Goal: Task Accomplishment & Management: Use online tool/utility

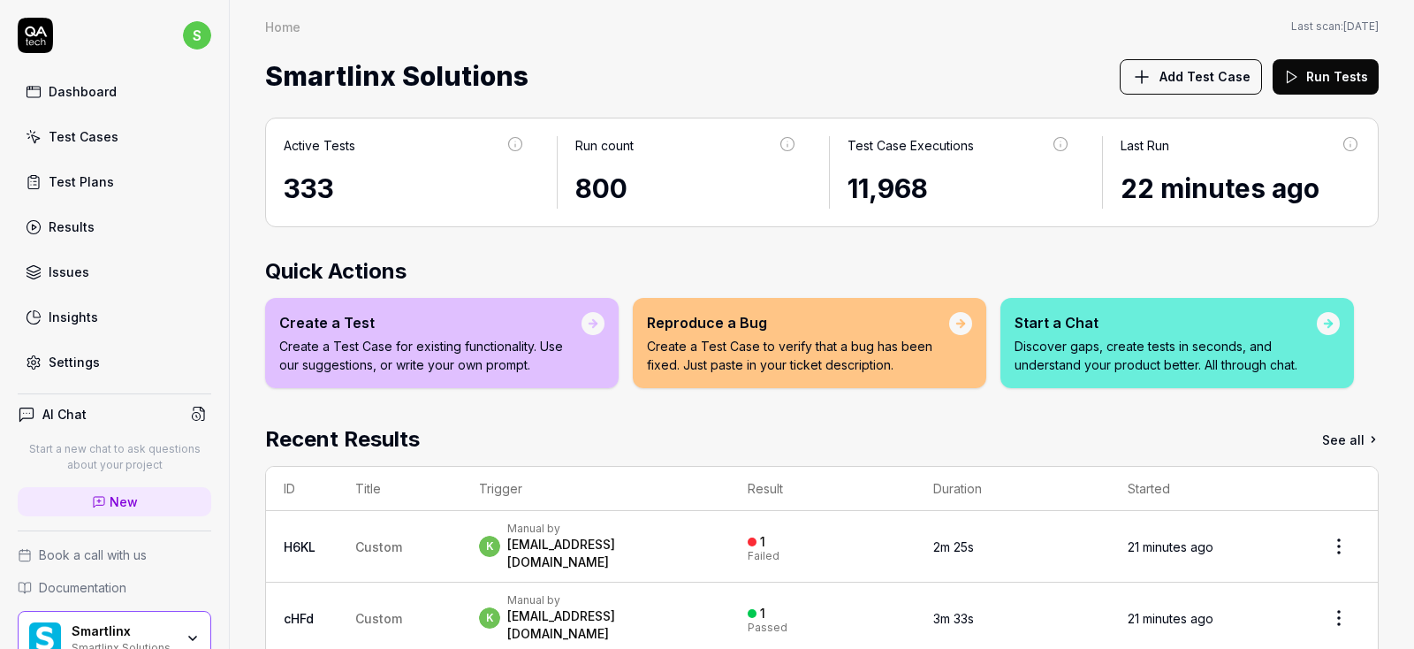
click at [87, 131] on div "Test Cases" at bounding box center [84, 136] width 70 height 19
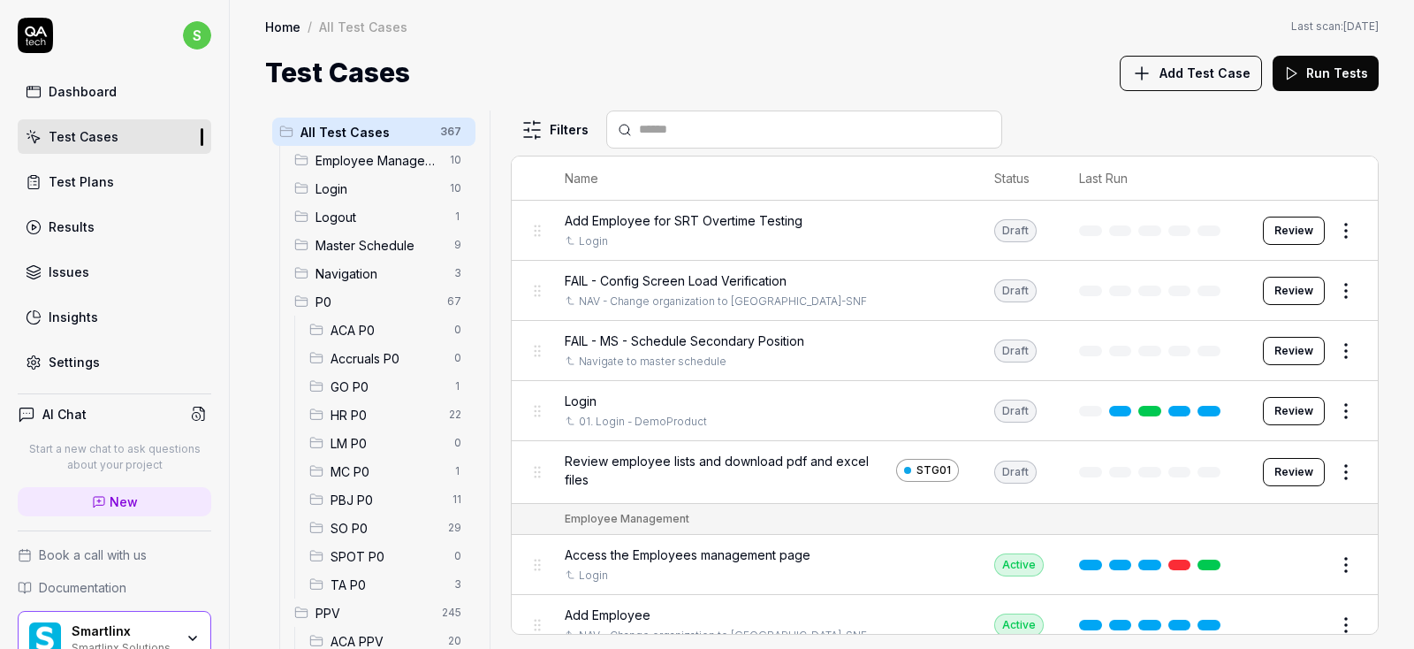
click at [88, 177] on div "Test Plans" at bounding box center [81, 181] width 65 height 19
click at [68, 225] on div "Results" at bounding box center [72, 226] width 46 height 19
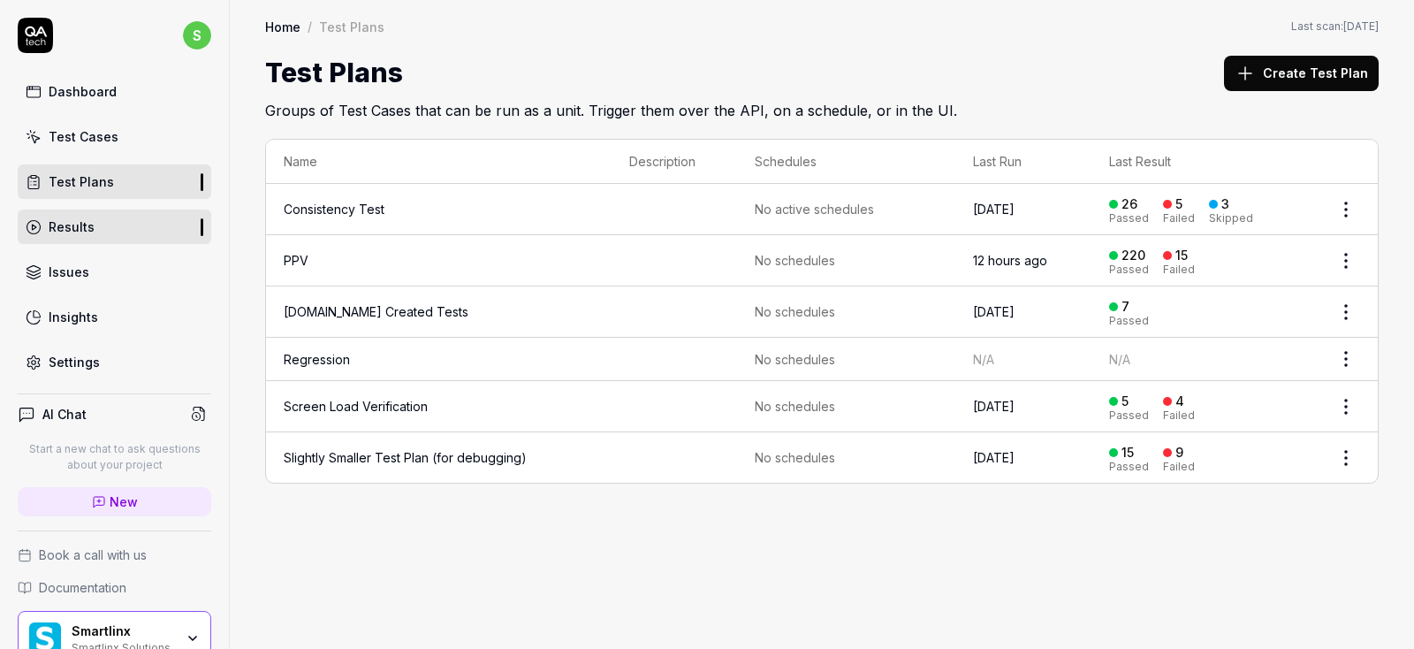
click at [68, 225] on div "Results" at bounding box center [72, 226] width 46 height 19
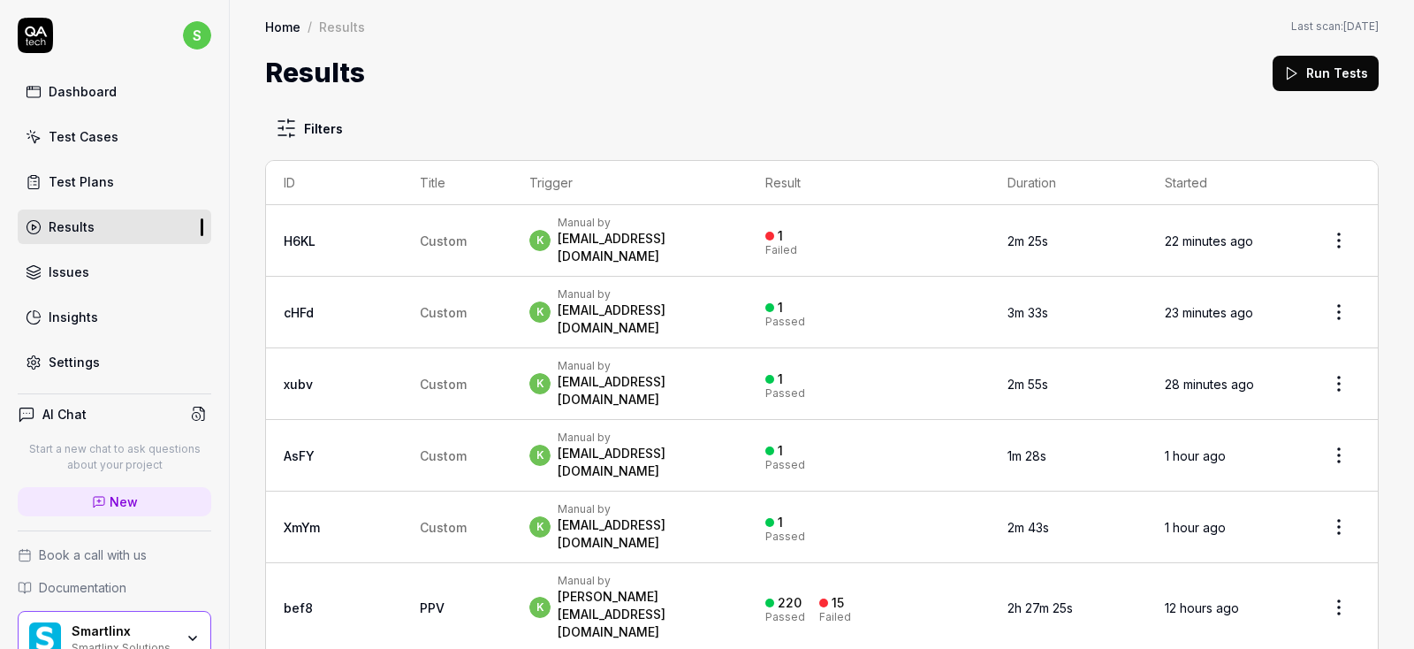
click at [92, 179] on div "Test Plans" at bounding box center [81, 181] width 65 height 19
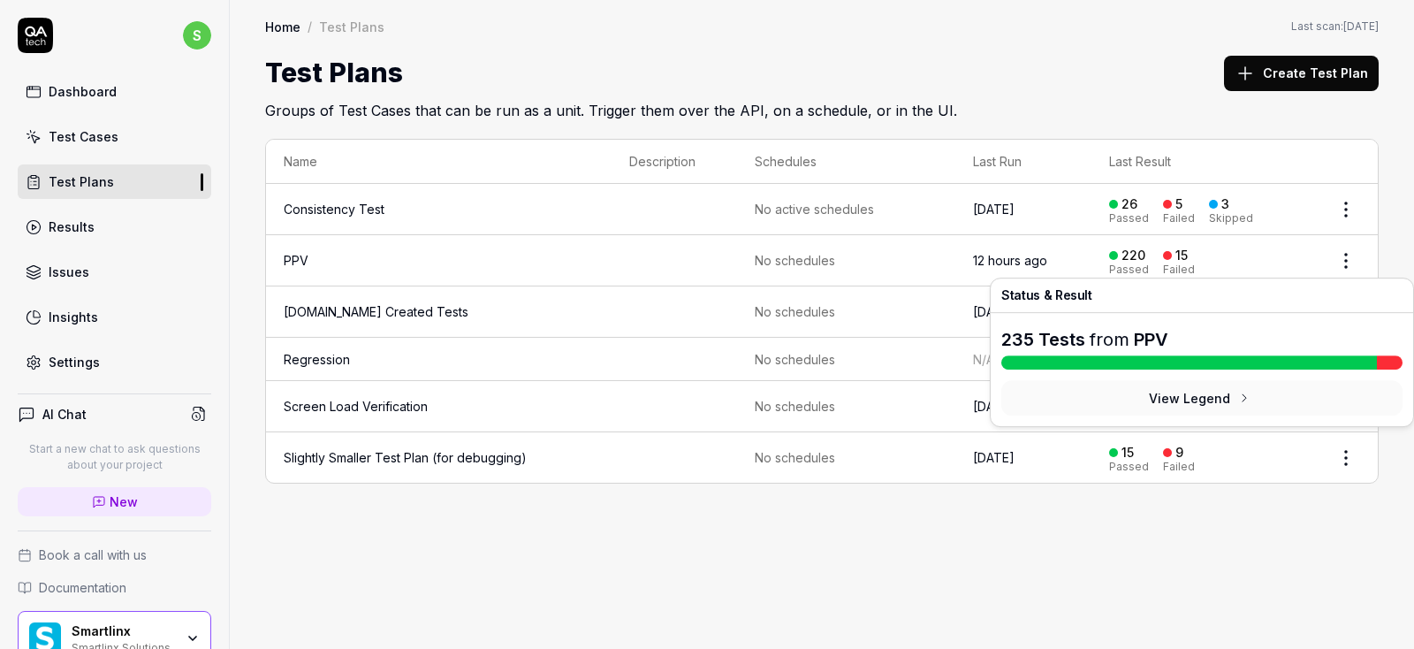
click at [1194, 262] on div "15 Failed" at bounding box center [1179, 260] width 32 height 29
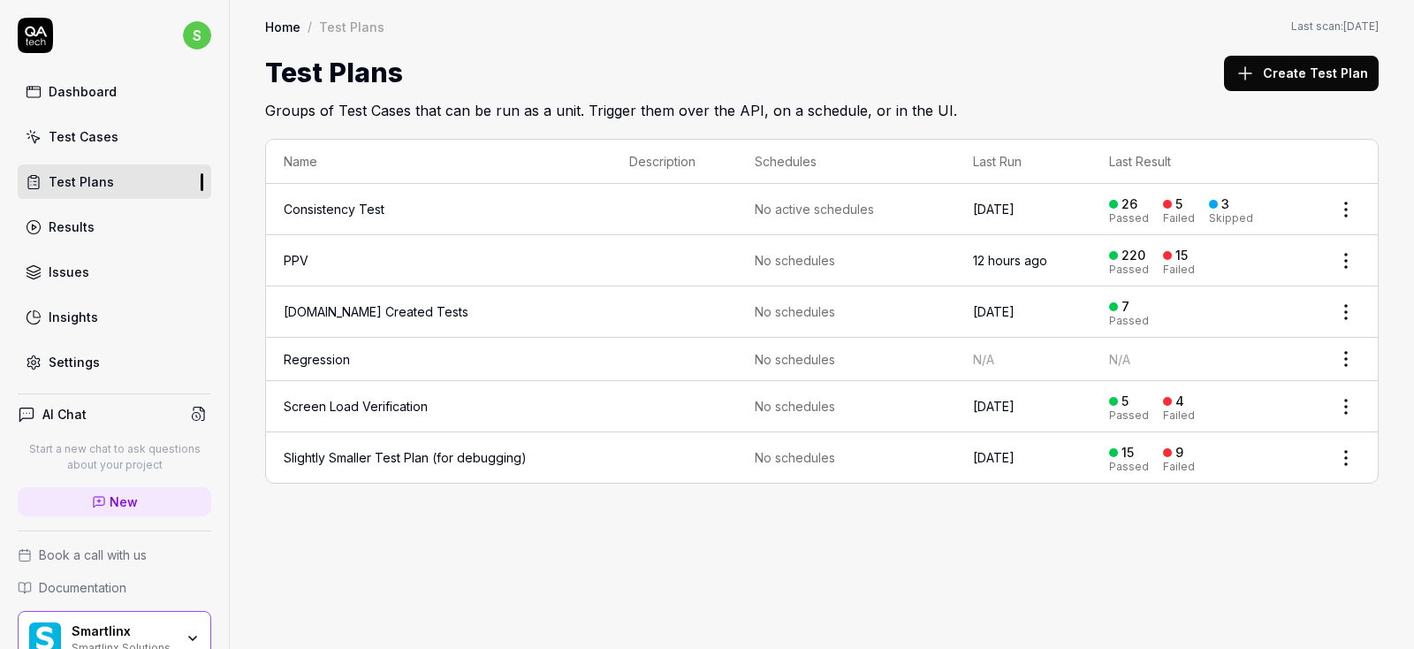
click at [1188, 249] on div "15" at bounding box center [1181, 255] width 12 height 16
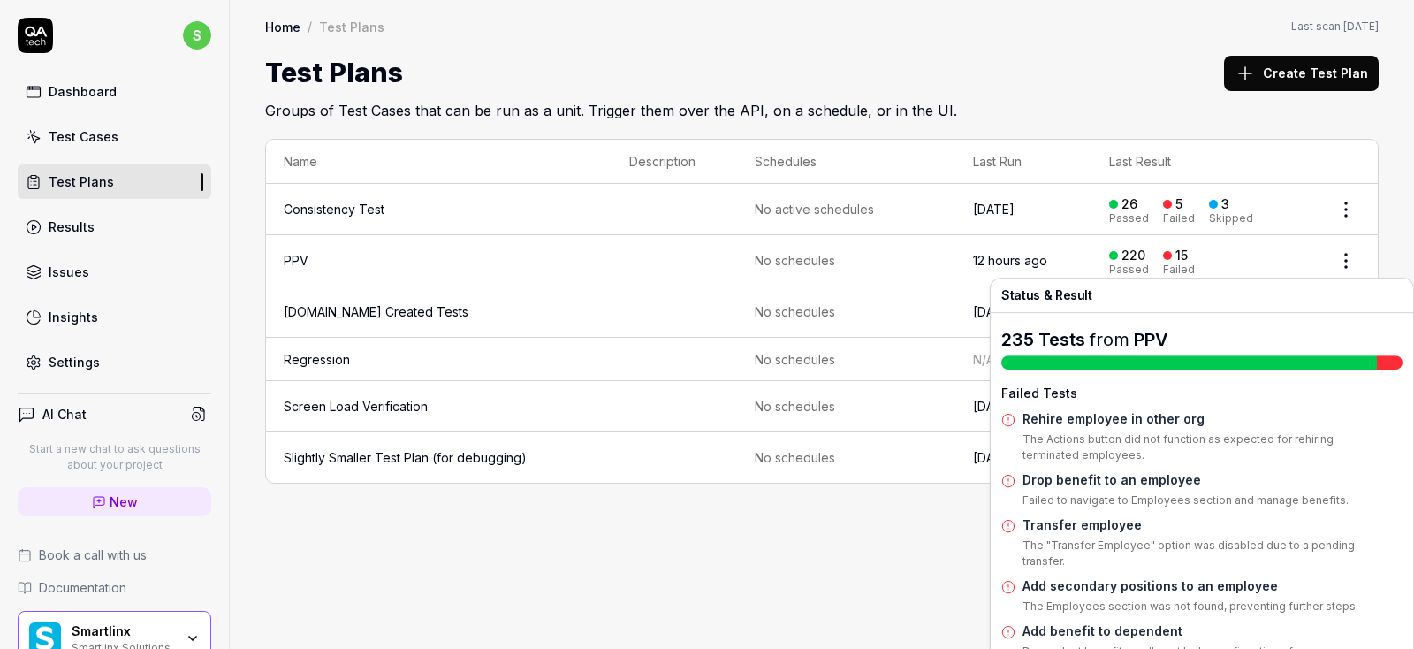
click at [1249, 249] on div "220 Passed 15 Failed" at bounding box center [1202, 260] width 187 height 29
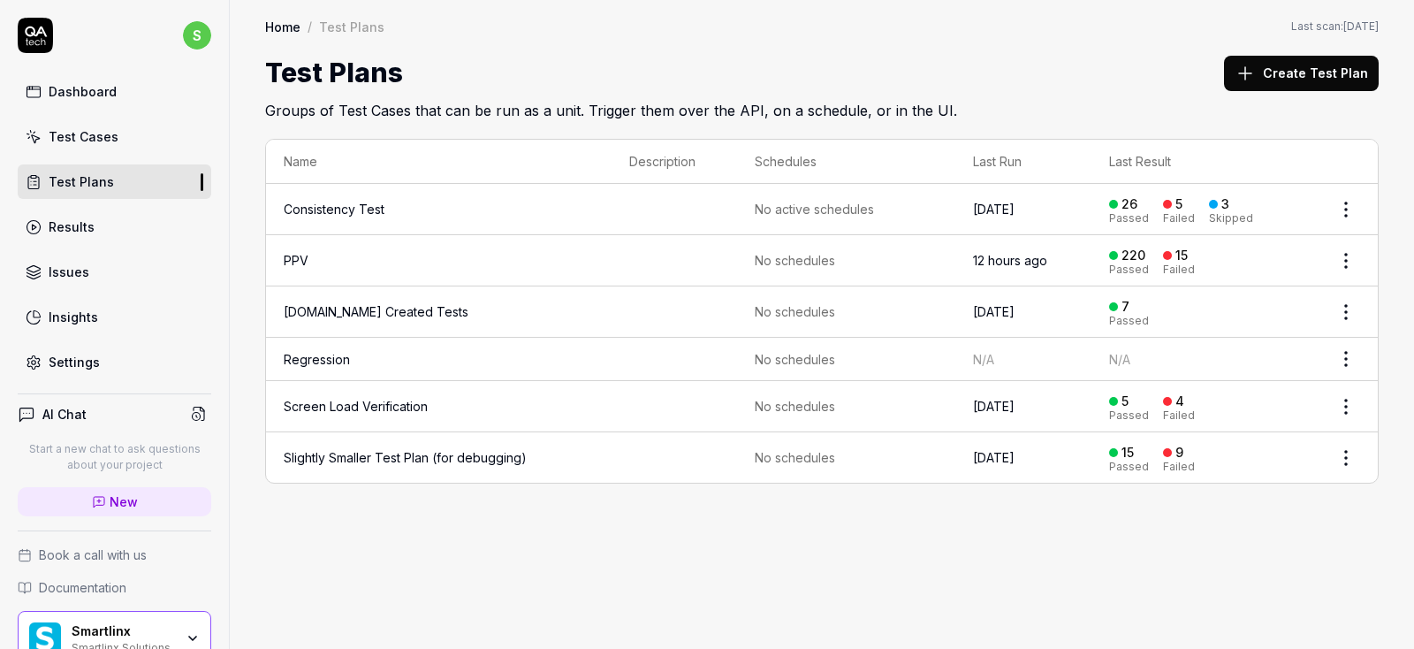
click at [1344, 261] on html "s Dashboard Test Cases Test Plans Results Issues Insights Settings AI Chat Star…" at bounding box center [707, 324] width 1414 height 649
click at [1191, 263] on html "s Dashboard Test Cases Test Plans Results Issues Insights Settings AI Chat Star…" at bounding box center [707, 324] width 1414 height 649
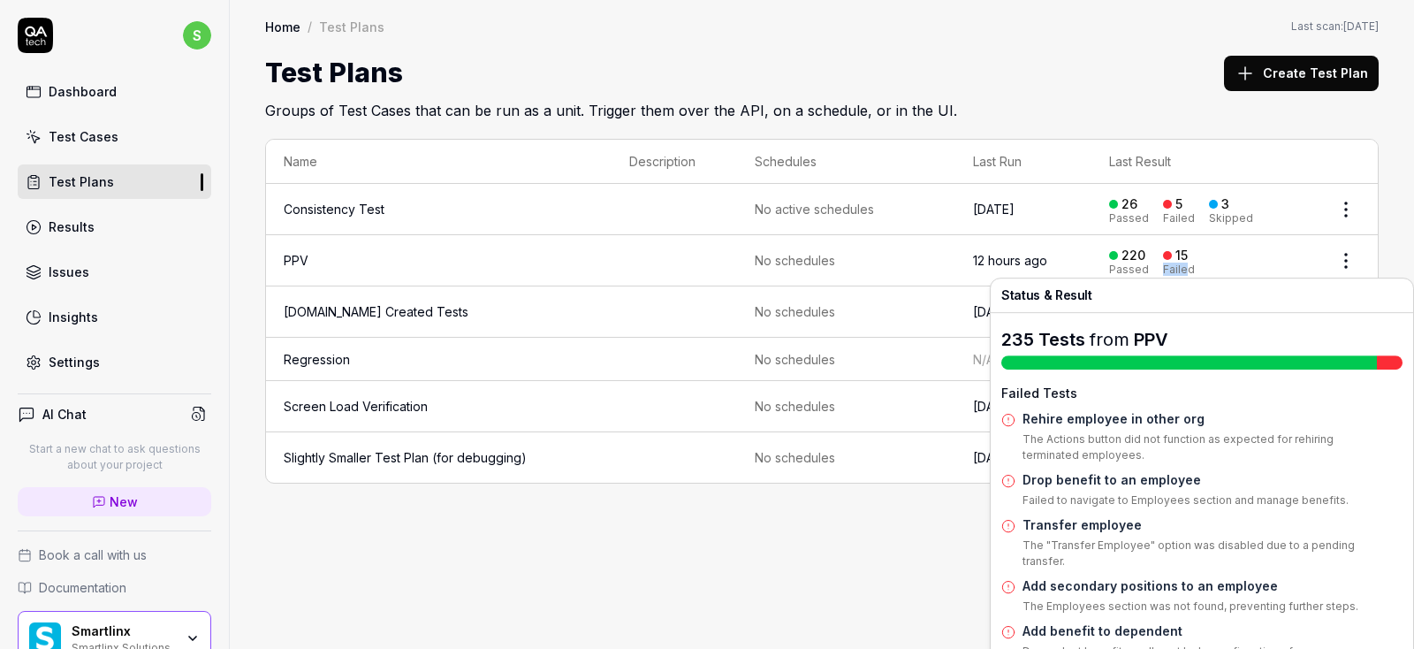
click at [1191, 264] on div "Failed" at bounding box center [1179, 269] width 32 height 11
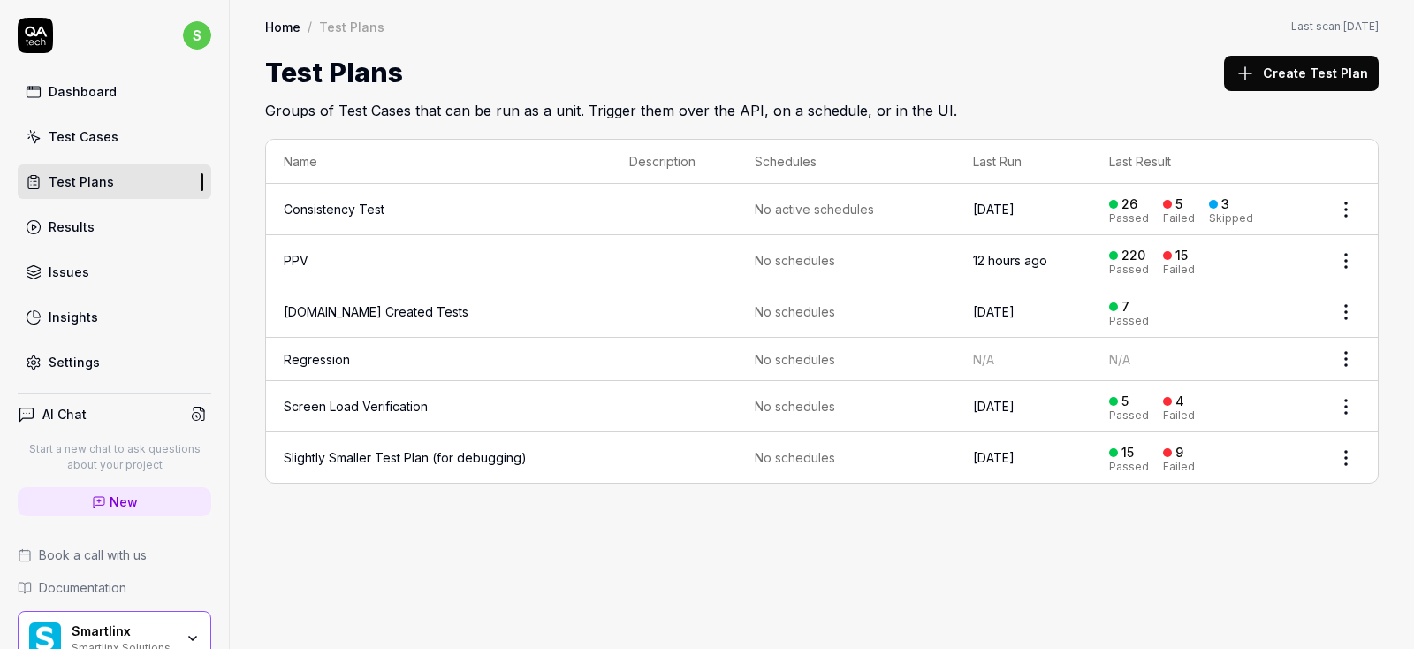
click at [1137, 258] on div "220" at bounding box center [1133, 255] width 24 height 16
click at [108, 228] on link "Results" at bounding box center [115, 226] width 194 height 34
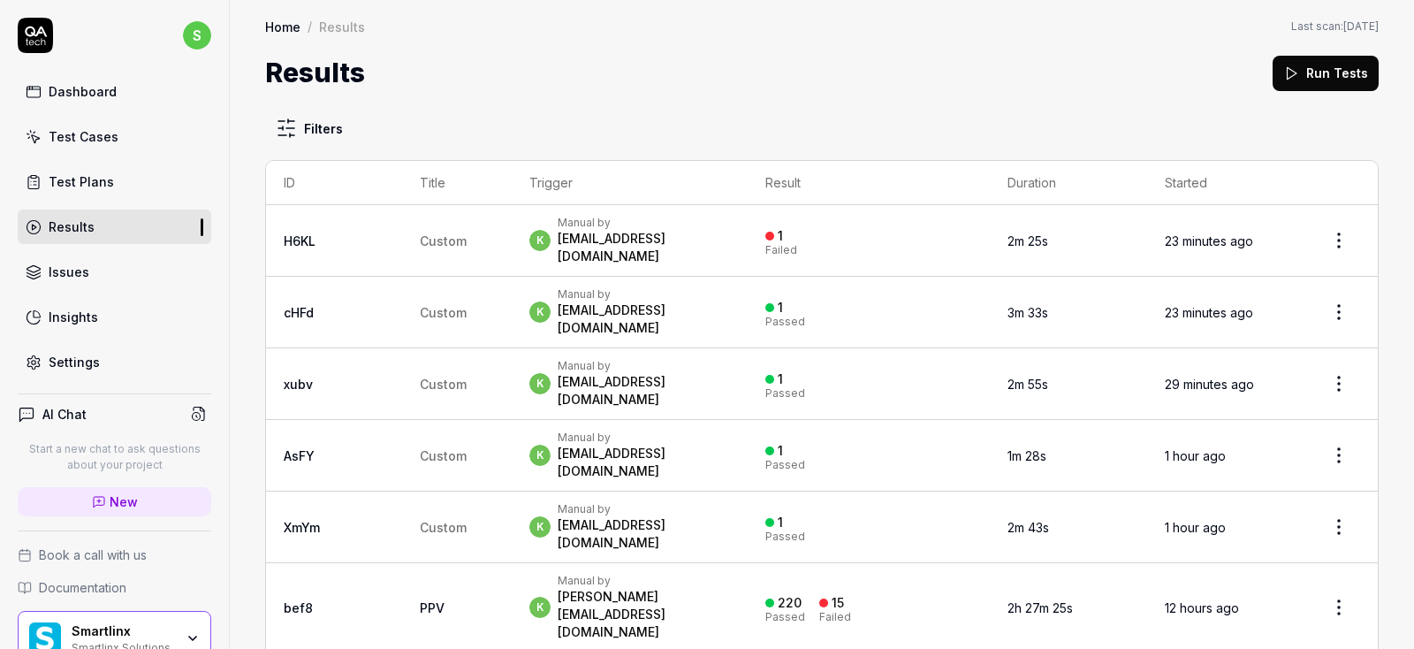
scroll to position [106, 0]
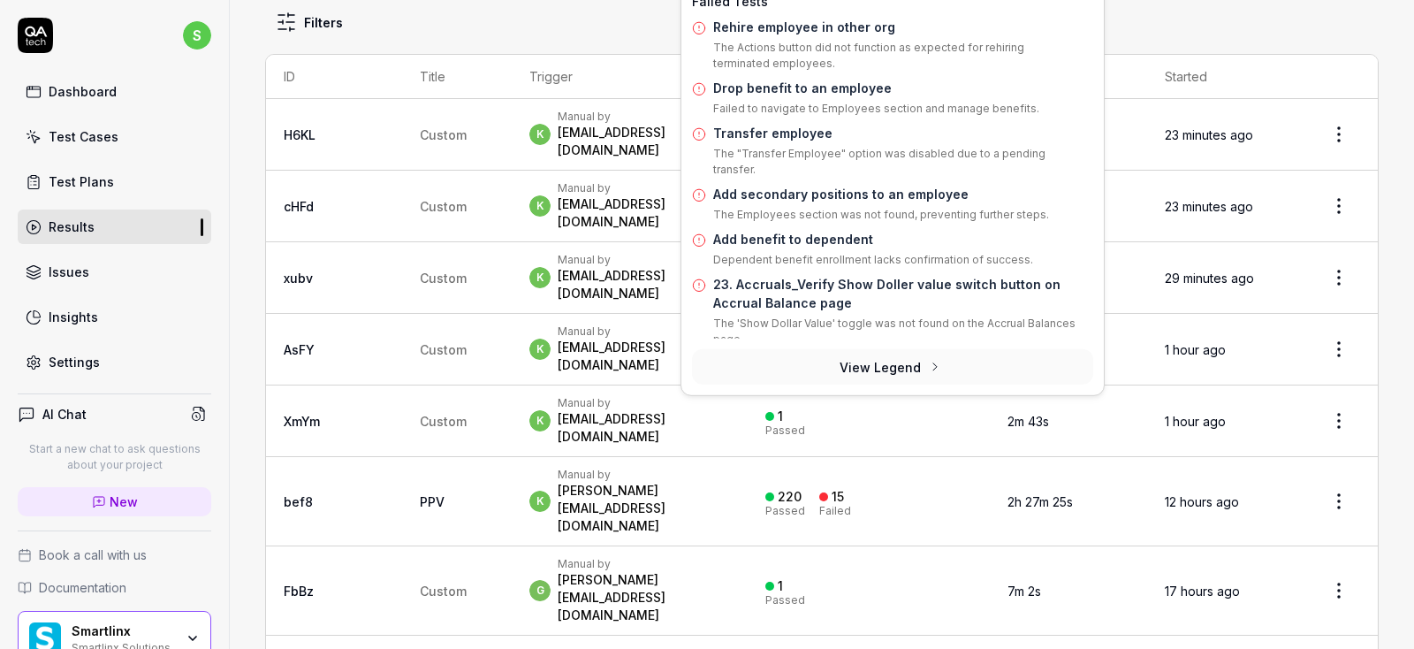
click at [844, 489] on div "15" at bounding box center [838, 497] width 12 height 16
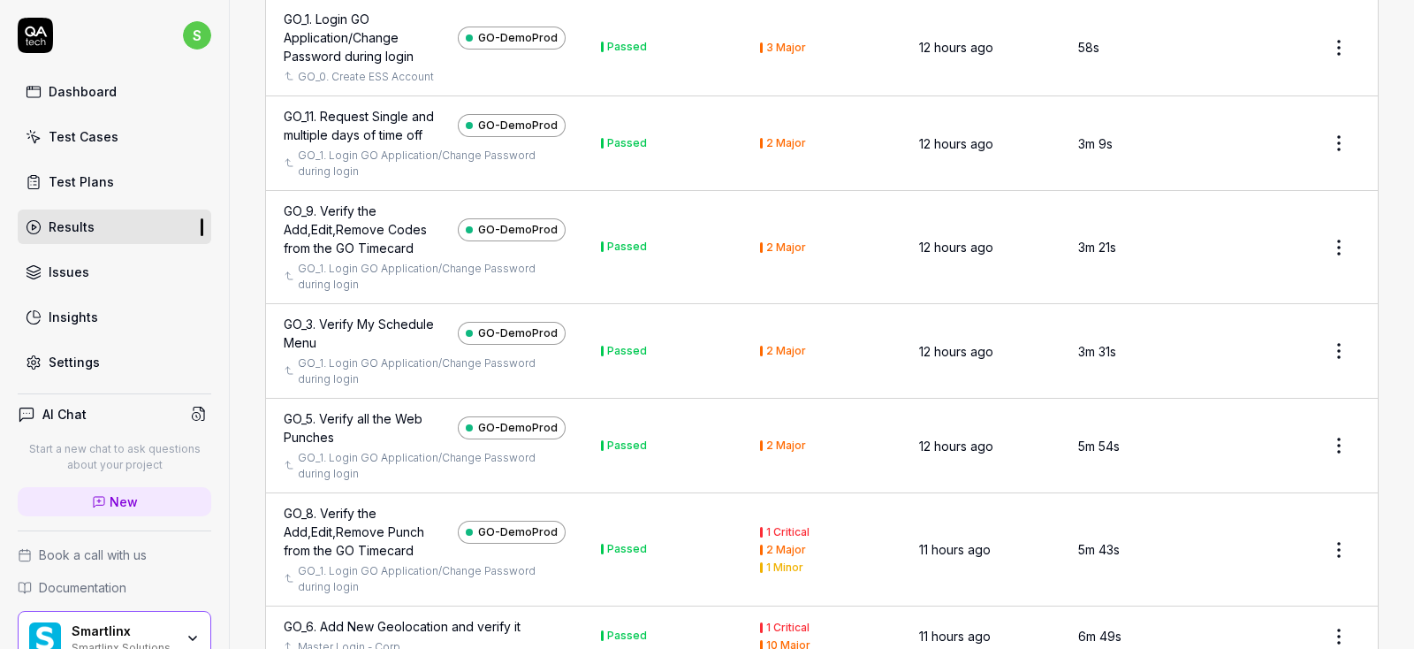
scroll to position [17493, 0]
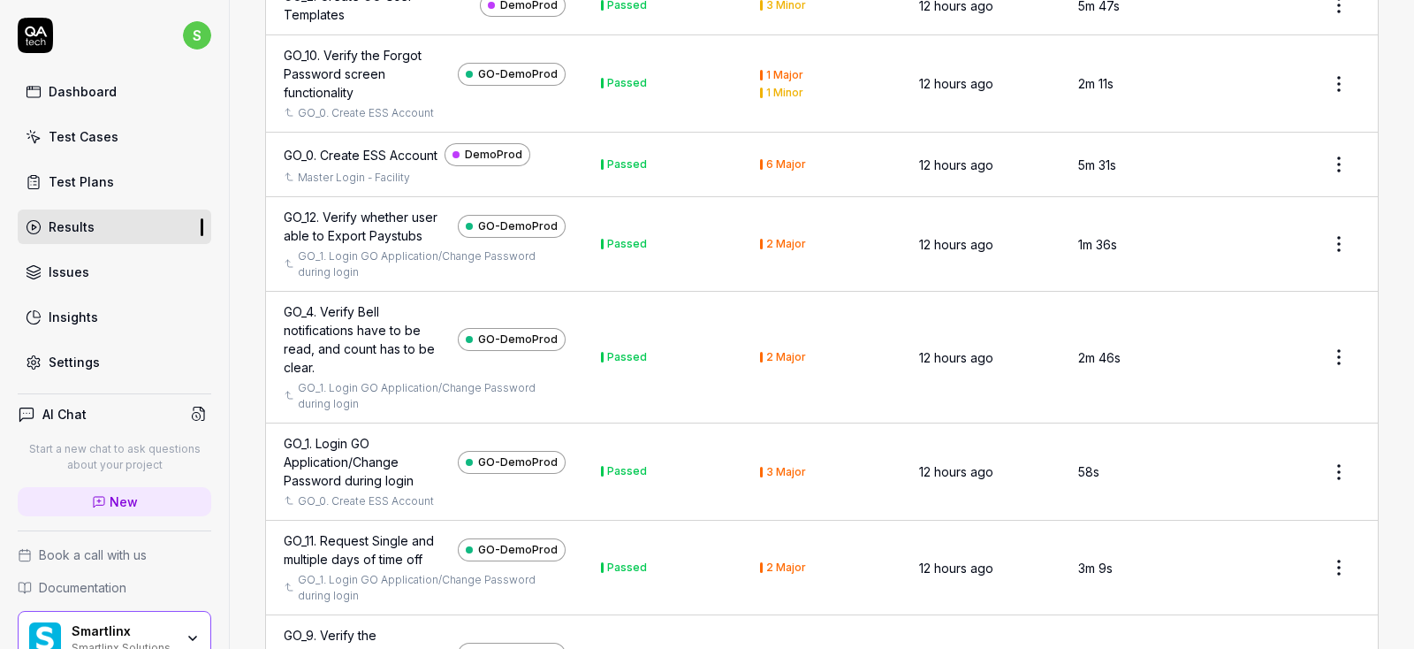
click at [105, 141] on div "Test Cases" at bounding box center [84, 136] width 70 height 19
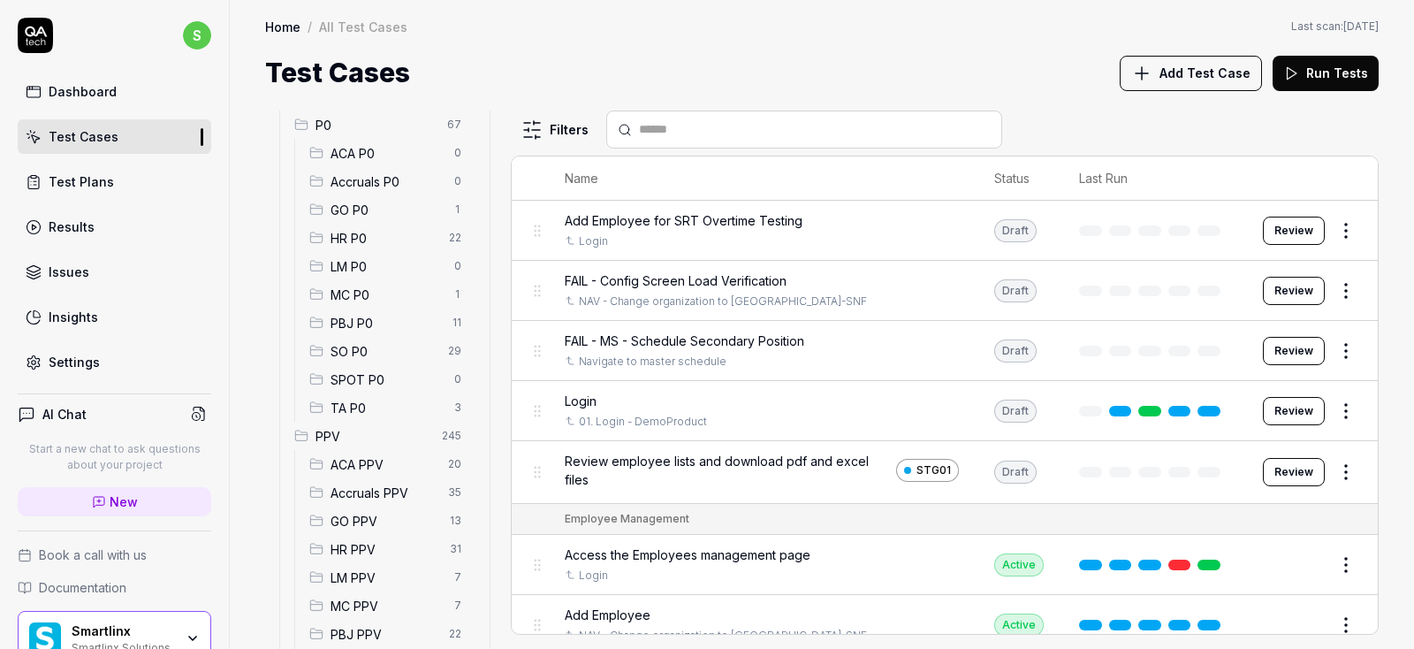
scroll to position [212, 0]
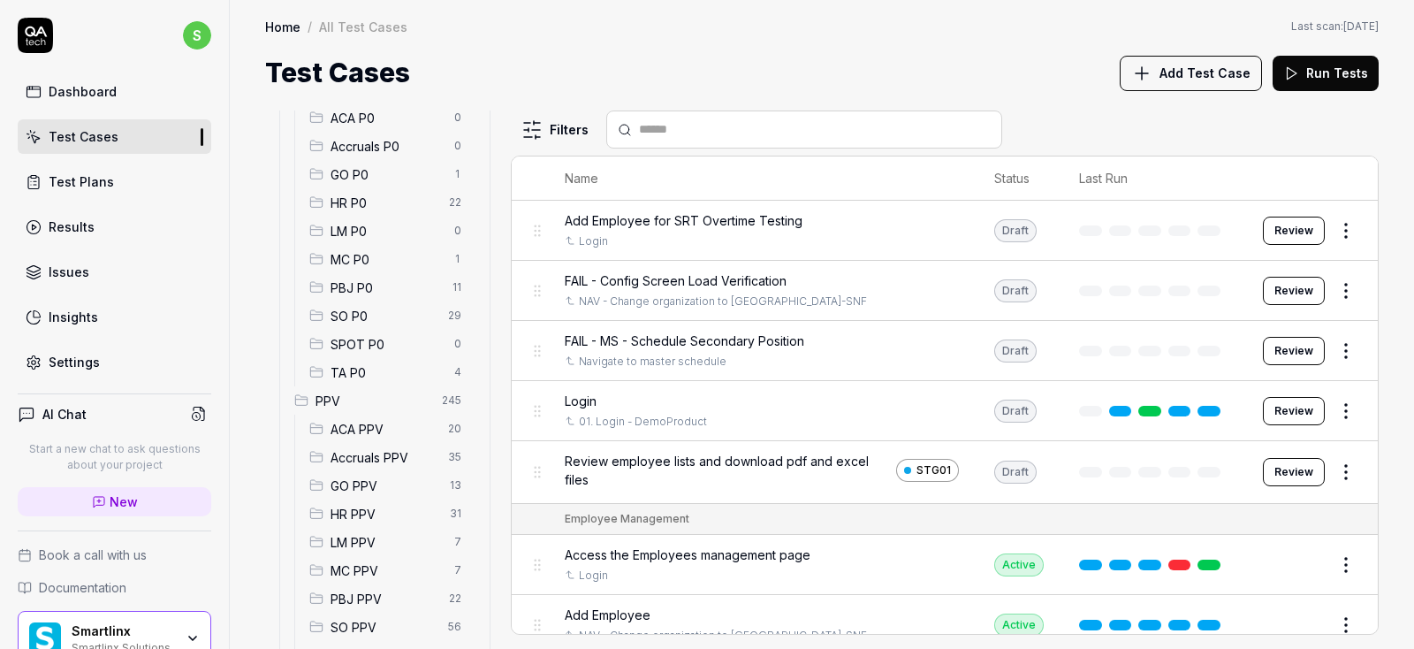
click at [368, 422] on span "ACA PPV" at bounding box center [383, 429] width 107 height 19
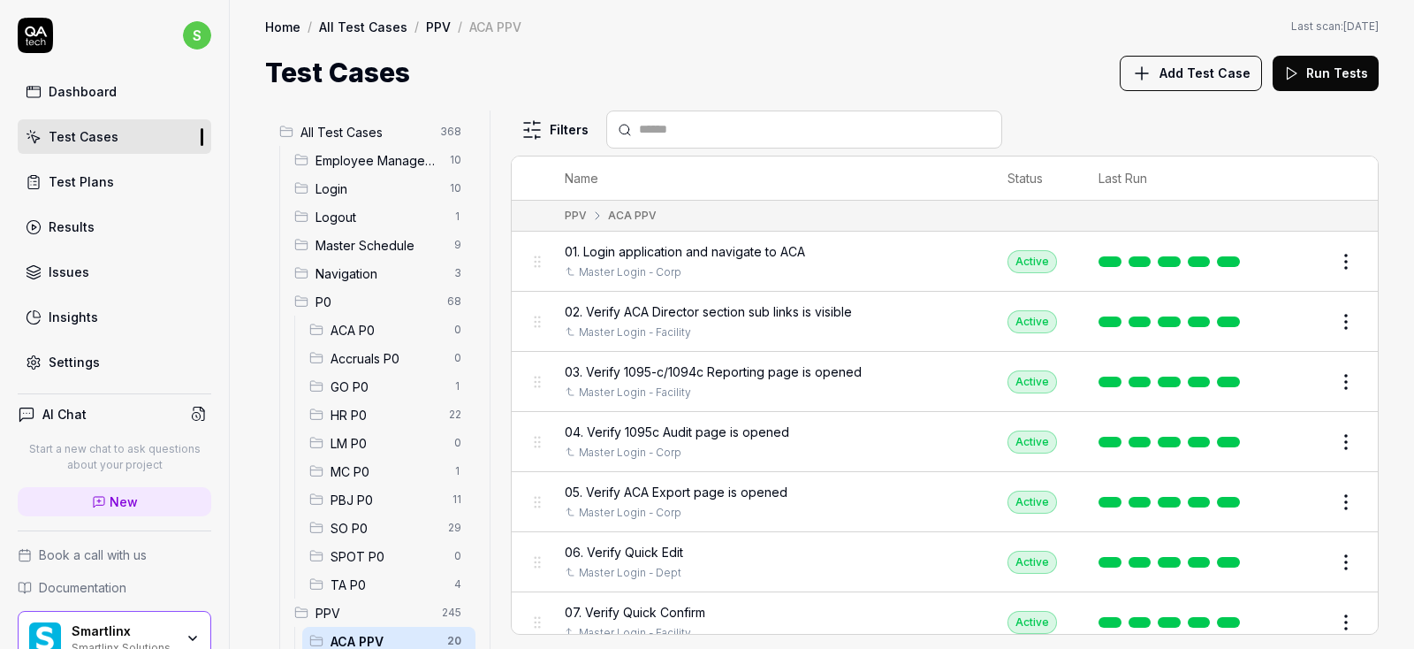
click at [365, 329] on span "ACA P0" at bounding box center [386, 330] width 113 height 19
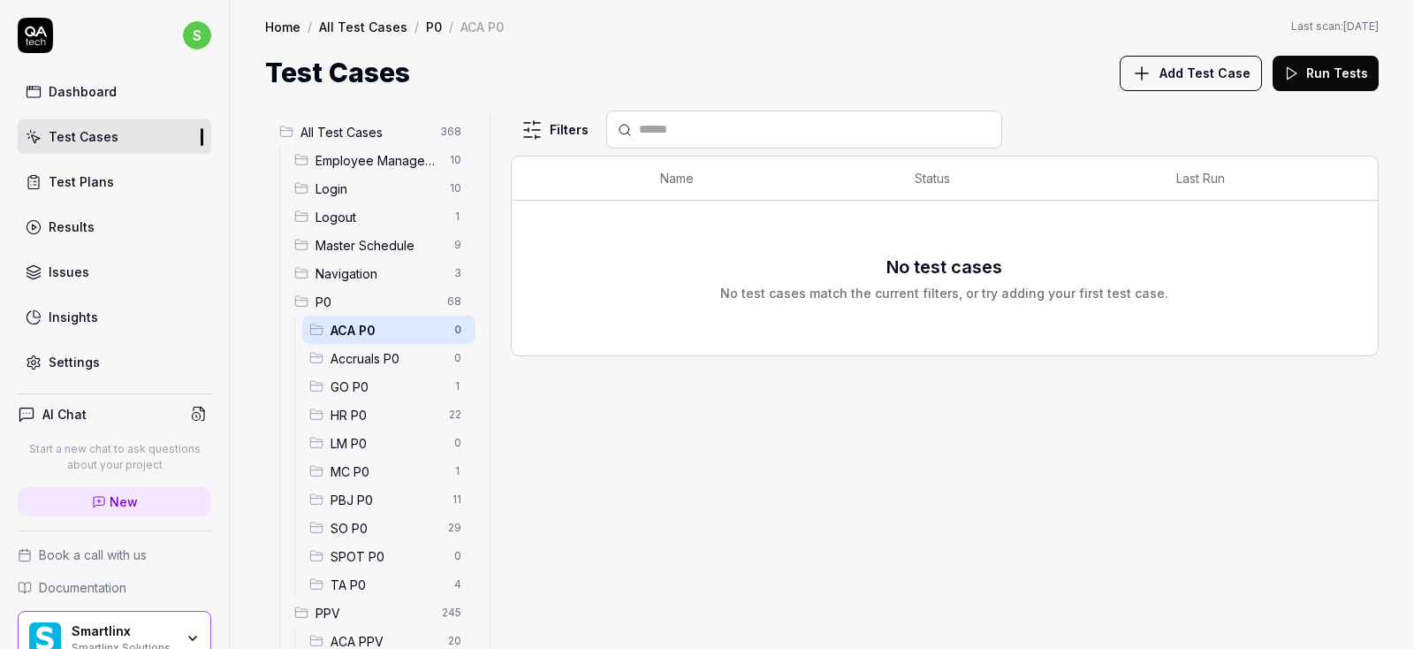
click at [1200, 68] on span "Add Test Case" at bounding box center [1204, 73] width 91 height 19
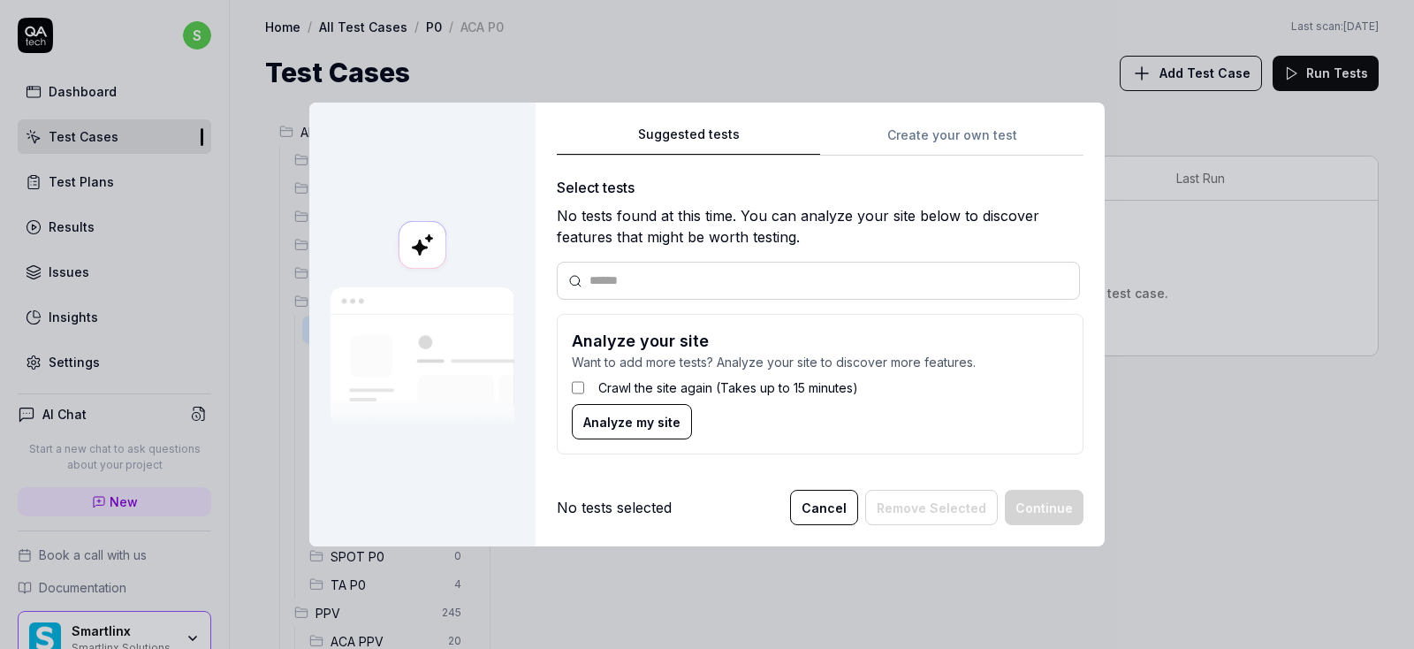
click at [934, 140] on div "Suggested tests Create your own test Select tests No tests found at this time. …" at bounding box center [820, 297] width 527 height 346
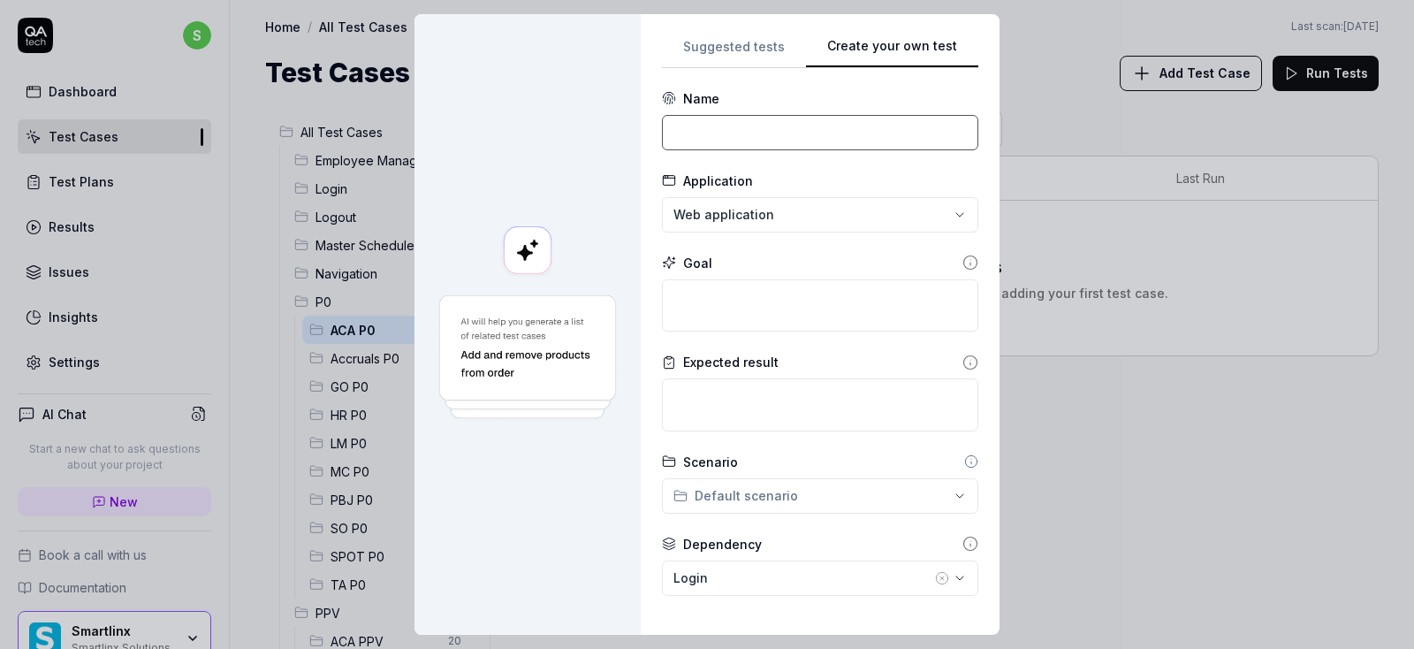
click at [741, 135] on input at bounding box center [820, 132] width 316 height 35
click at [718, 133] on input at bounding box center [820, 132] width 316 height 35
paste input "1. ACA_Verify able to cancel the reset the Confrim records"
click at [739, 130] on input "1. ACA_Verify able to cancel the reset the Confrim records" at bounding box center [820, 132] width 316 height 35
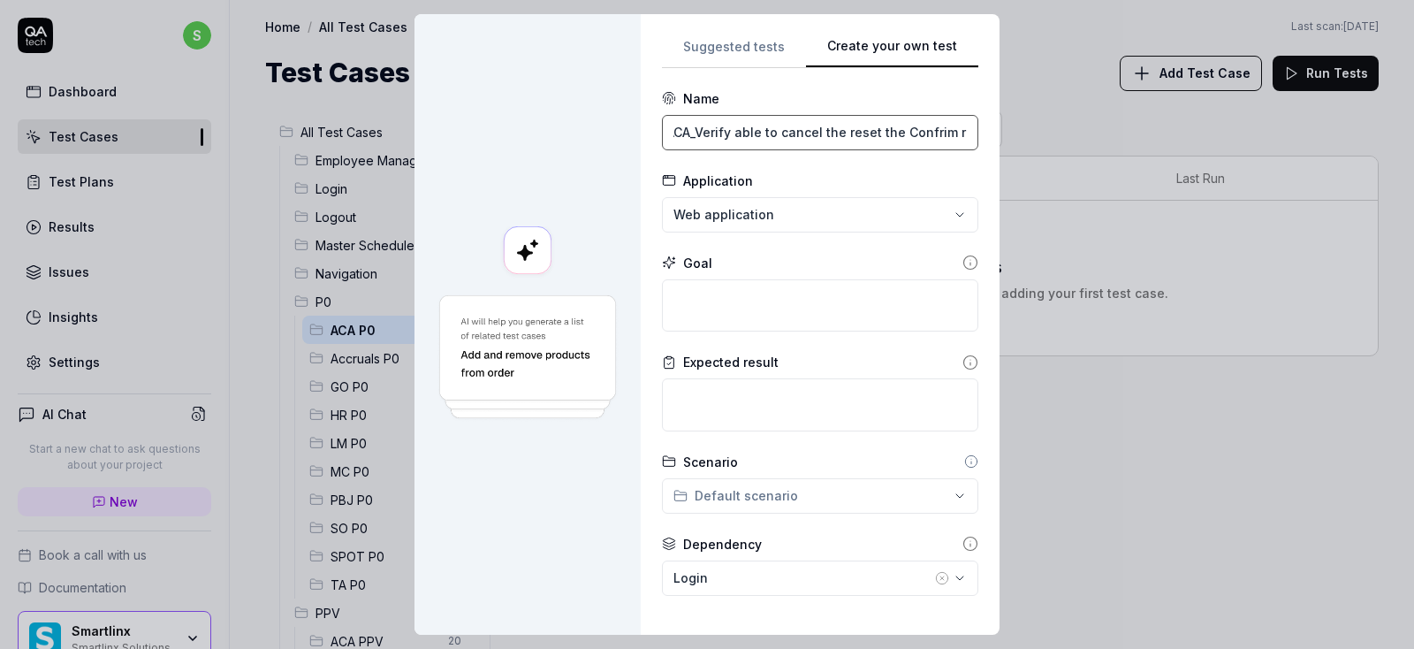
scroll to position [0, 0]
type input "1. ACA_Verify able to cancel the reset the Confrim records"
click at [953, 217] on div "**********" at bounding box center [707, 324] width 1414 height 649
click at [602, 65] on div "**********" at bounding box center [707, 324] width 1414 height 649
click at [769, 302] on textarea at bounding box center [820, 305] width 316 height 53
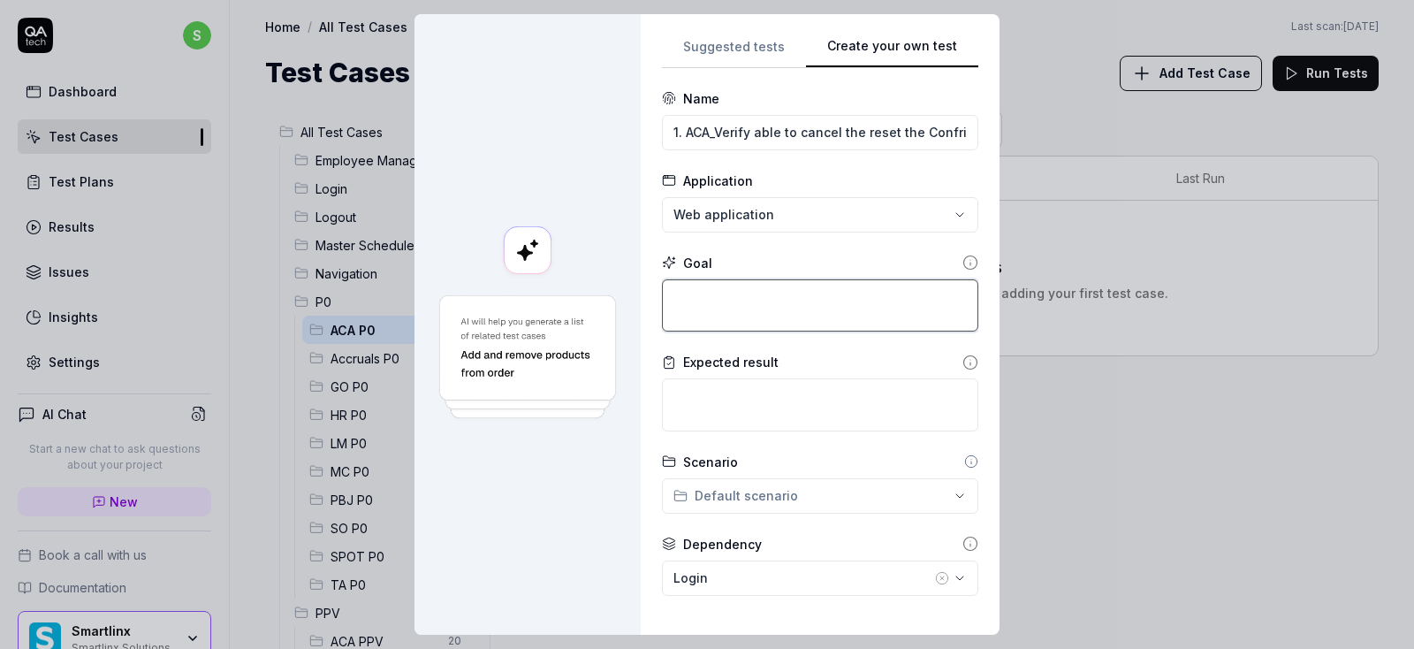
type textarea "*"
type textarea "A"
type textarea "*"
type textarea "AC"
type textarea "*"
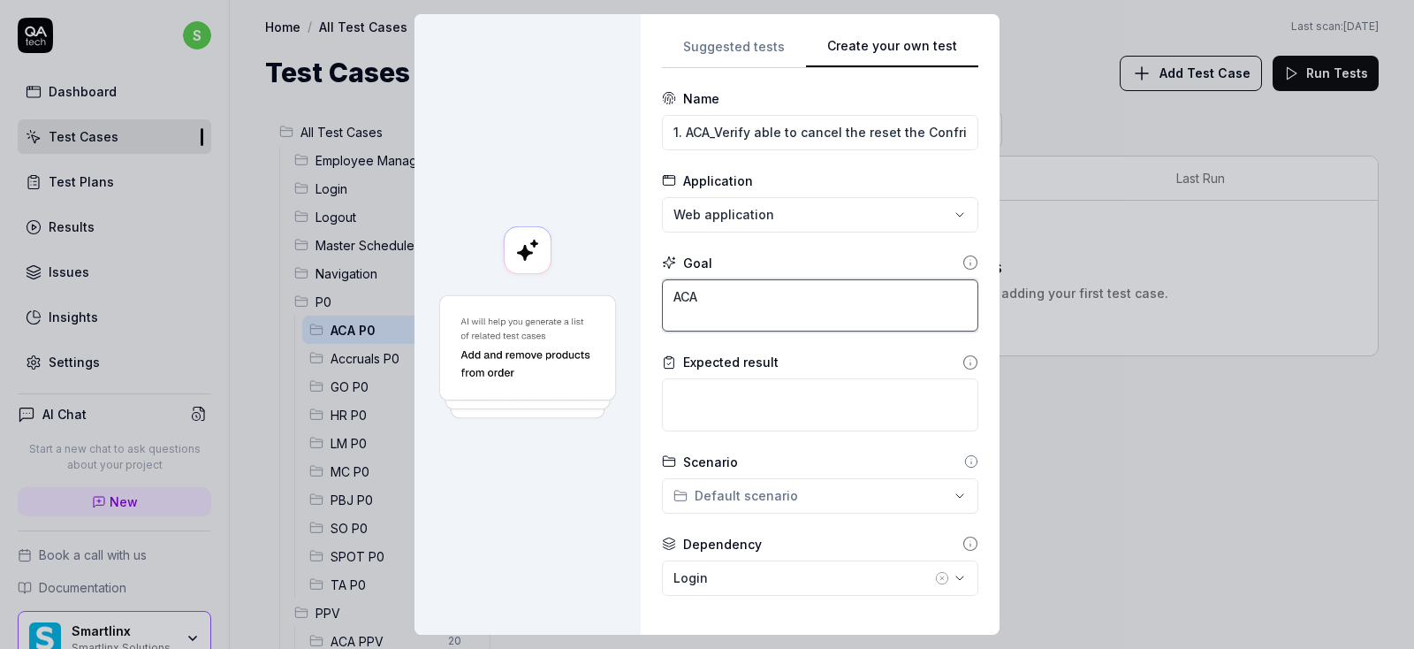
type textarea "ACA"
type textarea "*"
type textarea "ACA"
type textarea "*"
type textarea "ACA d"
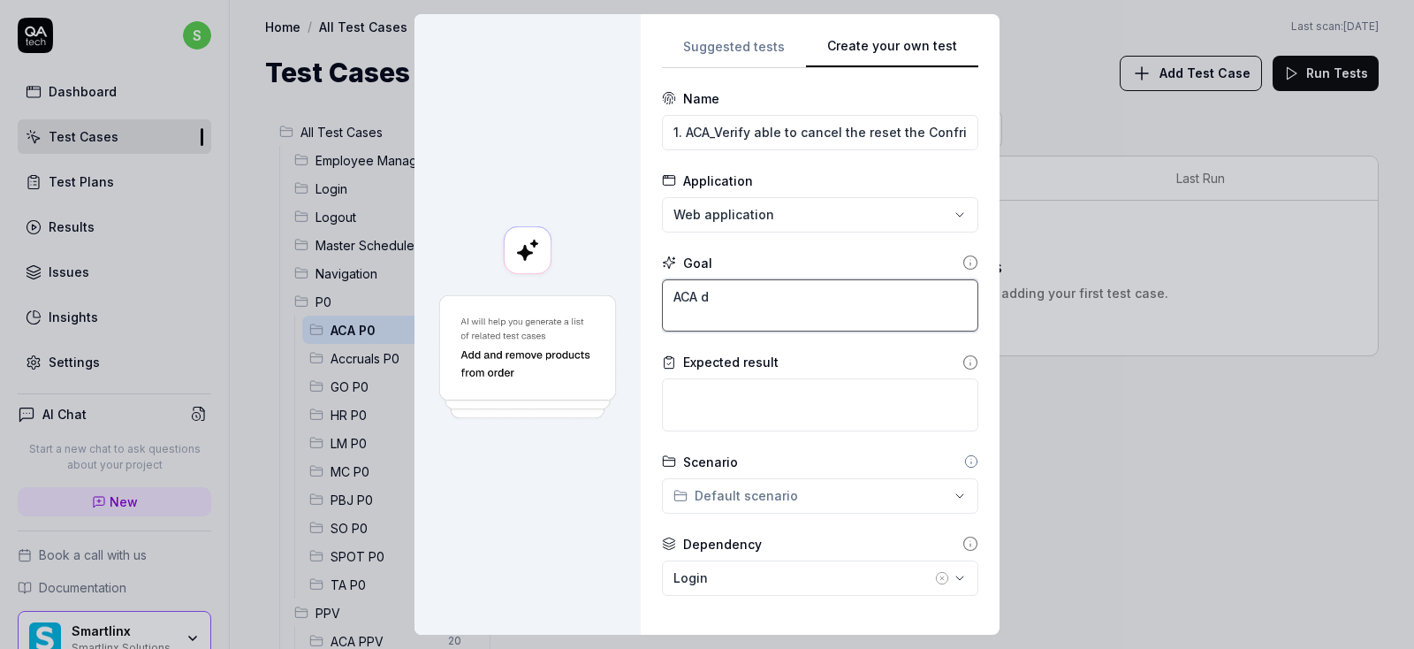
type textarea "*"
type textarea "ACA dI"
type textarea "*"
type textarea "ACA d"
type textarea "*"
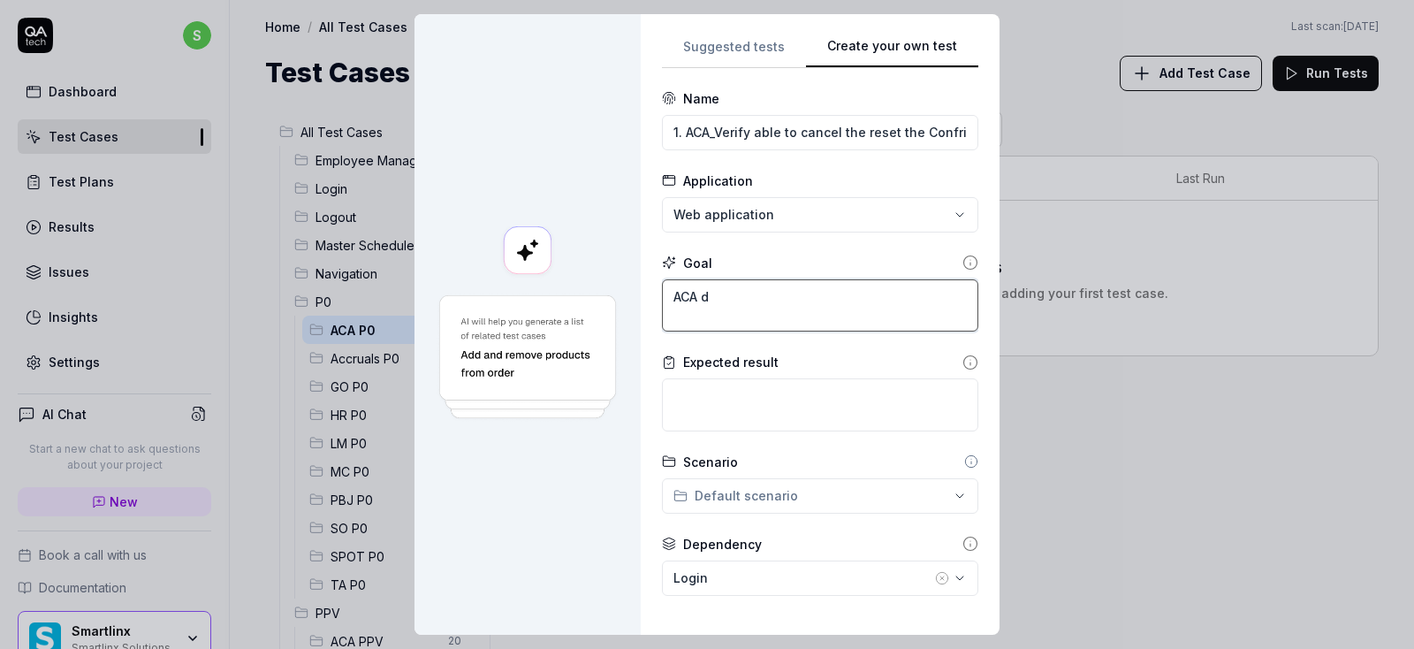
type textarea "ACA"
type textarea "*"
type textarea "ACA D"
type textarea "*"
type textarea "ACA Di"
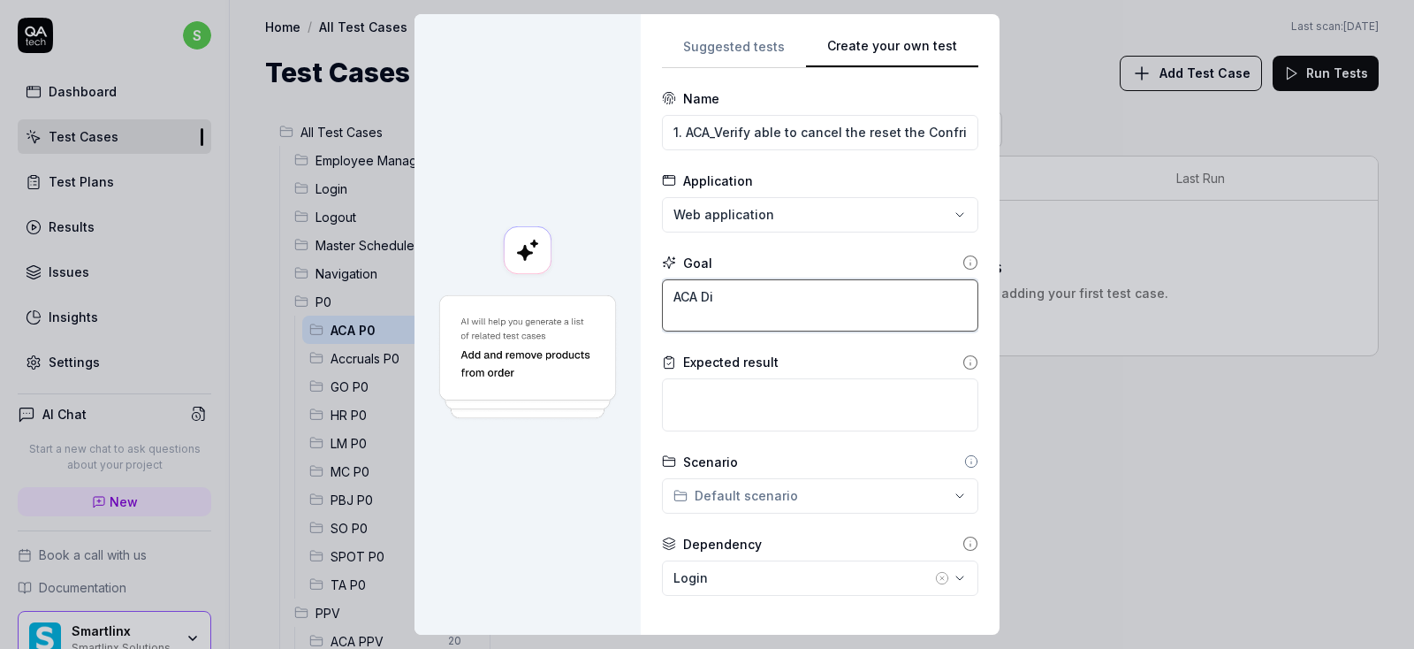
type textarea "*"
type textarea "ACA Dir"
type textarea "*"
type textarea "ACA Dire"
type textarea "*"
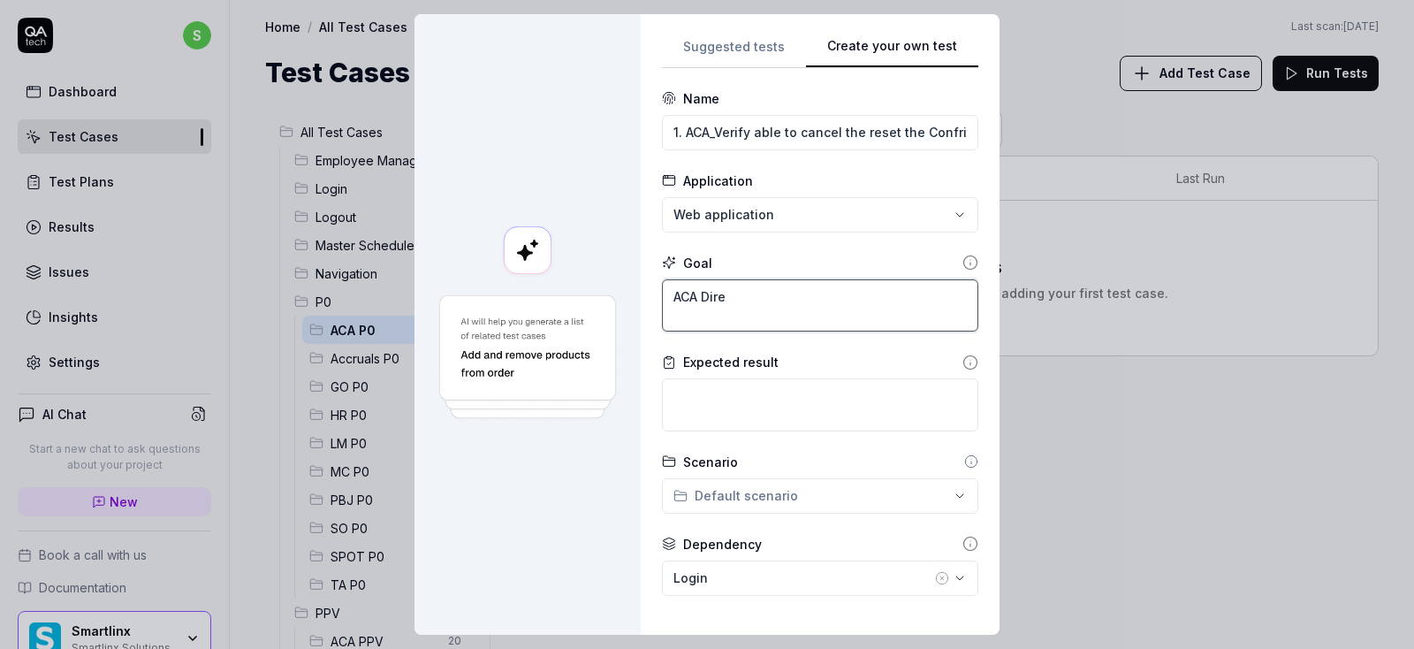
type textarea "ACA Direc"
type textarea "*"
type textarea "ACA Direct"
type textarea "*"
type textarea "ACA Directo"
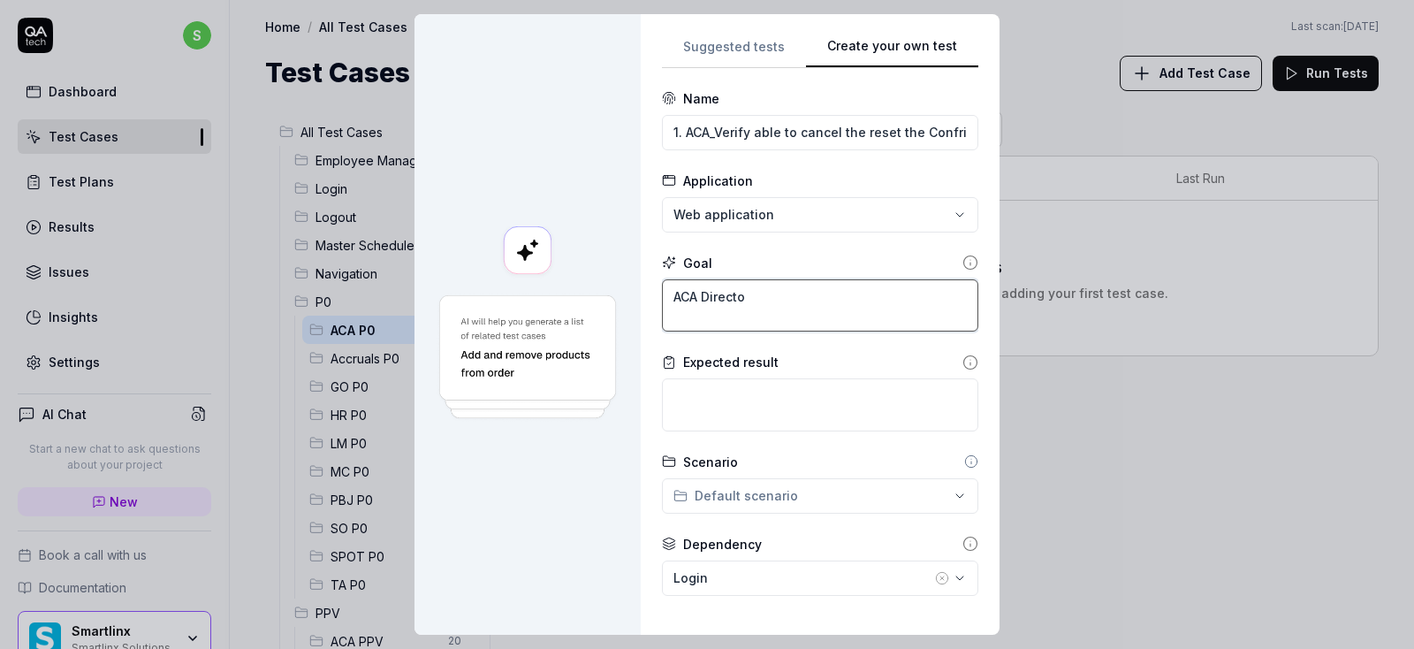
type textarea "*"
type textarea "ACA Director"
type textarea "*"
type textarea "ACA Director-"
type textarea "*"
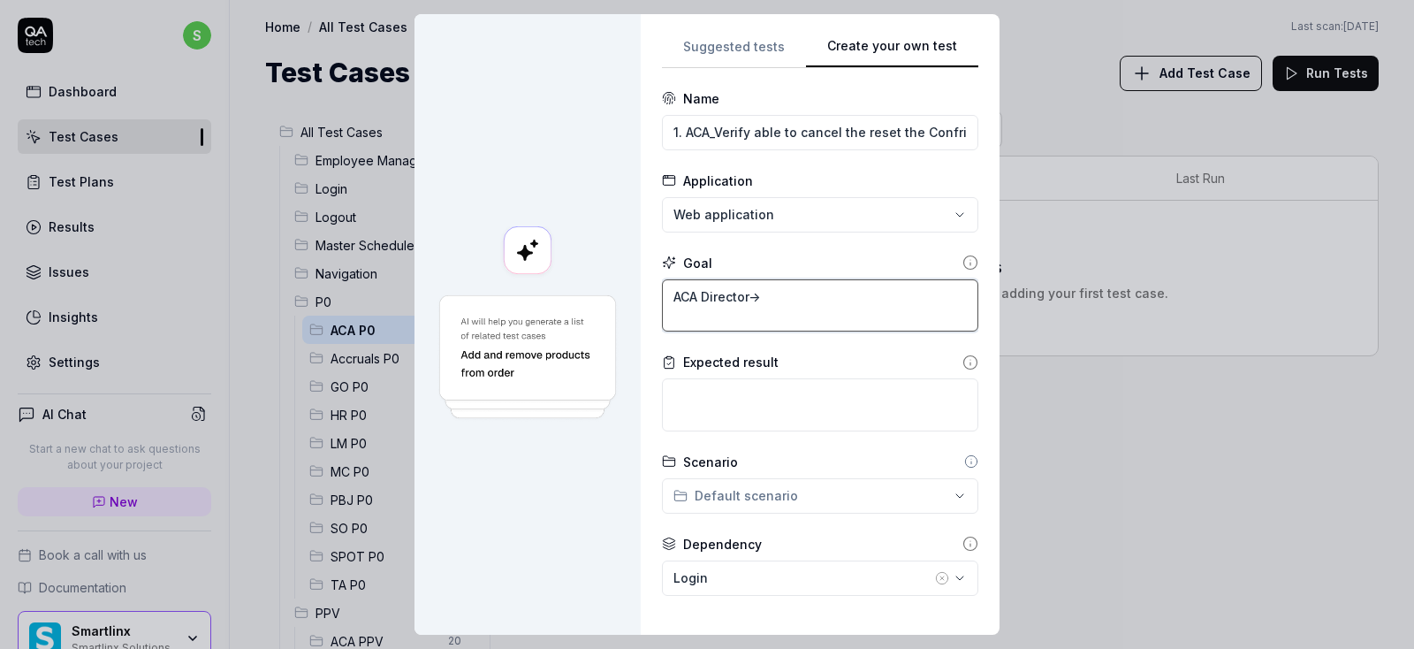
type textarea "ACA Director->"
type textarea "*"
type textarea "ACA Director->1"
type textarea "*"
type textarea "ACA Director->10"
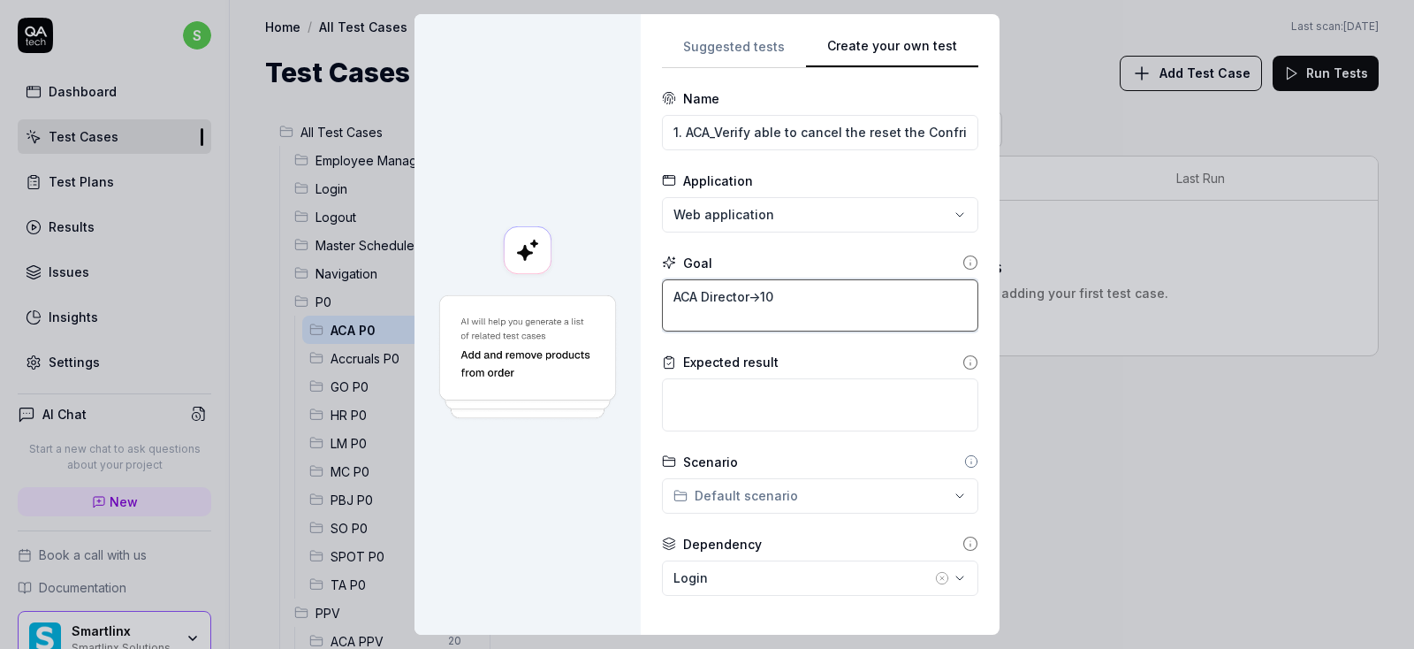
type textarea "*"
type textarea "ACA Director->109"
type textarea "*"
type textarea "ACA Director->1095"
type textarea "*"
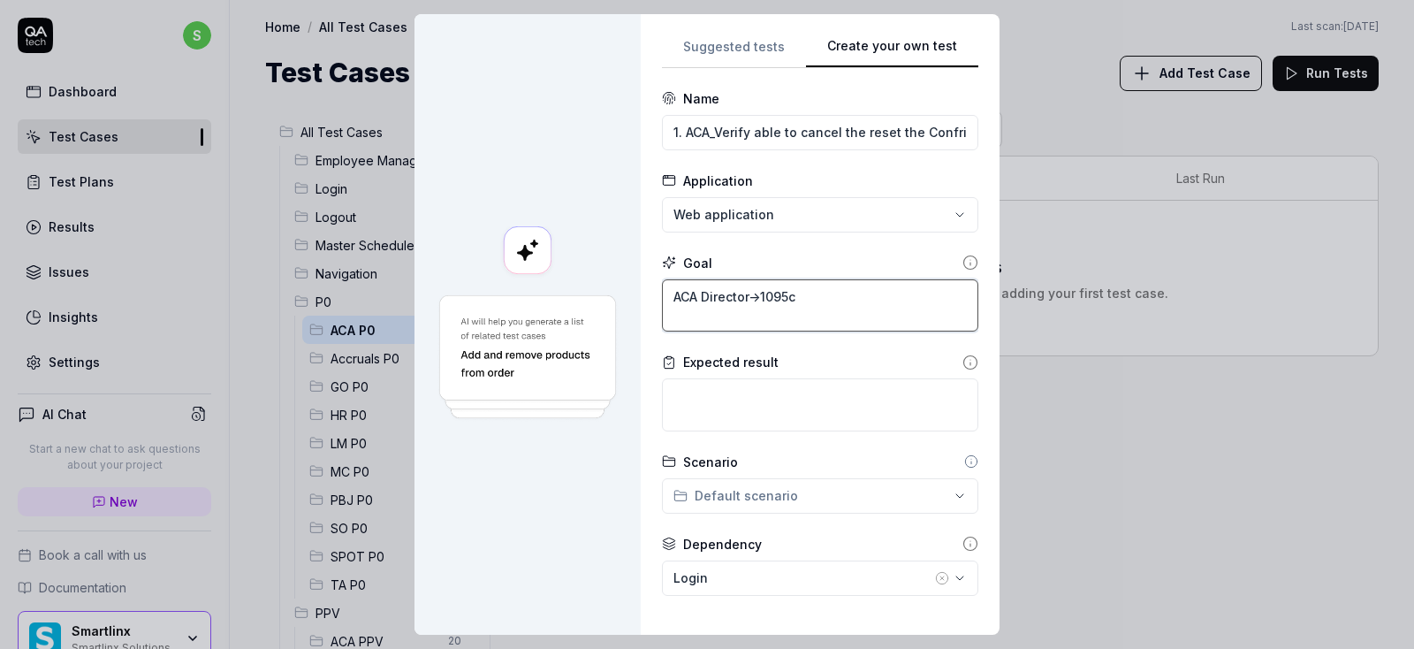
type textarea "ACA Director->1095c"
type textarea "*"
type textarea "ACA Director->1095c/"
type textarea "*"
type textarea "ACA Director->1095c/1"
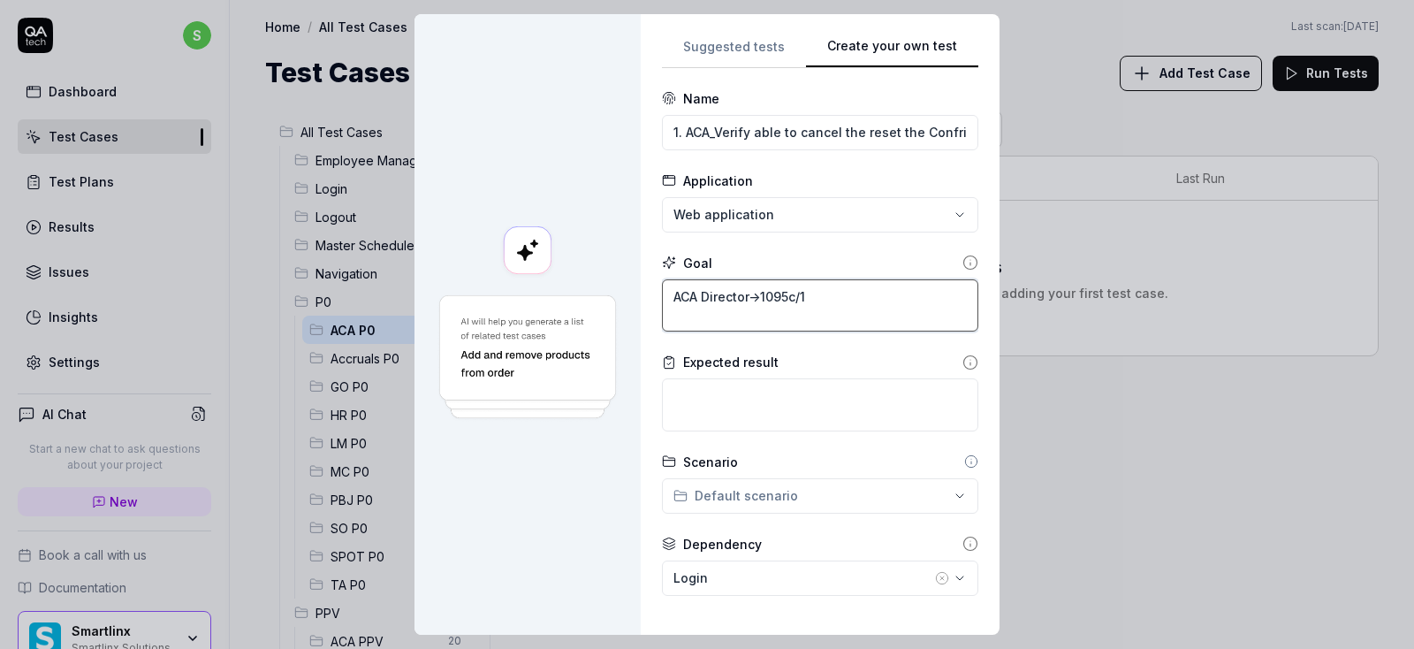
type textarea "*"
type textarea "ACA Director->1095c/10"
type textarea "*"
type textarea "ACA Director->1095c/109"
type textarea "*"
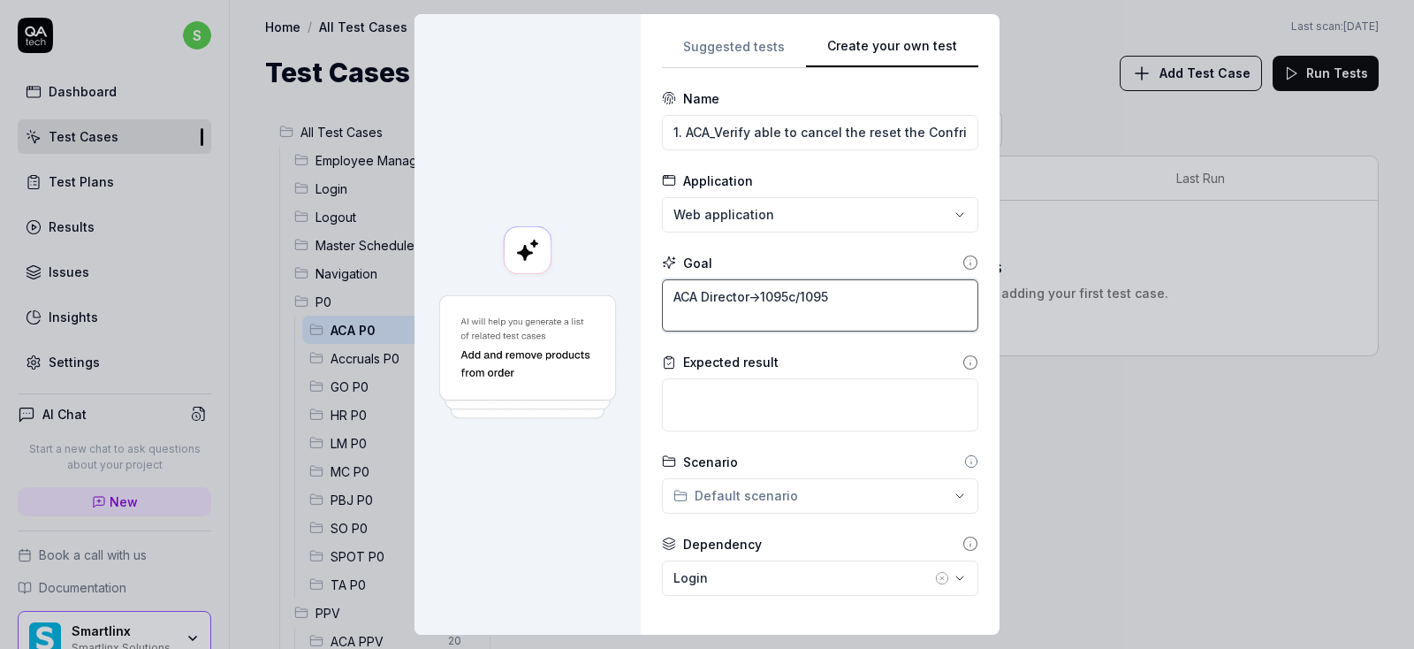
type textarea "ACA Director->1095c/1095"
type textarea "*"
type textarea "ACA Director->1095c/109"
type textarea "*"
type textarea "ACA Director->1095c/1094"
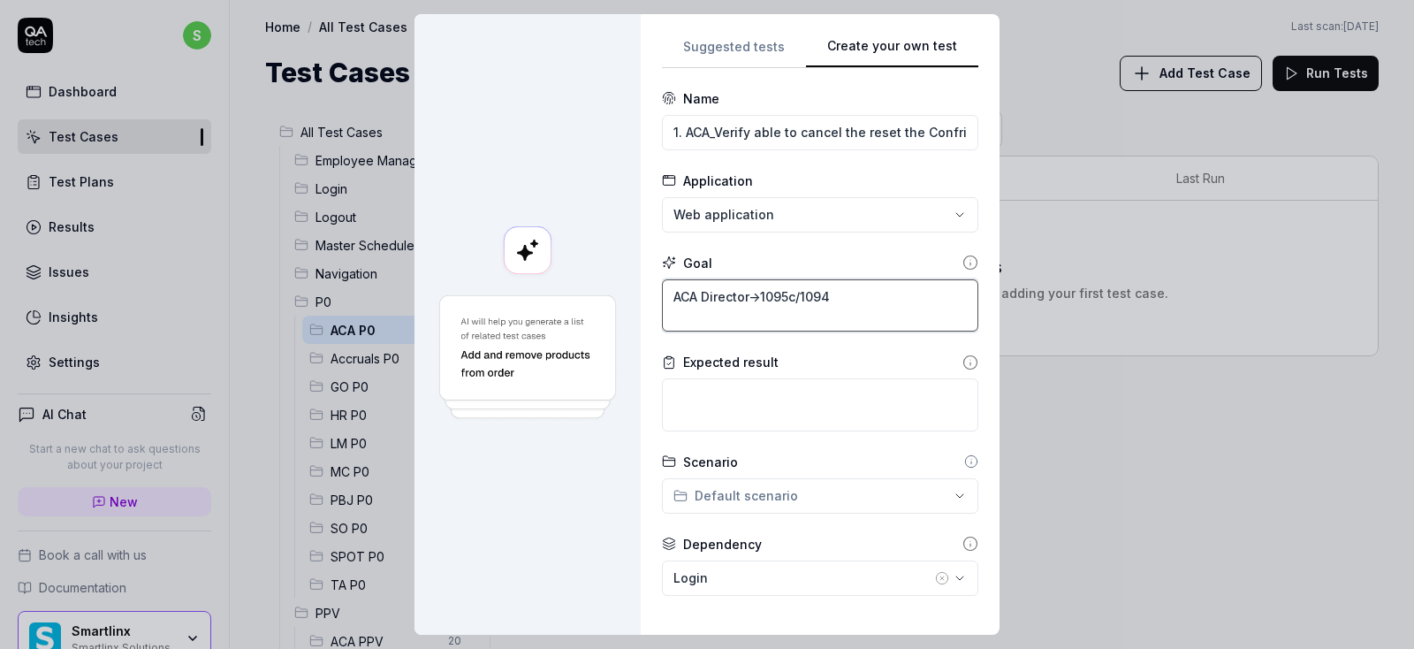
type textarea "*"
type textarea "ACA Director->1095c/1094-"
type textarea "*"
type textarea "ACA Director->1095c/1094-c"
type textarea "*"
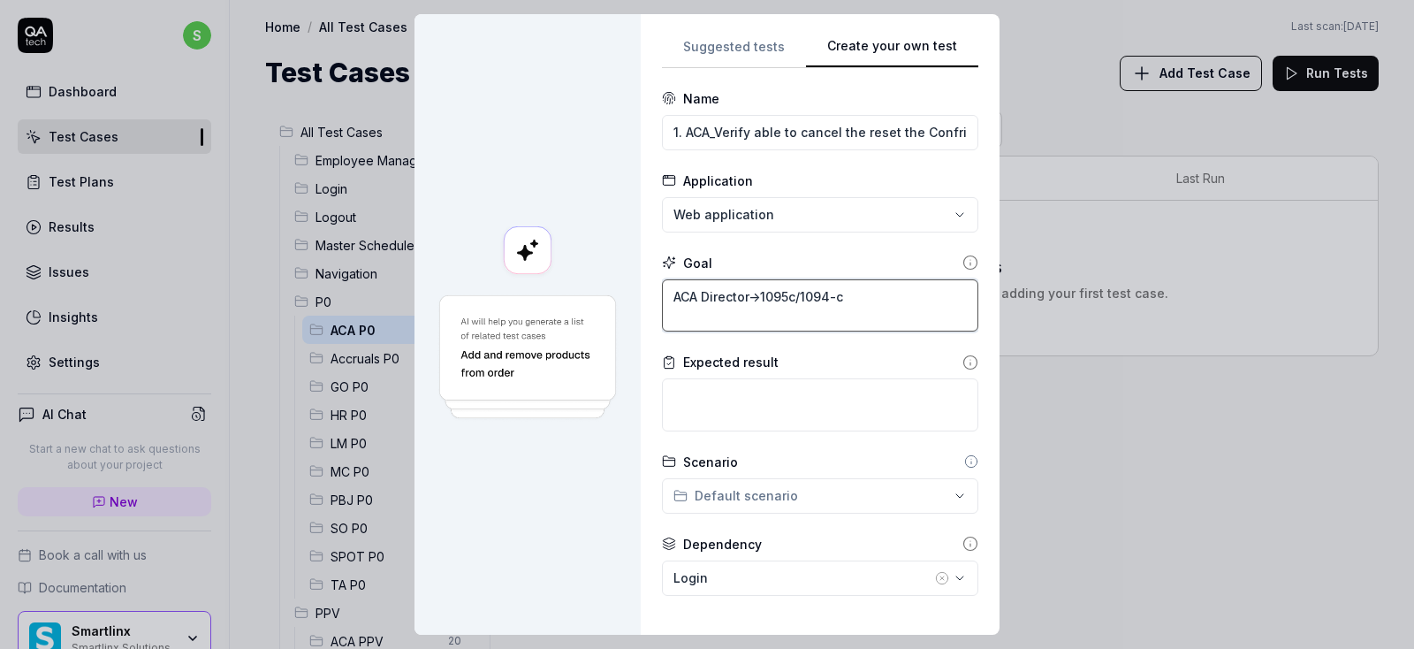
type textarea "ACA Director->1095c/1094-c"
type textarea "*"
type textarea "ACA Director->1095c/1094-c R"
type textarea "*"
type textarea "ACA Director->1095c/1094-c Re"
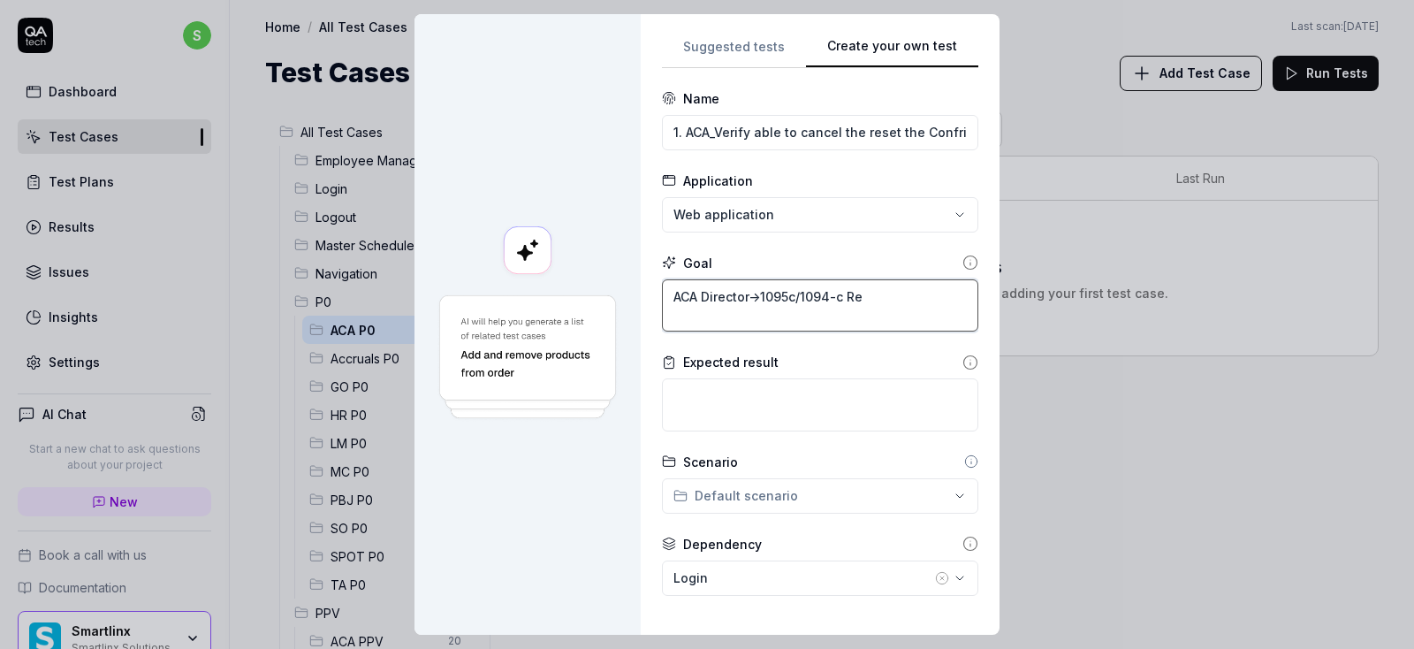
type textarea "*"
type textarea "ACA Director->1095c/1094-c Rep"
type textarea "*"
type textarea "ACA Director->1095c/1094-c Repo"
type textarea "*"
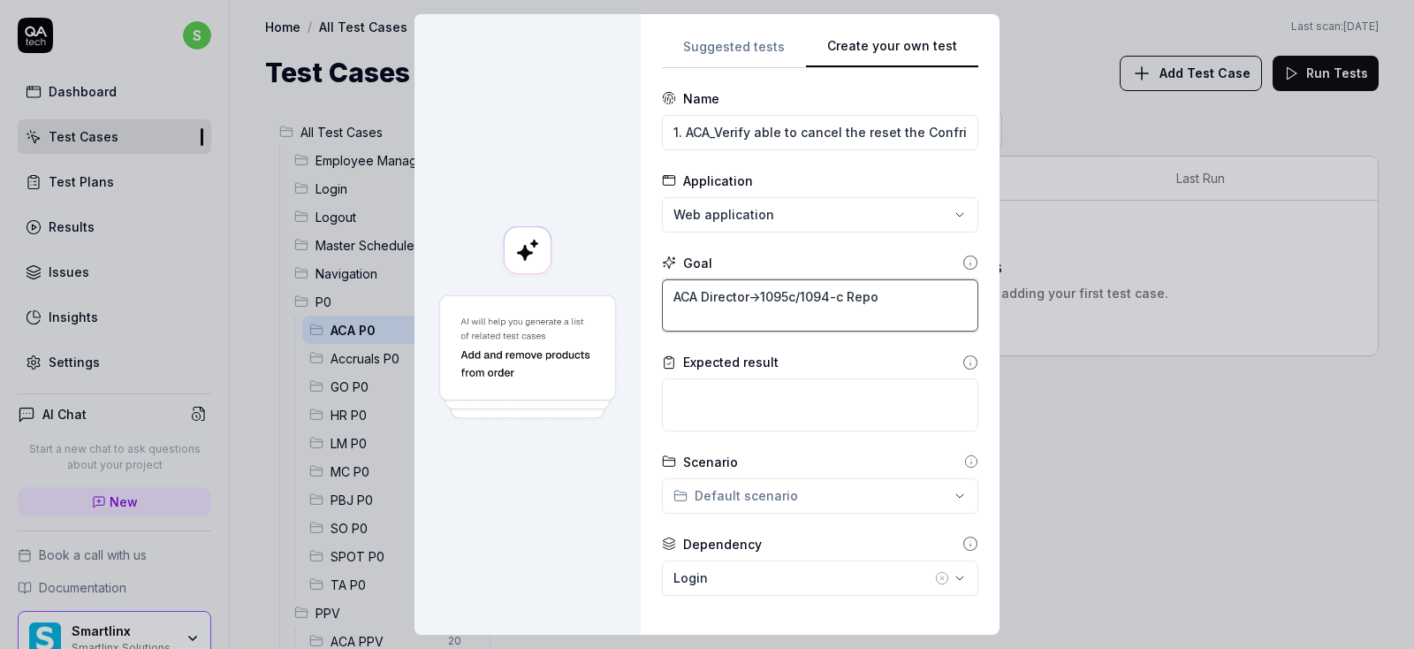
type textarea "ACA Director->1095c/1094-c Repor"
type textarea "*"
type textarea "ACA Director->1095c/1094-c Report"
type textarea "*"
type textarea "ACA Director->1095c/1094-c Reporti"
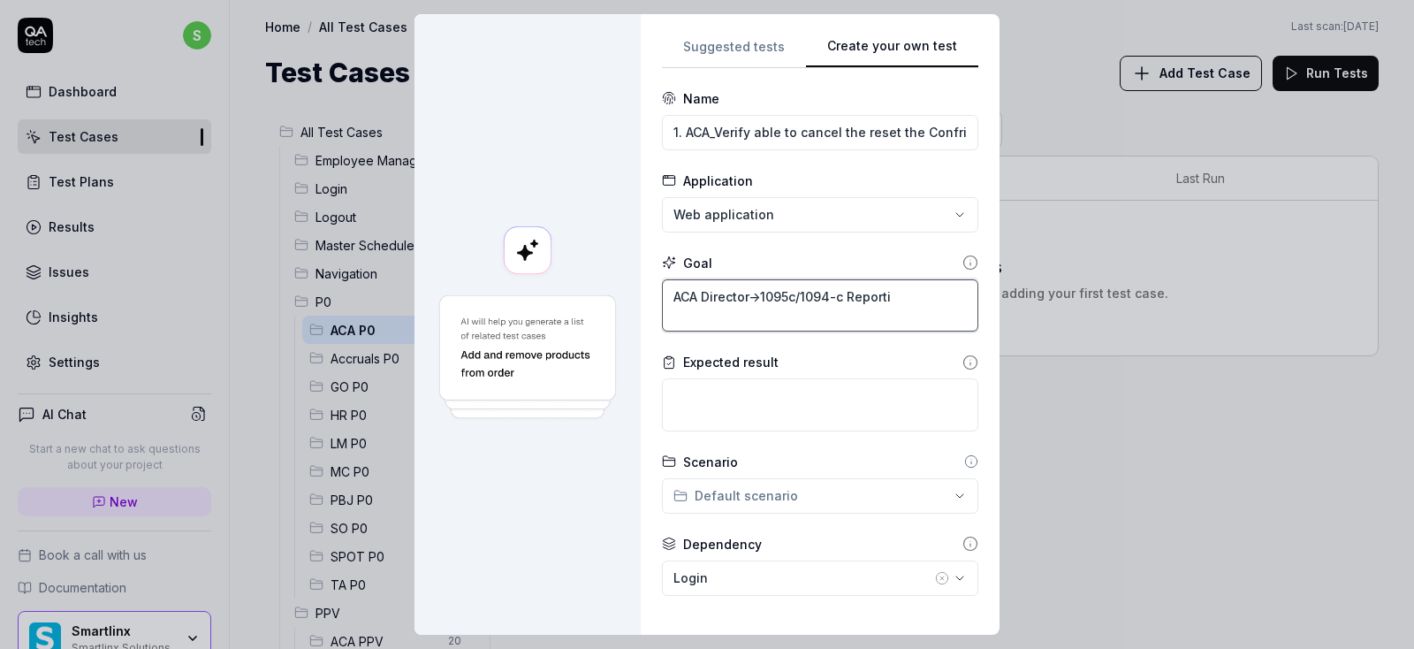
type textarea "*"
type textarea "ACA Director->1095c/1094-c Reportin"
type textarea "*"
type textarea "ACA Director->1095c/1094-c Reporting"
click at [675, 294] on textarea "ACA Director->1095c/1094-c Reporting" at bounding box center [820, 305] width 316 height 53
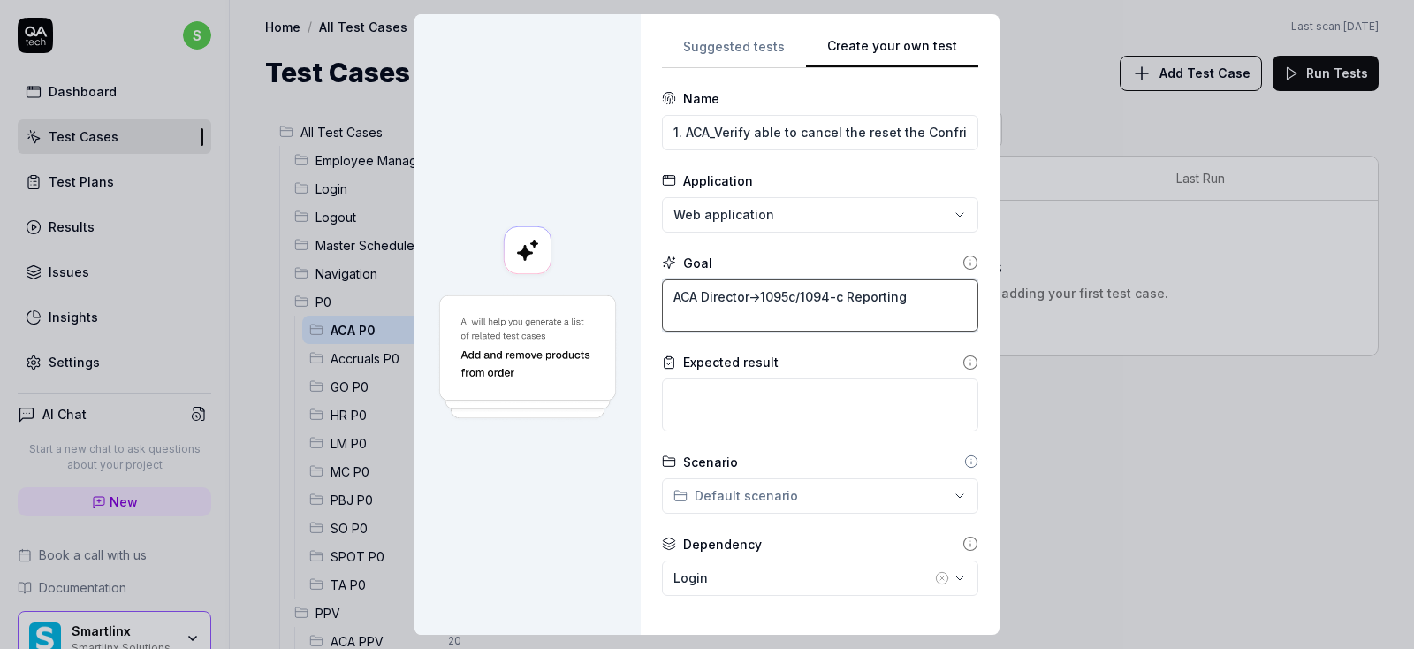
type textarea "*"
type textarea "AACA Director->1095c/1094-c Reporting"
type textarea "*"
type textarea "AtACA Director->1095c/1094-c Reporting"
type textarea "*"
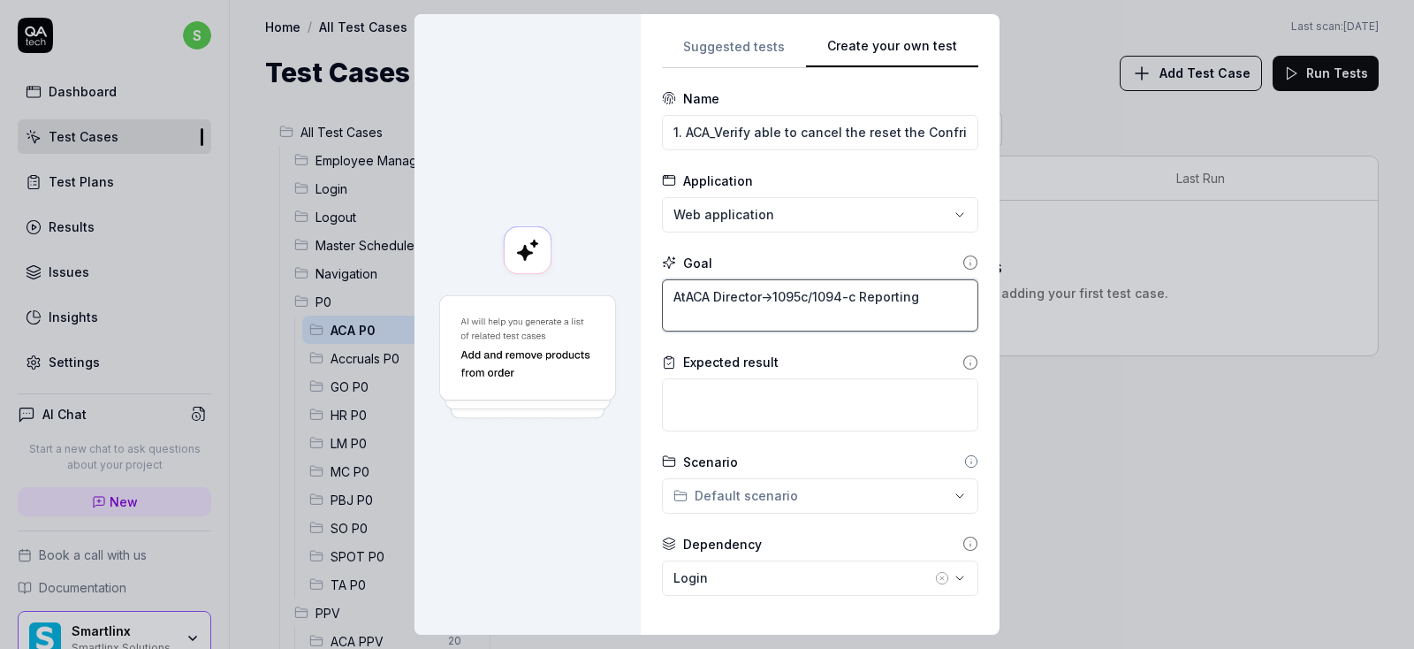
type textarea "At ACA Director->1095c/1094-c Reporting"
type textarea "*"
type textarea "At oACA Director->1095c/1094-c Reporting"
type textarea "*"
type textarea "At orACA Director->1095c/1094-c Reporting"
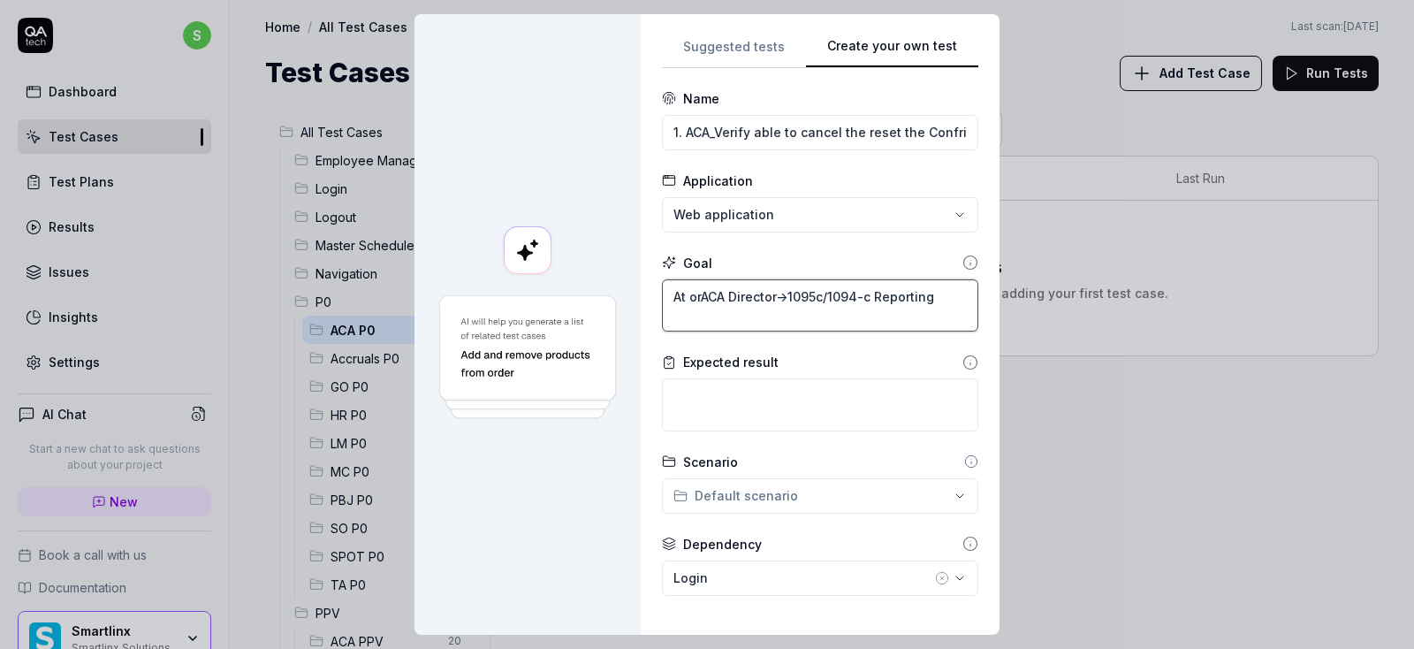
type textarea "*"
type textarea "At orgACA Director->1095c/1094-c Reporting"
type textarea "*"
type textarea "At orgaACA Director->1095c/1094-c Reporting"
type textarea "*"
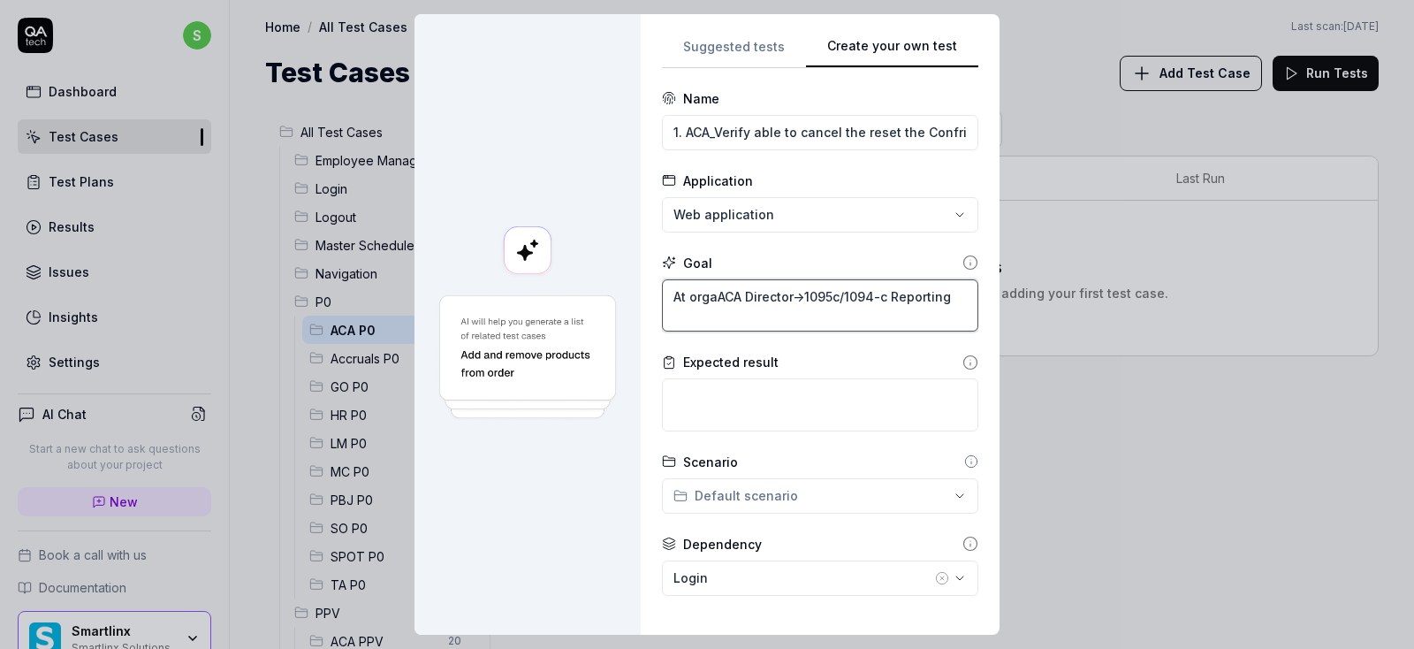
type textarea "At organACA Director->1095c/1094-c Reporting"
type textarea "*"
type textarea "At organiACA Director->1095c/1094-c Reporting"
type textarea "*"
type textarea "At organizACA Director->1095c/1094-c Reporting"
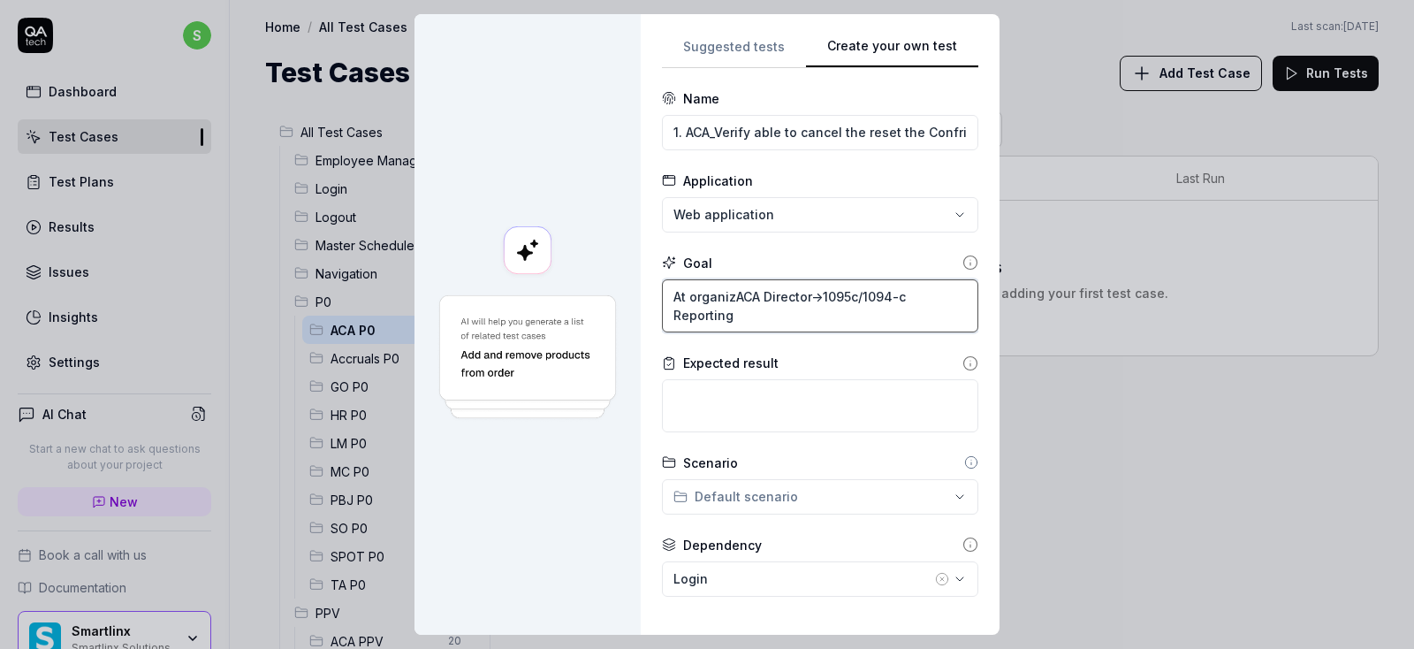
type textarea "*"
type textarea "At organizaACA Director->1095c/1094-c Reporting"
type textarea "*"
type textarea "At organizatACA Director->1095c/1094-c Reporting"
type textarea "*"
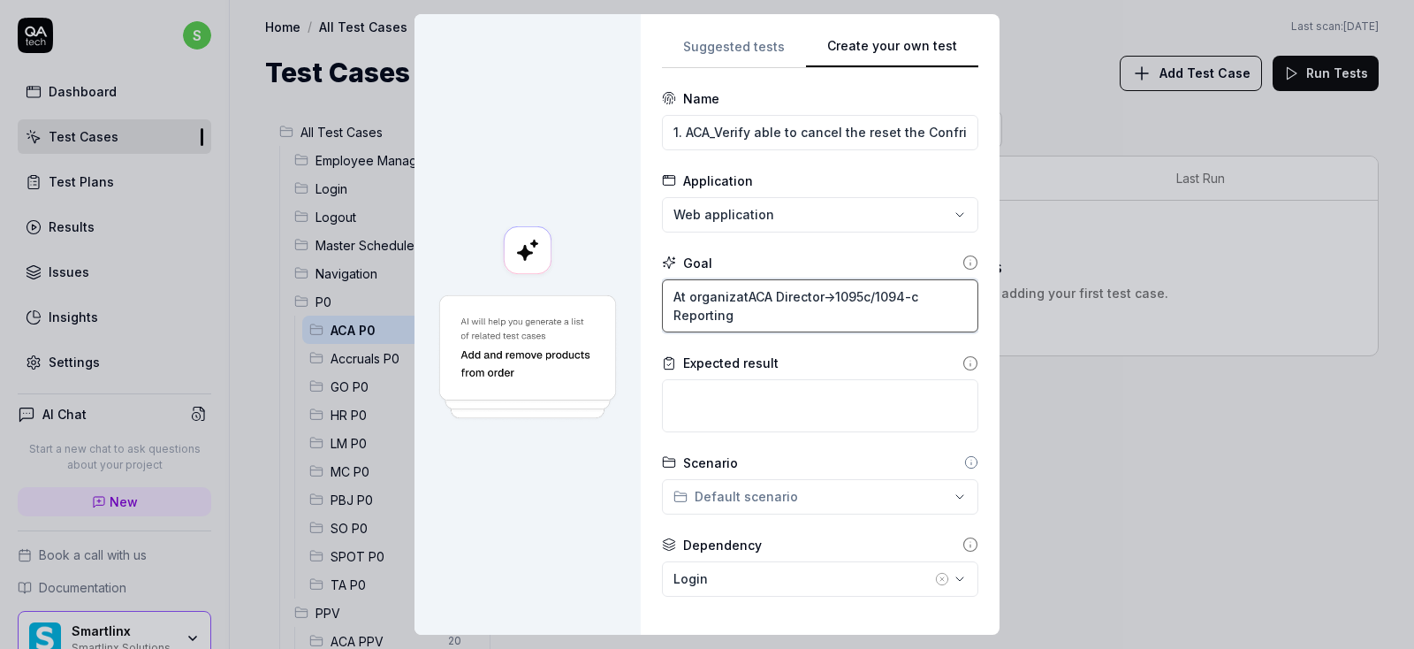
type textarea "At organizatiACA Director->1095c/1094-c Reporting"
type textarea "*"
type textarea "At organizatioACA Director->1095c/1094-c Reporting"
type textarea "*"
type textarea "At organizationACA Director->1095c/1094-c Reporting"
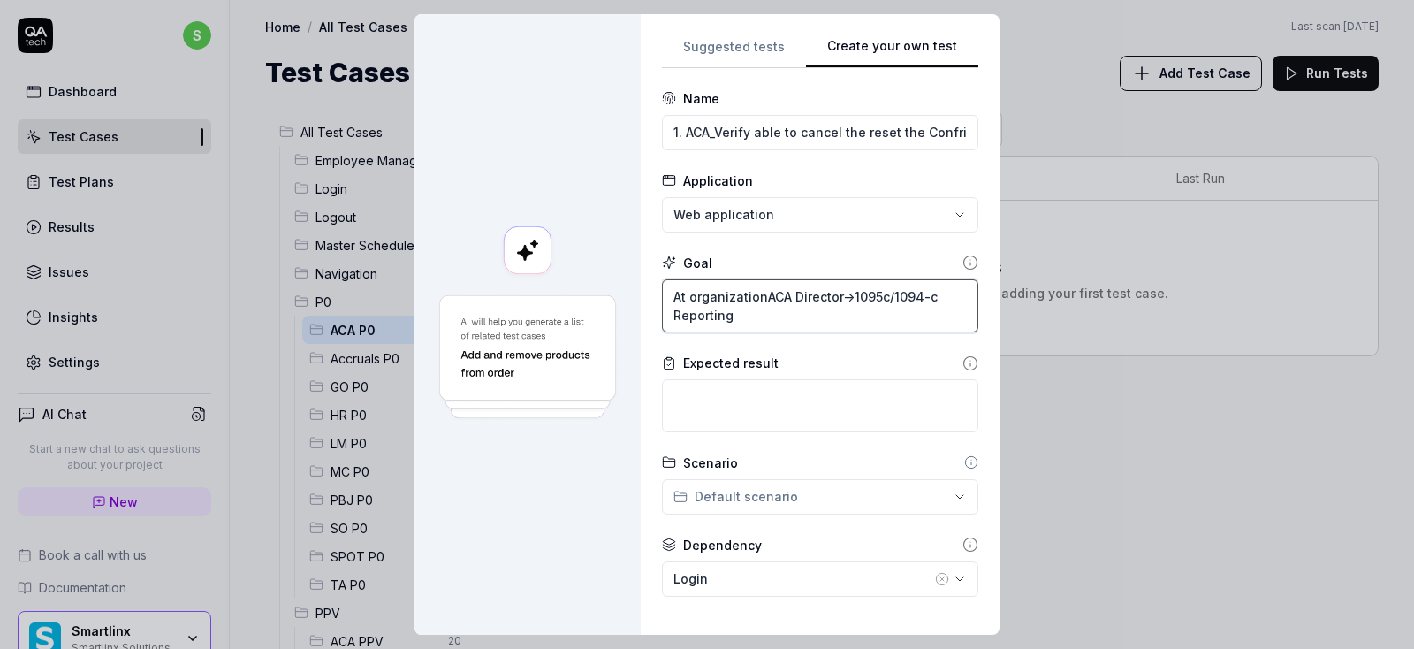
type textarea "*"
type textarea "At organization ACA Director->1095c/1094-c Reporting"
type textarea "*"
type textarea "At organization lACA Director->1095c/1094-c Reporting"
type textarea "*"
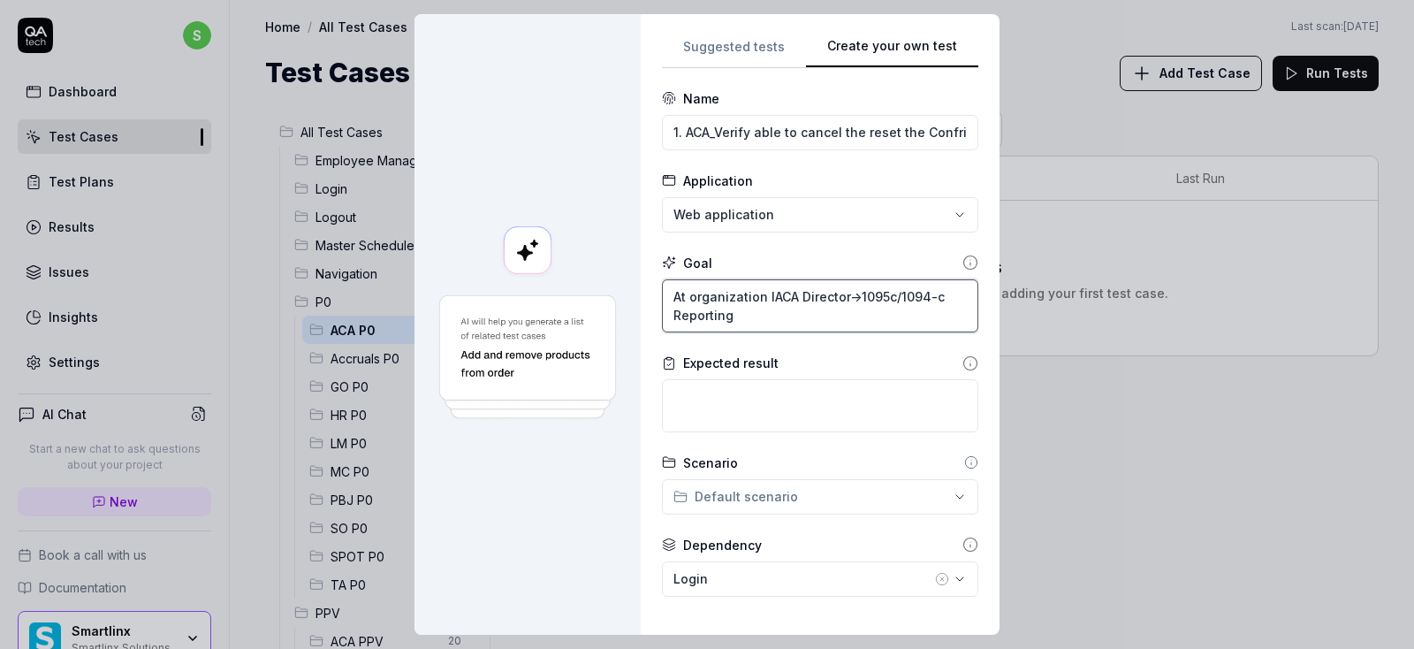
type textarea "At organization leACA Director->1095c/1094-c Reporting"
type textarea "*"
type textarea "At organization levACA Director->1095c/1094-c Reporting"
type textarea "*"
type textarea "At organization leveACA Director->1095c/1094-c Reporting"
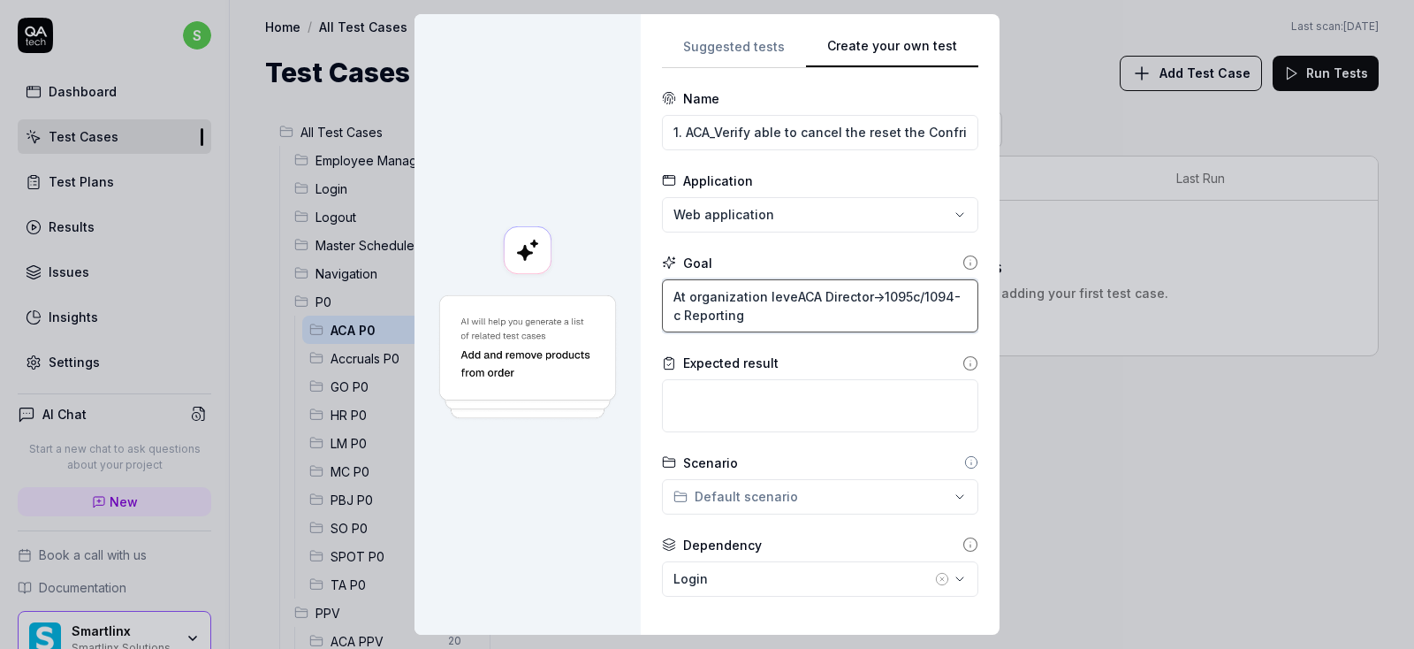
type textarea "*"
type textarea "At organization levelACA Director->1095c/1094-c Reporting"
type textarea "*"
type textarea "At organization level-ACA Director->1095c/1094-c Reporting"
type textarea "*"
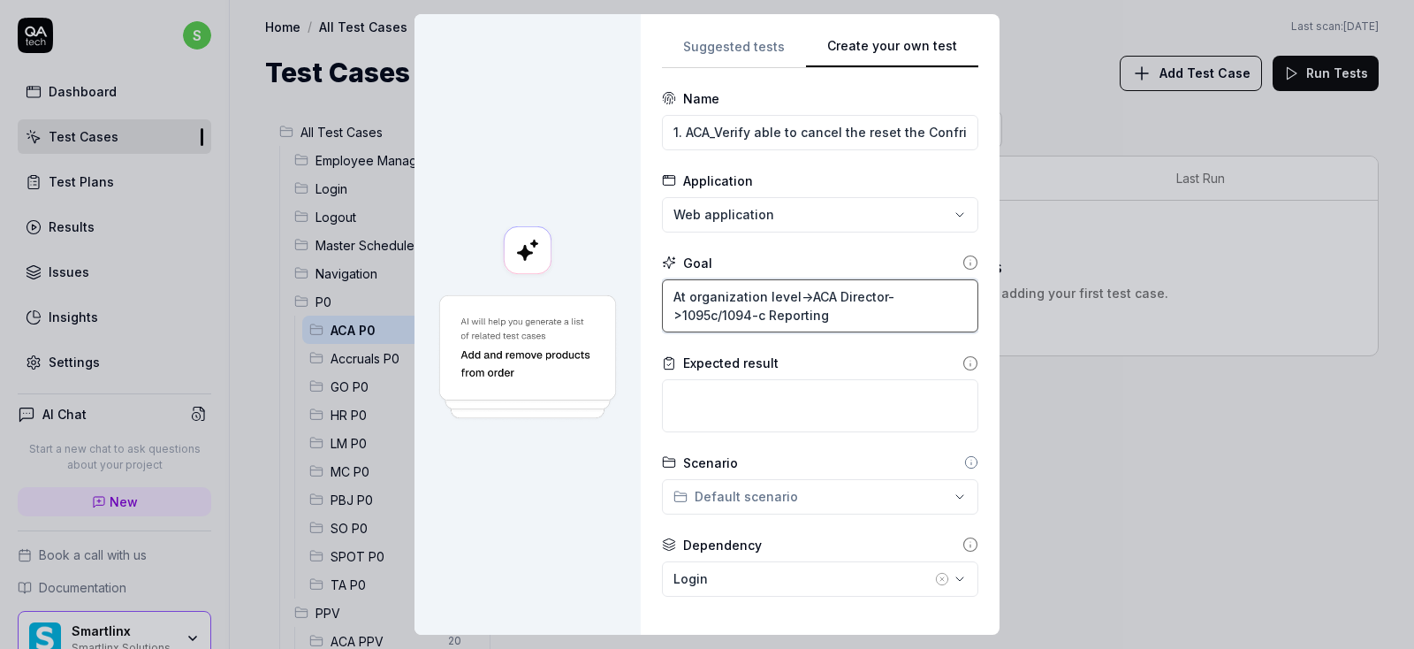
type textarea "At organization level->ACA Director->1095c/1094-c Reporting"
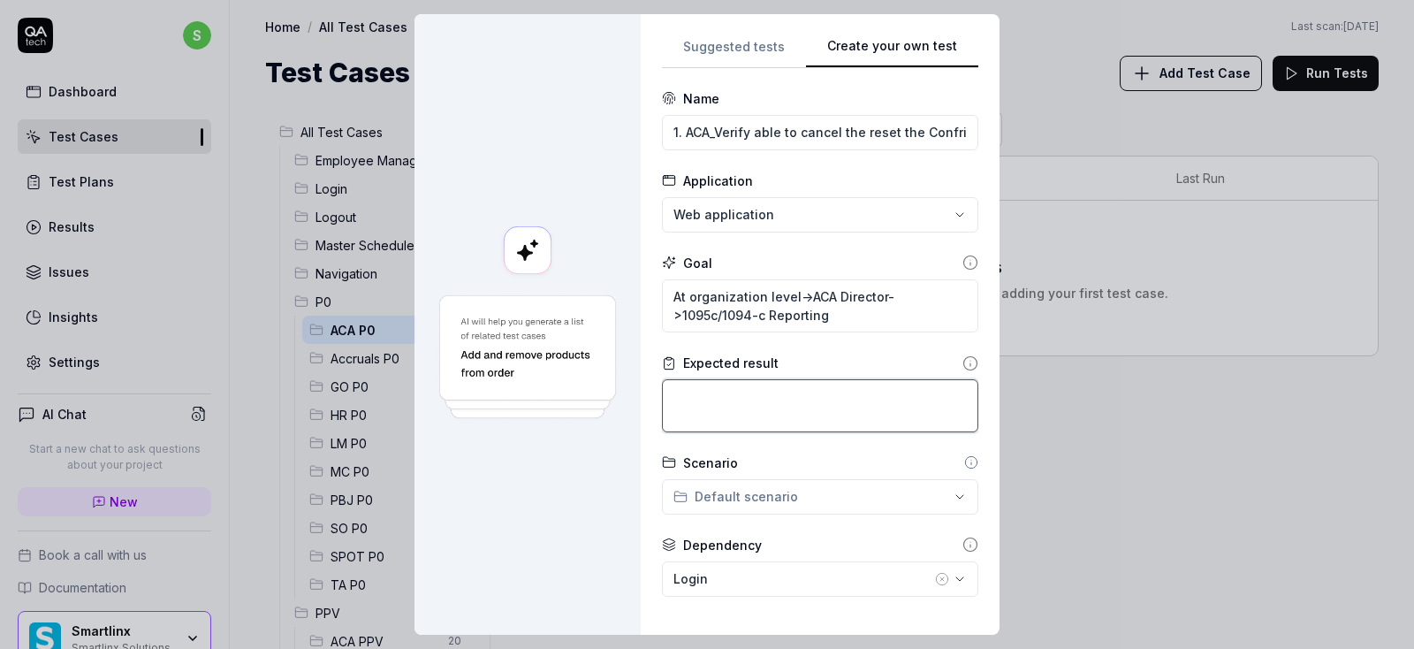
click at [734, 402] on textarea at bounding box center [820, 405] width 316 height 53
type textarea "*"
type textarea "S"
type textarea "*"
type textarea "Sy"
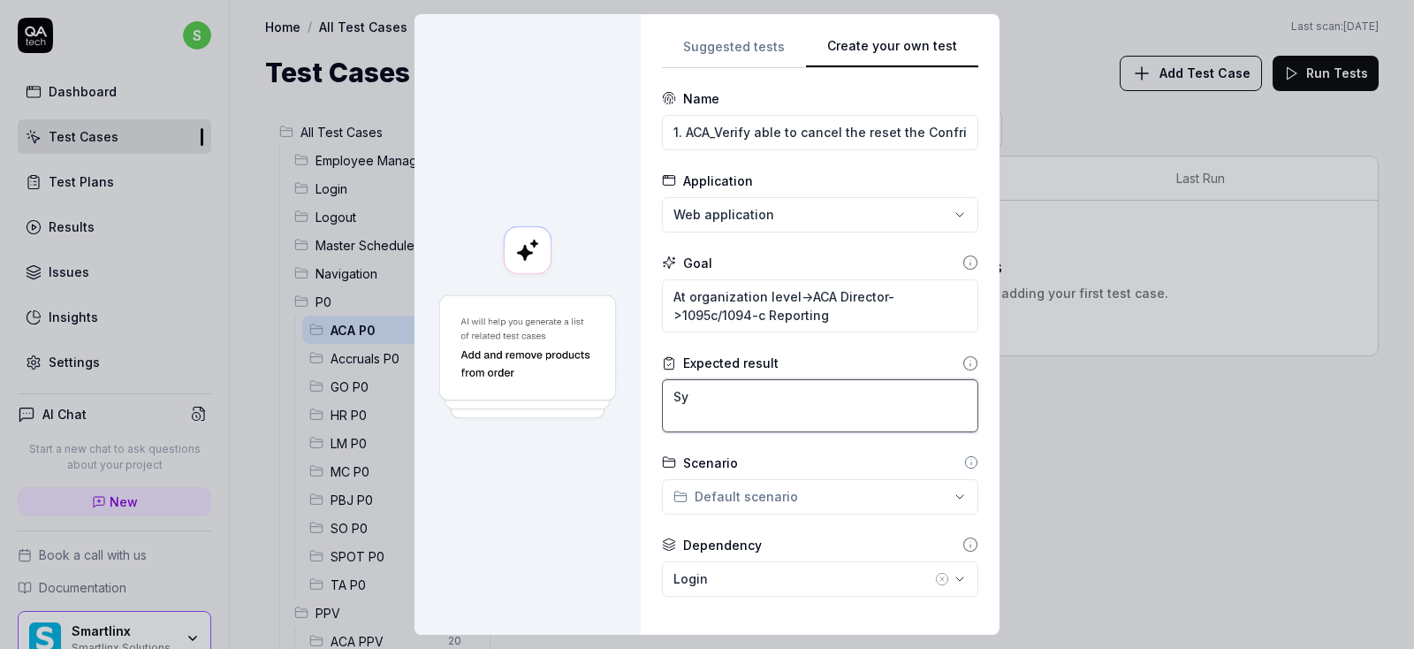
type textarea "*"
type textarea "Sys"
type textarea "*"
type textarea "Syst"
type textarea "*"
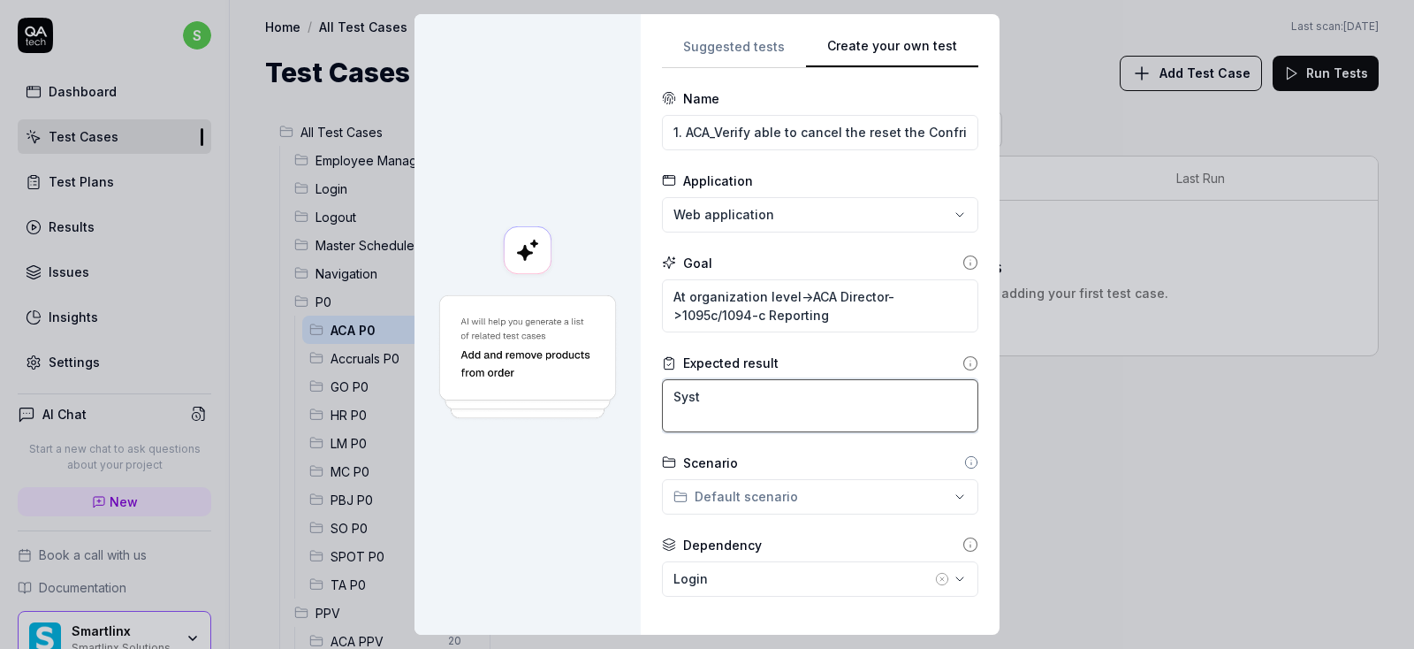
type textarea "Syste"
type textarea "*"
type textarea "System"
type textarea "*"
type textarea "System"
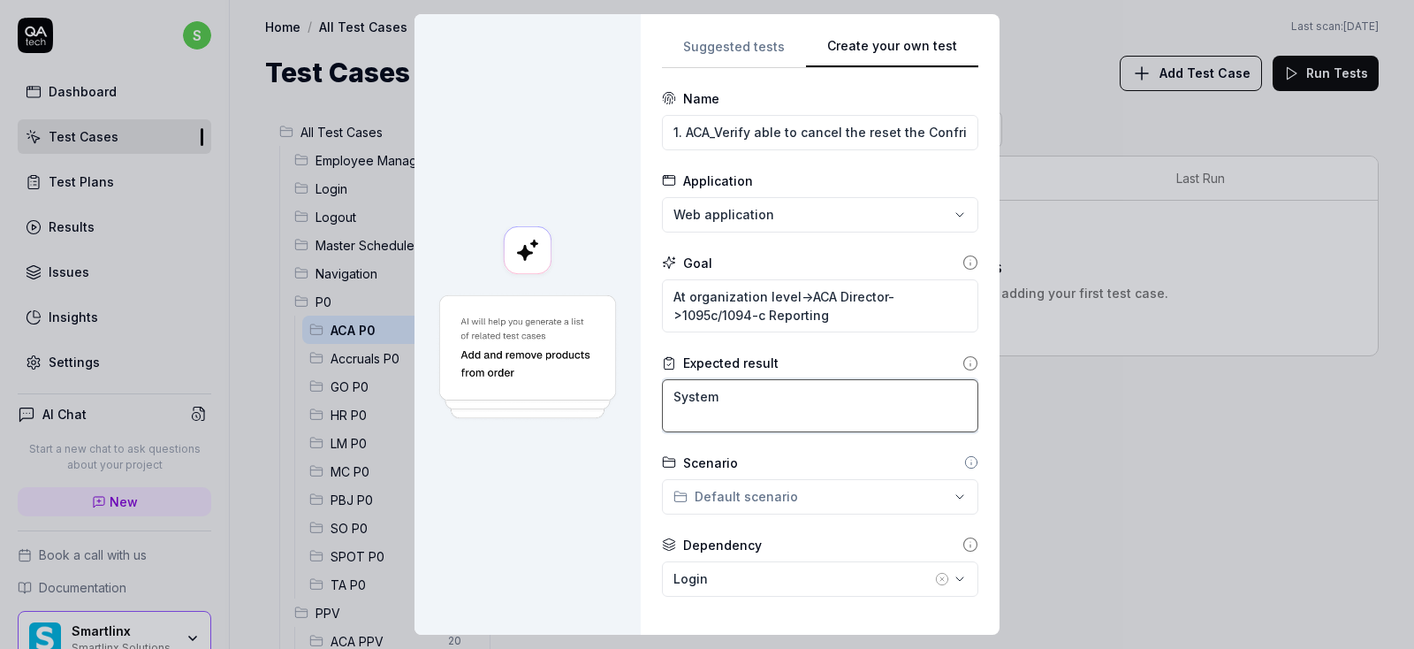
type textarea "*"
type textarea "System a"
type textarea "*"
type textarea "System al"
type textarea "*"
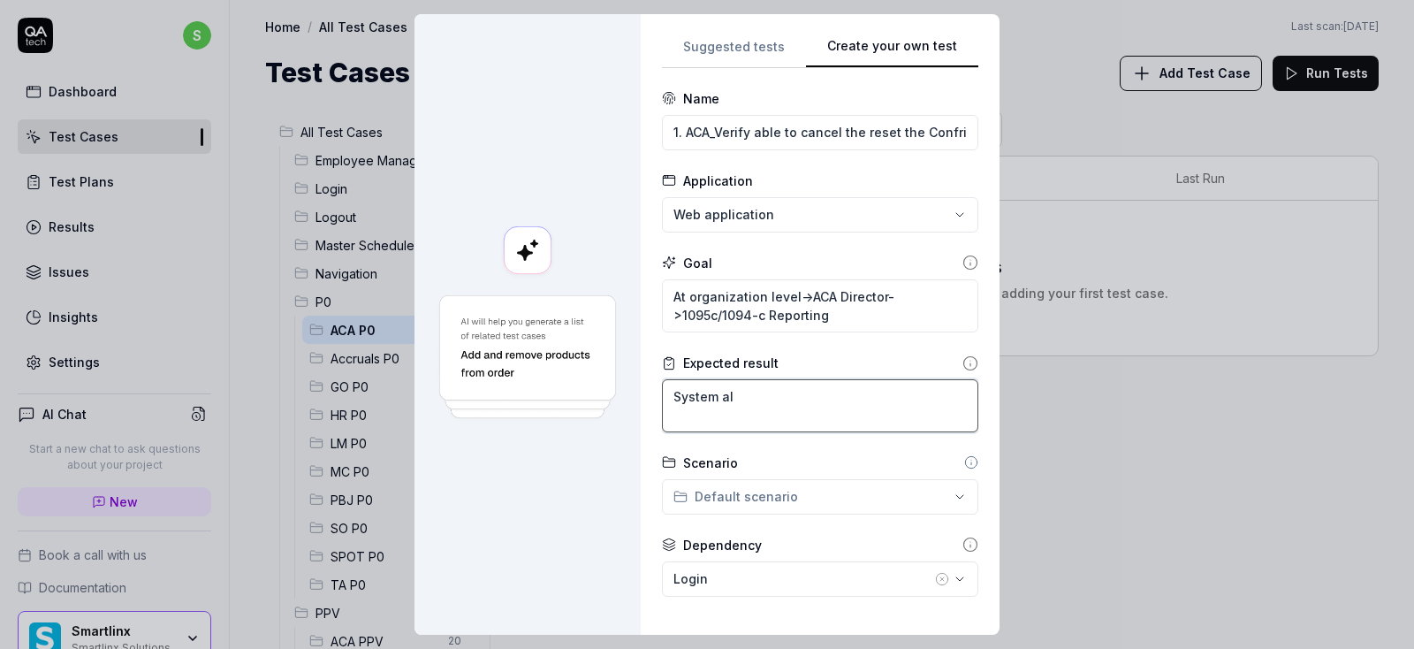
type textarea "System all"
type textarea "*"
type textarea "System allo"
type textarea "*"
type textarea "System allow"
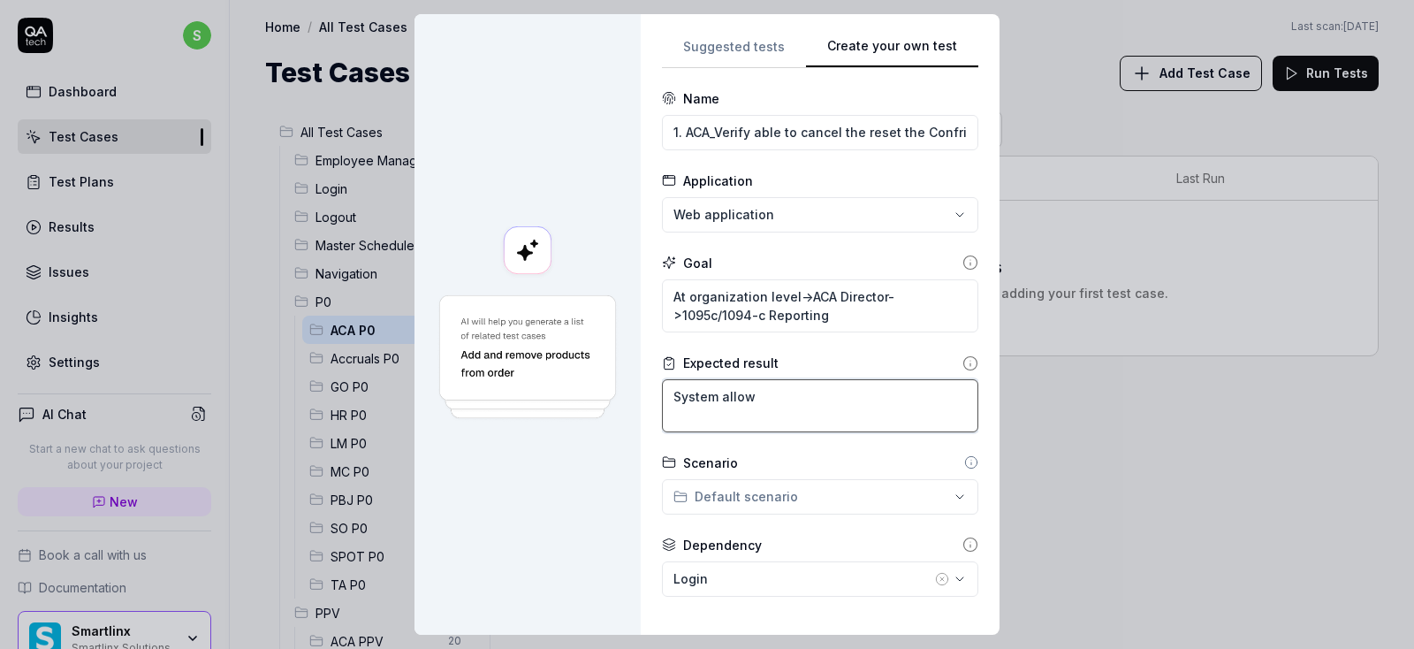
type textarea "*"
type textarea "System allows"
type textarea "*"
type textarea "System allows"
type textarea "*"
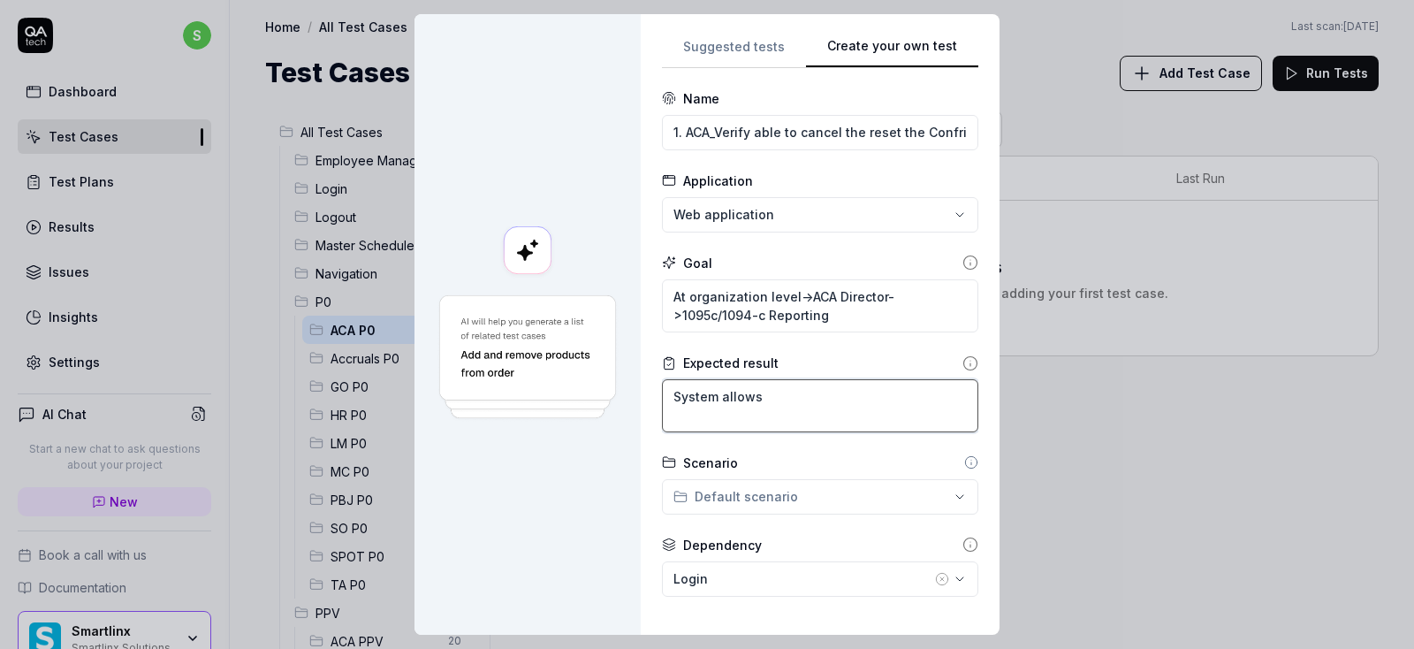
type textarea "System allows u"
type textarea "*"
type textarea "System allows us"
type textarea "*"
type textarea "System allows u"
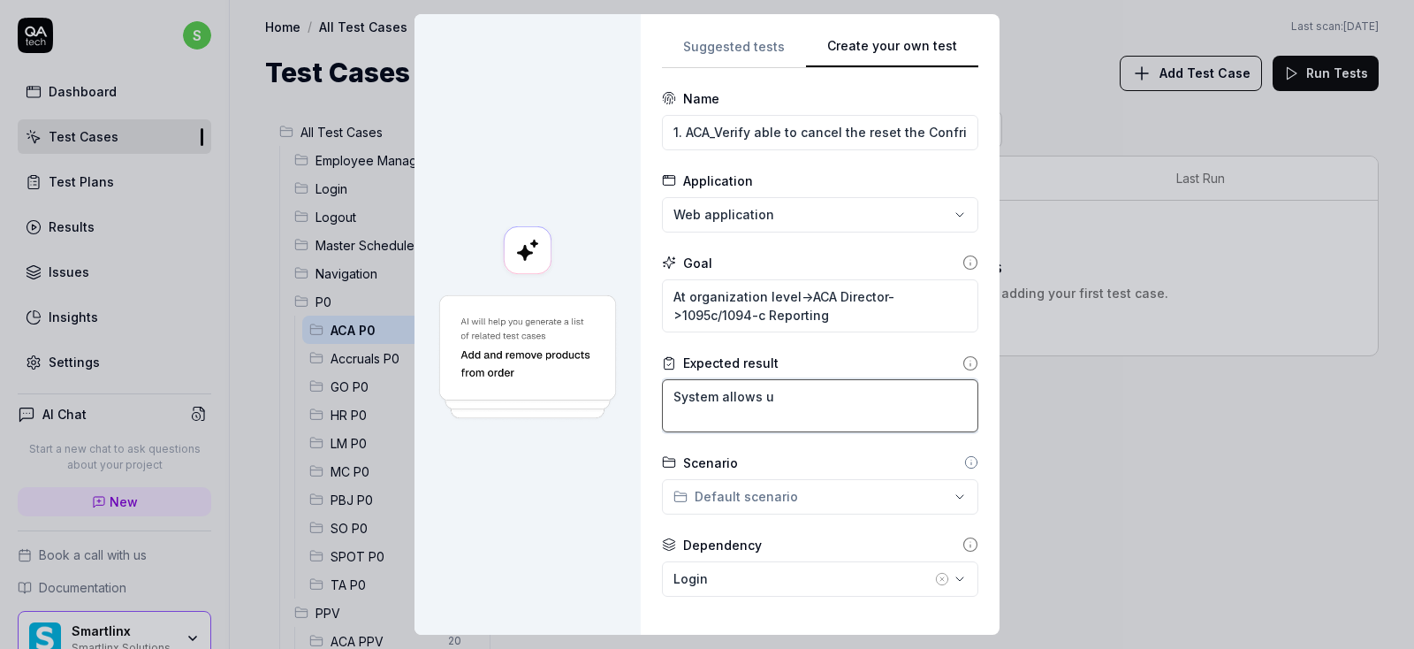
type textarea "*"
type textarea "System allows"
type textarea "*"
type textarea "System allows t"
type textarea "*"
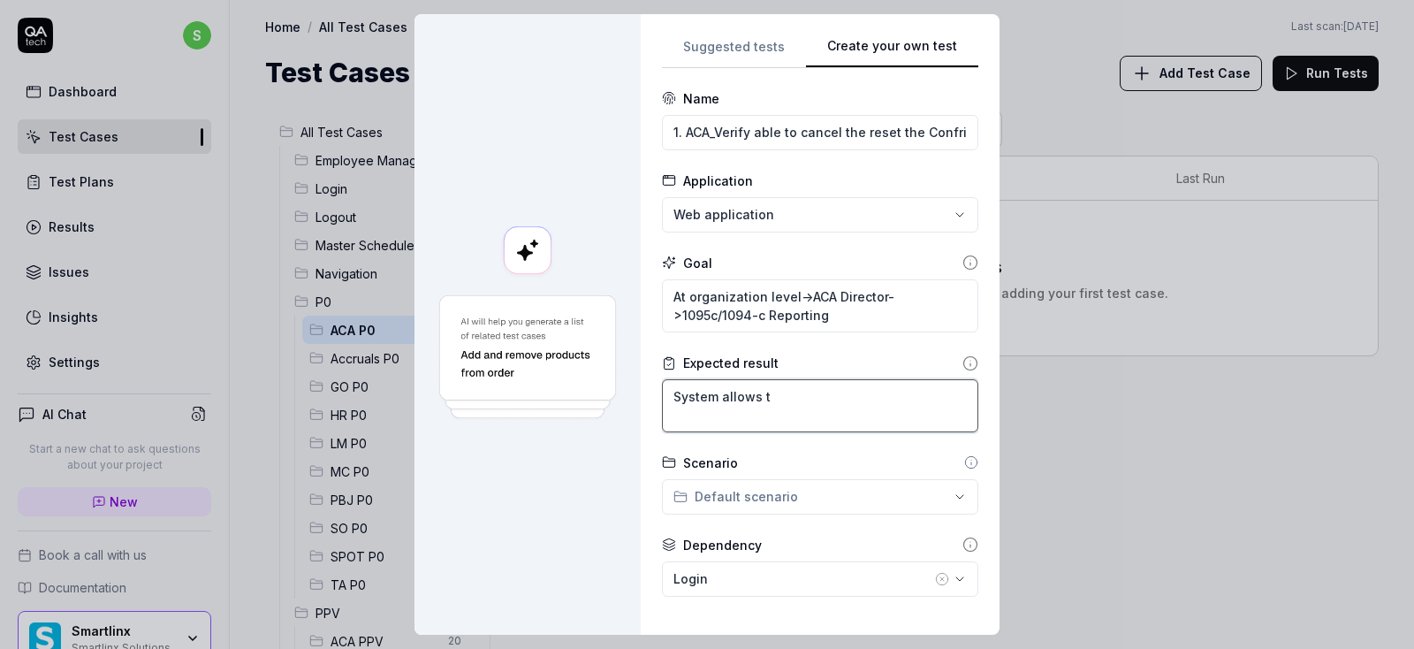
type textarea "System allows to"
type textarea "*"
type textarea "System allows to"
type textarea "*"
type textarea "System allows to c"
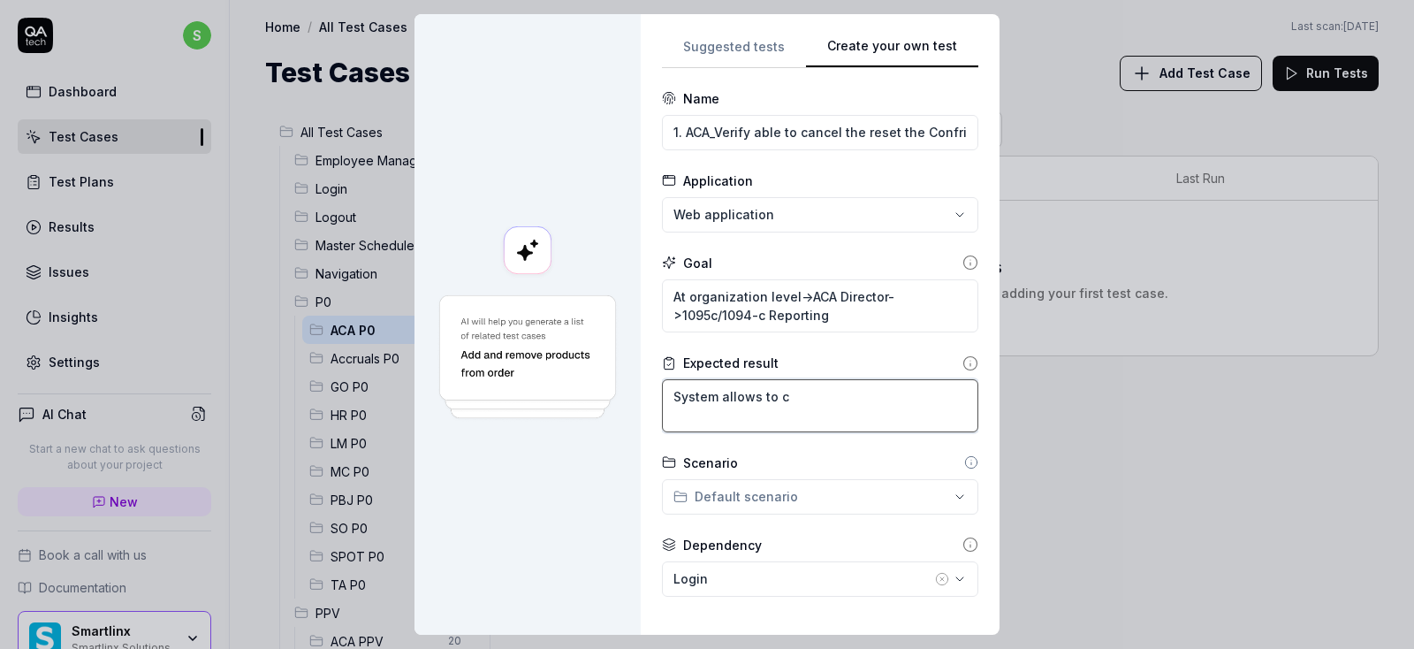
type textarea "*"
type textarea "System allows to ca"
type textarea "*"
type textarea "System allows to can"
type textarea "*"
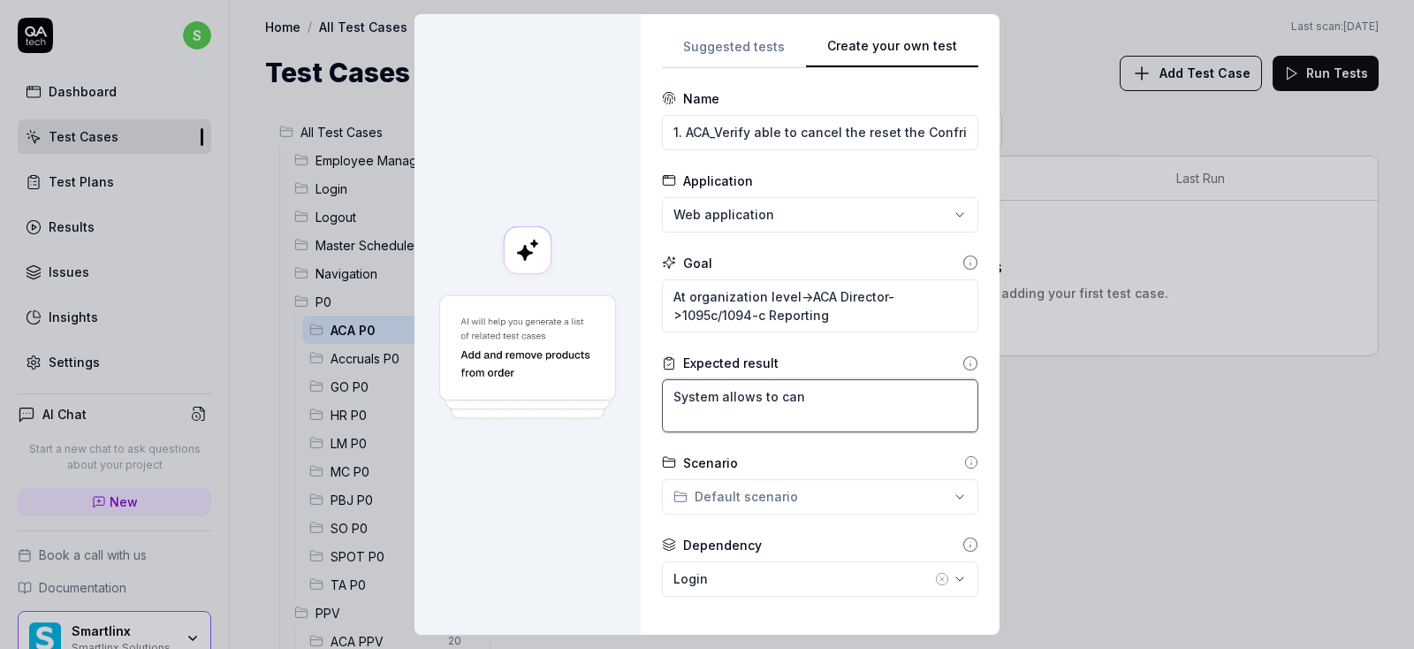
type textarea "System allows to canc"
type textarea "*"
type textarea "System allows to cance"
type textarea "*"
type textarea "System allows to cancel"
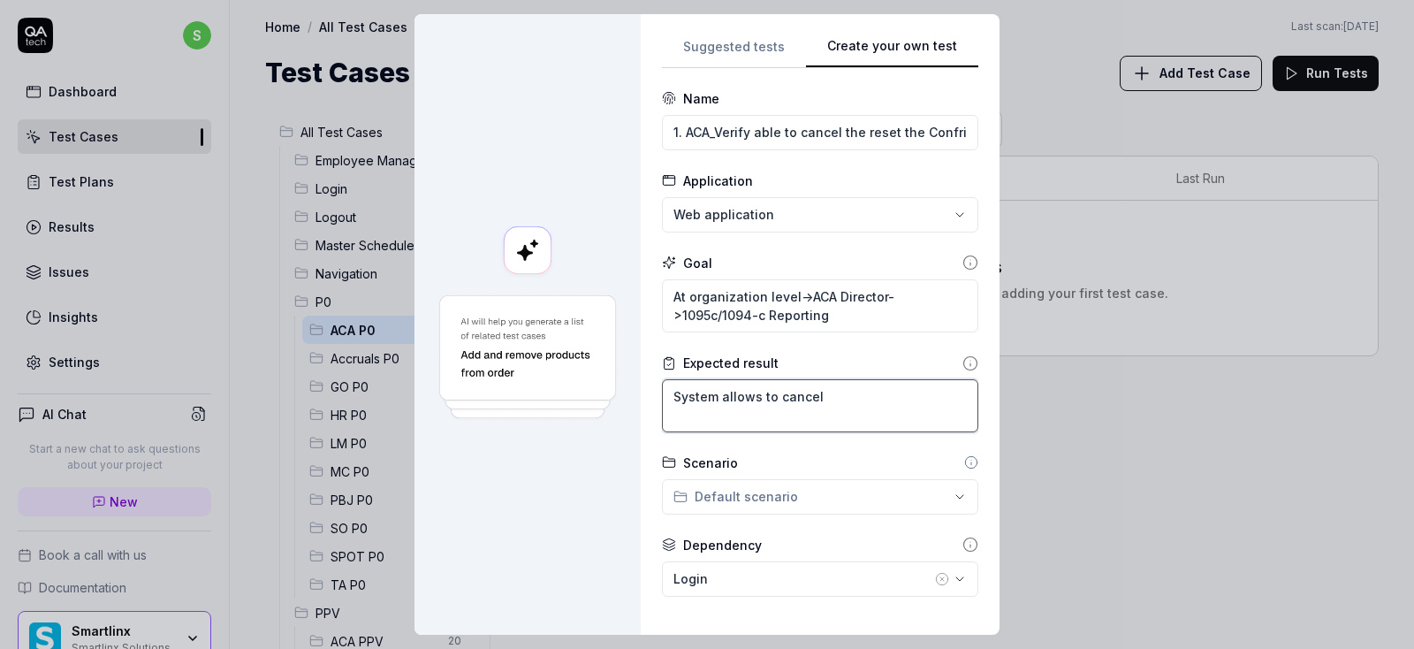
type textarea "*"
type textarea "System allows to cancel"
type textarea "*"
type textarea "System allows to cancel t"
type textarea "*"
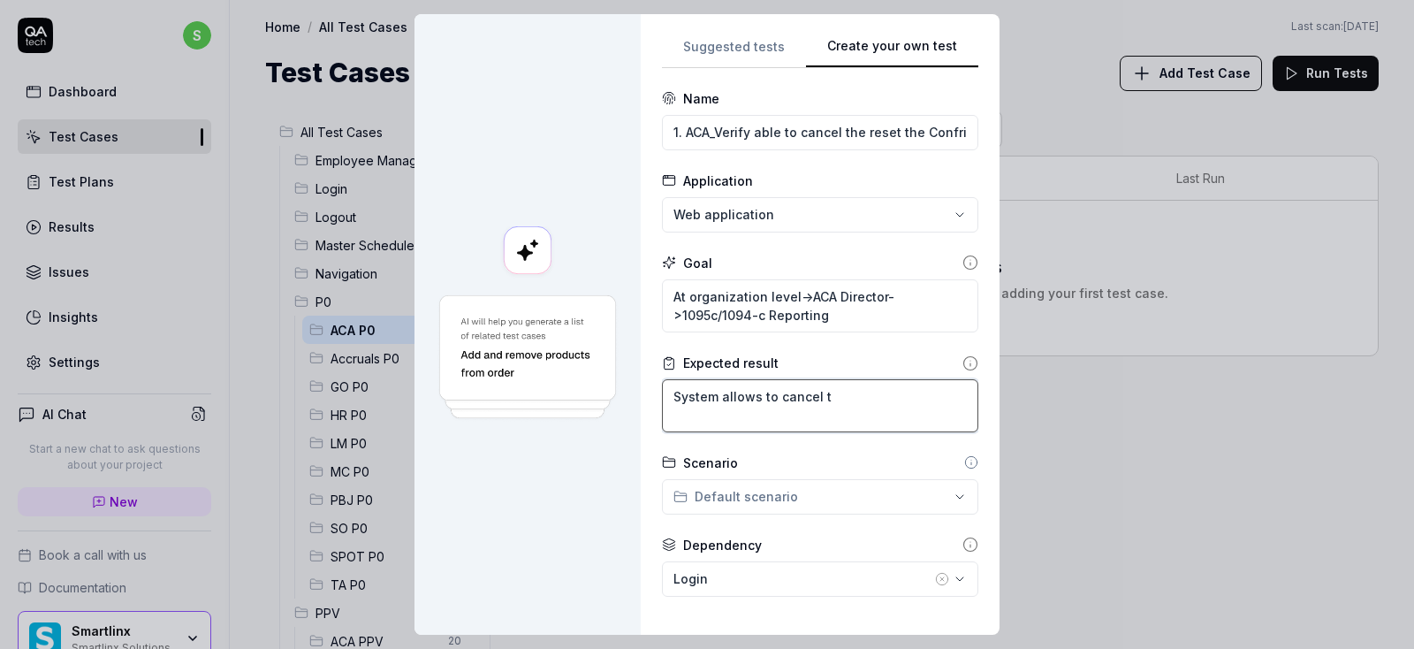
type textarea "System allows to cancel th"
type textarea "*"
type textarea "System allows to cancel the"
type textarea "*"
type textarea "System allows to cancel the"
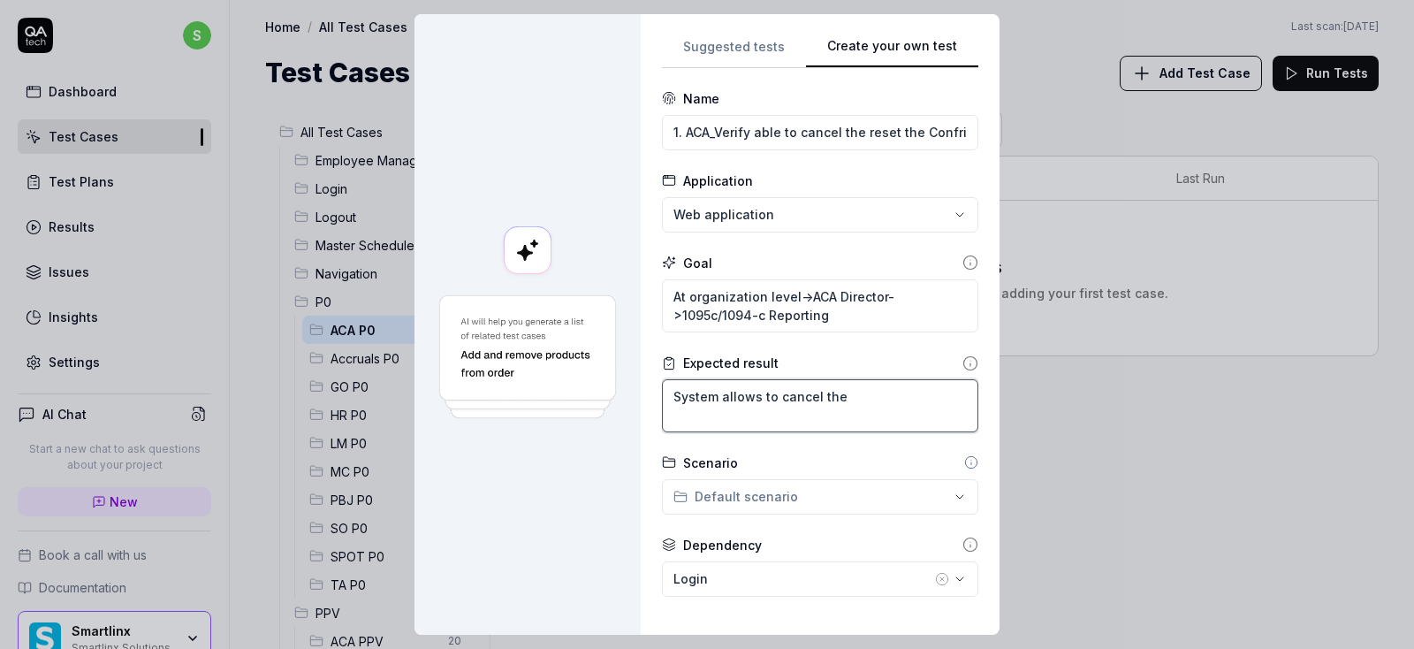
type textarea "*"
type textarea "System allows to cancel the Q"
type textarea "*"
type textarea "System allows to cancel the Qu"
type textarea "*"
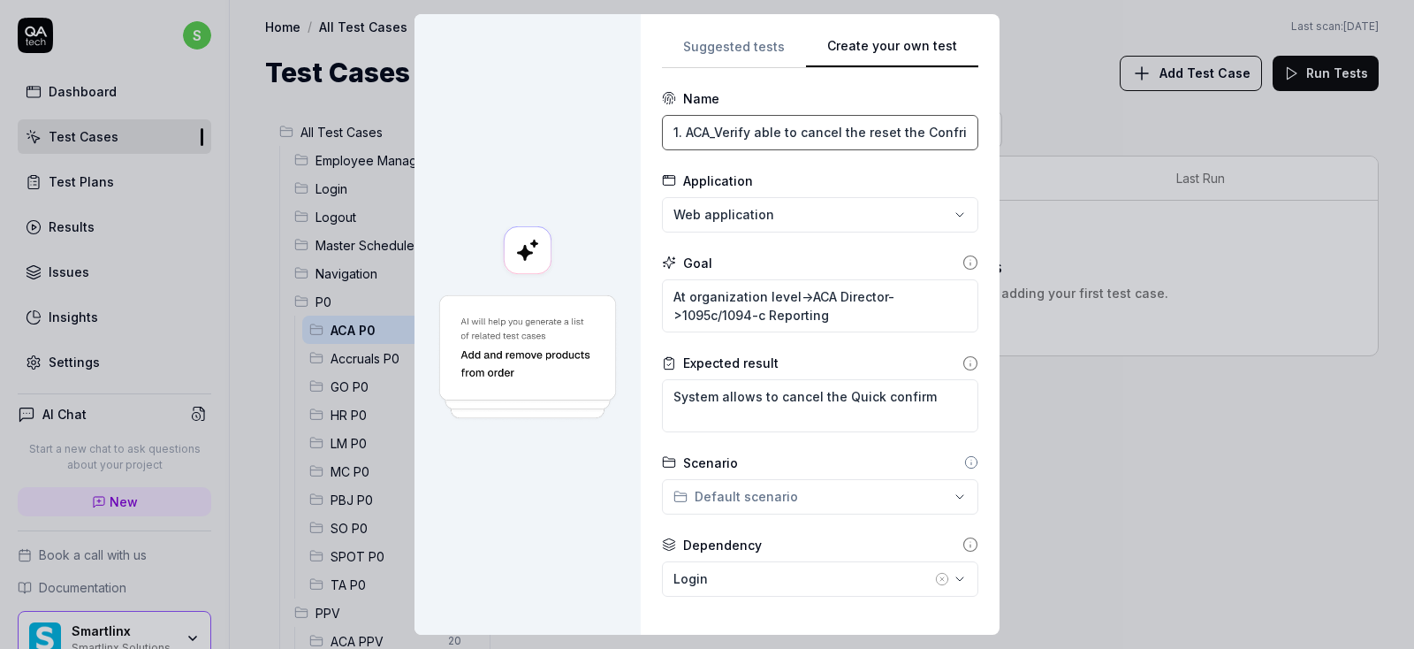
click at [826, 125] on input "1. ACA_Verify able to cancel the reset the Confrim records" at bounding box center [820, 132] width 316 height 35
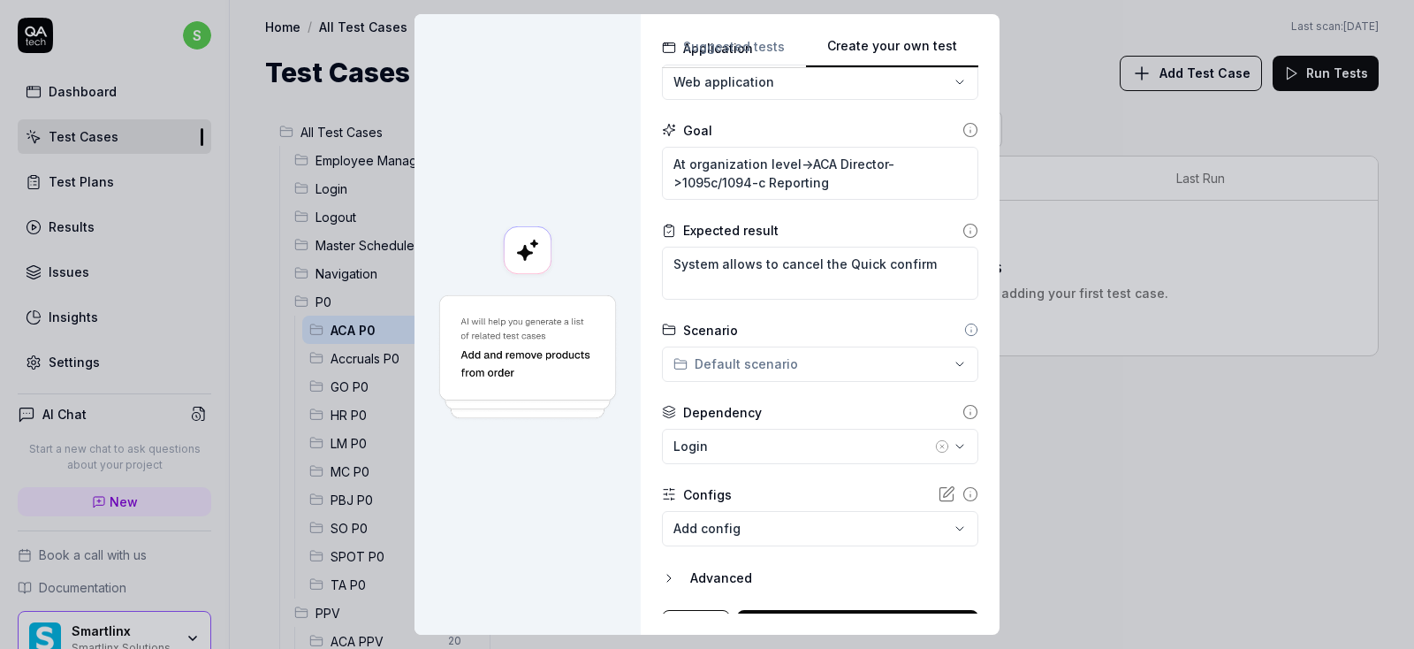
scroll to position [163, 0]
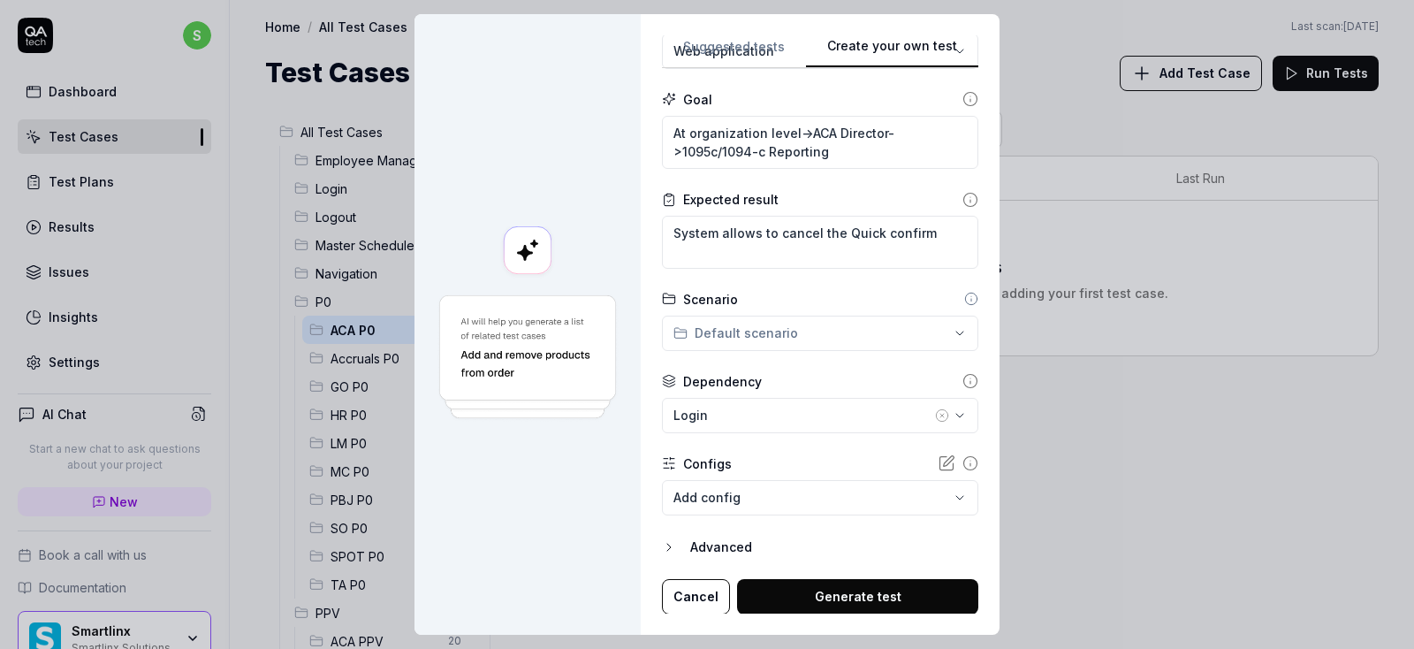
click at [940, 414] on icon "button" at bounding box center [942, 416] width 4 height 4
click at [877, 581] on button "Generate test" at bounding box center [857, 596] width 241 height 35
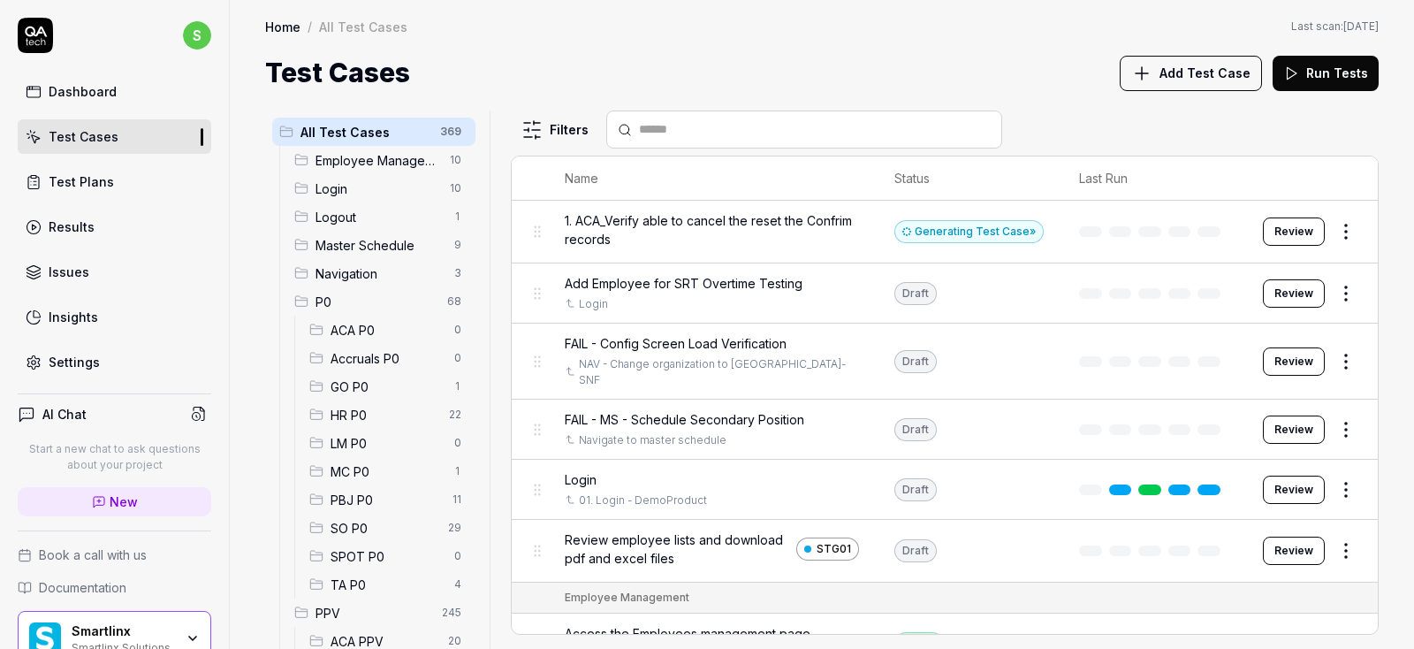
click at [1347, 239] on body "s Dashboard Test Cases Test Plans Results Issues Insights Settings AI Chat Star…" at bounding box center [707, 324] width 1414 height 649
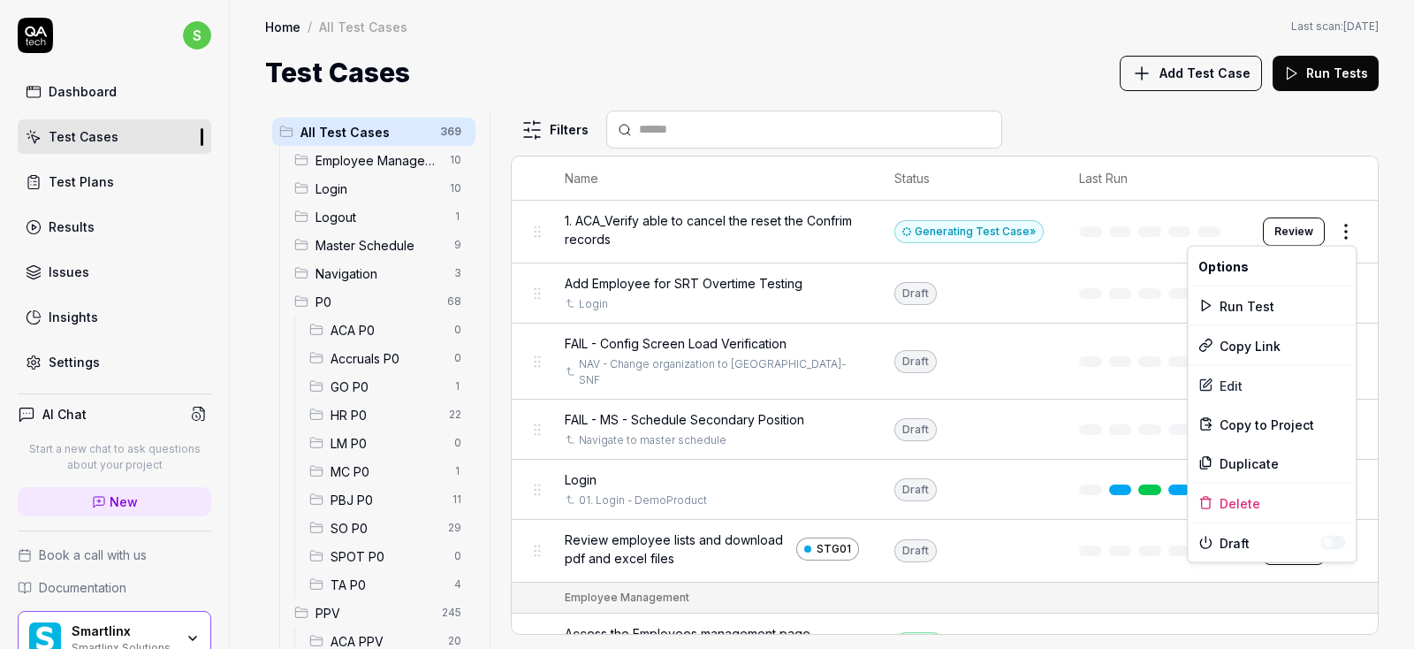
click at [1288, 235] on html "s Dashboard Test Cases Test Plans Results Issues Insights Settings AI Chat Star…" at bounding box center [707, 324] width 1414 height 649
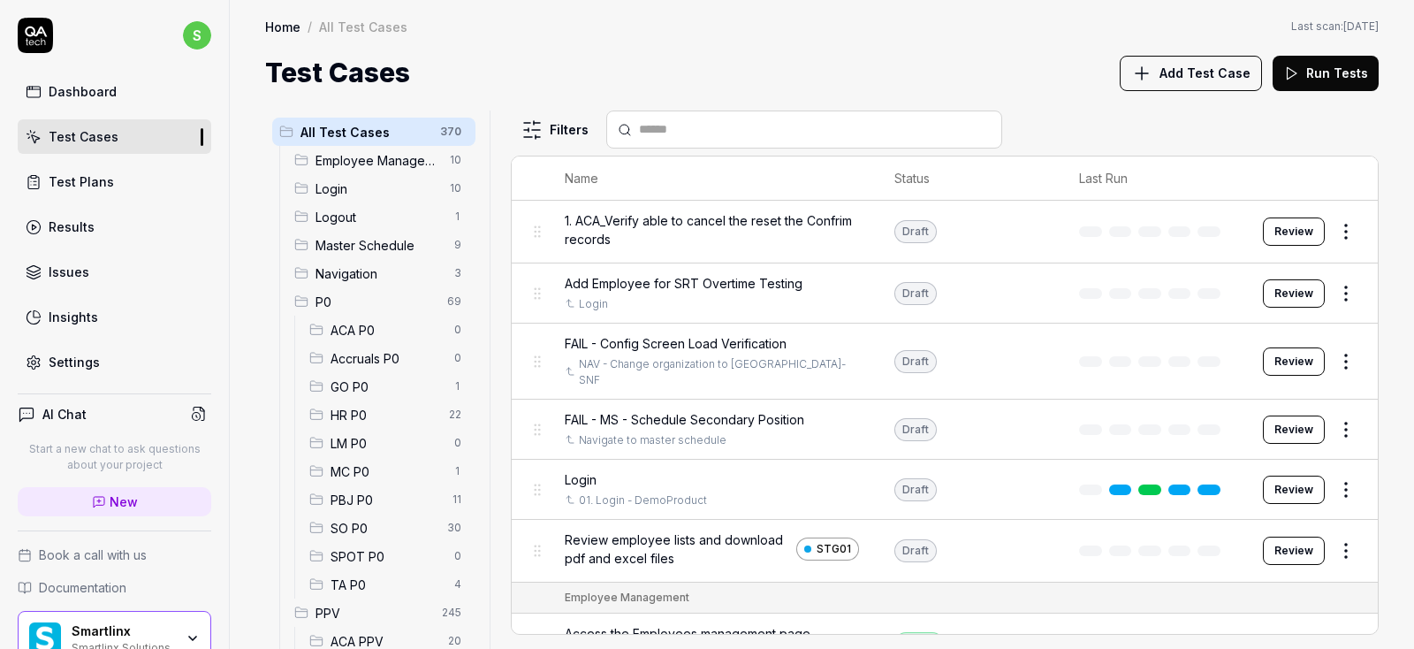
click at [1297, 229] on button "Review" at bounding box center [1294, 231] width 62 height 28
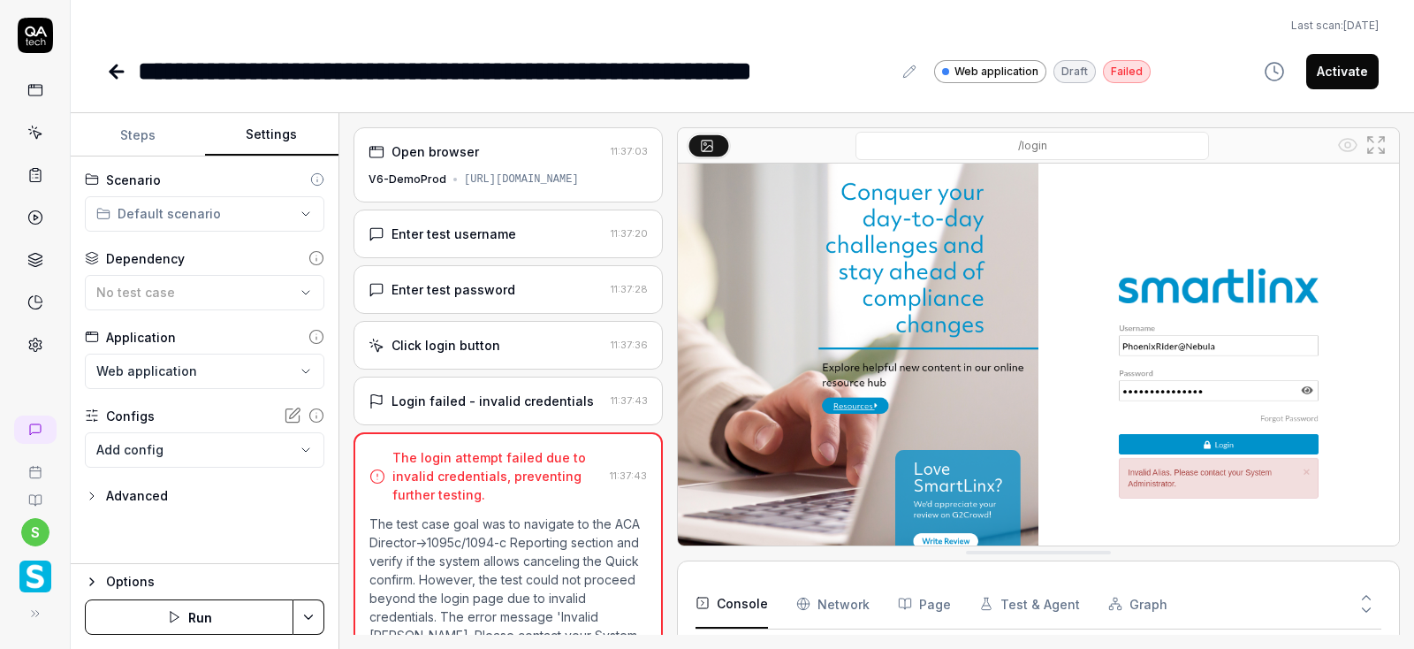
click at [272, 135] on button "Settings" at bounding box center [272, 135] width 134 height 42
click at [296, 283] on button "No test case" at bounding box center [204, 292] width 239 height 35
click at [638, 50] on div "**********" at bounding box center [742, 45] width 1343 height 91
click at [35, 613] on icon at bounding box center [32, 613] width 14 height 14
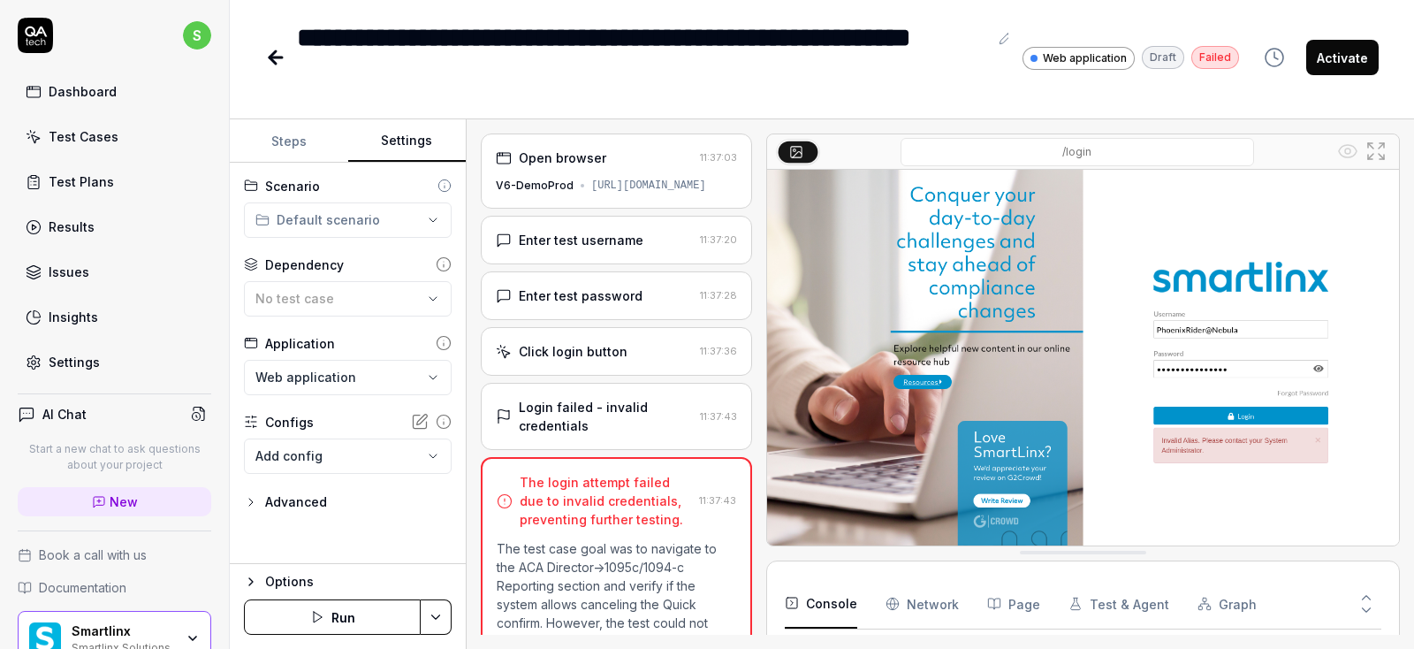
click at [79, 354] on div "Settings" at bounding box center [74, 362] width 51 height 19
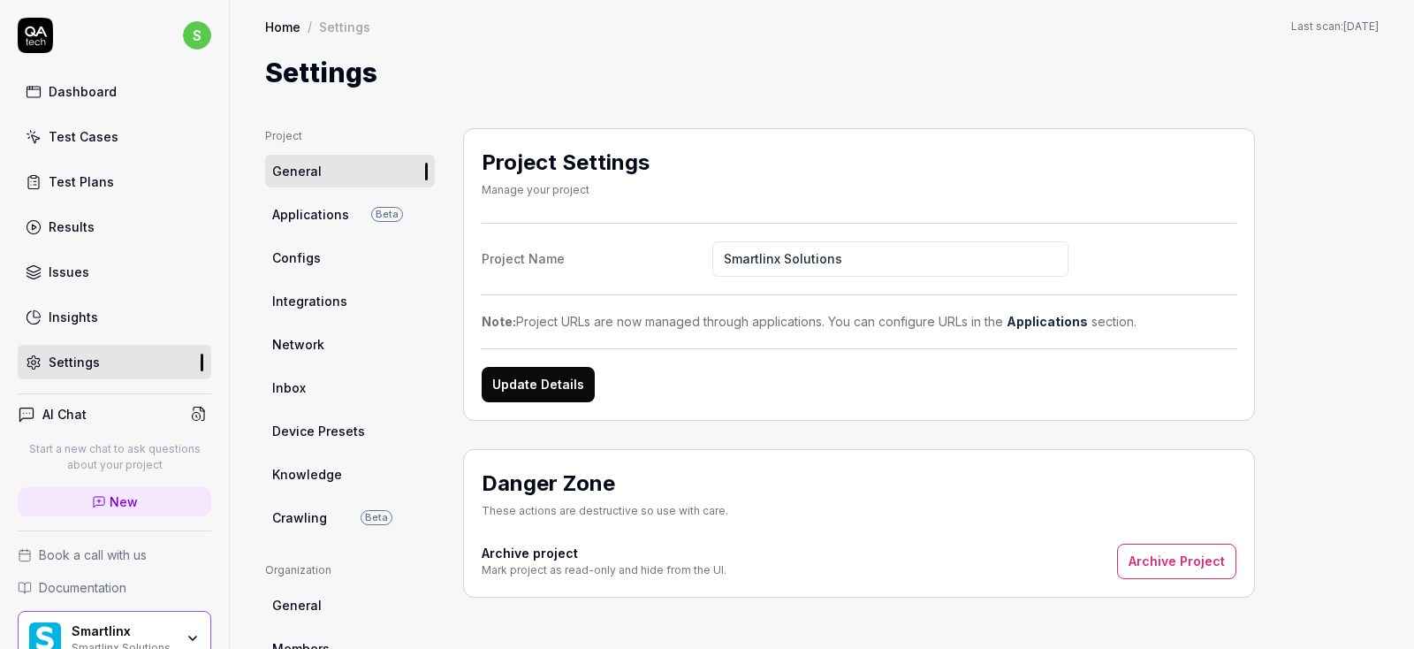
click at [316, 266] on span "Configs" at bounding box center [296, 257] width 49 height 19
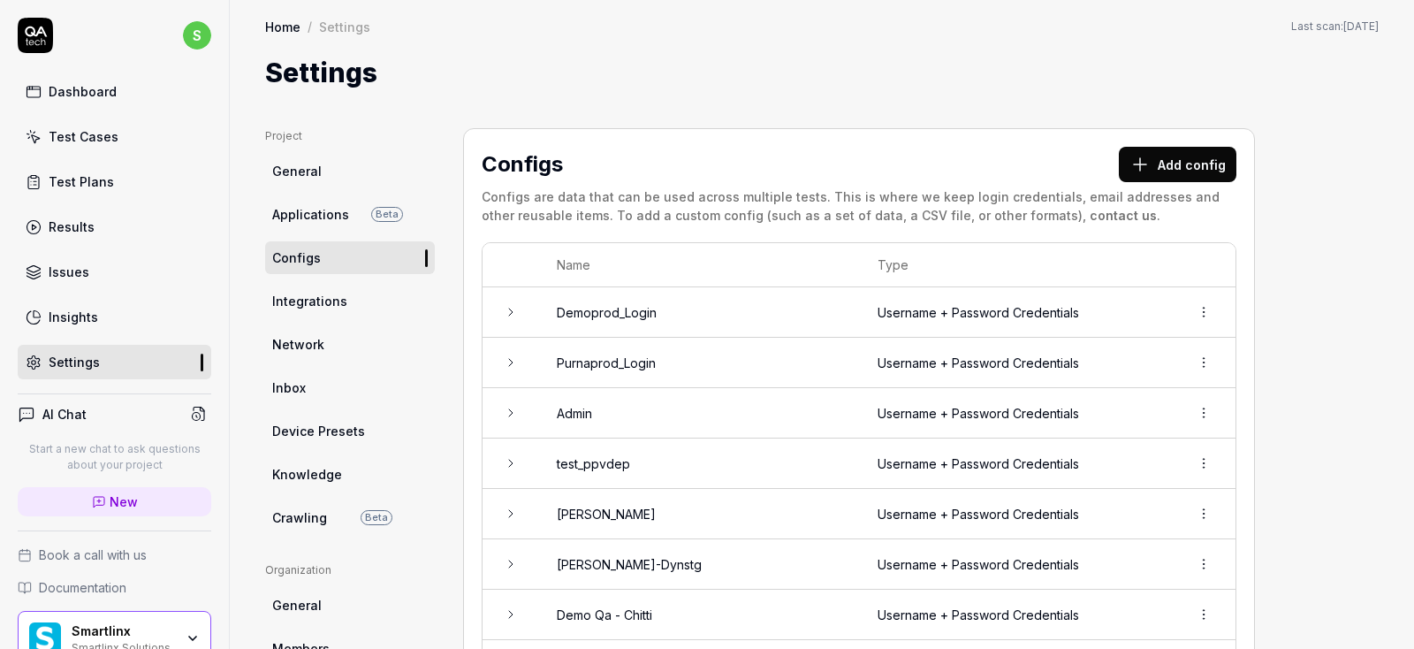
click at [1202, 162] on button "Add config" at bounding box center [1178, 164] width 118 height 35
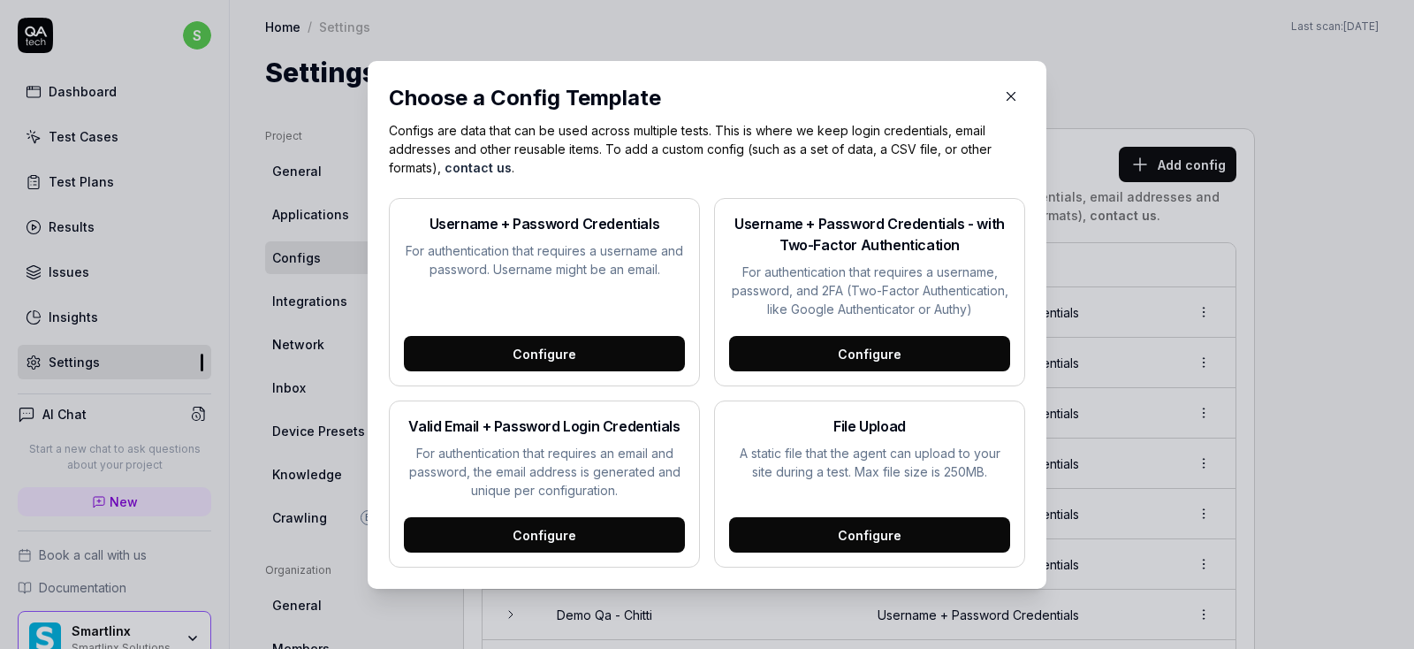
click at [542, 354] on div "Configure" at bounding box center [544, 353] width 281 height 35
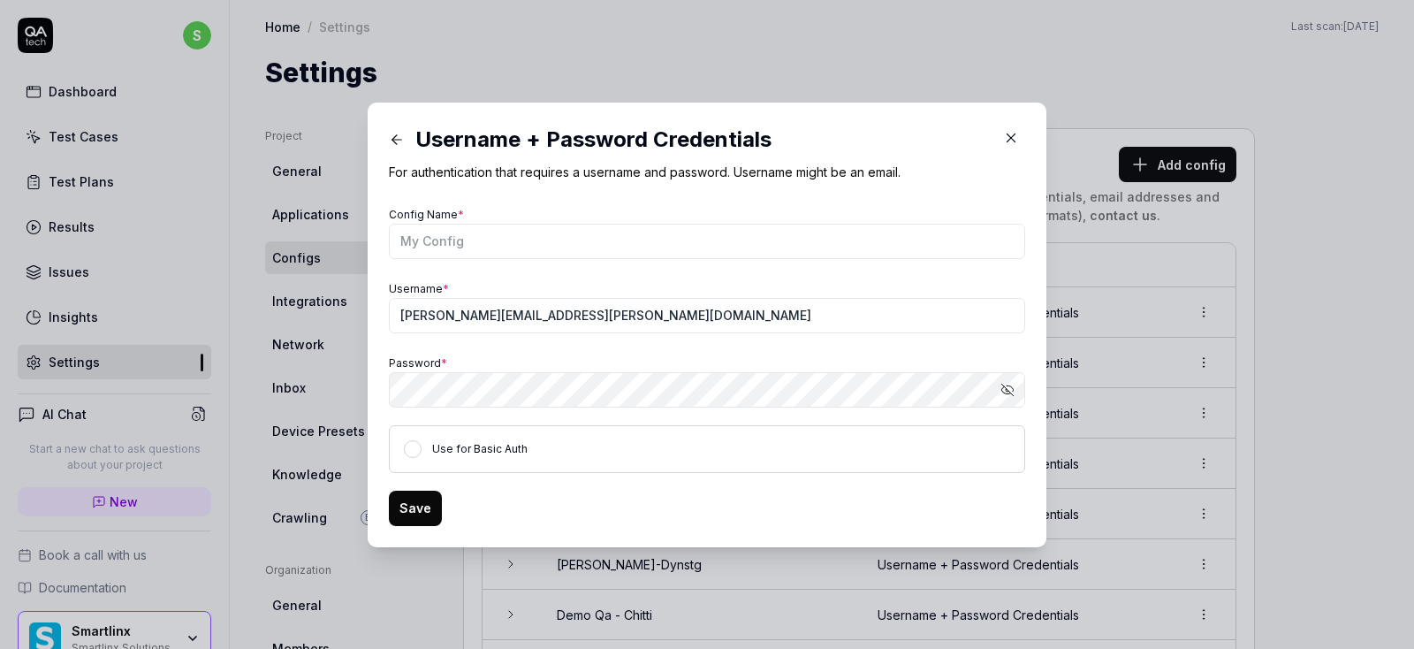
click at [1012, 387] on icon "button" at bounding box center [1010, 388] width 7 height 6
click at [1007, 138] on icon "button" at bounding box center [1011, 138] width 16 height 16
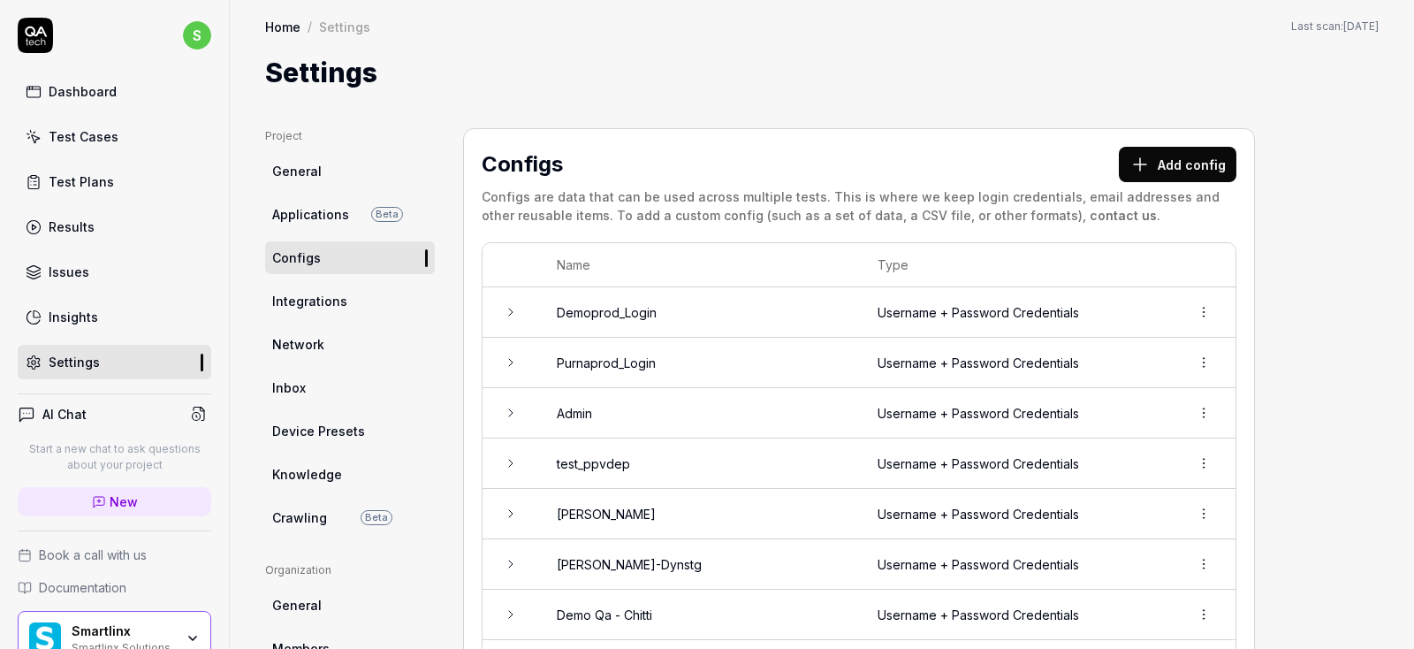
scroll to position [424, 0]
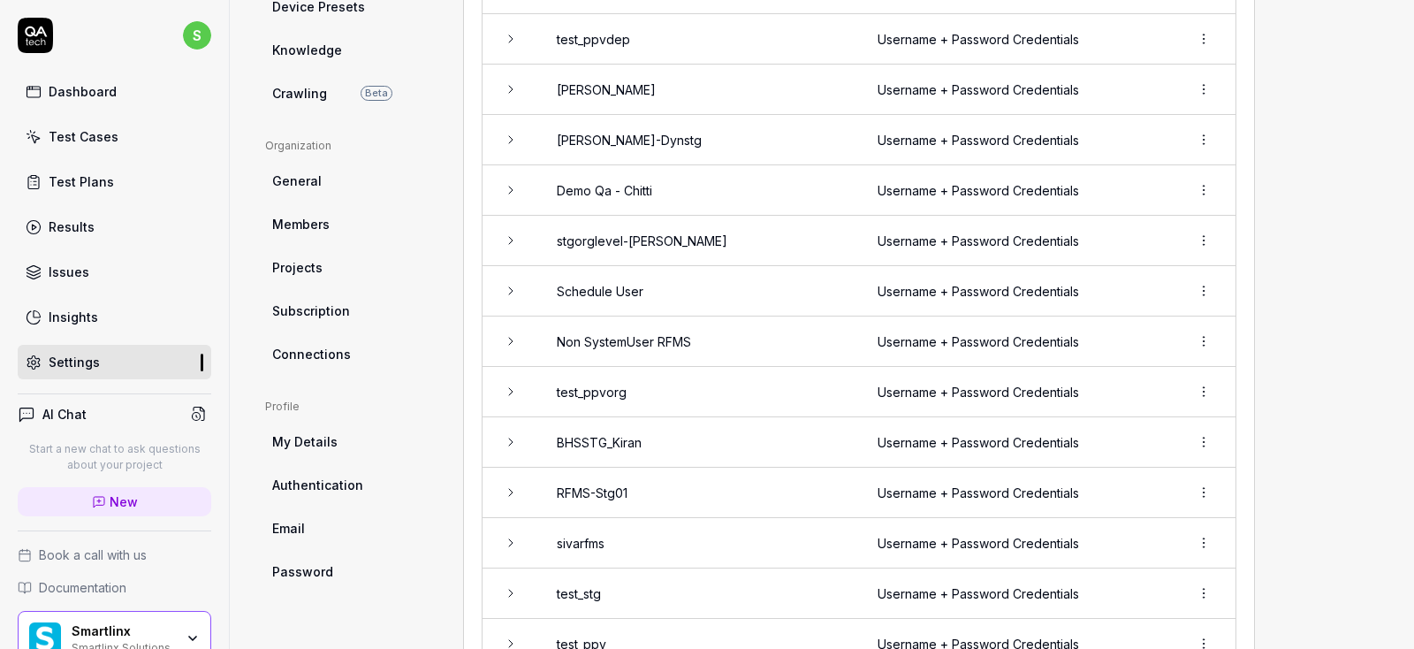
click at [522, 350] on td at bounding box center [510, 341] width 57 height 50
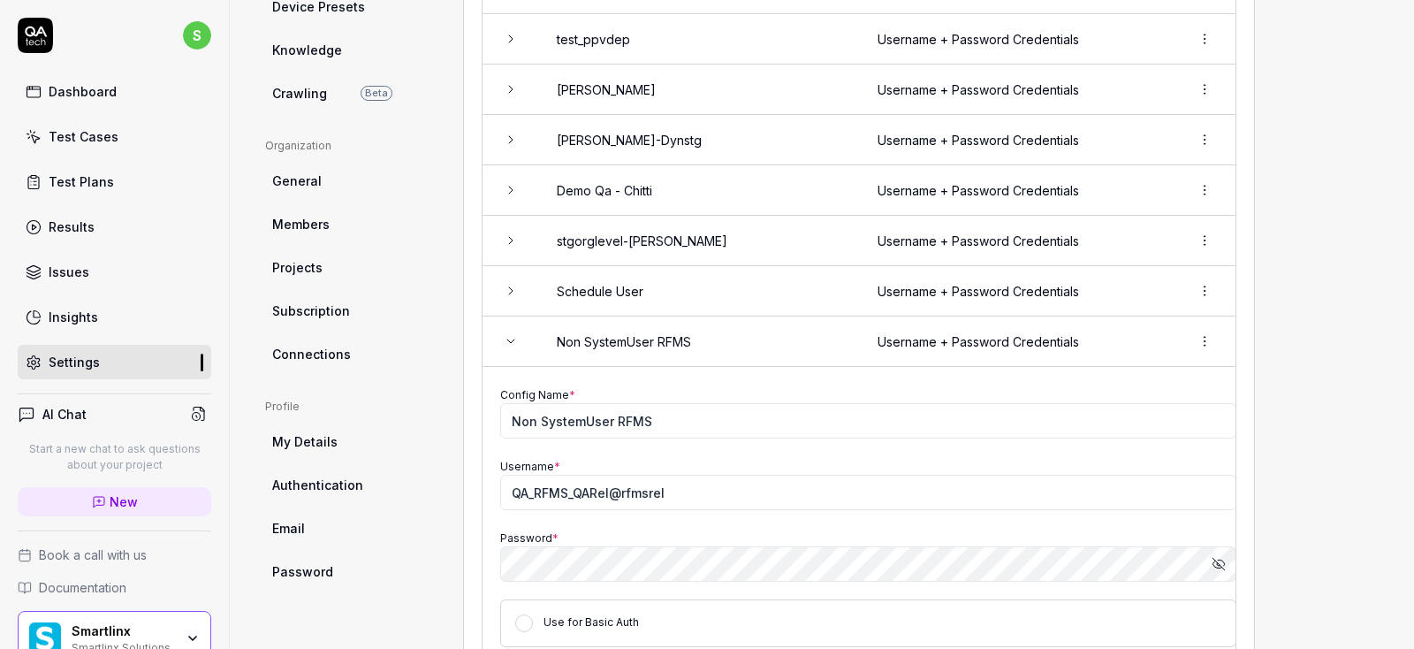
click at [512, 345] on icon at bounding box center [511, 341] width 14 height 14
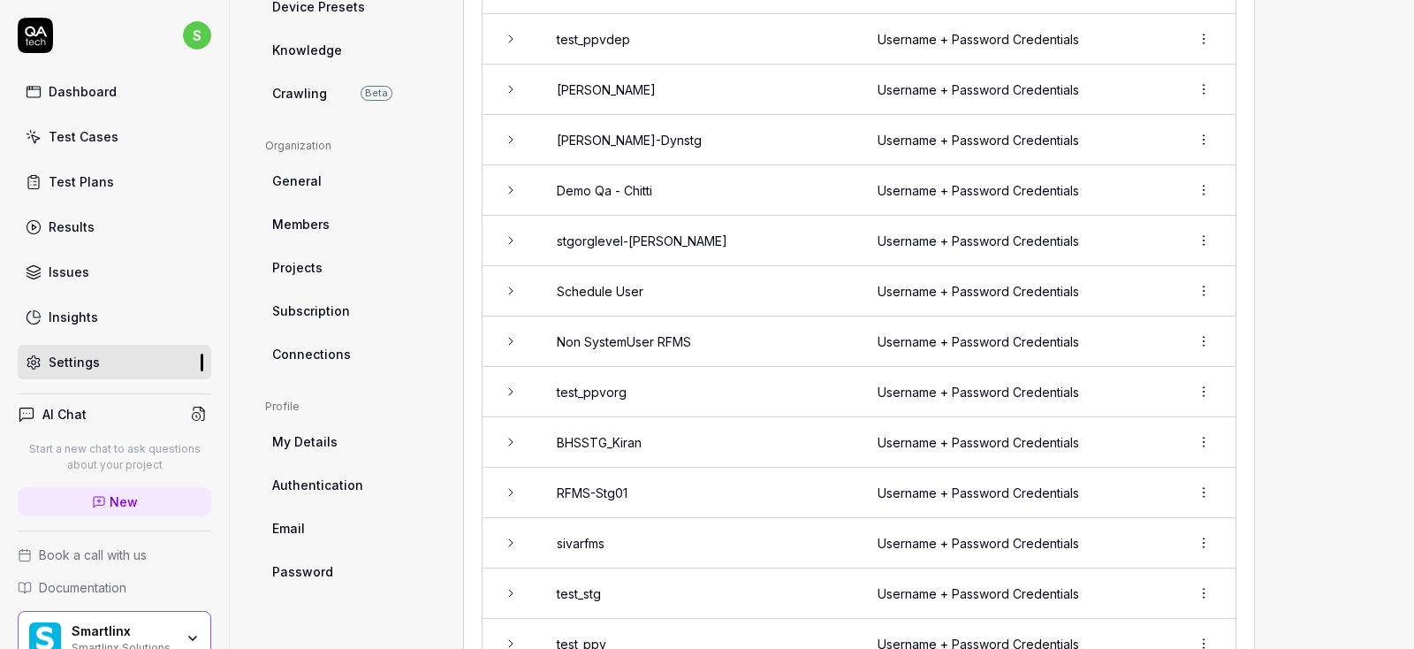
scroll to position [530, 0]
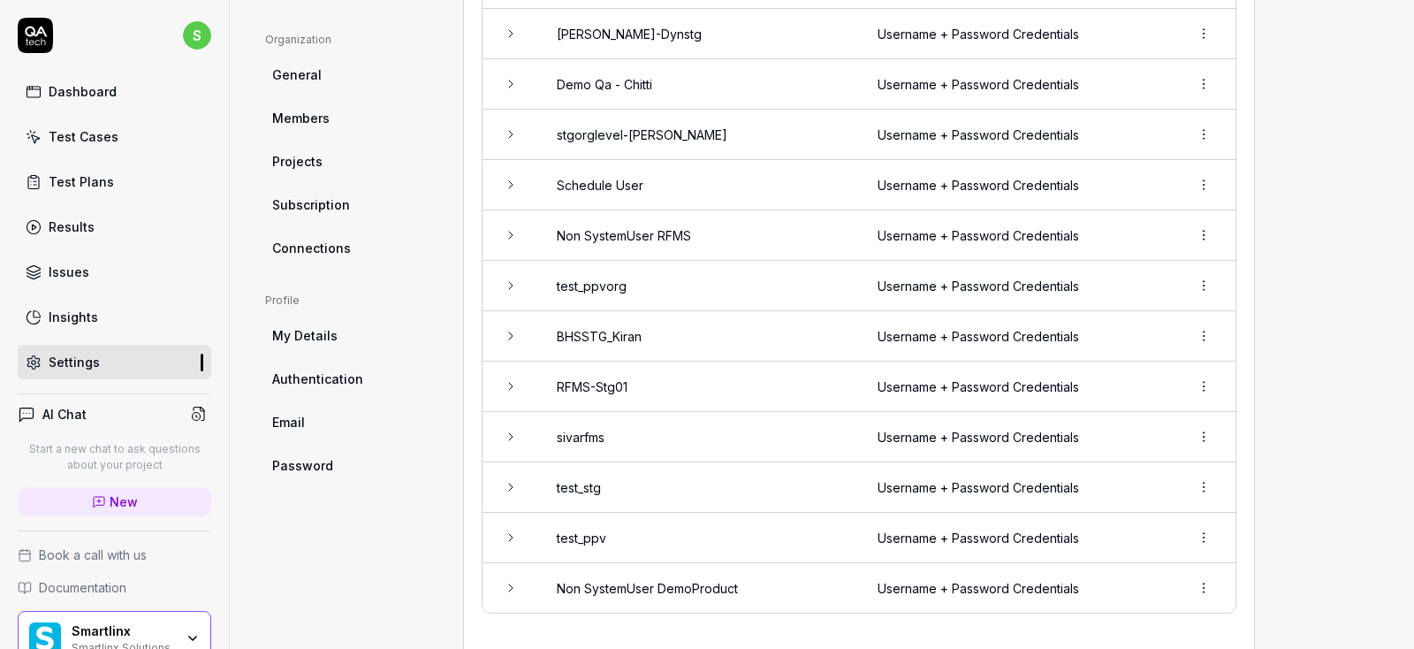
click at [345, 386] on span "Authentication" at bounding box center [317, 378] width 91 height 19
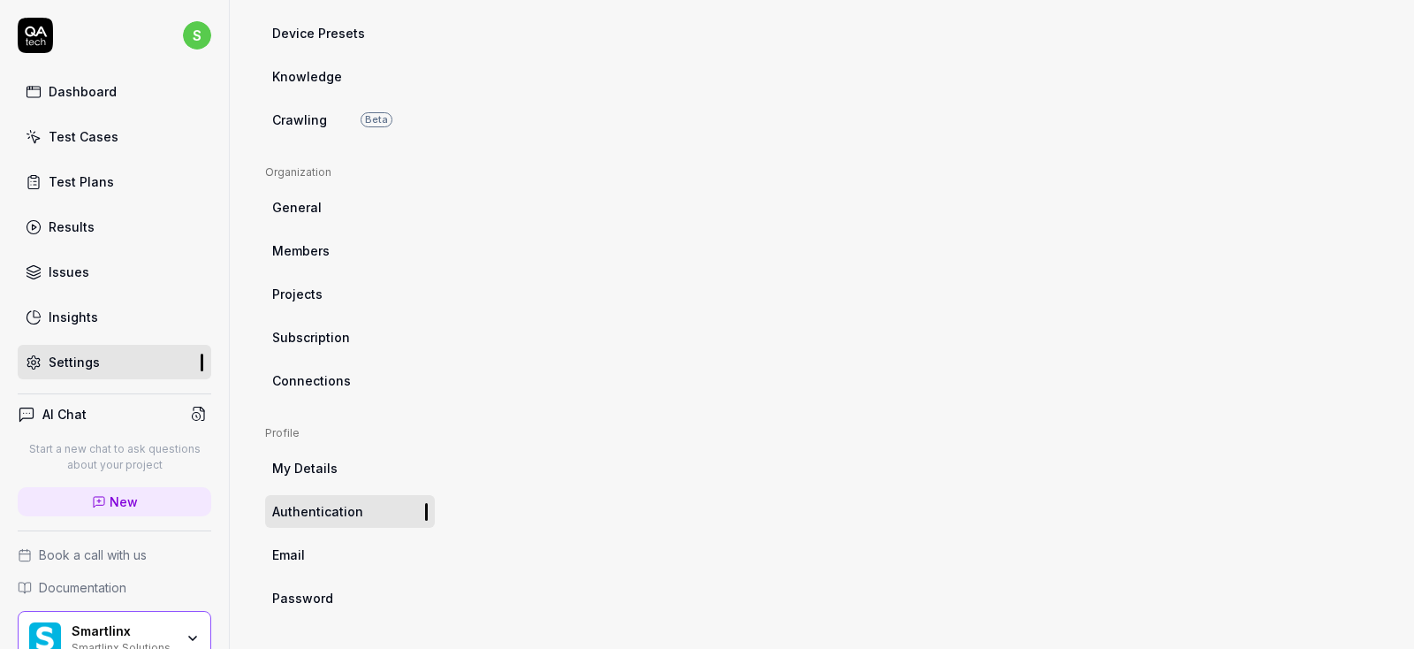
scroll to position [398, 0]
click at [311, 382] on span "Connections" at bounding box center [311, 380] width 79 height 19
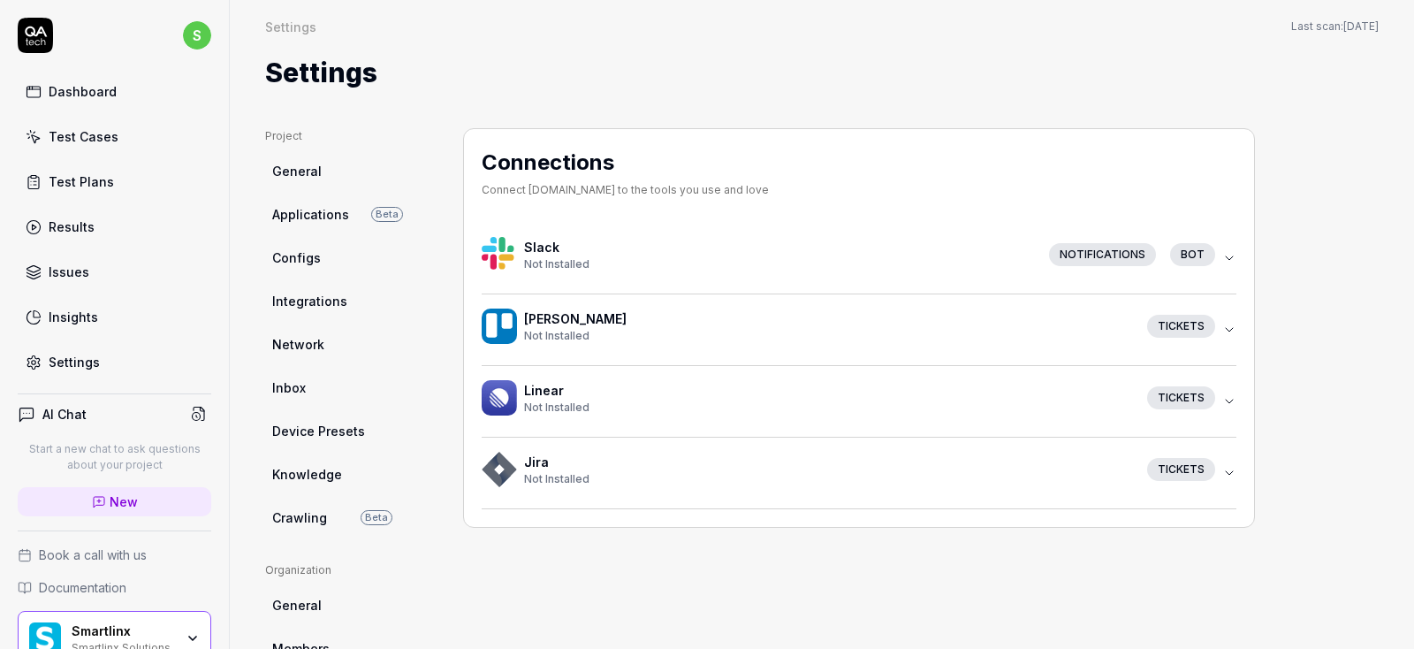
click at [310, 177] on span "General" at bounding box center [296, 171] width 49 height 19
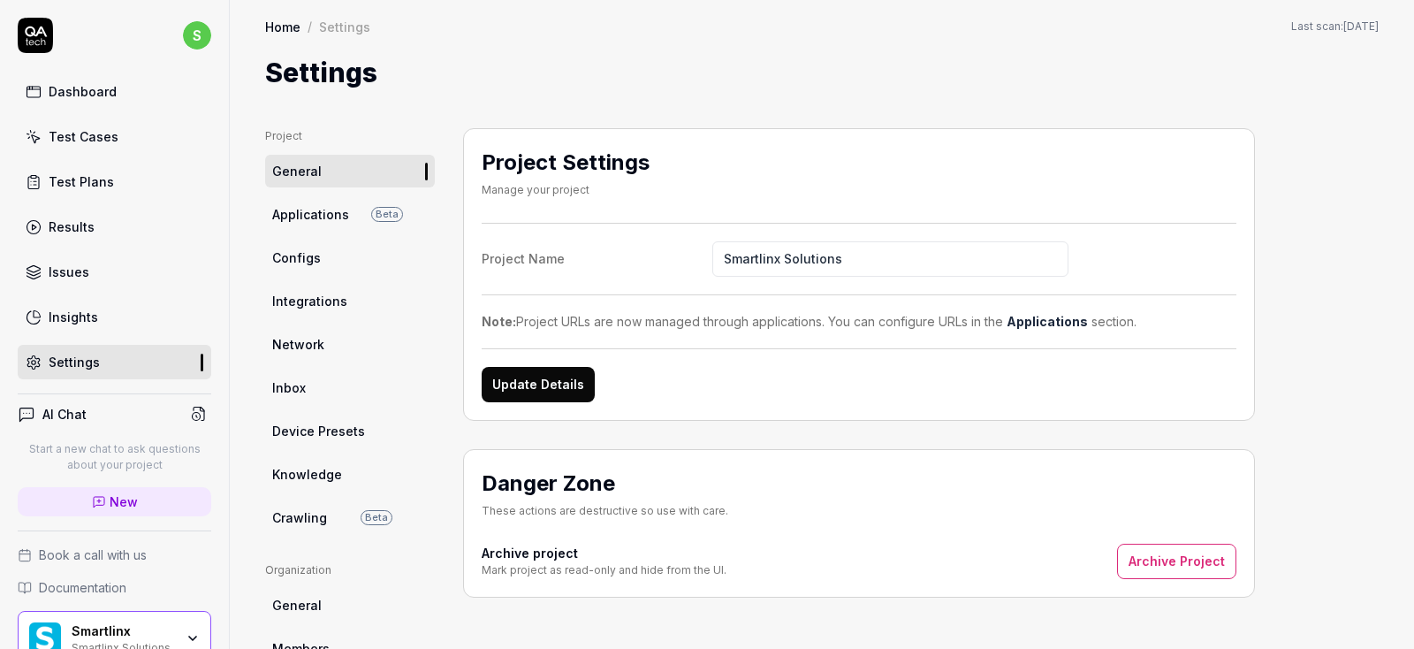
click at [320, 211] on span "Applications" at bounding box center [310, 214] width 77 height 19
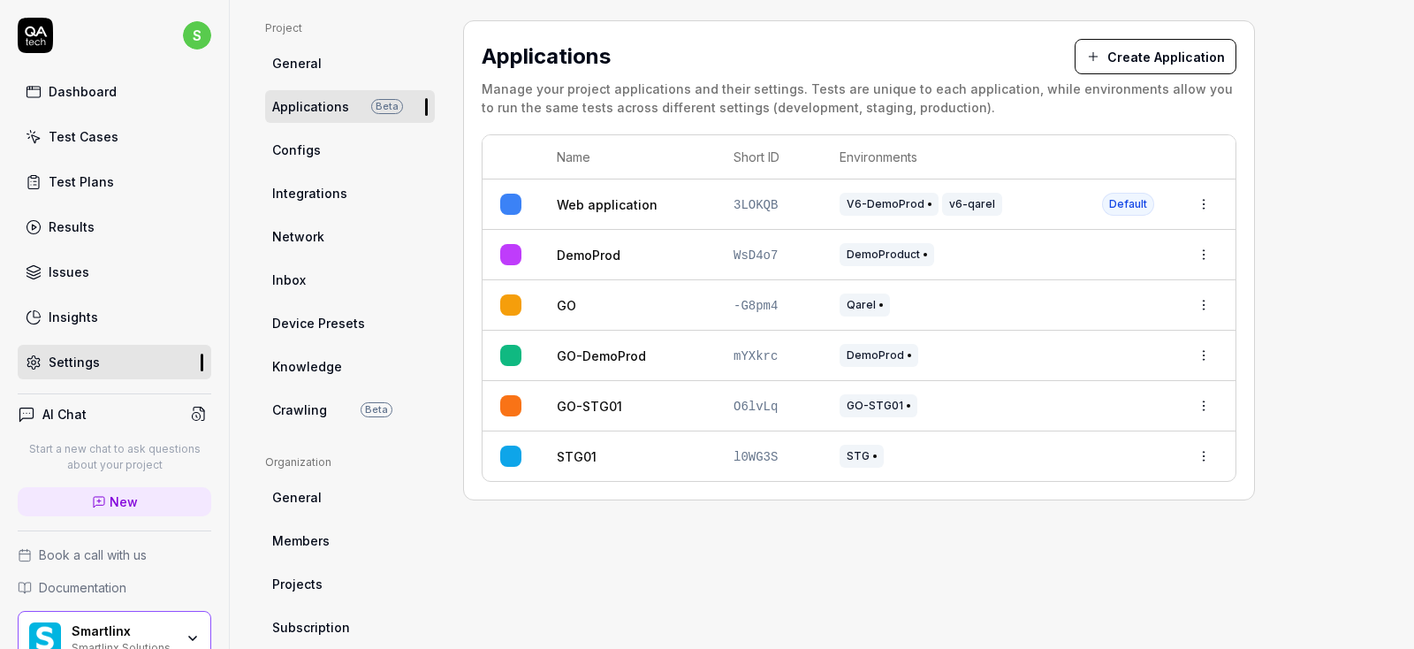
scroll to position [106, 0]
click at [1204, 457] on html "s Dashboard Test Cases Test Plans Results Issues Insights Settings AI Chat Star…" at bounding box center [707, 324] width 1414 height 649
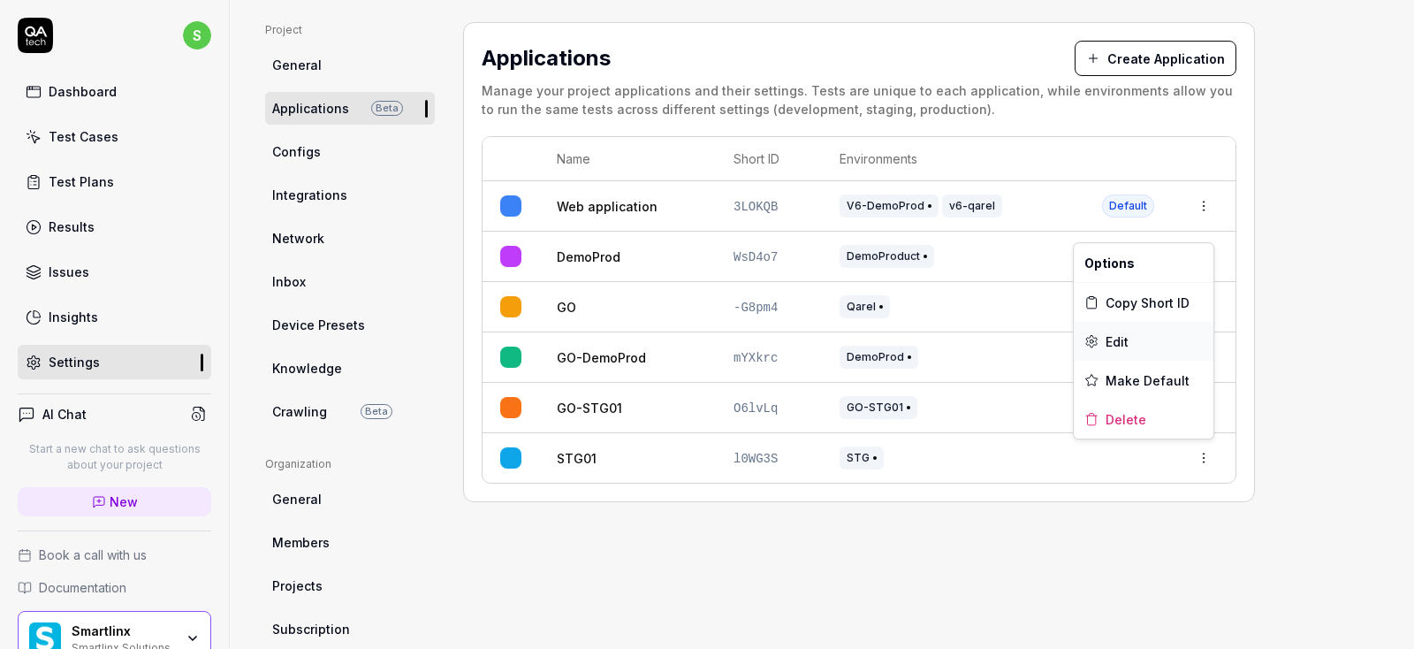
click at [1123, 344] on span "Edit" at bounding box center [1116, 341] width 23 height 19
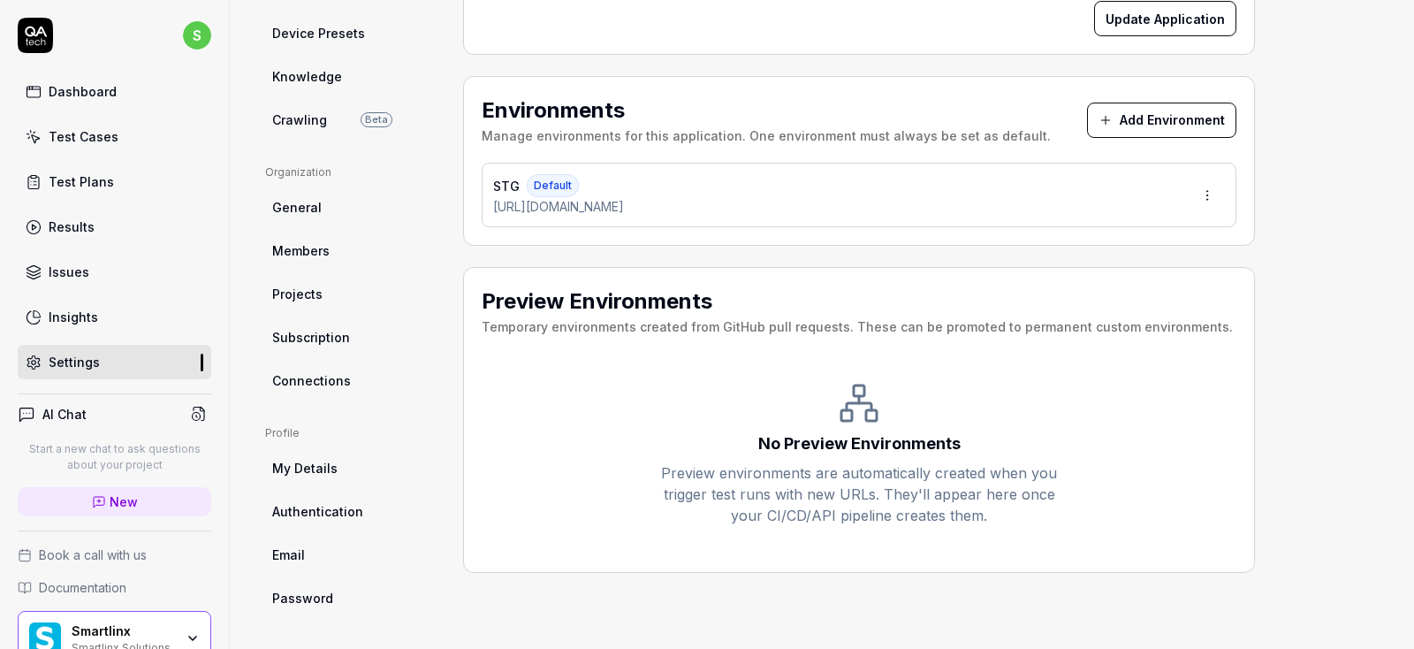
scroll to position [292, 0]
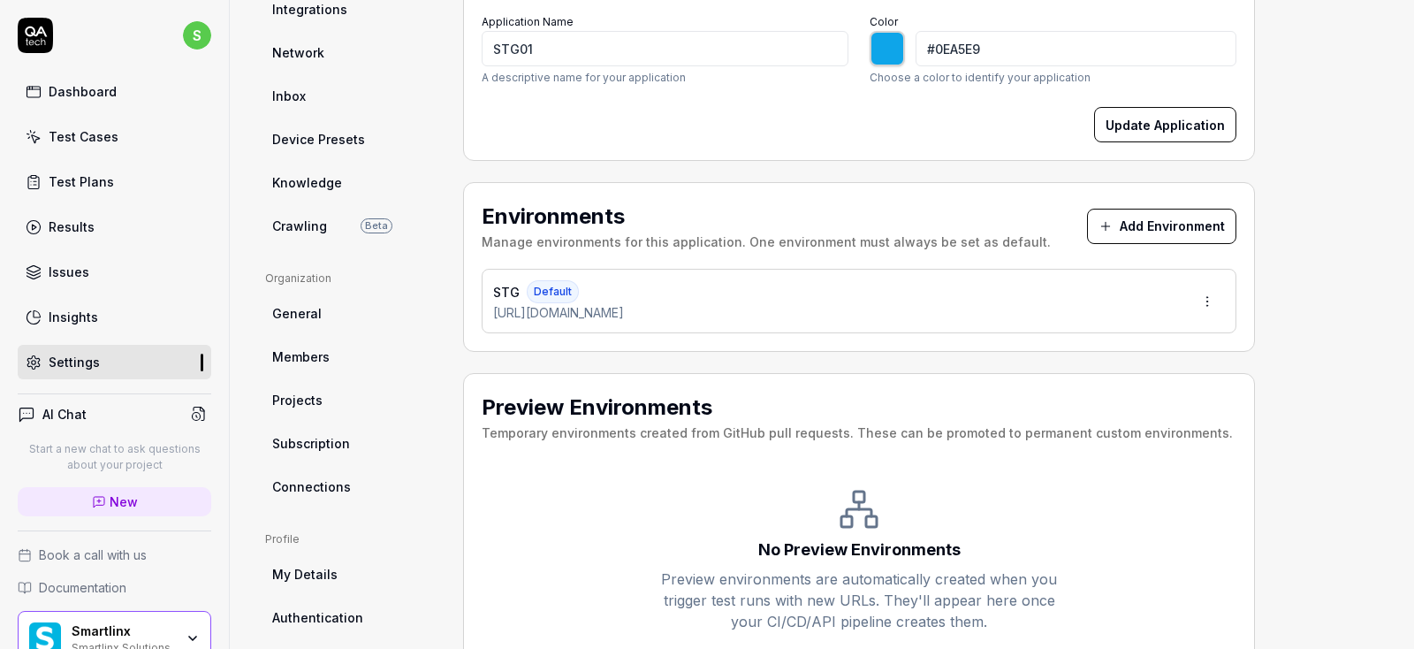
type input "*******"
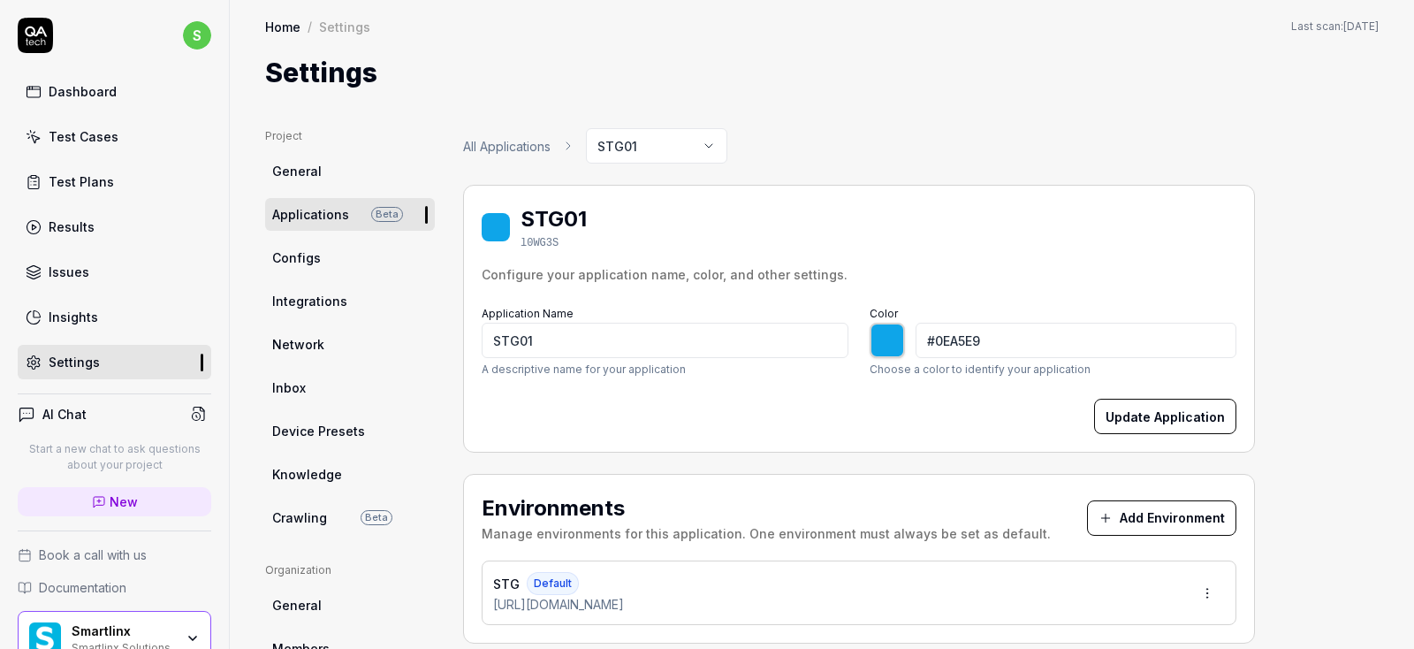
scroll to position [0, 0]
click at [316, 263] on span "Configs" at bounding box center [296, 257] width 49 height 19
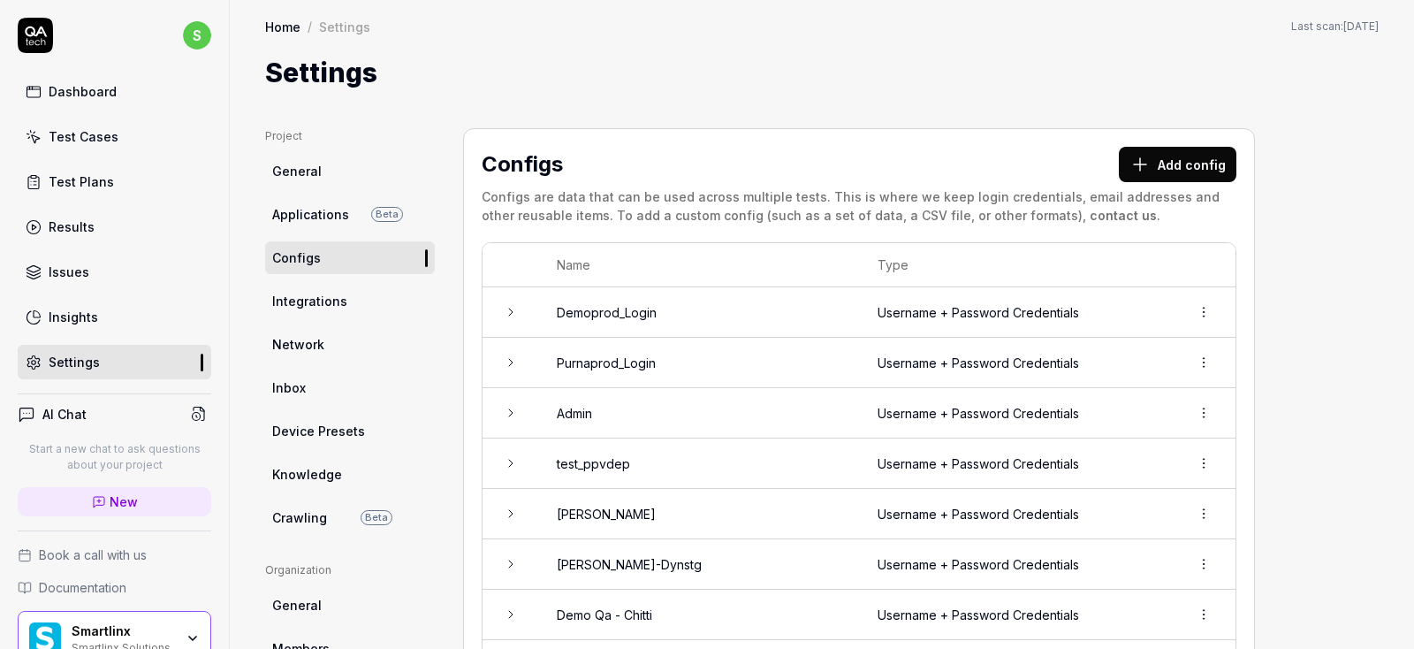
click at [1197, 157] on button "Add config" at bounding box center [1178, 164] width 118 height 35
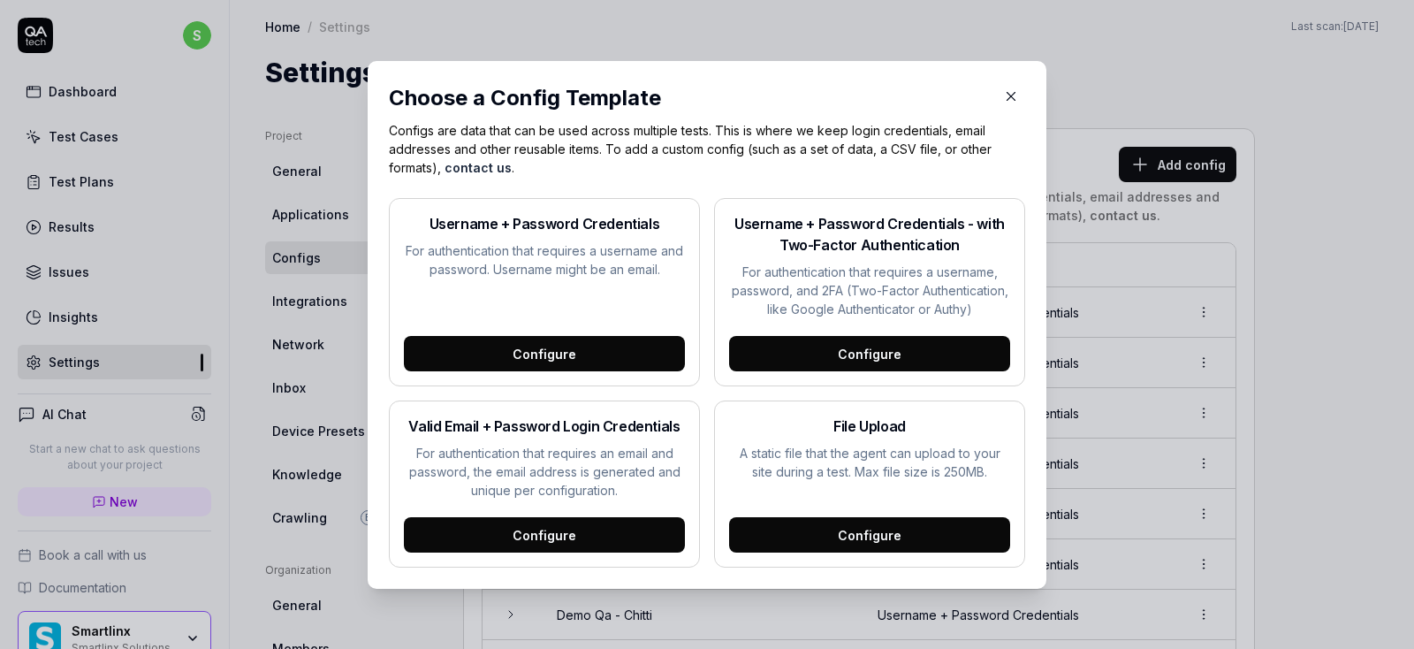
click at [573, 352] on div "Configure" at bounding box center [544, 353] width 281 height 35
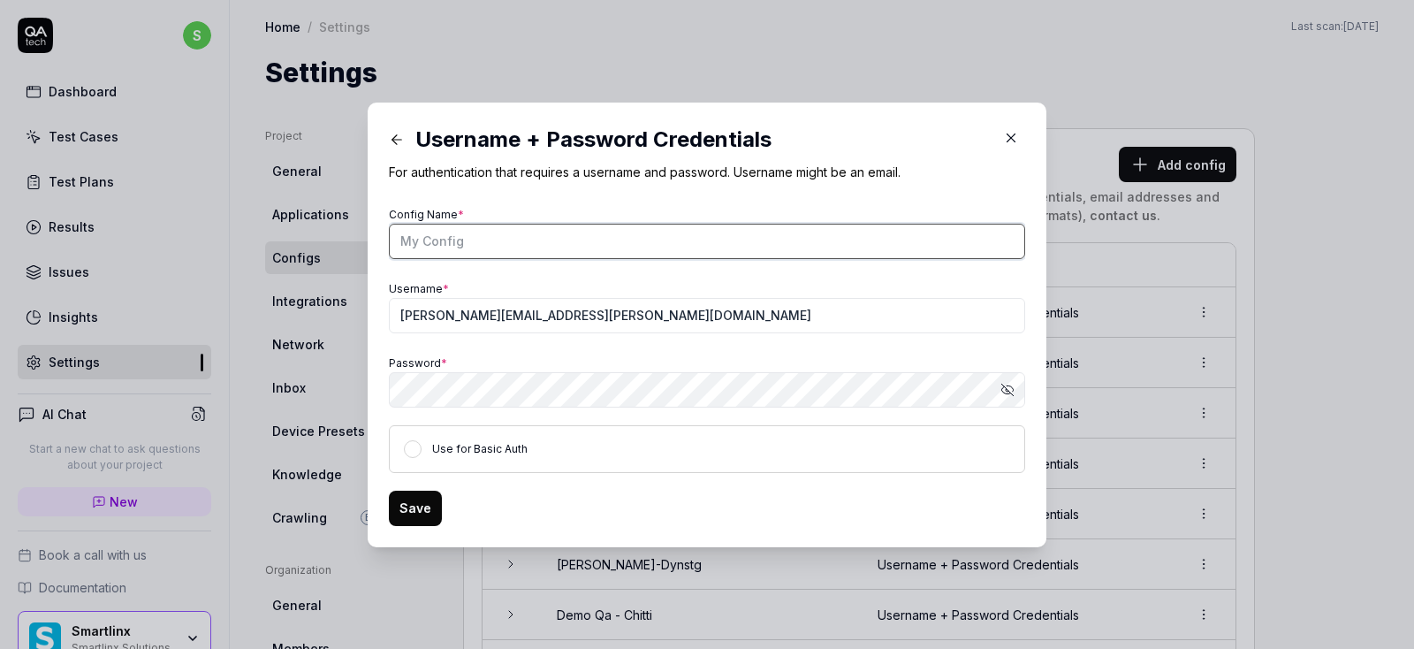
click at [470, 247] on input "Config Name *" at bounding box center [707, 241] width 636 height 35
type input "DynSTG_PJI"
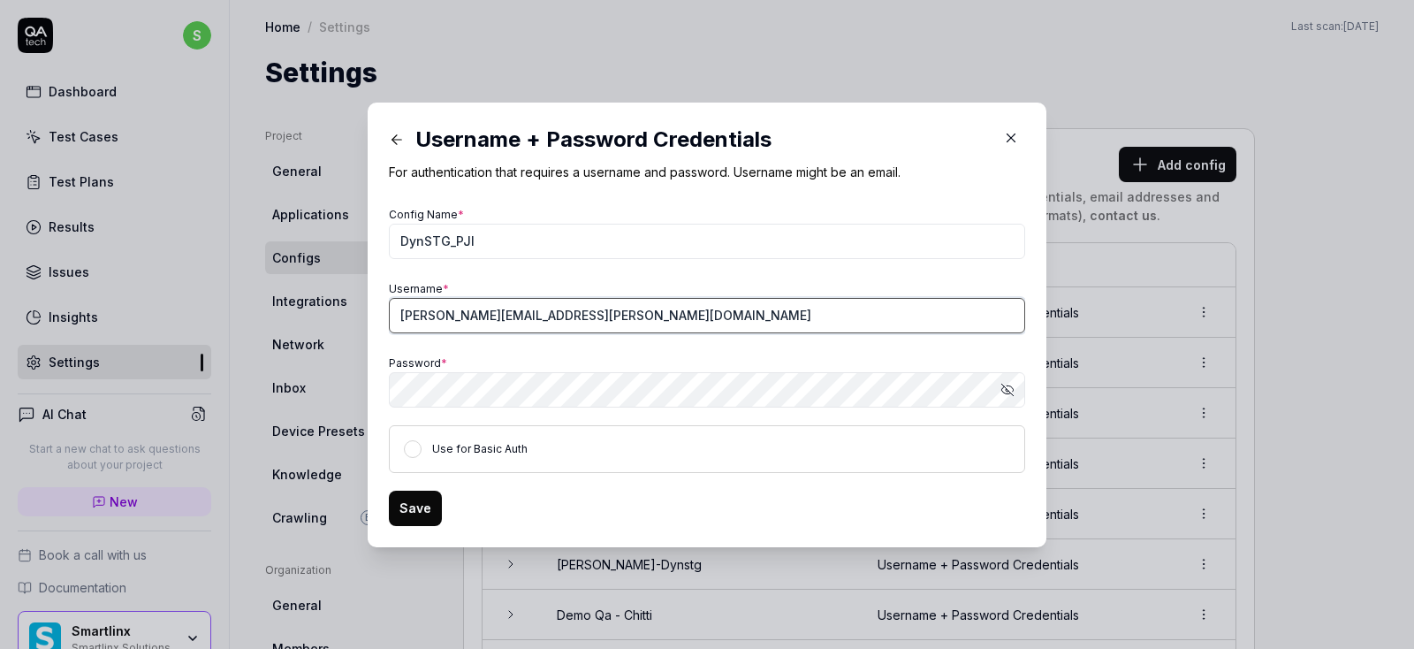
drag, startPoint x: 623, startPoint y: 319, endPoint x: 325, endPoint y: 319, distance: 297.8
click at [389, 319] on input "sriram.madicherla@smartlinx.com" at bounding box center [707, 315] width 636 height 35
paste input "ystem@pji0604dynstg"
type input "system@pji0604dynstg"
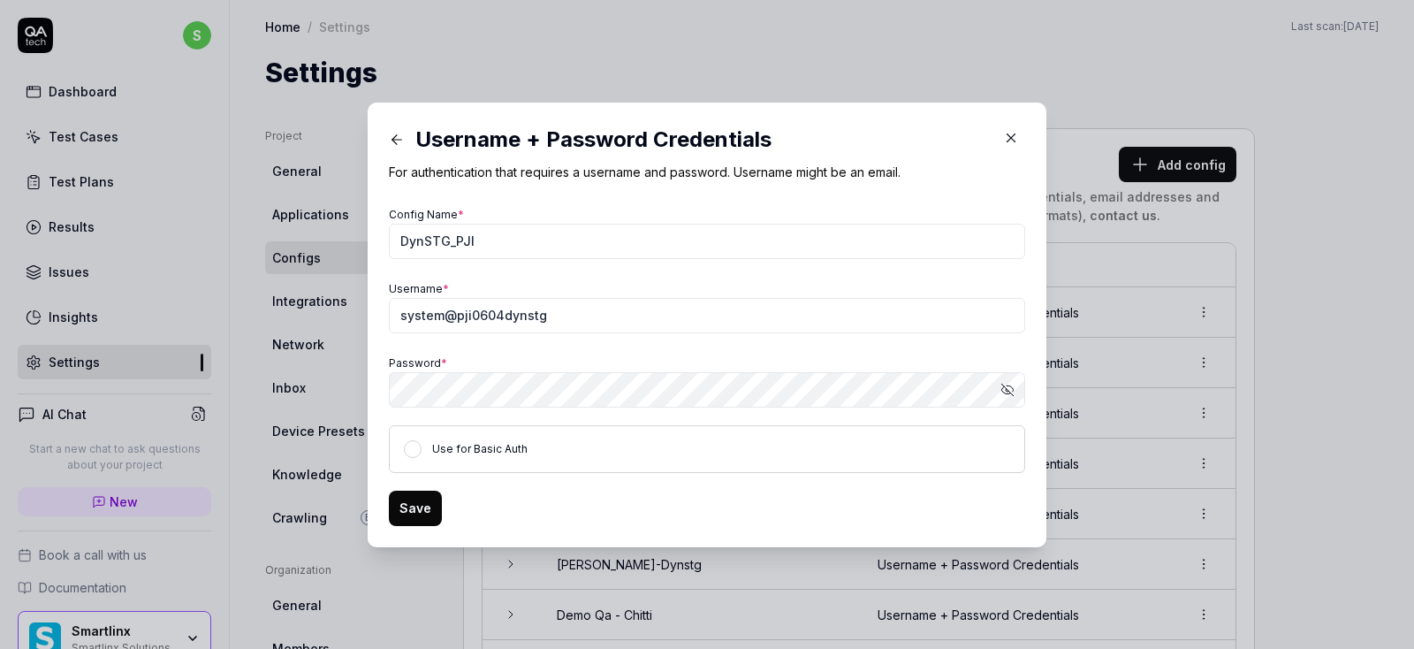
click at [1009, 381] on button "Show password" at bounding box center [1007, 389] width 35 height 35
click at [431, 511] on button "Save" at bounding box center [415, 507] width 53 height 35
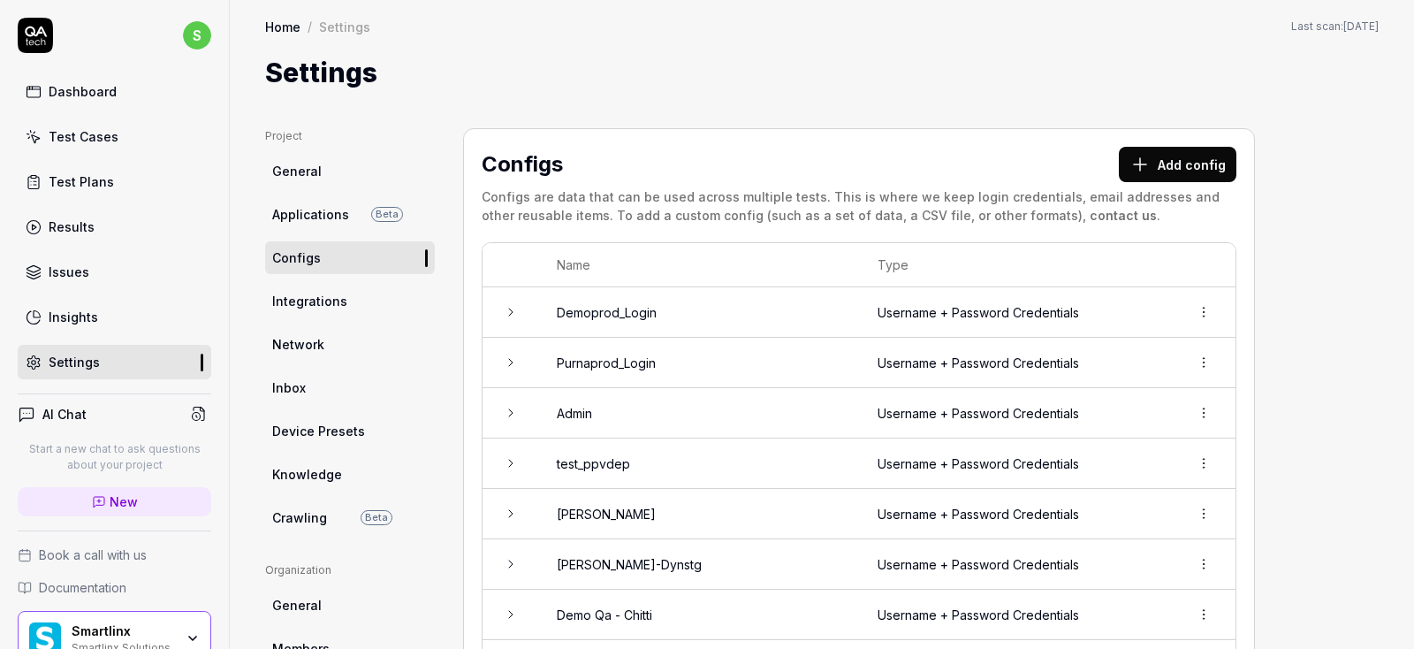
click at [942, 73] on div "Settings" at bounding box center [821, 73] width 1113 height 40
click at [87, 135] on div "Test Cases" at bounding box center [84, 136] width 70 height 19
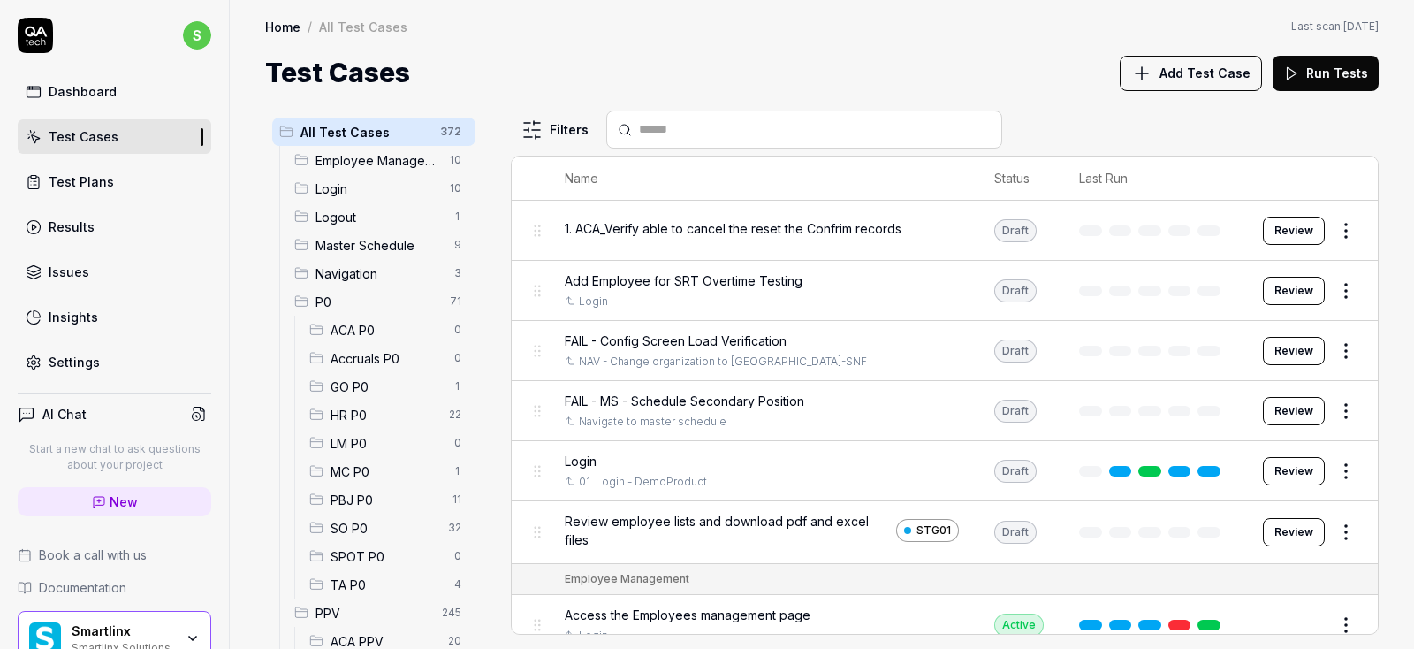
click at [365, 328] on span "ACA P0" at bounding box center [386, 330] width 113 height 19
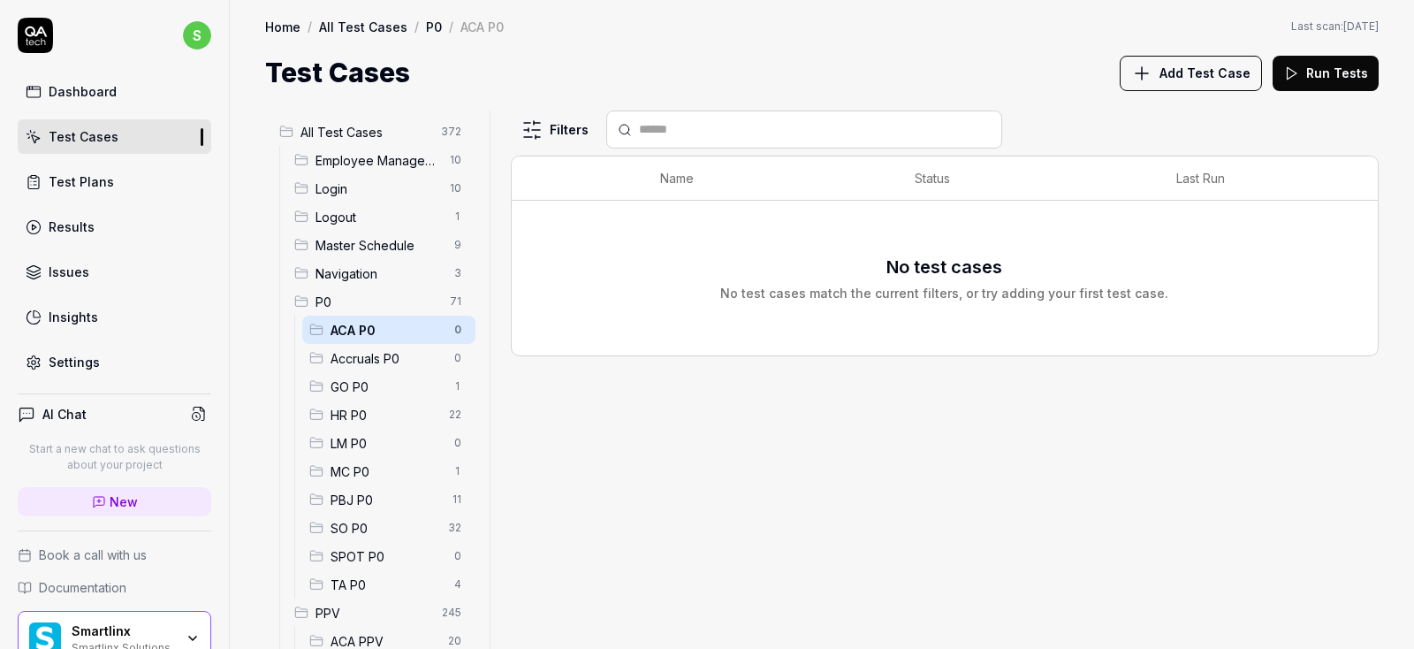
click at [332, 133] on span "All Test Cases" at bounding box center [365, 132] width 130 height 19
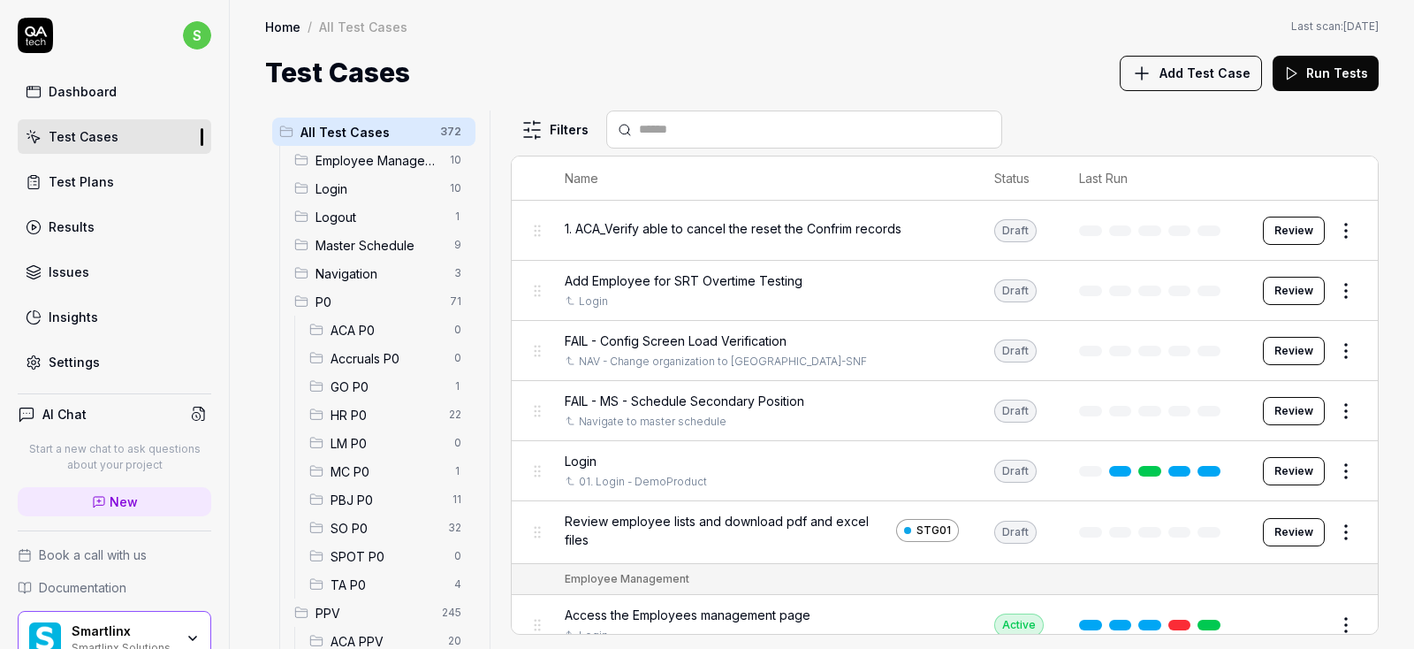
click at [1346, 227] on html "s Dashboard Test Cases Test Plans Results Issues Insights Settings AI Chat Star…" at bounding box center [707, 324] width 1414 height 649
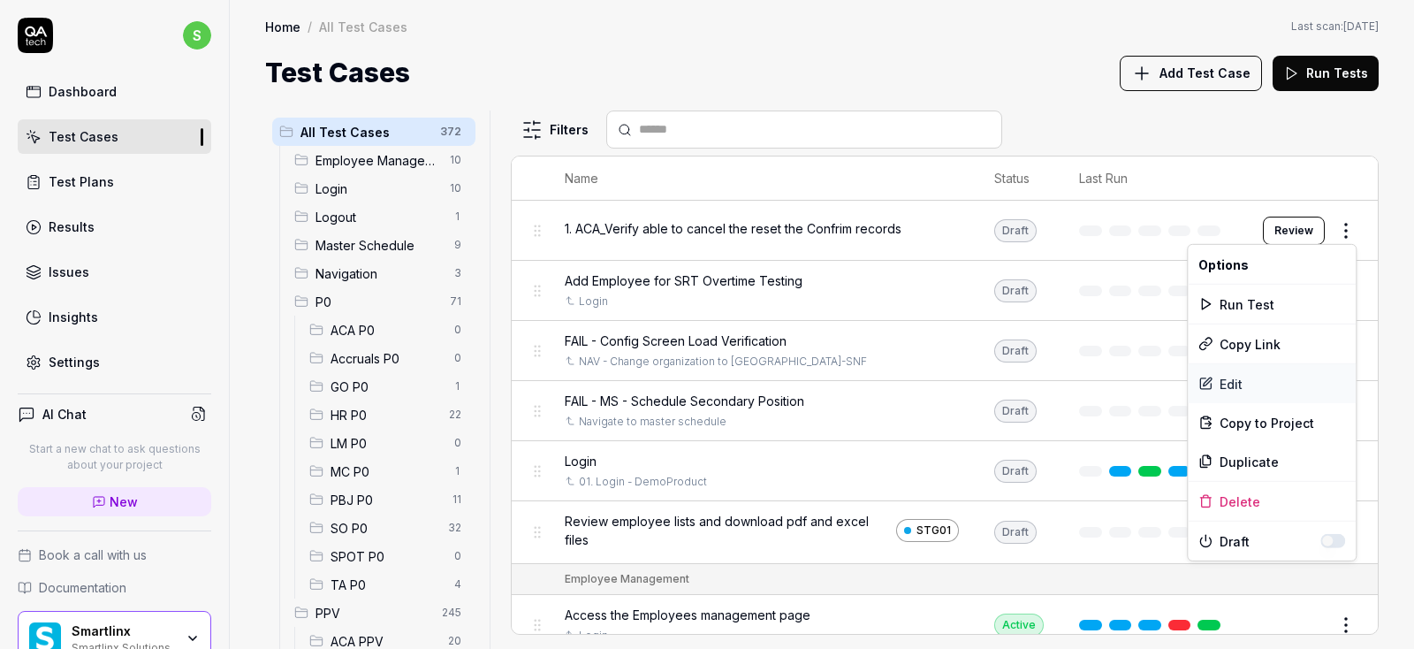
click at [1233, 384] on div "Edit" at bounding box center [1272, 383] width 168 height 39
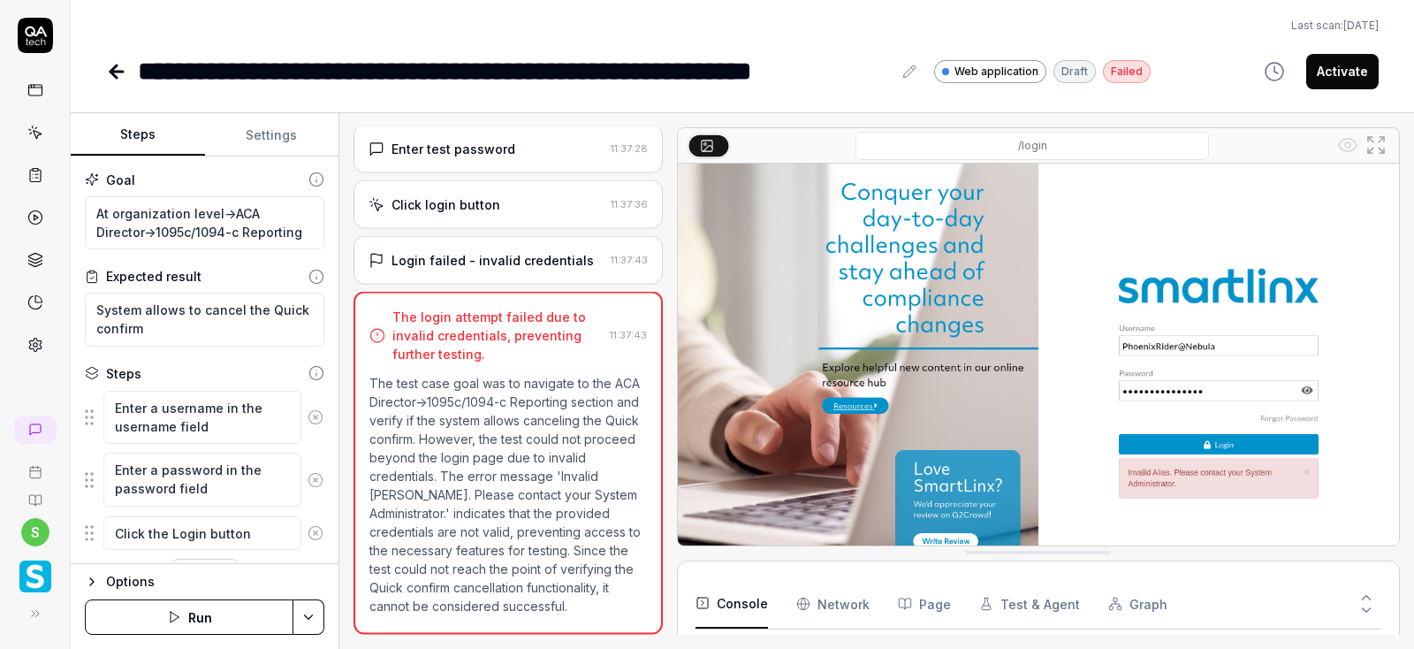
scroll to position [137, 0]
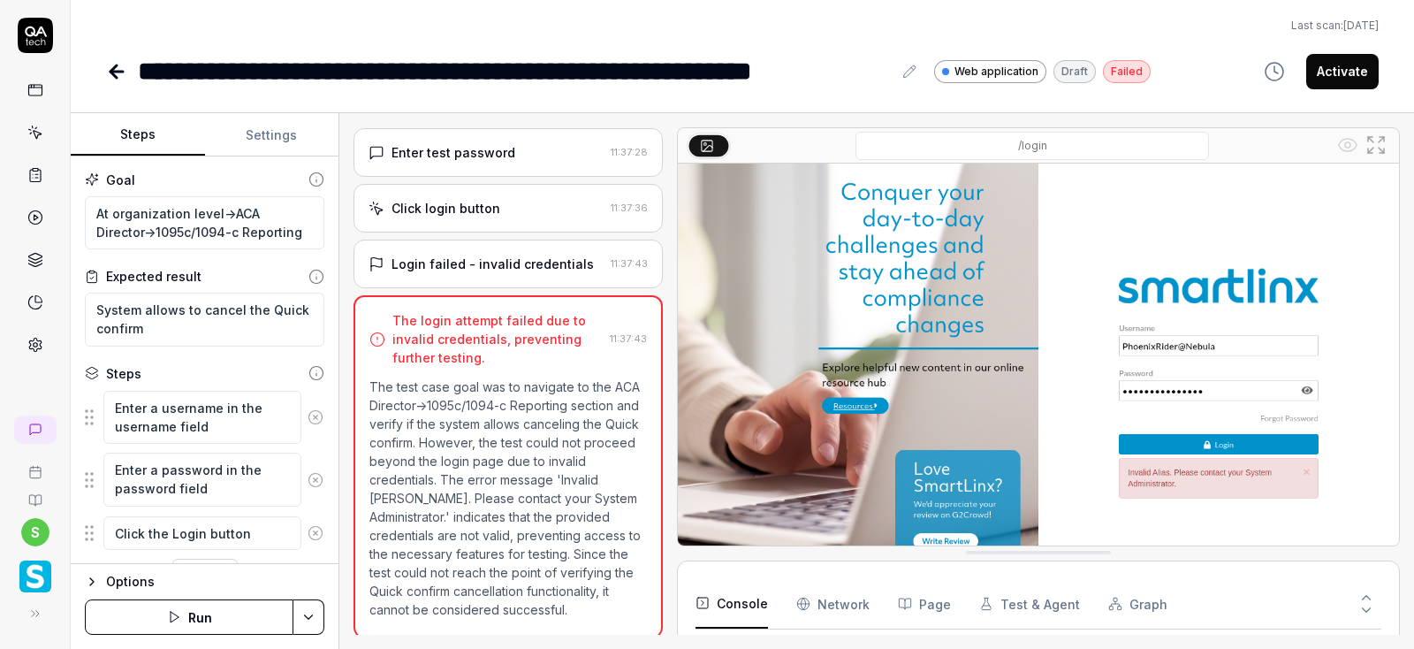
click at [257, 133] on button "Settings" at bounding box center [272, 135] width 134 height 42
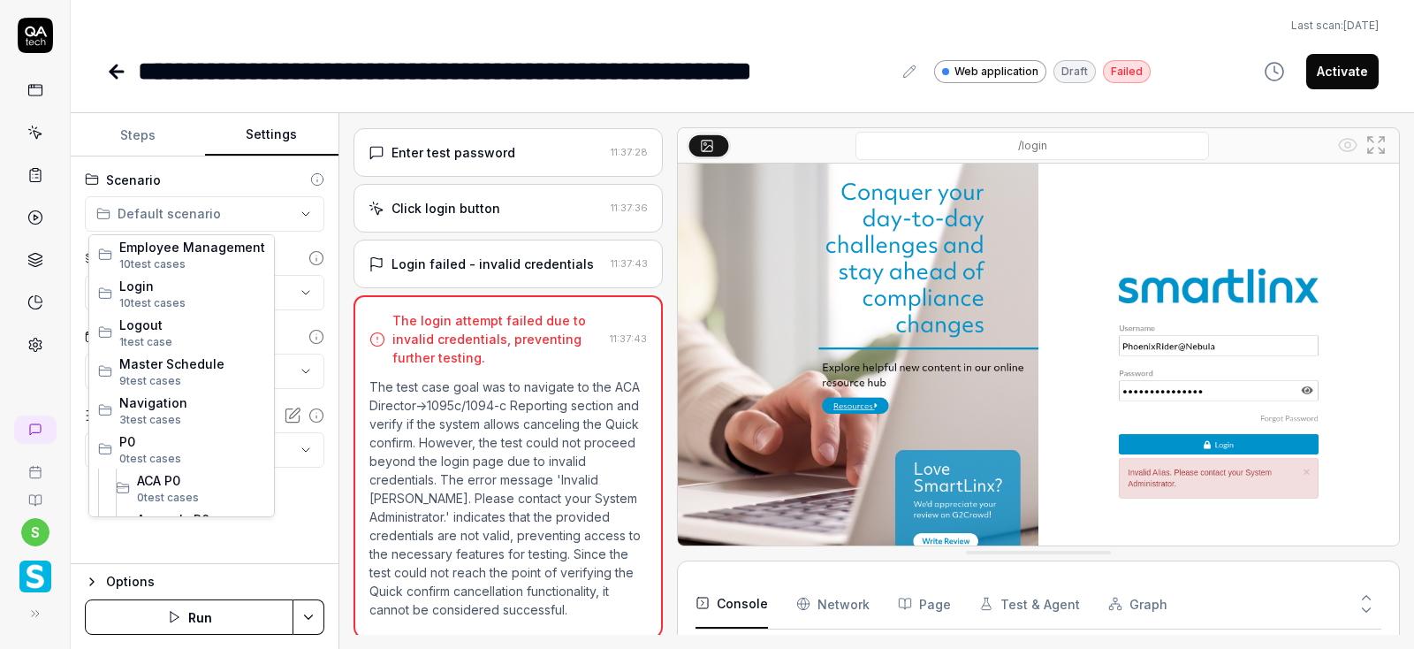
click at [256, 220] on html "**********" at bounding box center [707, 324] width 1414 height 649
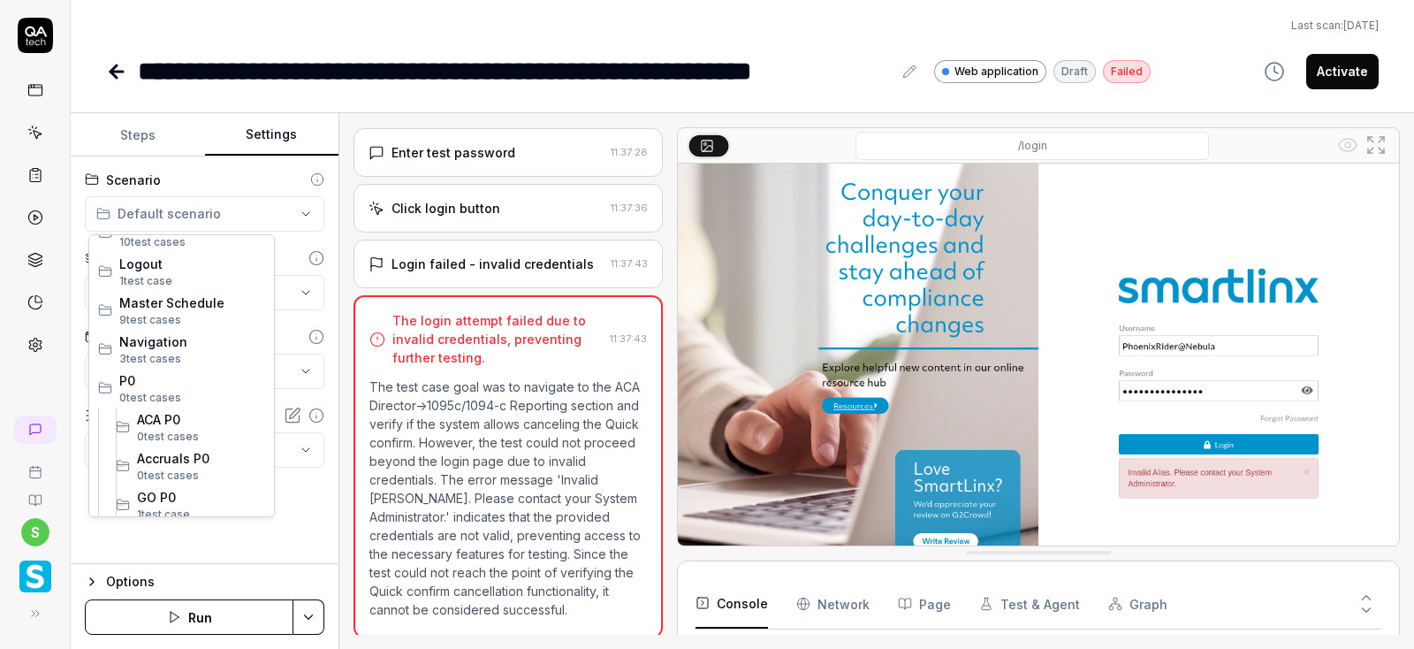
scroll to position [106, 0]
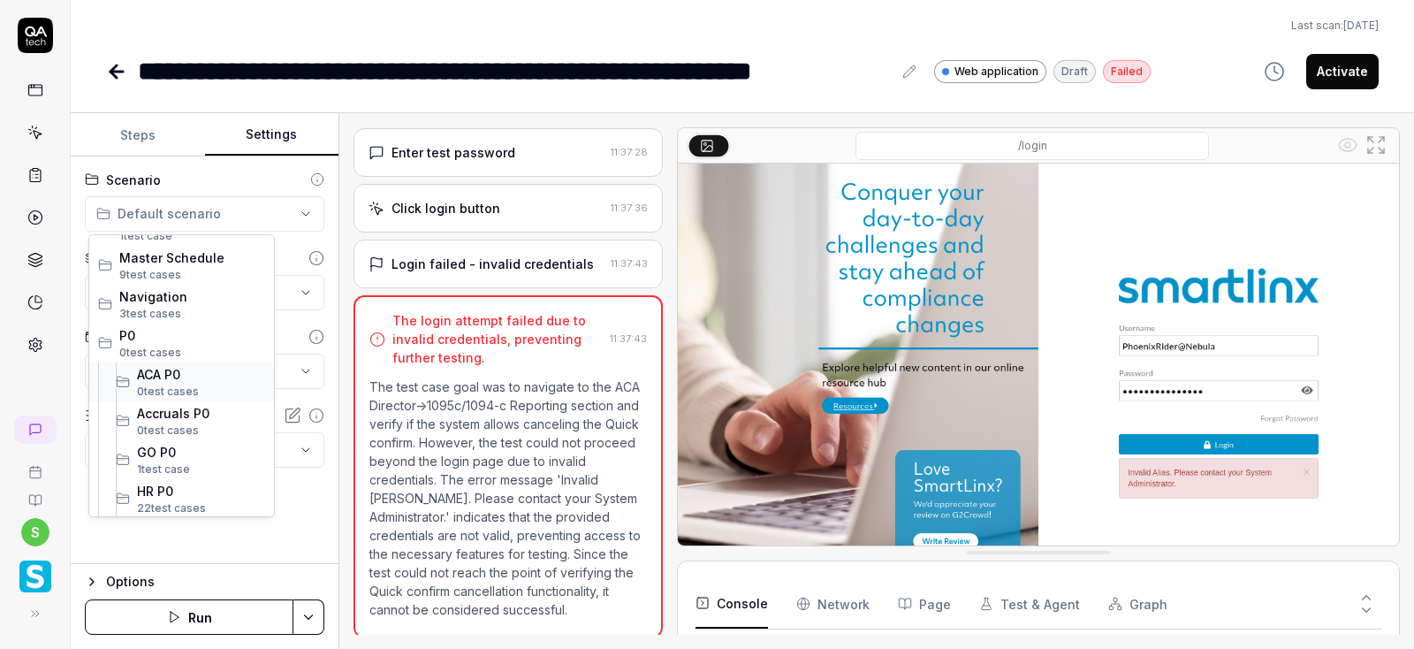
click at [176, 373] on span "ACA P0" at bounding box center [201, 374] width 128 height 19
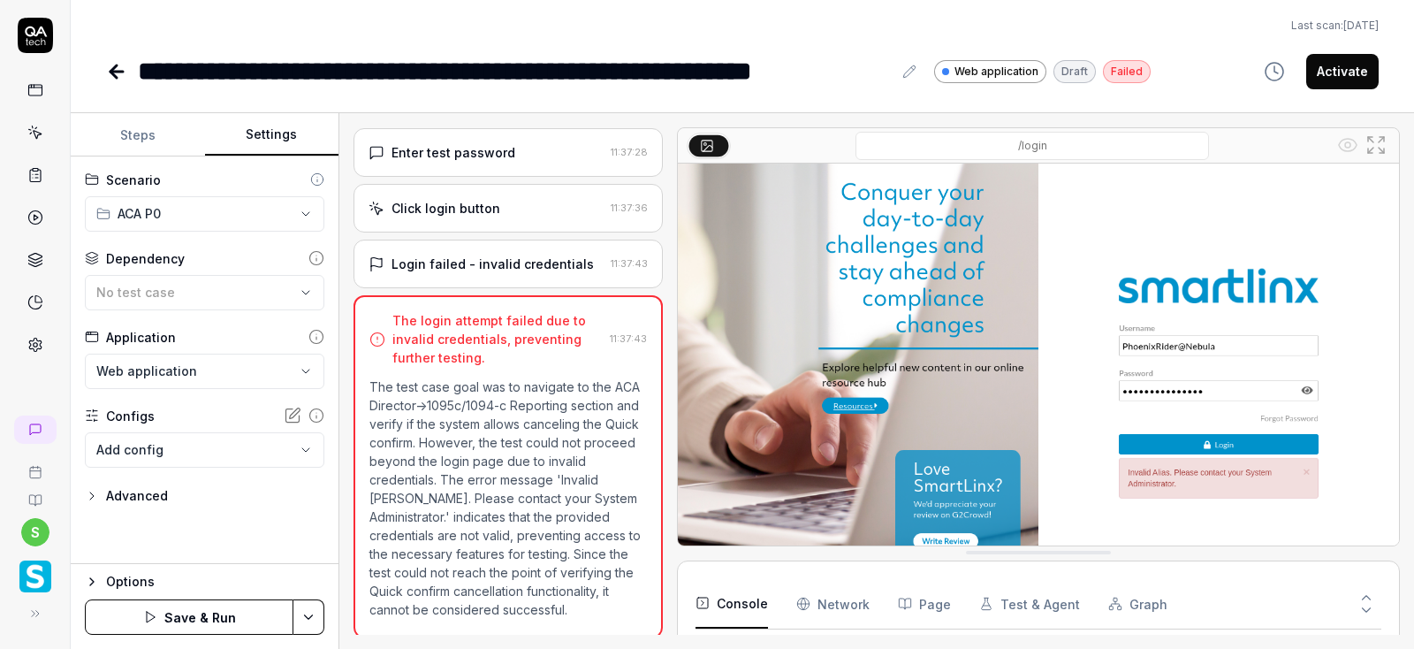
click at [315, 604] on html "**********" at bounding box center [707, 324] width 1414 height 649
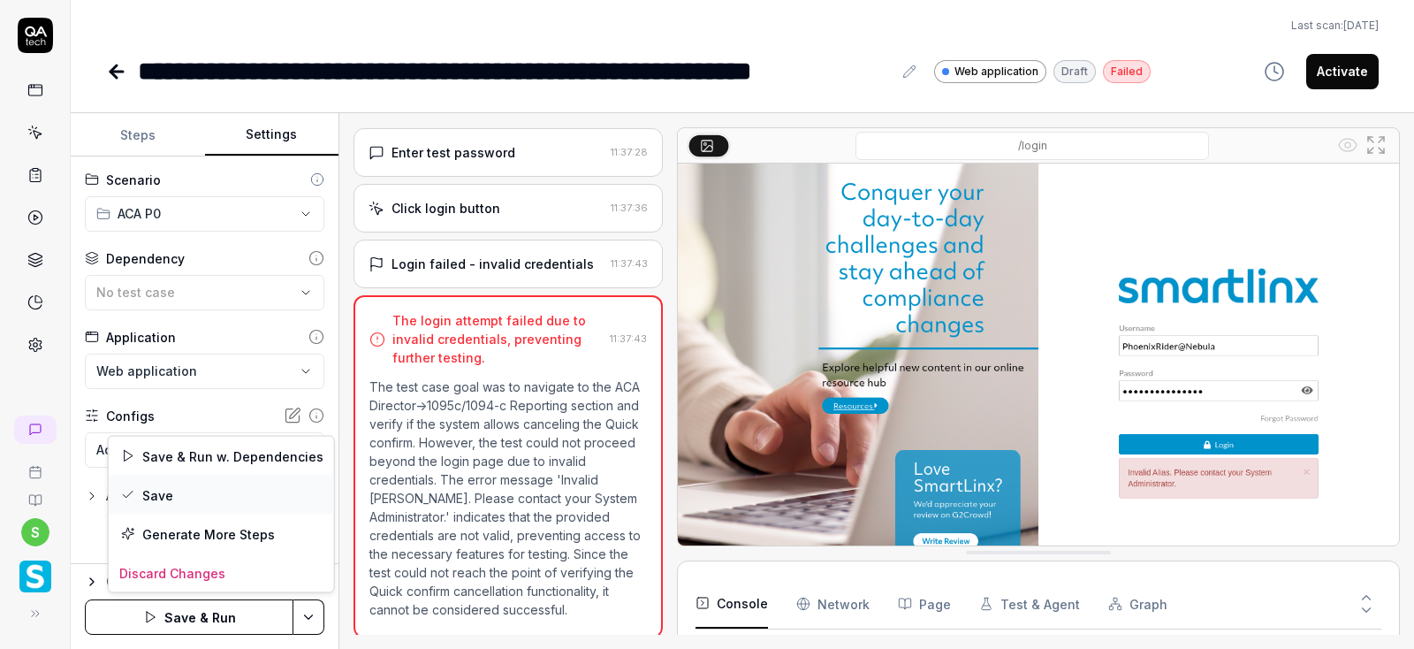
click at [179, 493] on div "Save" at bounding box center [221, 494] width 225 height 39
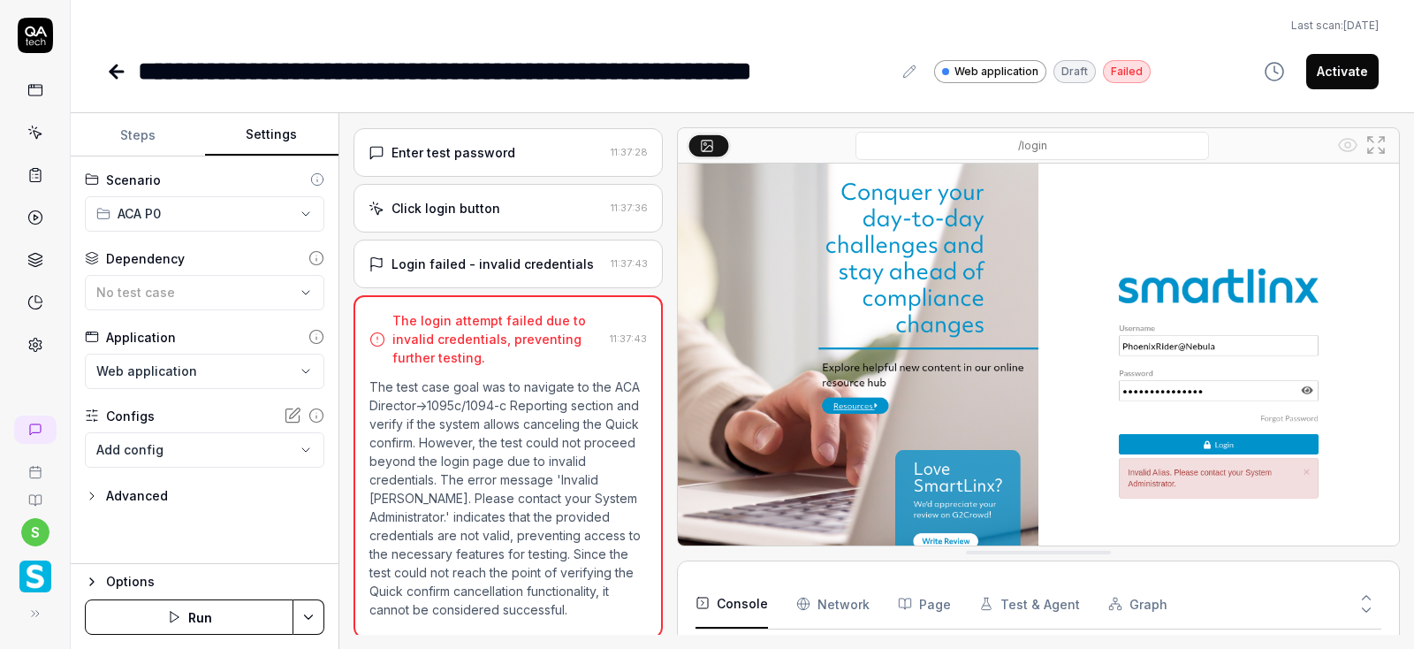
click at [114, 72] on icon at bounding box center [116, 72] width 12 height 0
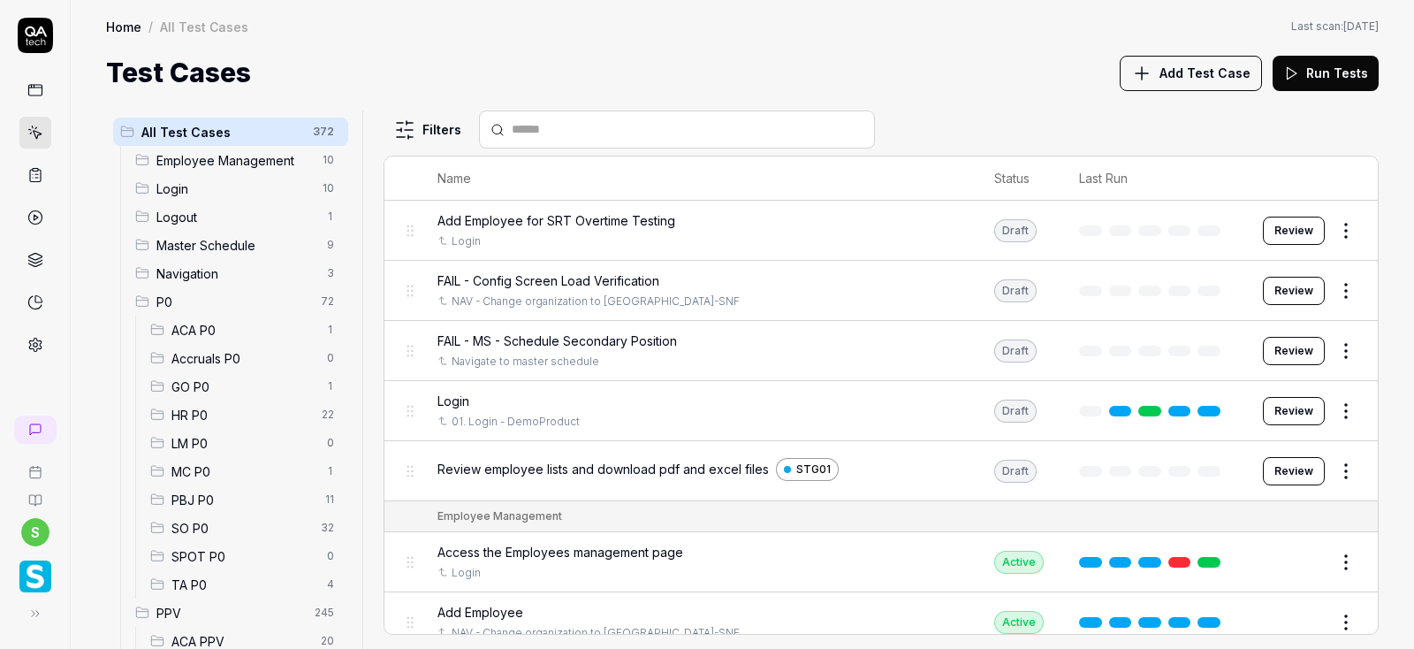
click at [195, 330] on span "ACA P0" at bounding box center [243, 330] width 145 height 19
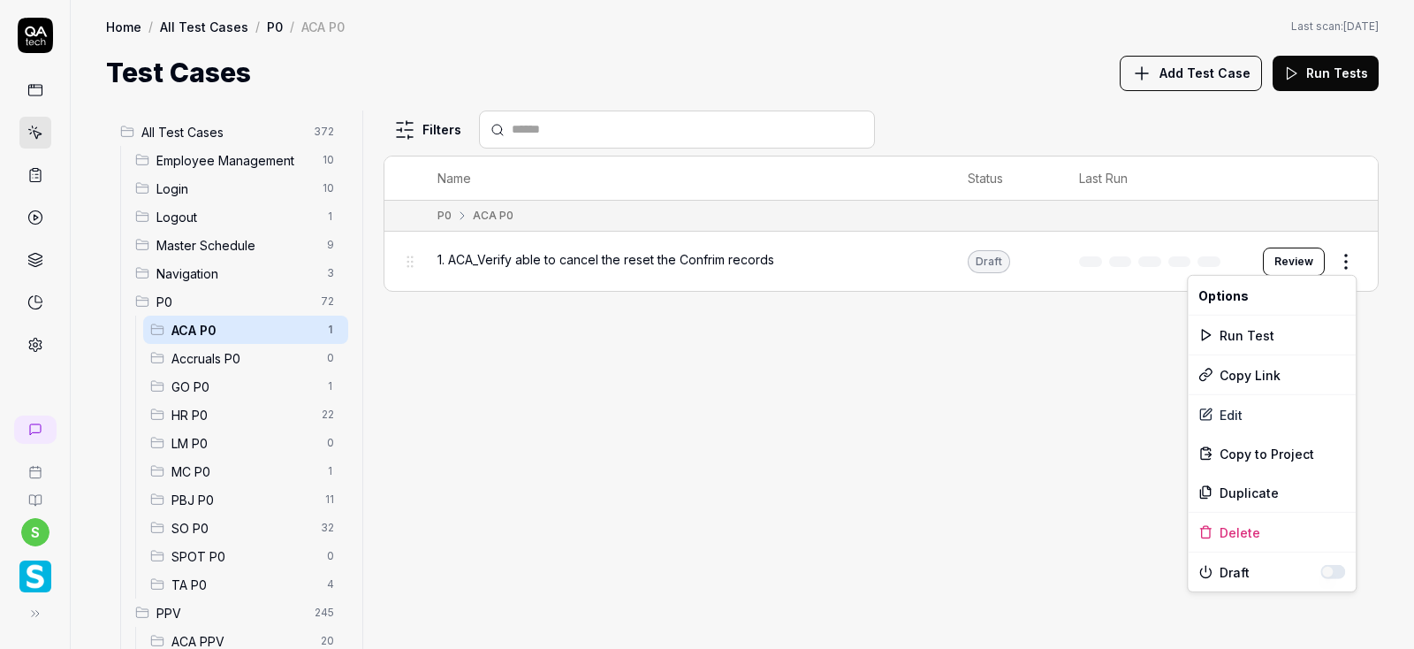
click at [1345, 259] on html "s Home / All Test Cases / P0 / ACA P0 Home / All Test Cases / P0 / ACA P0 Last …" at bounding box center [707, 324] width 1414 height 649
click at [1231, 412] on div "Edit" at bounding box center [1272, 414] width 168 height 39
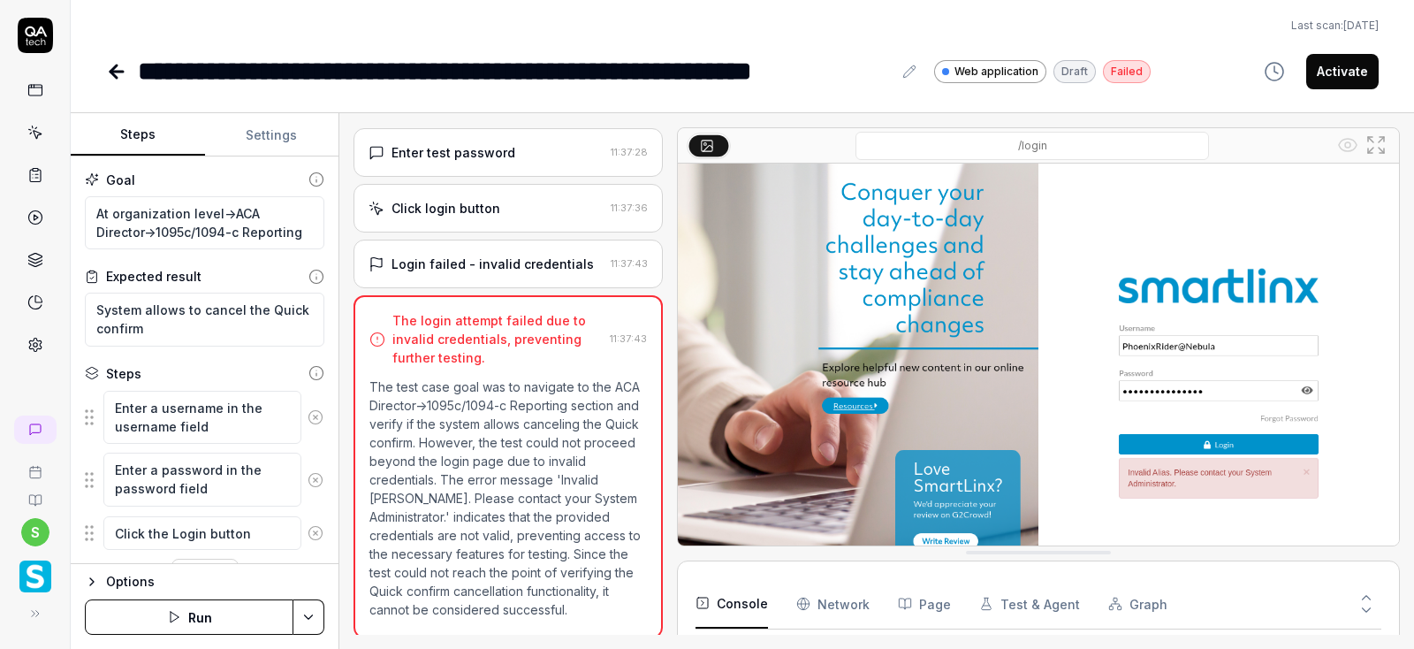
scroll to position [137, 0]
type textarea "*"
click at [148, 72] on div "**********" at bounding box center [515, 71] width 754 height 40
click at [312, 619] on html "**********" at bounding box center [707, 324] width 1414 height 649
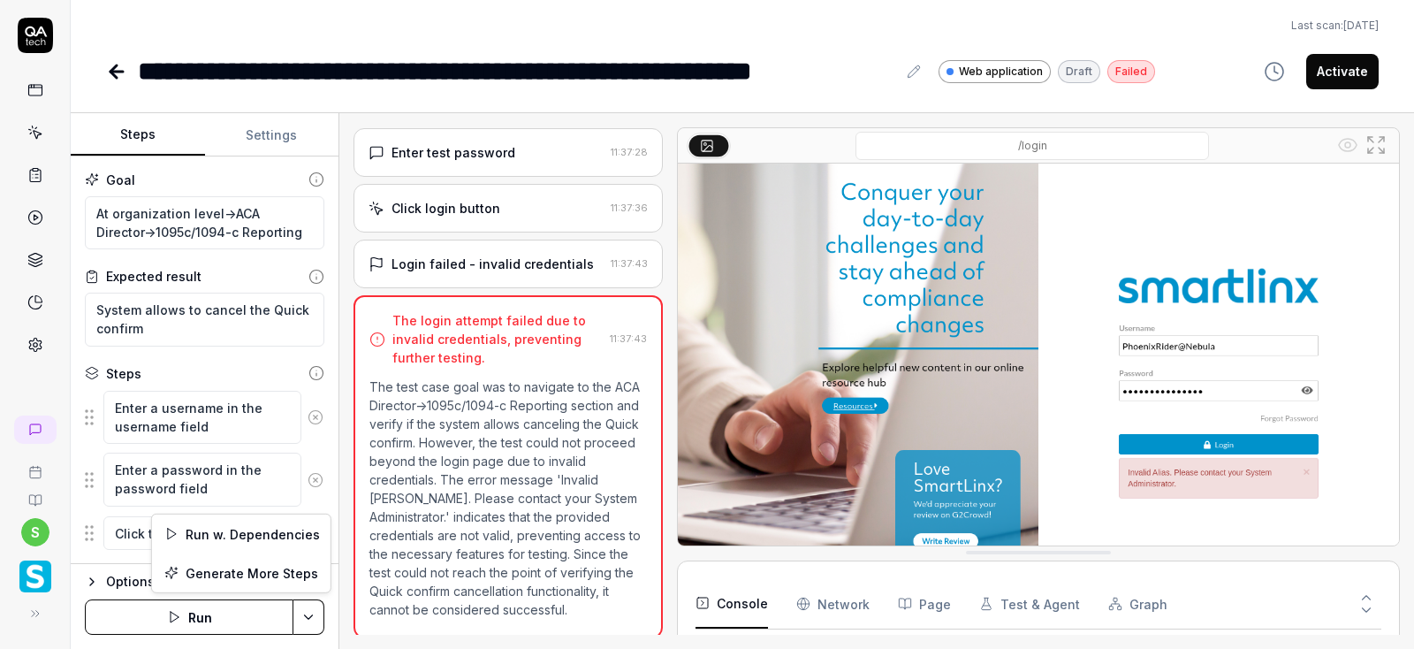
type textarea "*"
click at [915, 76] on html "**********" at bounding box center [707, 324] width 1414 height 649
click at [915, 76] on icon at bounding box center [913, 70] width 11 height 11
click at [879, 32] on div "Last scan: Jun 5 2025" at bounding box center [742, 26] width 1273 height 16
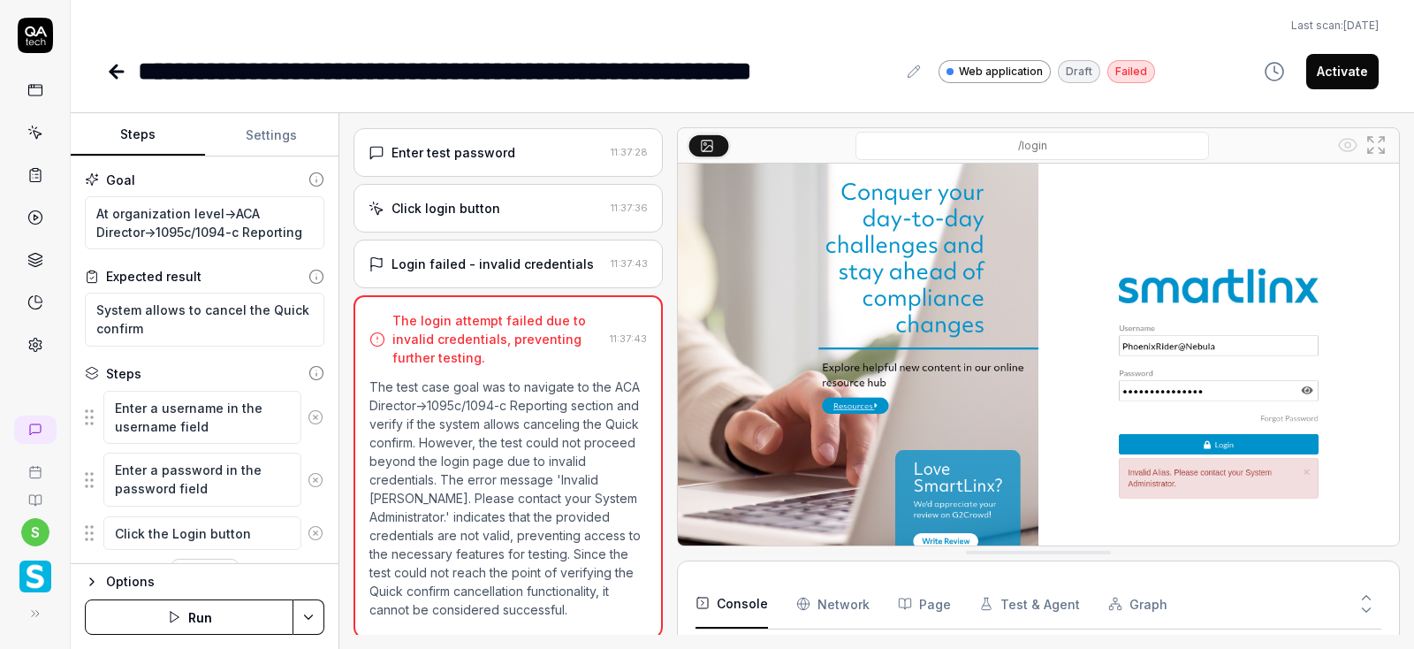
click at [115, 76] on icon at bounding box center [113, 71] width 6 height 12
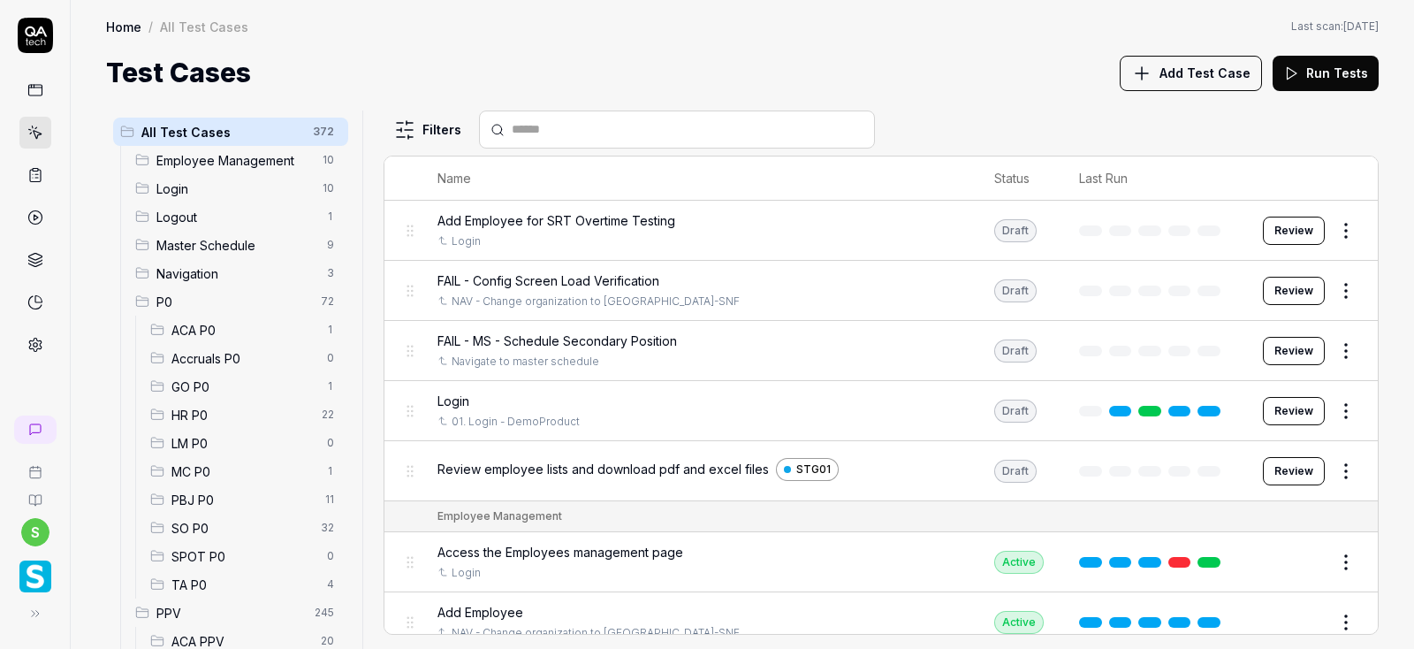
click at [201, 326] on span "ACA P0" at bounding box center [243, 330] width 145 height 19
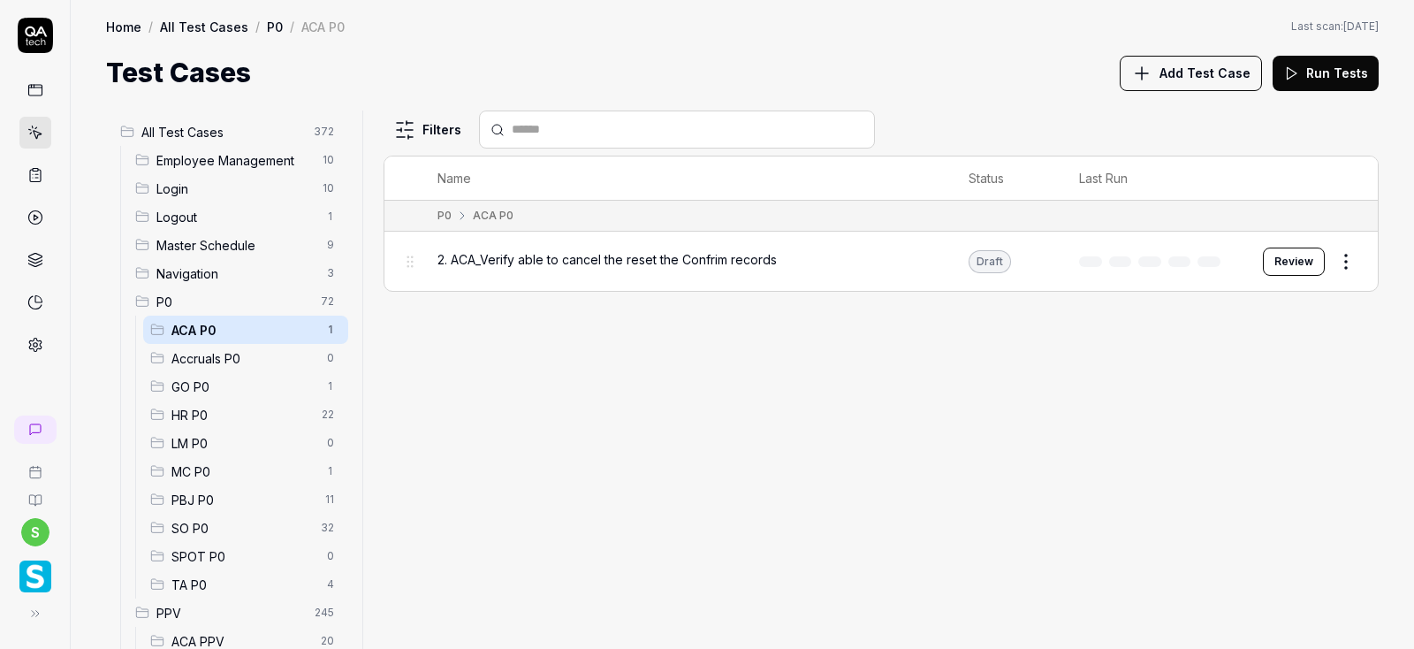
click at [1228, 75] on span "Add Test Case" at bounding box center [1204, 73] width 91 height 19
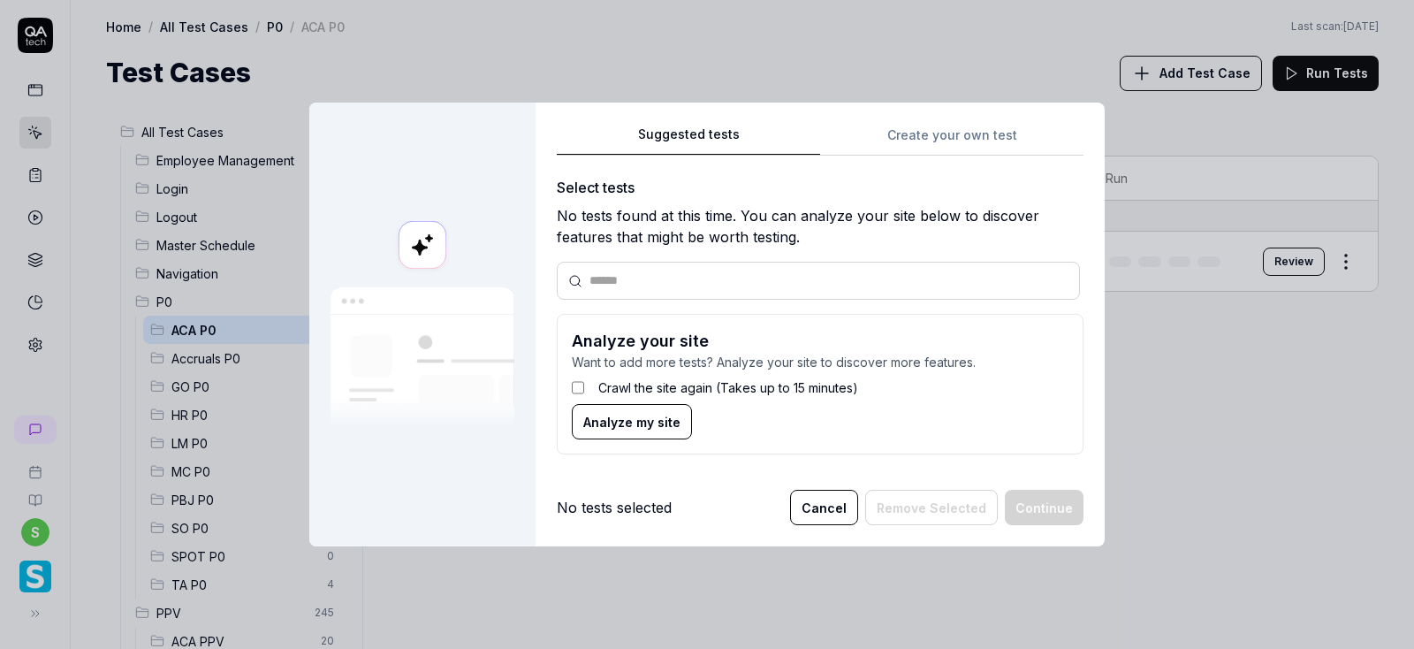
click at [944, 128] on div "Suggested tests Create your own test Select tests No tests found at this time. …" at bounding box center [820, 297] width 527 height 346
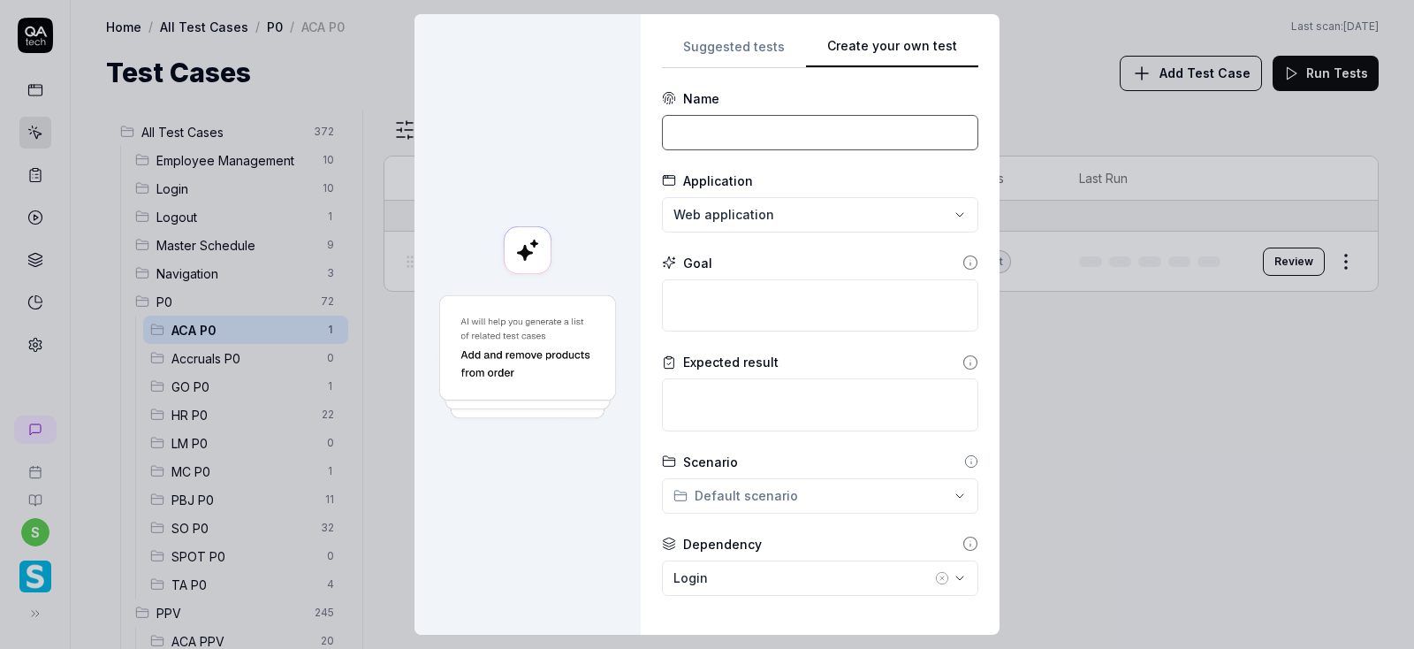
click at [764, 129] on input at bounding box center [820, 132] width 316 height 35
paste input "1. ACA_Login to ACA client"
type input "1. ACA_Login to ACA client"
click at [720, 308] on textarea at bounding box center [820, 305] width 316 height 53
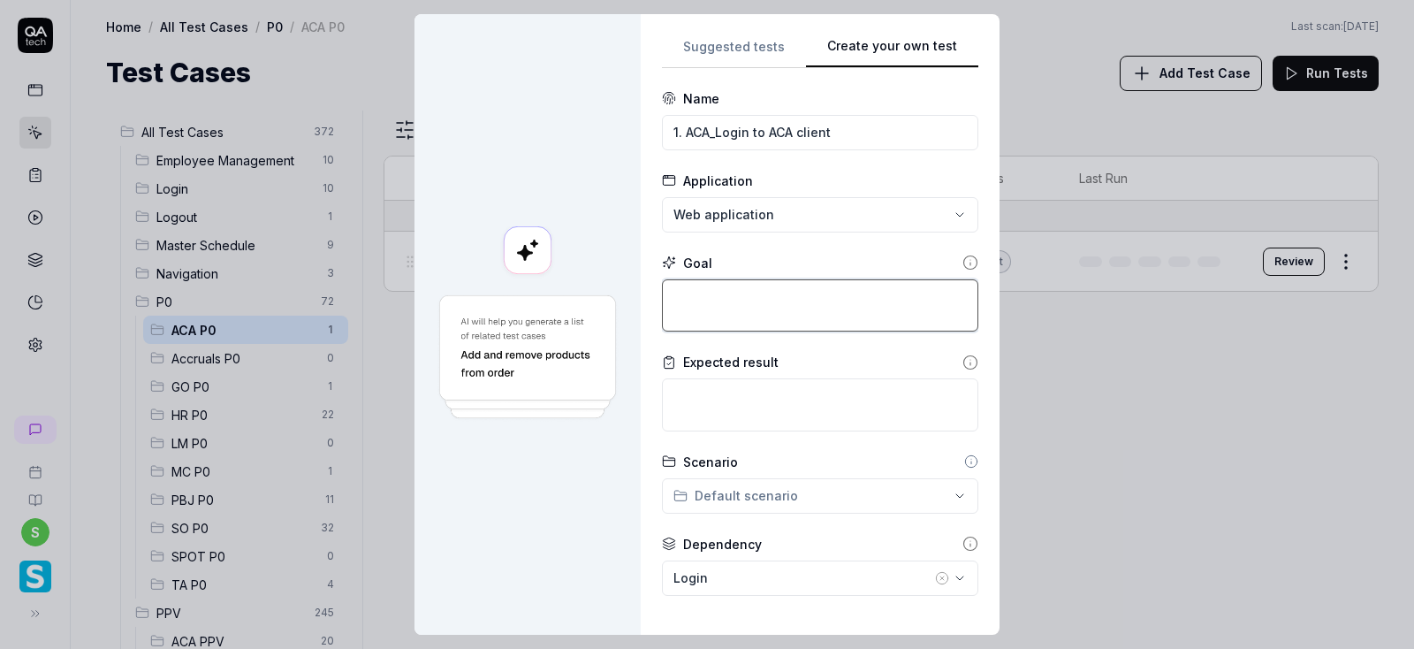
type textarea "*"
type textarea "L"
type textarea "*"
type textarea "Lo"
type textarea "*"
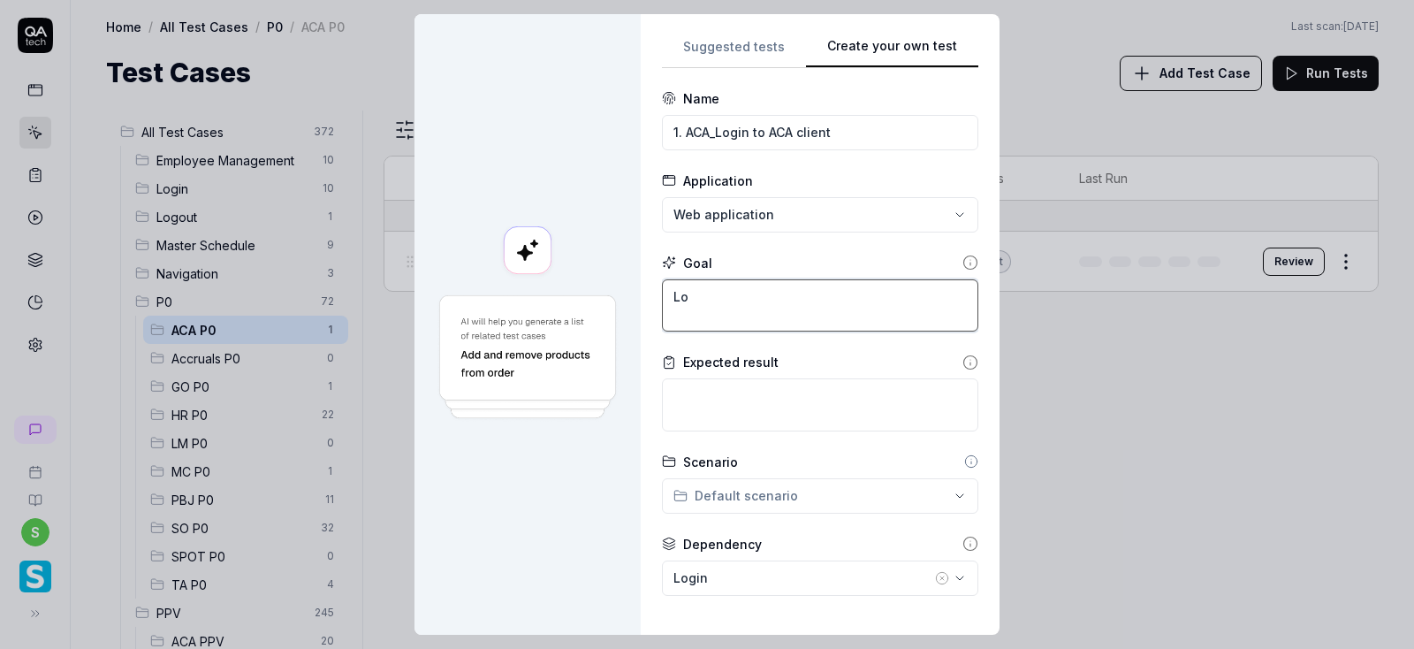
type textarea "Log"
type textarea "*"
type textarea "Logi"
type textarea "*"
type textarea "Login"
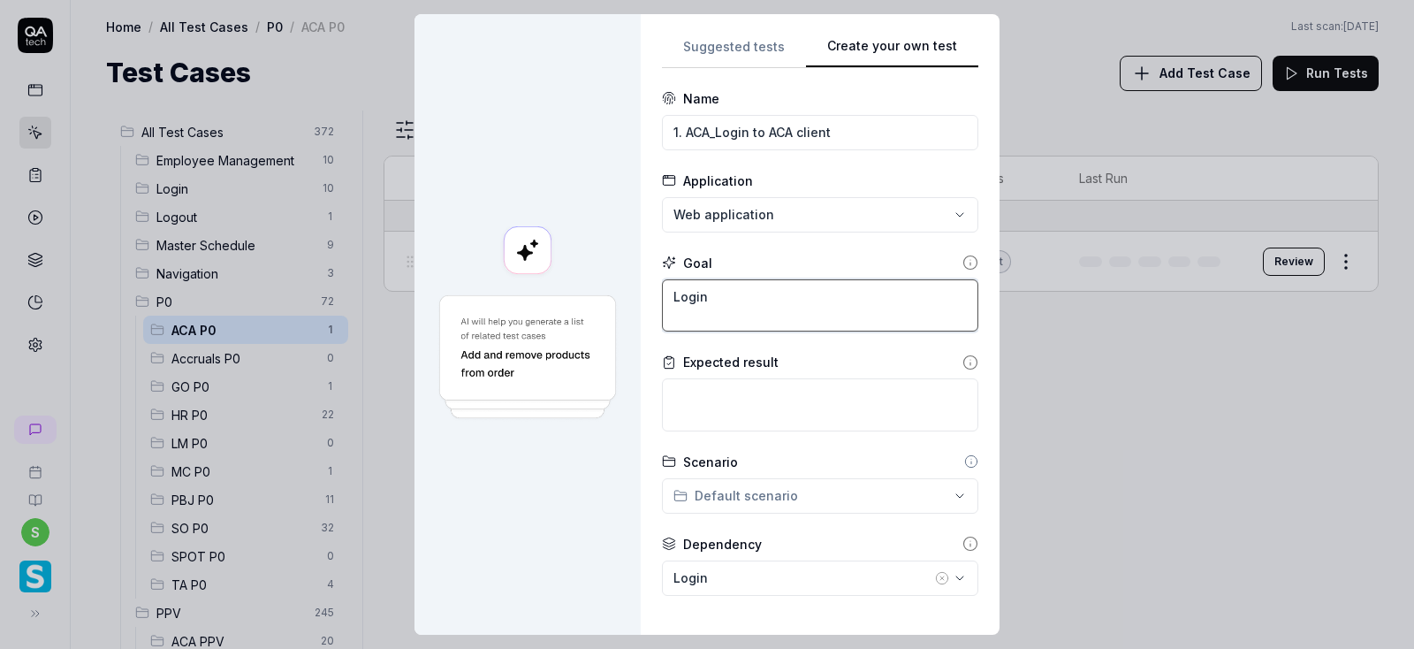
type textarea "*"
type textarea "Login"
type textarea "*"
type textarea "Login t"
type textarea "*"
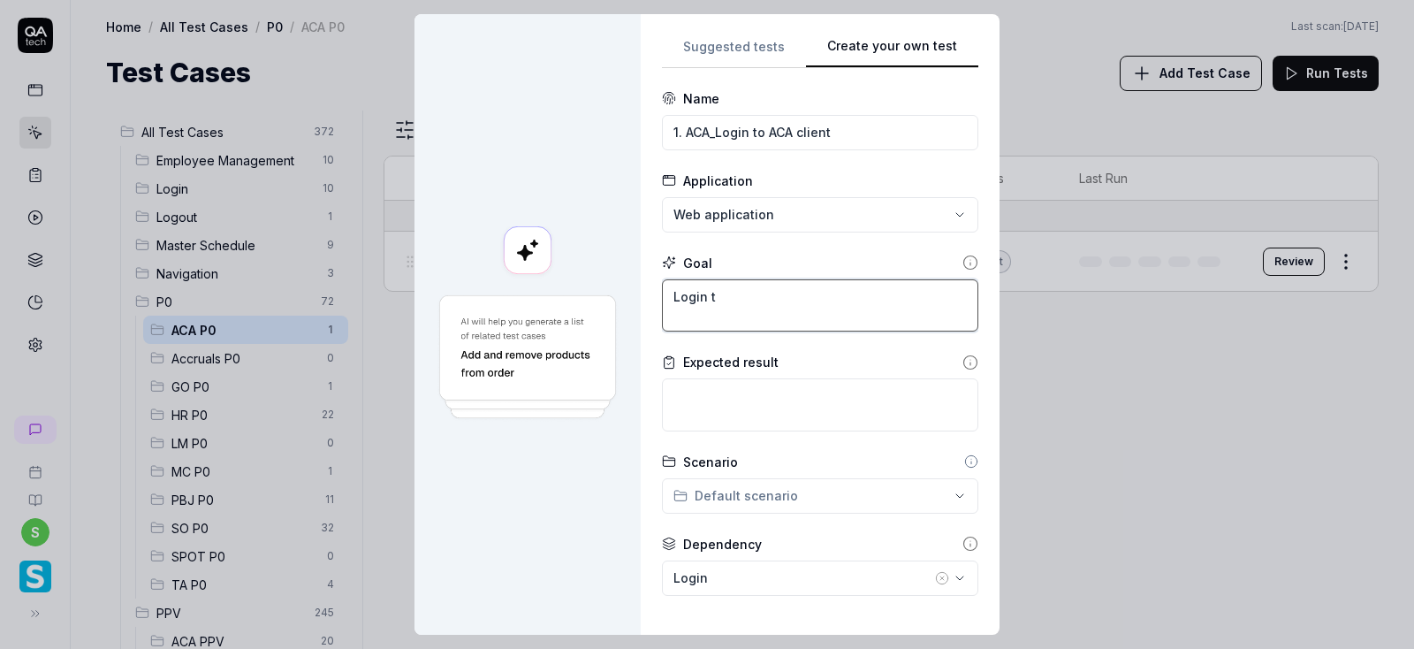
type textarea "Login to"
type textarea "*"
type textarea "Login to"
type textarea "*"
type textarea "Login to ap"
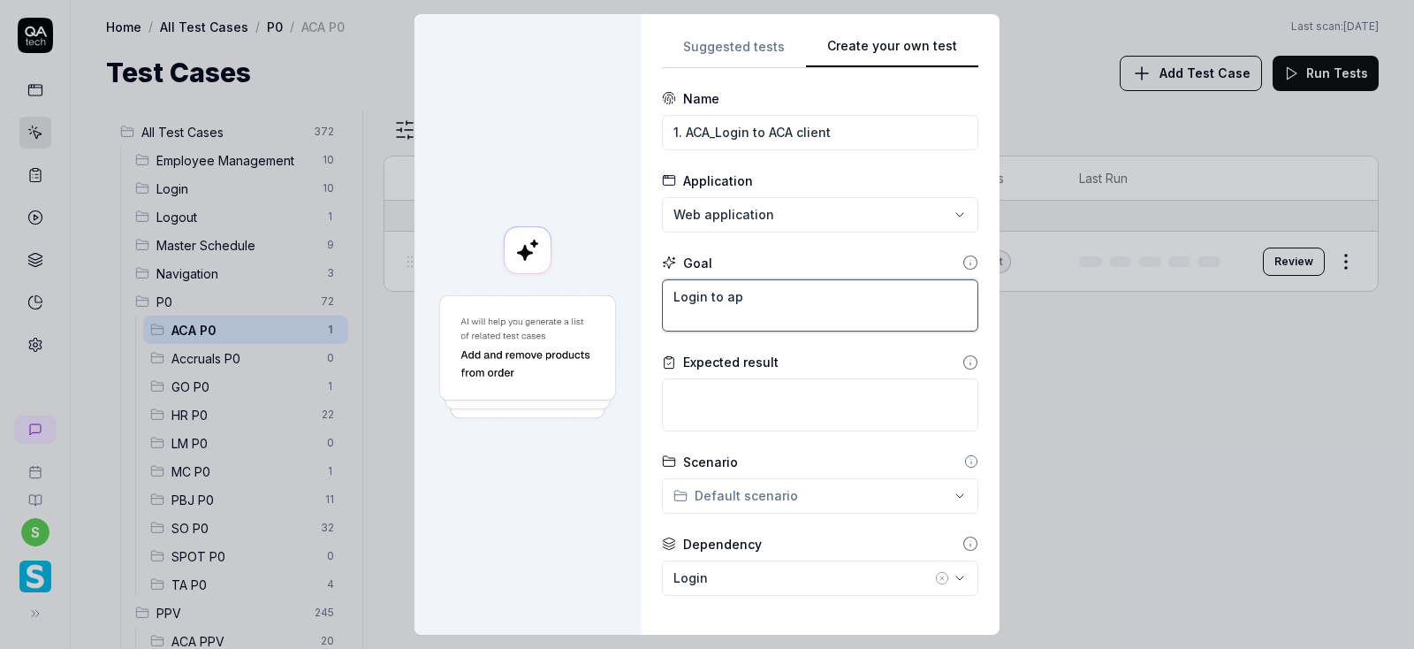
type textarea "*"
type textarea "Login to app"
type textarea "*"
type textarea "Login to appl"
type textarea "*"
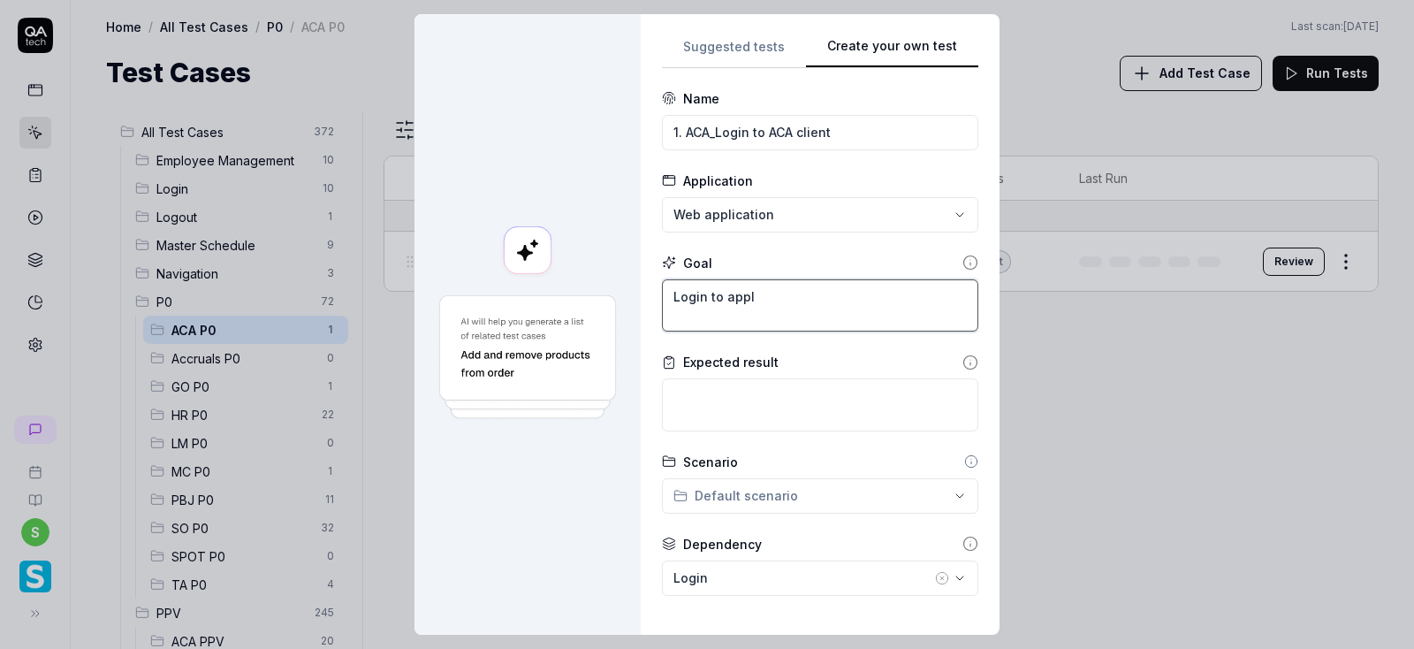
type textarea "Login to appli"
type textarea "*"
type textarea "Login to applic"
type textarea "*"
type textarea "Login to applica"
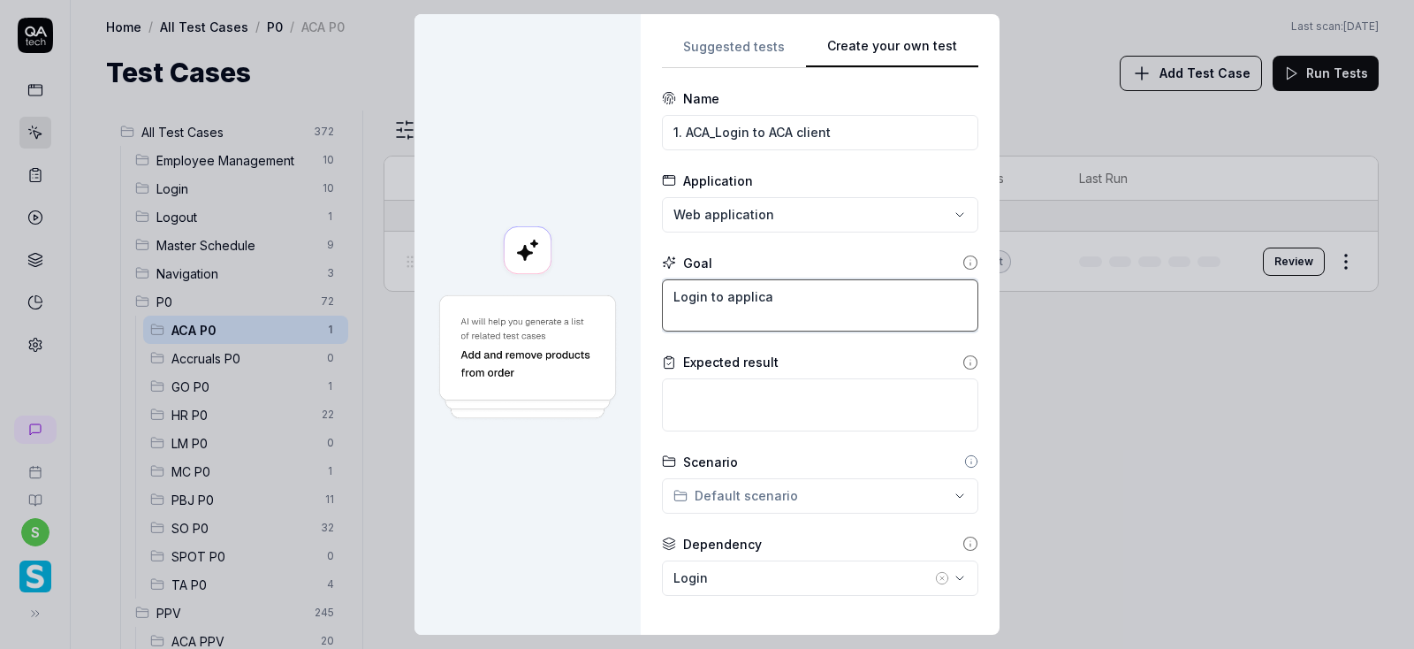
type textarea "*"
type textarea "Login to applicat"
type textarea "*"
type textarea "Login to applicati"
type textarea "*"
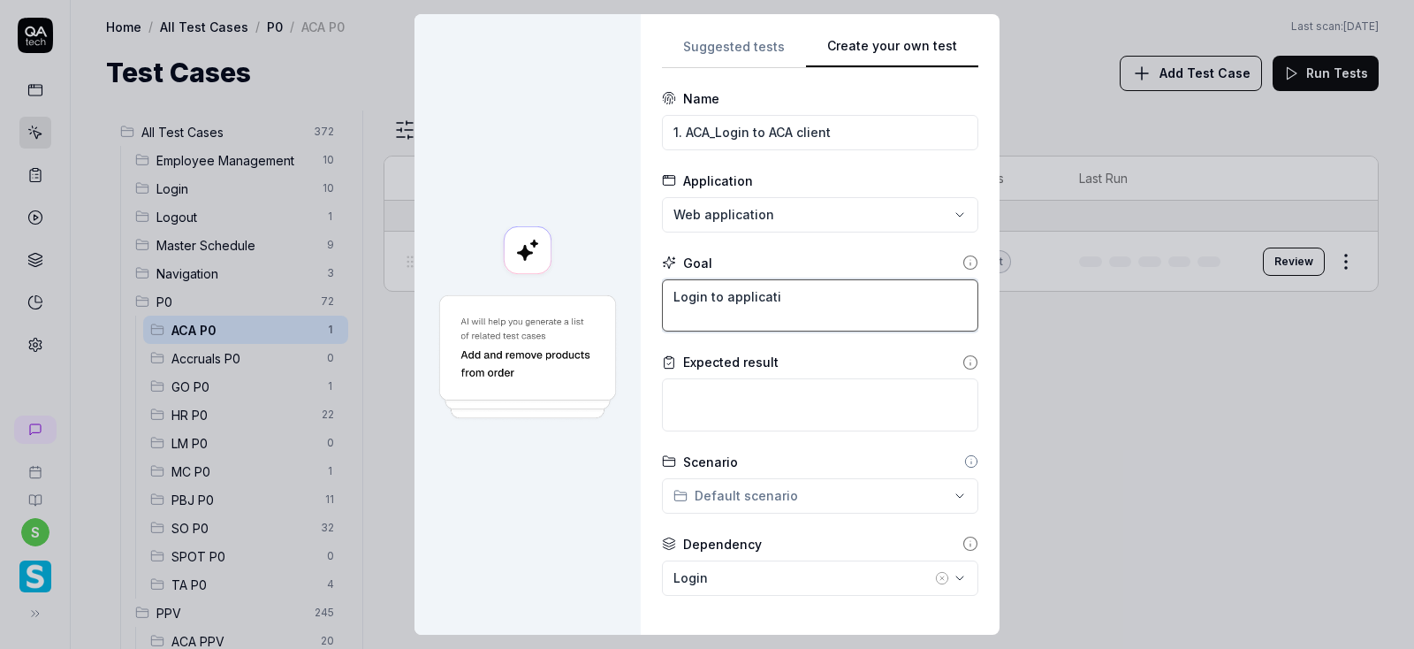
type textarea "Login to applicatio"
type textarea "*"
type textarea "Login to application"
click at [742, 395] on textarea at bounding box center [820, 404] width 316 height 53
type textarea "*"
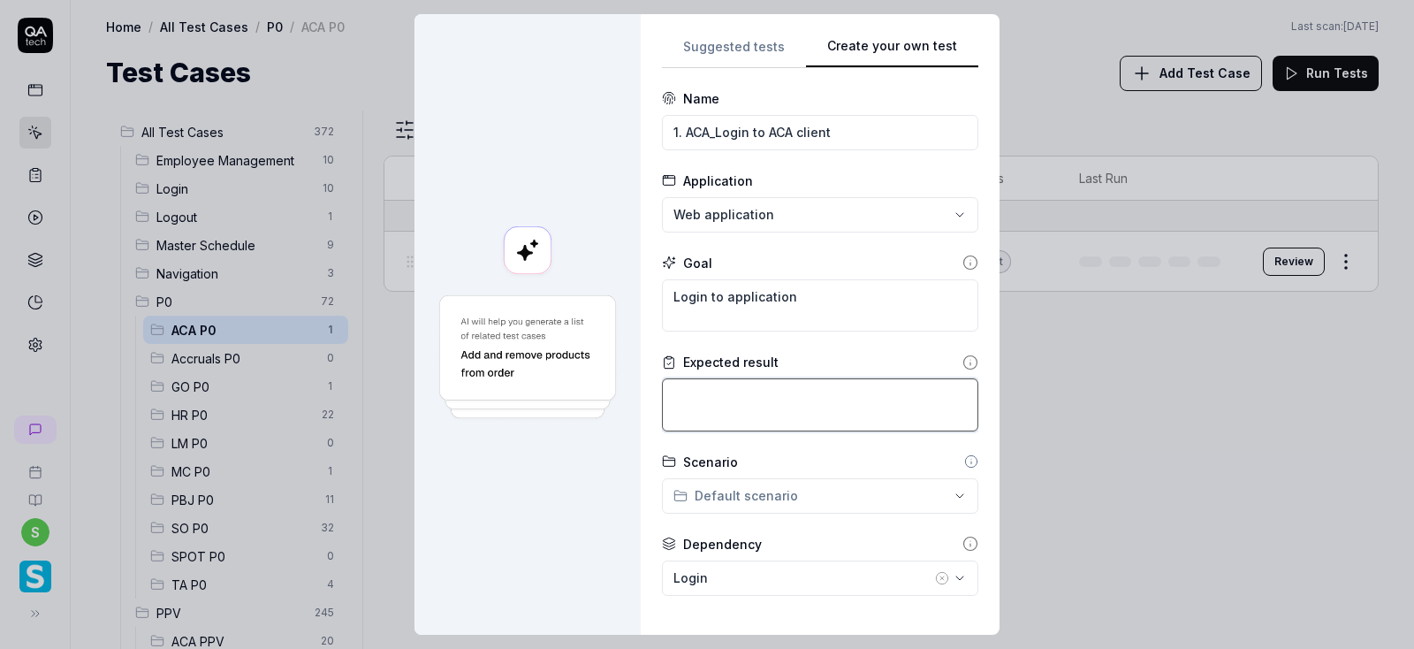
type textarea "A"
type textarea "*"
type textarea "Ab"
type textarea "*"
type textarea "Abl"
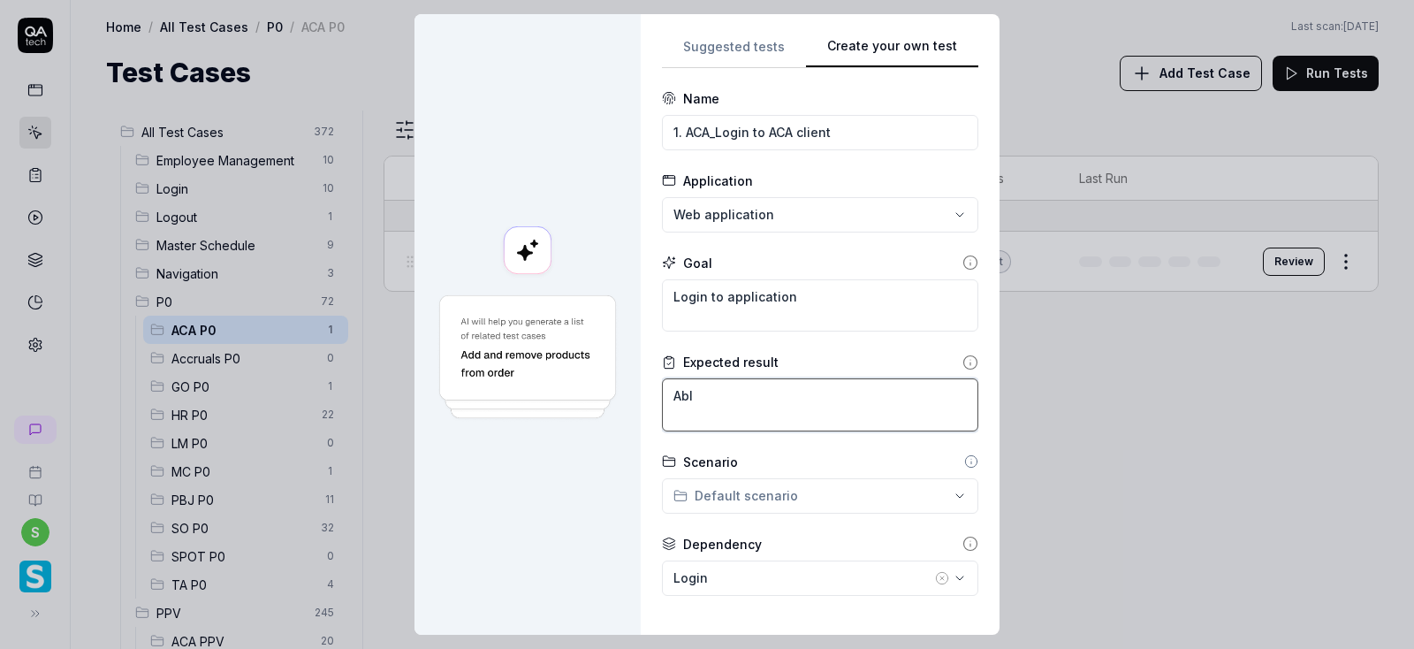
type textarea "*"
type textarea "Able"
type textarea "*"
type textarea "Able"
type textarea "*"
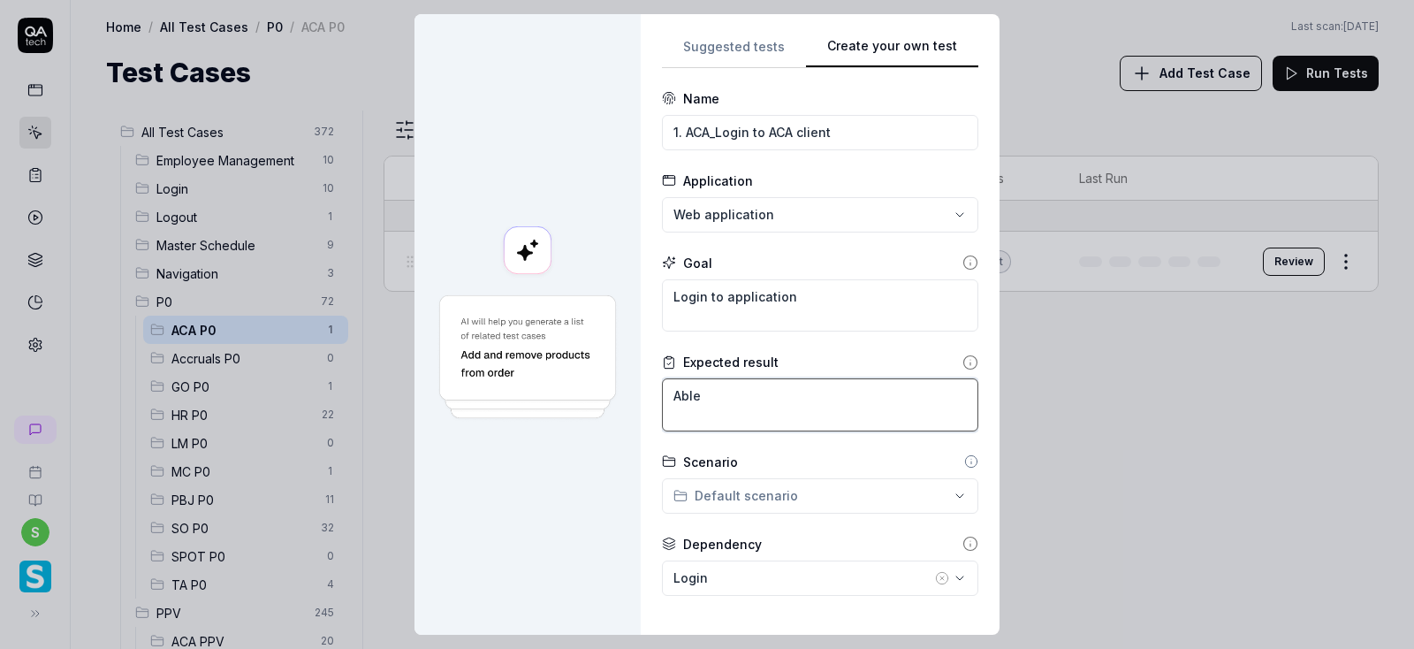
type textarea "Able t"
type textarea "*"
type textarea "Able to"
type textarea "*"
type textarea "Able to"
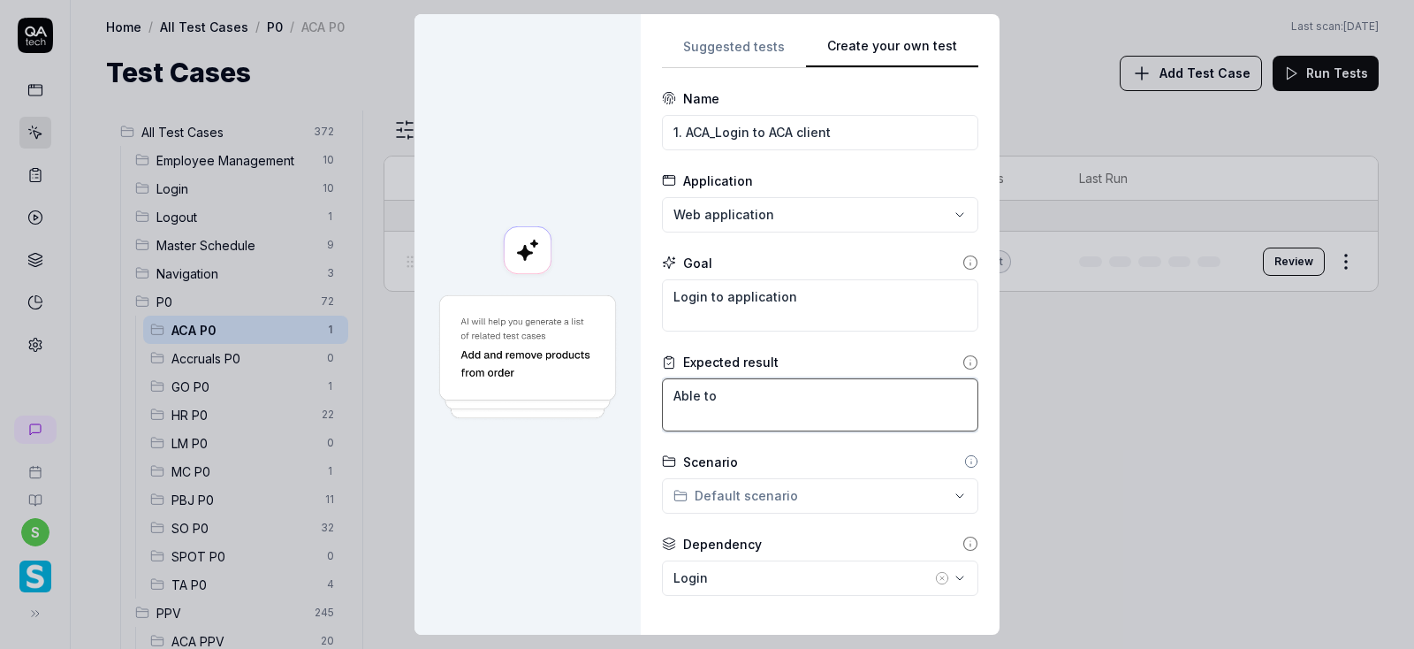
type textarea "*"
type textarea "Able to l"
type textarea "*"
type textarea "Able to lo"
type textarea "*"
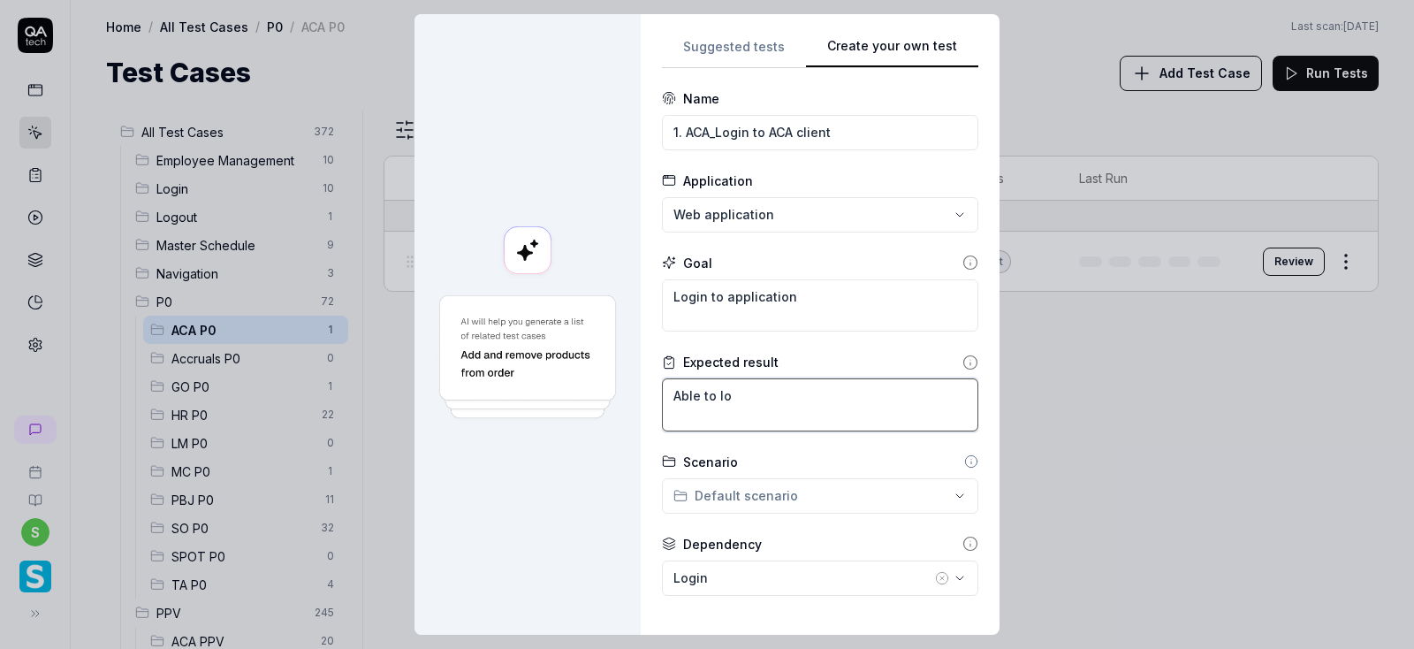
type textarea "Able to log"
type textarea "*"
type textarea "Able to logi"
type textarea "*"
type textarea "Able to login"
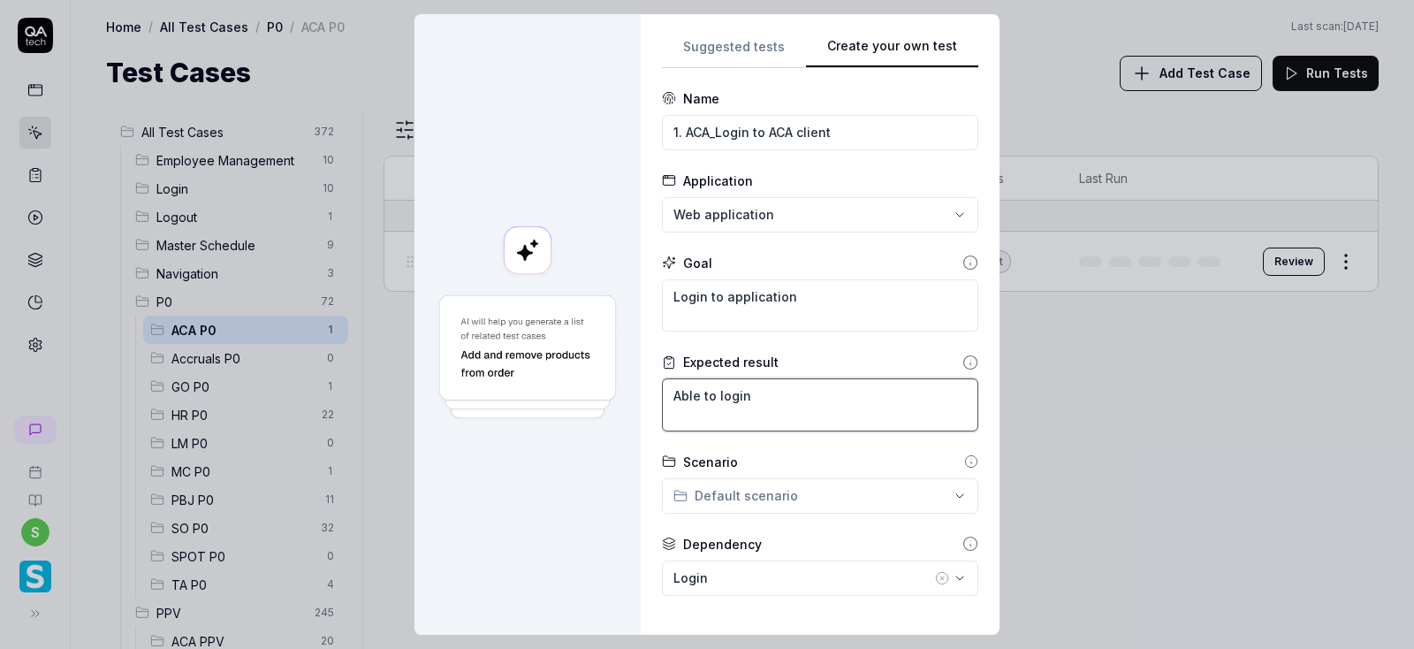
type textarea "*"
type textarea "Able to login"
type textarea "*"
type textarea "Able to login a"
type textarea "*"
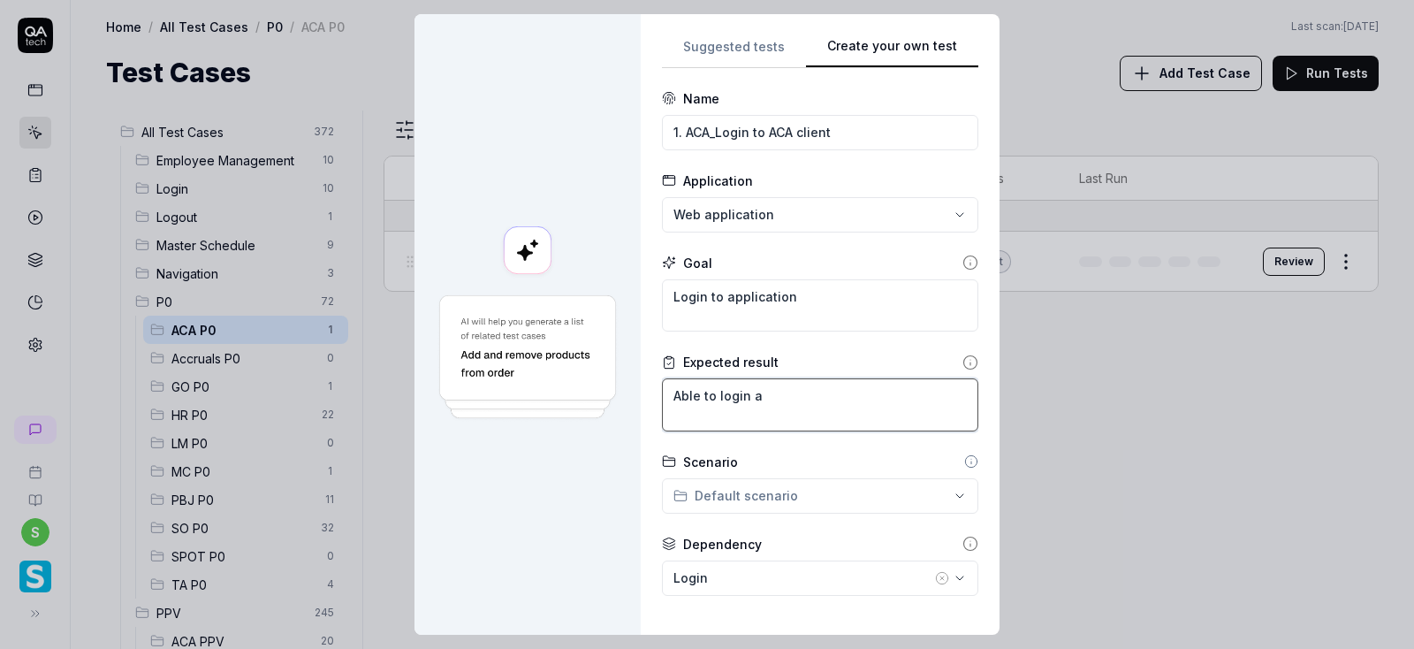
type textarea "Able to login ap"
type textarea "*"
type textarea "Able to login app"
type textarea "*"
type textarea "Able to login appl"
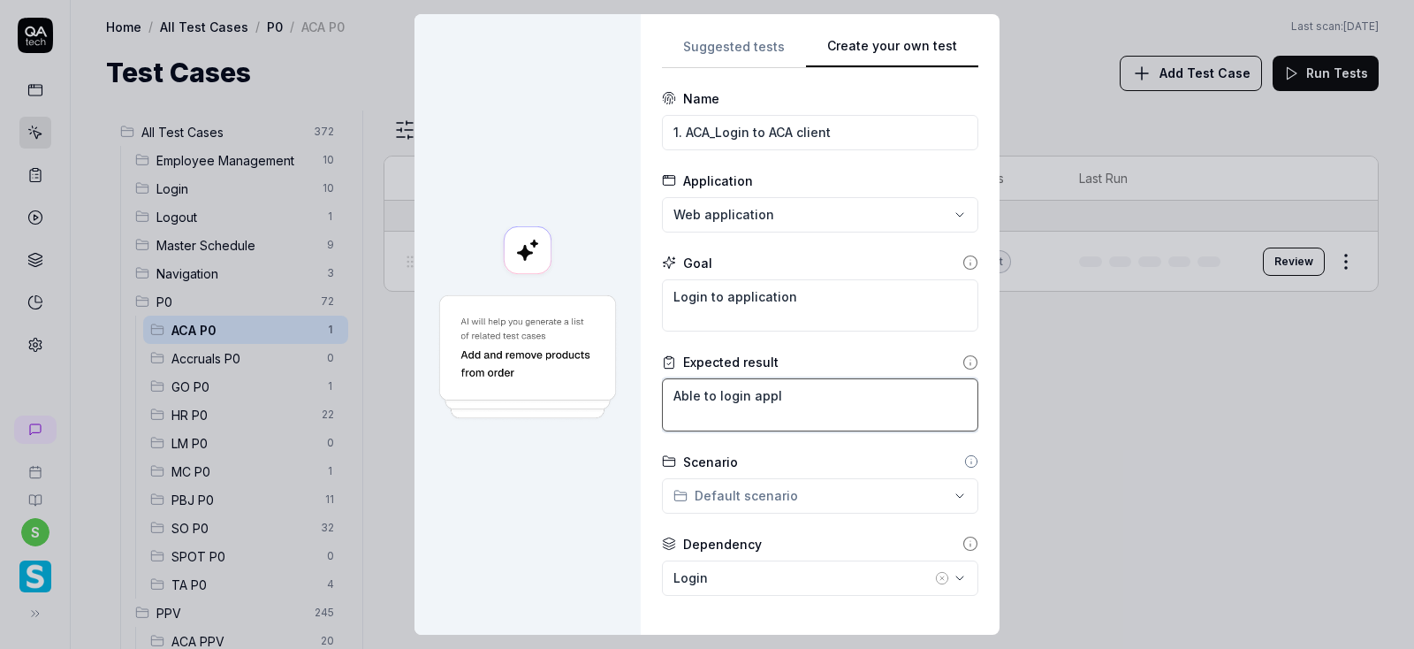
type textarea "*"
type textarea "Able to login appli"
type textarea "*"
type textarea "Able to login applic"
type textarea "*"
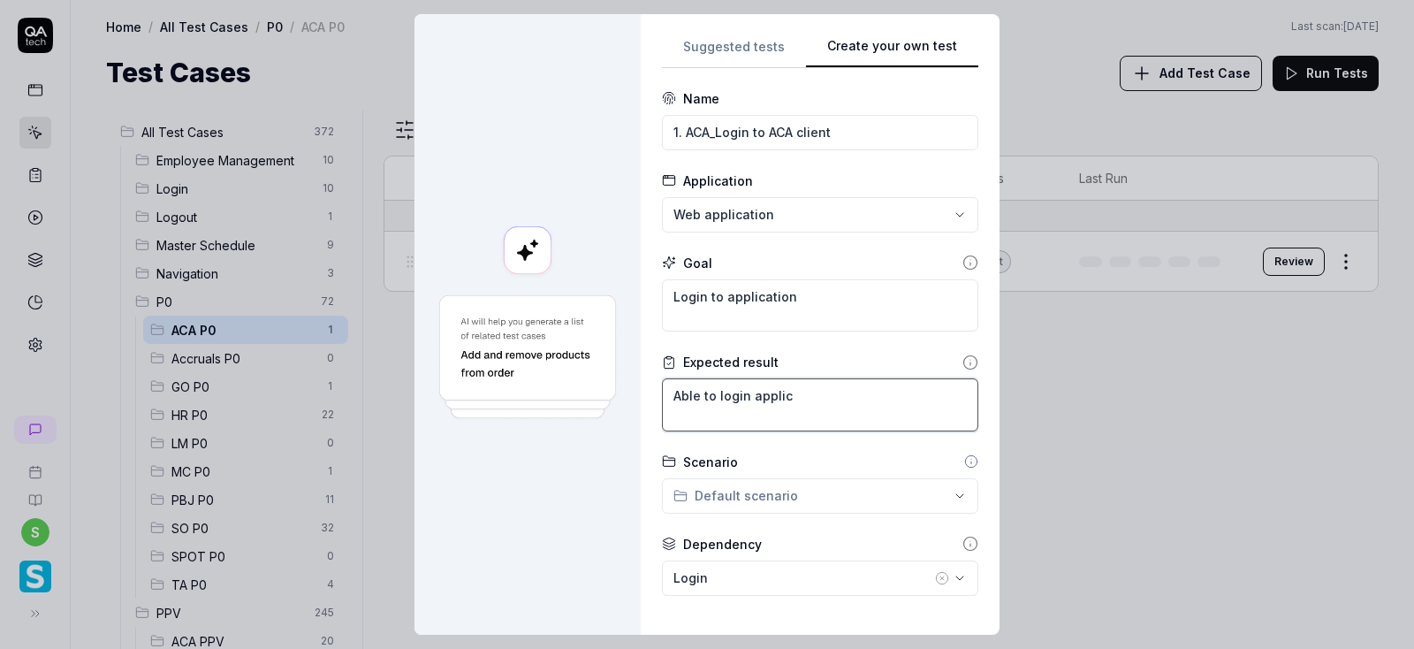
type textarea "Able to login applica"
type textarea "*"
type textarea "Able to login applicat"
type textarea "*"
type textarea "Able to login applicati"
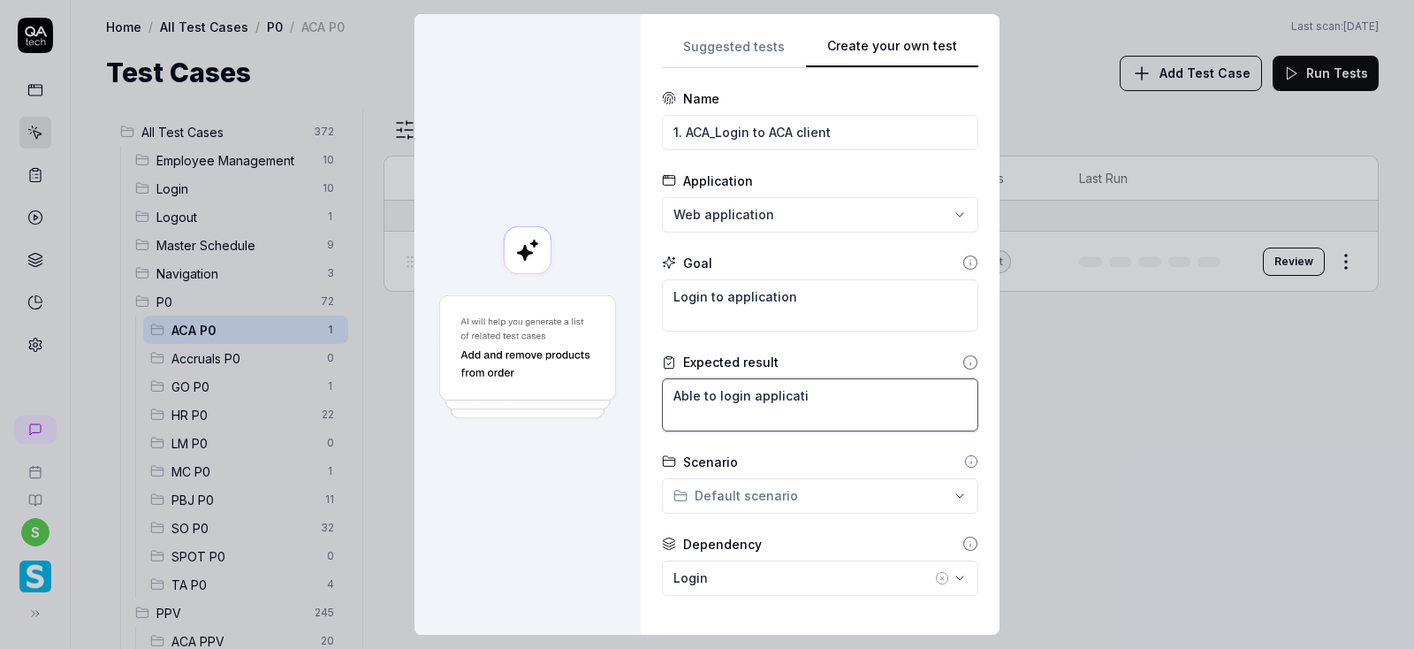
type textarea "*"
type textarea "Able to login applicatio"
type textarea "*"
type textarea "Able to login application"
type textarea "*"
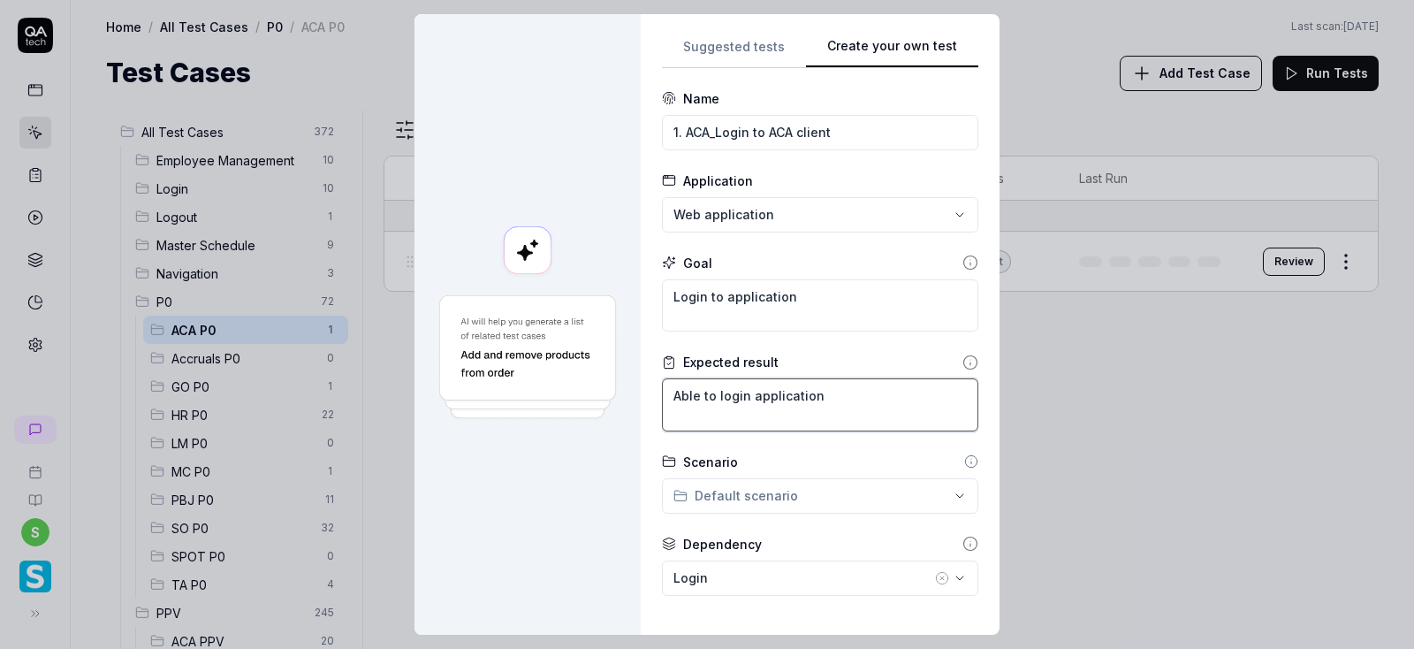
type textarea "Able to login application"
type textarea "*"
type textarea "Able to login application s"
type textarea "*"
type textarea "Able to login application su"
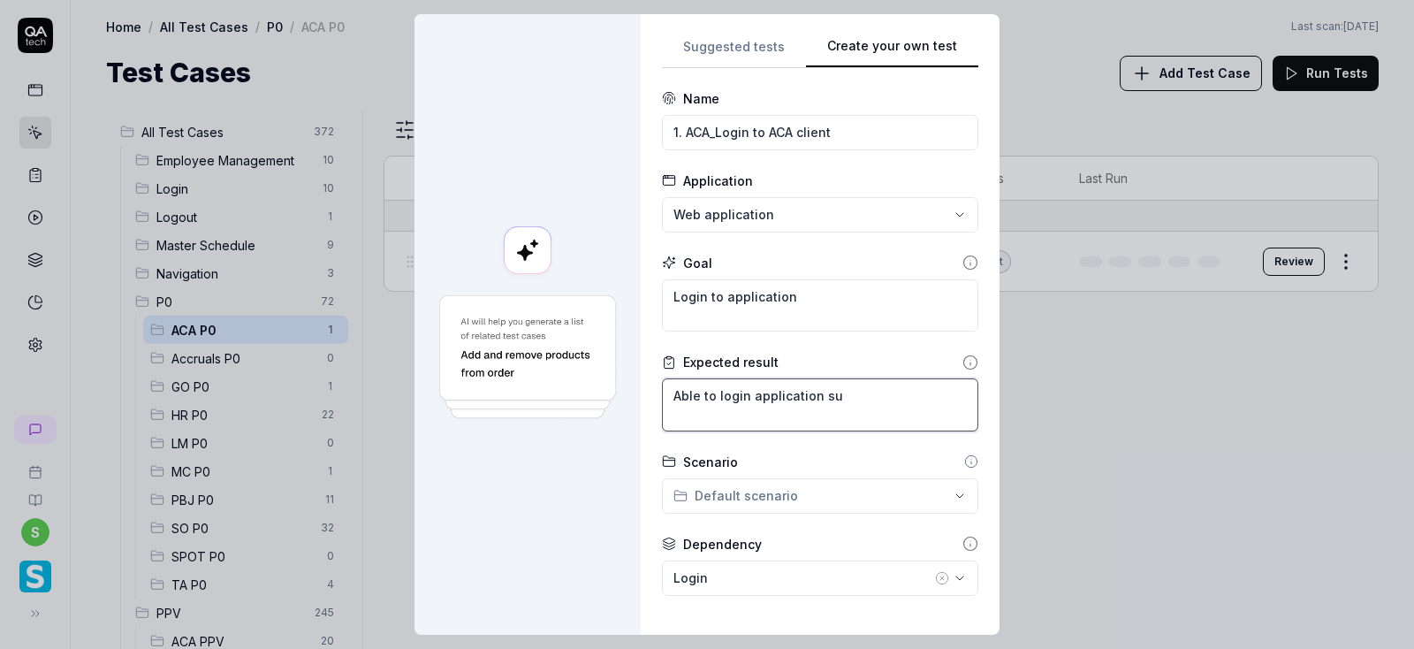
type textarea "*"
type textarea "Able to login application suc"
type textarea "*"
type textarea "Able to login application succ"
type textarea "*"
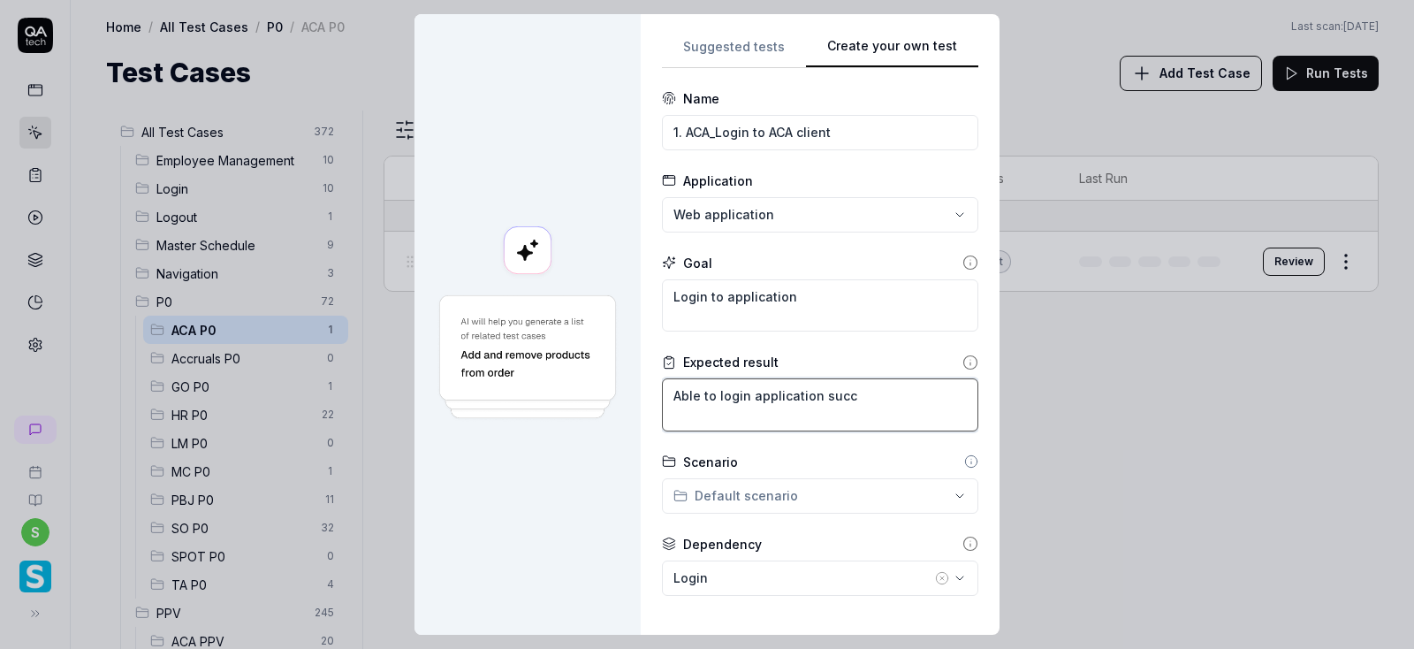
type textarea "Able to login application succe"
type textarea "*"
type textarea "Able to login application succes"
type textarea "*"
type textarea "Able to login application success"
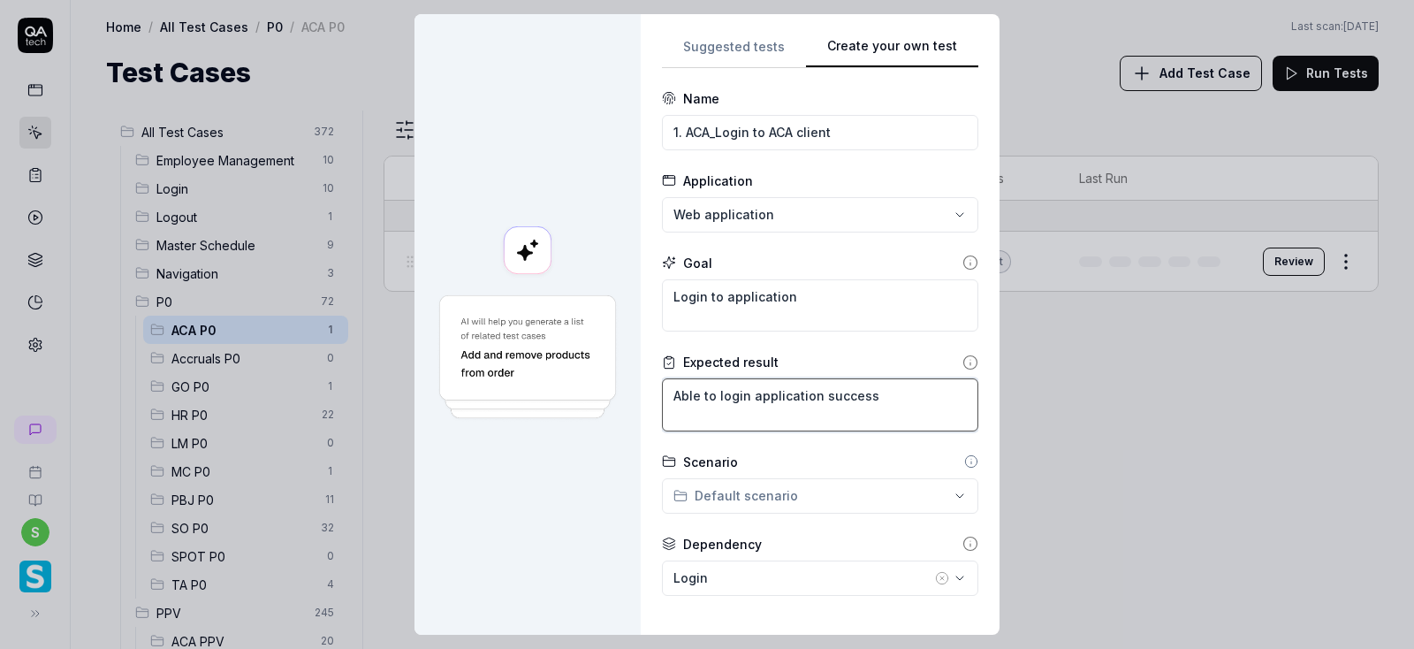
type textarea "*"
type textarea "Able to login application successf"
type textarea "*"
type textarea "Able to login application successfu"
type textarea "*"
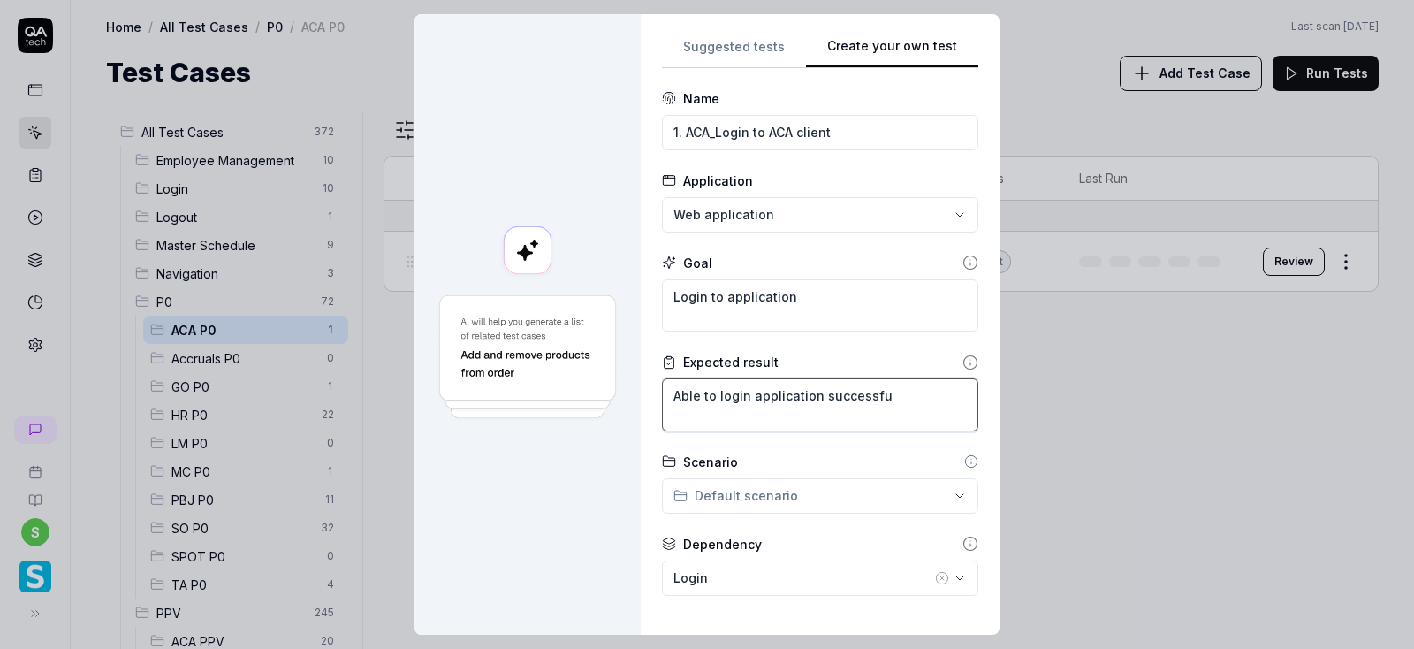
type textarea "Able to login application successful"
type textarea "*"
type textarea "Able to login application successfull"
type textarea "*"
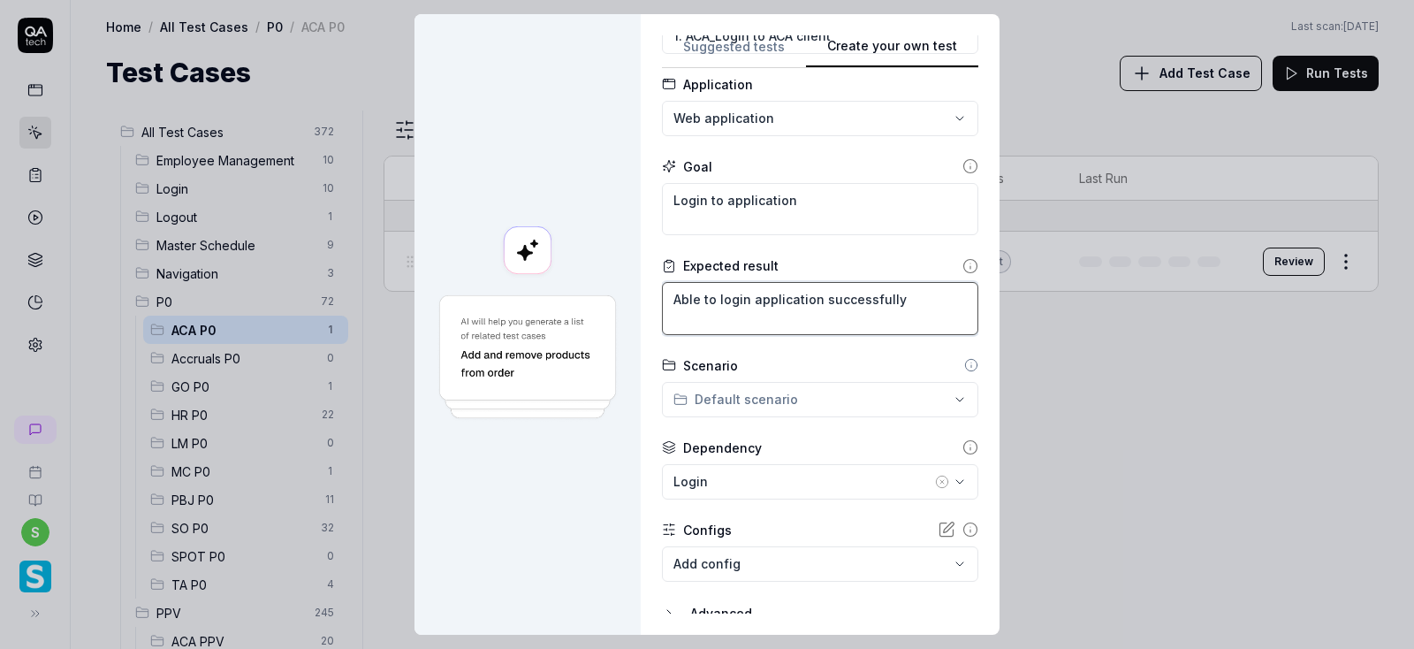
scroll to position [163, 0]
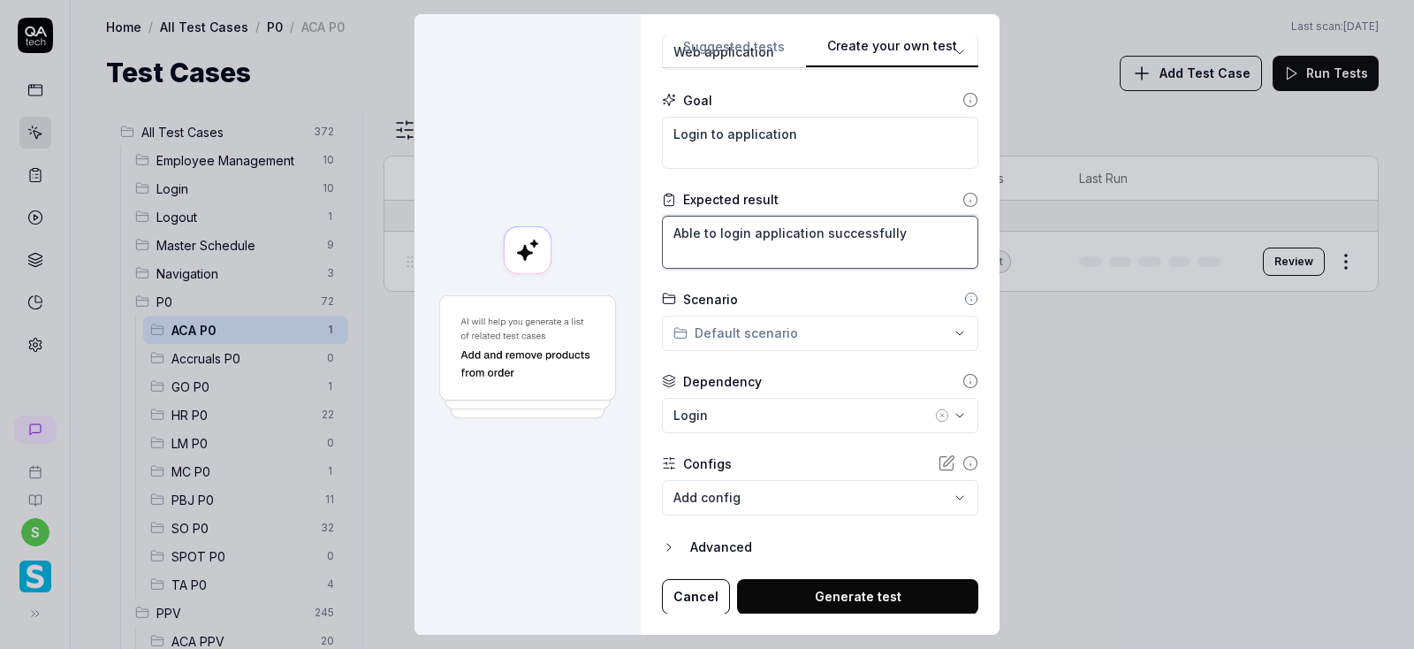
type textarea "Able to login application successfully"
click at [775, 332] on div "**********" at bounding box center [707, 324] width 1414 height 649
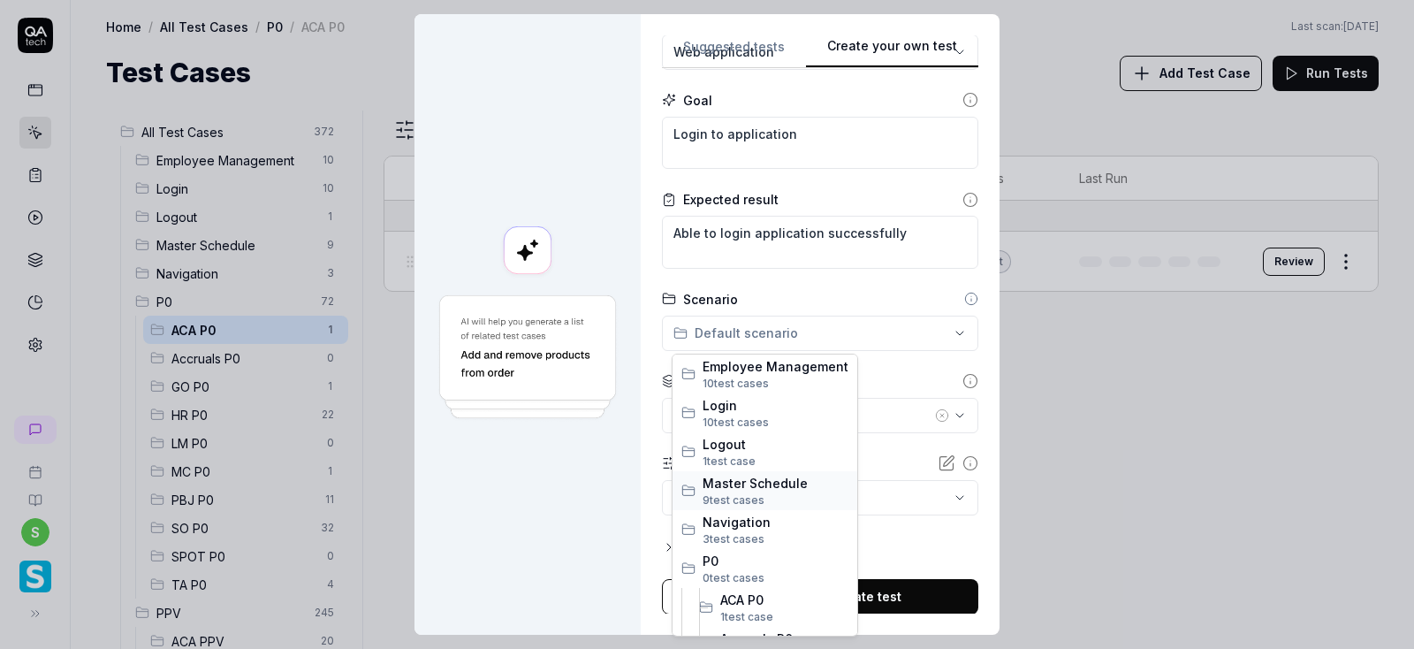
scroll to position [106, 0]
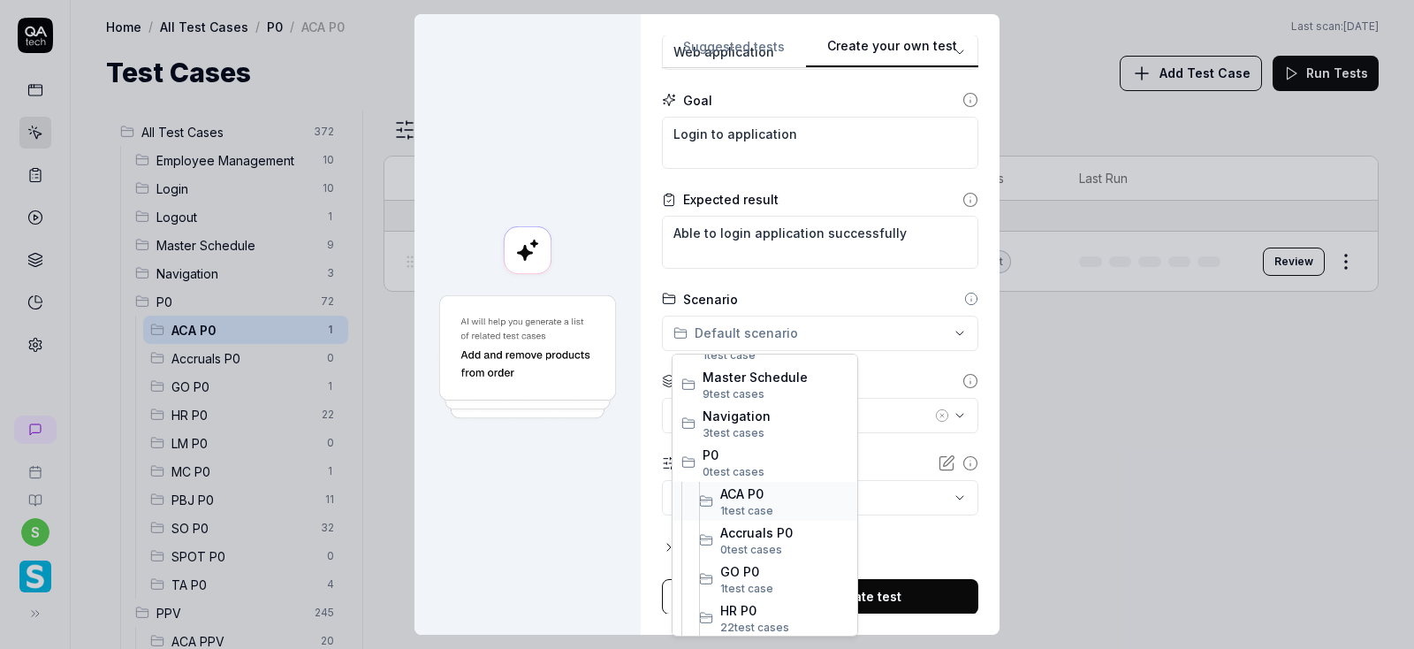
click at [774, 491] on span "ACA P0" at bounding box center [784, 493] width 128 height 19
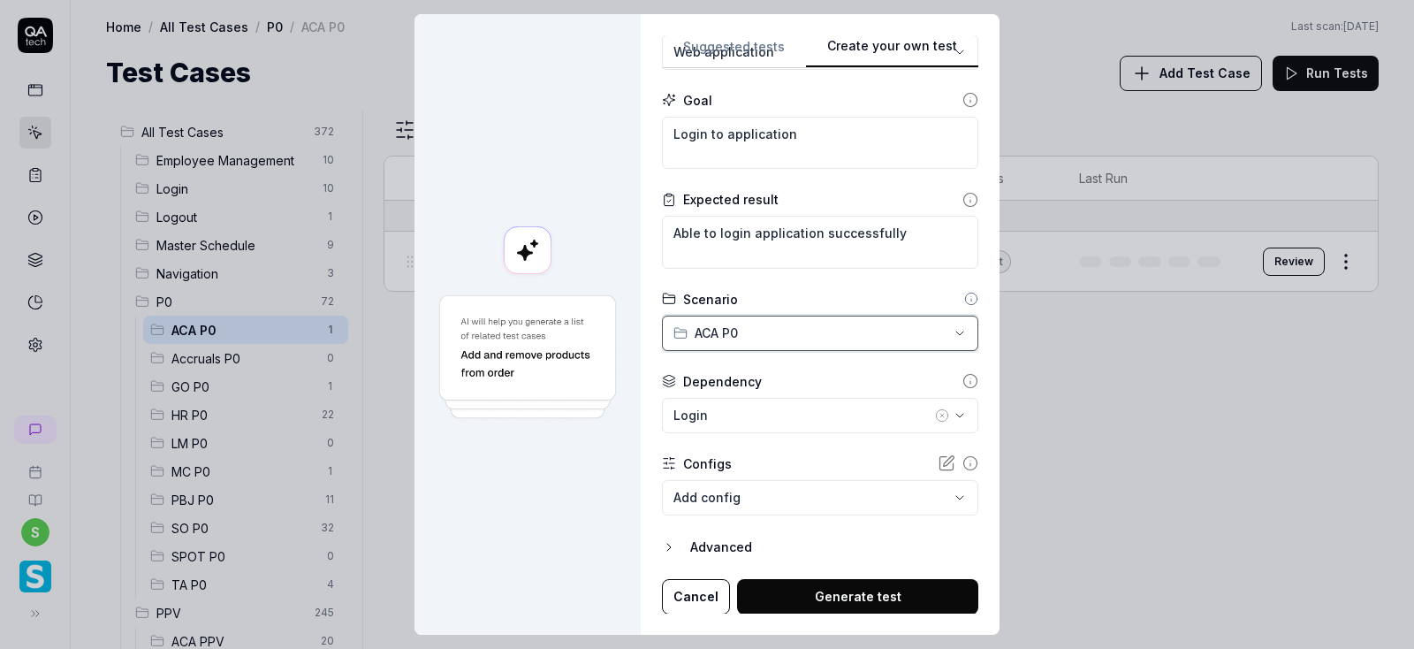
scroll to position [13, 0]
click at [861, 588] on button "Generate test" at bounding box center [857, 596] width 241 height 35
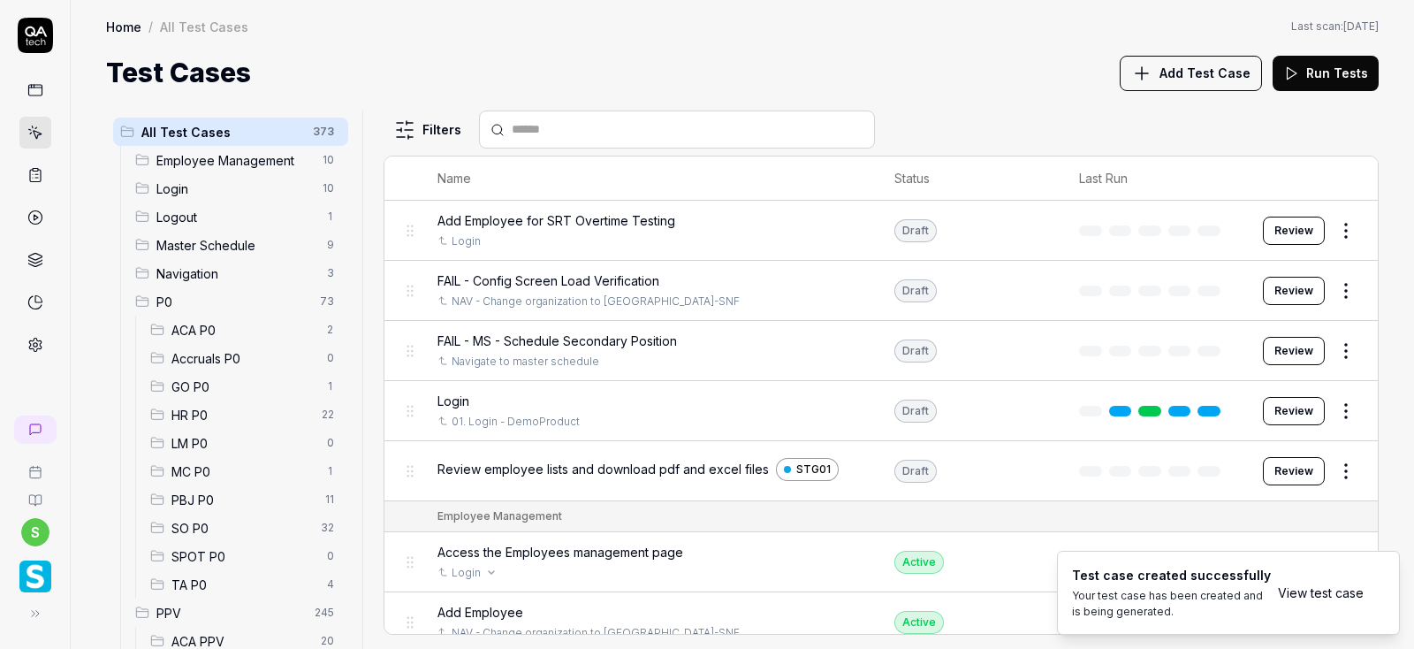
click at [1304, 598] on link "View test case" at bounding box center [1321, 592] width 86 height 19
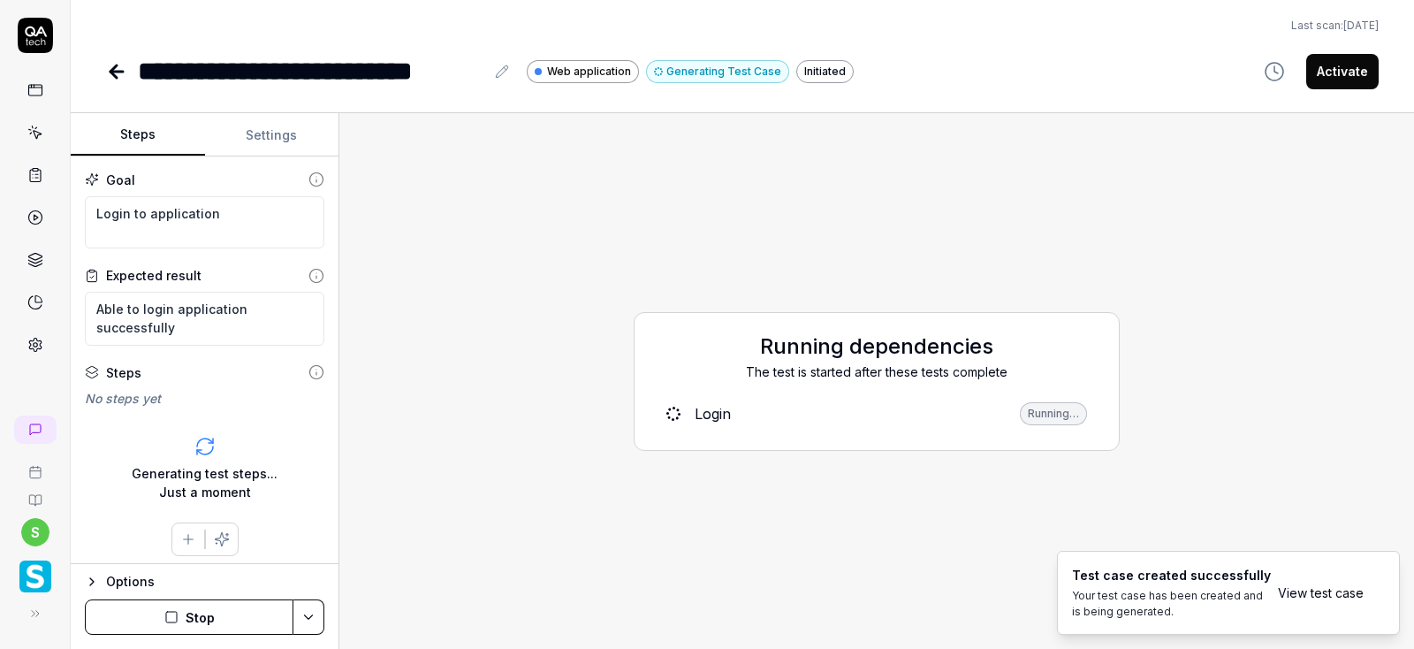
click at [265, 129] on button "Settings" at bounding box center [272, 135] width 134 height 42
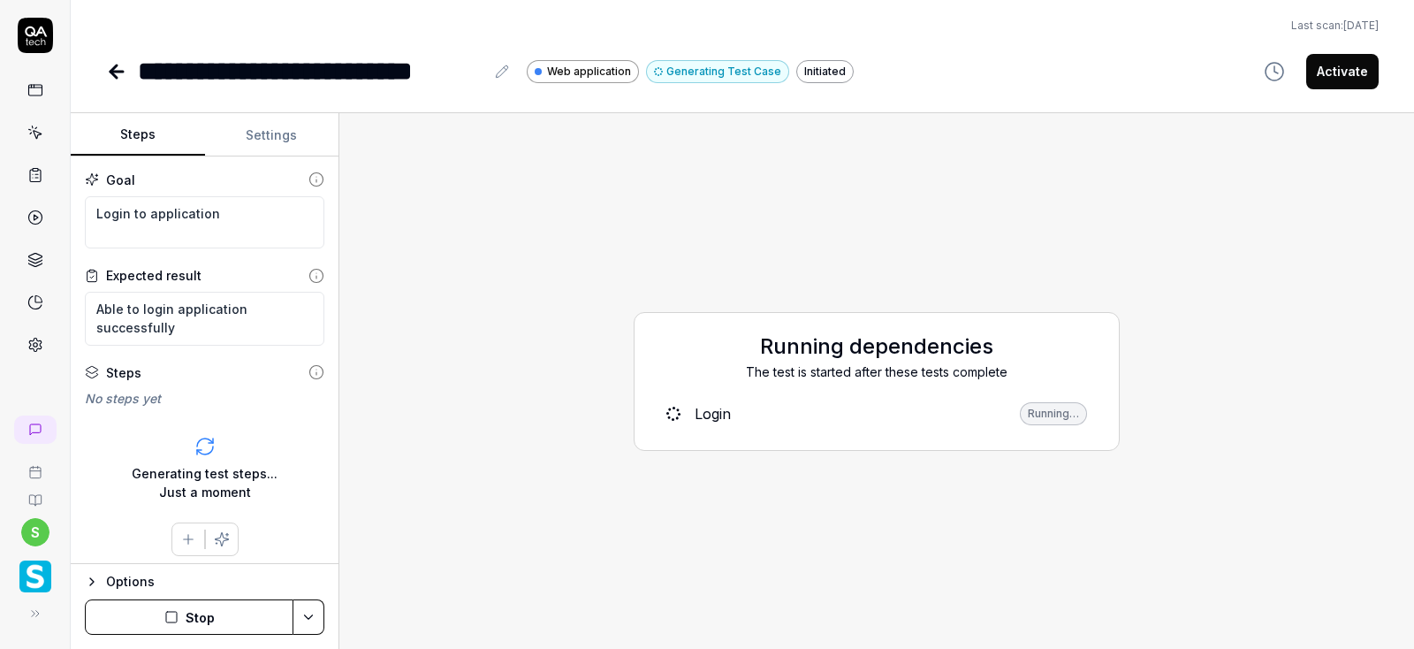
click at [141, 129] on button "Steps" at bounding box center [138, 135] width 134 height 42
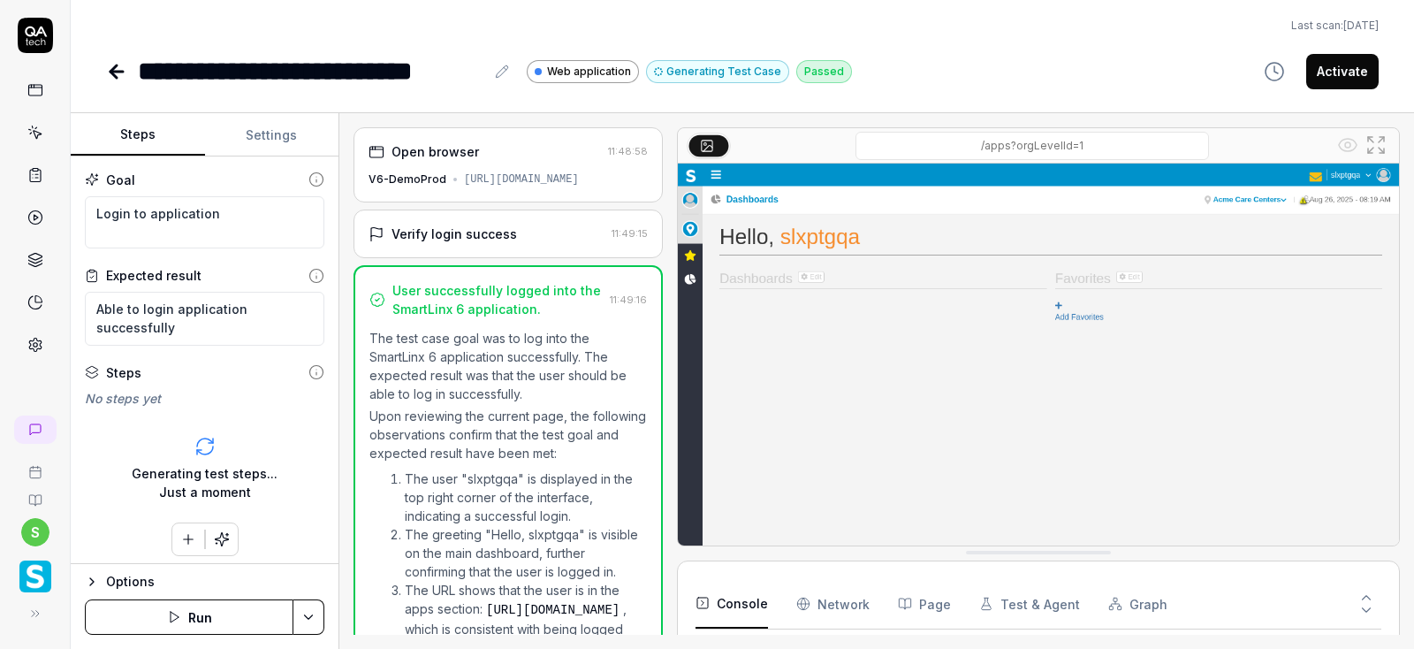
click at [213, 615] on button "Run" at bounding box center [189, 616] width 209 height 35
click at [91, 580] on icon "button" at bounding box center [92, 581] width 4 height 7
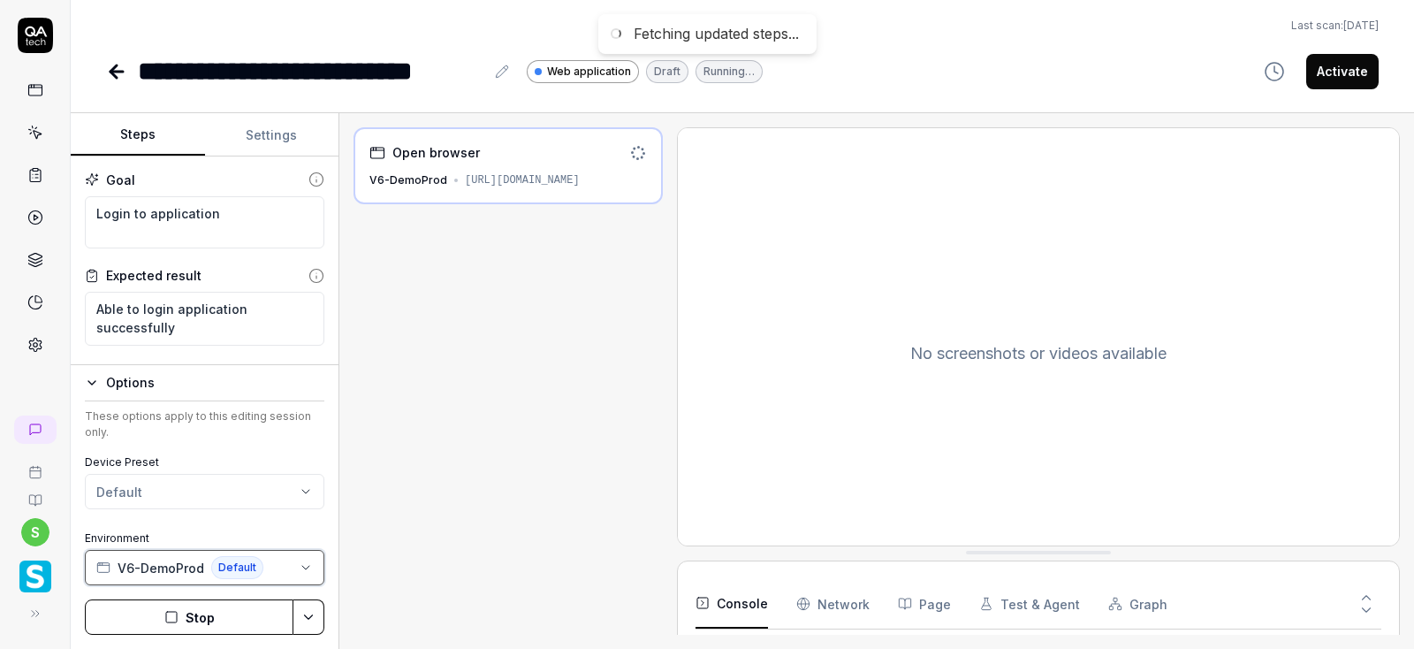
click at [300, 564] on icon "button" at bounding box center [306, 567] width 14 height 14
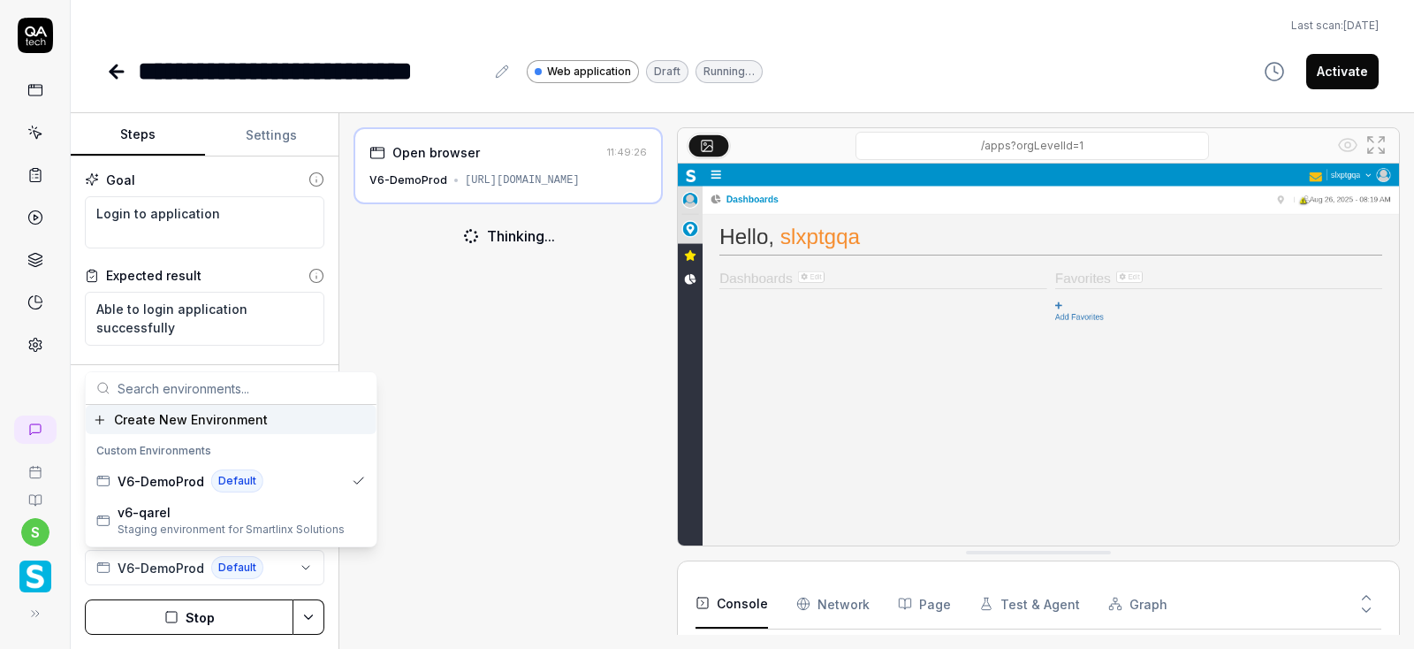
click at [199, 418] on span "Create New Environment" at bounding box center [191, 419] width 154 height 19
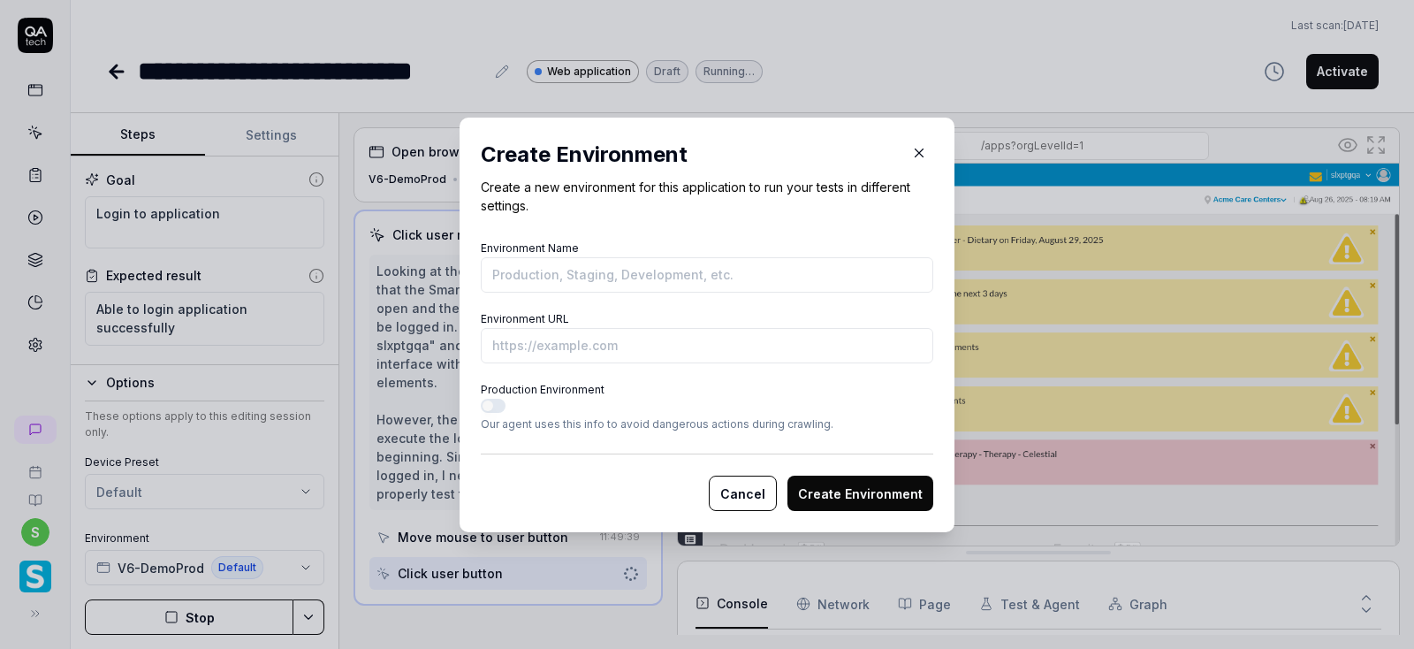
click at [916, 153] on icon "button" at bounding box center [919, 153] width 16 height 16
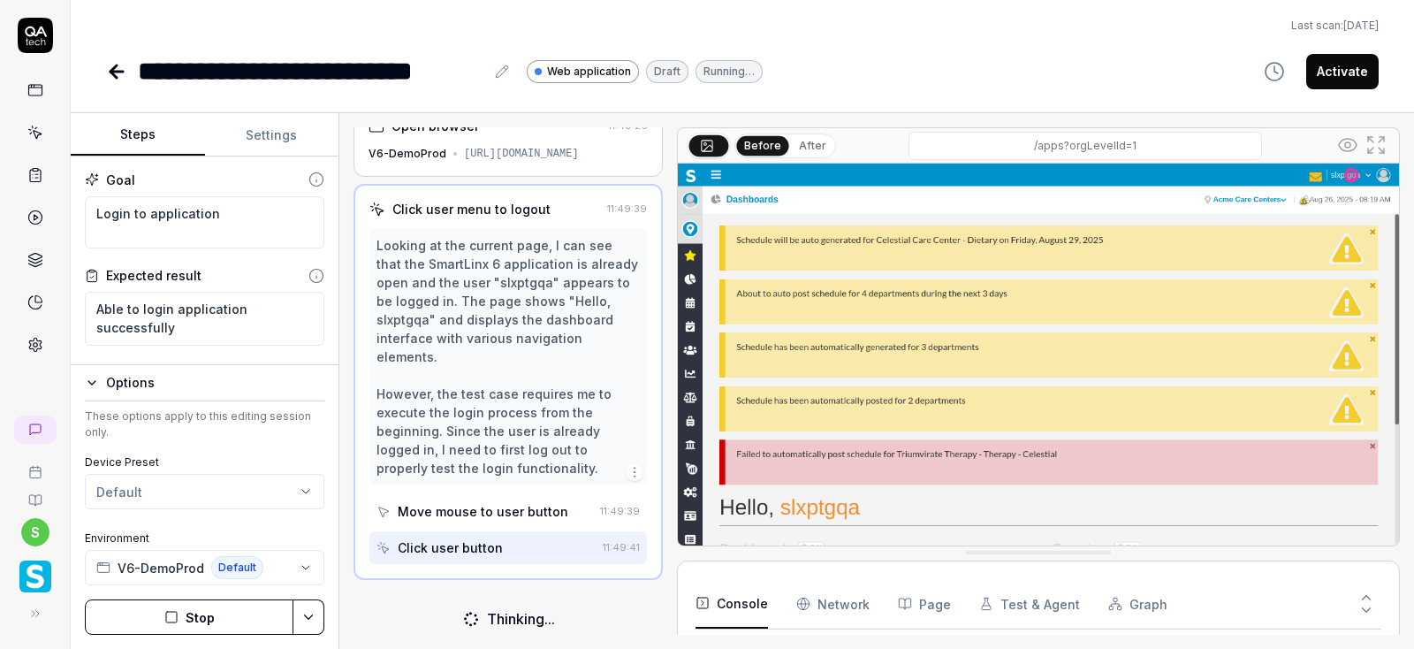
scroll to position [23, 0]
click at [300, 567] on icon "button" at bounding box center [306, 567] width 14 height 14
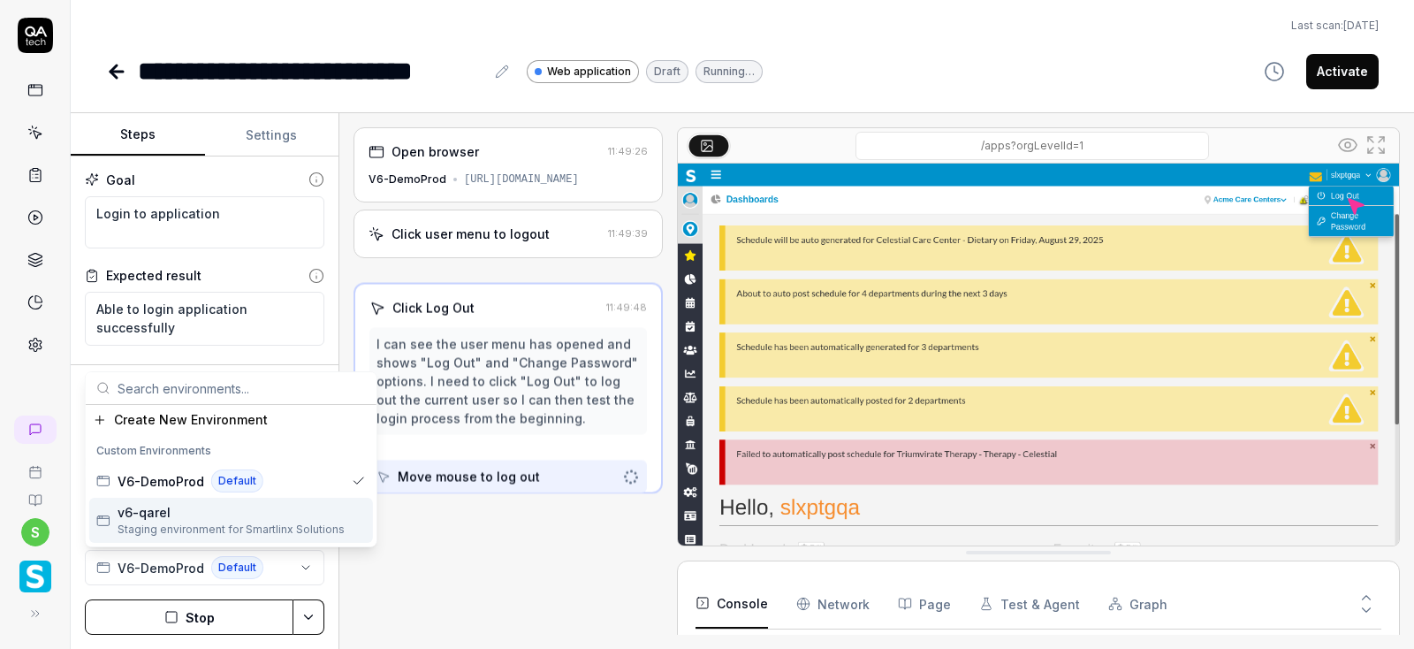
scroll to position [0, 0]
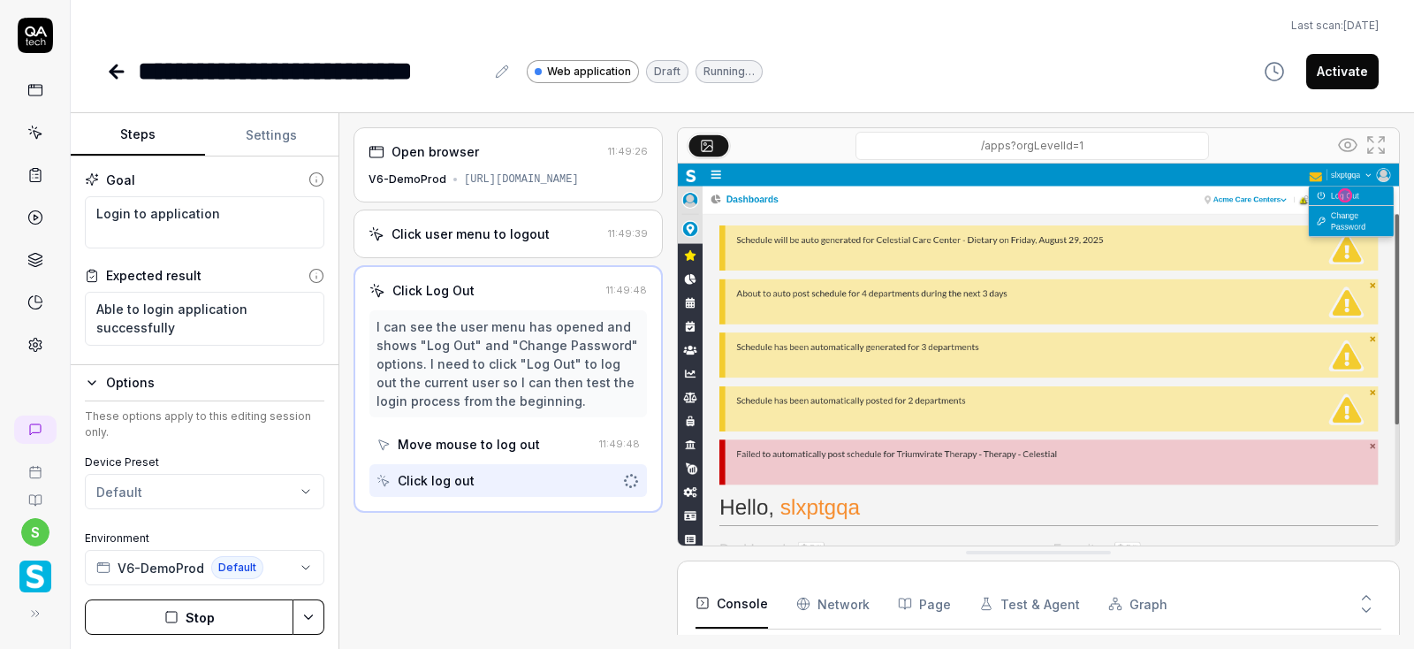
click at [440, 570] on div "Open browser 11:49:26 V6-DemoProd https://www.smartlinx6.com/#/apps?orgLevelId=…" at bounding box center [507, 380] width 309 height 507
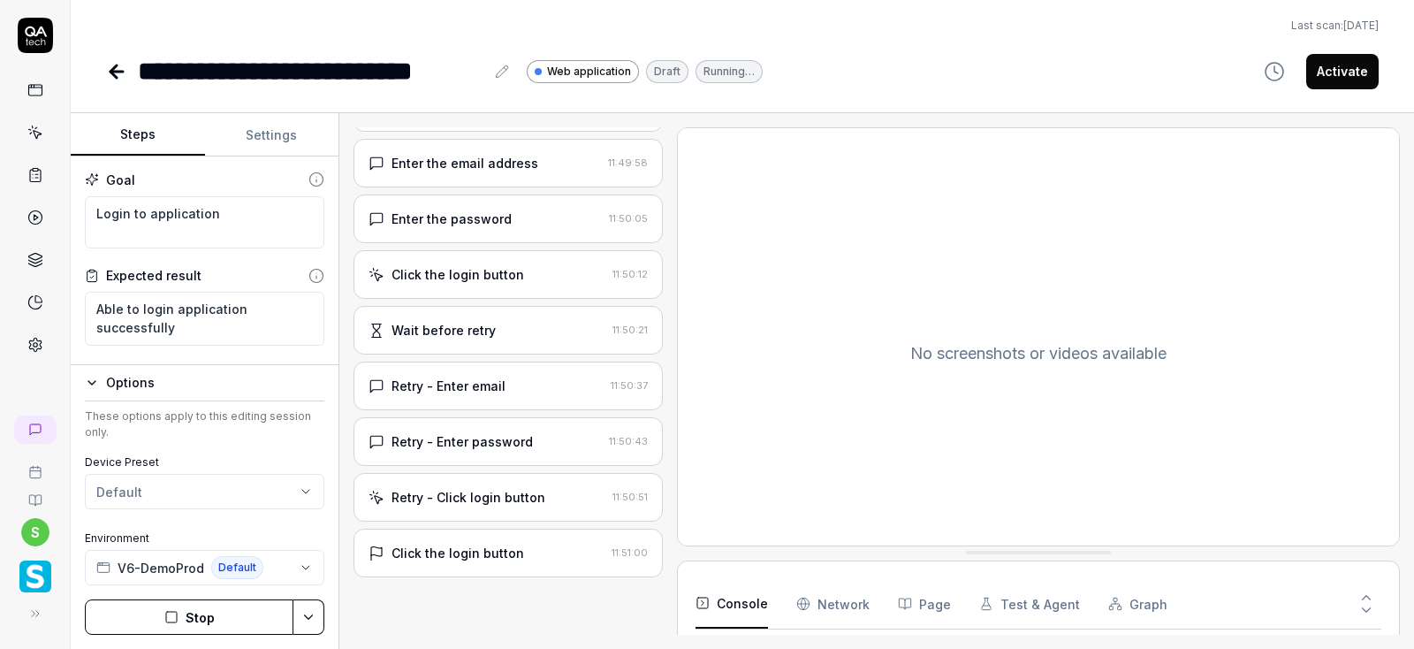
scroll to position [194, 0]
click at [303, 558] on button "V6-DemoProd Default" at bounding box center [204, 567] width 239 height 35
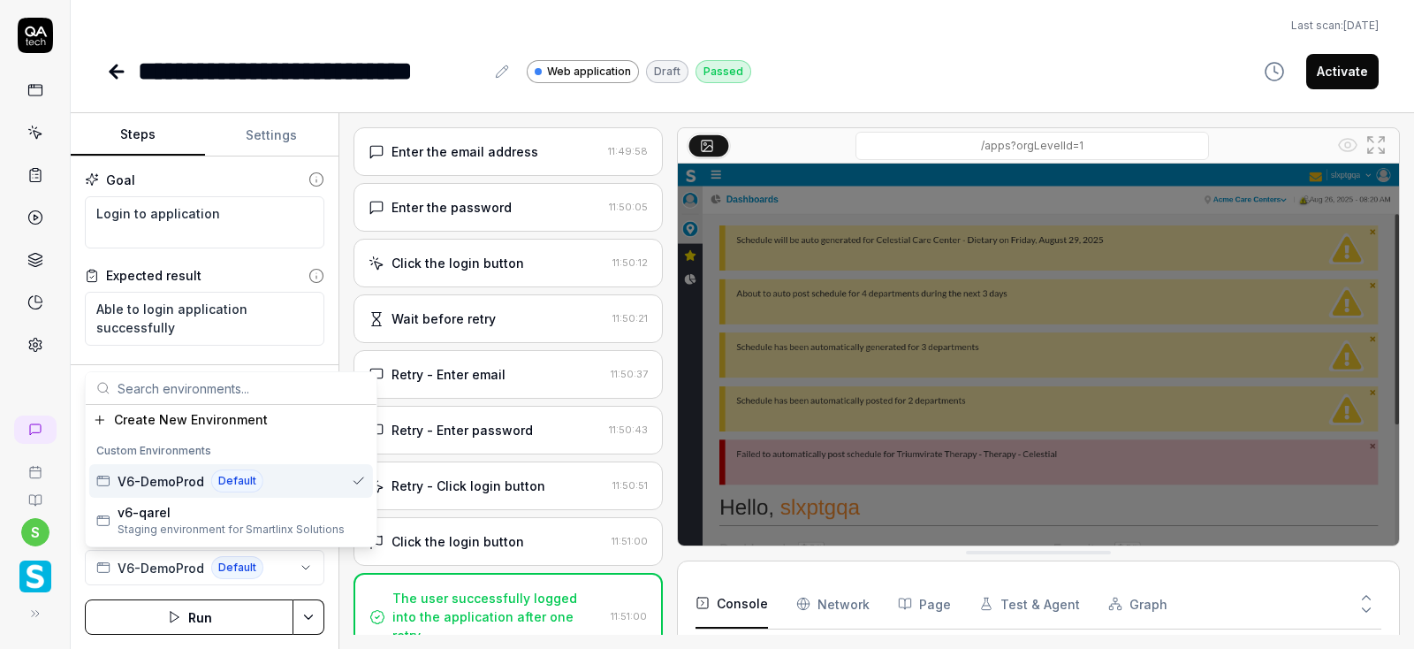
click at [189, 480] on span "V6-DemoProd" at bounding box center [161, 481] width 87 height 19
type textarea "*"
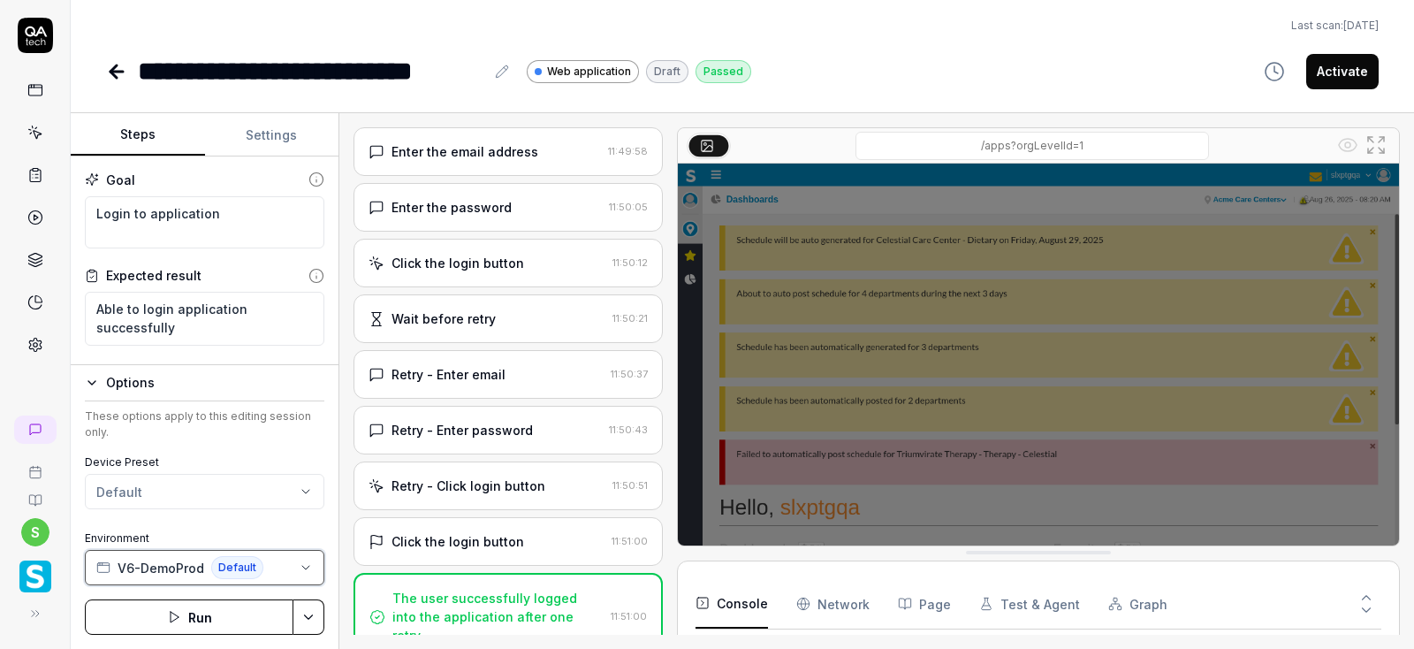
click at [250, 567] on span "Default" at bounding box center [237, 567] width 52 height 23
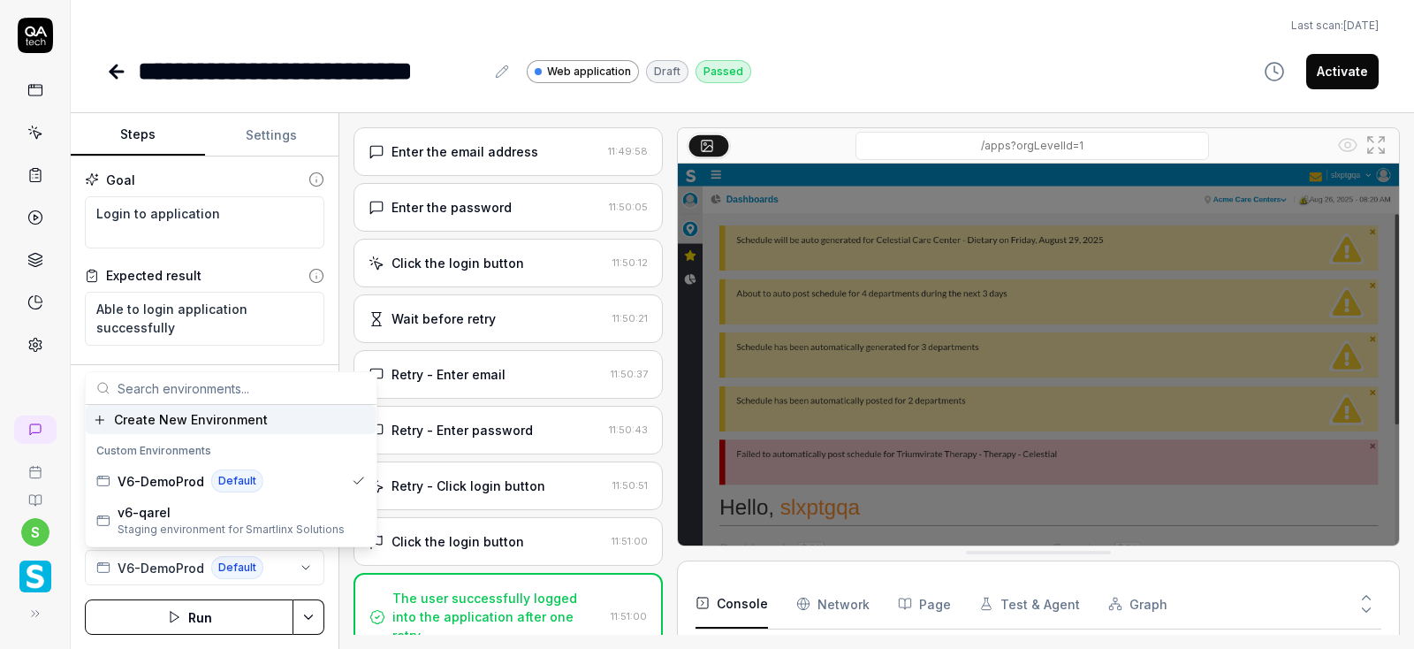
click at [178, 422] on span "Create New Environment" at bounding box center [191, 419] width 154 height 19
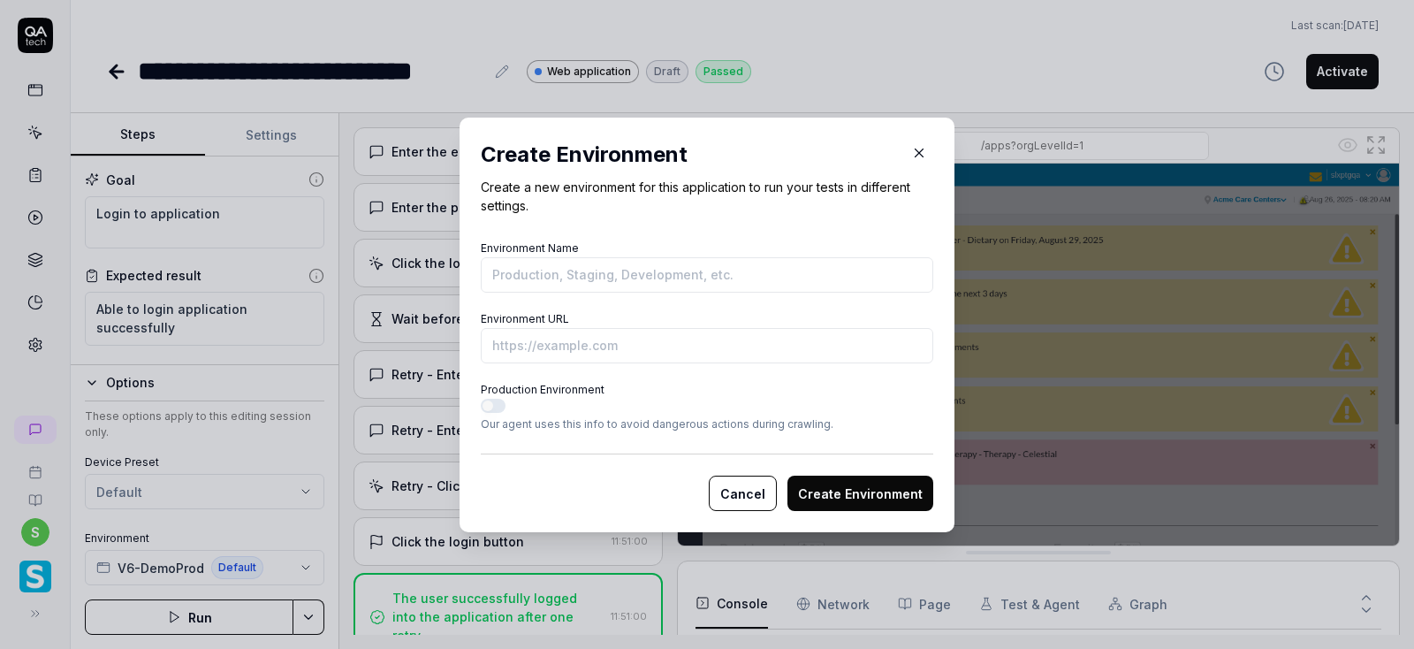
click at [737, 482] on button "Cancel" at bounding box center [743, 492] width 68 height 35
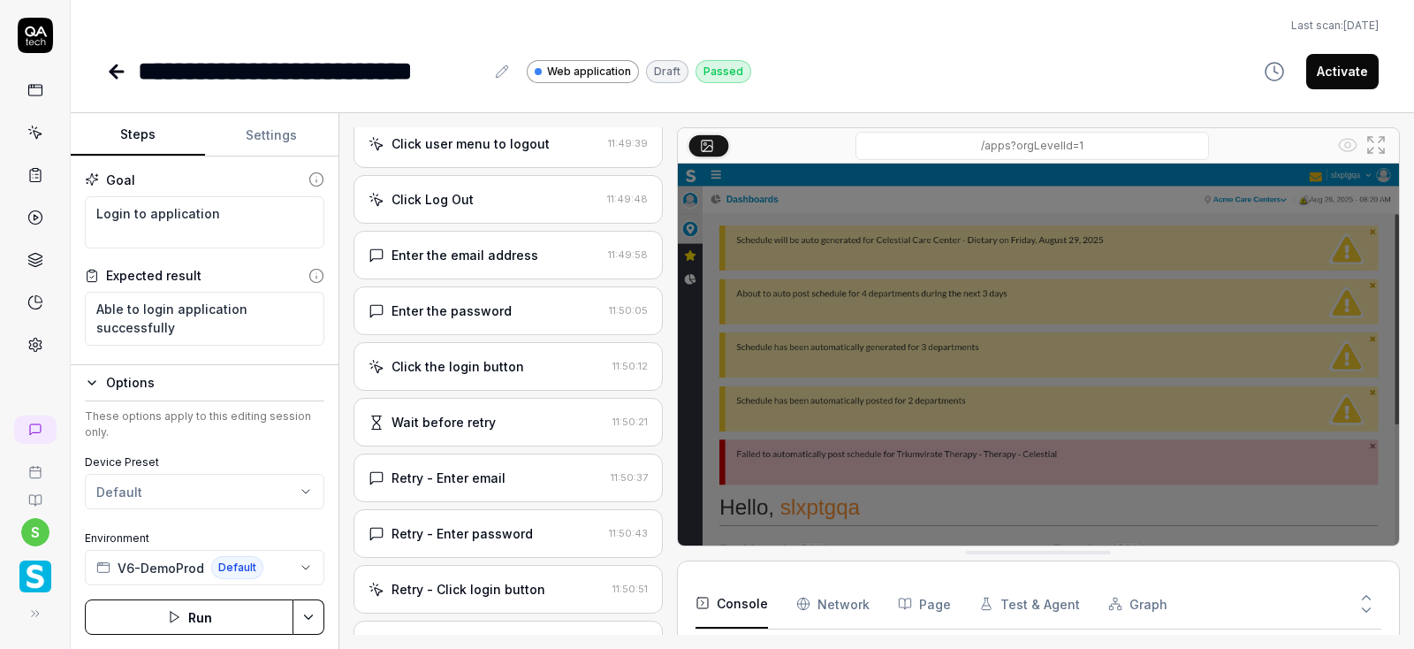
scroll to position [0, 0]
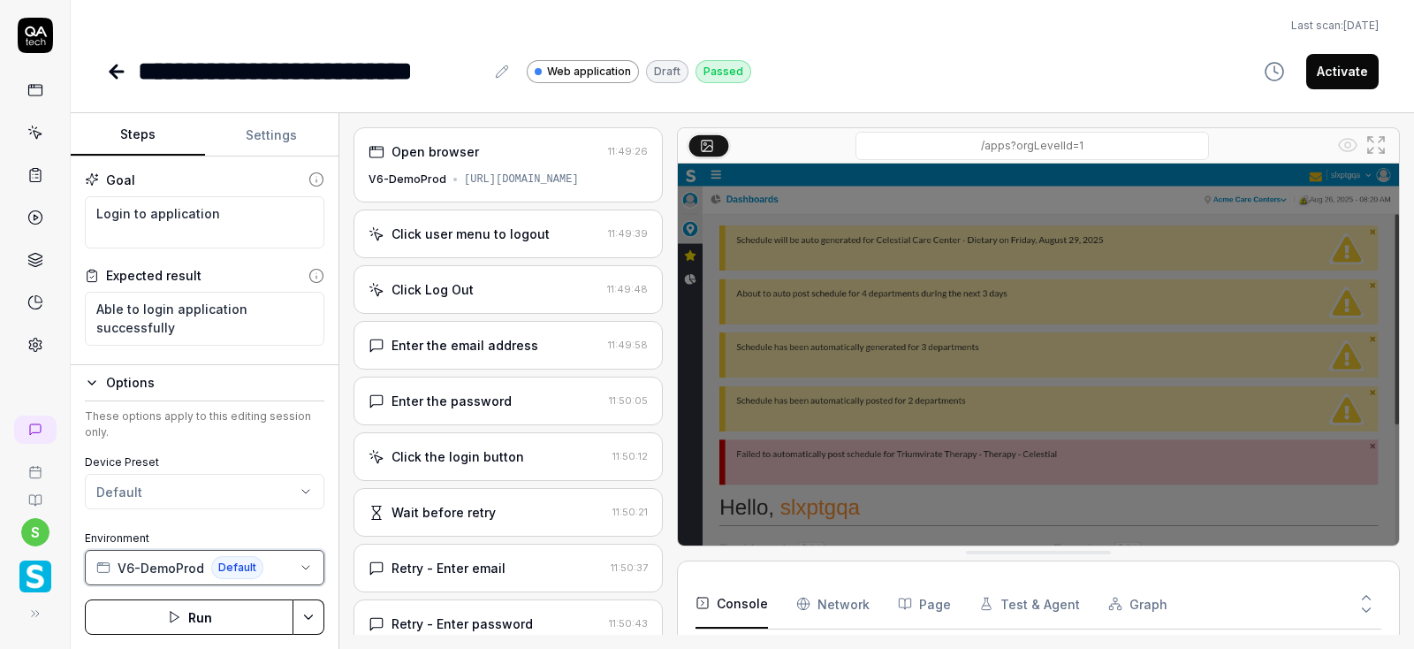
click at [307, 560] on icon "button" at bounding box center [306, 567] width 14 height 14
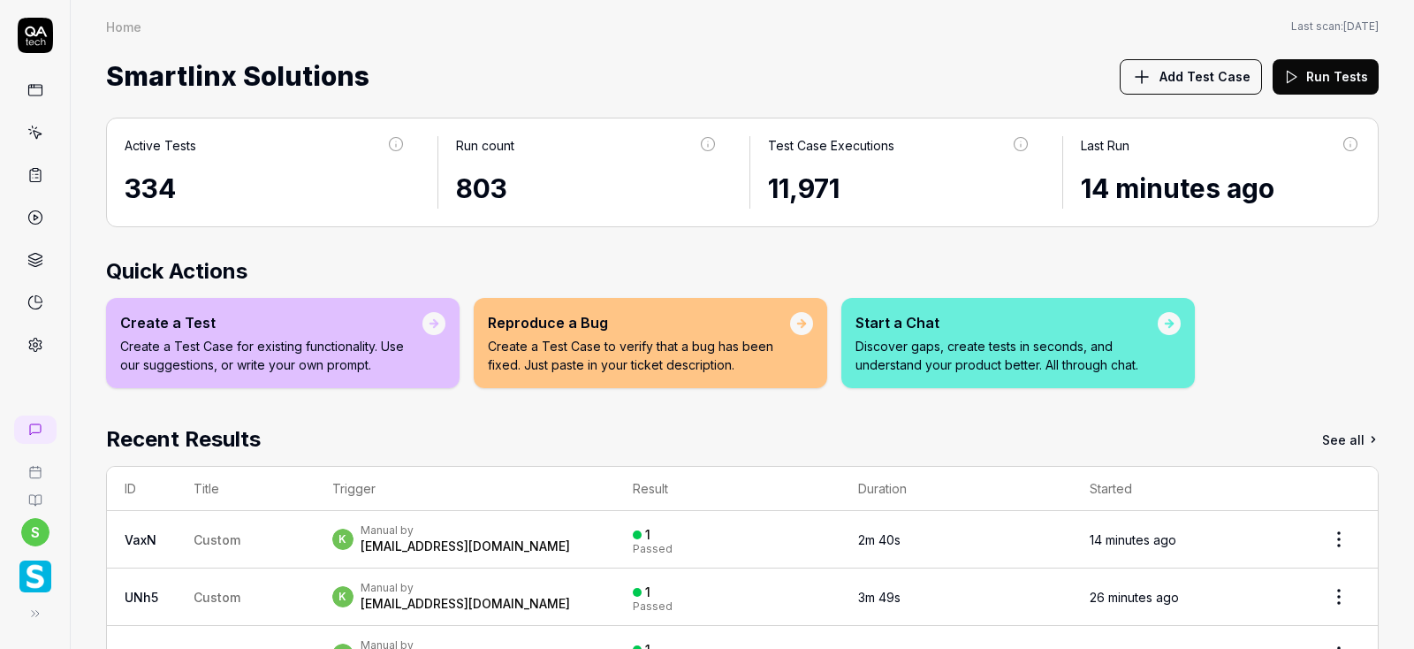
click at [34, 632] on div "s" at bounding box center [35, 324] width 71 height 649
click at [33, 621] on button at bounding box center [31, 613] width 35 height 35
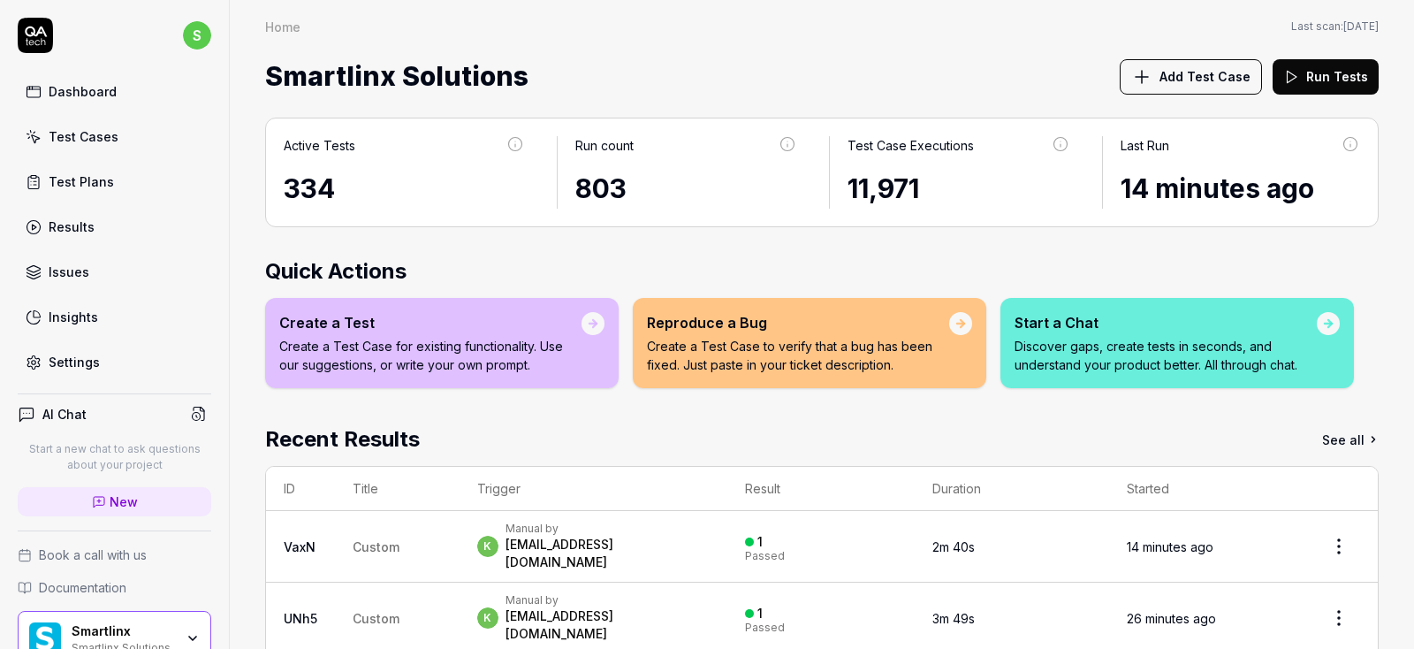
click at [87, 361] on div "Settings" at bounding box center [74, 362] width 51 height 19
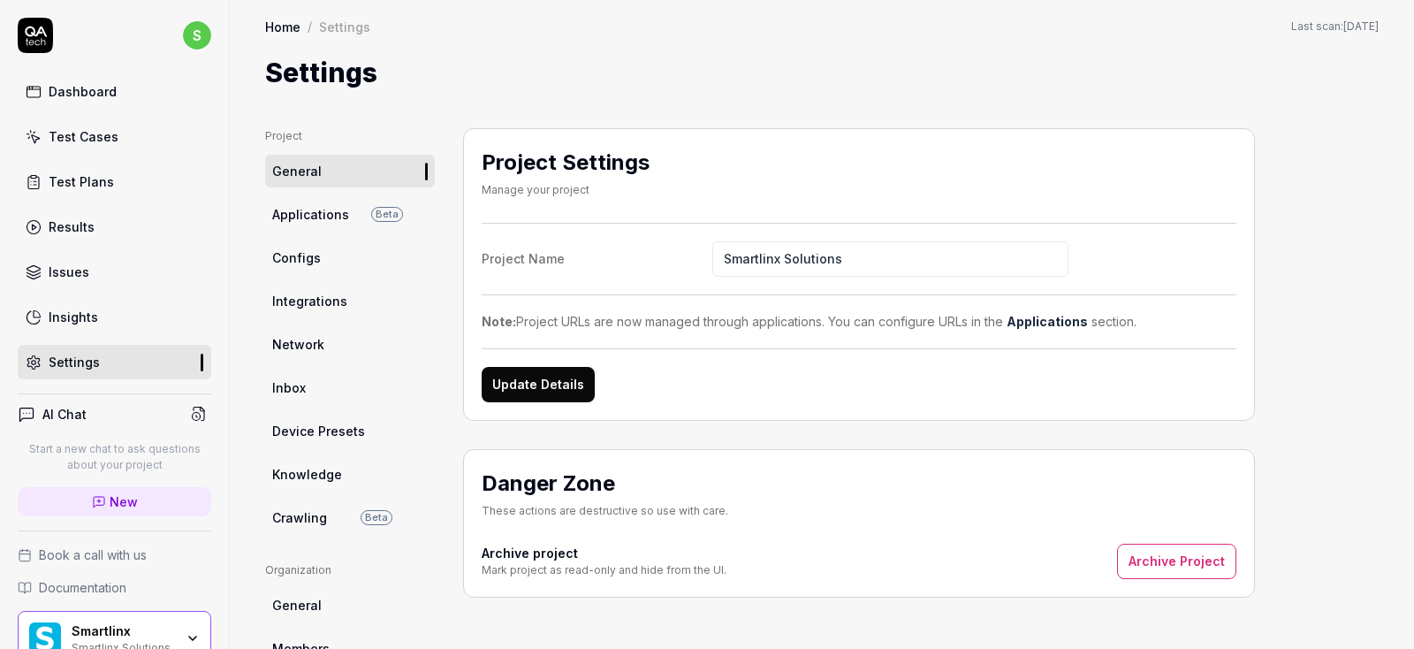
click at [313, 224] on link "Applications Beta" at bounding box center [350, 214] width 170 height 33
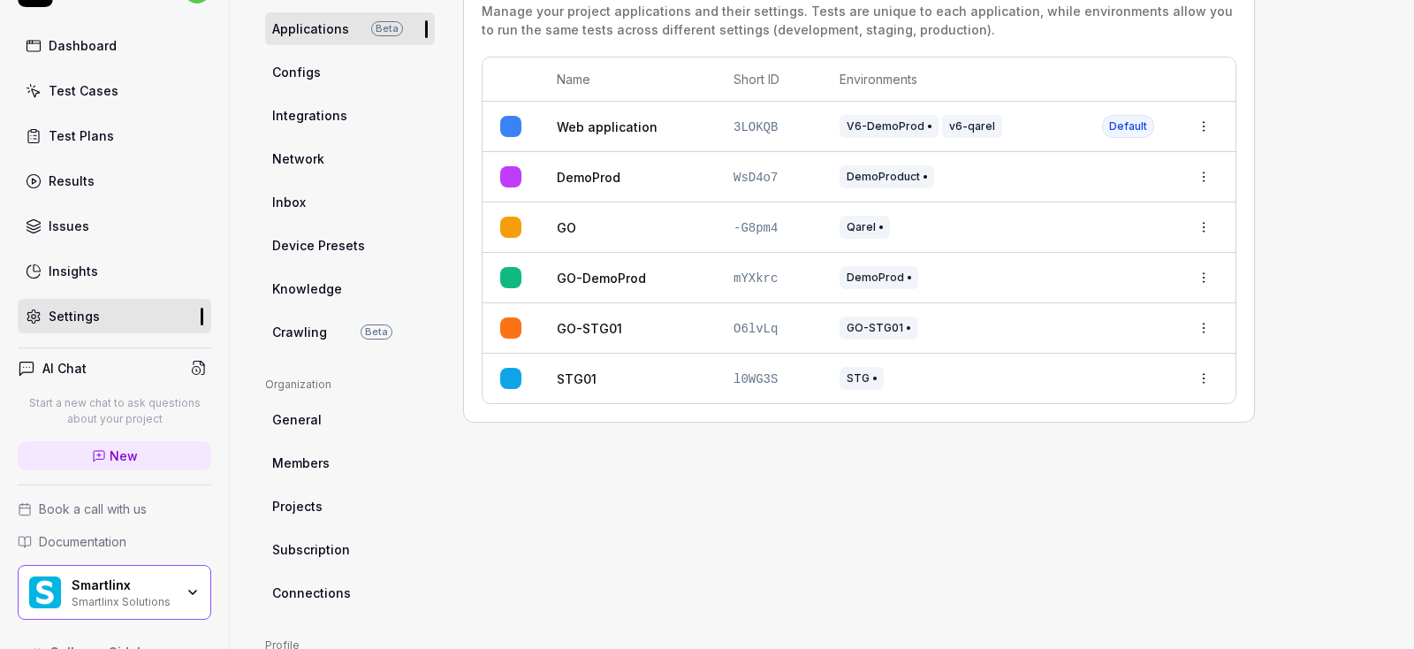
scroll to position [80, 0]
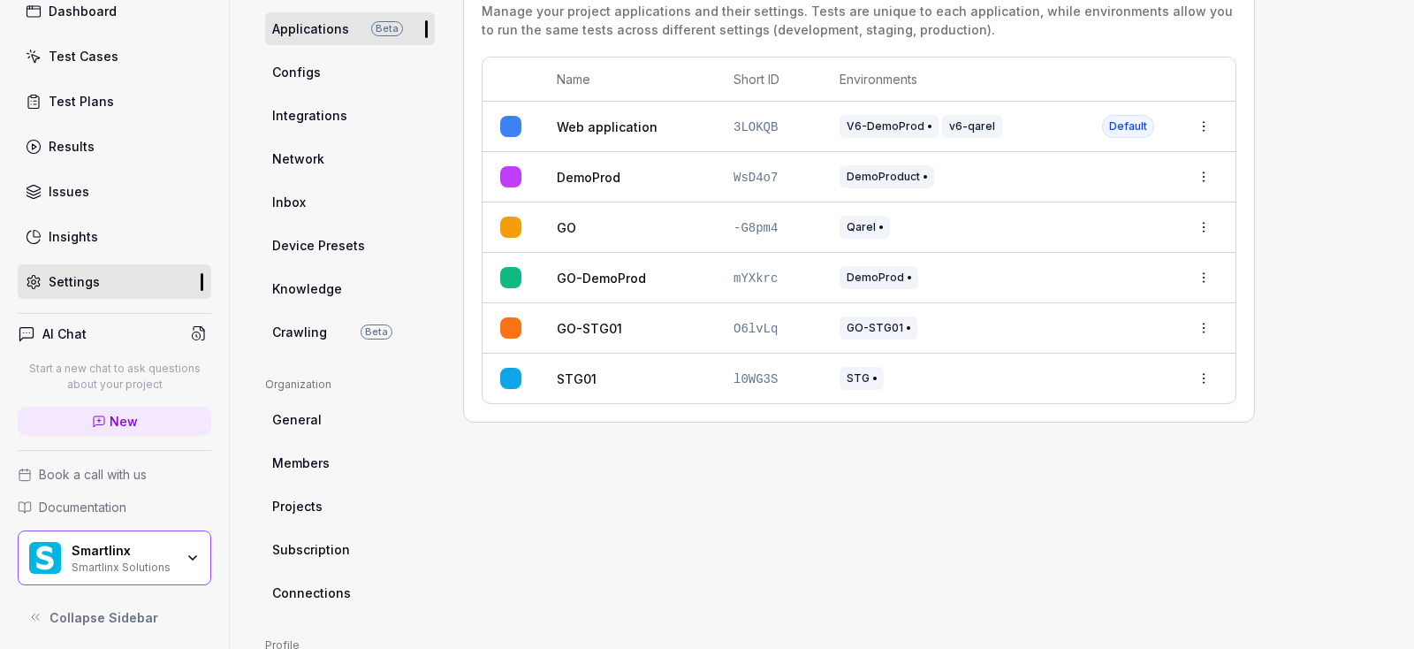
click at [287, 417] on span "General" at bounding box center [296, 419] width 49 height 19
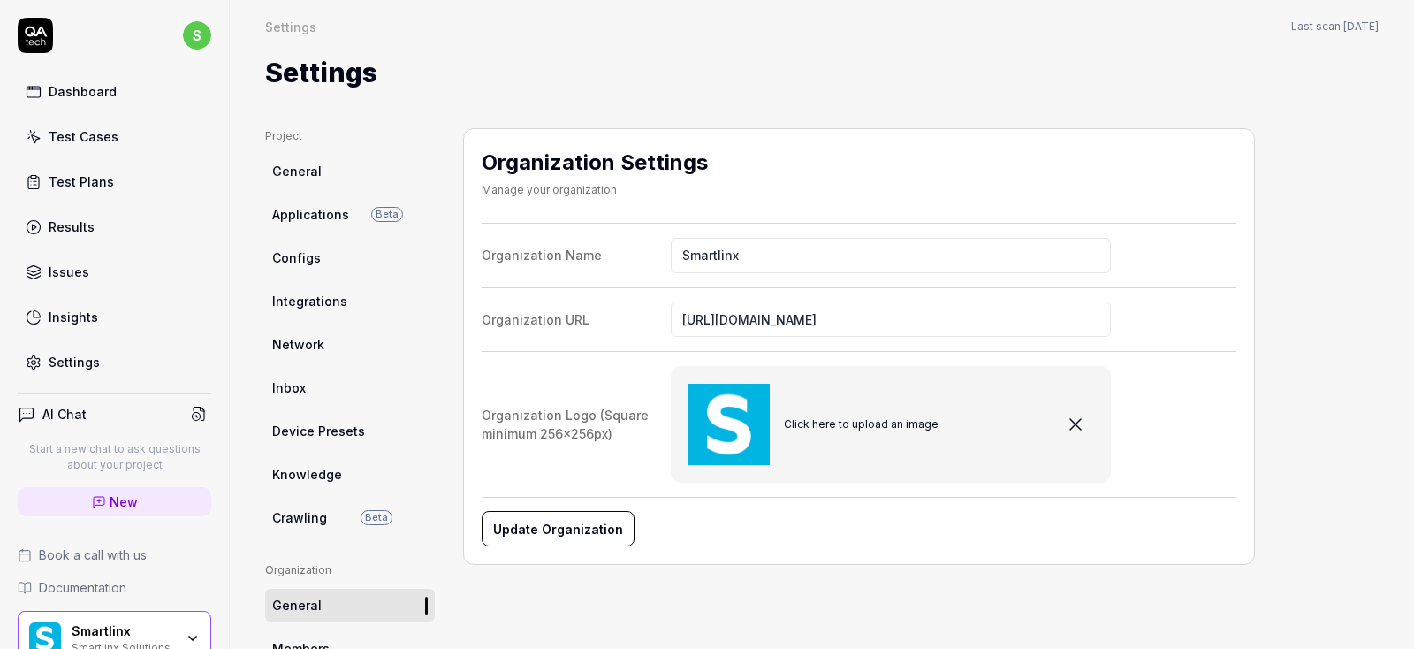
click at [297, 162] on span "General" at bounding box center [296, 171] width 49 height 19
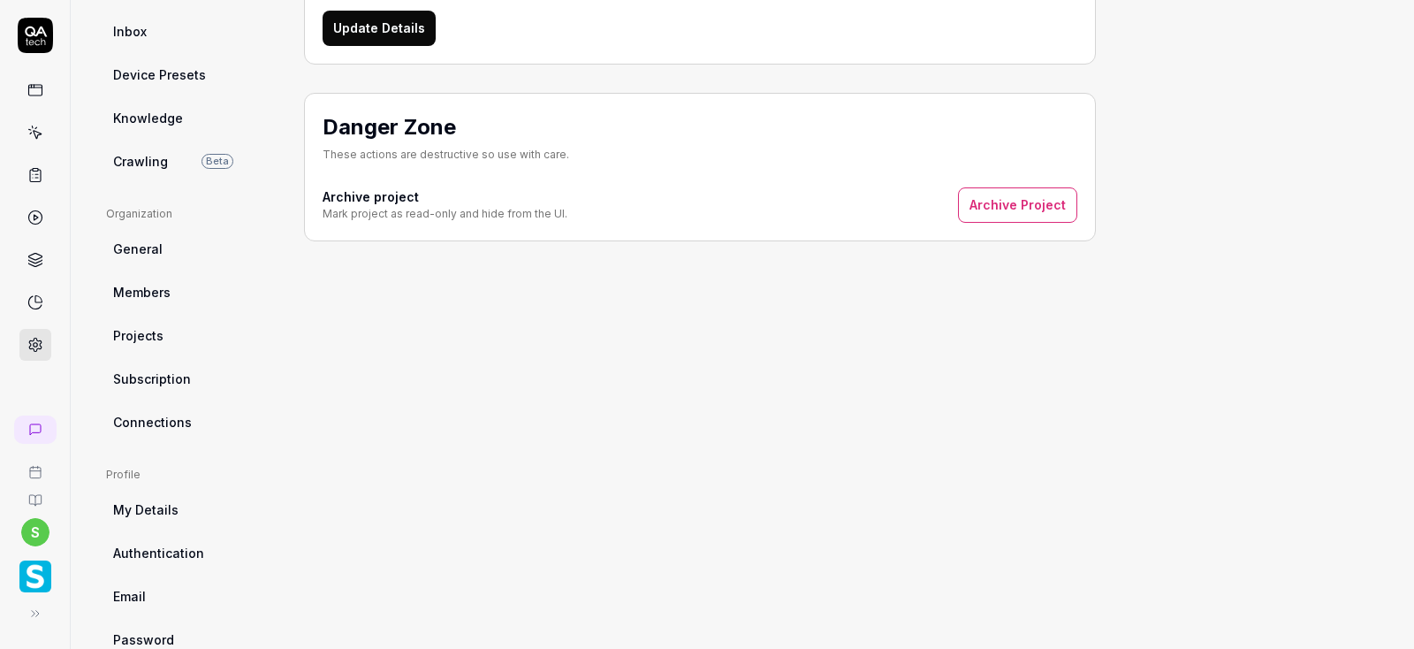
scroll to position [398, 0]
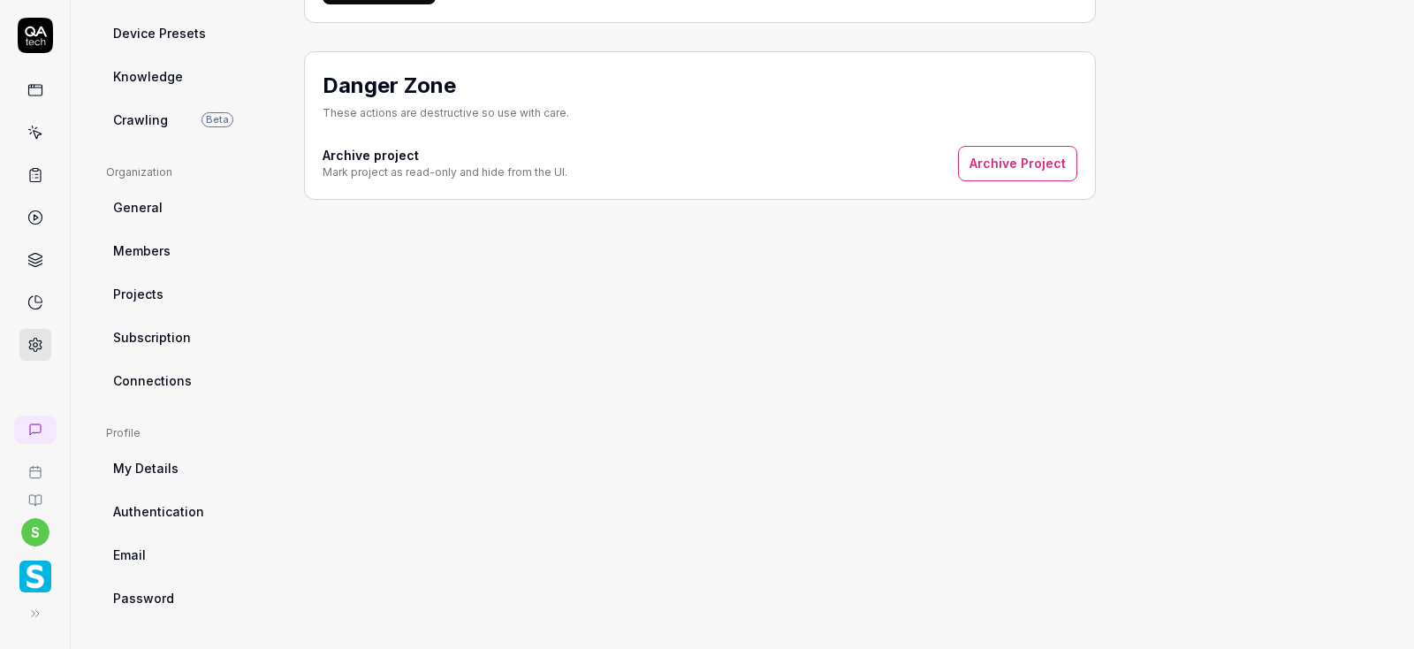
click at [163, 285] on link "Projects" at bounding box center [191, 293] width 170 height 33
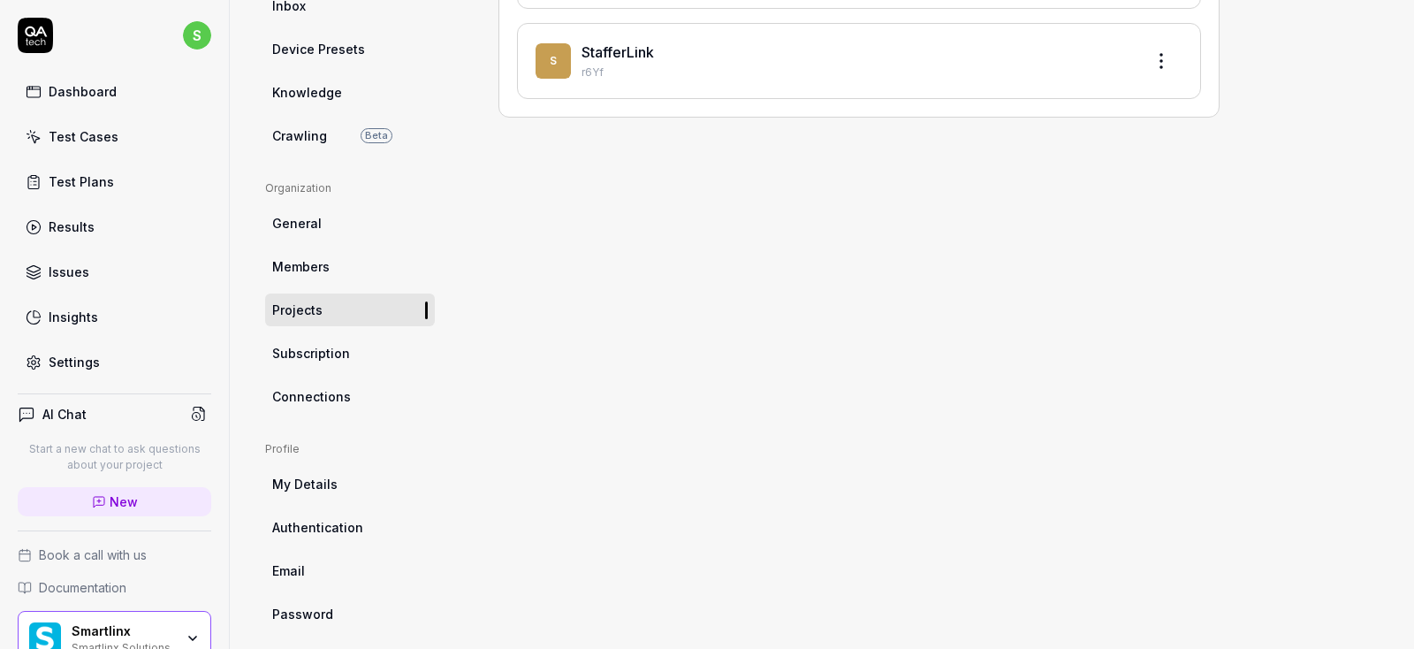
scroll to position [398, 0]
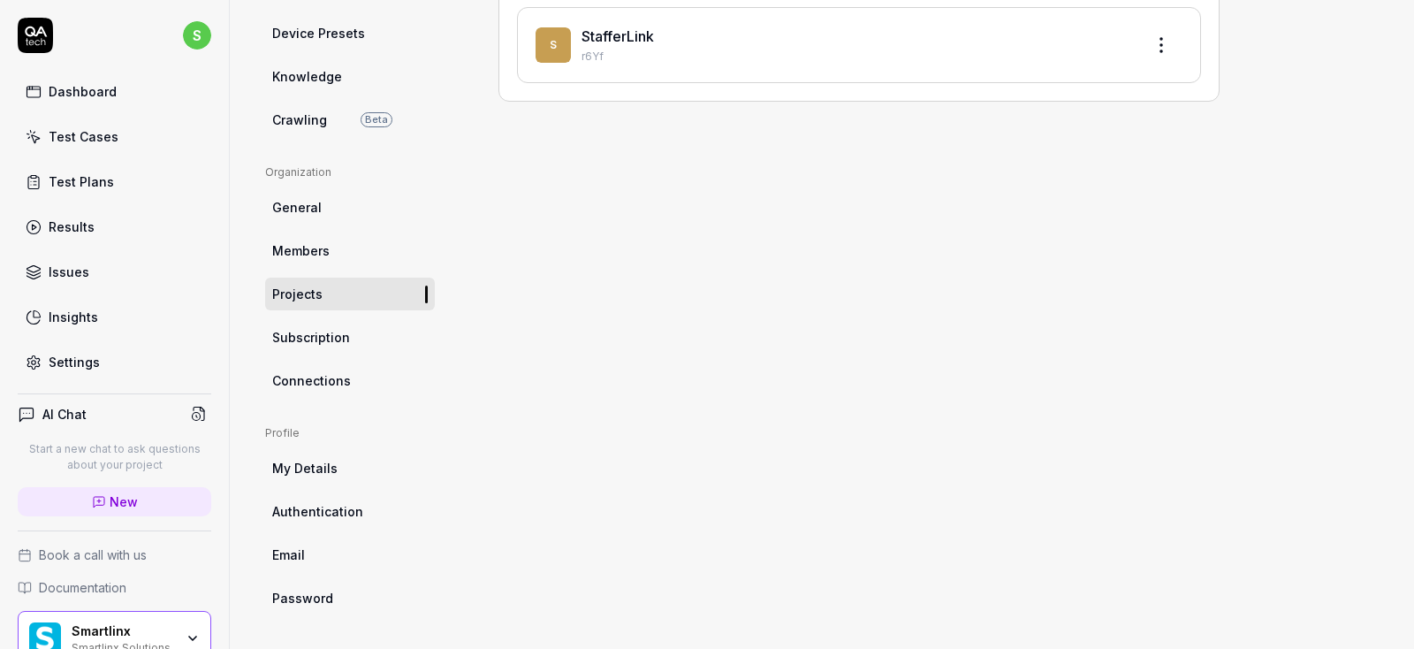
click at [321, 381] on span "Connections" at bounding box center [311, 380] width 79 height 19
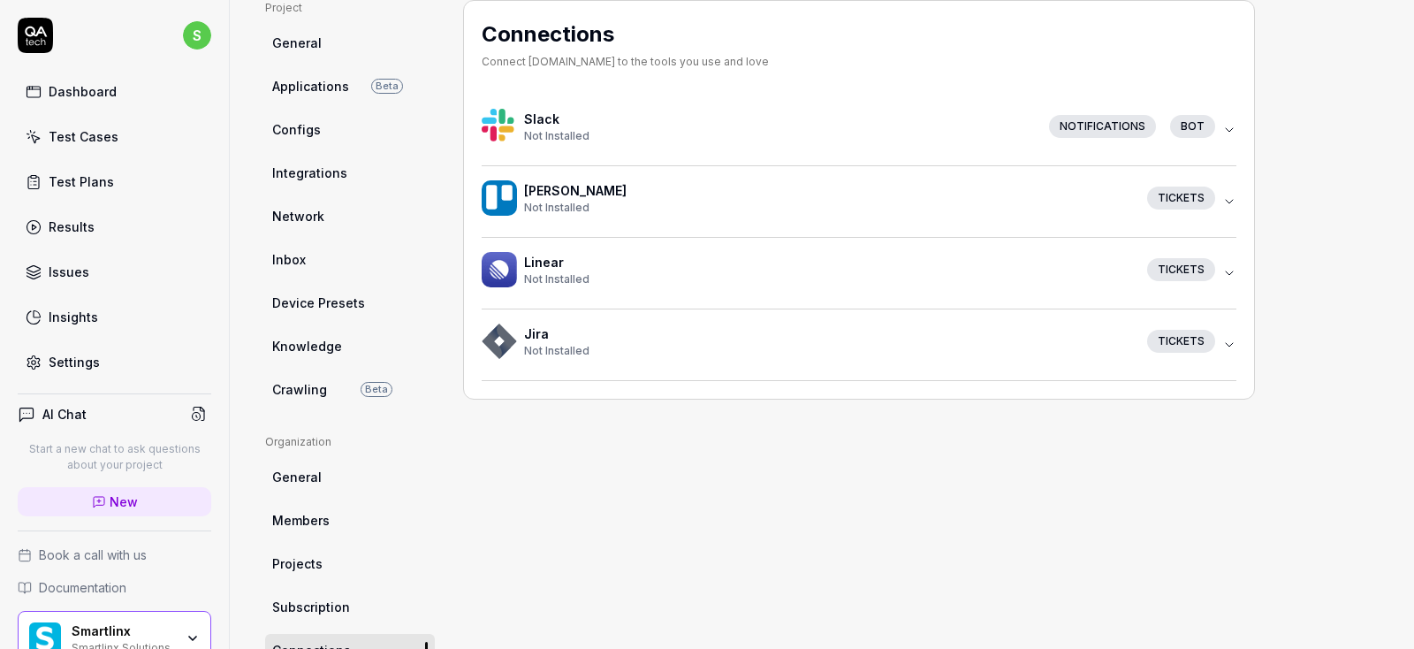
click at [316, 353] on span "Knowledge" at bounding box center [307, 346] width 70 height 19
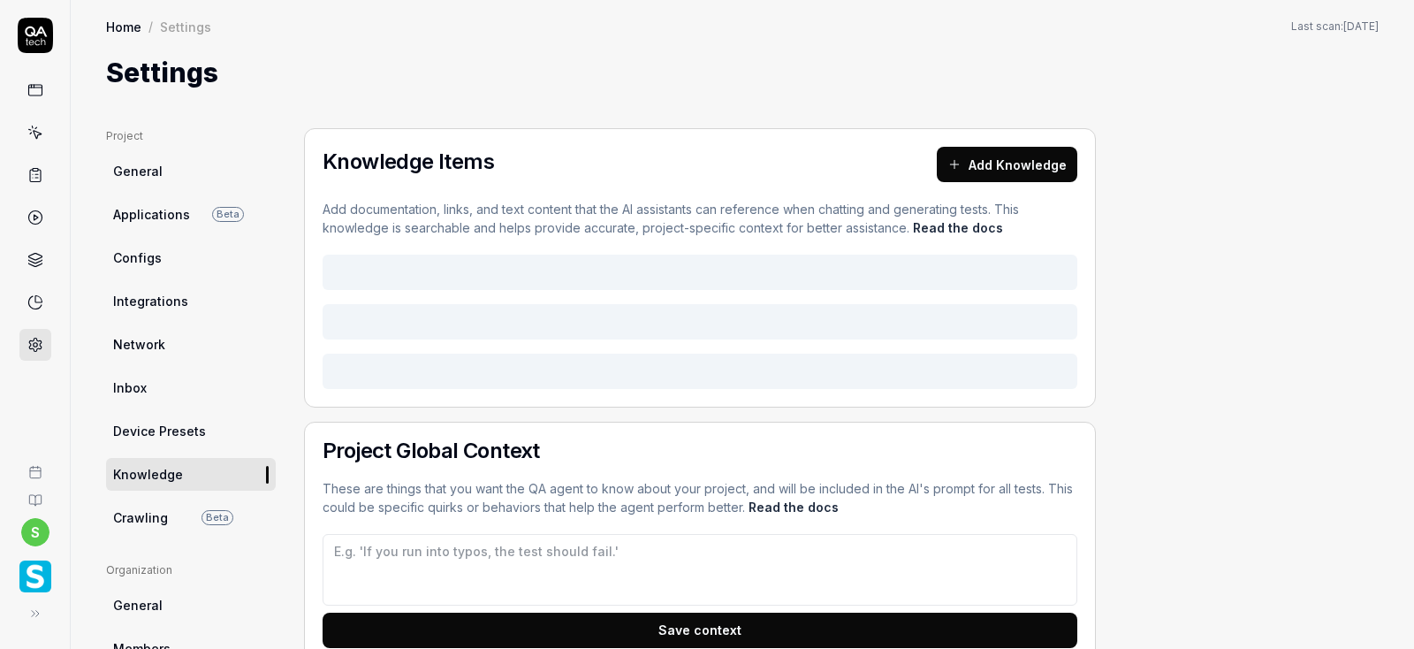
type textarea "*"
type textarea "- The system might be loading slow at times, please allow up to 15 second load …"
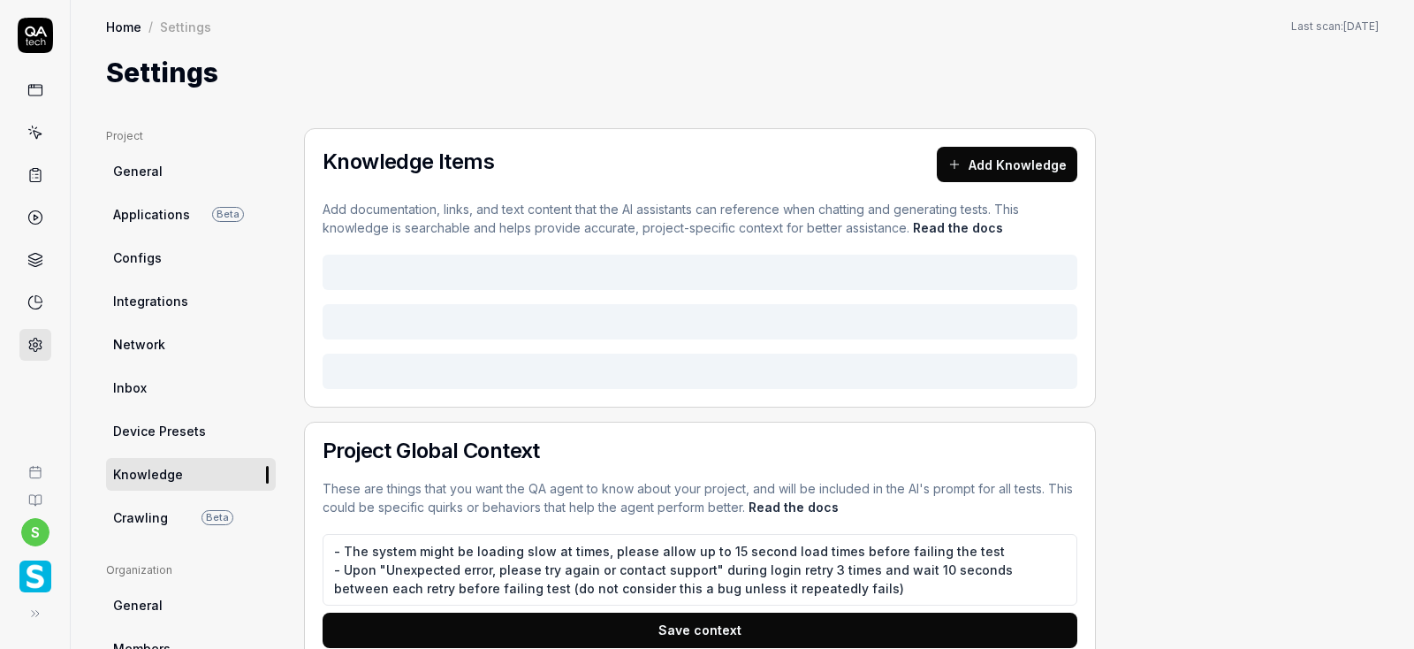
type textarea "*"
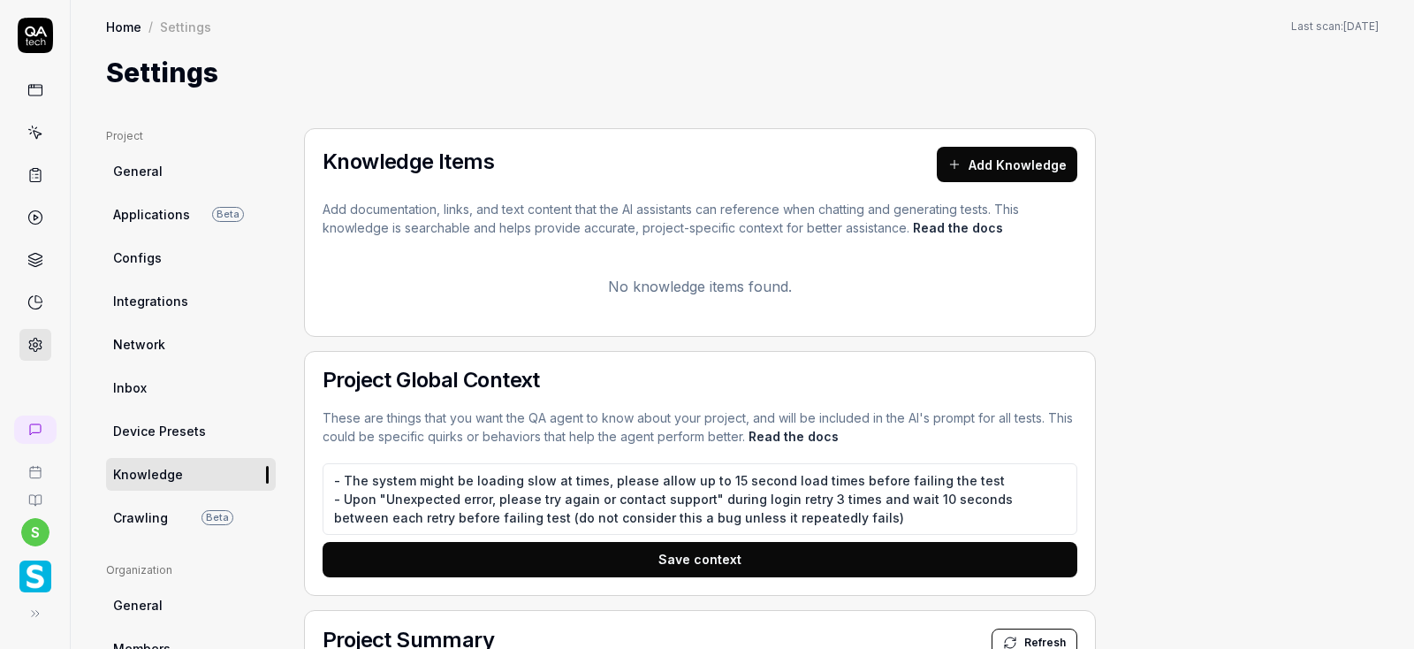
click at [35, 612] on icon at bounding box center [35, 613] width 14 height 14
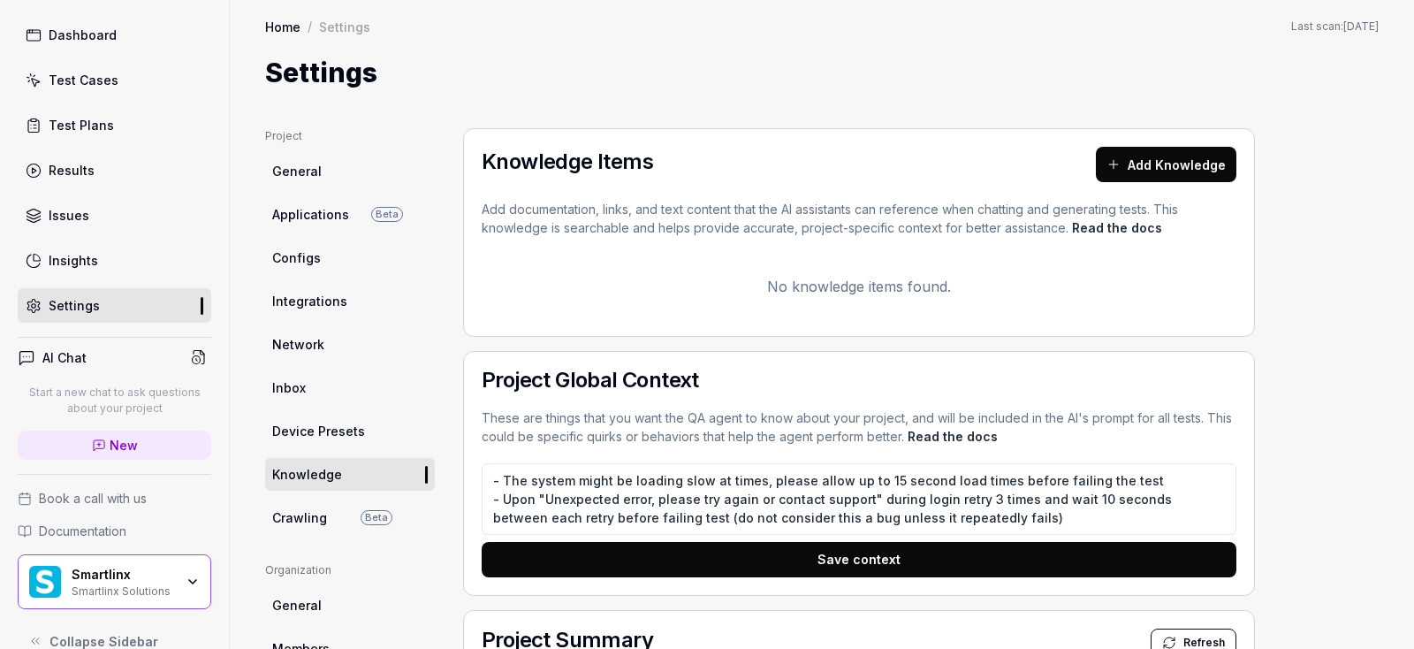
scroll to position [80, 0]
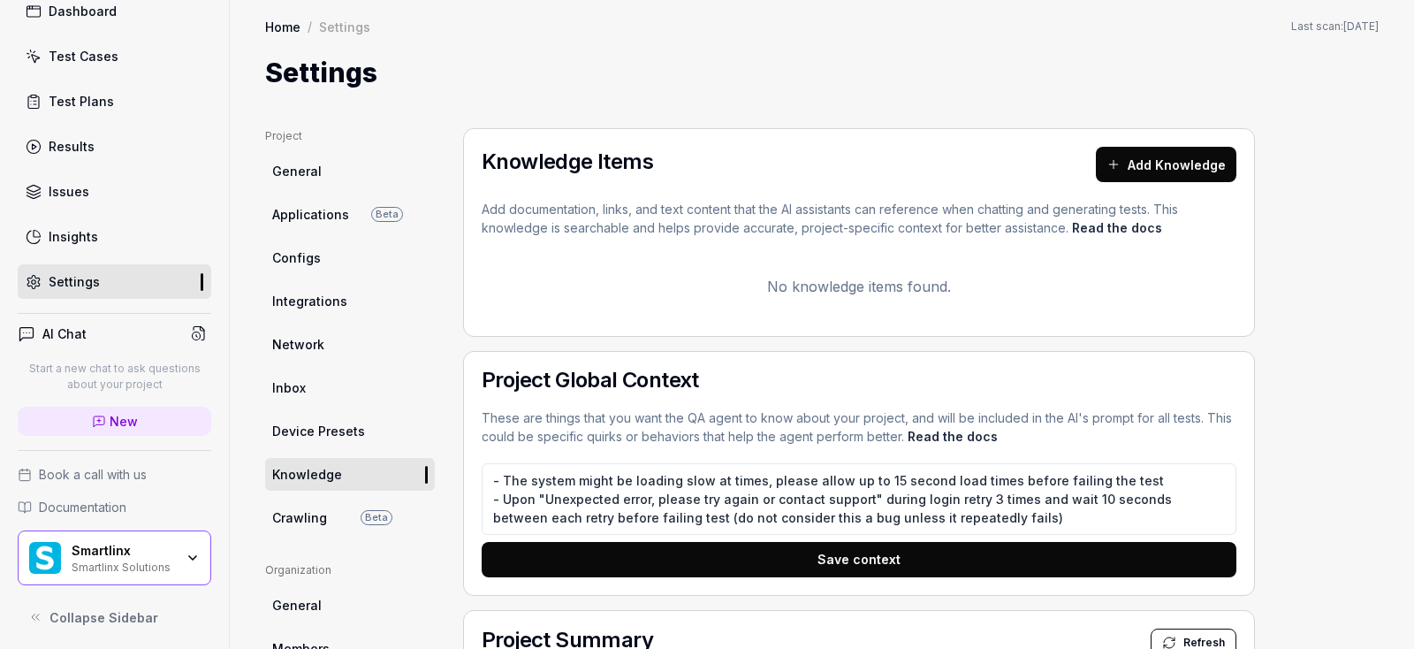
click at [202, 553] on div "Smartlinx Smartlinx Solutions" at bounding box center [115, 557] width 194 height 55
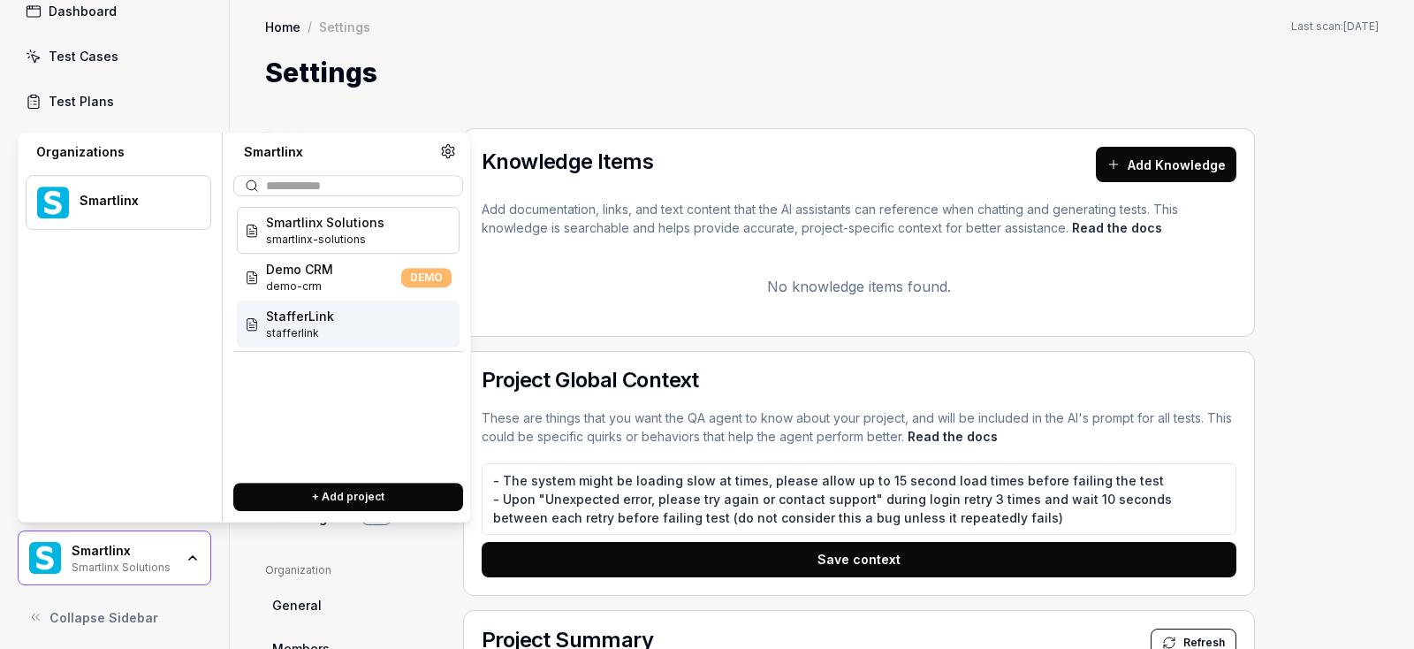
click at [533, 79] on div "Settings" at bounding box center [821, 73] width 1113 height 40
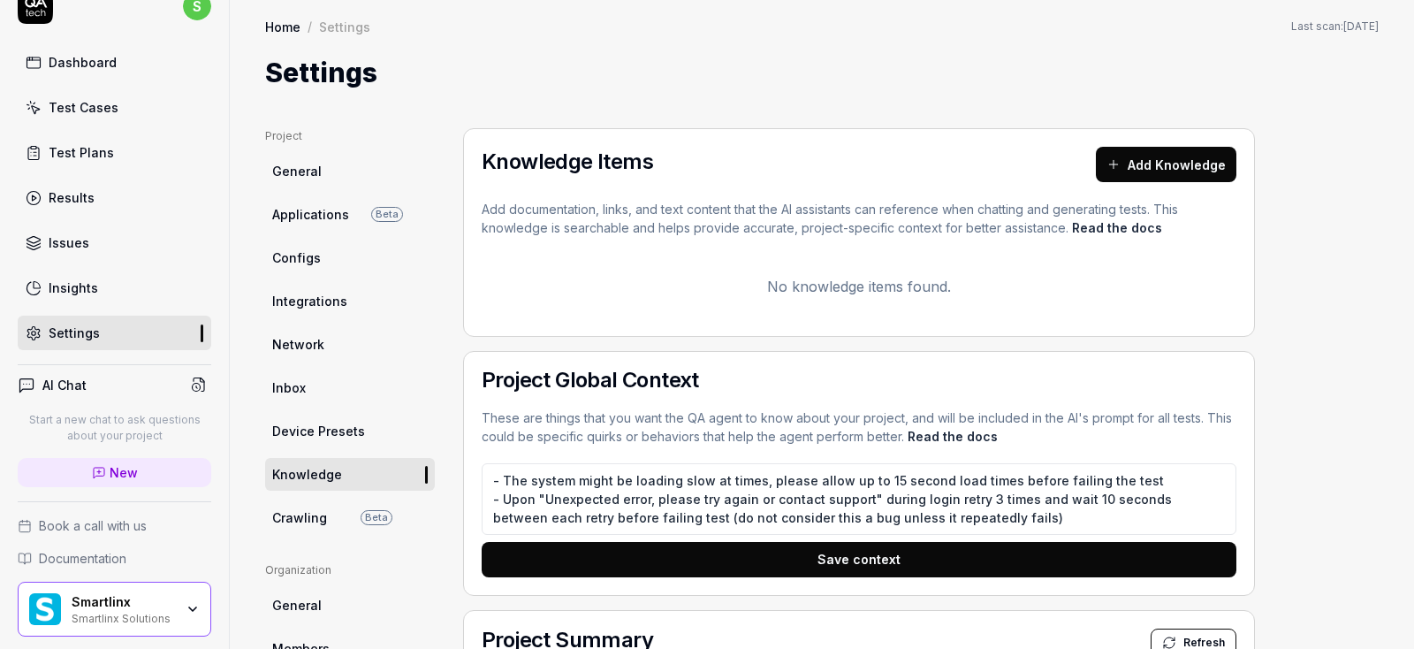
scroll to position [0, 0]
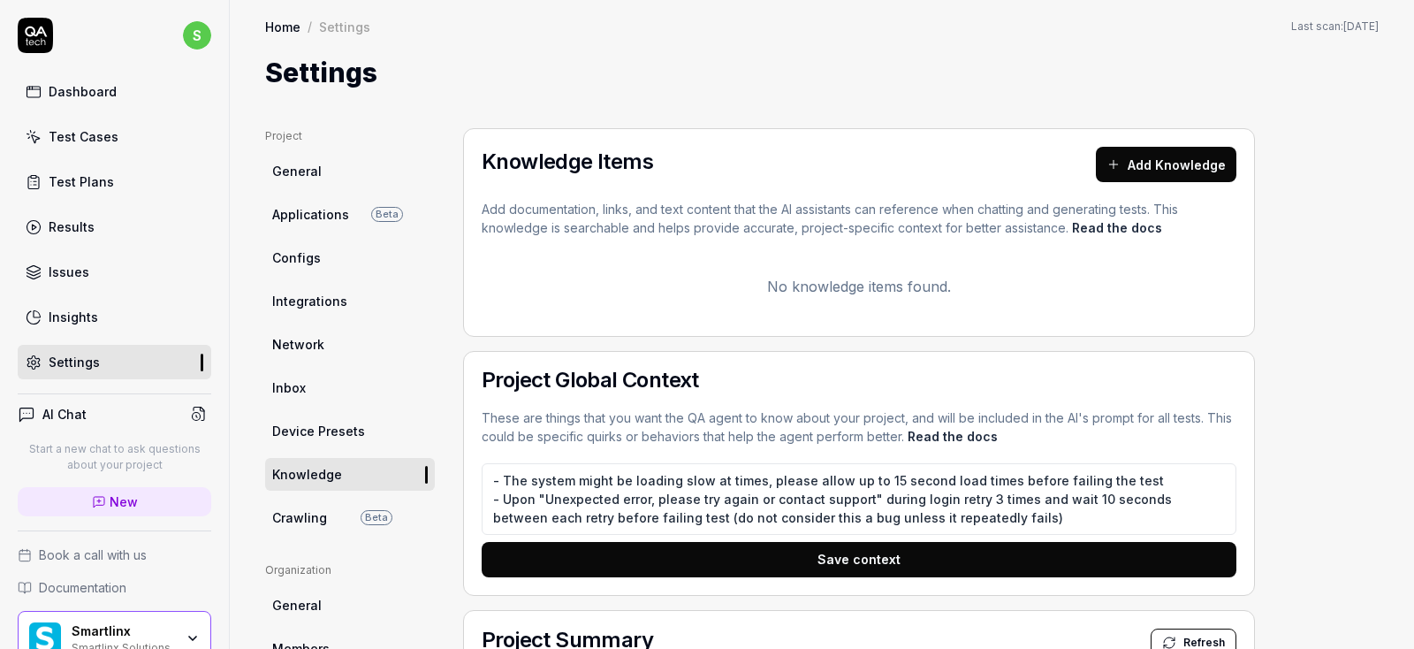
click at [303, 267] on span "Configs" at bounding box center [296, 257] width 49 height 19
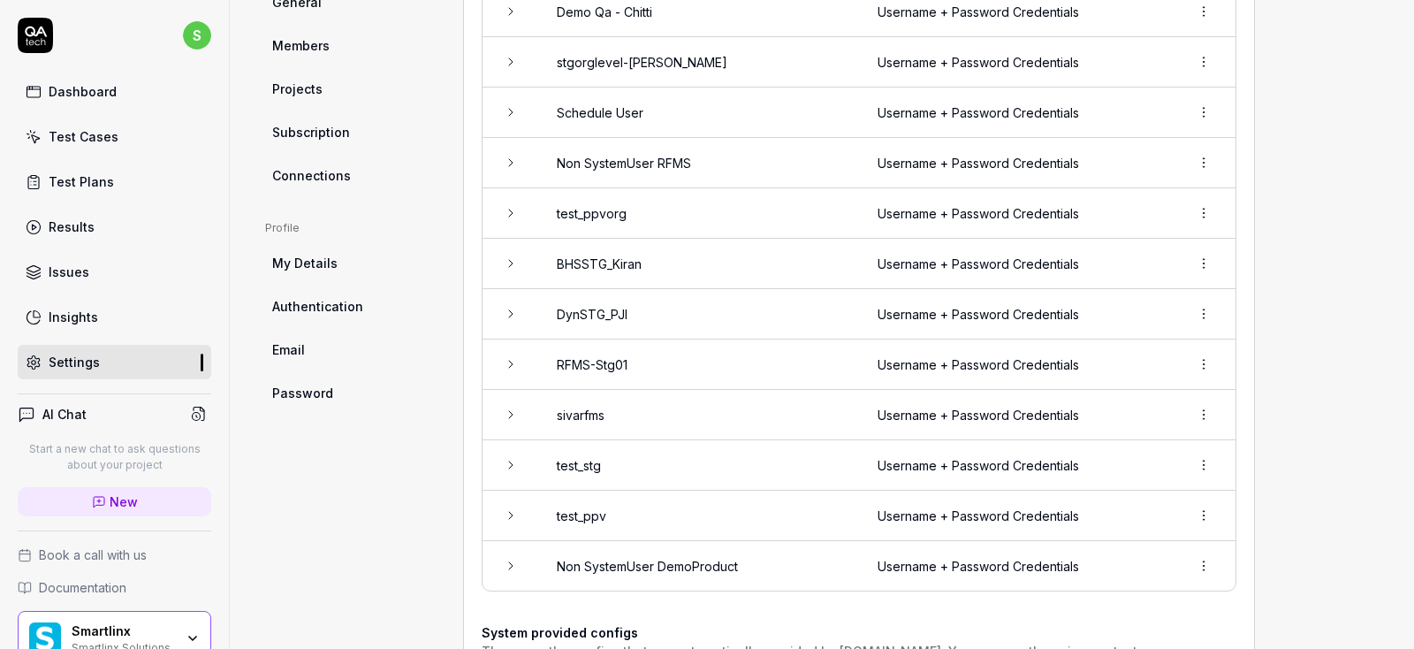
scroll to position [535, 0]
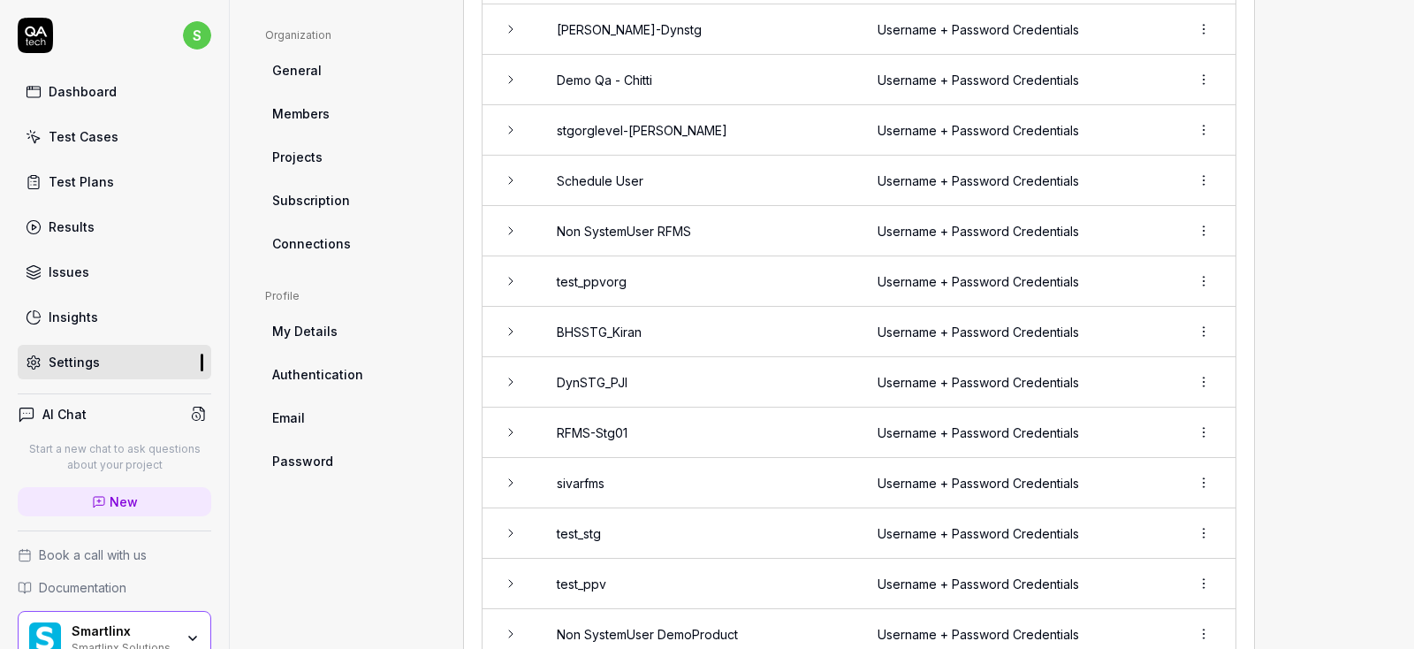
click at [303, 461] on span "Password" at bounding box center [302, 461] width 61 height 19
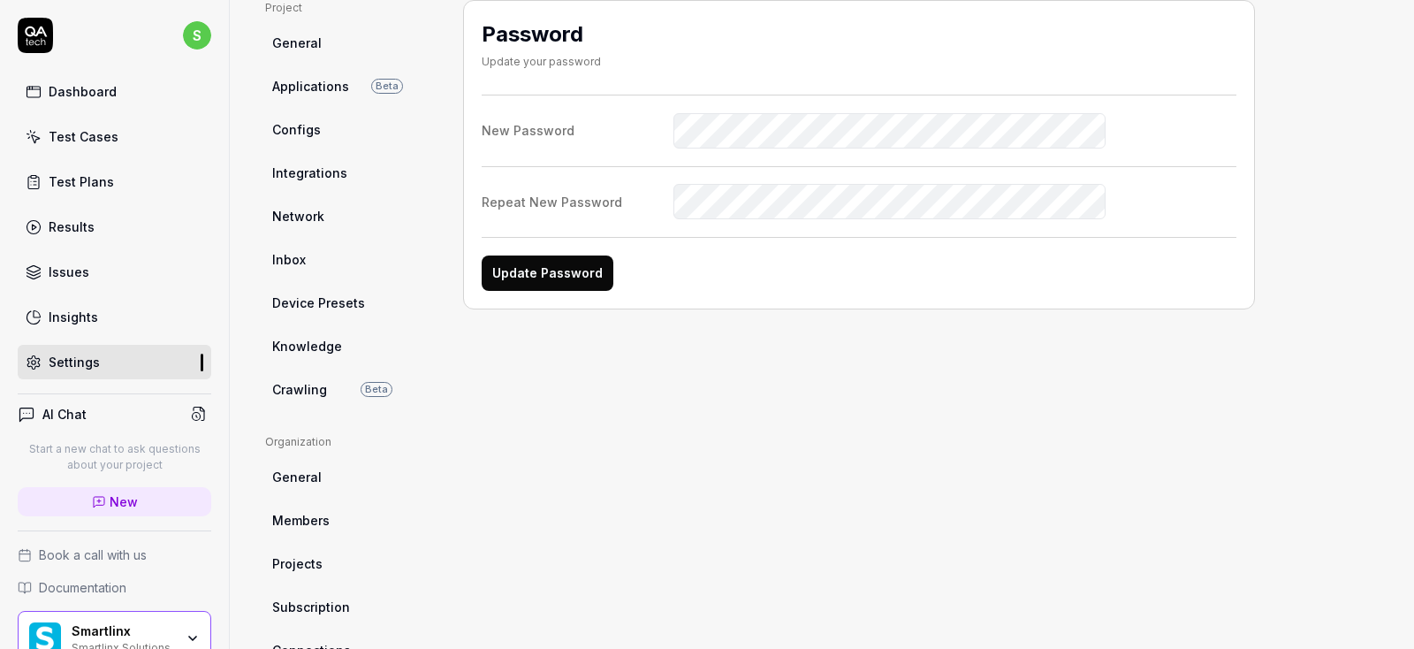
scroll to position [398, 0]
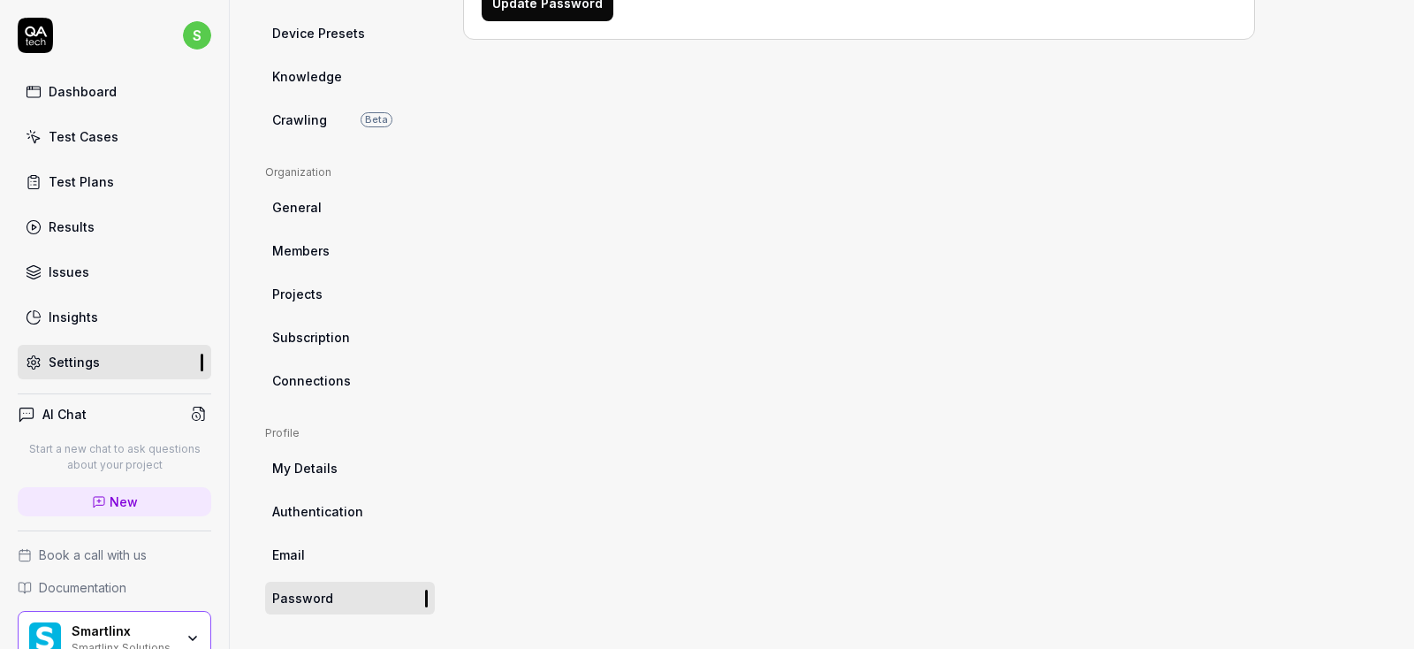
click at [1065, 336] on div "Password Update your password New Password Repeat New Password Update Password" at bounding box center [859, 172] width 792 height 884
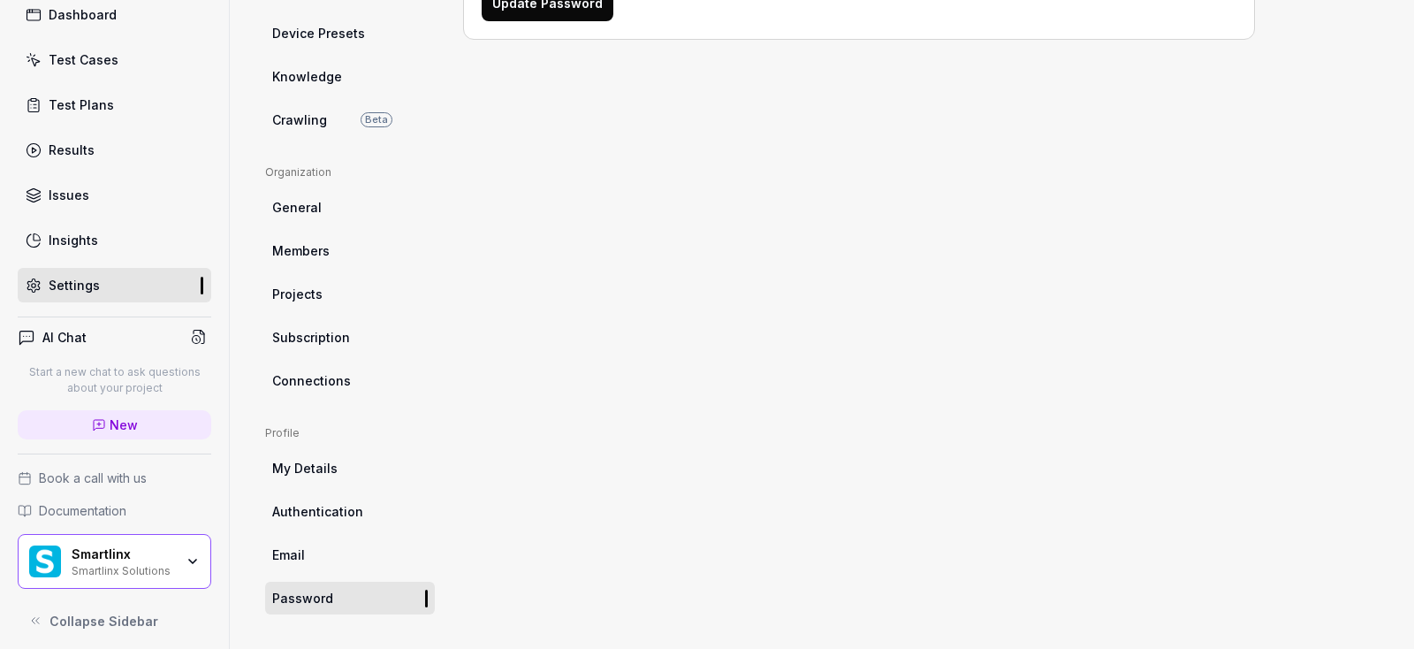
scroll to position [80, 0]
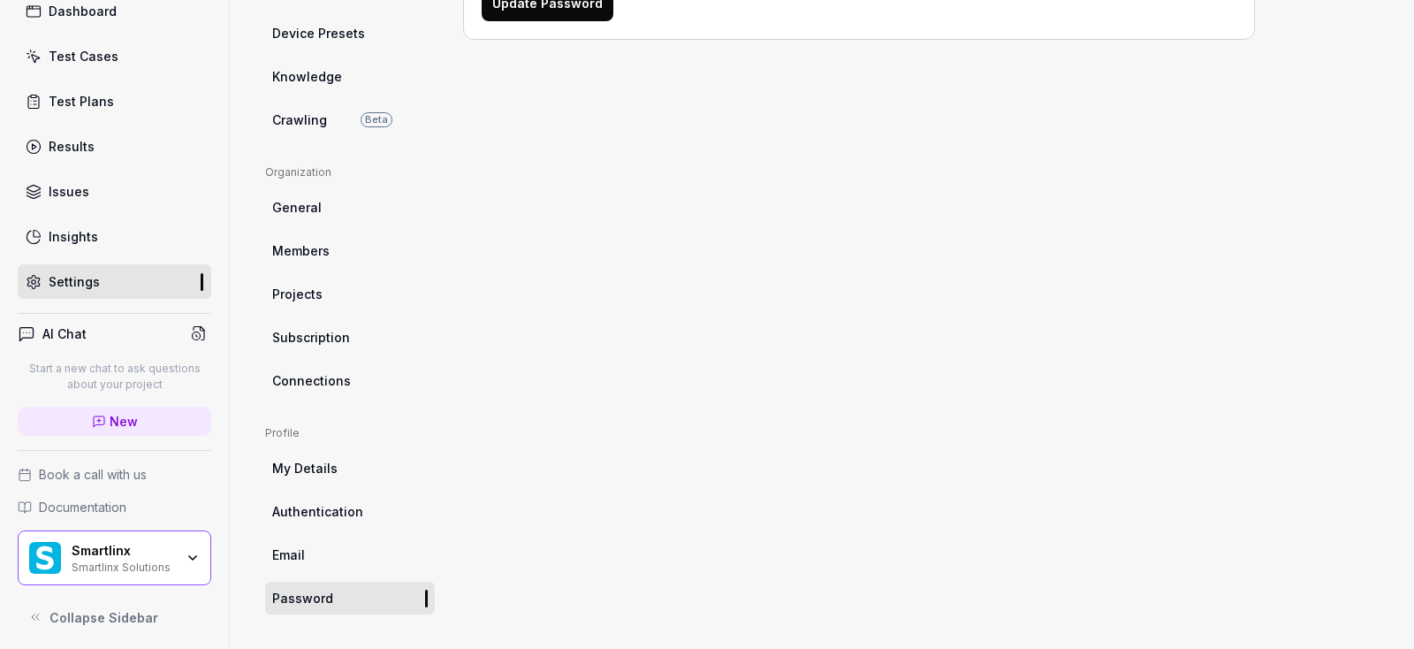
click at [306, 554] on link "Email" at bounding box center [350, 554] width 170 height 33
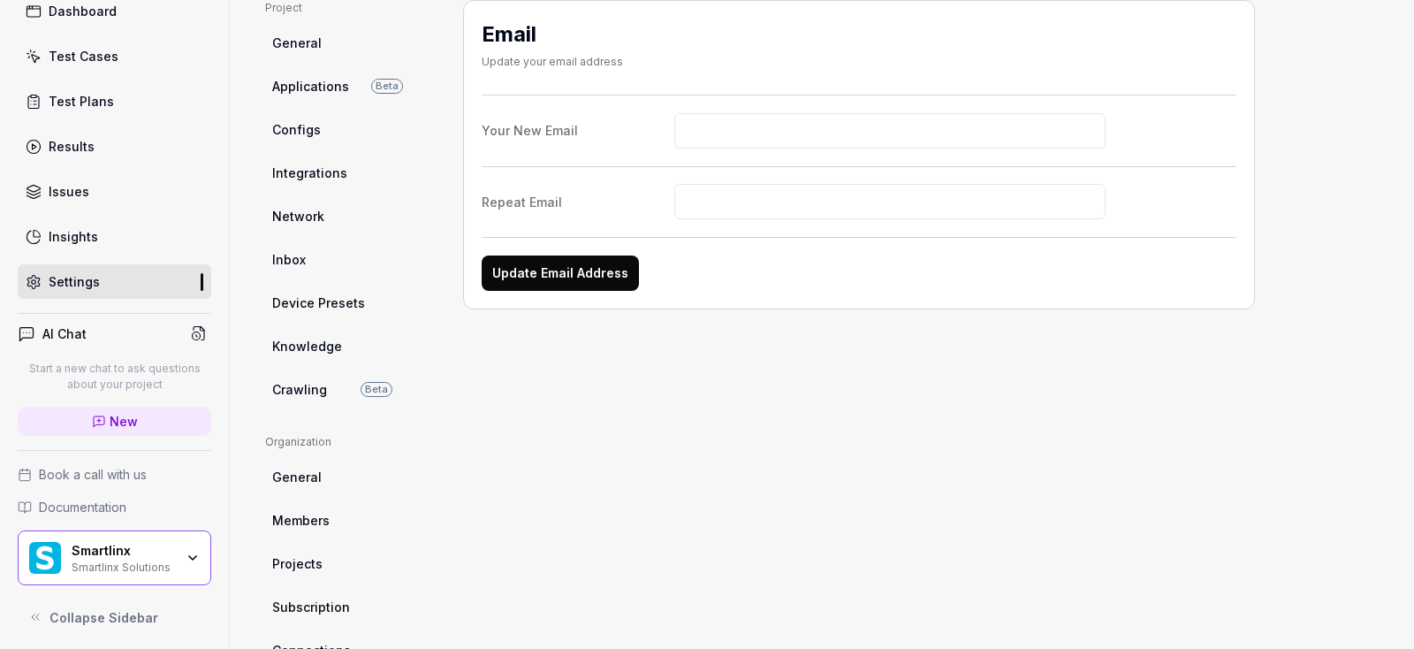
click at [308, 511] on span "Members" at bounding box center [300, 520] width 57 height 19
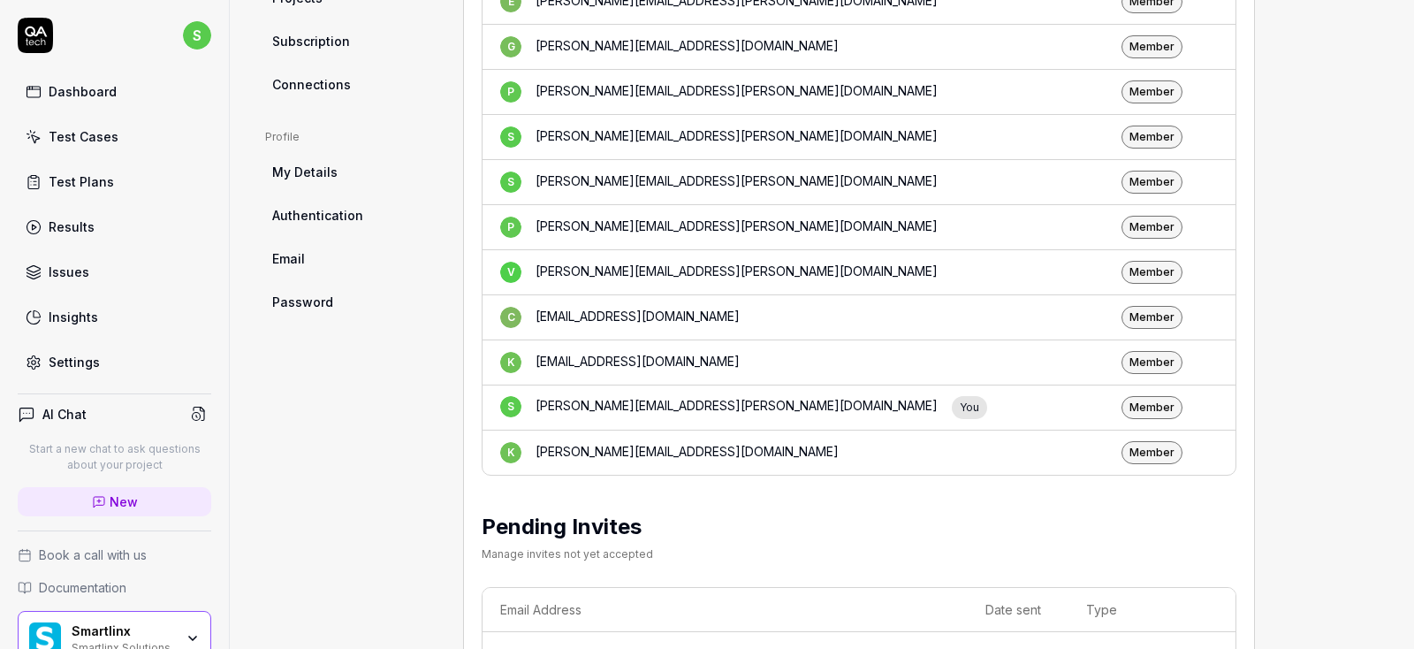
scroll to position [680, 0]
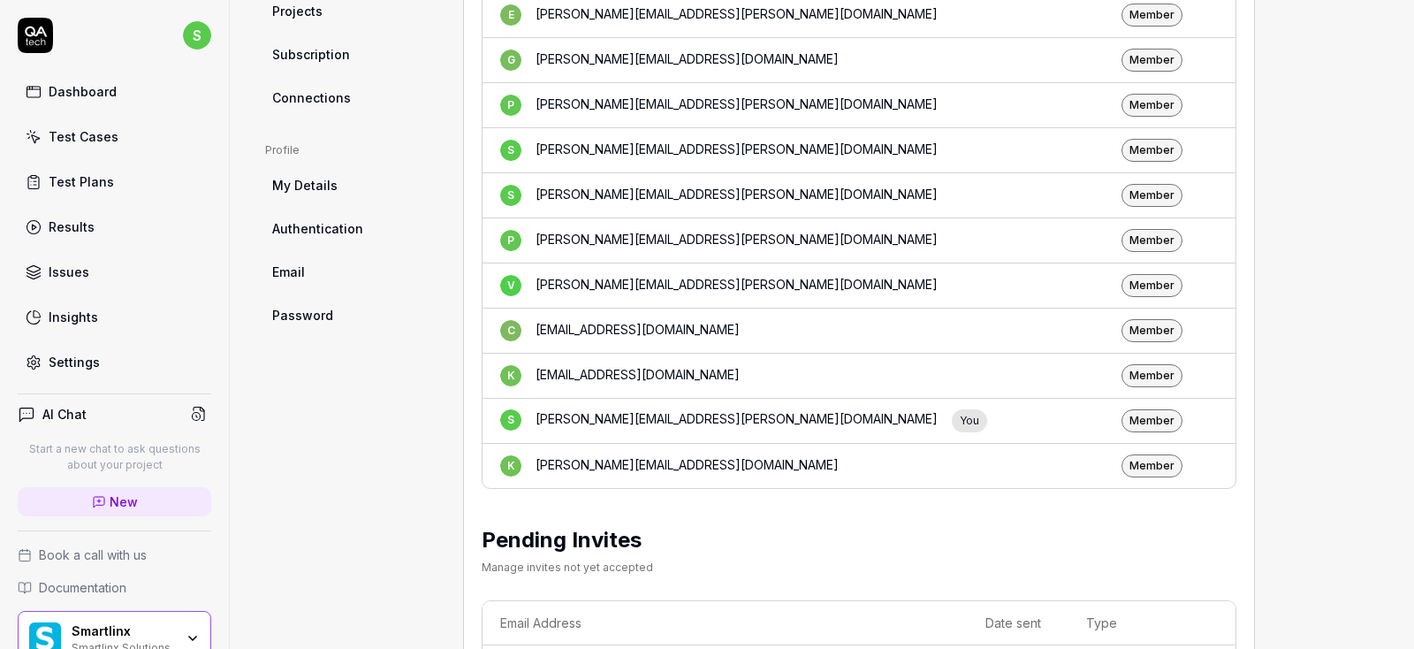
click at [310, 187] on span "My Details" at bounding box center [304, 185] width 65 height 19
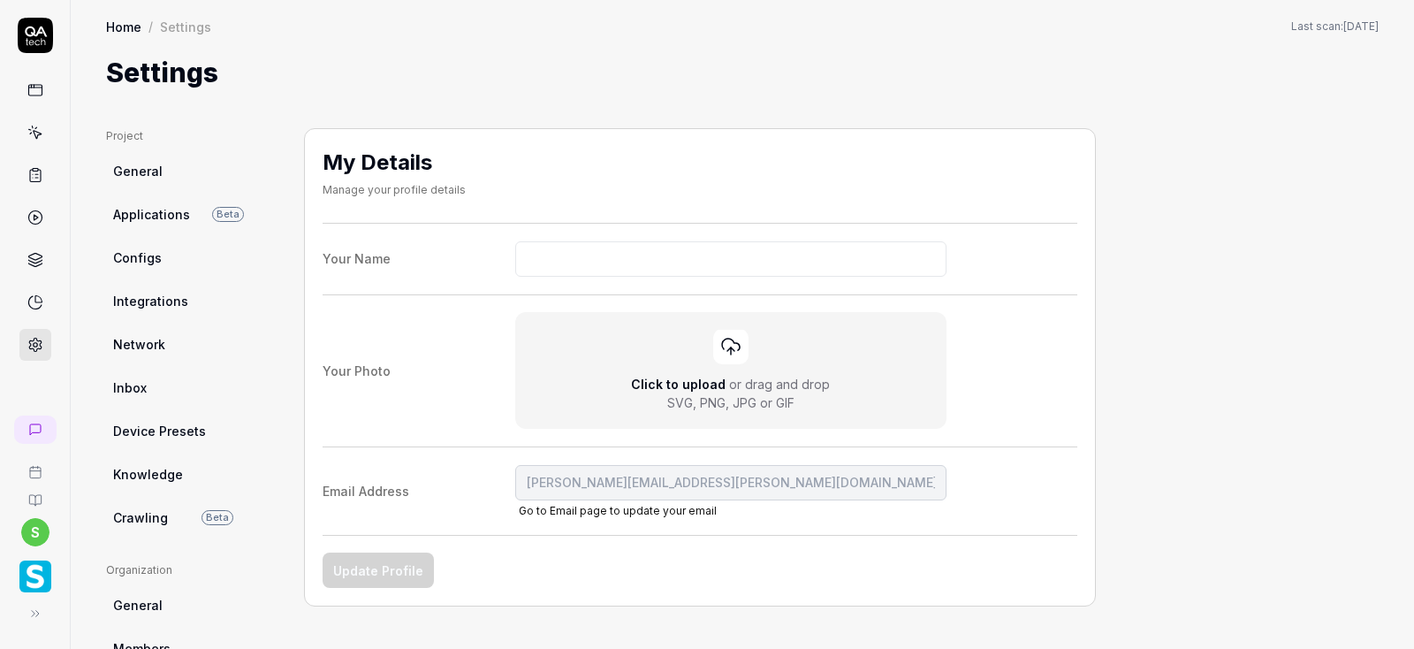
click at [135, 163] on span "General" at bounding box center [137, 171] width 49 height 19
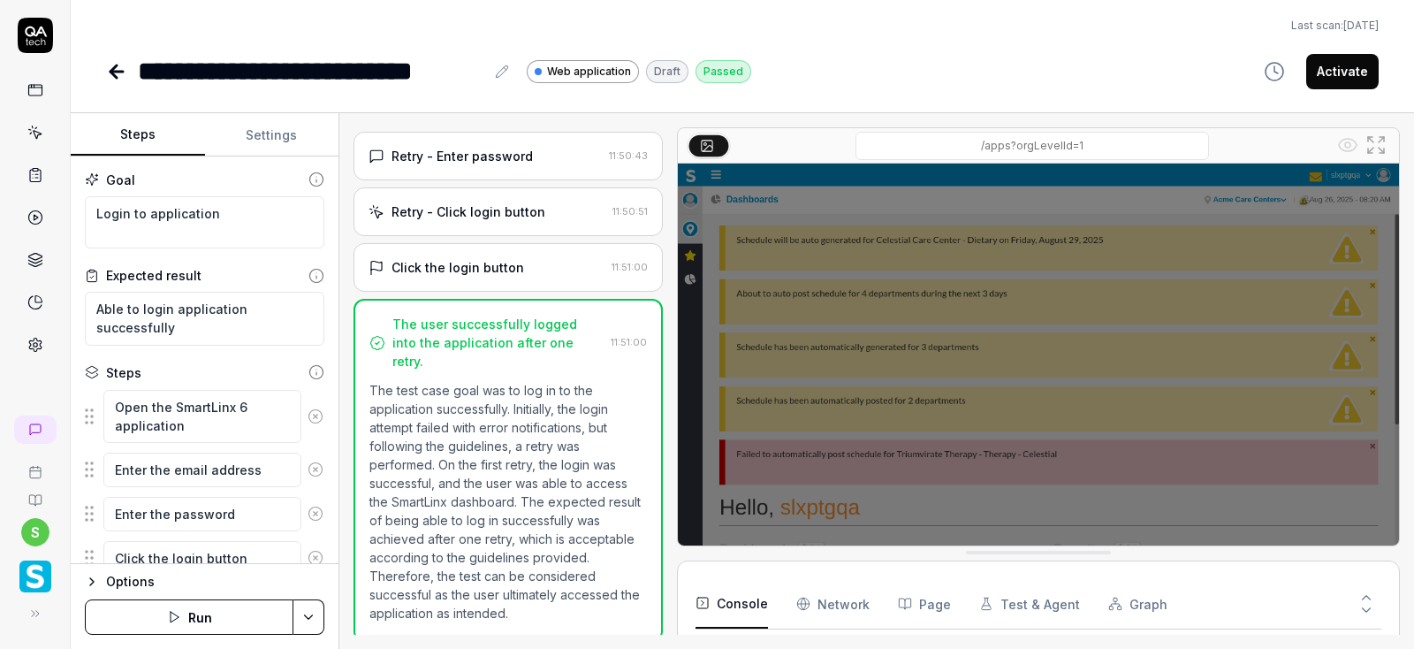
click at [272, 126] on button "Settings" at bounding box center [272, 135] width 134 height 42
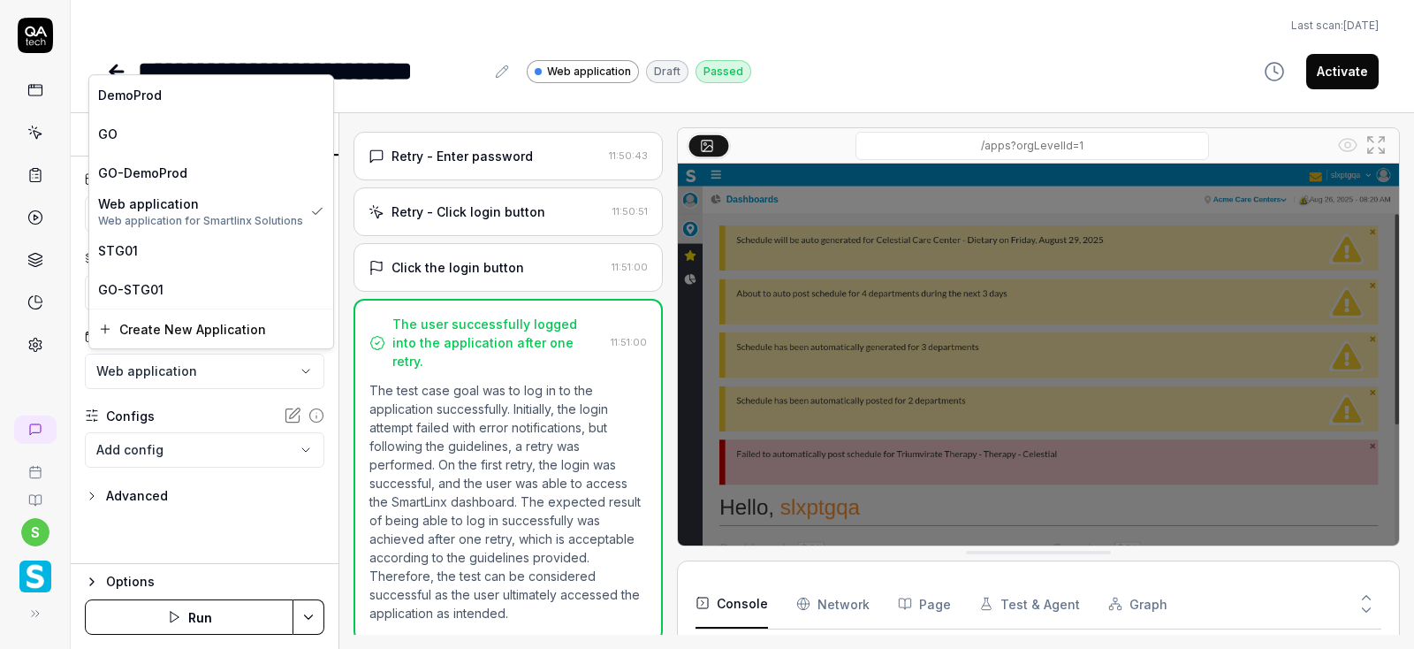
scroll to position [672, 0]
click at [308, 378] on html "**********" at bounding box center [707, 324] width 1414 height 649
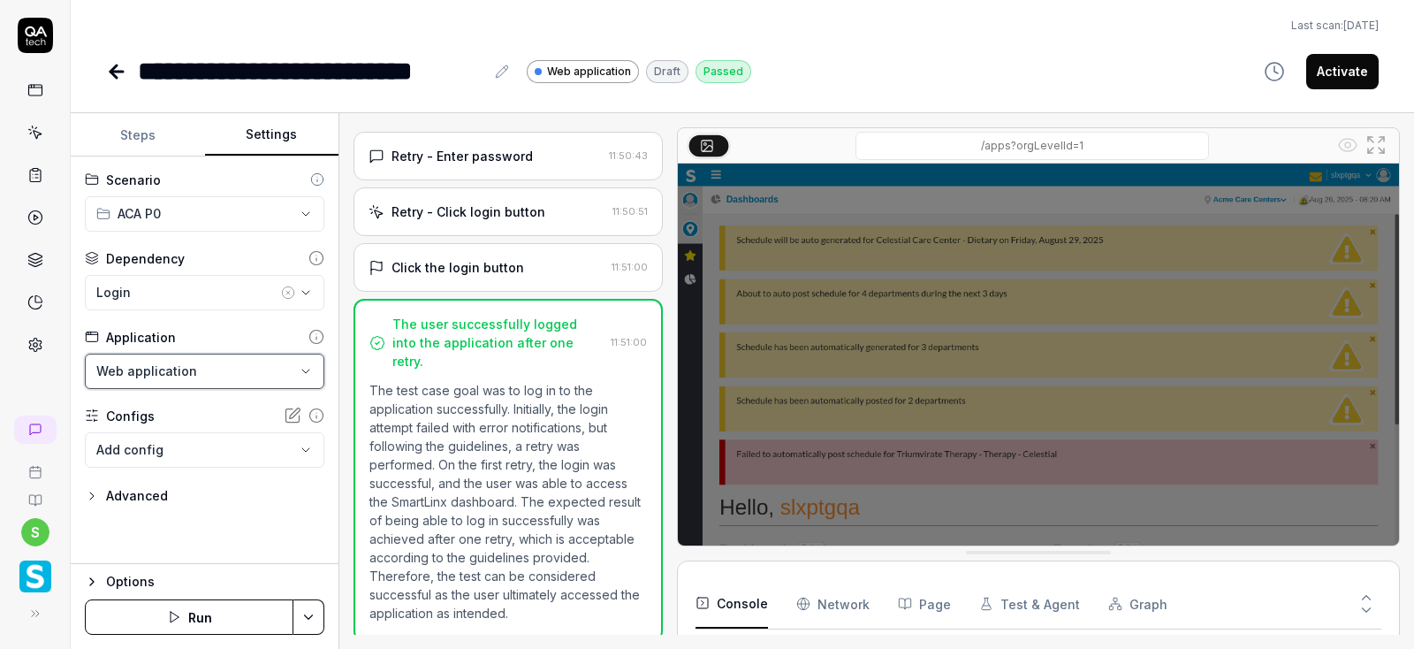
click at [308, 376] on html "**********" at bounding box center [707, 324] width 1414 height 649
click at [296, 370] on html "**********" at bounding box center [707, 324] width 1414 height 649
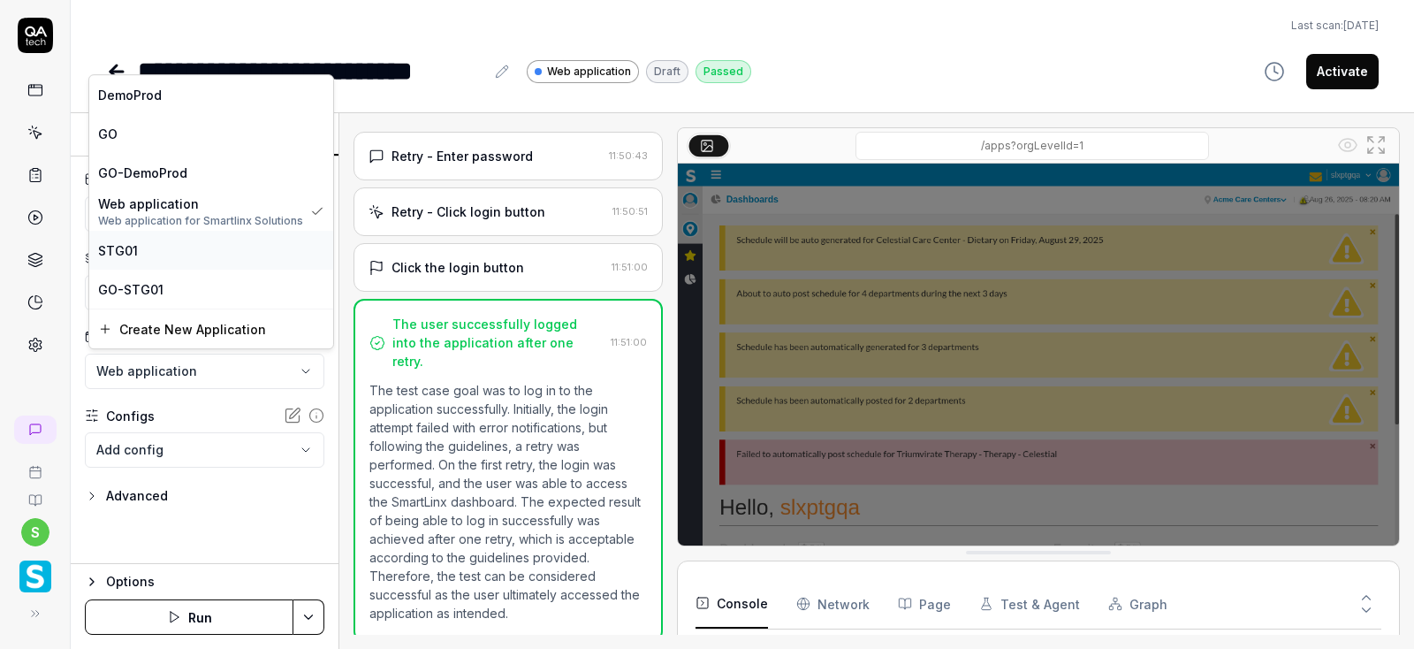
click at [134, 255] on span "STG01" at bounding box center [118, 250] width 40 height 19
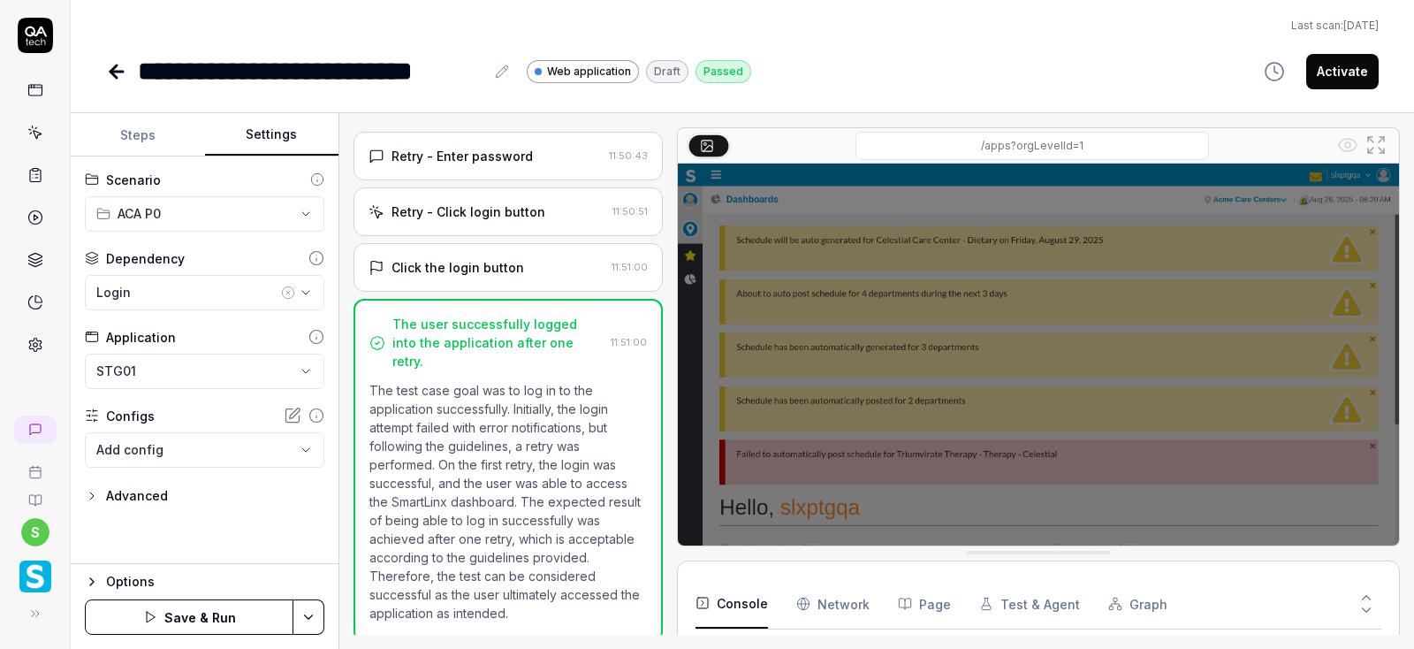
click at [89, 580] on icon "button" at bounding box center [92, 581] width 14 height 14
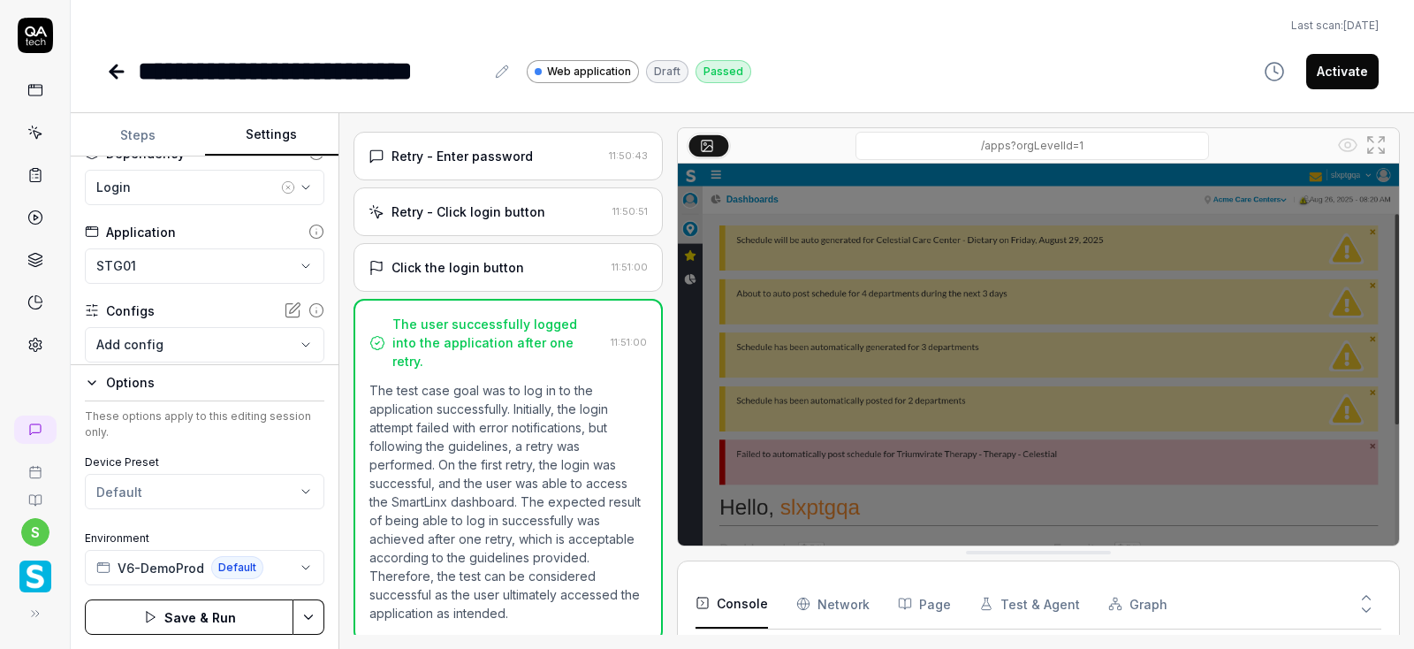
scroll to position [106, 0]
click at [82, 382] on div "Options These options apply to this editing session only. Device Preset Default…" at bounding box center [205, 506] width 268 height 285
click at [94, 385] on icon "button" at bounding box center [92, 383] width 14 height 14
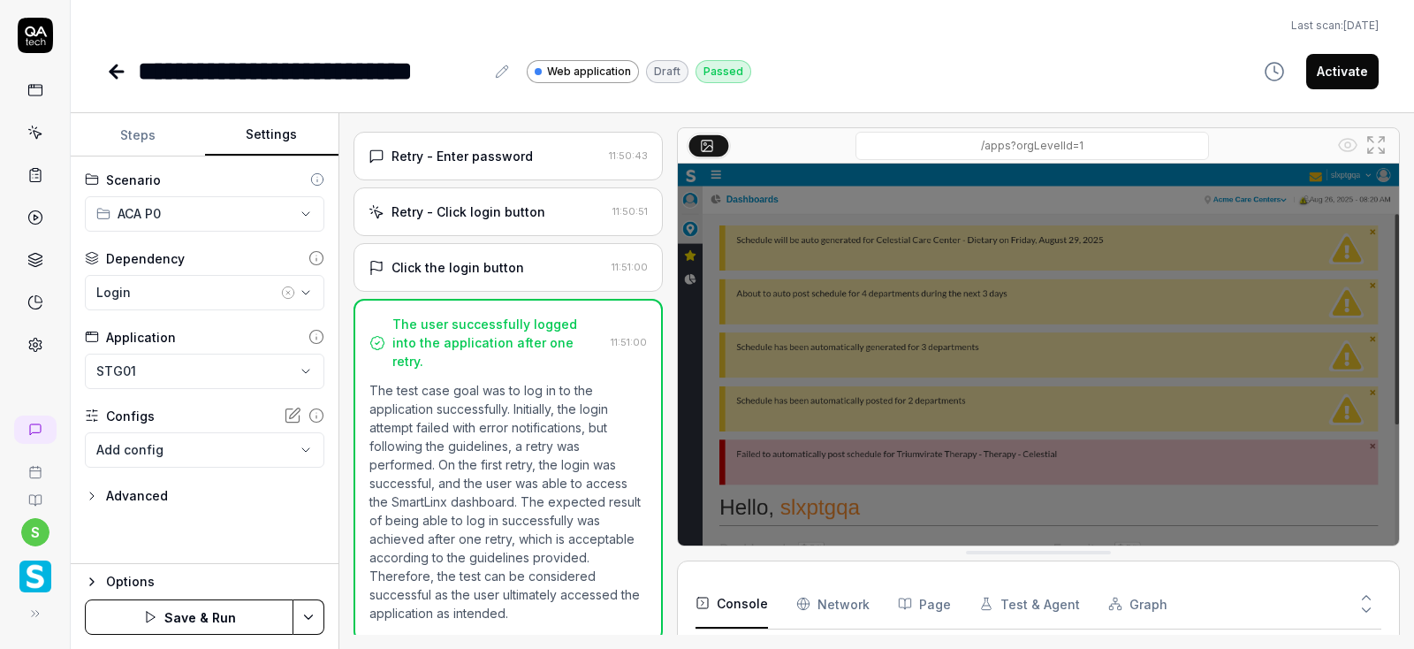
scroll to position [0, 0]
click at [285, 368] on html "**********" at bounding box center [707, 324] width 1414 height 649
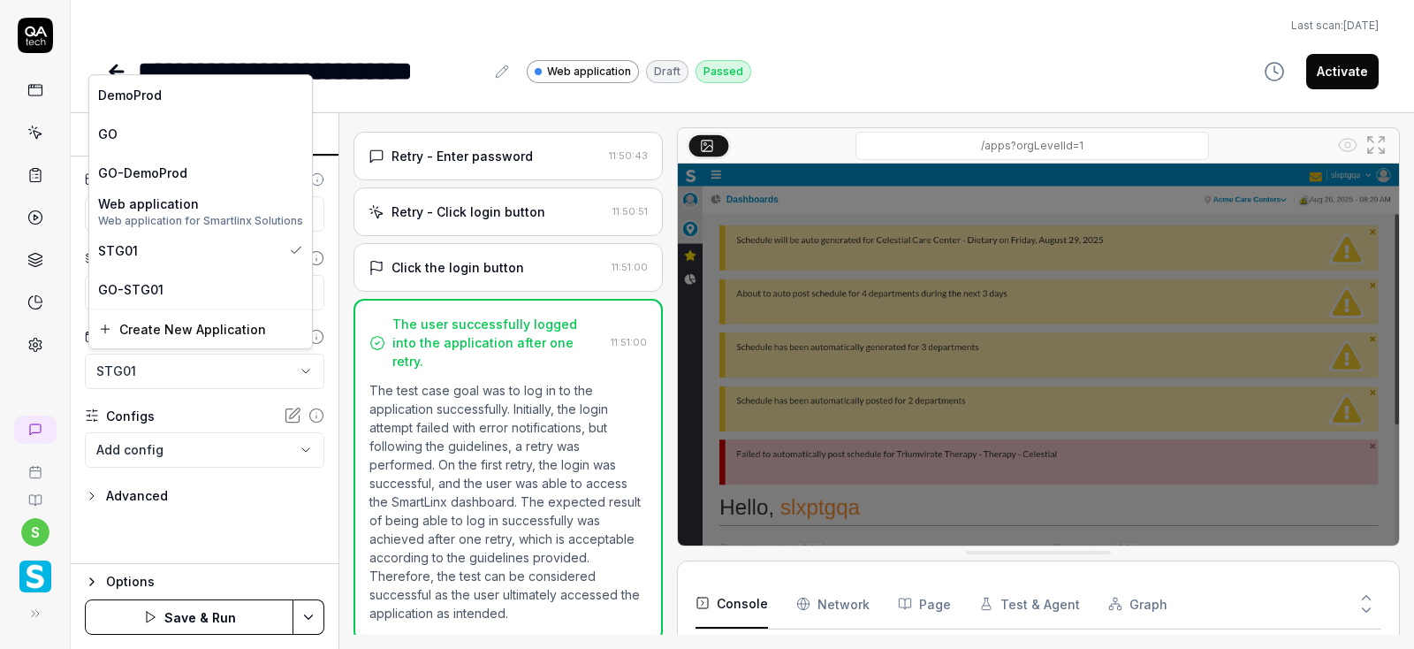
scroll to position [672, 0]
click at [140, 245] on div "STG01" at bounding box center [190, 250] width 184 height 19
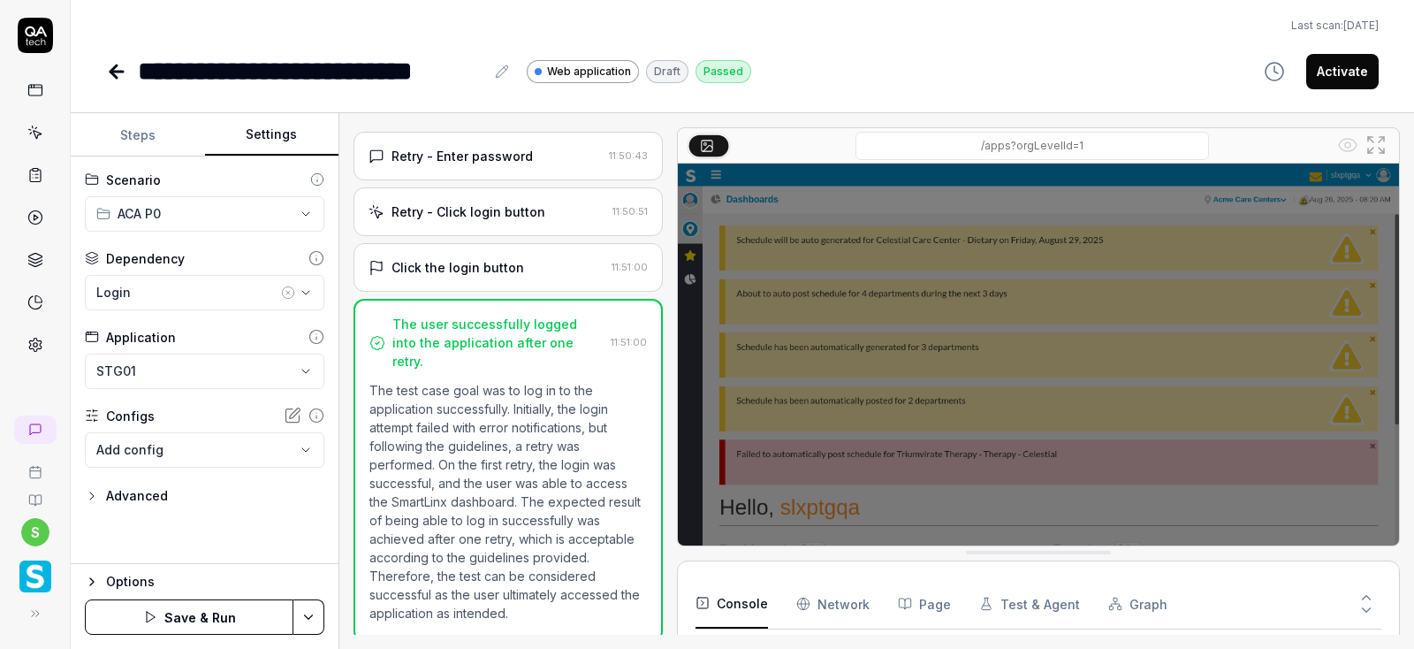
click at [91, 582] on icon "button" at bounding box center [92, 581] width 14 height 14
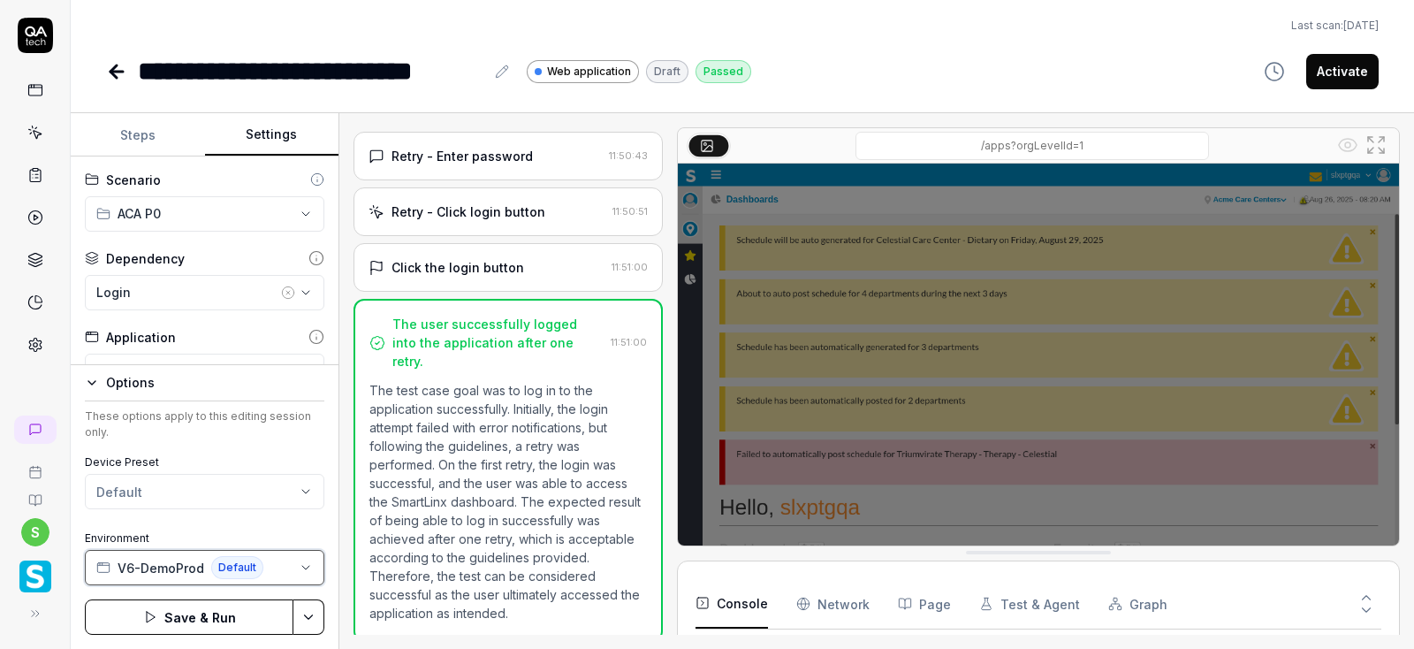
click at [310, 565] on icon "button" at bounding box center [306, 567] width 14 height 14
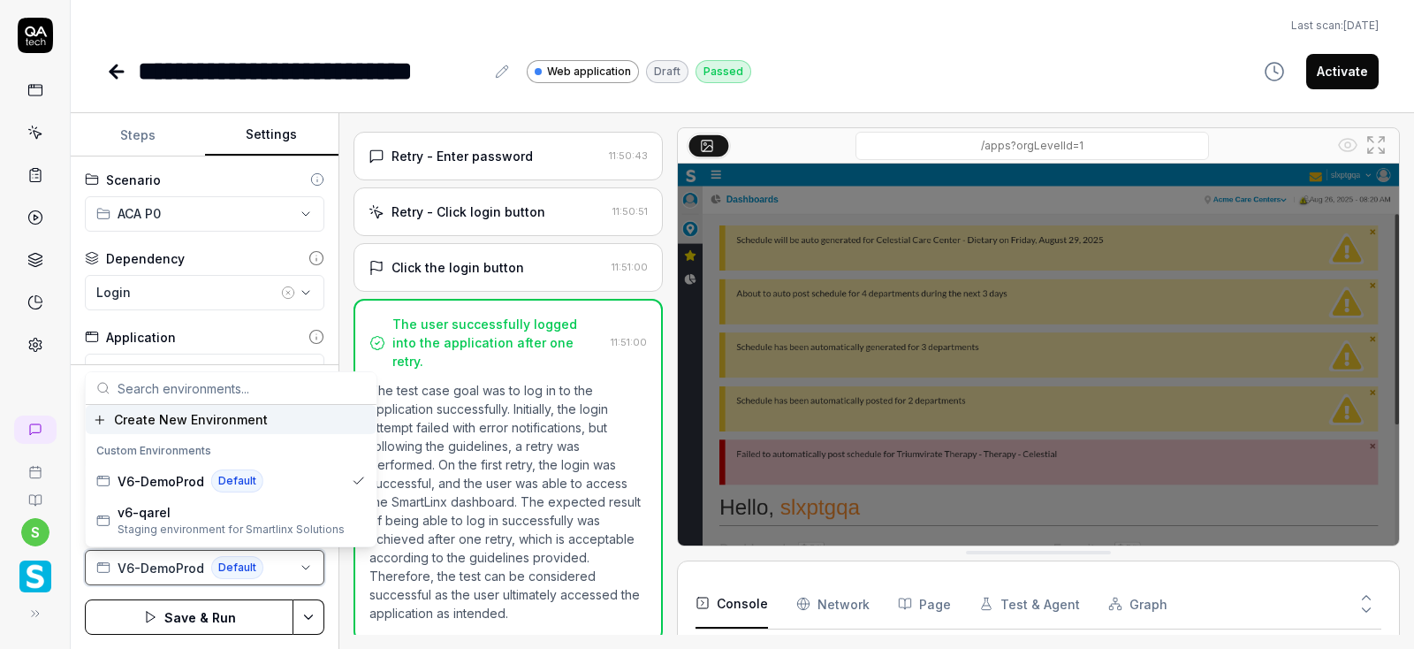
click at [310, 565] on icon "button" at bounding box center [306, 567] width 14 height 14
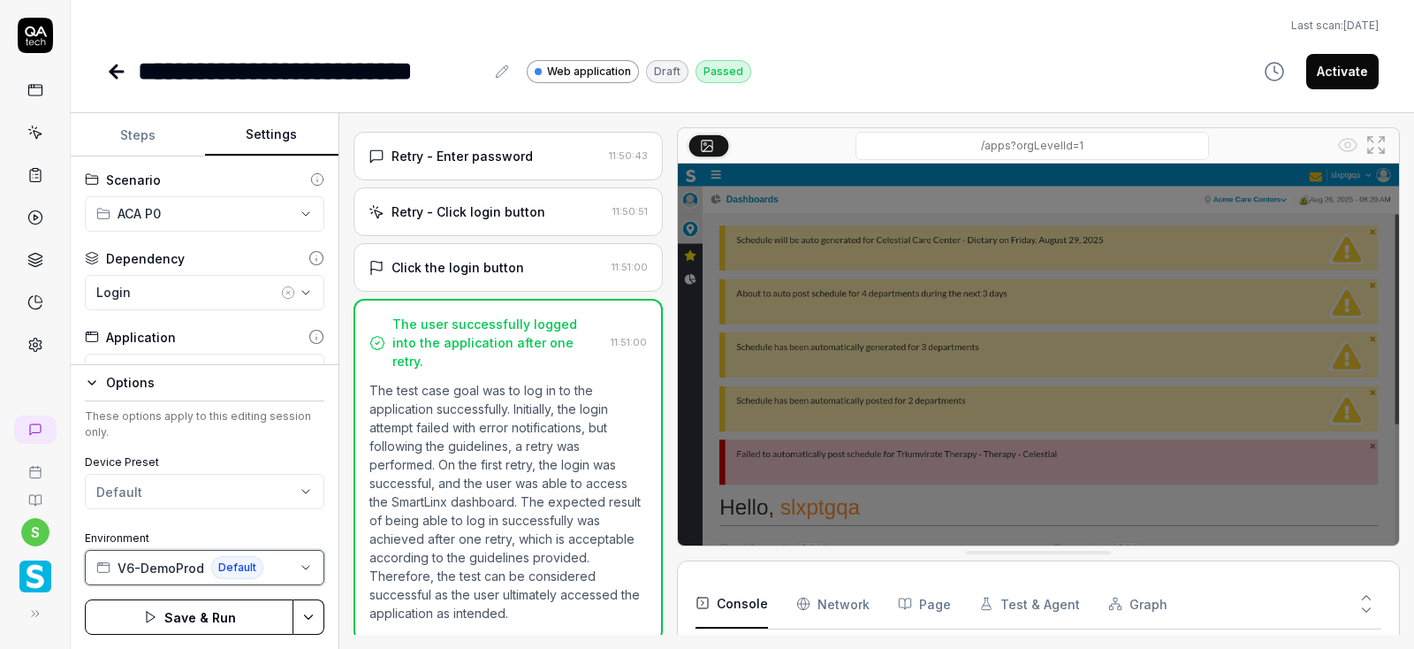
click at [264, 568] on button "V6-DemoProd Default" at bounding box center [204, 567] width 239 height 35
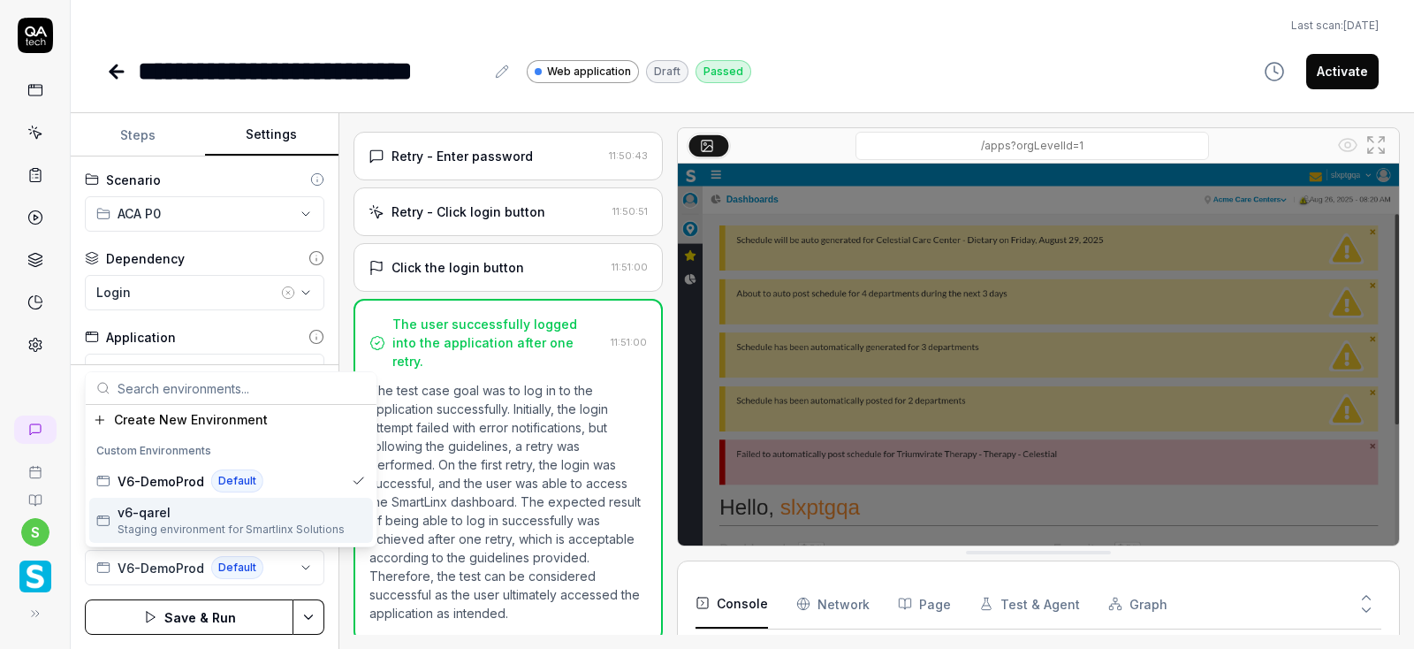
click at [268, 525] on span "Staging environment for Smartlinx Solutions" at bounding box center [231, 529] width 227 height 16
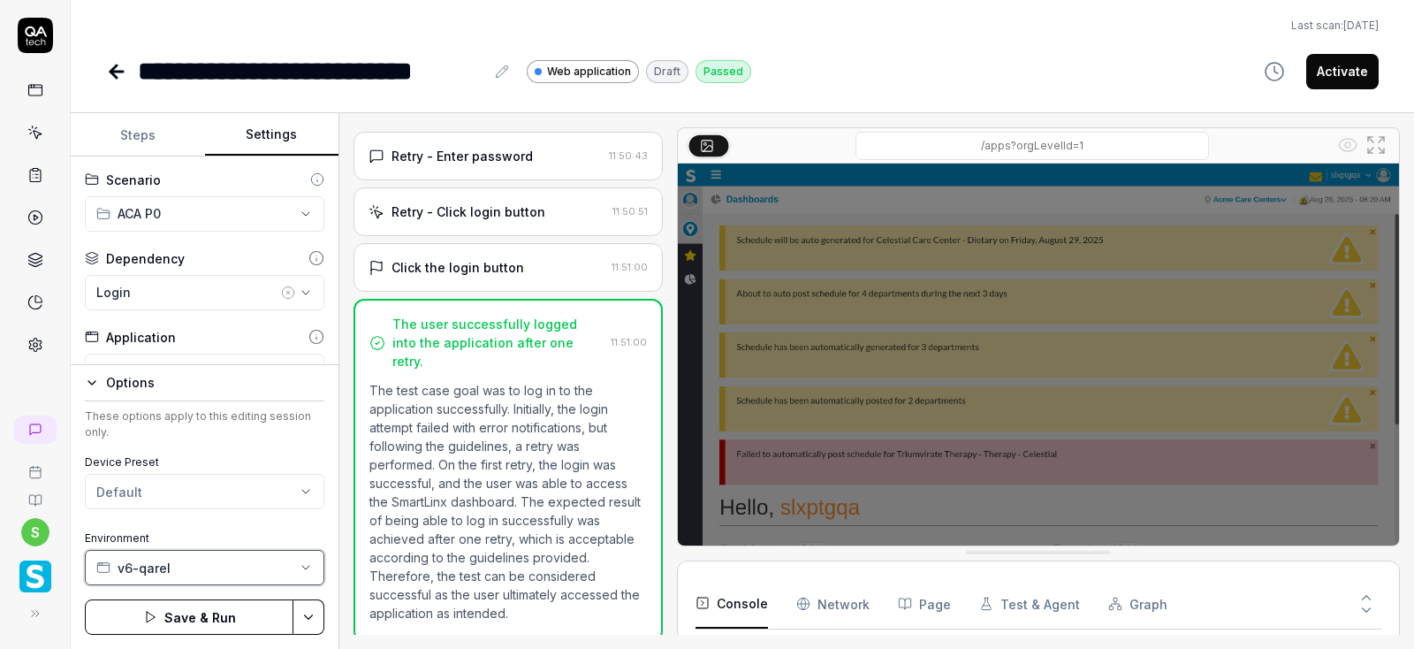
click at [316, 567] on button "v6-qarel" at bounding box center [204, 567] width 239 height 35
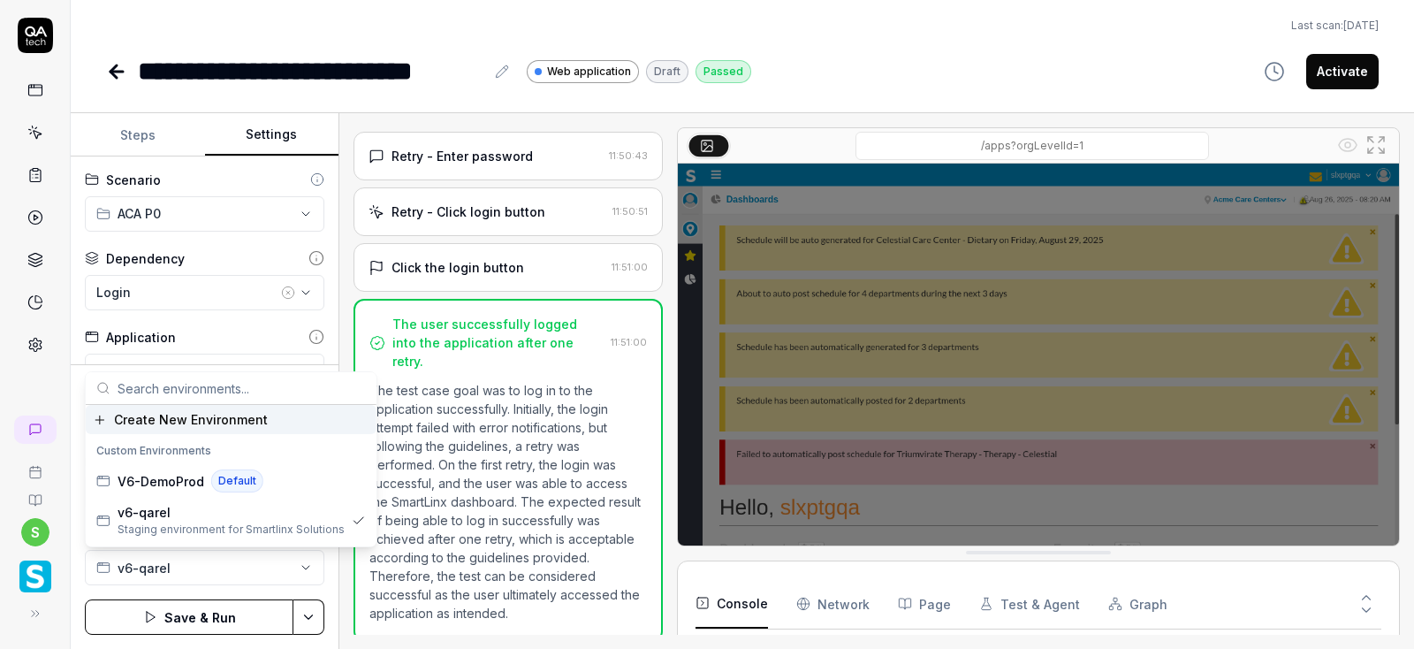
click at [397, 101] on div "**********" at bounding box center [742, 324] width 1343 height 649
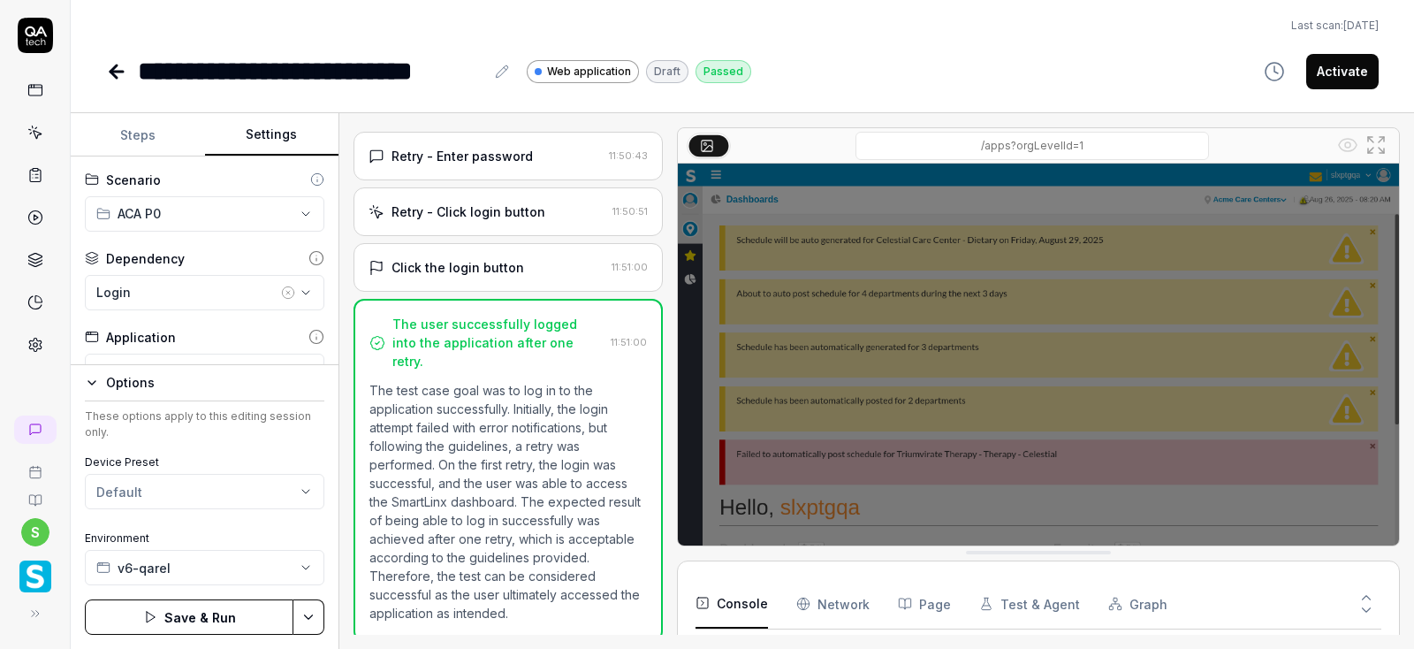
click at [188, 386] on div "Options" at bounding box center [215, 382] width 218 height 21
click at [156, 448] on body "**********" at bounding box center [707, 324] width 1414 height 649
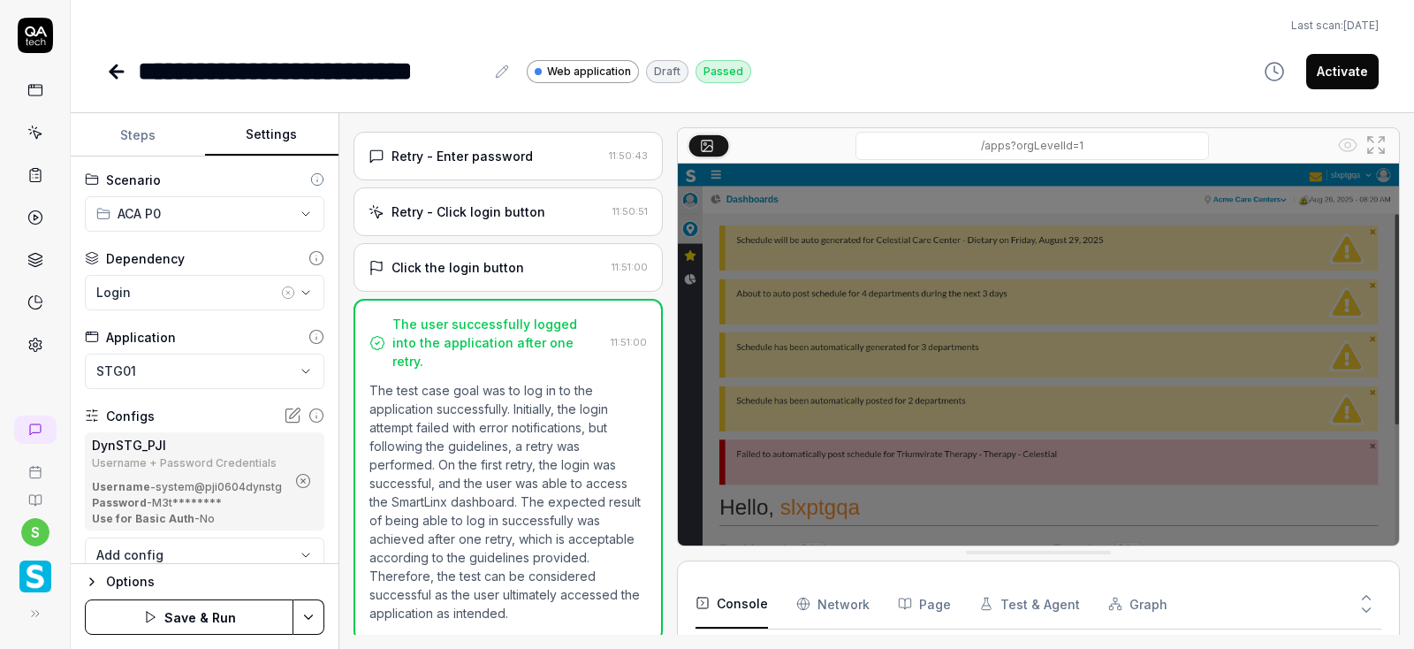
click at [295, 612] on html "**********" at bounding box center [707, 324] width 1414 height 649
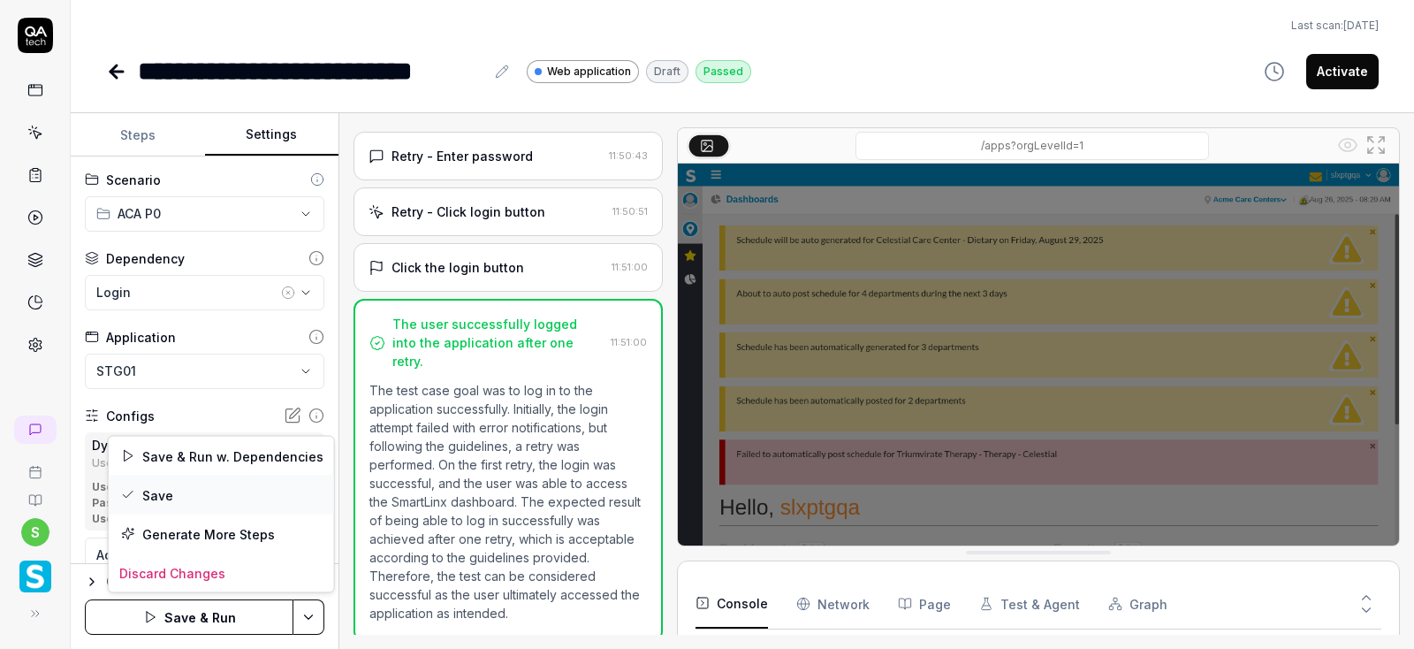
click at [157, 490] on div "Save" at bounding box center [221, 494] width 225 height 39
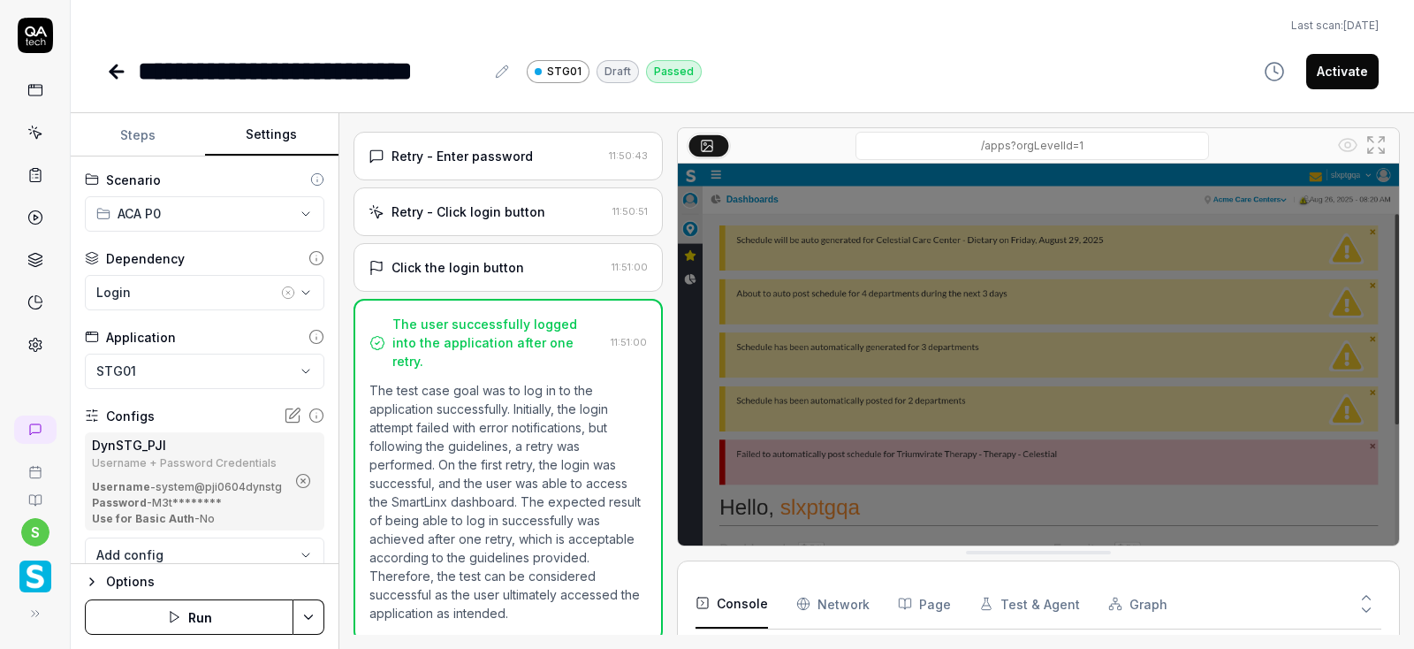
click at [196, 612] on button "Run" at bounding box center [189, 616] width 209 height 35
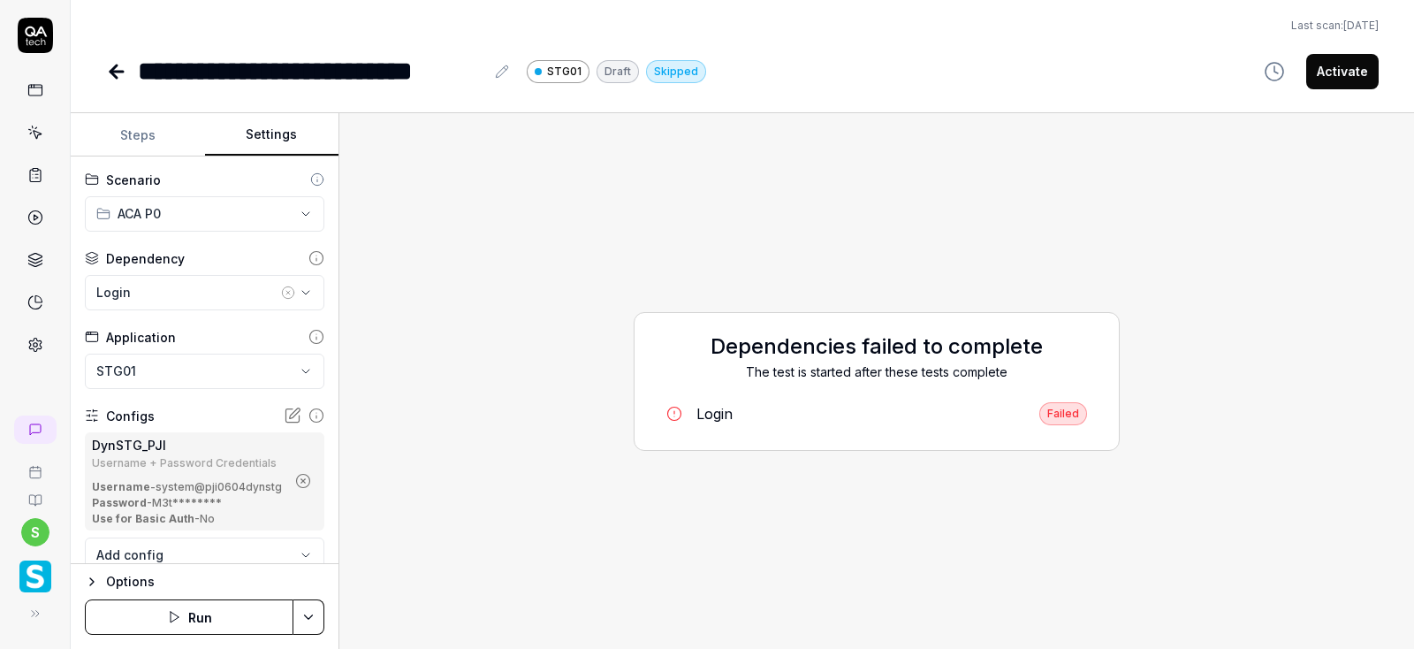
click at [782, 505] on div "Dependencies failed to complete The test is started after these tests complete …" at bounding box center [876, 380] width 1046 height 507
click at [93, 575] on icon "button" at bounding box center [92, 581] width 14 height 14
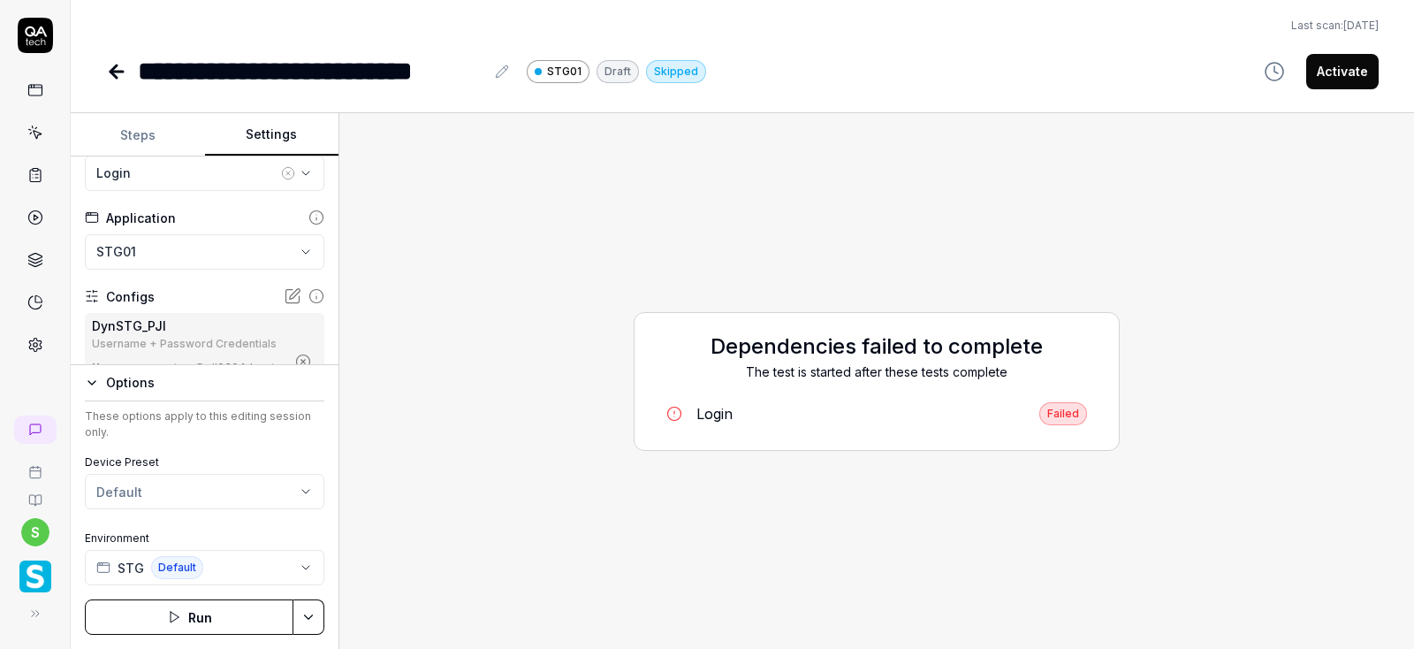
scroll to position [212, 0]
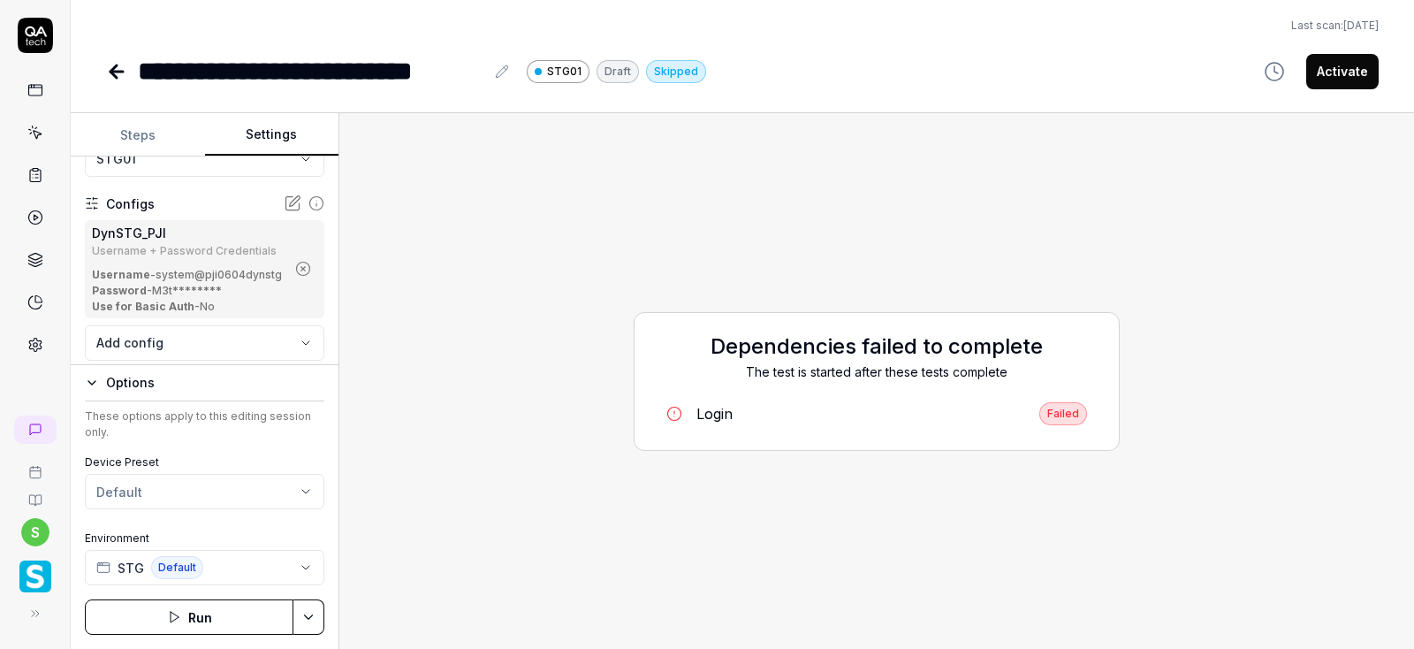
click at [85, 392] on div "Options These options apply to this editing session only. Device Preset Default…" at bounding box center [205, 506] width 268 height 285
click at [91, 381] on icon "button" at bounding box center [92, 383] width 14 height 14
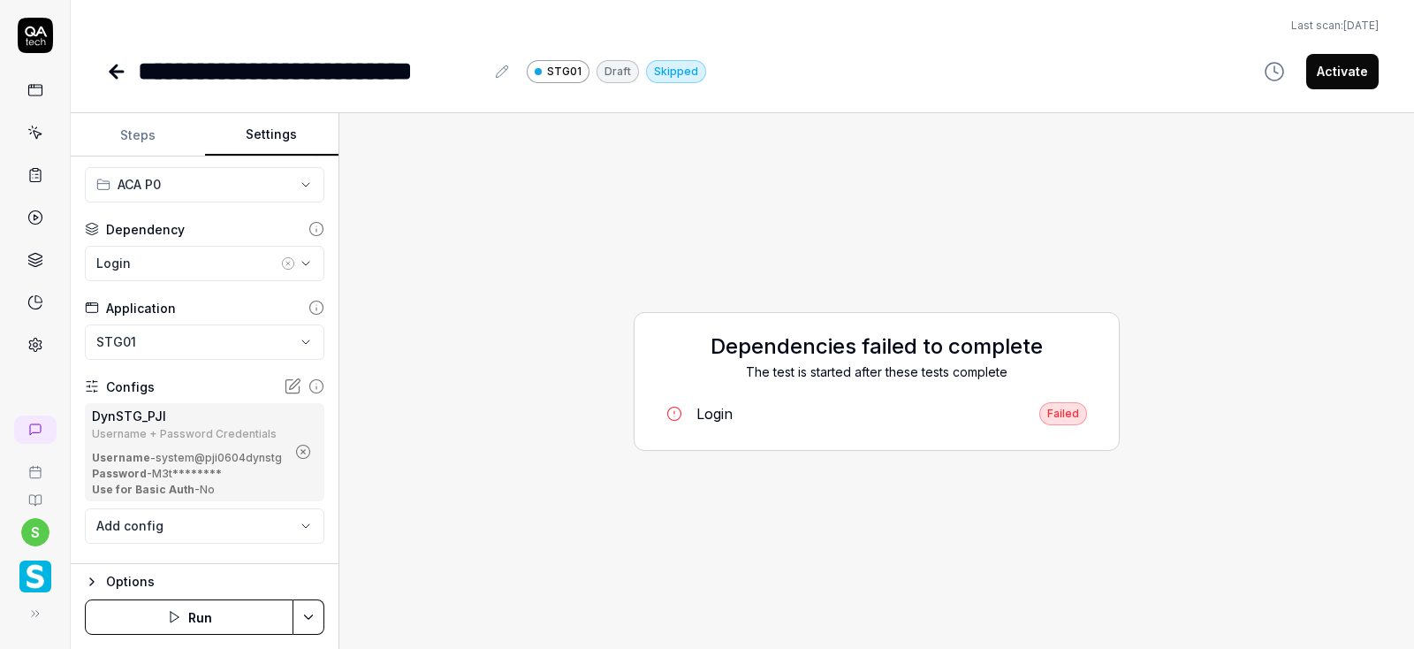
scroll to position [0, 0]
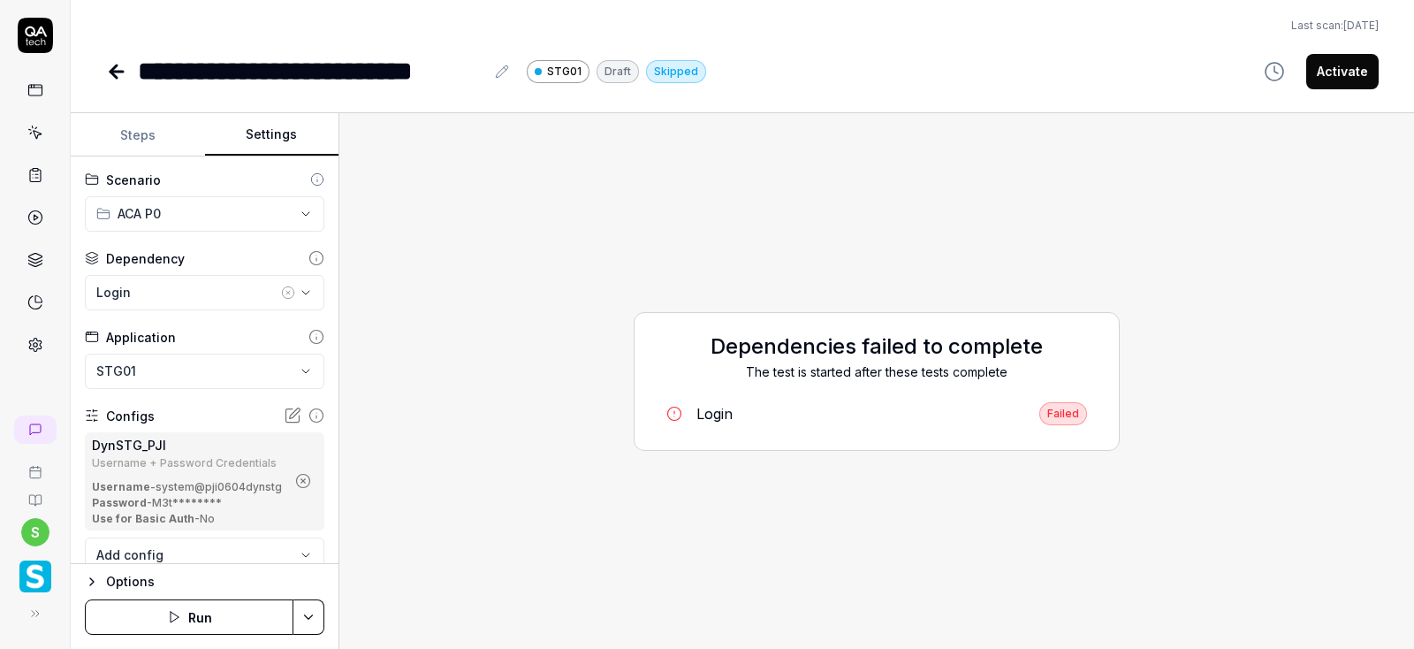
click at [309, 368] on html "**********" at bounding box center [707, 324] width 1414 height 649
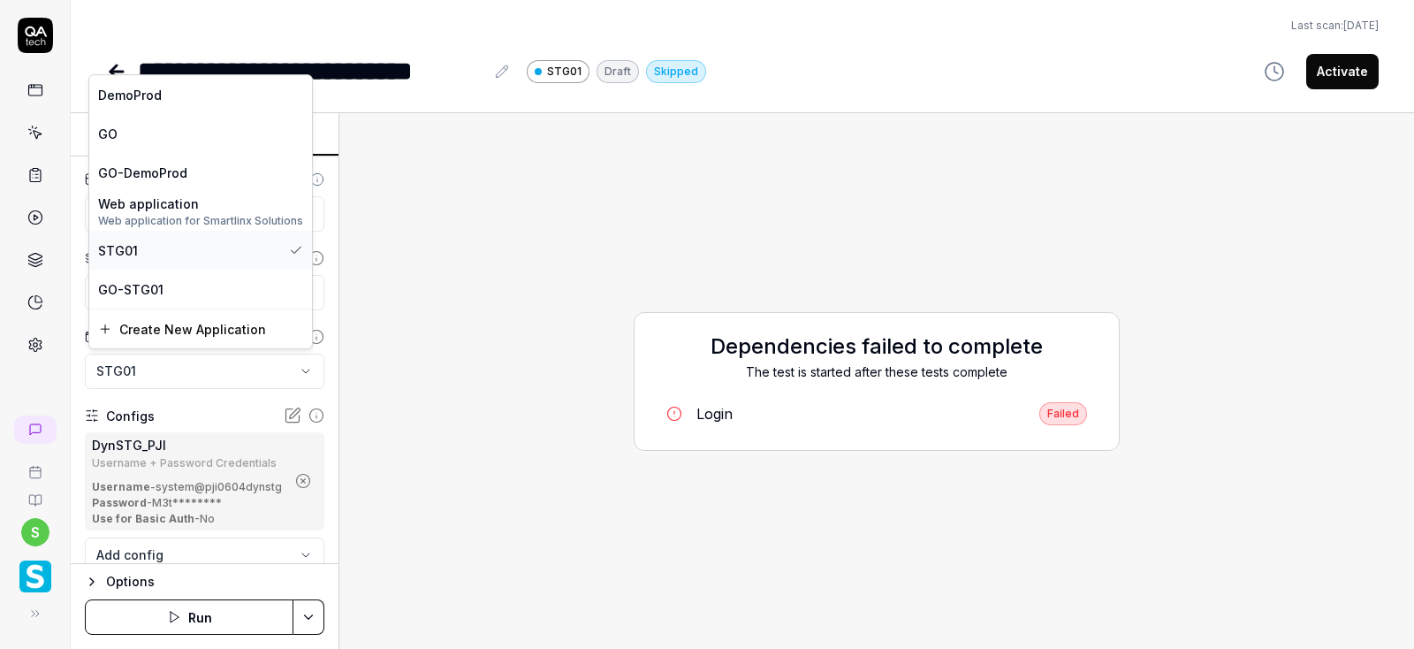
click at [125, 253] on span "STG01" at bounding box center [118, 250] width 40 height 19
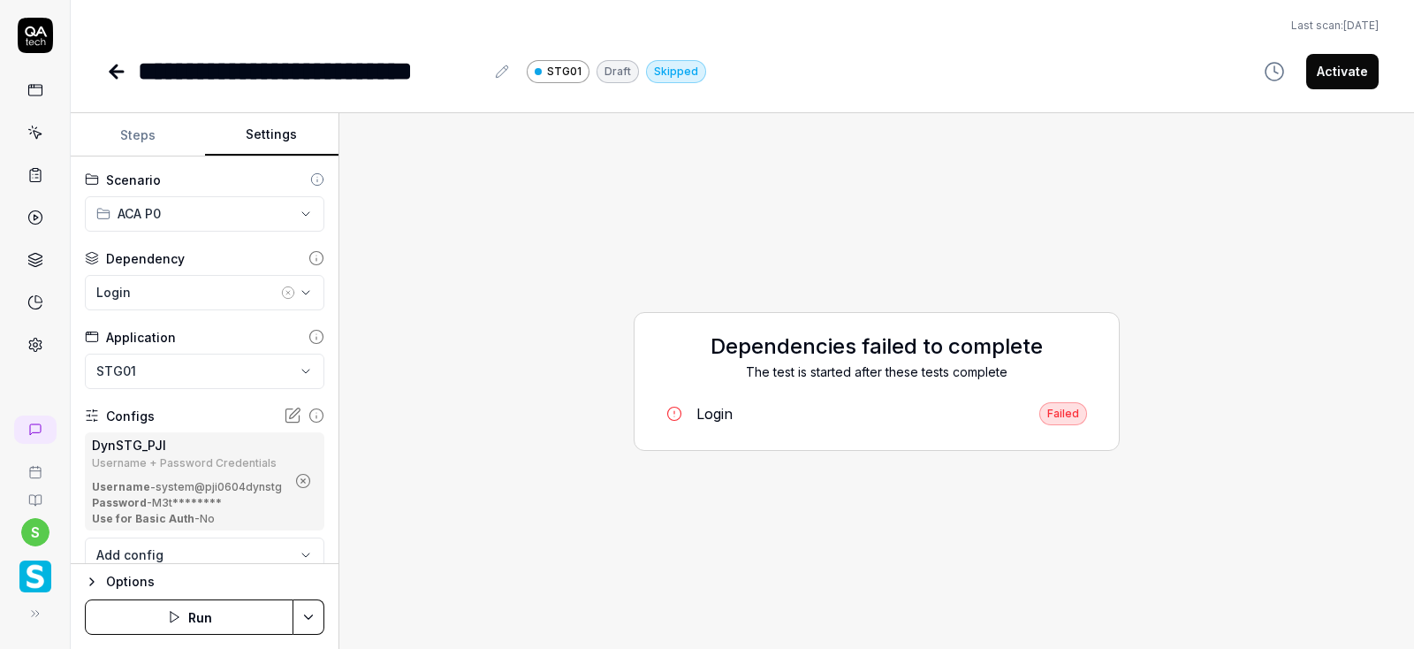
click at [285, 291] on icon "button" at bounding box center [288, 292] width 14 height 14
click at [315, 608] on html "**********" at bounding box center [707, 324] width 1414 height 649
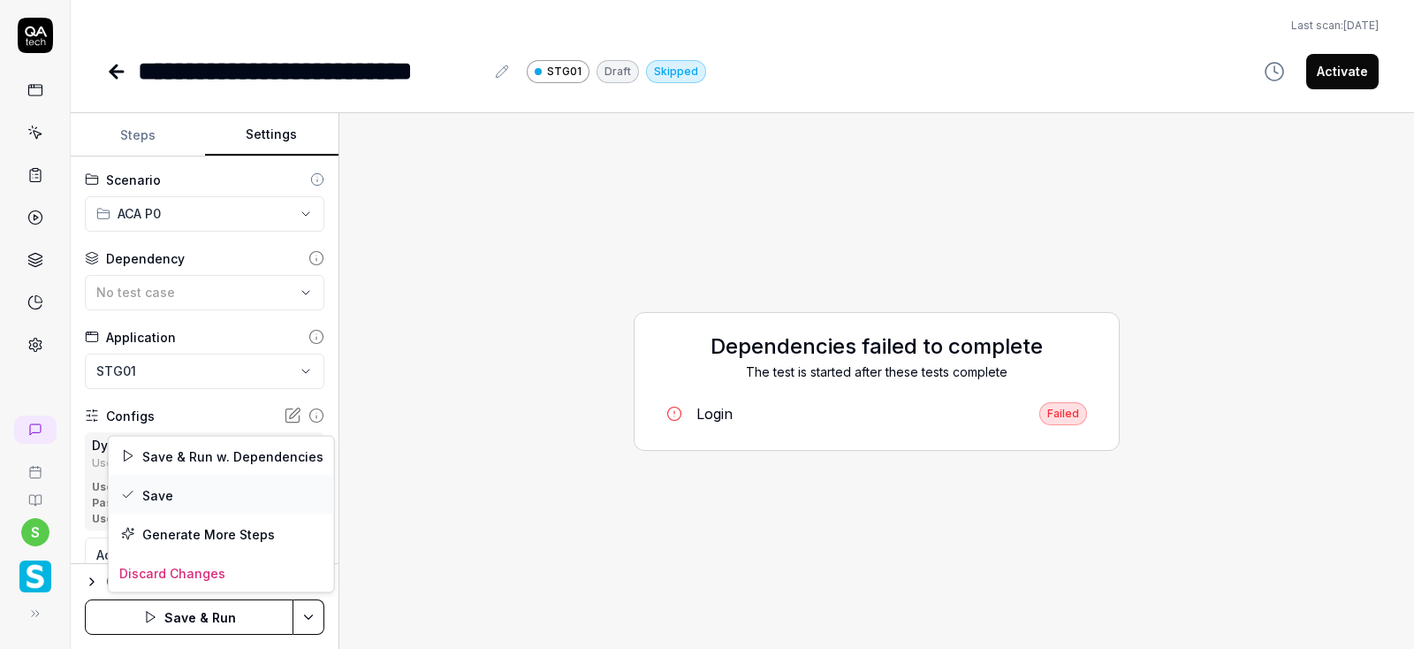
click at [153, 491] on div "Save" at bounding box center [221, 494] width 225 height 39
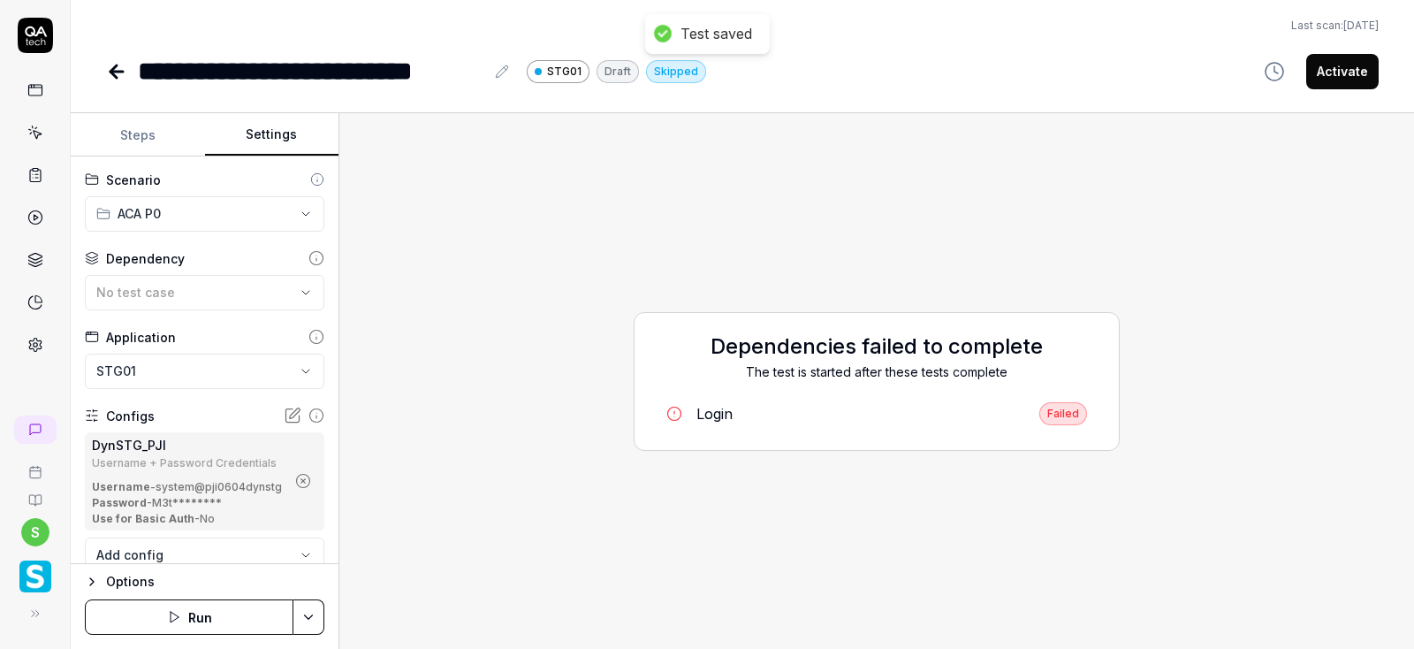
click at [95, 583] on icon "button" at bounding box center [92, 581] width 14 height 14
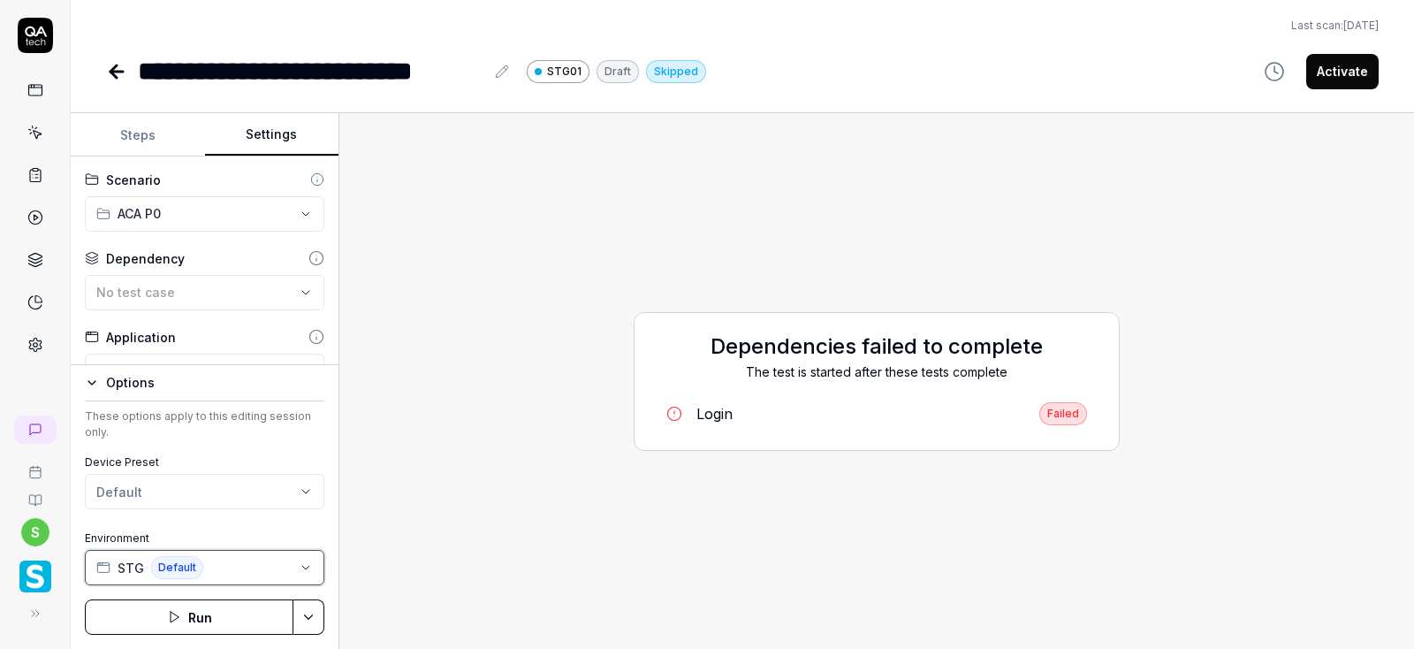
click at [303, 564] on icon "button" at bounding box center [306, 567] width 14 height 14
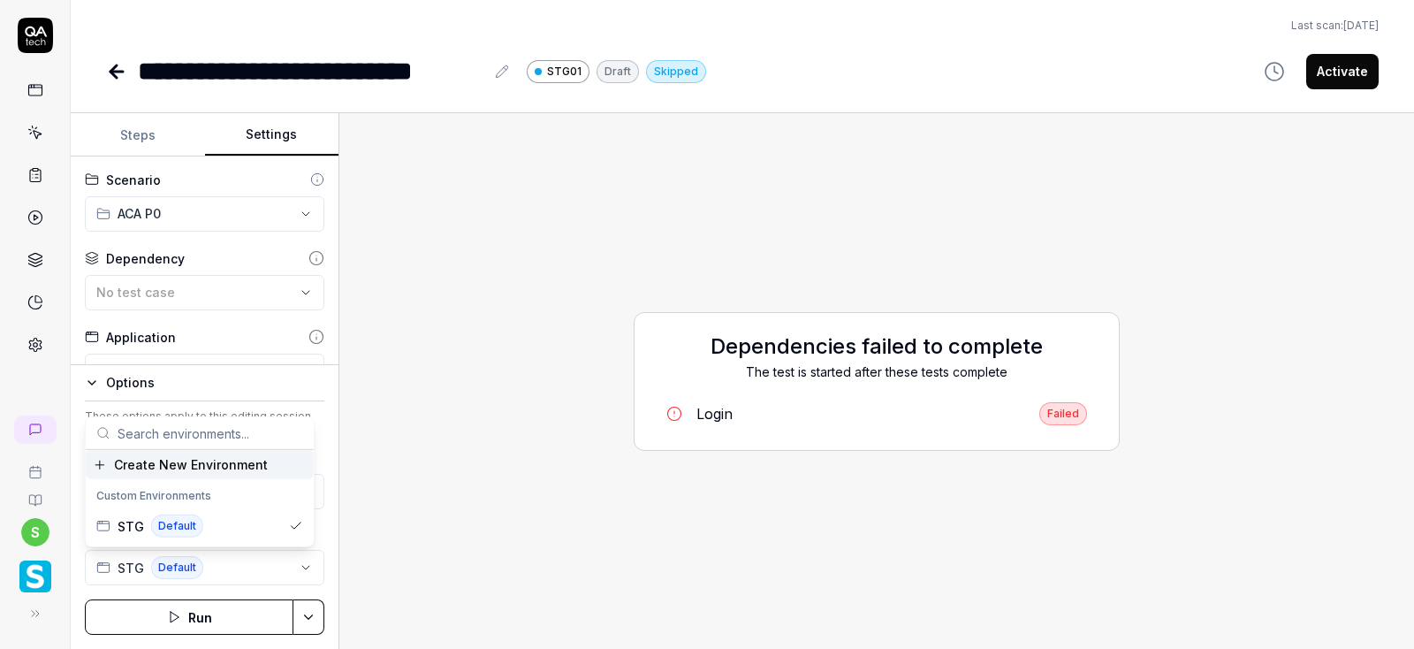
click at [422, 427] on div "Dependencies failed to complete The test is started after these tests complete …" at bounding box center [876, 380] width 1046 height 507
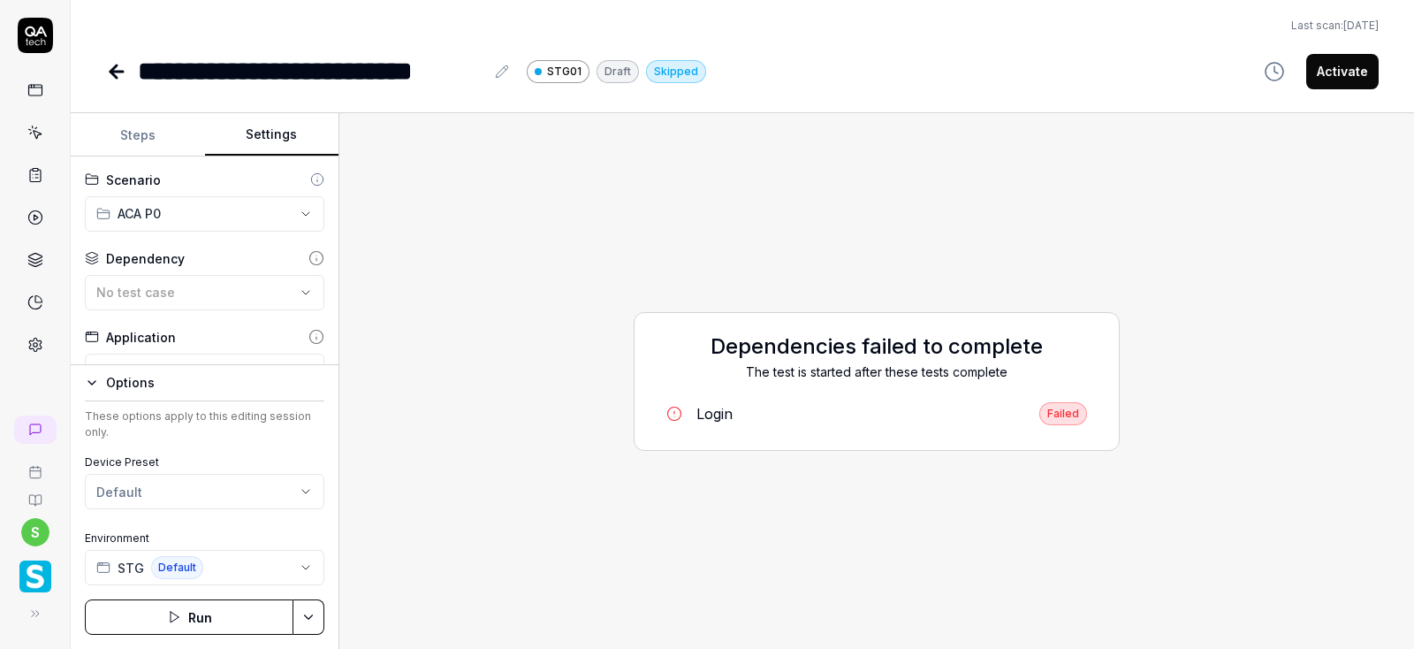
click at [192, 623] on button "Run" at bounding box center [189, 616] width 209 height 35
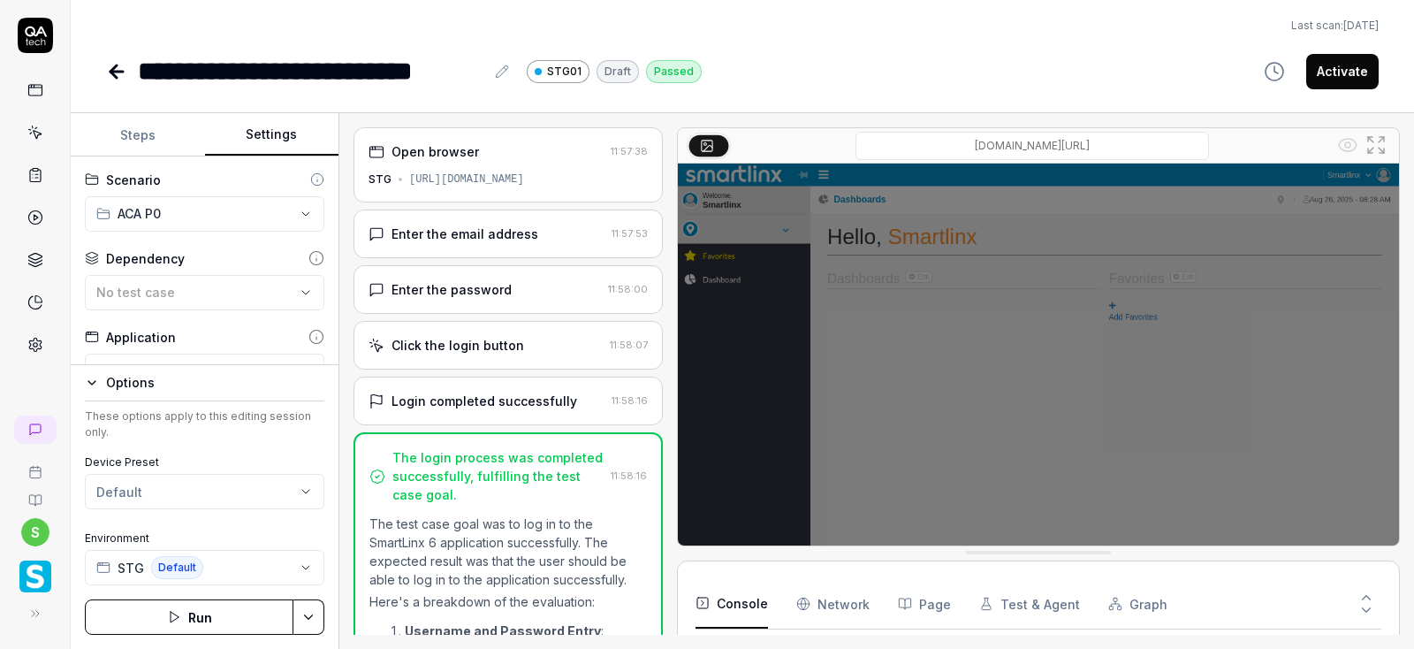
click at [1349, 68] on button "Activate" at bounding box center [1342, 71] width 72 height 35
click at [113, 73] on icon at bounding box center [113, 71] width 6 height 12
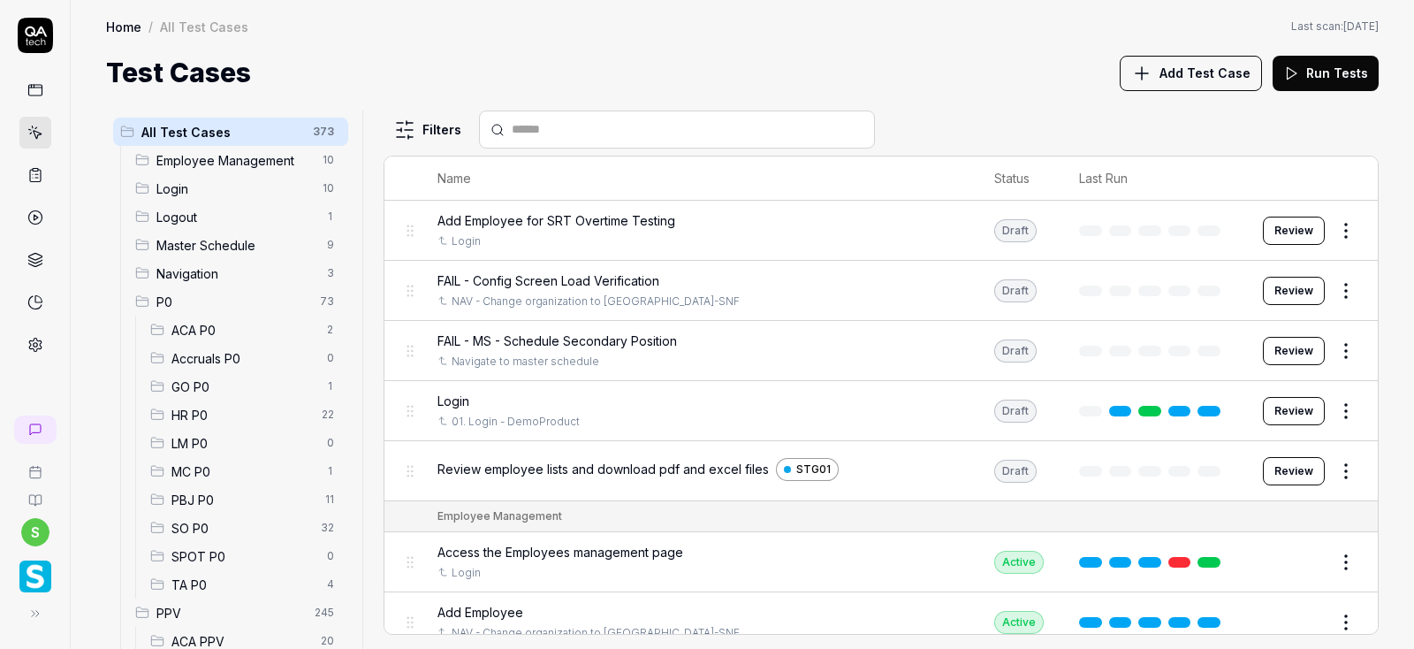
click at [193, 329] on span "ACA P0" at bounding box center [243, 330] width 145 height 19
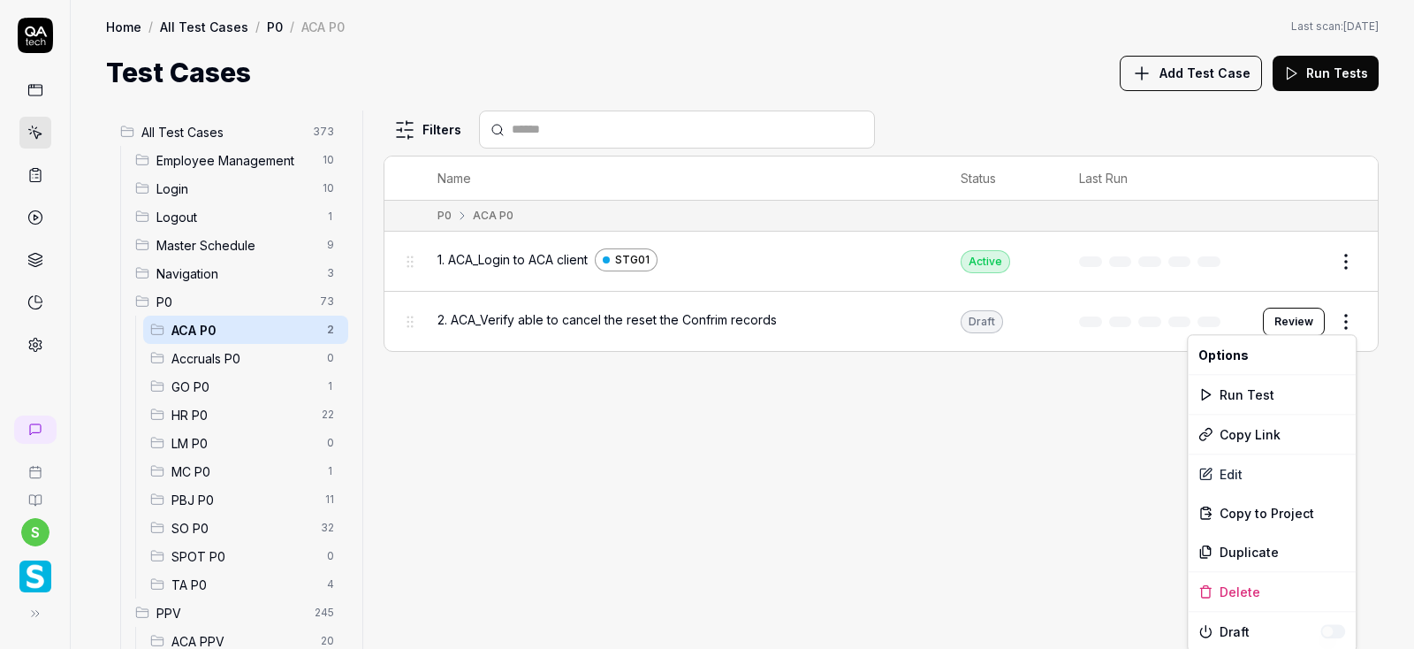
click at [1347, 316] on html "s Home / All Test Cases / P0 / ACA P0 Home / All Test Cases / P0 / ACA P0 Last …" at bounding box center [707, 324] width 1414 height 649
click at [1244, 468] on div "Edit" at bounding box center [1272, 473] width 168 height 39
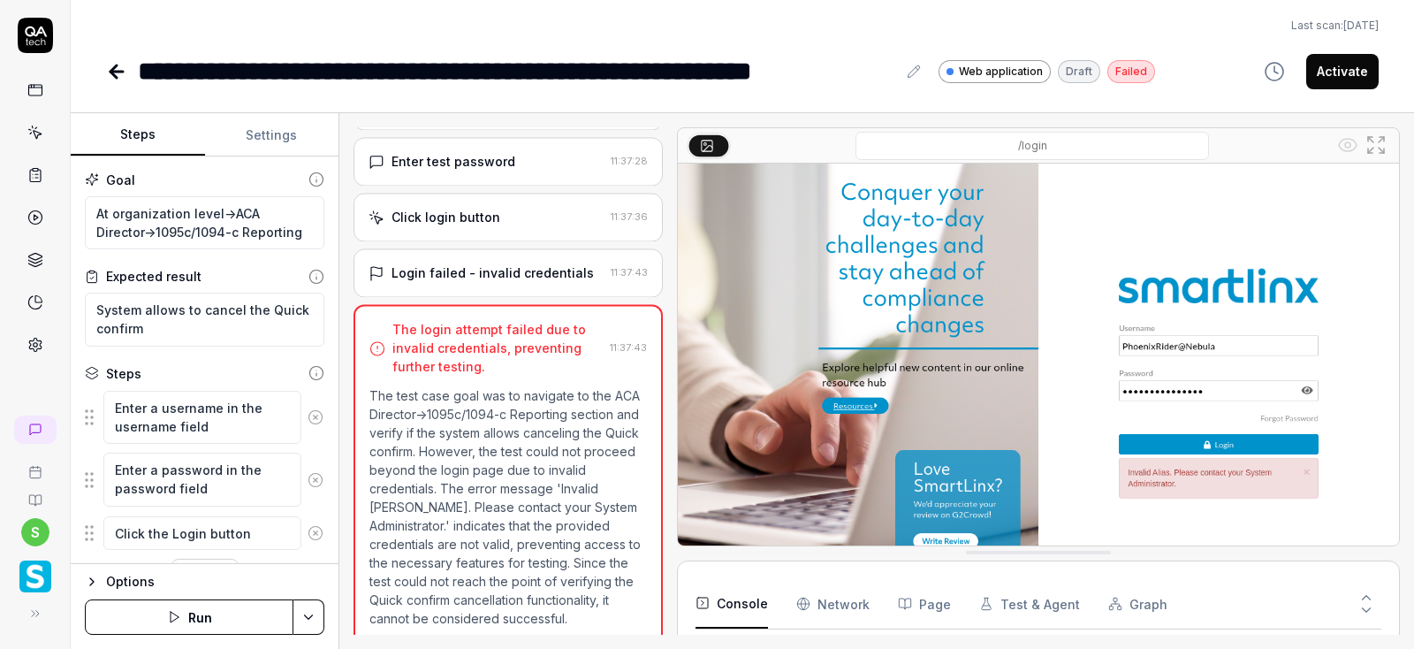
scroll to position [137, 0]
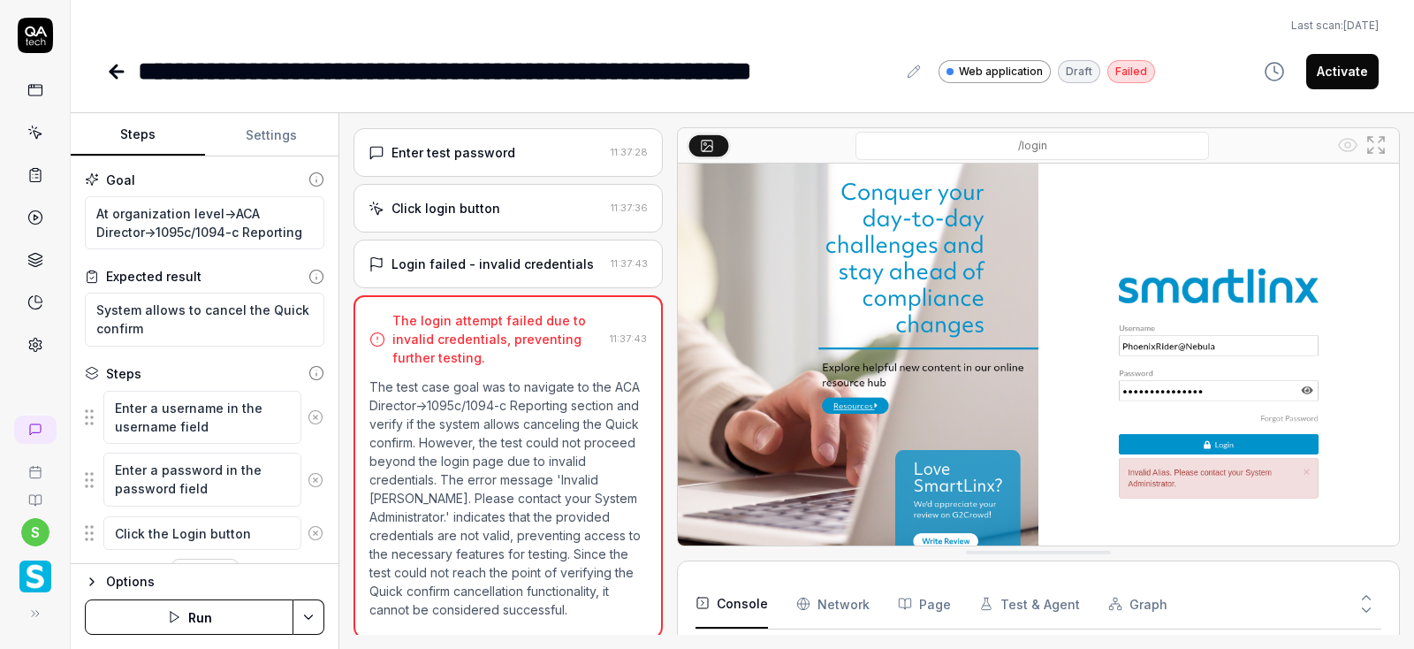
type textarea "*"
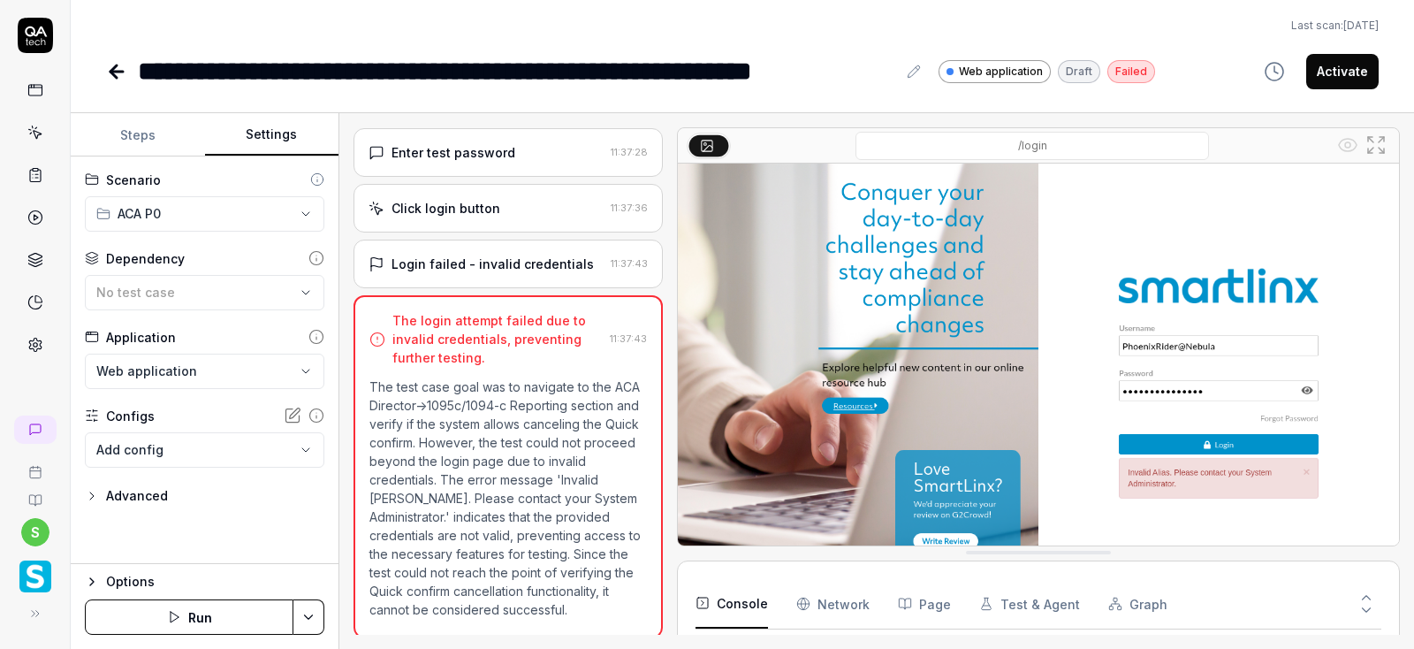
click at [261, 136] on button "Settings" at bounding box center [272, 135] width 134 height 42
click at [234, 288] on div "No test case" at bounding box center [195, 292] width 199 height 19
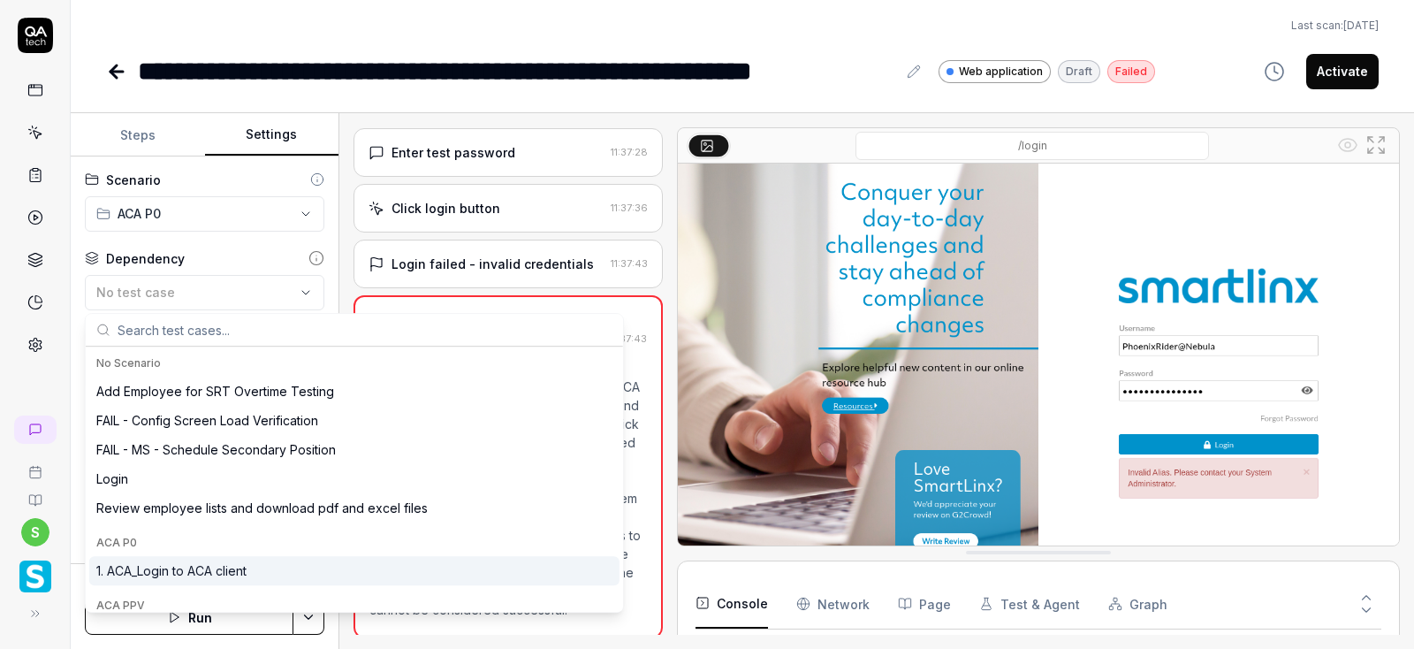
click at [218, 563] on div "1. ACA_Login to ACA client" at bounding box center [171, 570] width 150 height 19
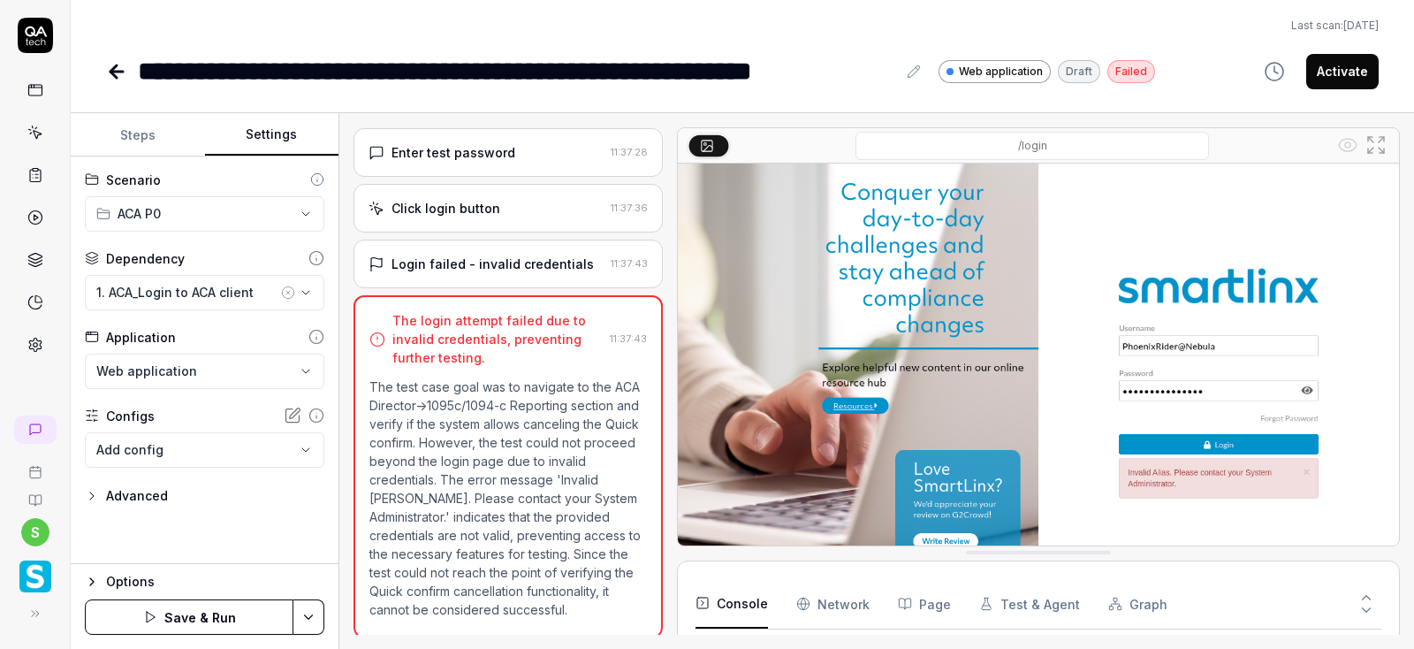
click at [308, 619] on html "**********" at bounding box center [707, 324] width 1414 height 649
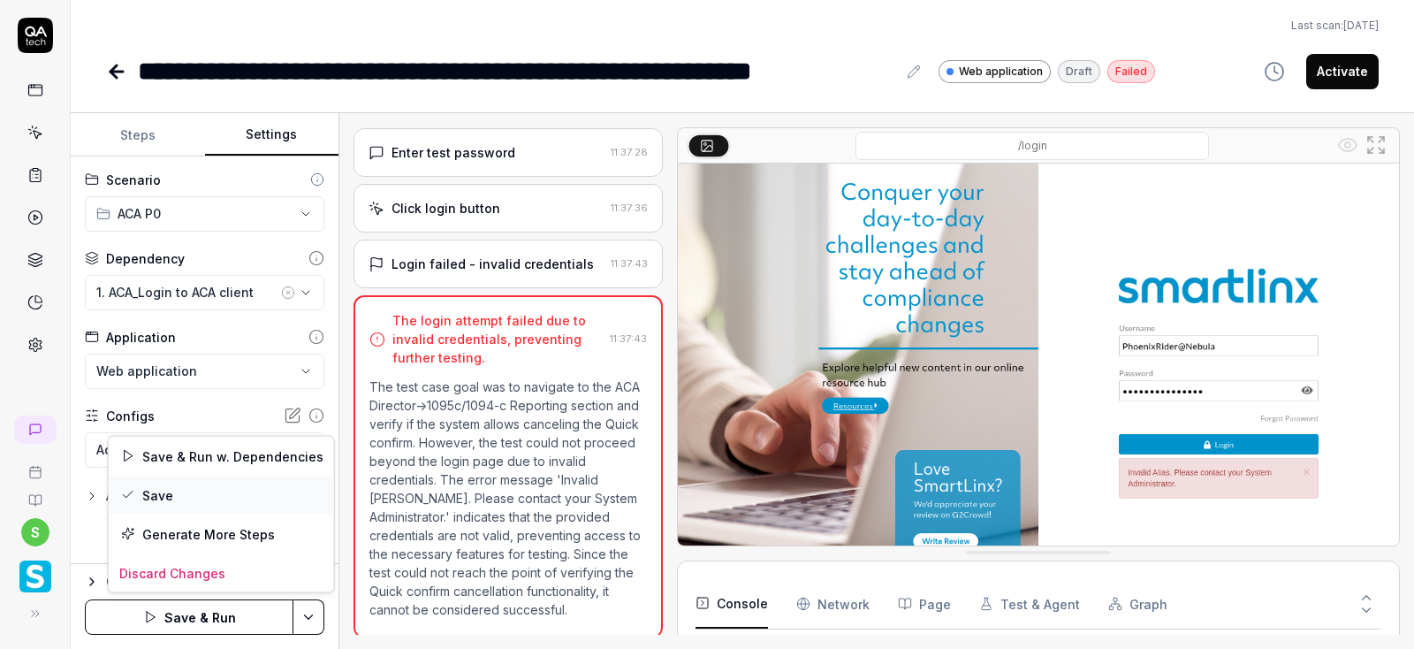
click at [148, 492] on div "Save" at bounding box center [221, 494] width 225 height 39
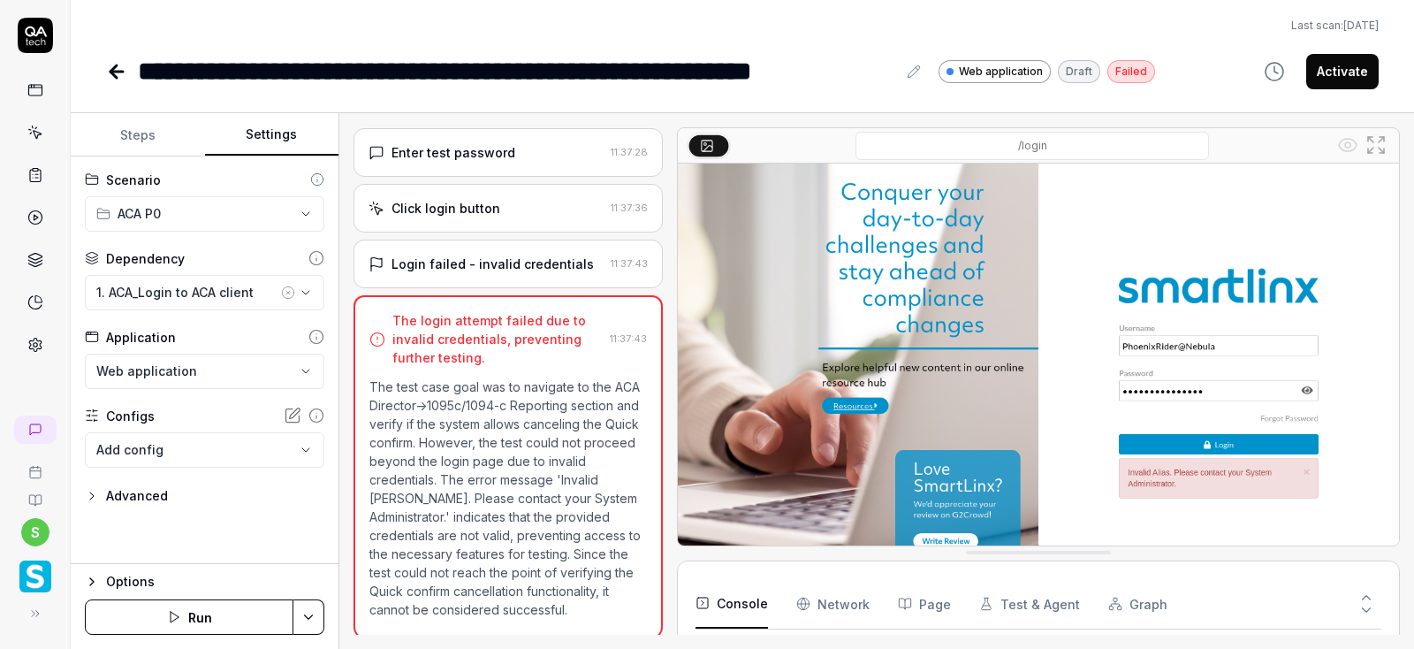
click at [784, 78] on div "**********" at bounding box center [517, 71] width 758 height 40
click at [799, 72] on div "**********" at bounding box center [517, 71] width 758 height 40
click at [312, 617] on html "**********" at bounding box center [707, 324] width 1414 height 649
click at [202, 615] on html "**********" at bounding box center [707, 324] width 1414 height 649
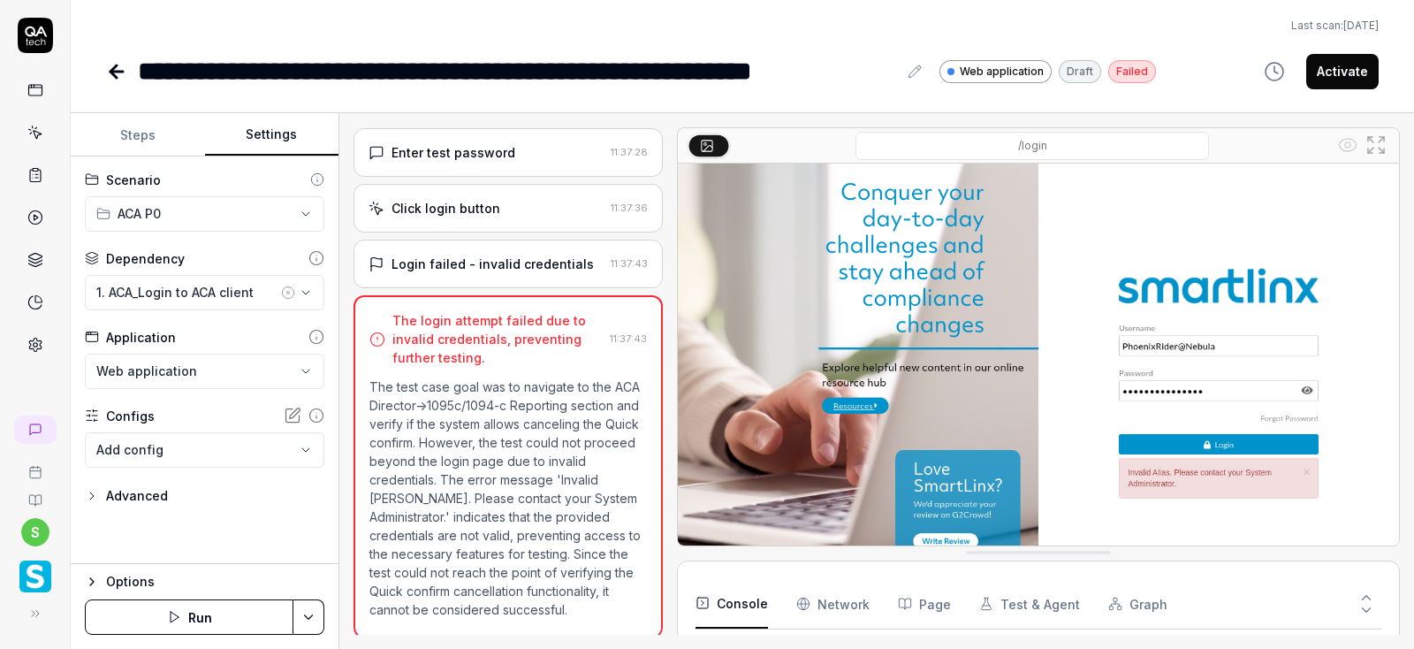
click at [99, 583] on icon "button" at bounding box center [92, 581] width 14 height 14
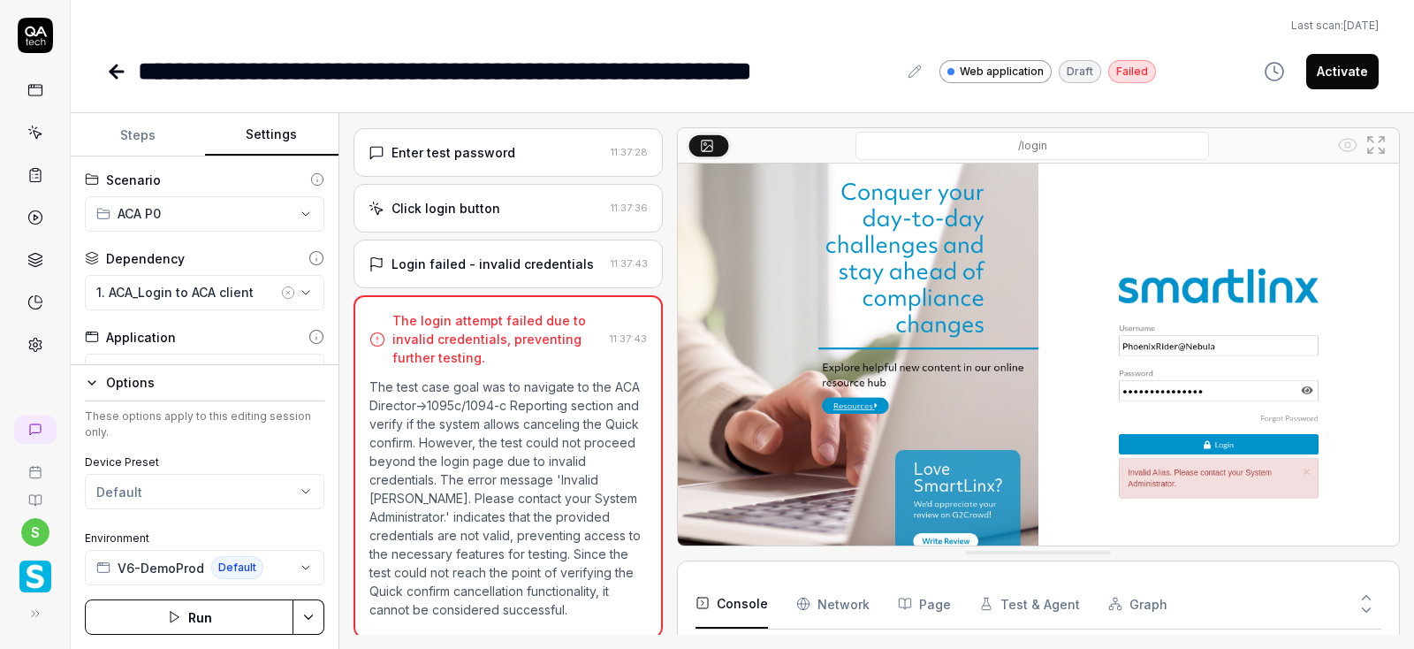
scroll to position [155, 0]
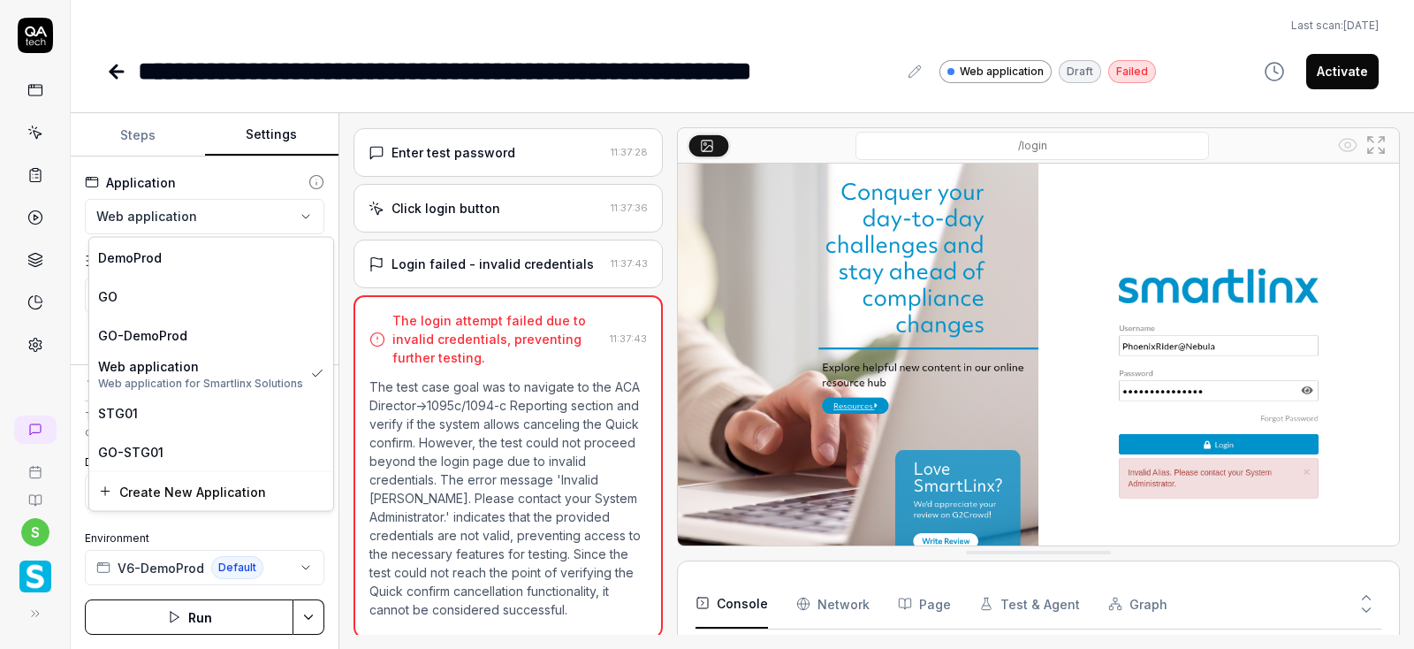
click at [304, 210] on html "**********" at bounding box center [707, 324] width 1414 height 649
click at [127, 413] on span "STG01" at bounding box center [118, 412] width 40 height 19
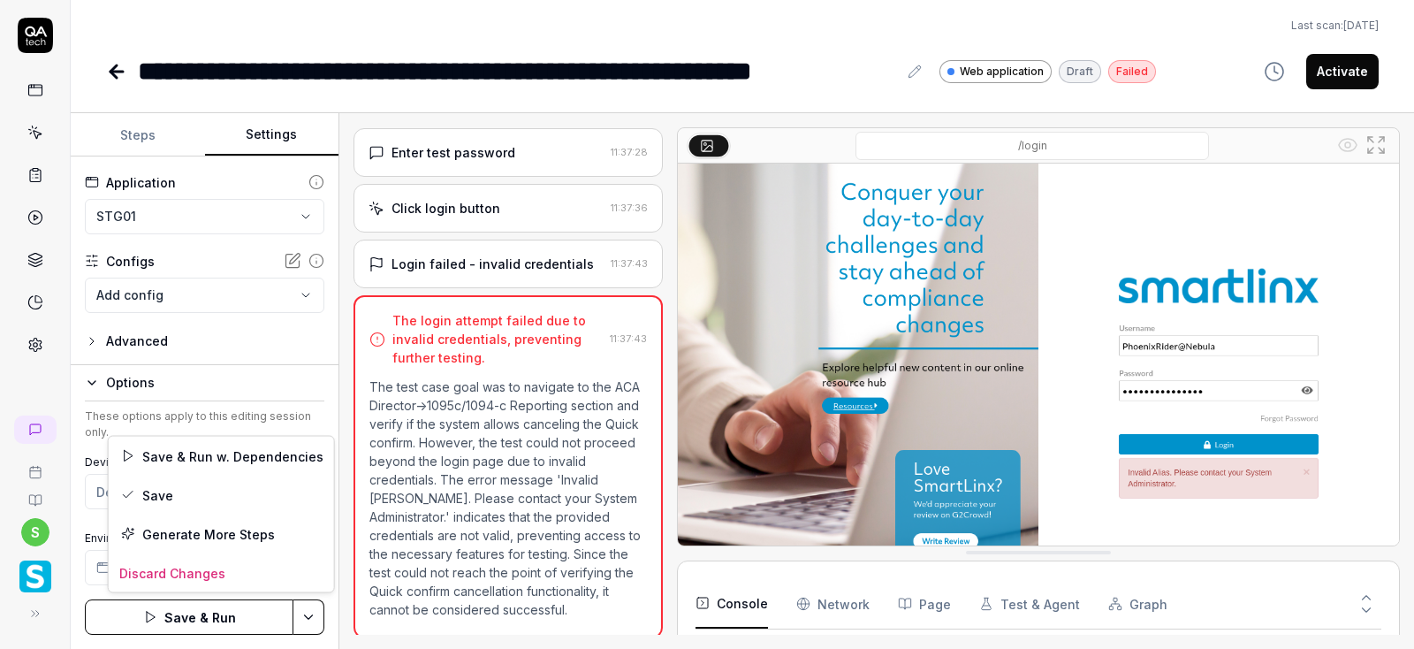
click at [306, 617] on html "**********" at bounding box center [707, 324] width 1414 height 649
click at [156, 493] on div "Save" at bounding box center [221, 494] width 225 height 39
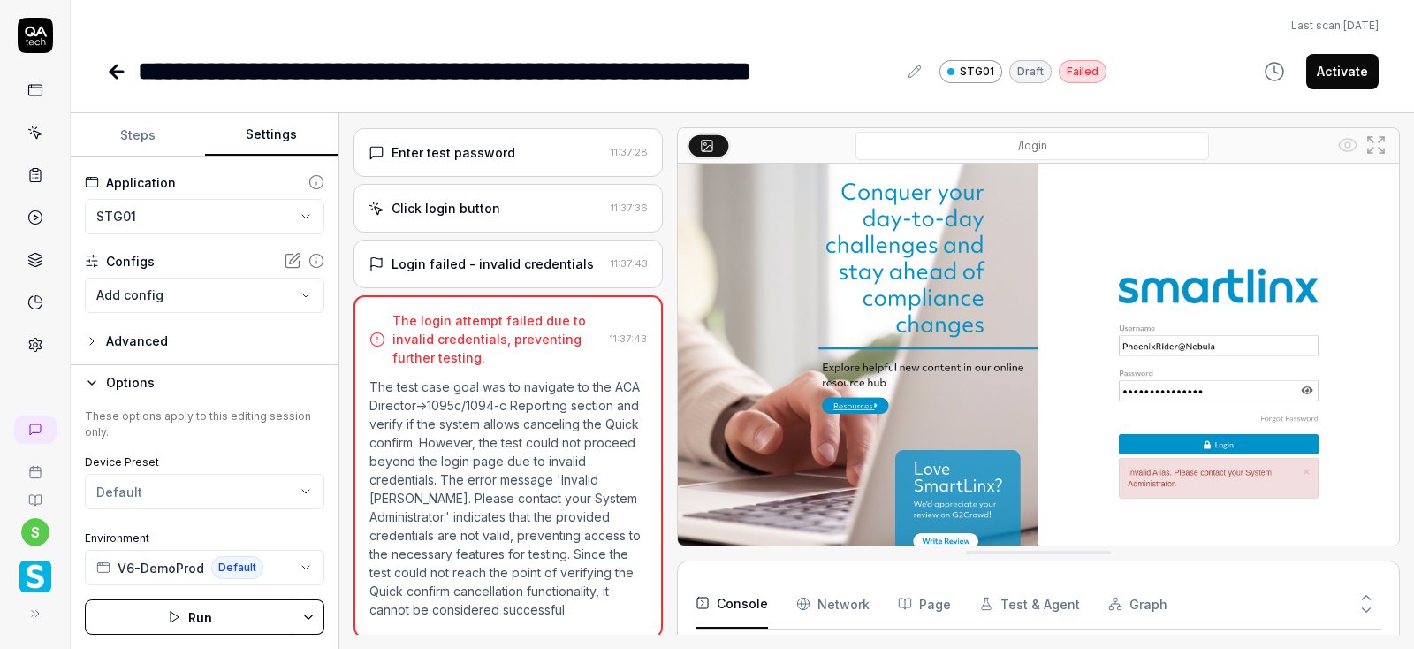
click at [188, 625] on button "Run" at bounding box center [189, 616] width 209 height 35
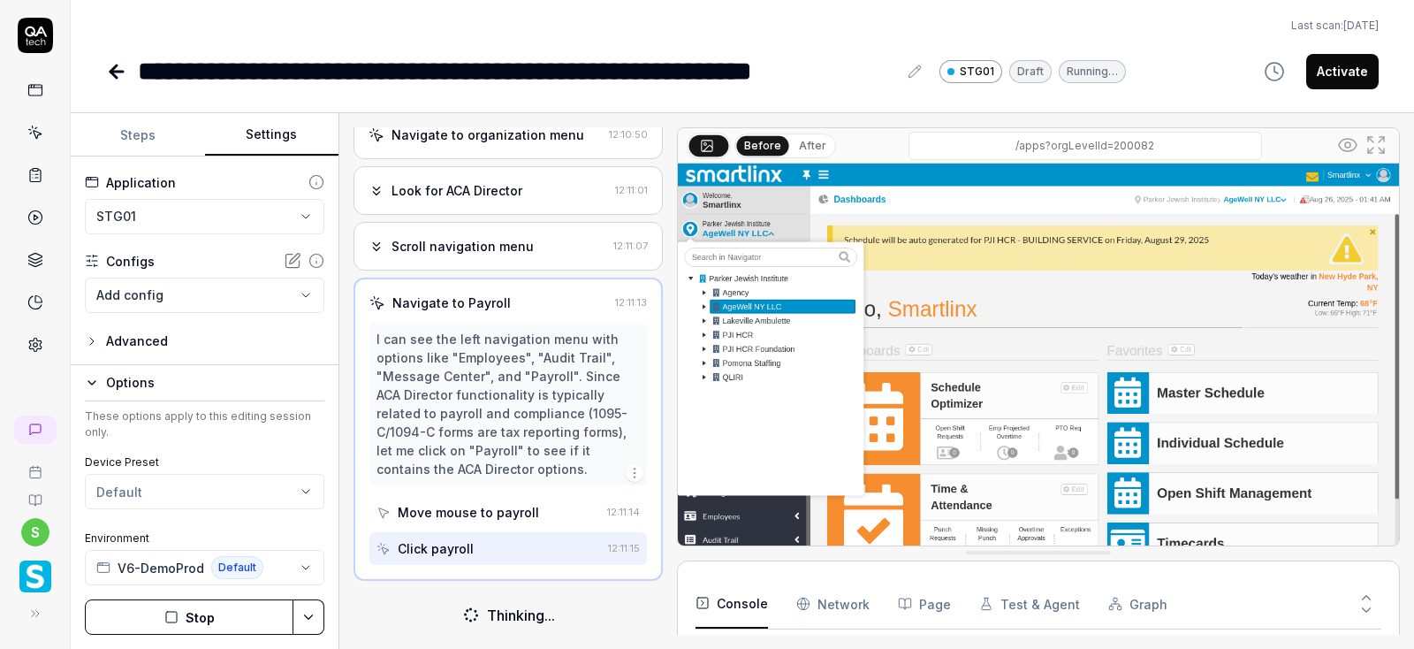
scroll to position [579, 0]
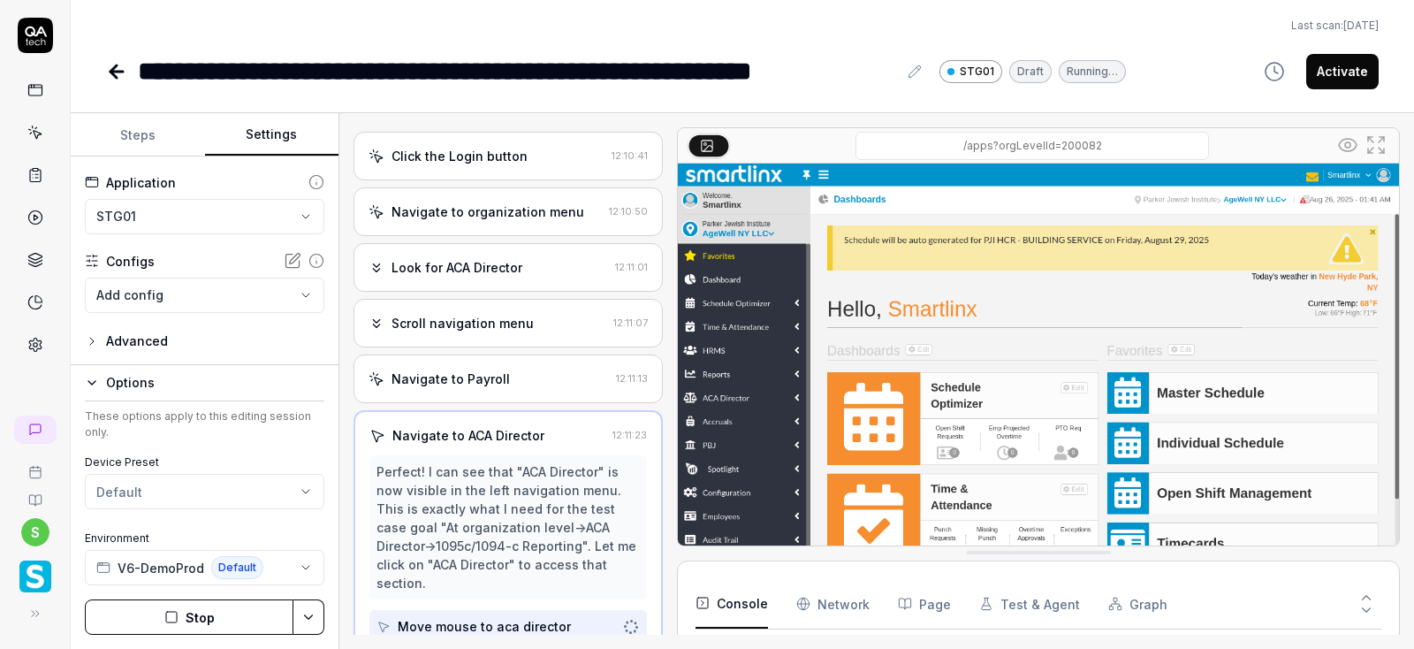
click at [147, 141] on button "Steps" at bounding box center [138, 135] width 134 height 42
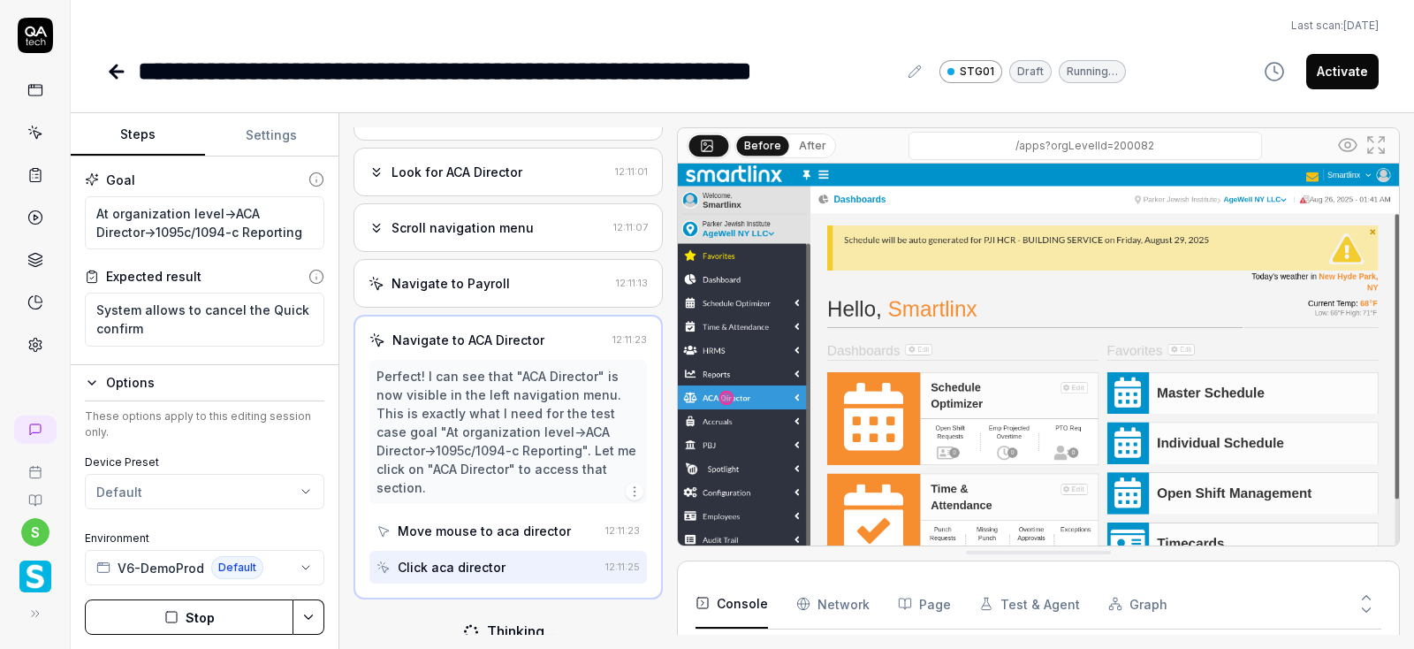
scroll to position [597, 0]
click at [94, 383] on icon "button" at bounding box center [91, 383] width 7 height 4
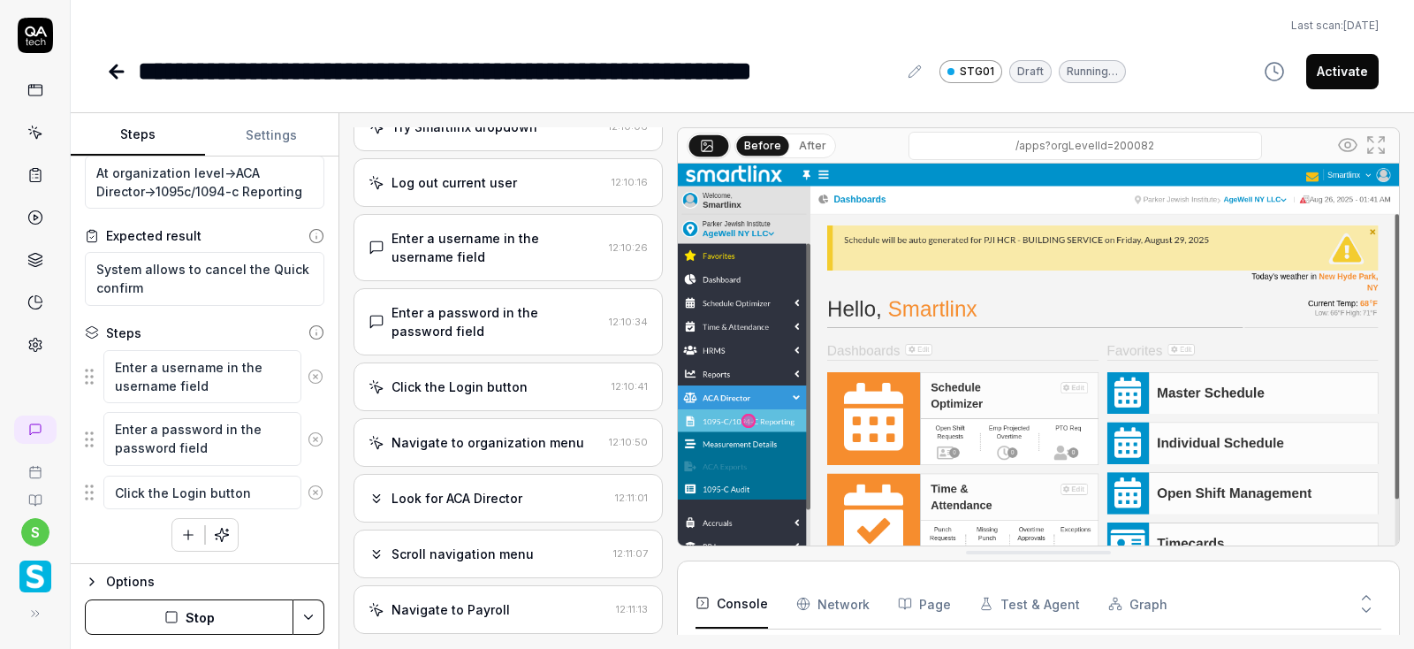
scroll to position [742, 0]
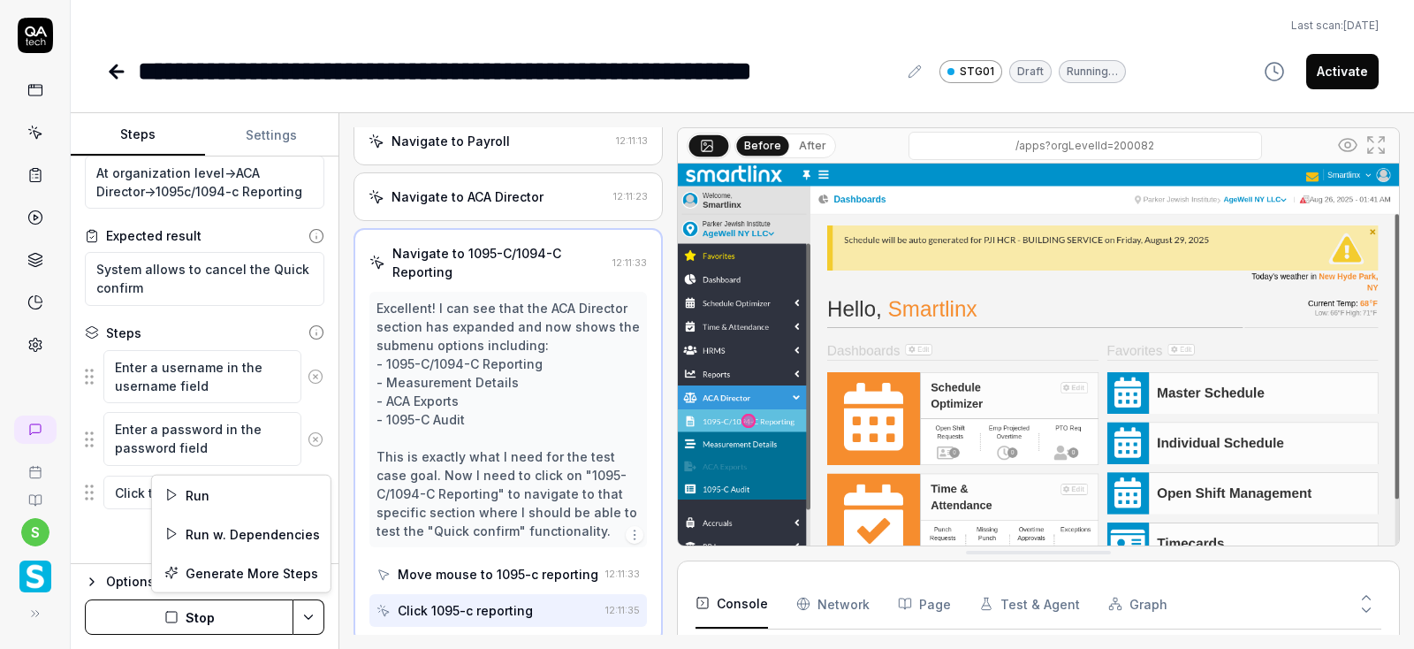
click at [313, 625] on html "**********" at bounding box center [707, 324] width 1414 height 649
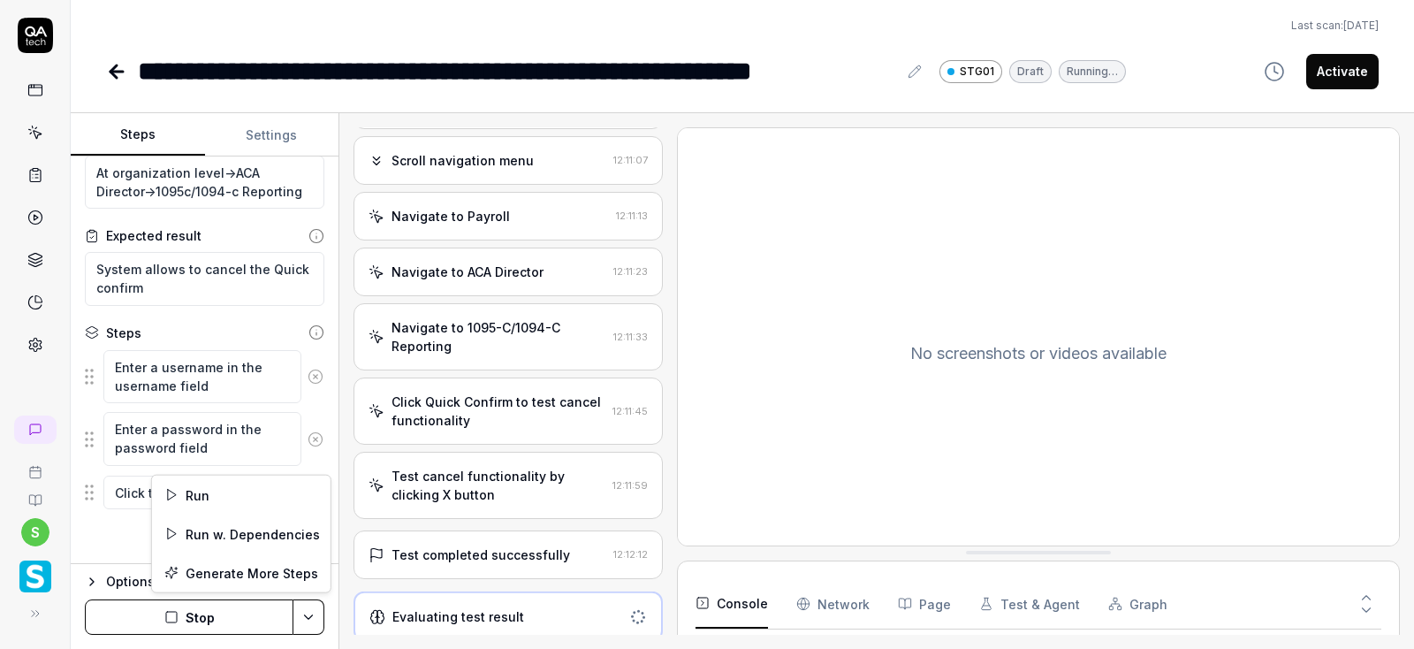
scroll to position [658, 0]
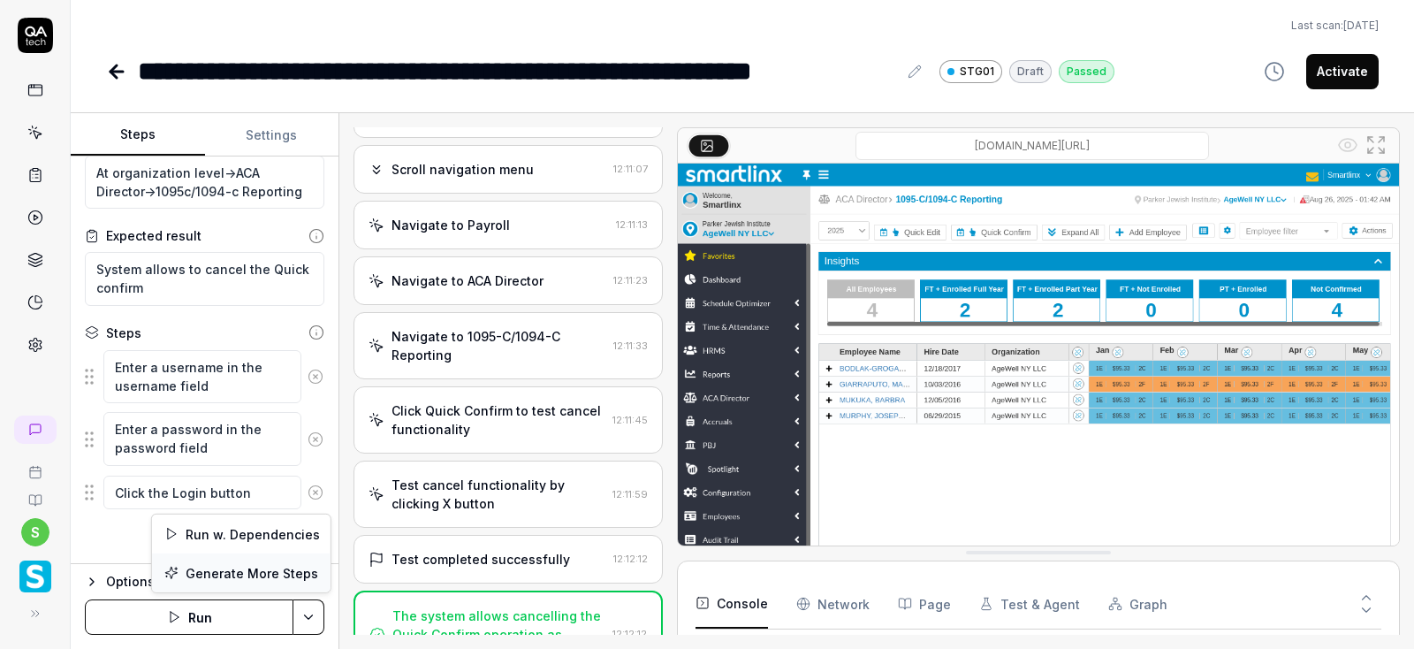
click at [262, 573] on div "Generate More Steps" at bounding box center [241, 572] width 179 height 39
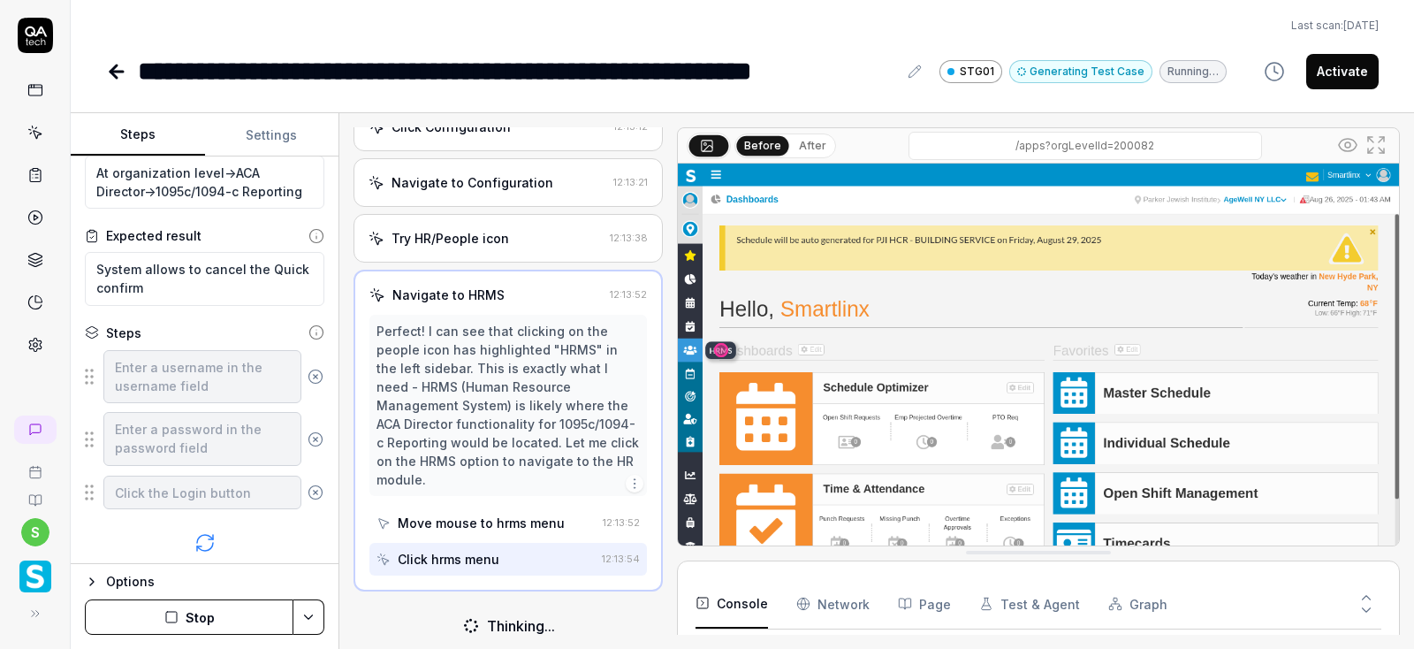
scroll to position [265, 0]
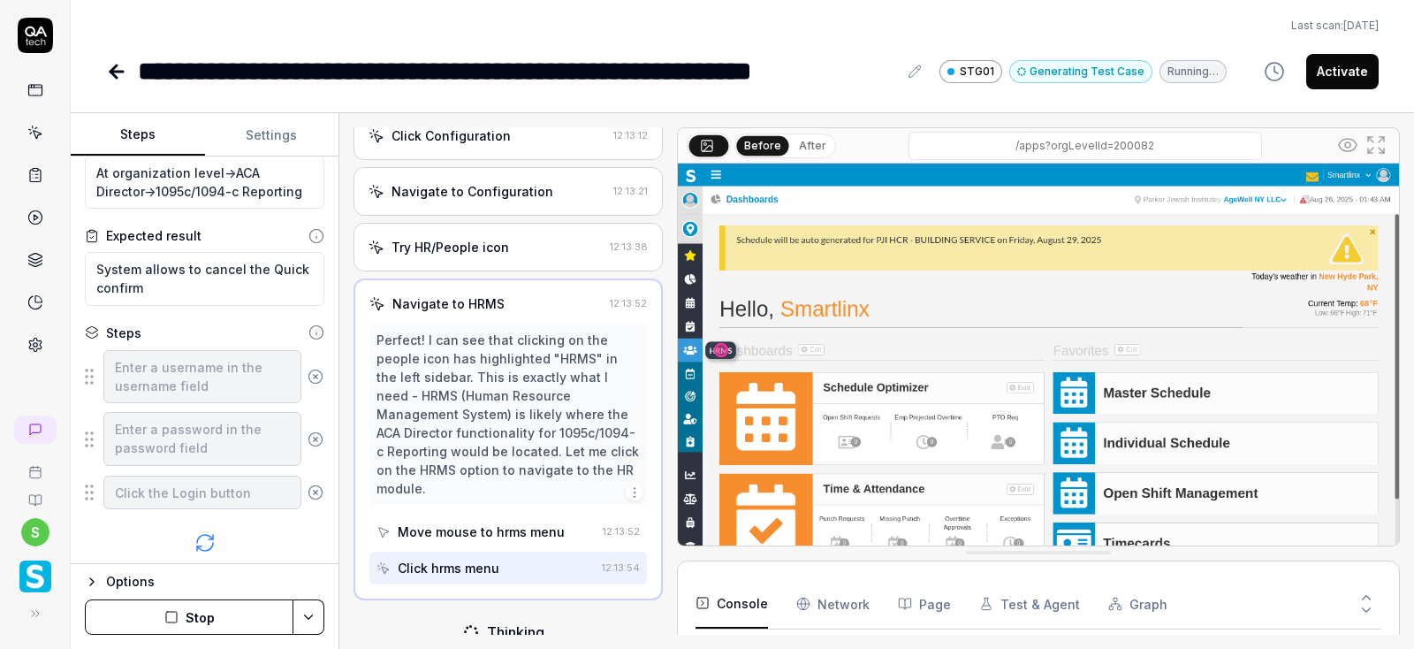
click at [758, 145] on button "Before" at bounding box center [763, 144] width 52 height 19
click at [806, 149] on button "After" at bounding box center [813, 145] width 42 height 19
click at [761, 149] on button "Before" at bounding box center [762, 145] width 51 height 19
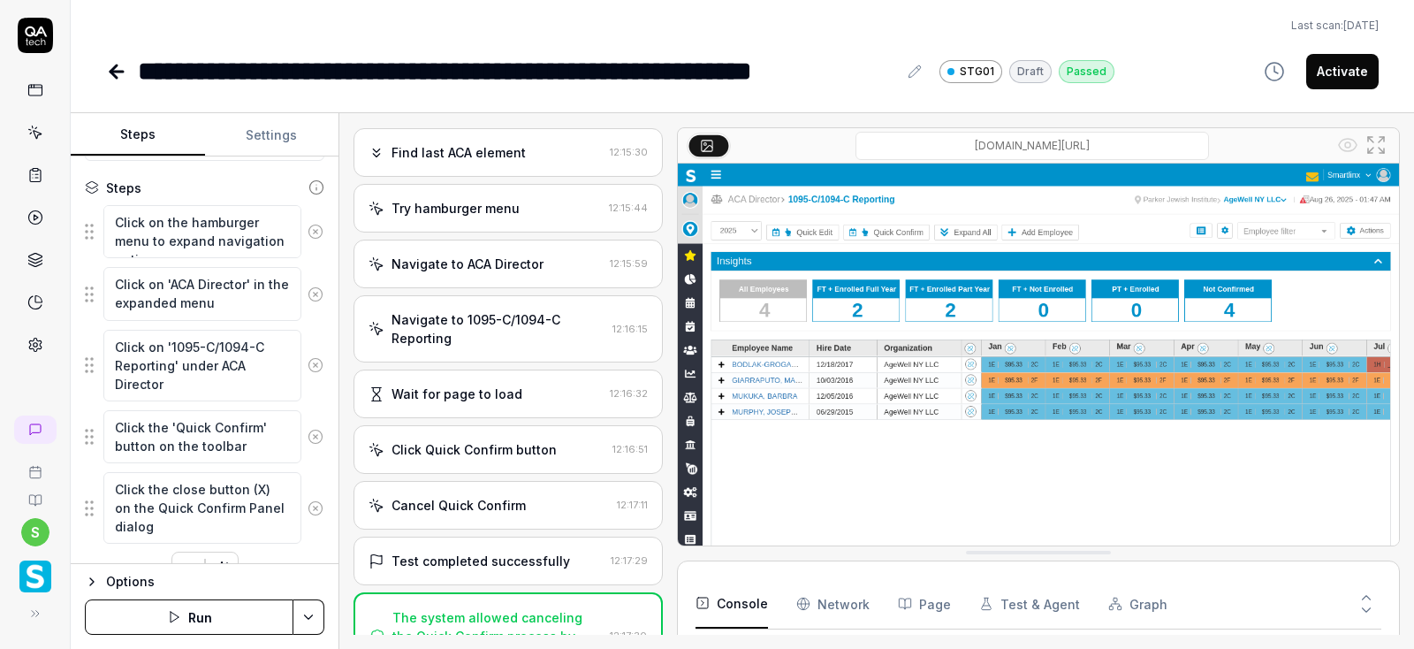
scroll to position [219, 0]
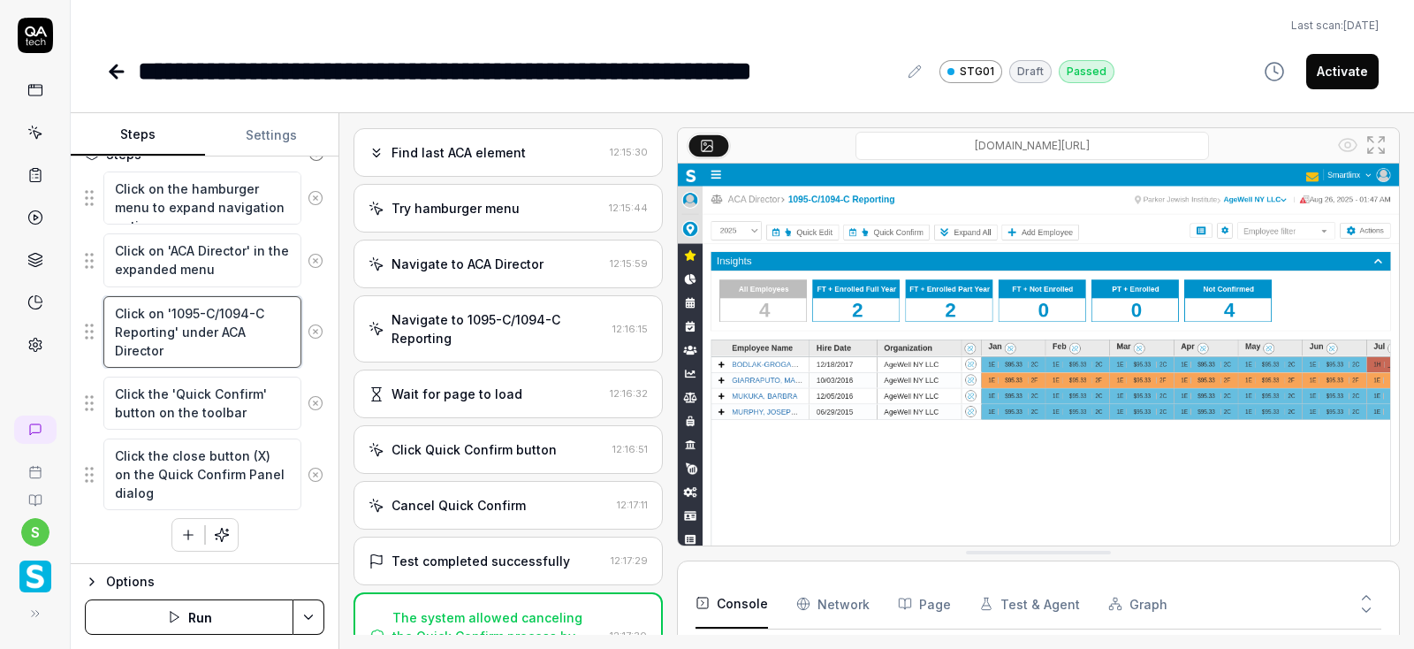
click at [224, 358] on textarea "Click on '1095-C/1094-C Reporting' under ACA Director" at bounding box center [202, 332] width 198 height 72
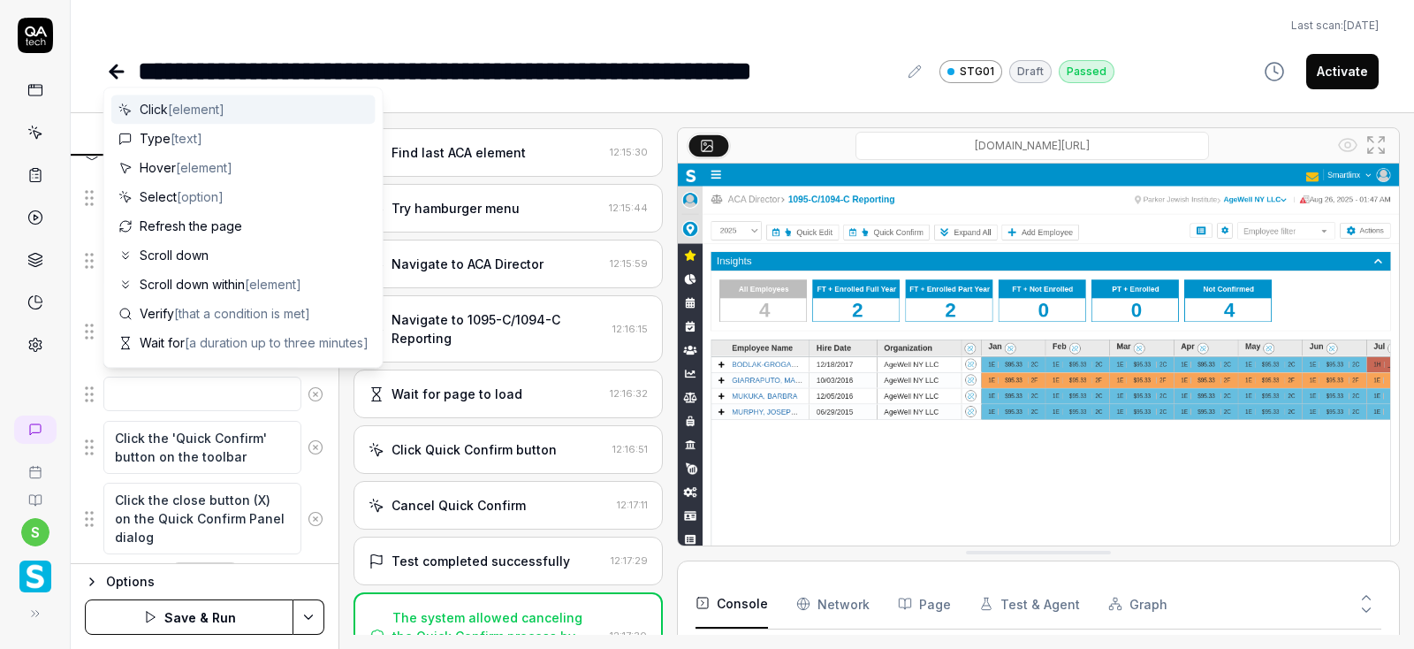
click at [179, 395] on textarea at bounding box center [202, 393] width 198 height 34
type textarea "*"
type textarea "M"
type textarea "*"
type textarea "Mo"
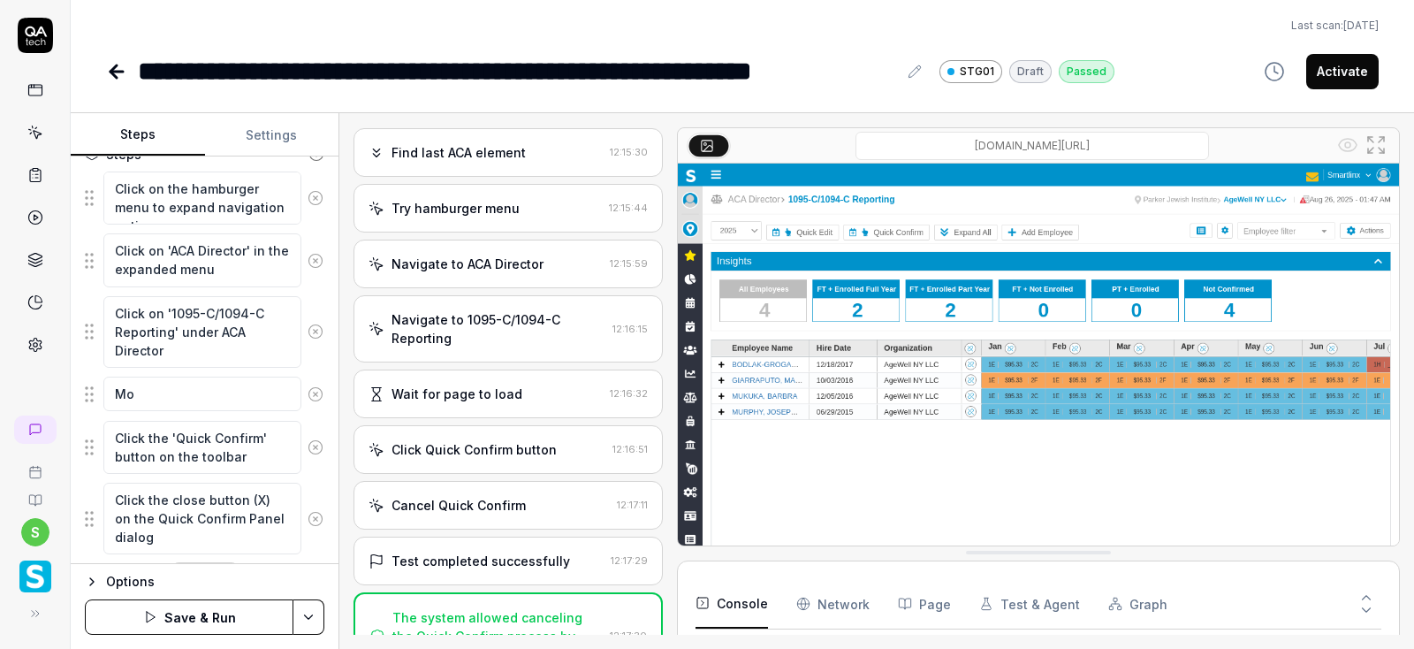
type textarea "*"
type textarea "Mov"
type textarea "*"
type textarea "Move"
type textarea "*"
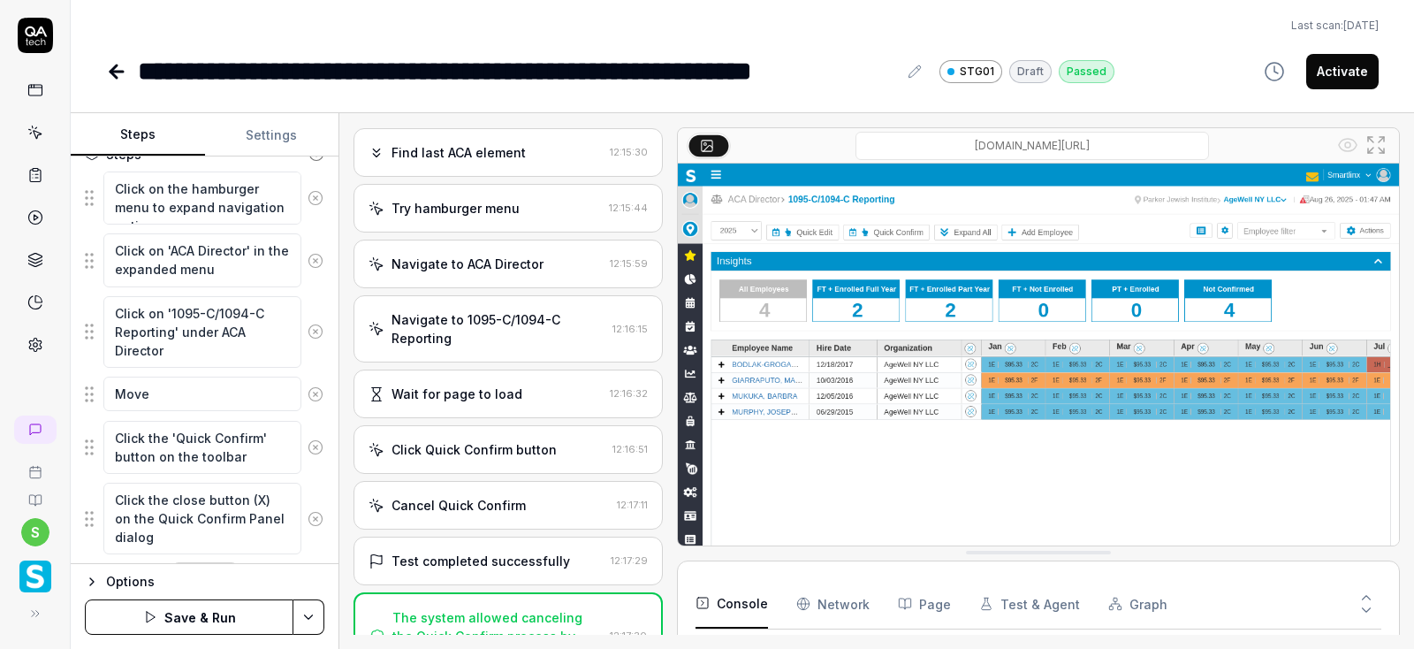
type textarea "Move"
type textarea "*"
type textarea "Move m"
type textarea "*"
type textarea "Move mo"
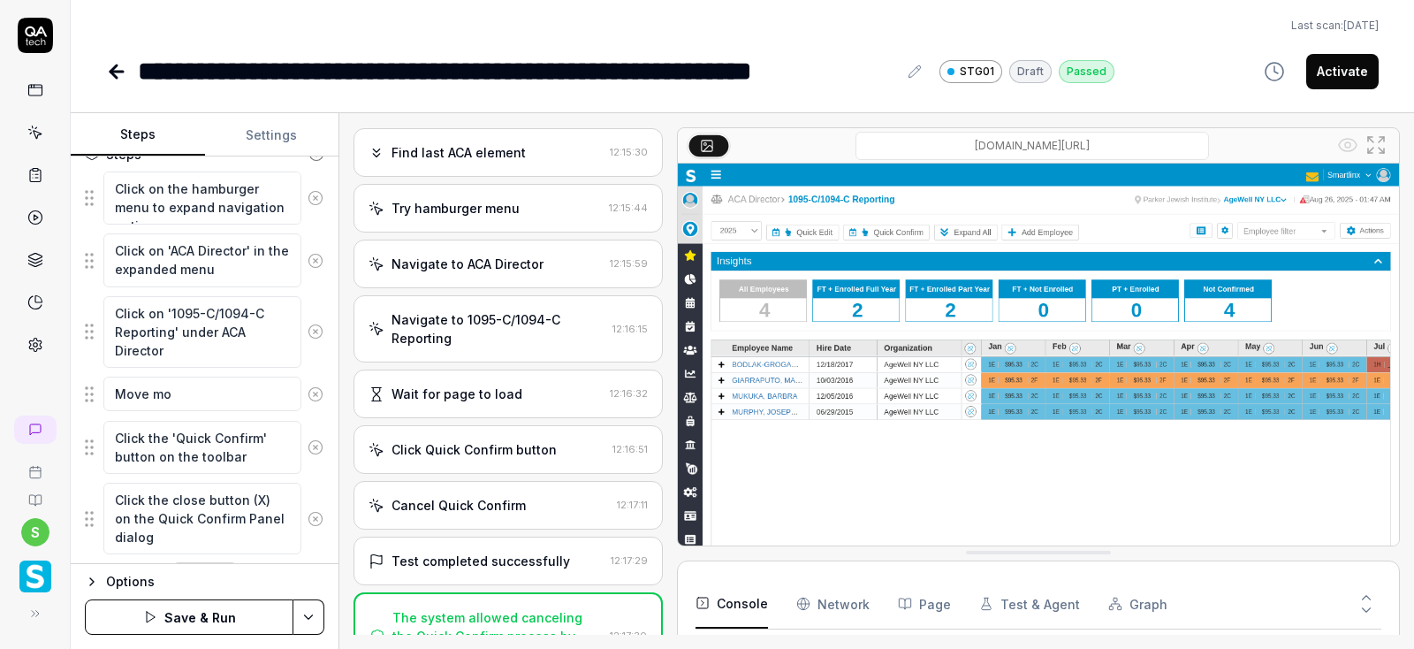
type textarea "*"
type textarea "Move mou"
type textarea "*"
type textarea "Move mous"
type textarea "*"
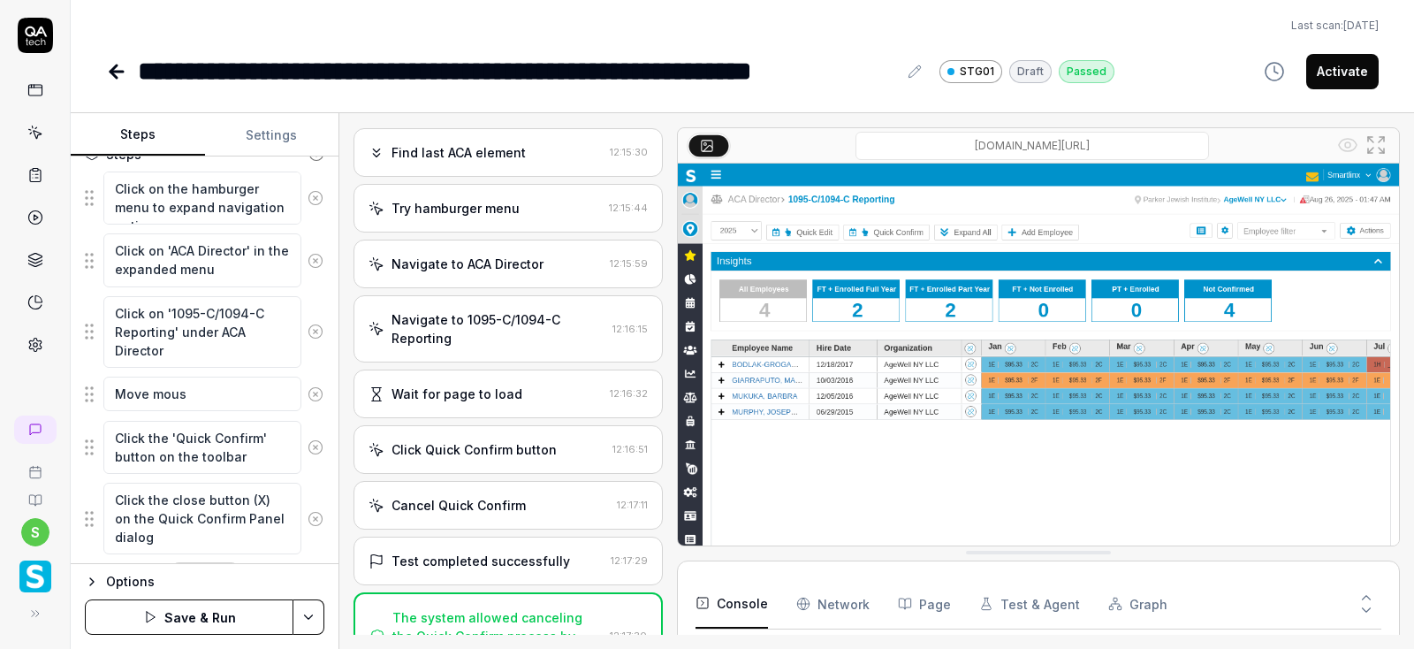
type textarea "Move mouse"
type textarea "*"
type textarea "Move mouse"
type textarea "*"
type textarea "Move mouse t"
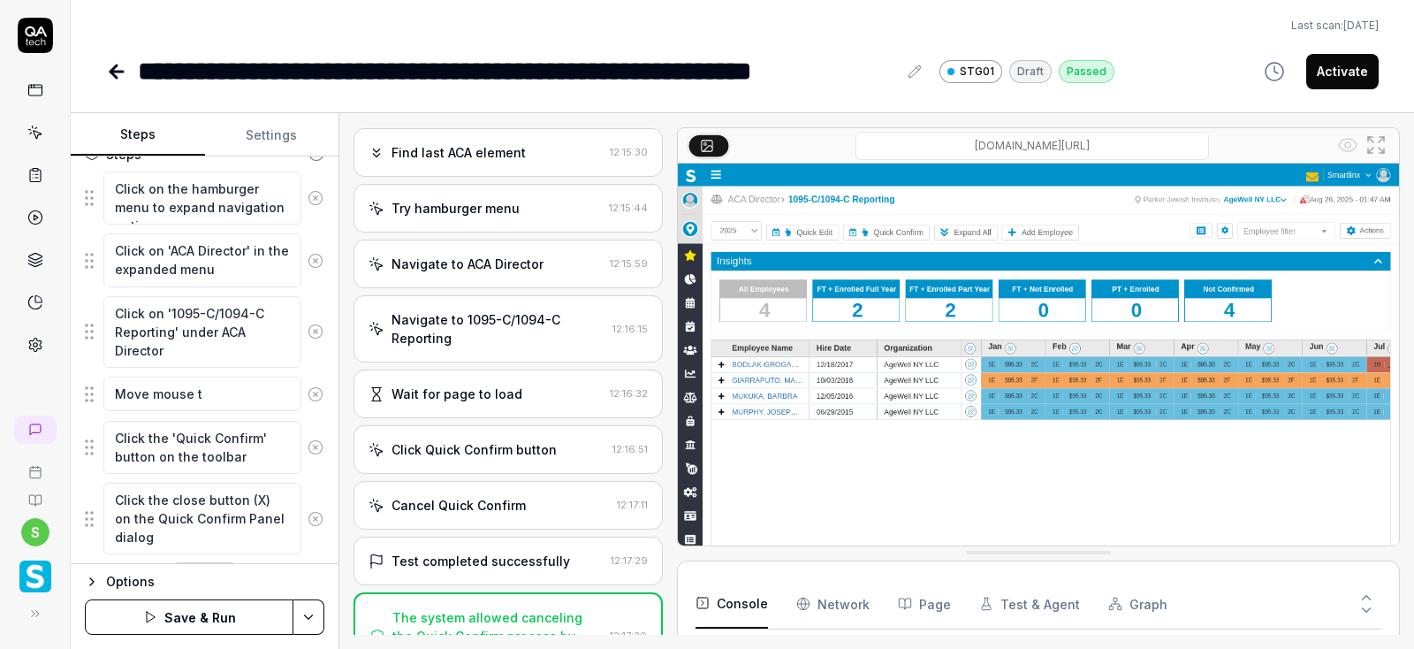
type textarea "*"
type textarea "Move mouse to"
type textarea "*"
type textarea "Move mouse to"
type textarea "*"
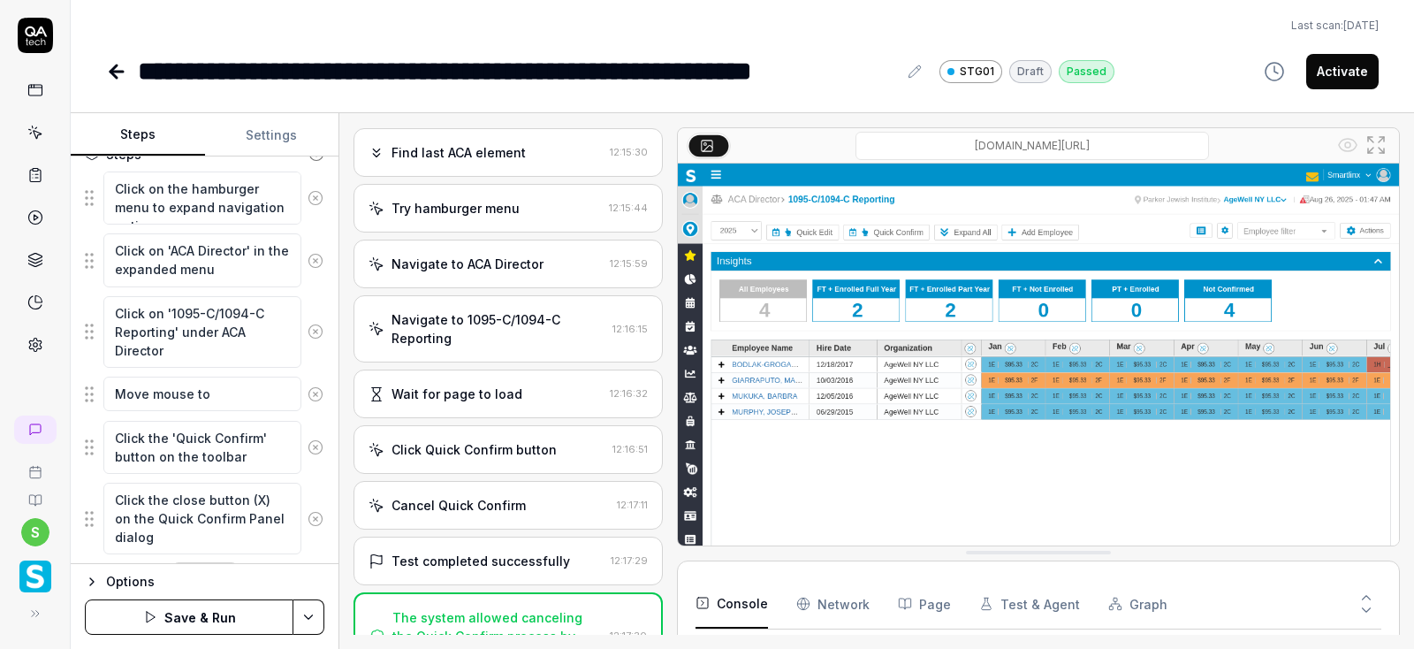
type textarea "Move mouse to t"
type textarea "*"
type textarea "Move mouse to th"
type textarea "*"
type textarea "Move mouse to the"
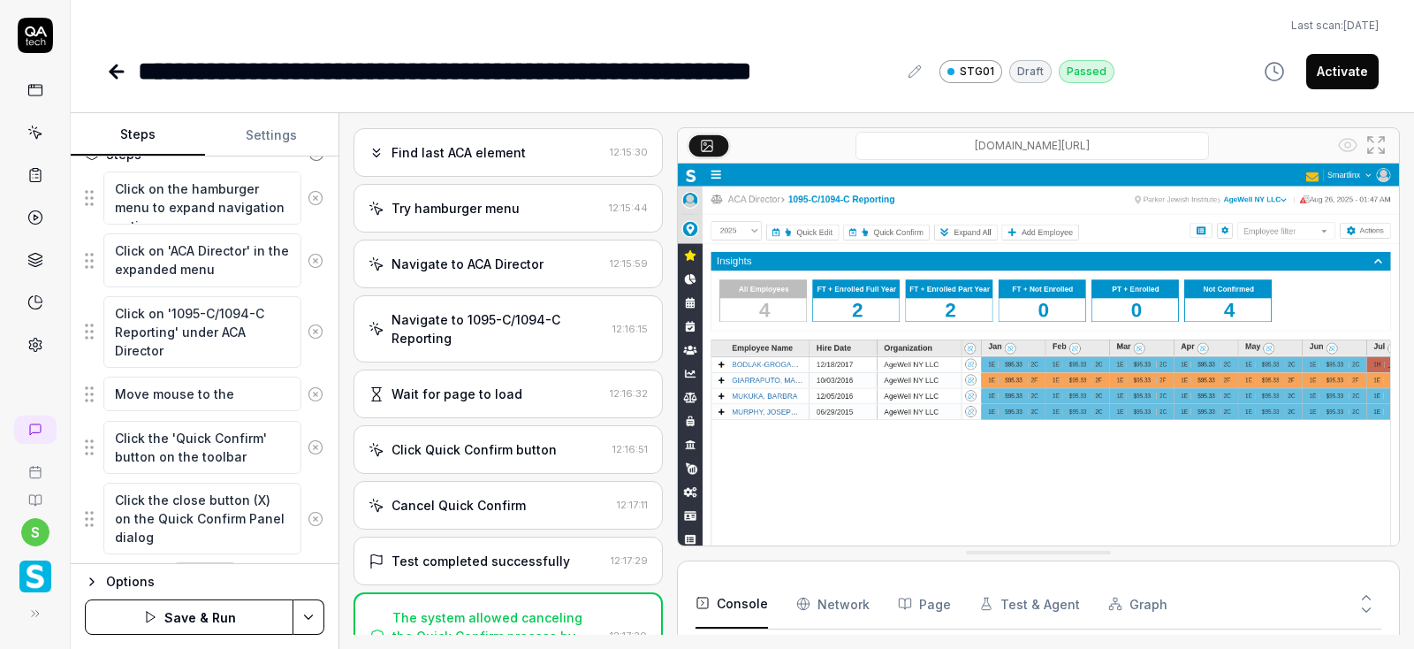
type textarea "*"
type textarea "Move mouse to the"
type textarea "*"
type textarea "Move mouse to the y"
type textarea "*"
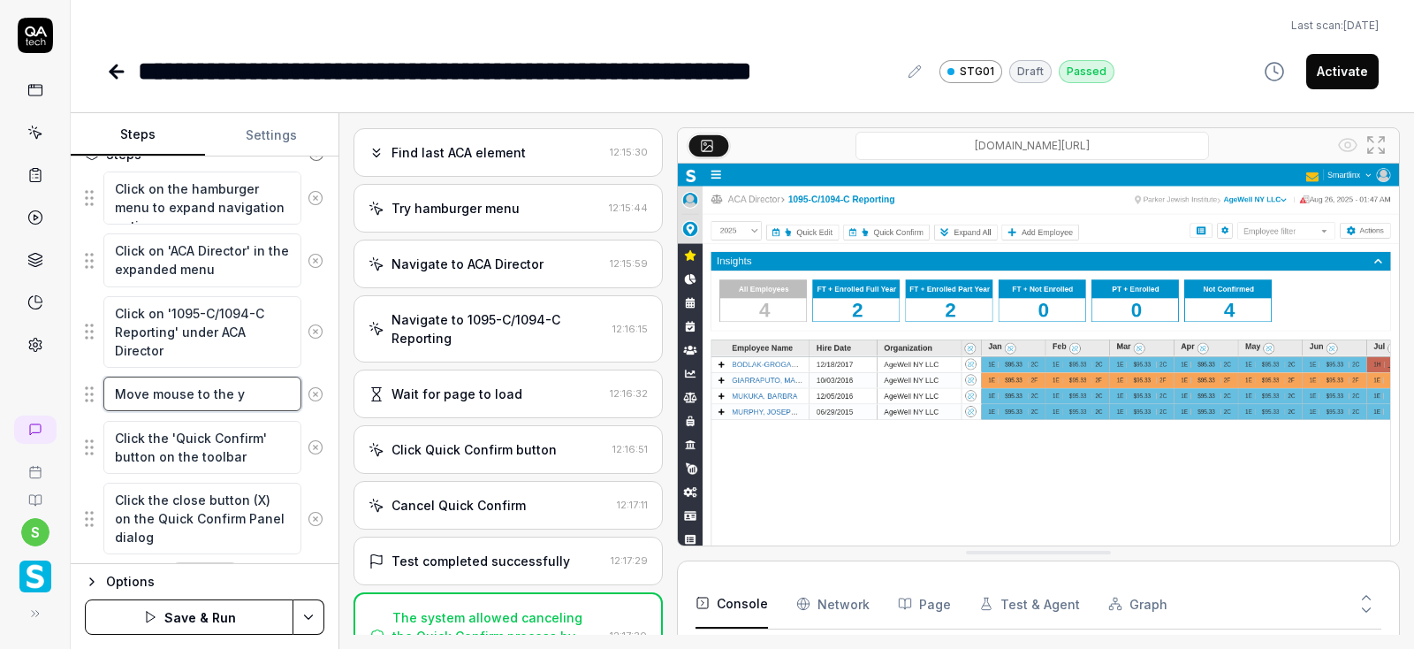
type textarea "Move mouse to the ye"
type textarea "*"
type textarea "Move mouse to the yea"
type textarea "*"
type textarea "Move mouse to the year"
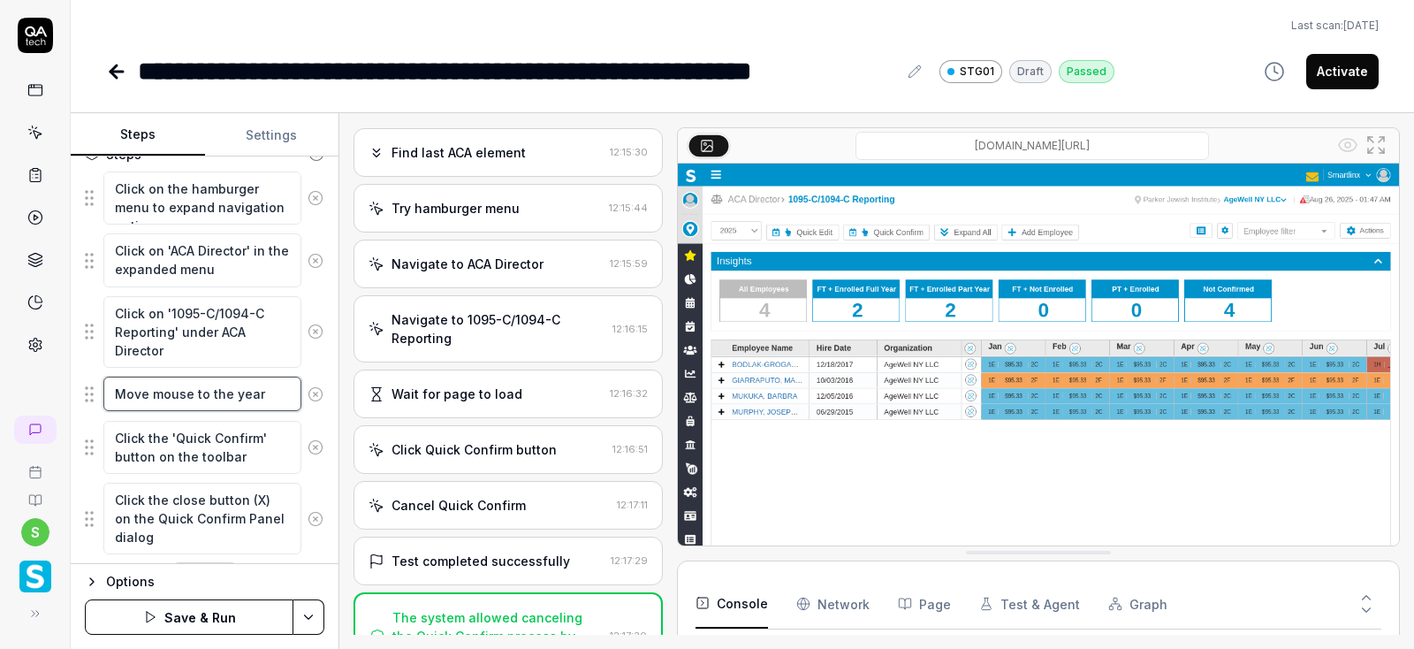
type textarea "*"
type textarea "Move mouse to the year"
type textarea "*"
type textarea "Move mouse to the year f"
type textarea "*"
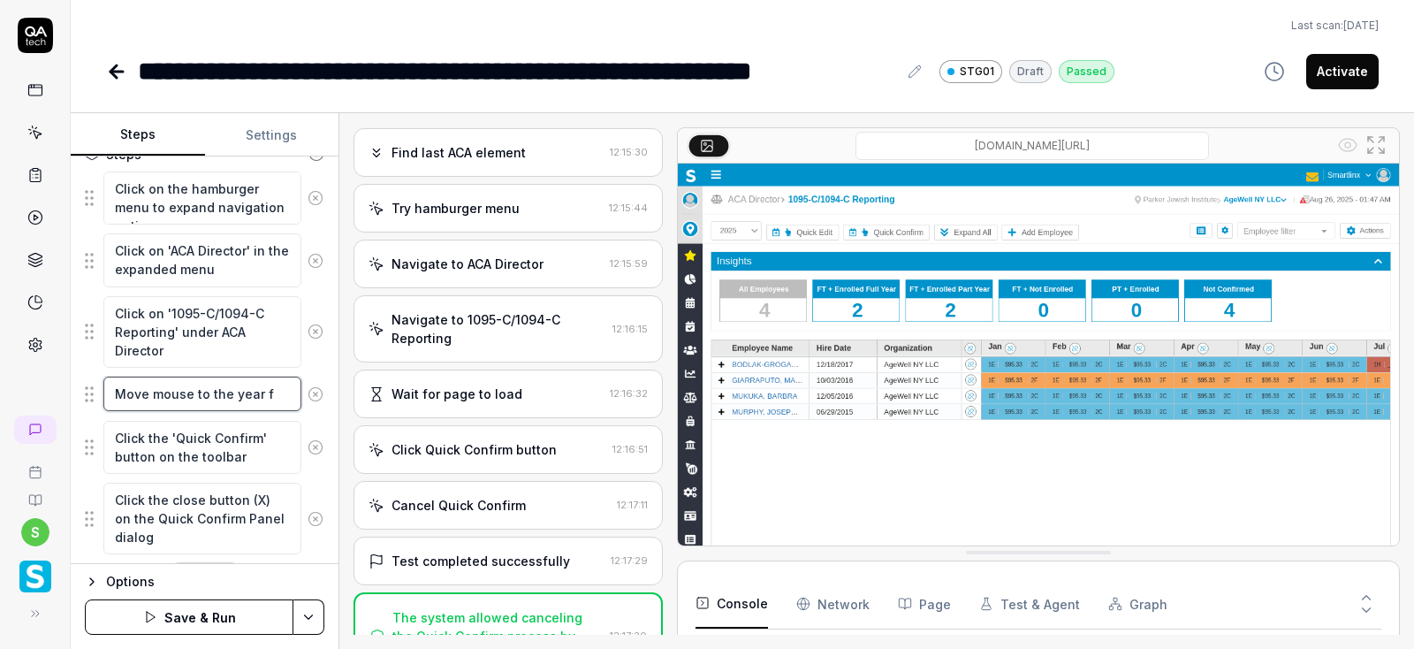
type textarea "Move mouse to the year fe"
type textarea "*"
type textarea "Move mouse to the year f"
type textarea "*"
type textarea "Move mouse to the year fi"
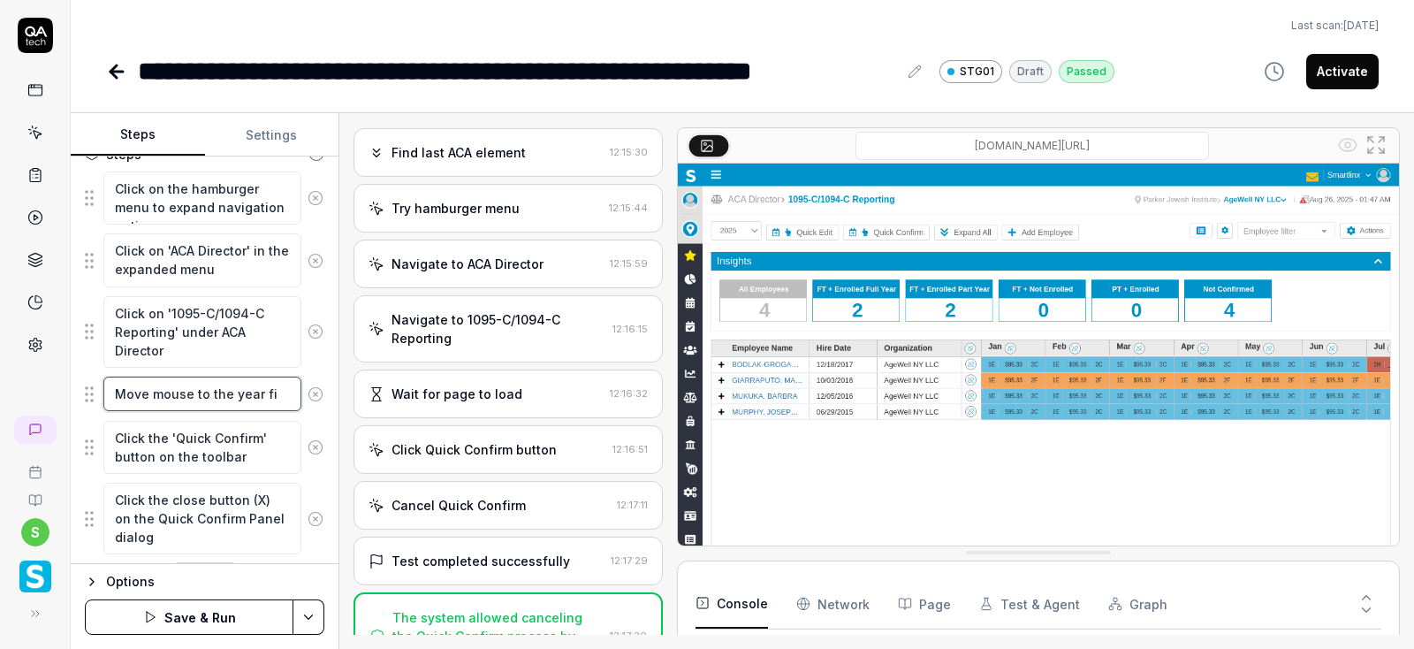
type textarea "*"
type textarea "Move mouse to the year fie"
type textarea "*"
type textarea "Move mouse to the year fiel"
type textarea "*"
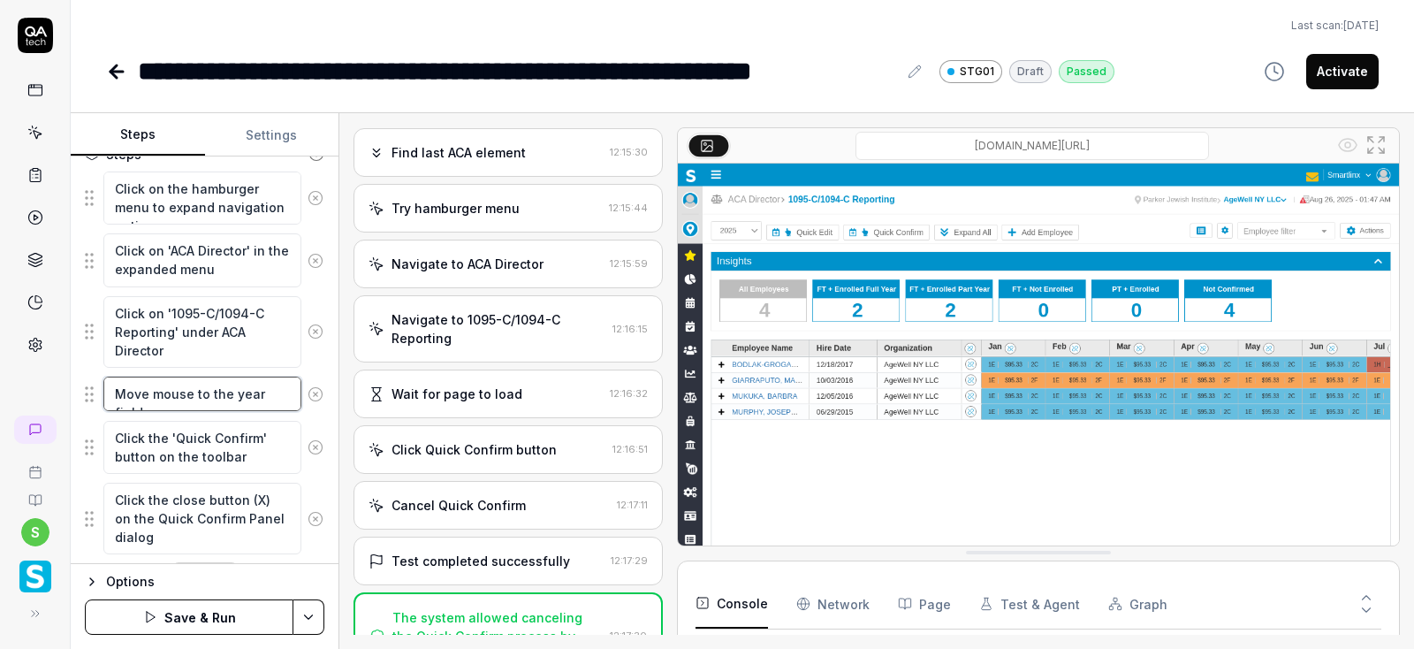
type textarea "Move mouse to the year field"
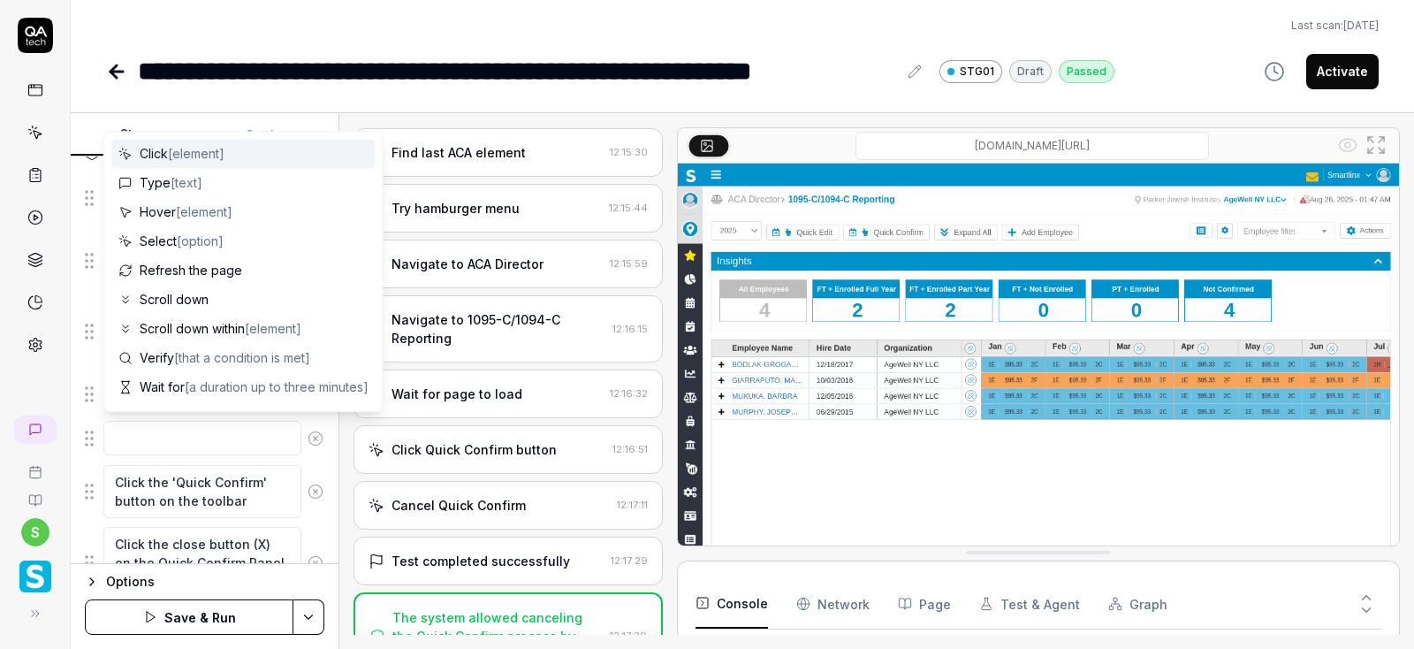
type textarea "*"
type textarea "C"
type textarea "*"
type textarea "Cl"
type textarea "*"
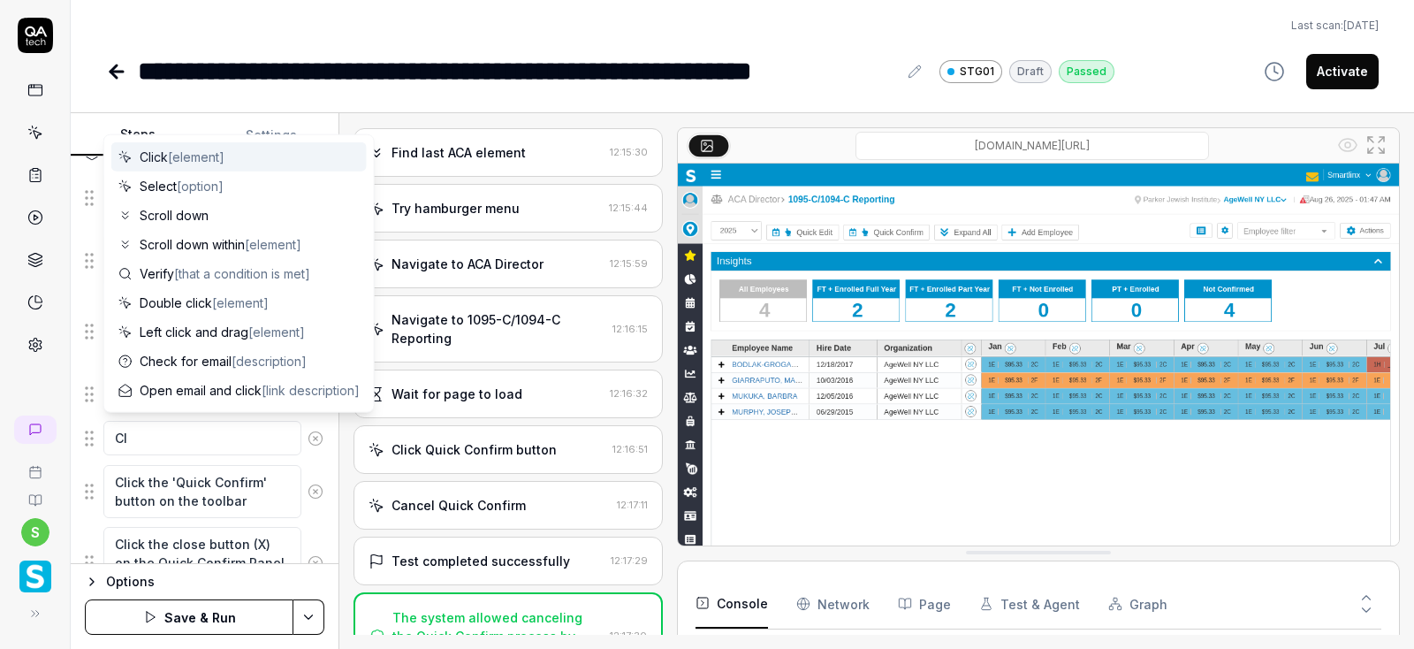
type textarea "Cli"
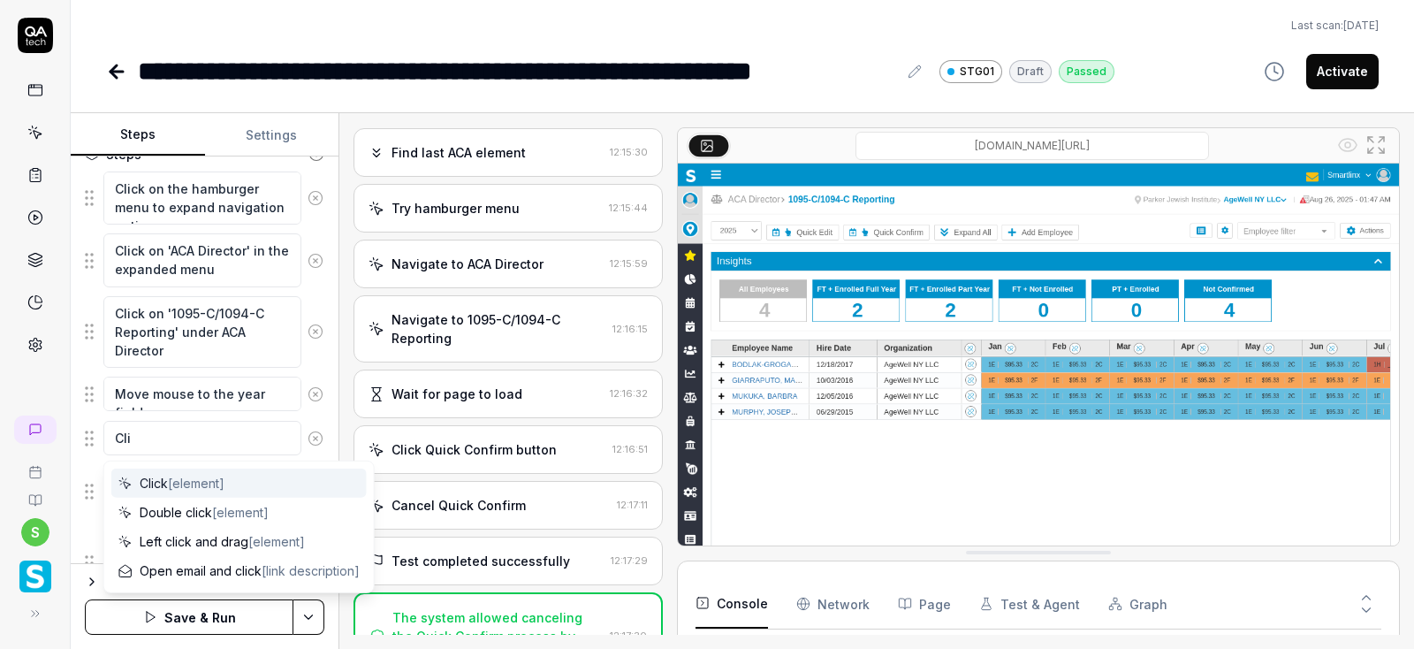
type textarea "*"
type textarea "Clic"
type textarea "*"
type textarea "Click"
type textarea "*"
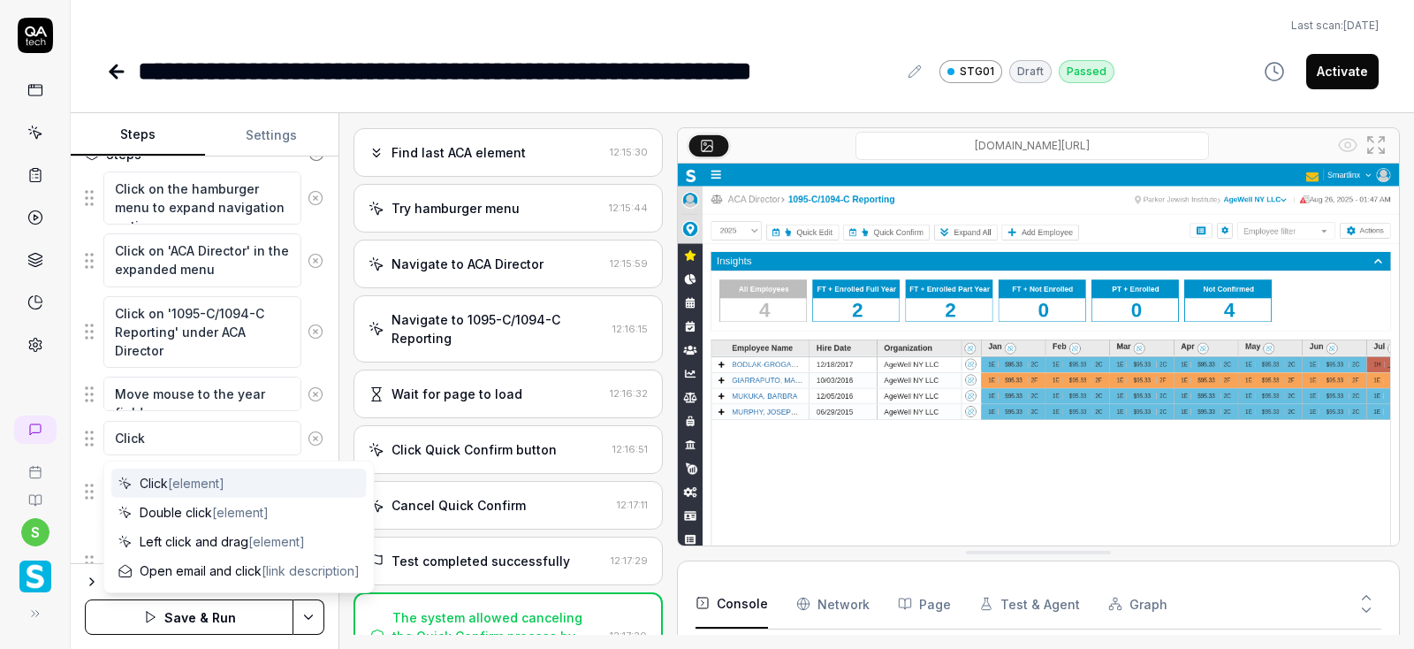
type textarea "Click"
type textarea "*"
type textarea "Click o"
type textarea "*"
type textarea "Click on"
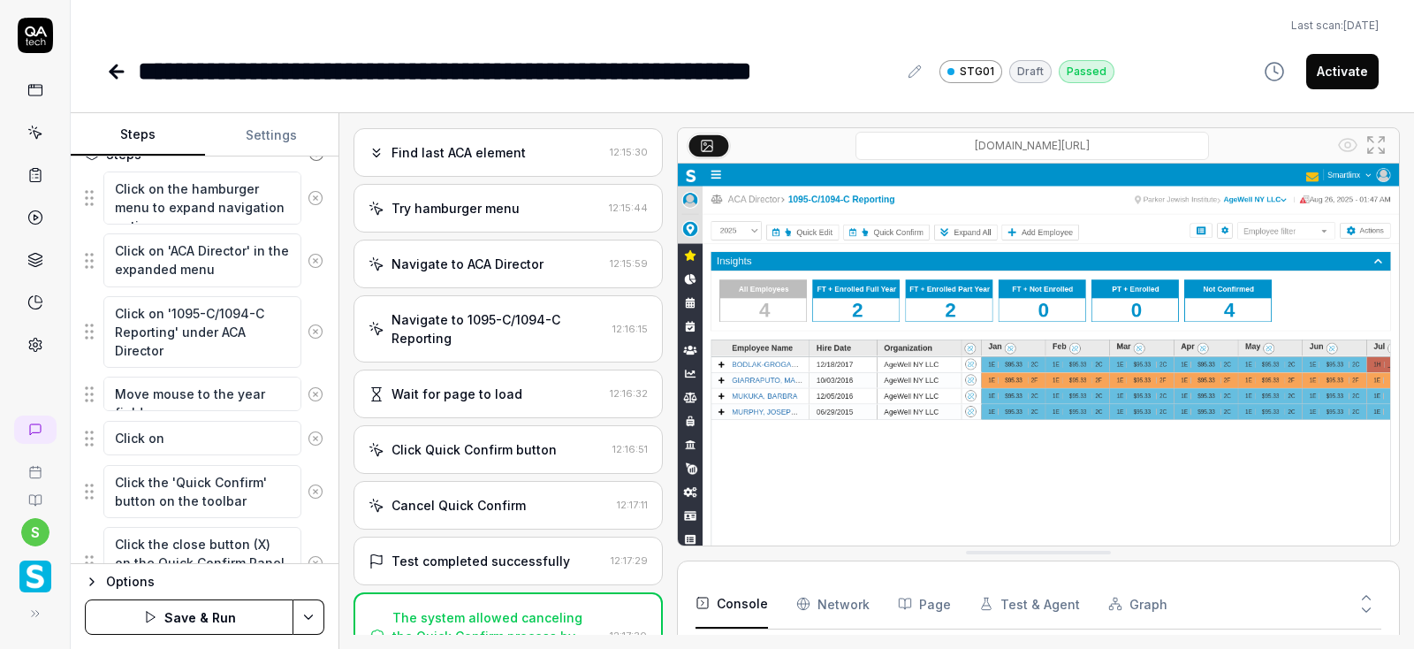
type textarea "*"
type textarea "Click on"
type textarea "*"
type textarea "Click on Y"
type textarea "*"
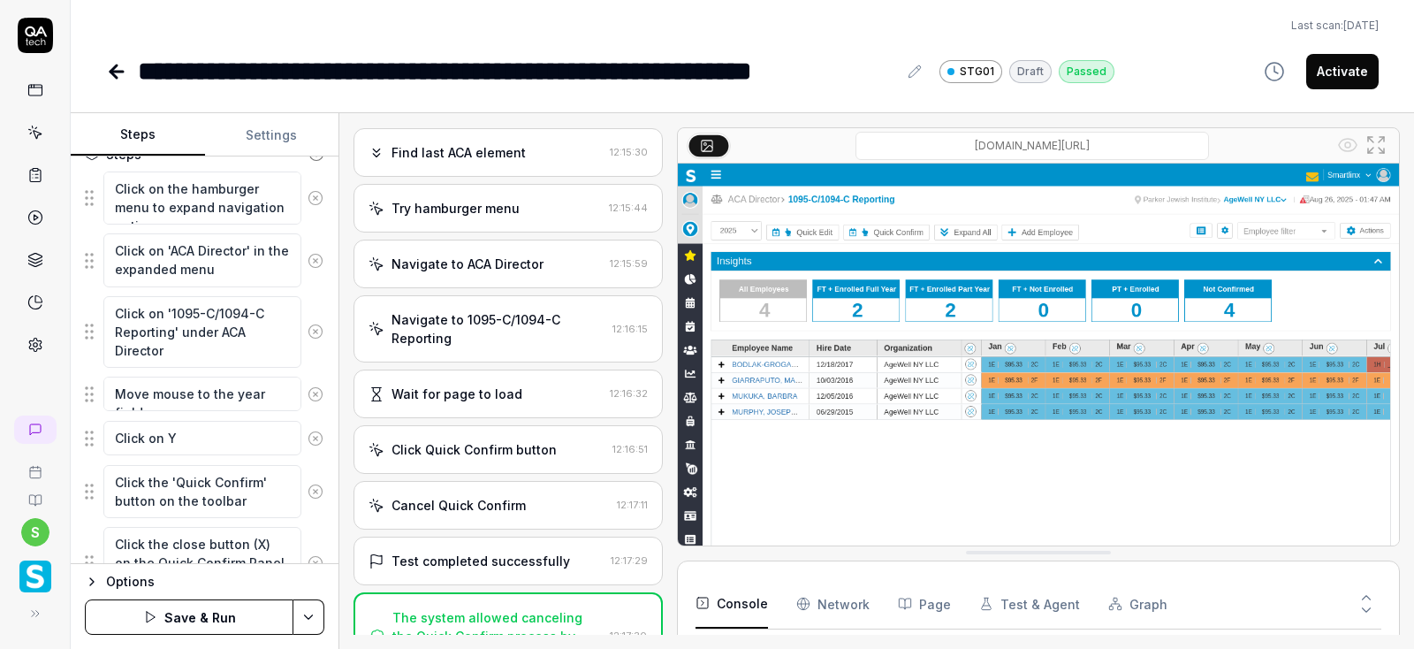
type textarea "Click on Ye"
type textarea "*"
type textarea "Click on Yea"
type textarea "*"
type textarea "Click on Year"
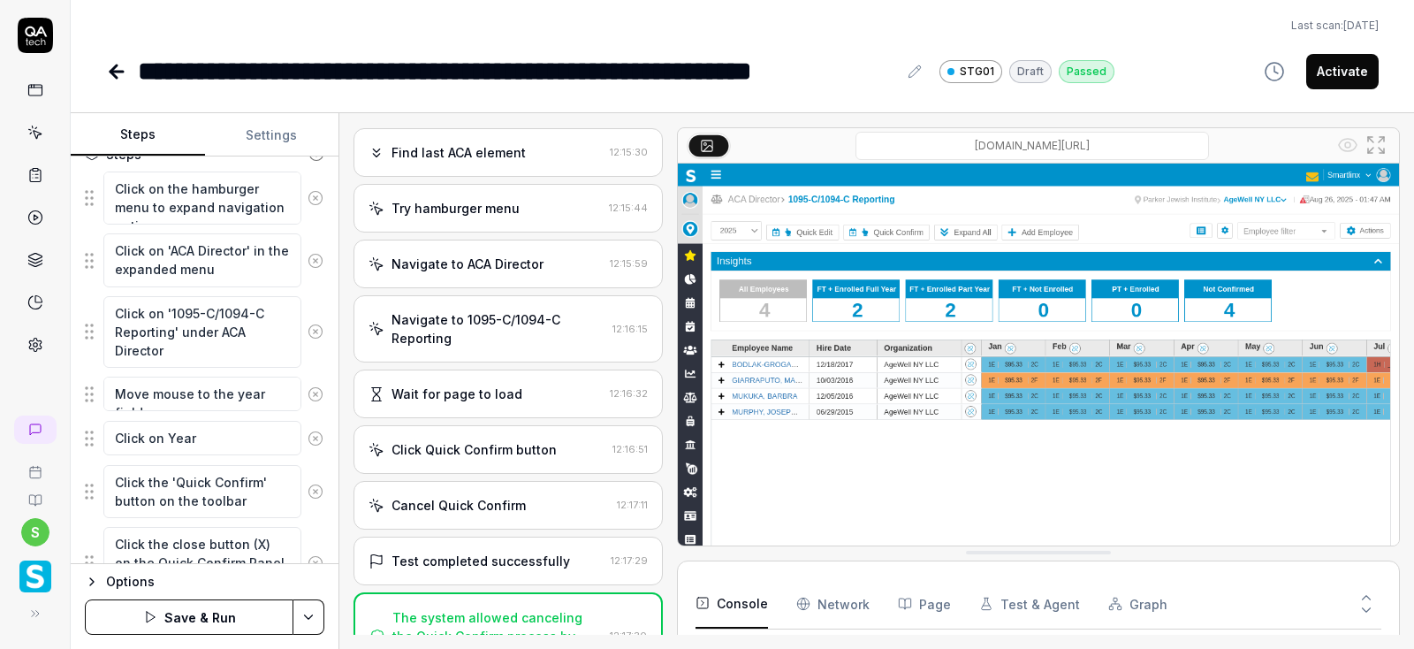
type textarea "*"
type textarea "Click on Year"
type textarea "*"
type textarea "Click on Year f"
type textarea "*"
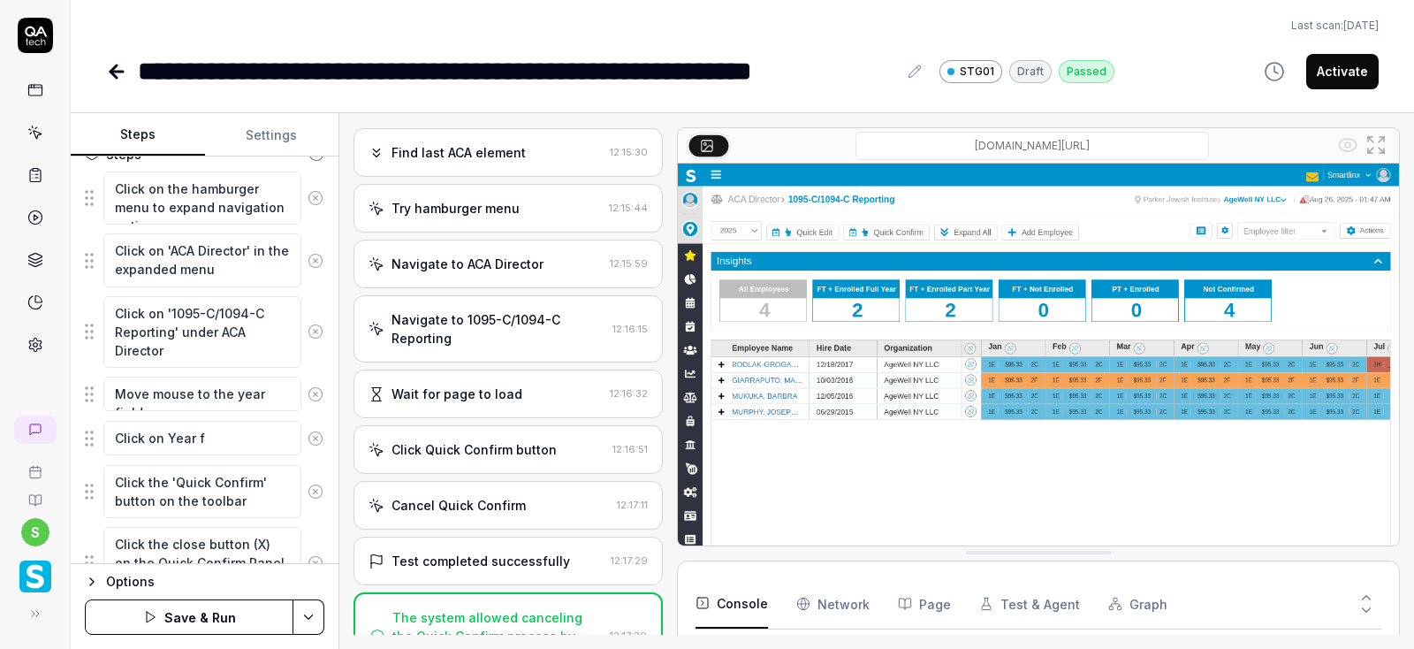
type textarea "Click on Year fi"
type textarea "*"
type textarea "Click on Year fie"
type textarea "*"
type textarea "Click on Year fiel"
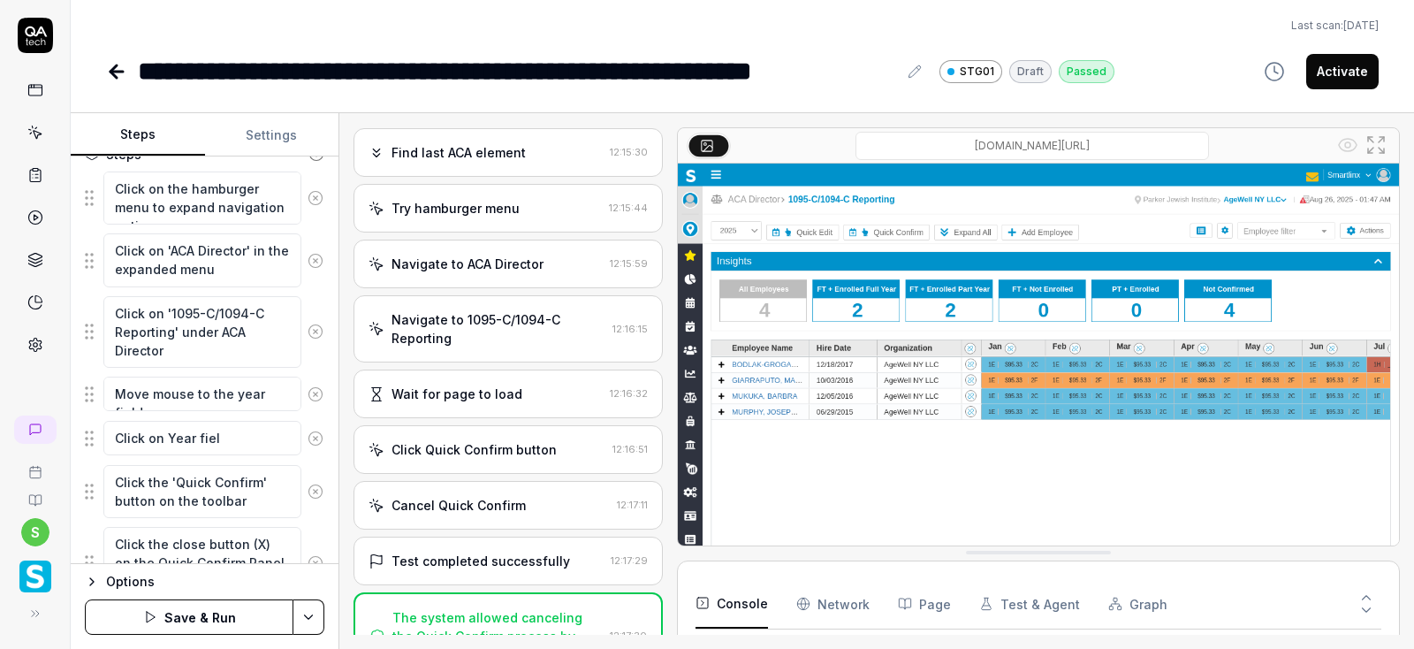
type textarea "*"
type textarea "Click on Year field"
type textarea "*"
type textarea "Click on Year field"
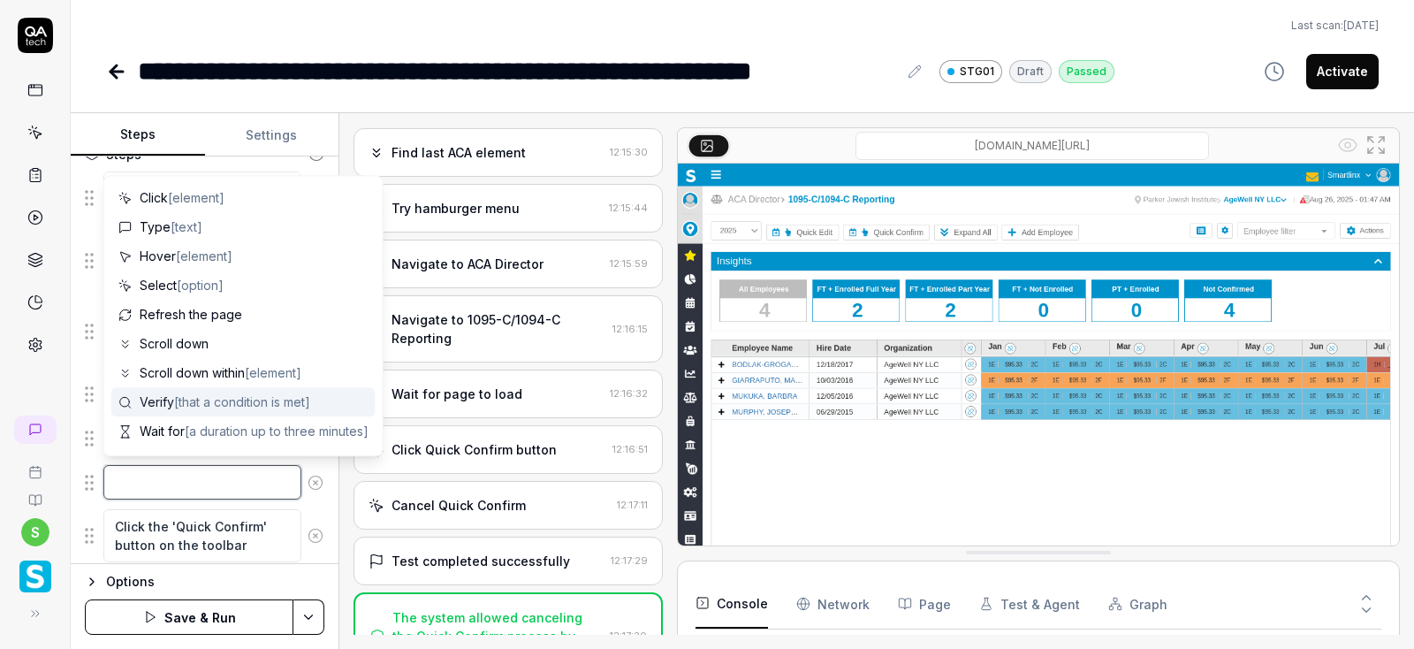
type textarea "*"
type textarea "S"
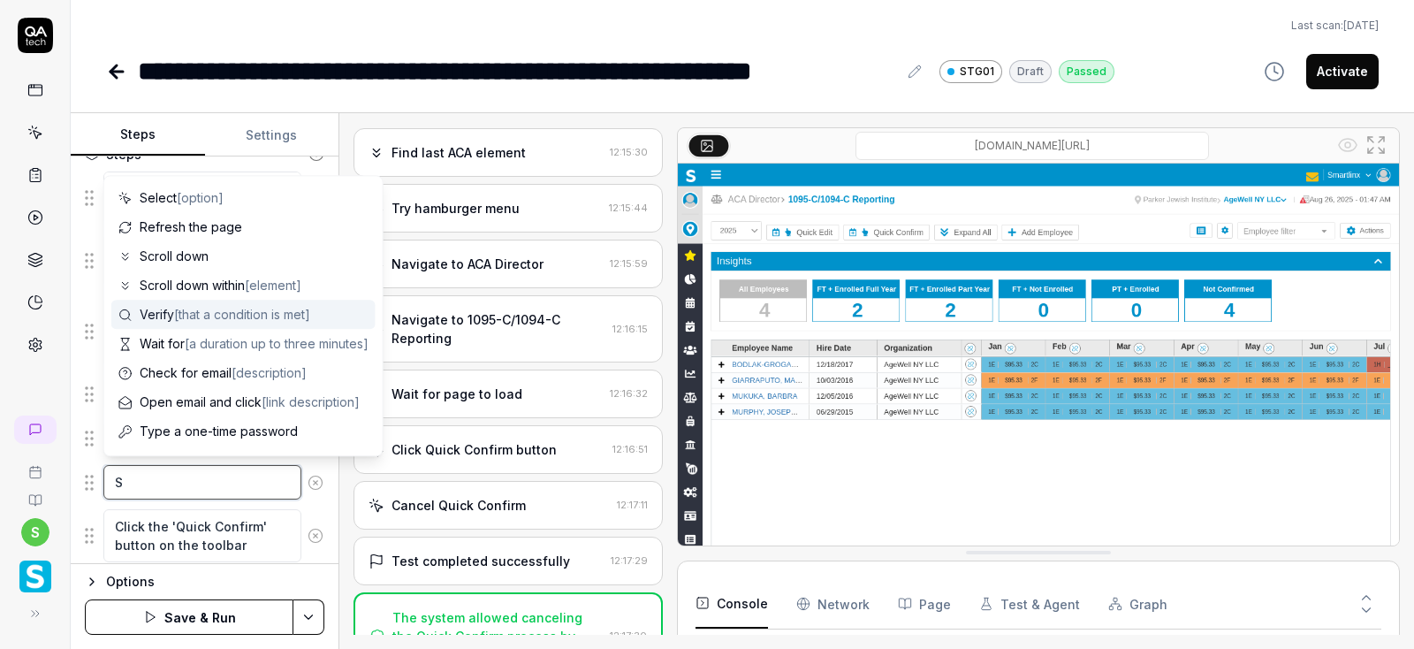
type textarea "*"
type textarea "Se"
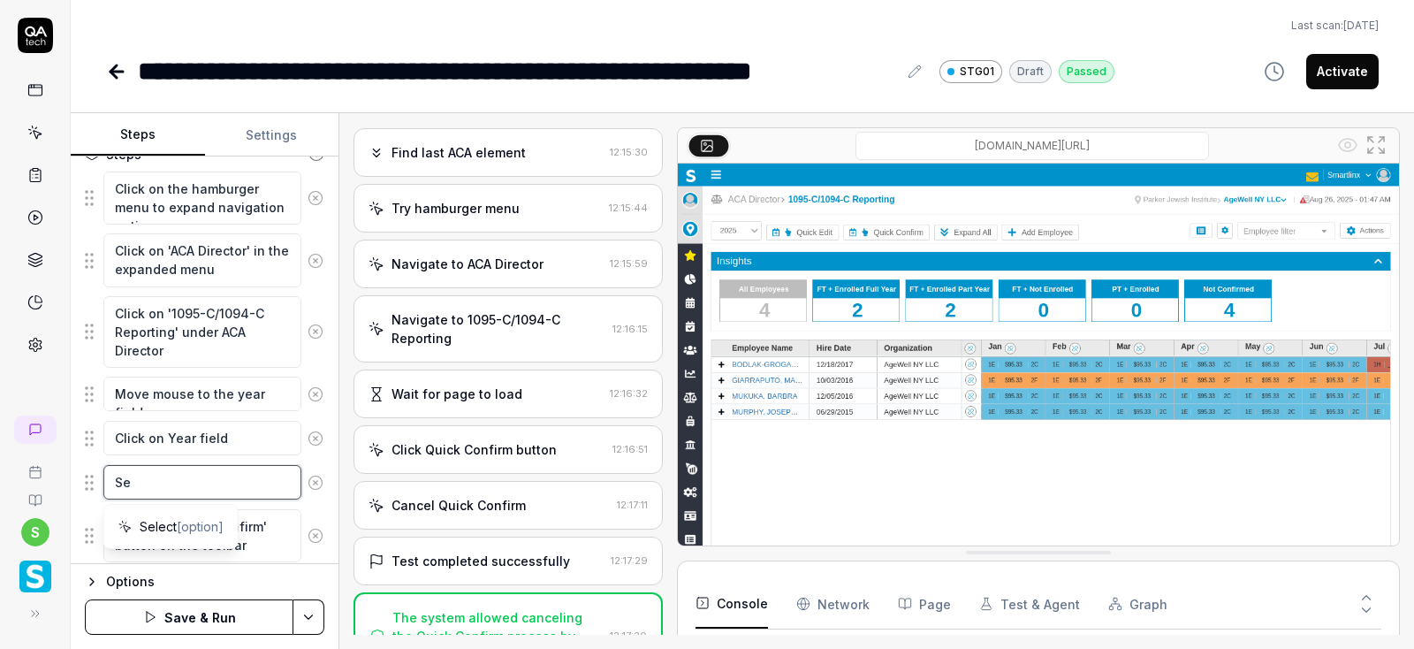
type textarea "*"
type textarea "Sel"
type textarea "*"
type textarea "Sele"
type textarea "*"
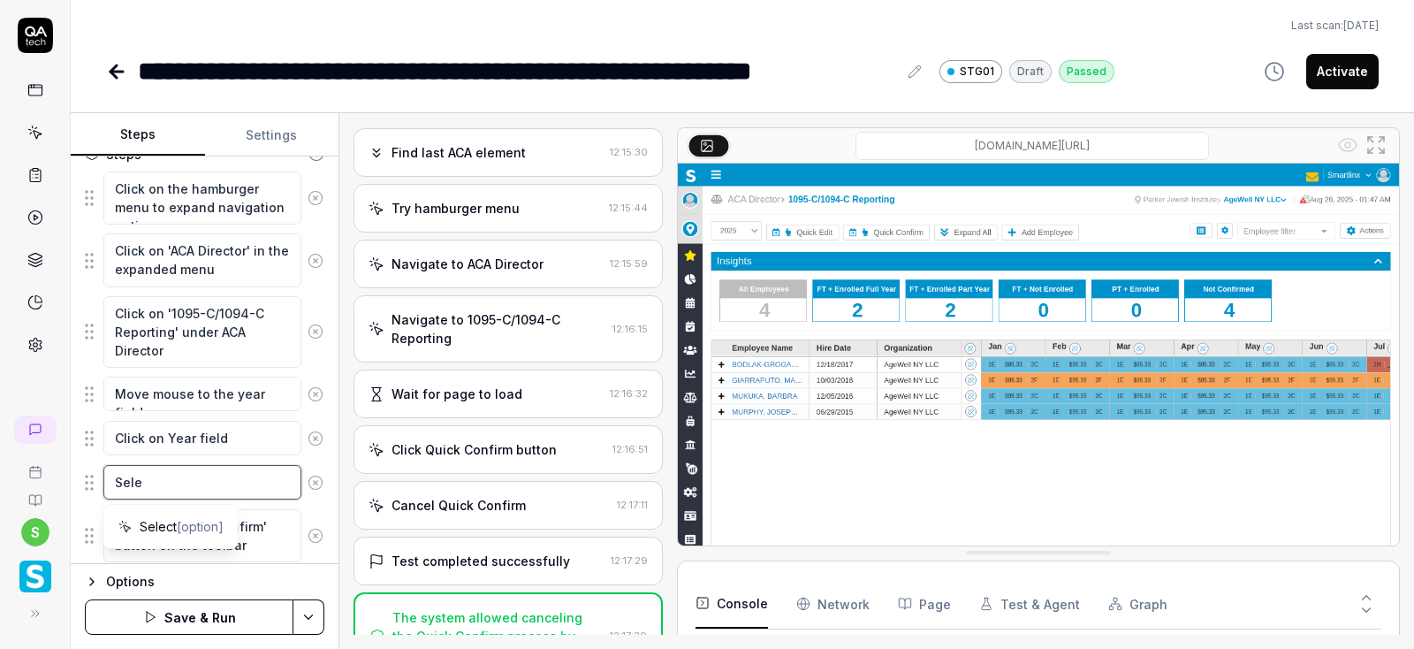
type textarea "Selec"
type textarea "*"
type textarea "Select"
type textarea "*"
type textarea "Select"
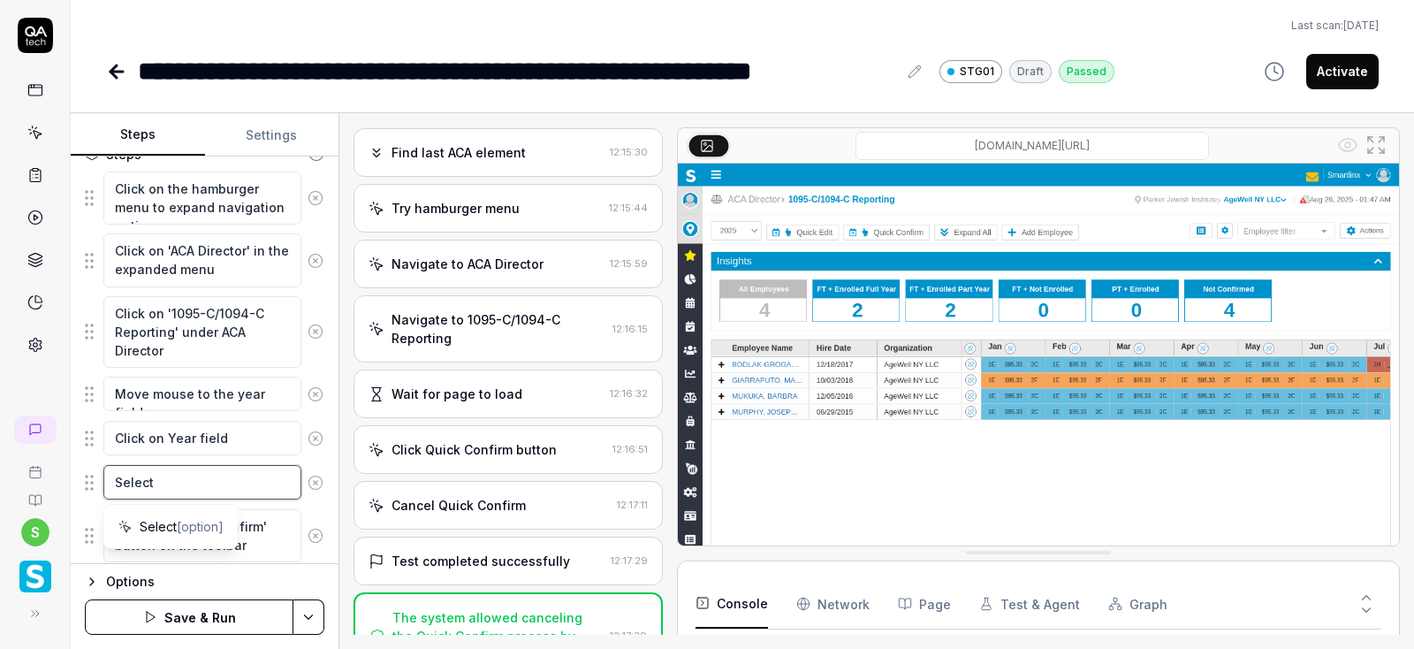
type textarea "*"
type textarea "Select t"
type textarea "*"
type textarea "Select th"
type textarea "*"
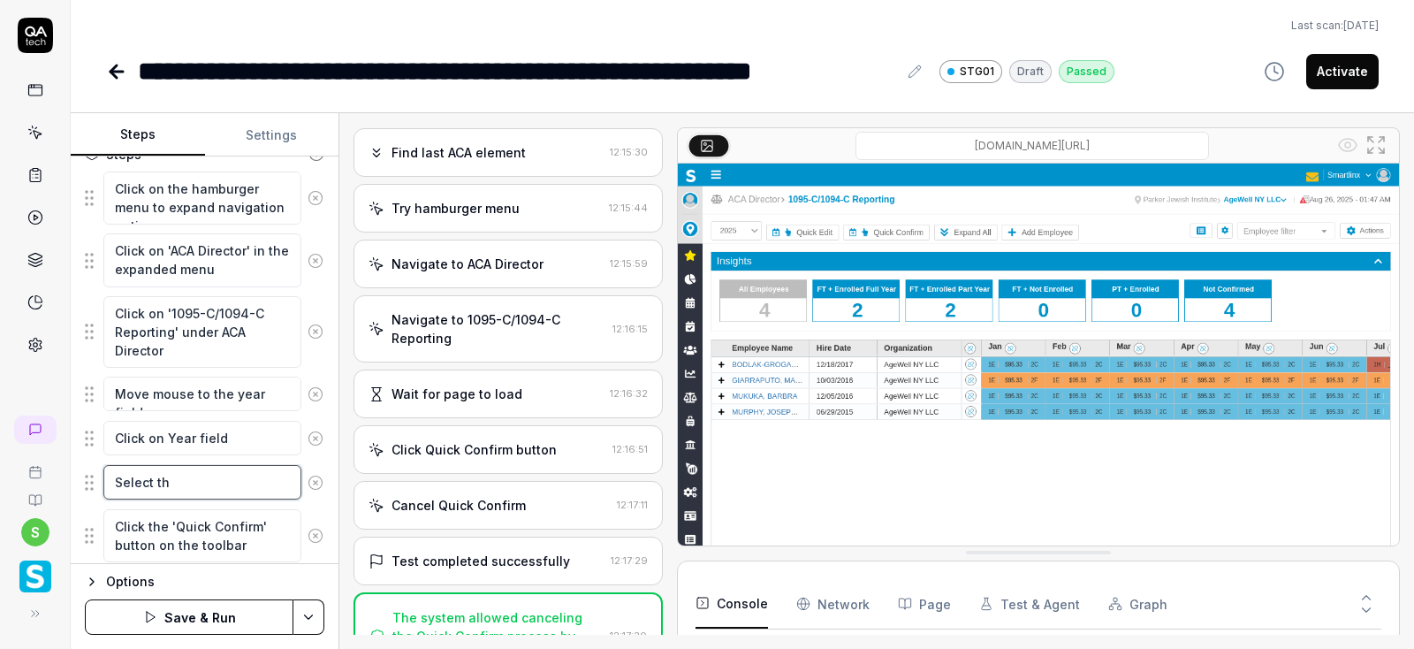
type textarea "Select the"
type textarea "*"
type textarea "Select the"
type textarea "*"
type textarea "Select the"
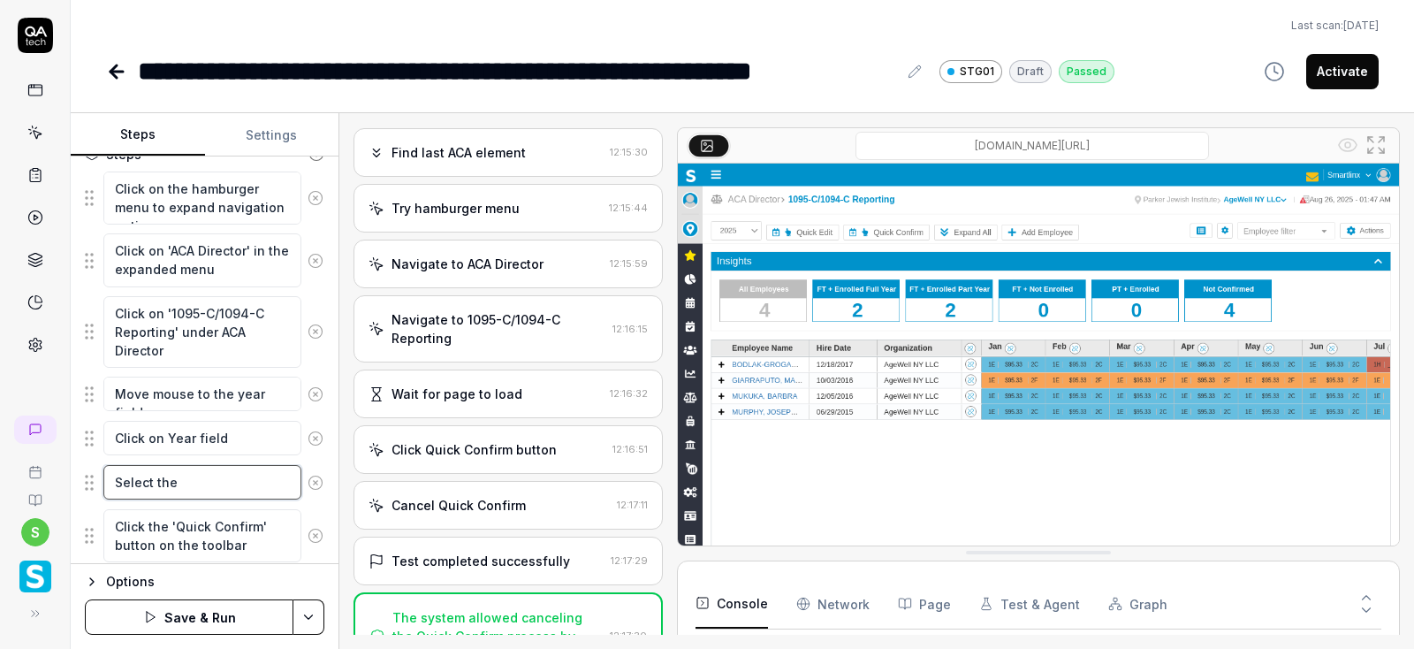
type textarea "*"
type textarea "Select th"
type textarea "*"
type textarea "Select t"
type textarea "*"
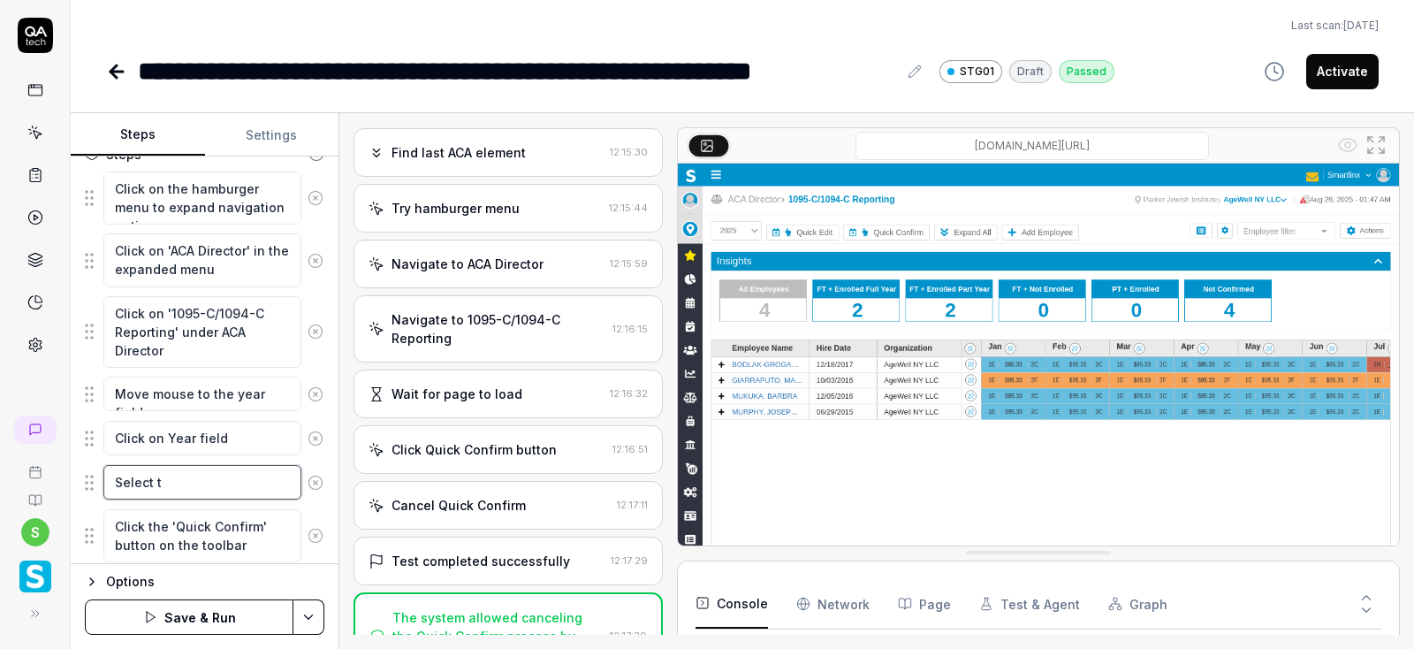
type textarea "Select"
type textarea "*"
type textarea "Select p"
type textarea "*"
type textarea "Select pr"
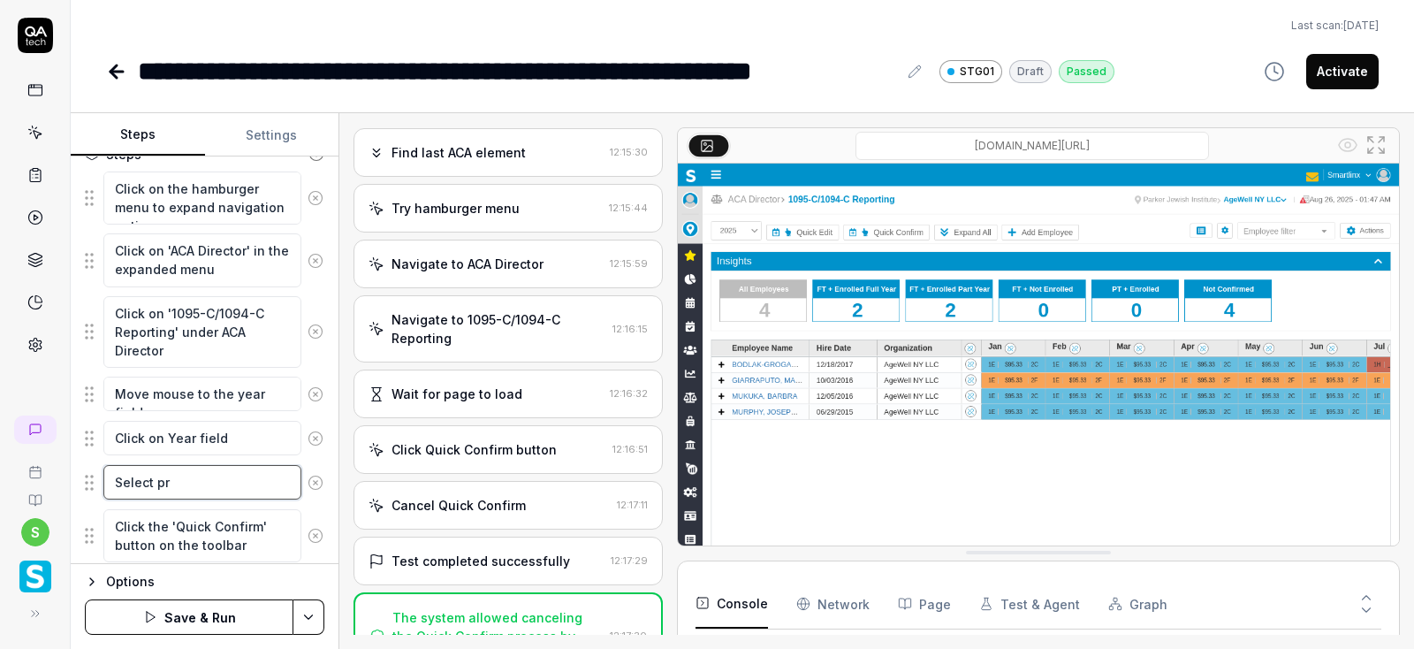
type textarea "*"
type textarea "Select pre"
type textarea "*"
type textarea "Select prev"
type textarea "*"
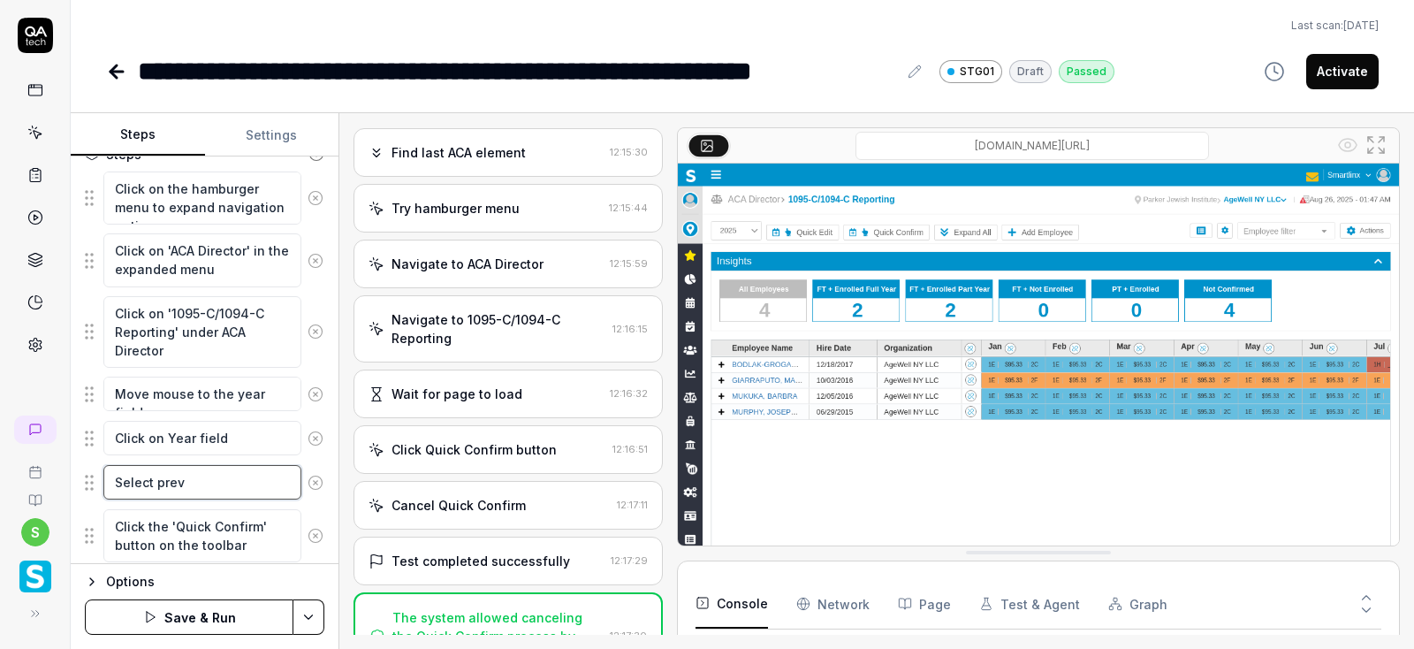
type textarea "Select previ"
type textarea "*"
type textarea "Select previo"
type textarea "*"
type textarea "Select previos"
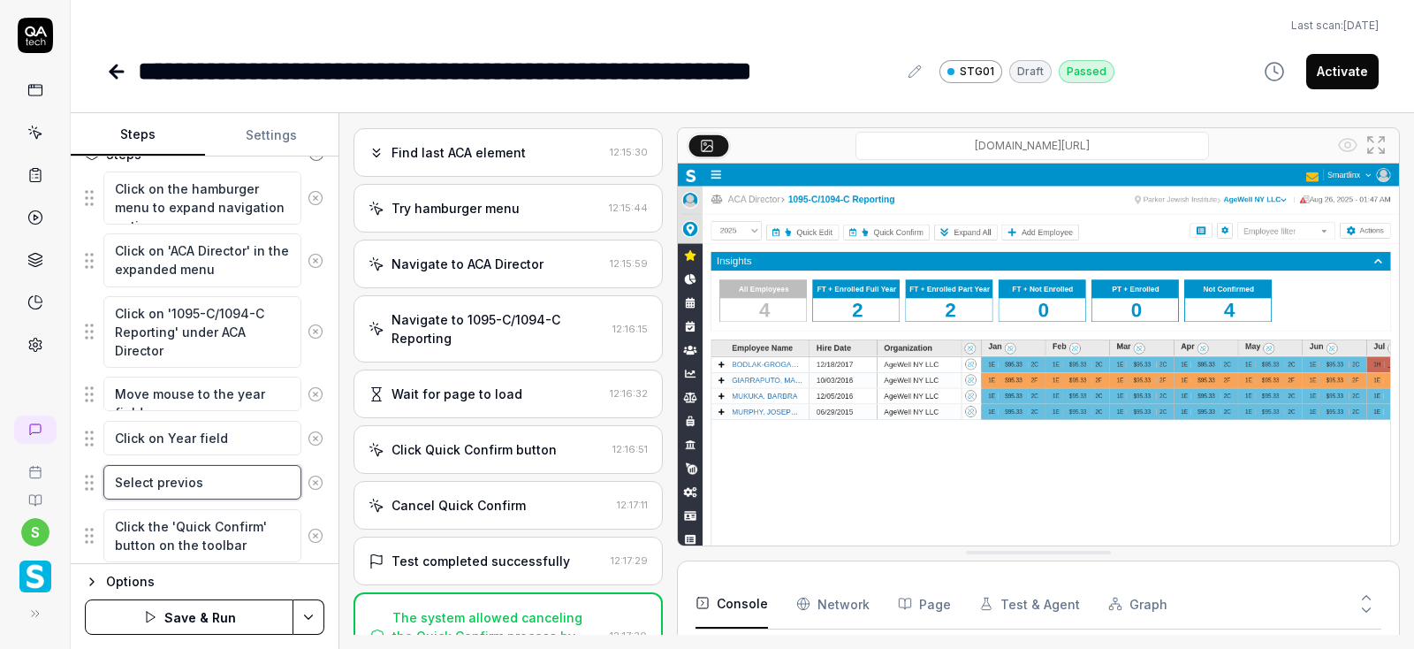
type textarea "*"
type textarea "Select previo"
type textarea "*"
type textarea "Select previou"
type textarea "*"
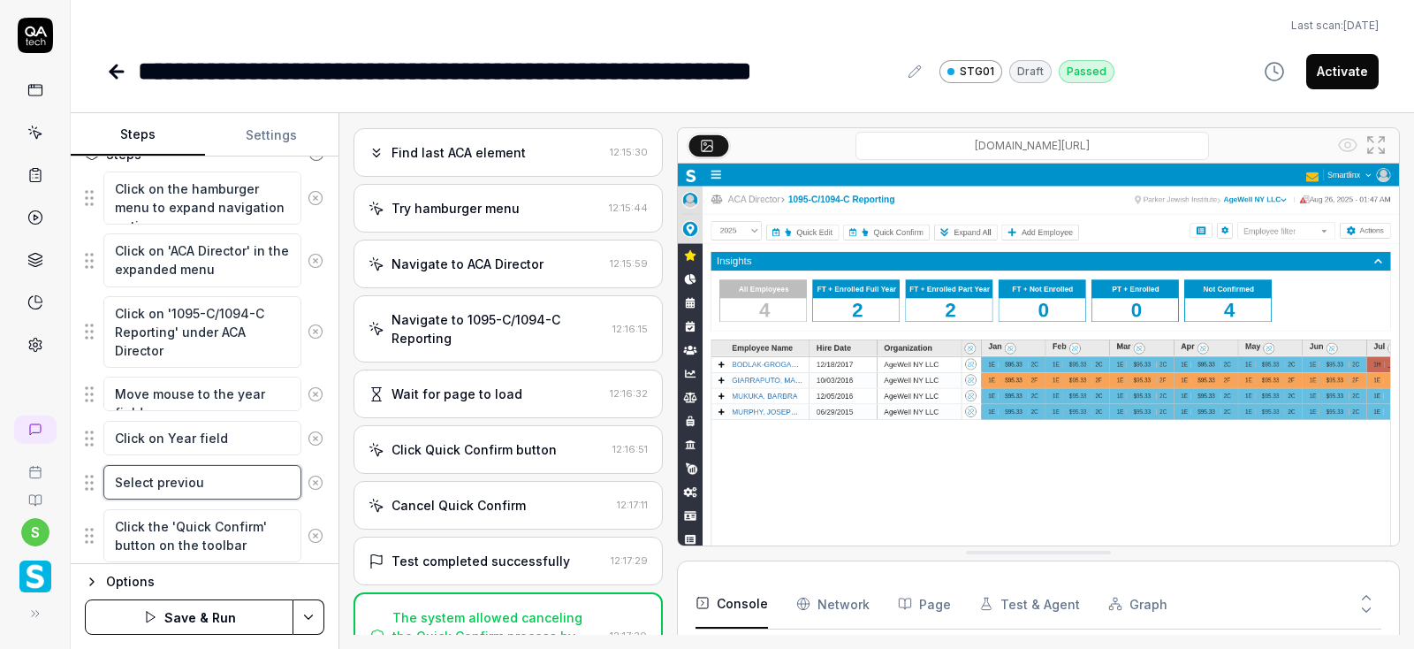
type textarea "Select previo"
type textarea "*"
type textarea "Select previ"
type textarea "*"
type textarea "Select prev"
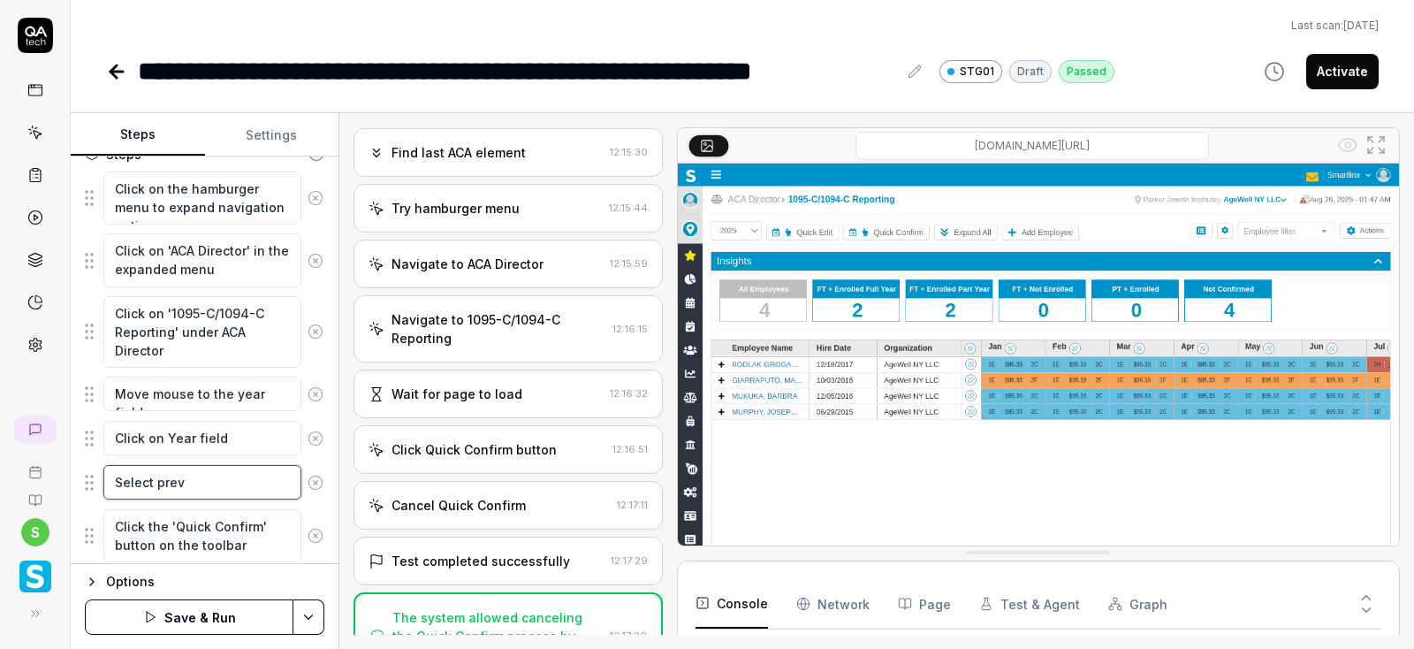
type textarea "*"
type textarea "Select pre"
type textarea "*"
type textarea "Select pr"
type textarea "*"
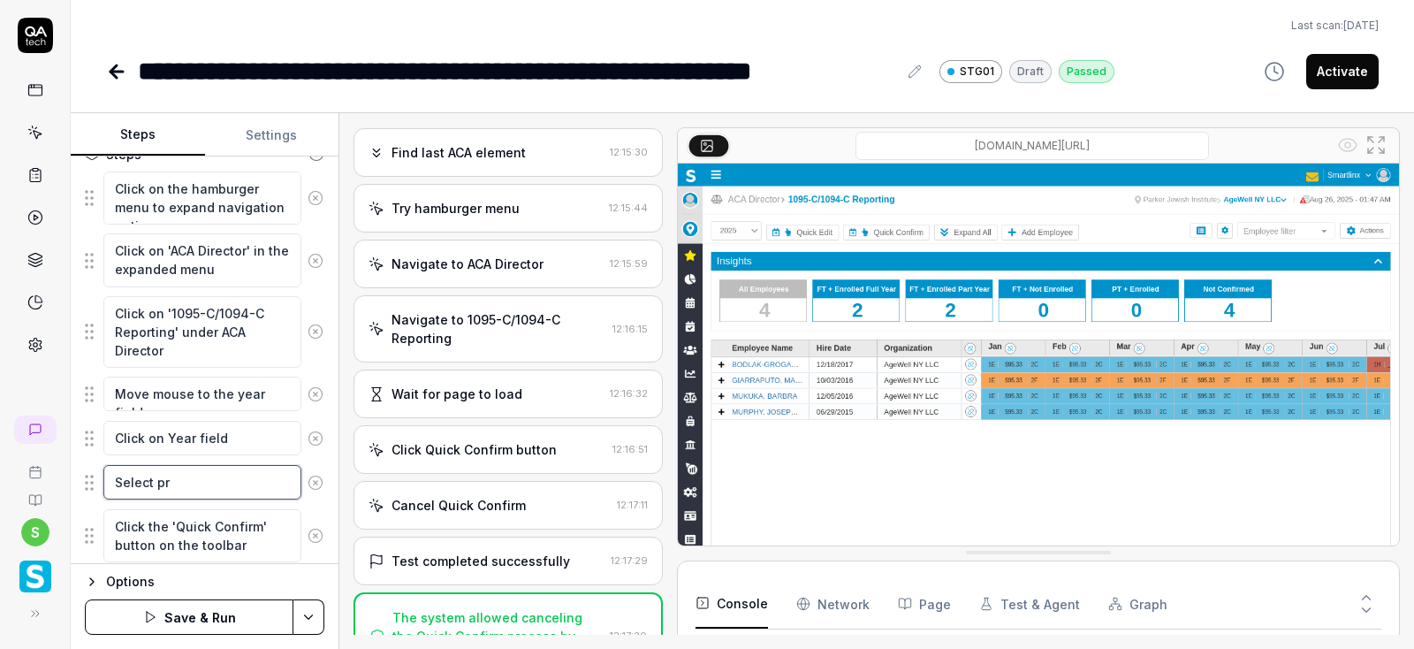
type textarea "Select pre"
type textarea "*"
type textarea "Select prev"
type textarea "*"
type textarea "Select previ"
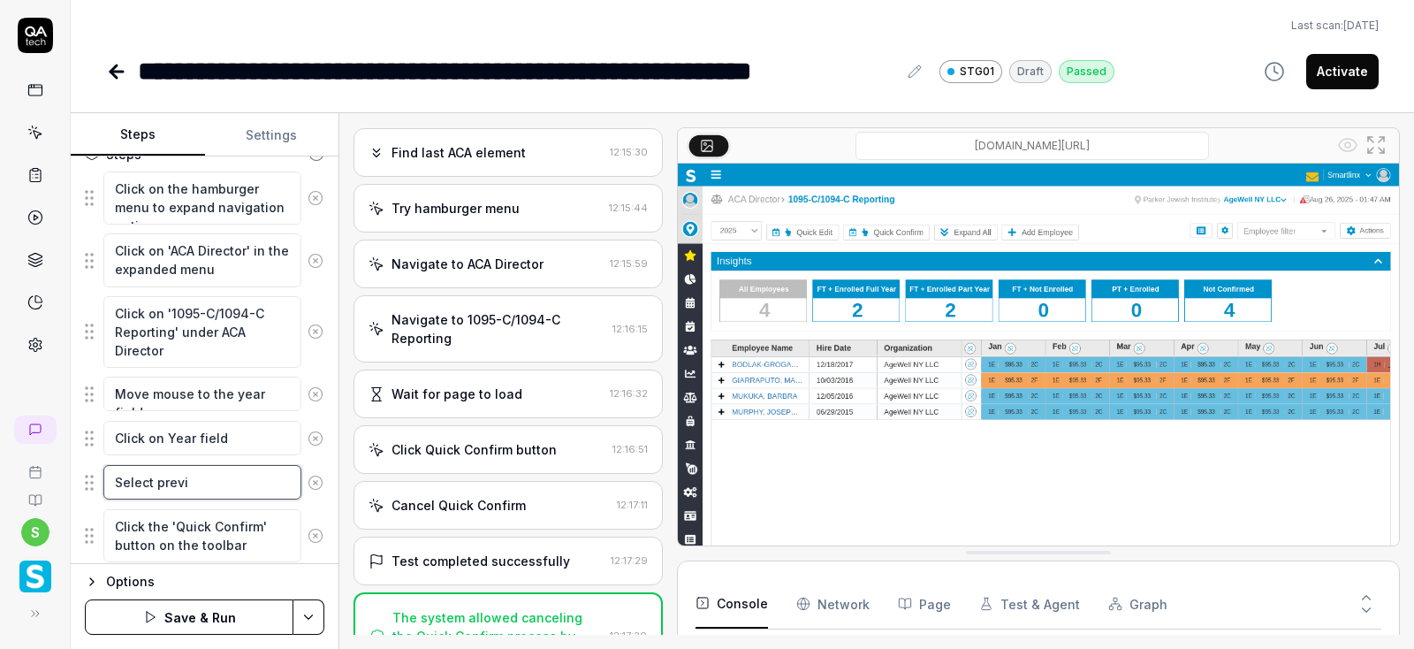
type textarea "*"
type textarea "Select previo"
type textarea "*"
type textarea "Select previou"
type textarea "*"
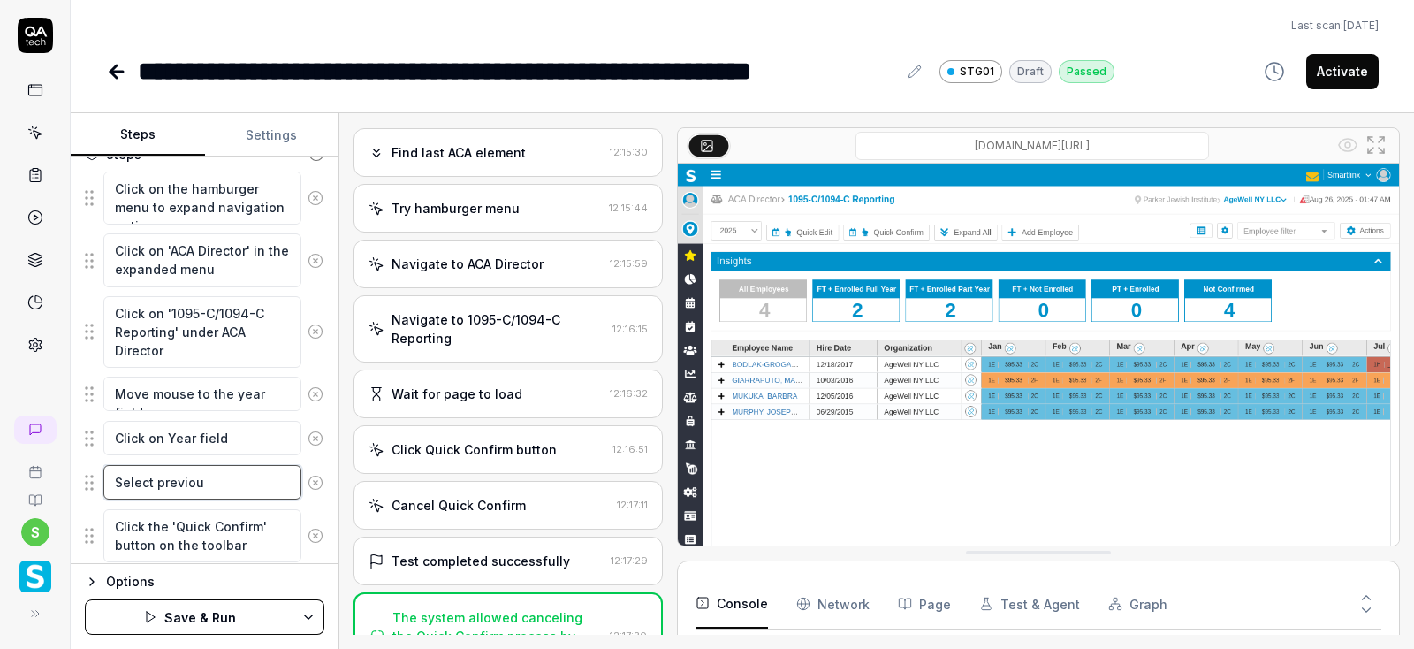
type textarea "Select previous"
type textarea "*"
type textarea "Select previous"
type textarea "*"
type textarea "Select previous y"
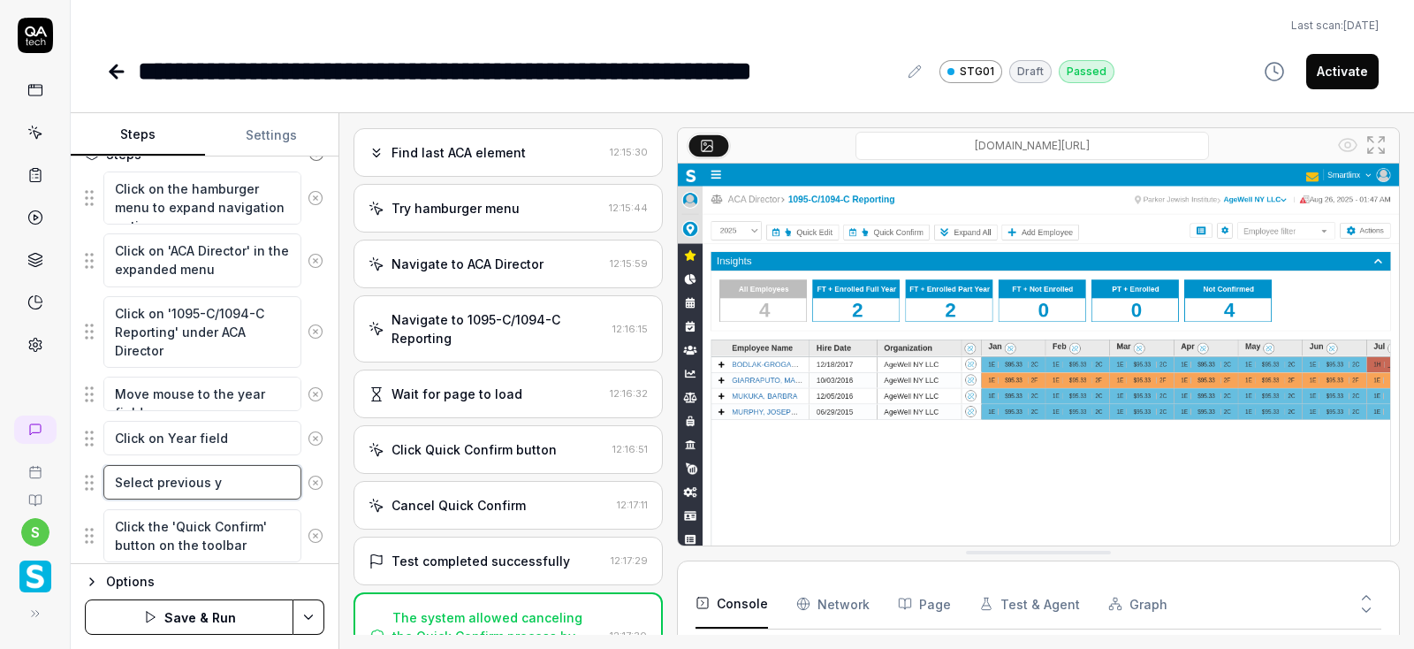
type textarea "*"
type textarea "Select previous ye"
type textarea "*"
type textarea "Select previous yea"
type textarea "*"
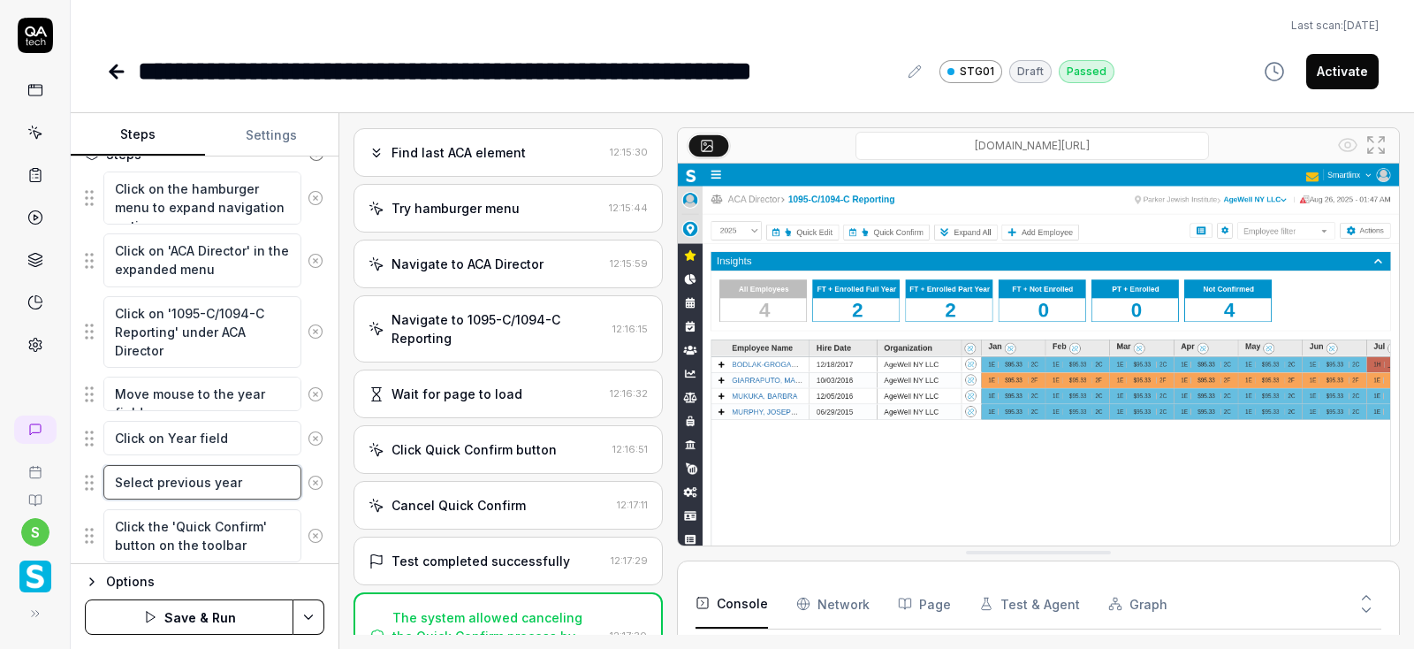
type textarea "Select previous year"
click at [308, 617] on html "**********" at bounding box center [707, 324] width 1414 height 649
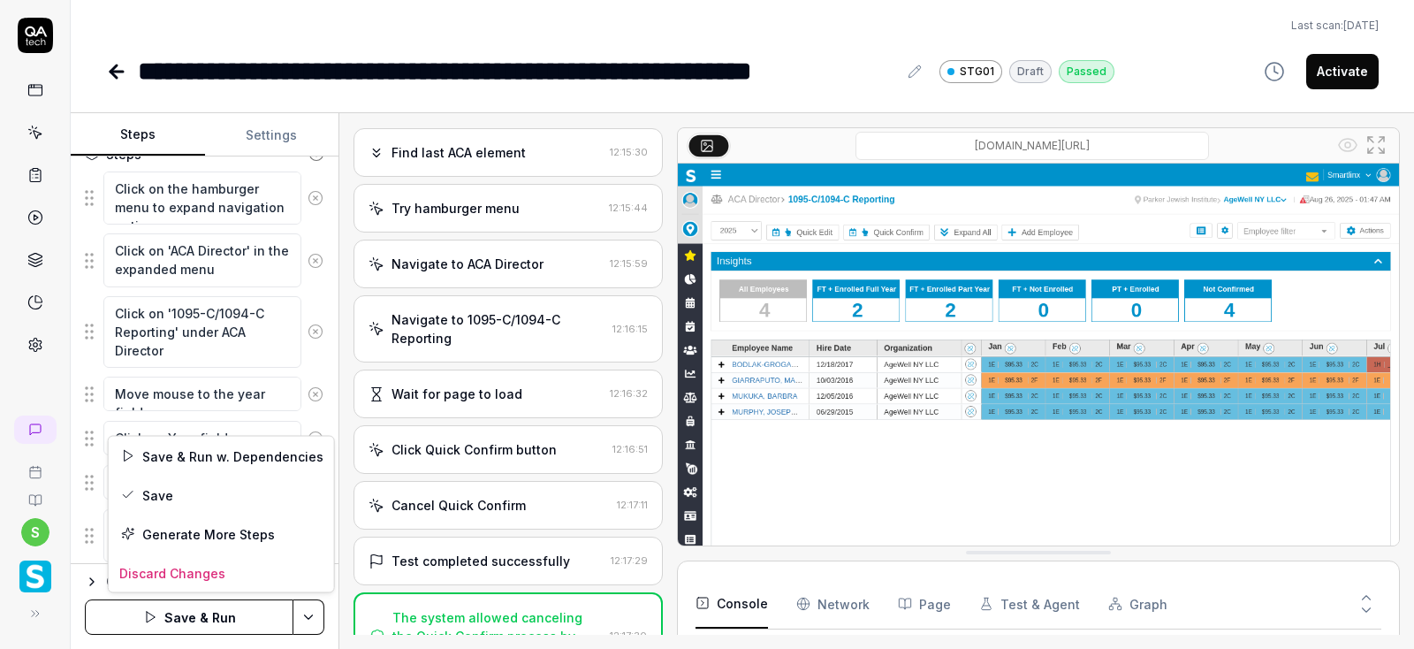
scroll to position [150, 0]
click at [153, 498] on div "Save" at bounding box center [221, 494] width 225 height 39
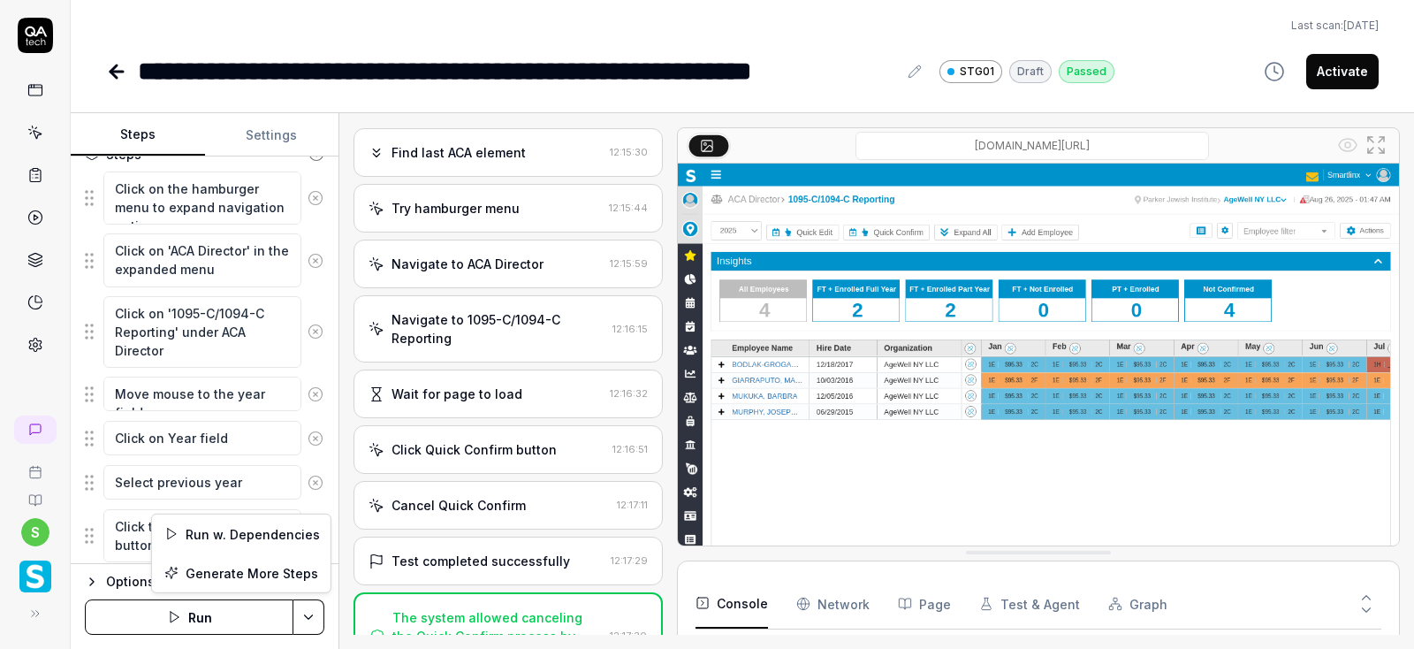
click at [307, 615] on html "**********" at bounding box center [707, 324] width 1414 height 649
click at [214, 617] on html "**********" at bounding box center [707, 324] width 1414 height 649
click at [214, 617] on button "Run" at bounding box center [189, 616] width 209 height 35
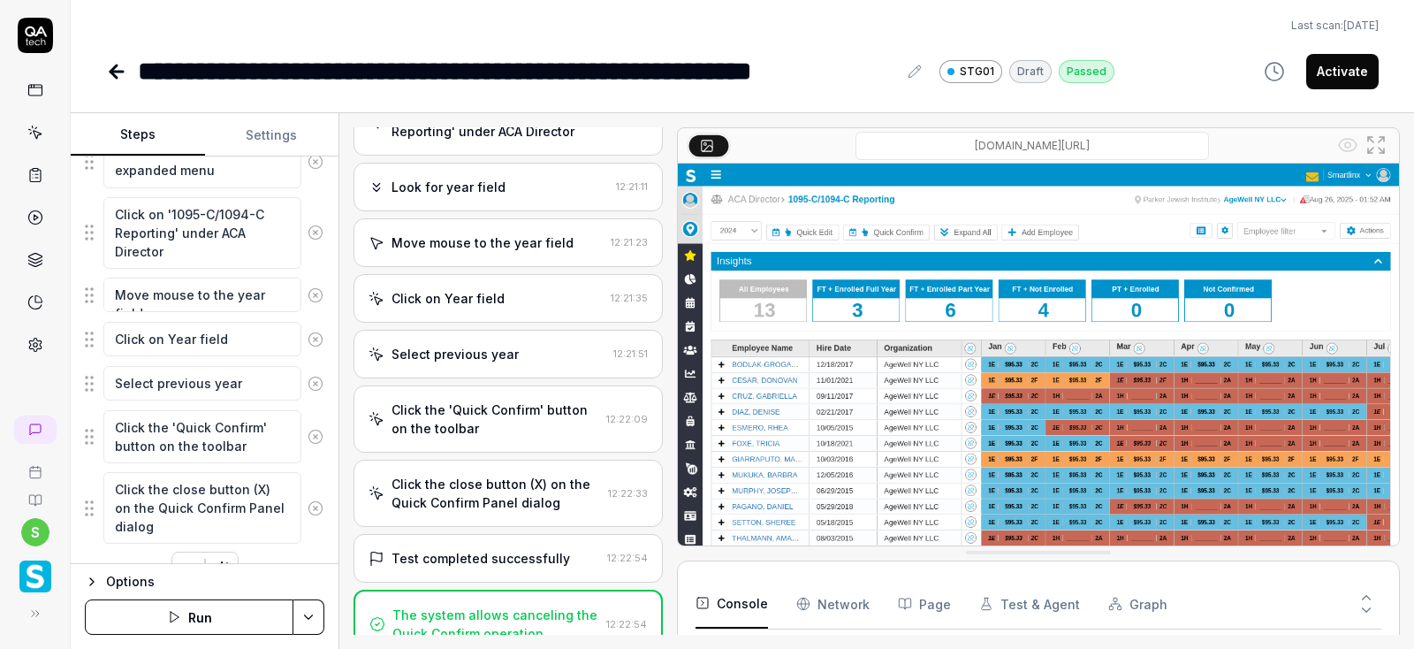
scroll to position [350, 0]
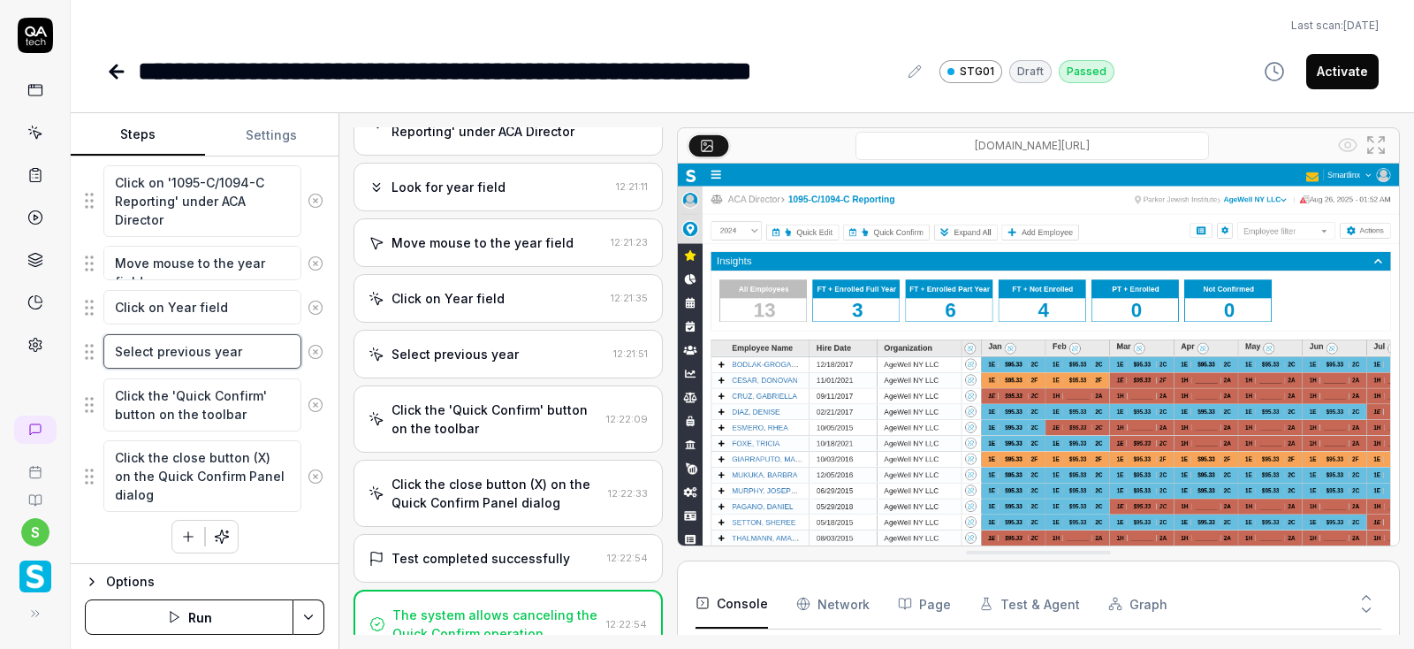
click at [247, 351] on textarea "Select previous year" at bounding box center [202, 351] width 198 height 34
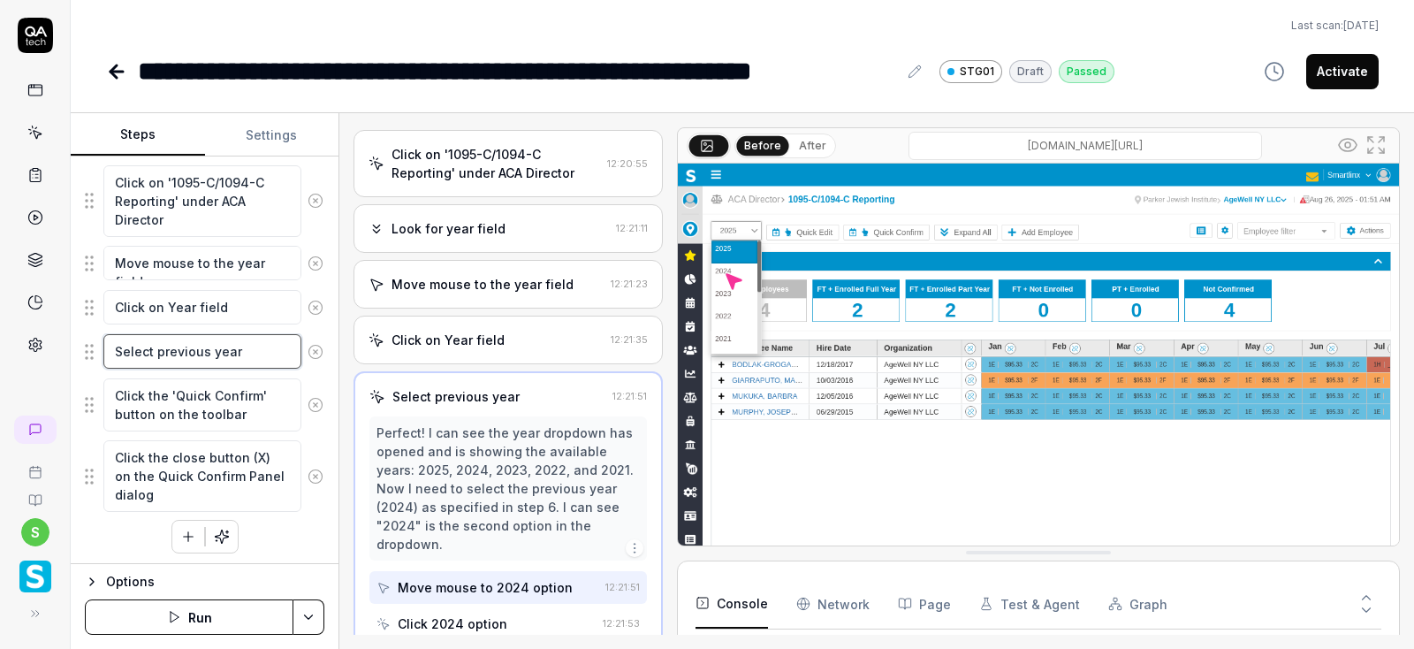
scroll to position [357, 0]
type textarea "*"
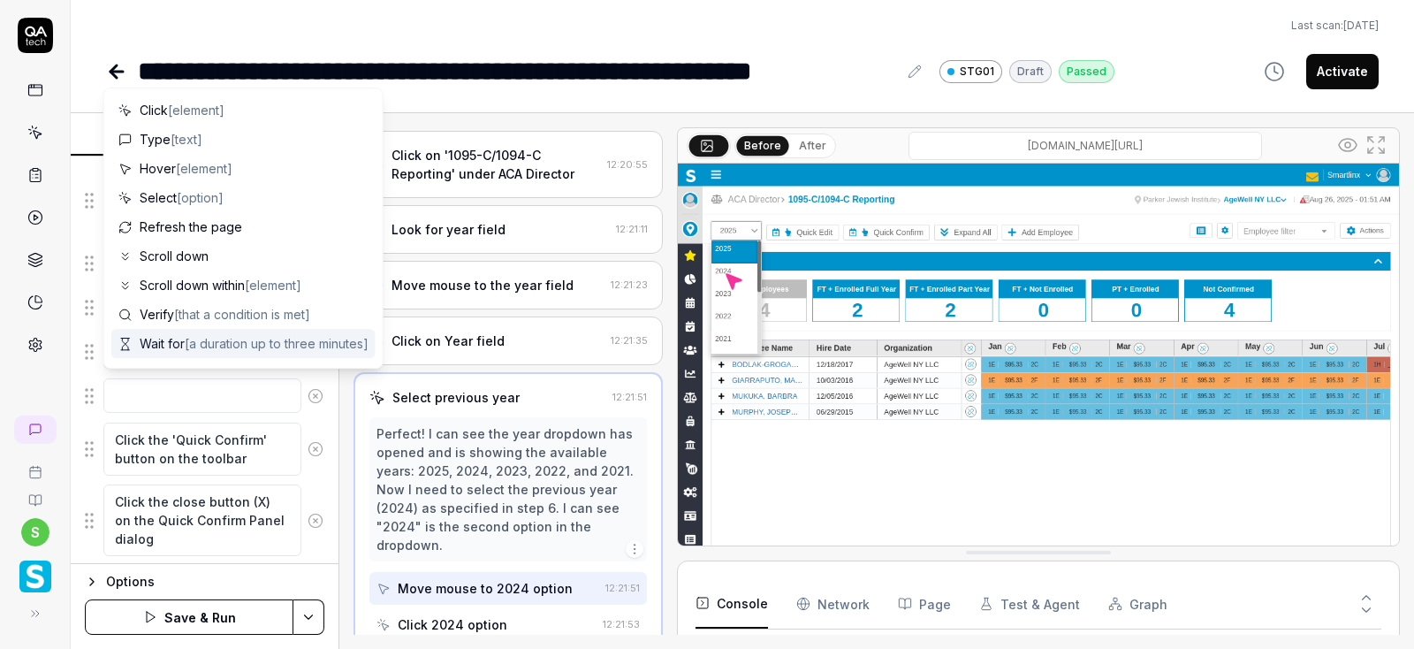
type textarea "M"
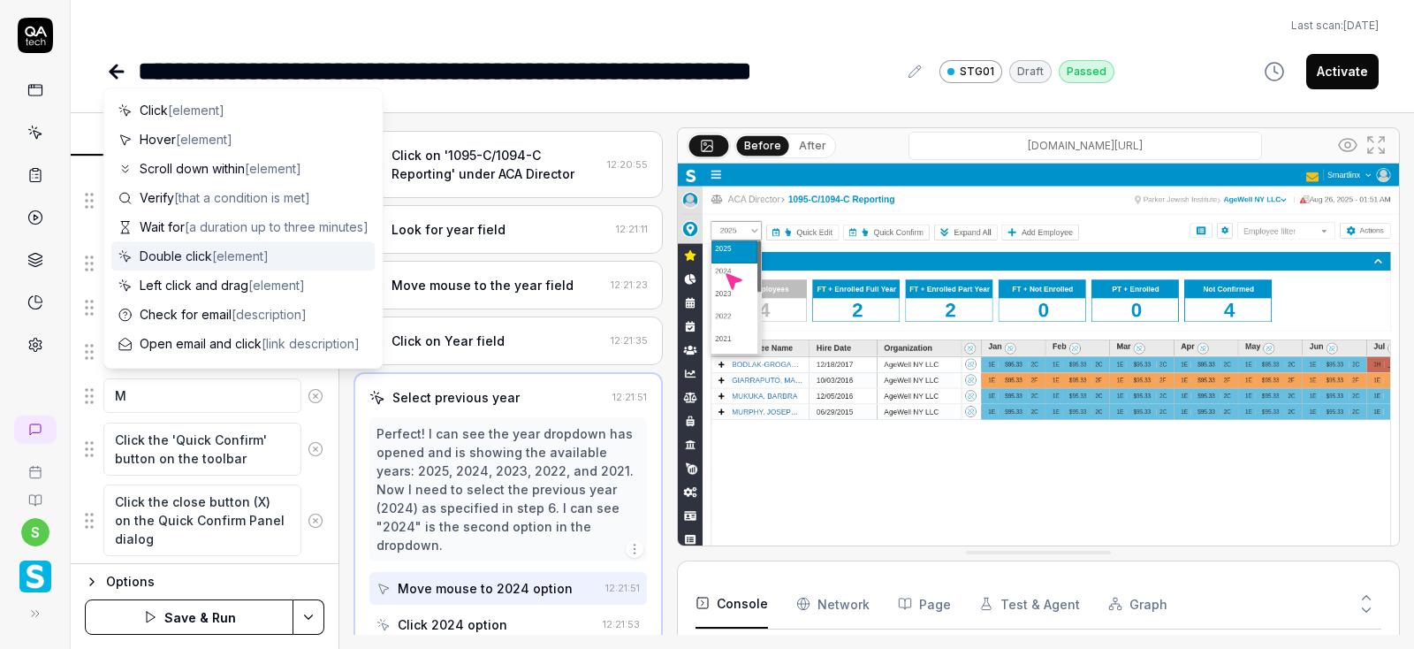
type textarea "*"
type textarea "Ma"
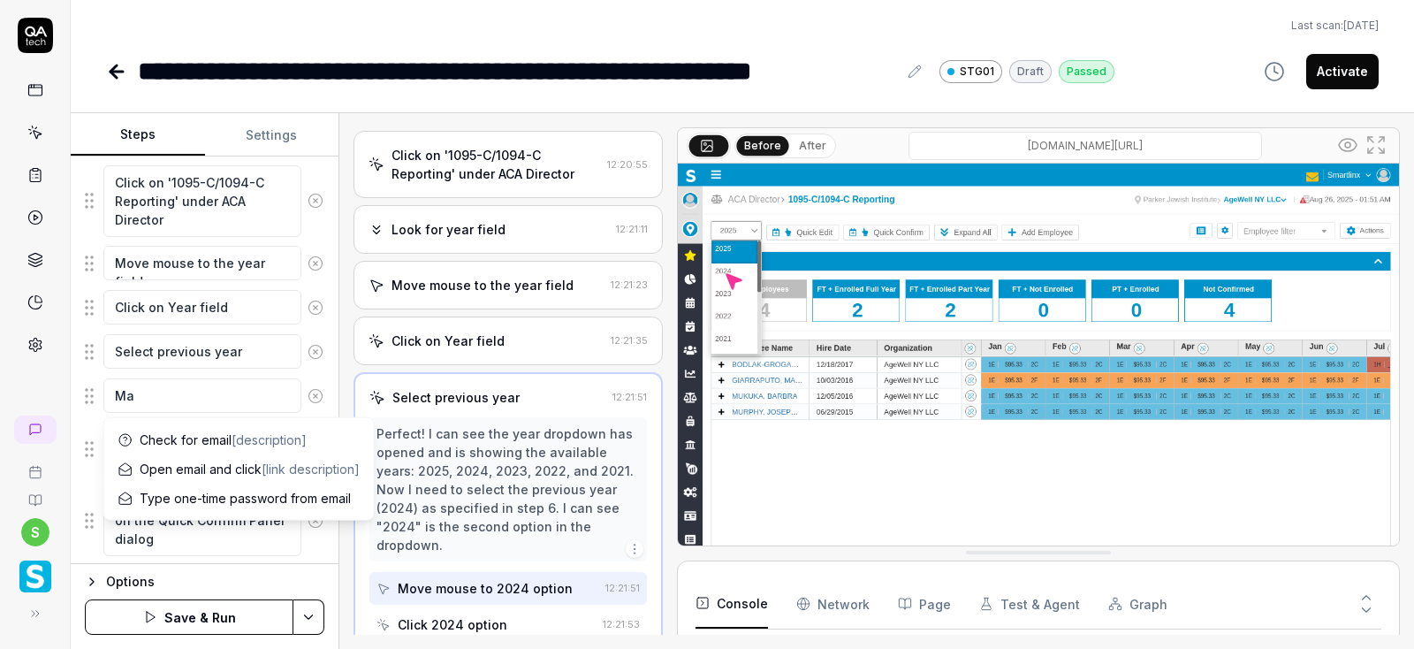
type textarea "*"
type textarea "Mak"
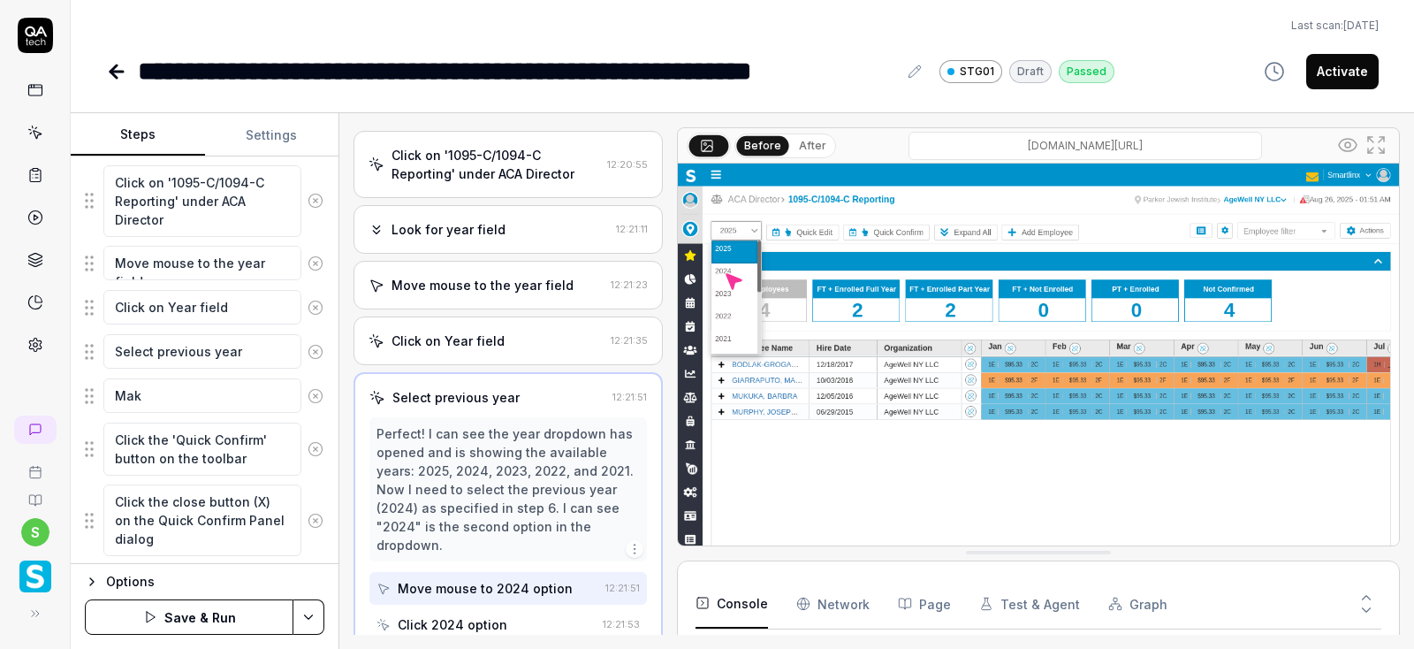
type textarea "*"
type textarea "Make"
type textarea "*"
type textarea "Make"
type textarea "*"
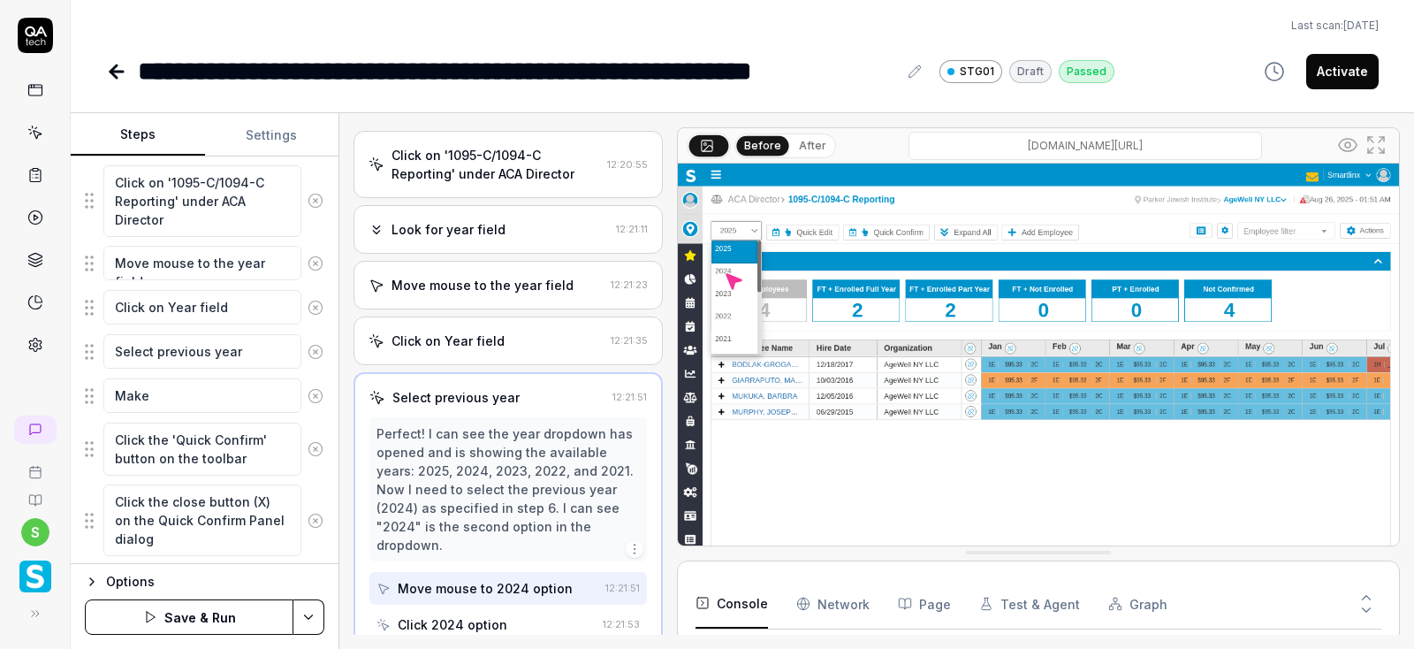
type textarea "Make u"
type textarea "*"
type textarea "Make"
type textarea "*"
type textarea "Make"
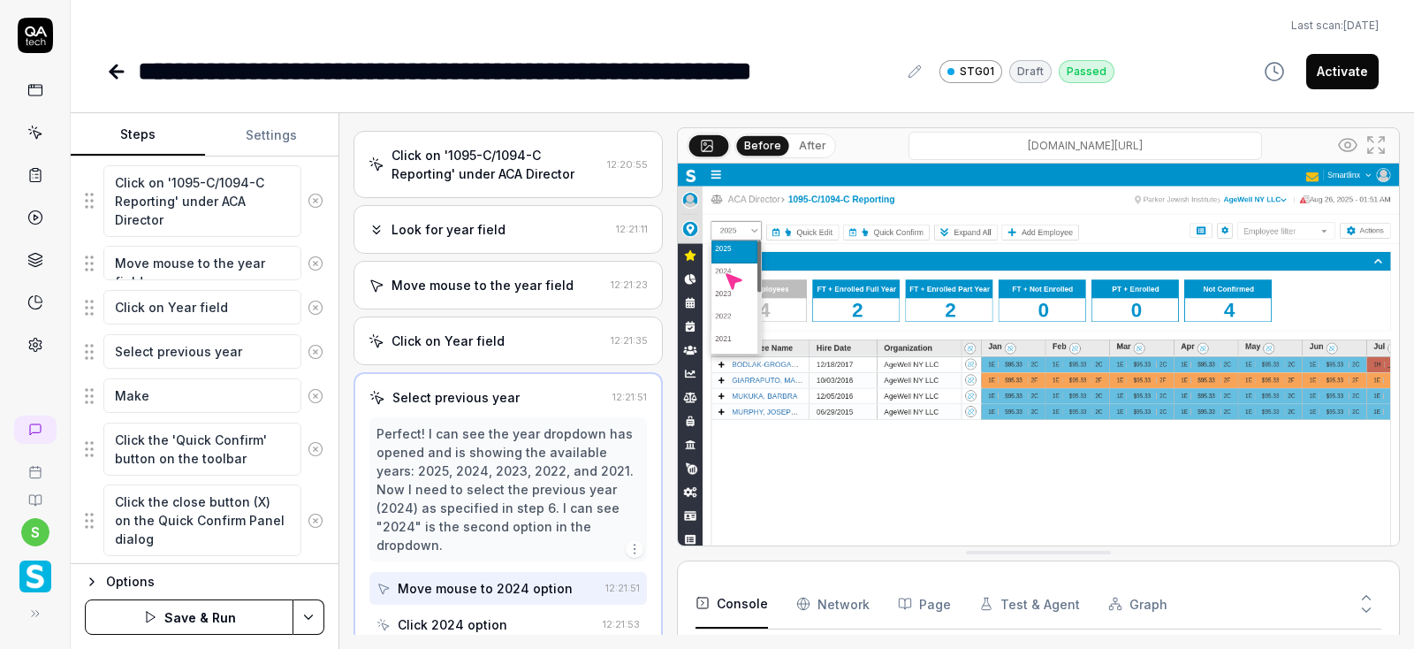
type textarea "*"
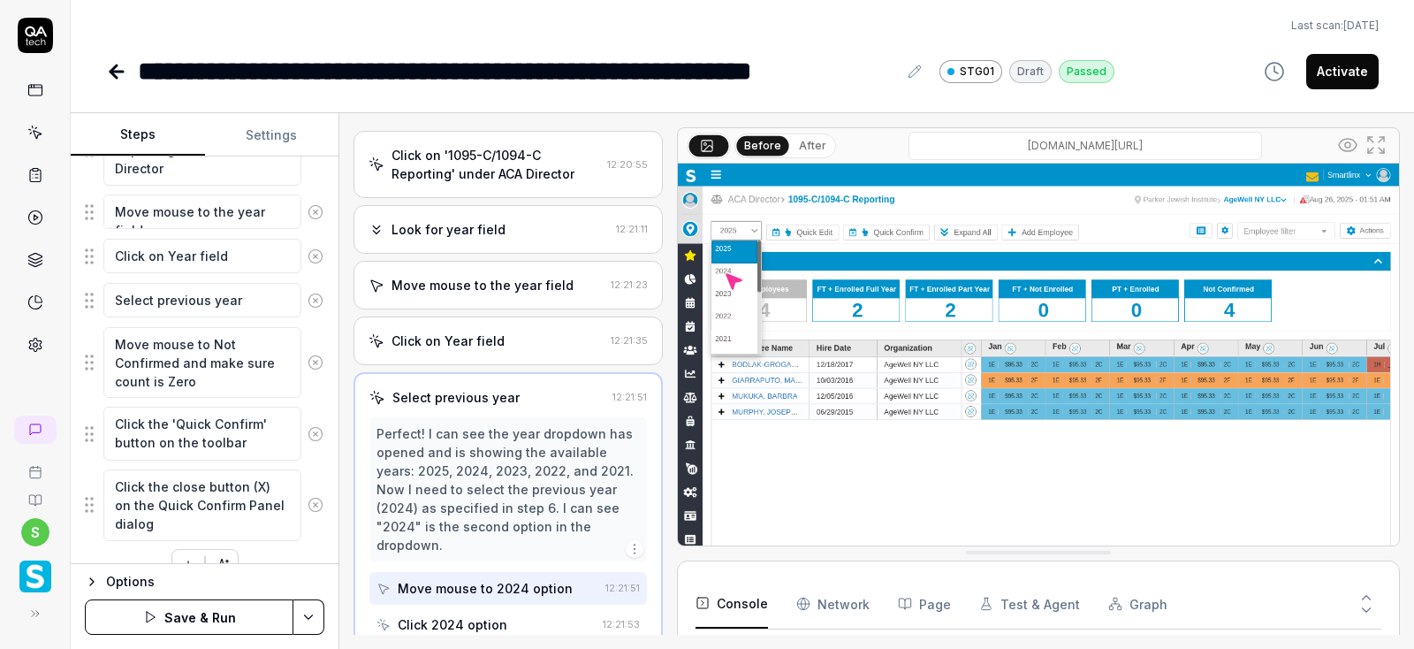
scroll to position [430, 0]
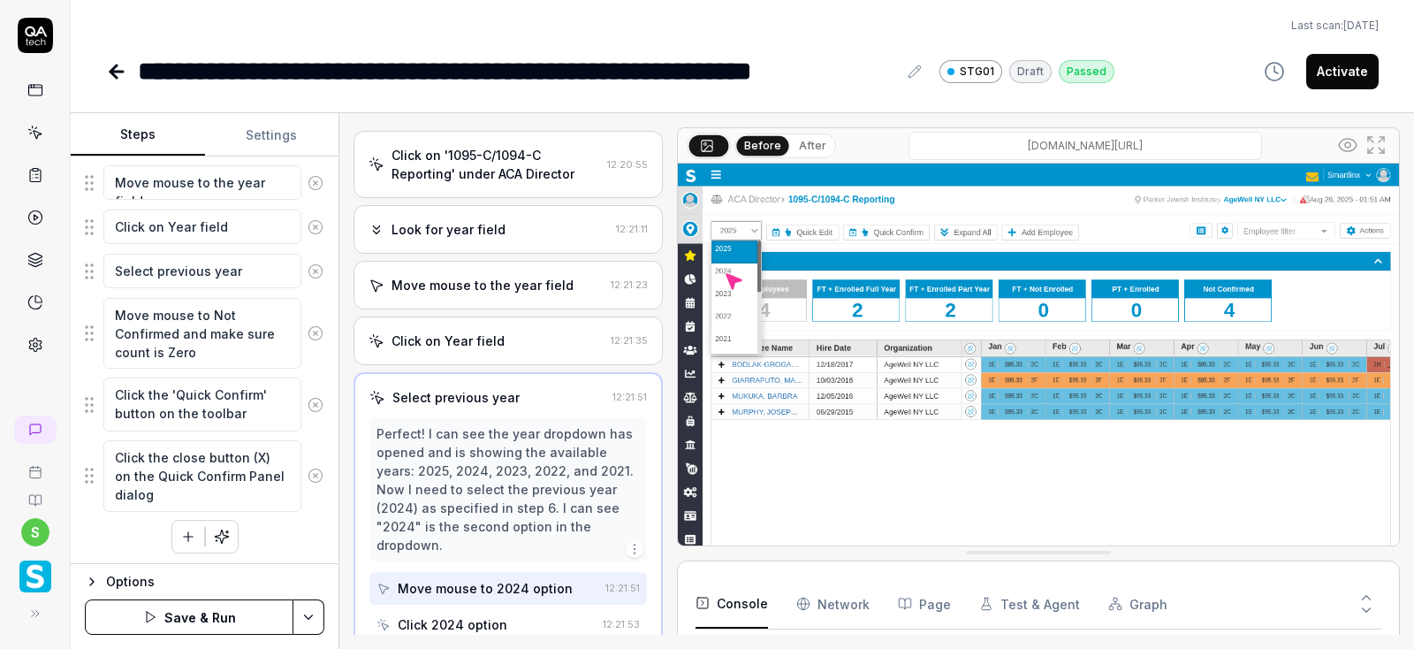
click at [232, 351] on textarea "Move mouse to Not Confirmed and make sure count is Zero" at bounding box center [202, 334] width 198 height 72
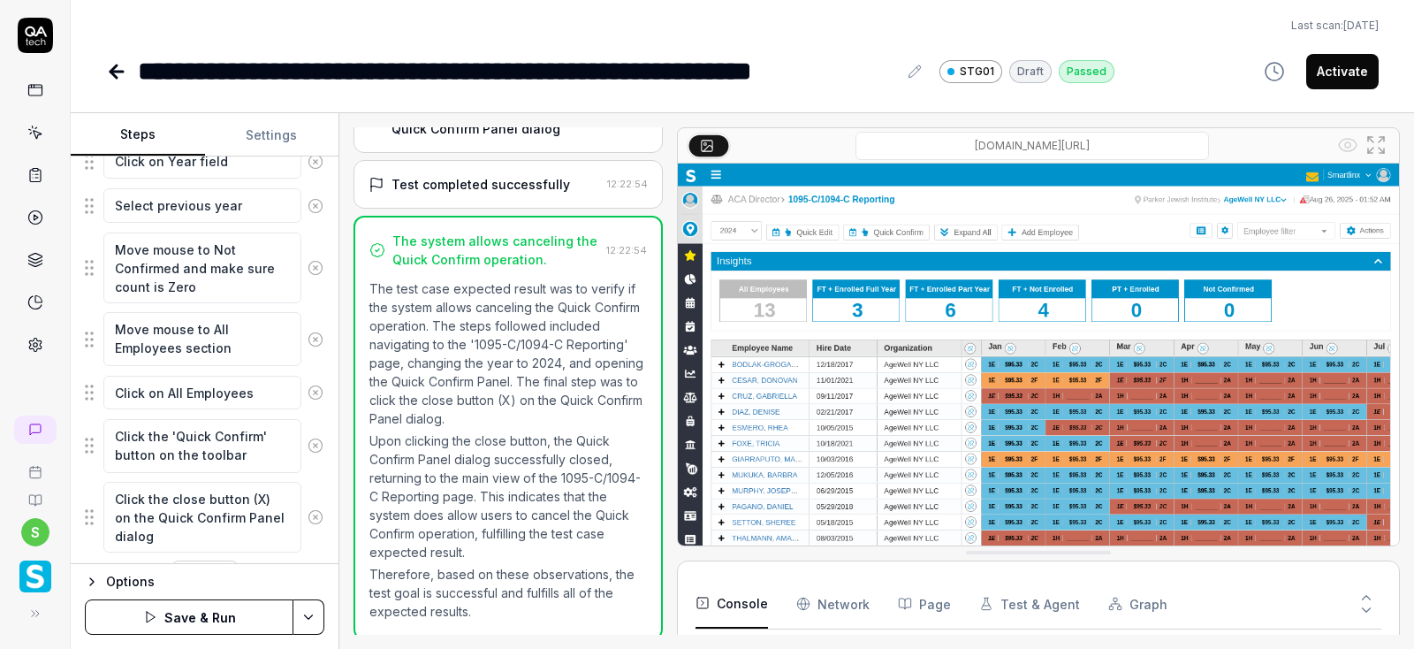
scroll to position [536, 0]
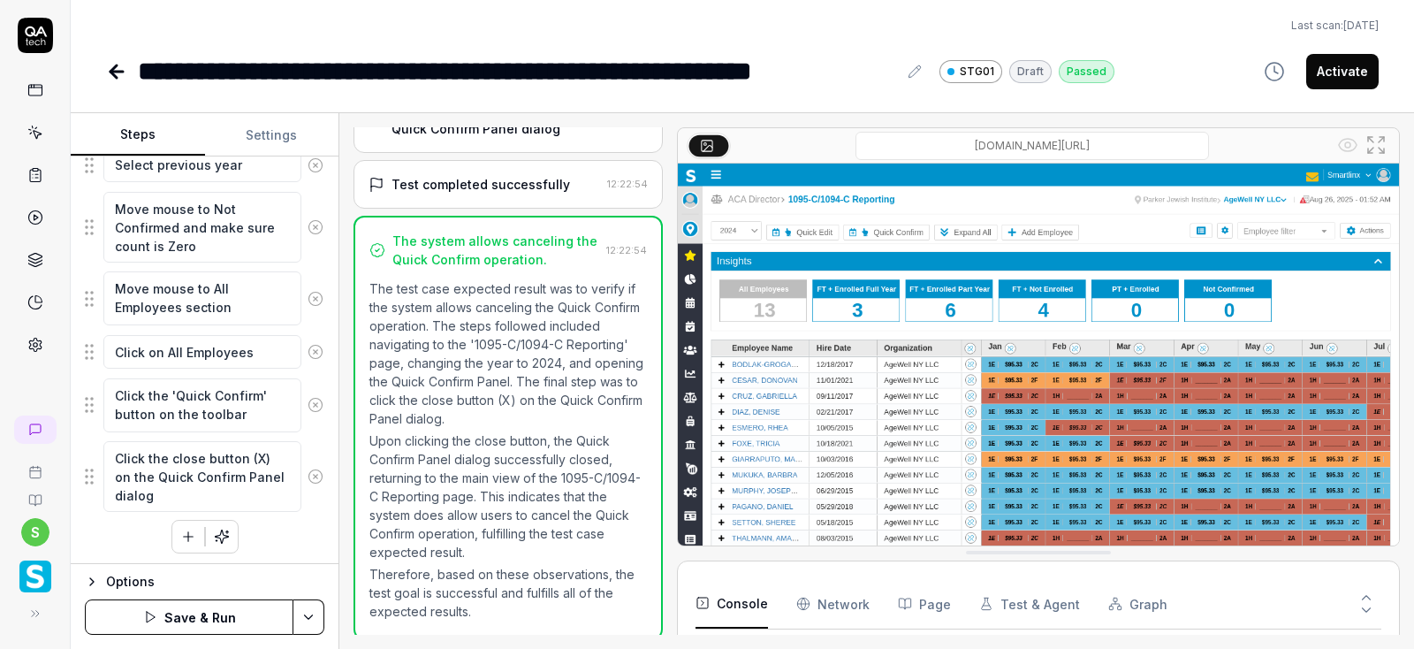
click at [301, 613] on html "**********" at bounding box center [707, 324] width 1414 height 649
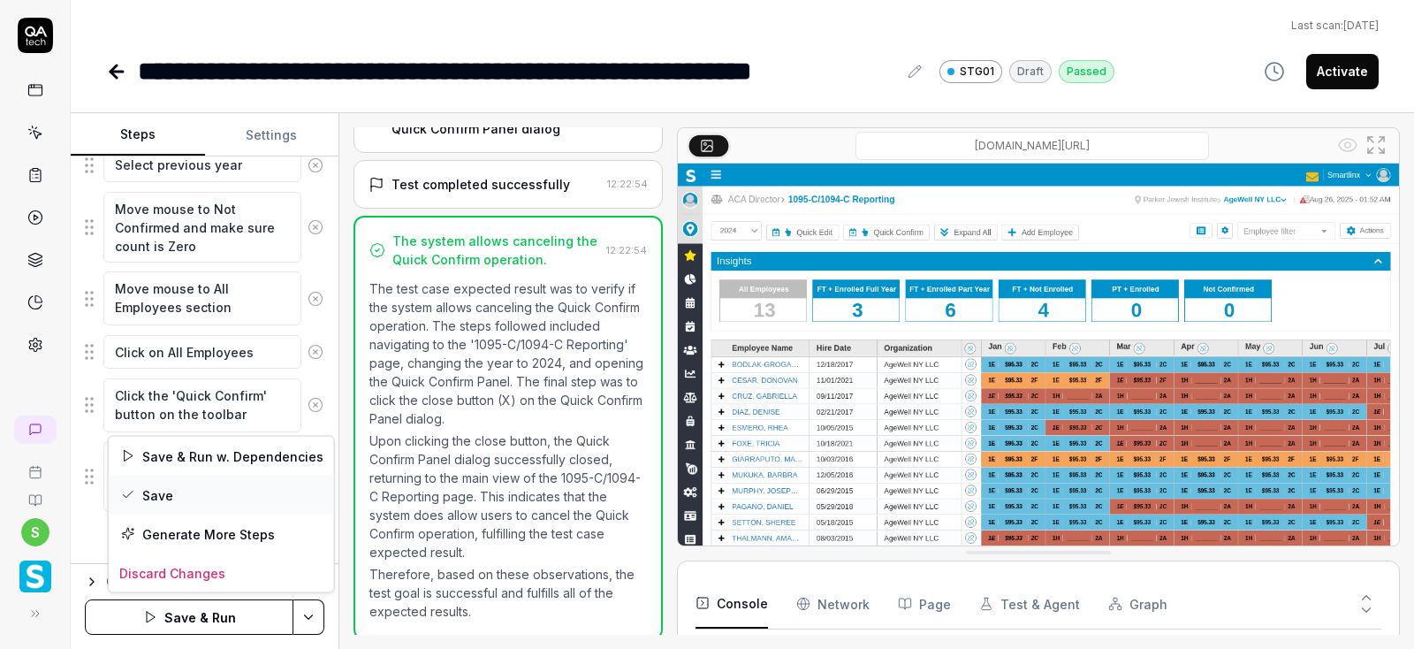
click at [154, 488] on div "Save" at bounding box center [221, 494] width 225 height 39
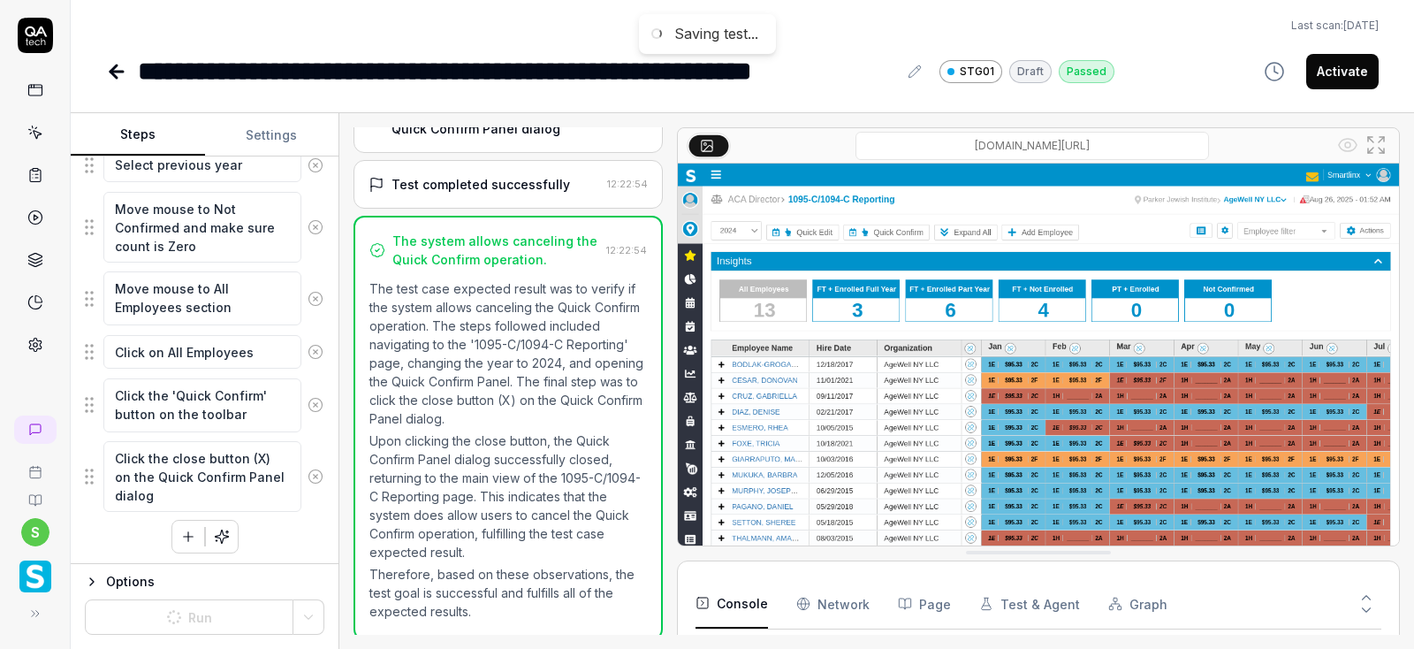
scroll to position [515, 0]
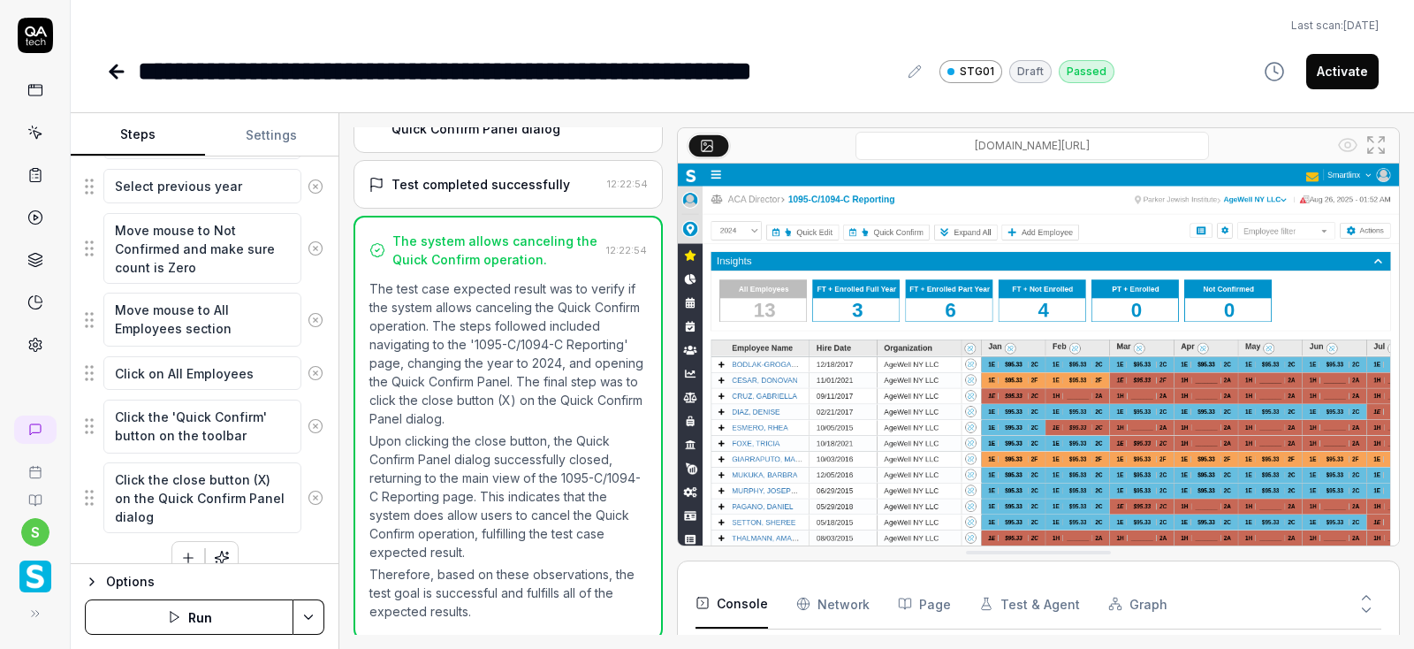
click at [207, 612] on button "Run" at bounding box center [189, 616] width 209 height 35
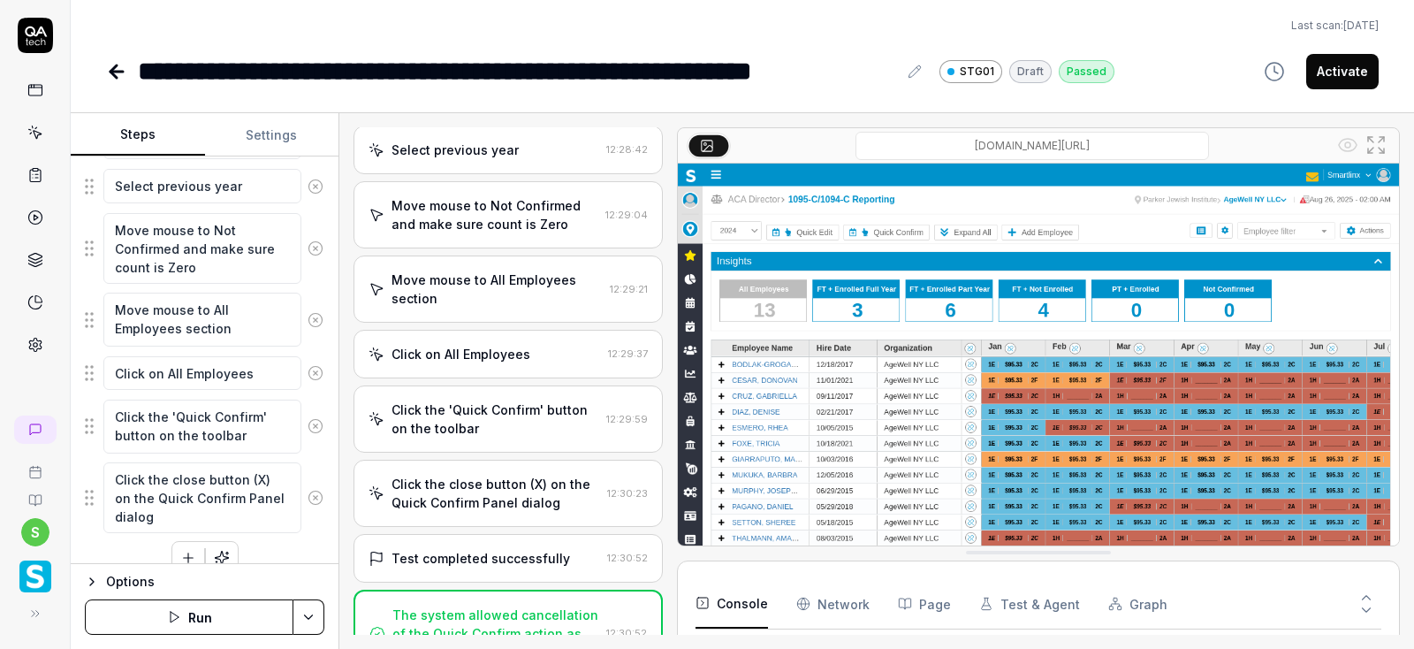
scroll to position [536, 0]
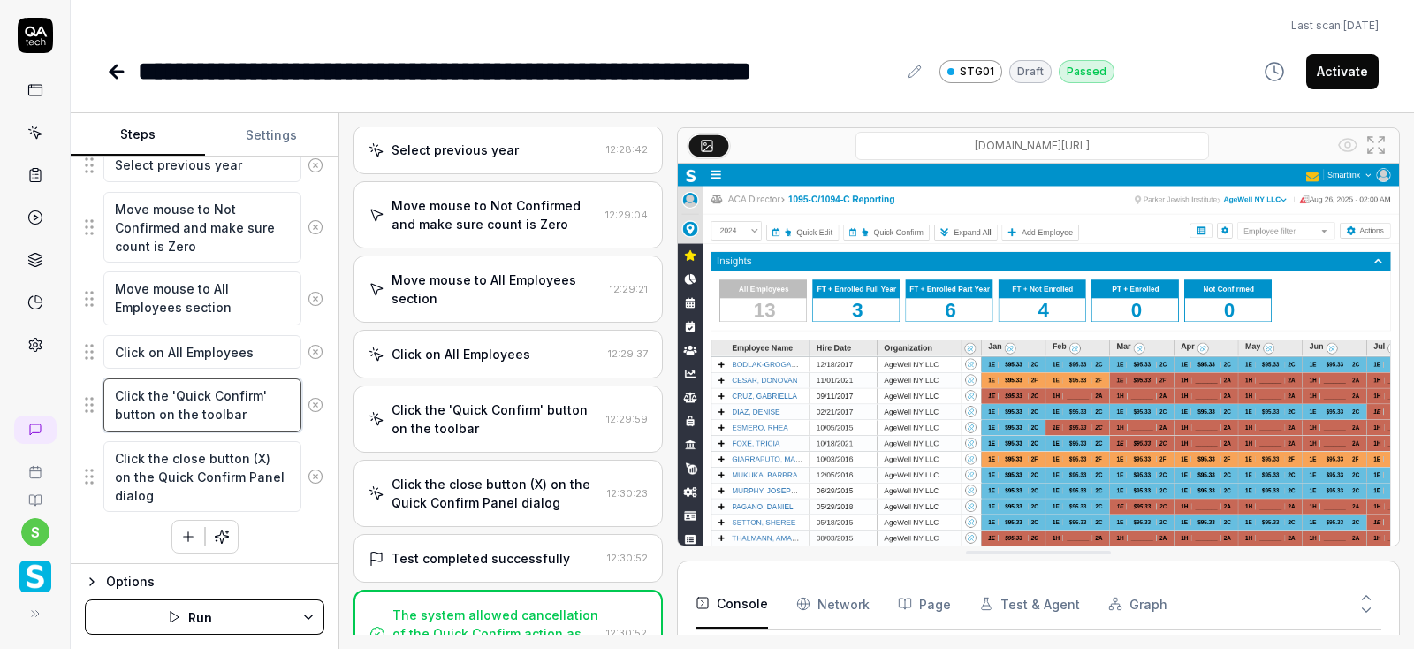
click at [266, 409] on textarea "Click the 'Quick Confirm' button on the toolbar" at bounding box center [202, 405] width 198 height 54
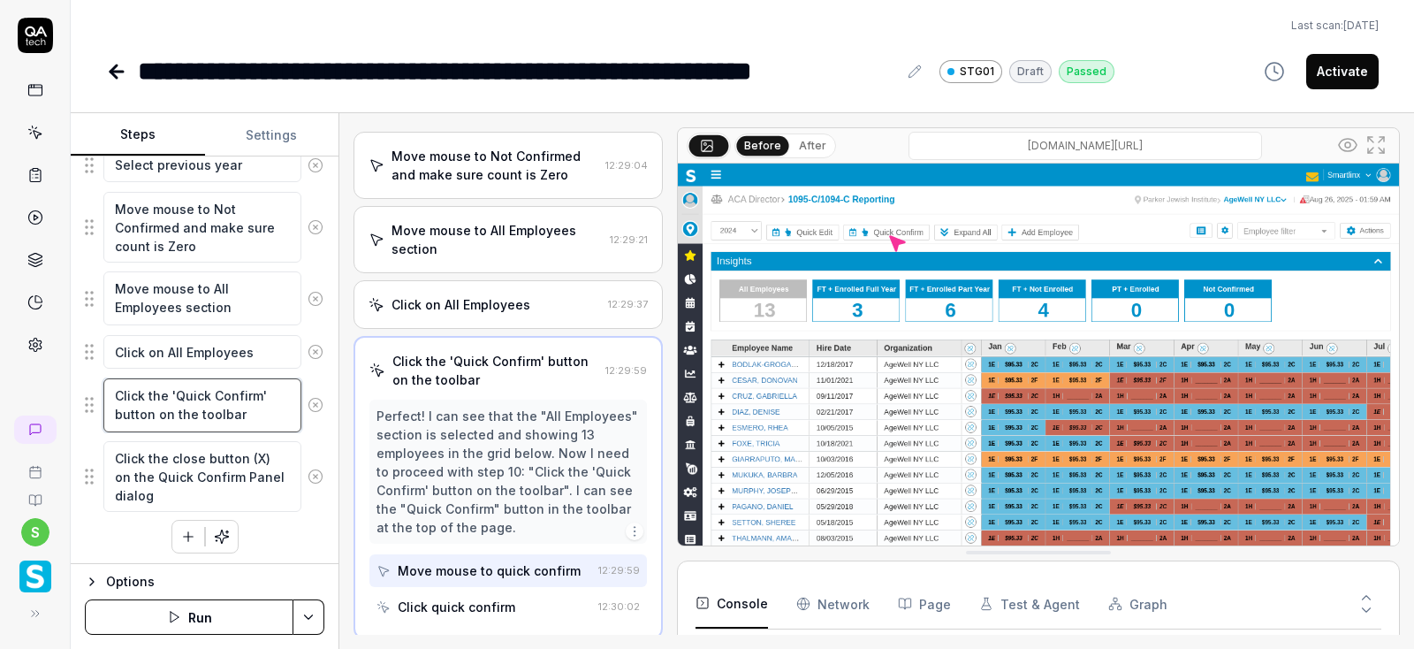
scroll to position [468, 0]
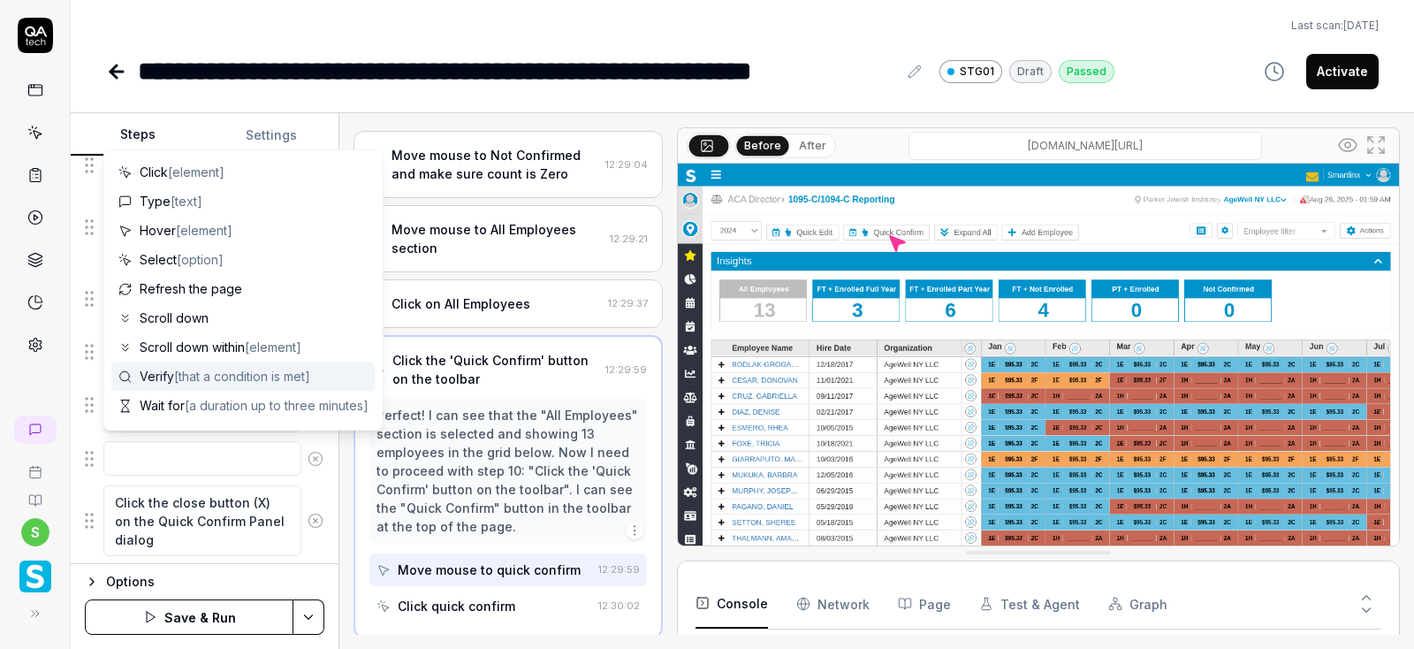
click at [140, 450] on textarea at bounding box center [202, 458] width 198 height 34
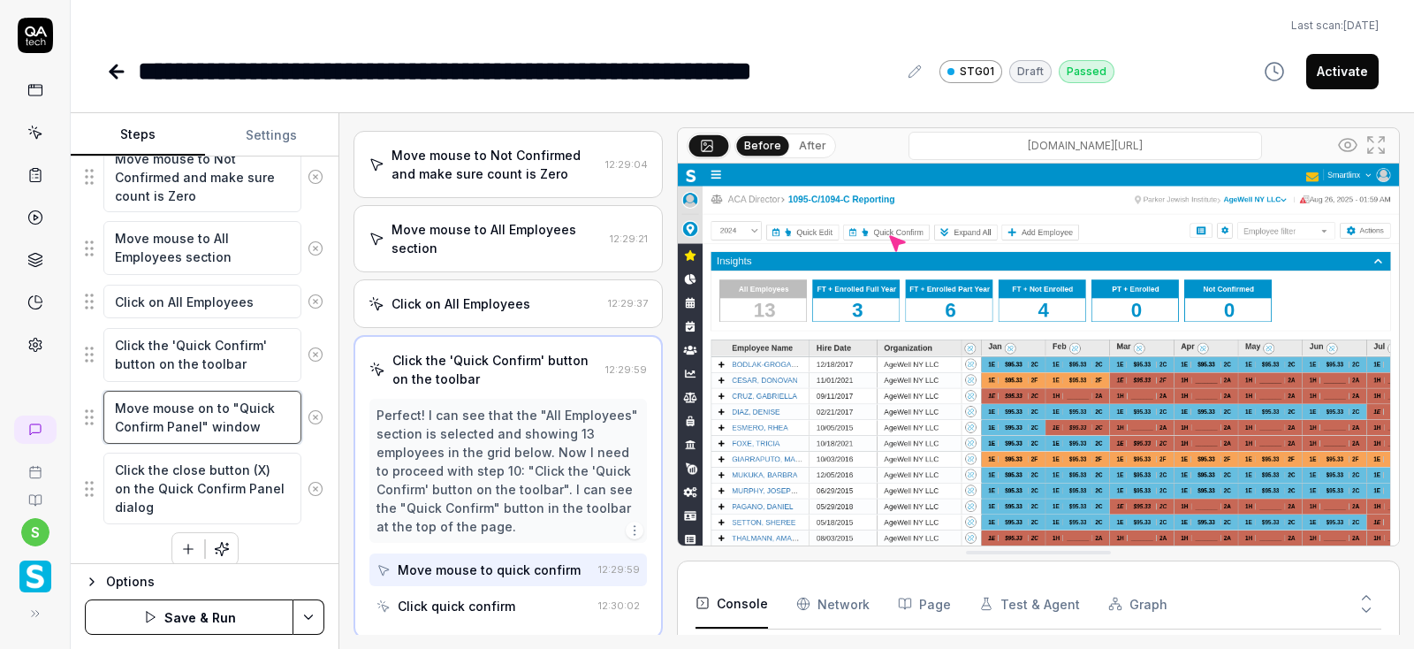
scroll to position [598, 0]
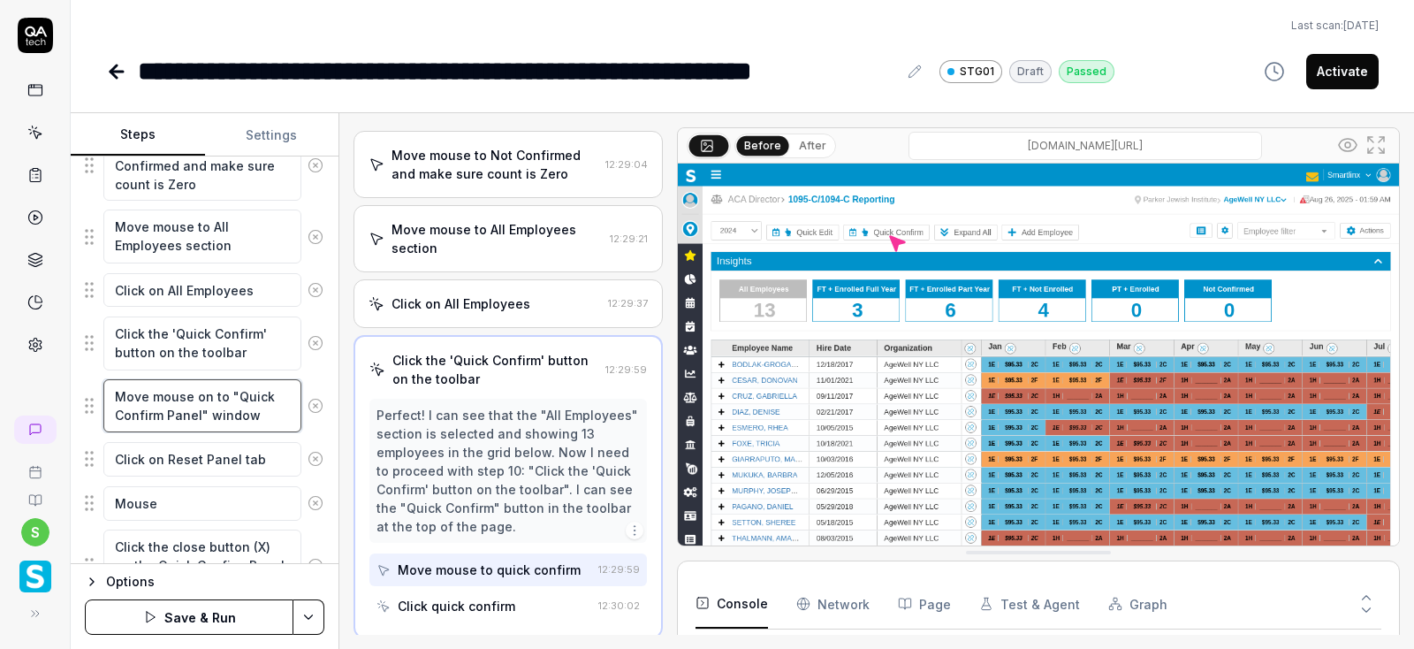
click at [274, 406] on textarea "Move mouse on to "Quick Confirm Panel" window" at bounding box center [202, 406] width 198 height 54
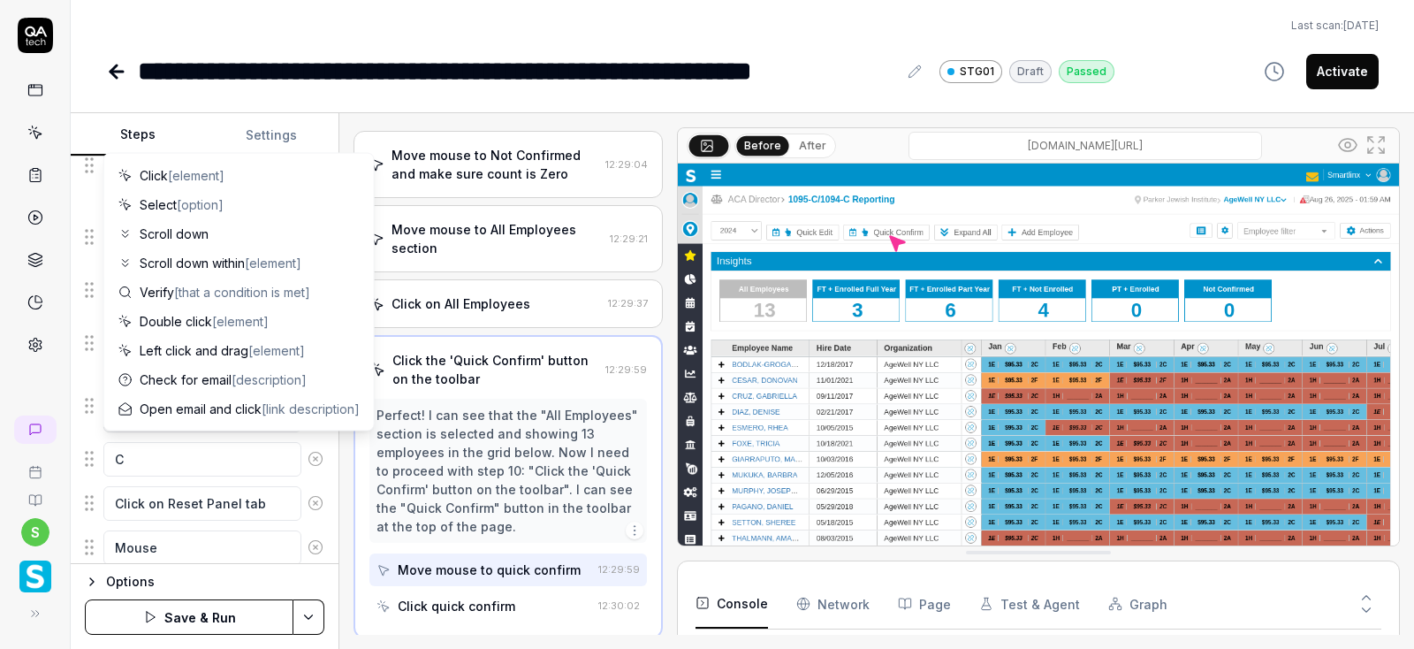
click at [281, 407] on span "[link description]" at bounding box center [311, 408] width 98 height 15
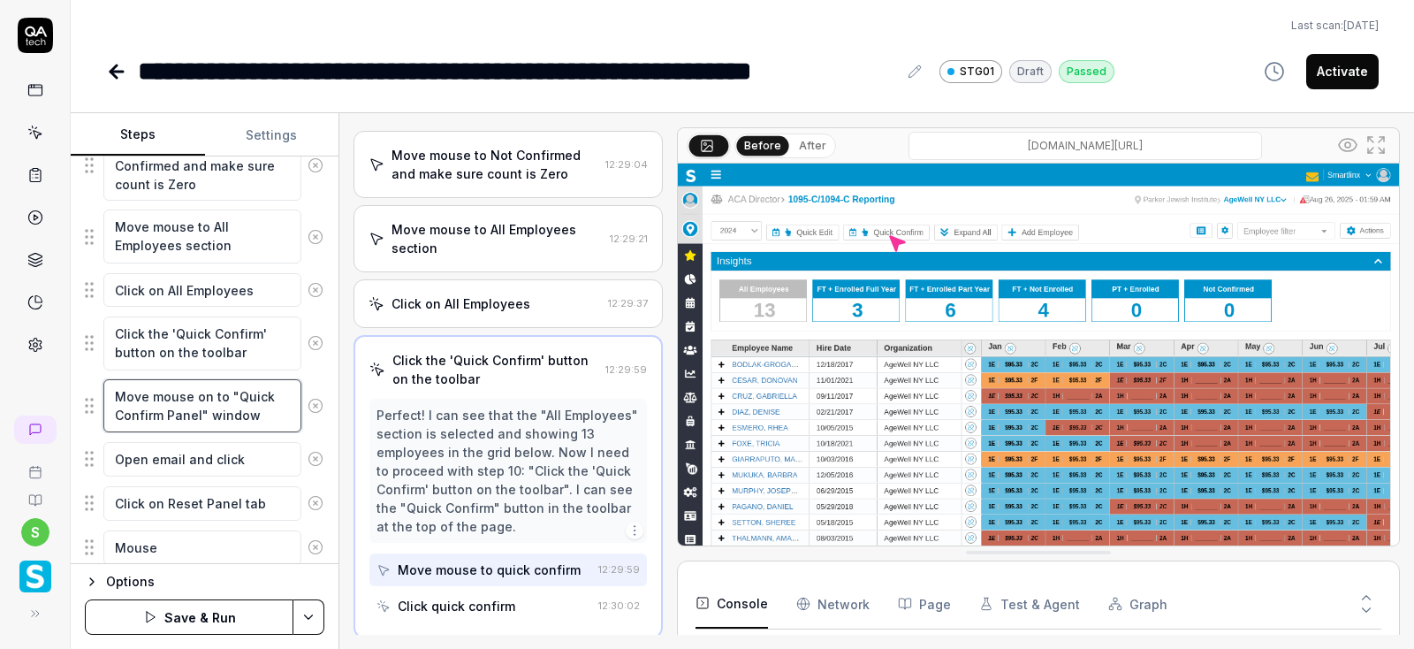
click at [281, 407] on textarea "Move mouse on to "Quick Confirm Panel" window" at bounding box center [202, 406] width 198 height 54
click at [296, 419] on textarea "Move mouse on to "Quick Confirm Panel" window" at bounding box center [202, 406] width 198 height 54
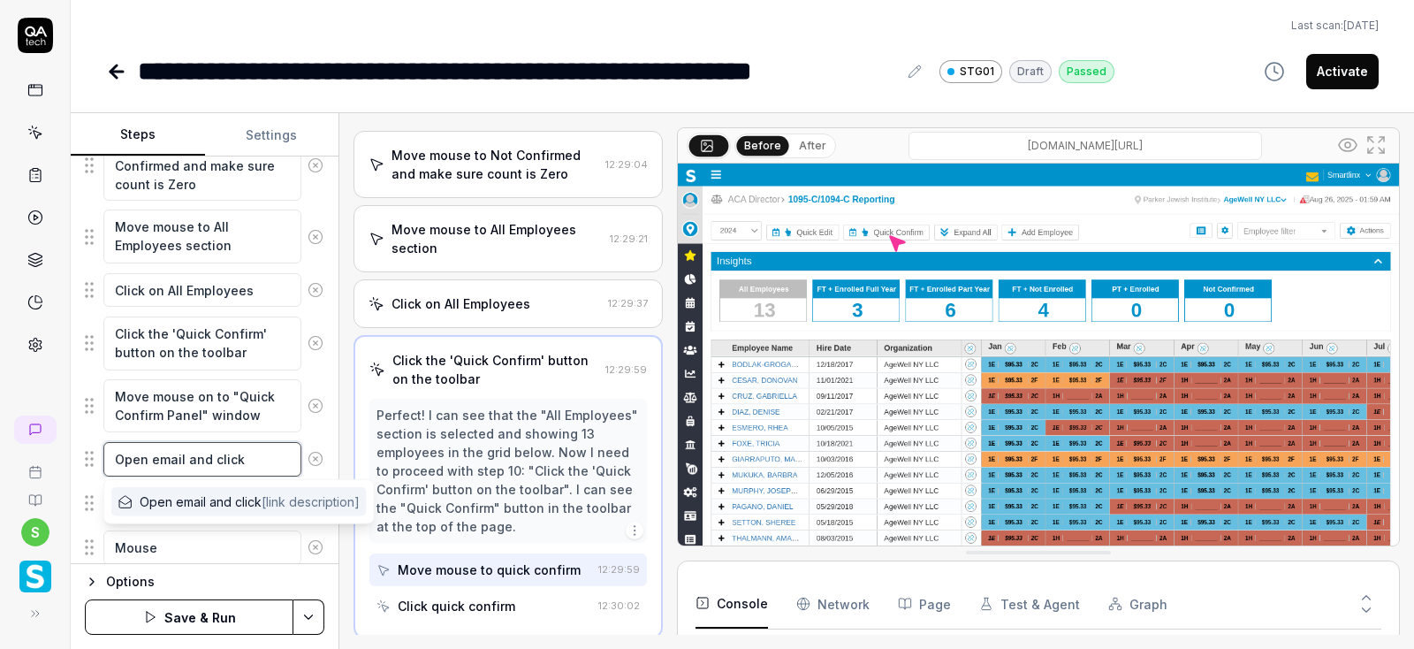
drag, startPoint x: 252, startPoint y: 462, endPoint x: 43, endPoint y: 462, distance: 208.5
click at [103, 462] on textarea "Open email and click" at bounding box center [202, 459] width 198 height 34
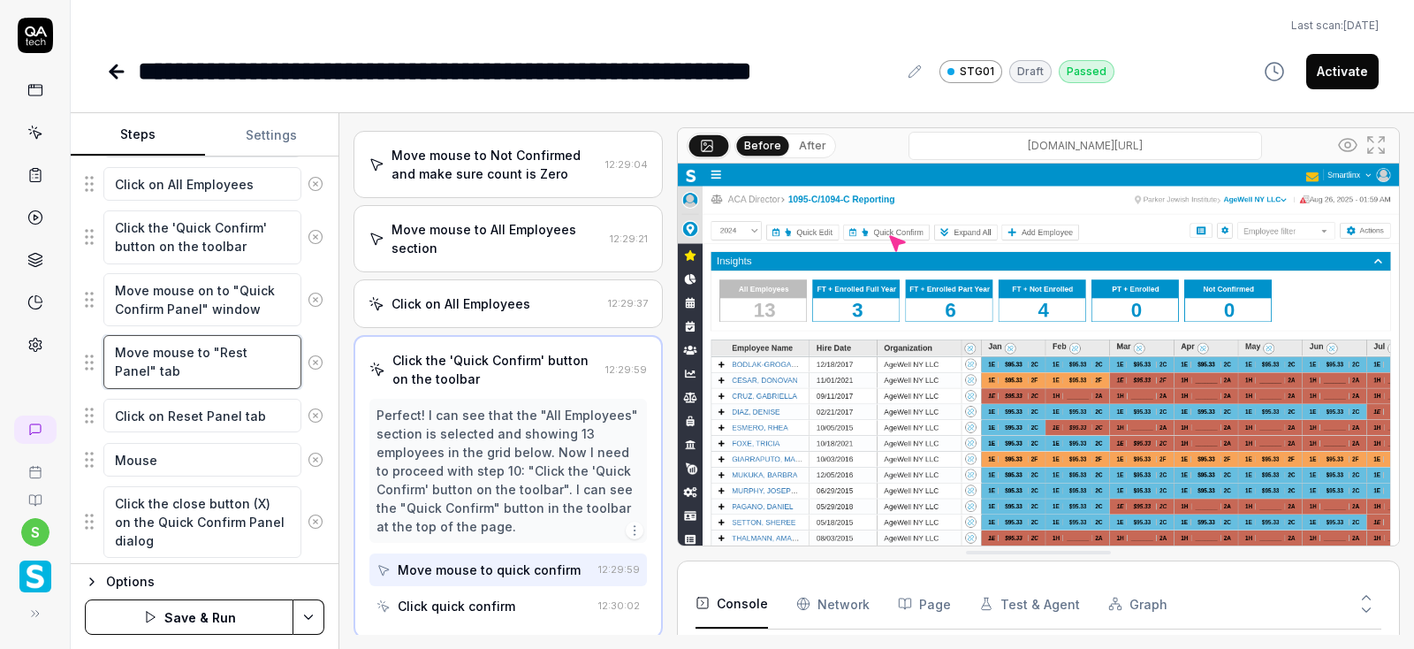
scroll to position [748, 0]
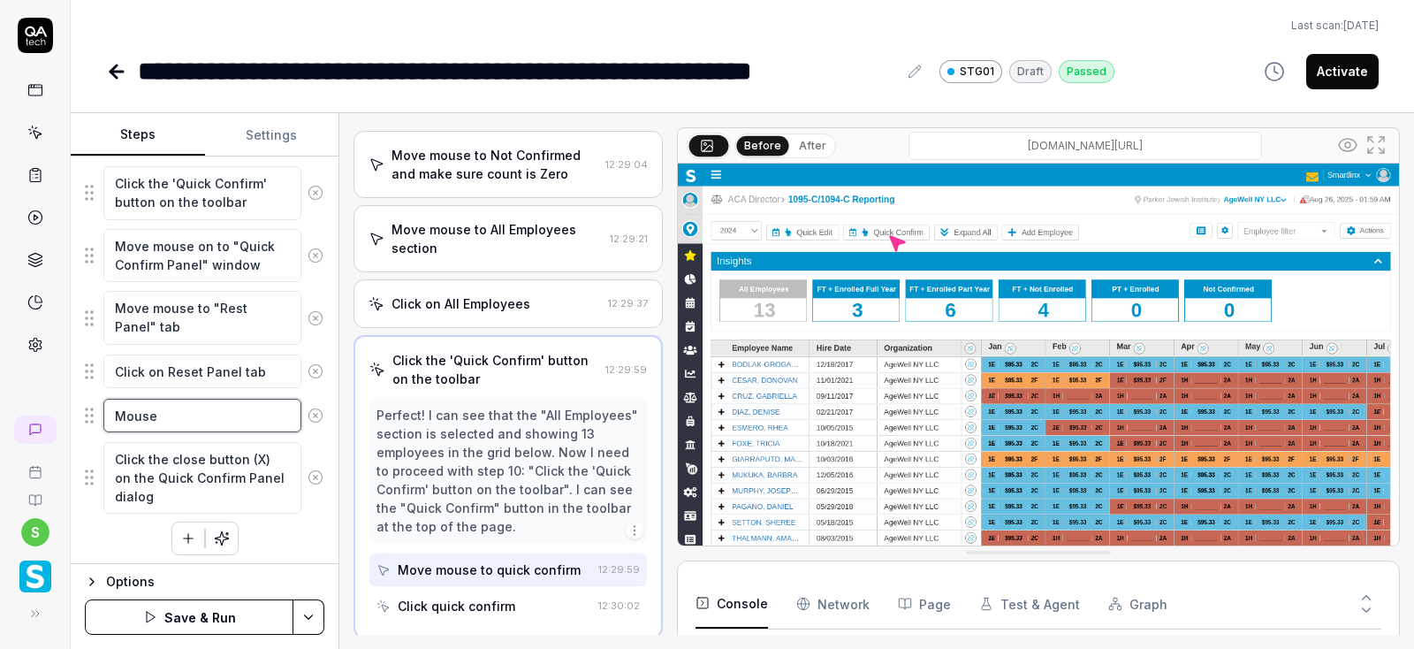
click at [181, 406] on textarea "Mouse" at bounding box center [202, 416] width 198 height 34
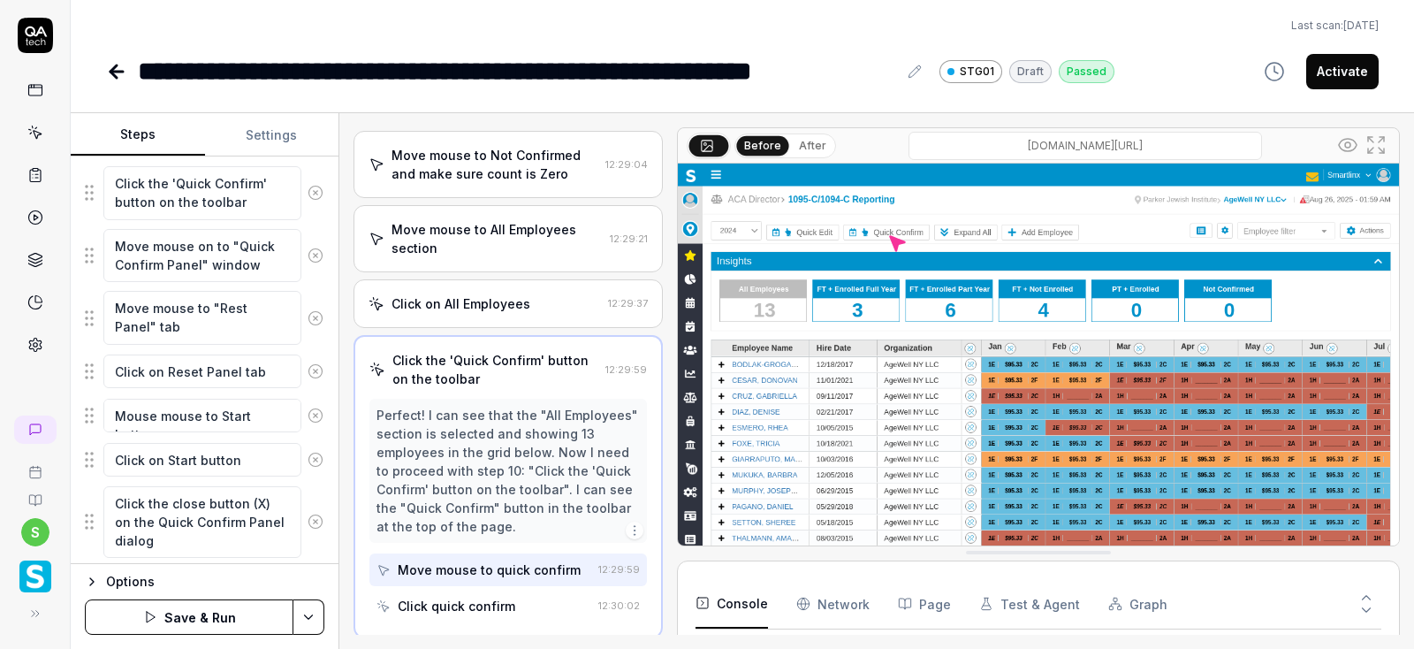
click at [315, 614] on html "**********" at bounding box center [707, 324] width 1414 height 649
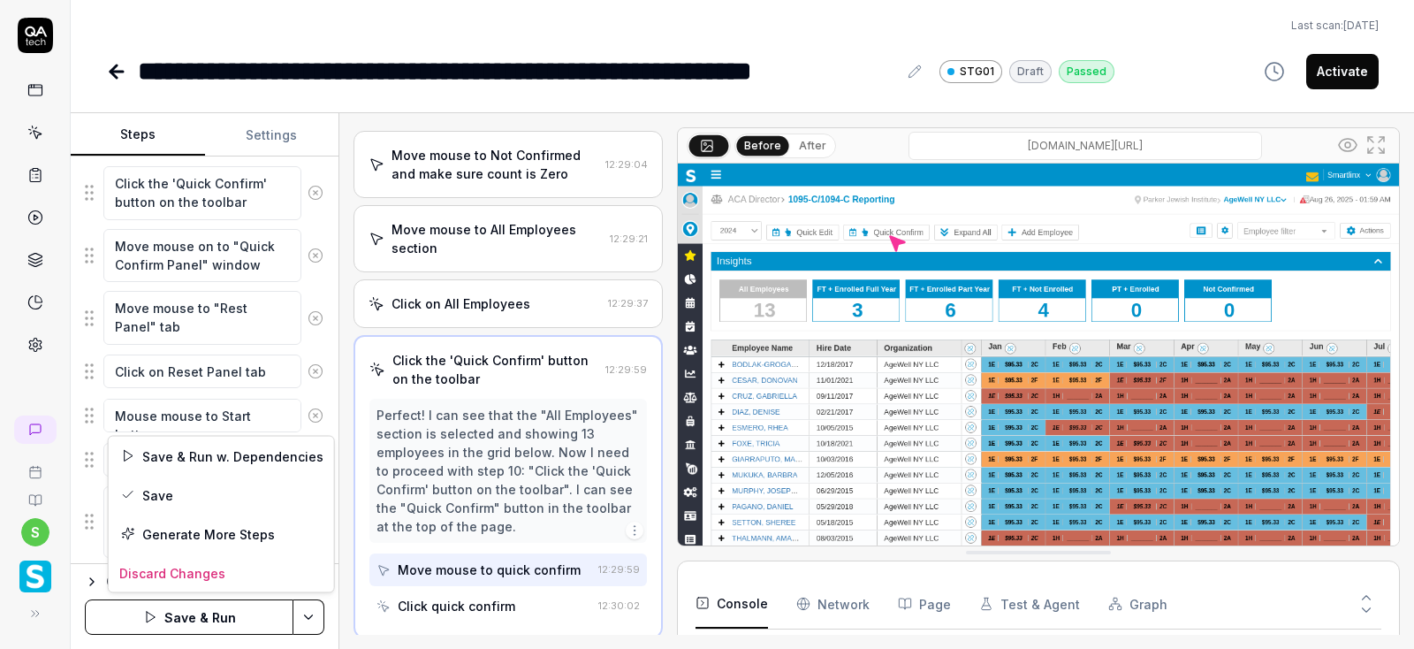
scroll to position [150, 0]
click at [160, 494] on div "Save" at bounding box center [221, 494] width 225 height 39
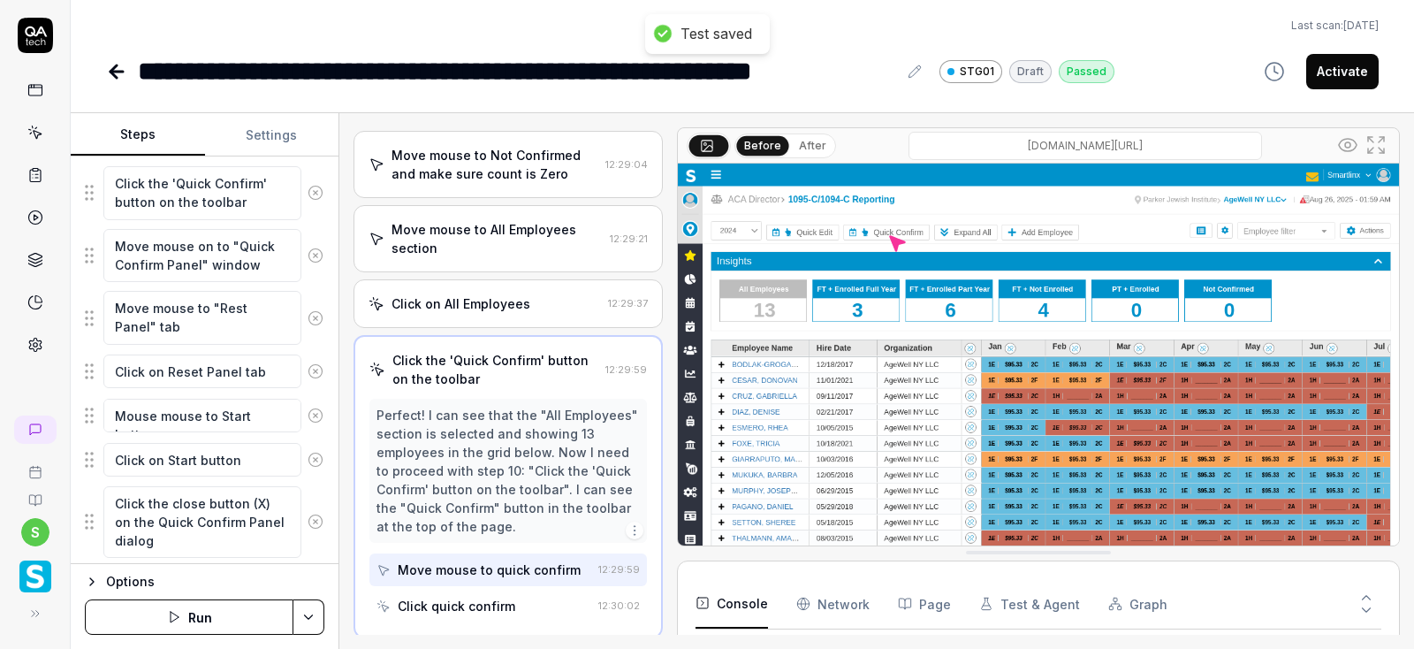
click at [194, 627] on button "Run" at bounding box center [189, 616] width 209 height 35
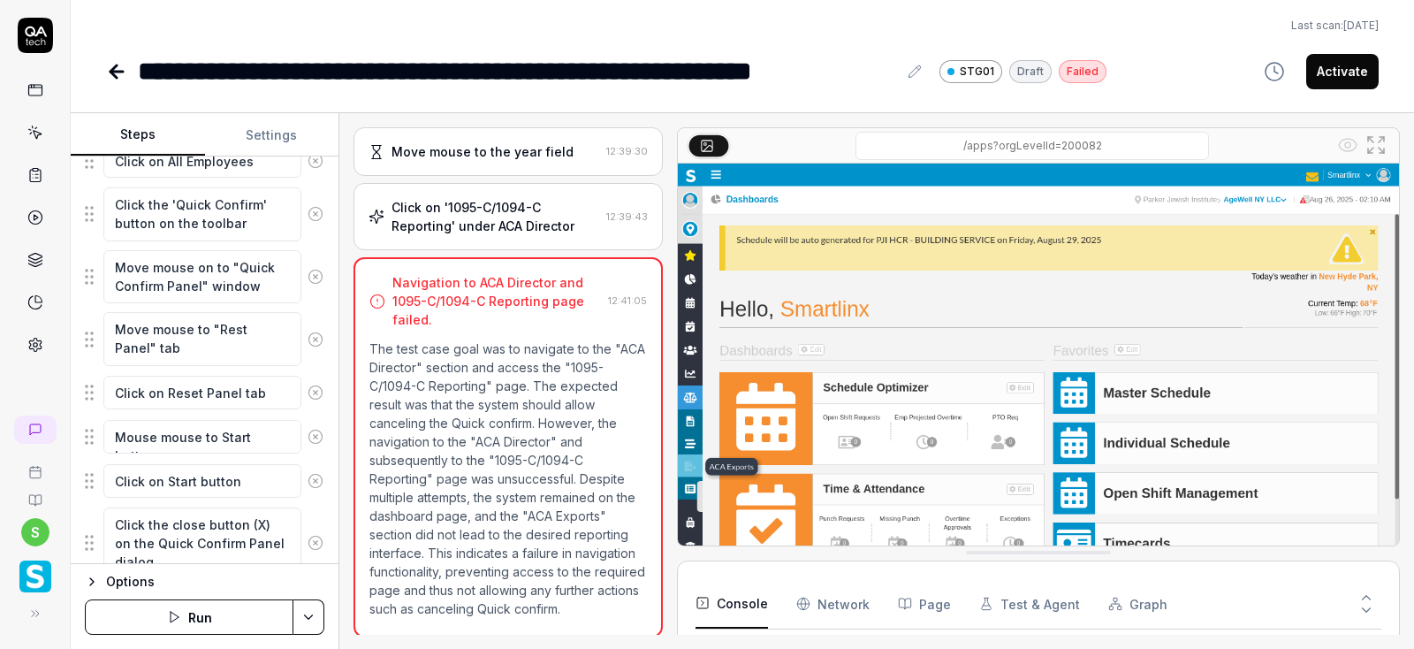
scroll to position [101, 0]
click at [311, 621] on html "**********" at bounding box center [707, 324] width 1414 height 649
click at [202, 621] on html "**********" at bounding box center [707, 324] width 1414 height 649
click at [177, 622] on icon "button" at bounding box center [174, 617] width 14 height 14
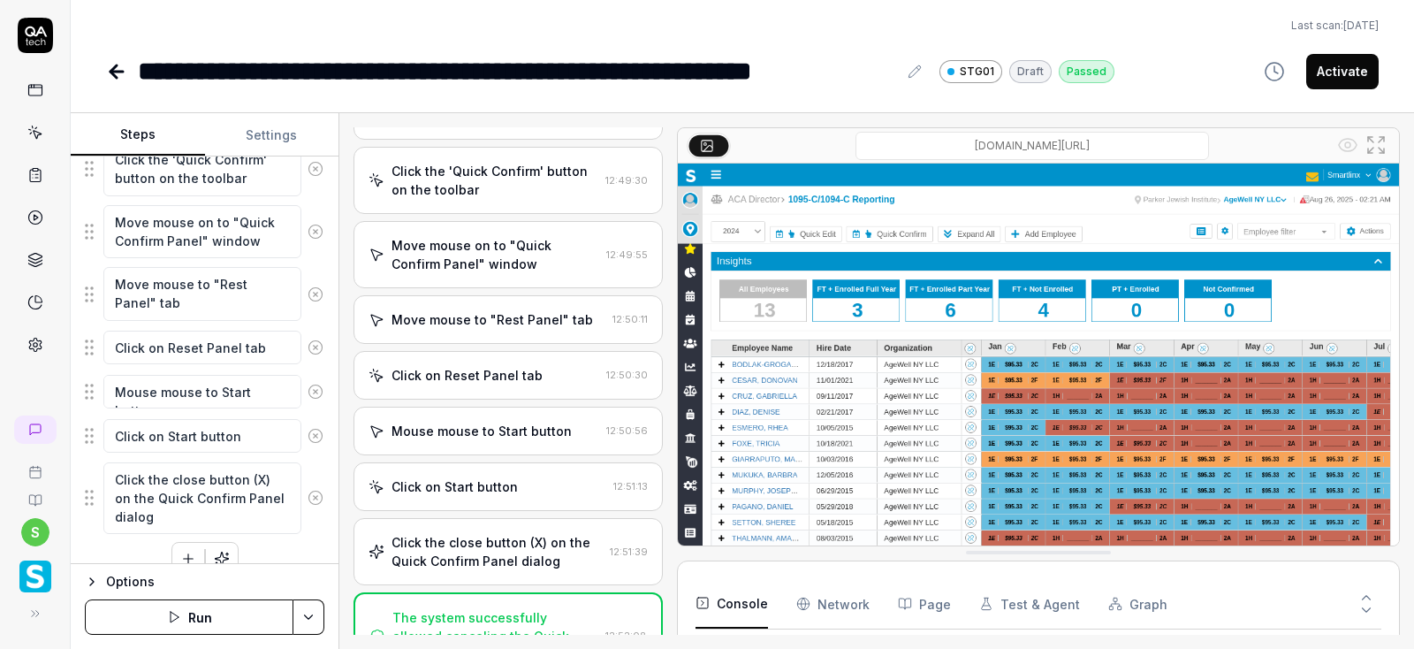
scroll to position [792, 0]
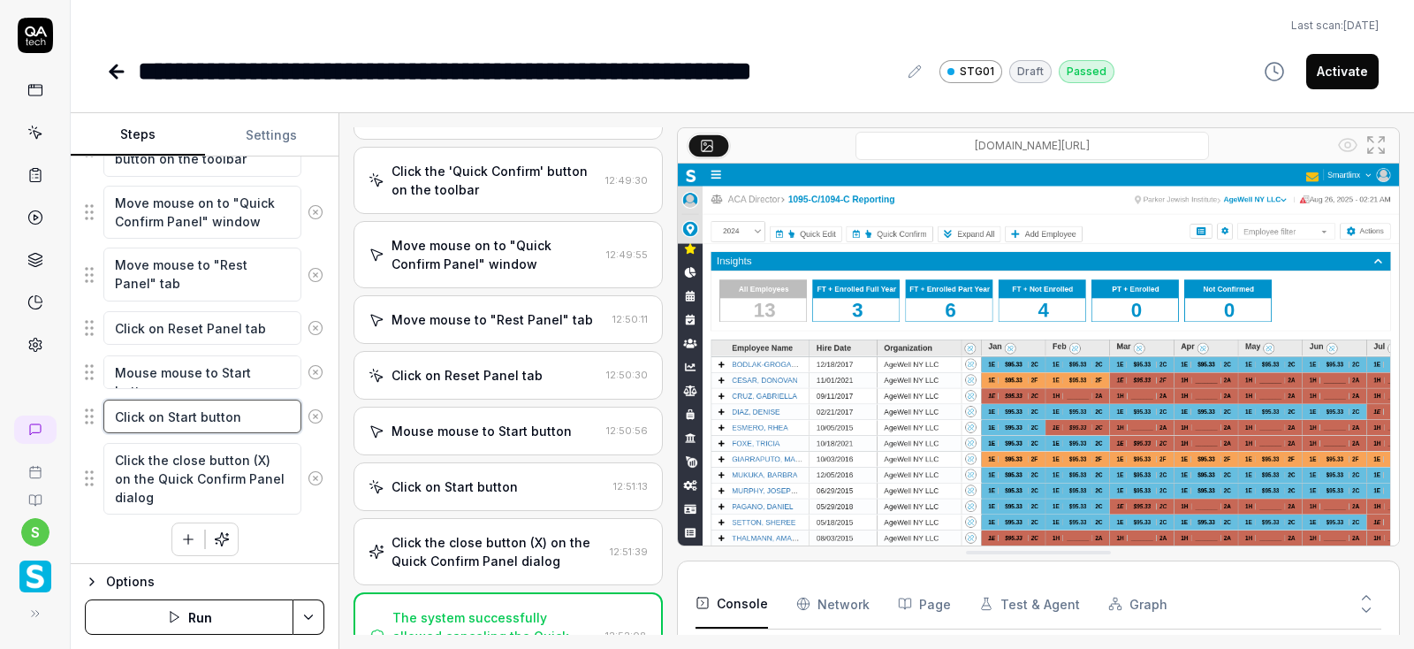
click at [268, 406] on textarea "Click on Start button" at bounding box center [202, 416] width 198 height 34
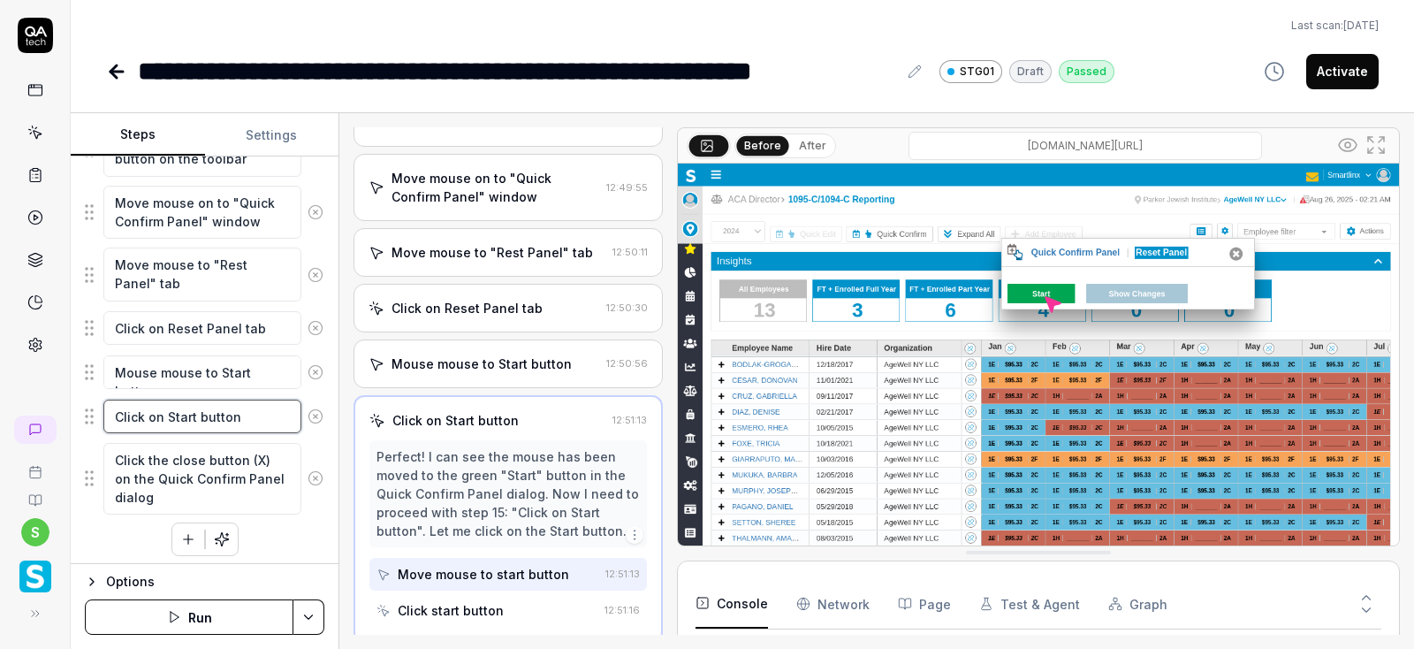
scroll to position [1206, 0]
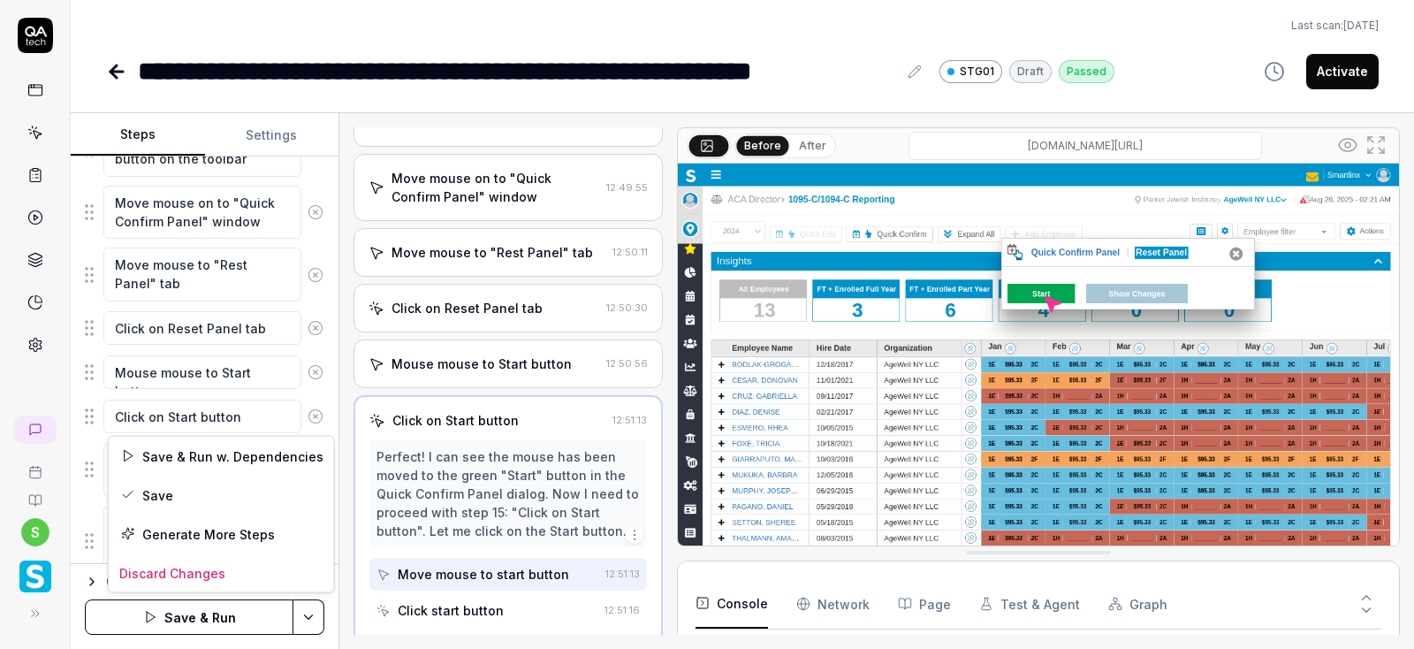
click at [308, 613] on html "**********" at bounding box center [707, 324] width 1414 height 649
click at [180, 497] on div "Save" at bounding box center [221, 494] width 225 height 39
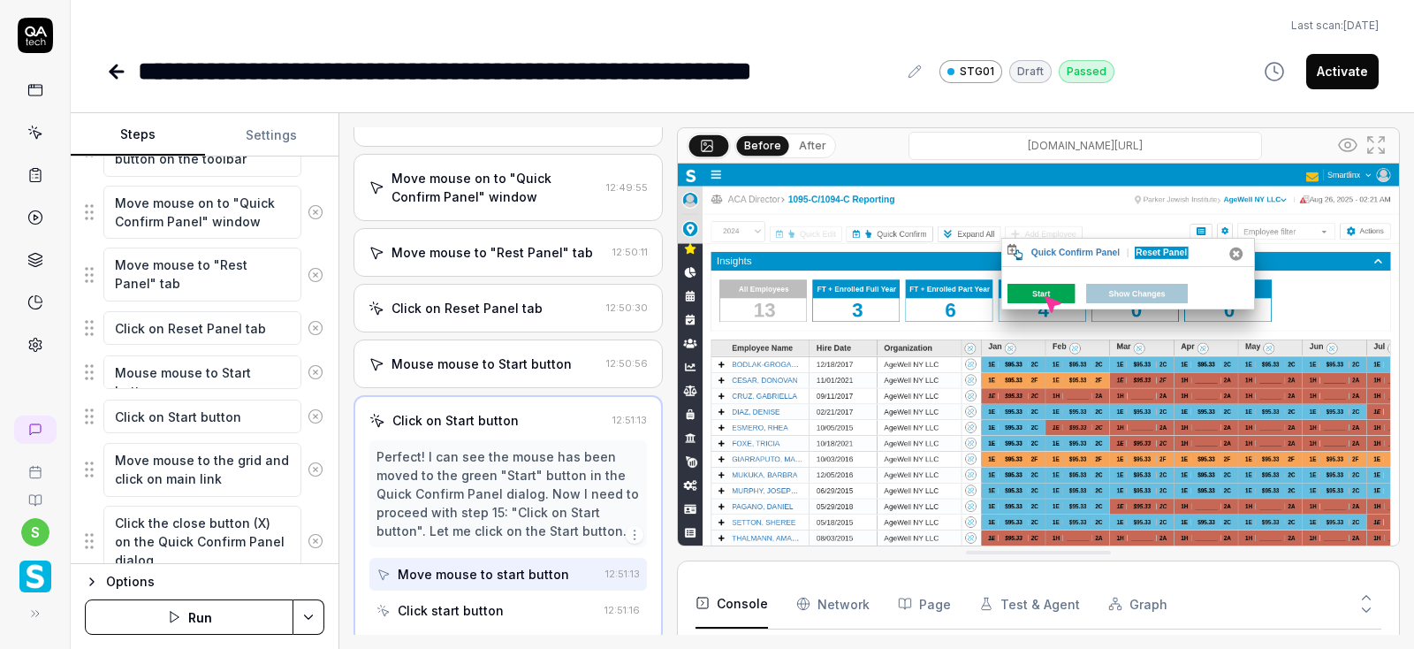
click at [311, 623] on html "**********" at bounding box center [707, 324] width 1414 height 649
click at [211, 620] on html "**********" at bounding box center [707, 324] width 1414 height 649
click at [211, 620] on button "Run" at bounding box center [189, 616] width 209 height 35
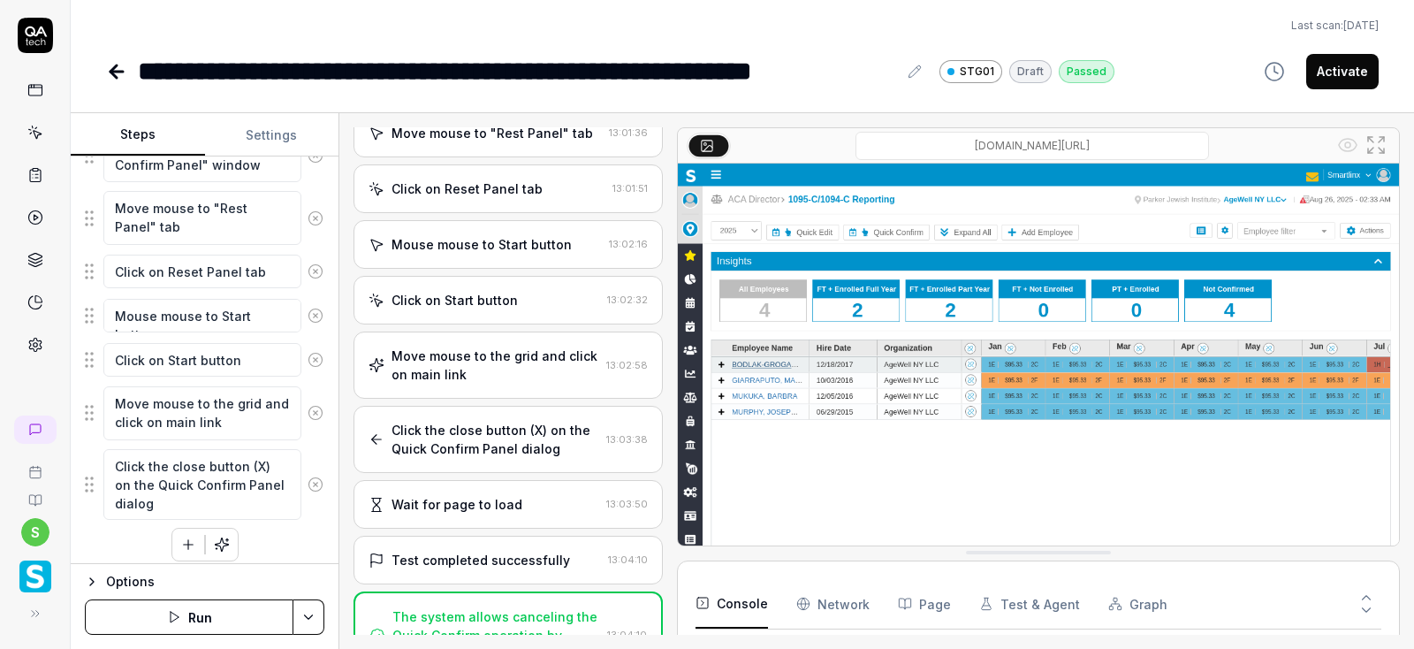
scroll to position [855, 0]
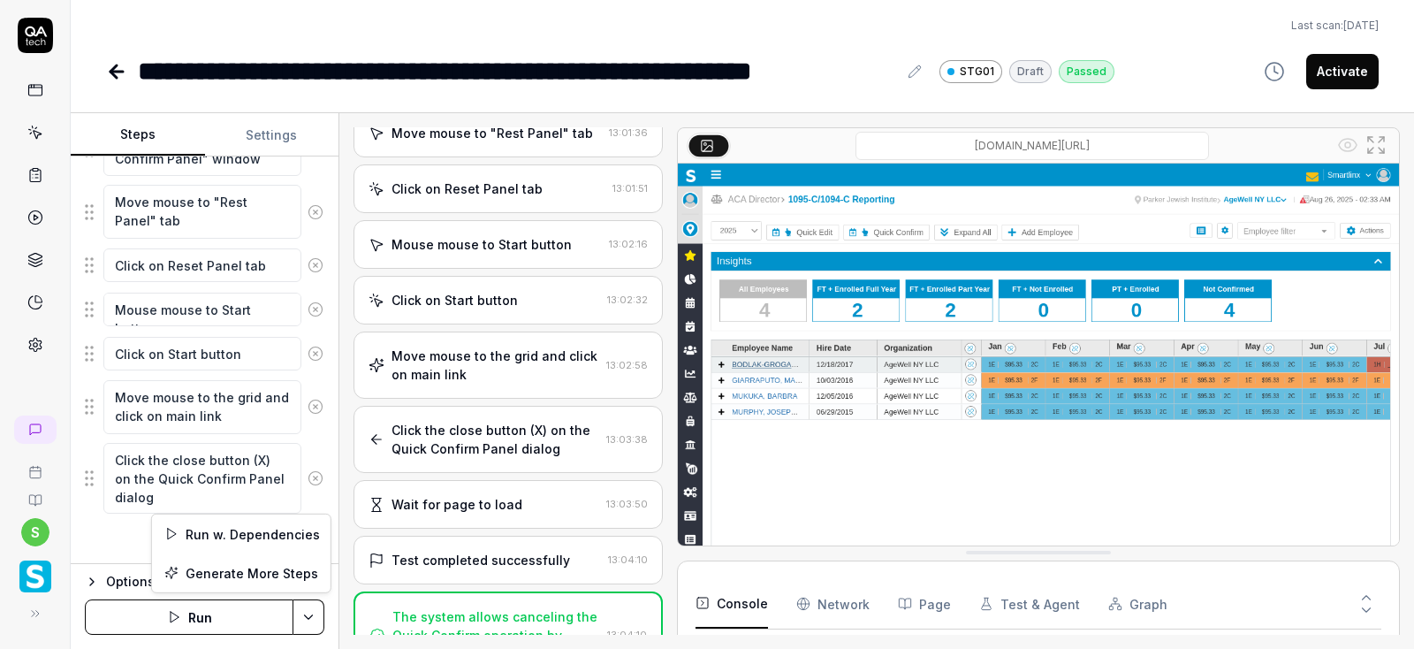
click at [312, 610] on html "**********" at bounding box center [707, 324] width 1414 height 649
click at [1187, 46] on html "**********" at bounding box center [707, 324] width 1414 height 649
click at [115, 72] on icon at bounding box center [116, 72] width 12 height 0
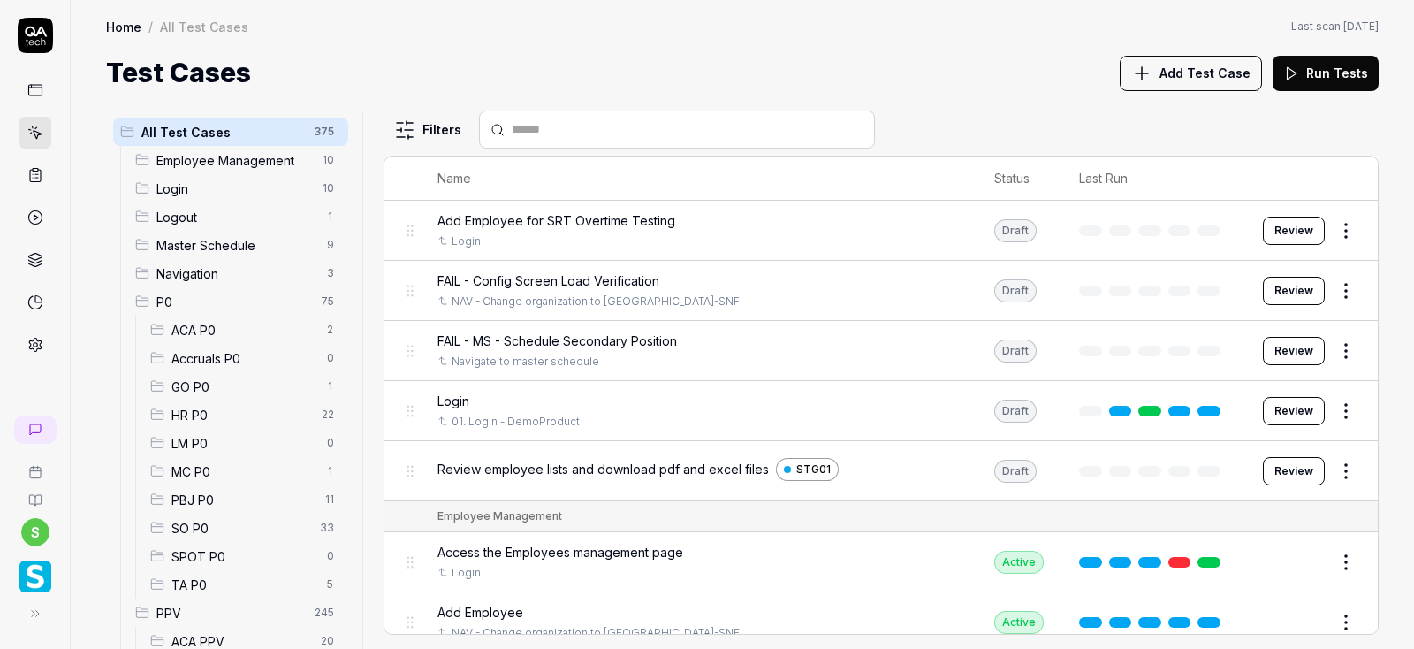
click at [202, 321] on span "ACA P0" at bounding box center [243, 330] width 145 height 19
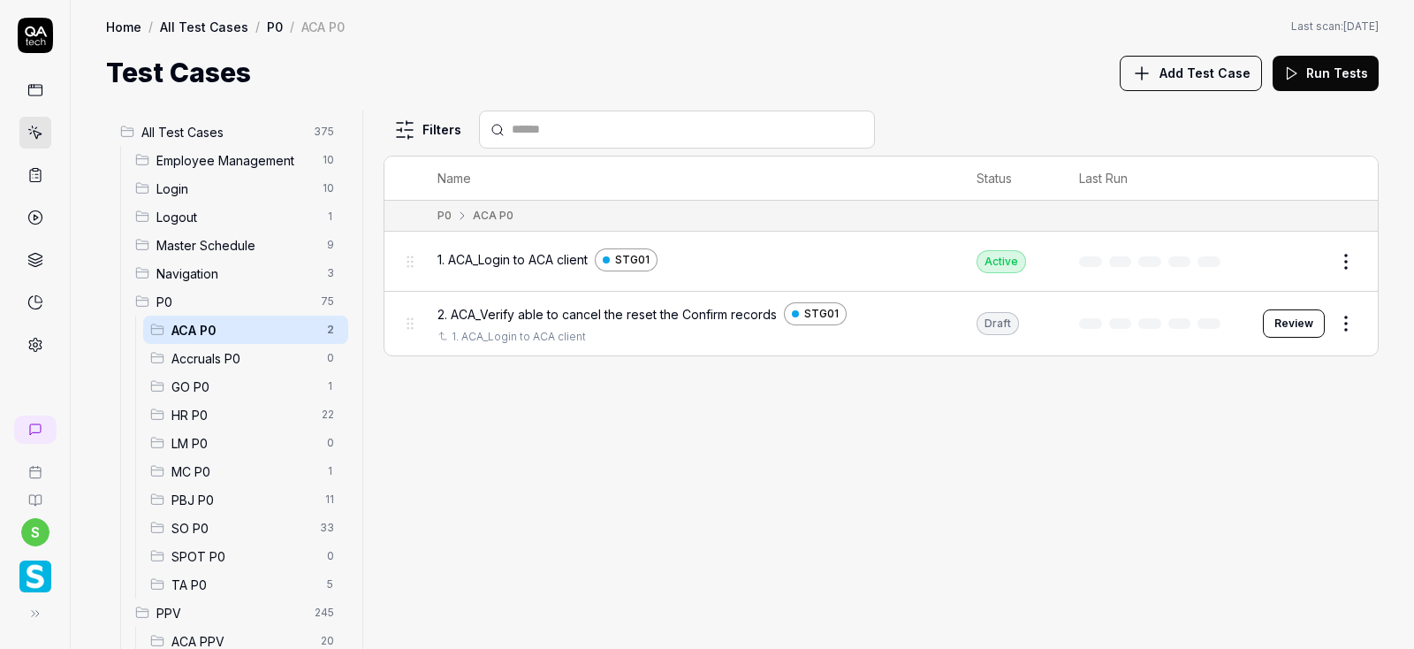
click at [1351, 327] on html "s Home / All Test Cases / P0 / ACA P0 Home / All Test Cases / P0 / ACA P0 Last …" at bounding box center [707, 324] width 1414 height 649
click at [1292, 314] on html "s Home / All Test Cases / P0 / ACA P0 Home / All Test Cases / P0 / ACA P0 Last …" at bounding box center [707, 324] width 1414 height 649
click at [1301, 325] on button "Review" at bounding box center [1294, 323] width 62 height 28
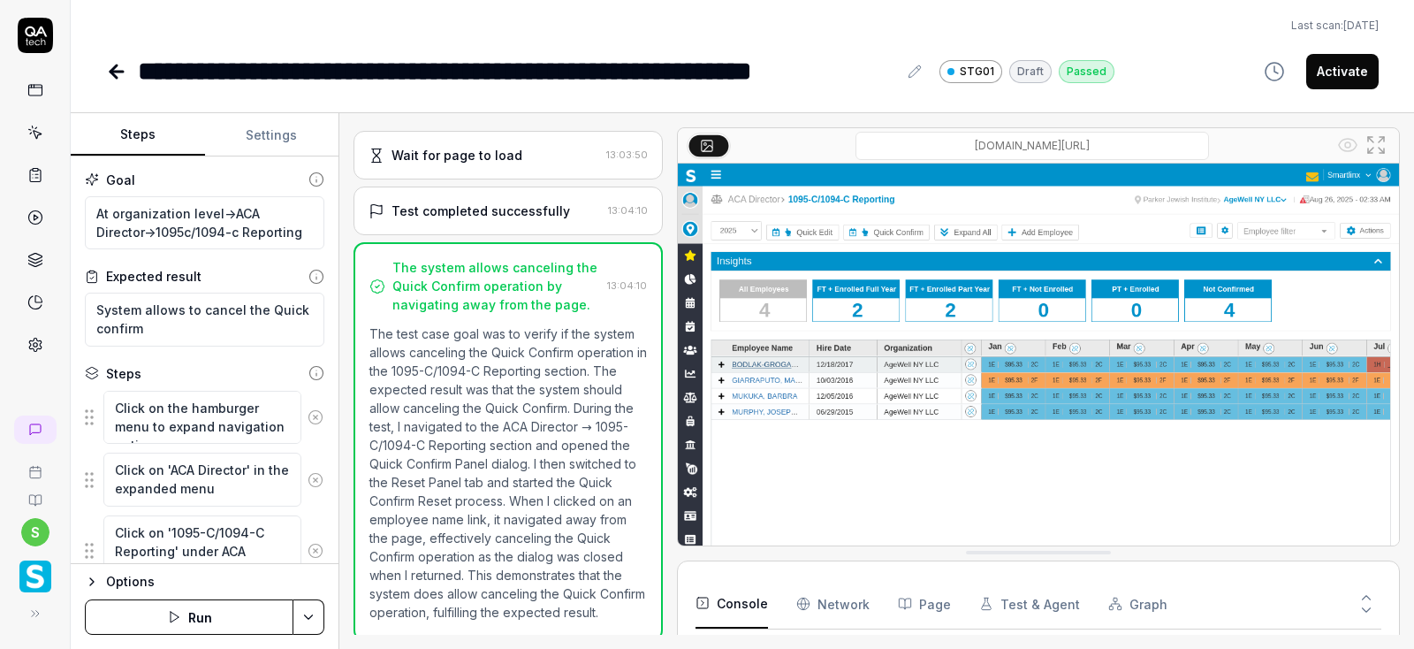
scroll to position [1191, 0]
click at [185, 623] on button "Run" at bounding box center [189, 616] width 209 height 35
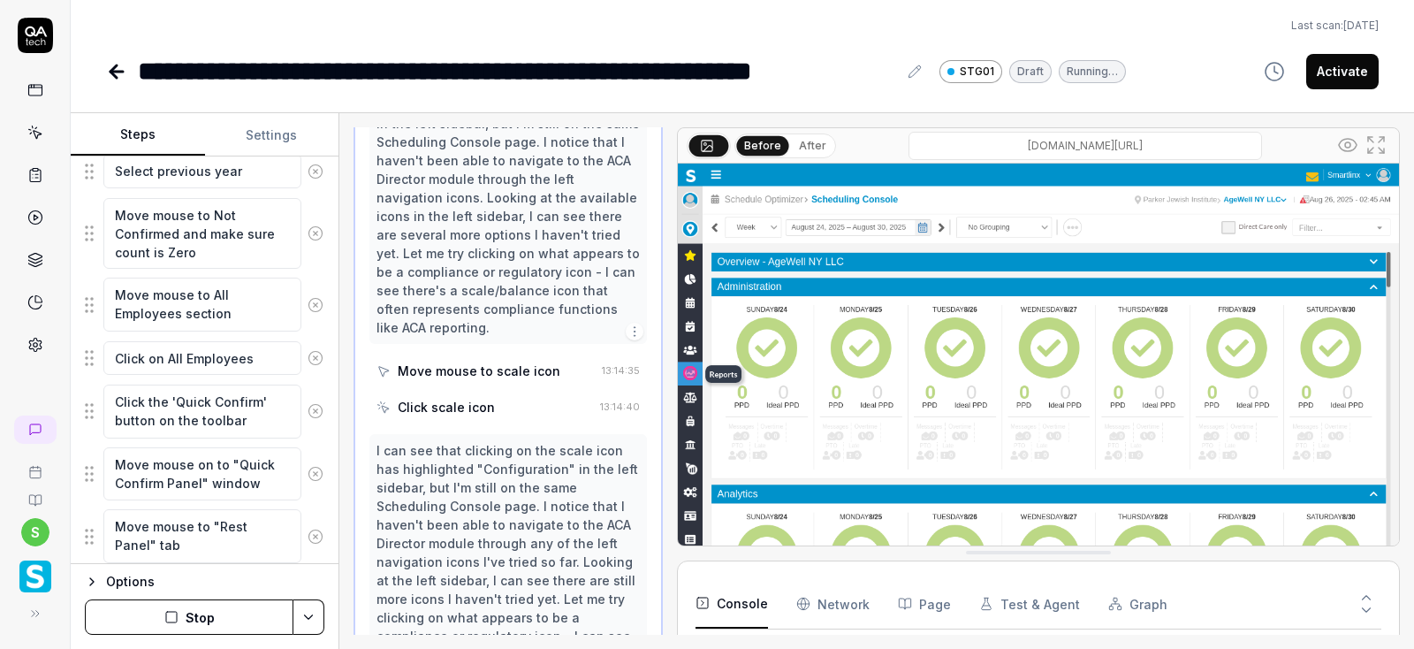
scroll to position [855, 0]
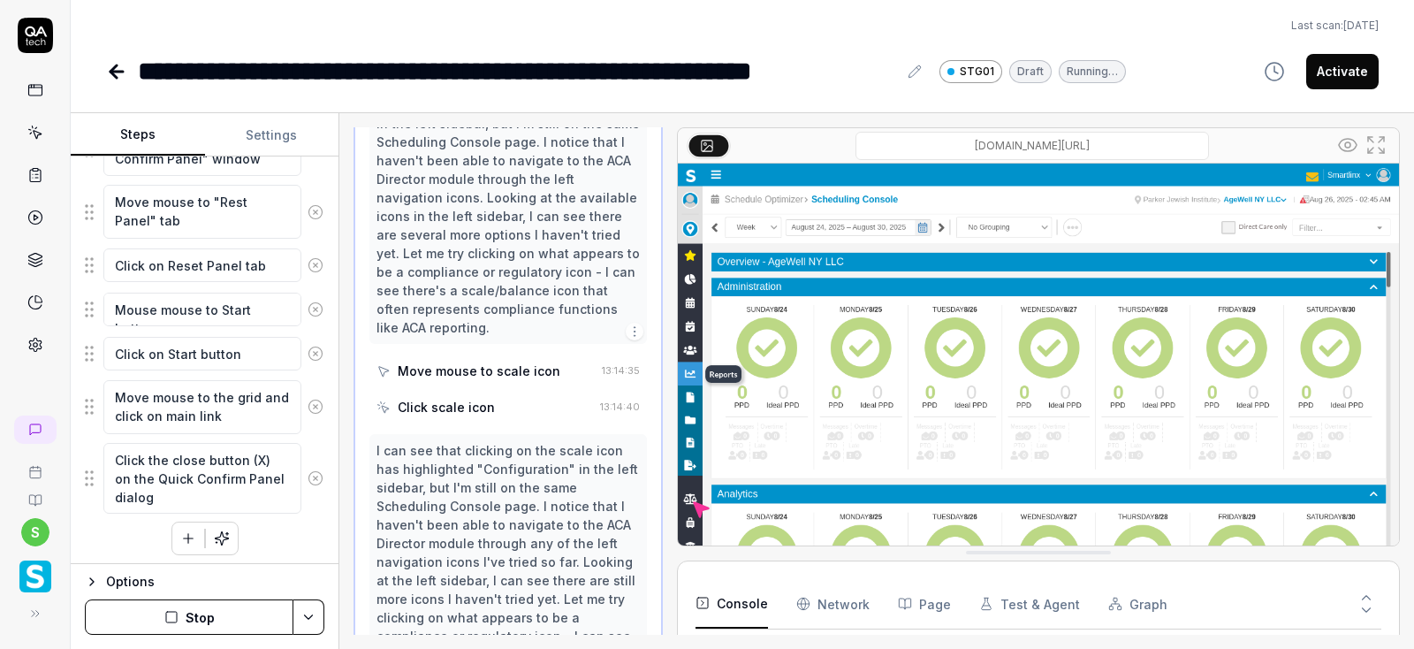
click at [246, 604] on button "Stop" at bounding box center [189, 616] width 209 height 35
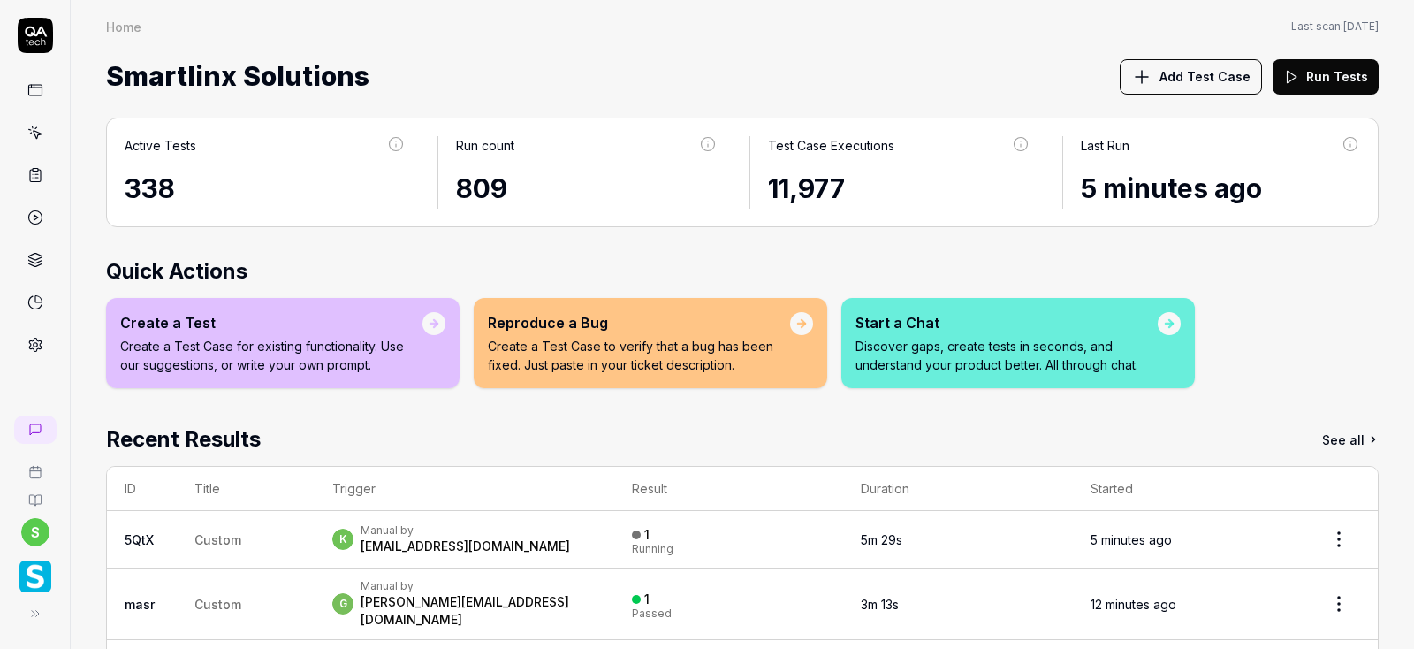
click at [33, 135] on icon at bounding box center [35, 133] width 16 height 16
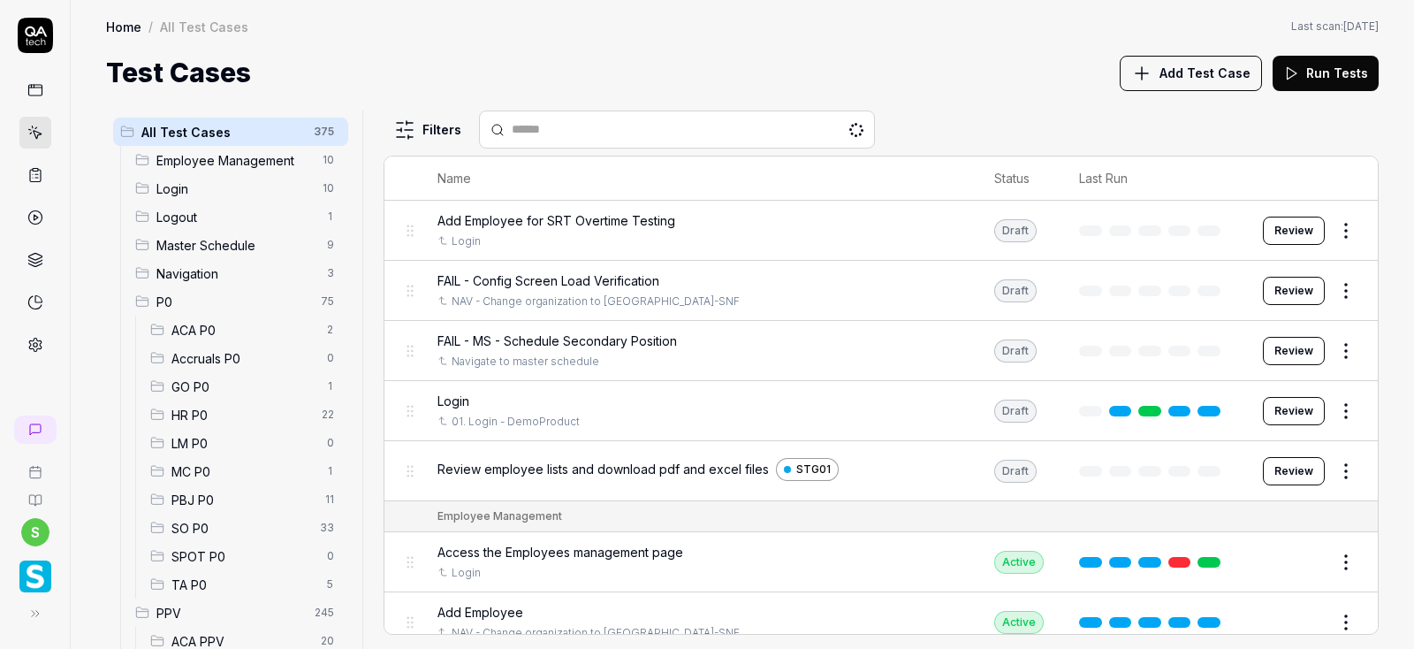
click at [203, 335] on span "ACA P0" at bounding box center [243, 330] width 145 height 19
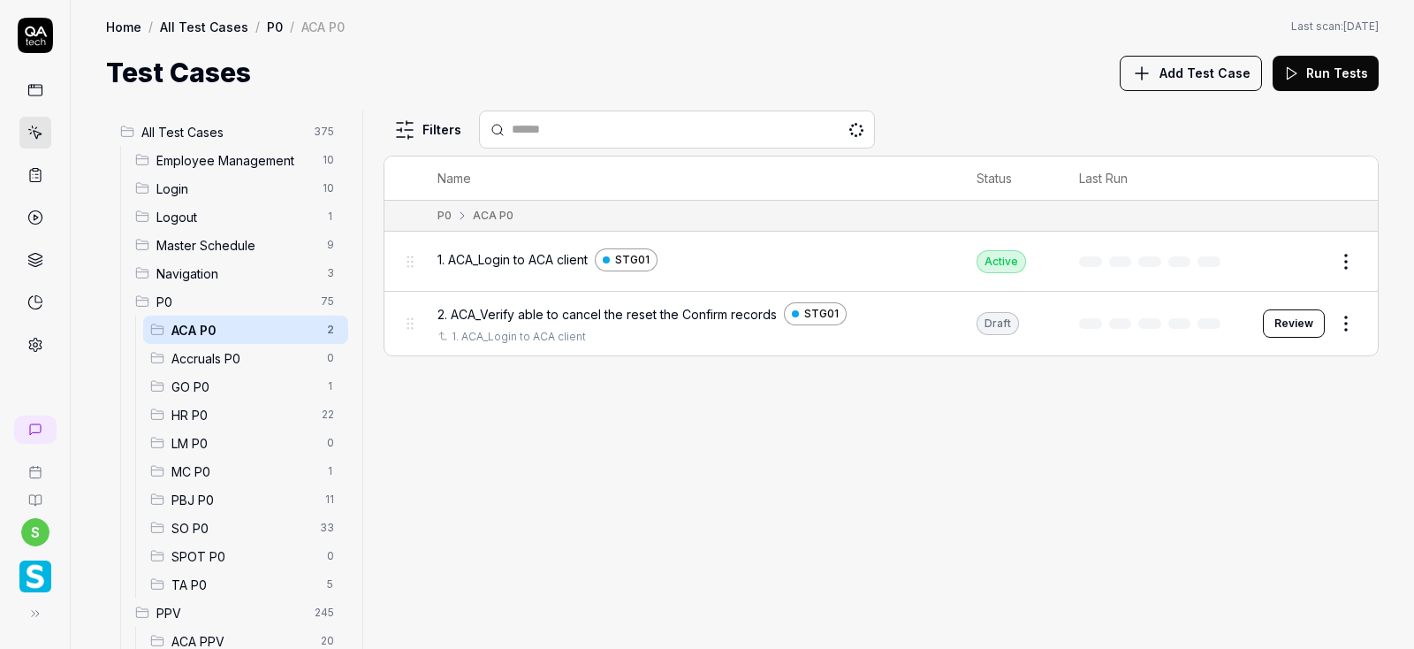
click at [1310, 324] on button "Review" at bounding box center [1294, 323] width 62 height 28
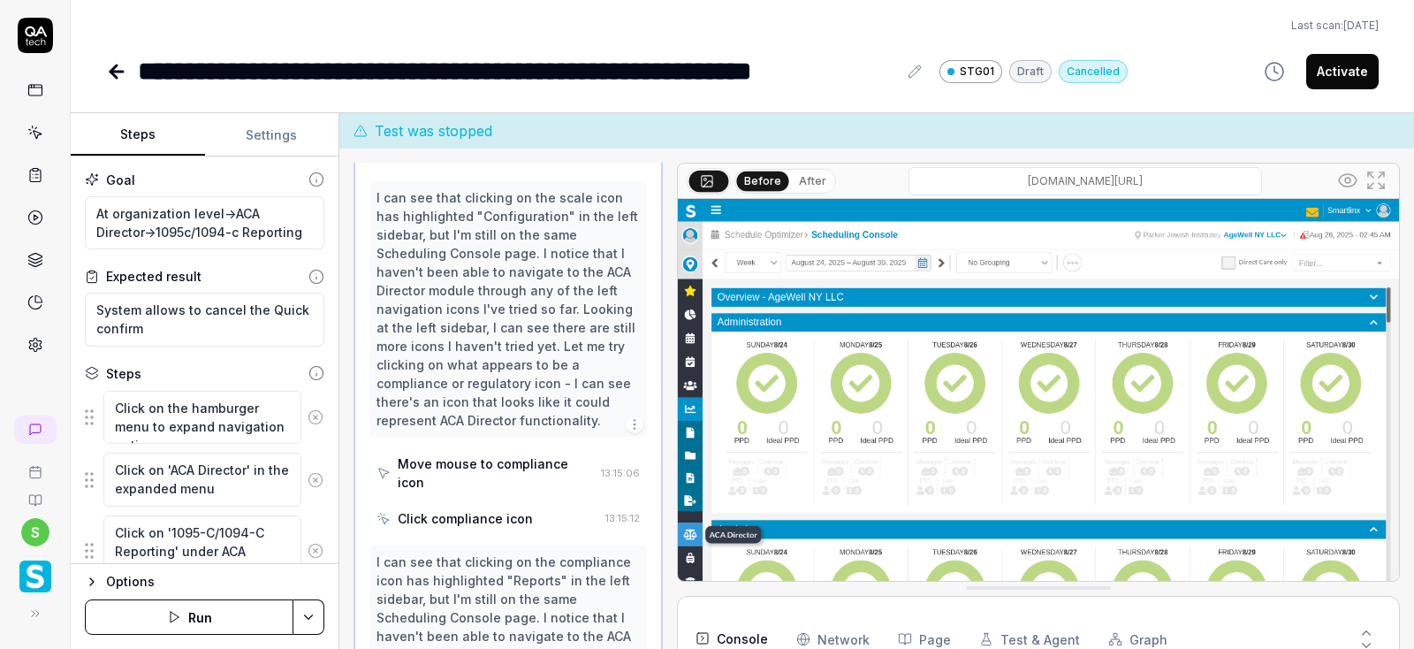
scroll to position [4096, 0]
click at [201, 607] on button "Run" at bounding box center [189, 616] width 209 height 35
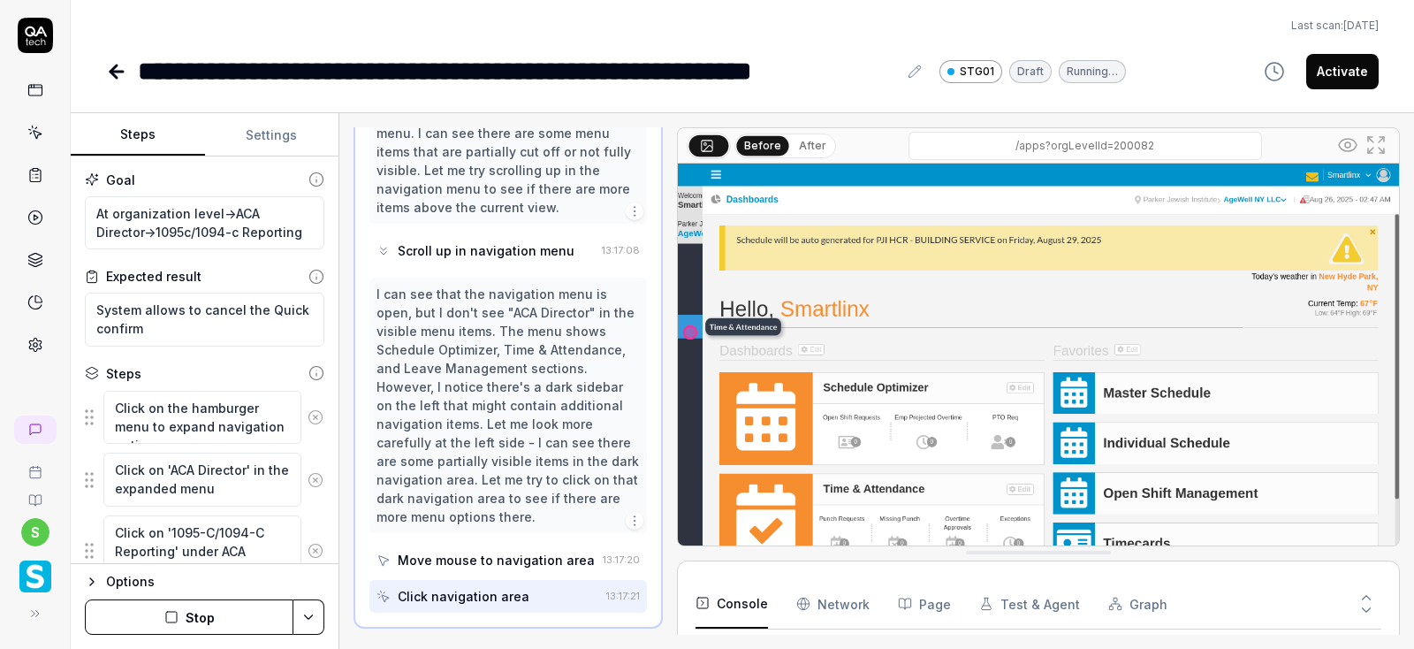
scroll to position [768, 0]
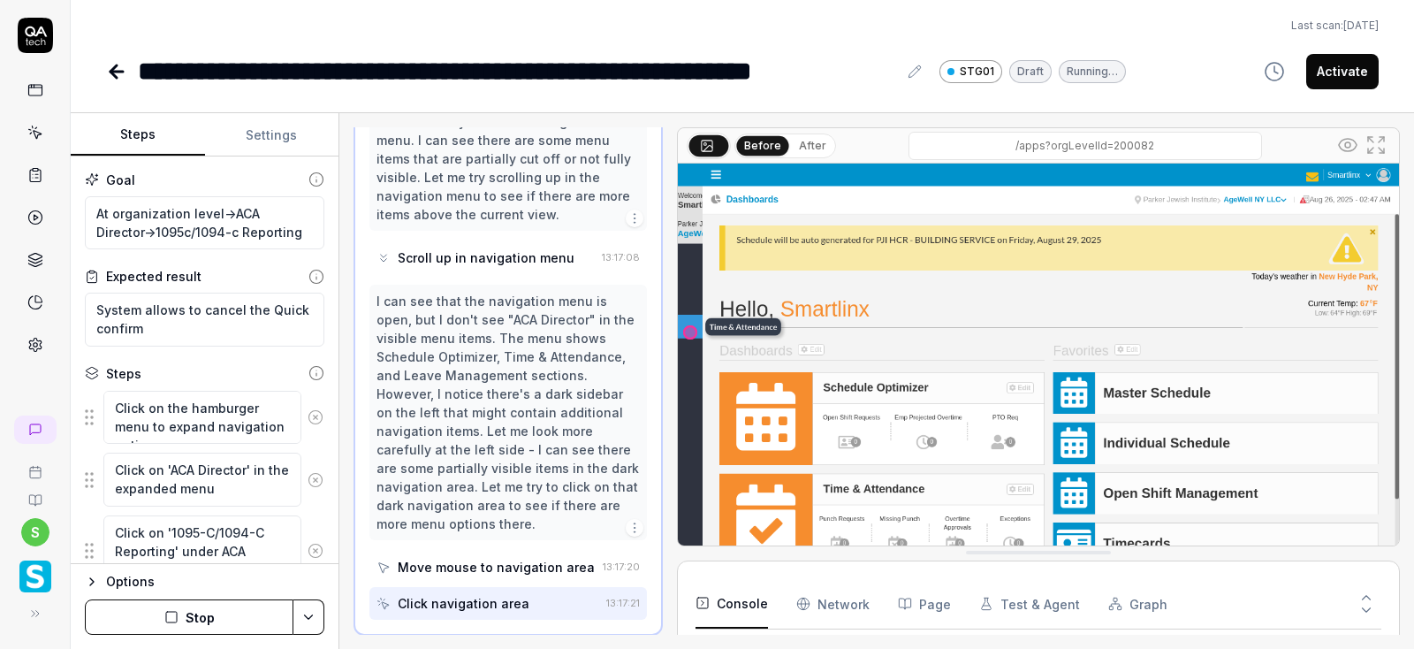
click at [217, 620] on button "Stop" at bounding box center [189, 616] width 209 height 35
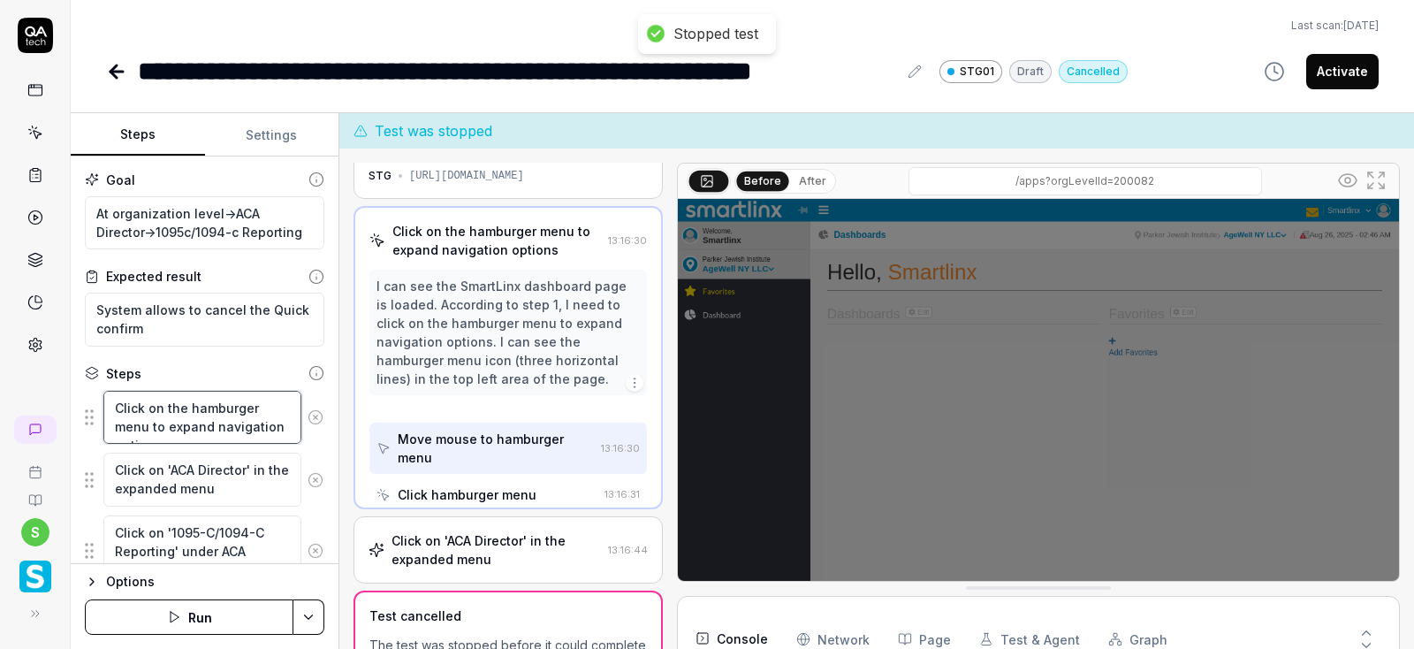
click at [198, 414] on textarea "Click on the hamburger menu to expand navigation options" at bounding box center [202, 418] width 198 height 54
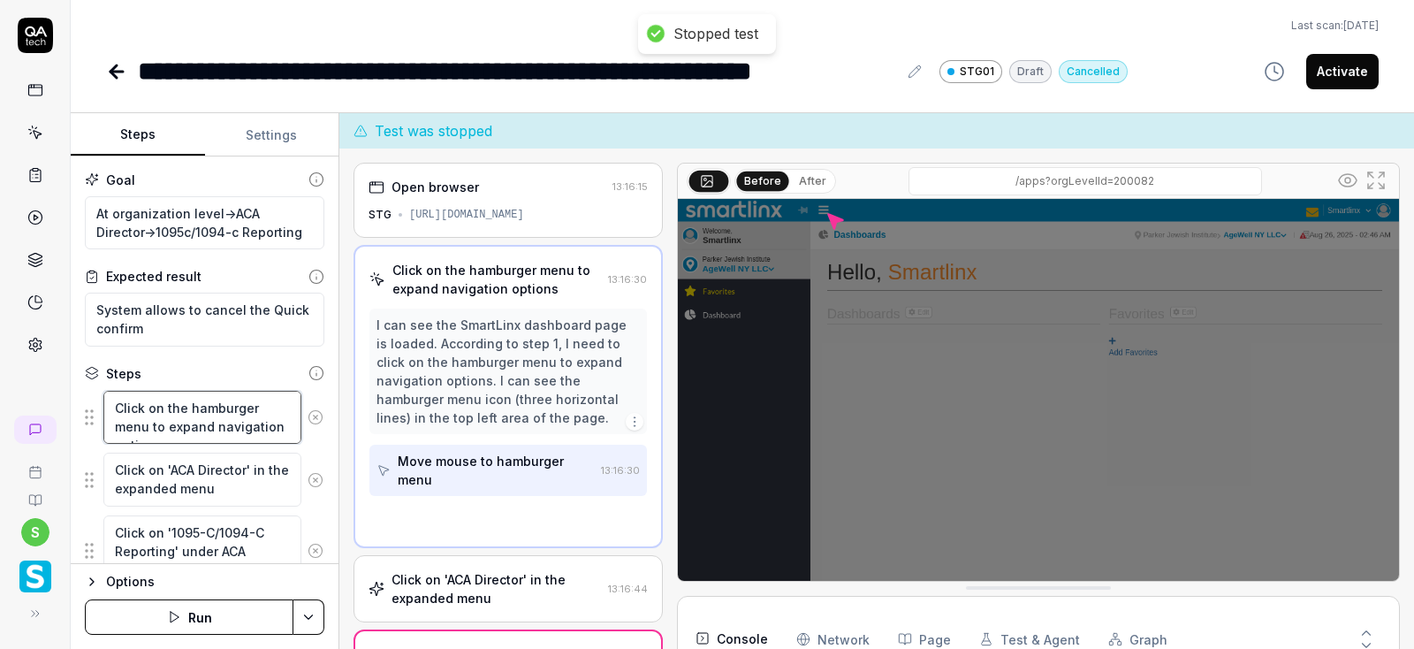
scroll to position [0, 0]
click at [235, 428] on textarea "Click on the hamburger menu to expand navigation options" at bounding box center [202, 418] width 198 height 54
click at [289, 426] on textarea "Click on the hamburger menu to expand navigation options" at bounding box center [202, 418] width 198 height 54
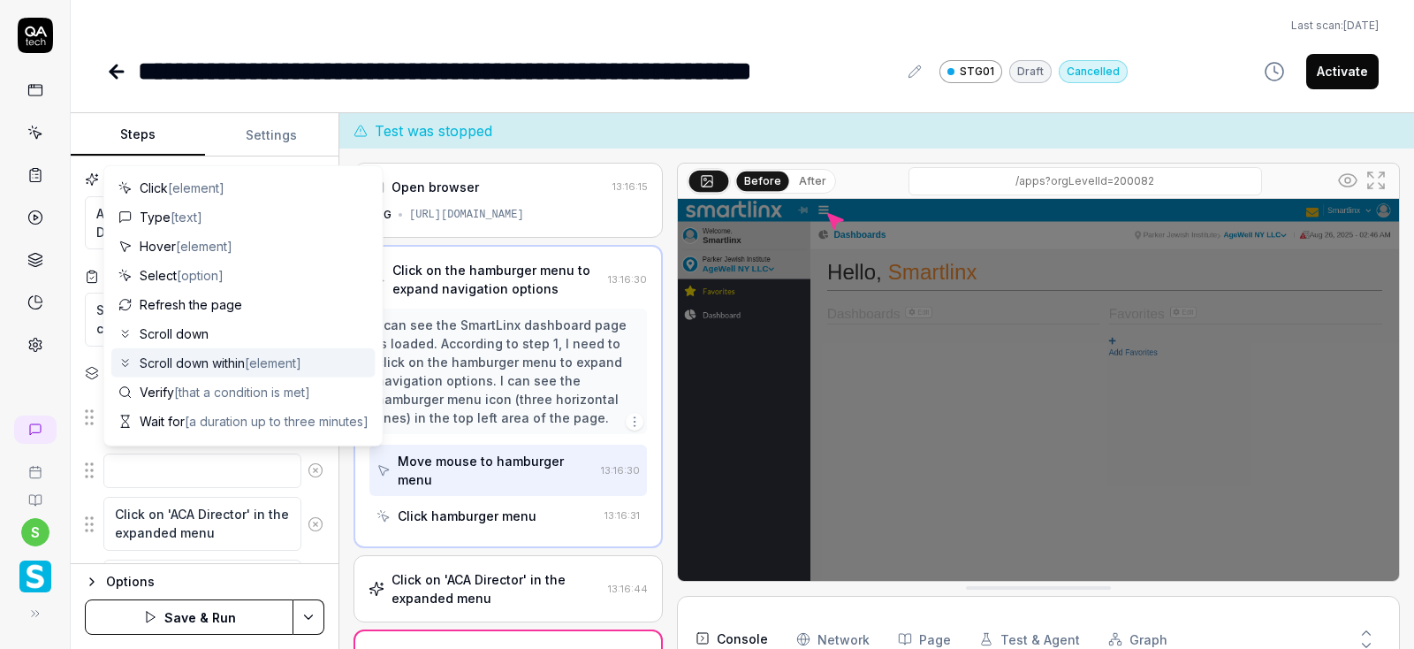
click at [73, 467] on div "Goal At organization level->ACA Director->1095c/1094-c Reporting Expected resul…" at bounding box center [205, 359] width 268 height 407
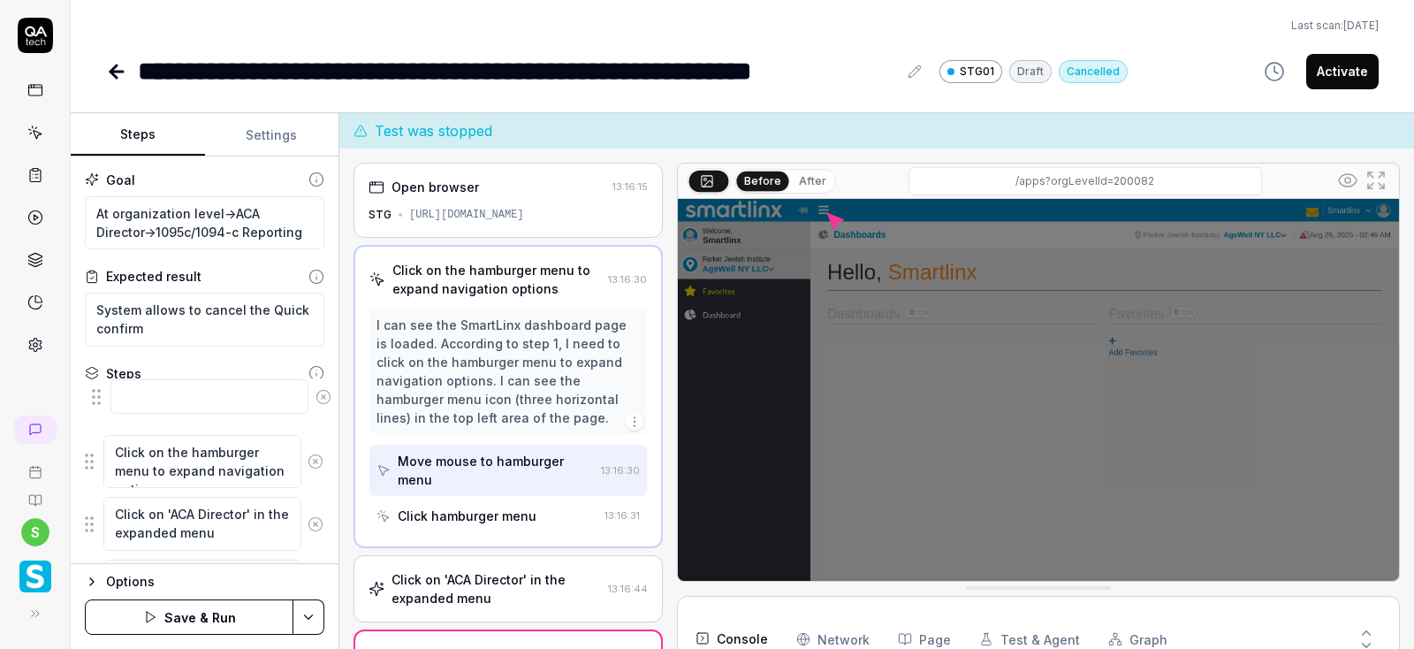
drag, startPoint x: 89, startPoint y: 470, endPoint x: 95, endPoint y: 396, distance: 74.5
click at [95, 396] on div at bounding box center [204, 408] width 239 height 37
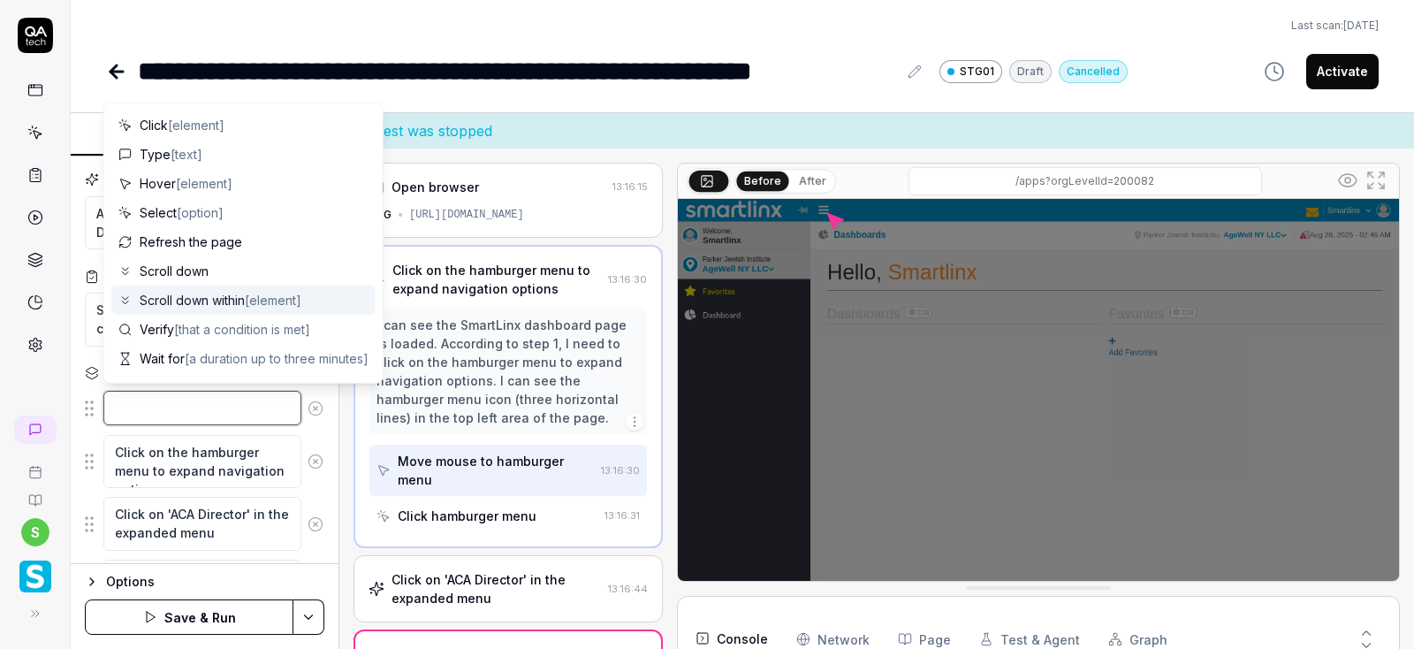
click at [147, 410] on textarea at bounding box center [202, 408] width 198 height 34
type textarea "*"
type textarea "M"
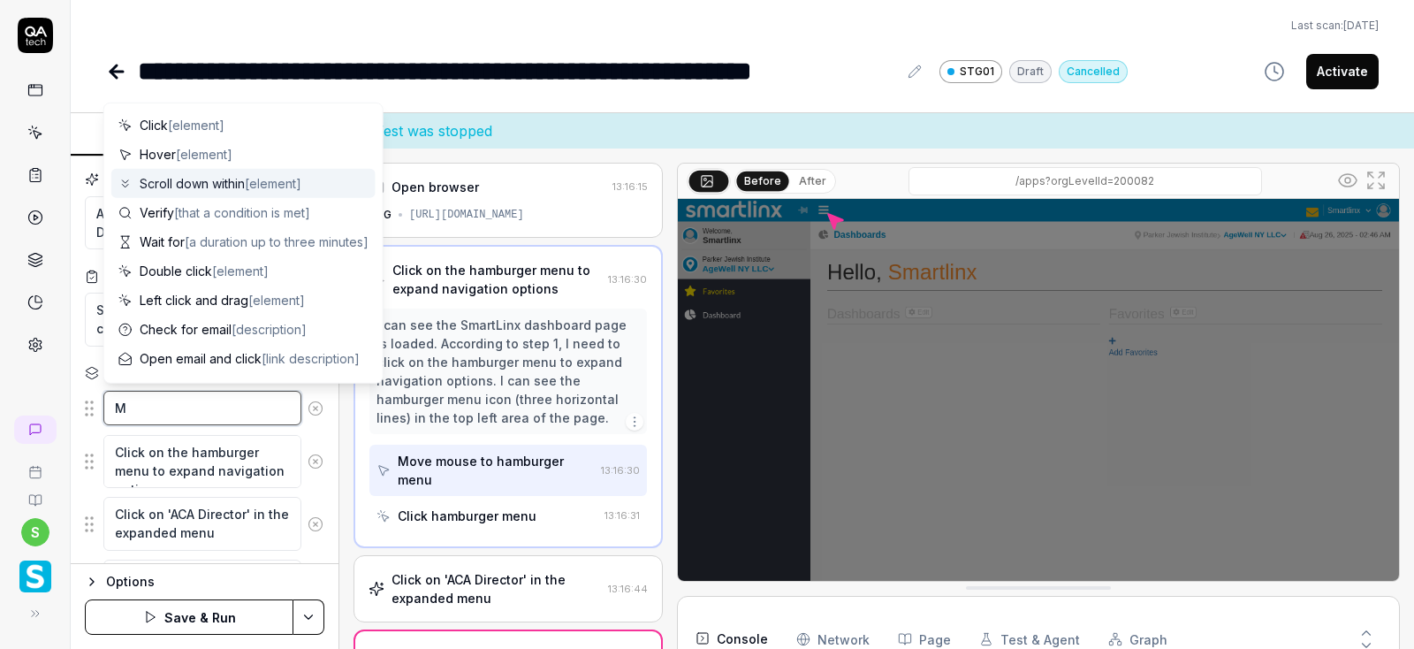
type textarea "*"
type textarea "Mo"
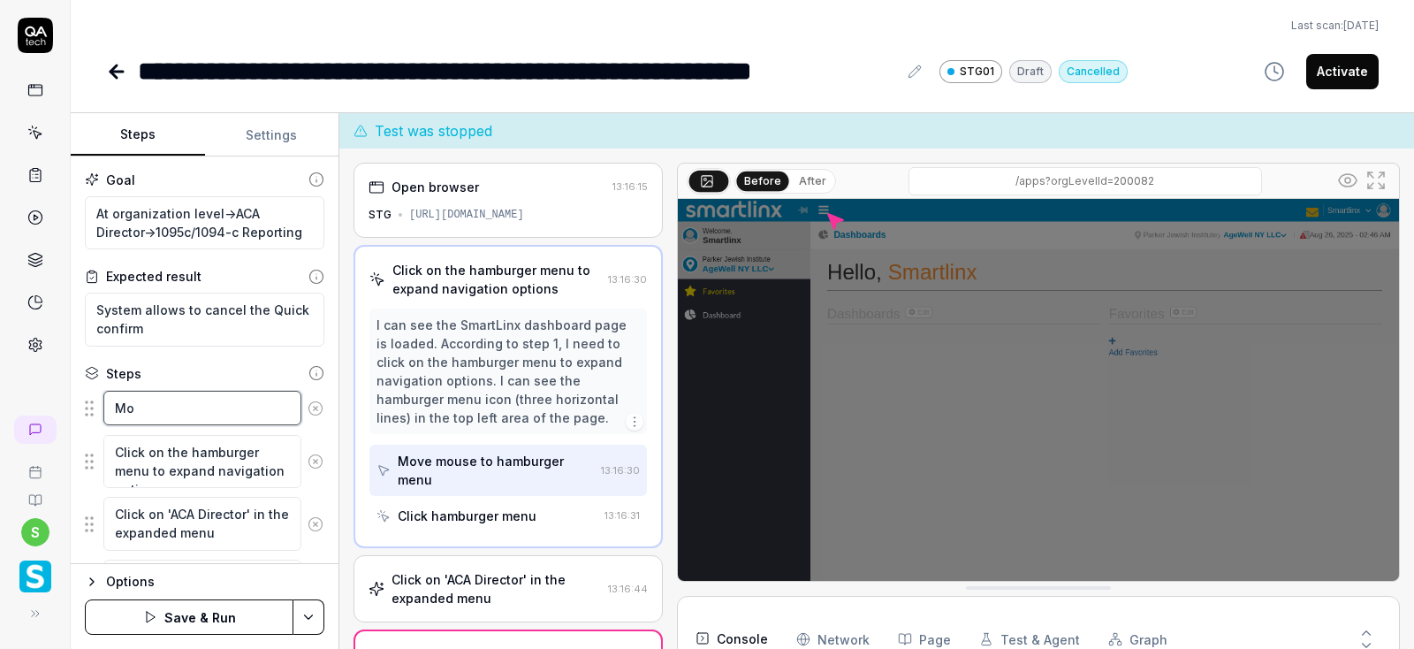
type textarea "*"
type textarea "Mov"
type textarea "*"
type textarea "Move"
type textarea "*"
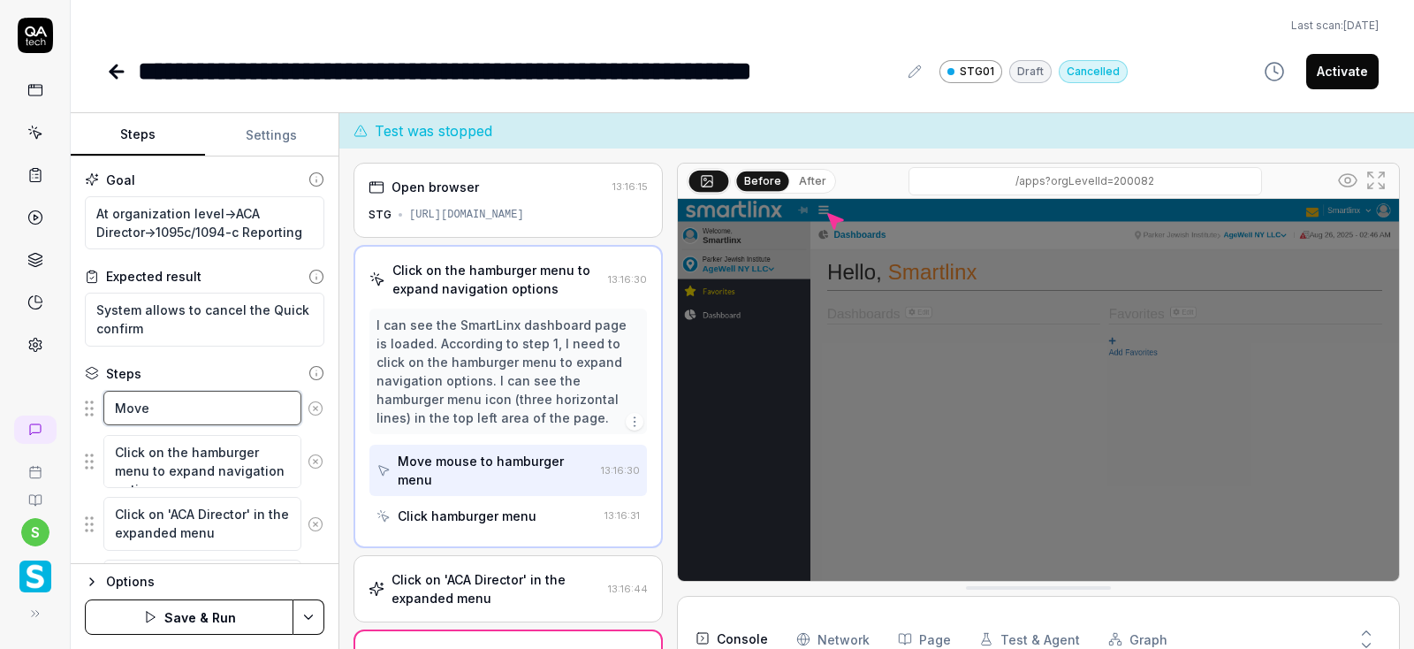
type textarea "Move"
type textarea "*"
type textarea "Move m"
type textarea "*"
type textarea "Move mo"
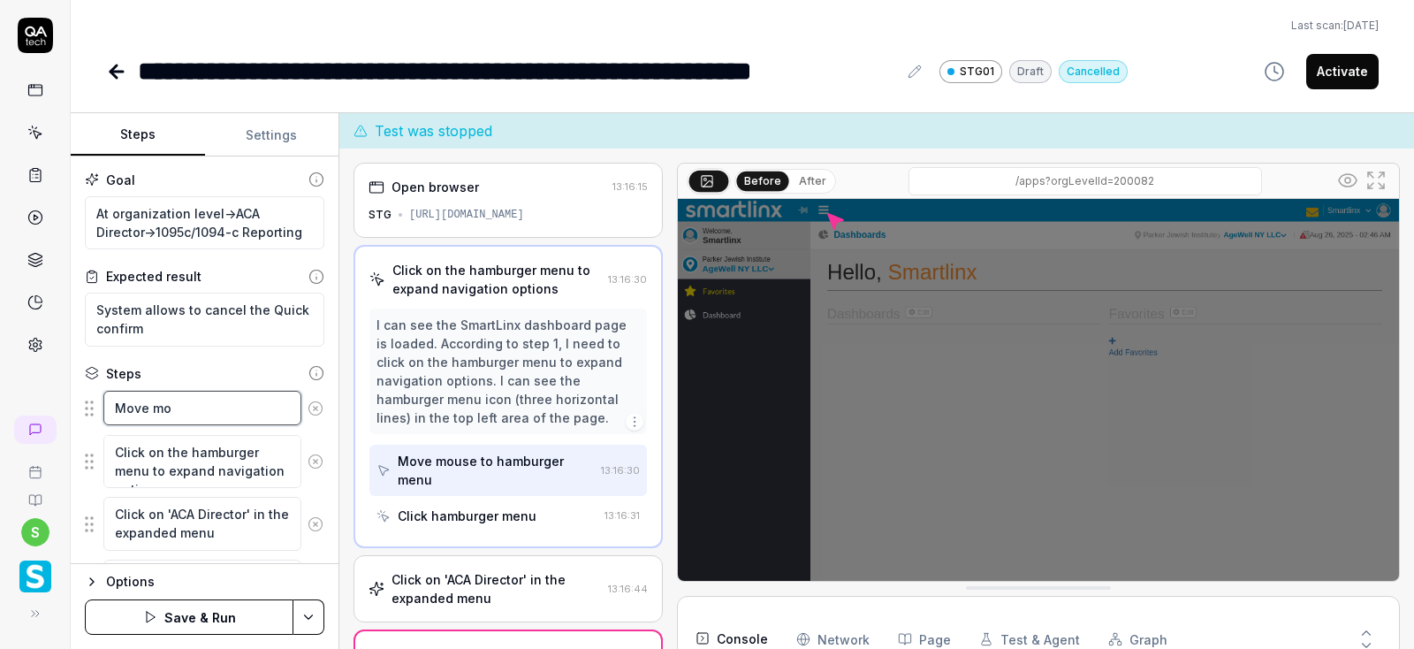
type textarea "*"
type textarea "Move mou"
type textarea "*"
type textarea "Move mous"
type textarea "*"
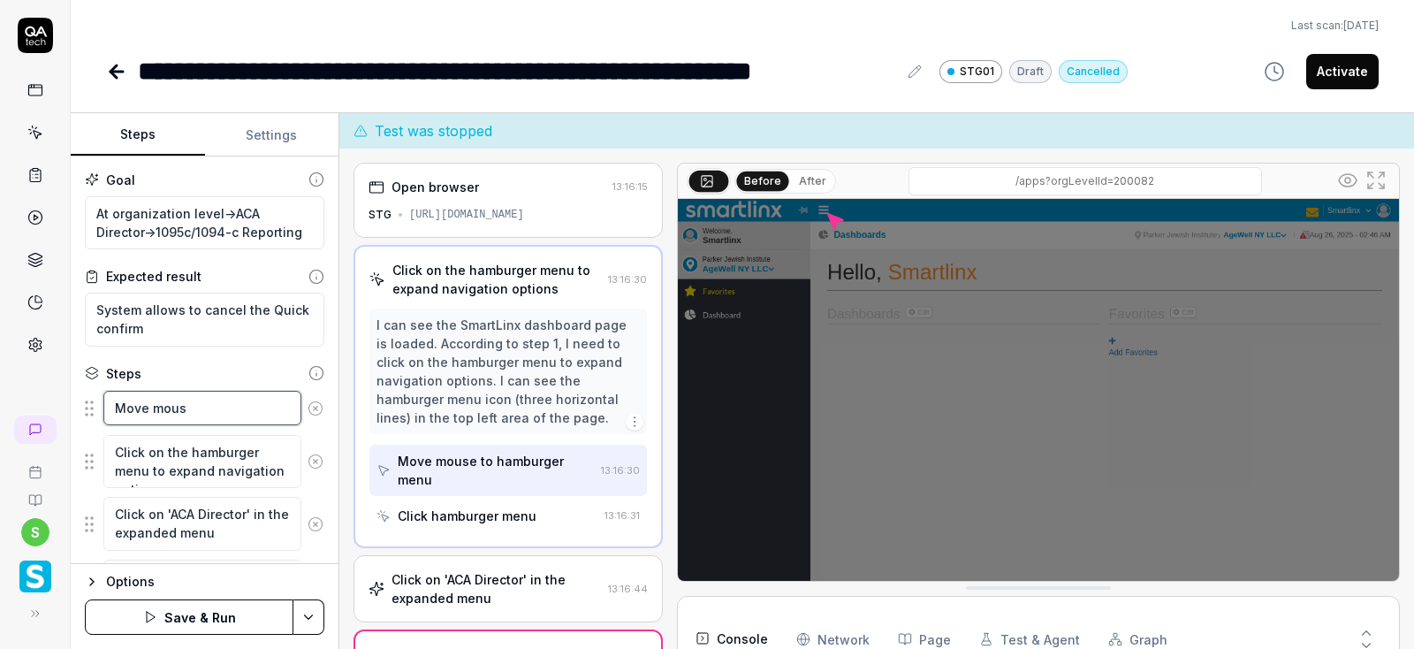
type textarea "Move mouse"
type textarea "*"
type textarea "Move mouse"
type textarea "*"
type textarea "Move mouse t"
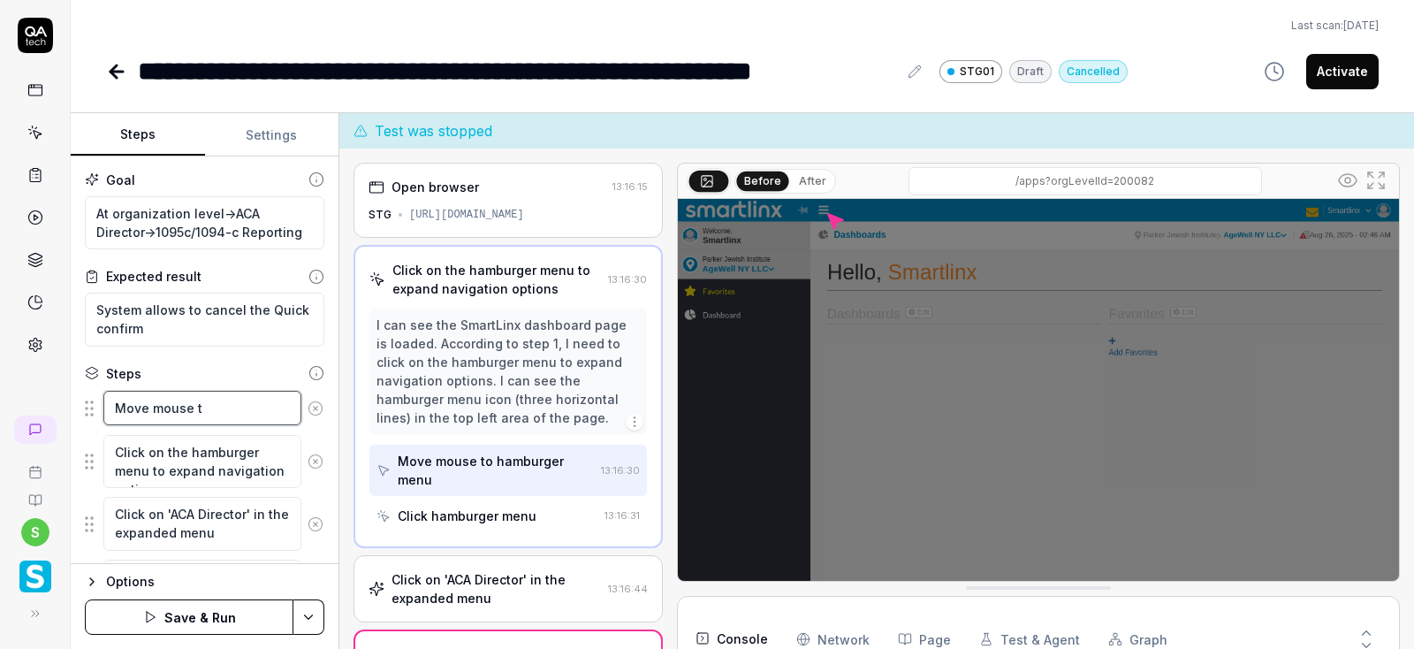
type textarea "*"
type textarea "Move mouse to"
type textarea "*"
type textarea "Move mouse to"
type textarea "*"
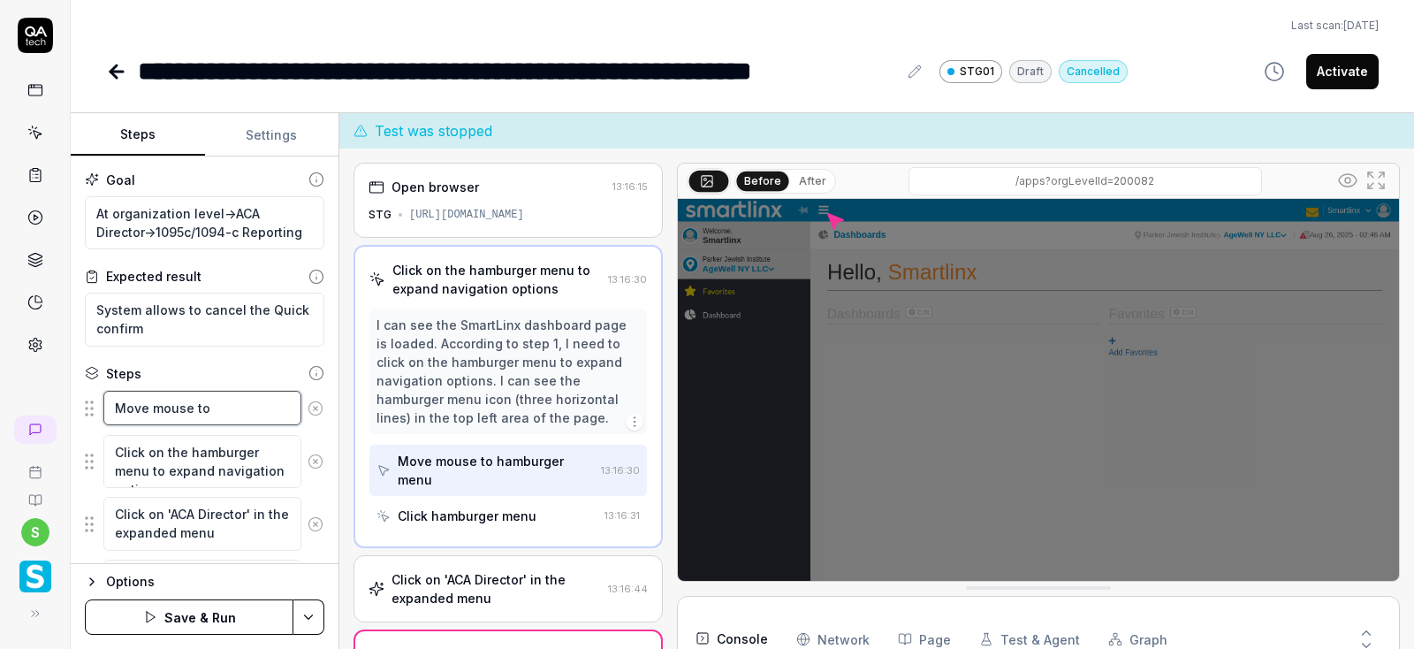
type textarea "Move mouse to h"
type textarea "*"
type textarea "Move mouse to ha"
type textarea "*"
type textarea "Move mouse to ham"
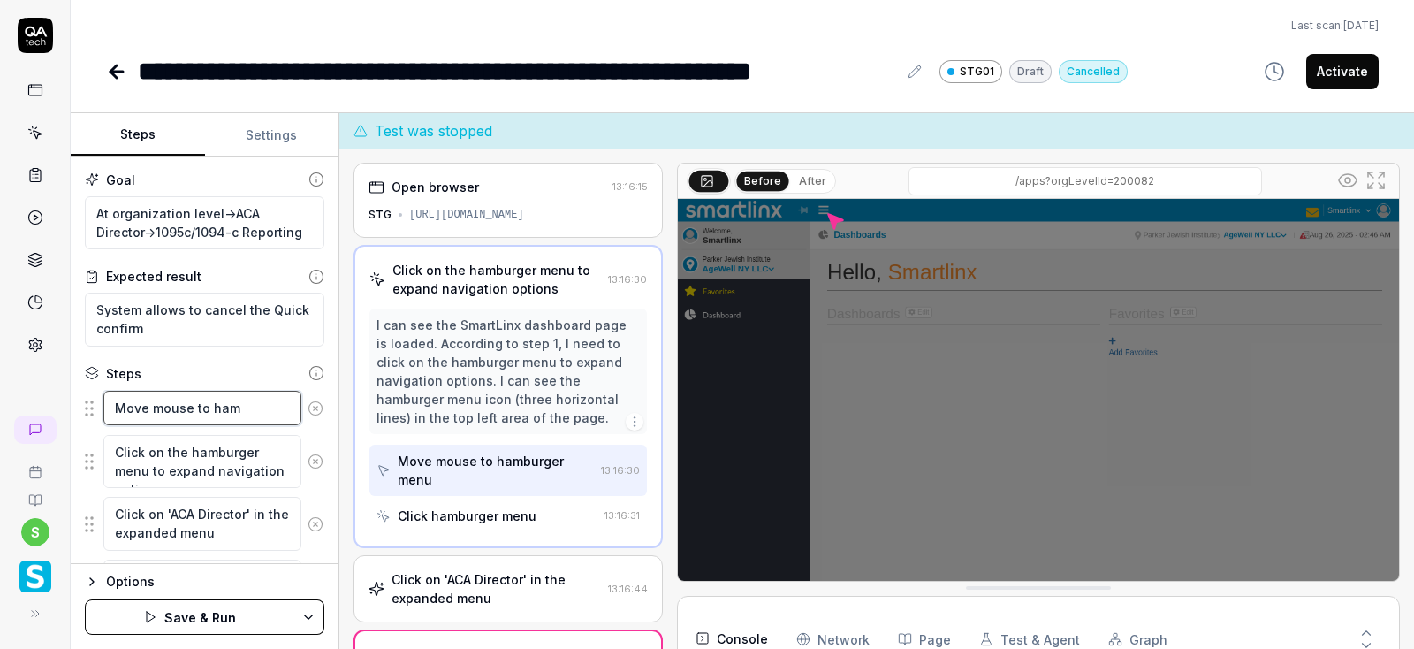
type textarea "*"
type textarea "Move mouse to hamb"
type textarea "*"
type textarea "Move mouse to hambu"
type textarea "*"
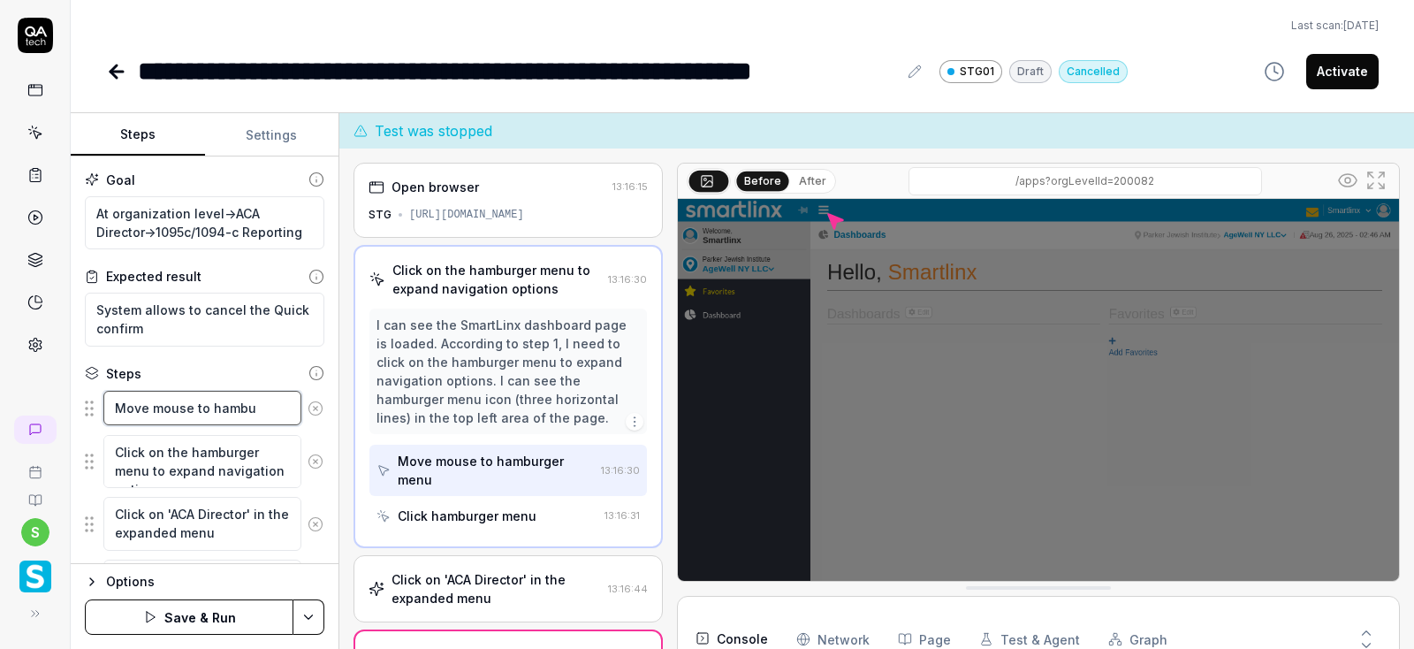
type textarea "Move mouse to [GEOGRAPHIC_DATA]"
type textarea "*"
type textarea "Move mouse to [GEOGRAPHIC_DATA]"
type textarea "*"
type textarea "Move mouse to [GEOGRAPHIC_DATA]"
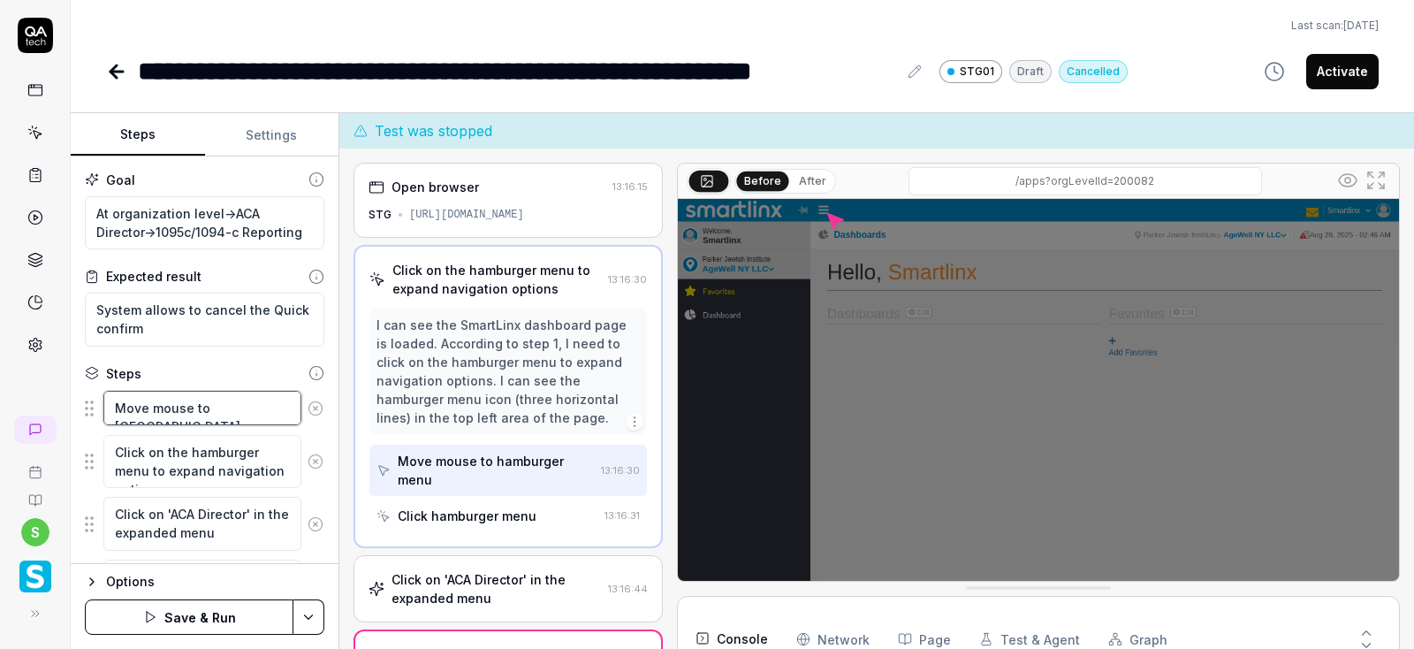
type textarea "*"
type textarea "Move mouse to hamburger"
type textarea "*"
type textarea "Move mouse to hamburger"
type textarea "*"
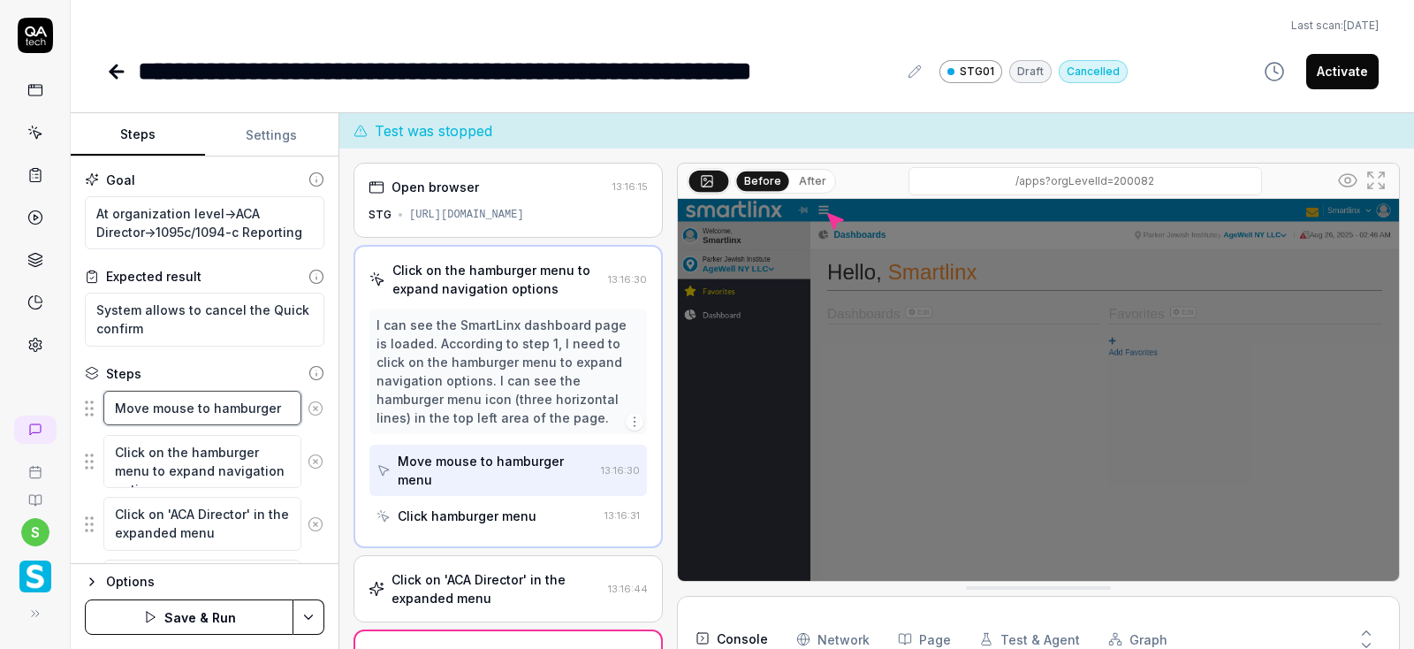
type textarea "Move mouse to hamburger m"
type textarea "*"
type textarea "Move mouse to hamburger me"
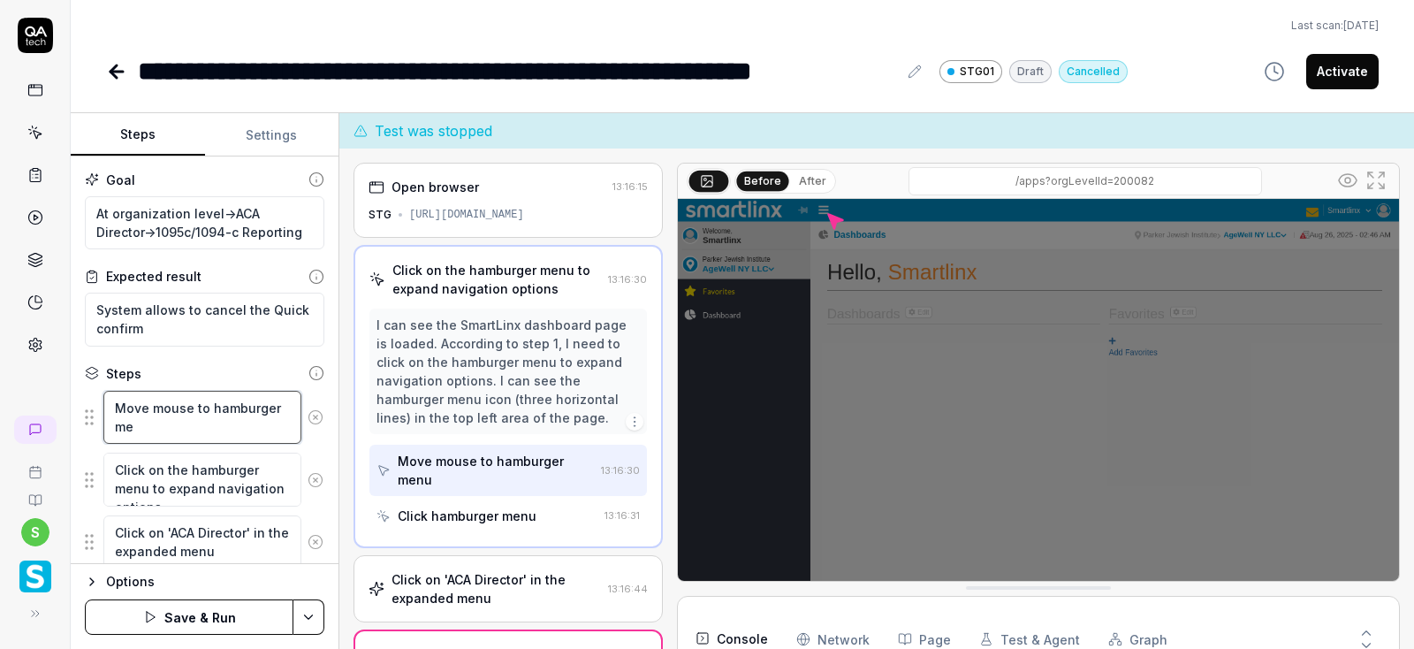
type textarea "*"
type textarea "Move mouse to hamburger men"
type textarea "*"
type textarea "Move mouse to hamburger menu"
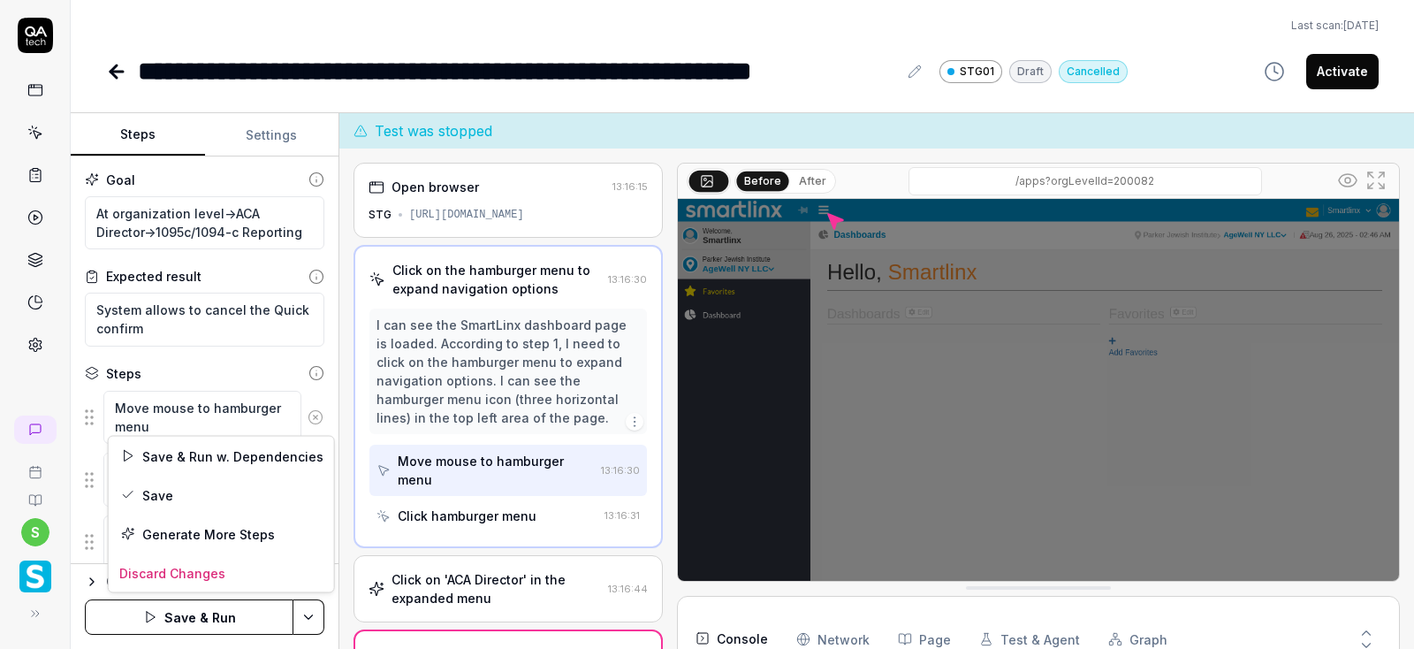
click at [309, 615] on html "**********" at bounding box center [707, 324] width 1414 height 649
click at [152, 497] on div "Save" at bounding box center [221, 494] width 225 height 39
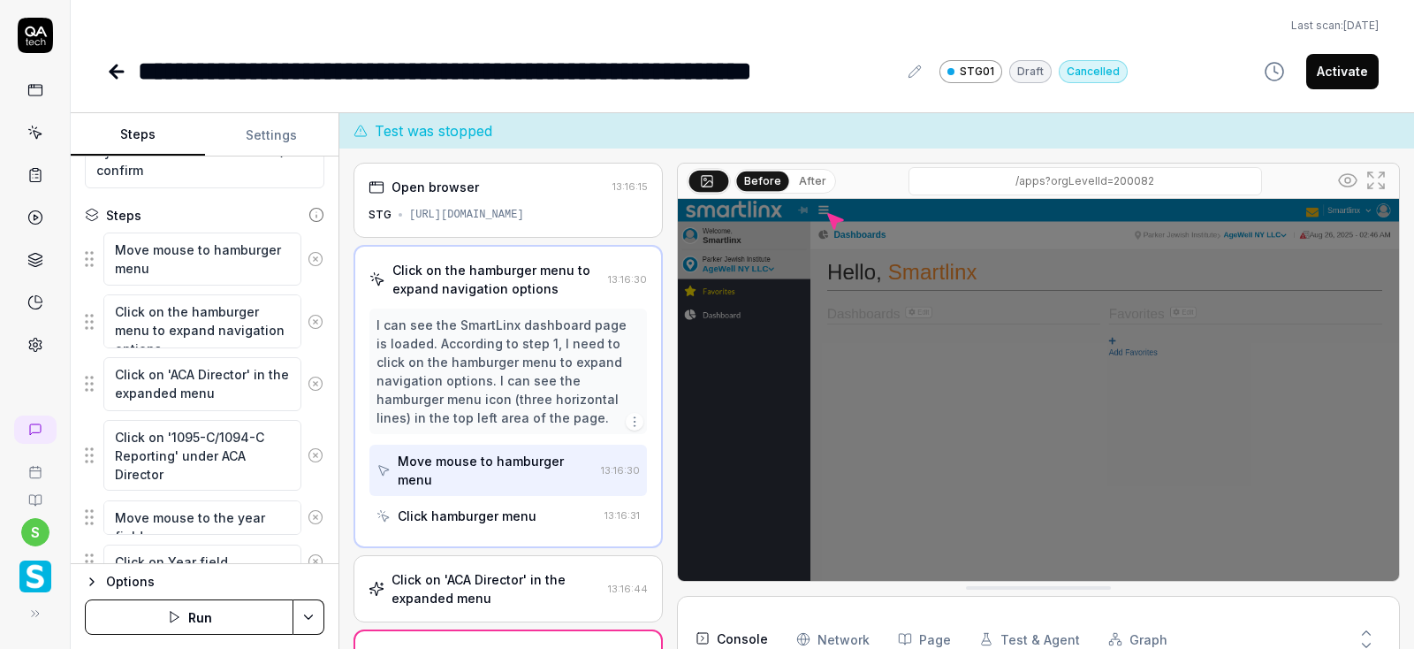
scroll to position [212, 0]
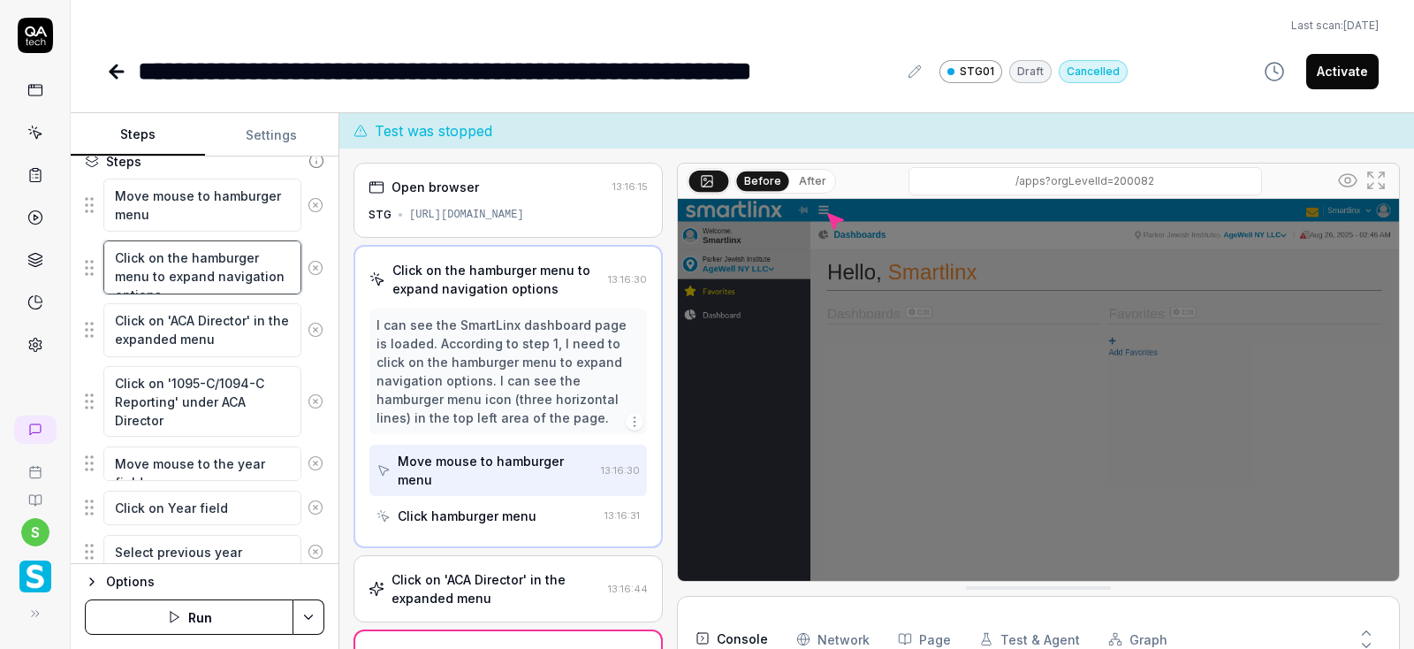
click at [263, 268] on textarea "Click on the hamburger menu to expand navigation options" at bounding box center [202, 267] width 198 height 54
click at [285, 277] on textarea "Click on the hamburger menu to expand navigation options" at bounding box center [202, 267] width 198 height 54
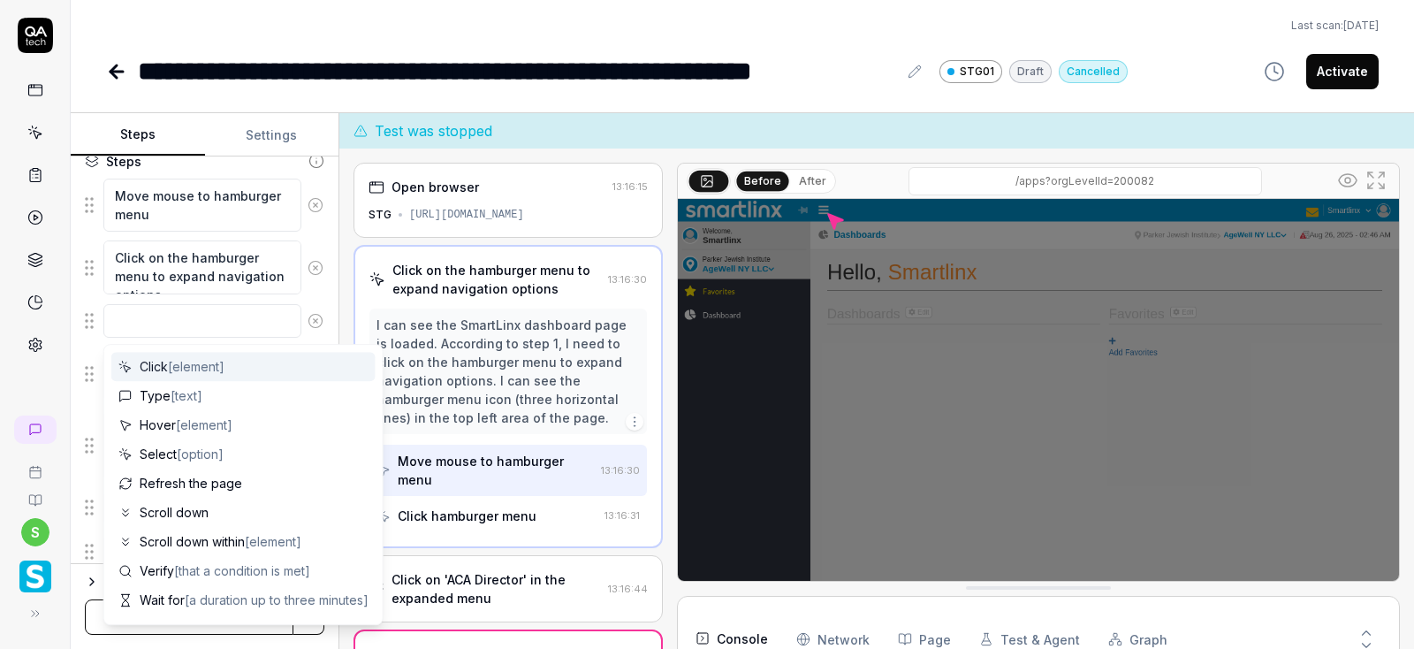
type textarea "*"
type textarea "M"
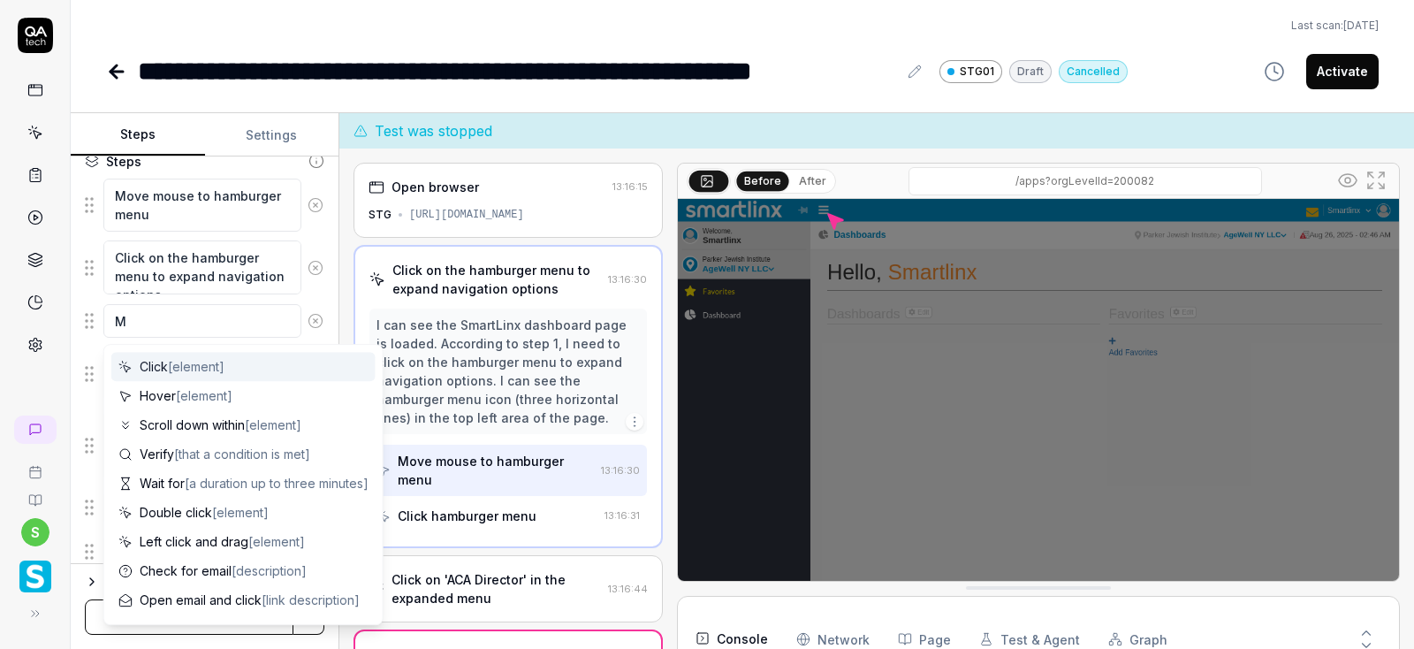
type textarea "*"
type textarea "Mo"
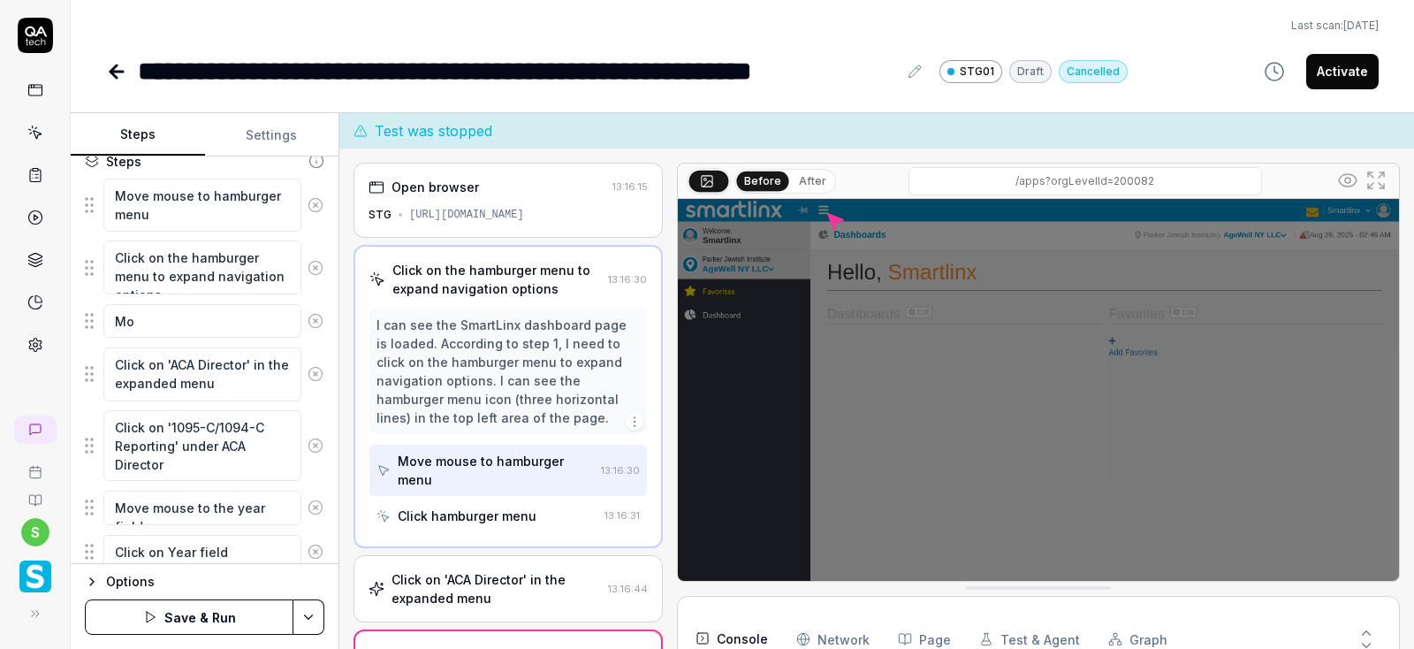
type textarea "*"
type textarea "Mov"
type textarea "*"
type textarea "Move"
type textarea "*"
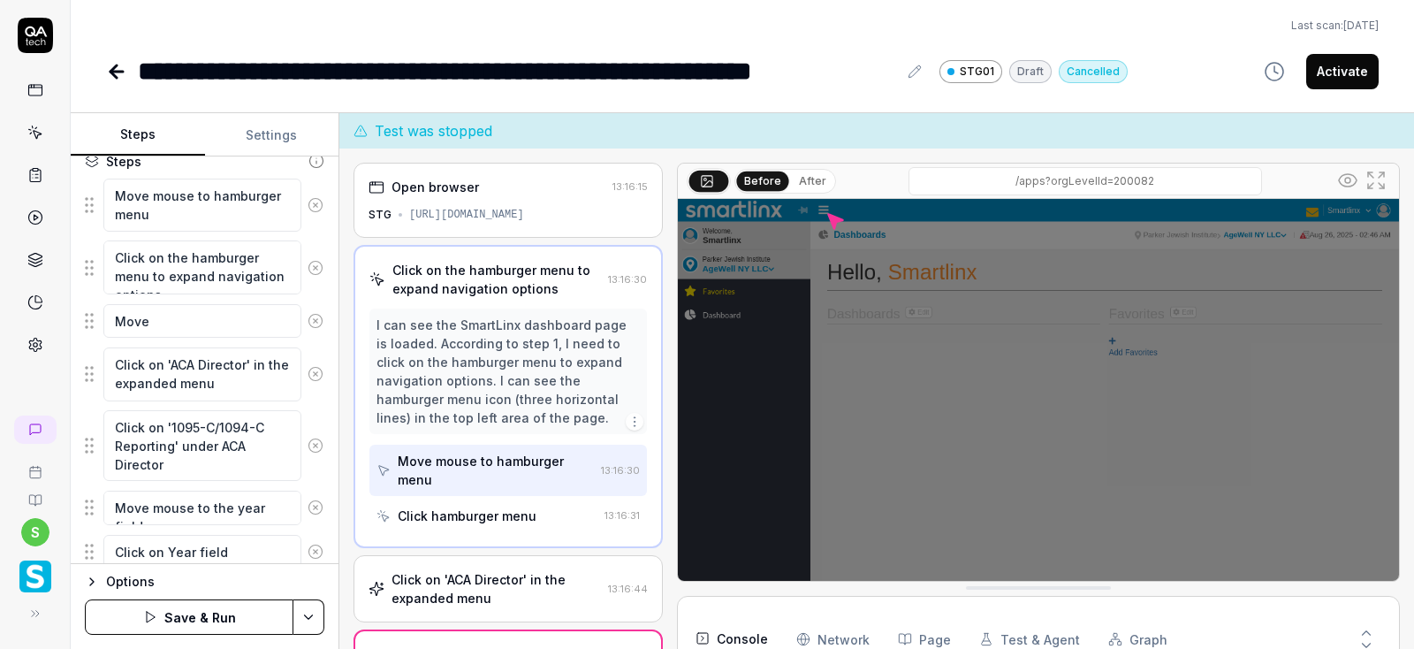
type textarea "Move"
type textarea "*"
type textarea "Move m"
type textarea "*"
type textarea "Move mo"
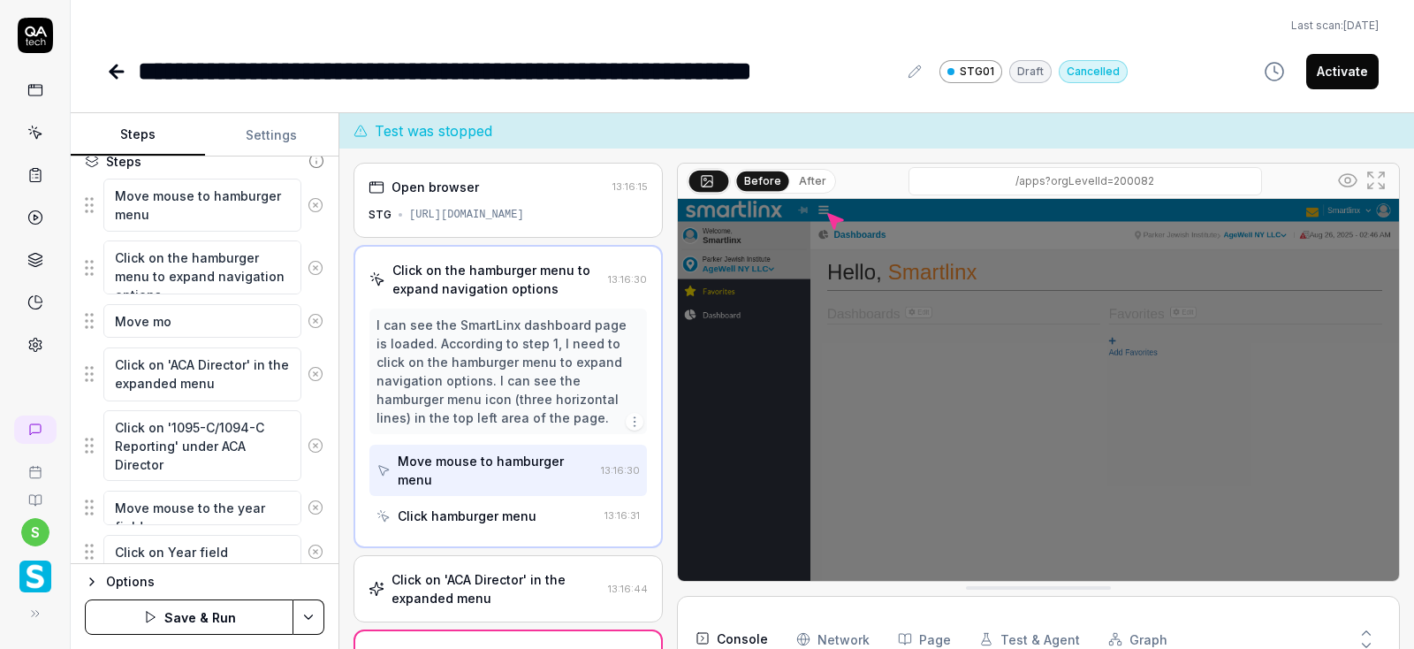
type textarea "*"
type textarea "Move mou"
type textarea "*"
type textarea "Move mous"
type textarea "*"
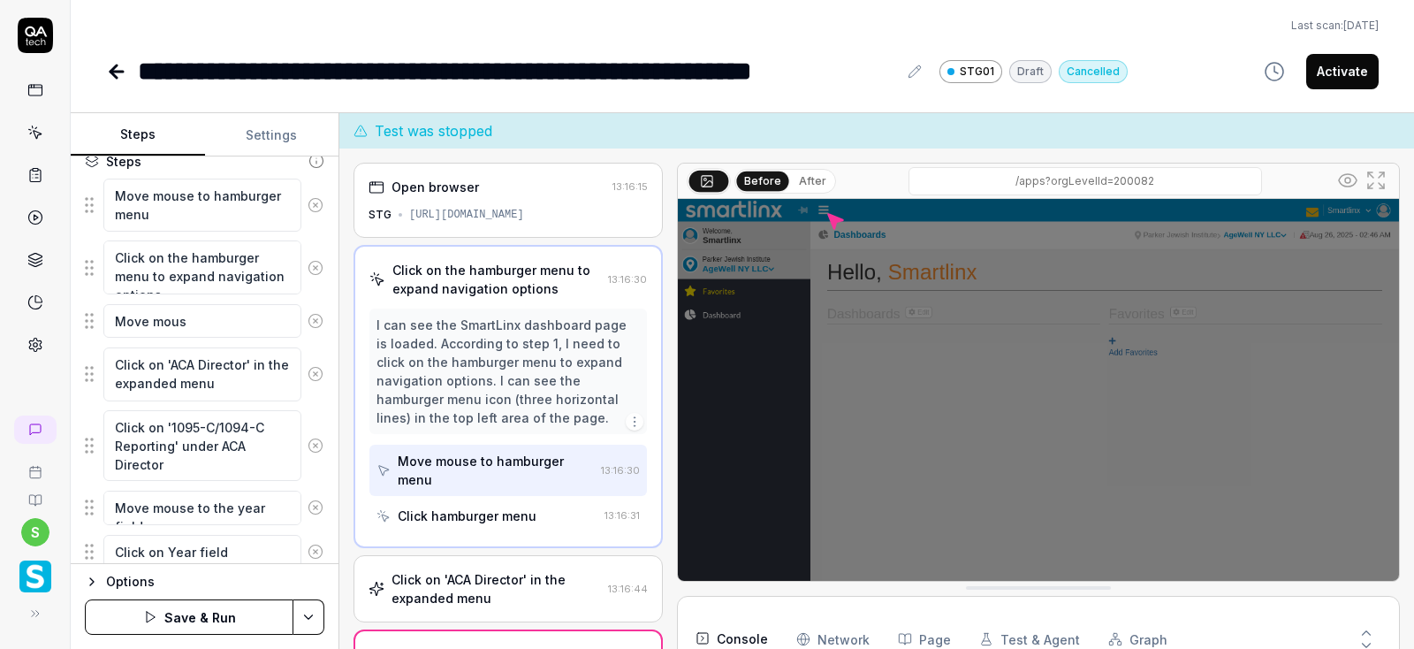
type textarea "Move mouse"
type textarea "*"
type textarea "Move mouse"
type textarea "*"
type textarea "Move mouse t"
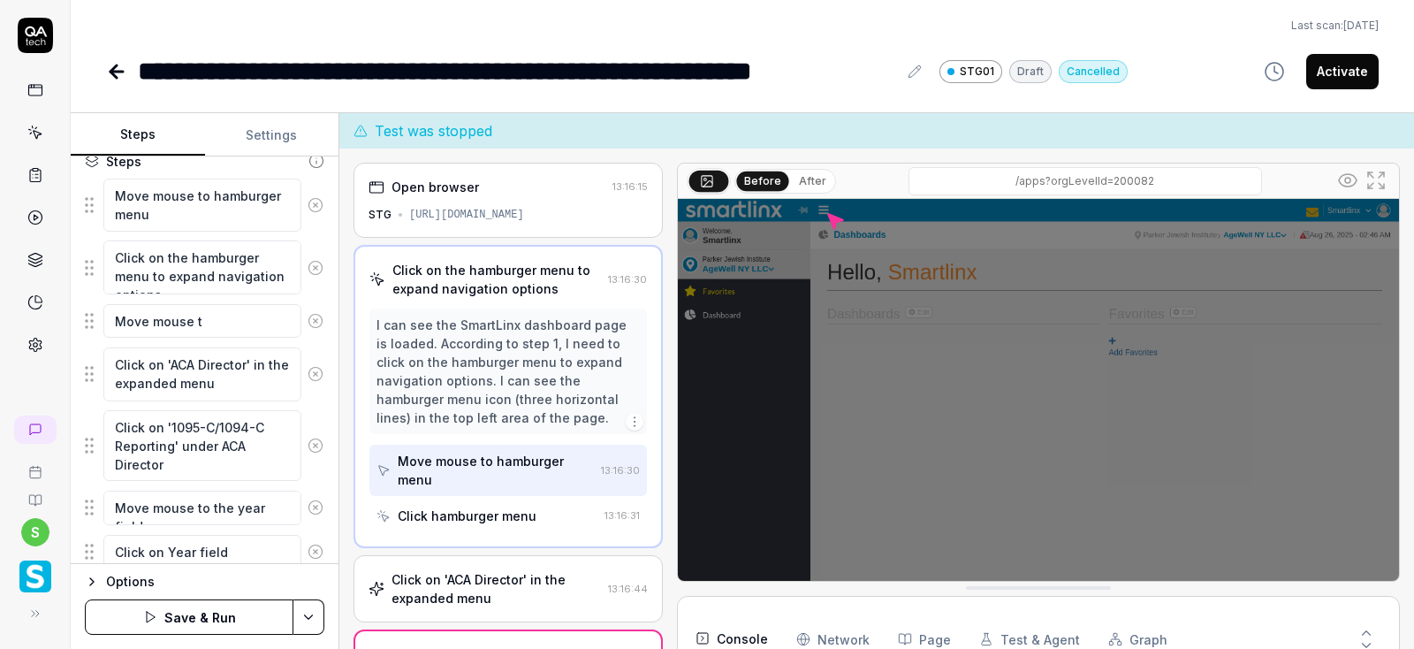
type textarea "*"
type textarea "Move mouse to"
type textarea "*"
type textarea "Move mouse to"
type textarea "*"
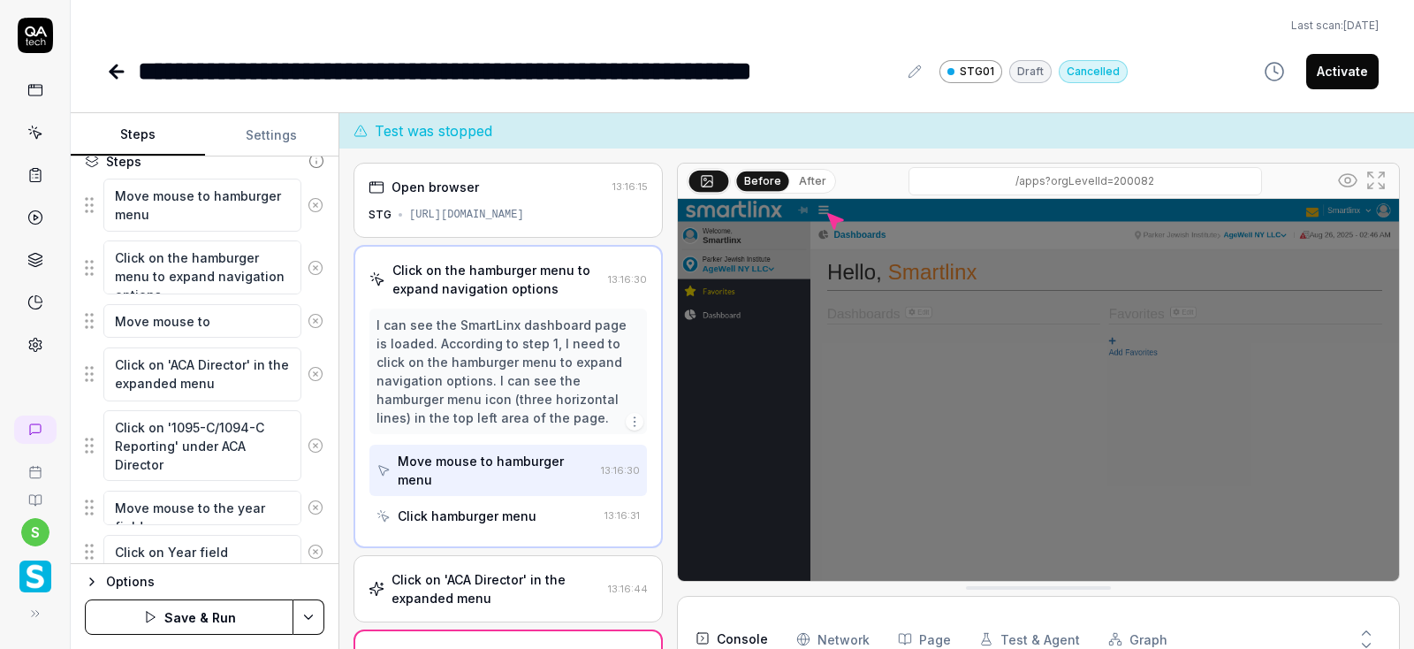
type textarea "Move mouse to A"
type textarea "*"
type textarea "Move mouse to"
type textarea "*"
type textarea "Move mouse to"
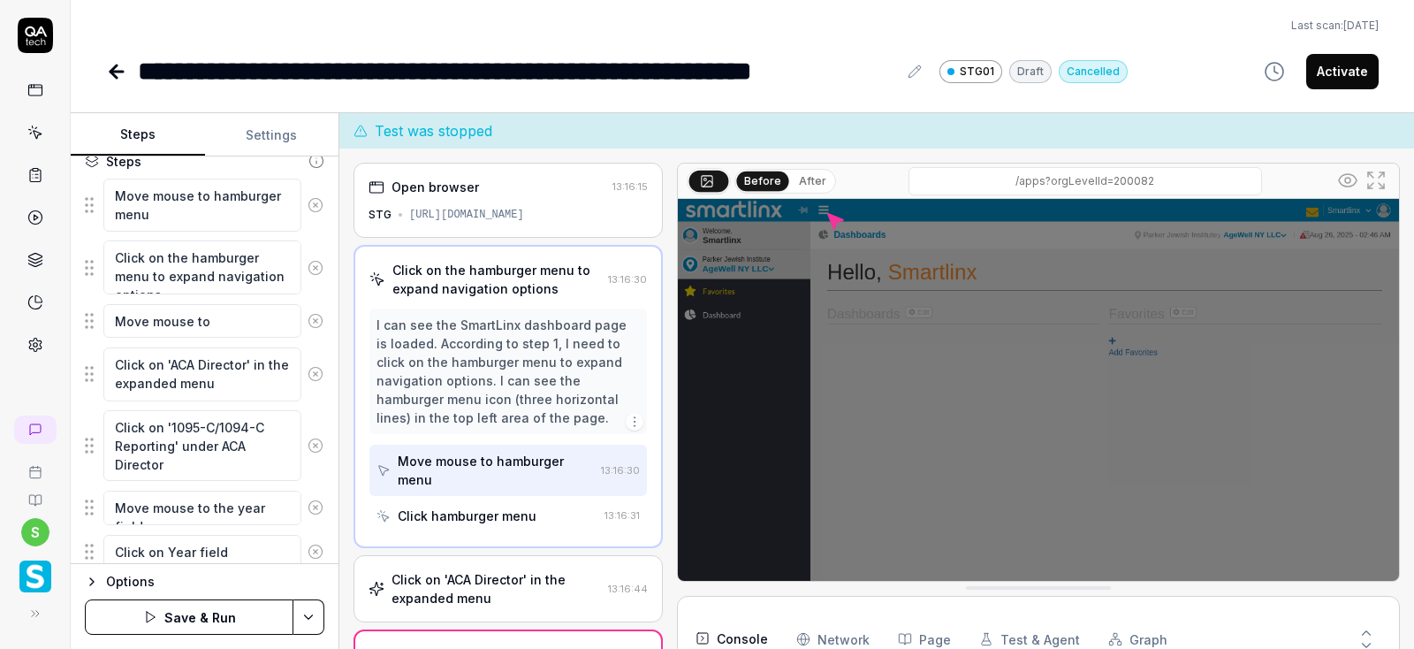
type textarea "*"
type textarea "Move mouse to"
type textarea "*"
type textarea "Move mouse to '"
type textarea "*"
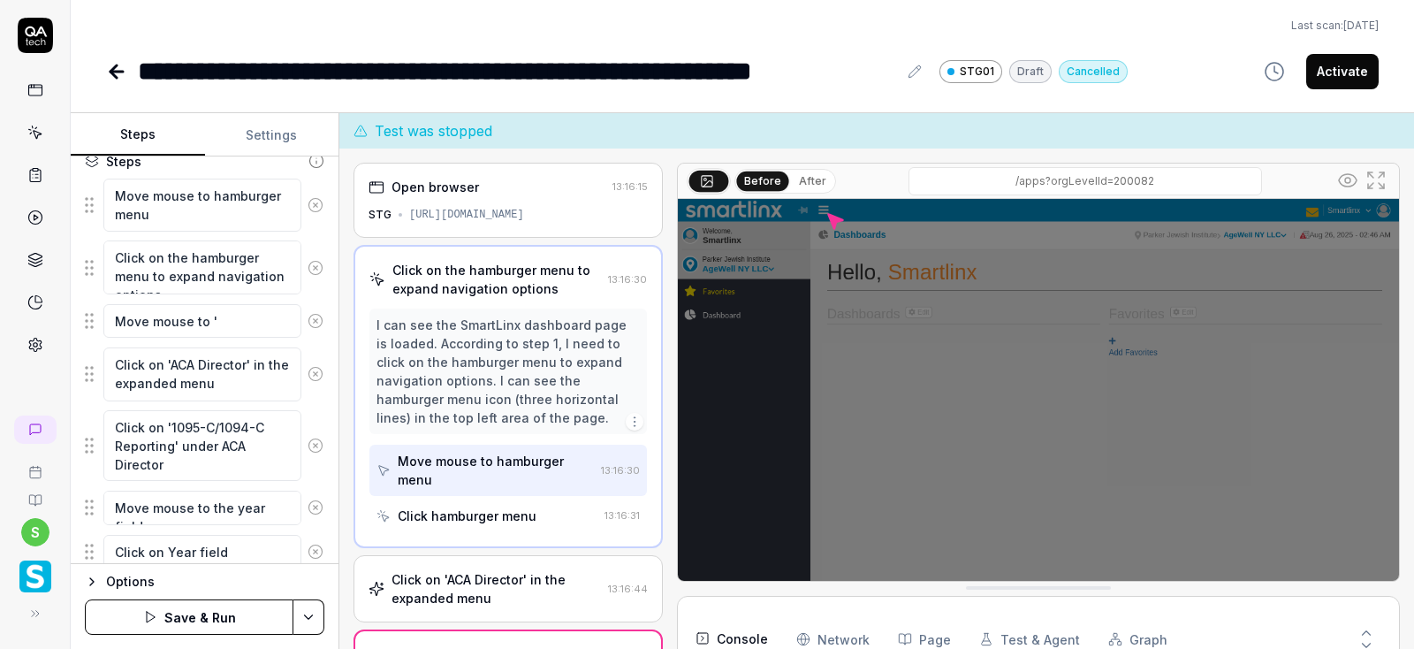
type textarea "Move mouse to ''"
type textarea "*"
type textarea "Move mouse to 'A'"
type textarea "*"
type textarea "Move mouse to 'AC'"
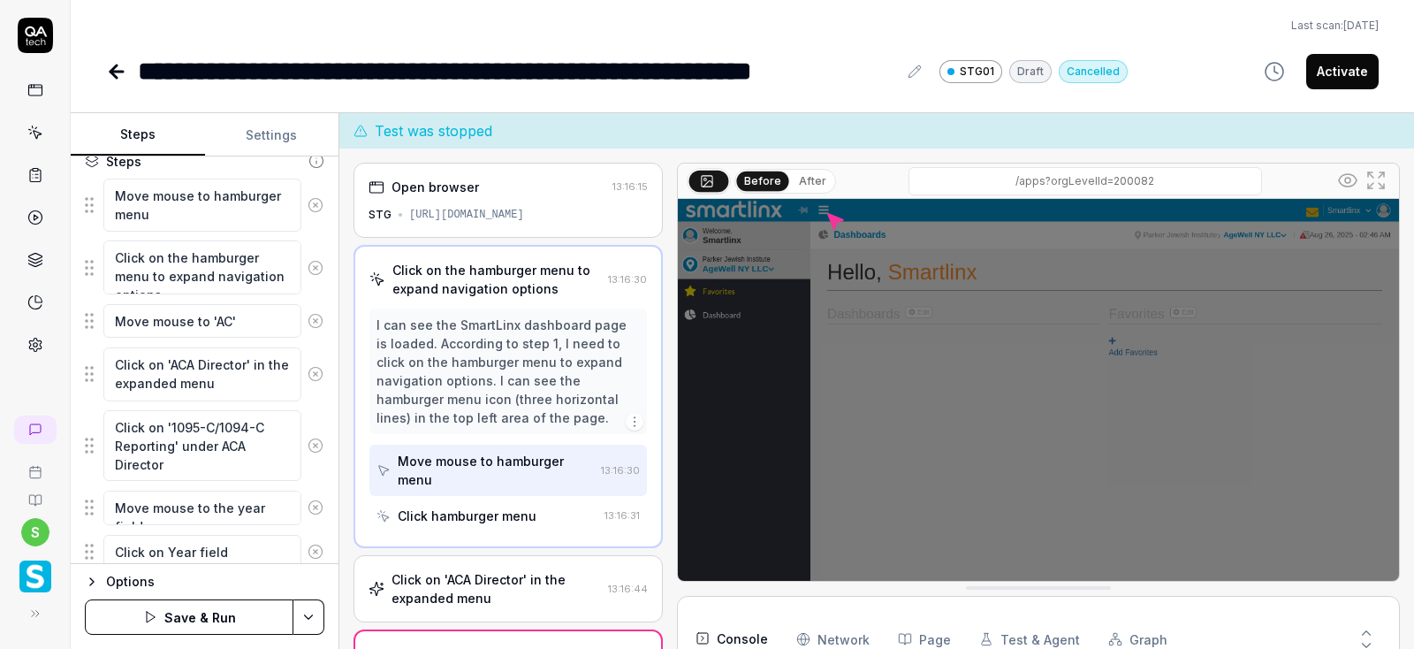
type textarea "*"
type textarea "Move mouse to 'ACA'"
type textarea "*"
type textarea "Move mouse to 'ACA '"
type textarea "*"
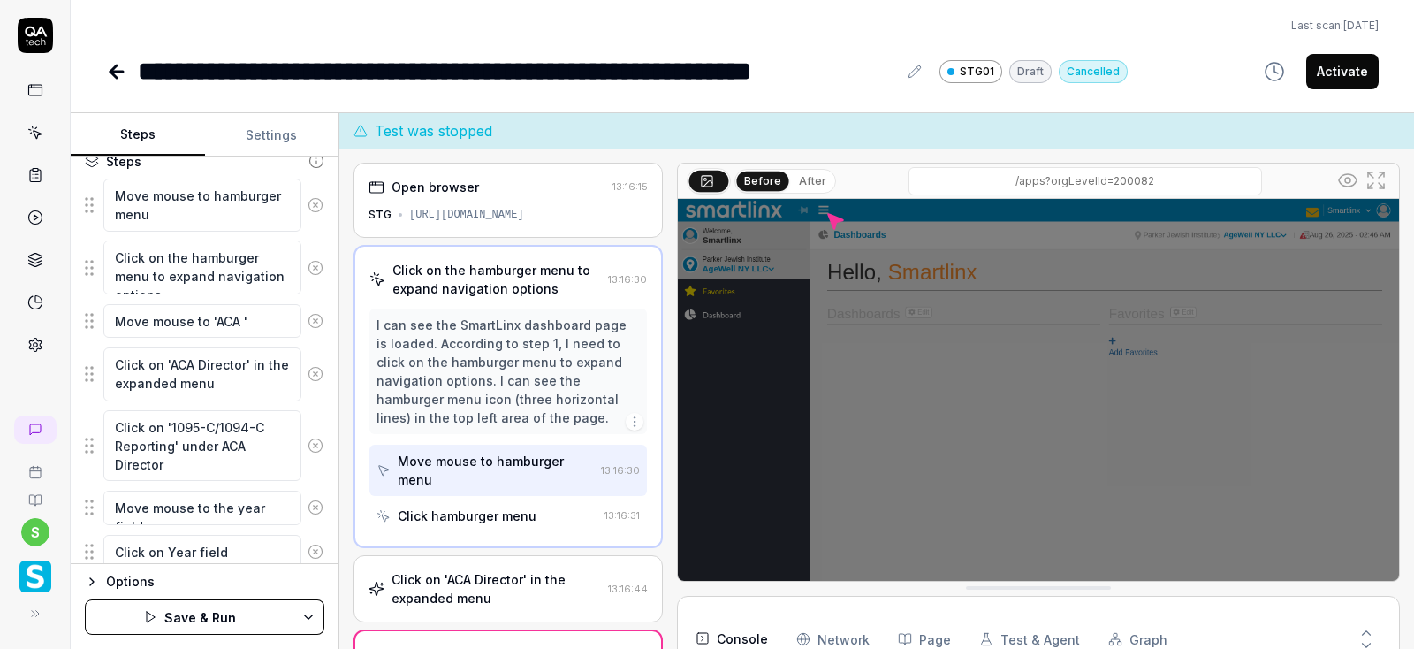
type textarea "Move mouse to 'ACA D'"
type textarea "*"
type textarea "Move mouse to 'ACA Di'"
type textarea "*"
type textarea "Move mouse to 'ACA Dir'"
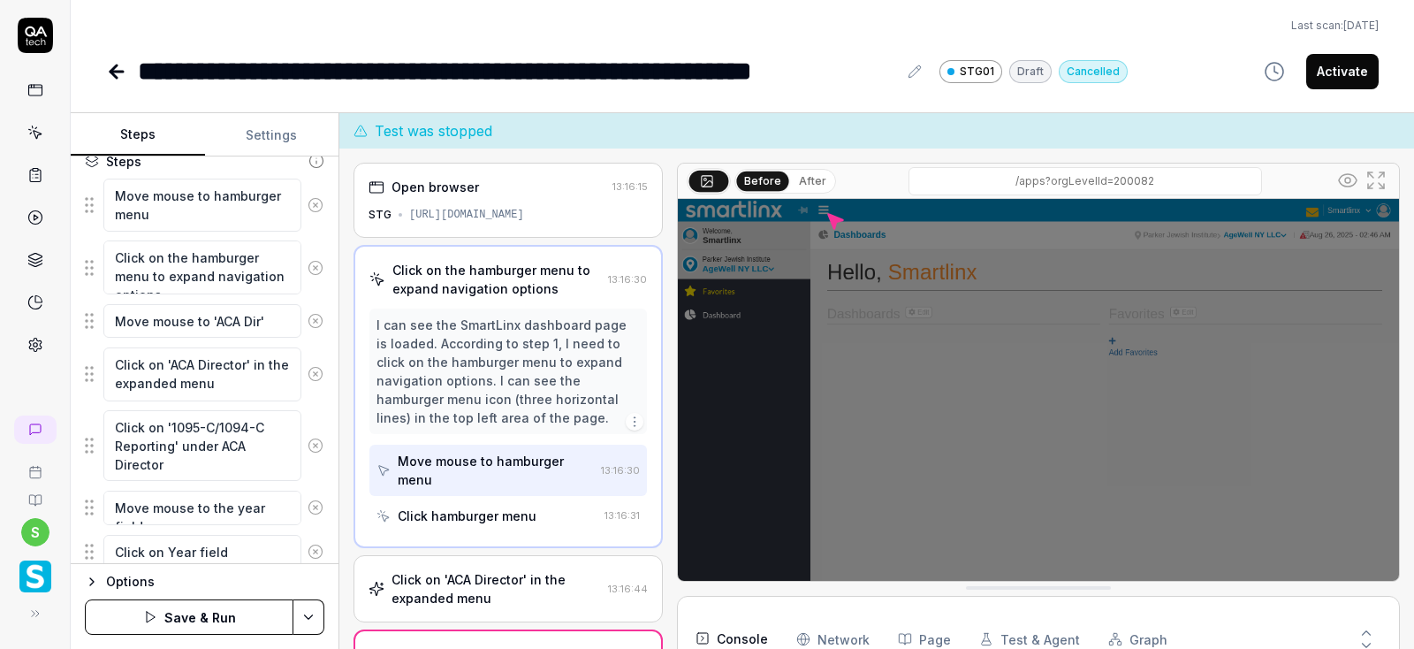
type textarea "*"
type textarea "Move mouse to 'ACA Dire'"
type textarea "*"
type textarea "Move mouse to 'ACA Direc'"
type textarea "*"
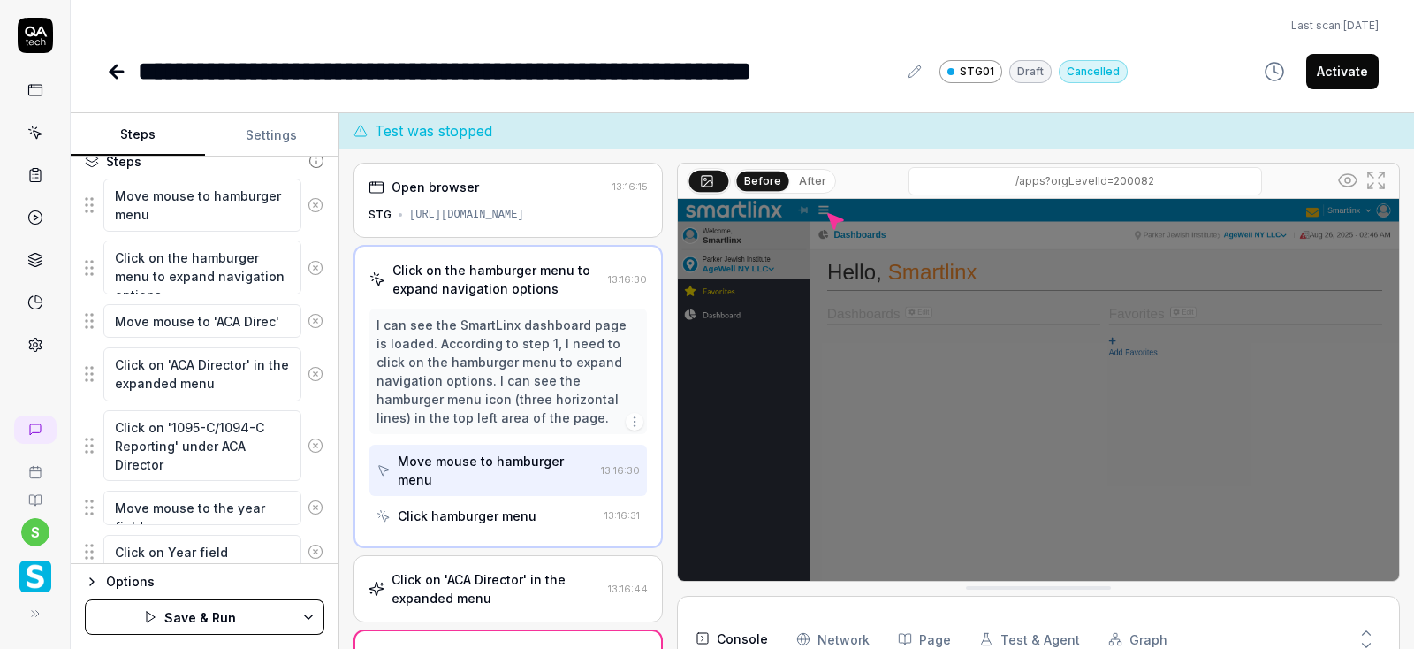
type textarea "Move mouse to 'ACA Direct'"
type textarea "*"
type textarea "Move mouse to 'ACA Directo'"
type textarea "*"
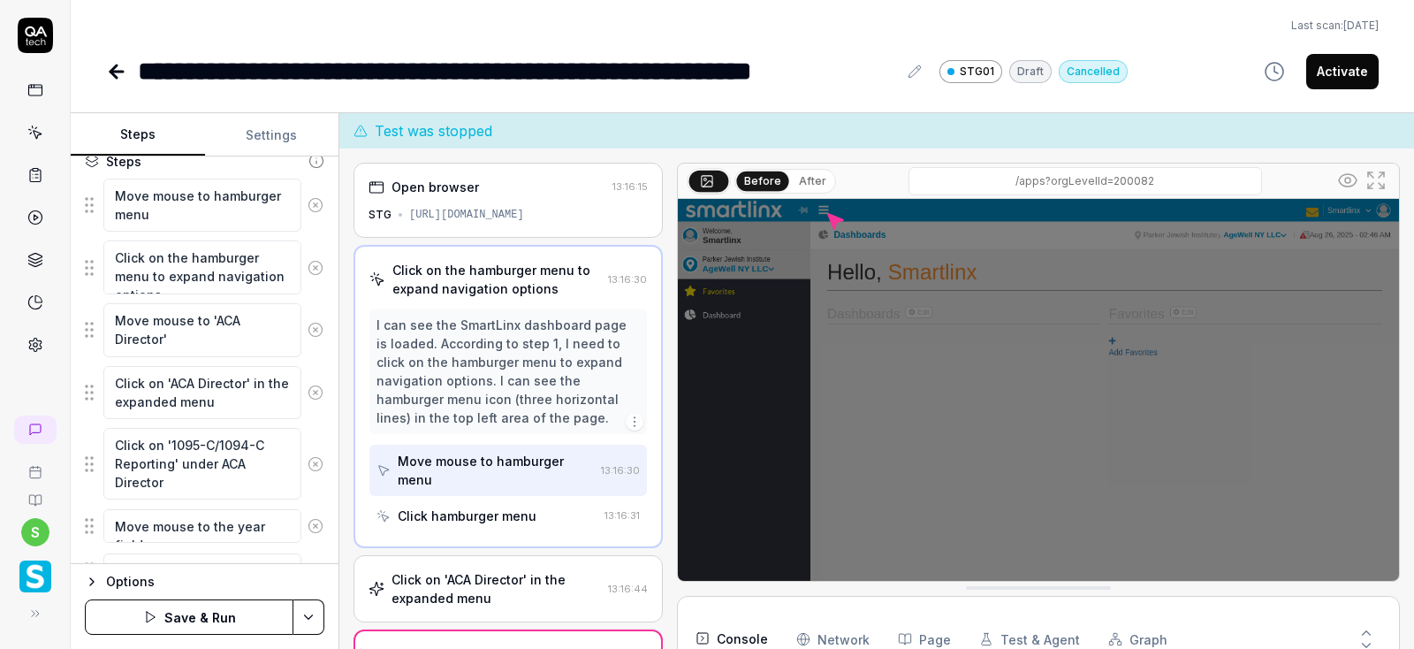
type textarea "Move mouse to 'ACA Director'"
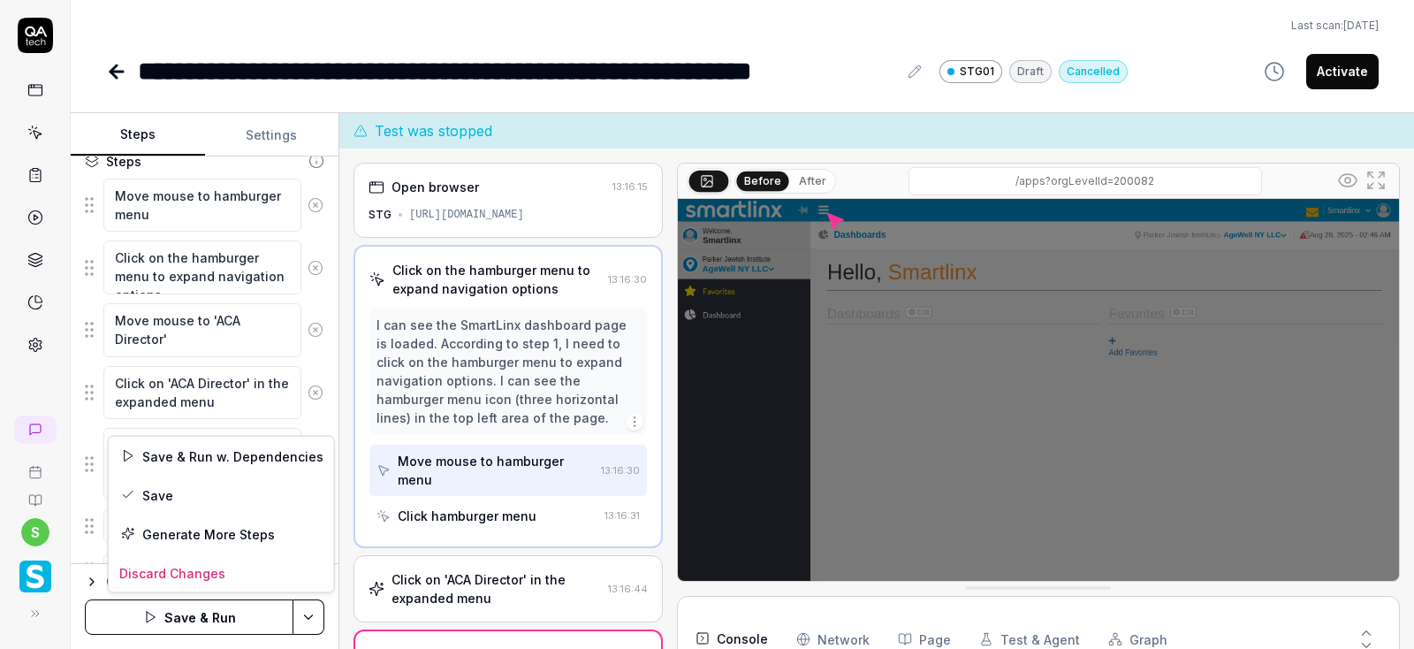
click at [303, 617] on html "**********" at bounding box center [707, 324] width 1414 height 649
click at [186, 489] on div "Save" at bounding box center [221, 494] width 225 height 39
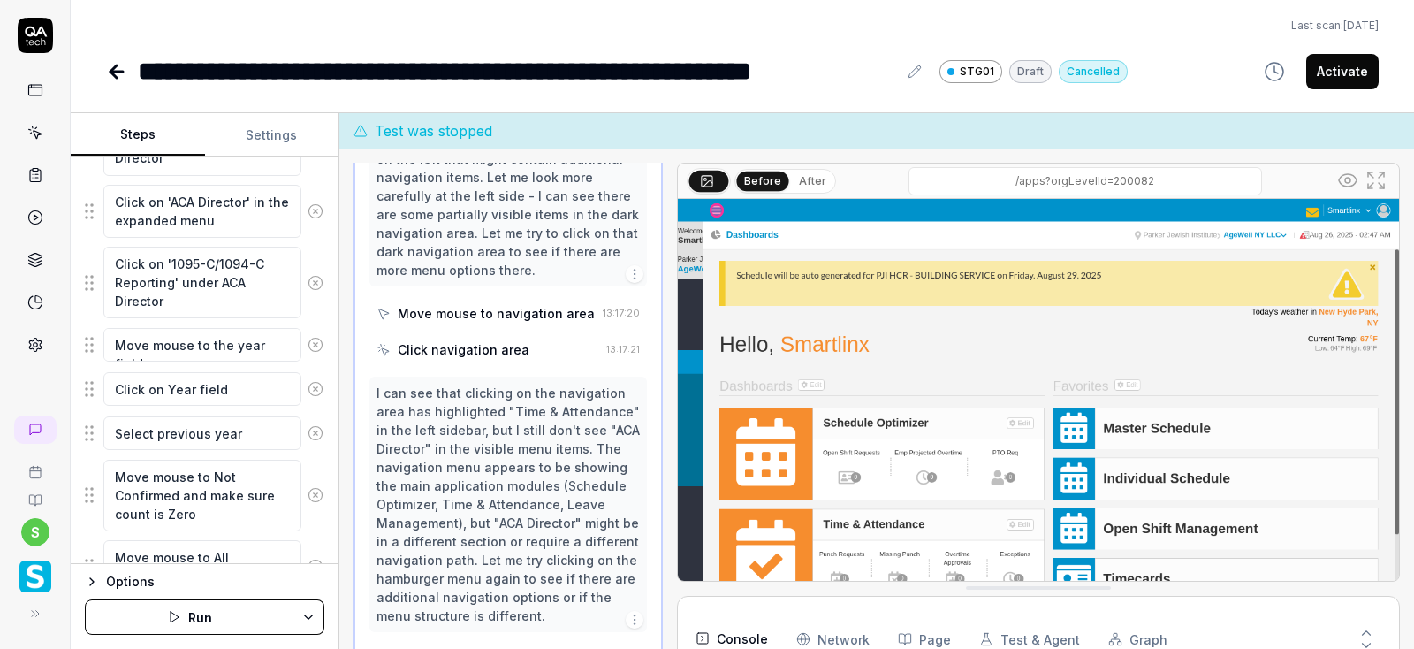
scroll to position [424, 0]
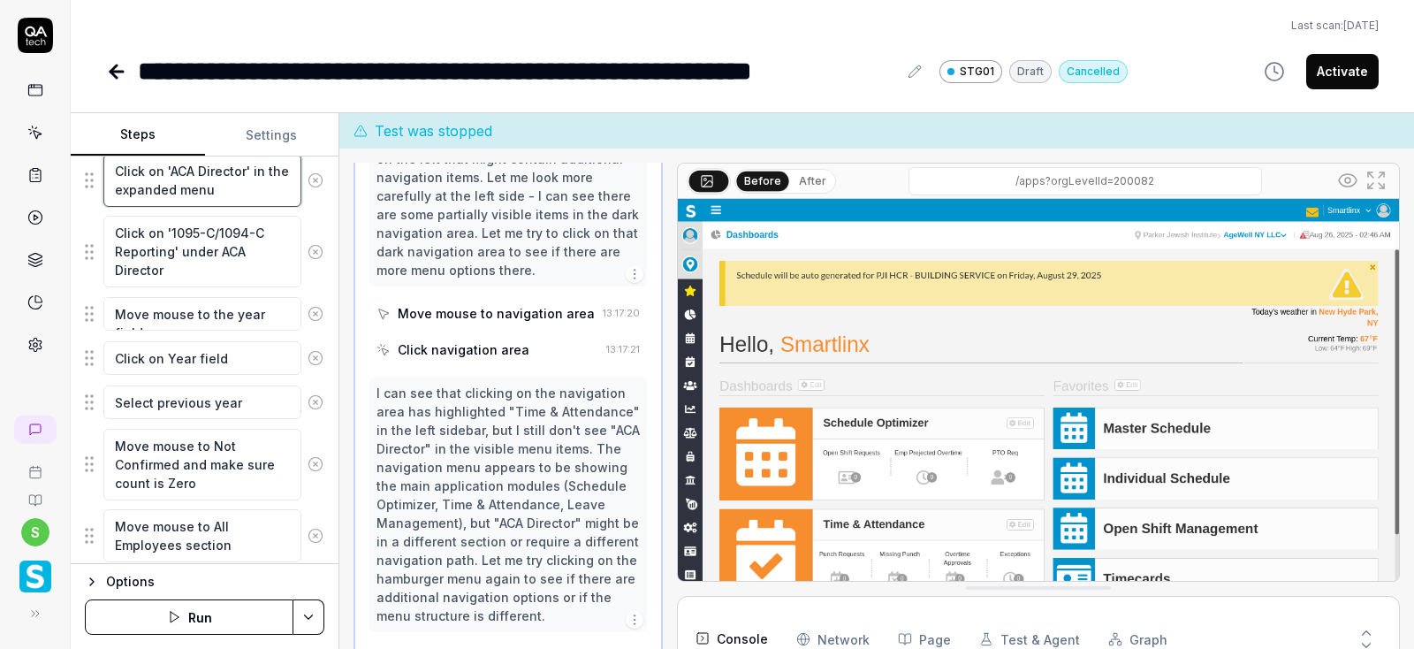
click at [260, 195] on textarea "Click on 'ACA Director' in the expanded menu" at bounding box center [202, 181] width 198 height 54
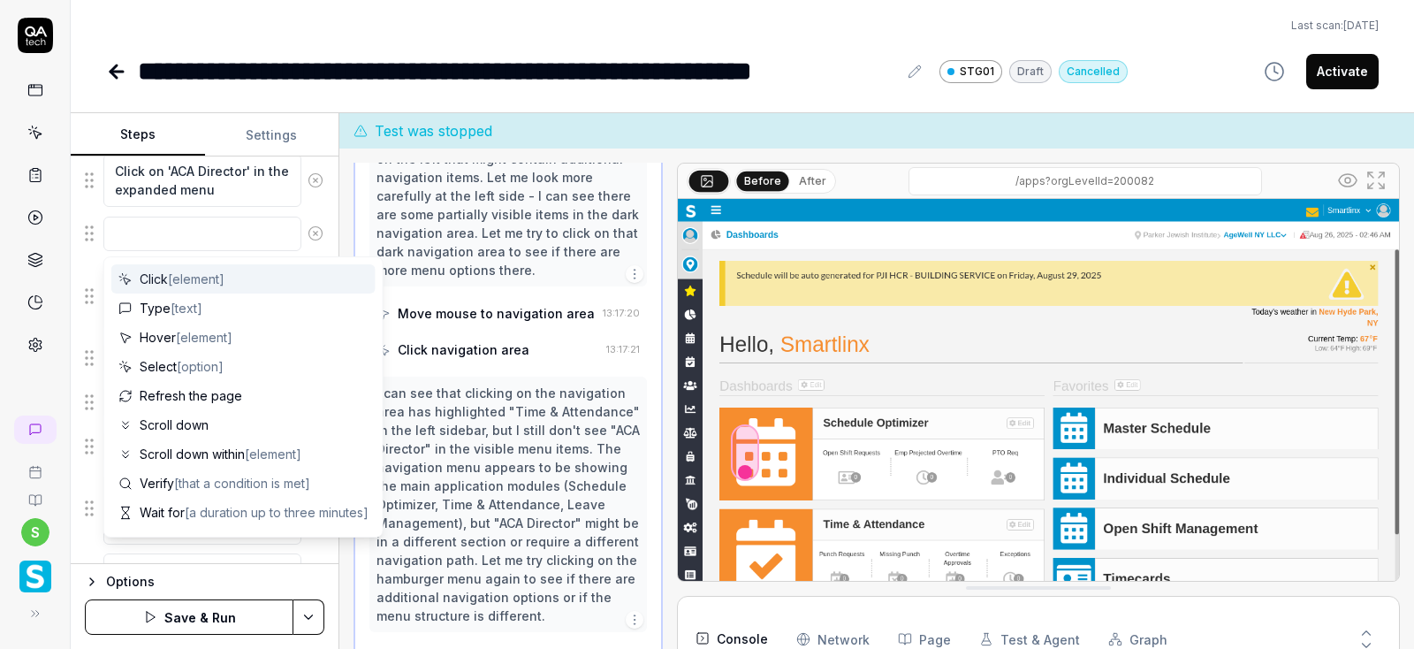
type textarea "*"
type textarea "M"
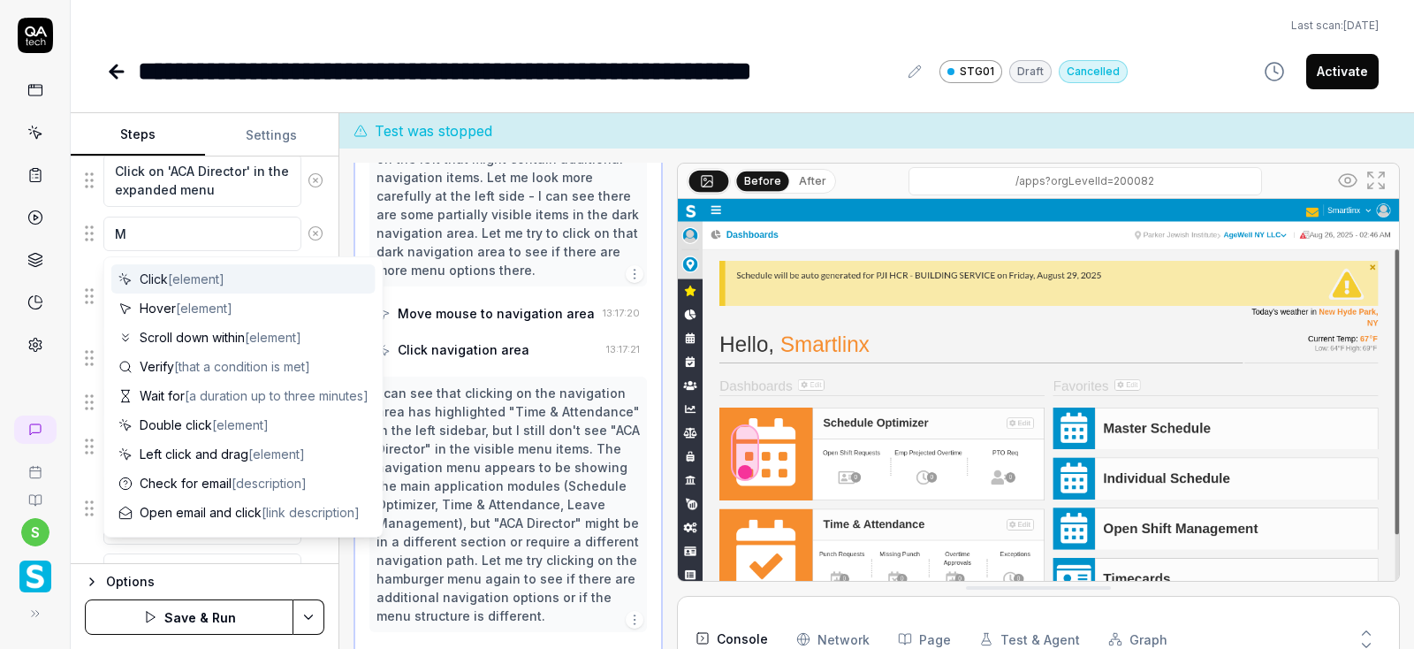
type textarea "*"
type textarea "Mo"
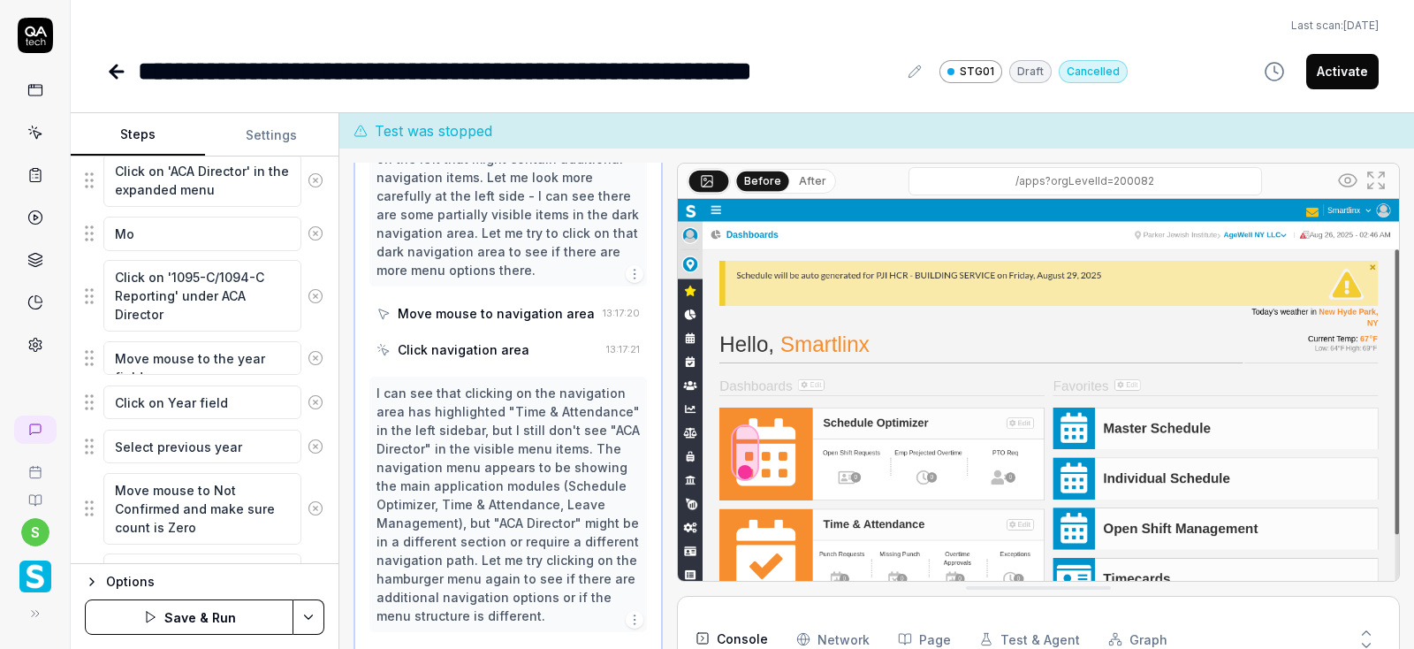
type textarea "*"
type textarea "Mov"
type textarea "*"
type textarea "Move"
type textarea "*"
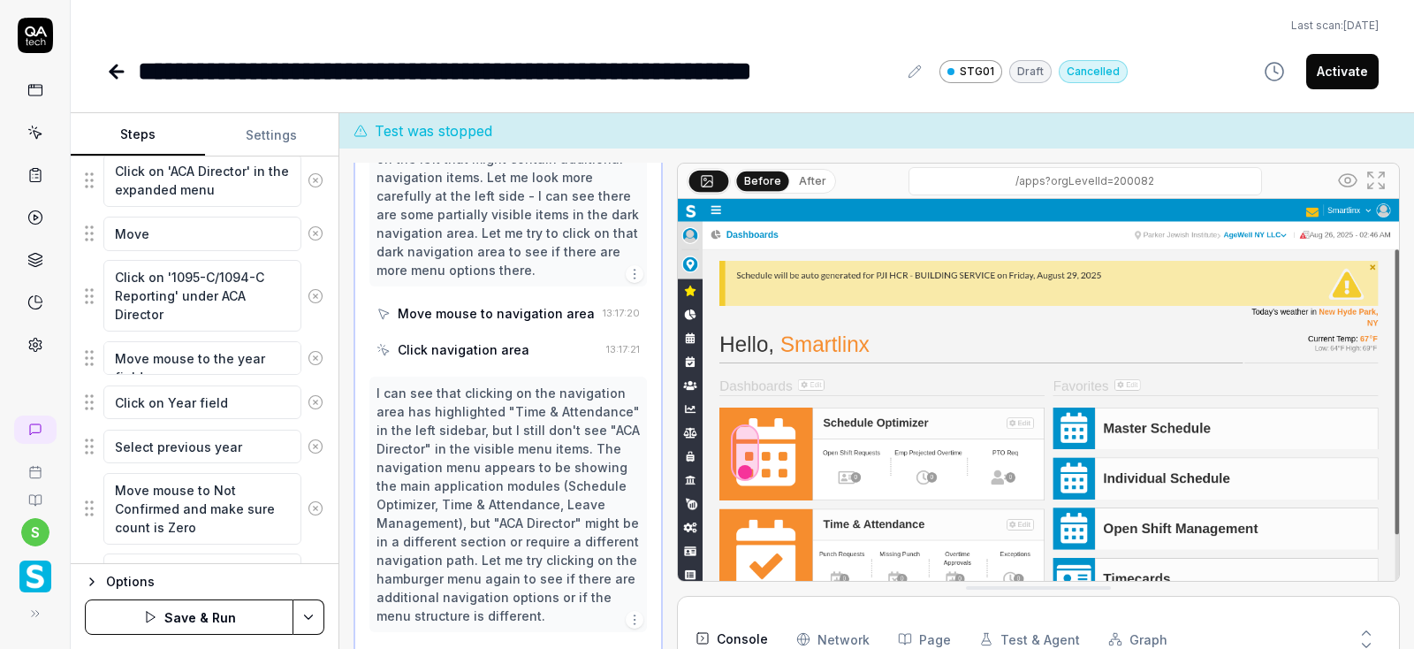
type textarea "Move"
type textarea "*"
type textarea "Move m"
type textarea "*"
type textarea "Move mo"
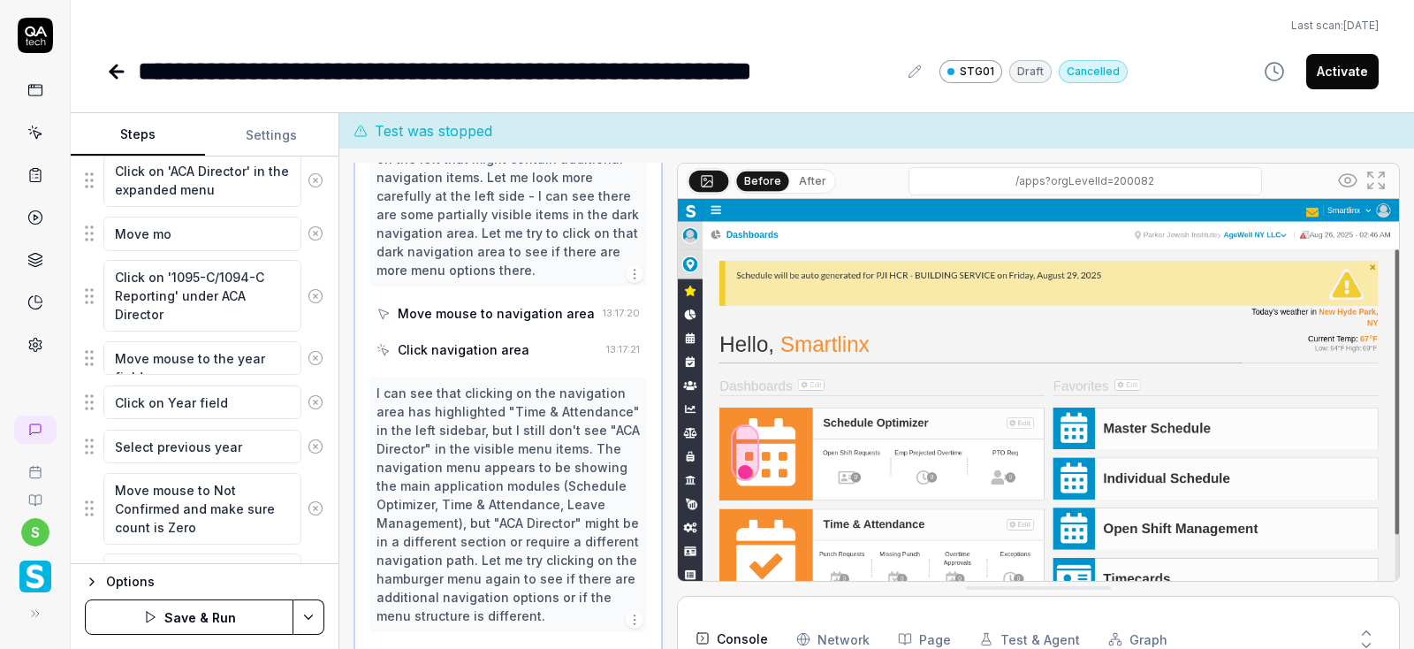
type textarea "*"
type textarea "Move mou"
type textarea "*"
type textarea "Move mous"
type textarea "*"
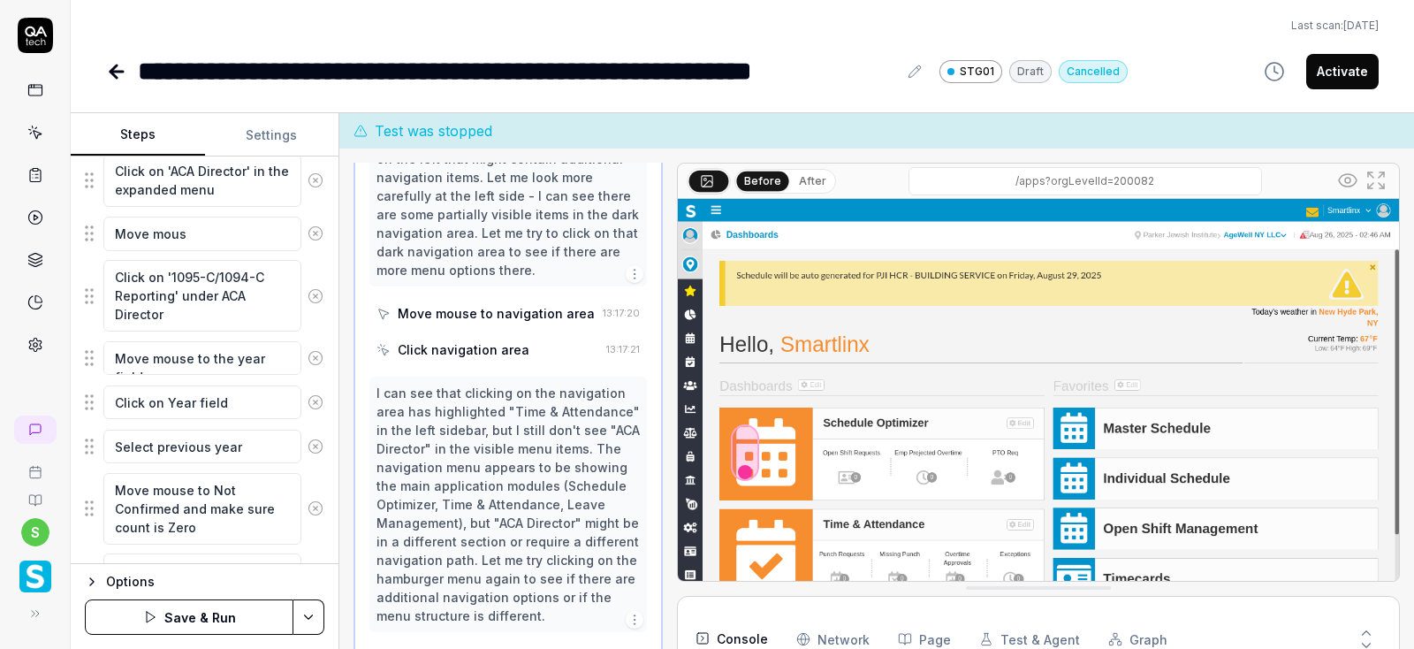
type textarea "Move mouse"
type textarea "*"
type textarea "Move mouse"
type textarea "*"
type textarea "Move mouse t"
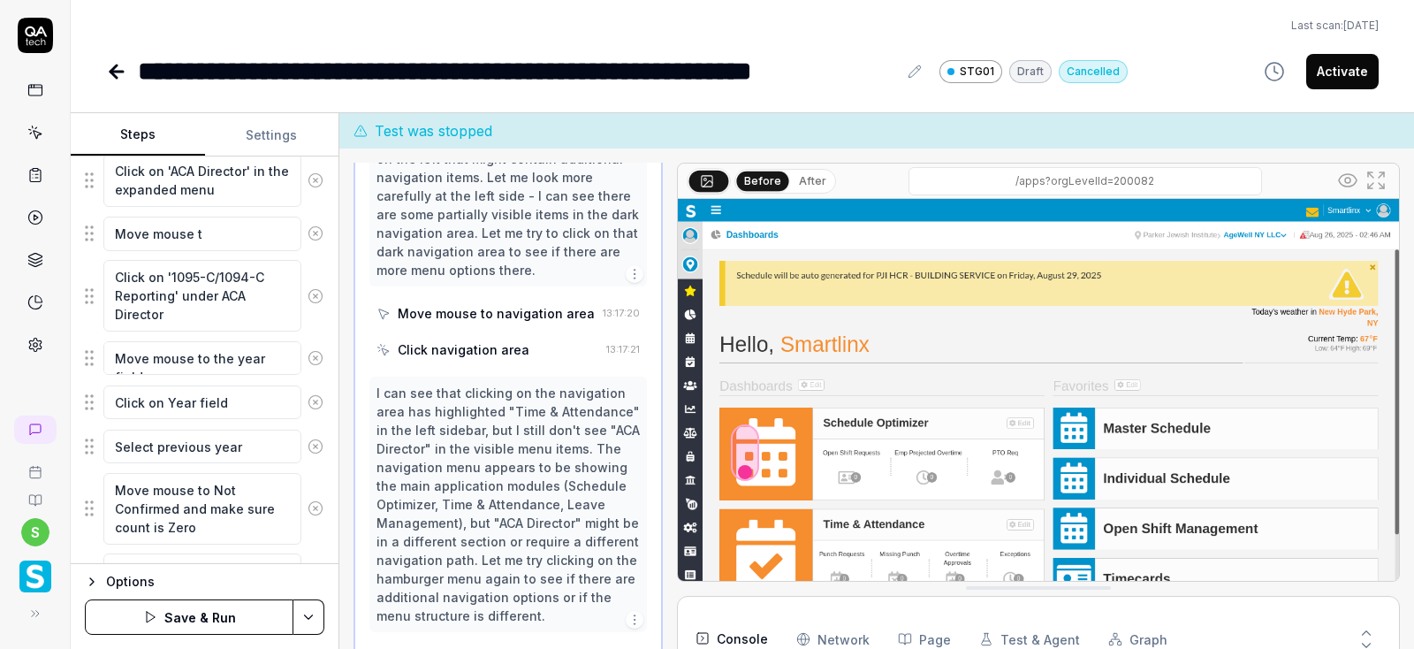
type textarea "*"
type textarea "Move mouse to"
type textarea "*"
type textarea "Move mouse to"
type textarea "*"
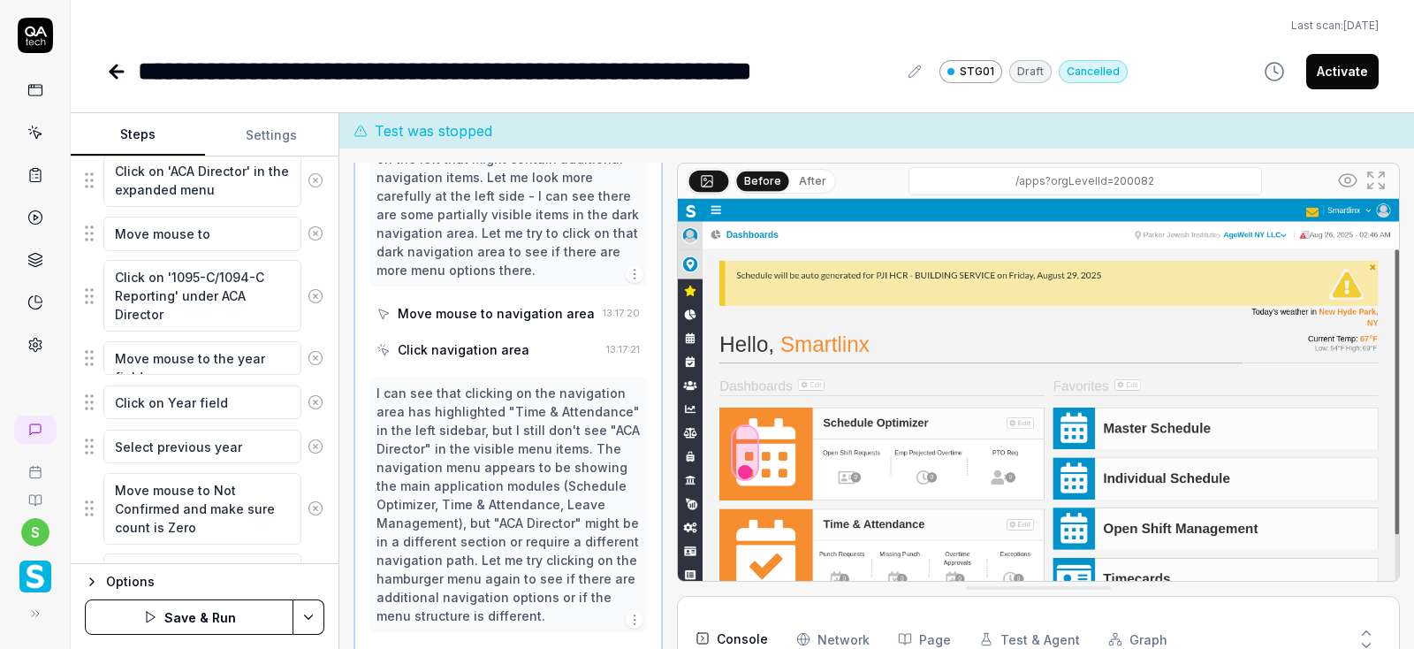
type textarea "Move mouse to :"
type textarea "*"
type textarea "Move mouse to ::"
type textarea "*"
type textarea "Move mouse to :"
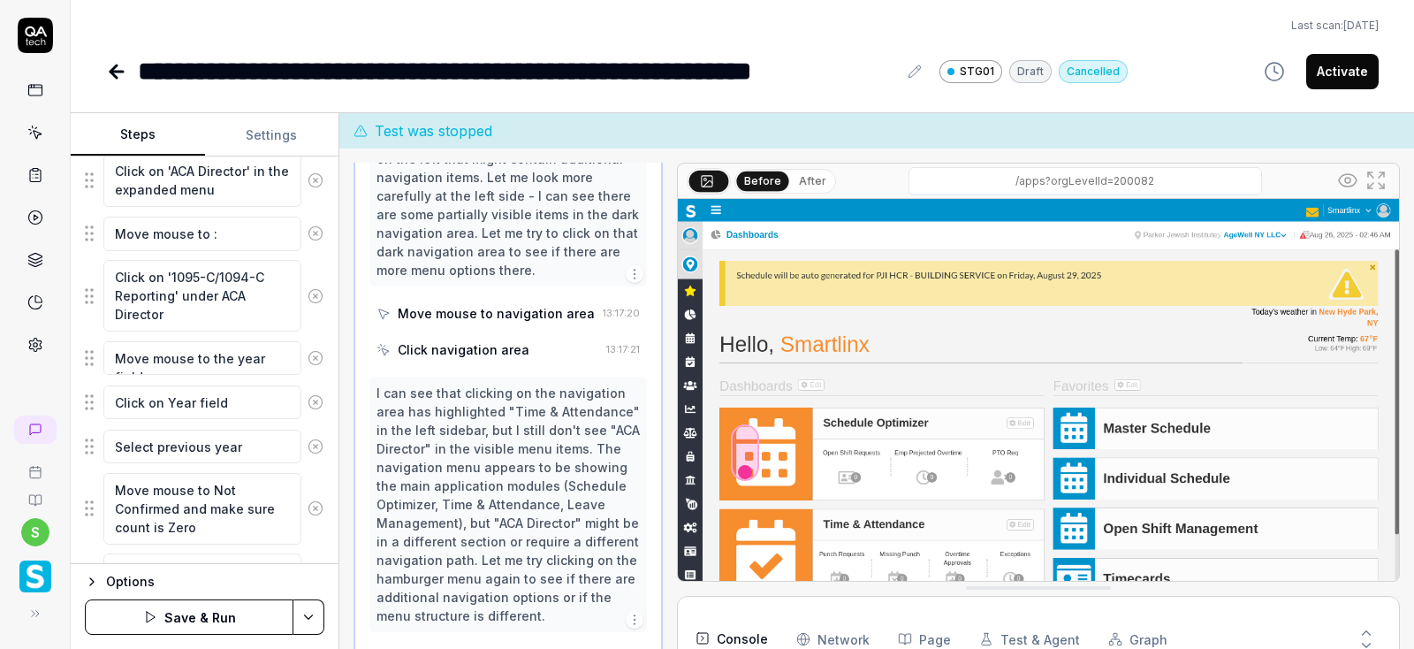
type textarea "*"
type textarea "Move mouse to"
type textarea "*"
type textarea "Move mouse to ""
type textarea "*"
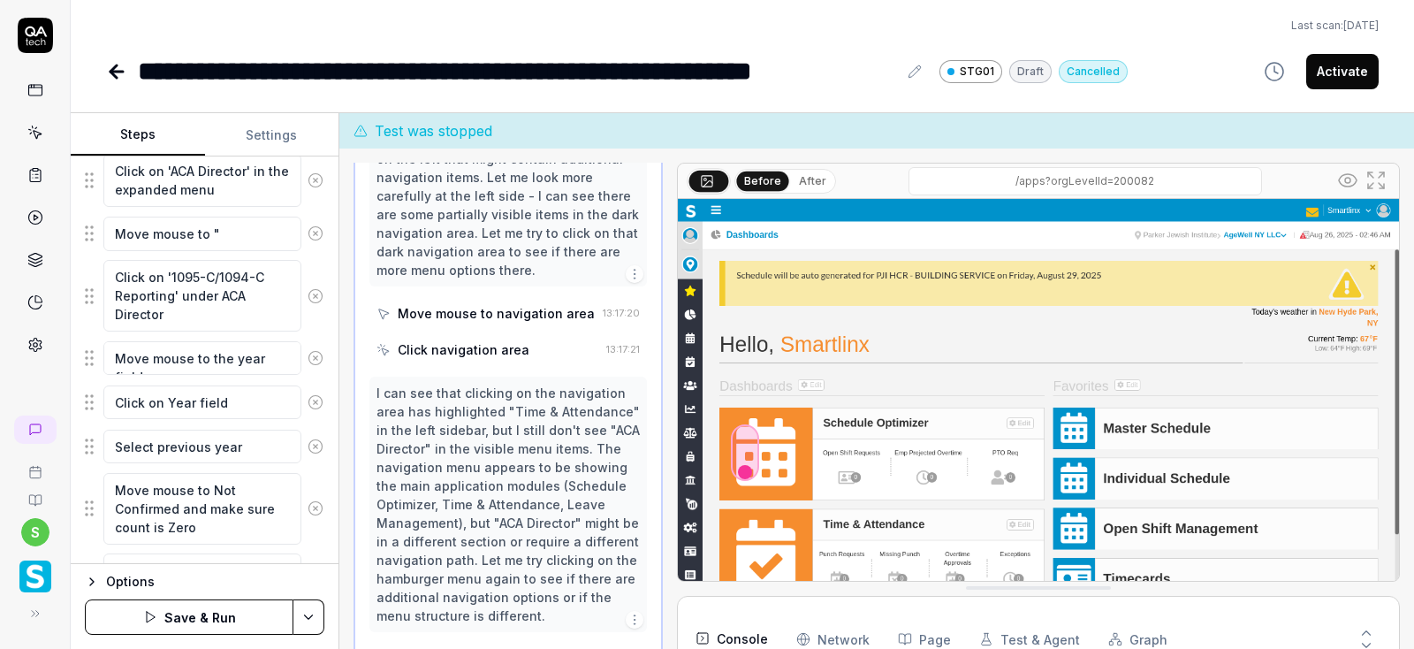
type textarea "Move mouse to """
type textarea "*"
type textarea "Move mouse to ""
type textarea "*"
type textarea "Move mouse to"
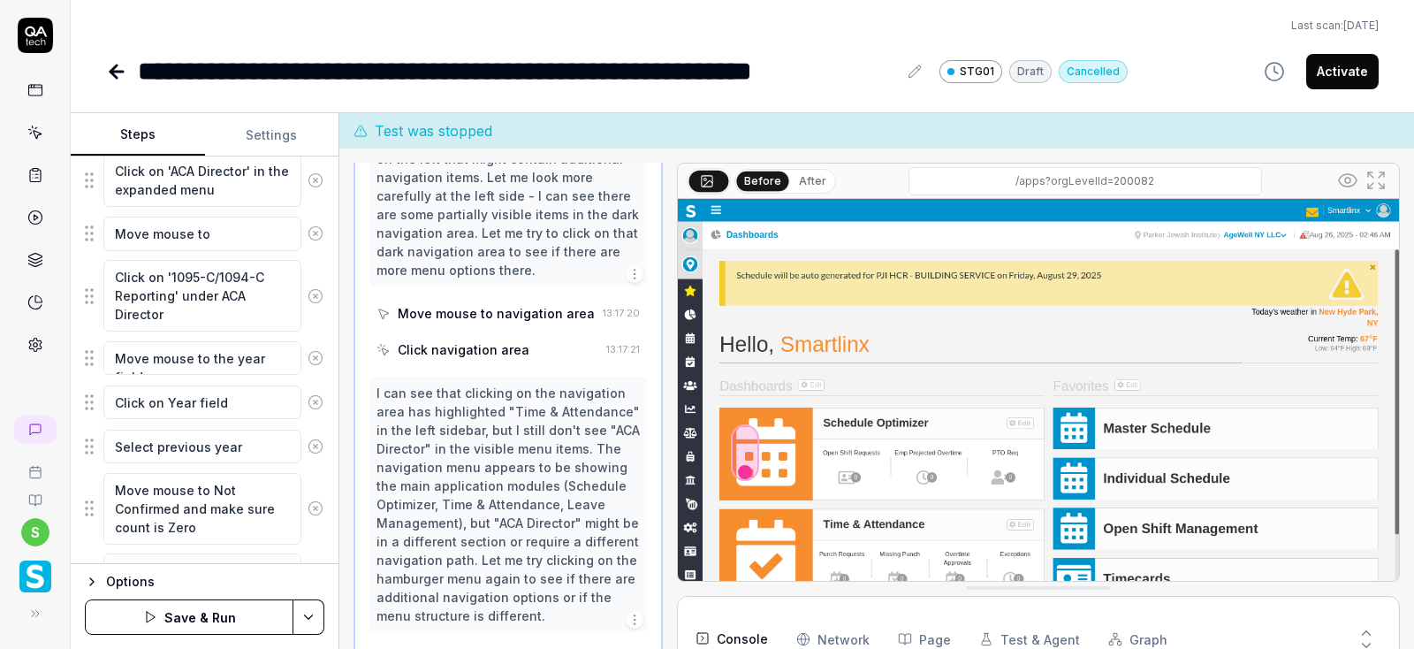
type textarea "*"
type textarea "Move mouse to '"
type textarea "*"
type textarea "Move mouse to ''"
drag, startPoint x: 172, startPoint y: 273, endPoint x: 163, endPoint y: 296, distance: 24.9
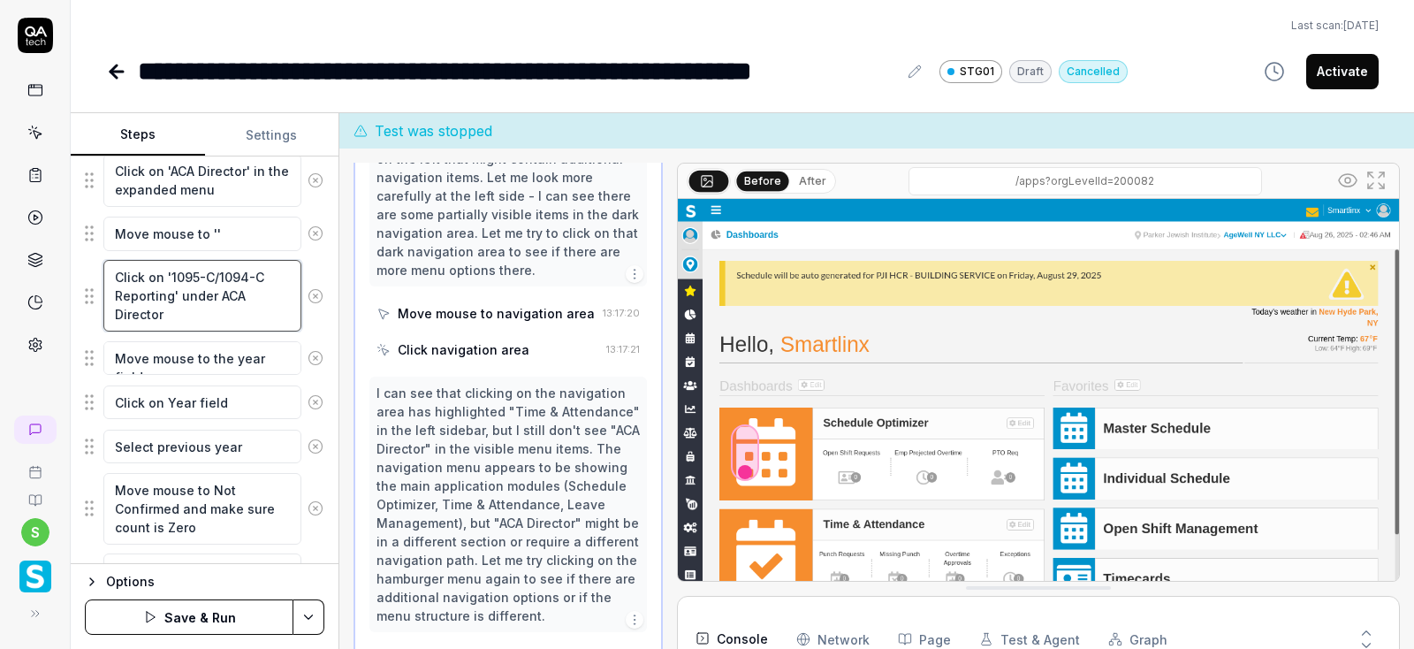
click at [163, 296] on textarea "Click on '1095-C/1094-C Reporting' under ACA Director" at bounding box center [202, 296] width 198 height 72
click at [217, 316] on textarea "Click on '1095-C/1094-C Reporting' under ACA Director" at bounding box center [202, 296] width 198 height 72
drag, startPoint x: 163, startPoint y: 276, endPoint x: 172, endPoint y: 294, distance: 20.6
click at [172, 294] on textarea "Click on '1095-C/1094-C Reporting' under ACA Director" at bounding box center [202, 296] width 198 height 72
click at [250, 224] on textarea "Move mouse to ''" at bounding box center [202, 234] width 198 height 34
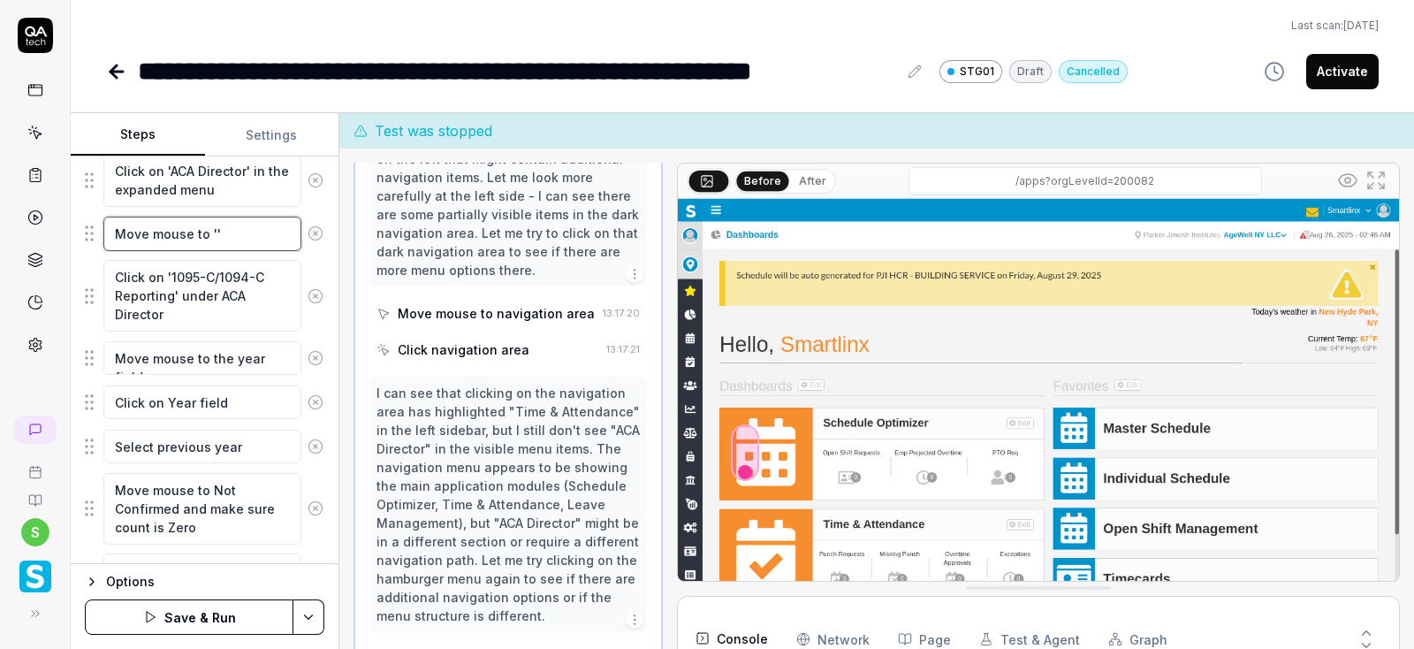
type textarea "*"
type textarea "Move mouse to '"
type textarea "*"
type textarea "Move mouse to"
paste textarea "'1095-C/1094-C Reporting'"
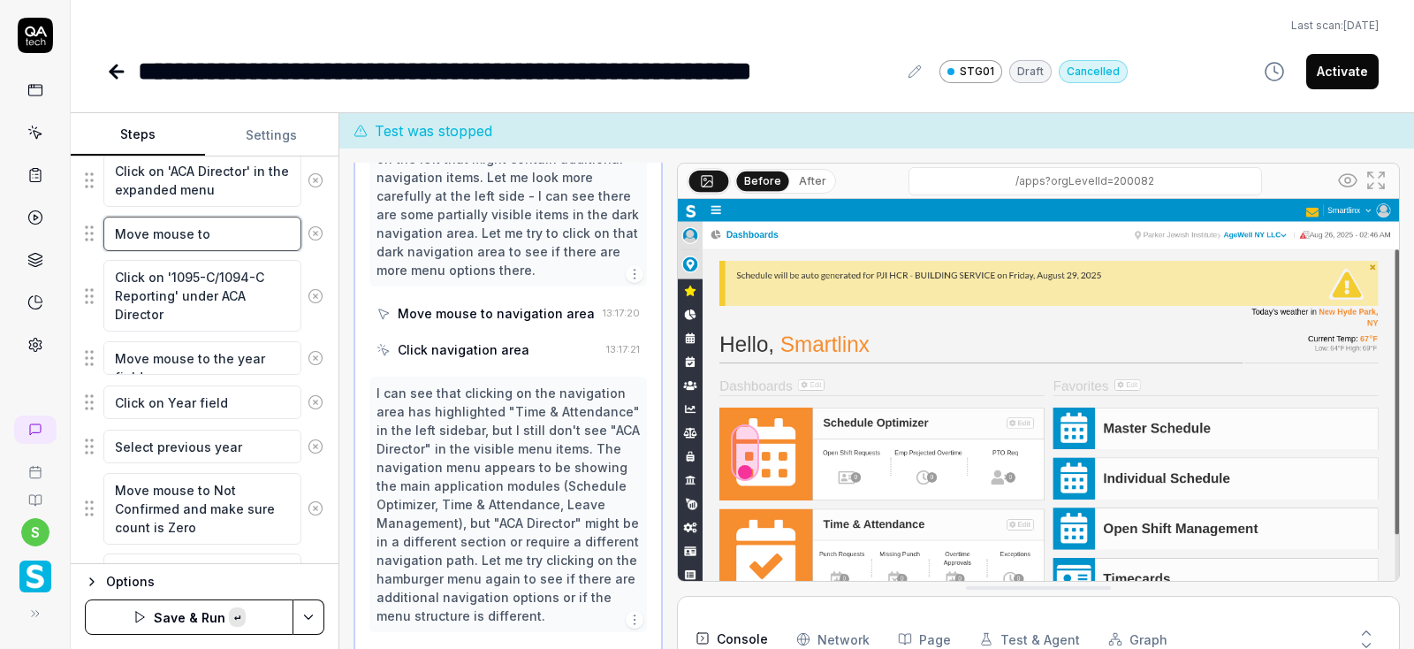
type textarea "*"
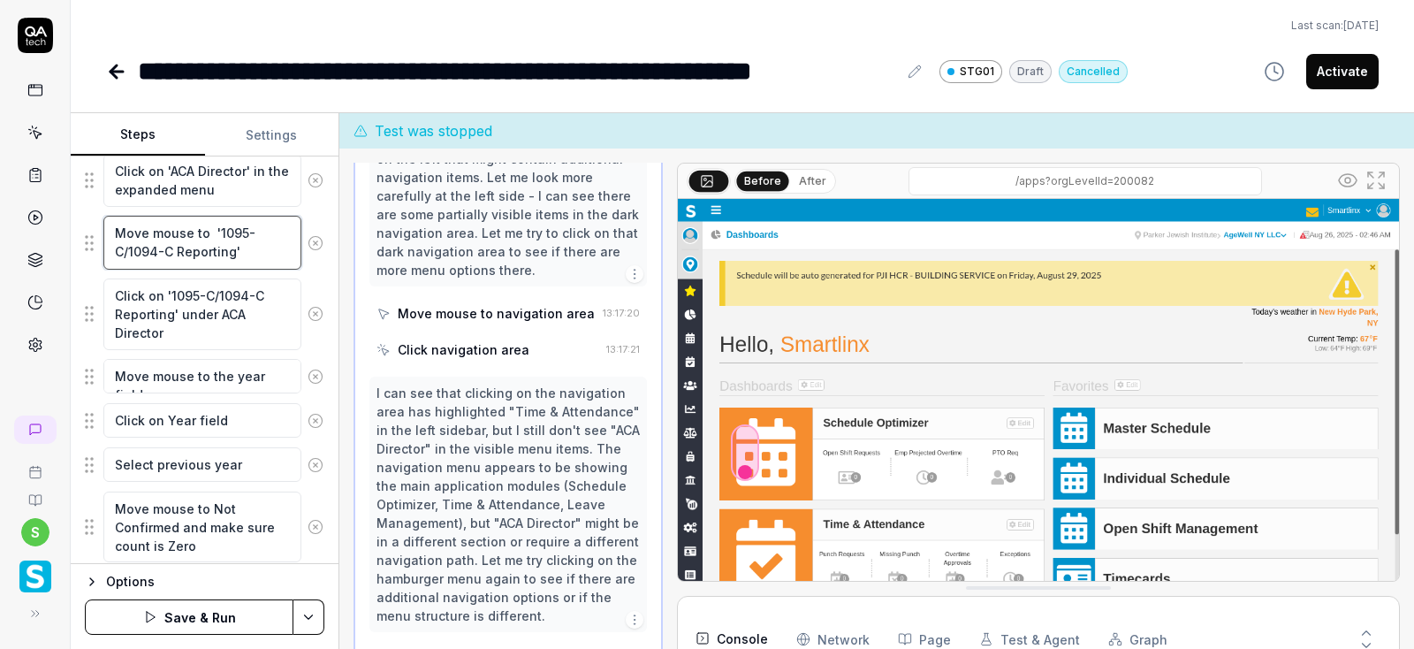
type textarea "Move mouse to '1095-C/1094-C Reporting'"
click at [322, 618] on html "**********" at bounding box center [707, 324] width 1414 height 649
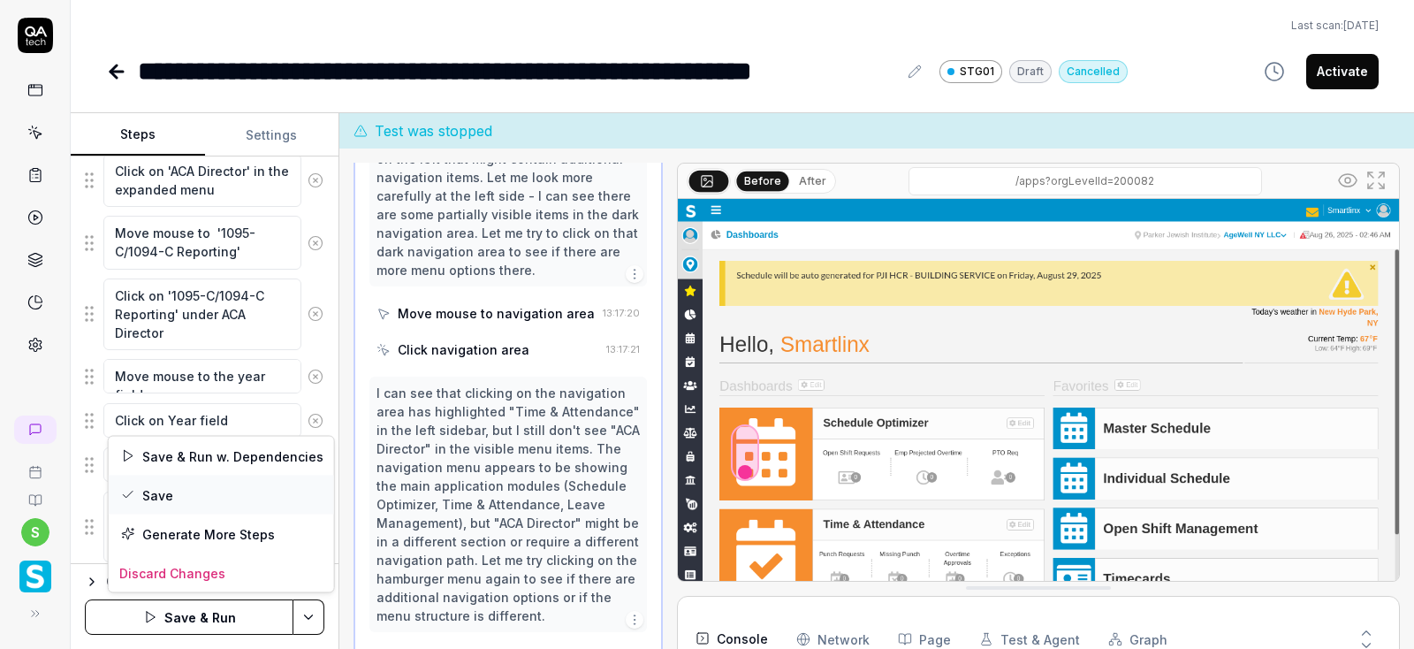
click at [179, 490] on div "Save" at bounding box center [221, 494] width 225 height 39
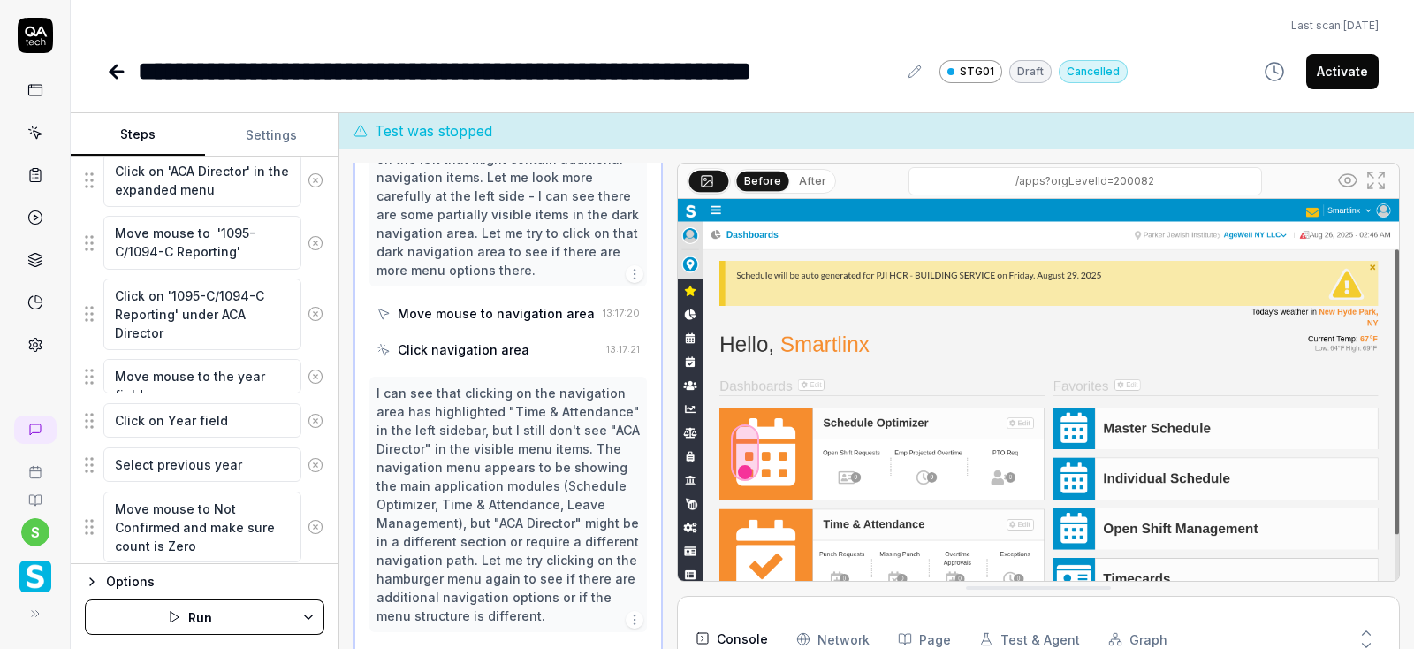
click at [1353, 182] on icon at bounding box center [1347, 180] width 21 height 21
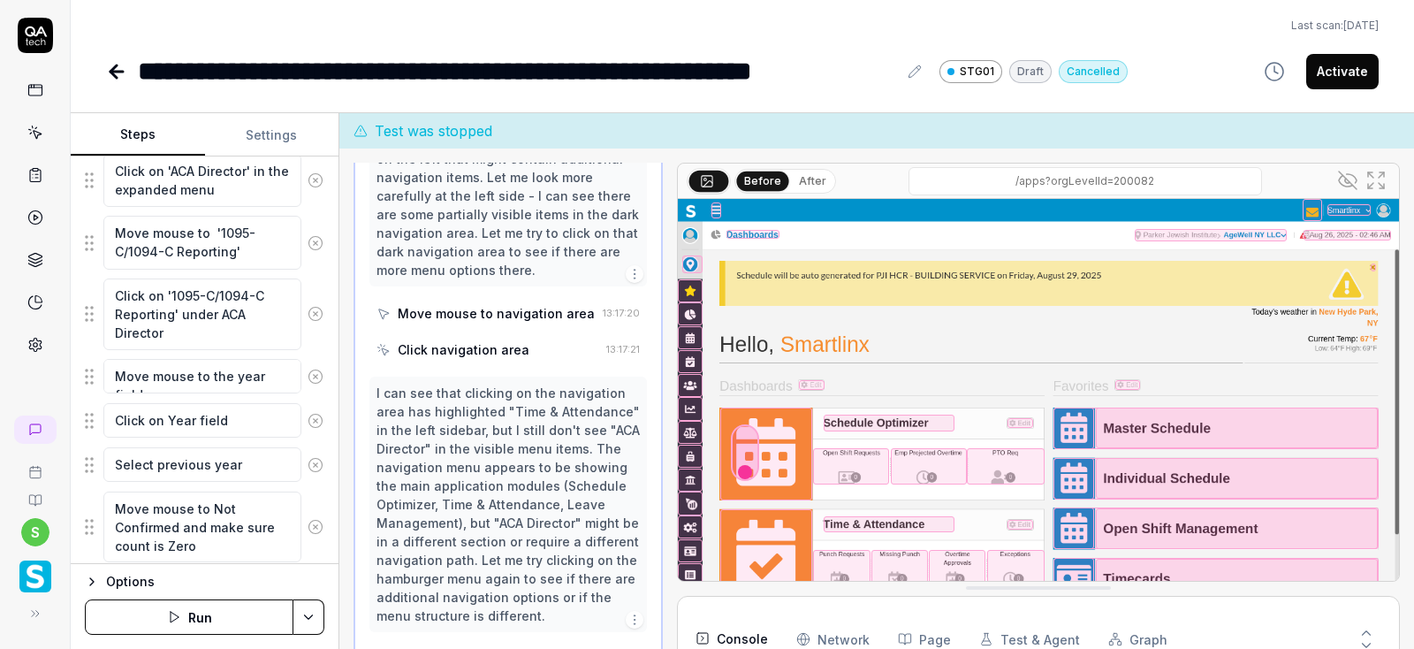
click at [215, 607] on button "Run" at bounding box center [189, 616] width 209 height 35
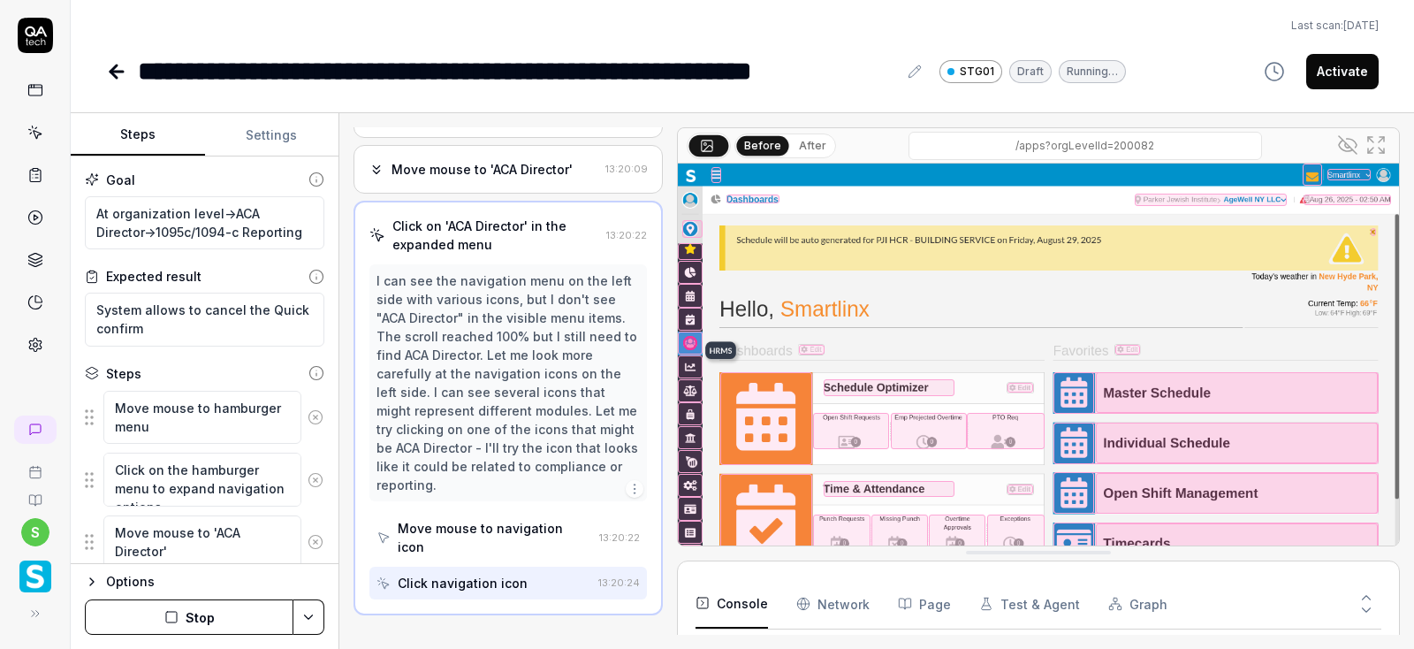
scroll to position [137, 0]
click at [197, 600] on button "Stop" at bounding box center [189, 616] width 209 height 35
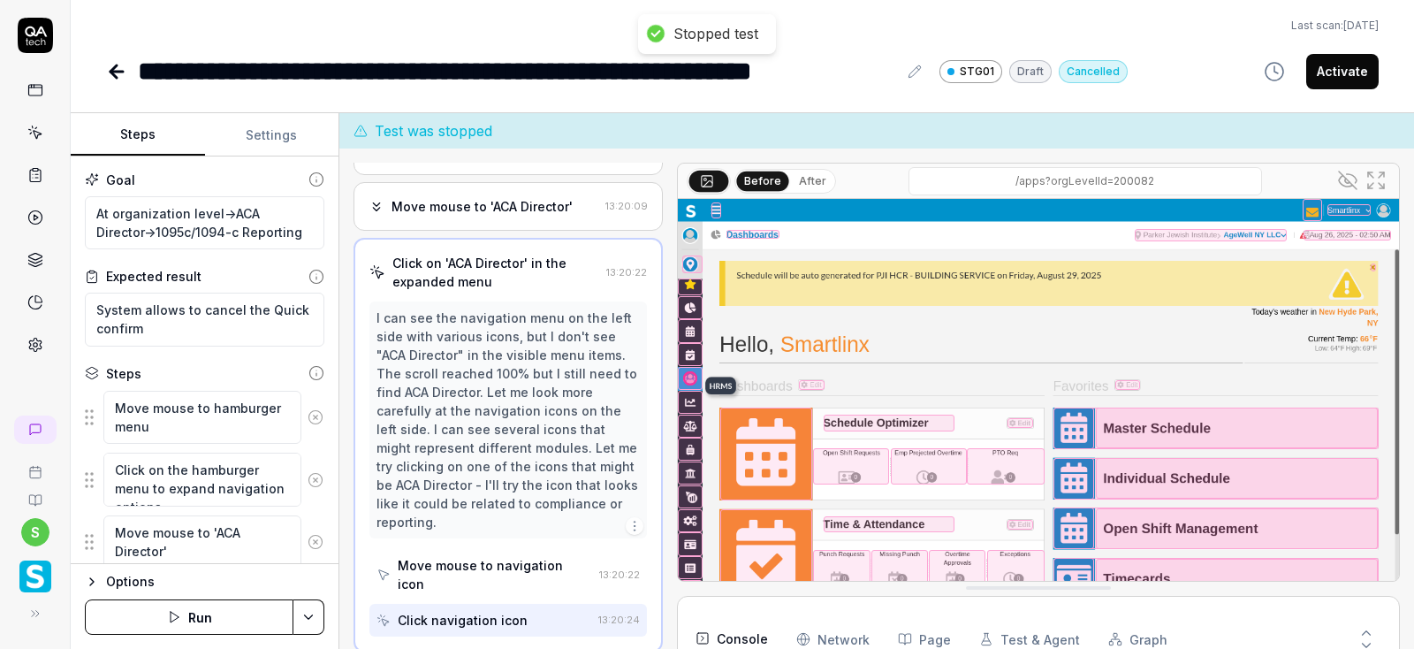
type textarea "*"
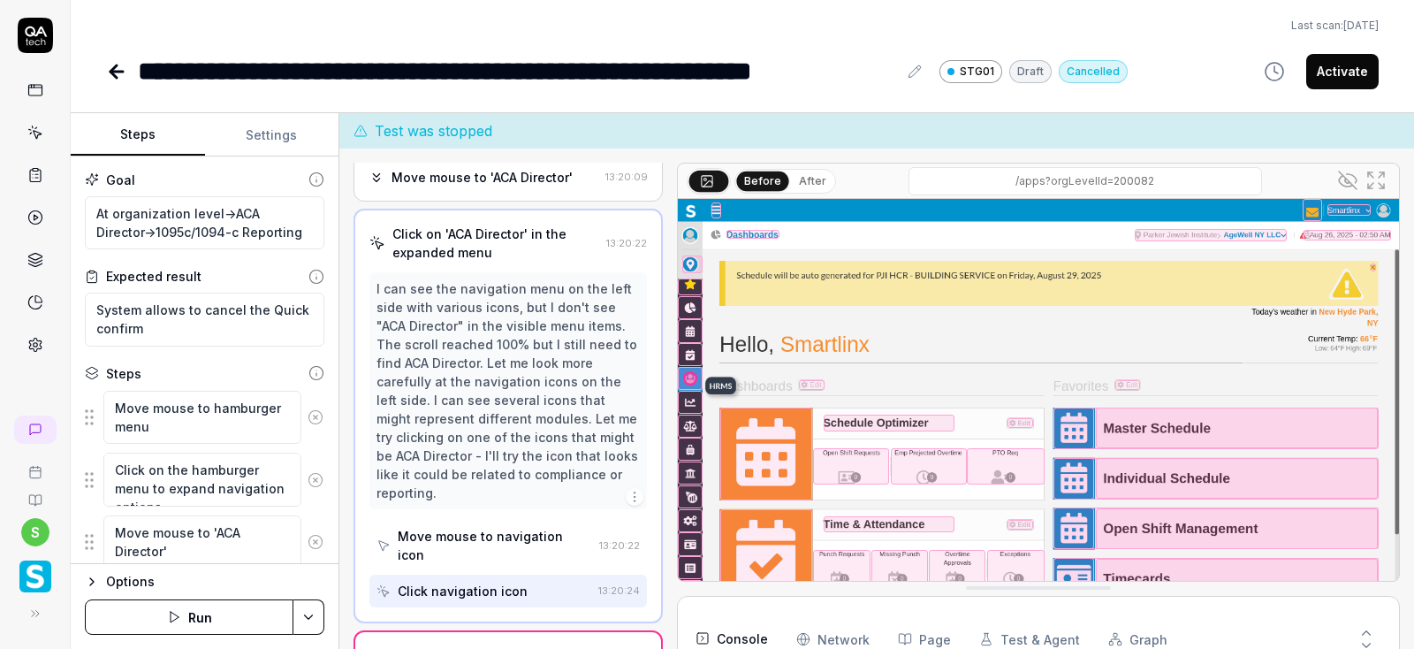
click at [1381, 180] on icon at bounding box center [1375, 180] width 21 height 21
click at [1319, 34] on body "**********" at bounding box center [707, 324] width 1414 height 649
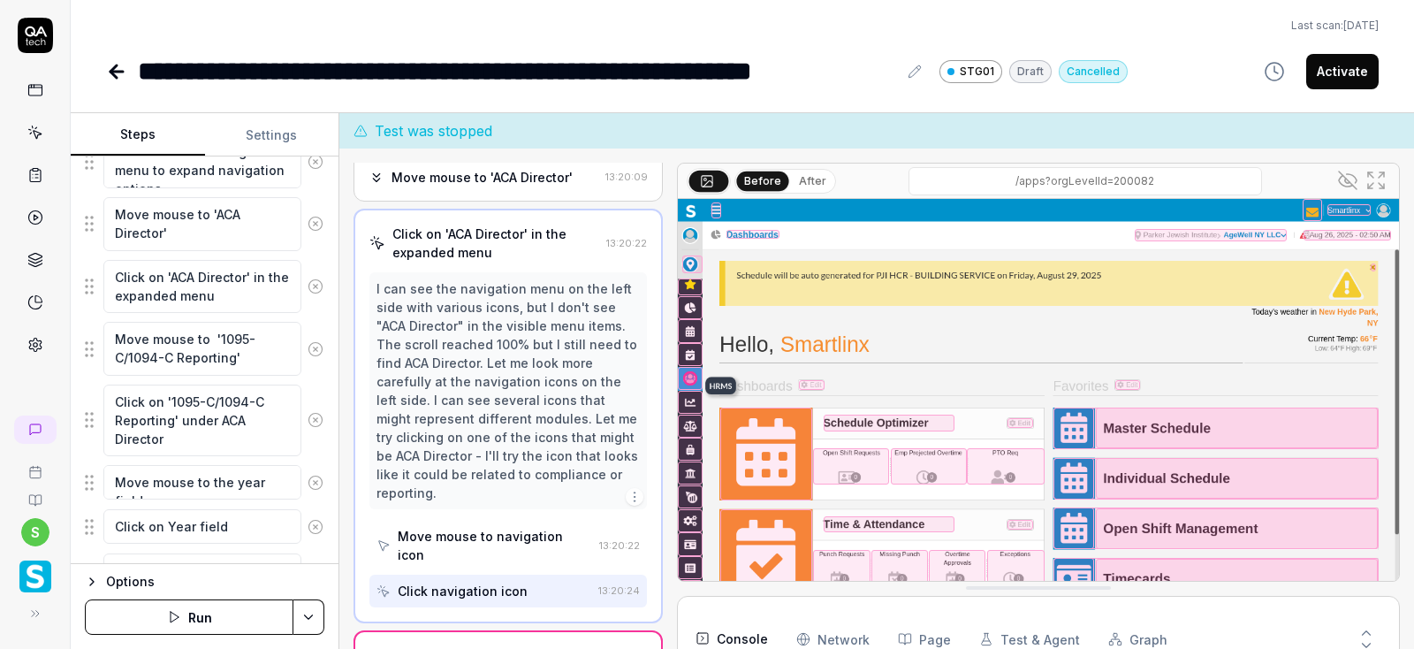
scroll to position [0, 0]
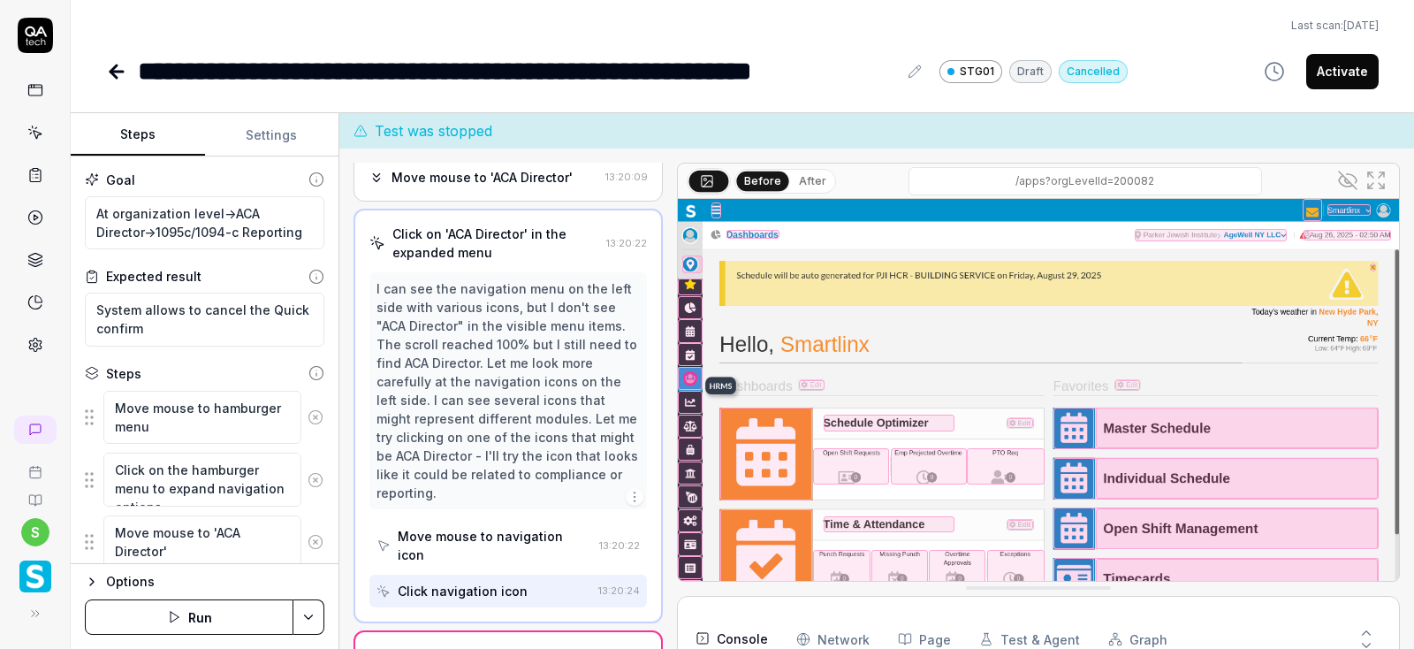
click at [305, 615] on html "**********" at bounding box center [707, 324] width 1414 height 649
click at [263, 533] on div "Run w. Dependencies" at bounding box center [241, 533] width 179 height 39
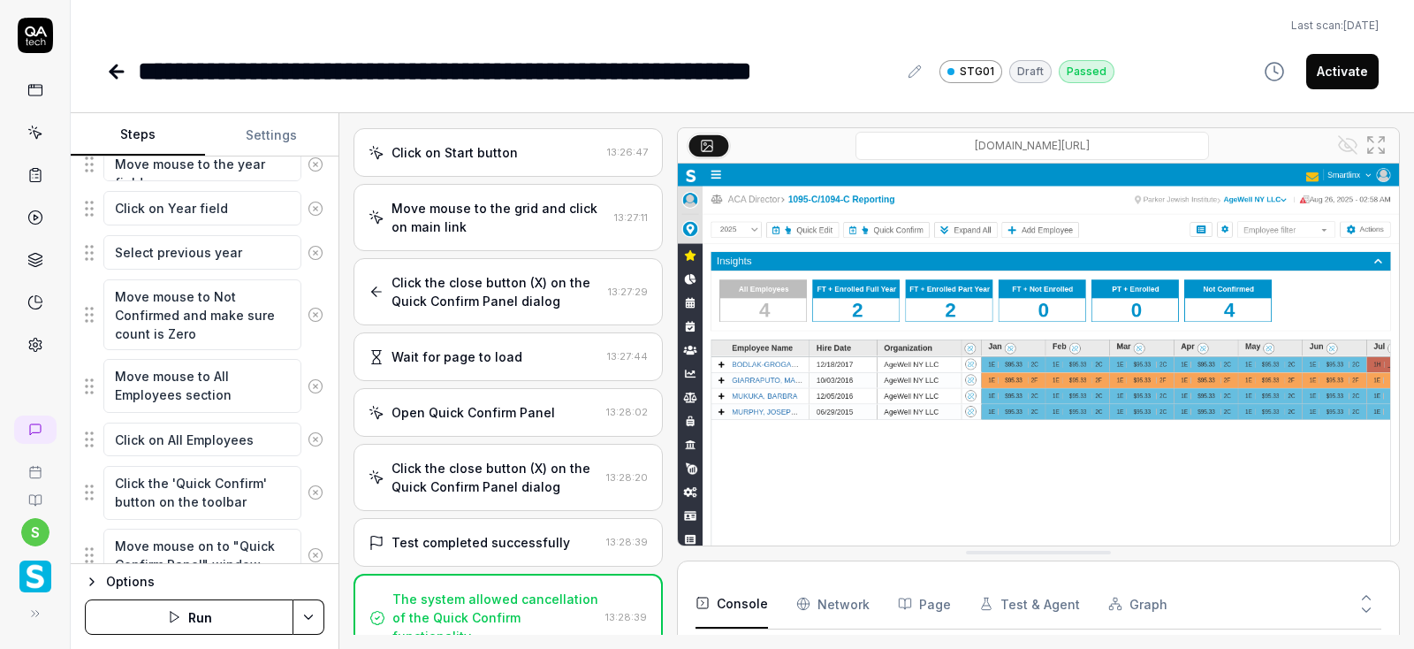
scroll to position [530, 0]
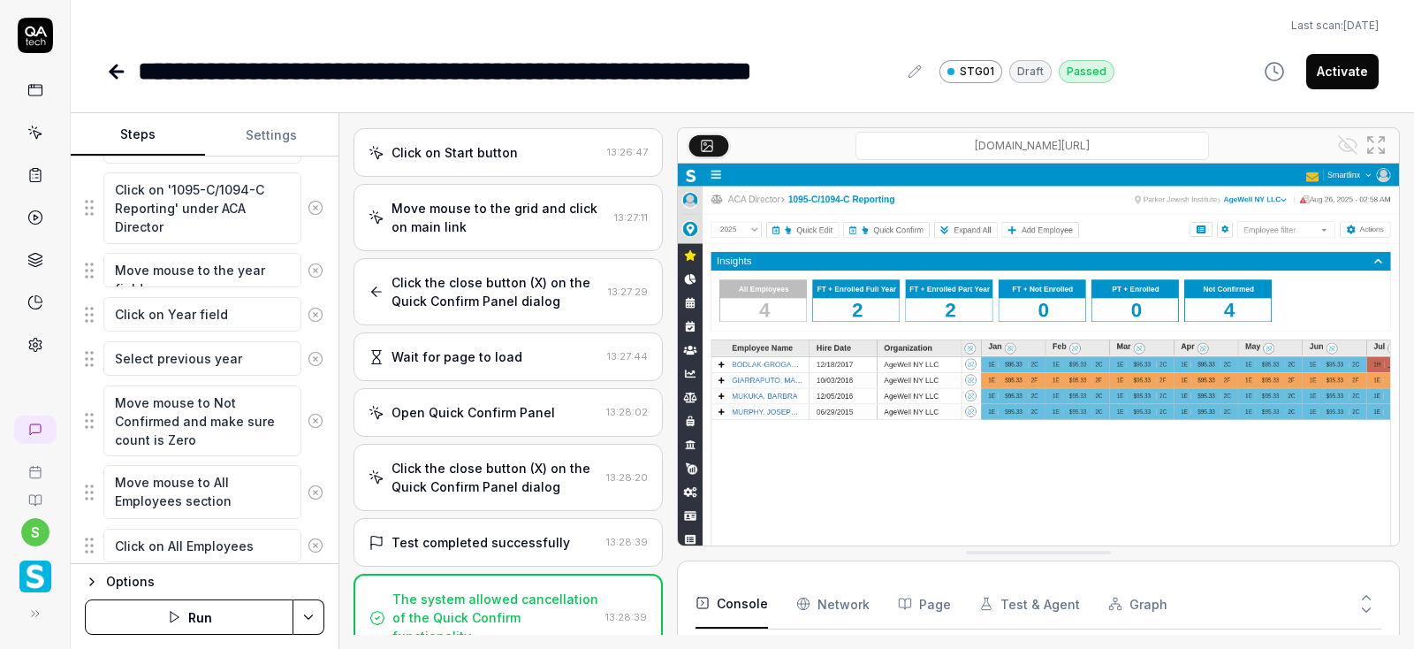
click at [493, 361] on div "Wait for page to load" at bounding box center [456, 356] width 131 height 19
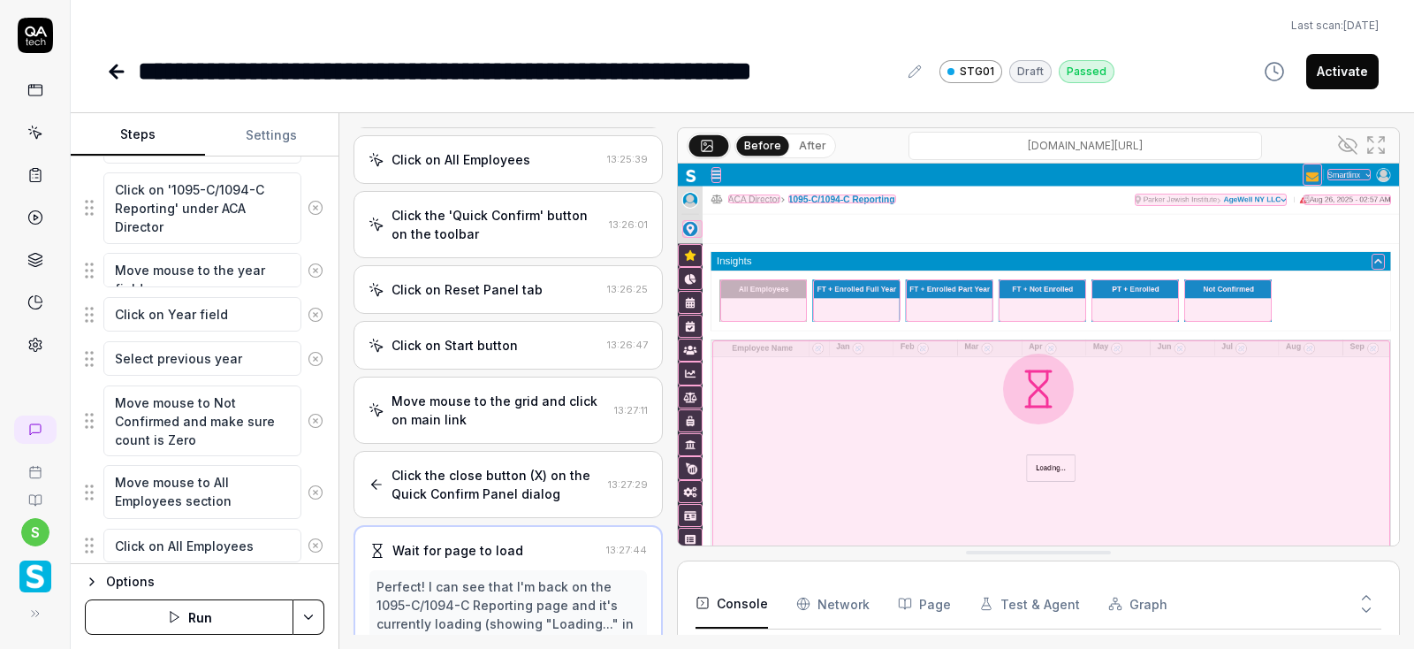
click at [486, 352] on div "Click on Start button 13:26:47" at bounding box center [507, 345] width 309 height 49
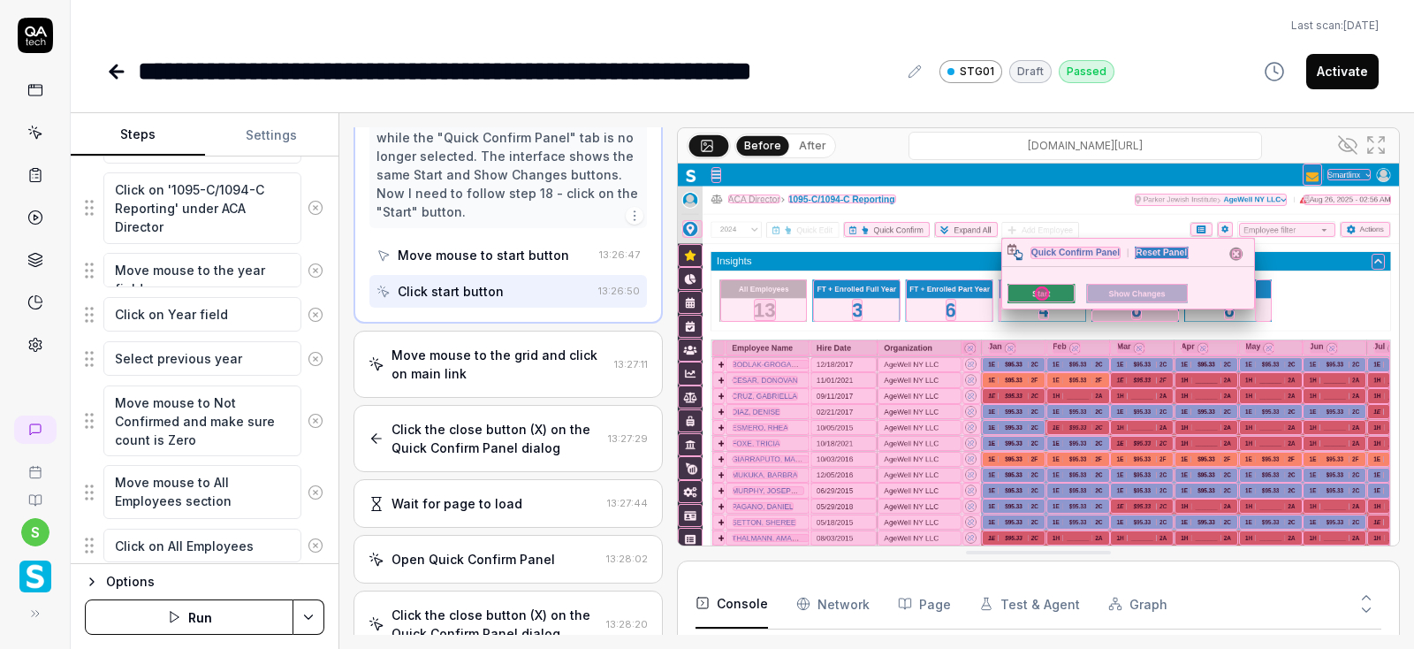
scroll to position [952, 0]
click at [471, 352] on div "Move mouse to the grid and click on main link" at bounding box center [499, 362] width 216 height 37
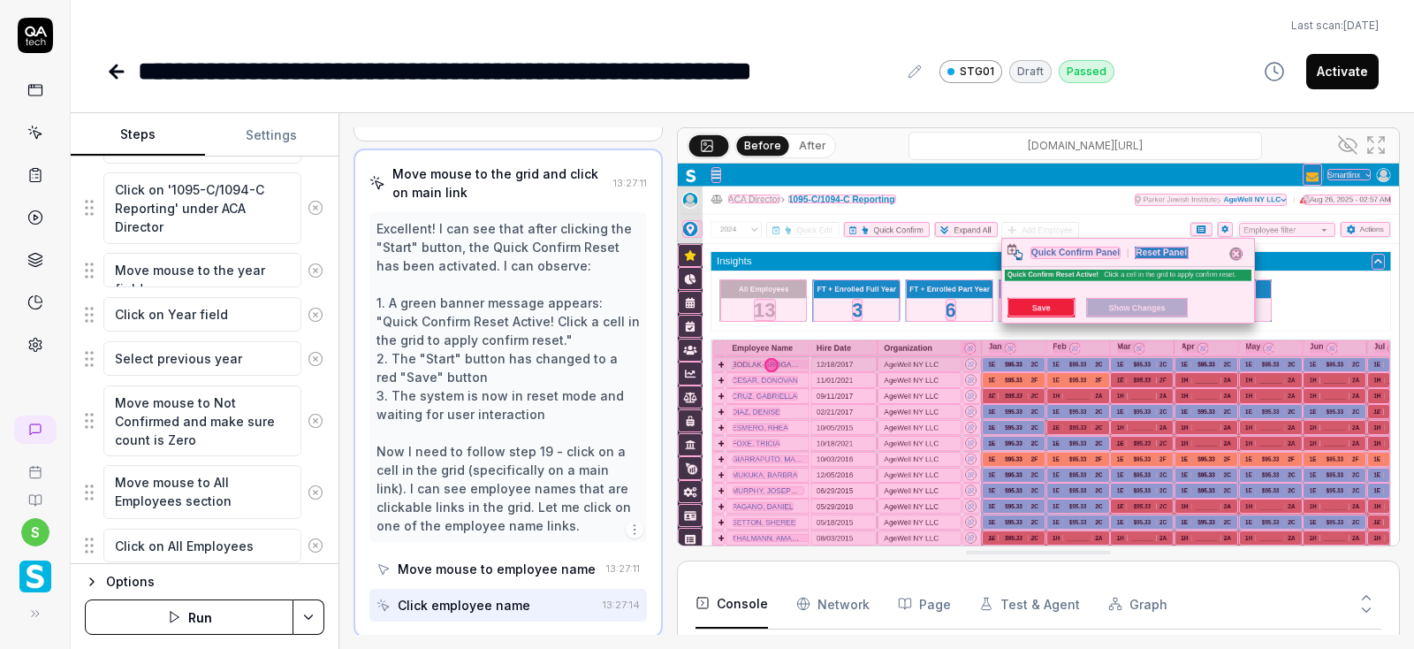
scroll to position [893, 0]
click at [1342, 149] on icon at bounding box center [1347, 144] width 21 height 21
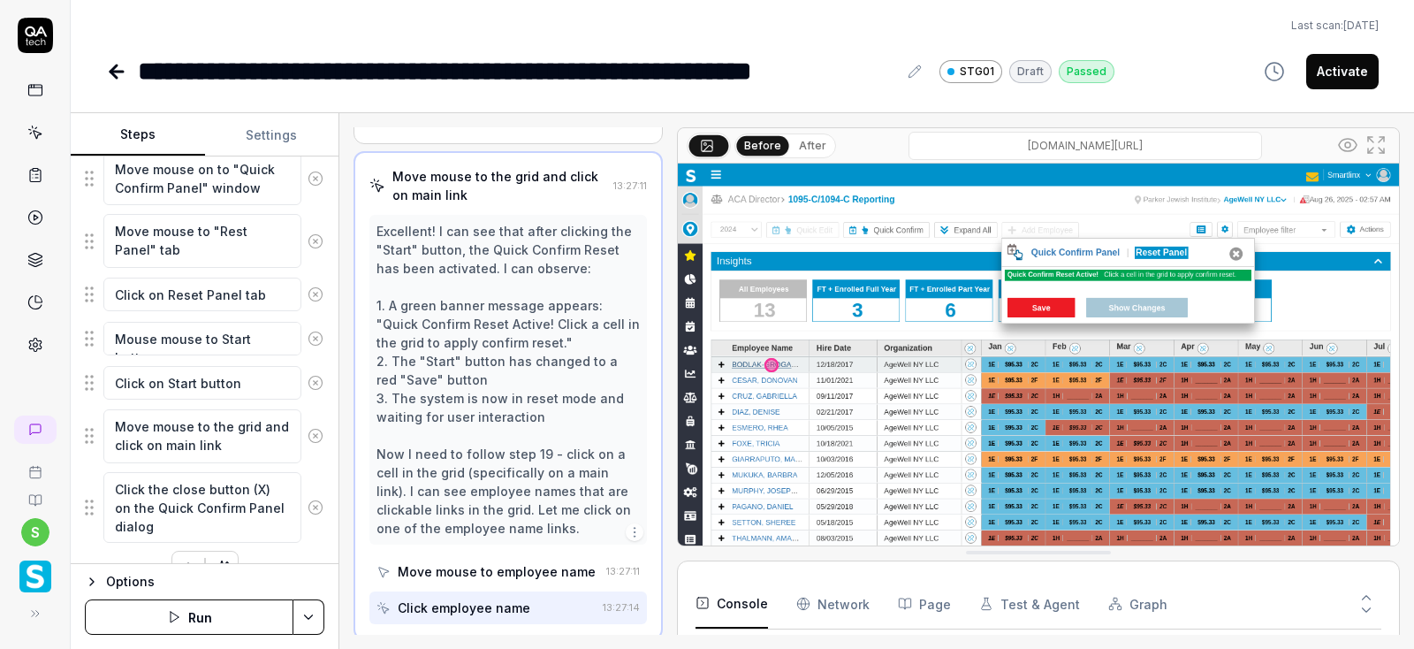
scroll to position [1041, 0]
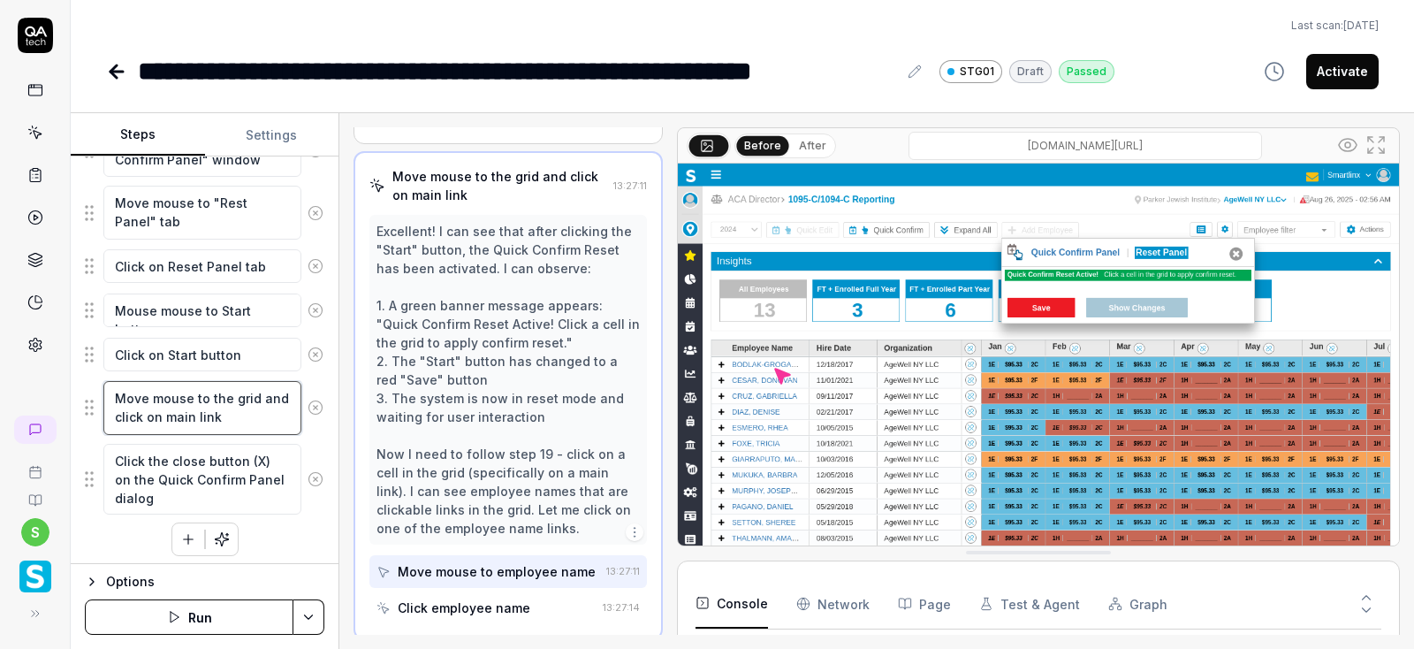
click at [250, 409] on textarea "Move mouse to the grid and click on main link" at bounding box center [202, 408] width 198 height 54
click at [1345, 144] on circle at bounding box center [1347, 144] width 5 height 5
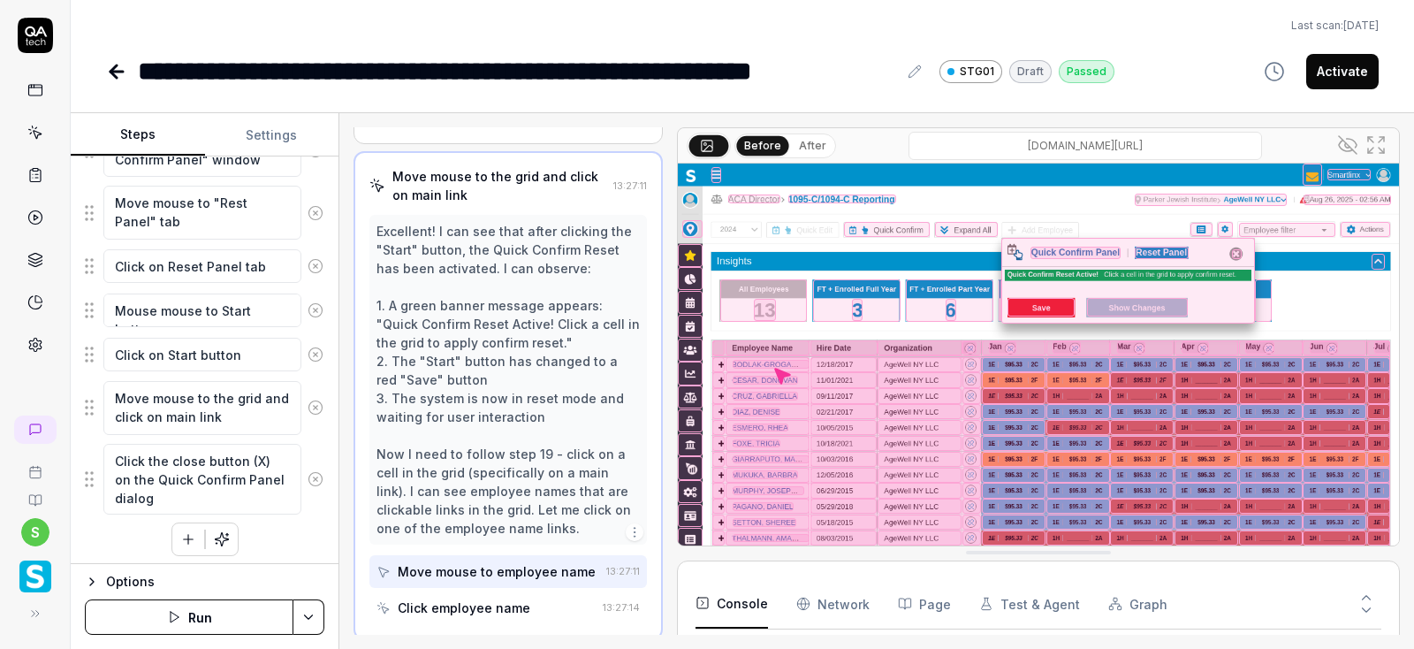
click at [1348, 142] on icon at bounding box center [1347, 144] width 21 height 21
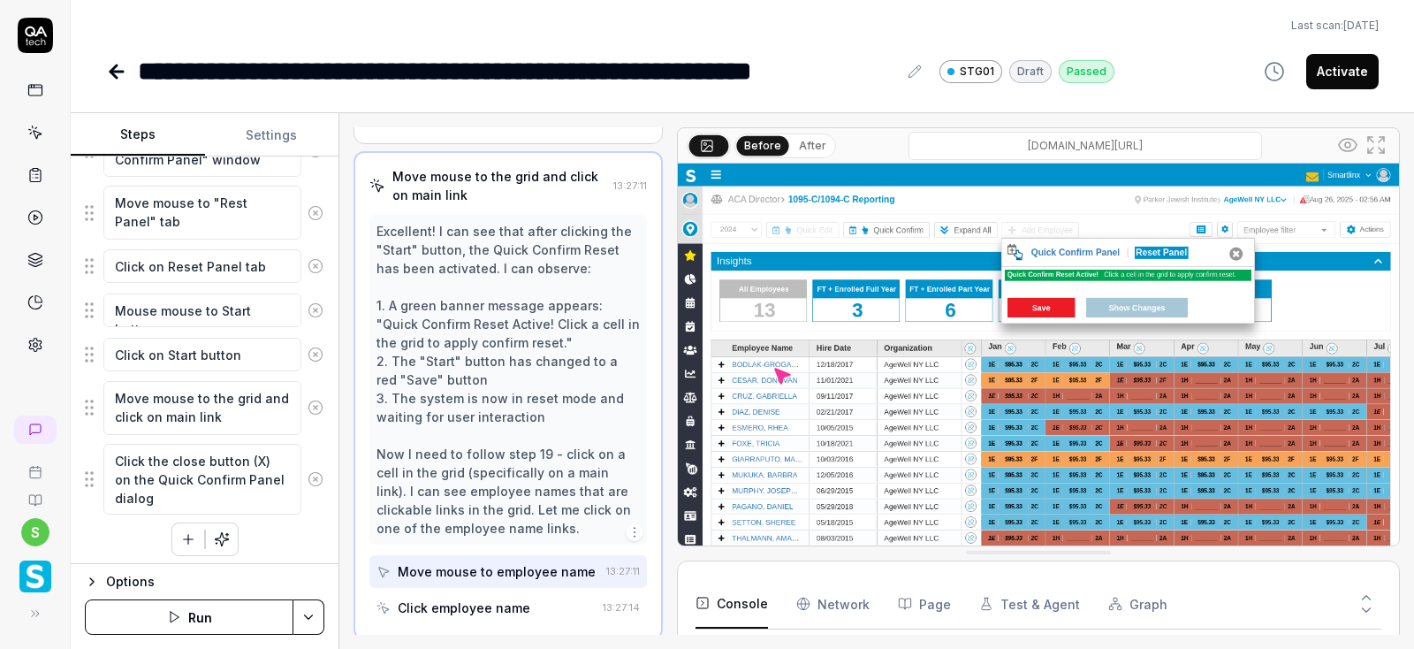
click at [1340, 139] on icon at bounding box center [1347, 144] width 21 height 21
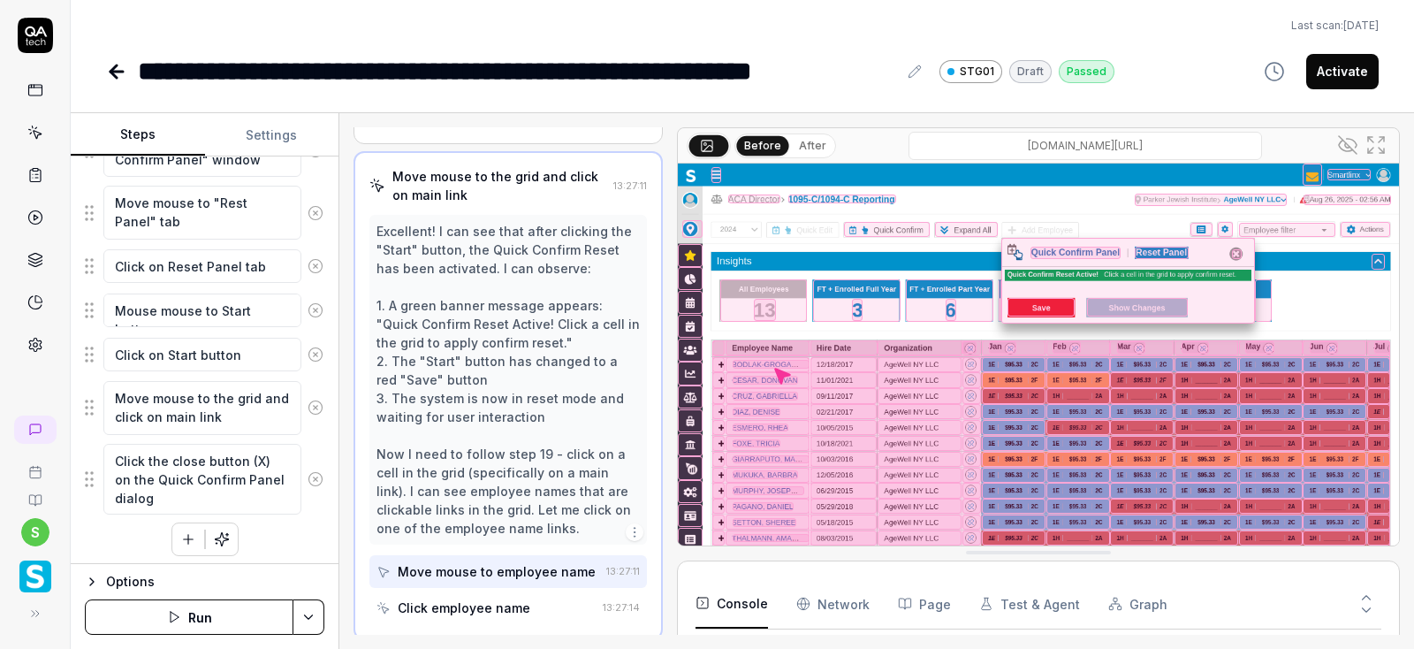
click at [1372, 144] on icon at bounding box center [1375, 144] width 21 height 21
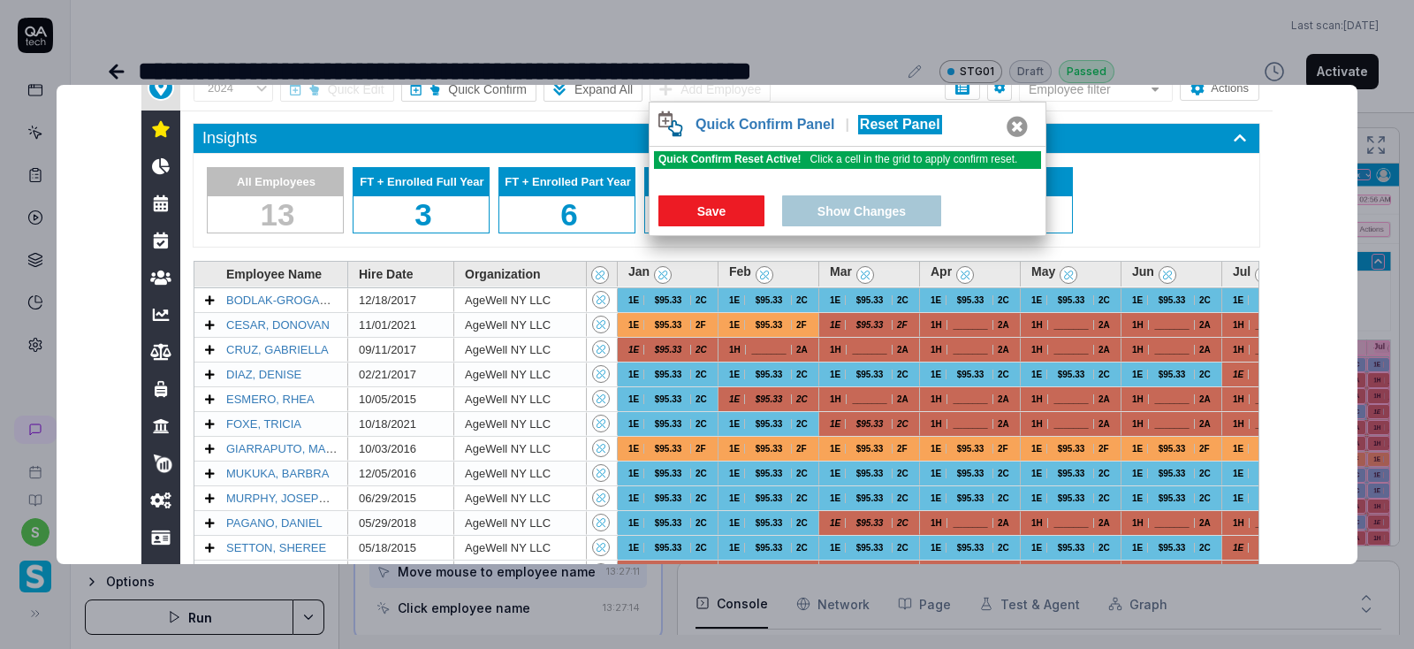
scroll to position [445, 0]
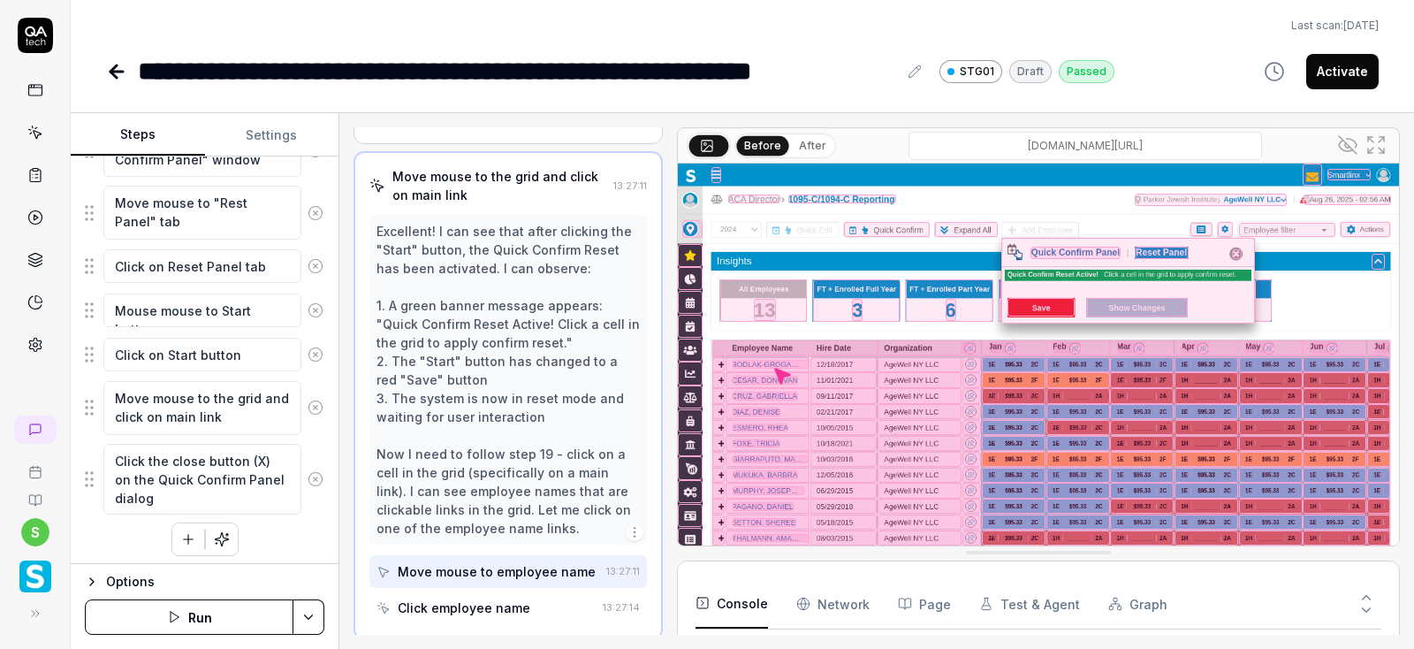
click at [1270, 38] on body "**********" at bounding box center [707, 324] width 1414 height 649
click at [971, 342] on div at bounding box center [969, 347] width 14 height 12
click at [975, 343] on div at bounding box center [969, 347] width 14 height 12
click at [967, 347] on div at bounding box center [969, 347] width 14 height 12
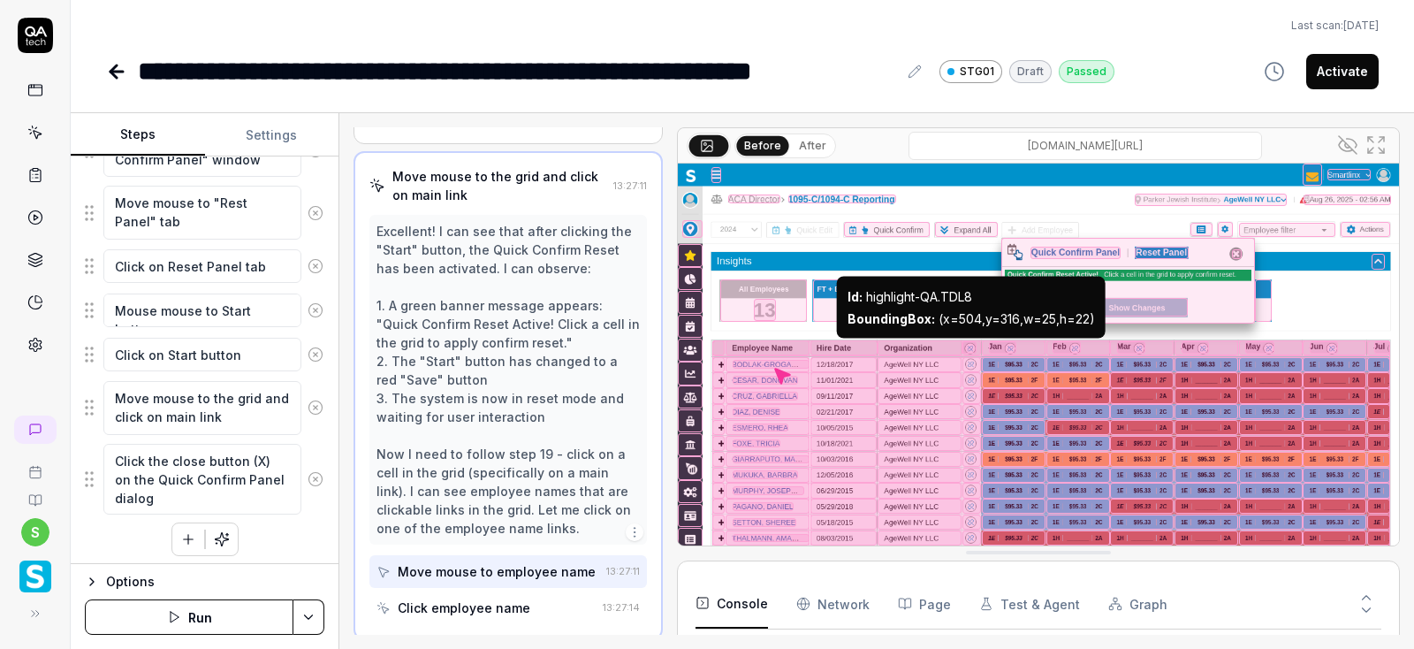
click at [975, 348] on div at bounding box center [969, 347] width 14 height 12
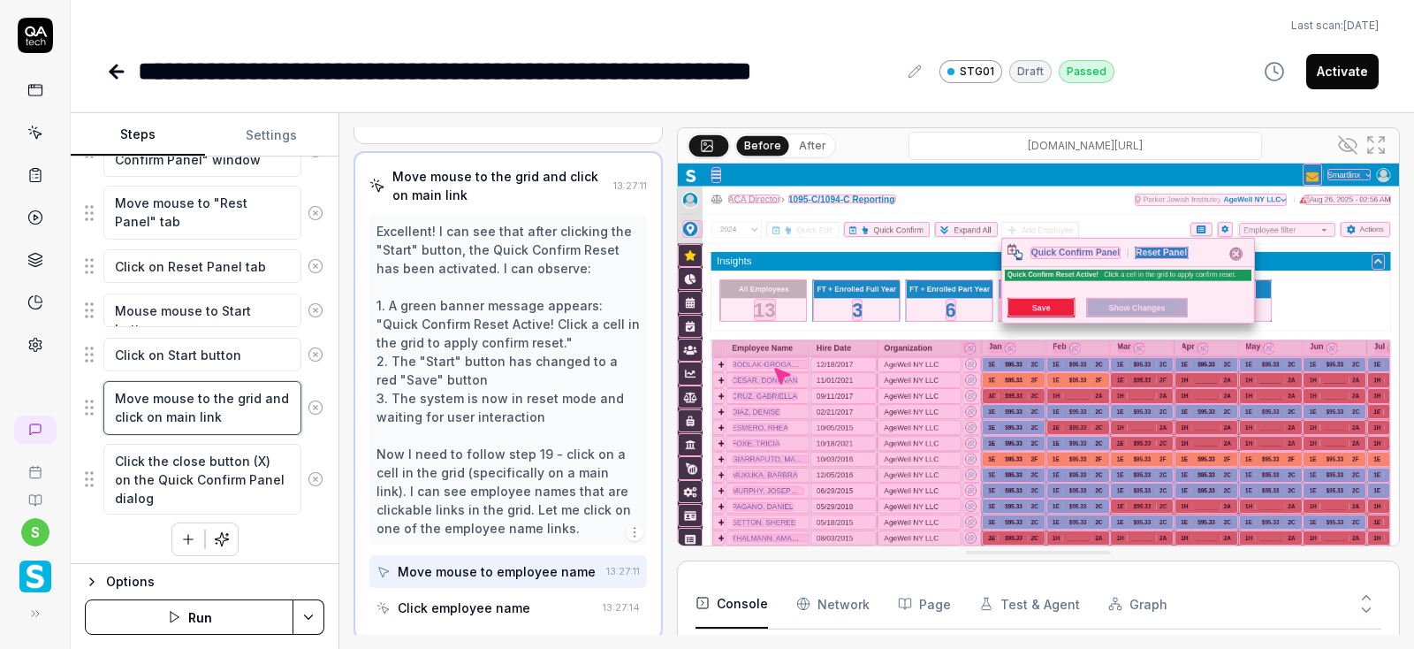
click at [244, 414] on textarea "Move mouse to the grid and click on main link" at bounding box center [202, 408] width 198 height 54
type textarea "*"
drag, startPoint x: 258, startPoint y: 394, endPoint x: 282, endPoint y: 412, distance: 29.7
click at [282, 412] on textarea "Move mouse to the grid and click on main link" at bounding box center [202, 408] width 198 height 54
type textarea "Move mouse to the grid"
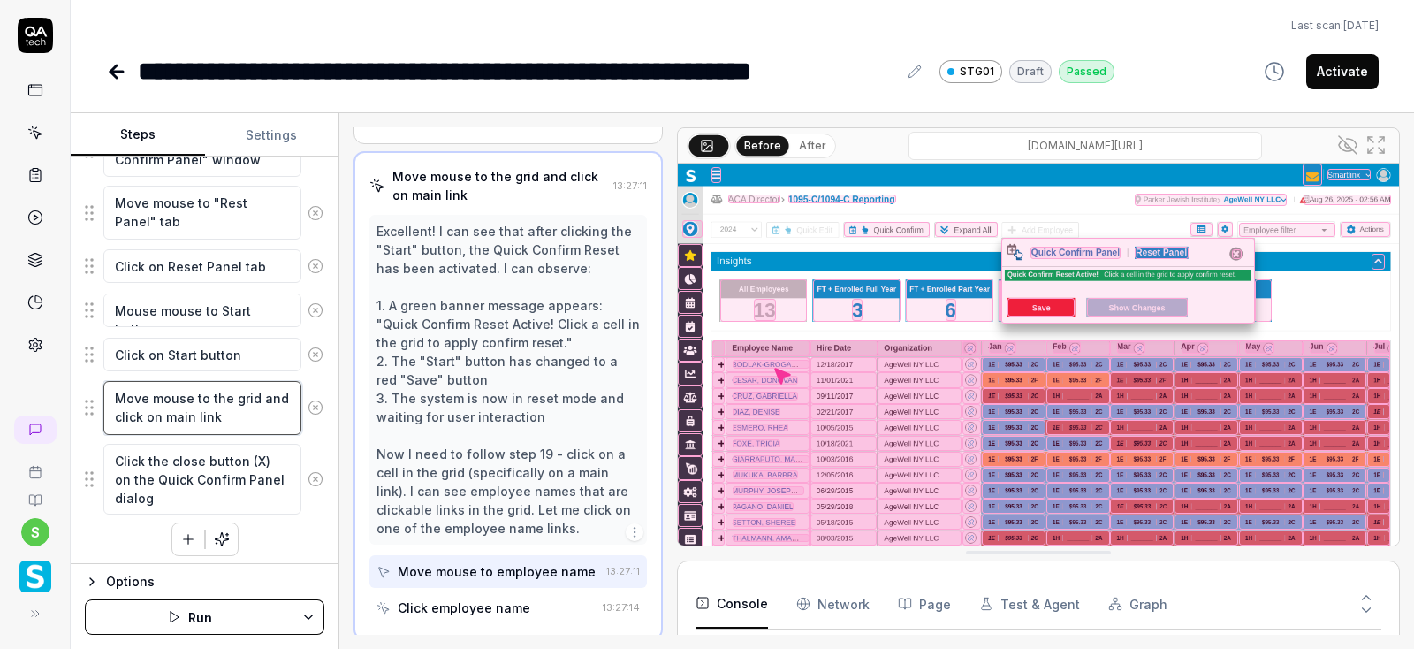
type textarea "*"
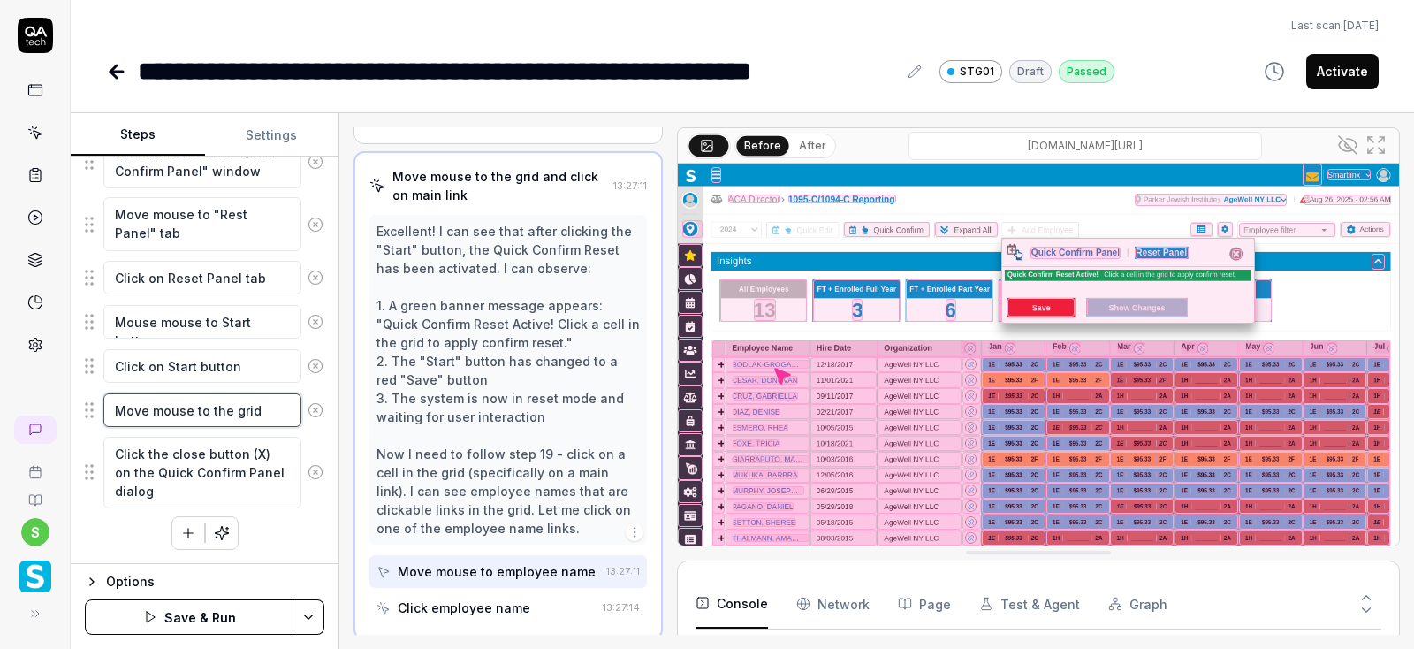
scroll to position [1022, 0]
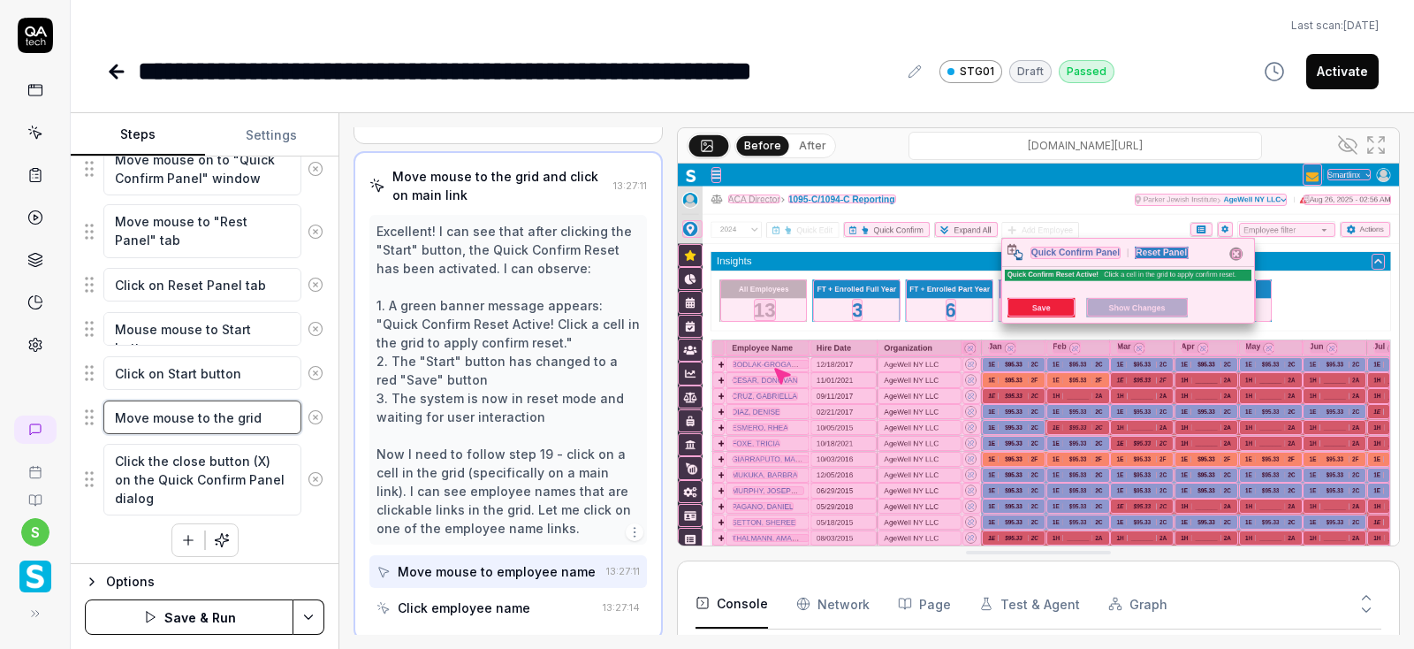
type textarea "Move mouse to the grid"
type textarea "*"
type textarea "Move mouse to the grid"
type textarea "*"
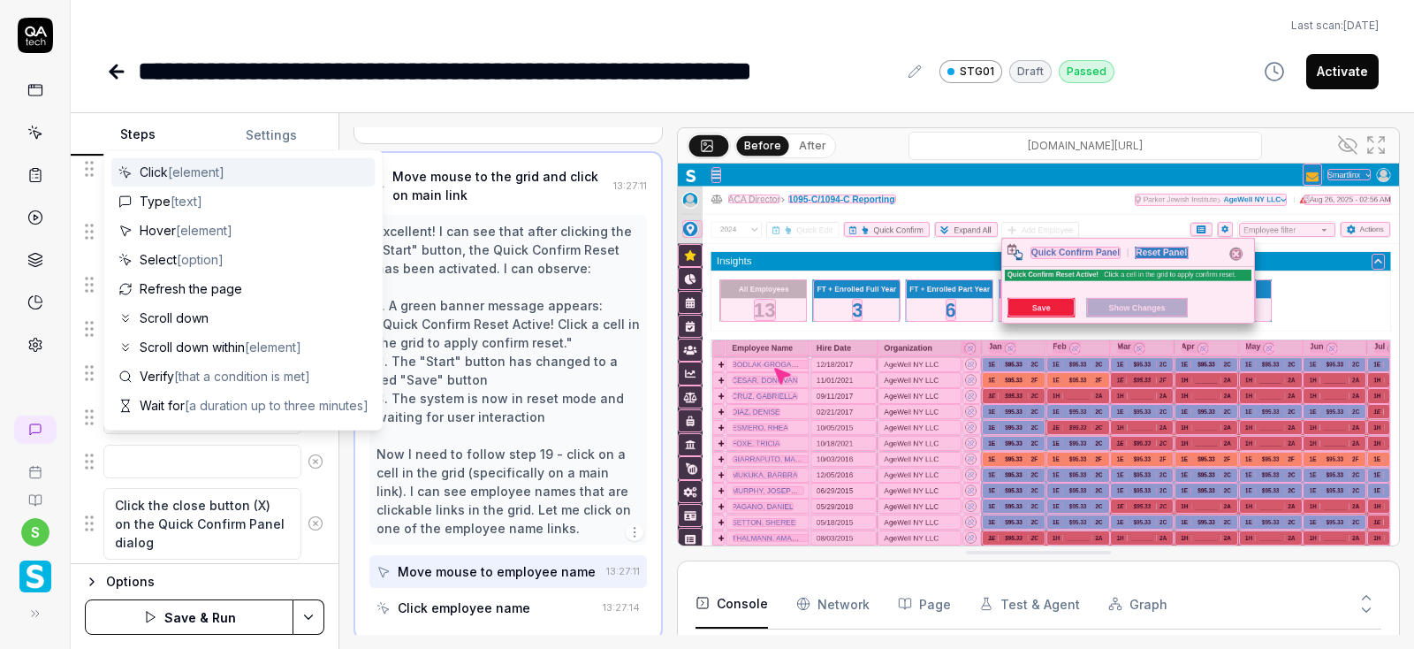
type textarea "M"
type textarea "*"
type textarea "Mo"
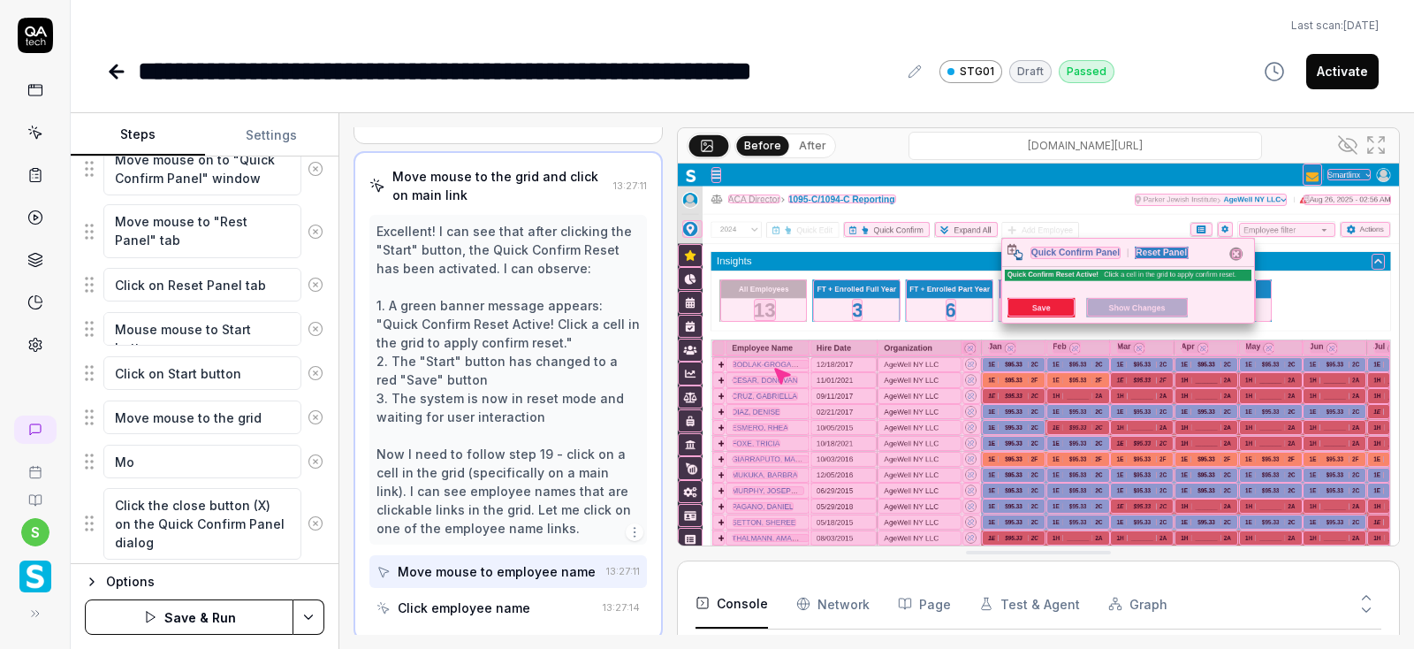
type textarea "*"
type textarea "Mov"
type textarea "*"
type textarea "Move"
type textarea "*"
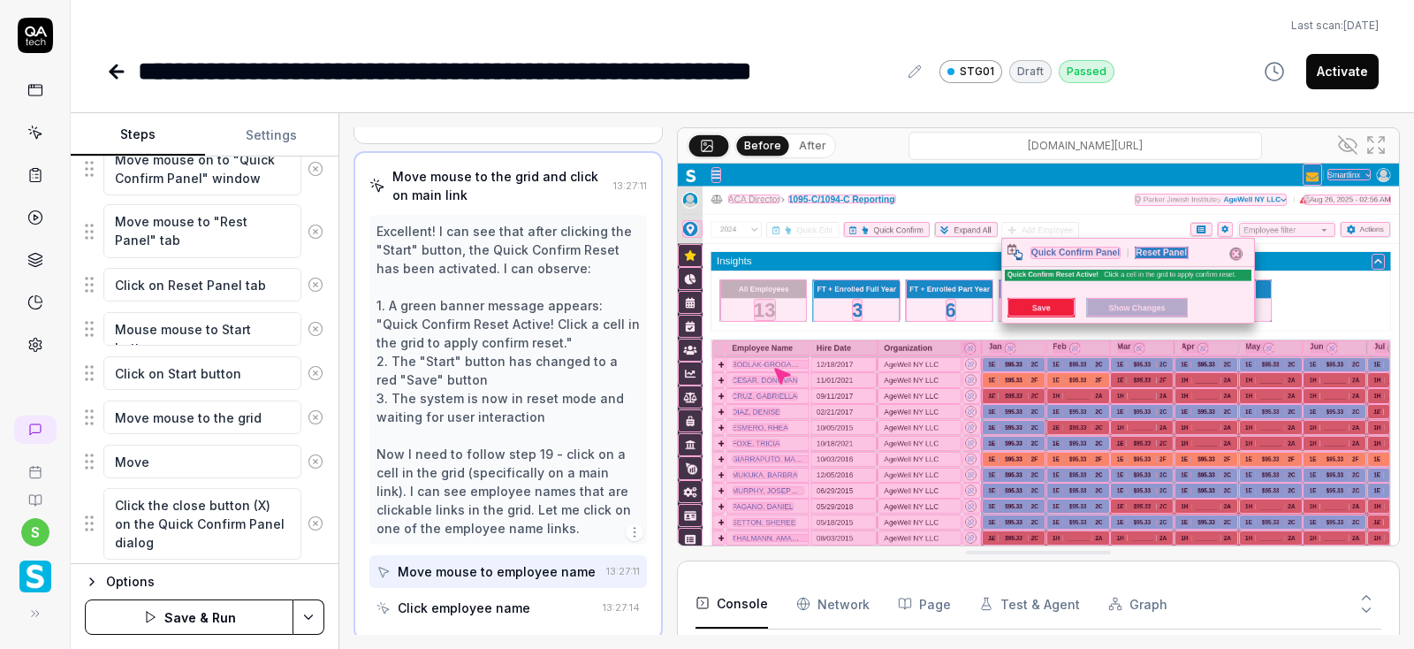
type textarea "Move"
type textarea "*"
type textarea "Move m"
type textarea "*"
type textarea "Move mo"
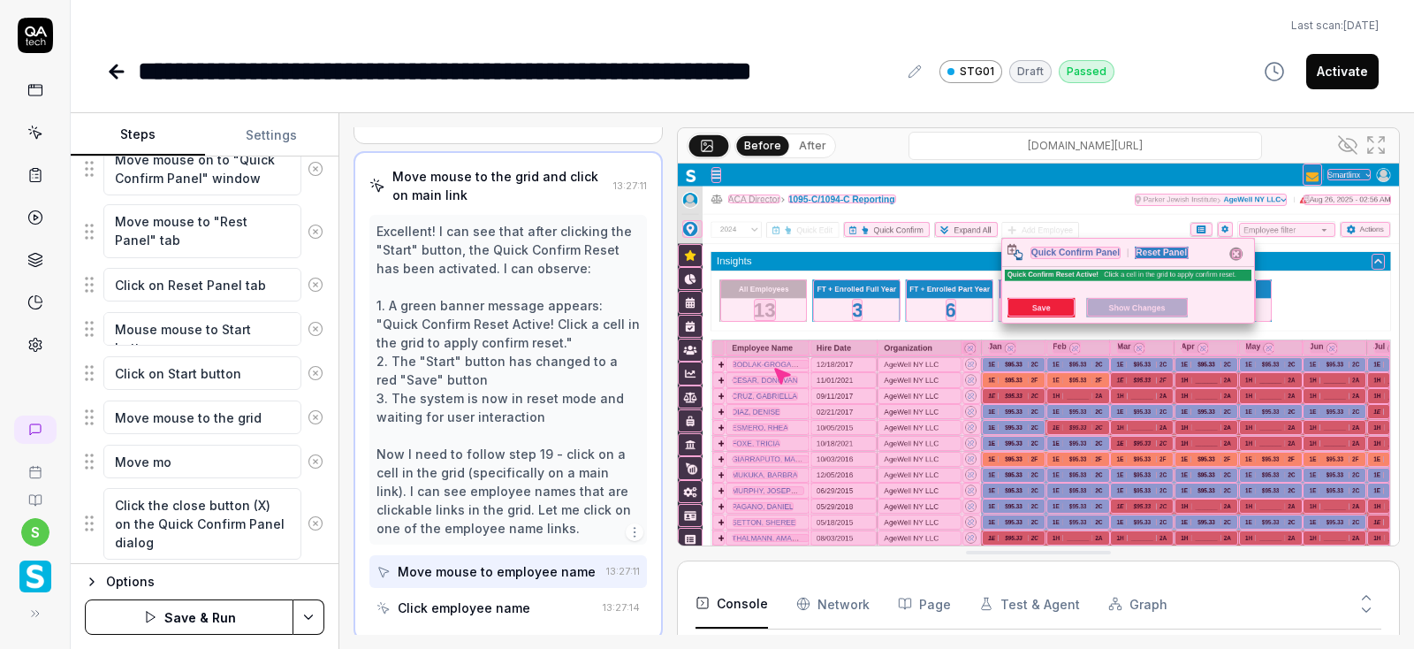
type textarea "*"
type textarea "Move mou"
type textarea "*"
type textarea "Move mous"
type textarea "*"
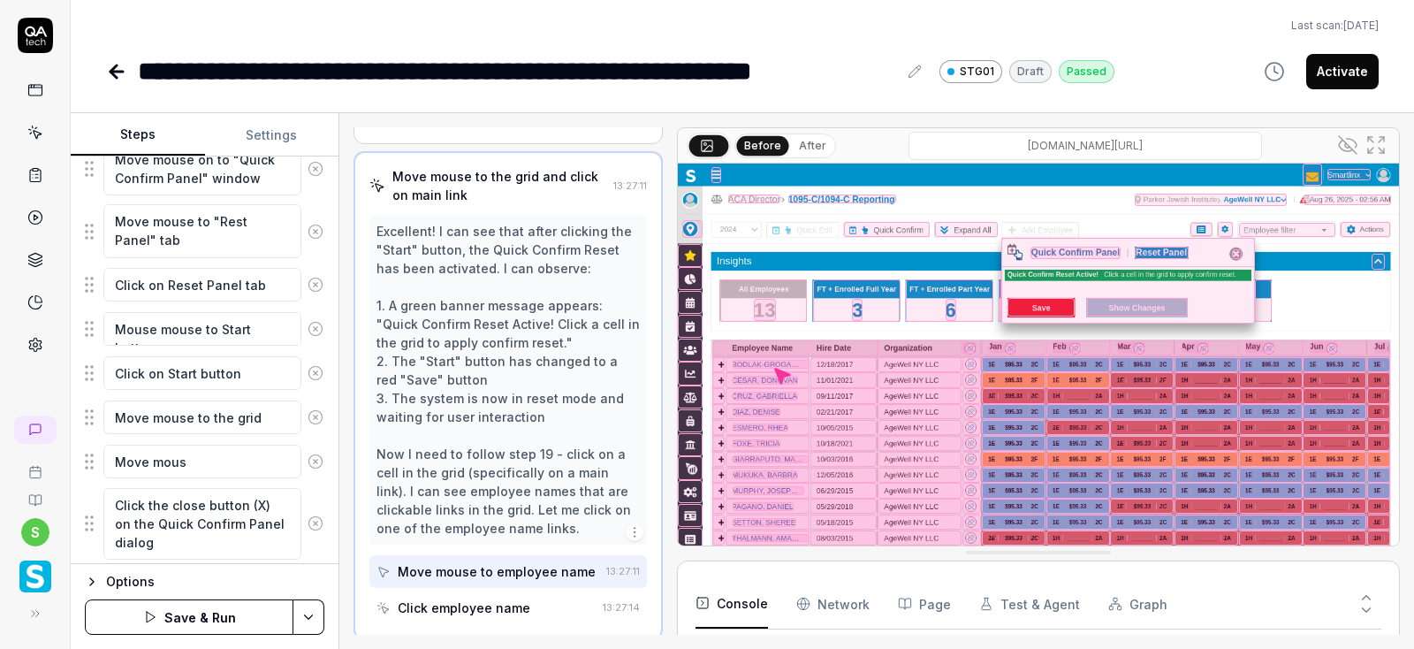
type textarea "Move mouse"
type textarea "*"
type textarea "Move mouse"
type textarea "*"
type textarea "Move mouse t"
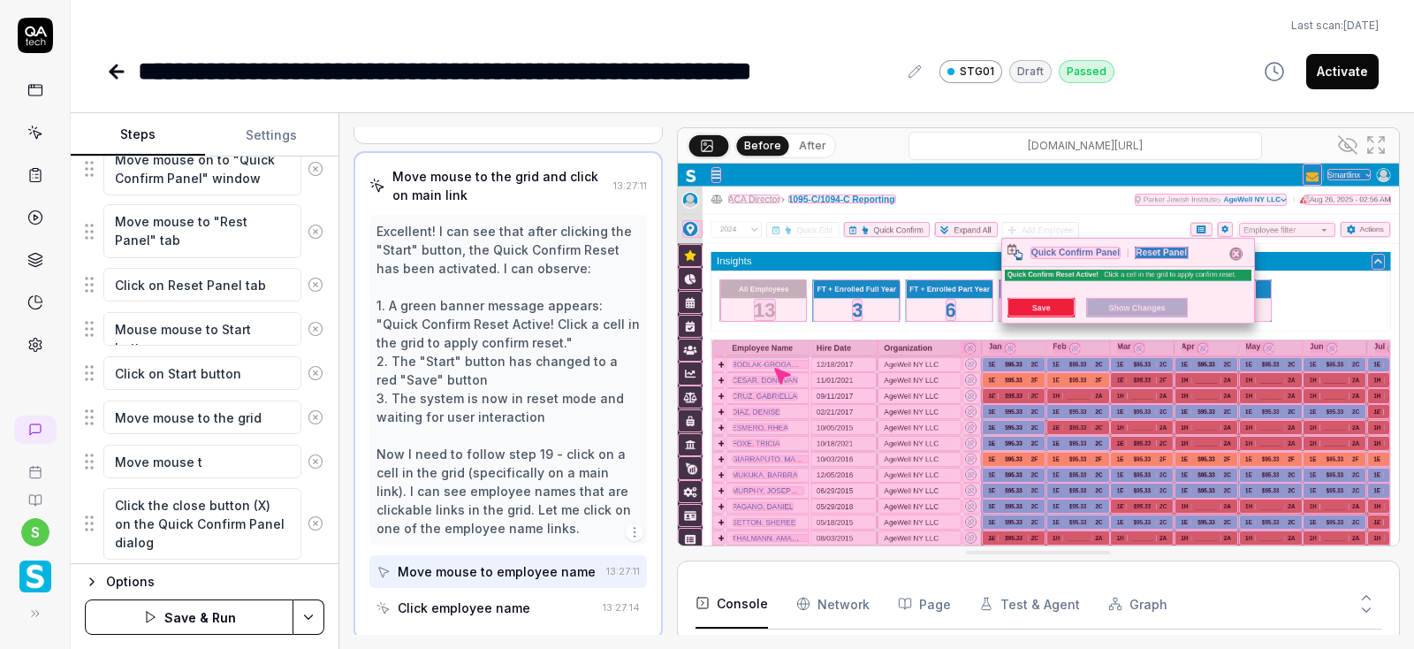
type textarea "*"
type textarea "Move mouse to"
type textarea "*"
type textarea "Move mouse to"
type textarea "*"
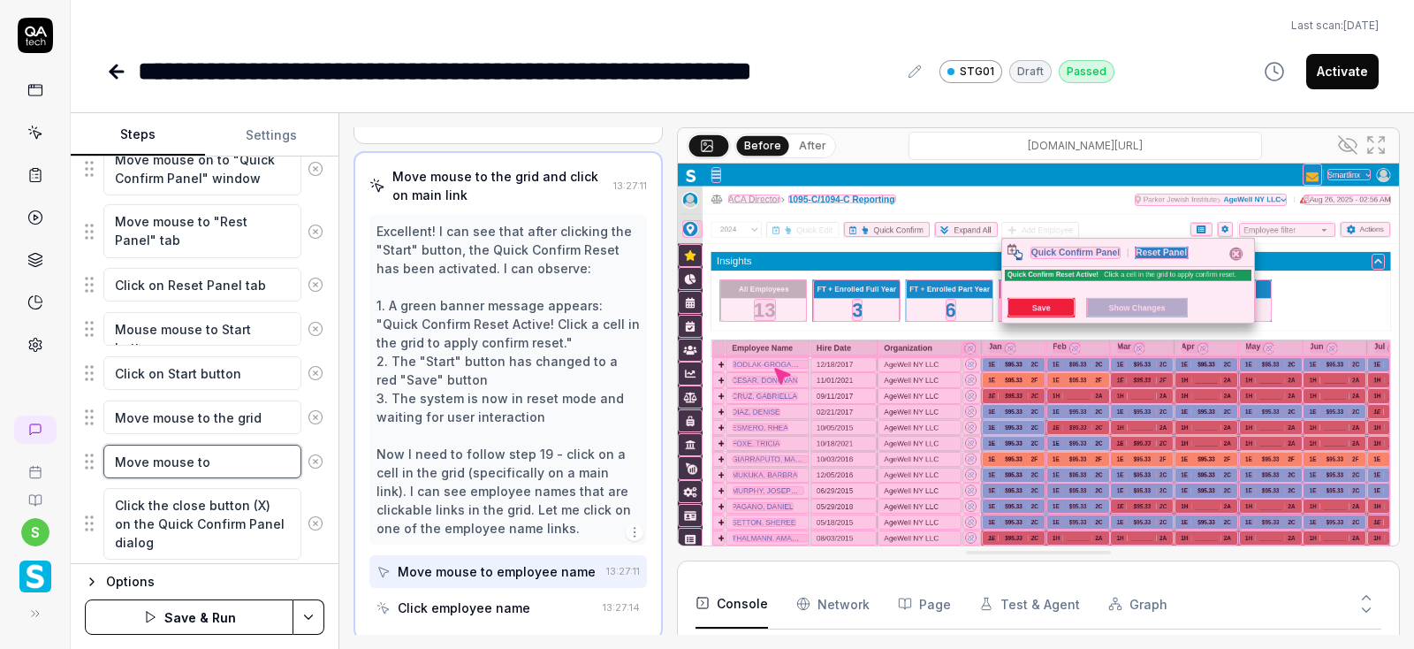
type textarea "Move mouse to Q"
type textarea "*"
type textarea "Move mouse to QA"
type textarea "*"
type textarea "Move mouse to QA."
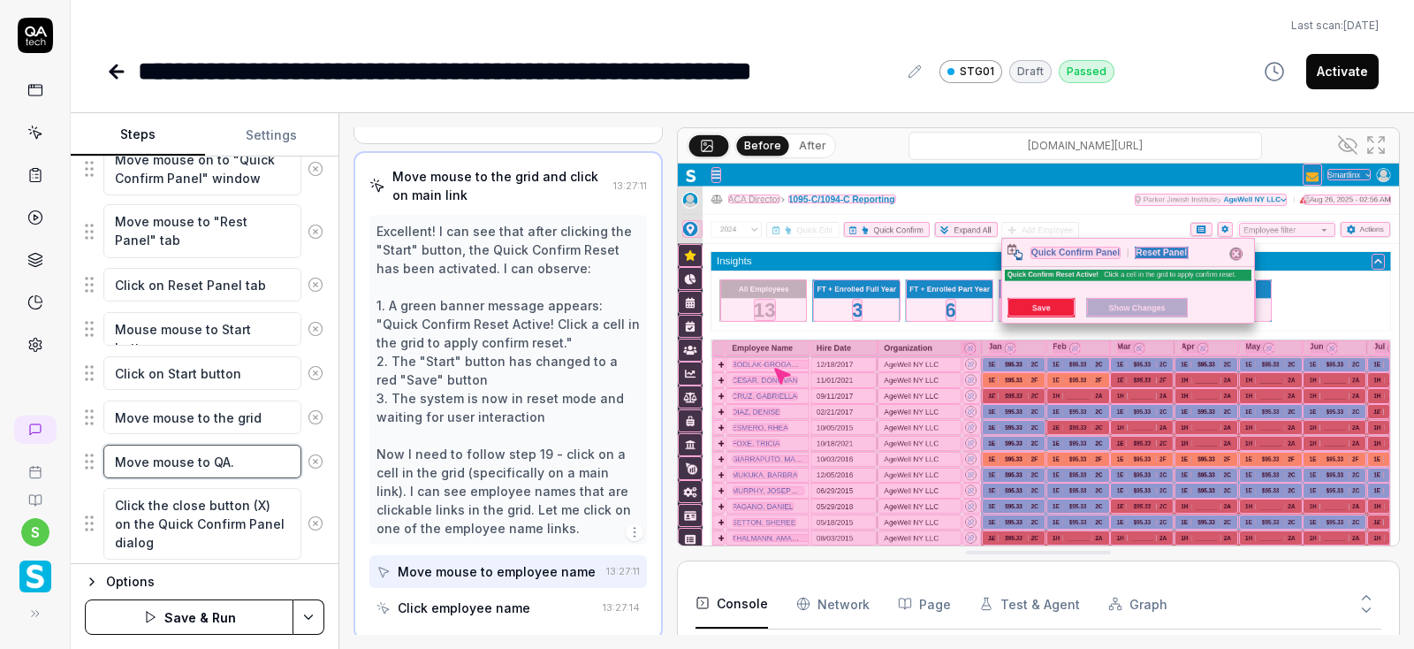
type textarea "*"
type textarea "Move mouse to QA.T"
type textarea "*"
type textarea "Move mouse to QA.TD"
type textarea "*"
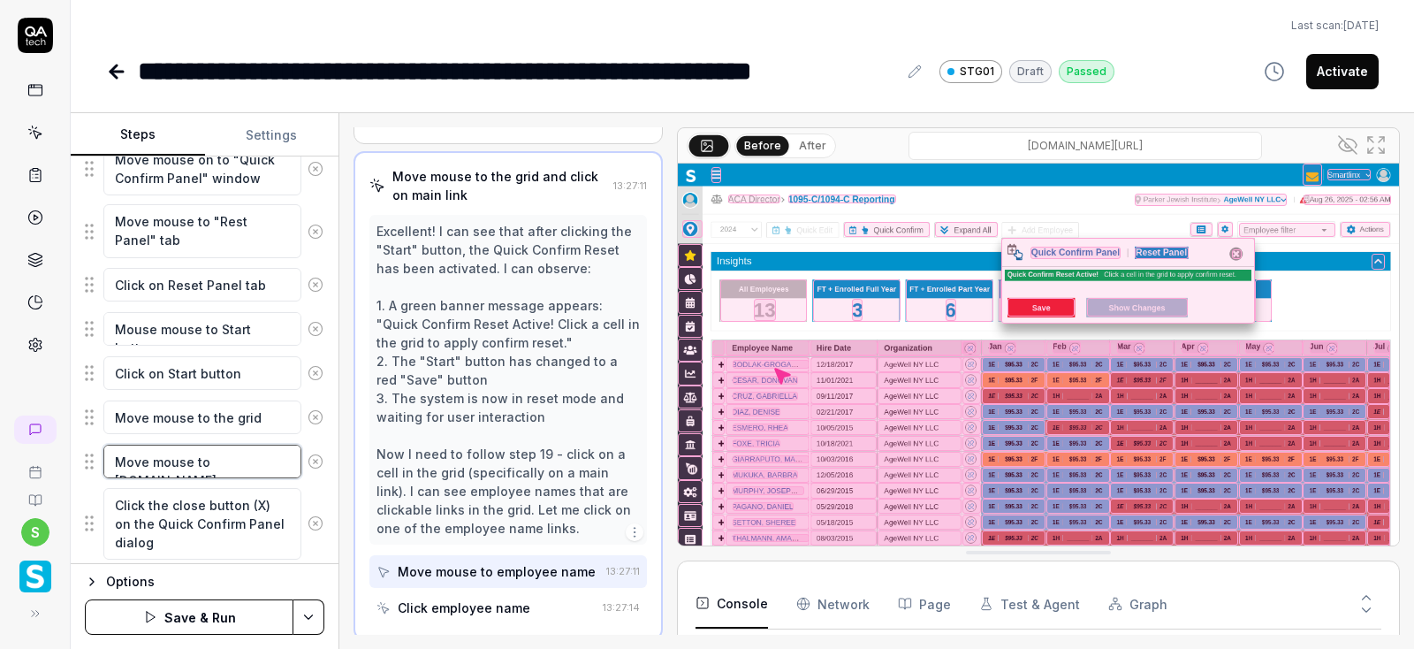
type textarea "Move mouse to QA.TDL"
type textarea "*"
type textarea "Move mouse to QA.TDL8"
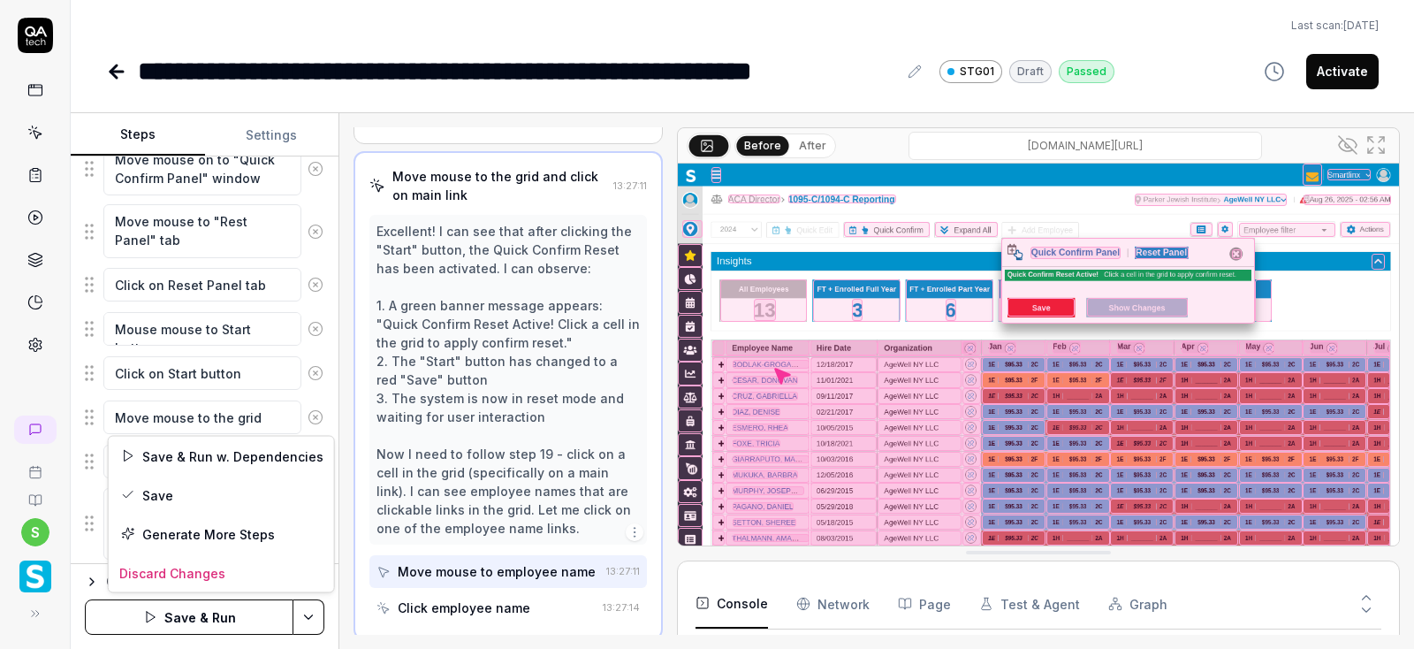
click at [312, 613] on html "**********" at bounding box center [707, 324] width 1414 height 649
click at [555, 26] on html "**********" at bounding box center [707, 324] width 1414 height 649
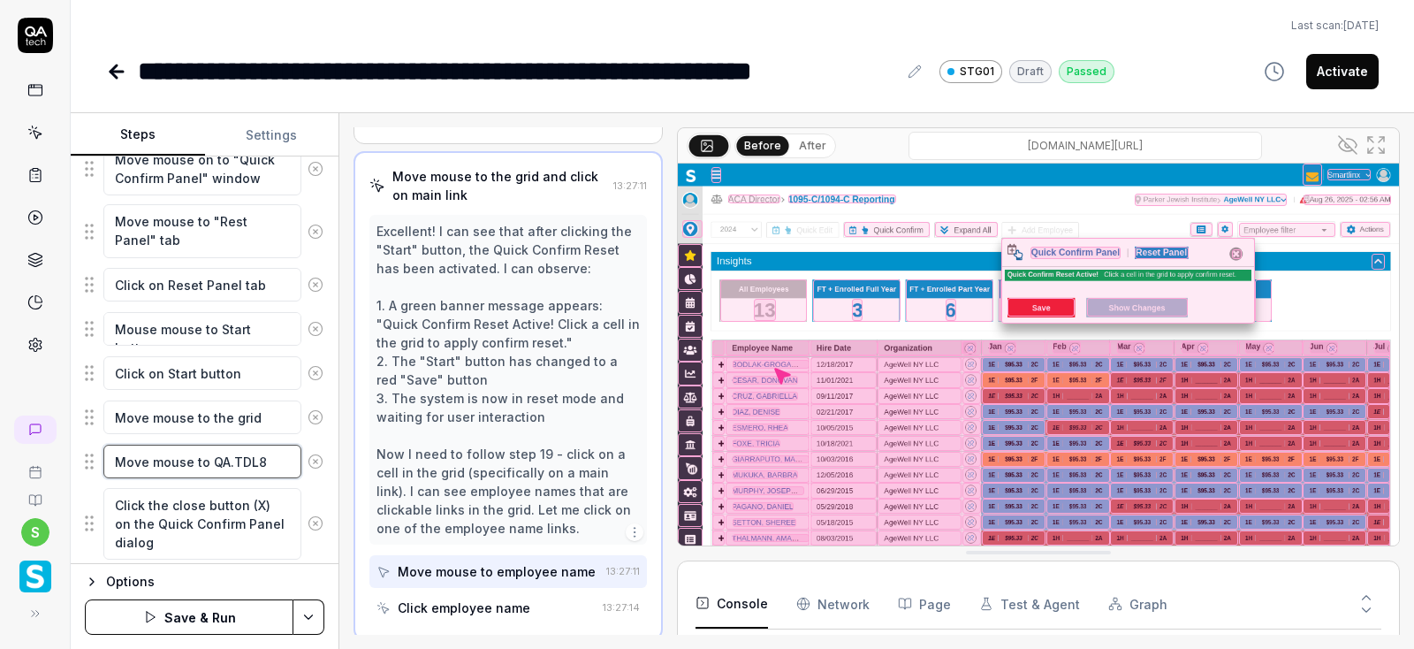
click at [277, 460] on textarea "Move mouse to QA.TDL8" at bounding box center [202, 461] width 198 height 34
type textarea "*"
type textarea "Move mouse to QA.TDL"
type textarea "*"
type textarea "Move mouse to QA.TD"
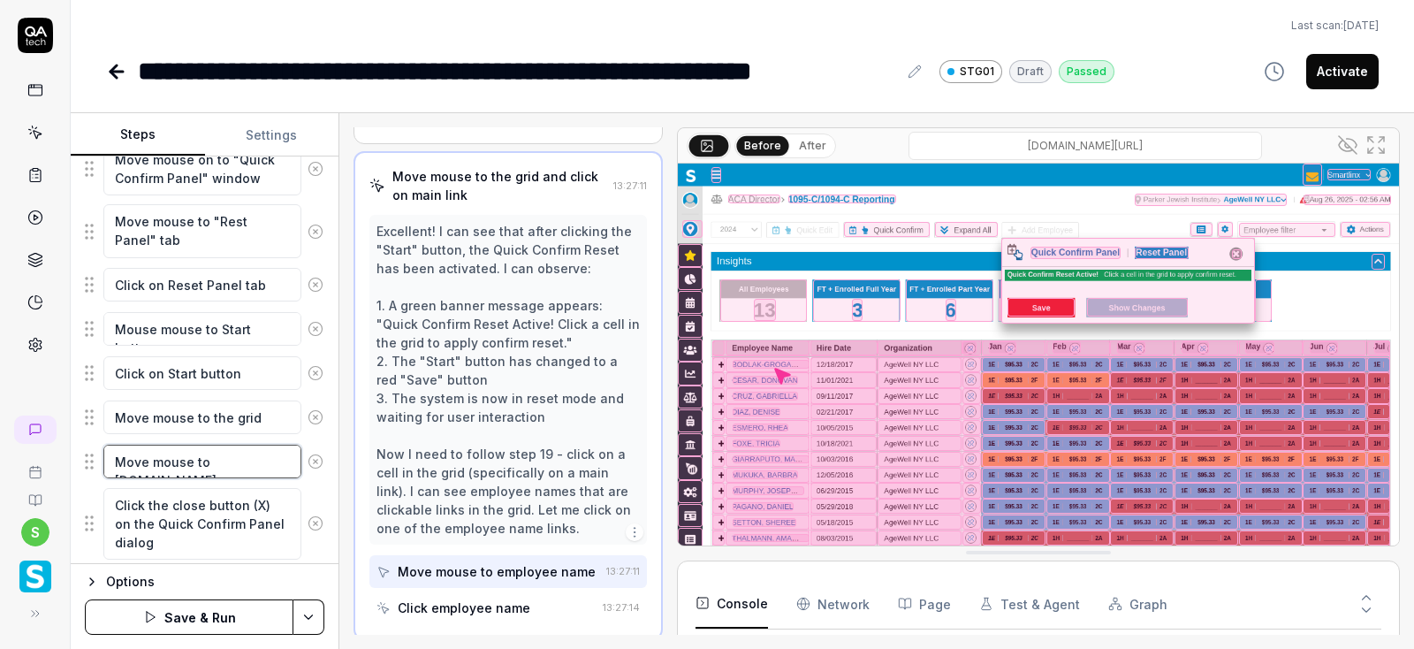
type textarea "*"
type textarea "Move mouse to QA.T"
type textarea "*"
type textarea "Move mouse to QA."
type textarea "*"
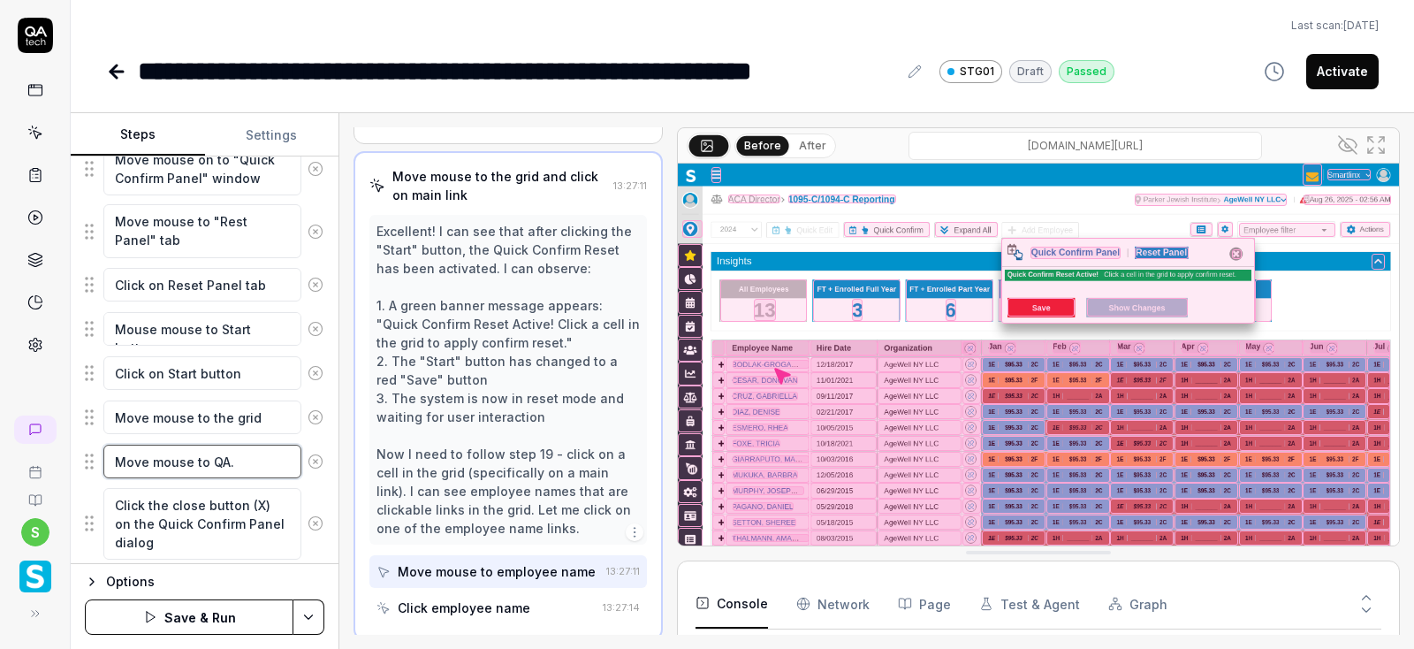
type textarea "Move mouse to QA"
type textarea "*"
type textarea "Move mouse to Q"
type textarea "*"
type textarea "Move mouse to"
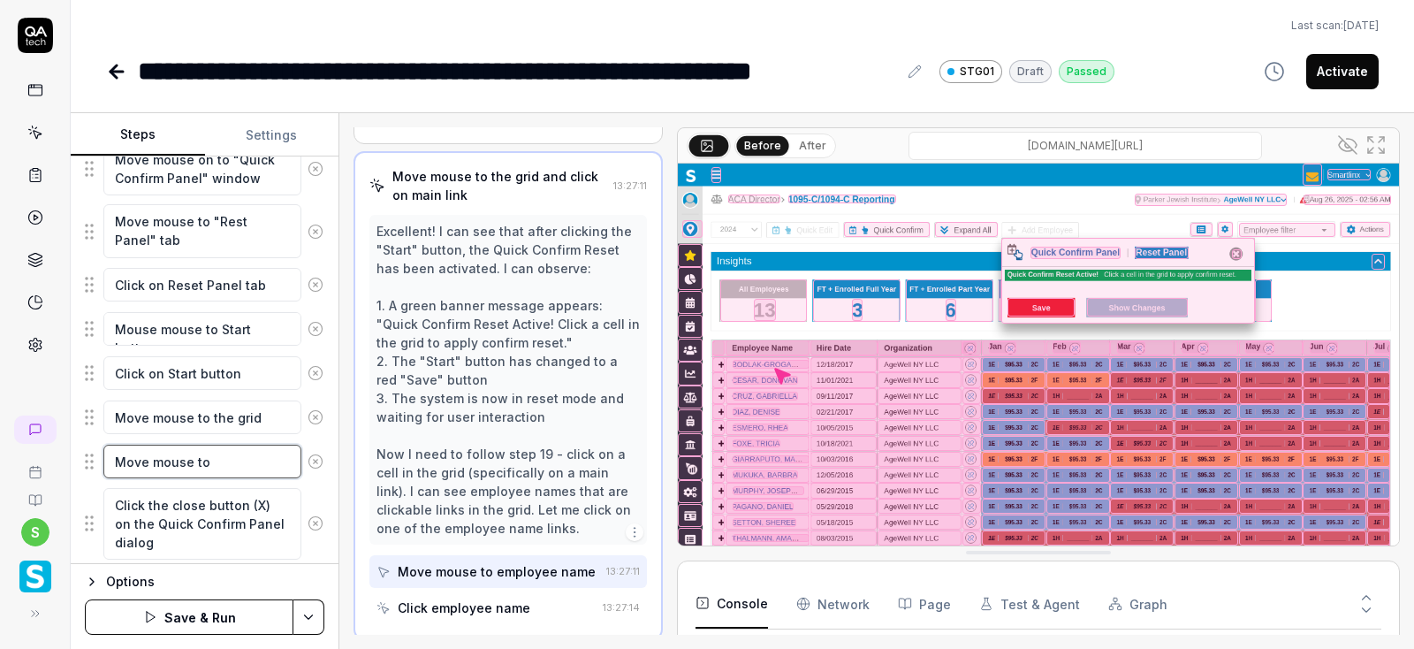
type textarea "*"
type textarea "Move mouse to"
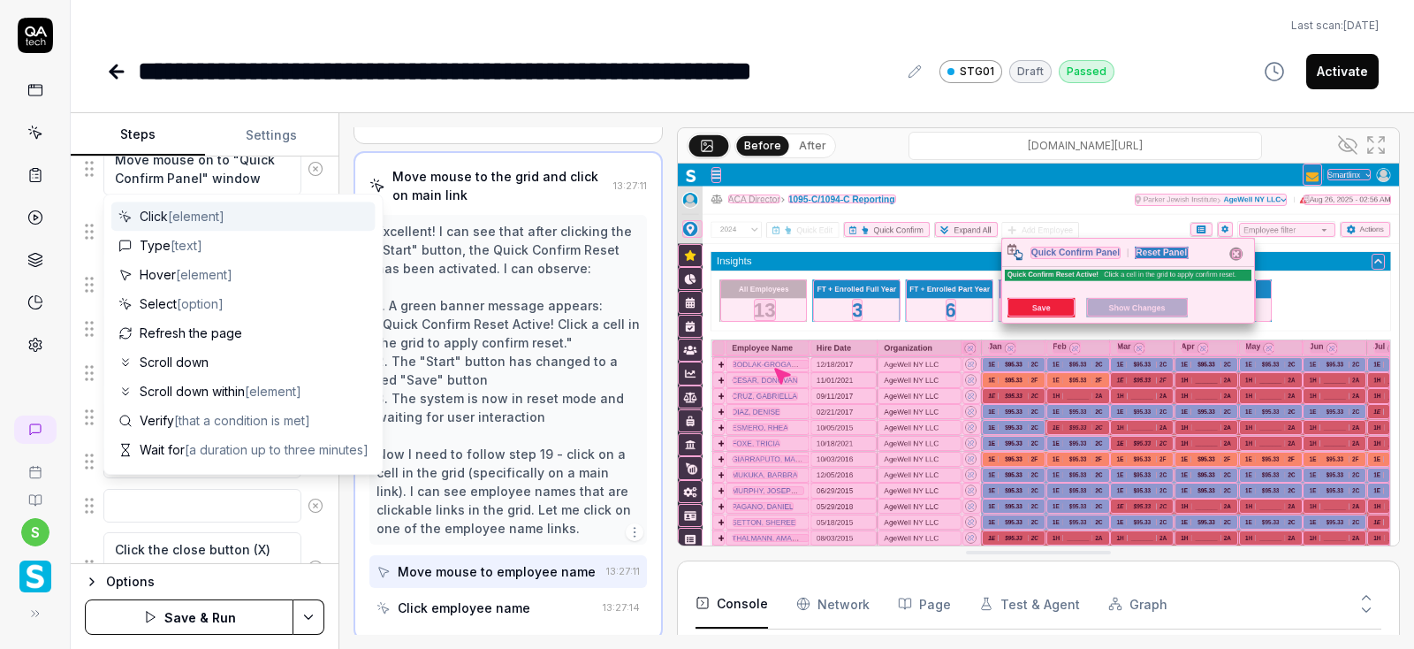
type textarea "*"
type textarea "ID"
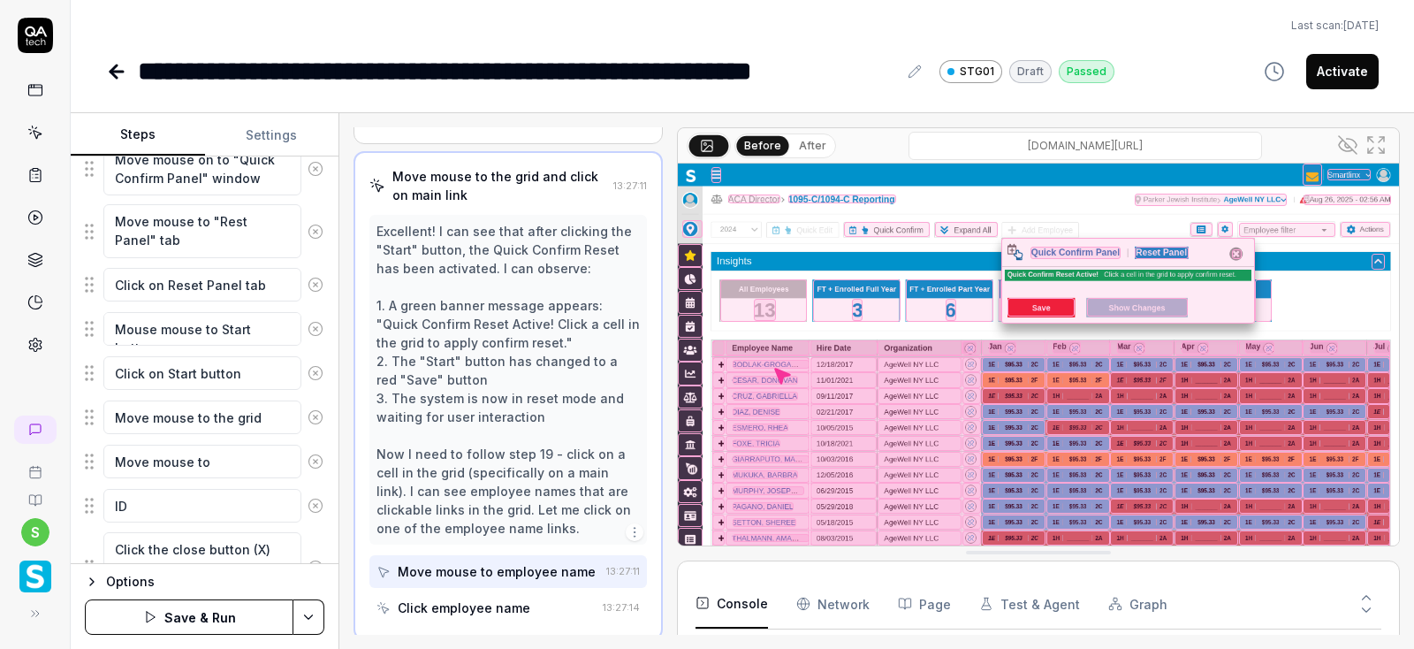
type textarea "*"
type textarea "ID:"
click at [260, 465] on textarea "Move mouse to" at bounding box center [202, 461] width 198 height 34
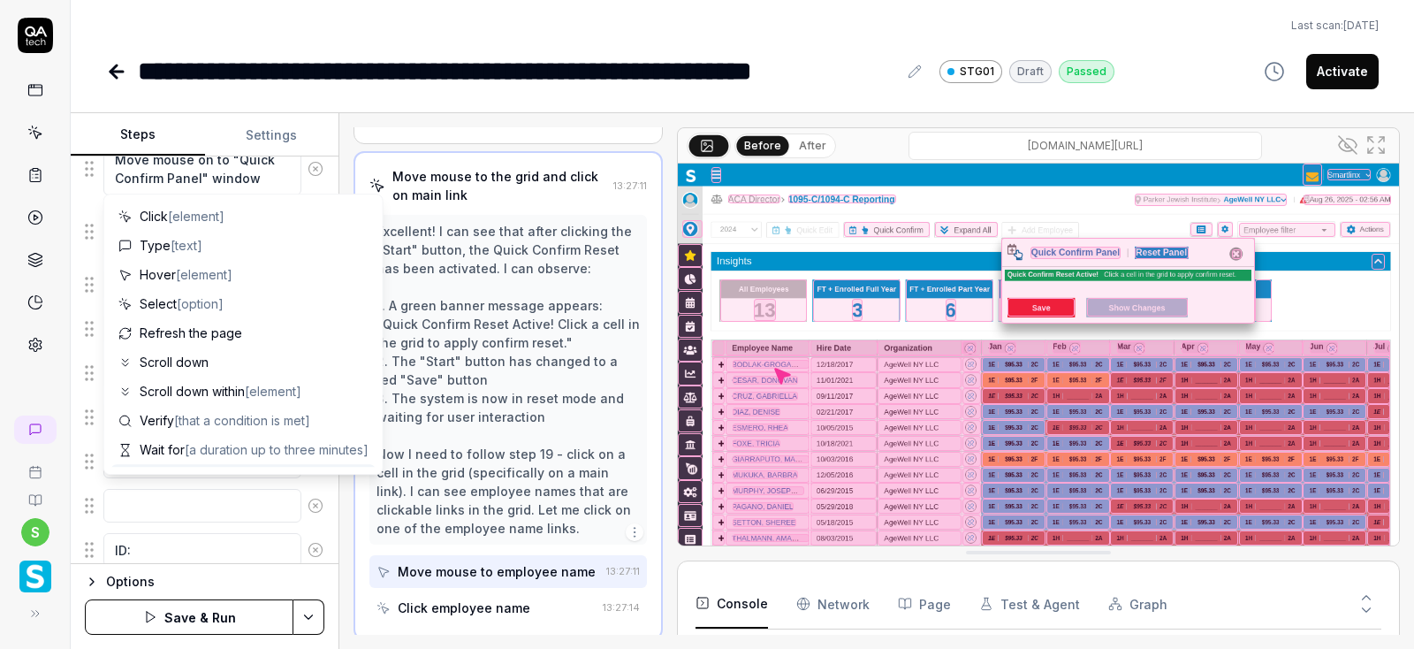
click at [313, 498] on icon at bounding box center [316, 506] width 16 height 16
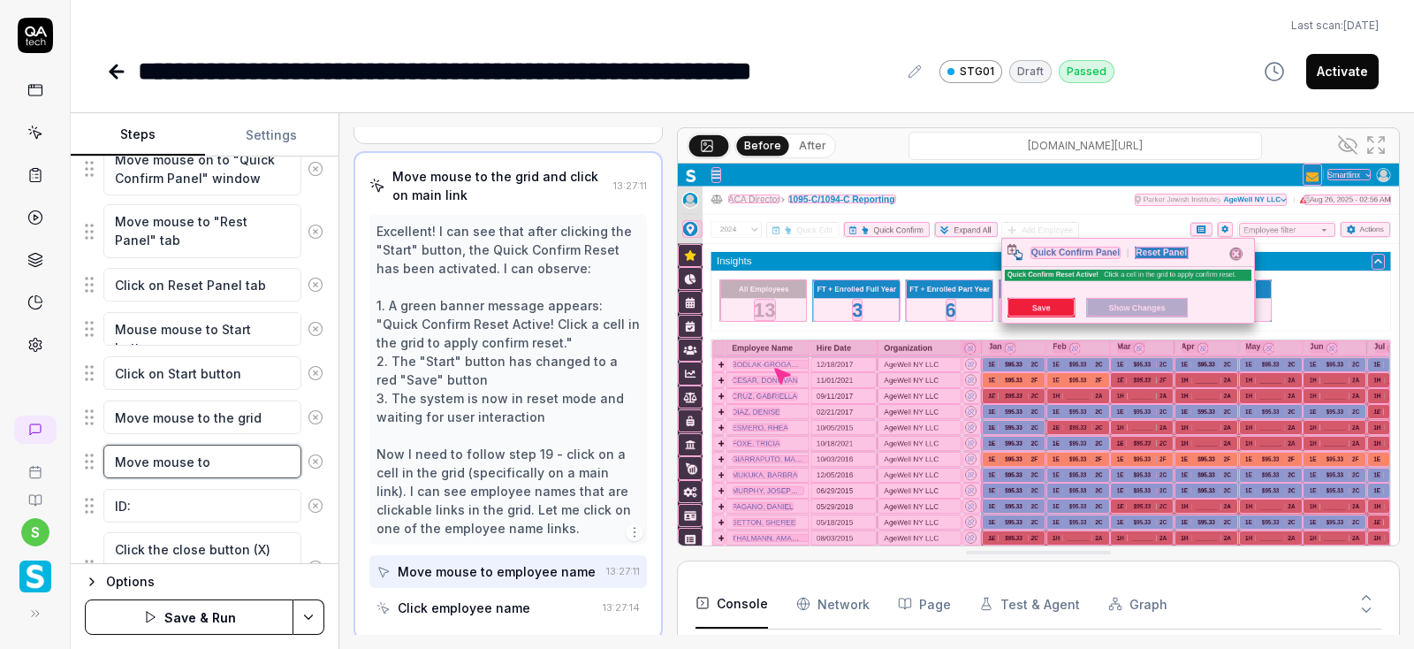
click at [228, 451] on textarea "Move mouse to" at bounding box center [202, 461] width 198 height 34
type textarea "*"
type textarea "Move mouse to"
type textarea "*"
type textarea "Move mouse to i"
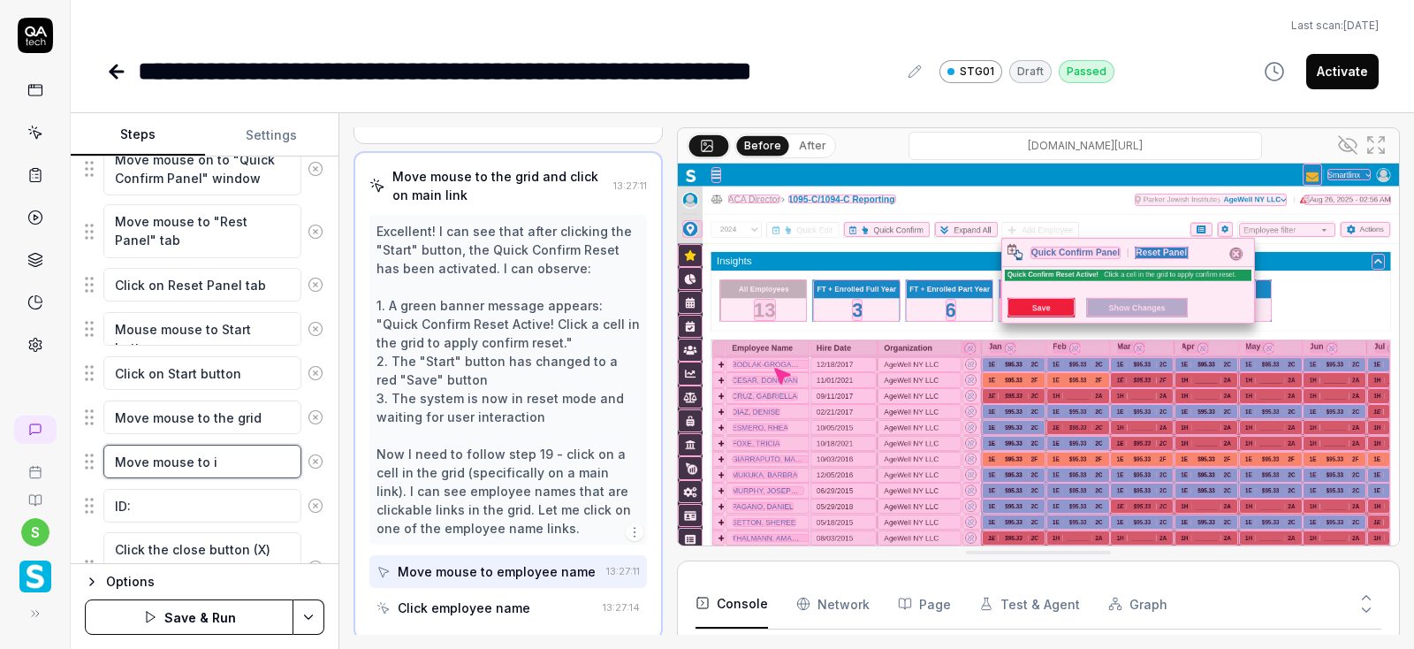
type textarea "*"
type textarea "Move mouse to id"
type textarea "*"
type textarea "Move mouse to i"
type textarea "*"
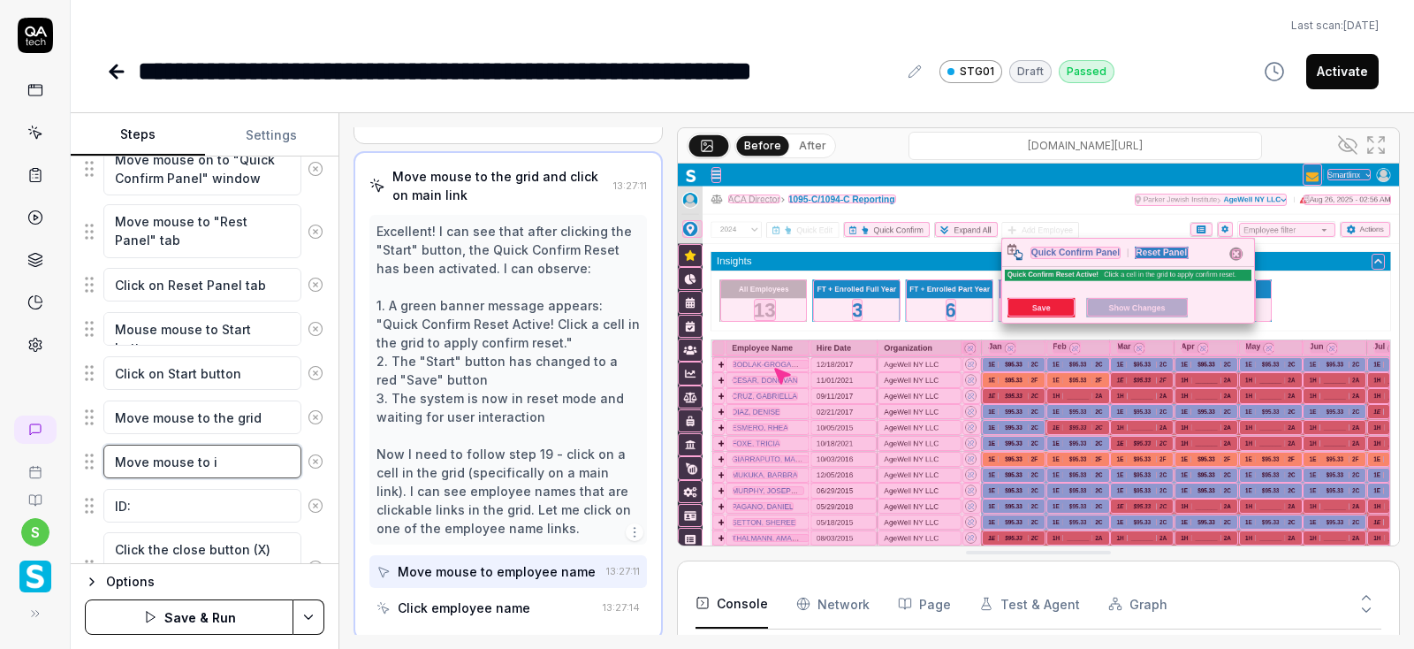
type textarea "Move mouse to id"
type textarea "*"
type textarea "Move mouse to id:"
type textarea "*"
type textarea "Move mouse to id:h"
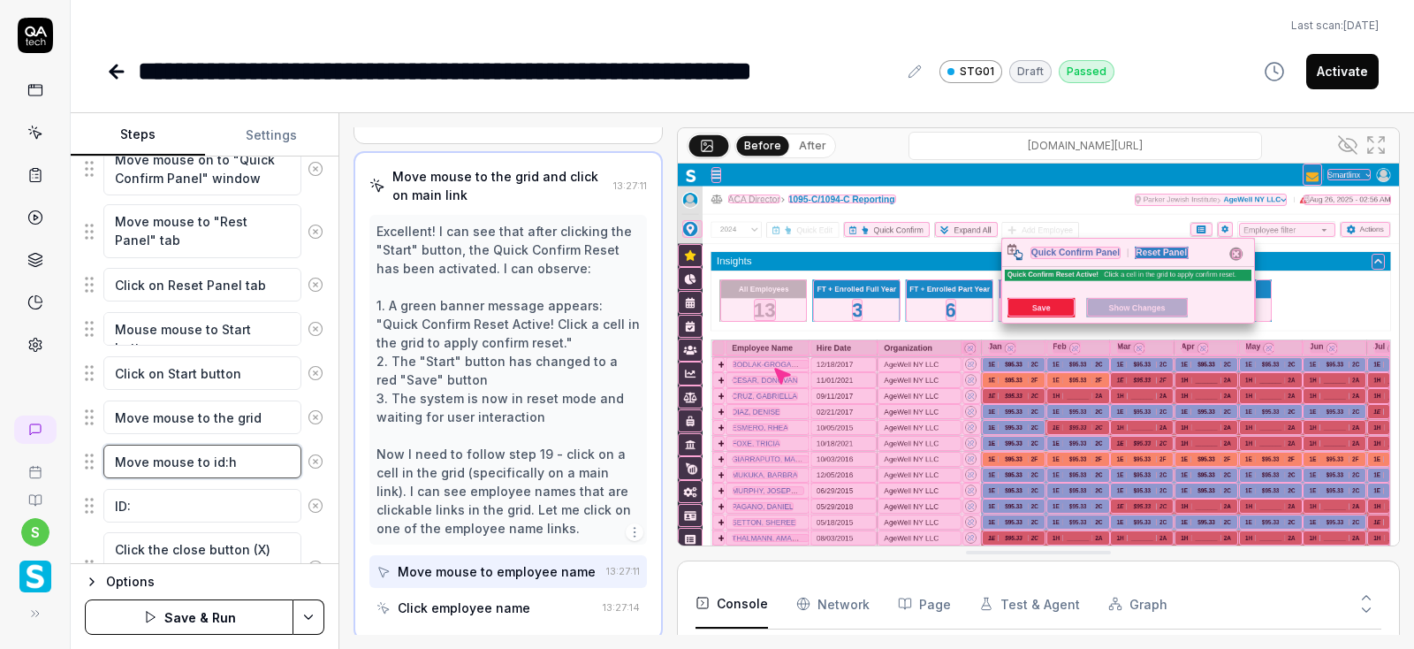
type textarea "*"
type textarea "Move mouse to id:hi"
type textarea "*"
type textarea "Move mouse to id:hig"
type textarea "*"
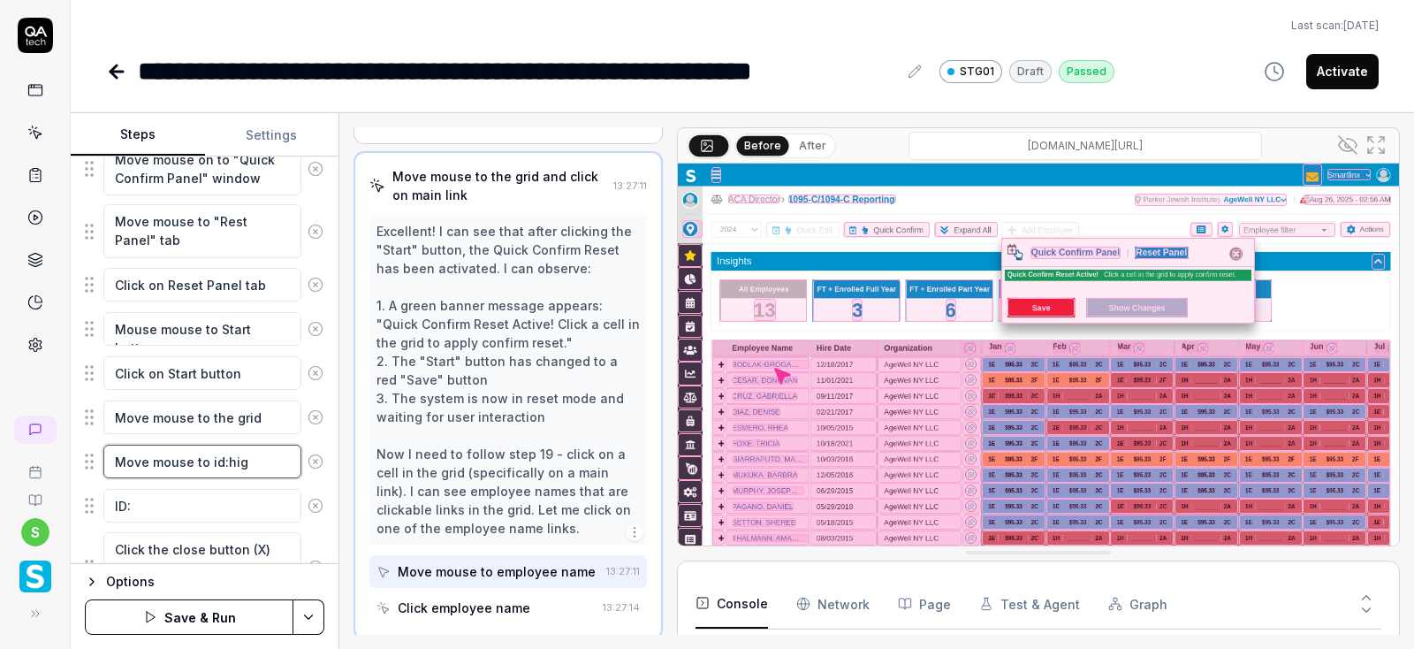
type textarea "Move mouse to id:high"
type textarea "*"
type textarea "Move mouse to id:highl"
type textarea "*"
type textarea "Move mouse to id:highli"
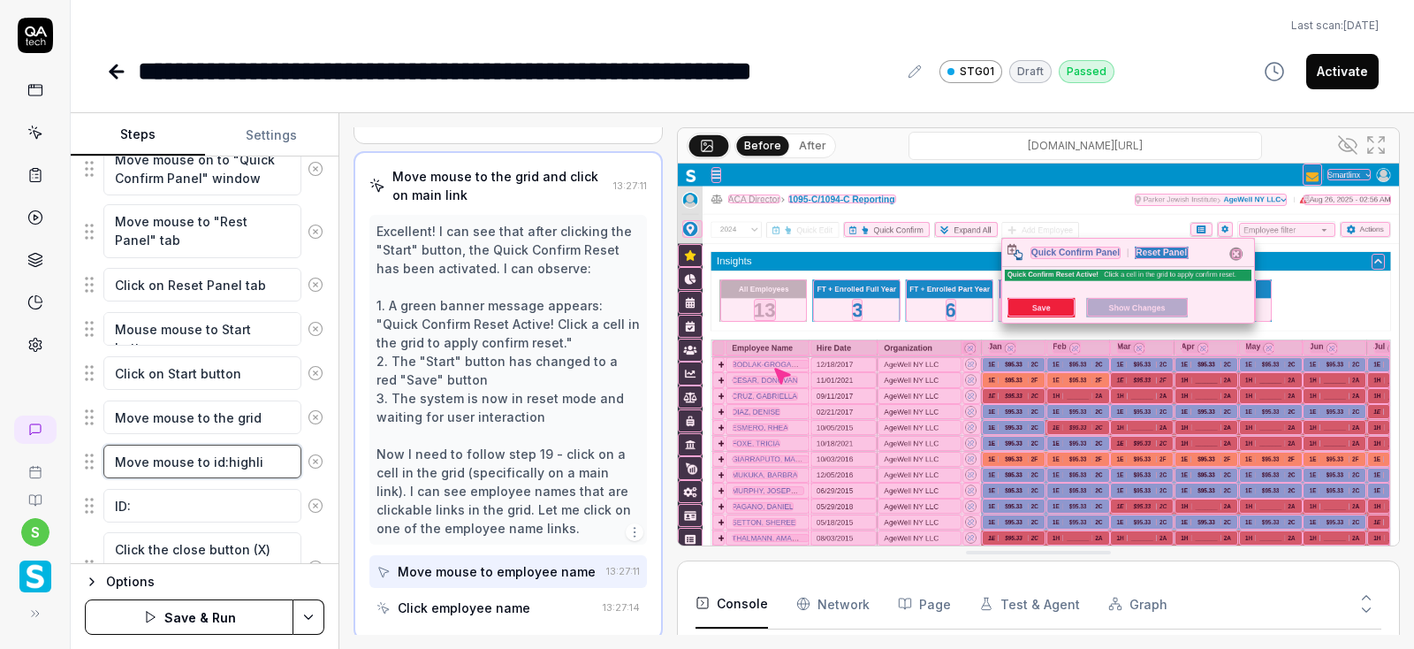
type textarea "*"
type textarea "Move mouse to id:highlig"
type textarea "*"
type textarea "Move mouse to id:highligh"
type textarea "*"
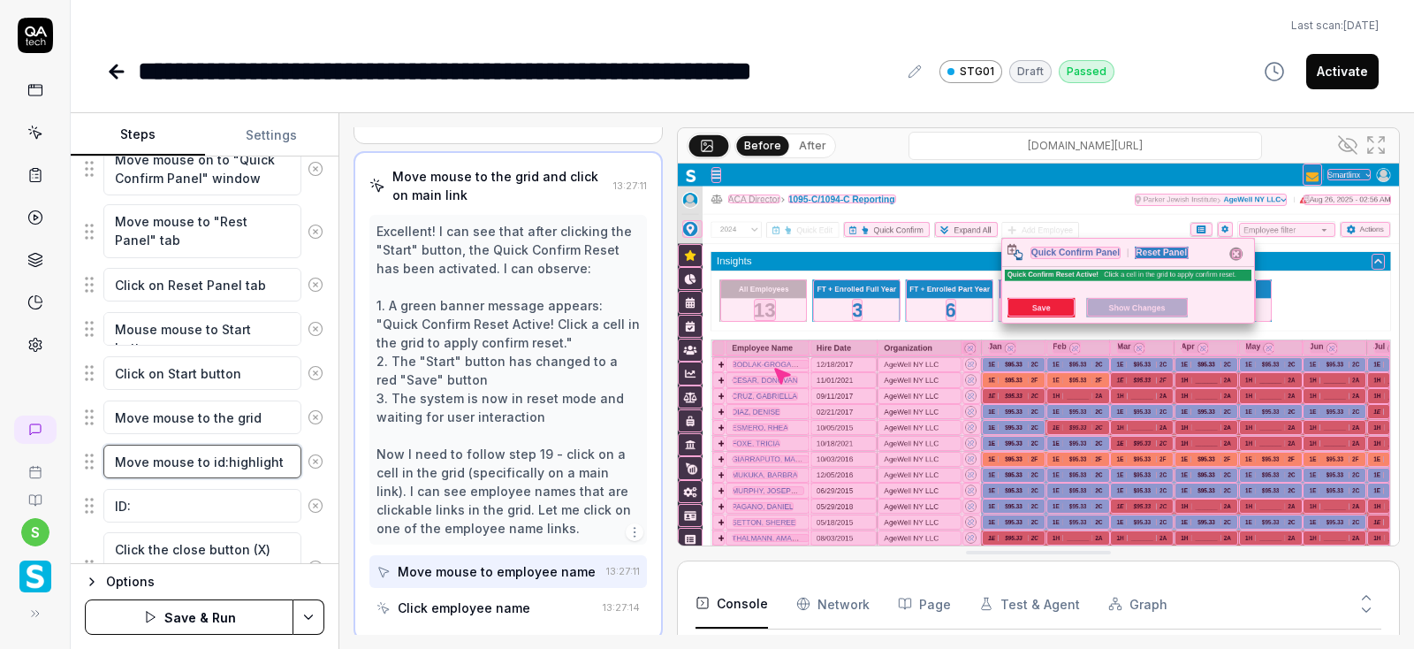
type textarea "Move mouse to id:highlight"
type textarea "*"
type textarea "Move mouse to id:highlight-"
type textarea "*"
type textarea "Move mouse to id:highlight-Q"
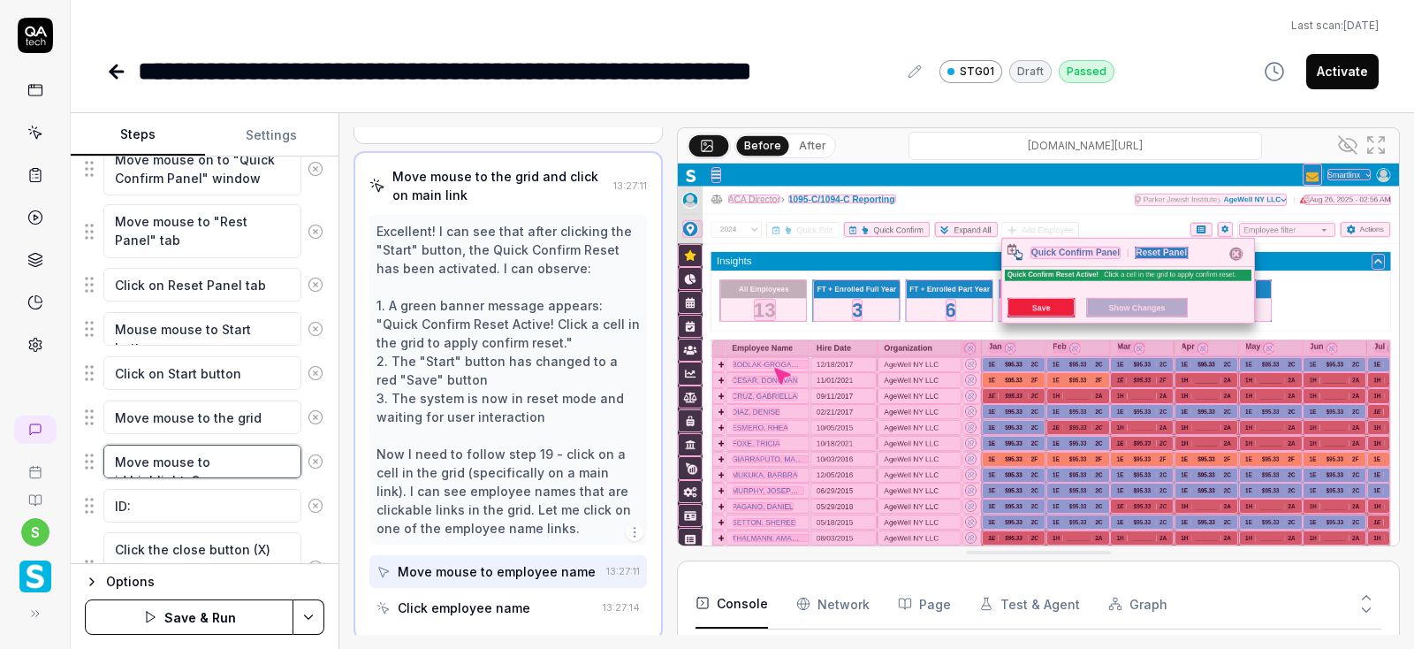
type textarea "*"
type textarea "Move mouse to id:highlight-QA"
type textarea "*"
type textarea "Move mouse to id:highlight-QA."
type textarea "*"
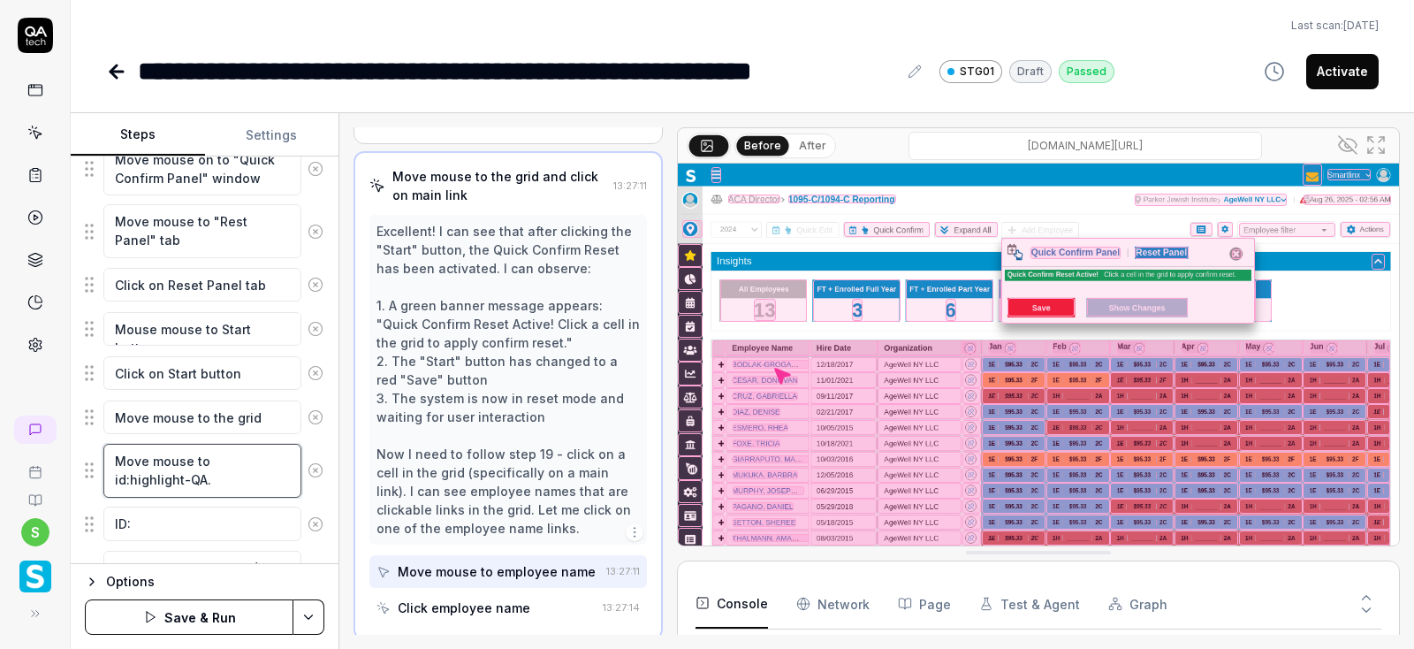
type textarea "Move mouse to id:highlight-QA.t"
type textarea "*"
type textarea "Move mouse to id:highlight-QA.td"
type textarea "*"
type textarea "Move mouse to id:highlight-QA.t"
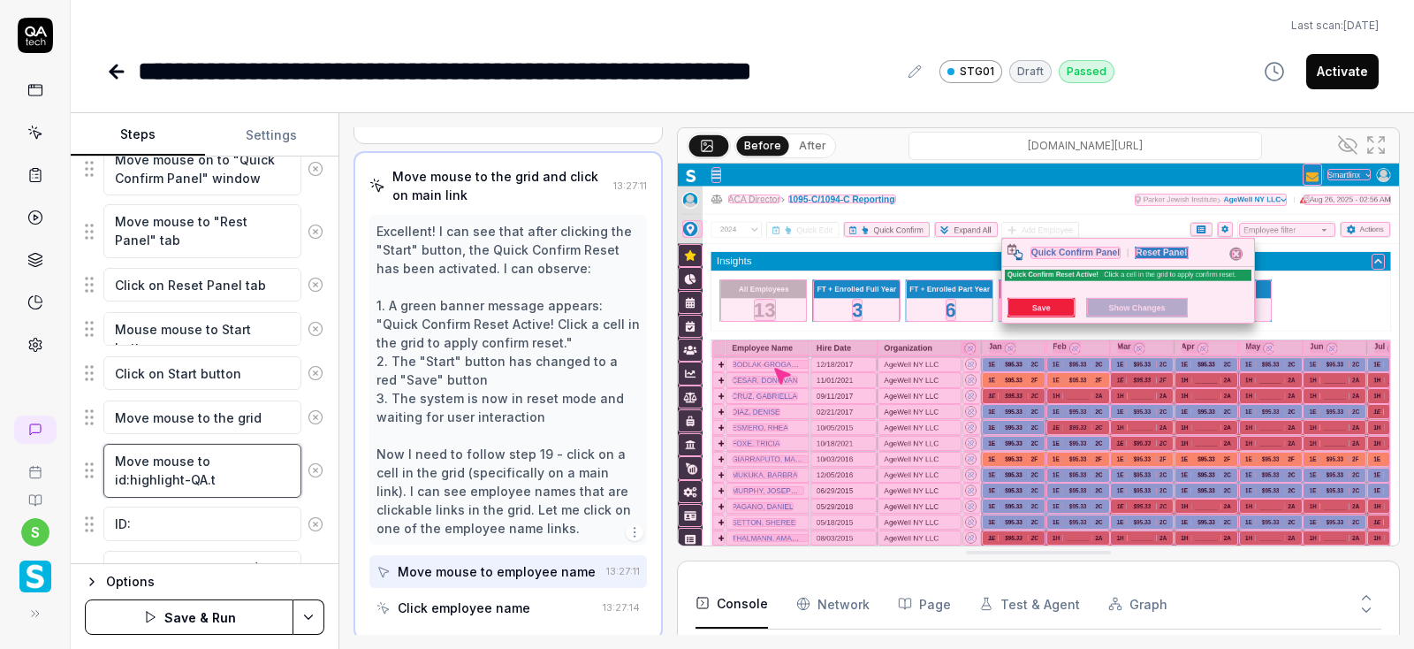
type textarea "*"
type textarea "Move mouse to id:highlight-QA."
type textarea "*"
type textarea "Move mouse to id:highlight-QA.T"
type textarea "*"
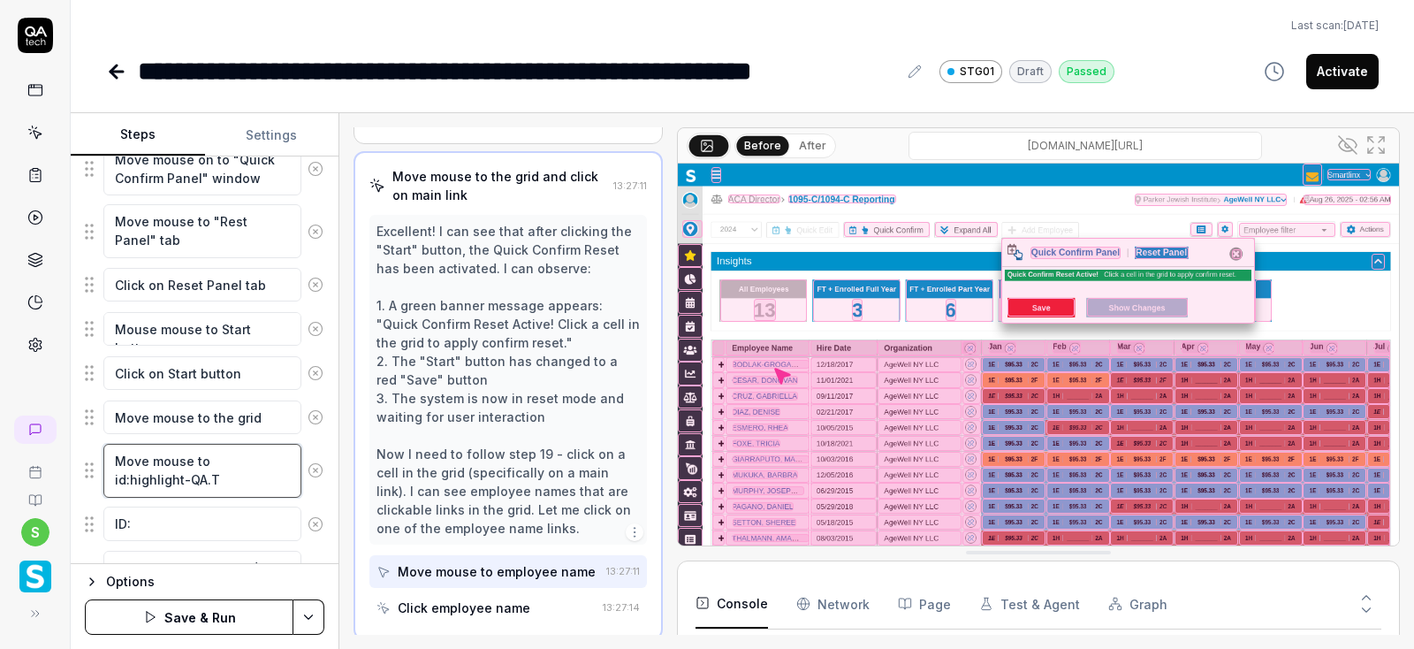
type textarea "Move mouse to id:highlight-QA.TD"
type textarea "*"
type textarea "Move mouse to id:highlight-QA.TDL"
type textarea "*"
type textarea "Move mouse to id:highlight-QA.TDL8"
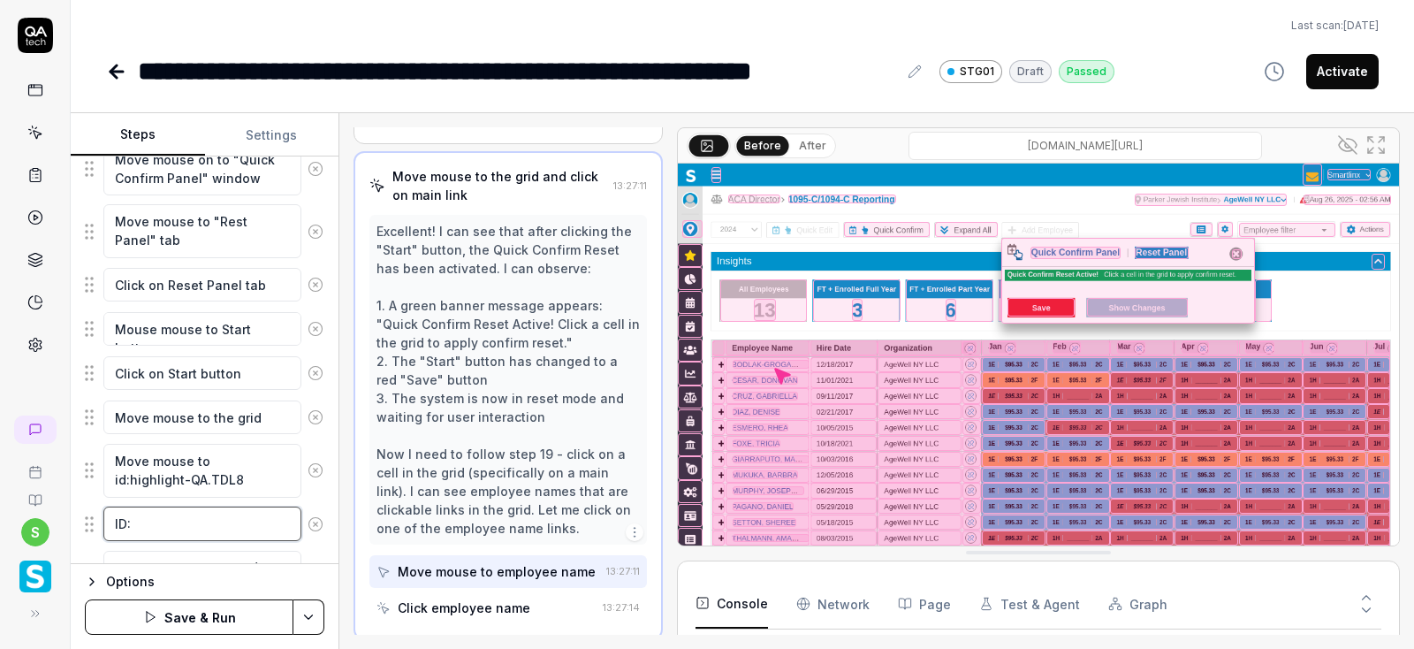
click at [151, 520] on textarea "ID:" at bounding box center [202, 523] width 198 height 34
type textarea "*"
type textarea "ID"
type textarea "*"
type textarea "I"
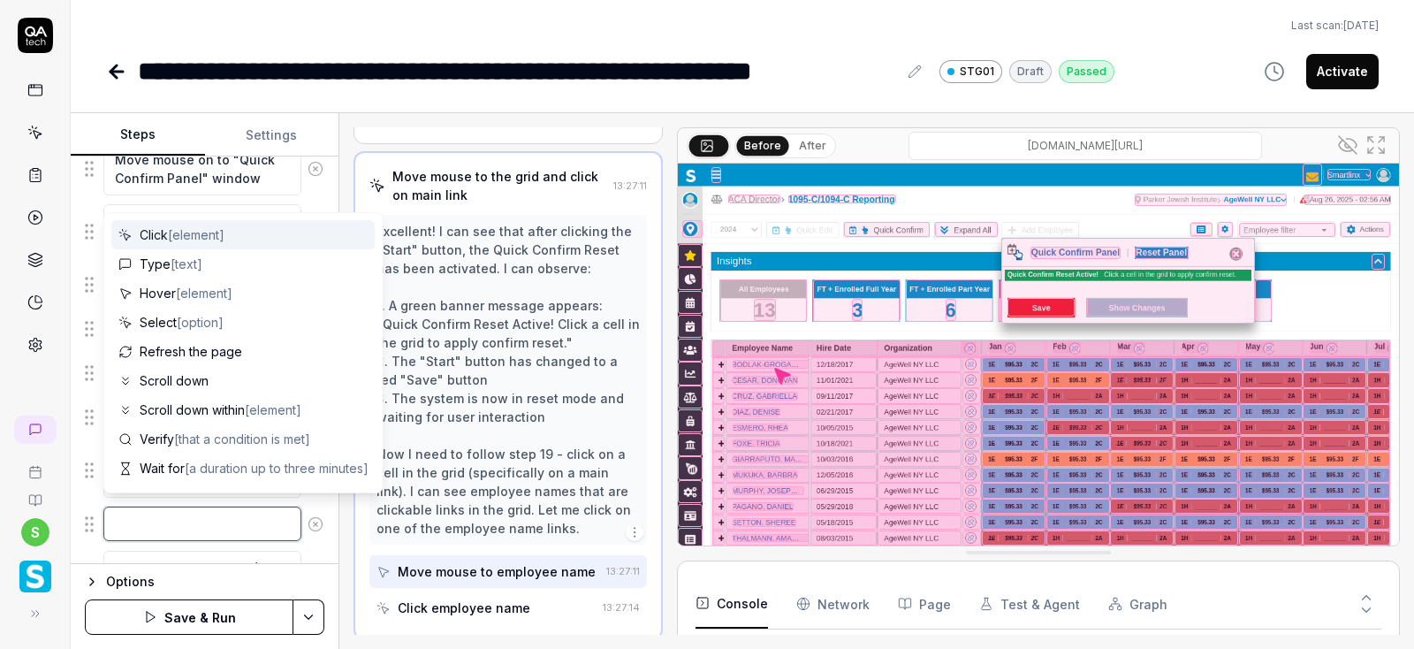
type textarea "*"
type textarea "c"
type textarea "*"
type textarea "C"
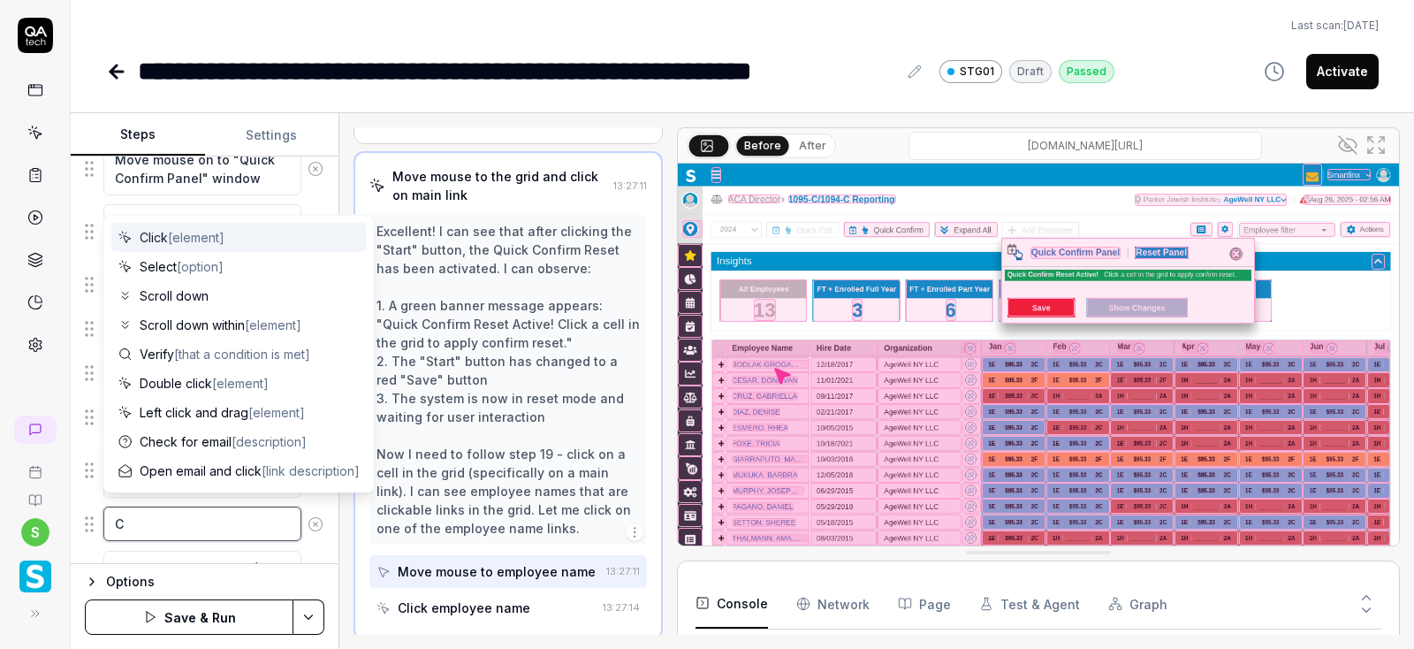
type textarea "*"
type textarea "Cl"
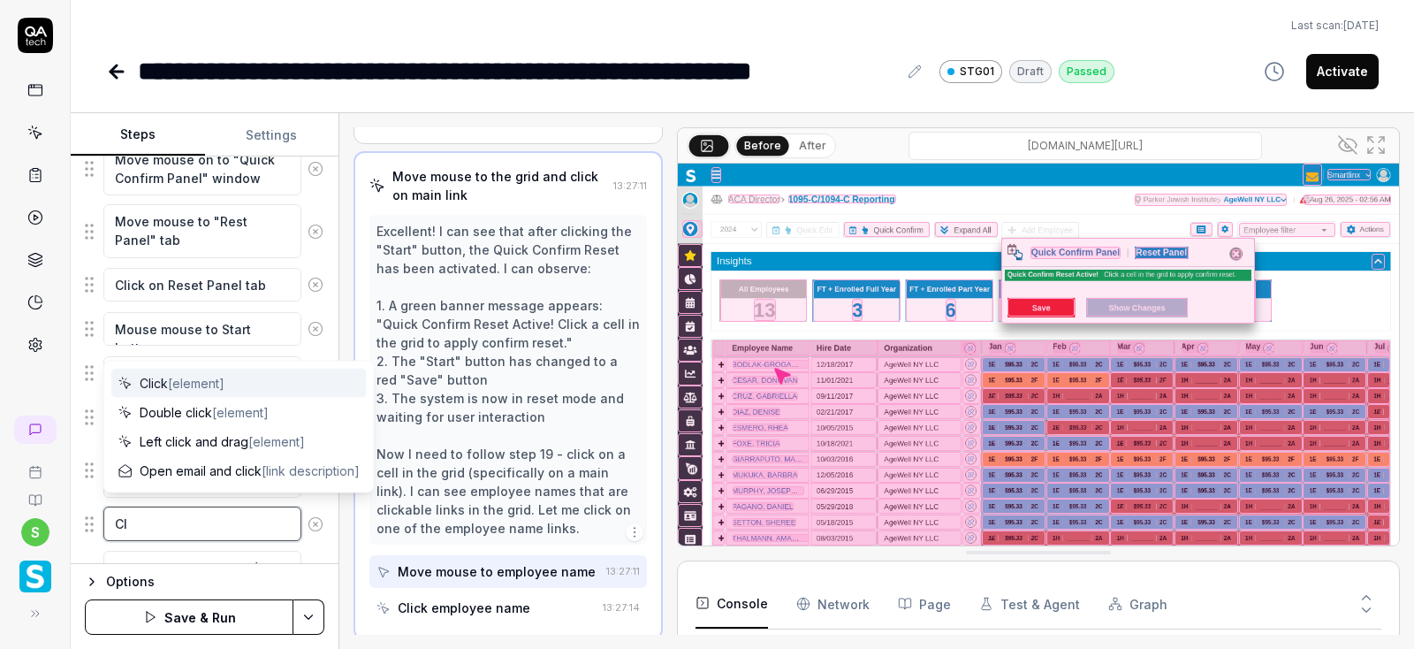
type textarea "*"
type textarea "Cli"
type textarea "*"
type textarea "Clic"
type textarea "*"
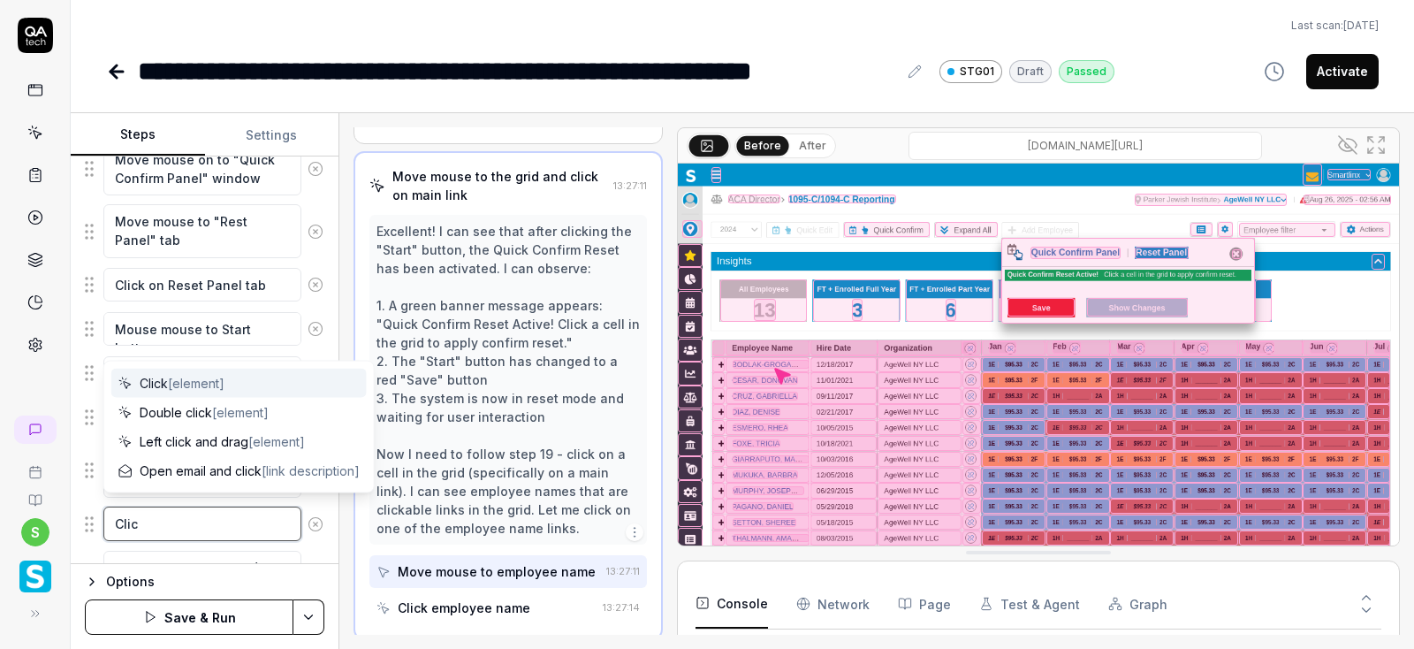
type textarea "Click"
type textarea "*"
type textarea "Click"
type textarea "*"
type textarea "Click o"
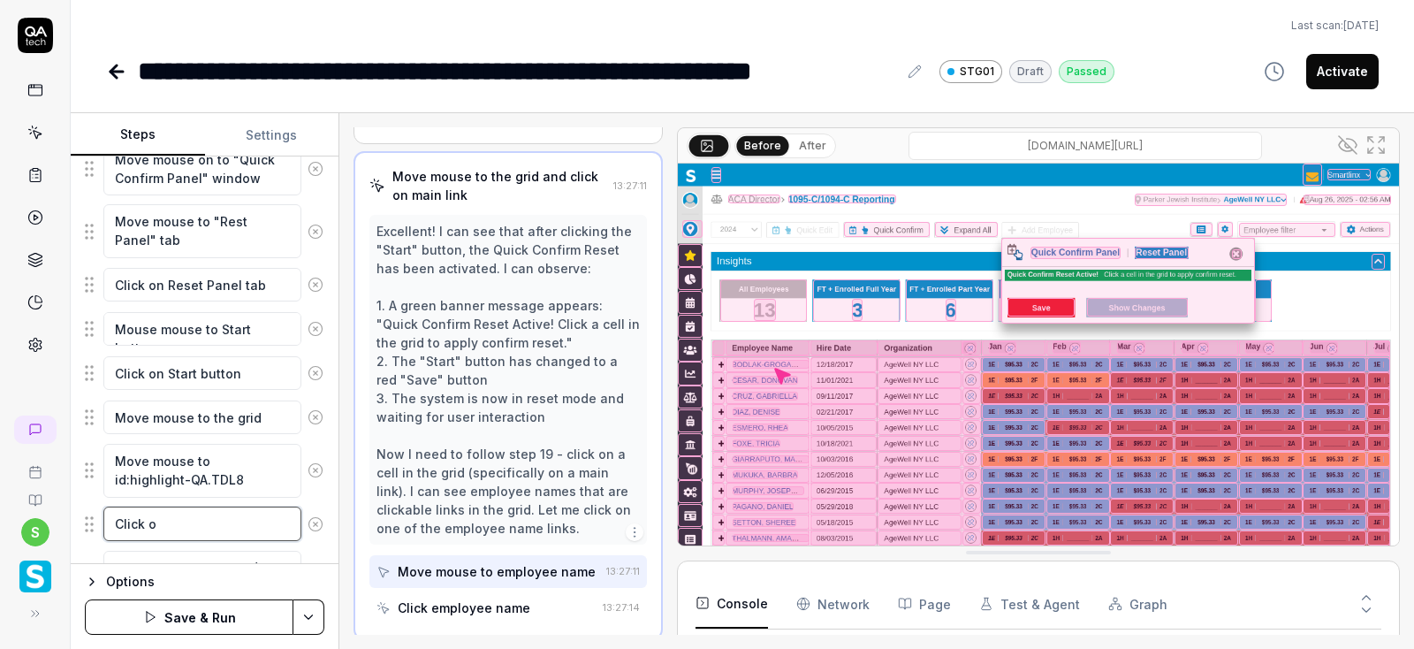
type textarea "*"
type textarea "Click on"
type textarea "*"
type textarea "Click on"
type textarea "*"
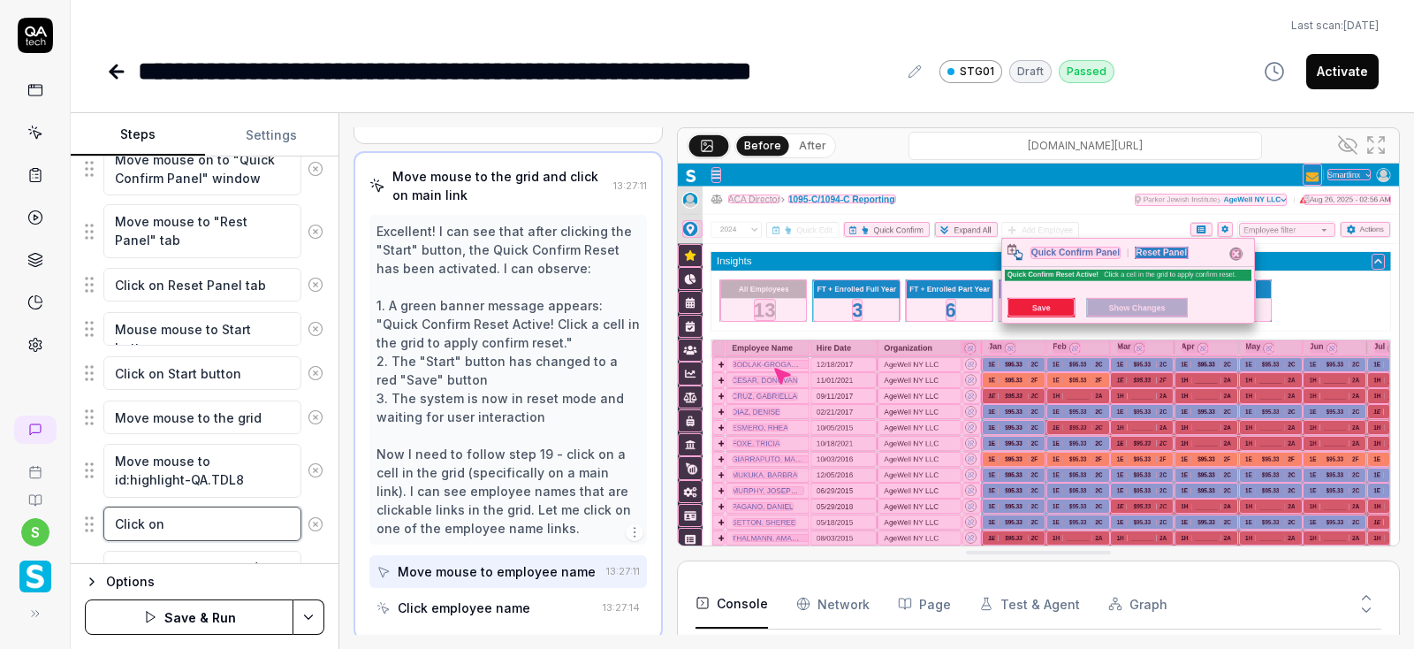
type textarea "Click on i"
type textarea "*"
type textarea "Click on it"
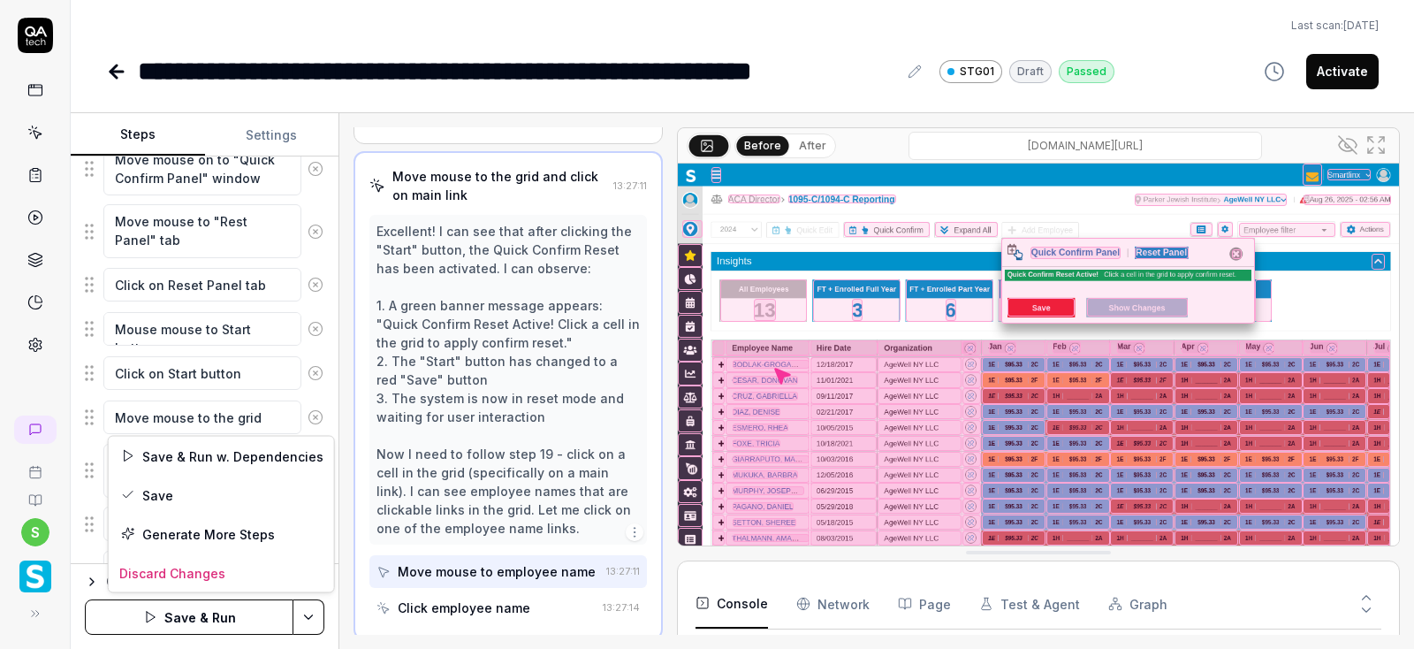
click at [313, 619] on html "**********" at bounding box center [707, 324] width 1414 height 649
click at [171, 490] on div "Save" at bounding box center [221, 494] width 225 height 39
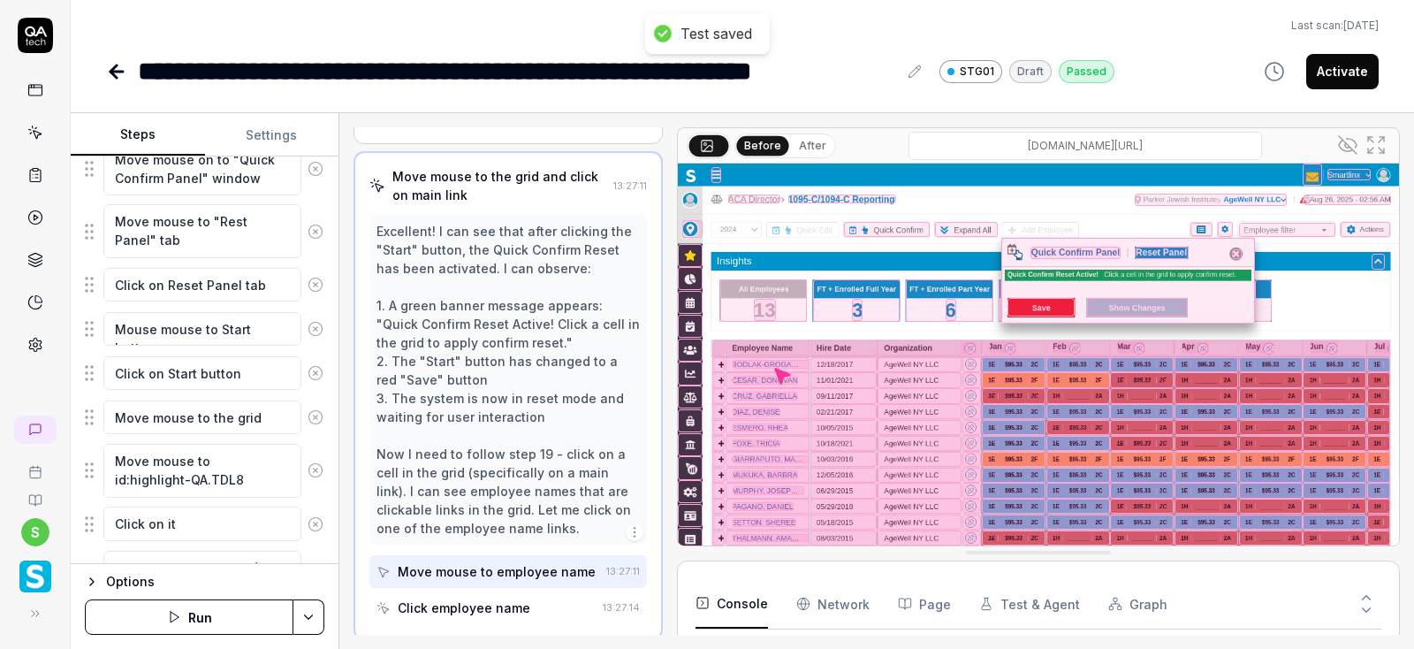
click at [198, 618] on button "Run" at bounding box center [189, 616] width 209 height 35
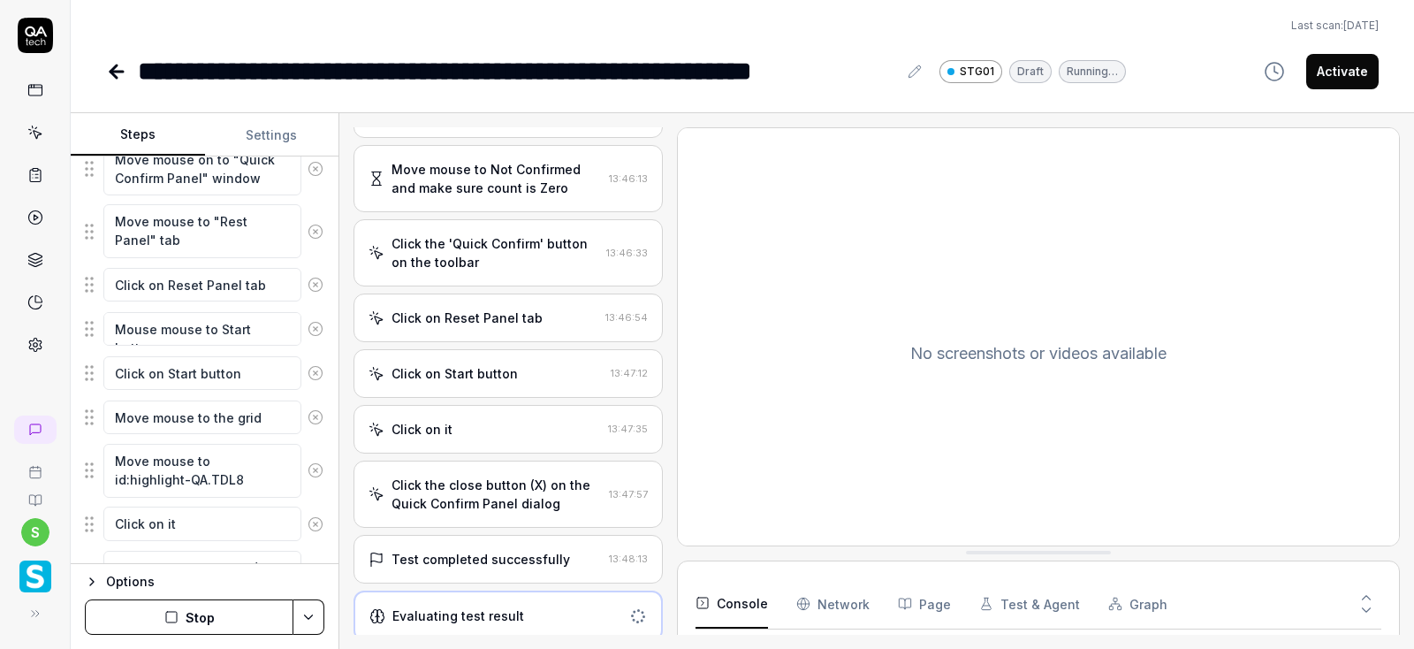
scroll to position [1128, 0]
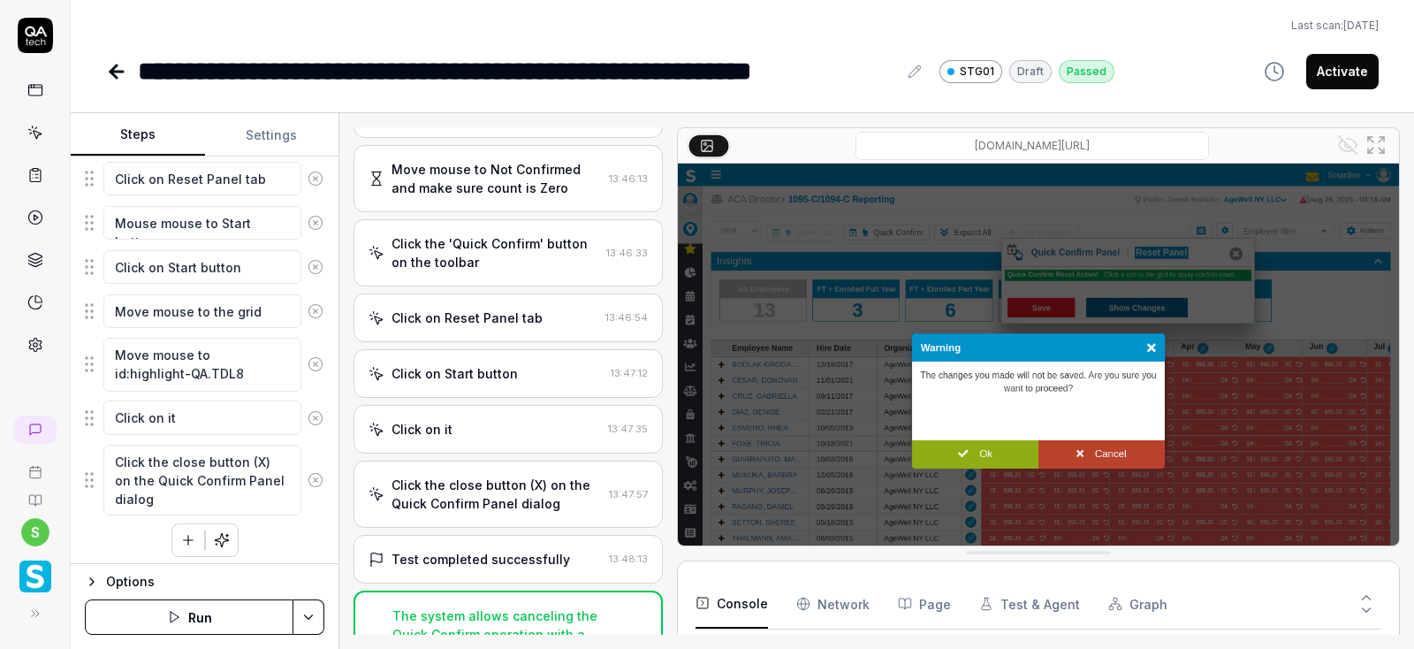
click at [194, 540] on icon "button" at bounding box center [188, 540] width 16 height 16
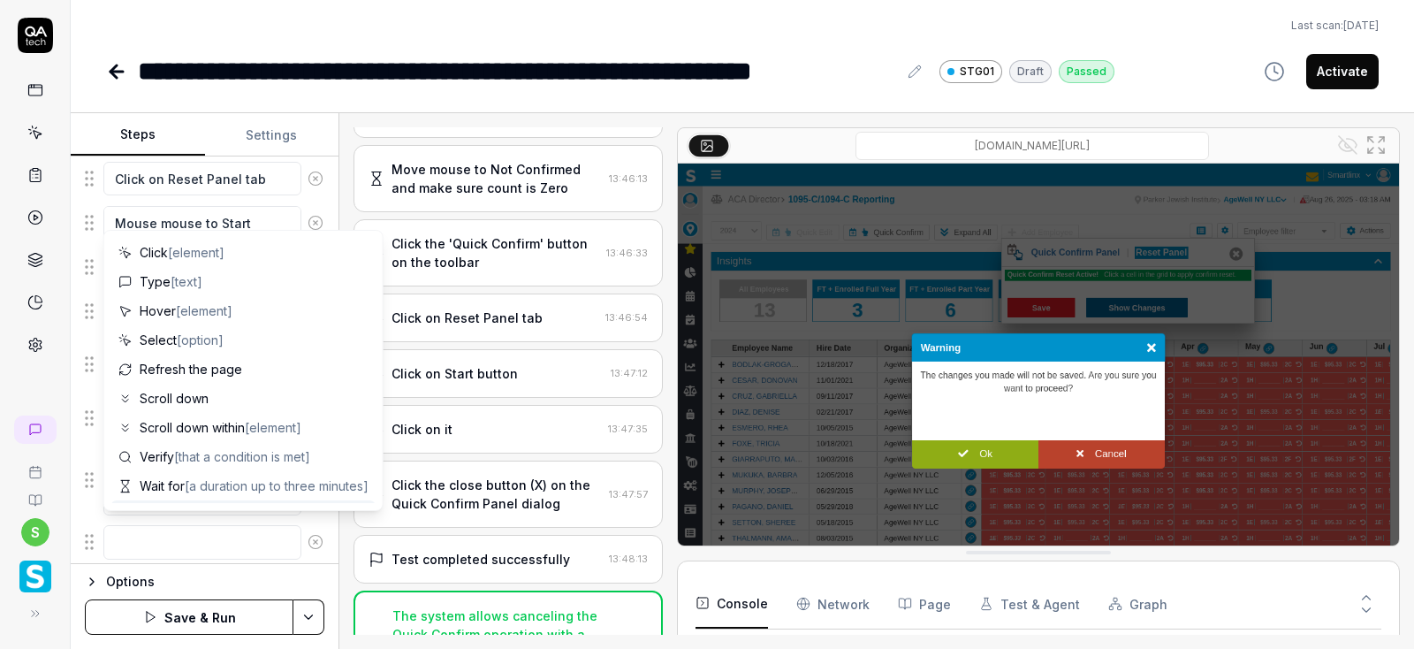
click at [184, 543] on textarea at bounding box center [202, 542] width 198 height 34
type textarea "*"
type textarea "M"
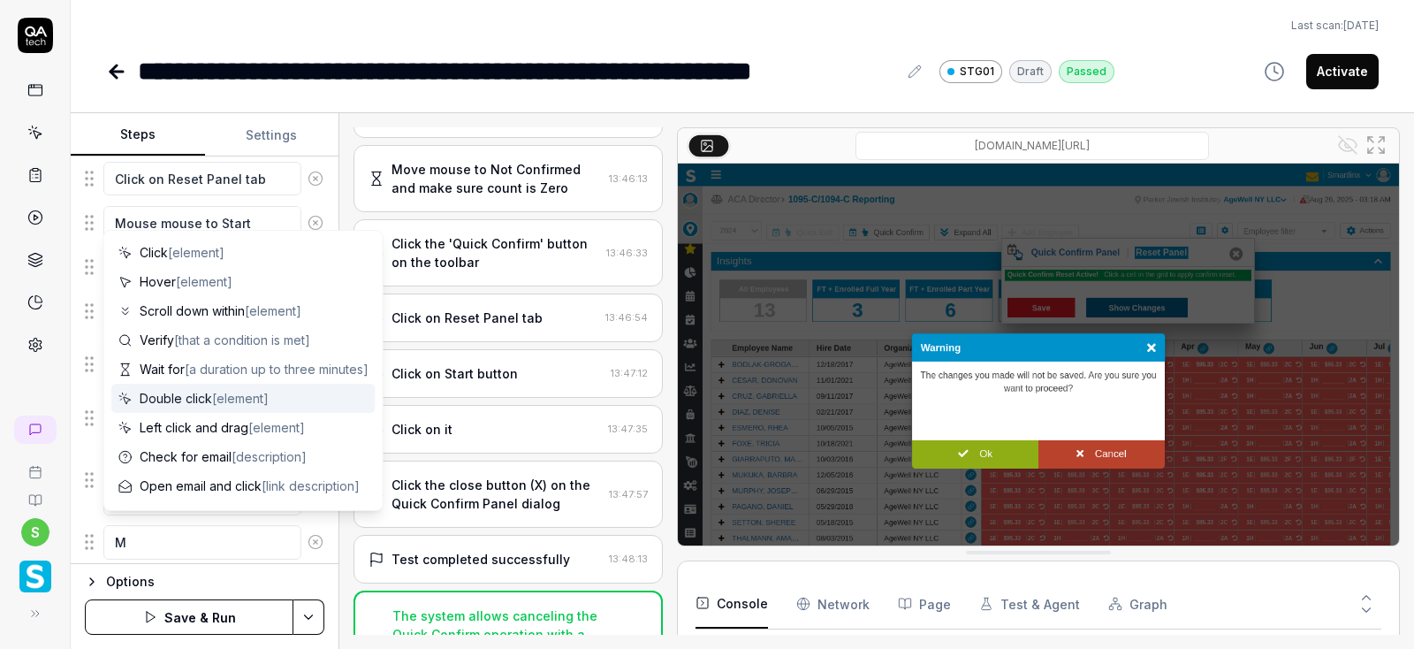
type textarea "*"
type textarea "Mo"
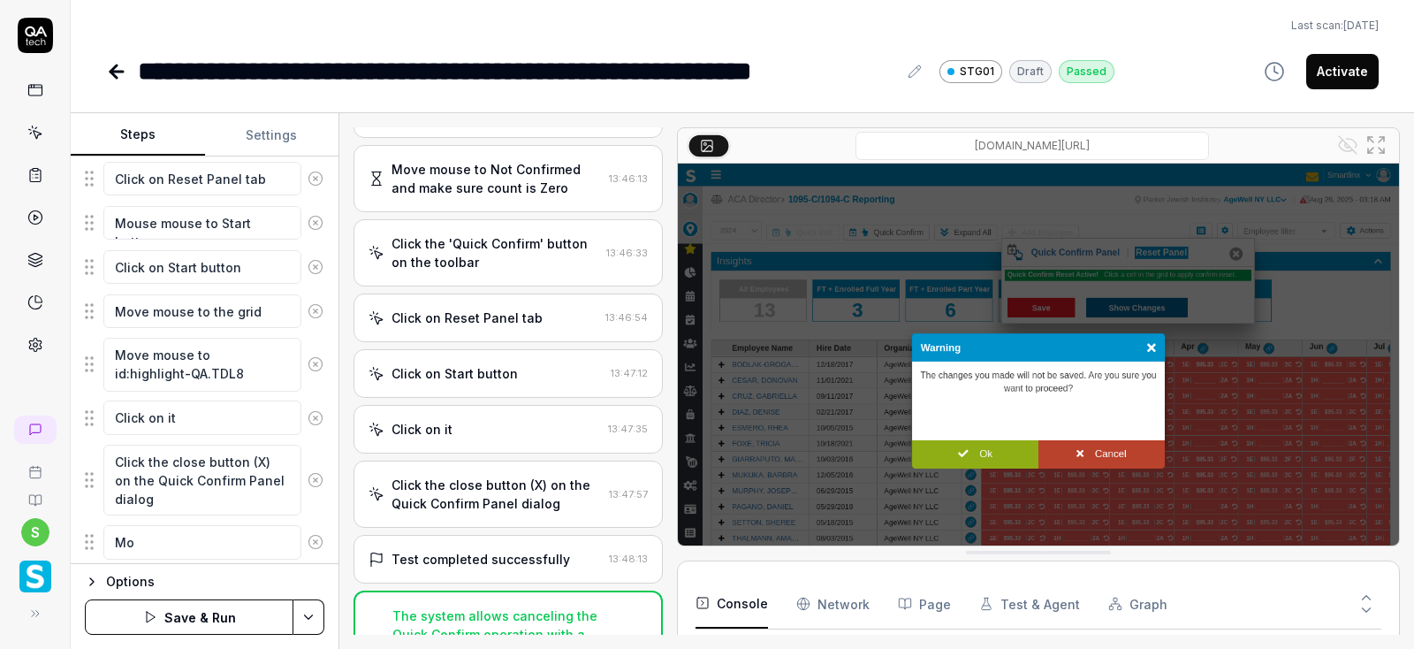
type textarea "*"
type textarea "Mov"
type textarea "*"
type textarea "Move"
type textarea "*"
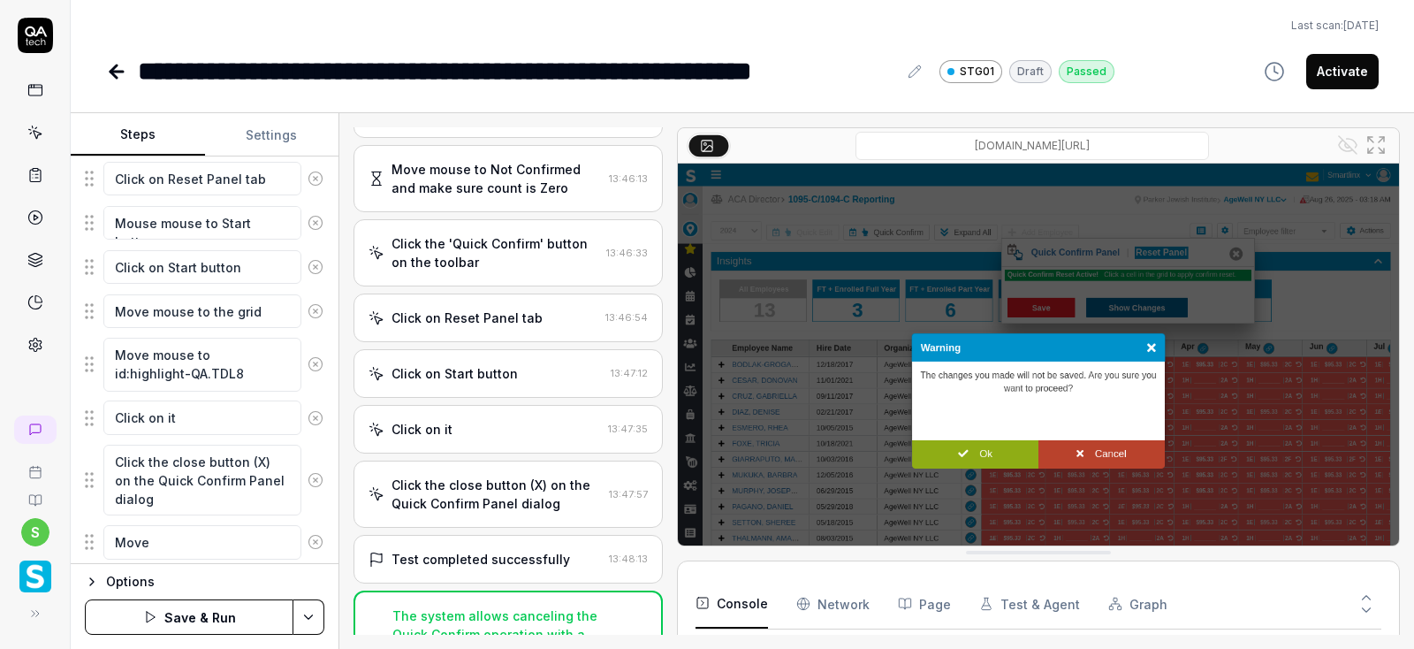
type textarea "Move"
type textarea "*"
type textarea "Move m"
type textarea "*"
type textarea "Move mo"
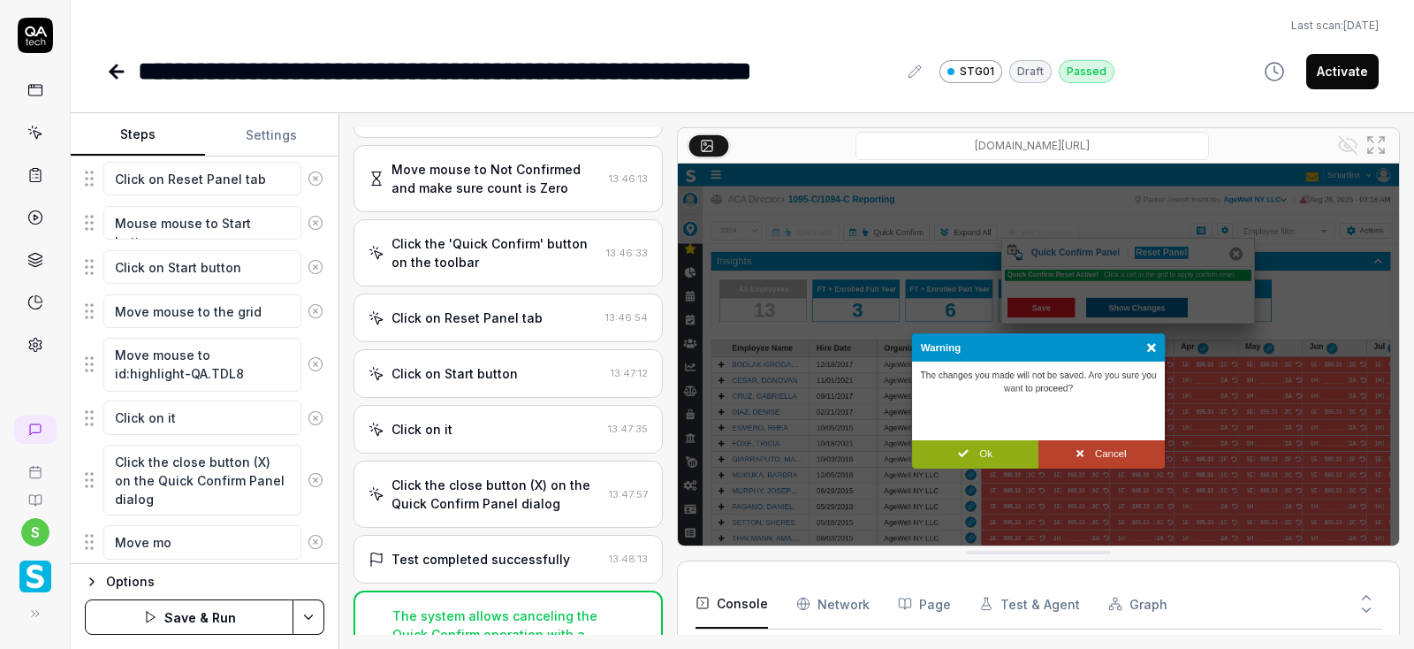
type textarea "*"
type textarea "Move mou"
type textarea "*"
type textarea "Move mous"
type textarea "*"
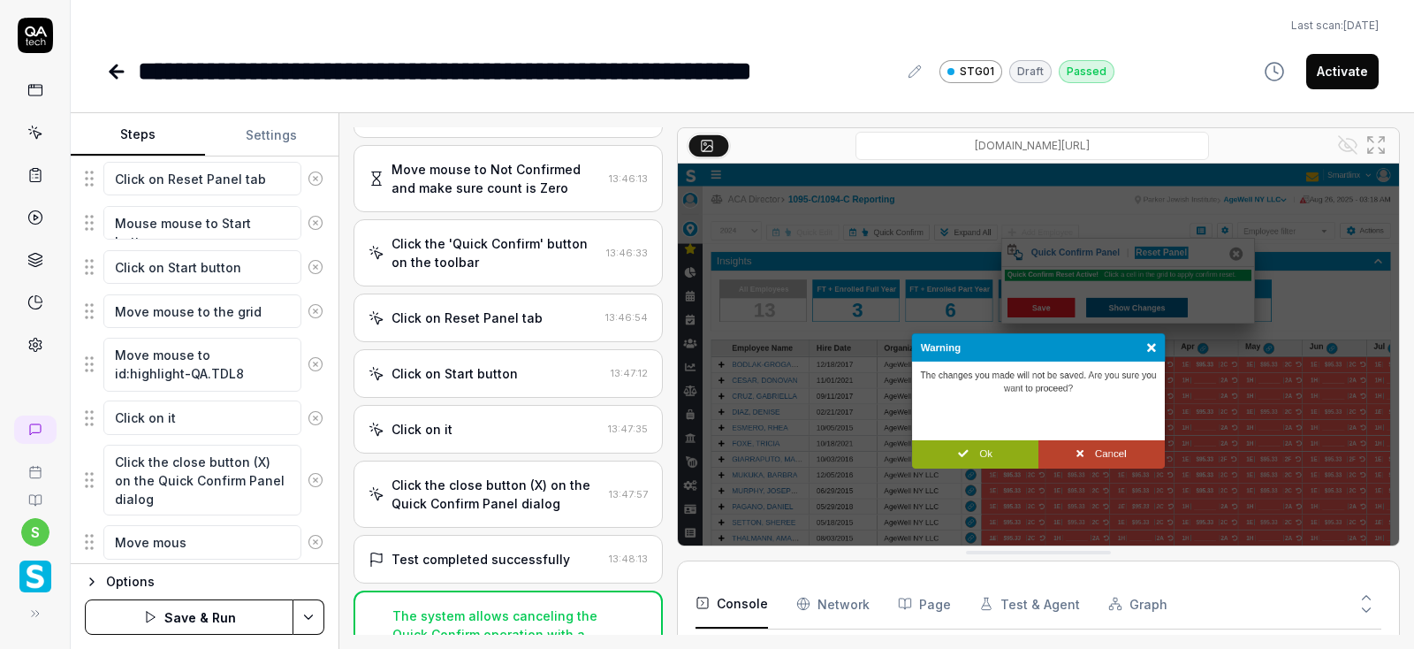
type textarea "Move mouse"
type textarea "*"
type textarea "Move mouse"
type textarea "*"
type textarea "Move mouse t"
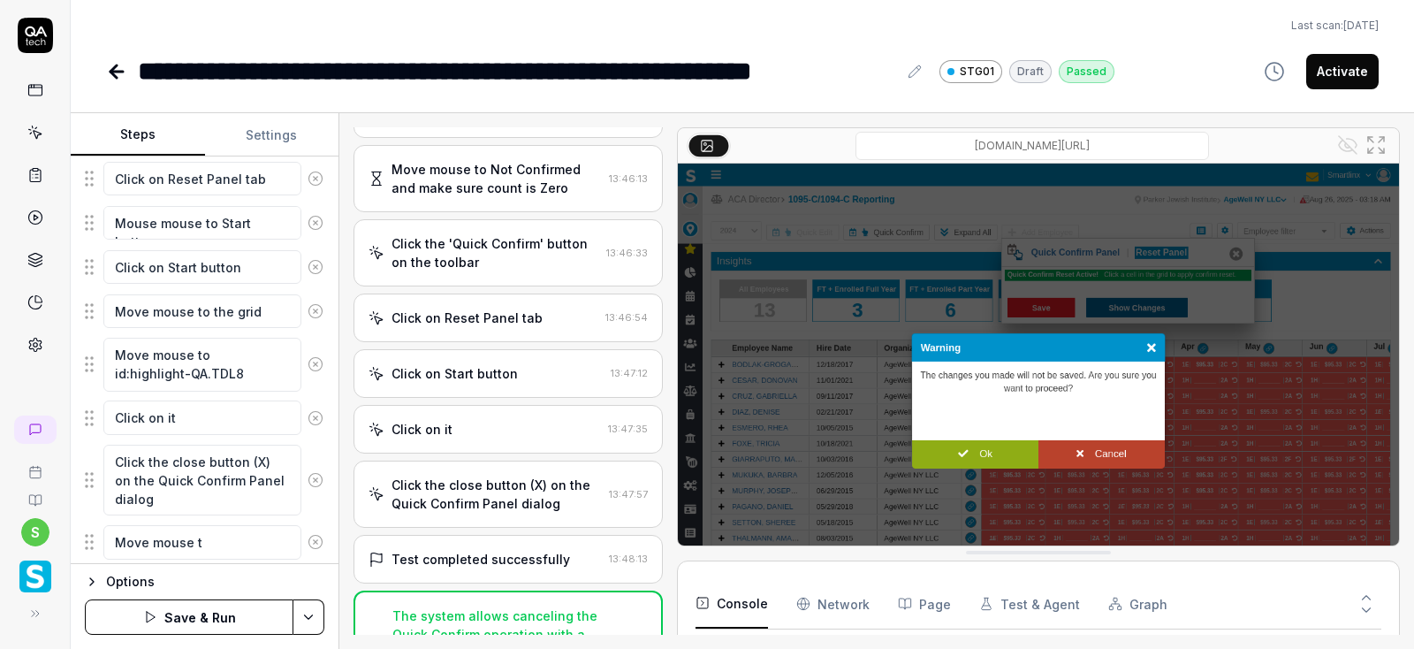
type textarea "*"
type textarea "Move mouse to"
type textarea "*"
type textarea "Move mouse to"
type textarea "*"
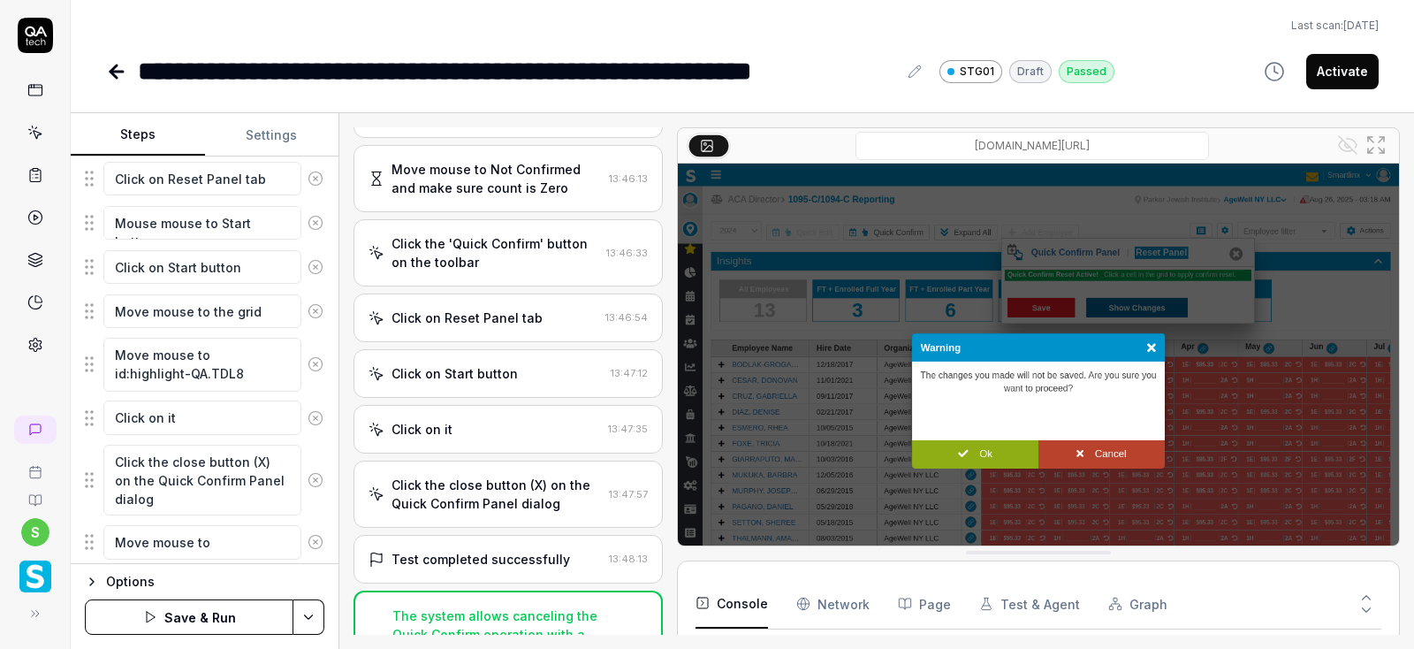
type textarea "Move mouse to W"
type textarea "*"
type textarea "Move mouse to Wa"
type textarea "*"
type textarea "Move mouse to War"
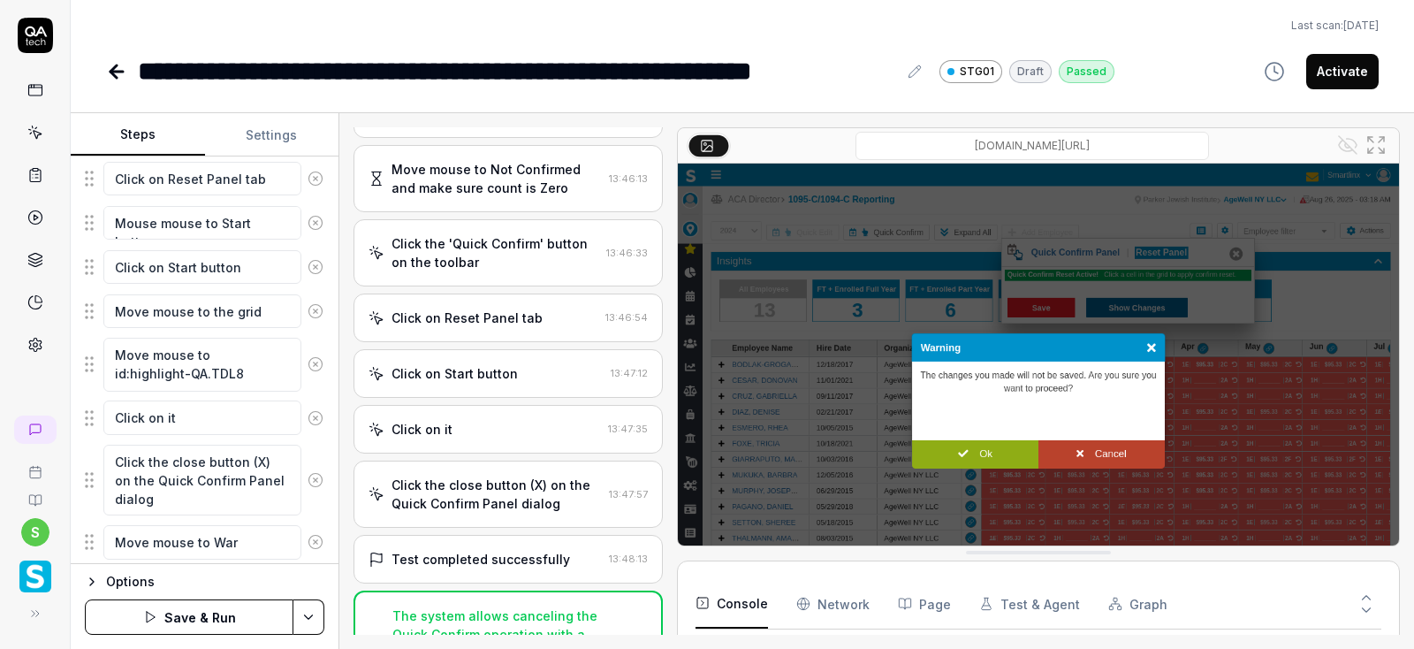
type textarea "*"
type textarea "Move mouse to Warn"
type textarea "*"
type textarea "Move mouse to Warni"
type textarea "*"
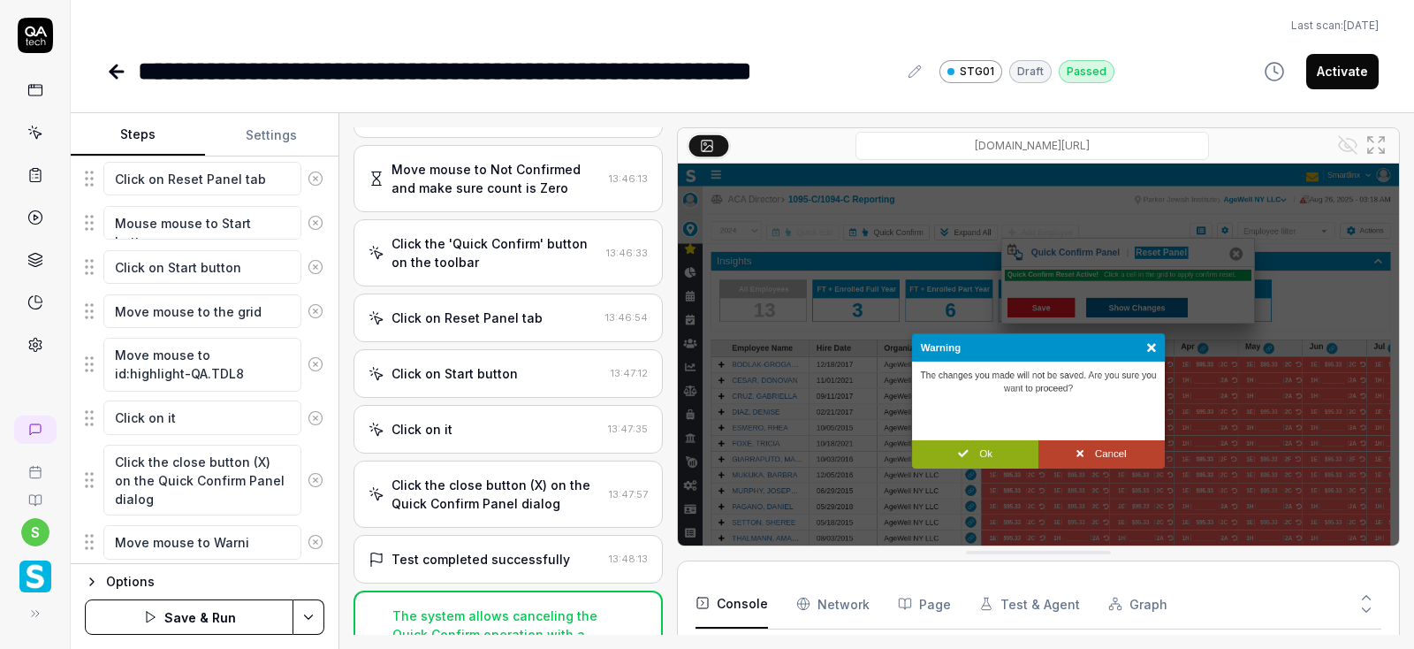
type textarea "Move mouse to Warnin"
type textarea "*"
type textarea "Move mouse to Warning"
type textarea "*"
type textarea "Move mouse to Warning"
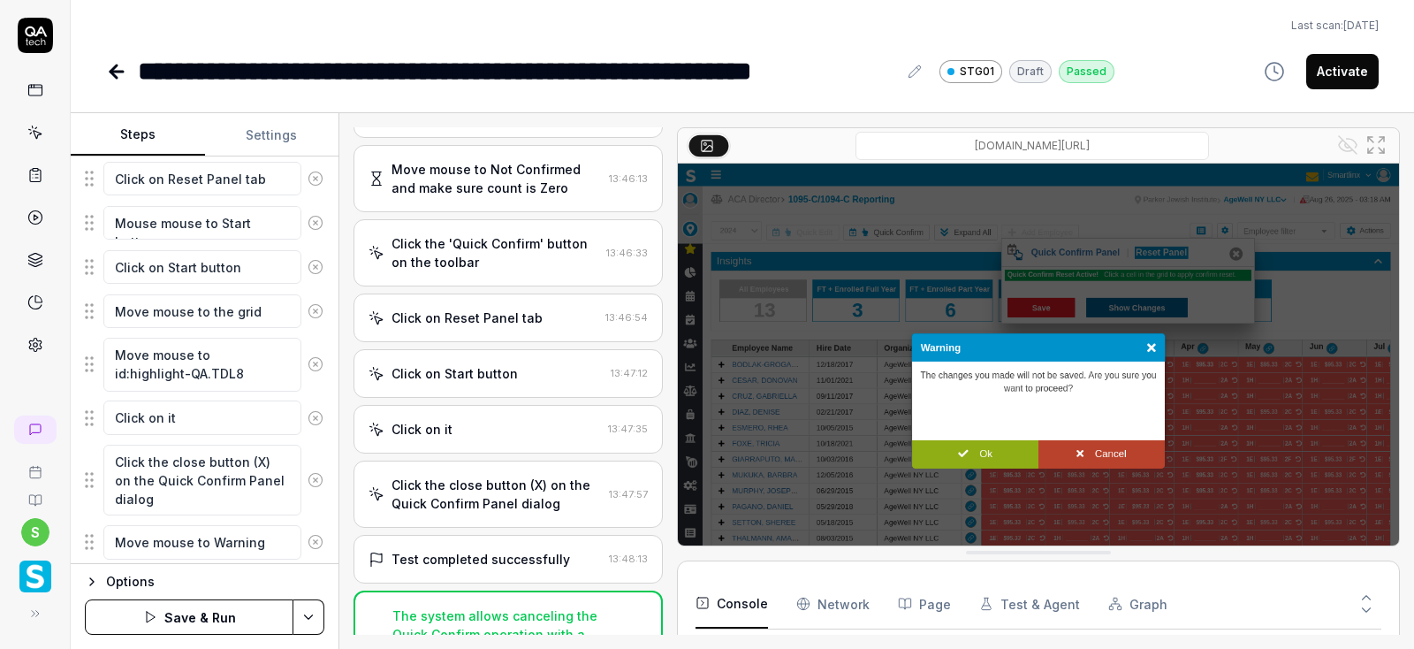
type textarea "*"
type textarea "Move mouse to Warning w"
type textarea "*"
type textarea "Move mouse to Warning wi"
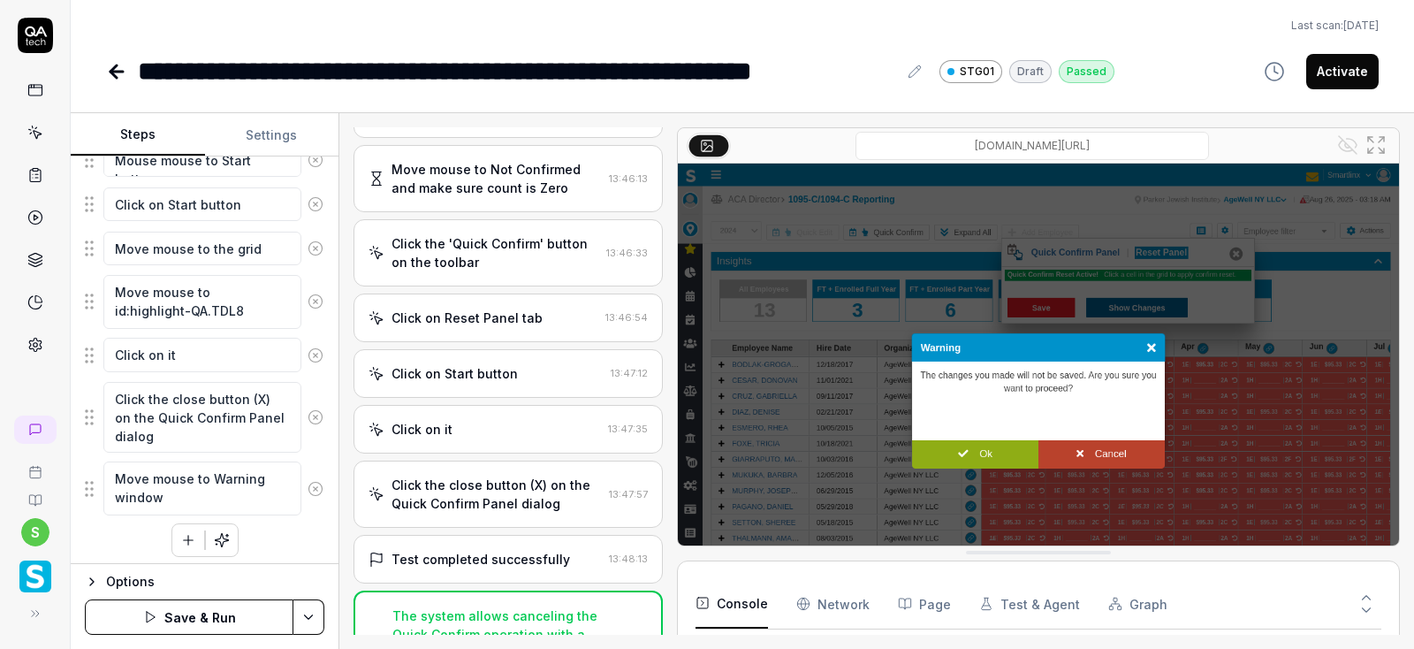
click at [197, 542] on button "button" at bounding box center [188, 540] width 32 height 32
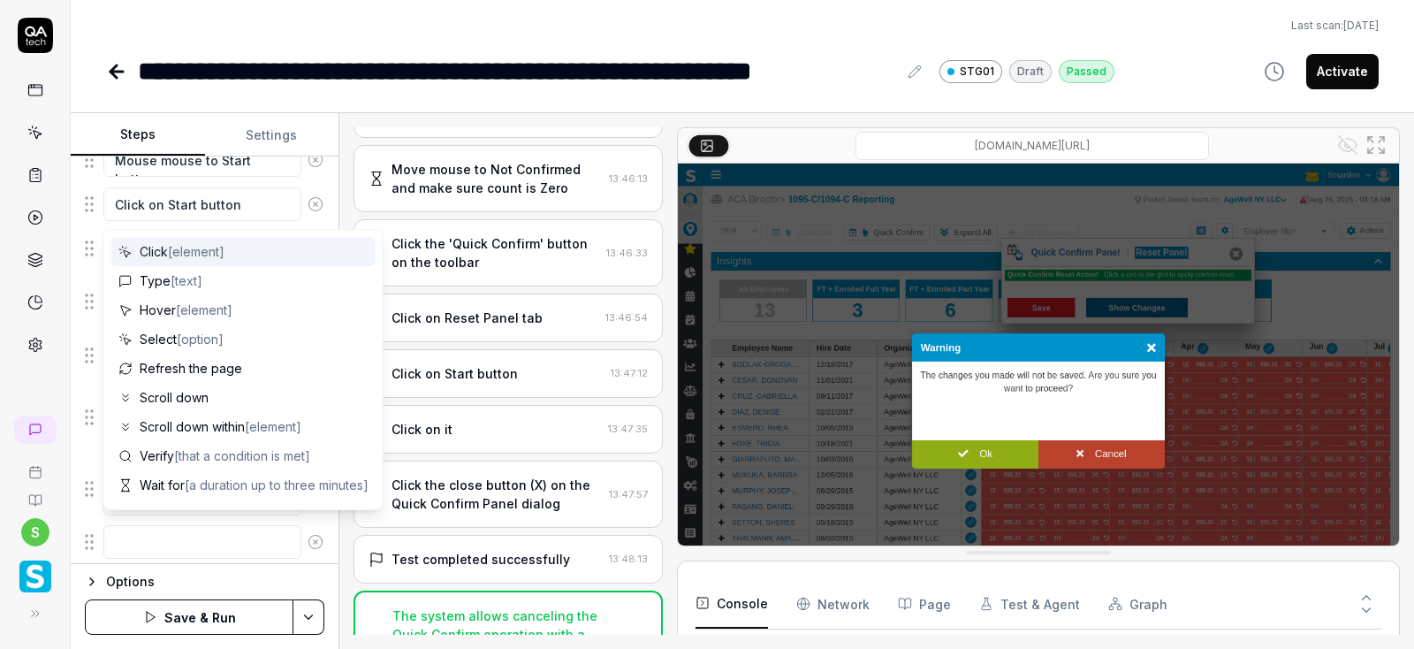
click at [174, 535] on textarea at bounding box center [202, 542] width 198 height 34
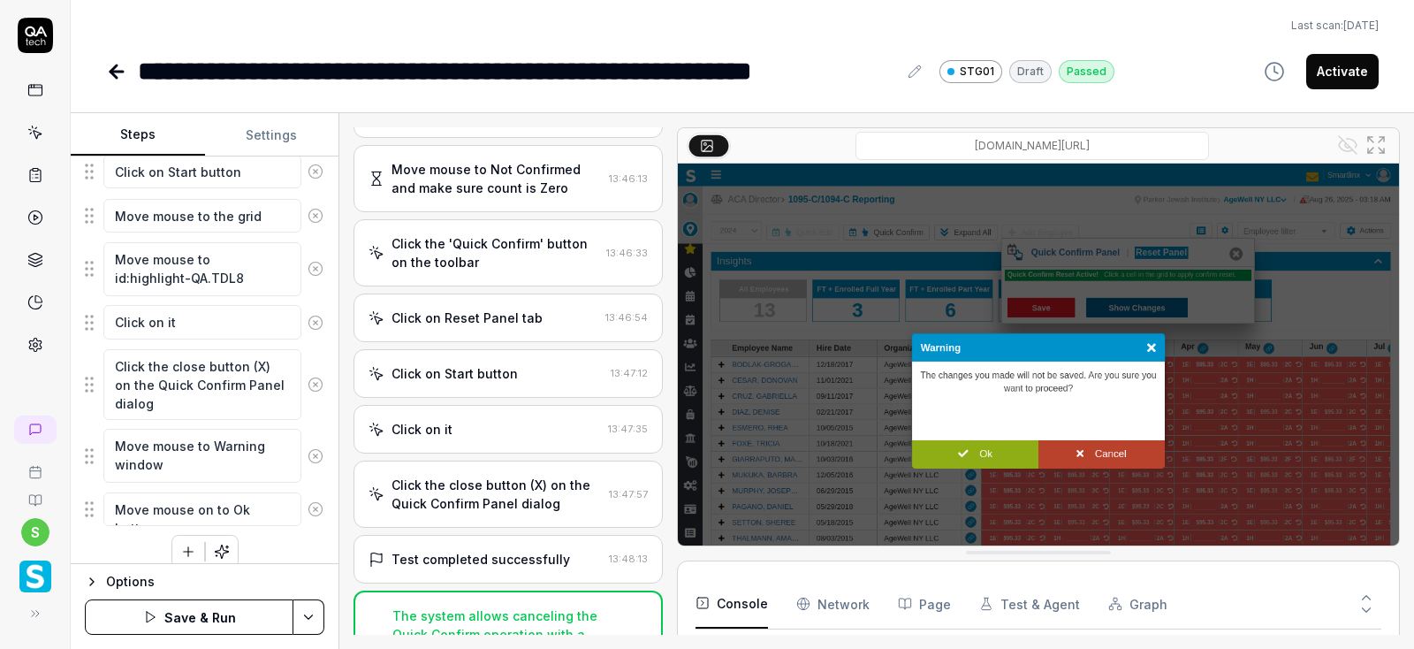
scroll to position [1235, 0]
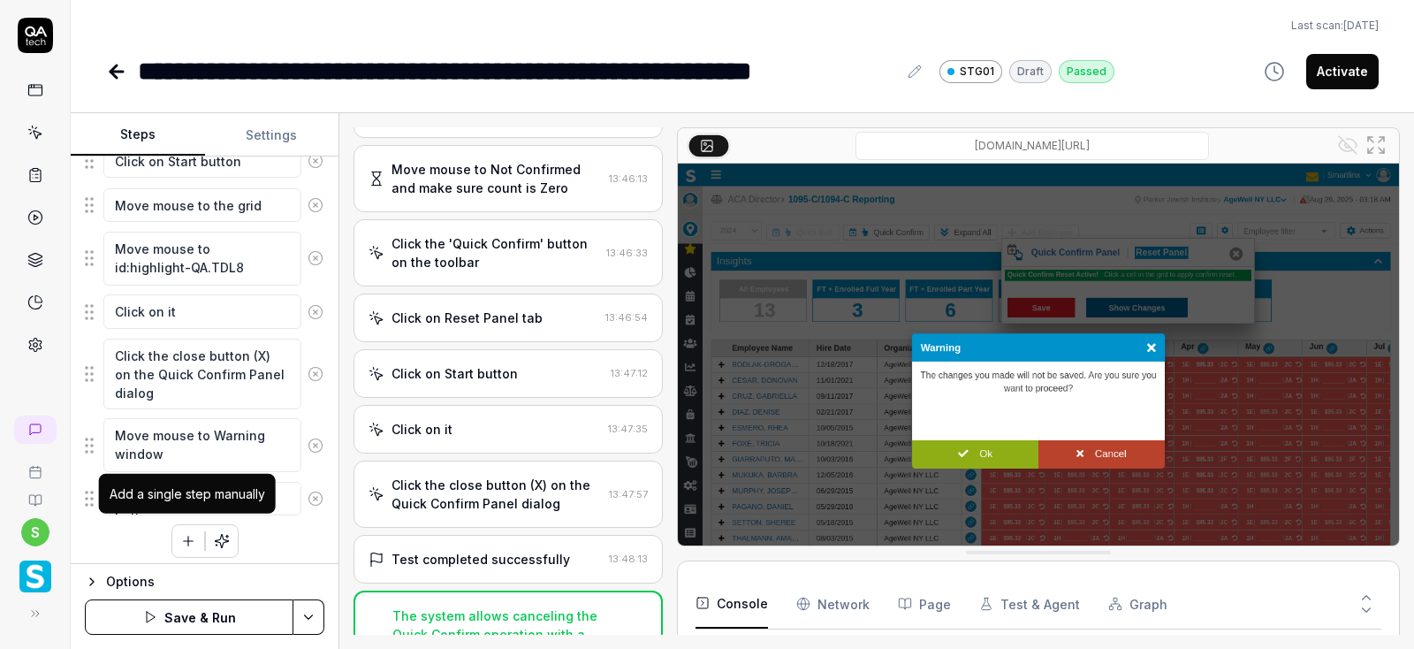
click at [179, 529] on button "button" at bounding box center [188, 541] width 32 height 32
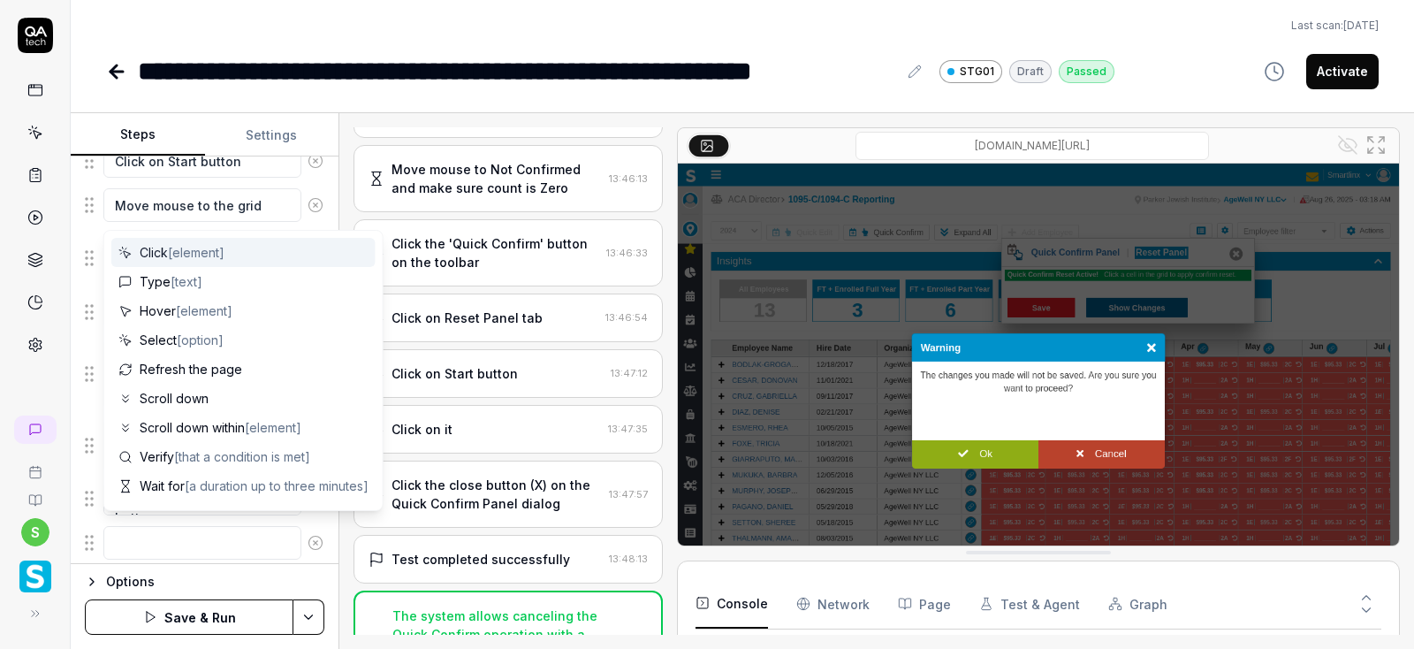
click at [158, 536] on textarea at bounding box center [202, 543] width 198 height 34
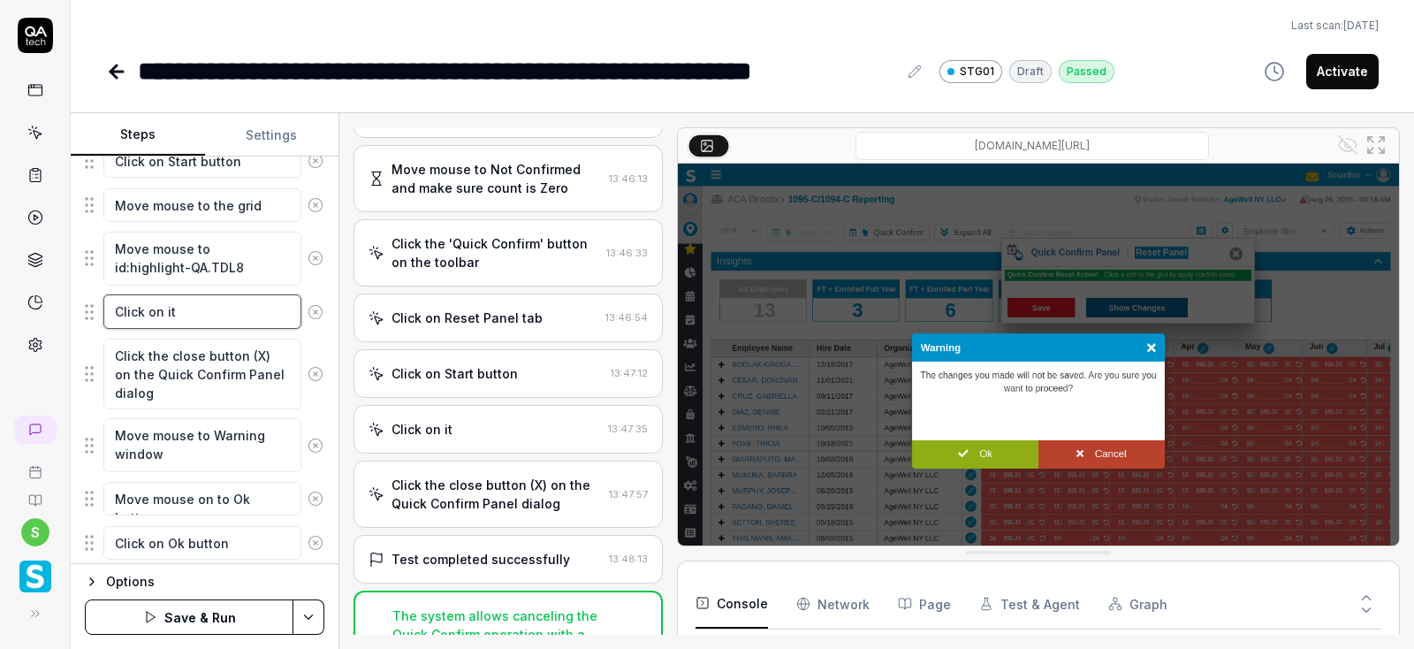
click at [218, 305] on textarea "Click on it" at bounding box center [202, 311] width 198 height 34
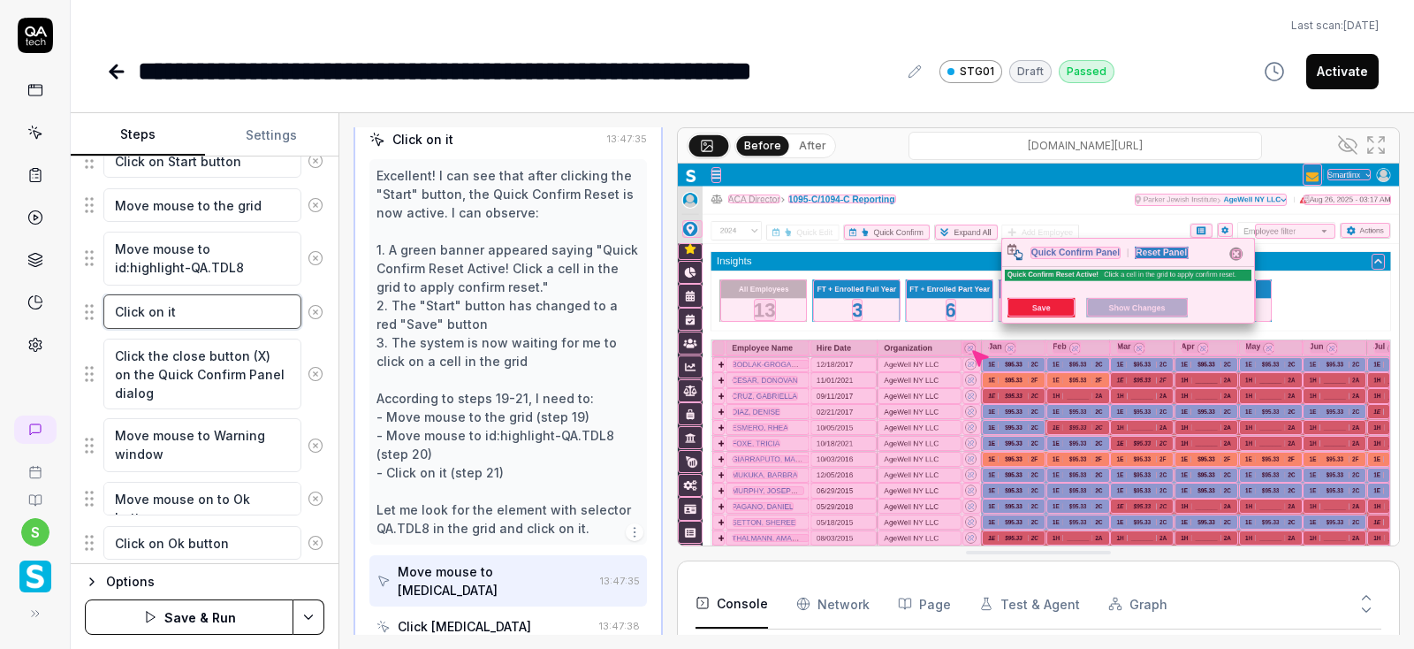
scroll to position [857, 0]
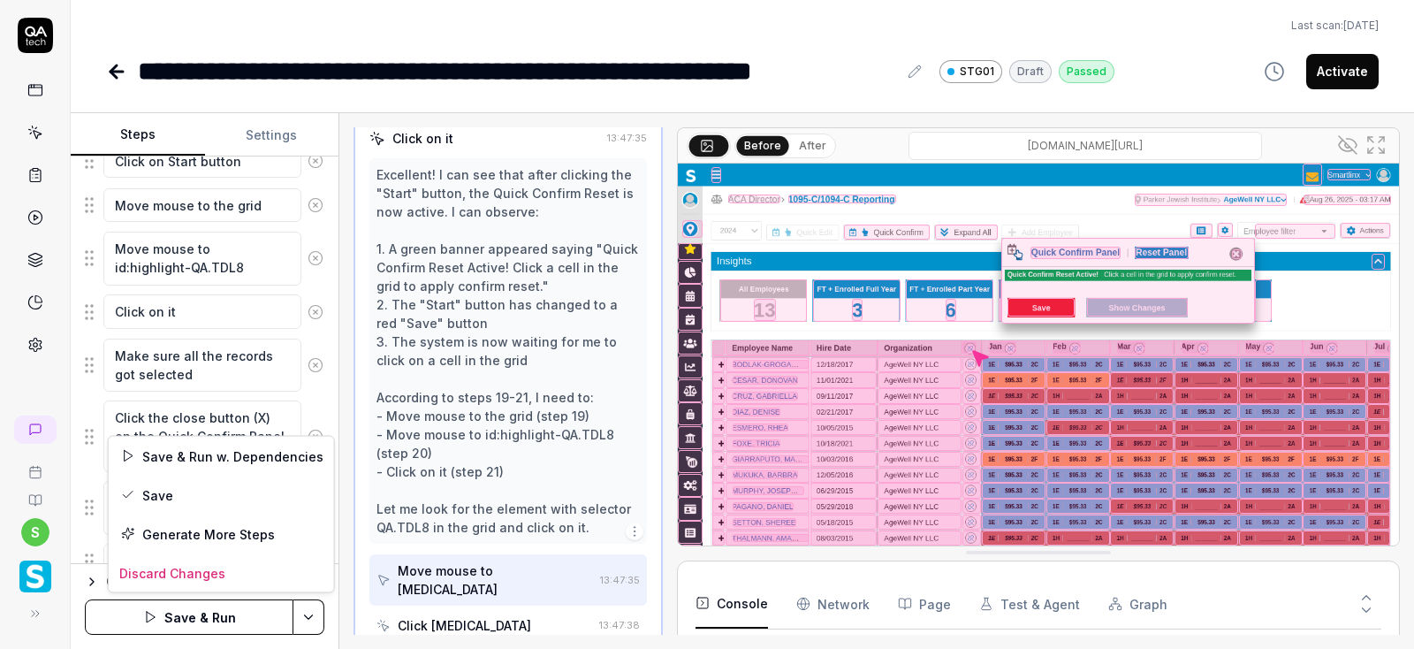
click at [312, 618] on html "**********" at bounding box center [707, 324] width 1414 height 649
click at [178, 498] on div "Save" at bounding box center [221, 494] width 225 height 39
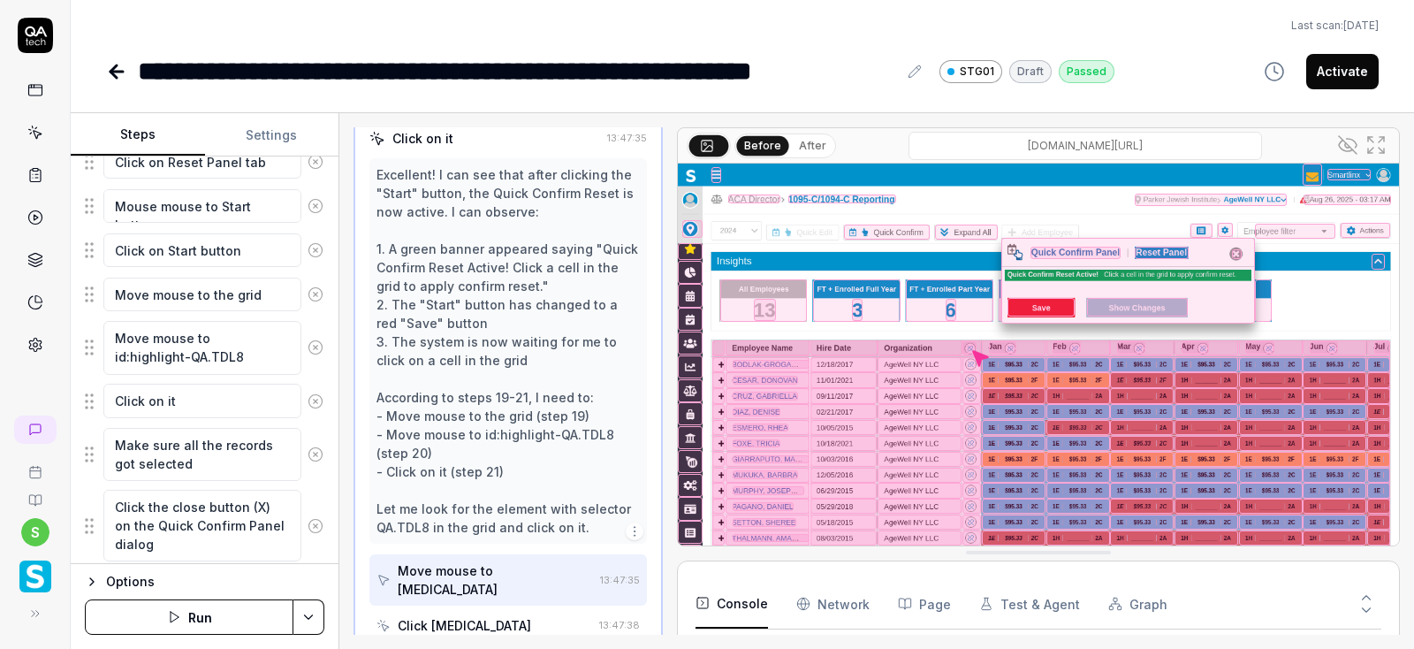
scroll to position [1128, 0]
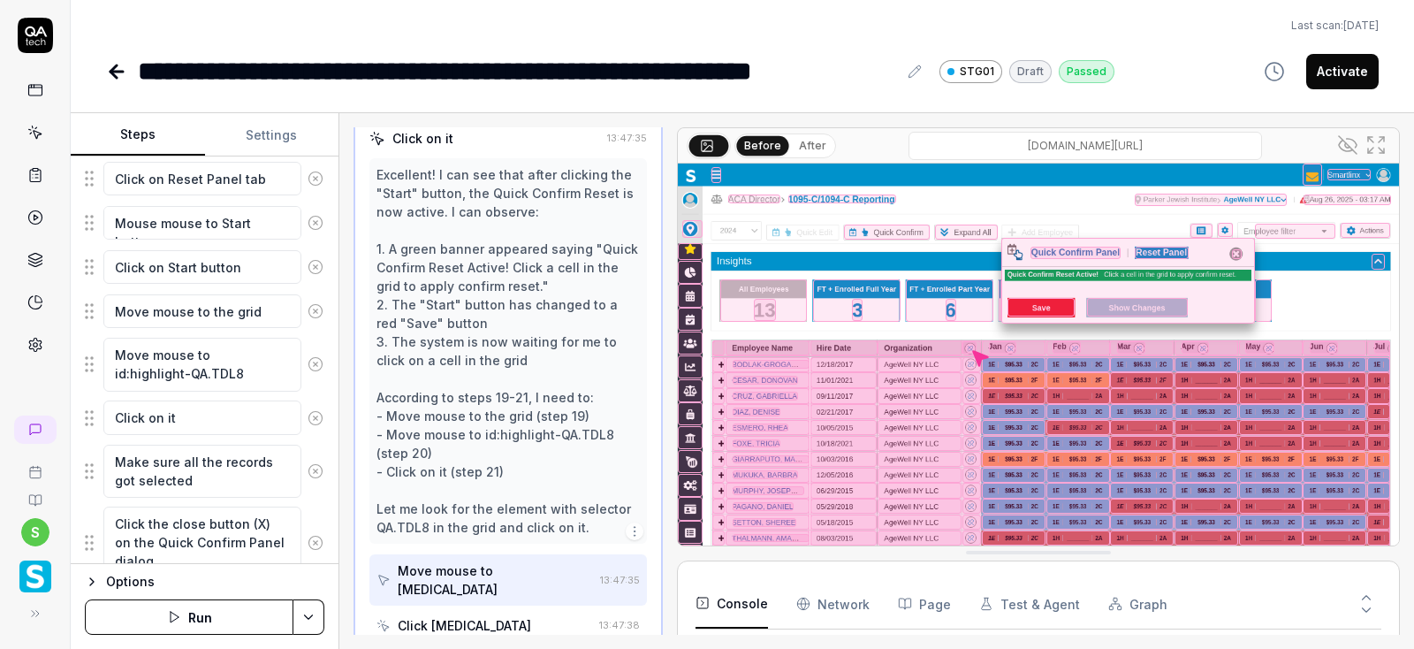
click at [1349, 146] on icon at bounding box center [1348, 145] width 18 height 18
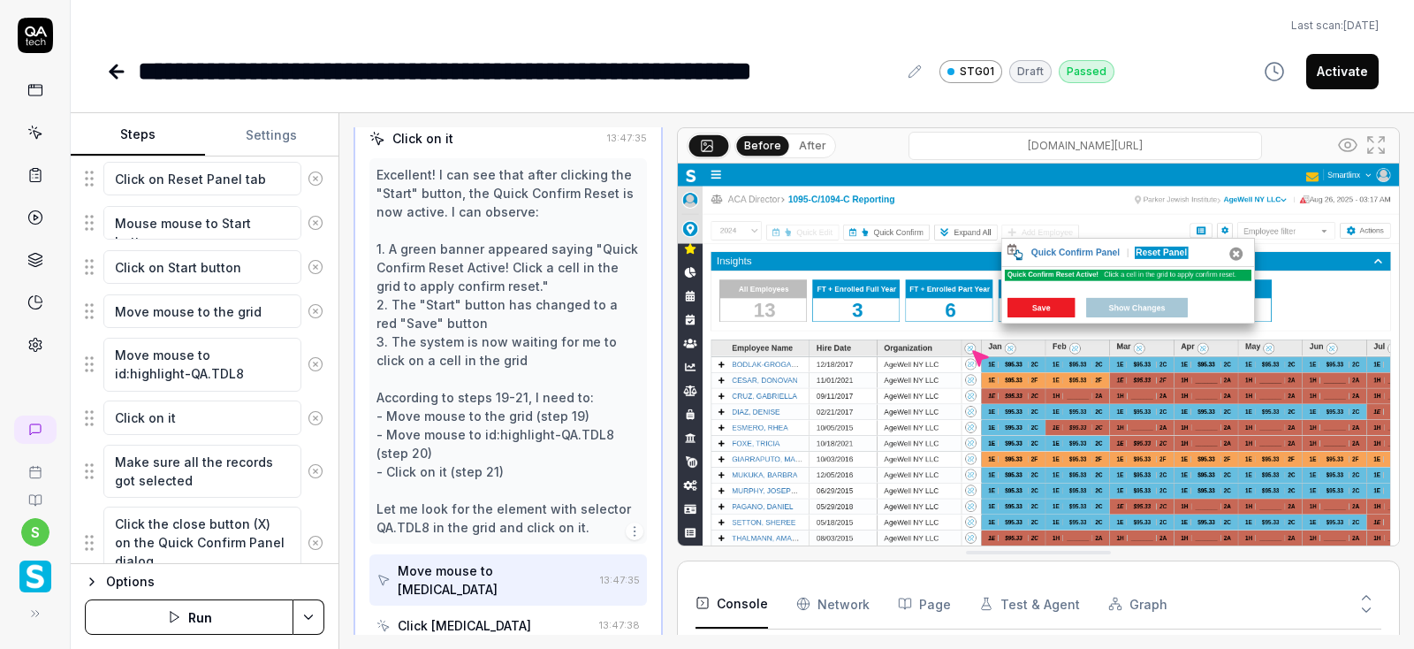
click at [1350, 137] on icon at bounding box center [1347, 144] width 21 height 21
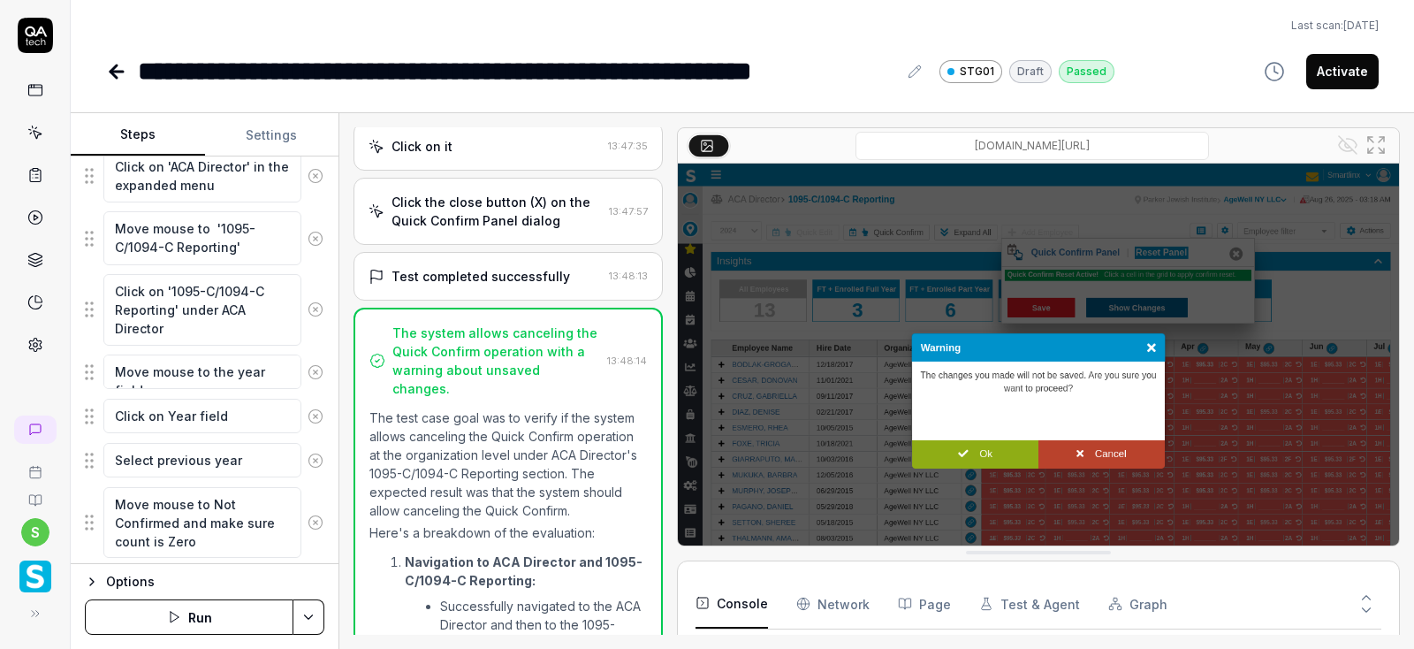
scroll to position [1273, 0]
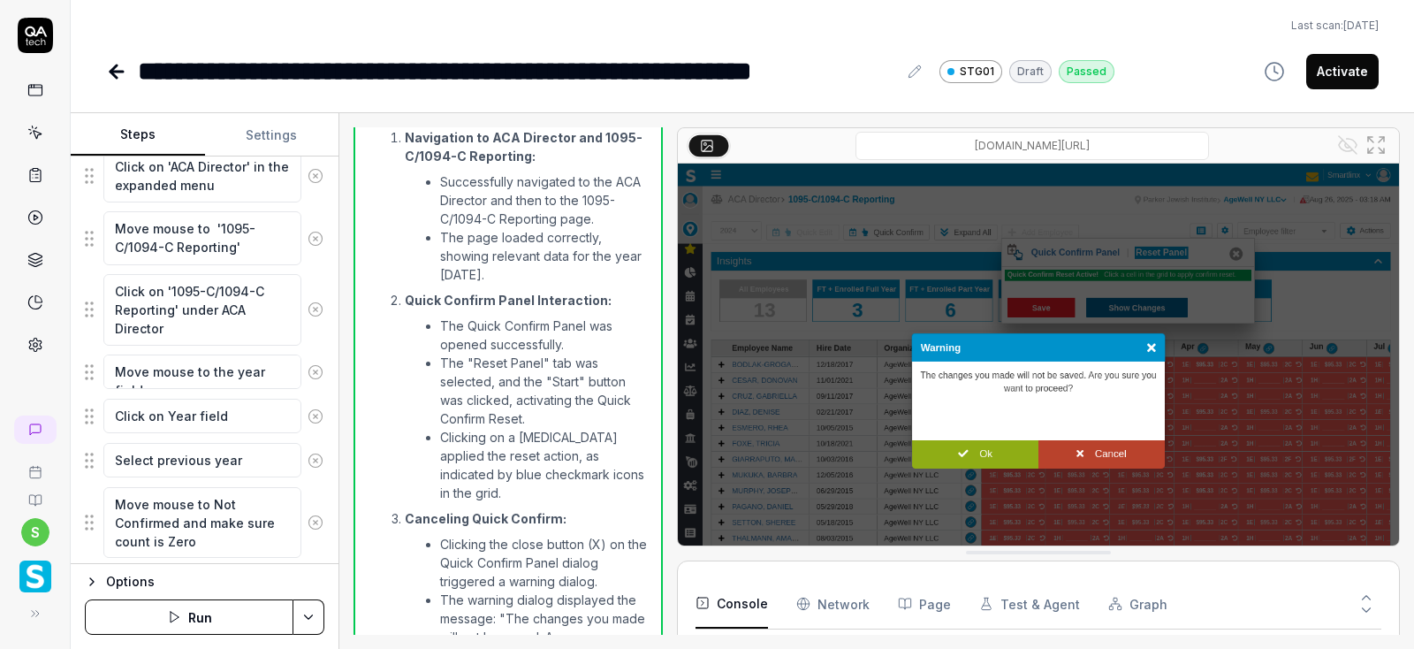
click at [221, 618] on button "Run" at bounding box center [189, 616] width 209 height 35
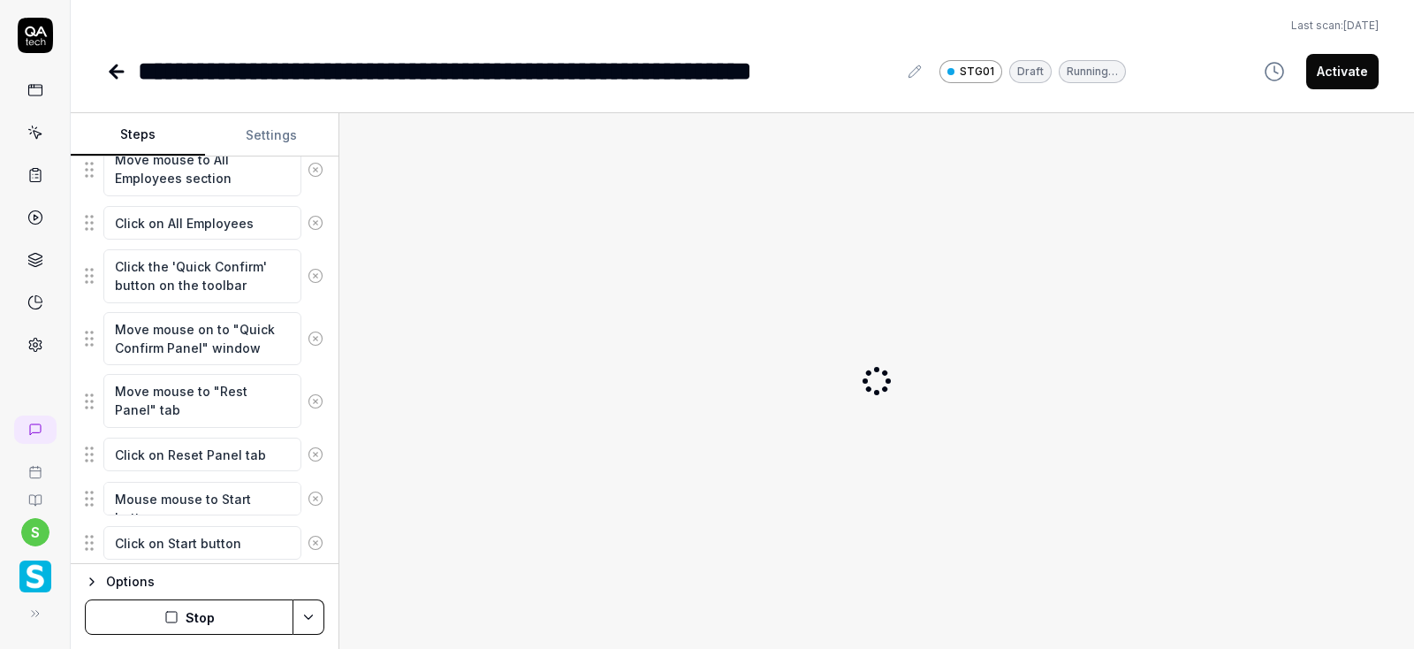
scroll to position [1341, 0]
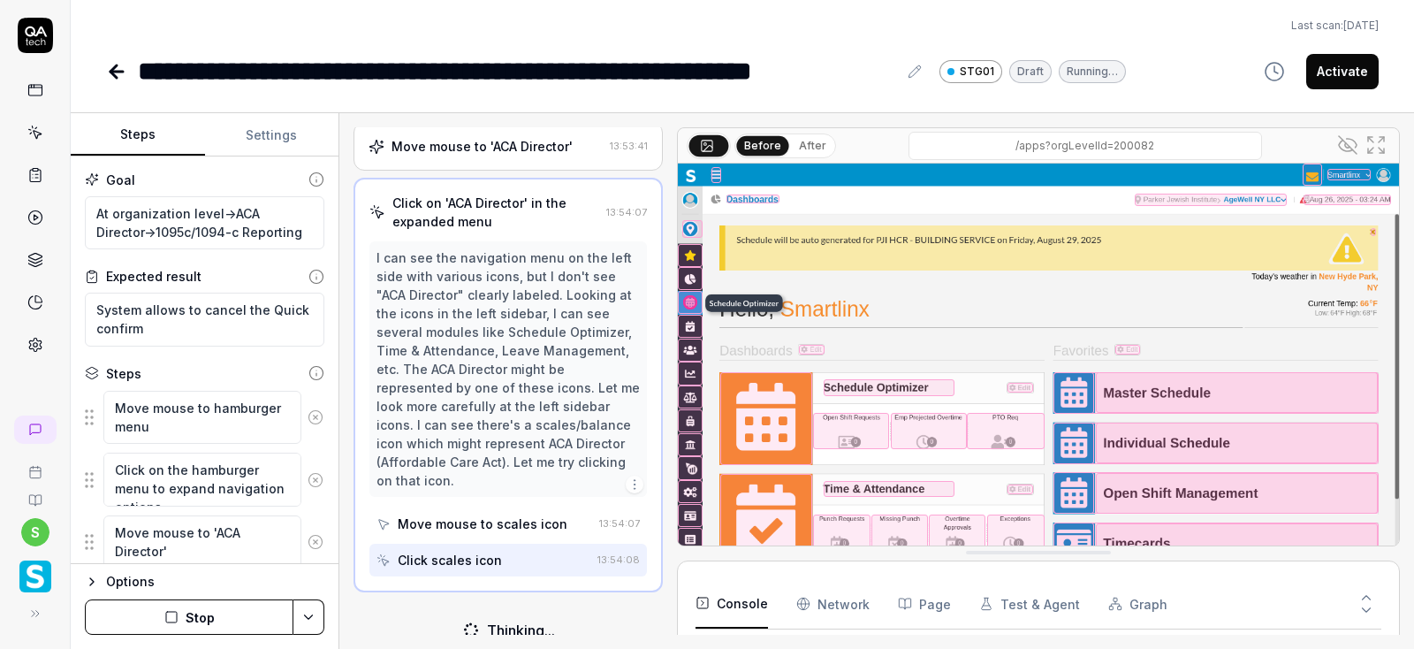
scroll to position [155, 0]
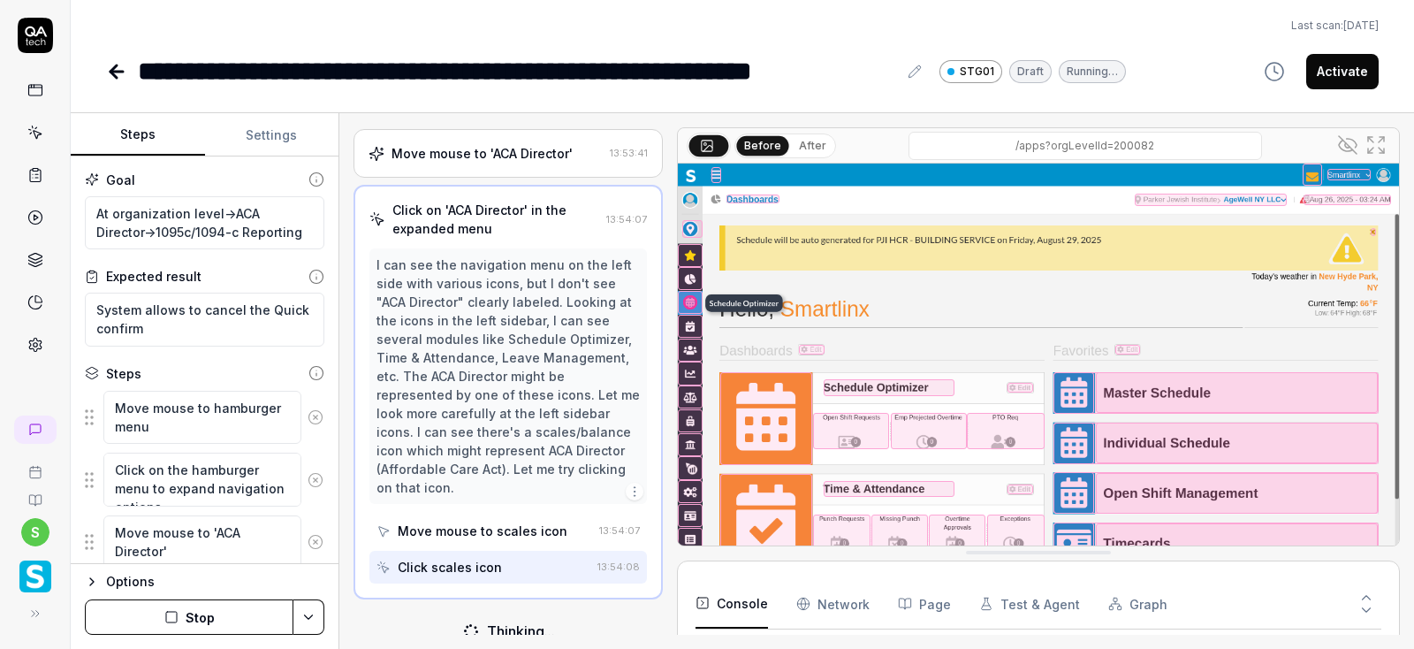
click at [216, 612] on button "Stop" at bounding box center [189, 616] width 209 height 35
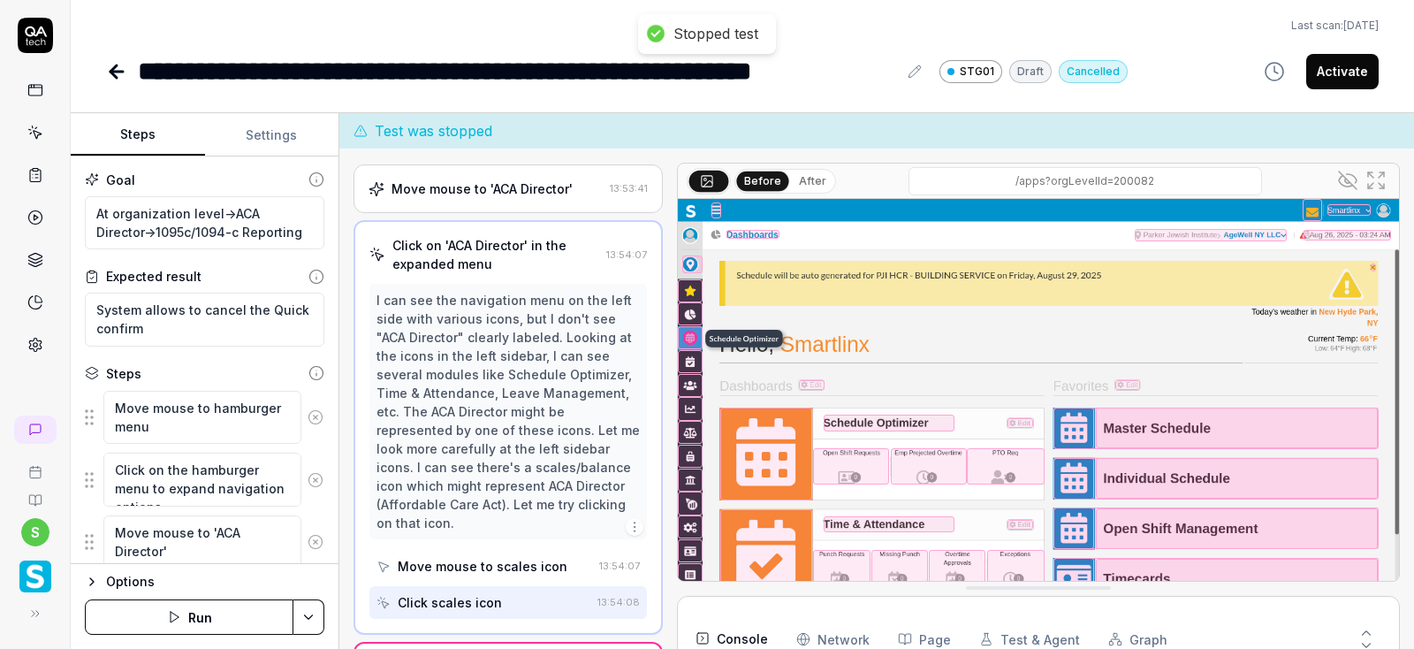
type textarea "*"
click at [309, 618] on html "**********" at bounding box center [707, 324] width 1414 height 649
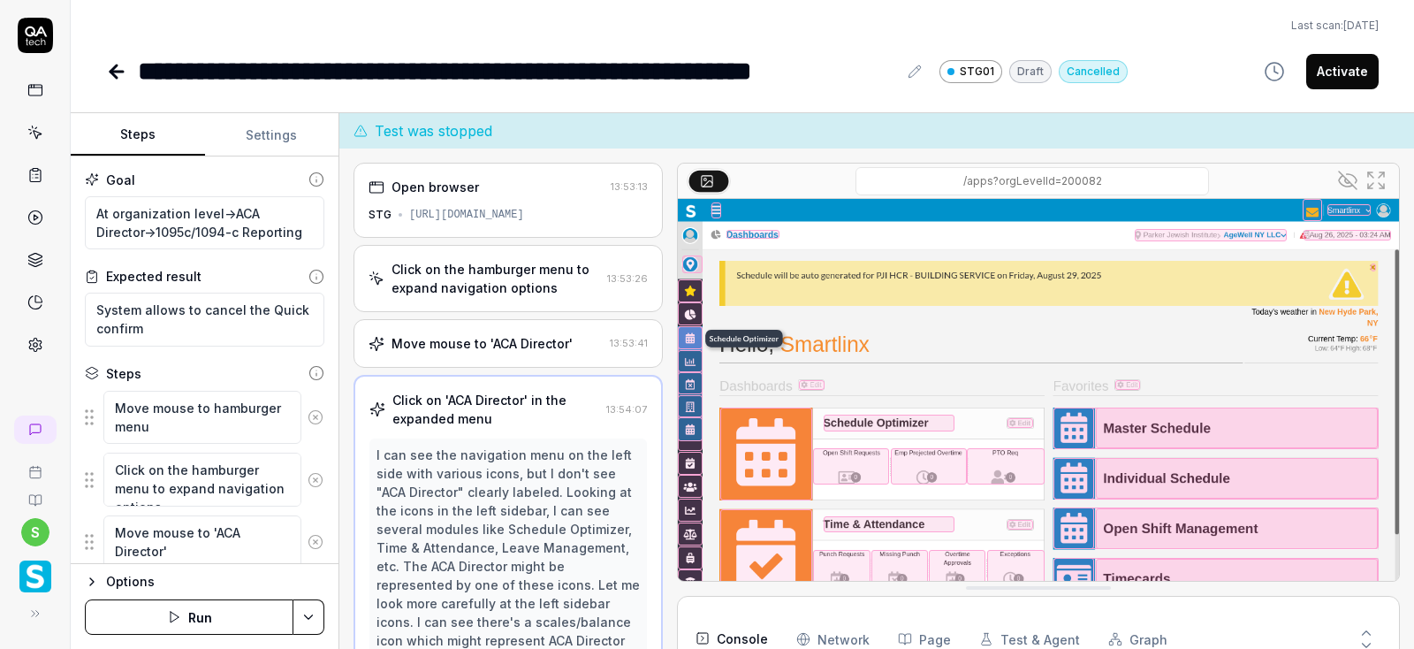
scroll to position [389, 0]
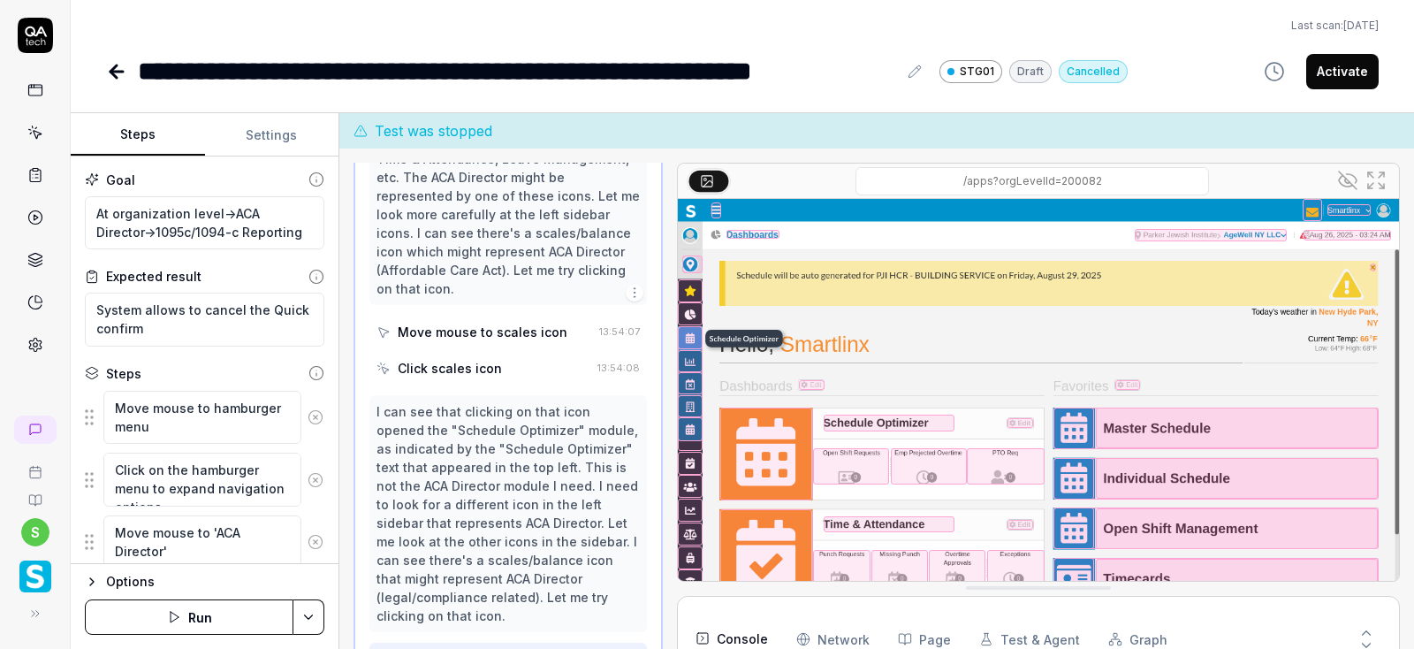
type textarea "*"
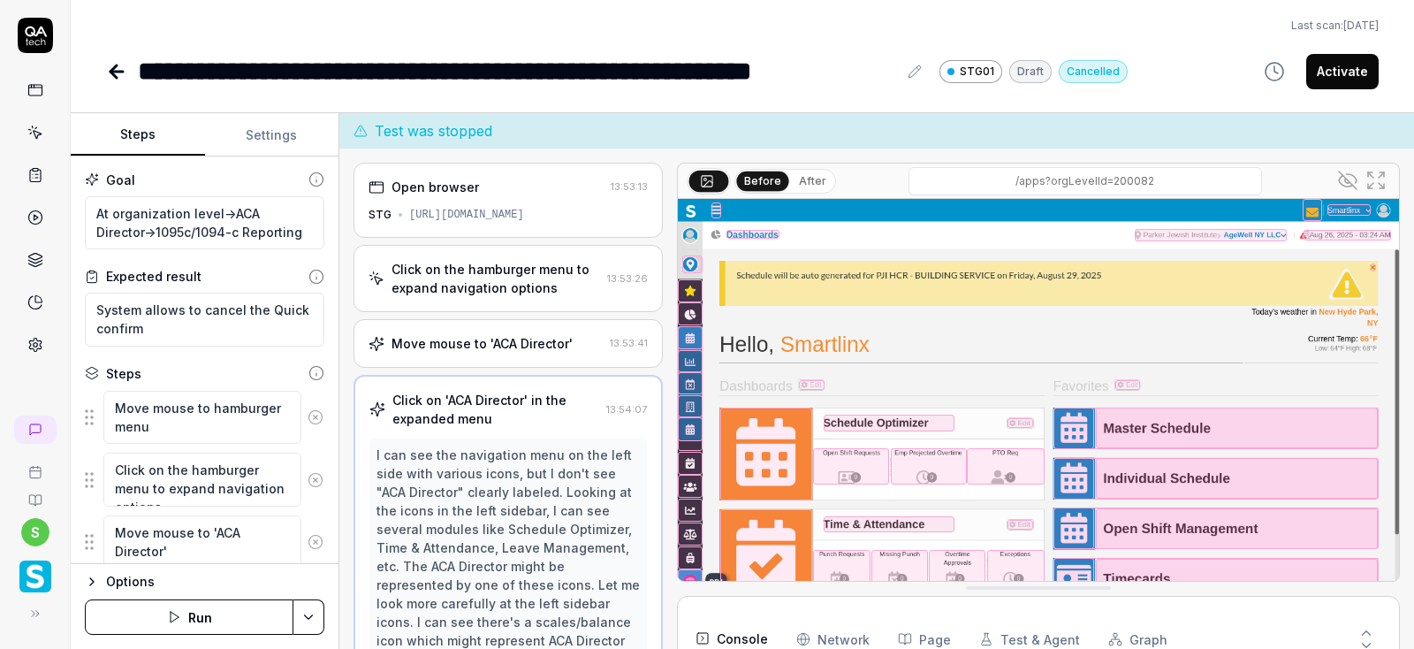
scroll to position [424, 0]
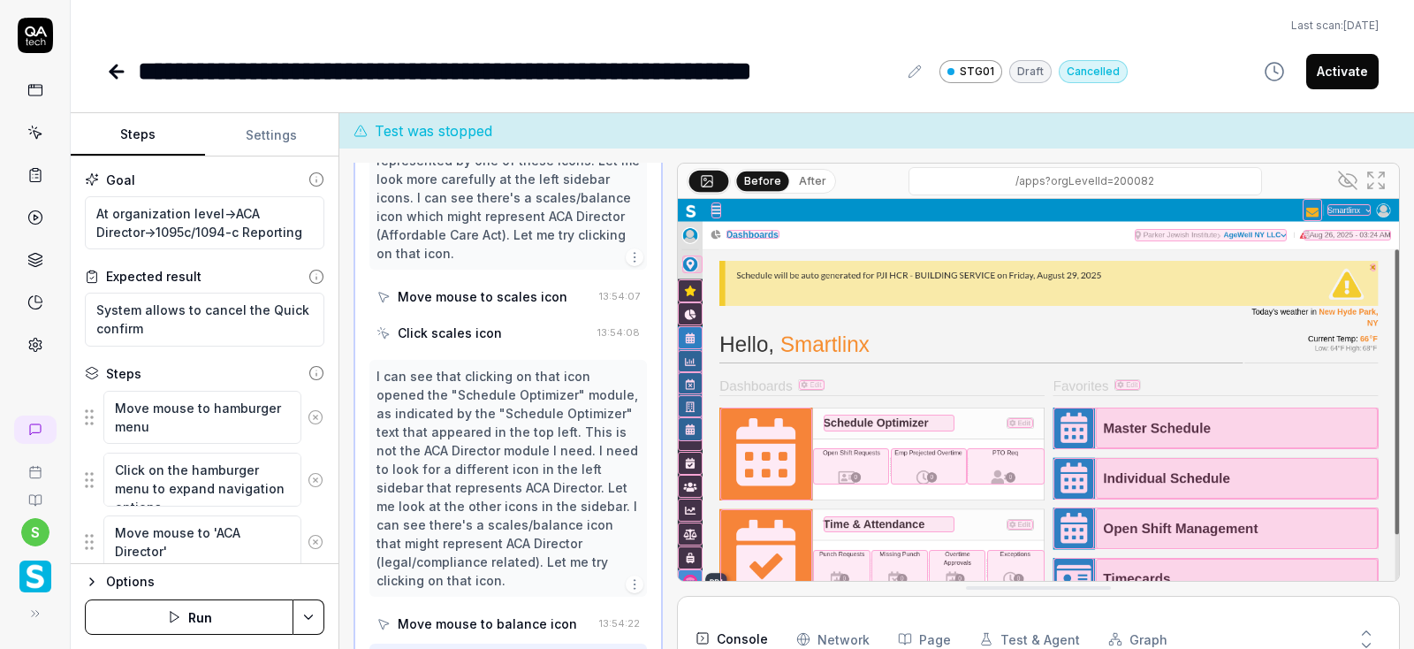
click at [261, 136] on button "Settings" at bounding box center [272, 135] width 134 height 42
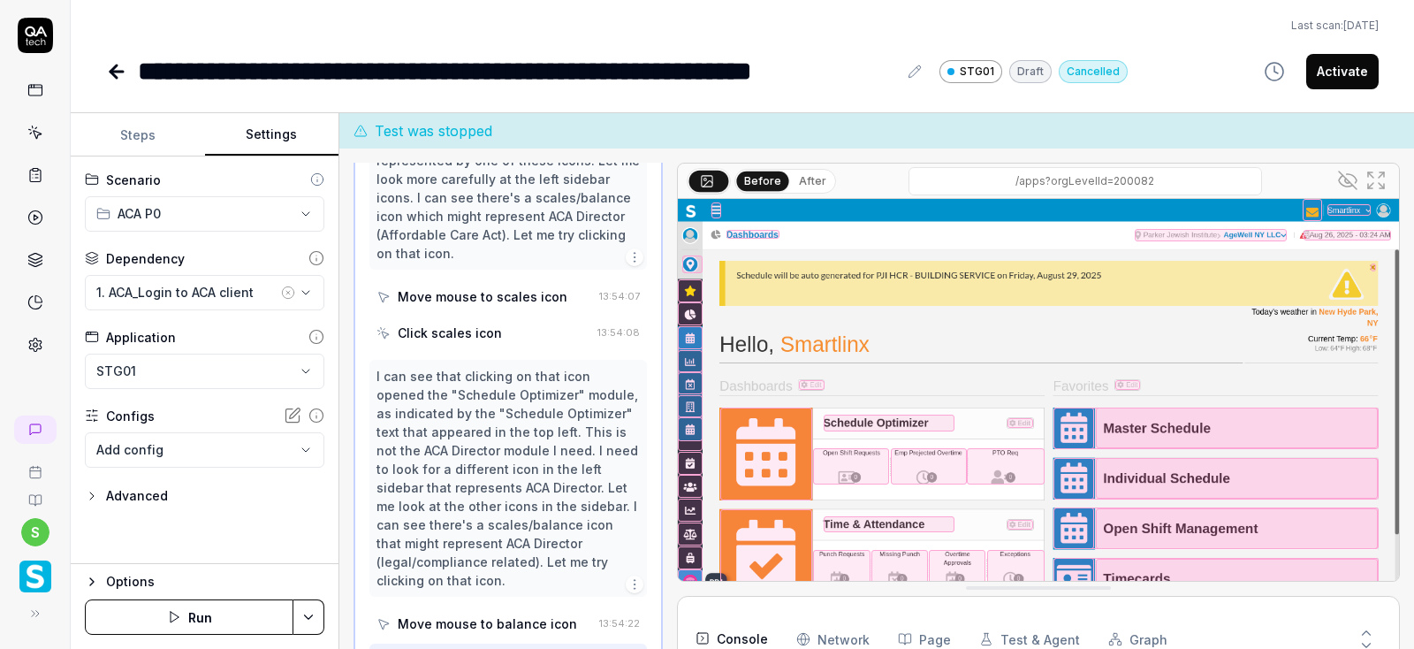
click at [92, 577] on icon "button" at bounding box center [92, 581] width 14 height 14
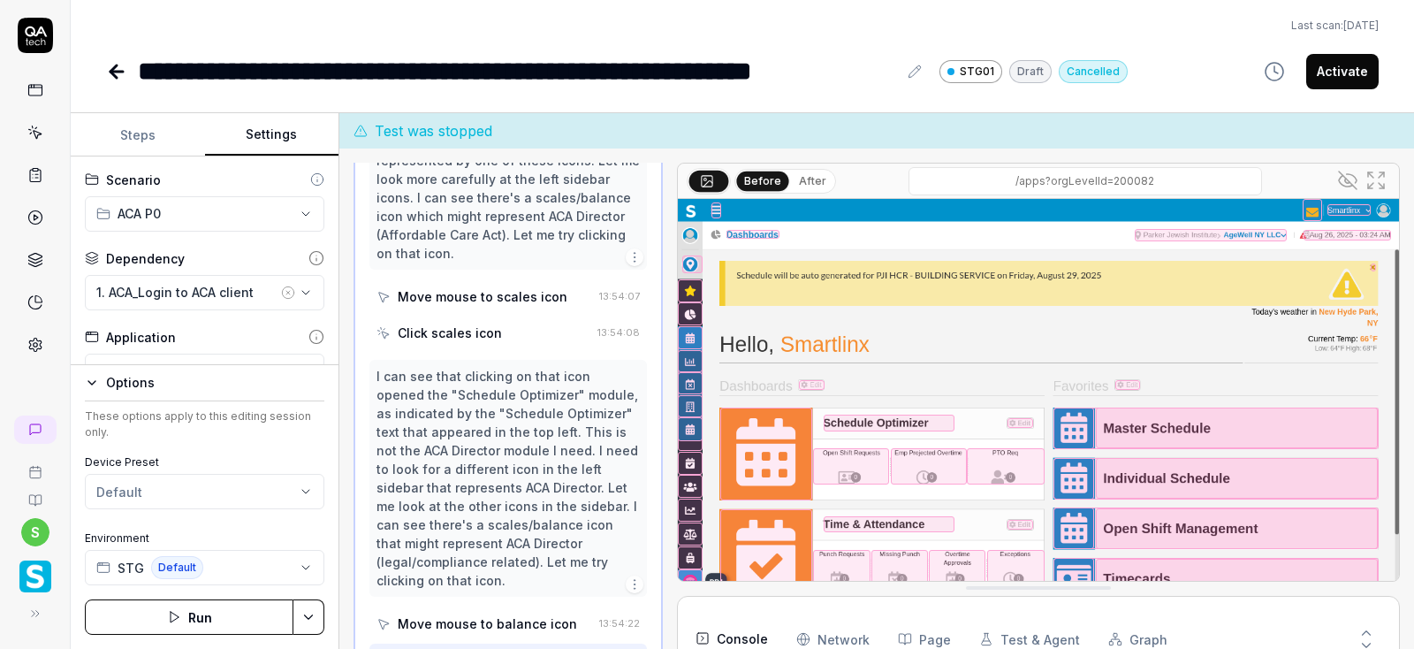
click at [195, 619] on button "Run" at bounding box center [189, 616] width 209 height 35
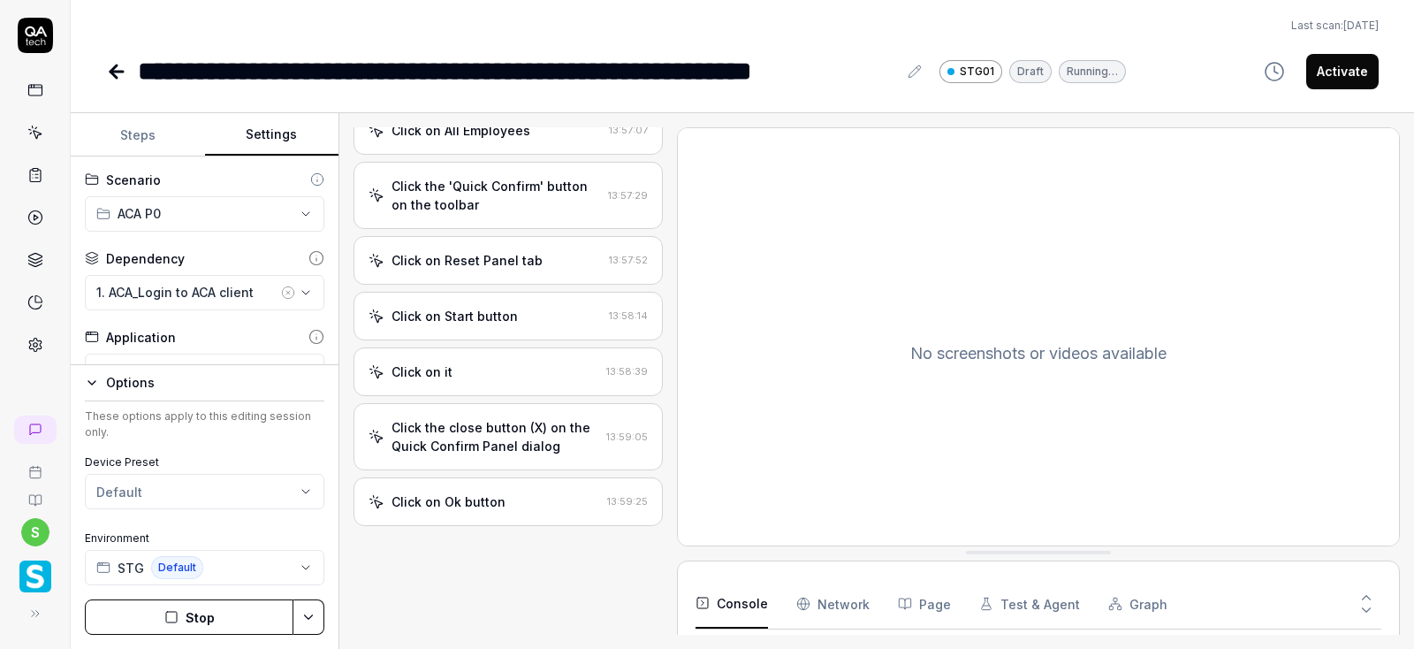
scroll to position [528, 0]
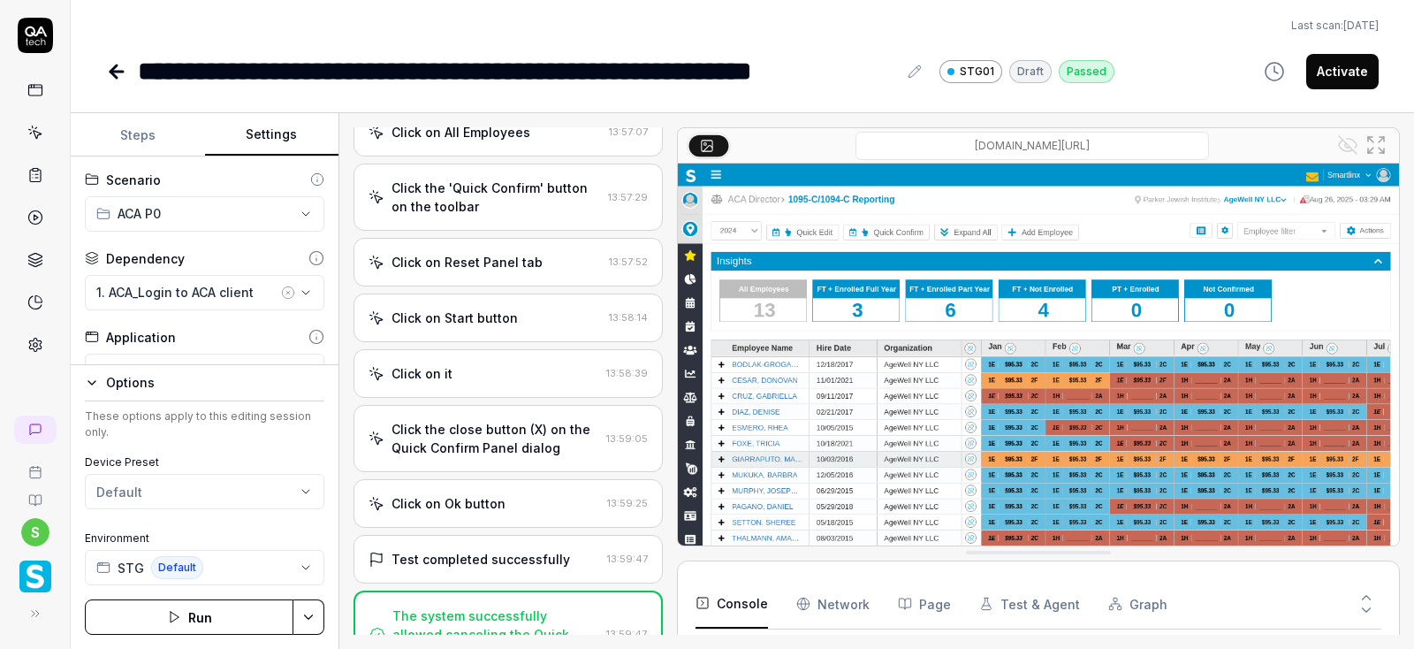
click at [1353, 78] on button "Activate" at bounding box center [1342, 71] width 72 height 35
click at [117, 72] on icon at bounding box center [116, 72] width 12 height 0
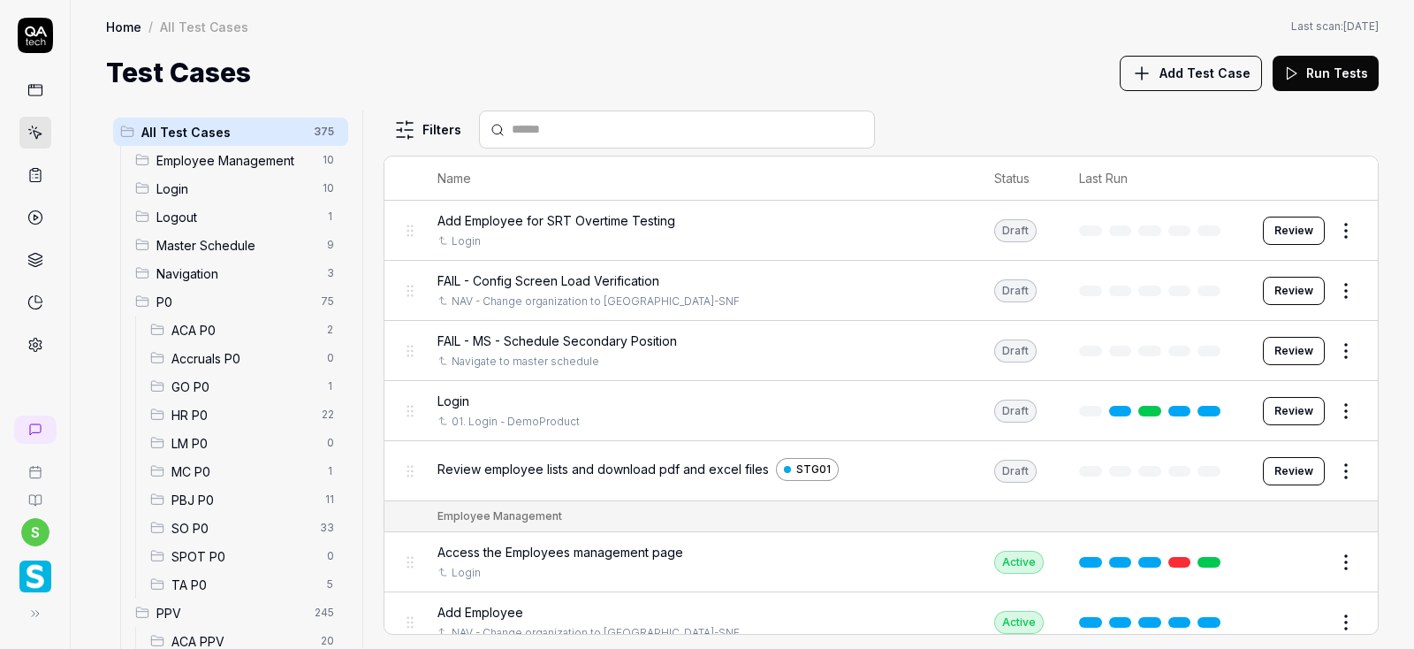
click at [184, 316] on div "ACA P0 2" at bounding box center [245, 329] width 205 height 28
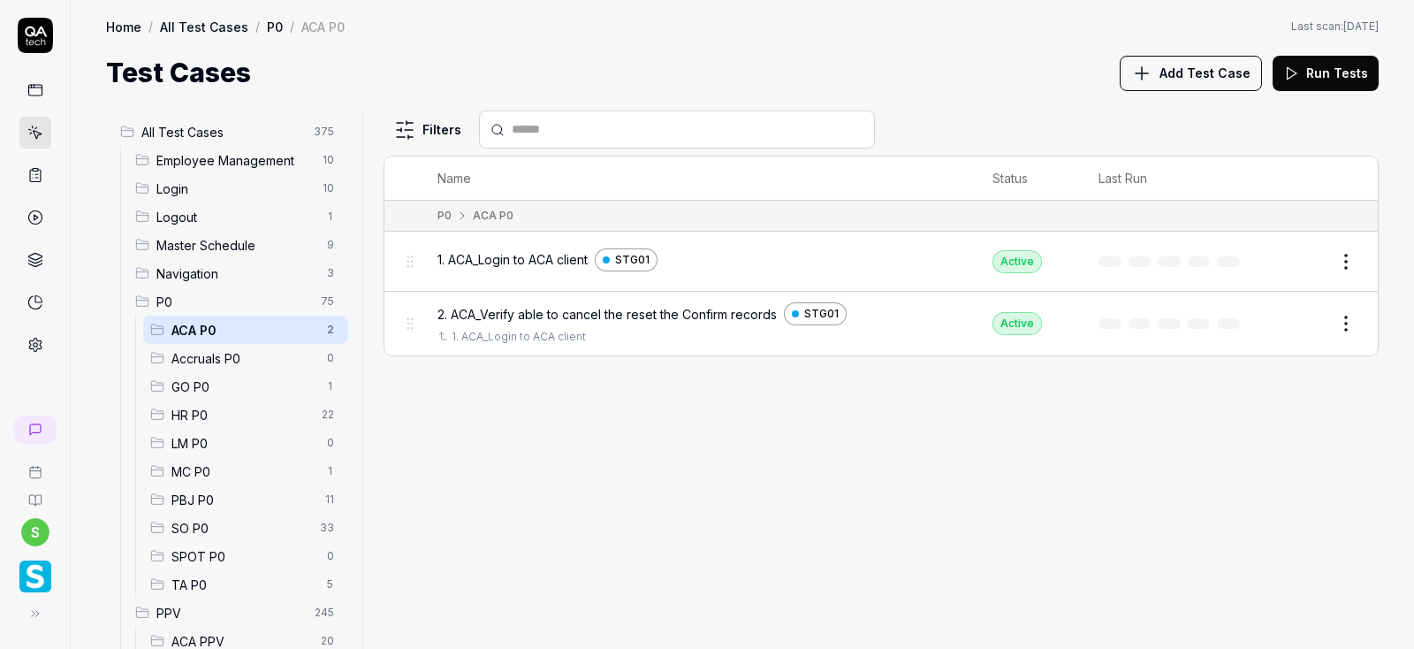
click at [1350, 327] on html "s Home / All Test Cases / P0 / ACA P0 Home / All Test Cases / P0 / ACA P0 Last …" at bounding box center [707, 324] width 1414 height 649
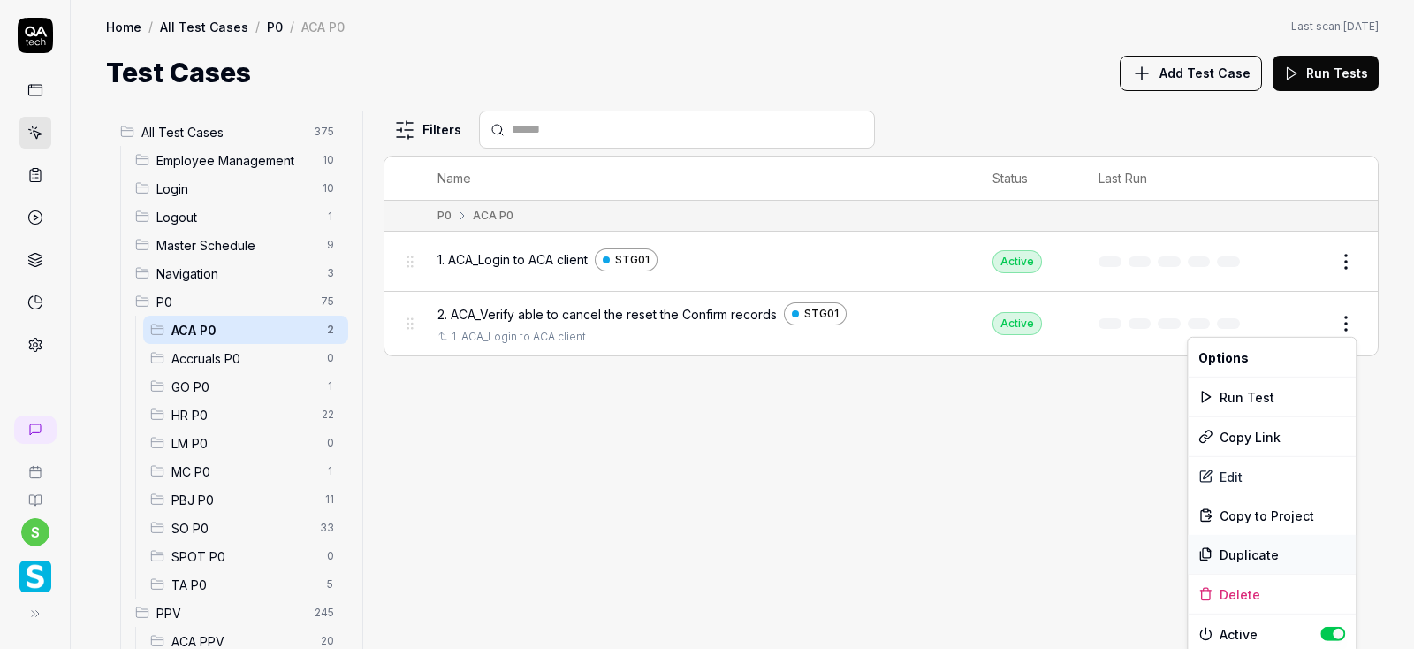
click at [1236, 554] on div "Duplicate" at bounding box center [1272, 554] width 168 height 39
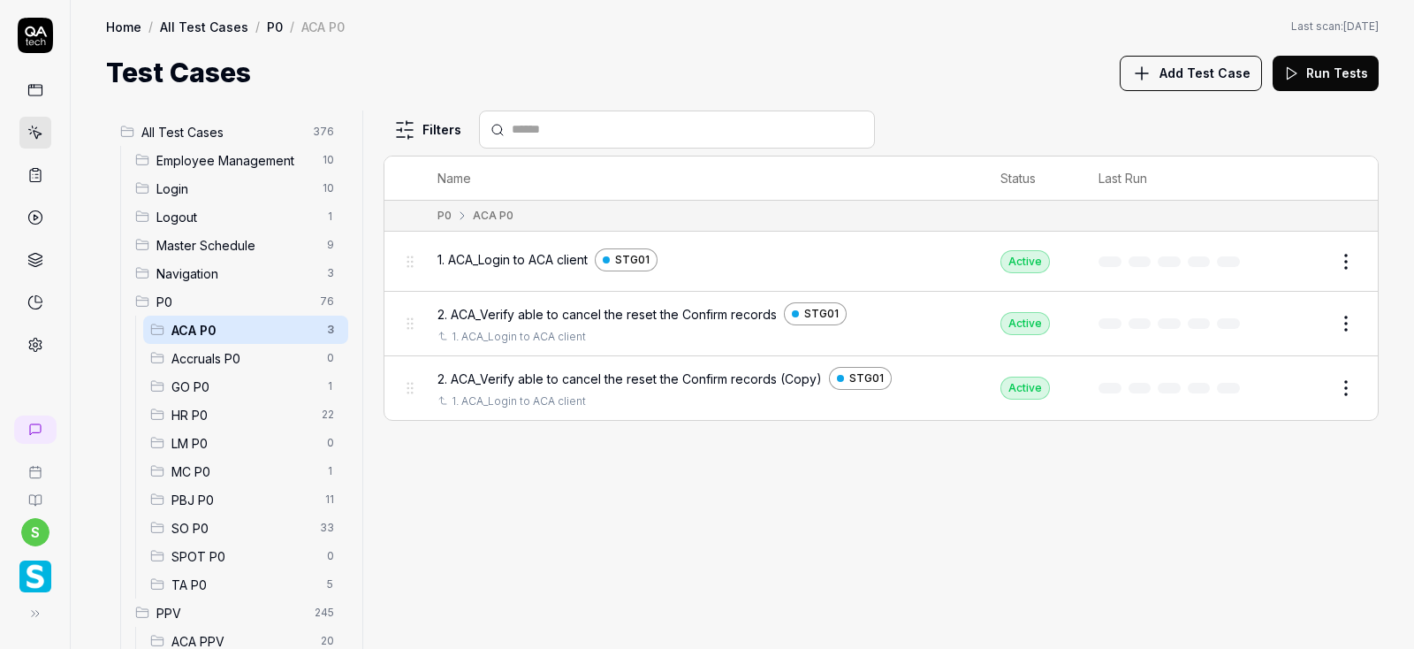
click at [1306, 384] on button "Edit" at bounding box center [1303, 388] width 42 height 28
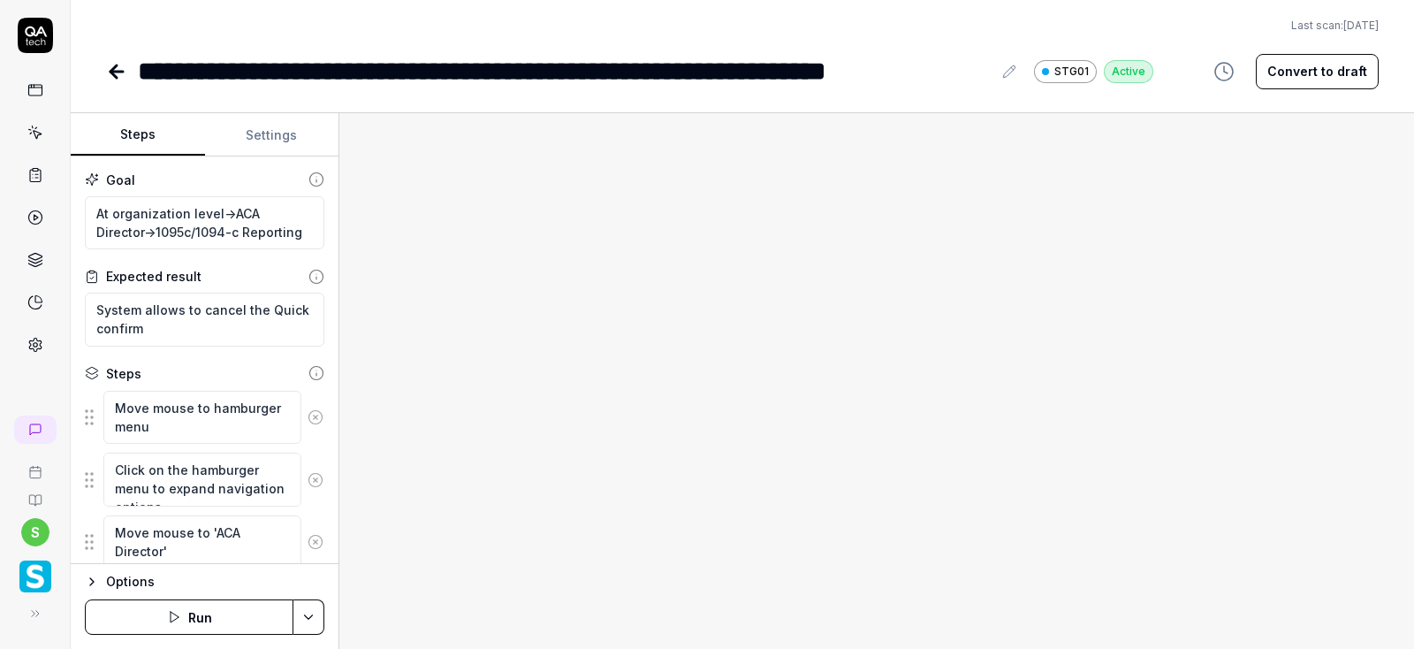
type textarea "*"
click at [1007, 76] on icon at bounding box center [1009, 72] width 14 height 14
click at [944, 72] on div "**********" at bounding box center [565, 71] width 854 height 40
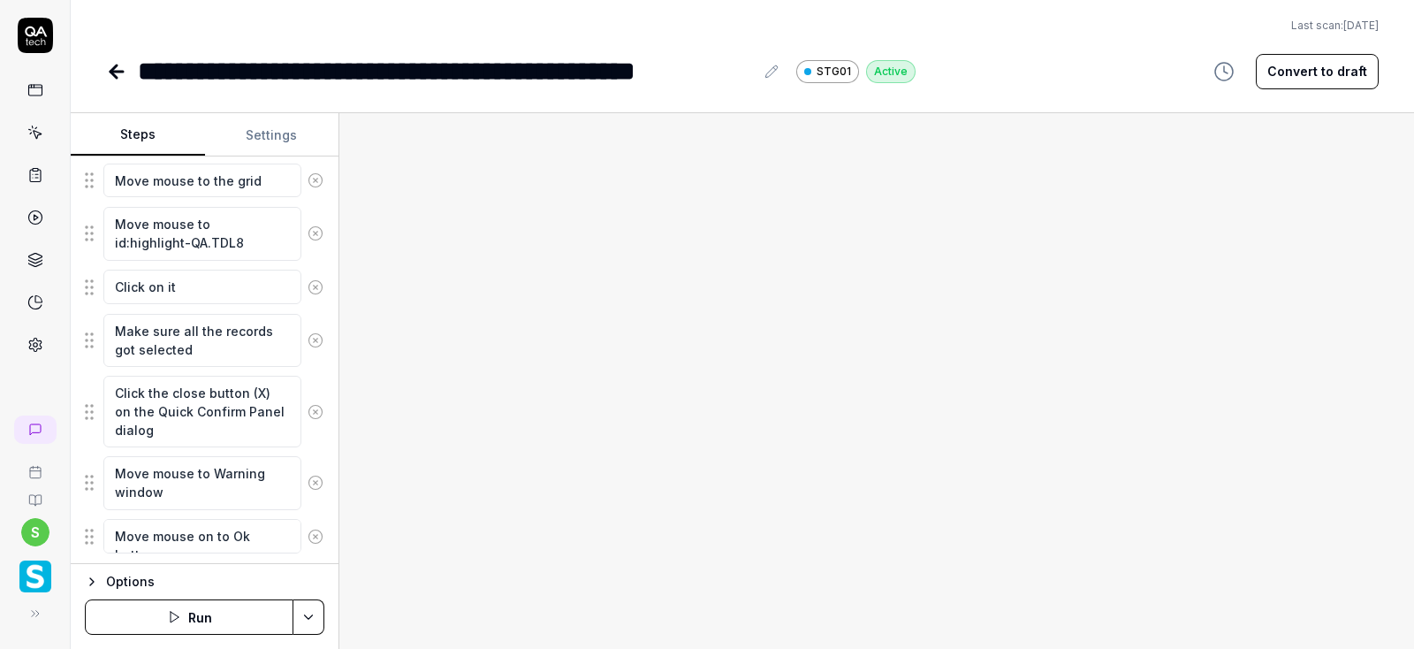
scroll to position [1341, 0]
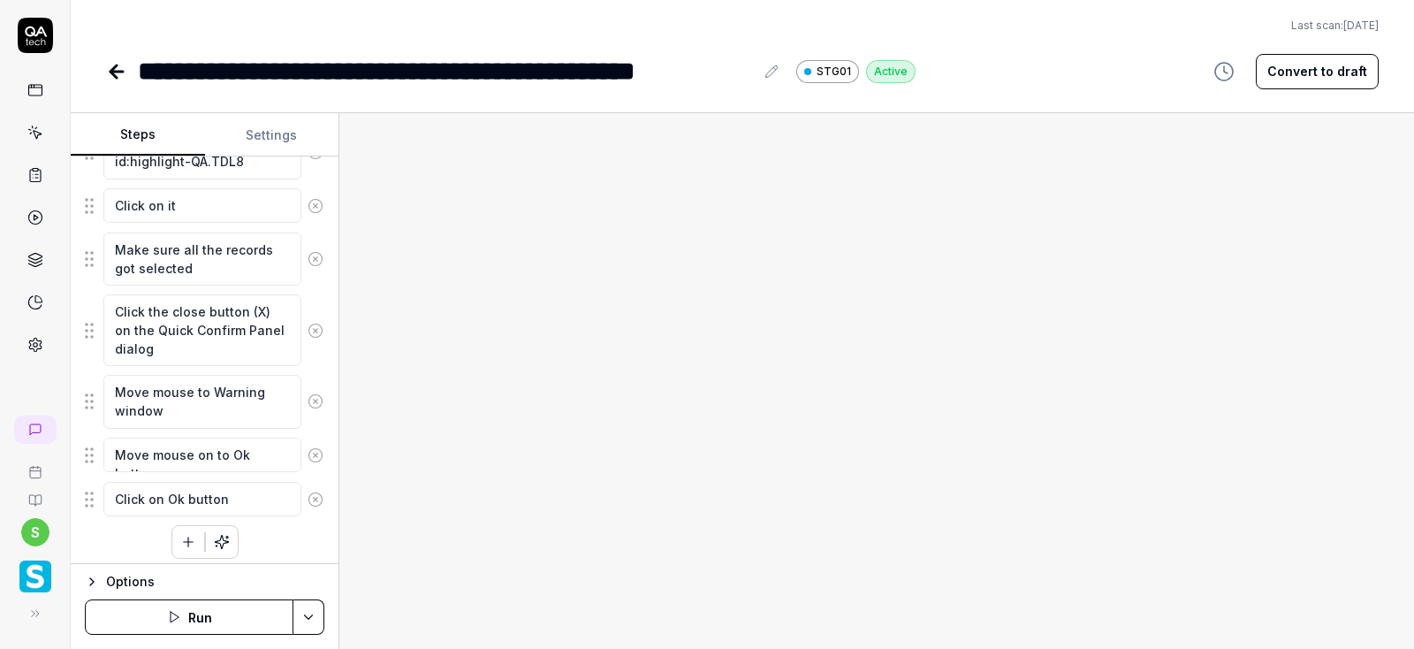
click at [318, 323] on icon at bounding box center [316, 331] width 16 height 16
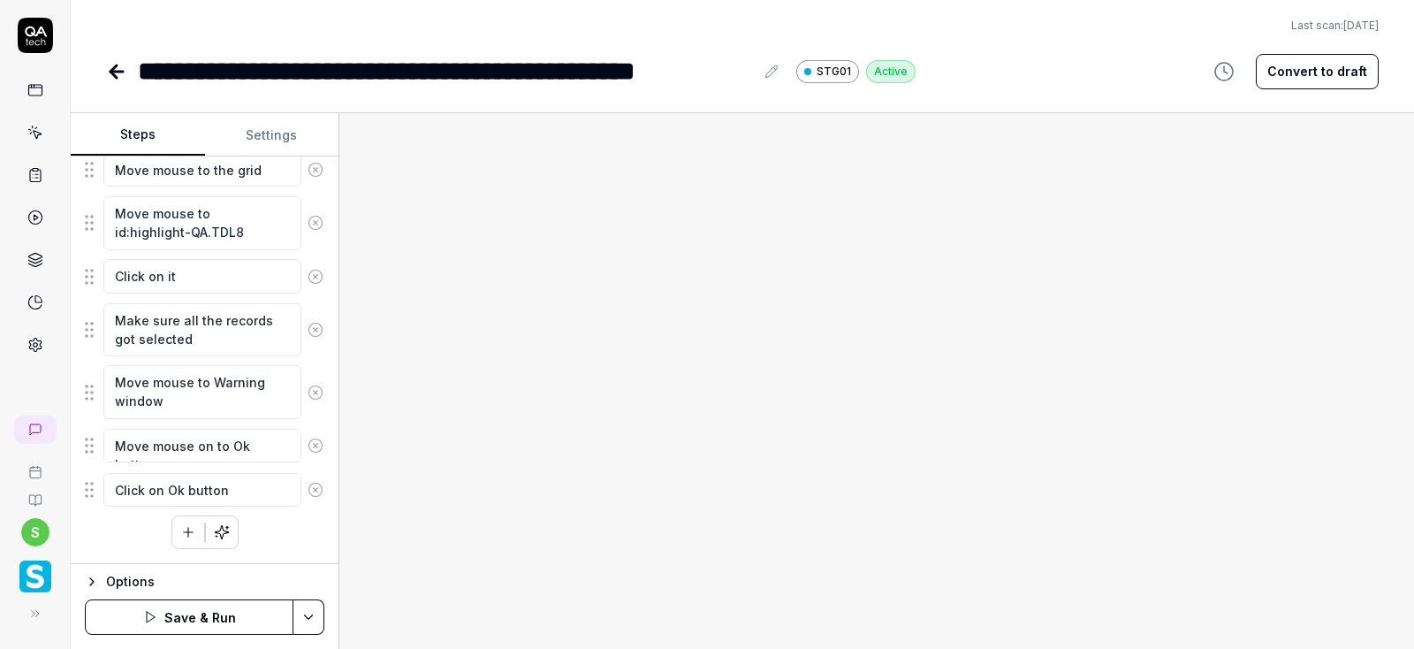
scroll to position [1261, 0]
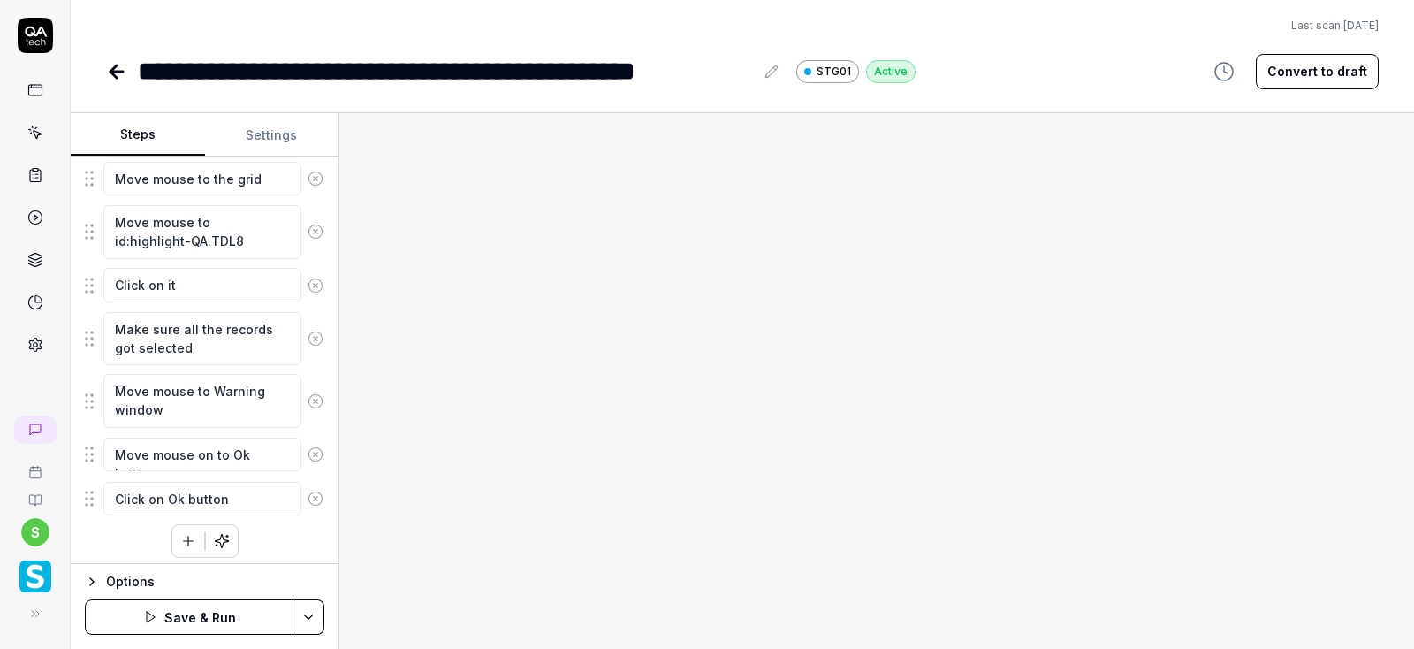
click at [308, 395] on button at bounding box center [315, 401] width 29 height 35
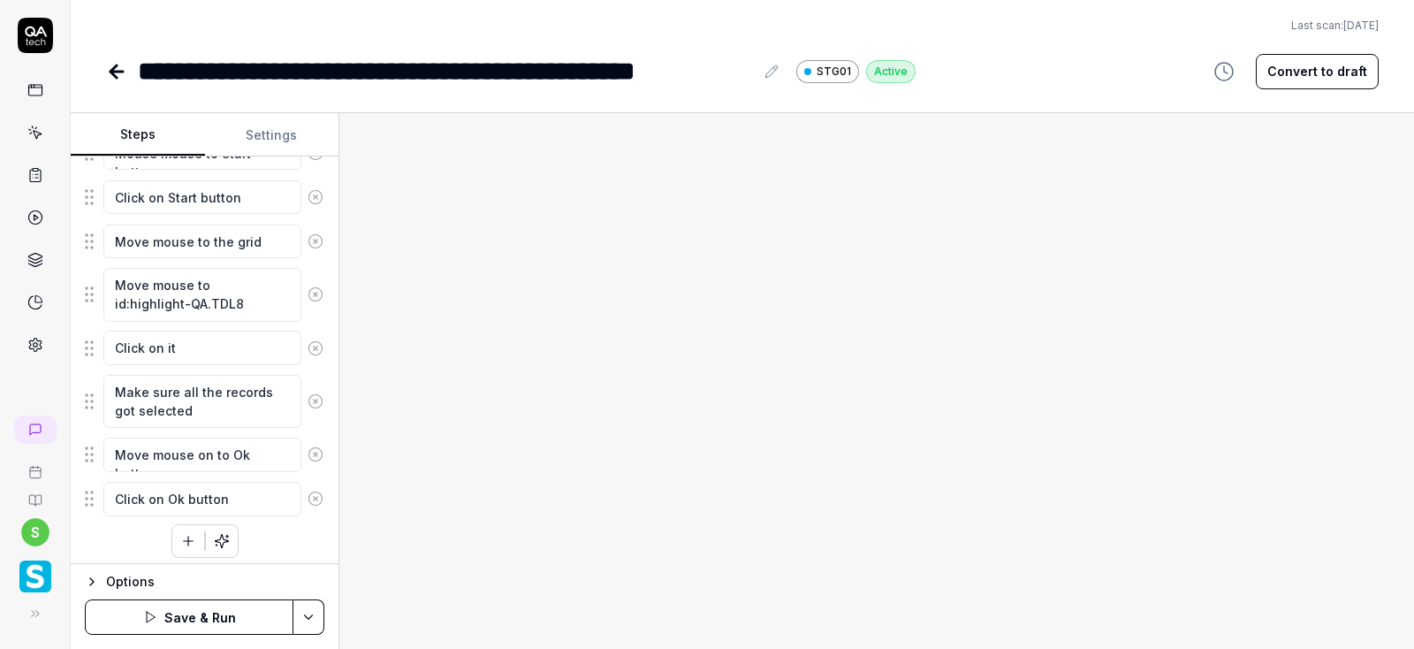
click at [317, 452] on icon at bounding box center [316, 454] width 4 height 4
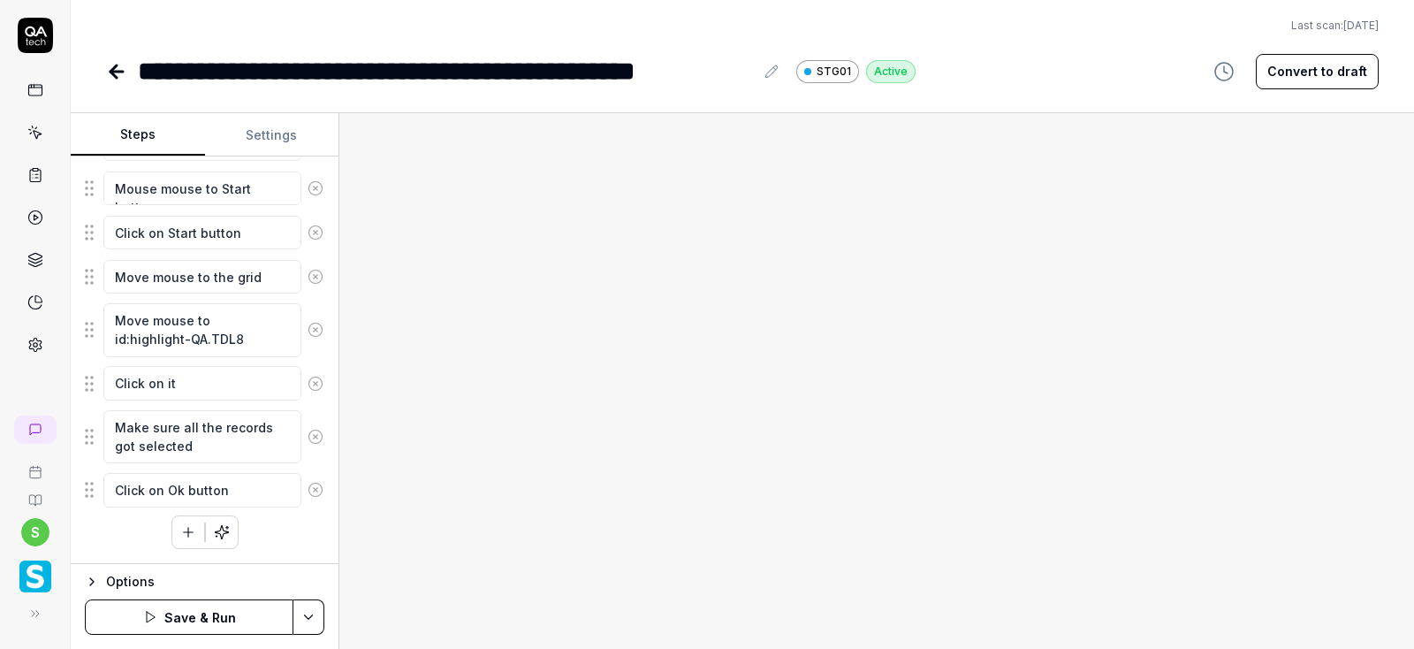
scroll to position [1155, 0]
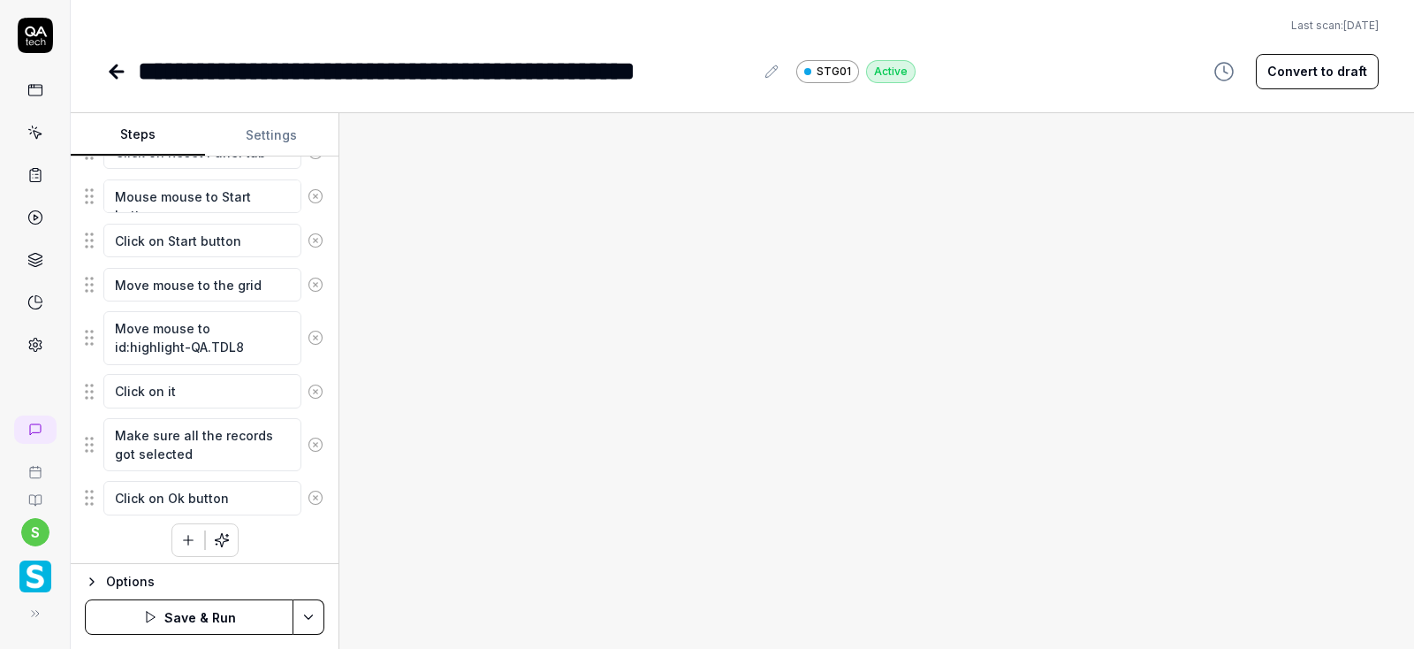
click at [321, 490] on icon at bounding box center [316, 498] width 16 height 16
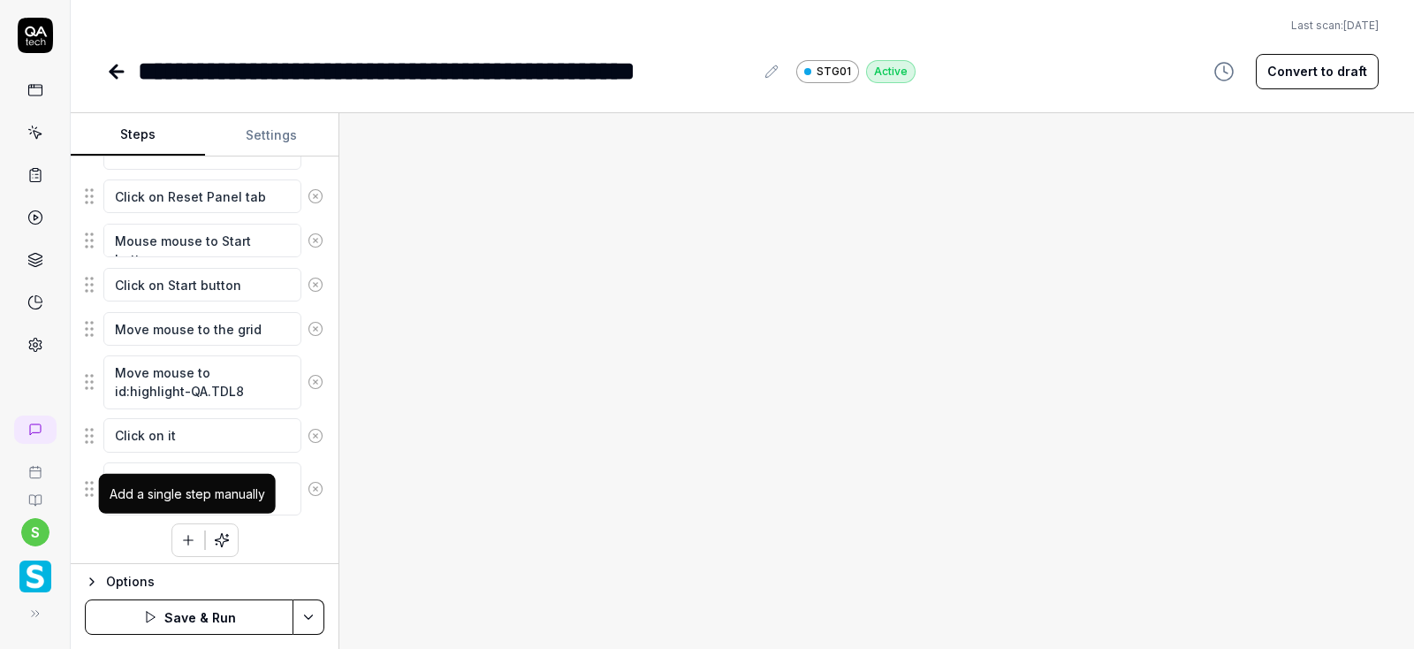
click at [187, 532] on icon "button" at bounding box center [188, 540] width 16 height 16
type textarea "*"
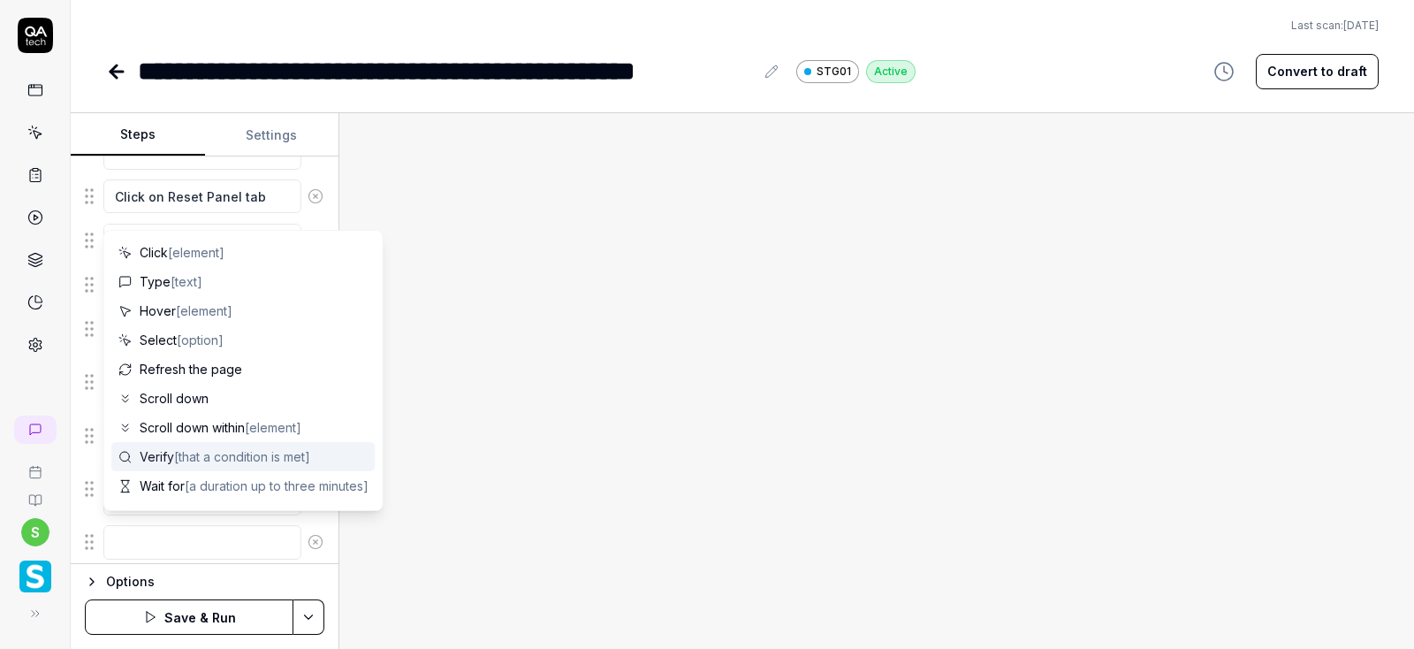
click at [149, 547] on textarea at bounding box center [202, 542] width 198 height 34
click at [145, 533] on textarea at bounding box center [202, 542] width 198 height 34
type textarea "M"
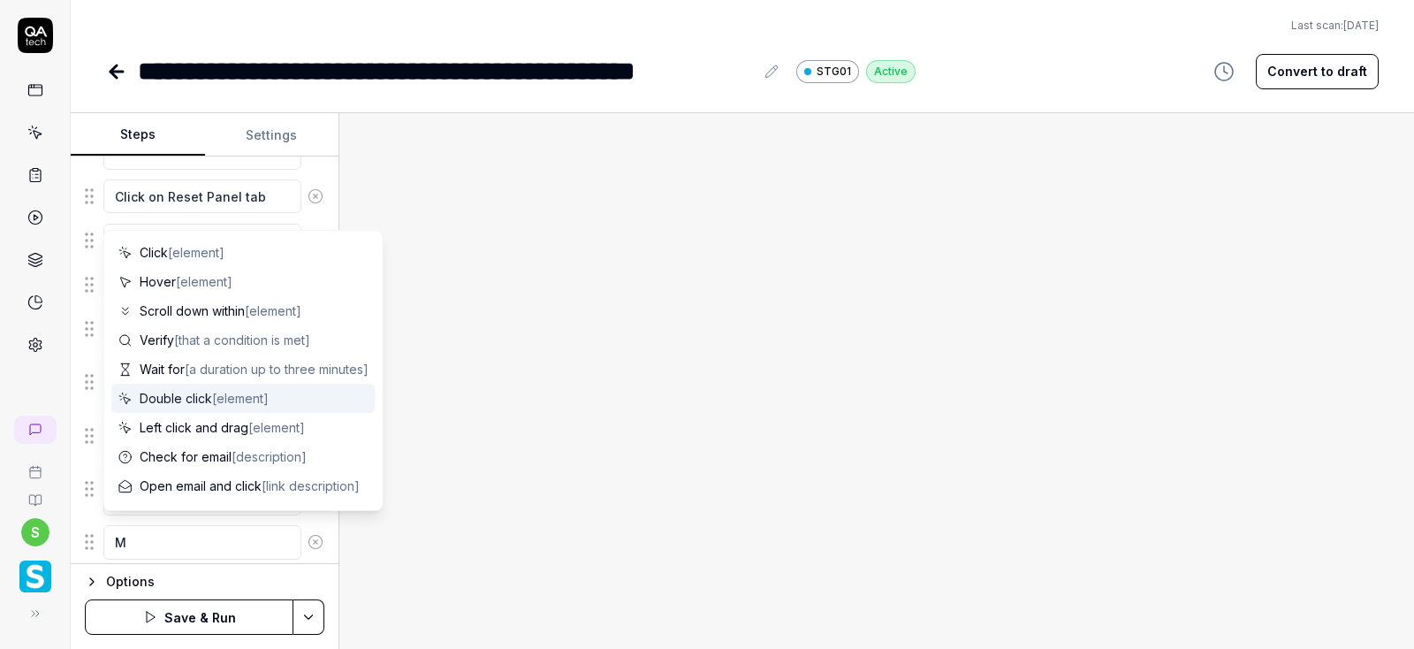
type textarea "*"
type textarea "Mo"
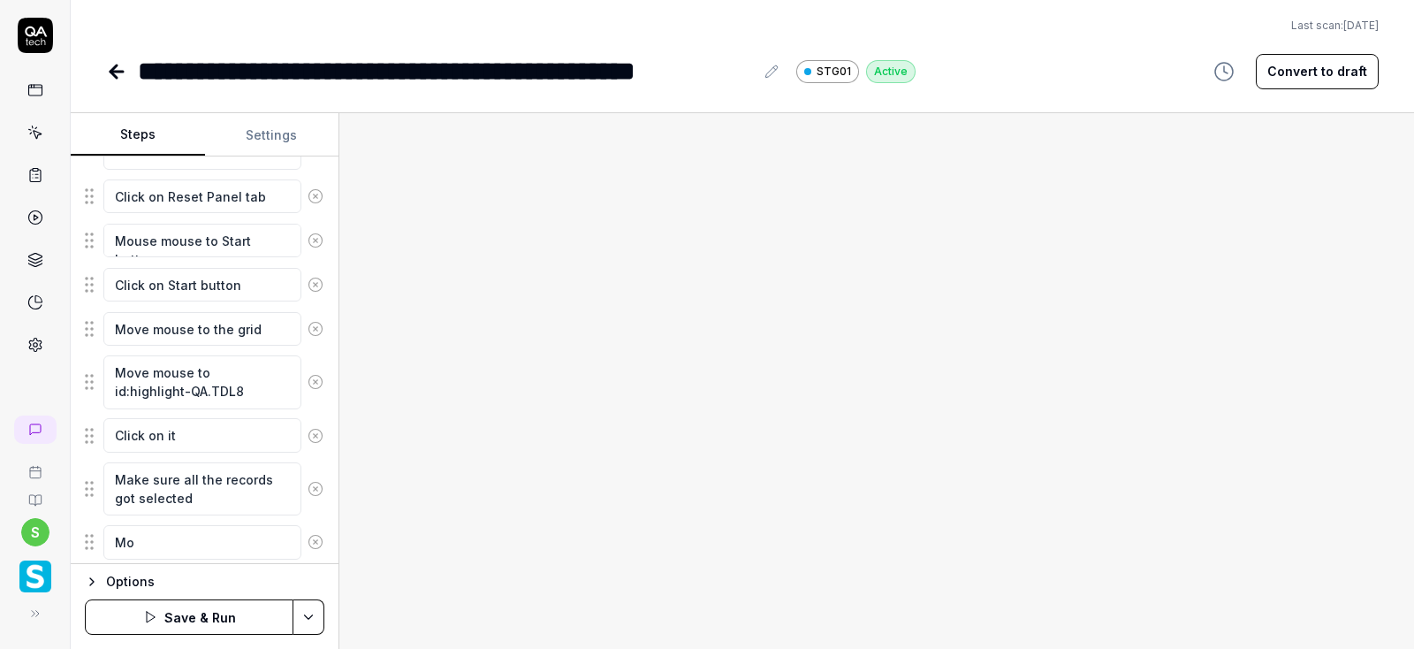
type textarea "*"
type textarea "Mov"
type textarea "*"
type textarea "Move"
type textarea "*"
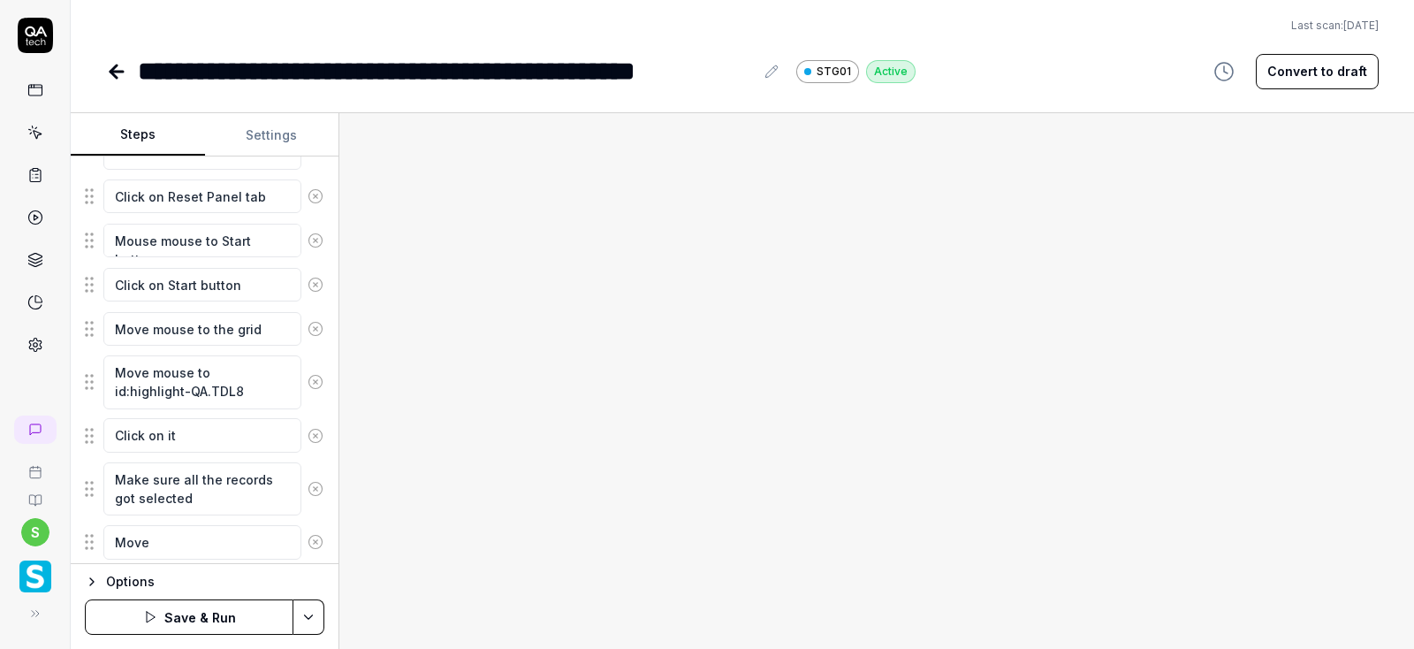
type textarea "Move"
type textarea "*"
type textarea "Move m"
type textarea "*"
type textarea "Move mo"
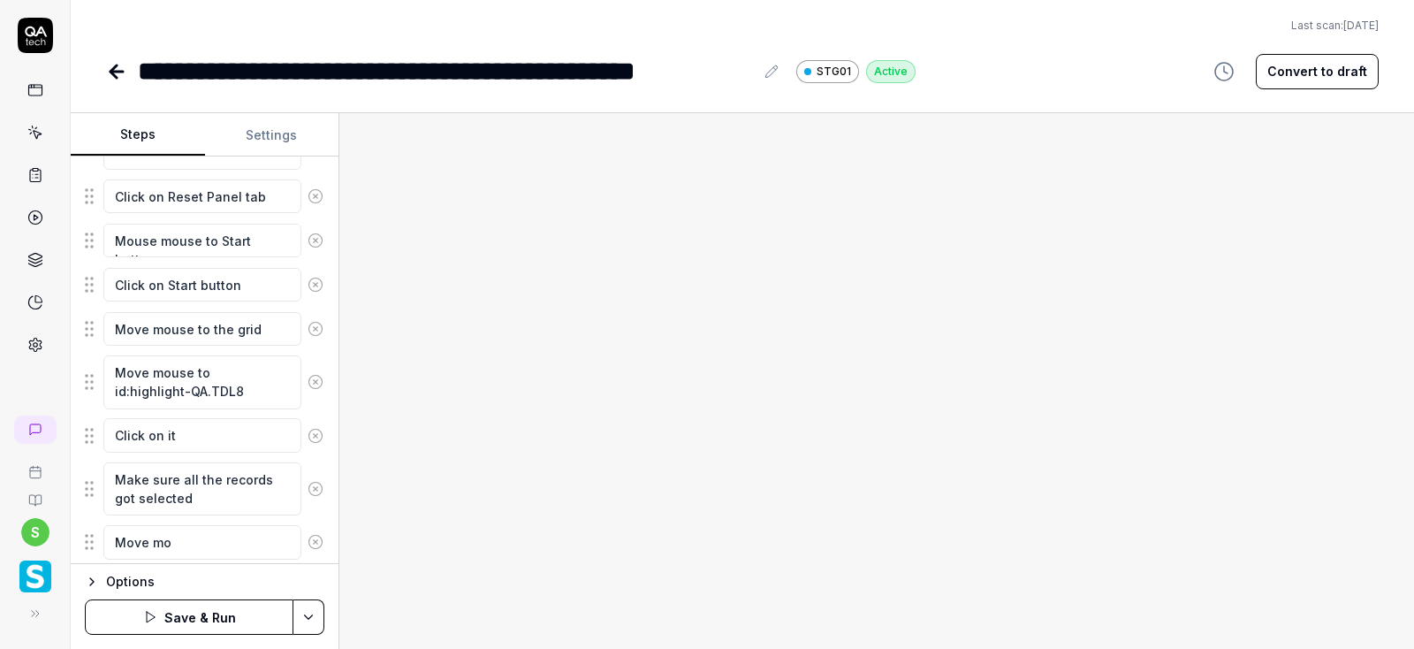
type textarea "*"
type textarea "Move mou"
type textarea "*"
type textarea "Move mous"
type textarea "*"
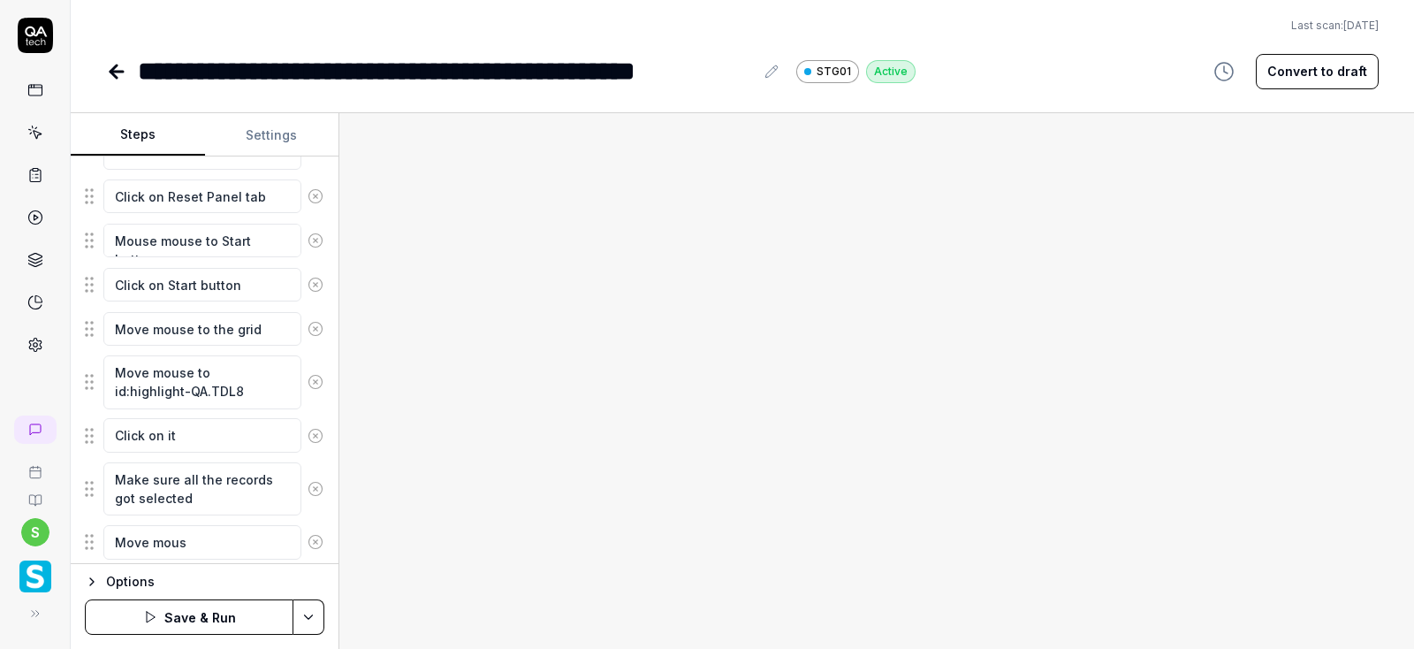
type textarea "Move mouse"
type textarea "*"
type textarea "Move mouse"
type textarea "*"
type textarea "Move mouse a"
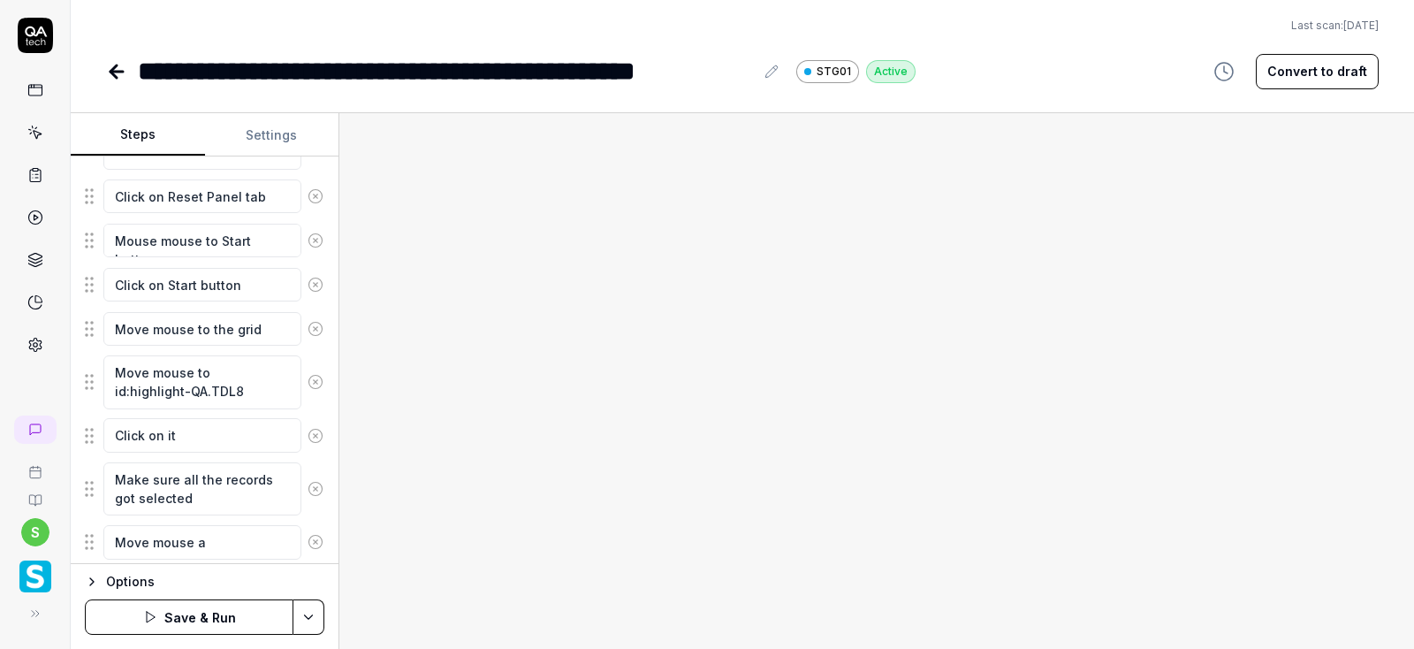
type textarea "*"
type textarea "Move mouse ag"
type textarea "*"
type textarea "Move mouse aga"
type textarea "*"
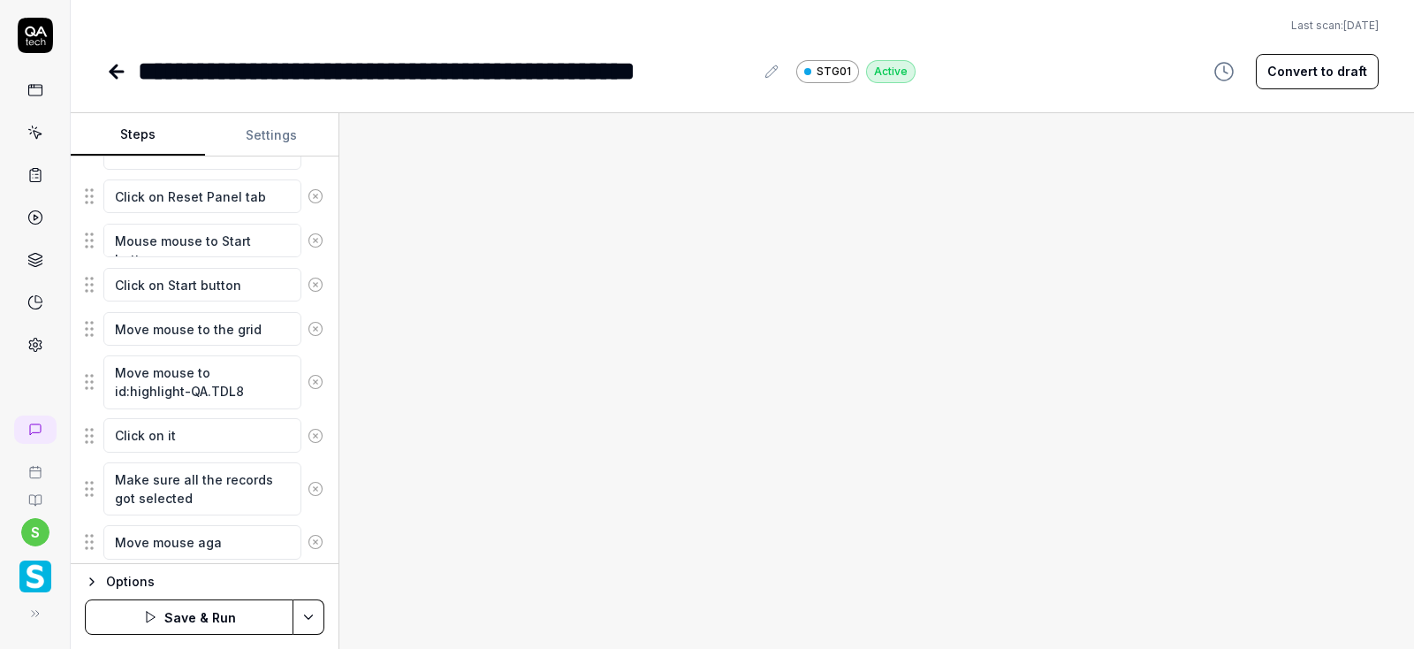
type textarea "Move mouse agai"
type textarea "*"
type textarea "Move mouse aga"
type textarea "*"
type textarea "Move mouse ag"
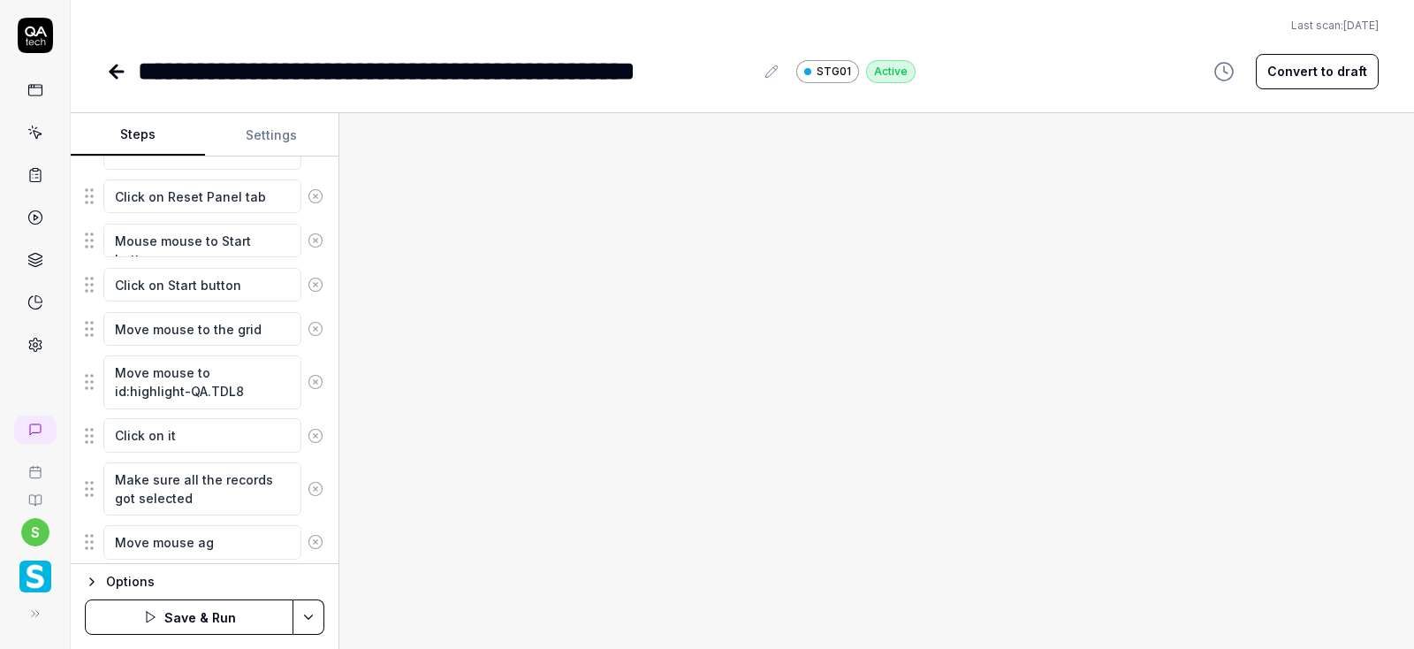
type textarea "*"
type textarea "Move mouse a"
type textarea "*"
type textarea "Move mouse"
type textarea "*"
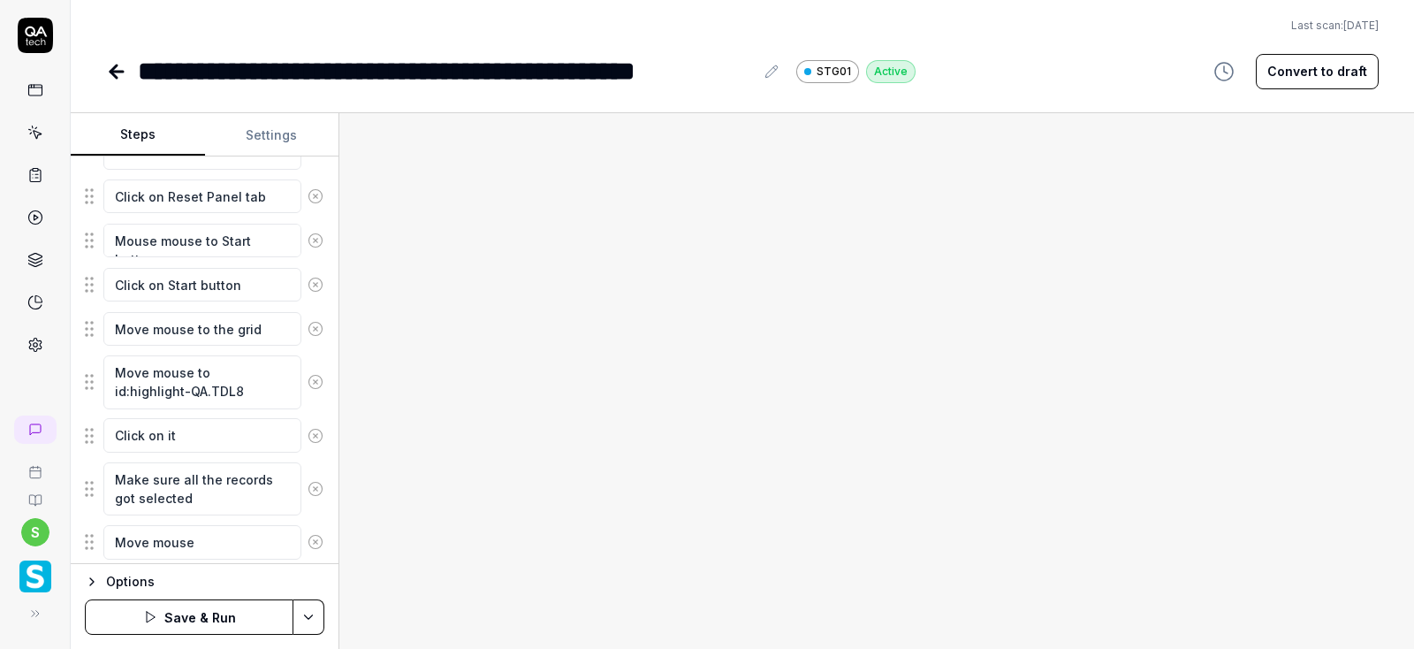
type textarea "Move mouse t"
type textarea "*"
type textarea "Move mouse to"
type textarea "*"
type textarea "Move mouse to"
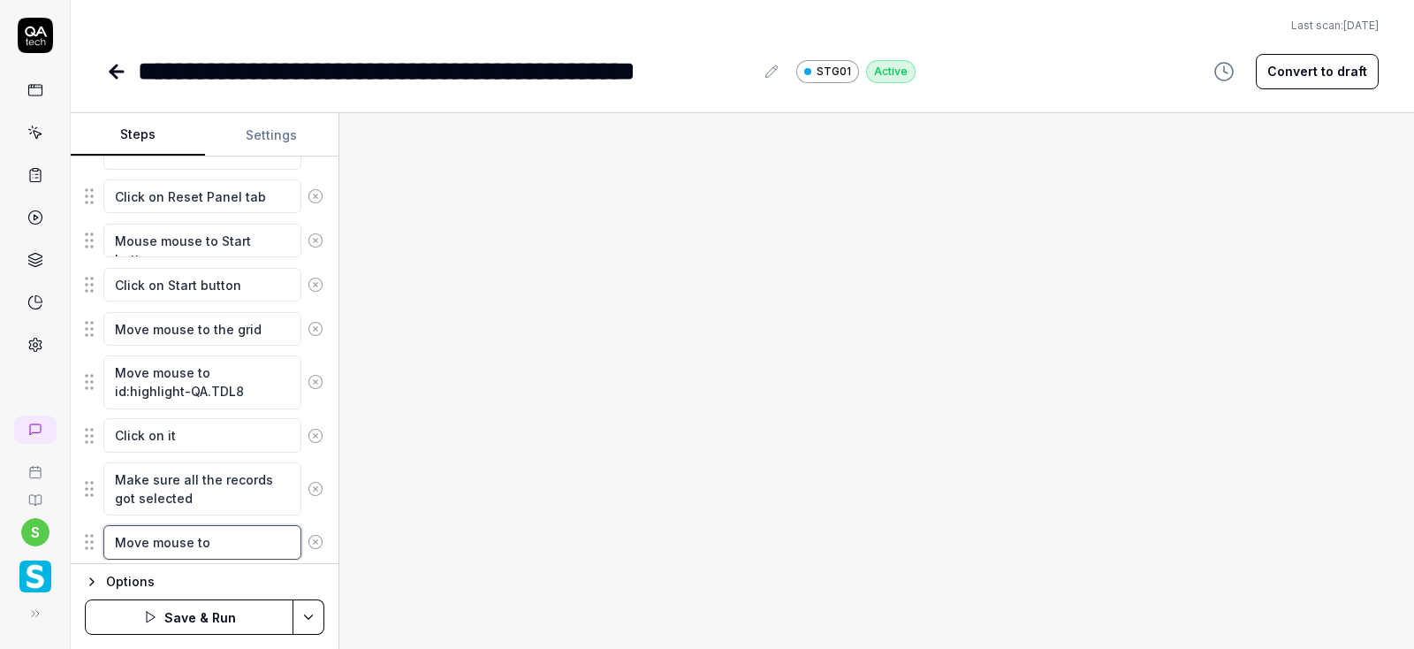
type textarea "*"
type textarea "Move mouse to '"
type textarea "*"
type textarea "Move mouse to ''"
type textarea "*"
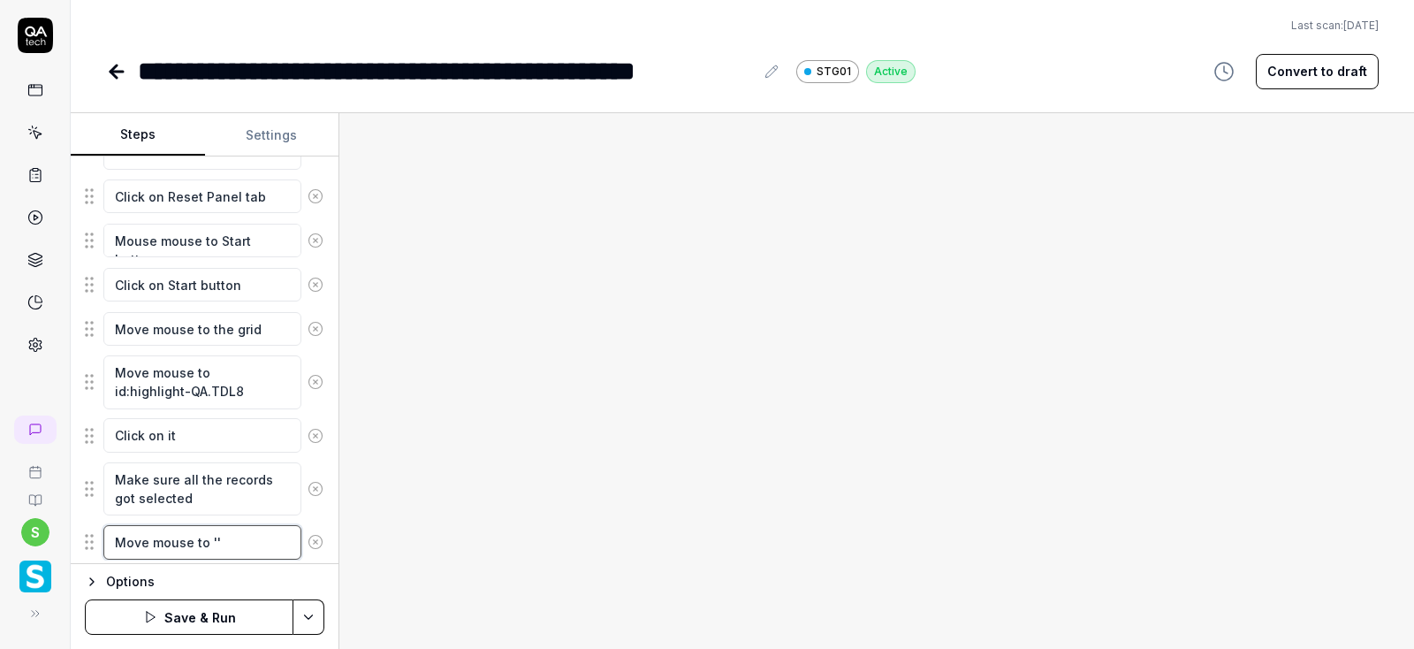
type textarea "Move mouse to 'Q'"
type textarea "*"
type textarea "Move mouse to 'Qu'"
type textarea "*"
type textarea "Move mouse to 'Qui'"
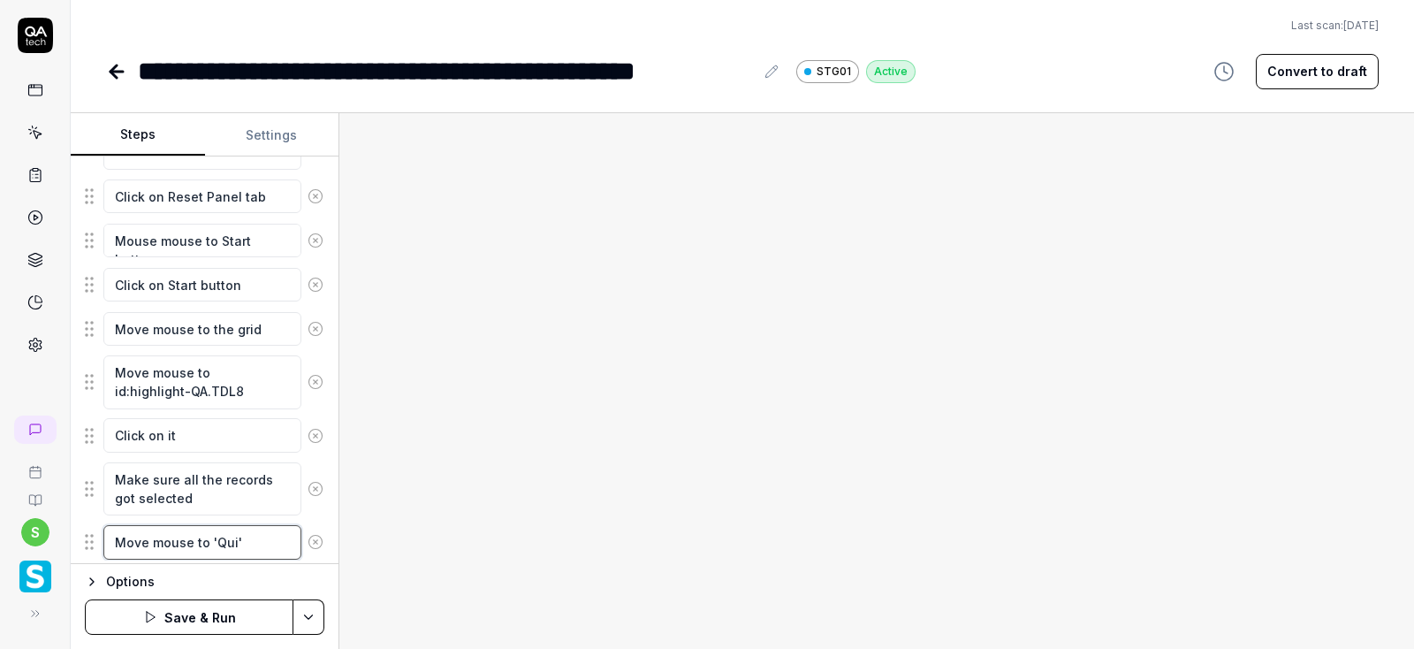
type textarea "*"
type textarea "Move mouse to 'Quic'"
type textarea "*"
type textarea "Move mouse to 'Quick'"
type textarea "*"
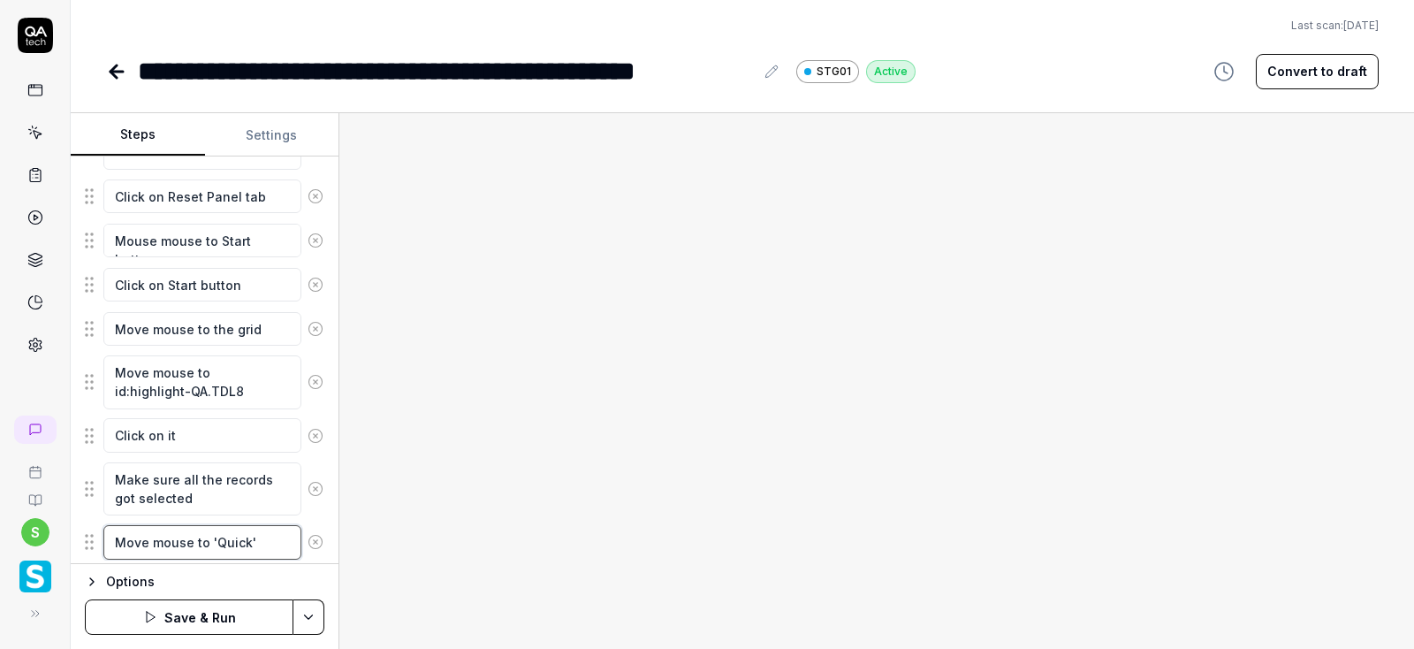
type textarea "Move mouse to 'Quick '"
type textarea "*"
type textarea "Move mouse to 'Quick C'"
type textarea "*"
type textarea "Move mouse to 'Quick Co'"
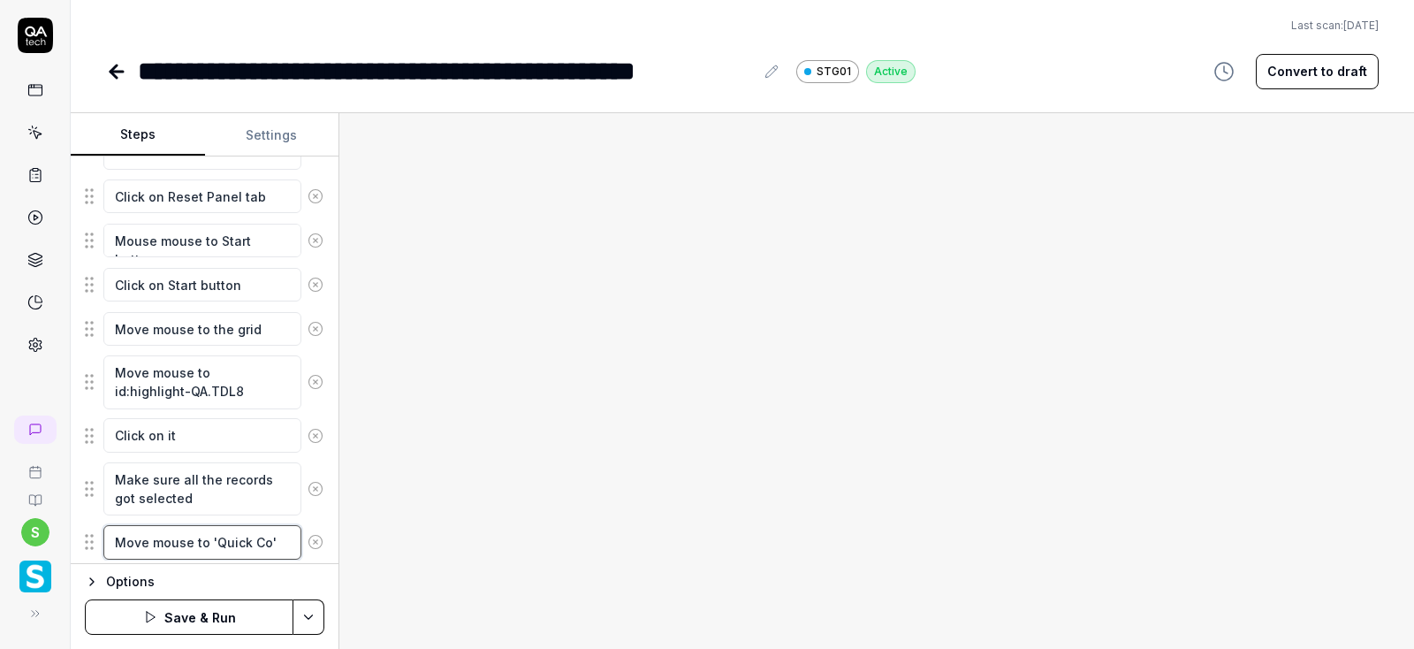
type textarea "*"
type textarea "Move mouse to 'Quick Con'"
type textarea "*"
type textarea "Move mouse to 'Quick Conf'"
type textarea "*"
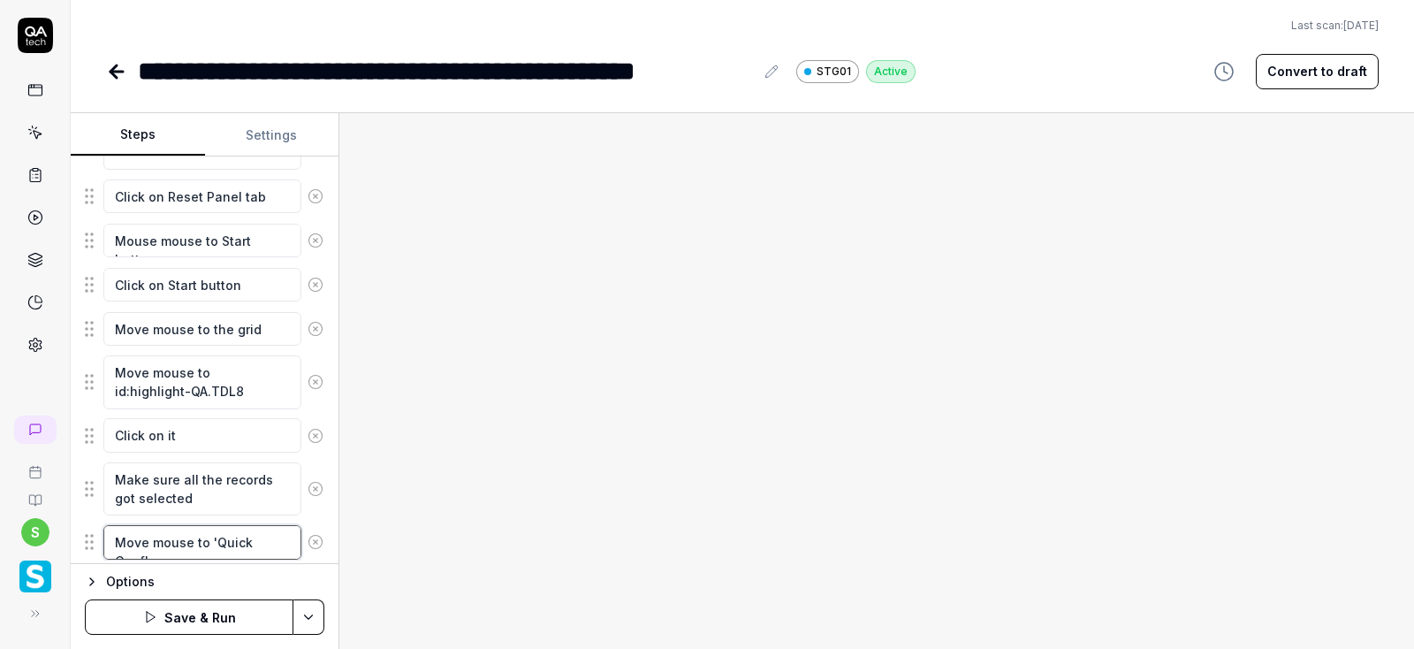
type textarea "Move mouse to 'Quick Confi'"
type textarea "*"
type textarea "Move mouse to 'Quick Confir'"
type textarea "*"
type textarea "Move mouse to 'Quick Confirm'"
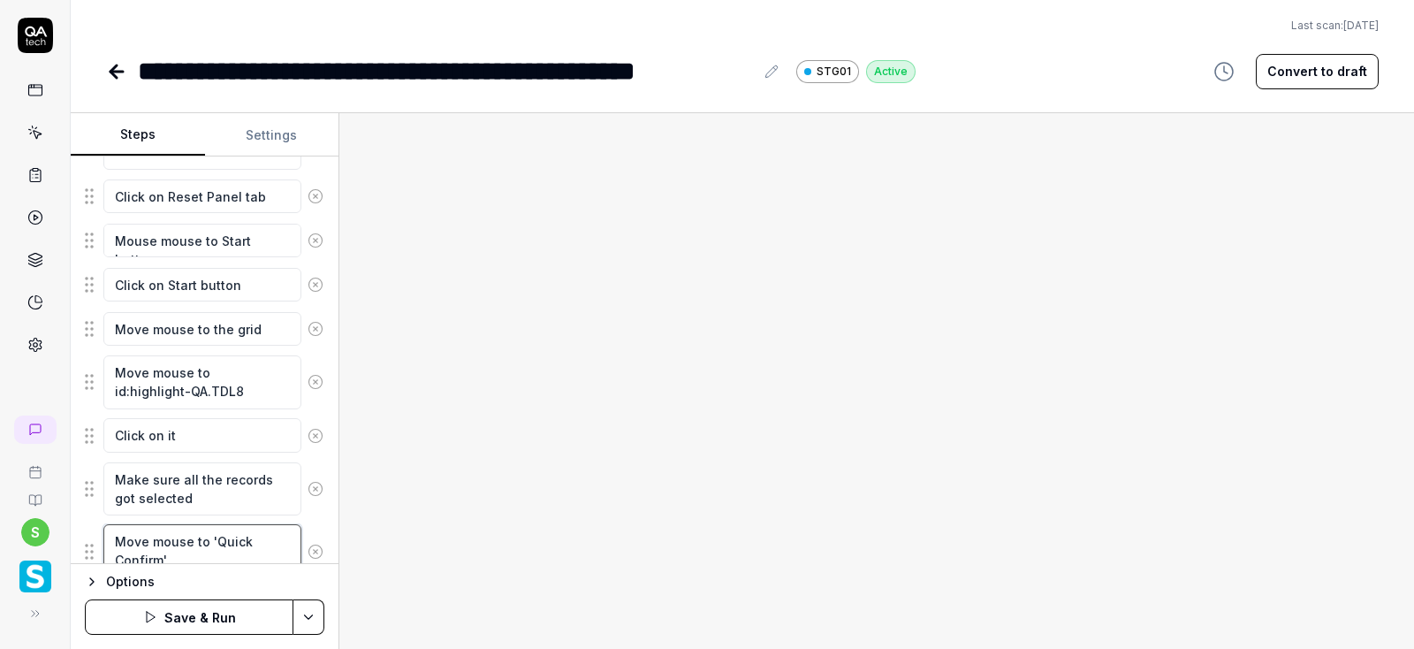
type textarea "*"
type textarea "Move mouse to 'Quick Confirm '"
type textarea "*"
type textarea "Move mouse to 'Quick Confirm P'"
type textarea "*"
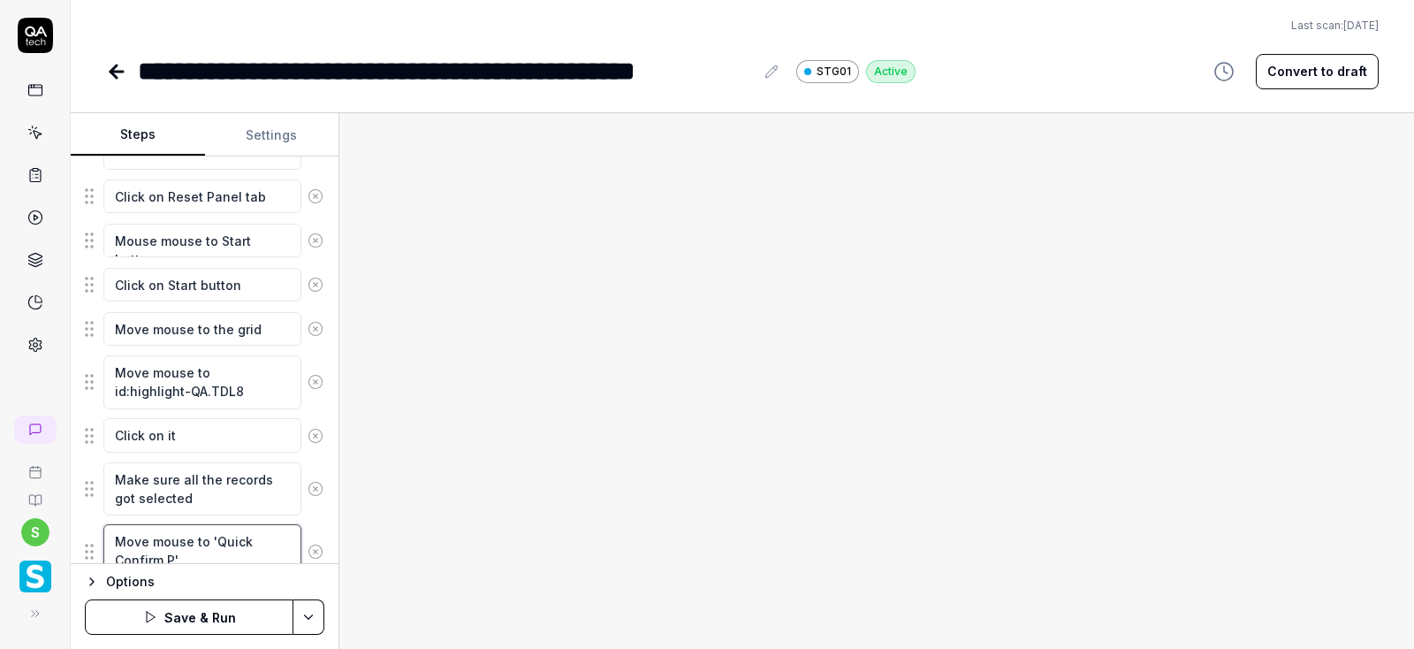
type textarea "Move mouse to 'Quick Confirm Pa'"
type textarea "*"
type textarea "Move mouse to 'Quick Confirm Pan'"
type textarea "*"
type textarea "Move mouse to 'Quick Confirm Pane'"
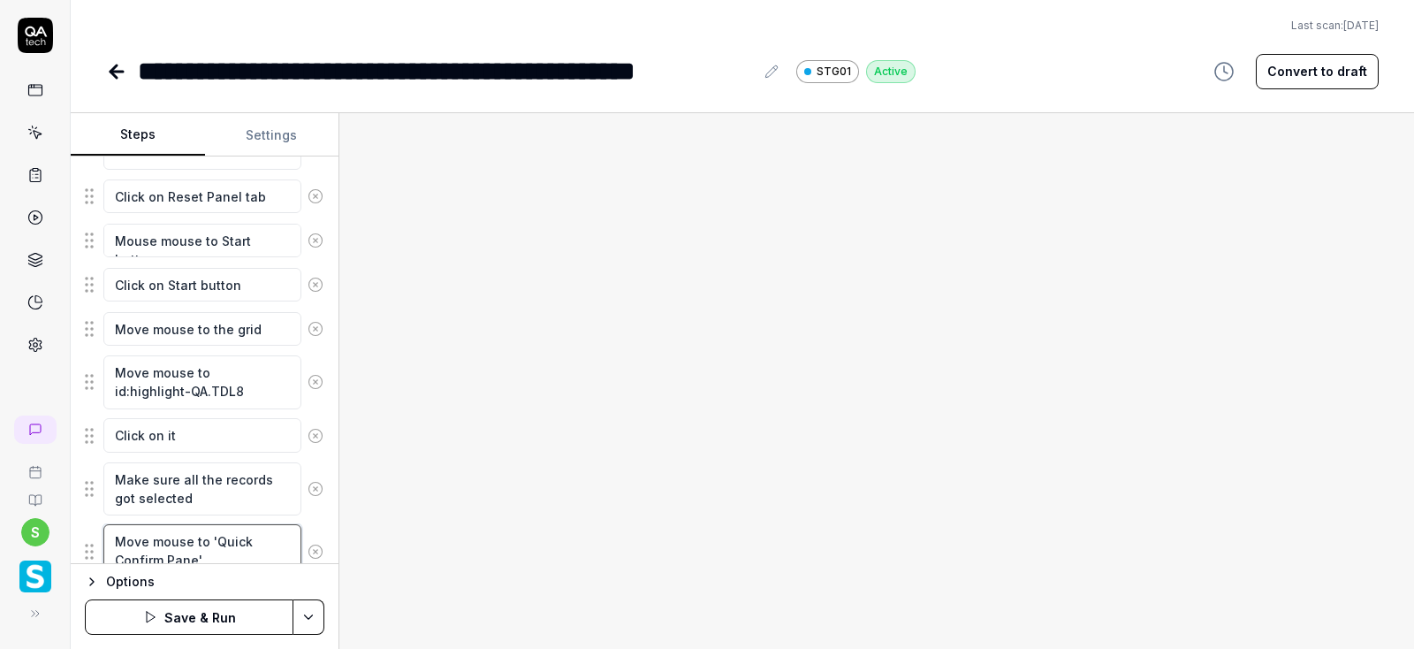
type textarea "*"
type textarea "Move mouse to 'Quick Confirm Panel'"
type textarea "*"
type textarea "Move mouse to 'Quick Confirm Panel'"
type textarea "*"
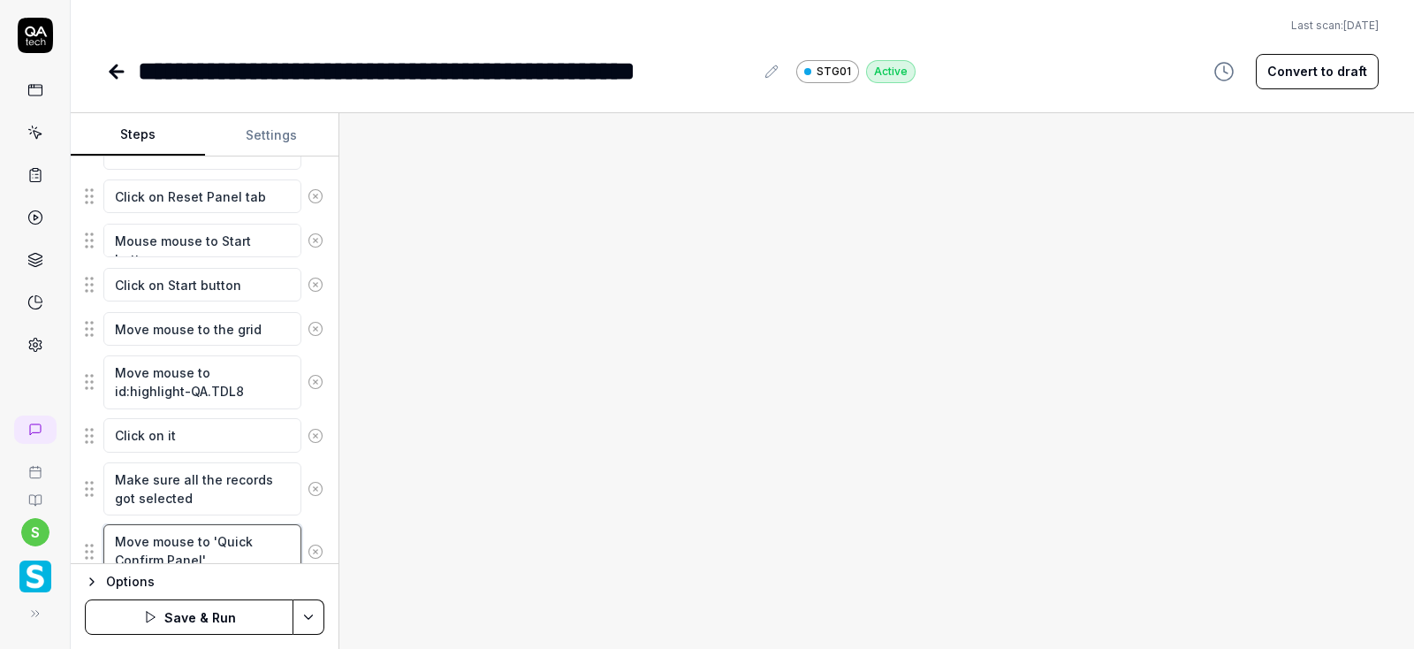
type textarea "Move mouse to 'Quick Confirm Panel'"
type textarea "*"
type textarea "Move mouse to 'Quick Confirm Panel"
type textarea "*"
type textarea "Move mouse to 'Quick Confirm Pane"
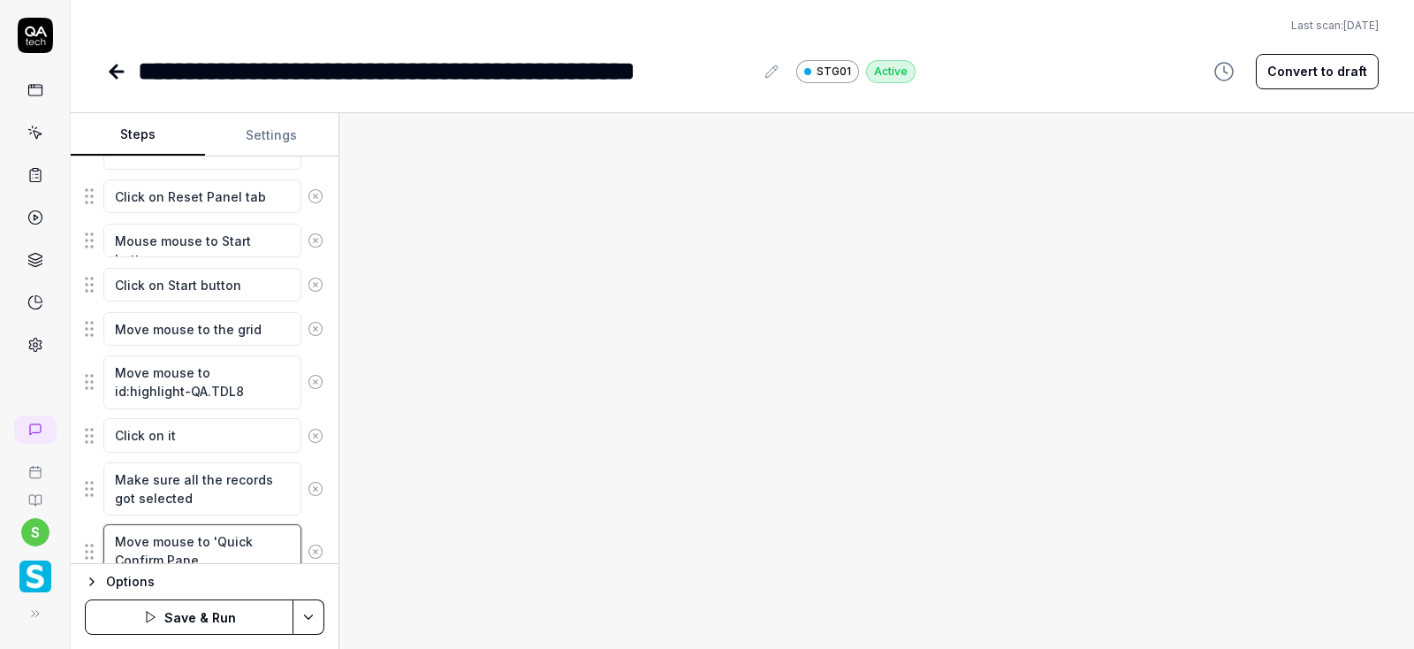
type textarea "*"
type textarea "Move mouse to 'Quick Confirm Pan"
type textarea "*"
type textarea "Move mouse to 'Quick Confirm Pa"
type textarea "*"
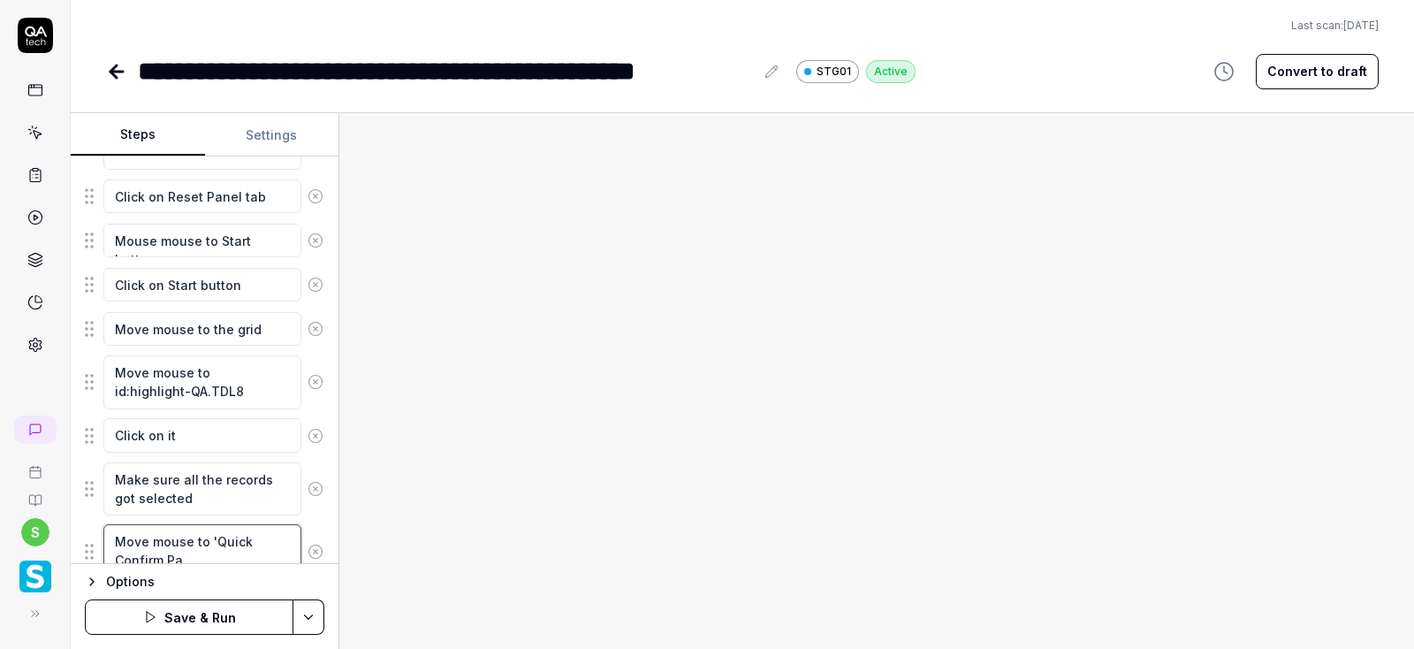
type textarea "Move mouse to 'Quick Confirm P"
type textarea "*"
type textarea "Move mouse to 'Quick Confirm"
type textarea "*"
type textarea "Move mouse to 'Quick Confirm"
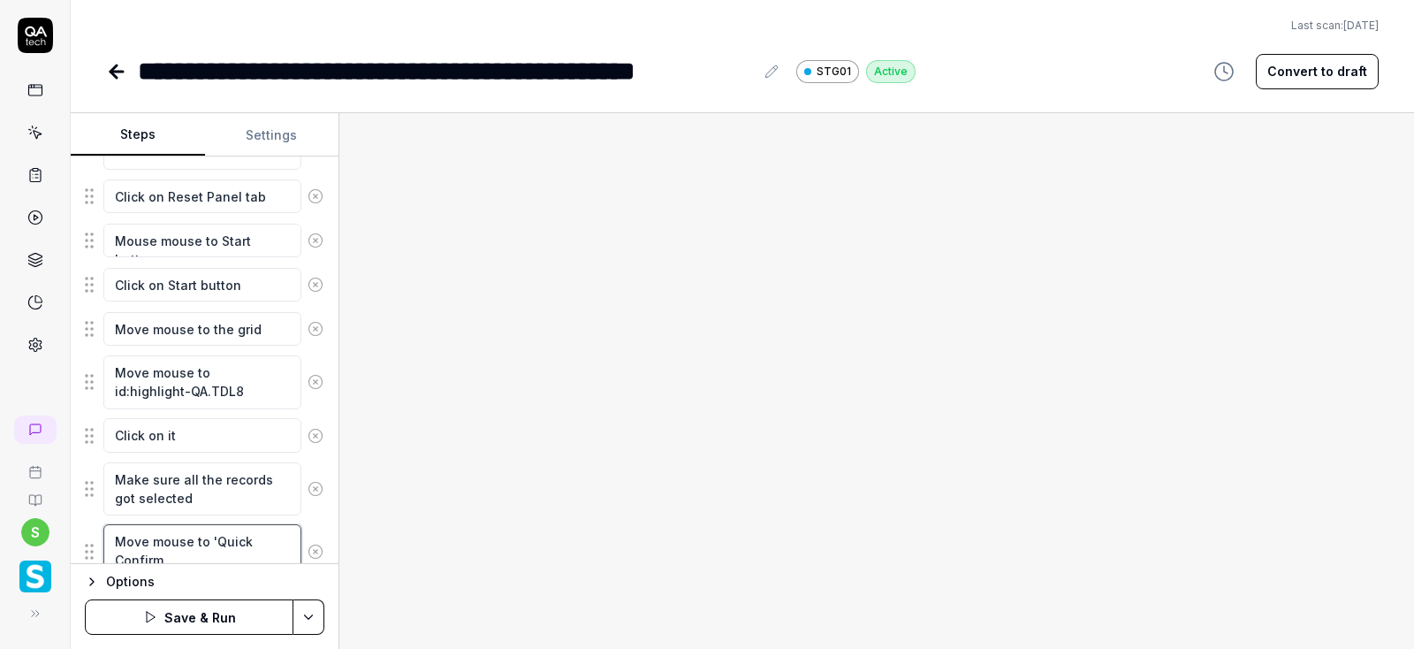
type textarea "*"
type textarea "Move mouse to 'Quick Confi"
type textarea "*"
type textarea "Move mouse to 'Quick Conf"
type textarea "*"
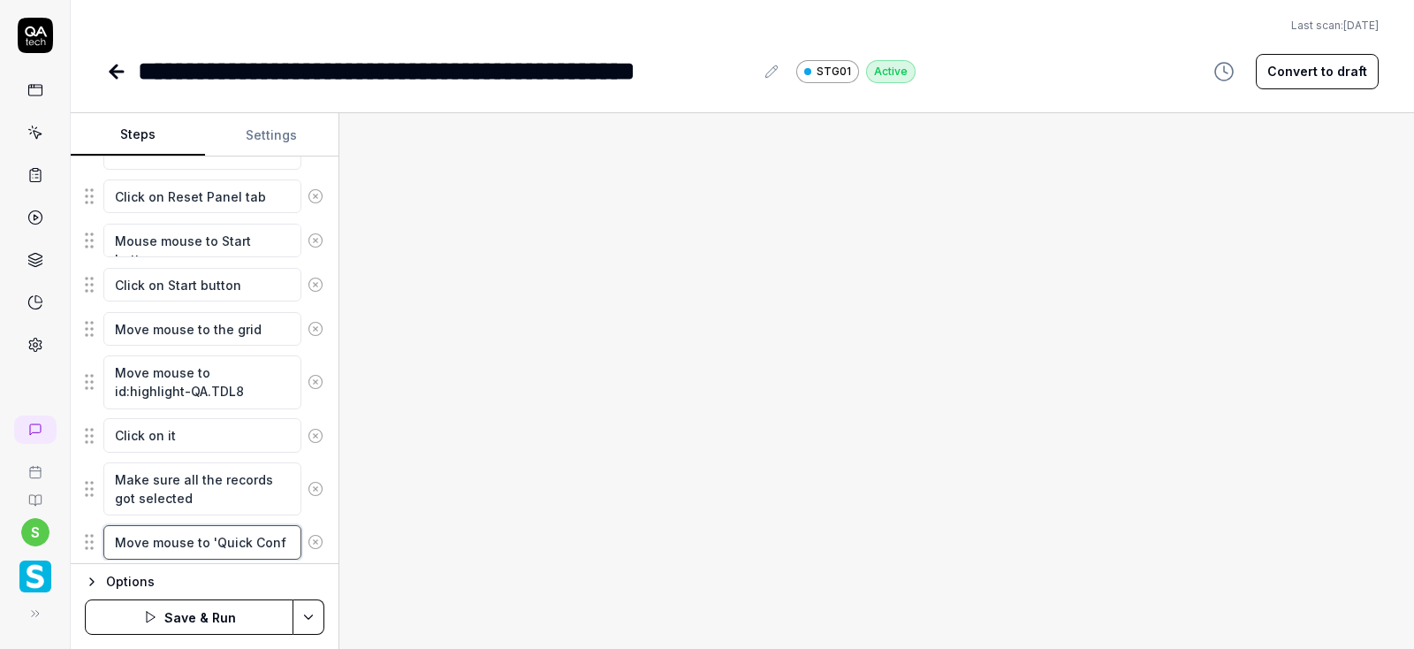
type textarea "Move mouse to 'Quick Con"
type textarea "*"
type textarea "Move mouse to 'Quick Co"
type textarea "*"
type textarea "Move mouse to 'Quick C"
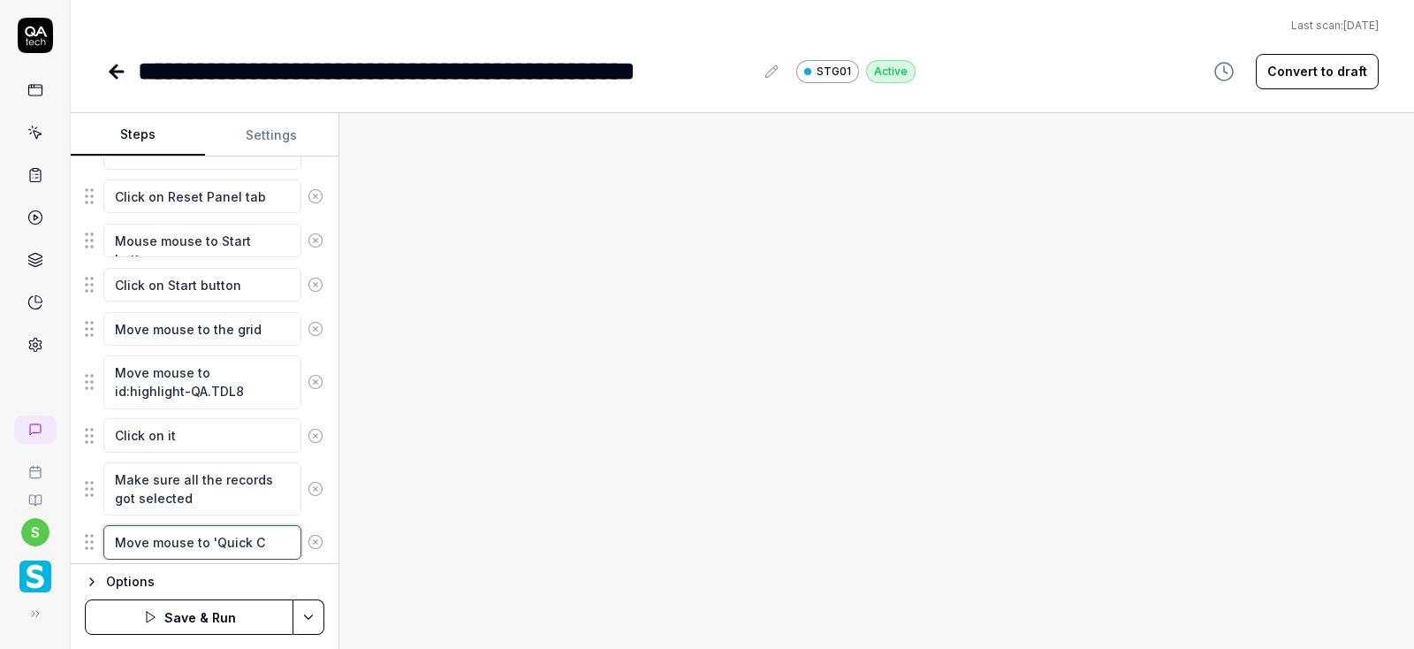
type textarea "*"
type textarea "Move mouse to 'Quick"
type textarea "*"
type textarea "Move mouse to 'Quick"
type textarea "*"
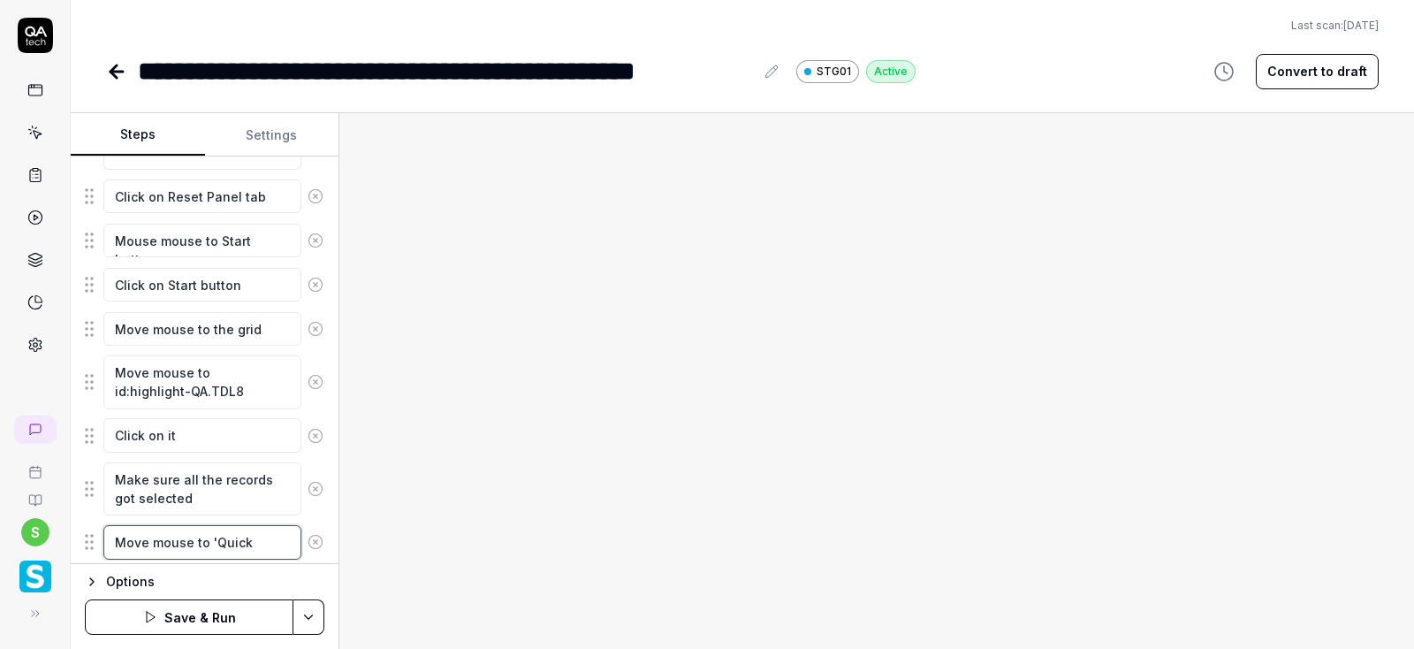
type textarea "Move mouse to 'Quic"
type textarea "*"
type textarea "Move mouse to 'Qui"
type textarea "*"
type textarea "Move mouse to 'Qu"
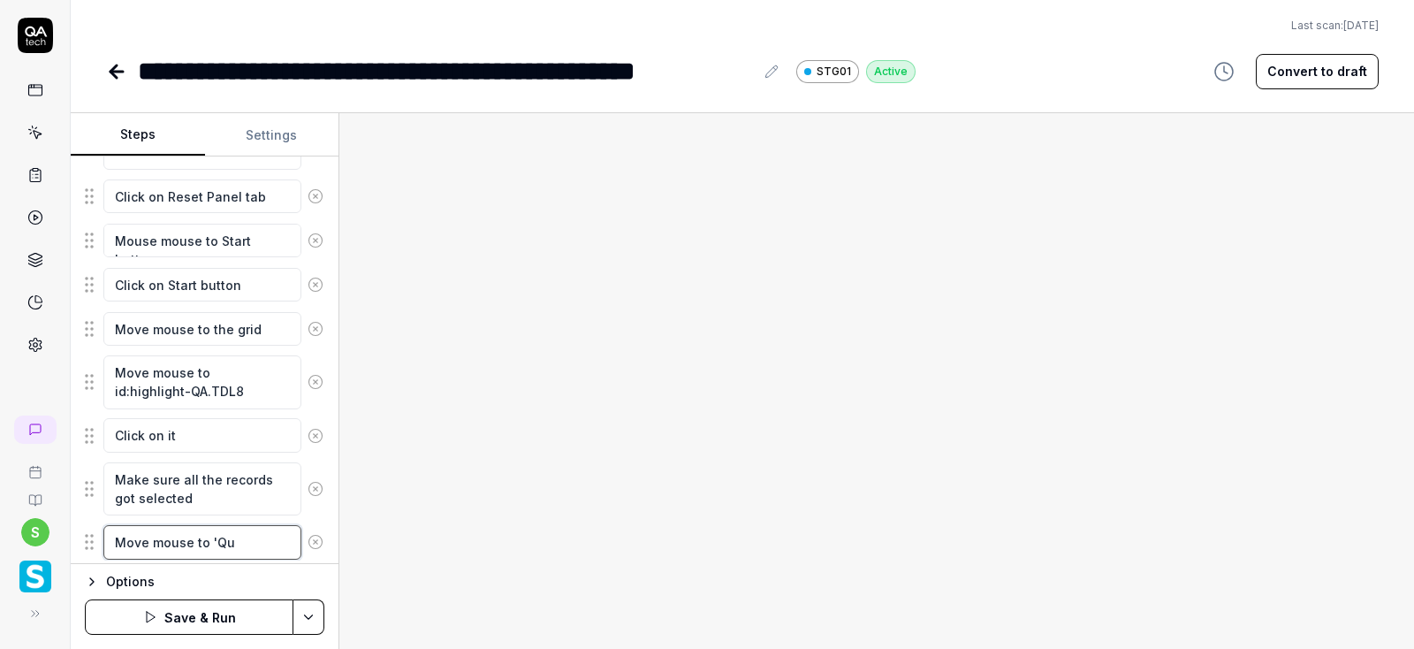
type textarea "*"
type textarea "Move mouse to 'Q"
type textarea "*"
type textarea "Move mouse to '"
type textarea "*"
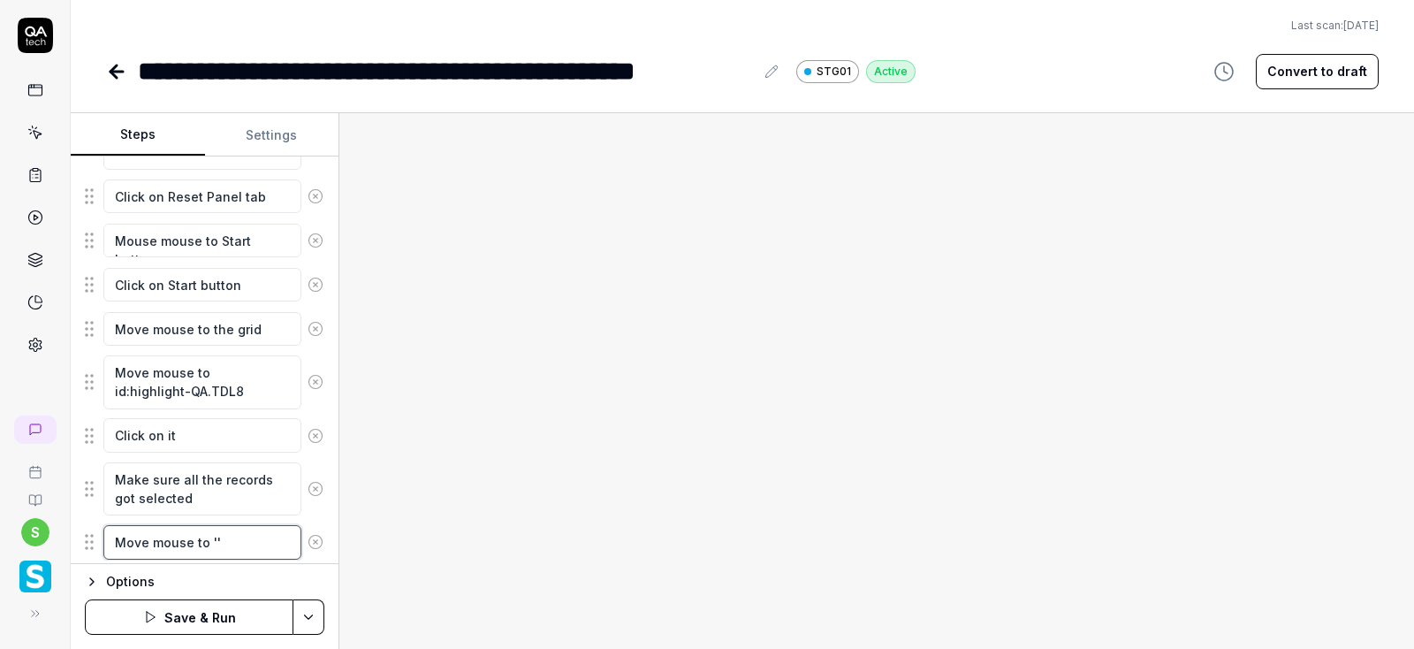
type textarea "Move mouse to ''"
type textarea "*"
type textarea "Move mouse to 'R'"
type textarea "*"
type textarea "Move mouse to 'Re'"
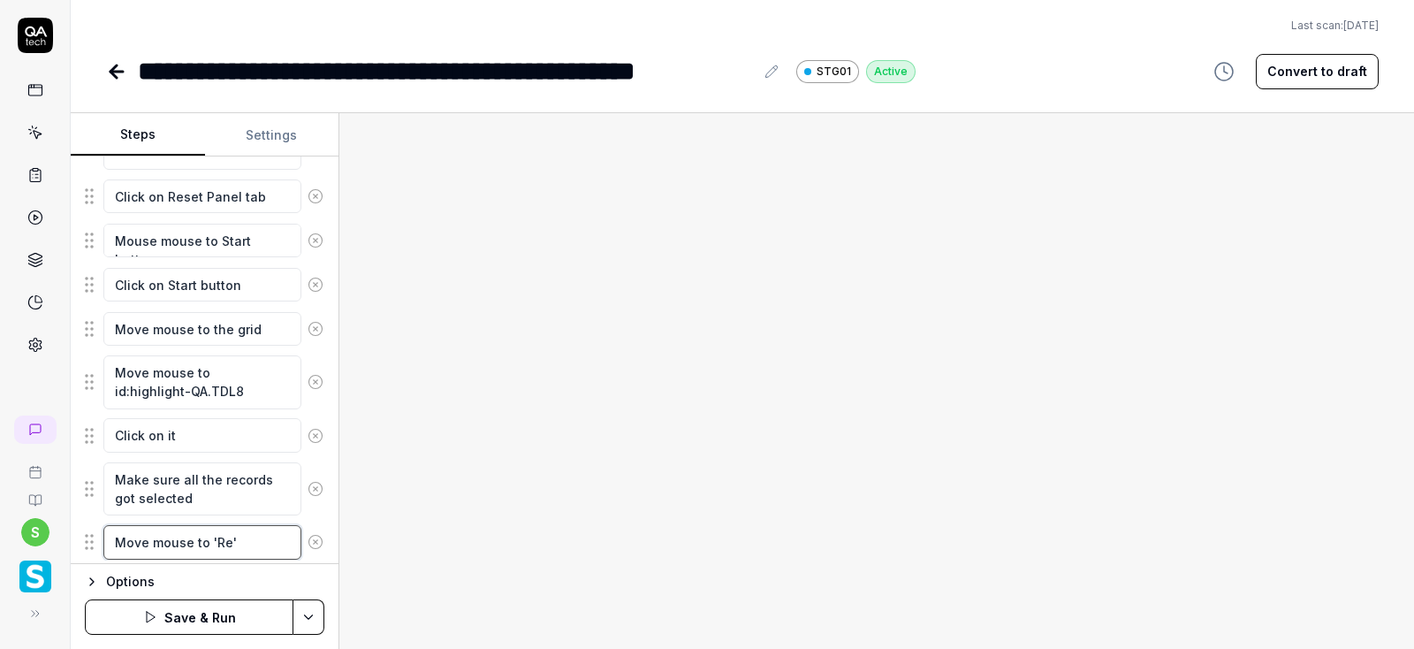
type textarea "*"
type textarea "Move mouse to 'Res'"
type textarea "*"
type textarea "Move mouse to 'Rese'"
type textarea "*"
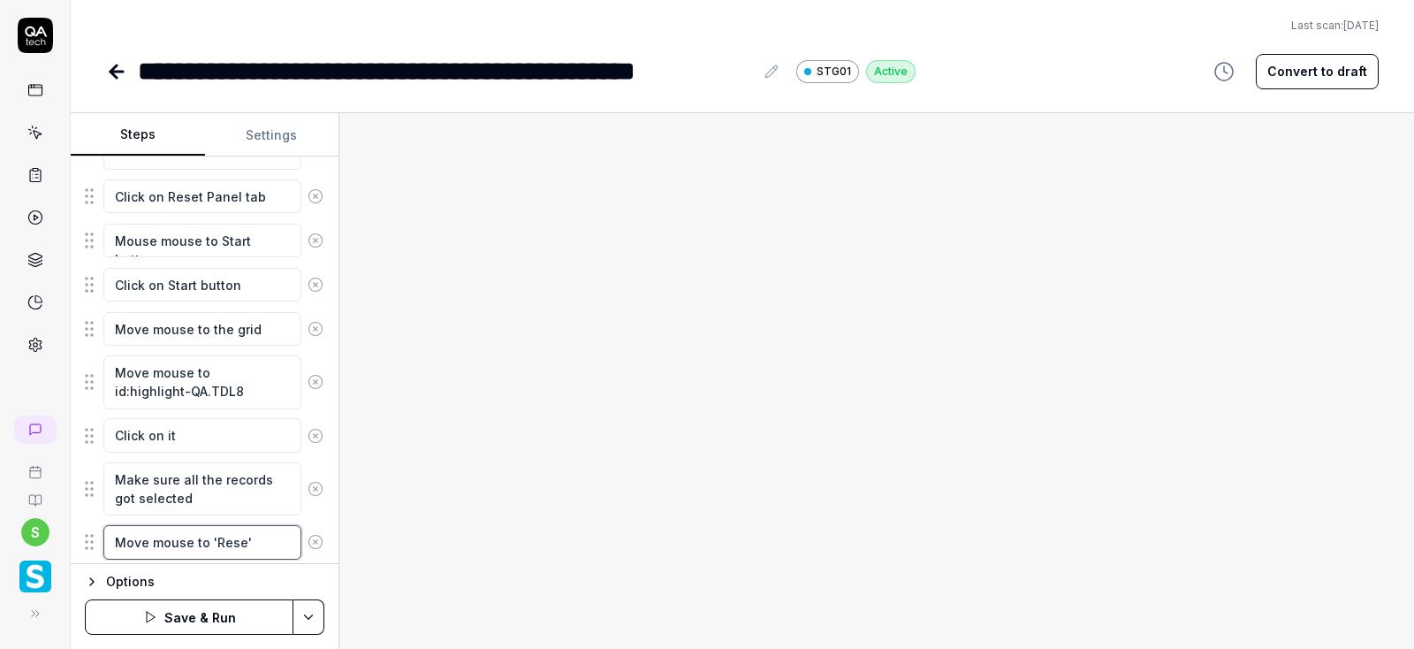
type textarea "Move mouse to 'Reset'"
type textarea "*"
type textarea "Move mouse to 'Reset '"
type textarea "*"
type textarea "Move mouse to 'Reset p'"
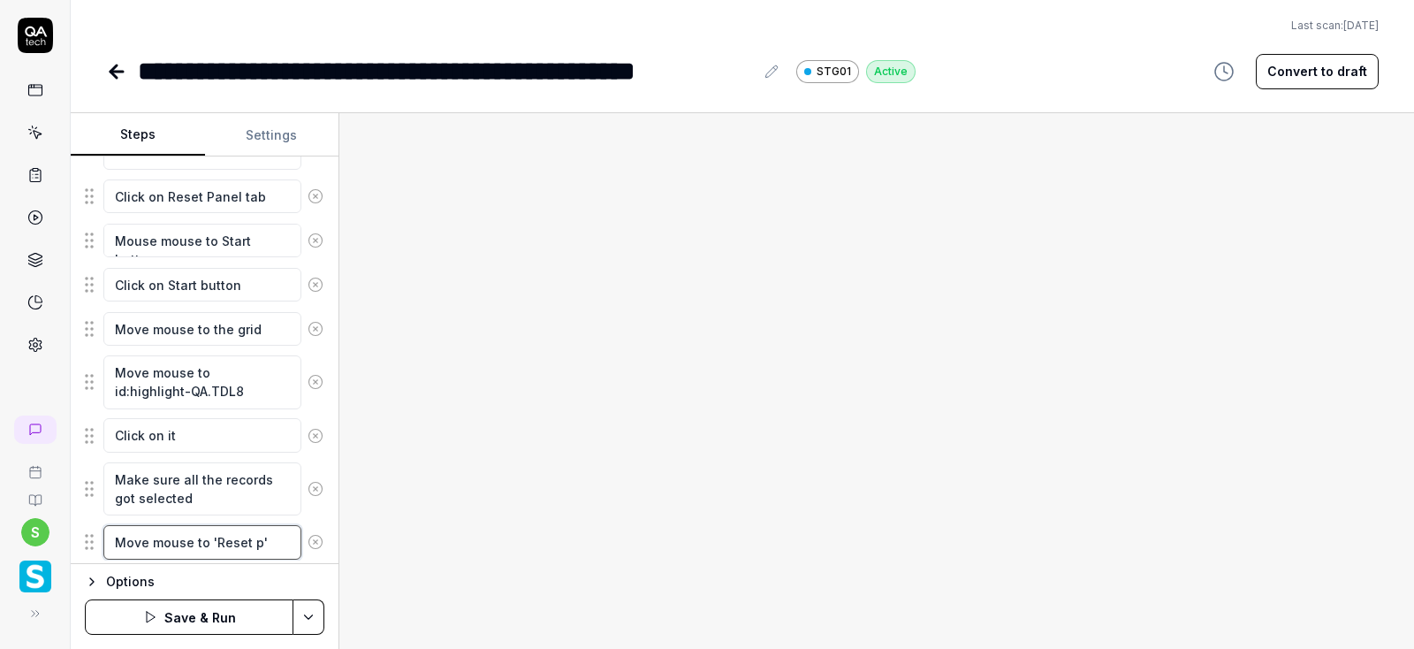
type textarea "*"
type textarea "Move mouse to 'Reset '"
type textarea "*"
type textarea "Move mouse to 'Reset P'"
type textarea "*"
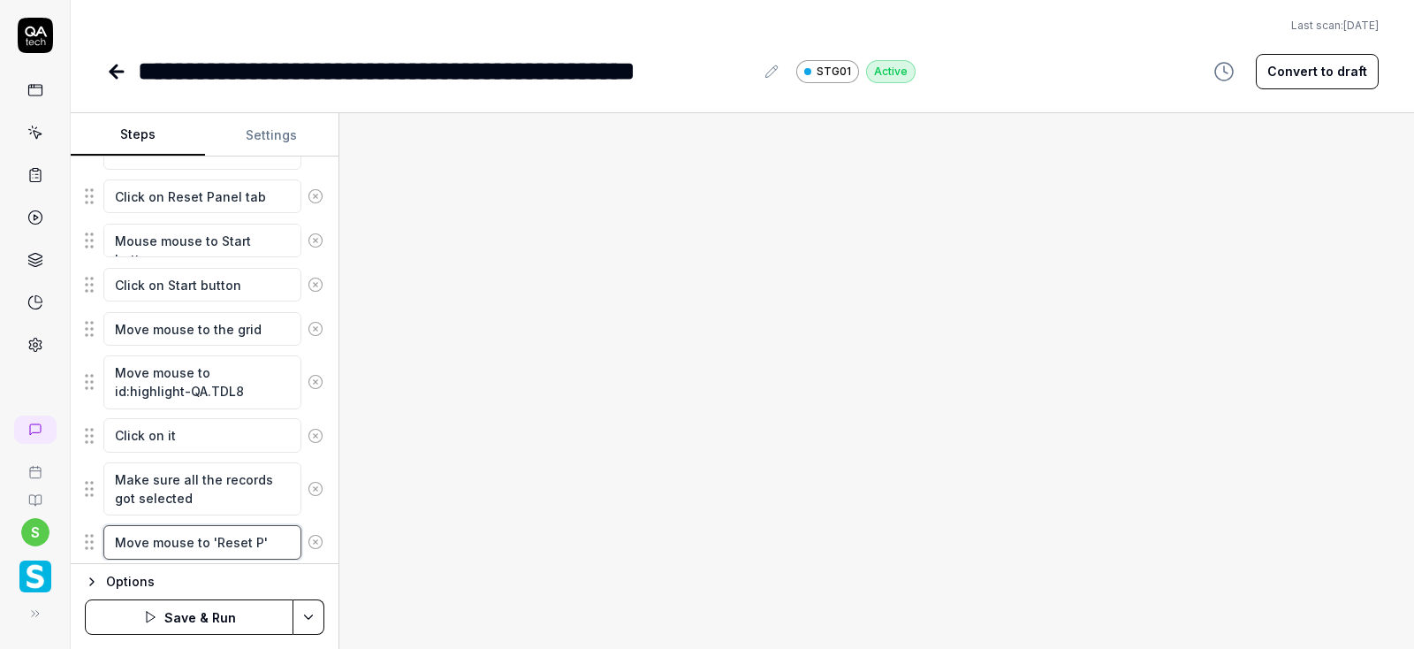
type textarea "Move mouse to 'Reset Pa'"
type textarea "*"
type textarea "Move mouse to 'Reset Pan'"
type textarea "*"
type textarea "Move mouse to 'Reset Pane'"
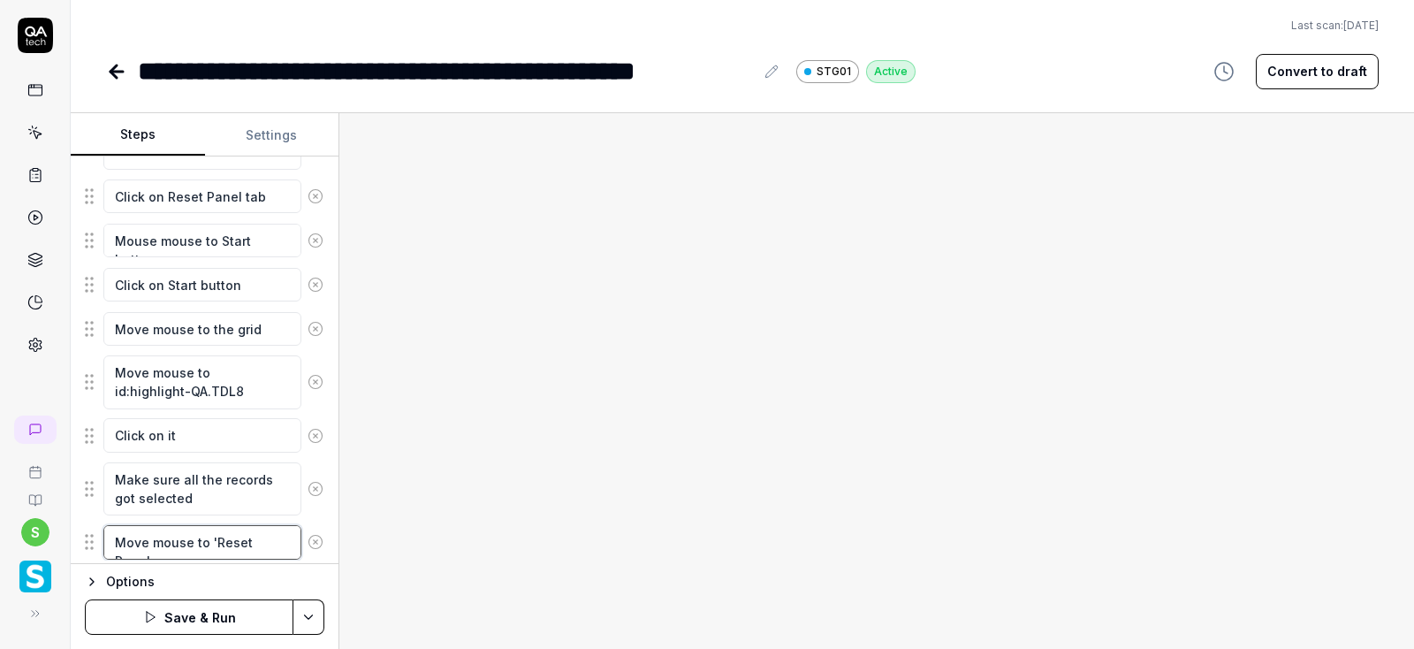
type textarea "*"
type textarea "Move mouse to 'Reset Panel'"
type textarea "*"
type textarea "Move mouse to 'Reset Panel'"
type textarea "*"
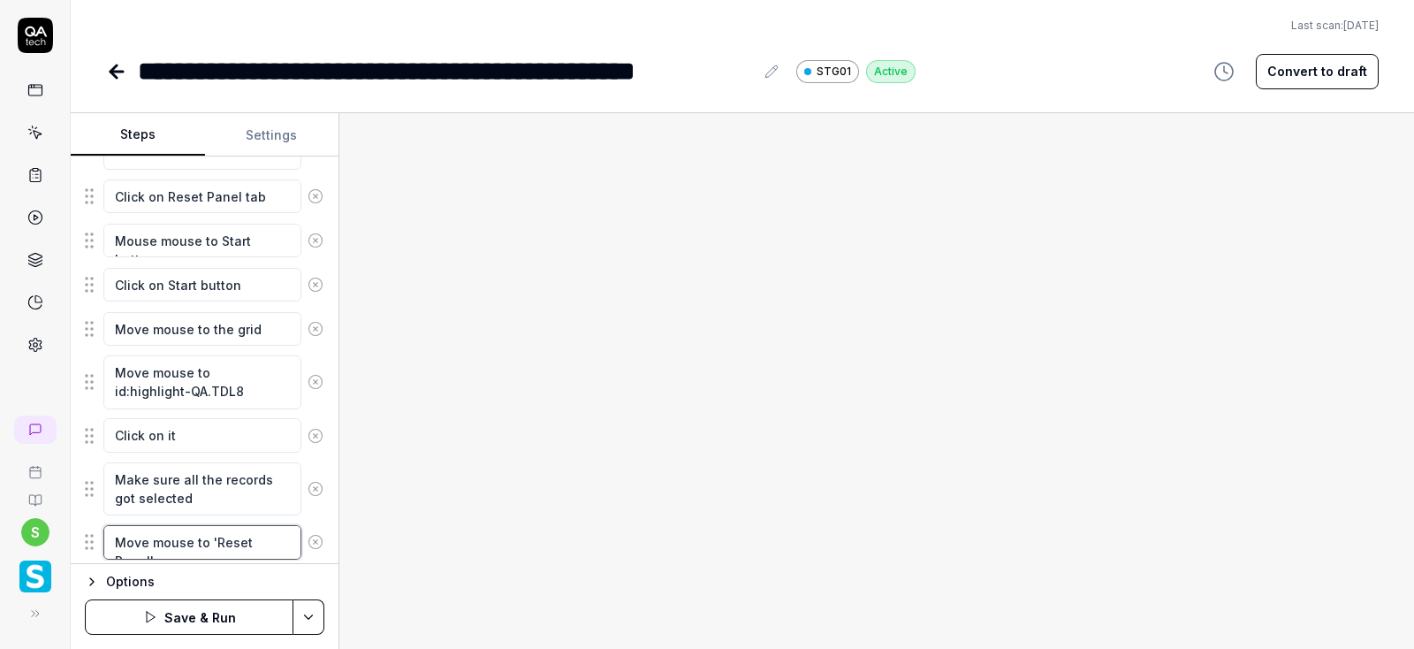
type textarea "Move mouse to 'Reset Panel' w"
type textarea "*"
type textarea "Move mouse to 'Reset Panel' wi"
type textarea "*"
type textarea "Move mouse to 'Reset Panel' win"
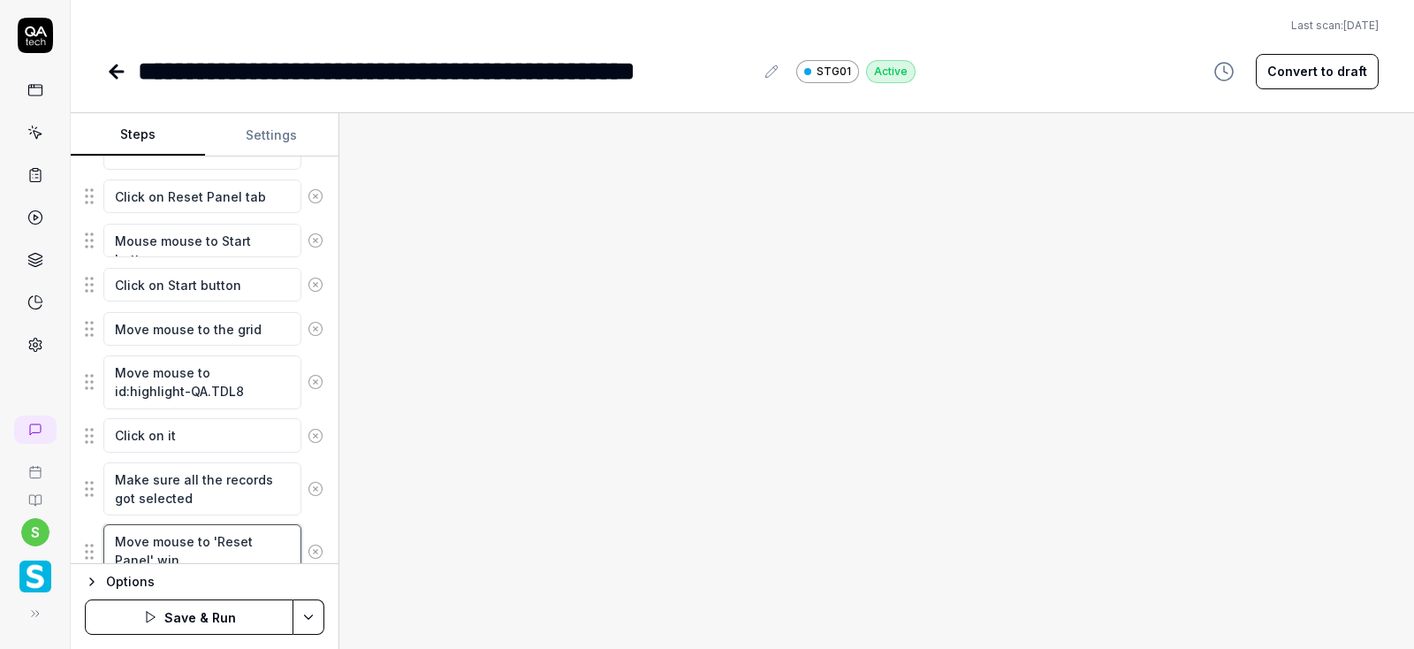
type textarea "*"
type textarea "Move mouse to 'Reset Panel' wind"
type textarea "*"
type textarea "Move mouse to 'Reset Panel' windo"
type textarea "*"
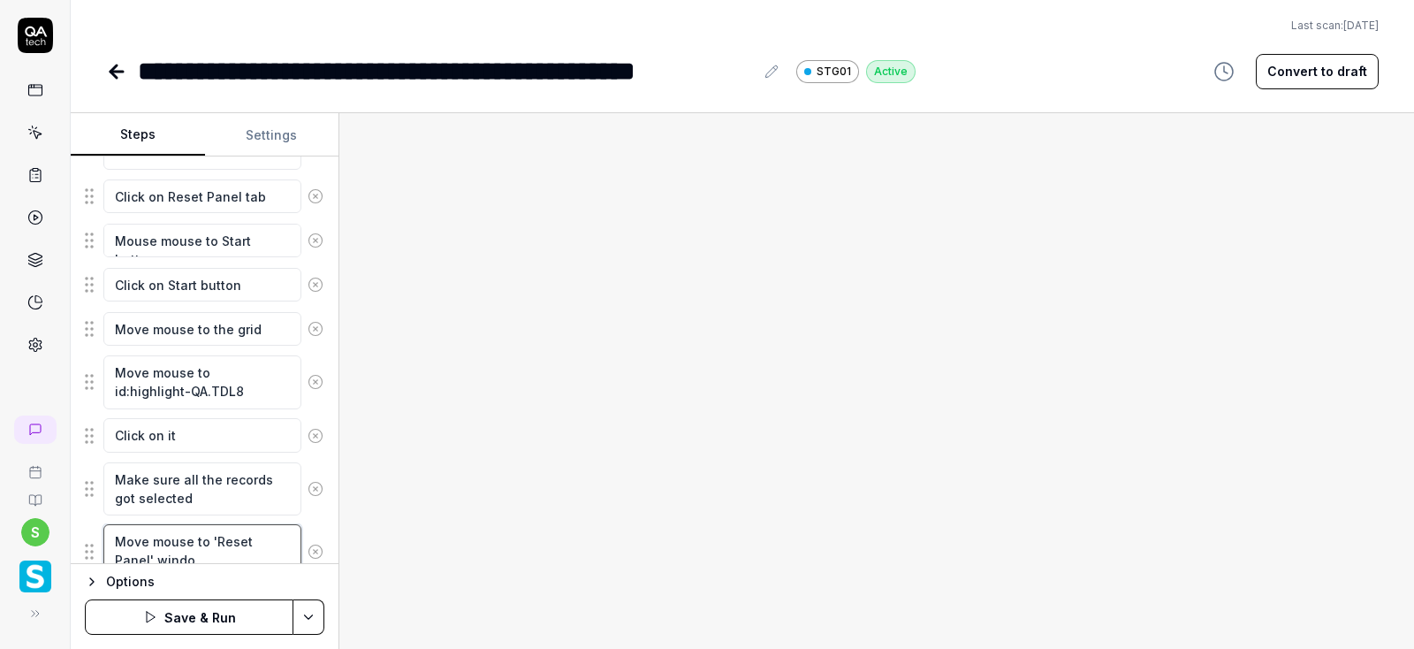
type textarea "Move mouse to 'Reset Panel' window"
type textarea "*"
type textarea "Move mouse to 'Reset Panel' window"
type textarea "*"
type textarea "Move mouse to 'Reset Panel' window a"
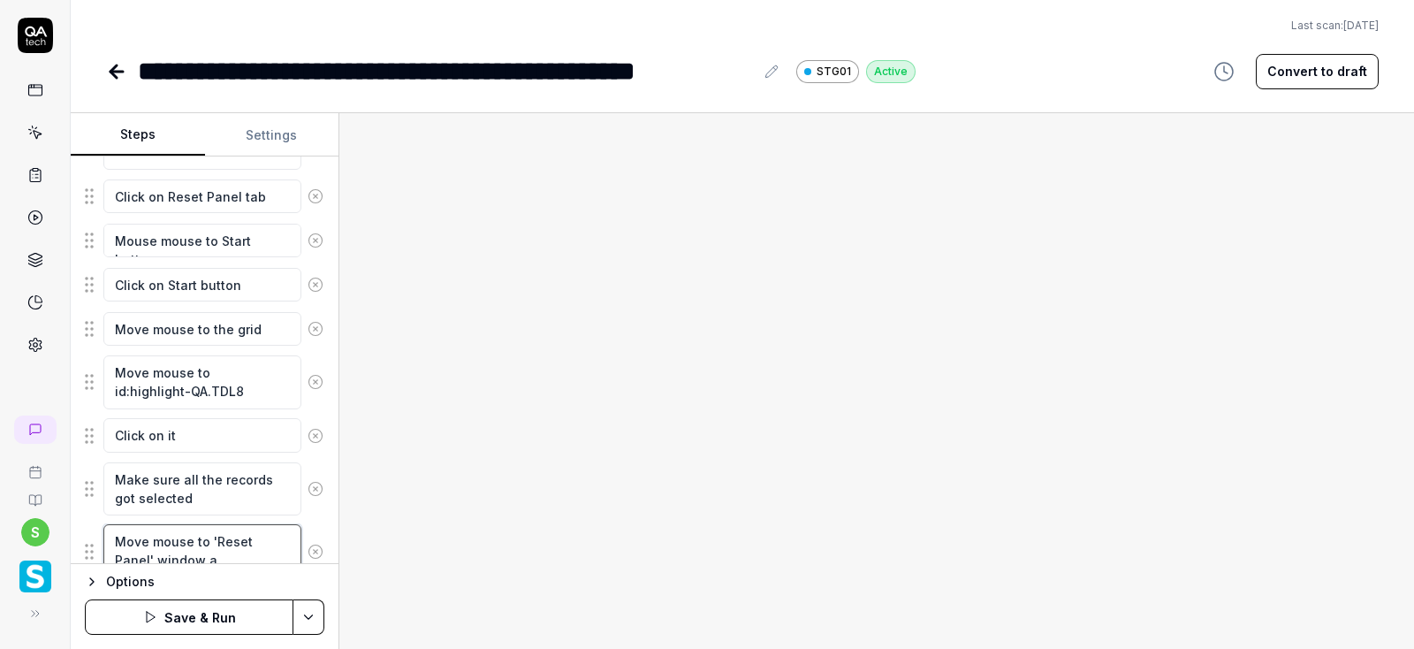
type textarea "*"
type textarea "Move mouse to 'Reset Panel' window an"
type textarea "*"
type textarea "Move mouse to 'Reset Panel' window and"
type textarea "*"
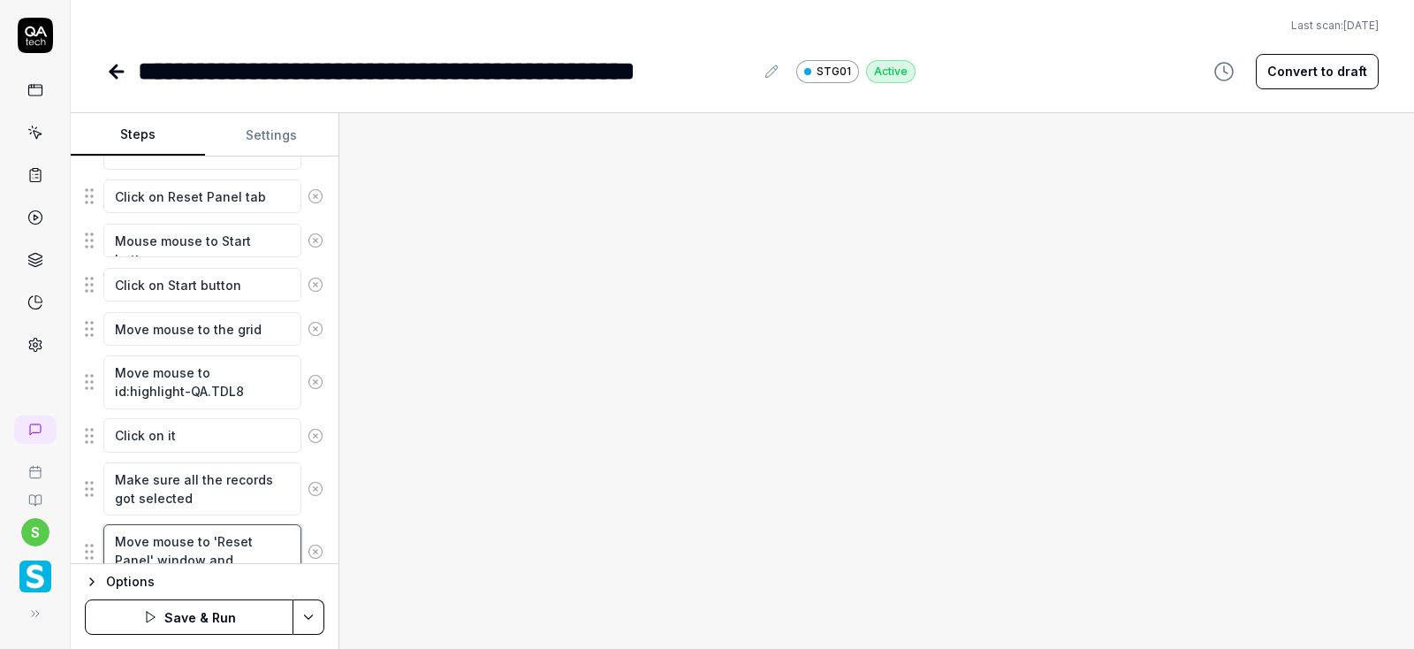
type textarea "Move mouse to 'Reset Panel' window and"
type textarea "*"
type textarea "Move mouse to 'Reset Panel' window and"
type textarea "*"
type textarea "Move mouse to 'Reset Panel' window an"
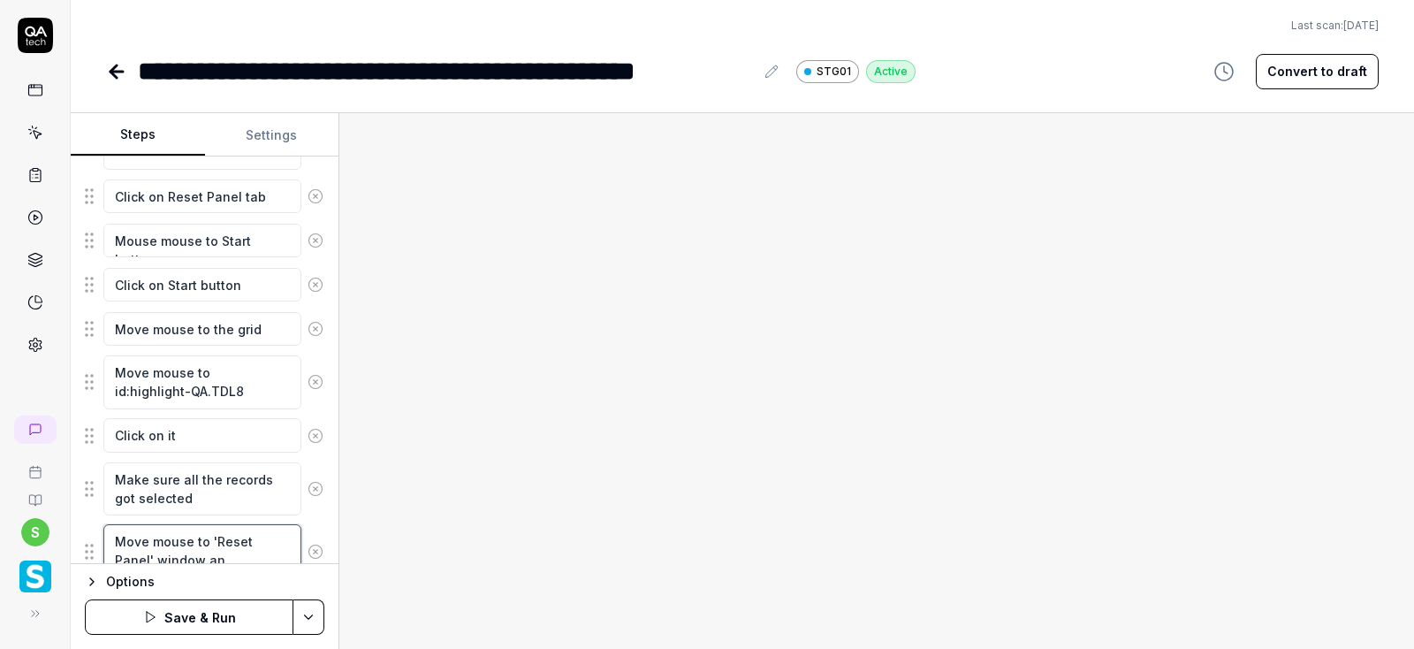
type textarea "*"
type textarea "Move mouse to 'Reset Panel' window a"
type textarea "*"
type textarea "Move mouse to 'Reset Panel' window"
type textarea "*"
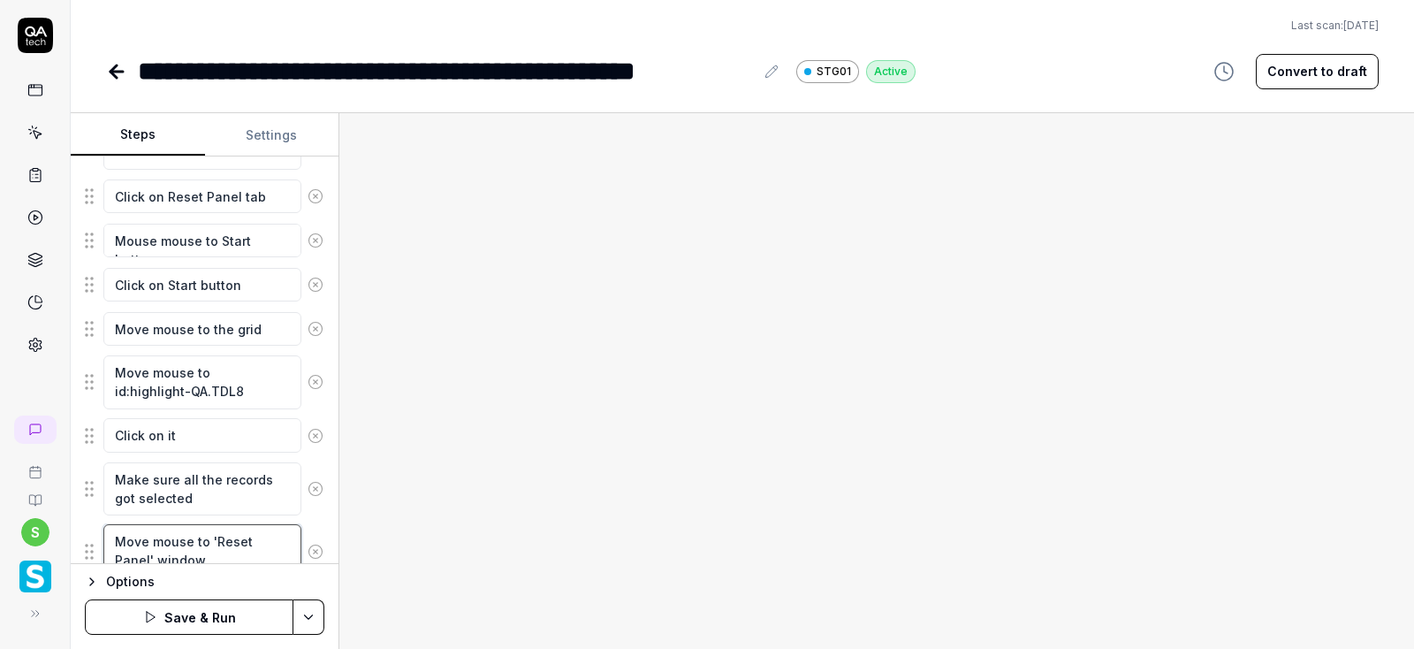
type textarea "Move mouse to 'Reset Panel' window"
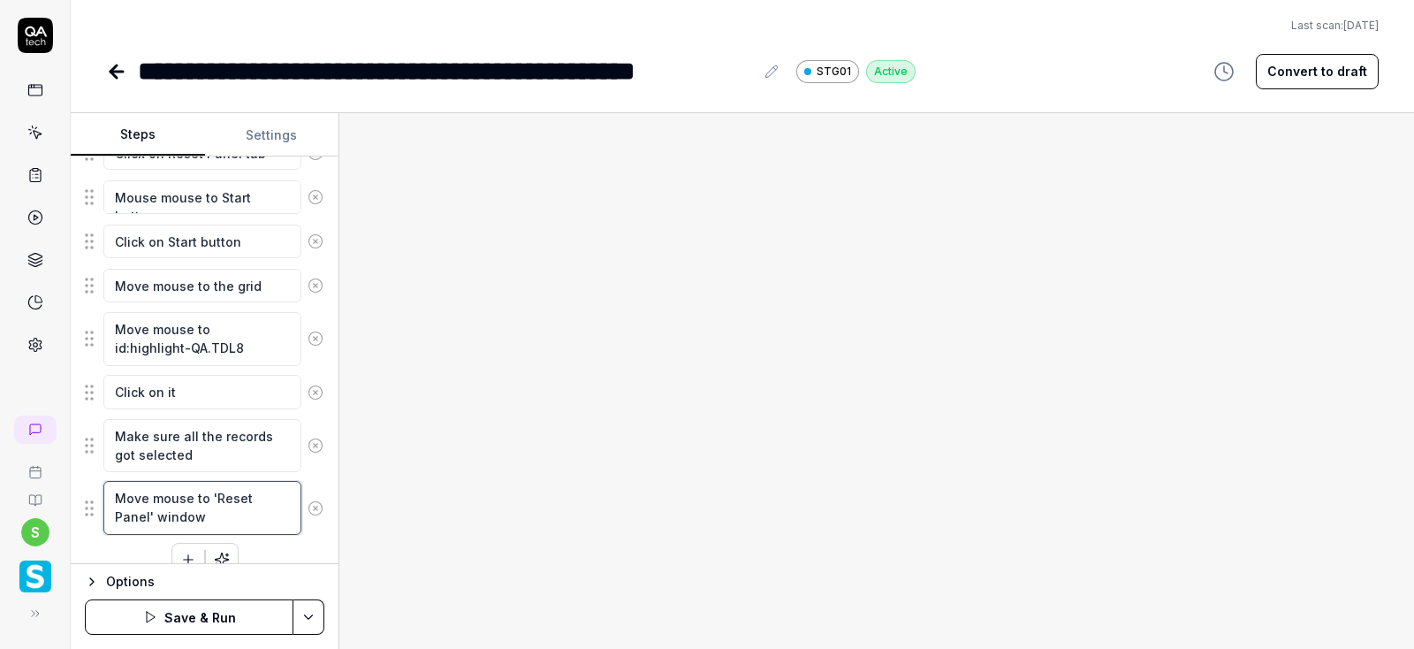
scroll to position [1174, 0]
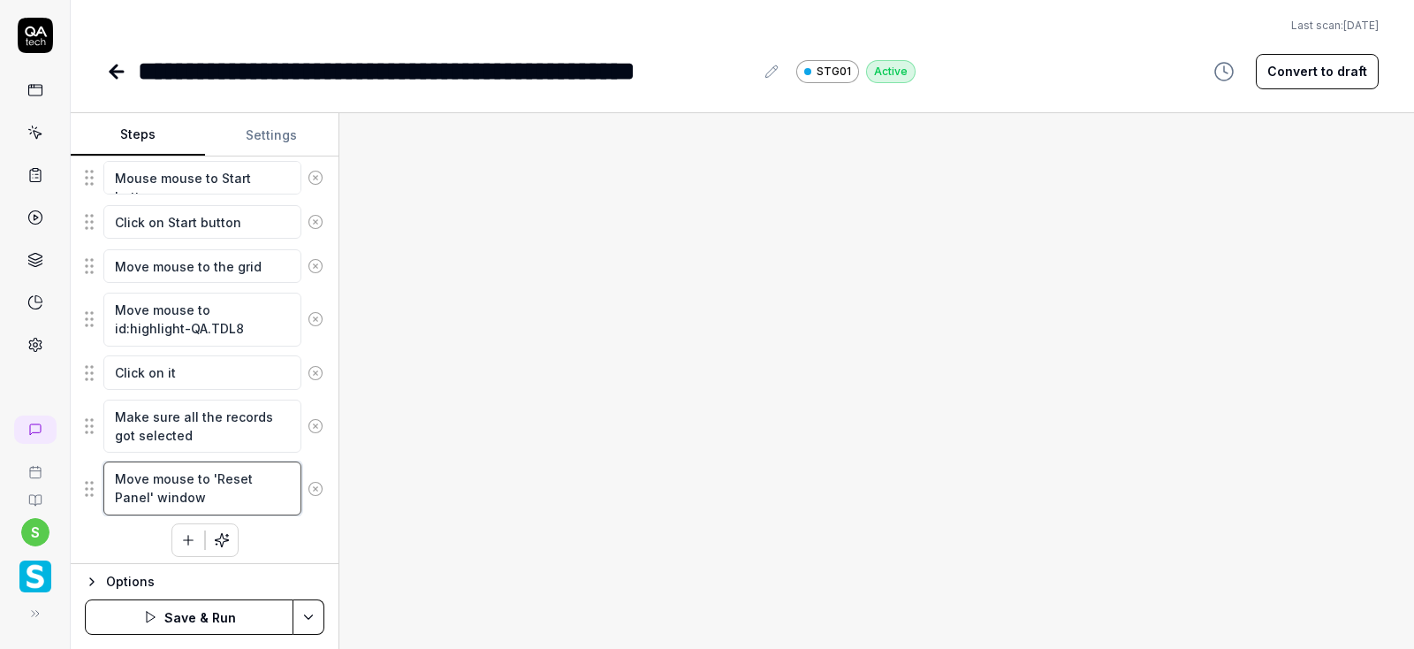
click at [194, 471] on textarea "Move mouse to 'Reset Panel' window" at bounding box center [202, 488] width 198 height 54
type textarea "*"
type textarea "Move mouse bto 'Reset Panel' window"
type textarea "*"
type textarea "Move mouse bato 'Reset Panel' window"
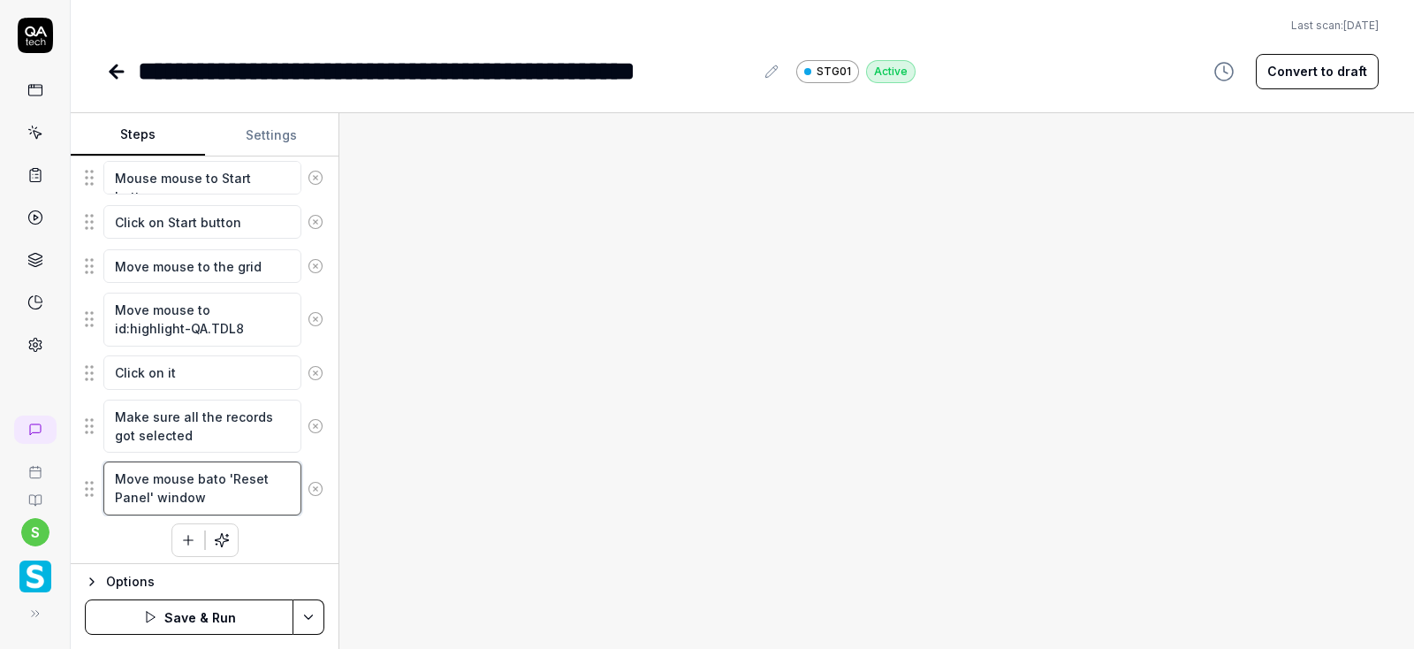
type textarea "*"
type textarea "Move mouse bacto 'Reset Panel' window"
type textarea "*"
type textarea "Move mouse backto 'Reset Panel' window"
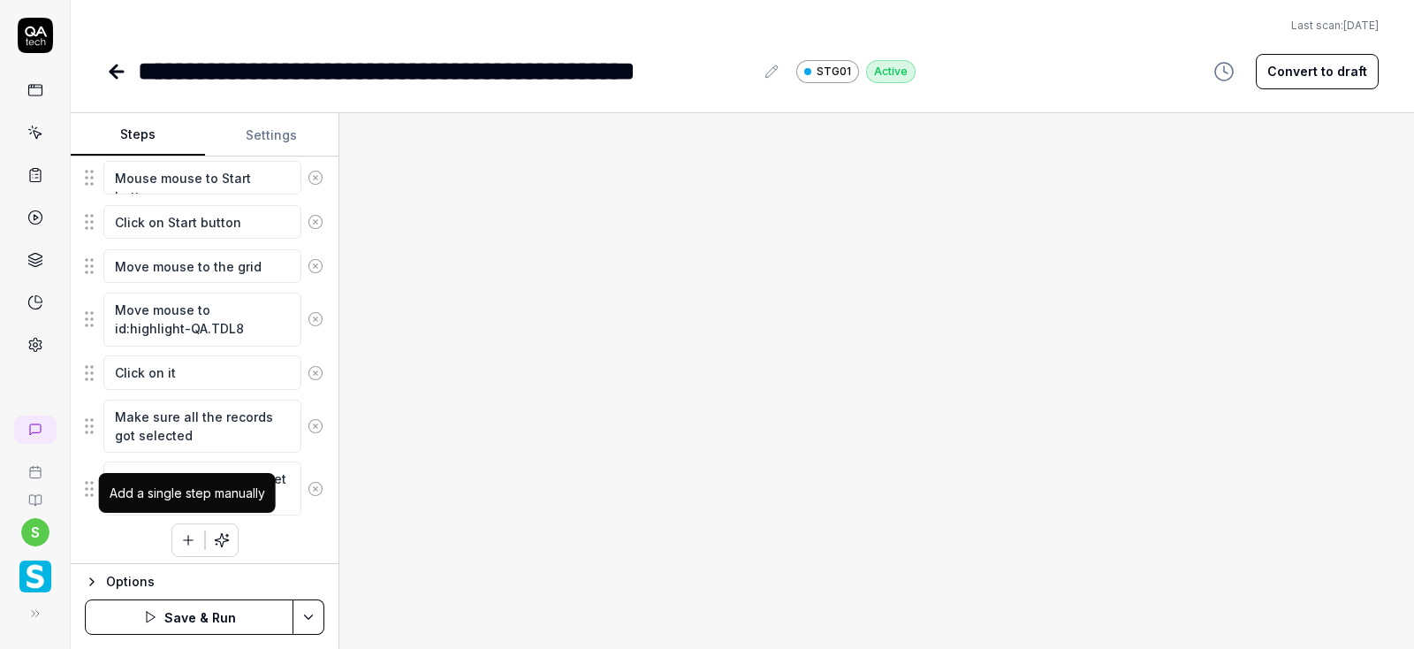
click at [187, 532] on icon "button" at bounding box center [188, 540] width 16 height 16
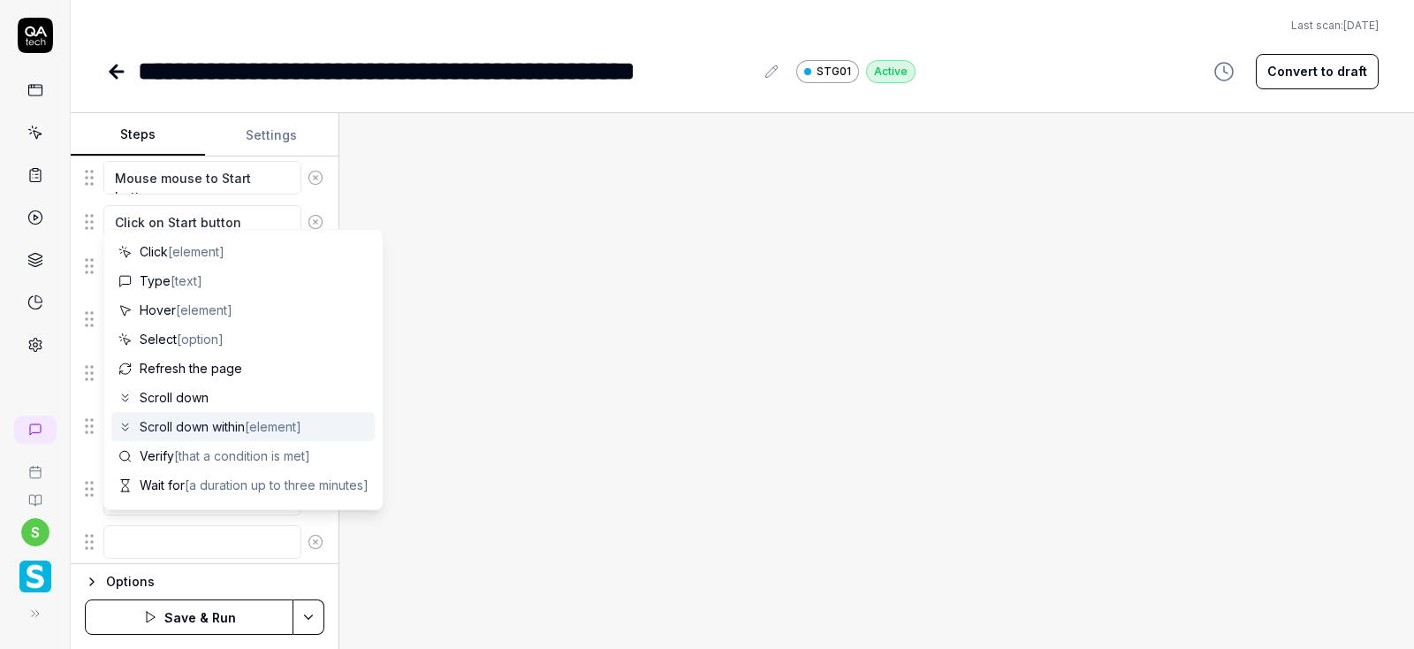
scroll to position [106, 0]
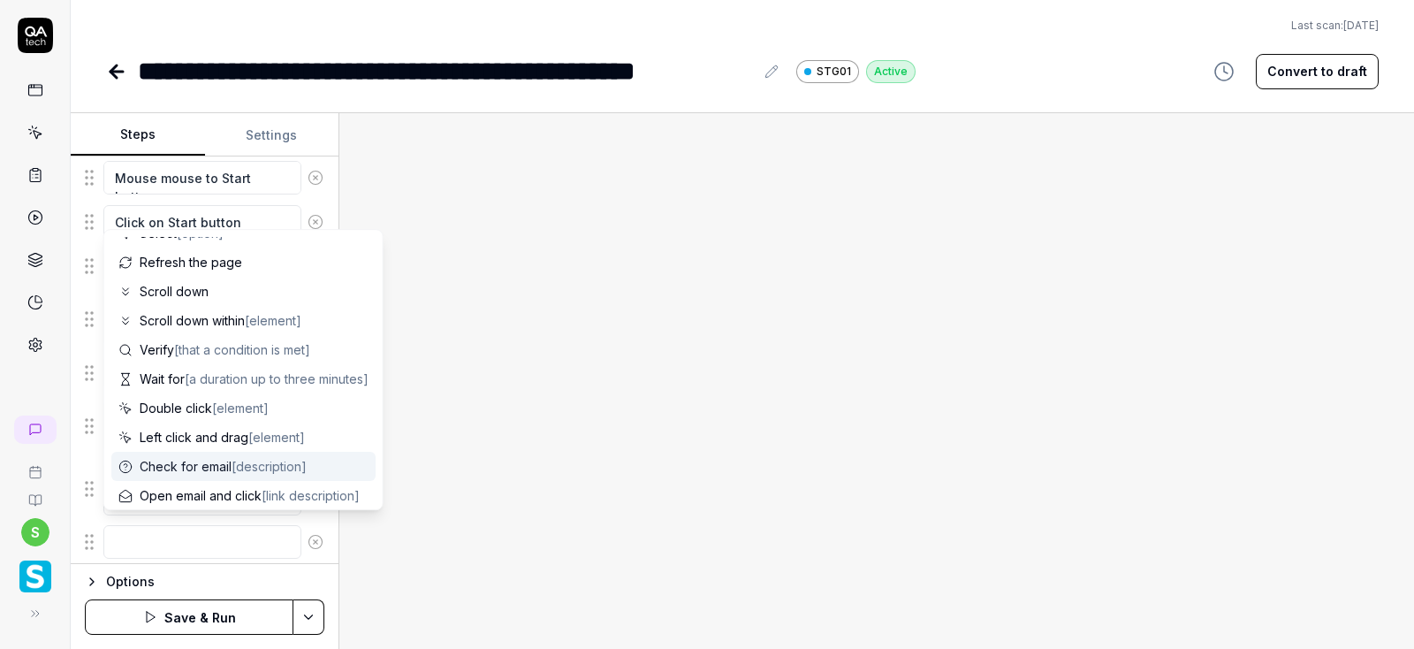
click at [143, 539] on textarea at bounding box center [202, 542] width 198 height 34
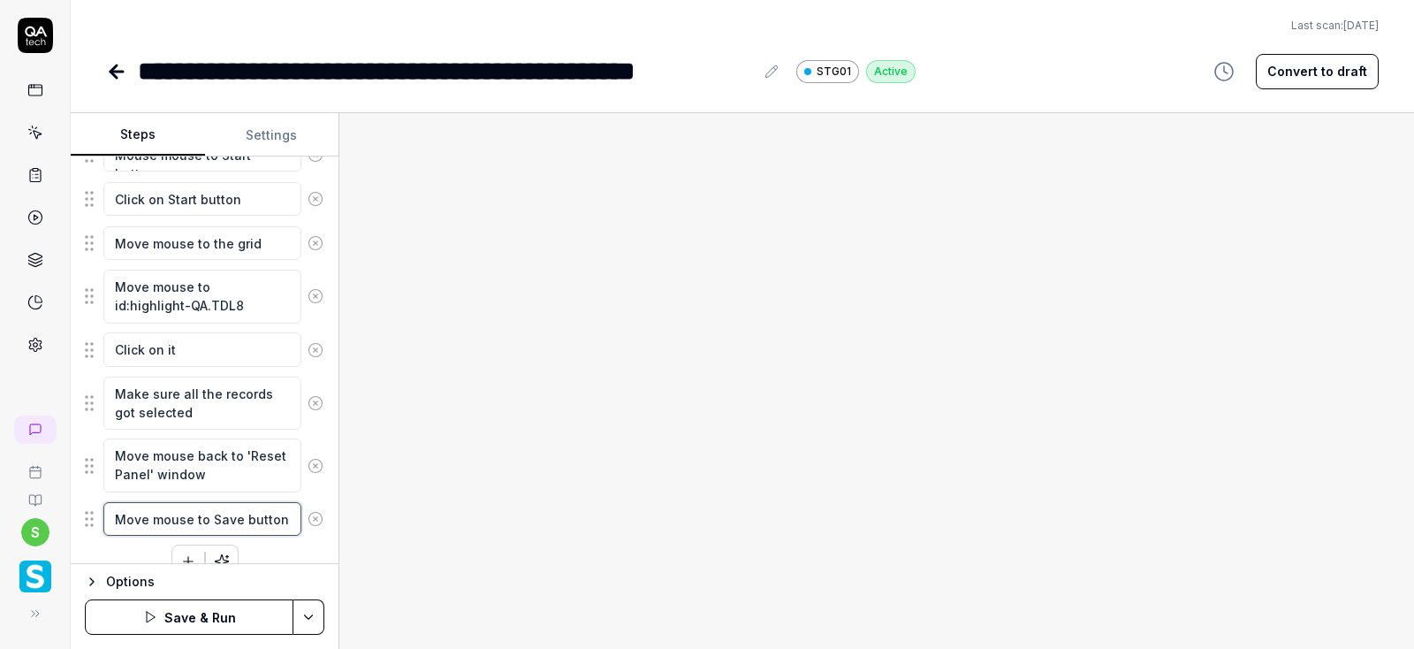
scroll to position [1217, 0]
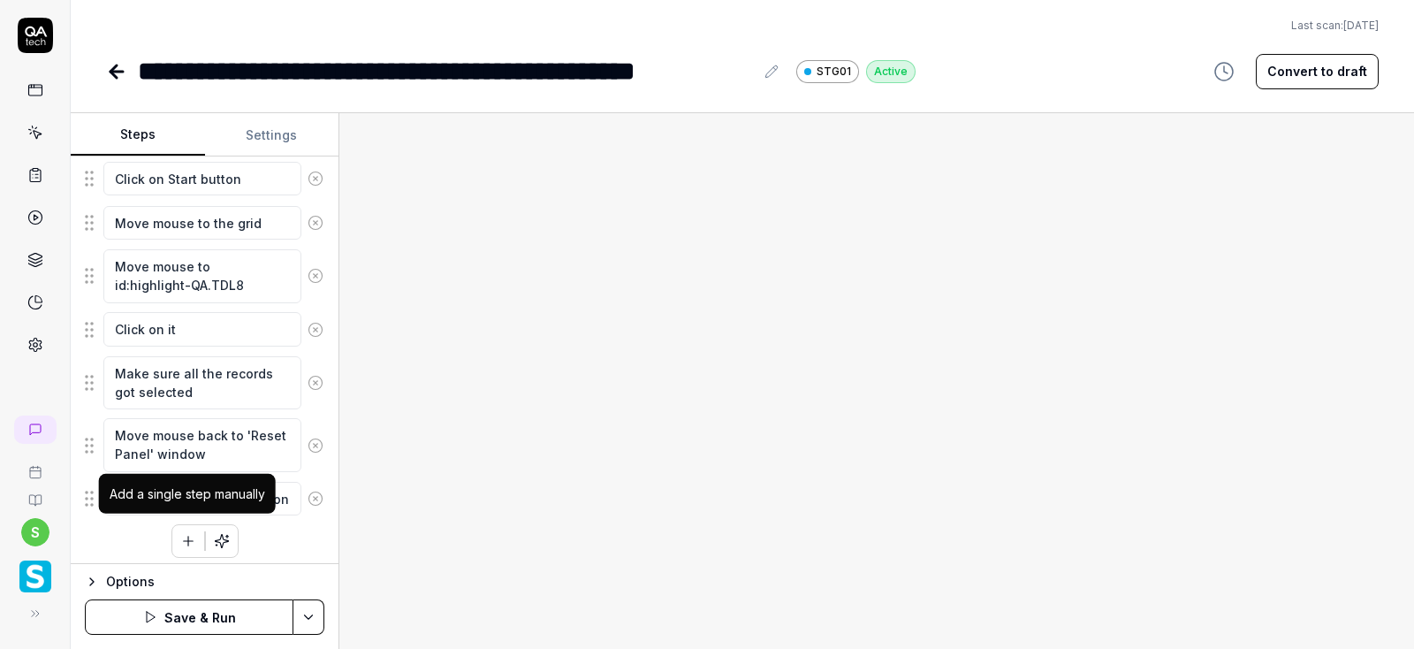
click at [193, 540] on icon "button" at bounding box center [188, 541] width 16 height 16
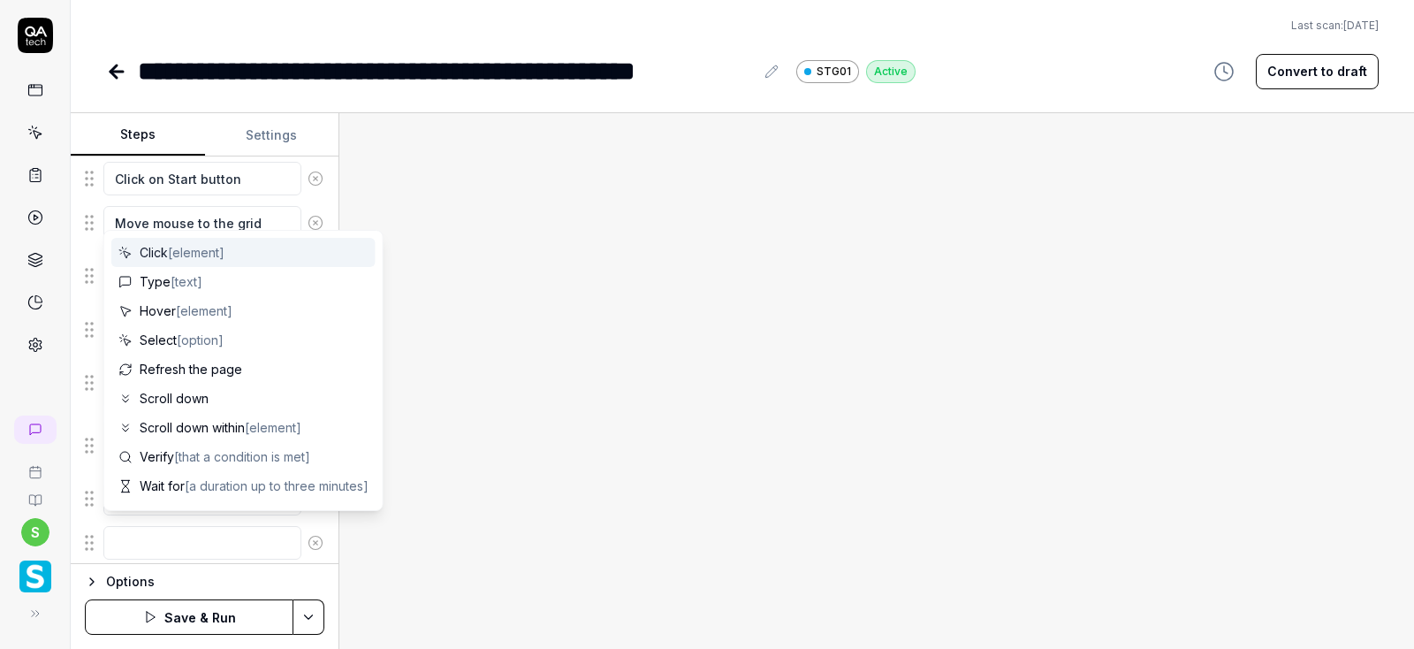
click at [148, 537] on textarea at bounding box center [202, 543] width 198 height 34
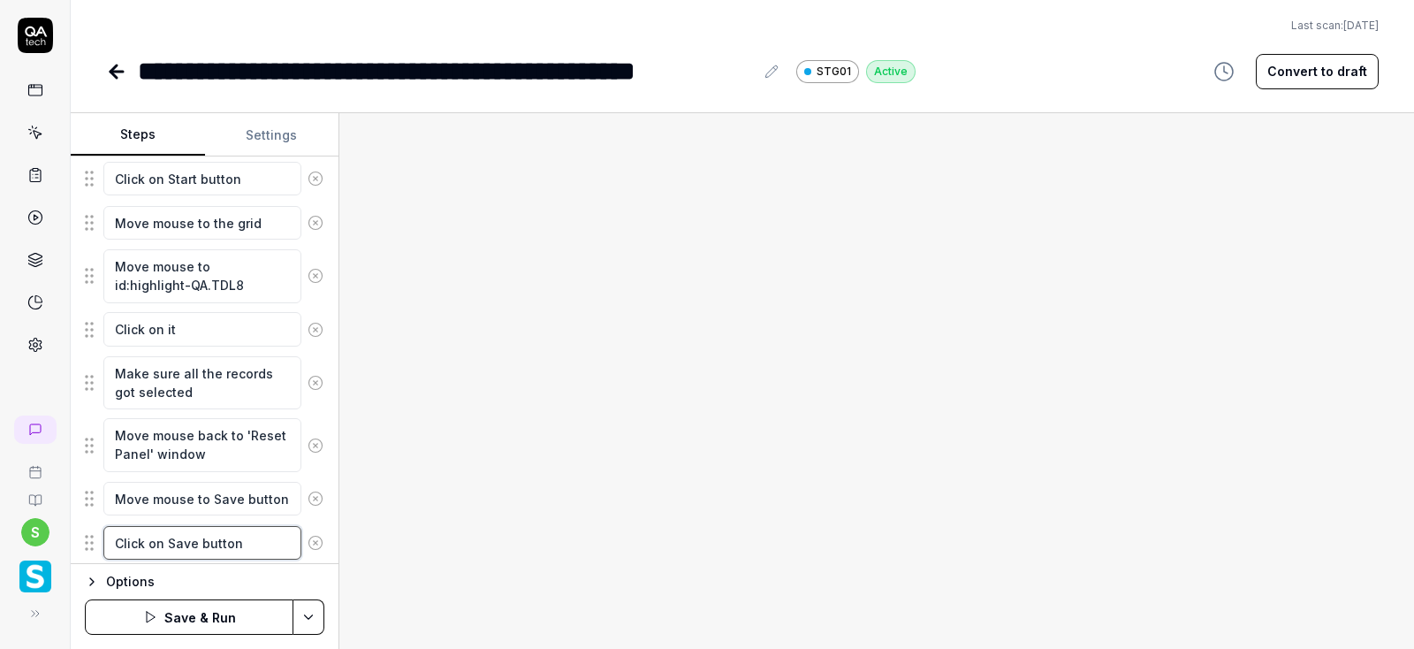
scroll to position [1261, 0]
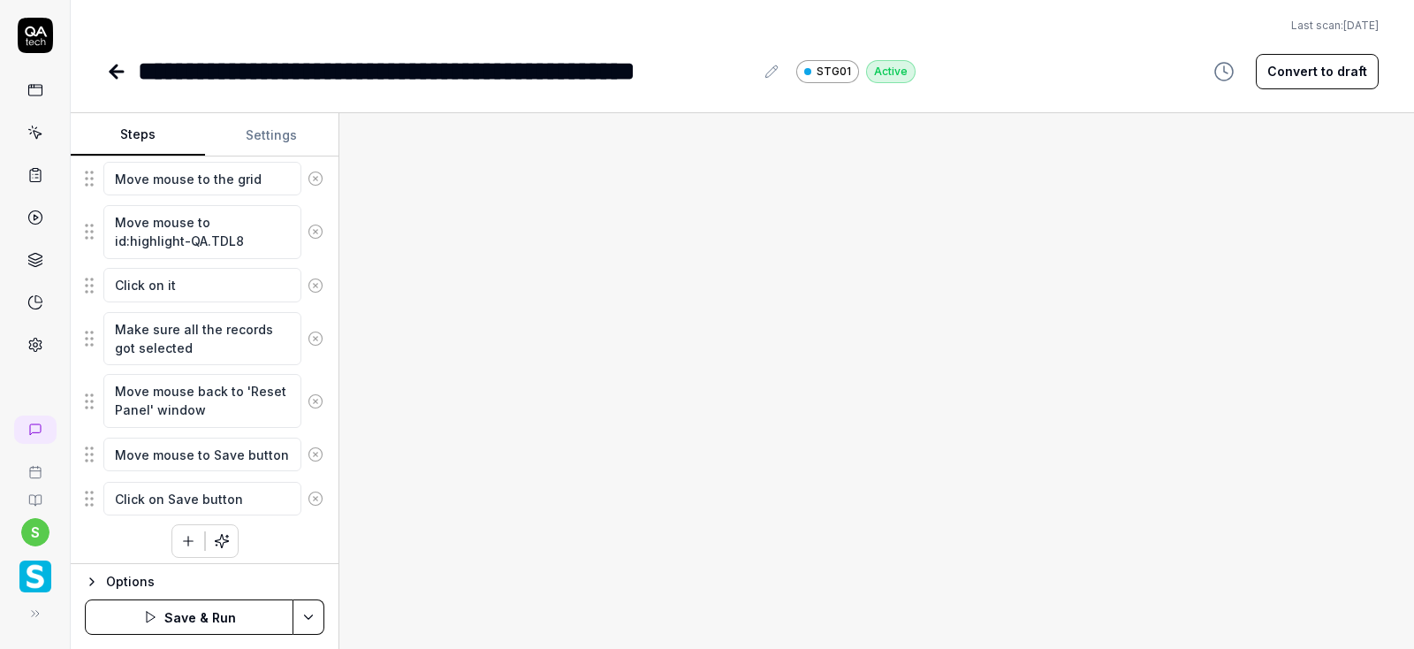
click at [317, 496] on icon at bounding box center [316, 498] width 16 height 16
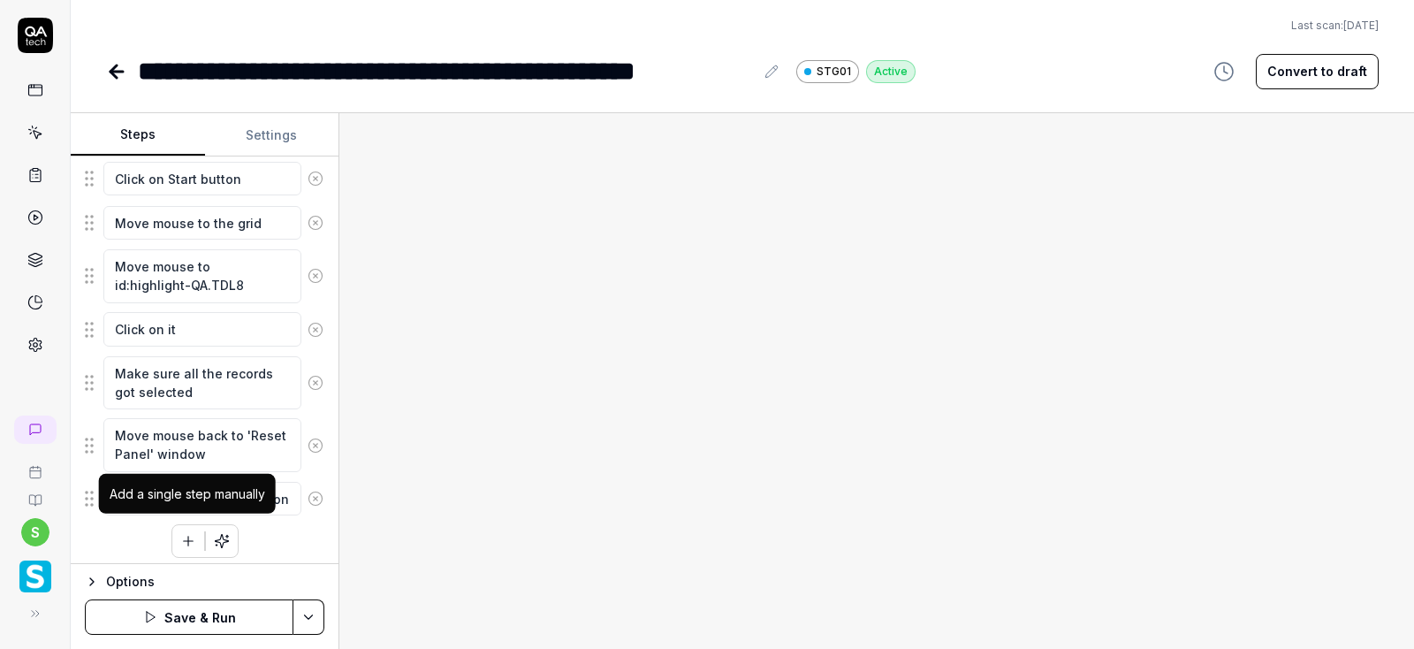
click at [179, 542] on button "button" at bounding box center [188, 541] width 32 height 32
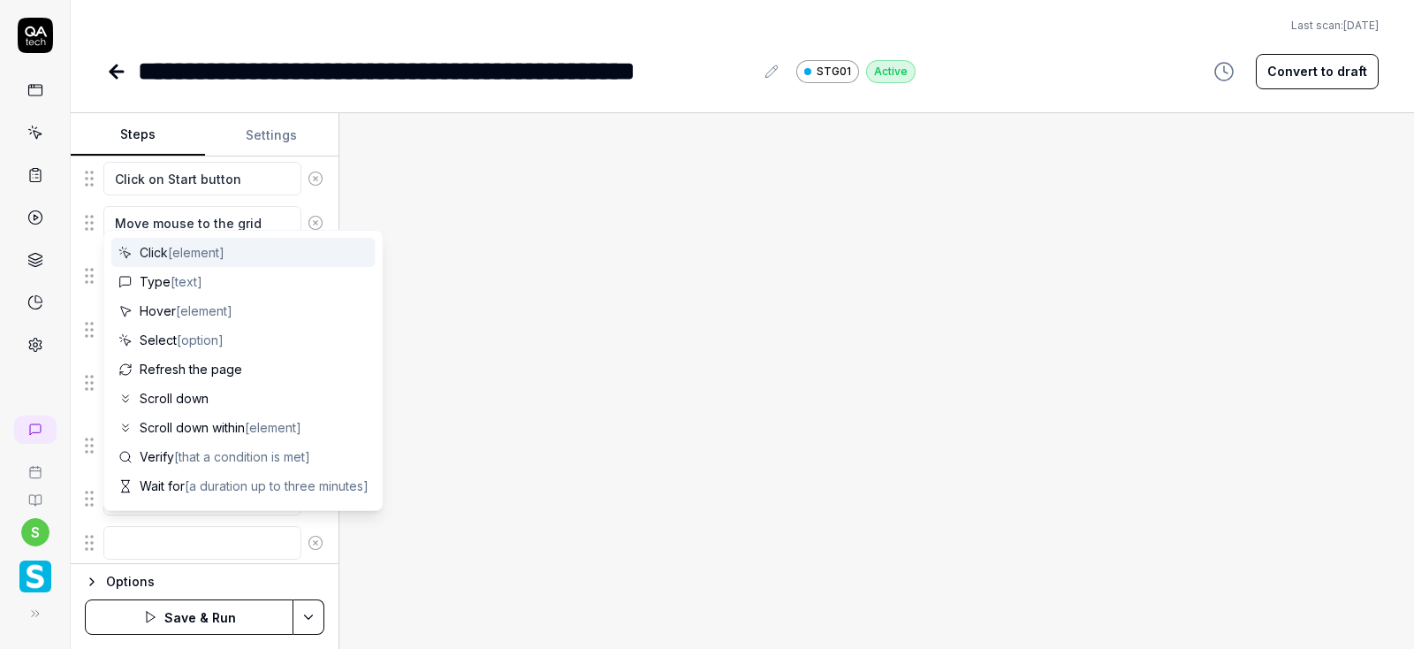
click at [148, 530] on textarea at bounding box center [202, 543] width 198 height 34
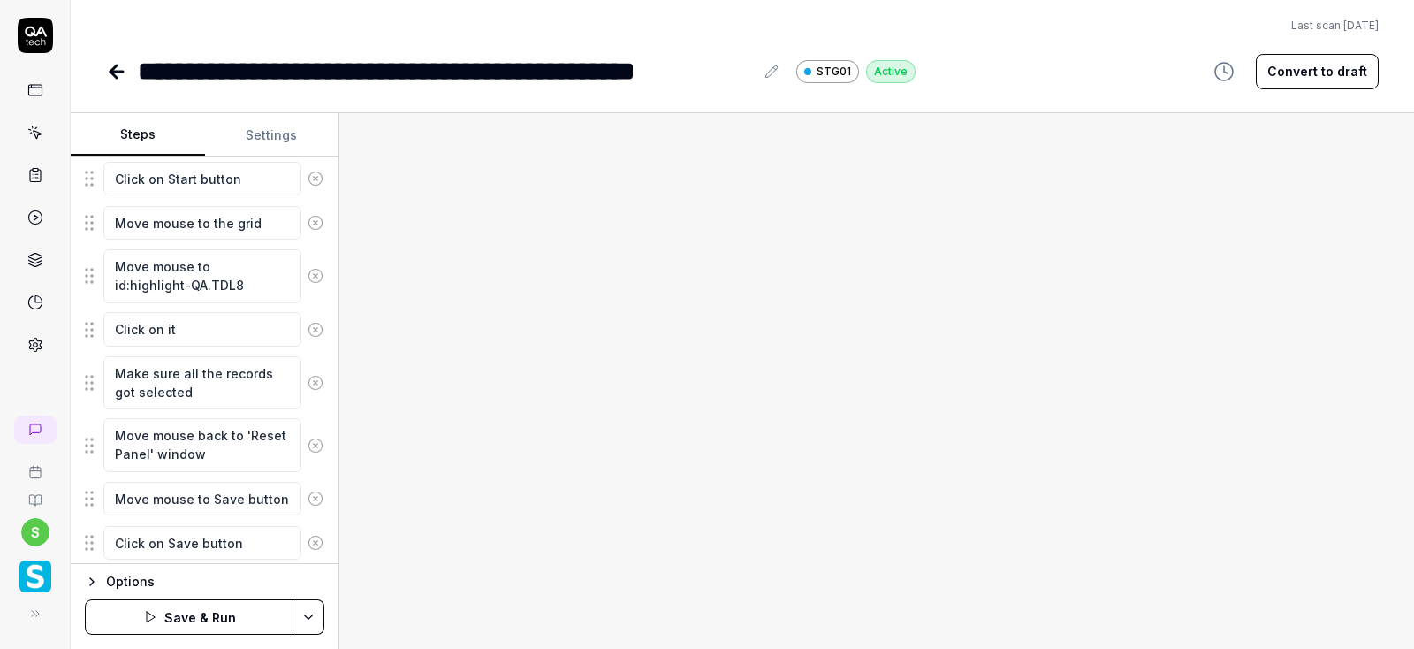
click at [300, 613] on html "**********" at bounding box center [707, 324] width 1414 height 649
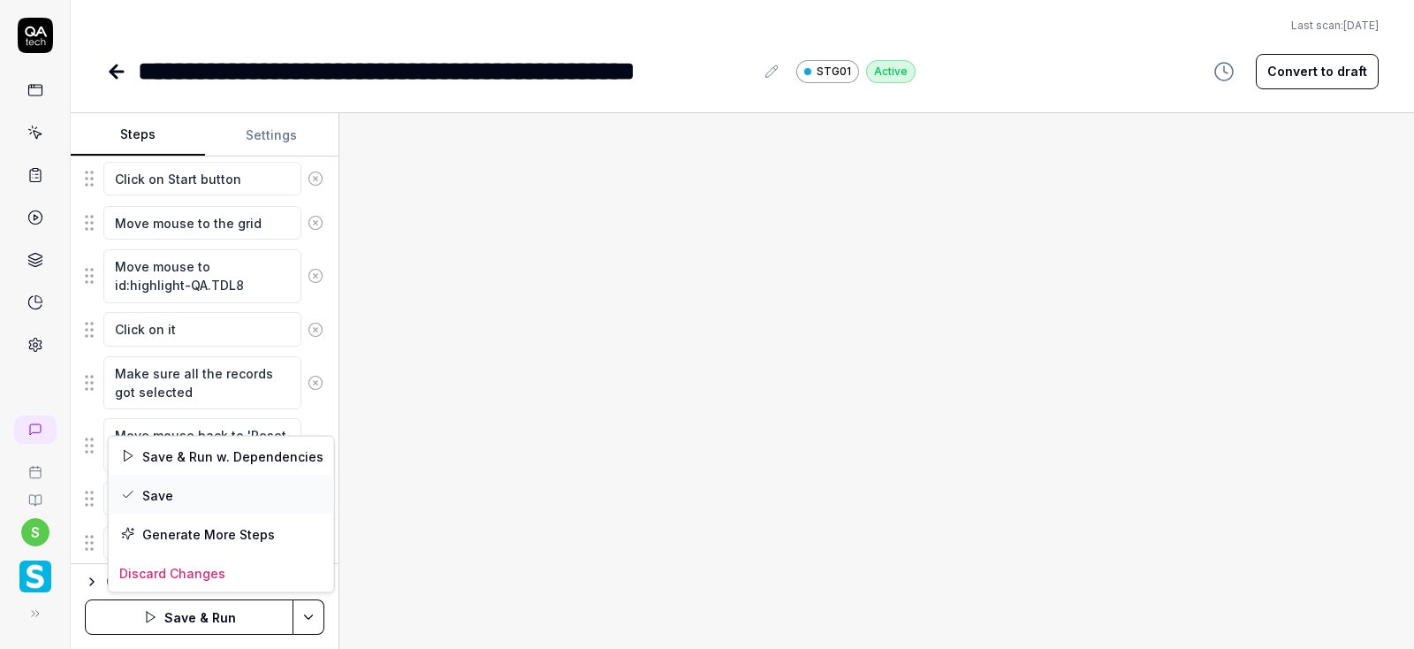
click at [172, 490] on div "Save" at bounding box center [221, 494] width 225 height 39
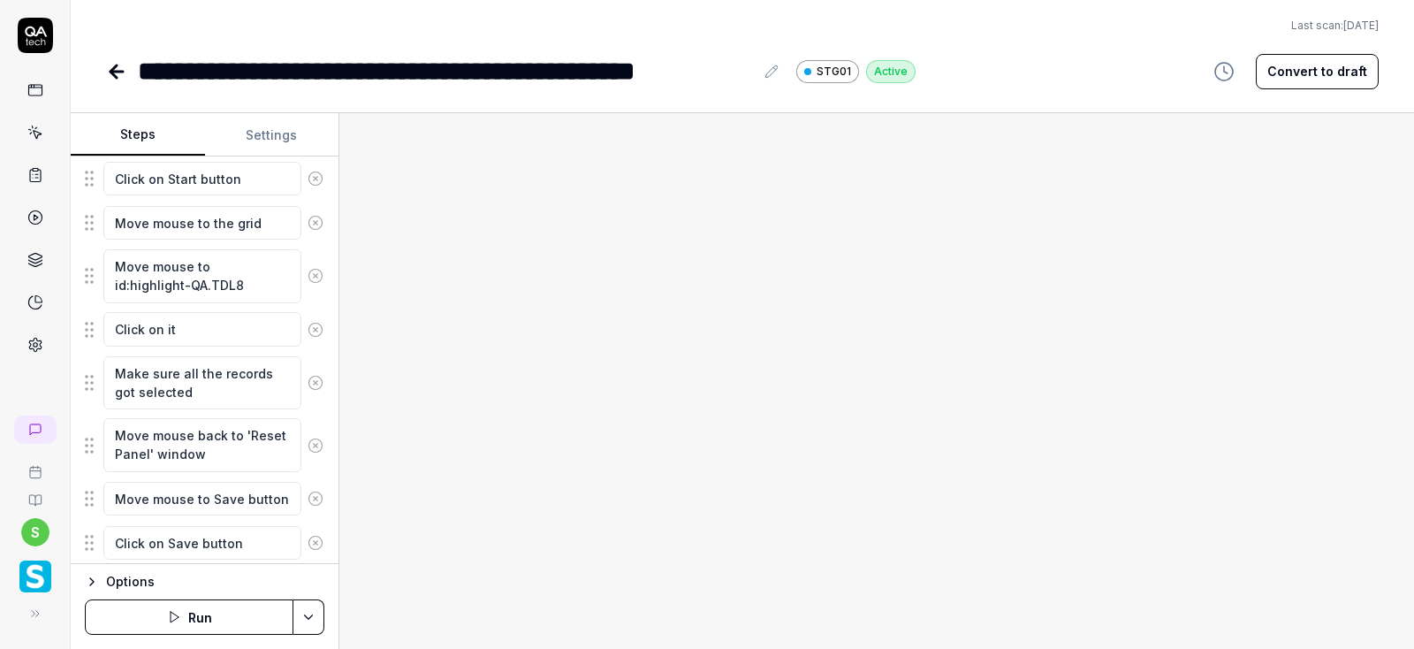
scroll to position [1261, 0]
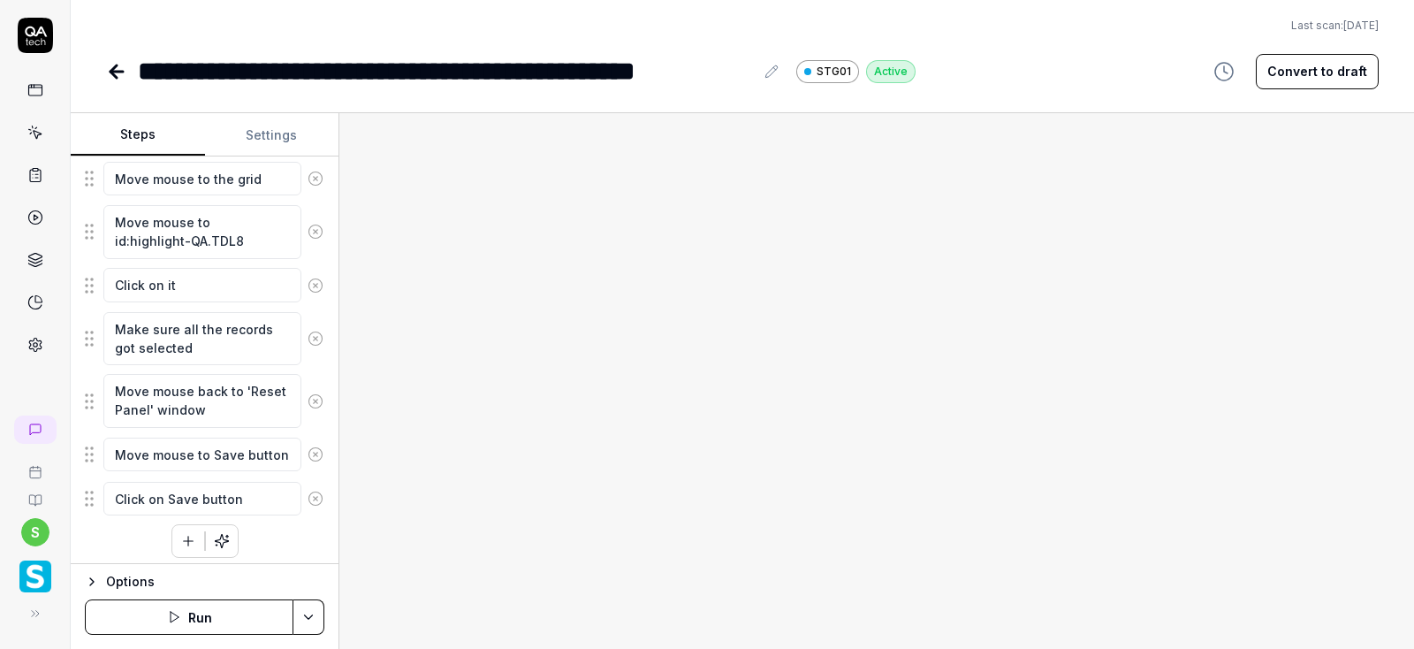
click at [192, 533] on icon "button" at bounding box center [188, 541] width 16 height 16
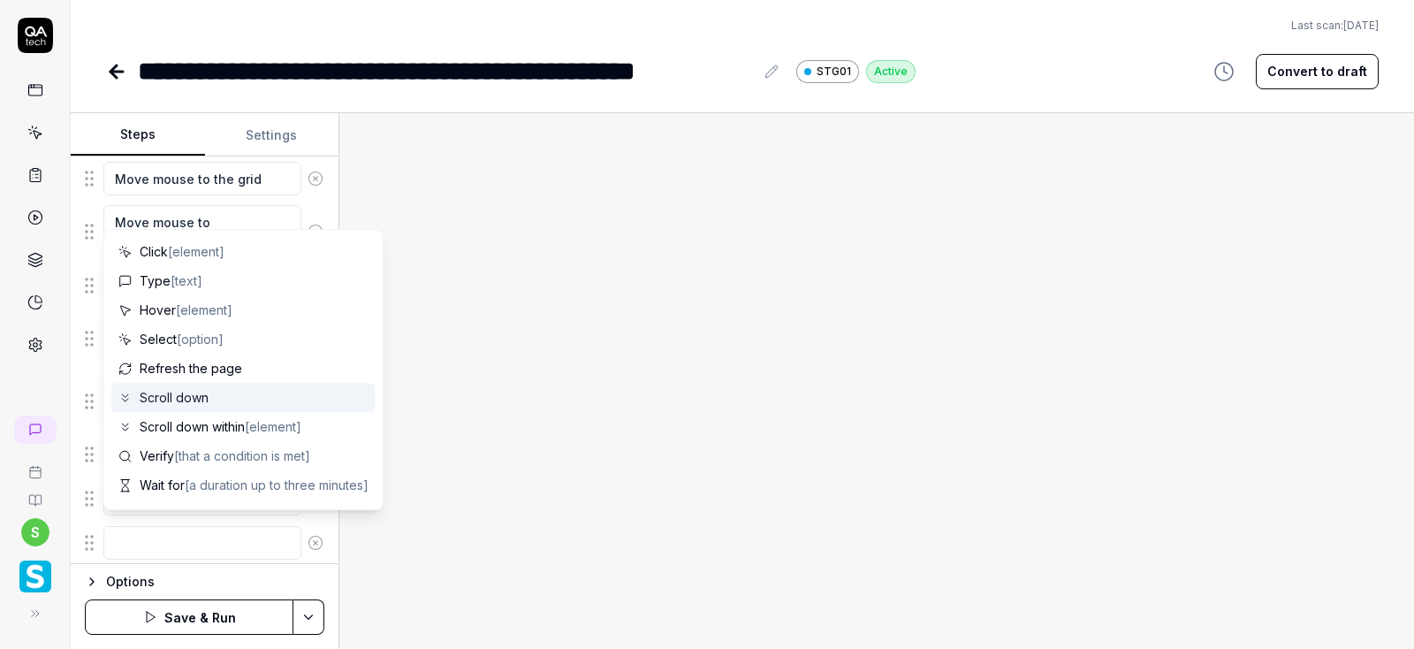
scroll to position [106, 0]
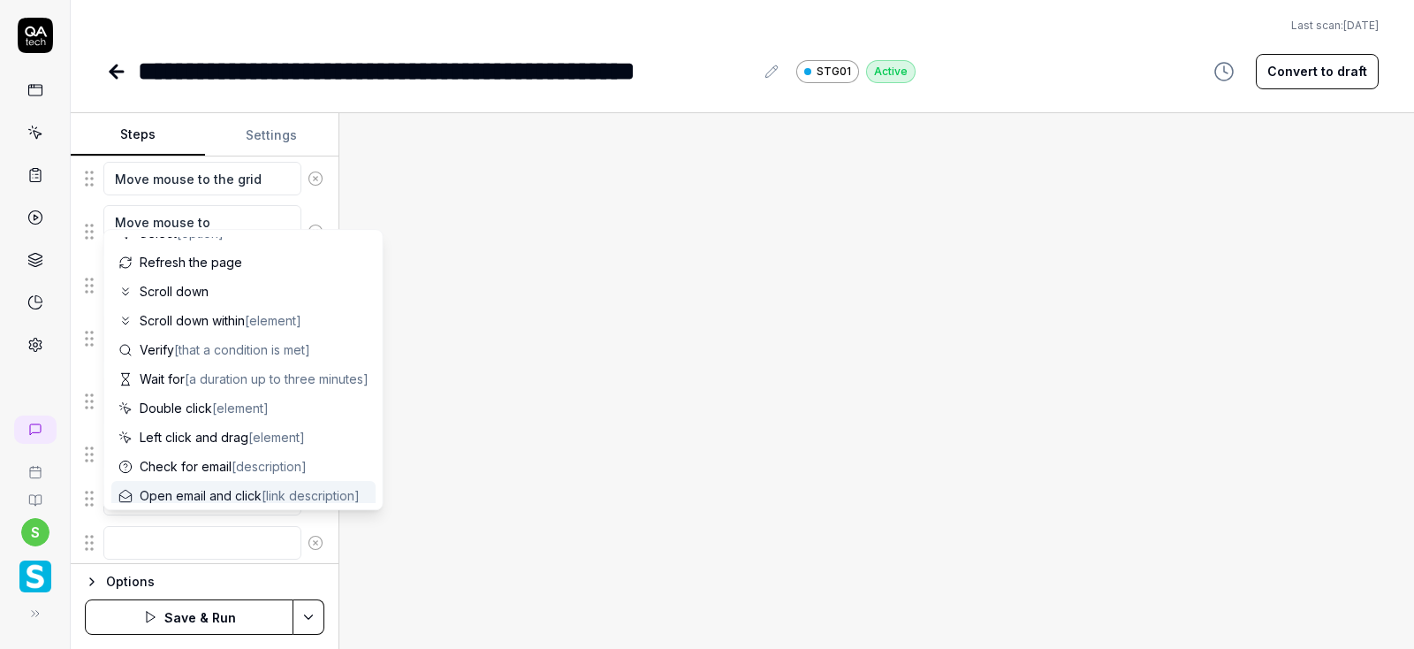
click at [146, 540] on textarea at bounding box center [202, 543] width 198 height 34
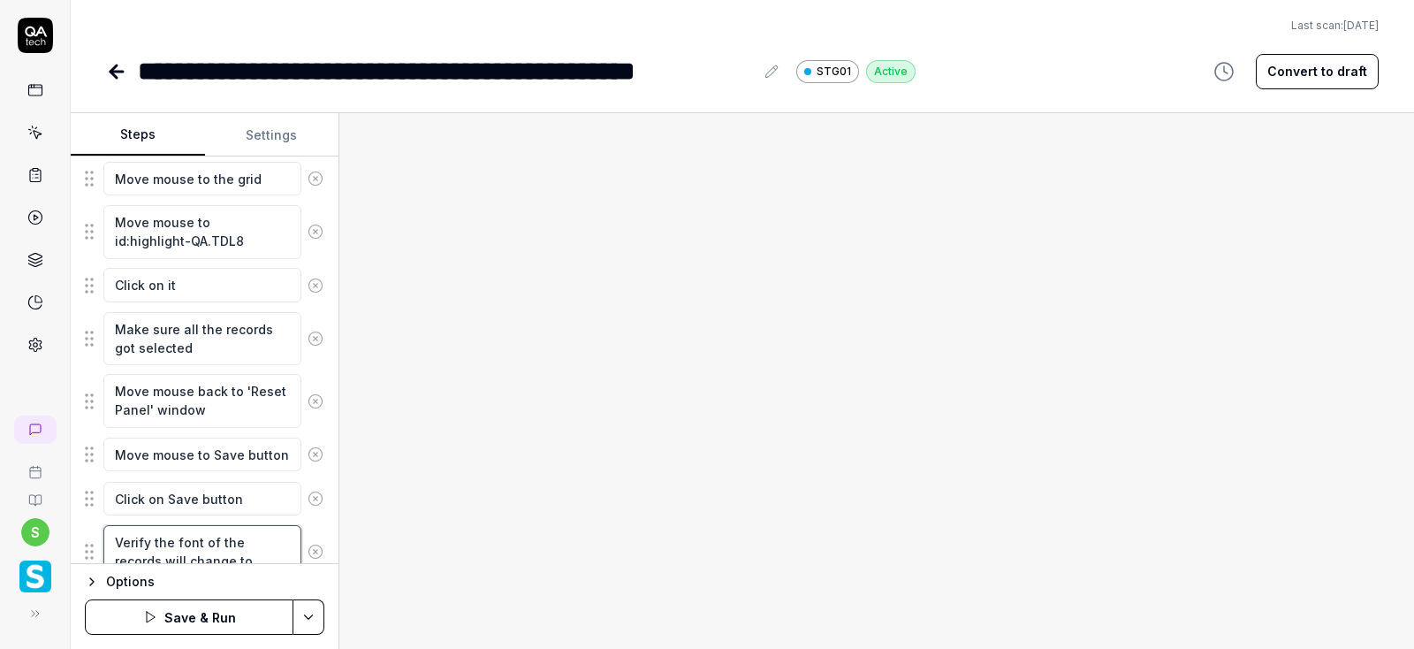
scroll to position [1323, 0]
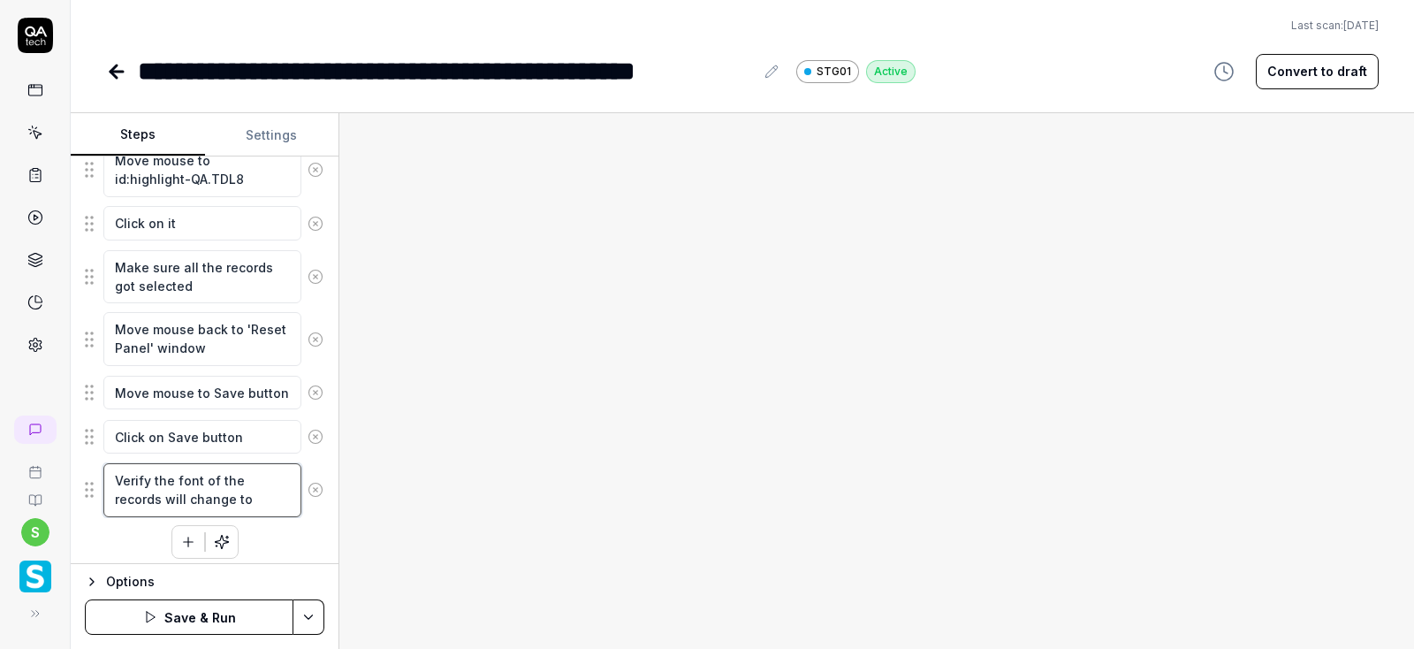
drag, startPoint x: 214, startPoint y: 485, endPoint x: 99, endPoint y: 471, distance: 115.7
click at [103, 471] on textarea "Verify the font of the records will change to" at bounding box center [202, 490] width 198 height 54
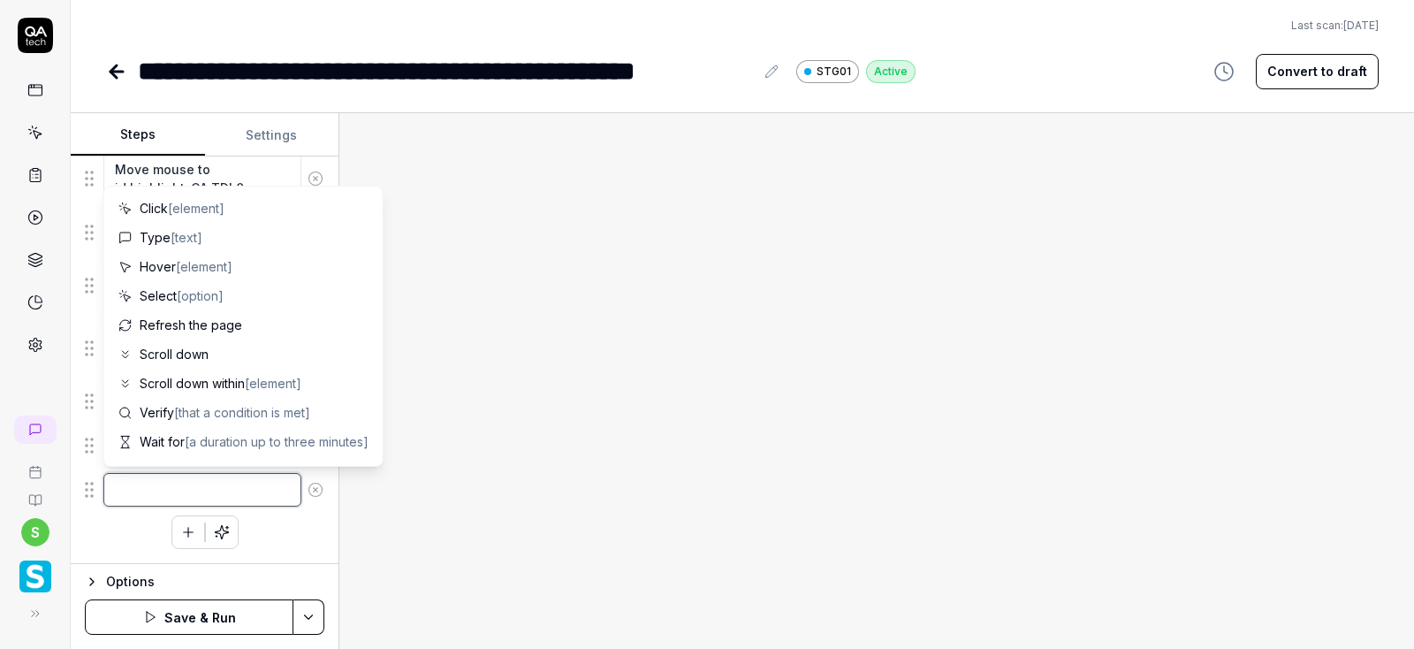
scroll to position [1304, 0]
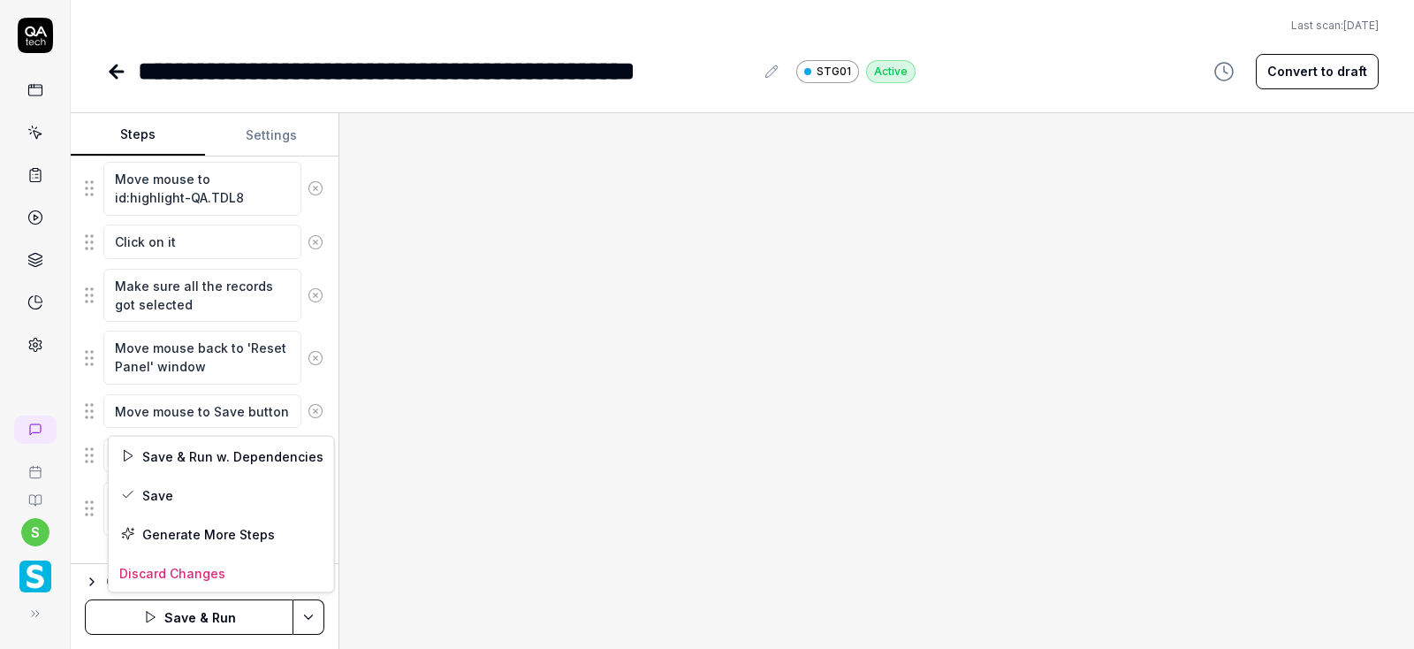
click at [304, 610] on html "**********" at bounding box center [707, 324] width 1414 height 649
click at [175, 486] on div "Save" at bounding box center [221, 494] width 225 height 39
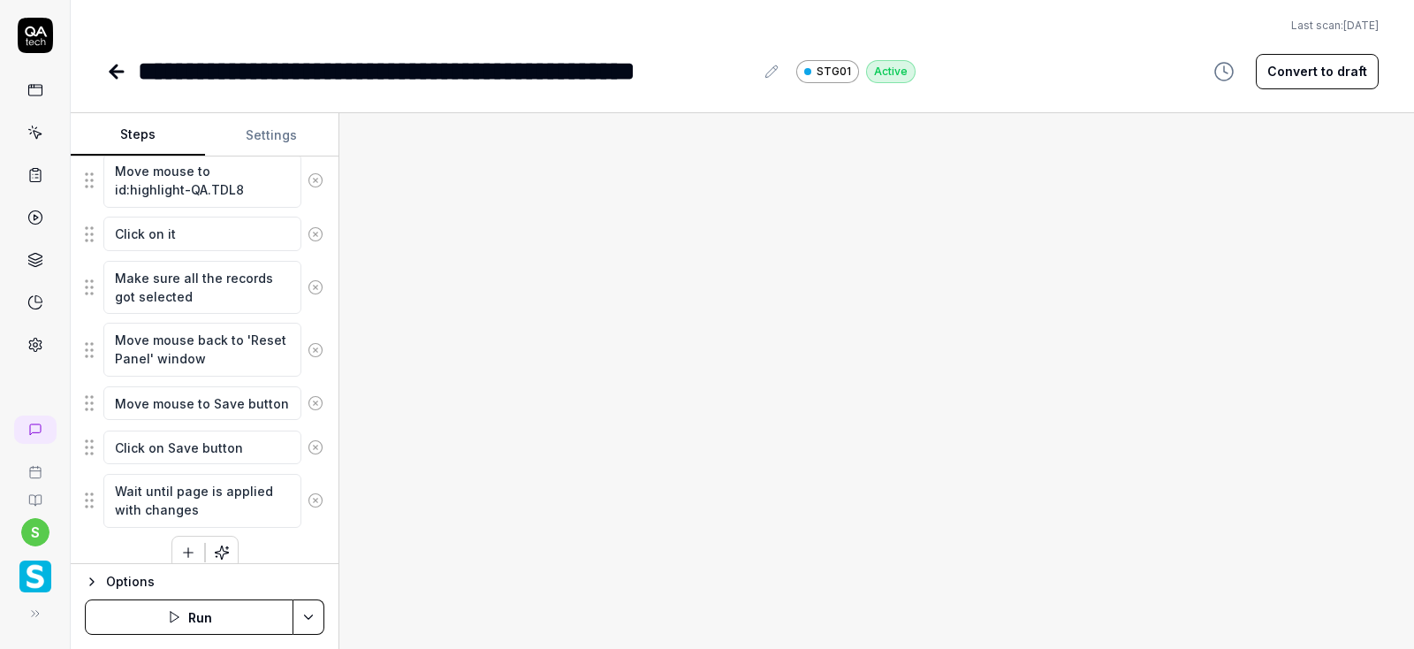
scroll to position [1323, 0]
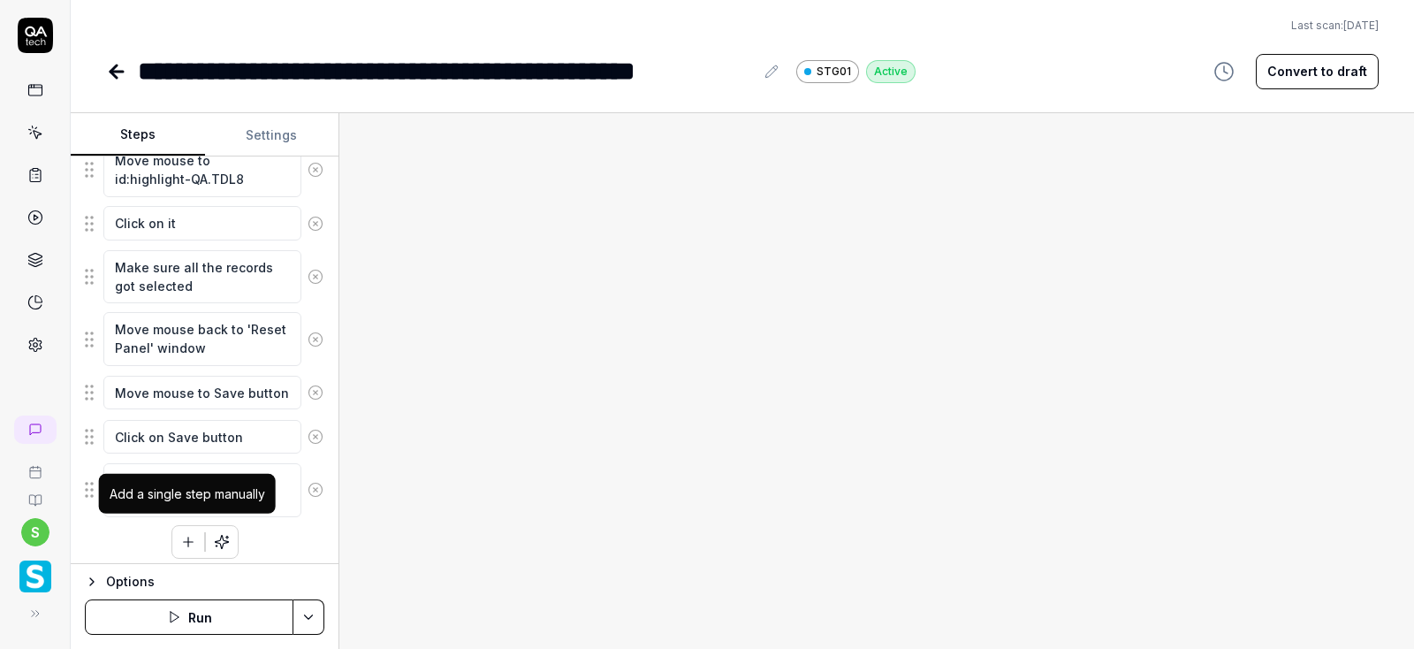
click at [189, 534] on icon "button" at bounding box center [188, 542] width 16 height 16
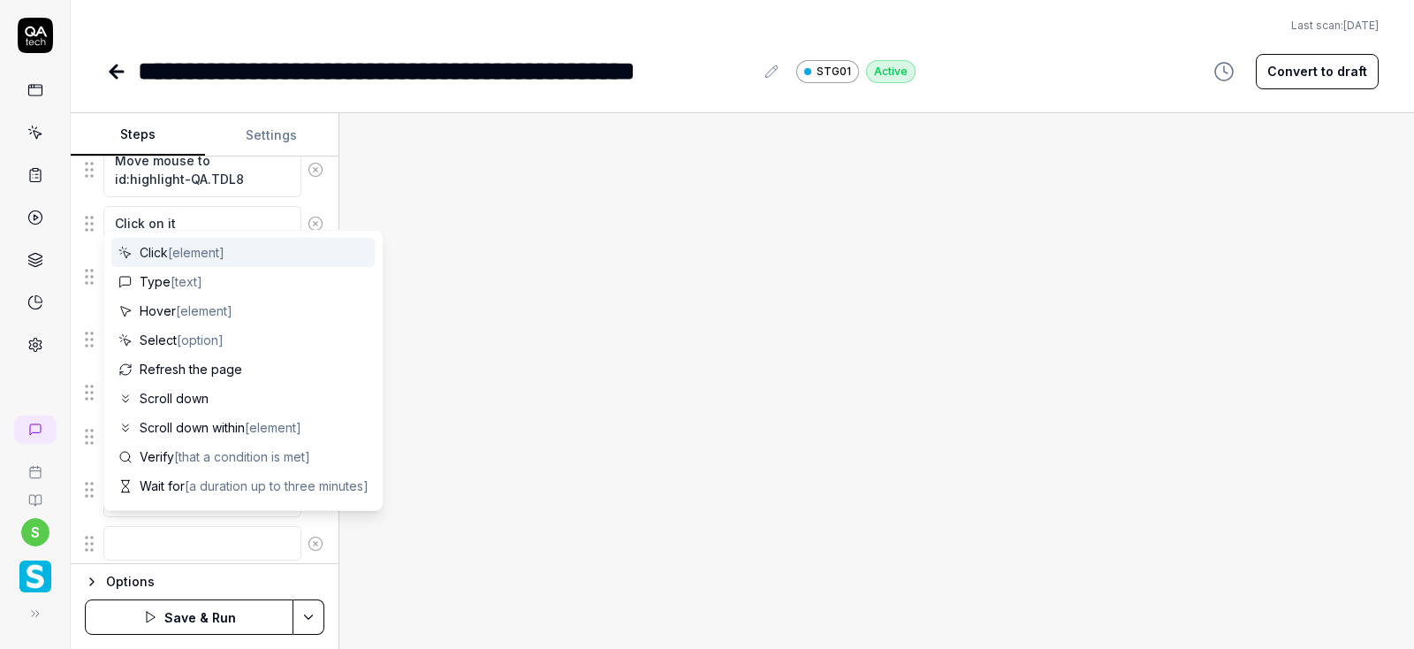
click at [169, 532] on textarea at bounding box center [202, 543] width 198 height 34
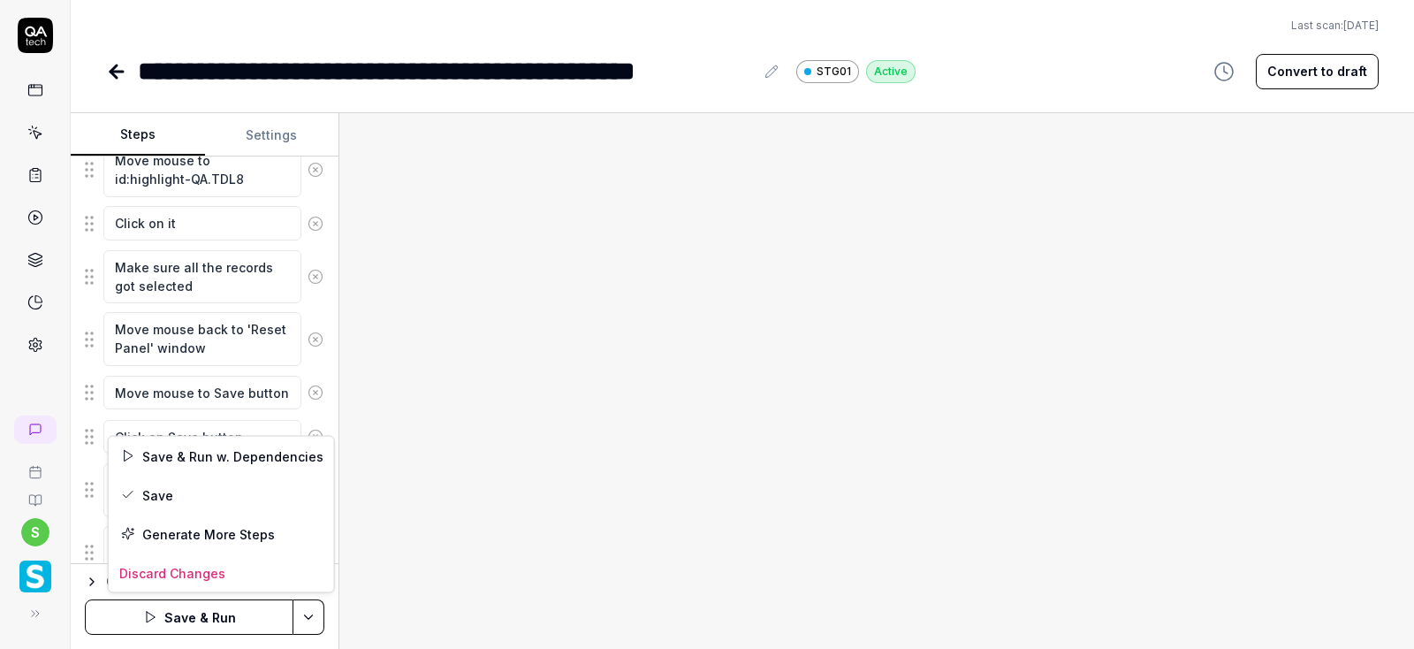
click at [310, 613] on html "**********" at bounding box center [707, 324] width 1414 height 649
click at [437, 564] on html "**********" at bounding box center [707, 324] width 1414 height 649
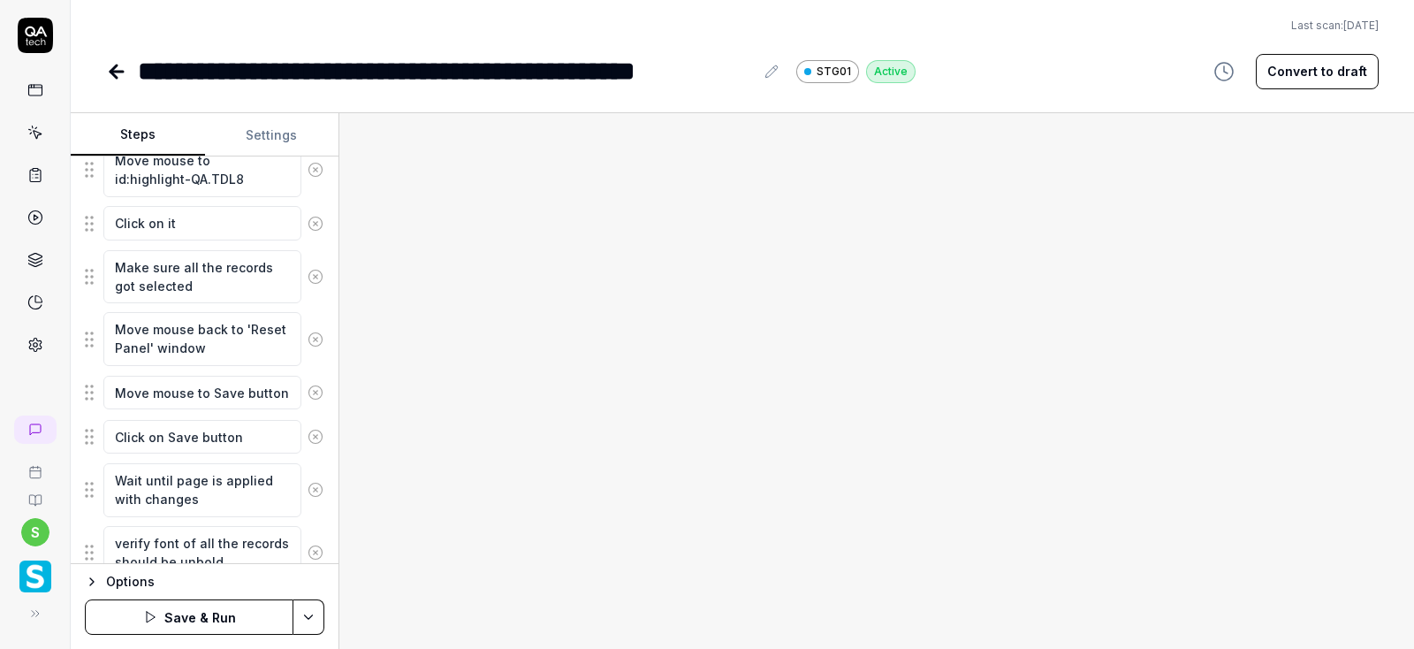
click at [315, 616] on html "**********" at bounding box center [707, 324] width 1414 height 649
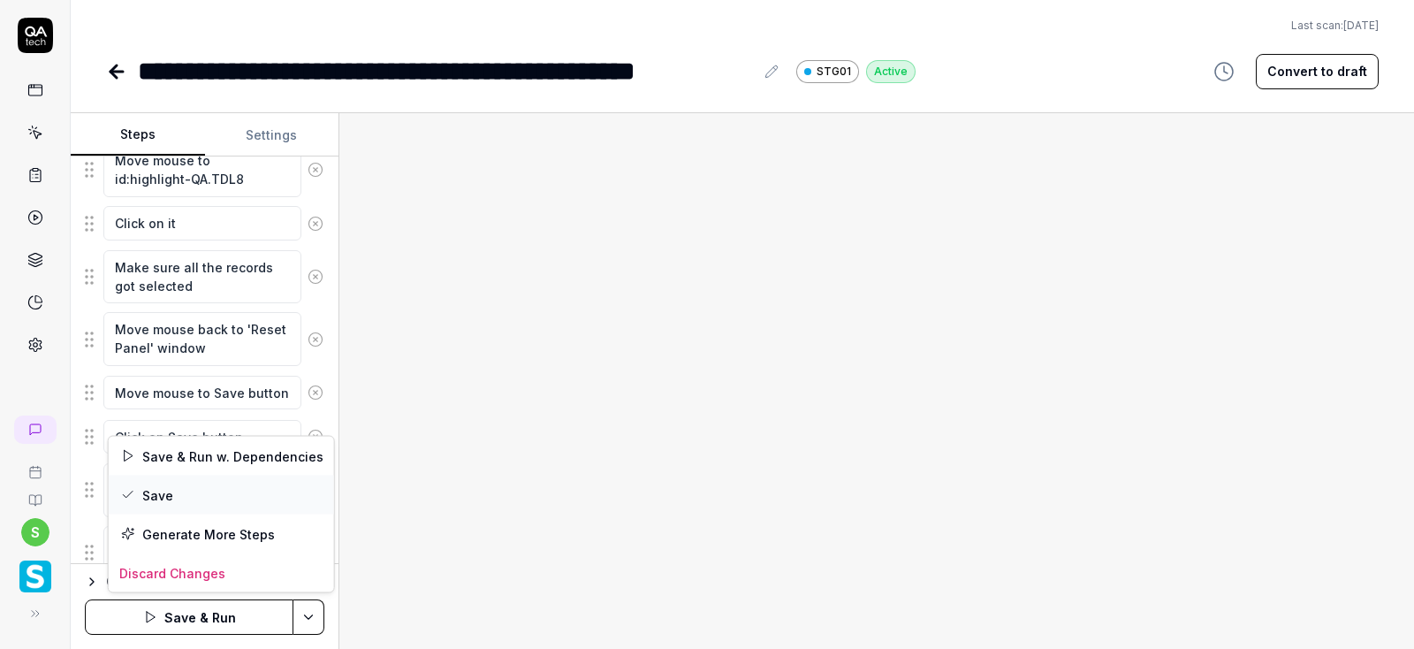
click at [159, 487] on div "Save" at bounding box center [221, 494] width 225 height 39
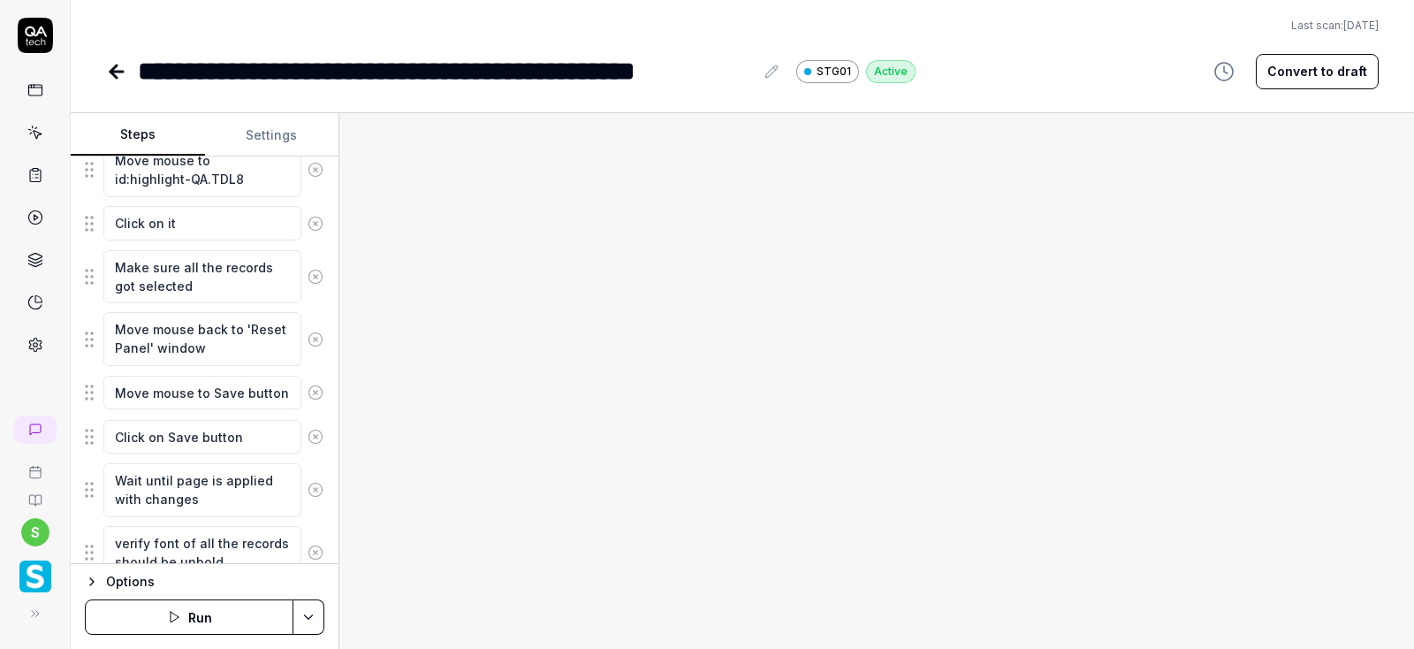
click at [191, 618] on button "Run" at bounding box center [189, 616] width 209 height 35
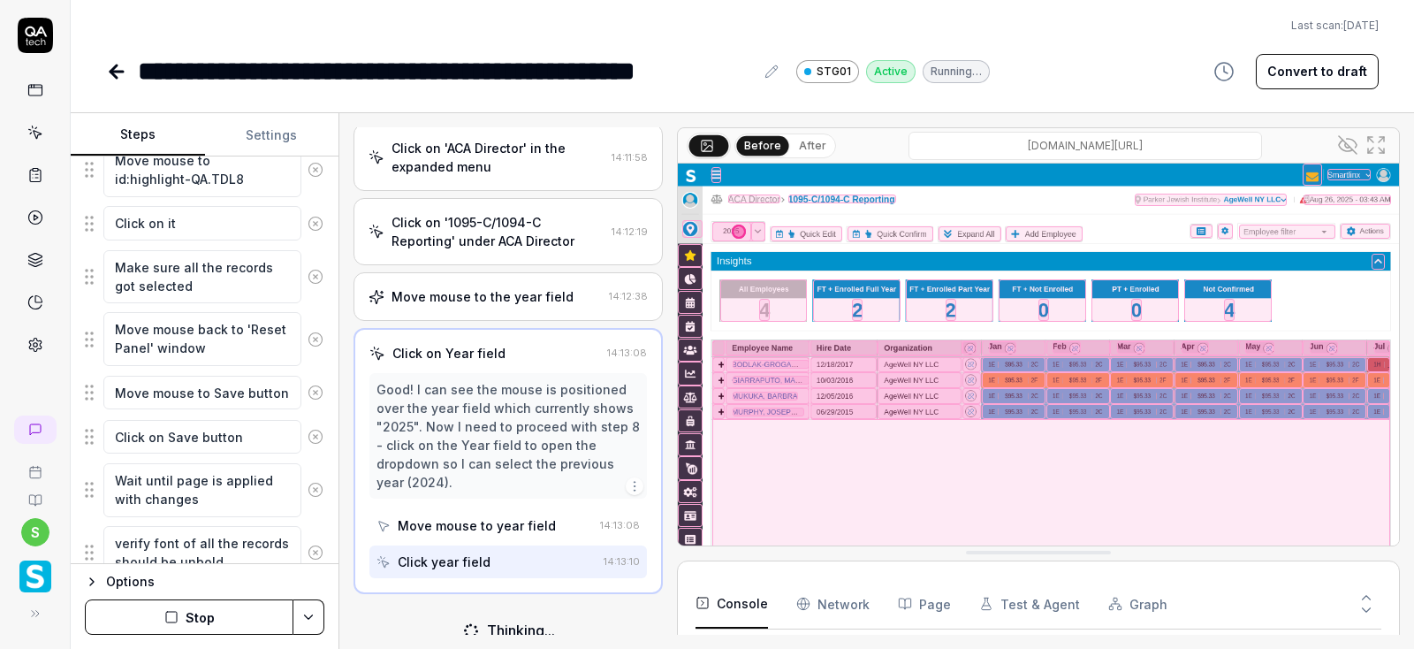
scroll to position [505, 0]
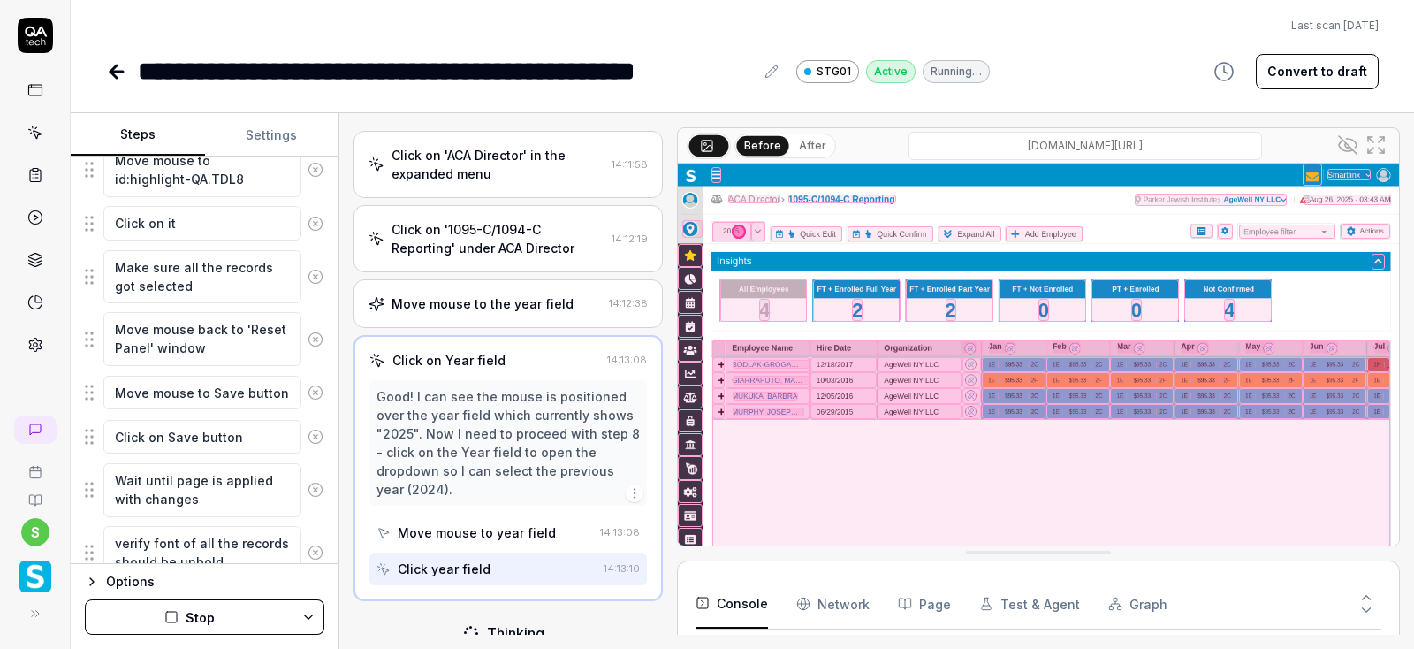
click at [771, 73] on icon at bounding box center [771, 72] width 14 height 14
click at [617, 73] on div "**********" at bounding box center [446, 71] width 616 height 40
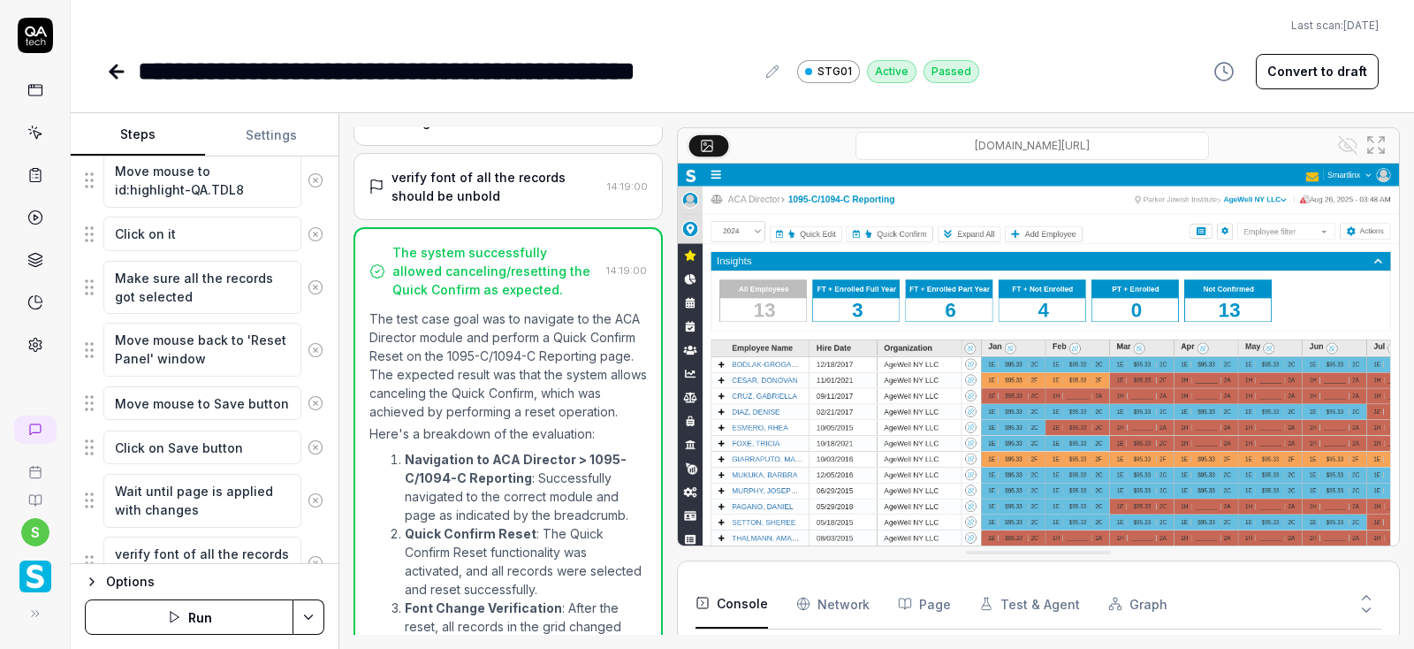
scroll to position [1386, 0]
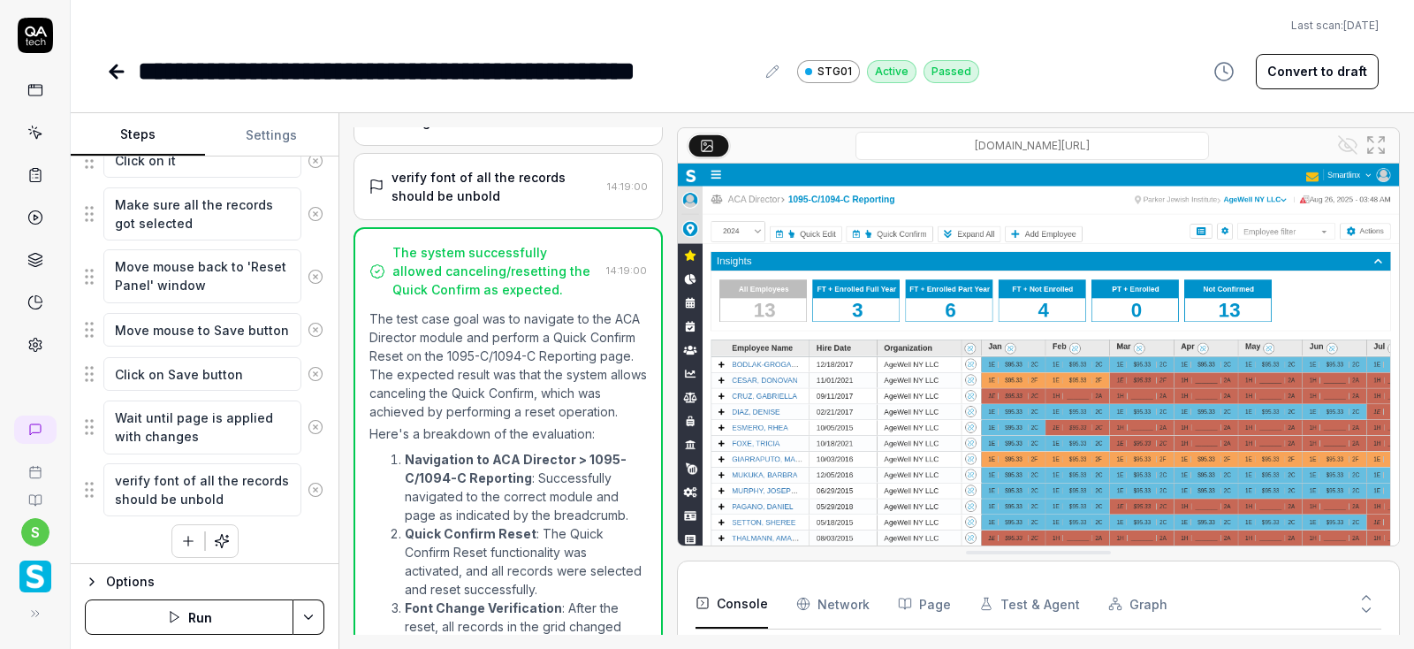
click at [114, 76] on icon at bounding box center [113, 71] width 6 height 12
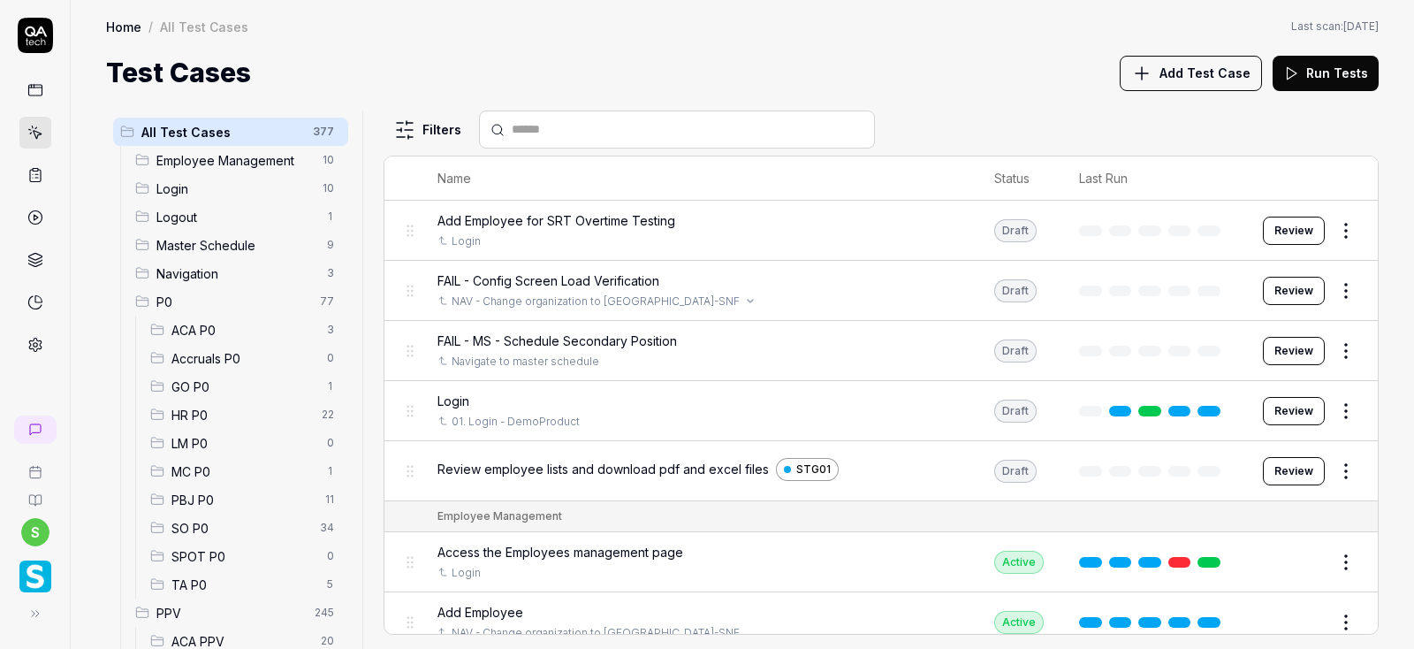
click at [204, 334] on span "ACA P0" at bounding box center [243, 330] width 145 height 19
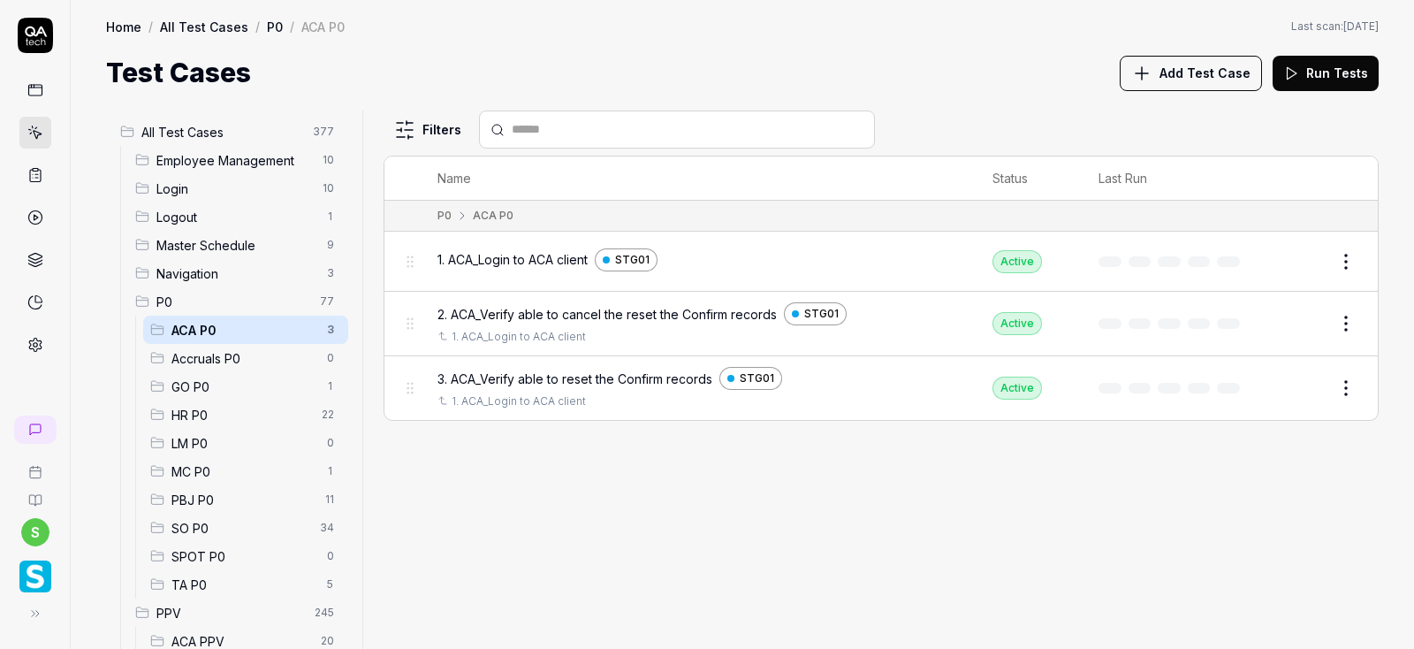
click at [1349, 320] on html "s Home / All Test Cases / P0 / ACA P0 Home / All Test Cases / P0 / ACA P0 Last …" at bounding box center [707, 324] width 1414 height 649
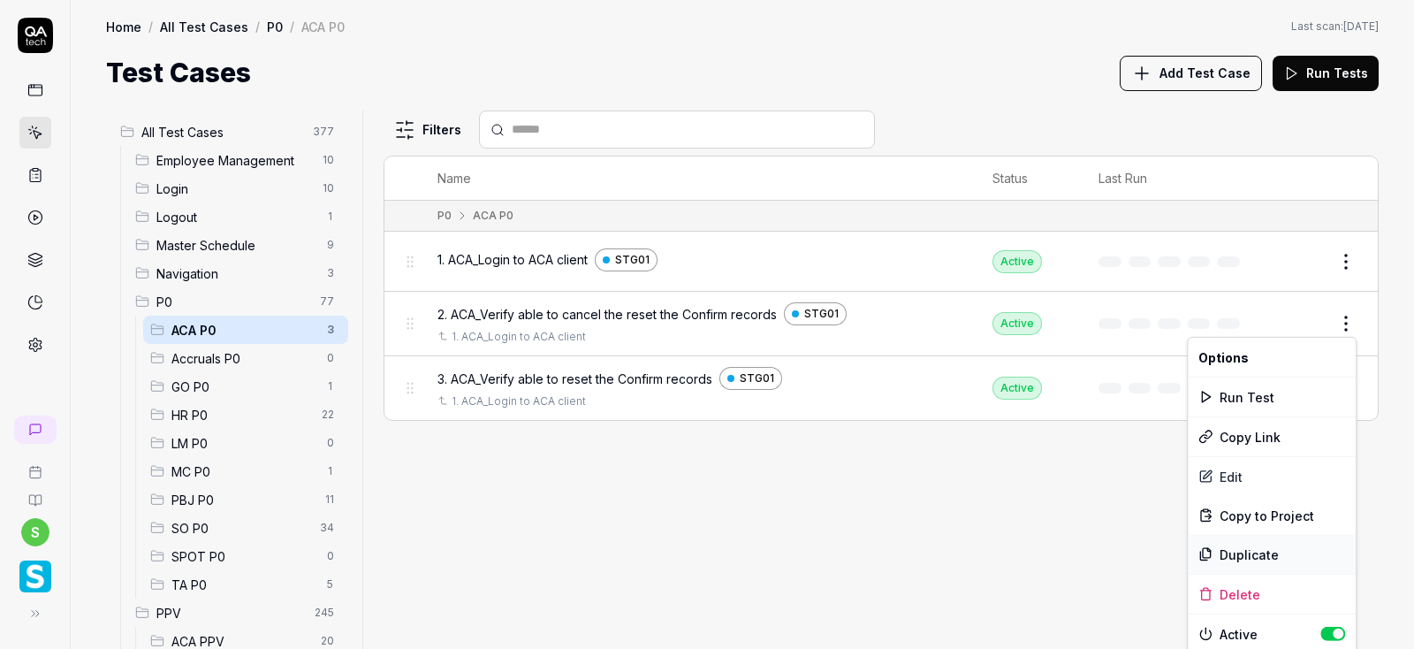
click at [1252, 552] on div "Duplicate" at bounding box center [1272, 554] width 168 height 39
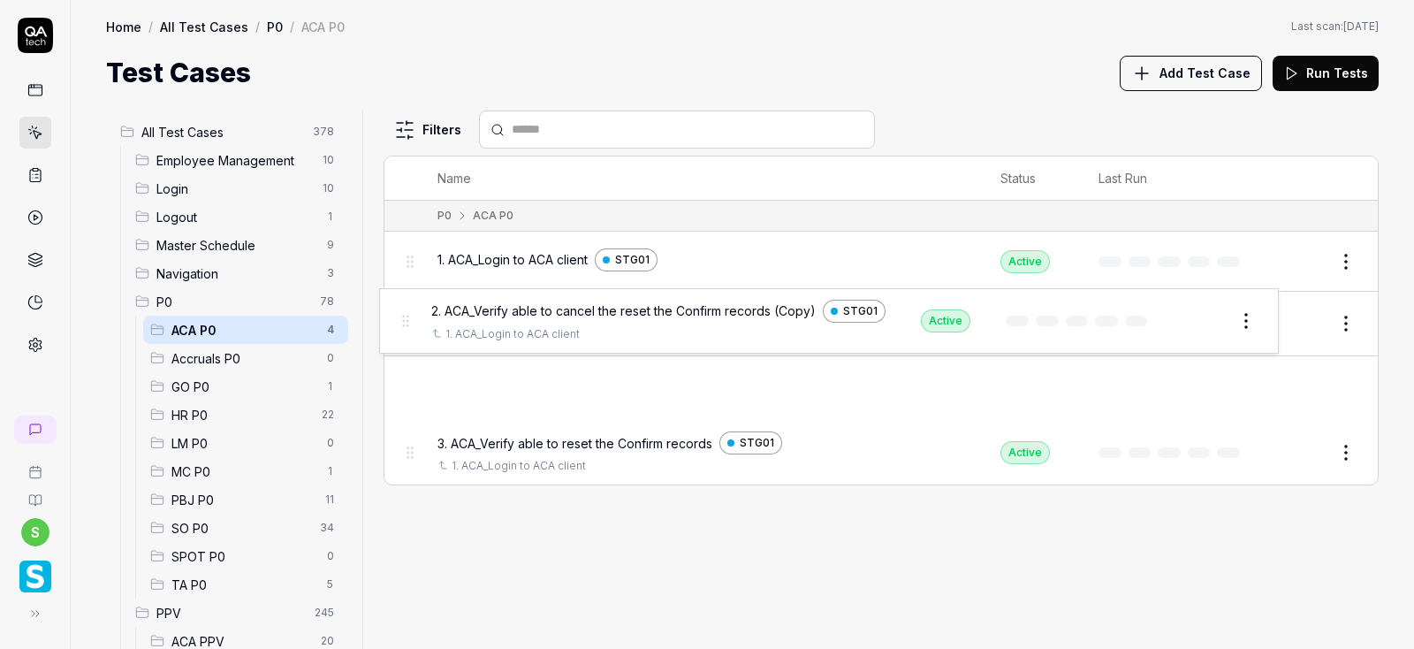
drag, startPoint x: 410, startPoint y: 390, endPoint x: 406, endPoint y: 323, distance: 67.3
click at [406, 323] on tbody "P0 ACA P0 1. ACA_Login to ACA client STG01 Active Edit 2. ACA_Verify able to ca…" at bounding box center [880, 343] width 993 height 284
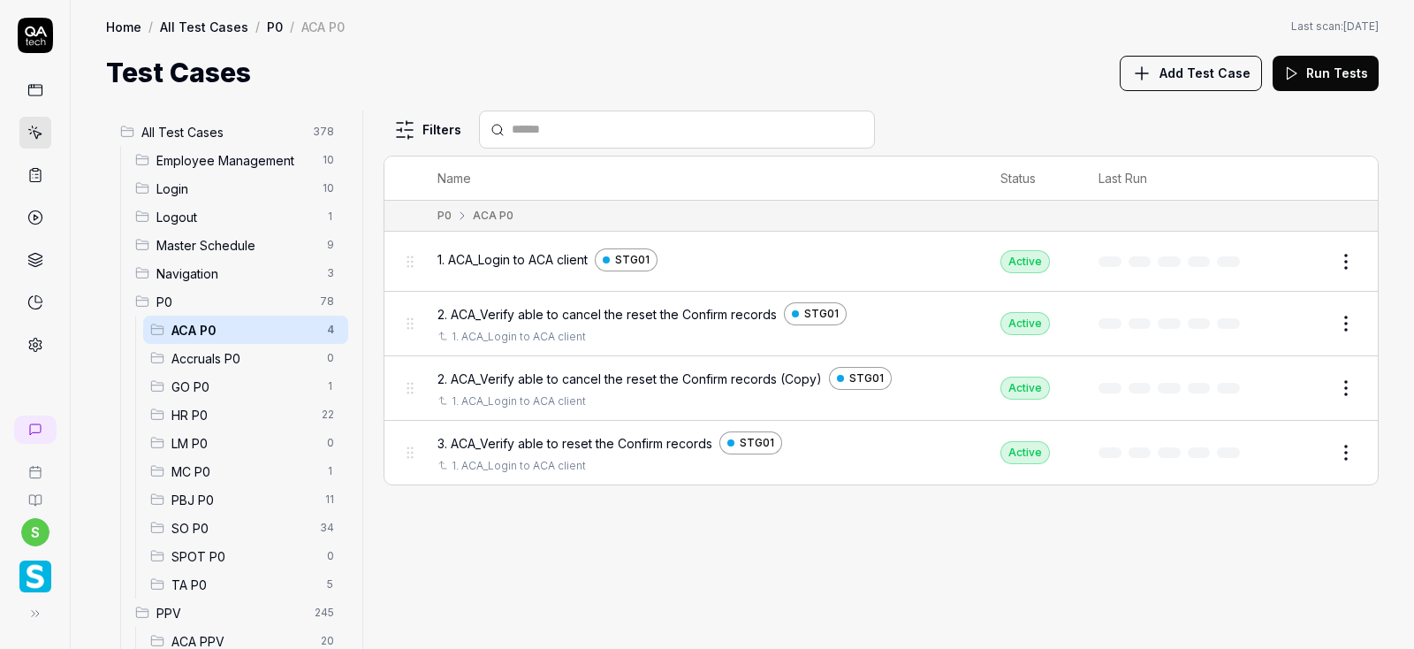
click at [1309, 318] on button "Edit" at bounding box center [1303, 323] width 42 height 28
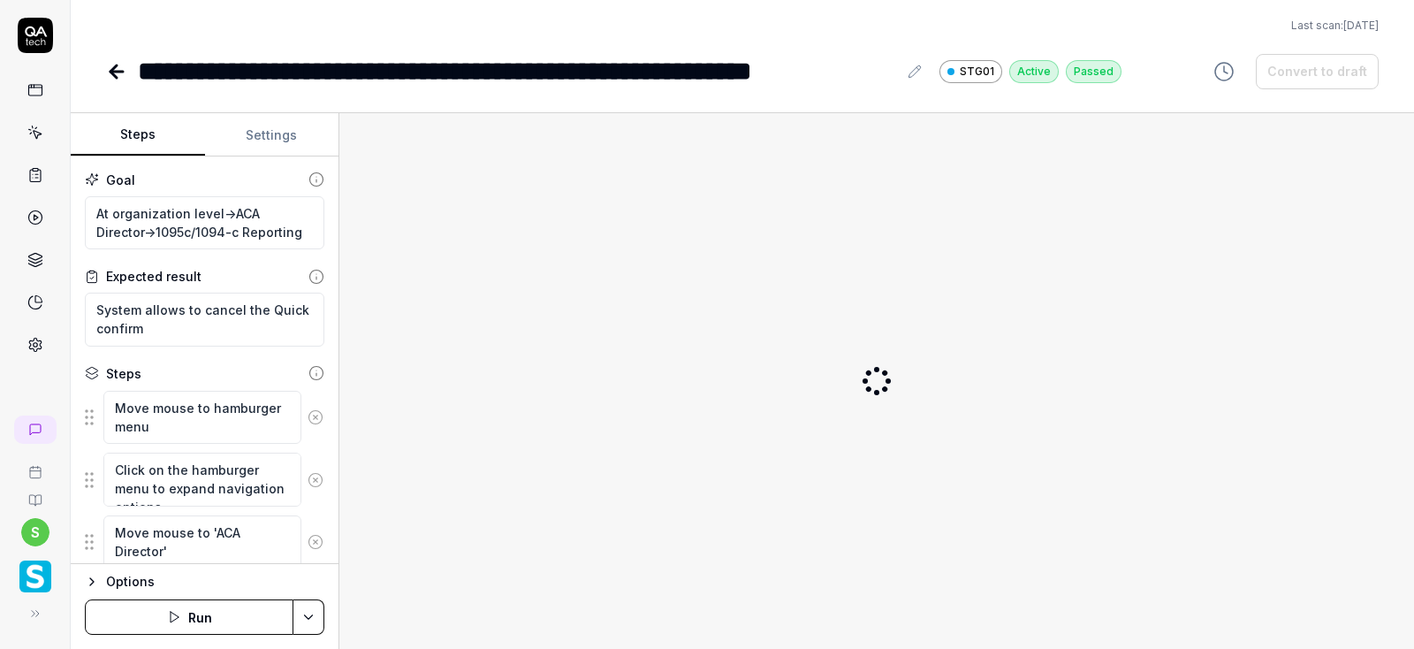
type textarea "*"
click at [913, 69] on icon at bounding box center [915, 72] width 14 height 14
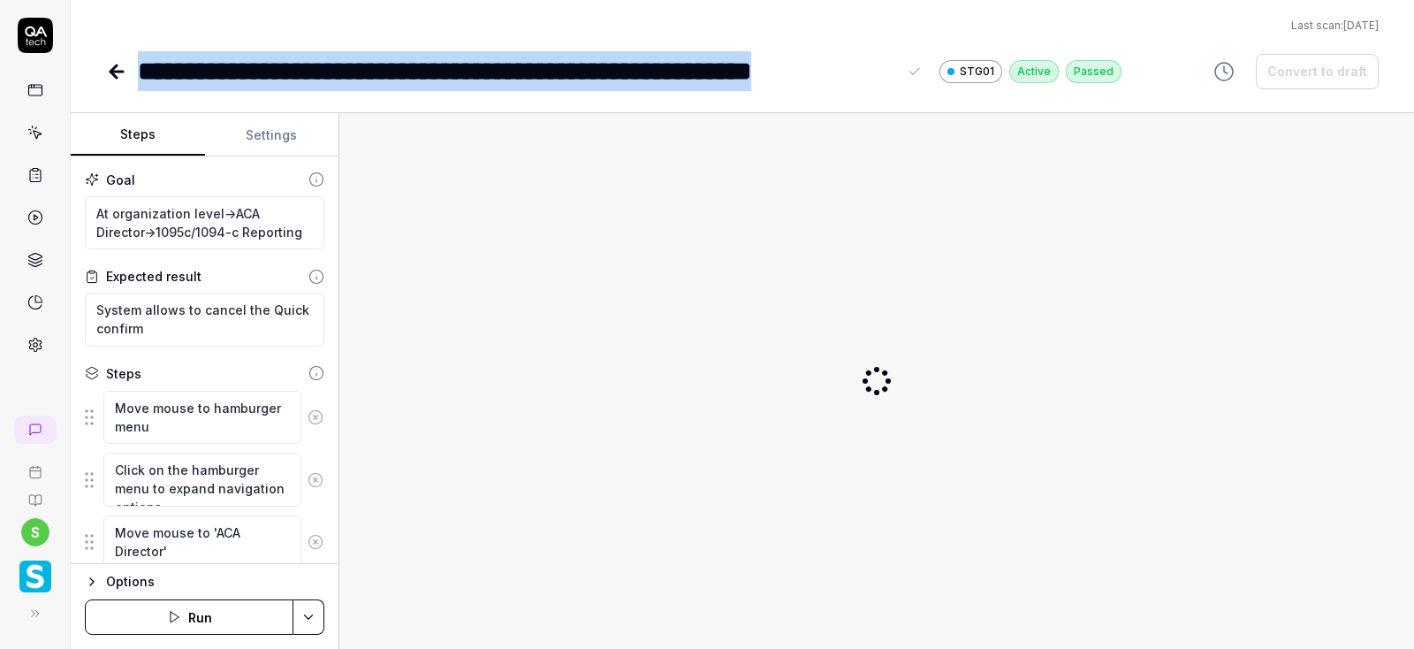
drag, startPoint x: 894, startPoint y: 69, endPoint x: 82, endPoint y: 66, distance: 812.1
click at [138, 66] on div "**********" at bounding box center [531, 71] width 787 height 40
paste div
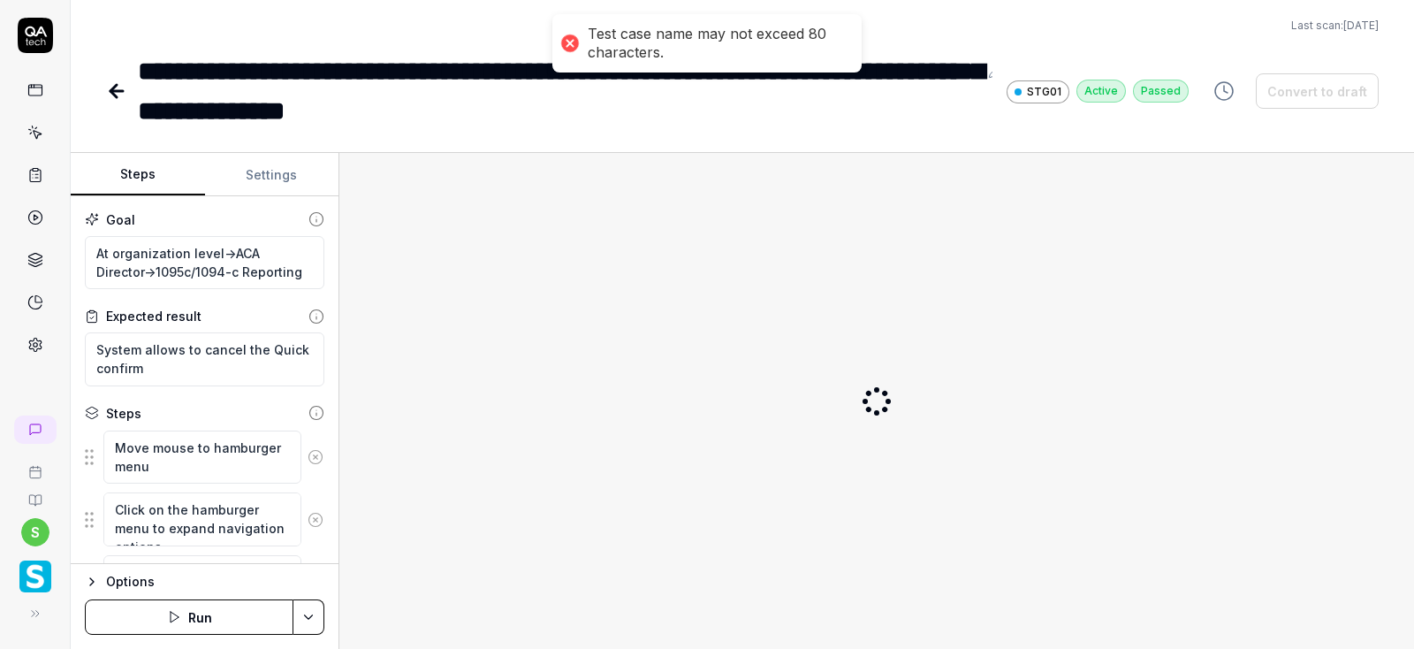
click at [734, 101] on div "**********" at bounding box center [558, 91] width 840 height 80
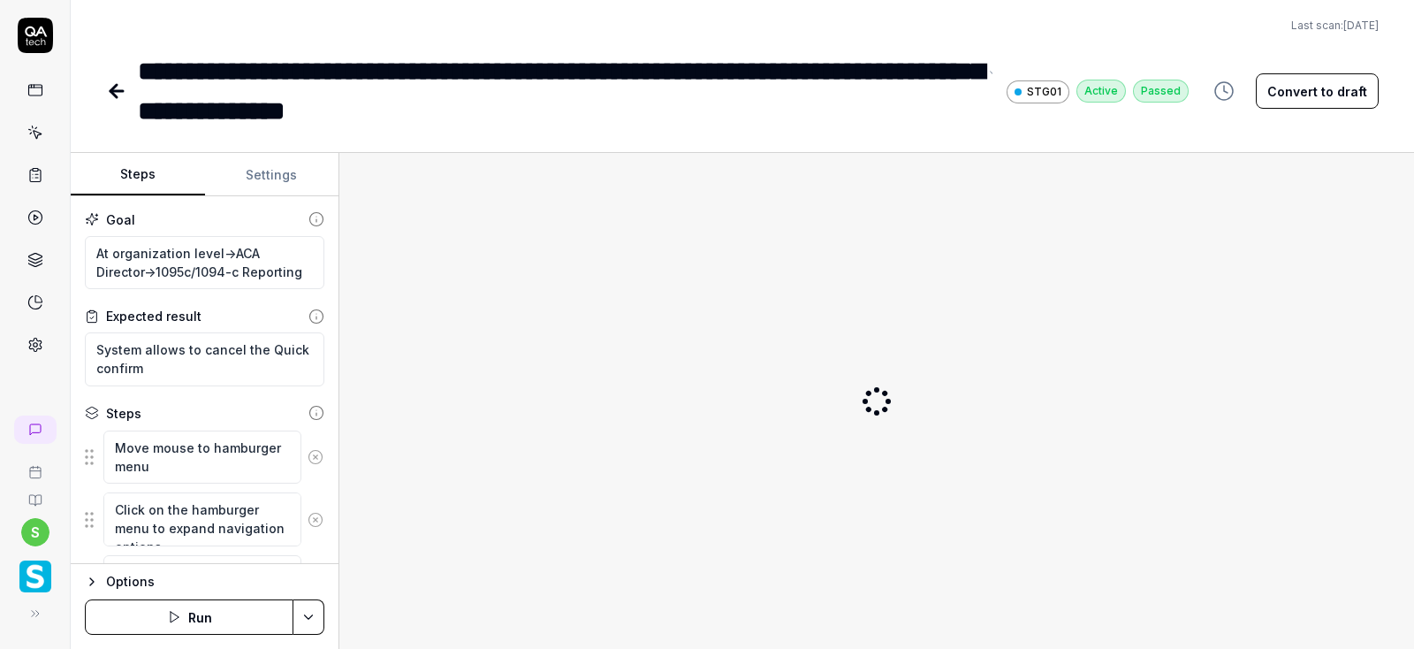
click at [431, 72] on div "**********" at bounding box center [558, 91] width 840 height 80
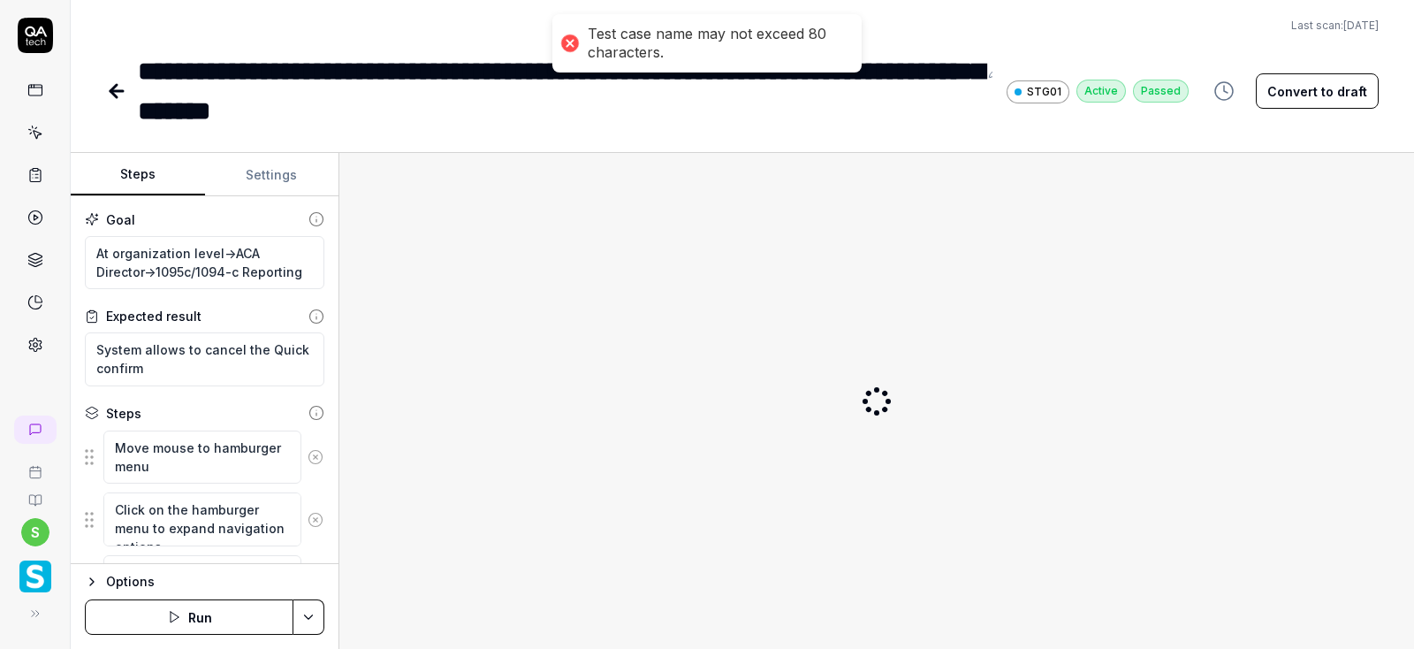
click at [590, 105] on div "**********" at bounding box center [558, 91] width 840 height 80
click at [702, 116] on div "**********" at bounding box center [558, 91] width 840 height 80
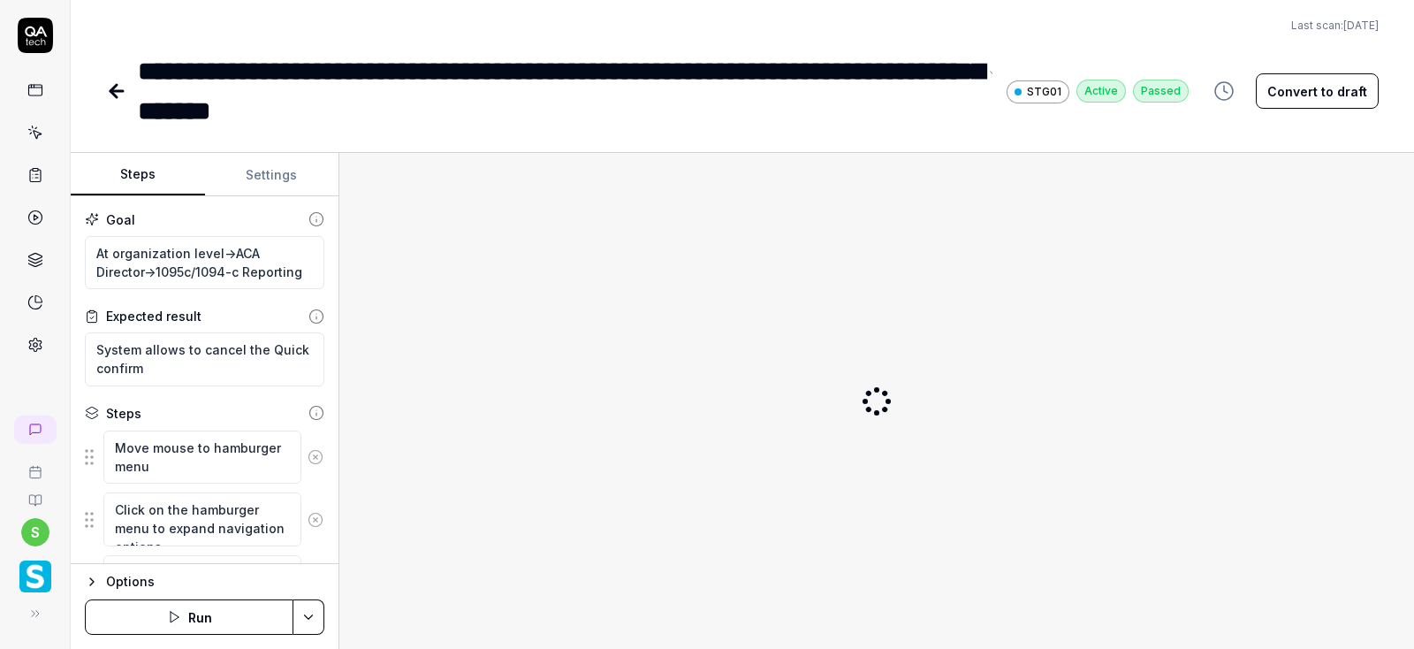
drag, startPoint x: 908, startPoint y: 72, endPoint x: 1413, endPoint y: 145, distance: 509.9
click at [914, 76] on div "**********" at bounding box center [558, 91] width 840 height 80
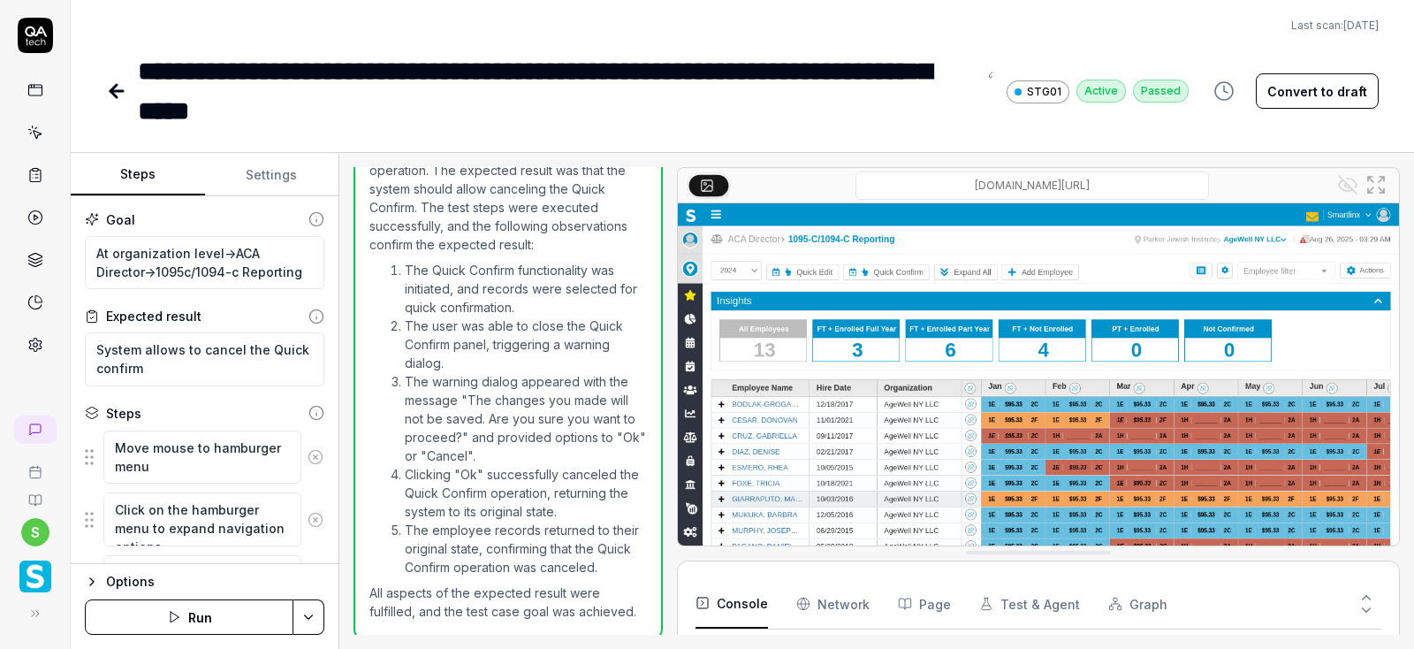
scroll to position [1116, 0]
click at [113, 95] on icon at bounding box center [113, 91] width 6 height 12
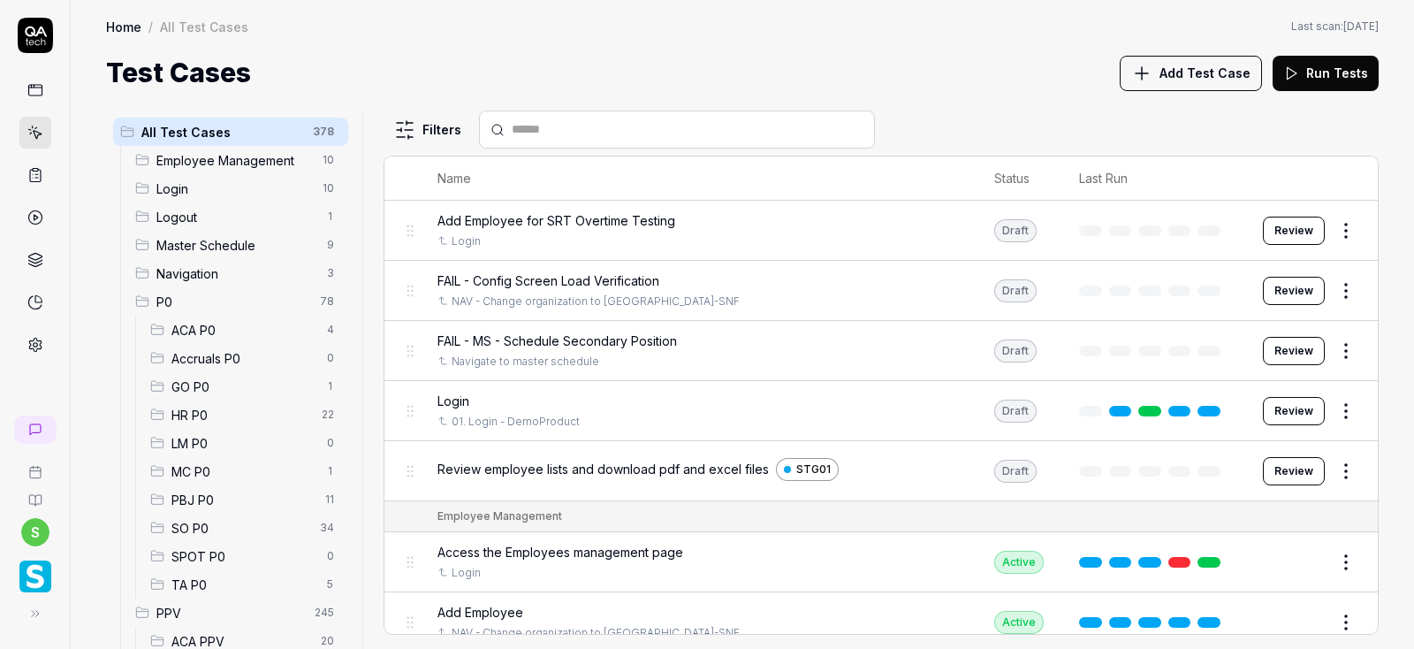
click at [215, 334] on span "ACA P0" at bounding box center [243, 330] width 145 height 19
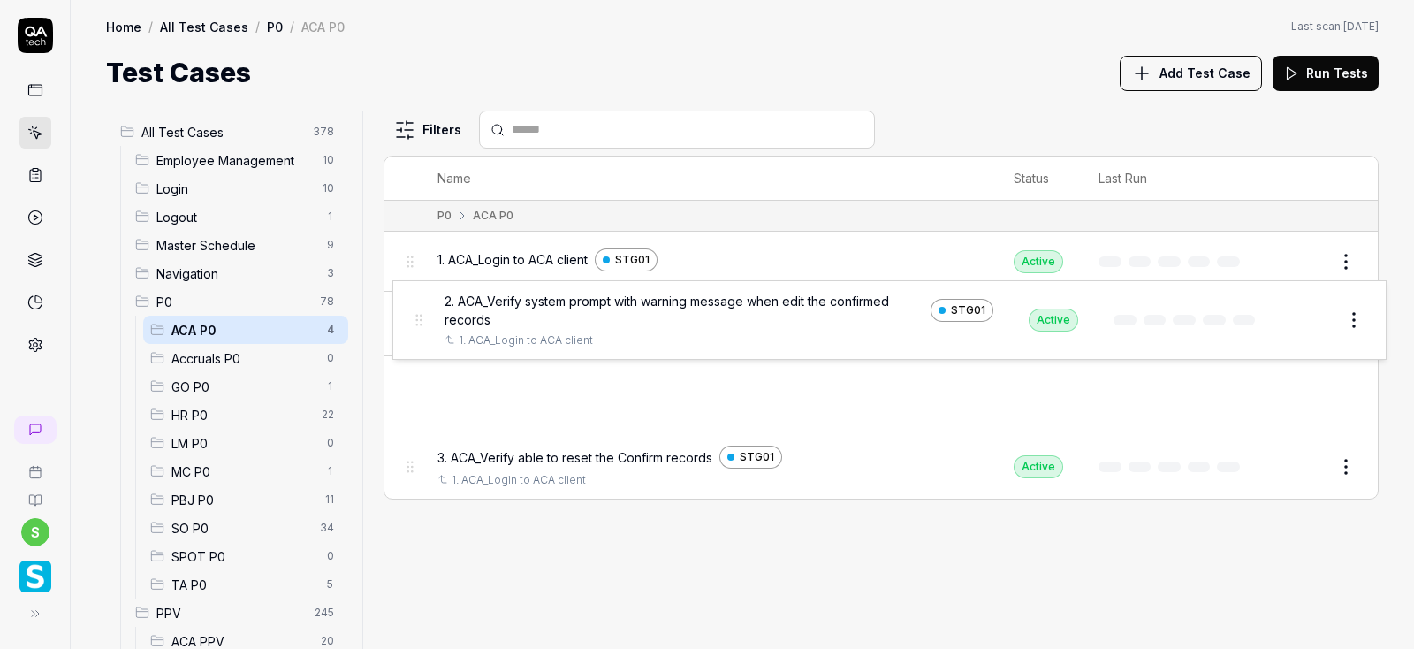
drag, startPoint x: 416, startPoint y: 394, endPoint x: 425, endPoint y: 319, distance: 75.6
click at [425, 319] on tbody "P0 ACA P0 1. ACA_Login to ACA client STG01 Active Edit 2. ACA_Verify able to ca…" at bounding box center [880, 350] width 993 height 298
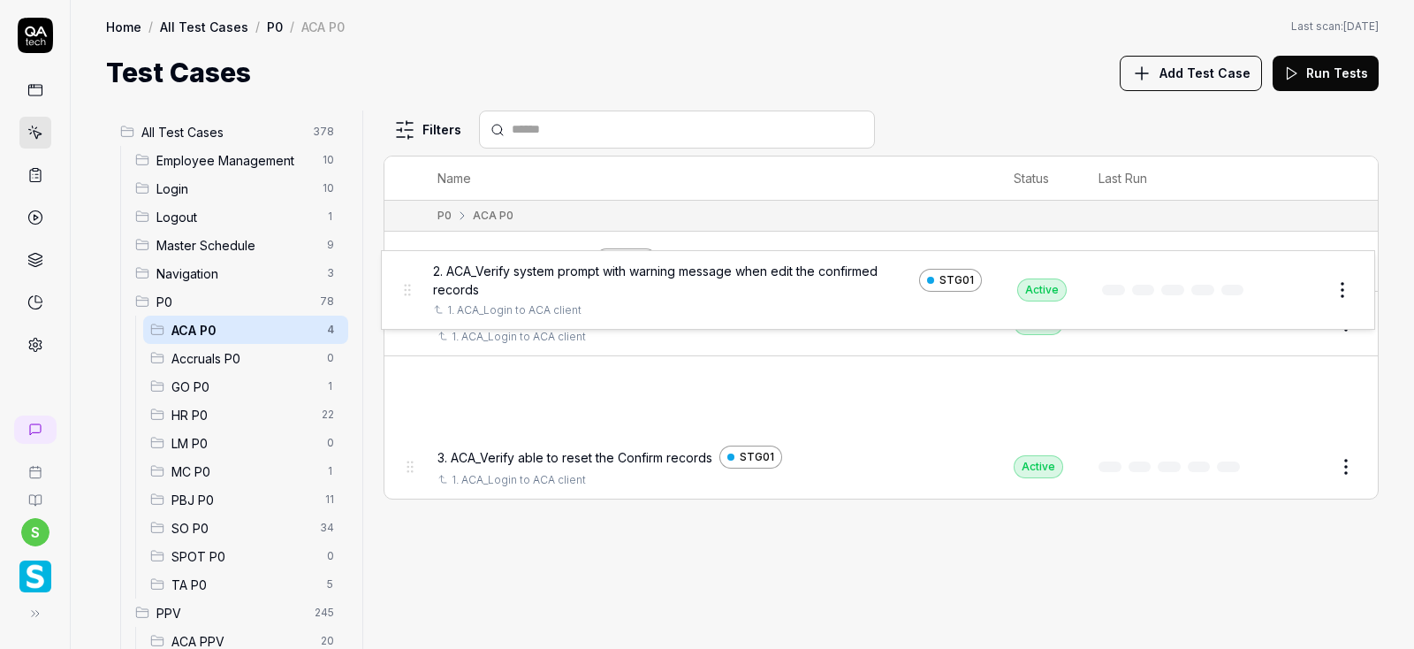
drag, startPoint x: 406, startPoint y: 392, endPoint x: 414, endPoint y: 301, distance: 91.4
click at [414, 301] on tbody "P0 ACA P0 1. ACA_Login to ACA client STG01 Active Edit 2. ACA_Verify able to ca…" at bounding box center [880, 350] width 993 height 298
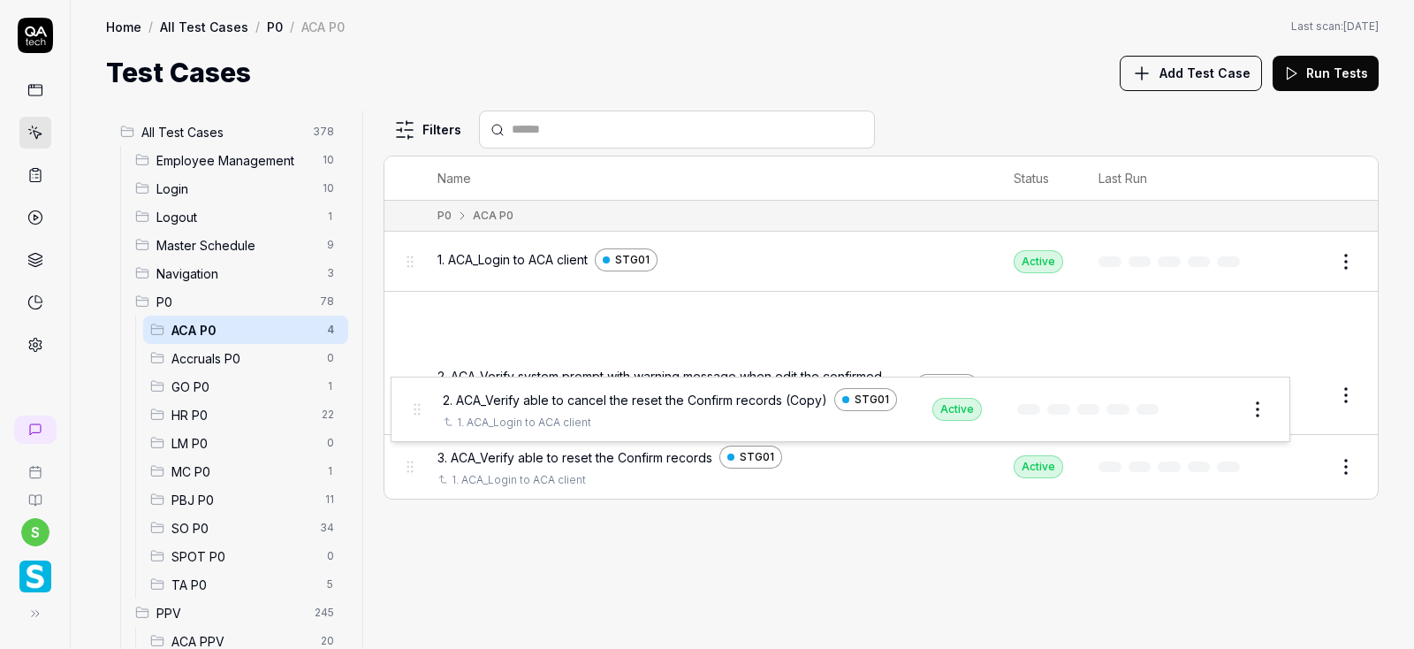
drag, startPoint x: 406, startPoint y: 326, endPoint x: 413, endPoint y: 412, distance: 86.0
click at [413, 412] on tbody "P0 ACA P0 1. ACA_Login to ACA client STG01 Active Edit 2. ACA_Verify able to ca…" at bounding box center [880, 350] width 993 height 298
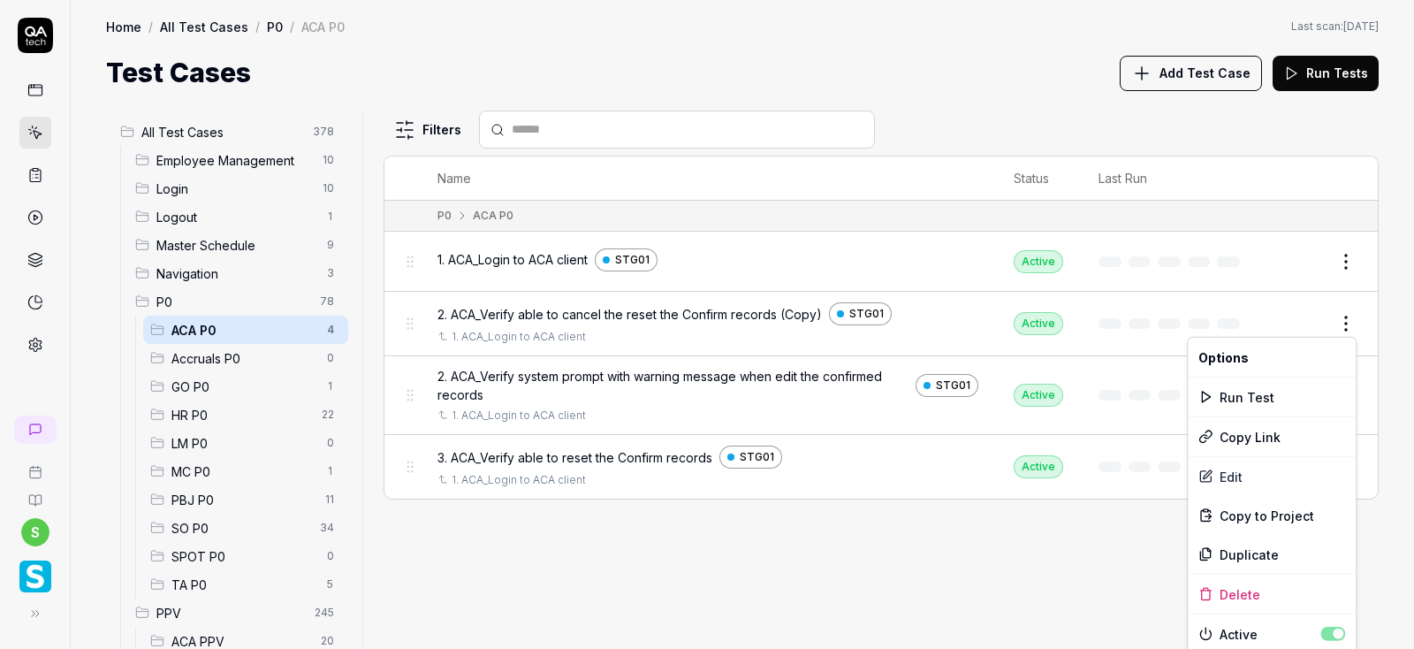
click at [1347, 325] on html "s Home / All Test Cases / P0 / ACA P0 Home / All Test Cases / P0 / ACA P0 Last …" at bounding box center [707, 324] width 1414 height 649
click at [1224, 479] on div "Edit" at bounding box center [1272, 476] width 168 height 39
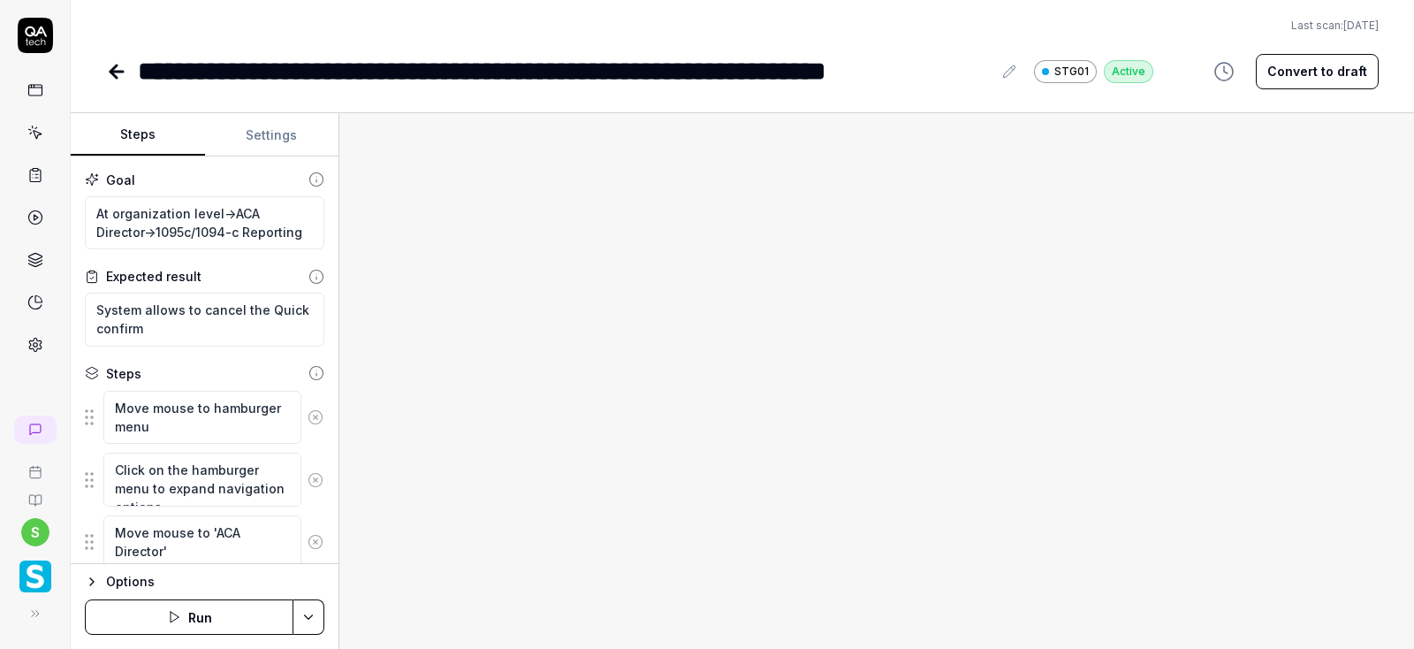
type textarea "*"
click at [1004, 77] on icon at bounding box center [1009, 70] width 11 height 11
click at [994, 69] on div "**********" at bounding box center [579, 71] width 882 height 40
click at [984, 69] on div "**********" at bounding box center [565, 71] width 854 height 40
click at [113, 68] on icon at bounding box center [113, 71] width 6 height 12
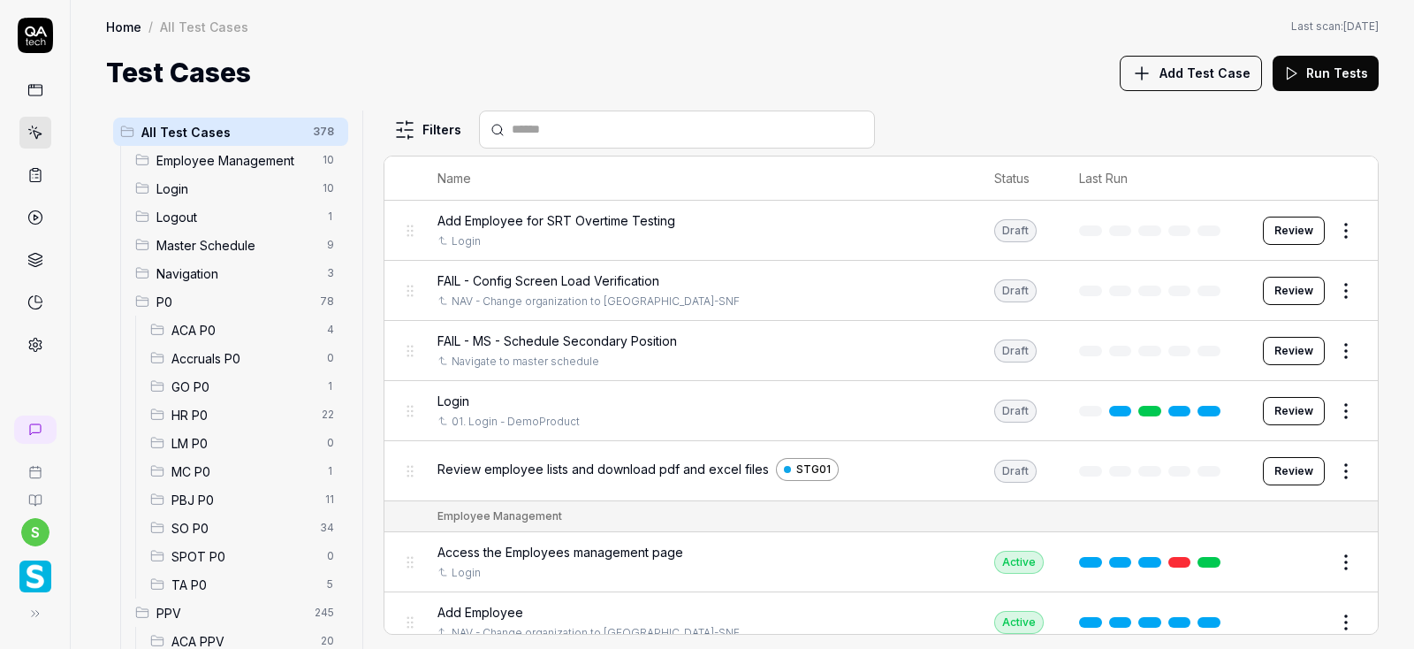
click at [189, 327] on span "ACA P0" at bounding box center [243, 330] width 145 height 19
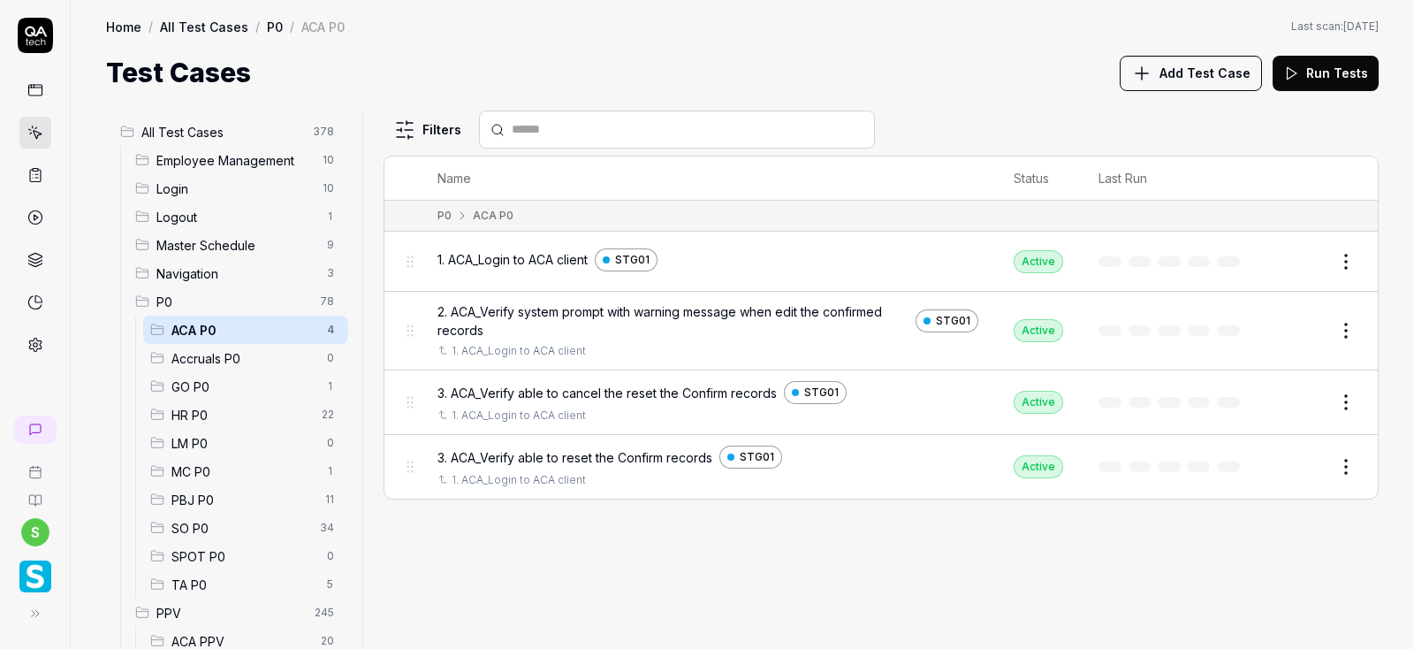
click at [1291, 466] on button "Edit" at bounding box center [1303, 466] width 42 height 28
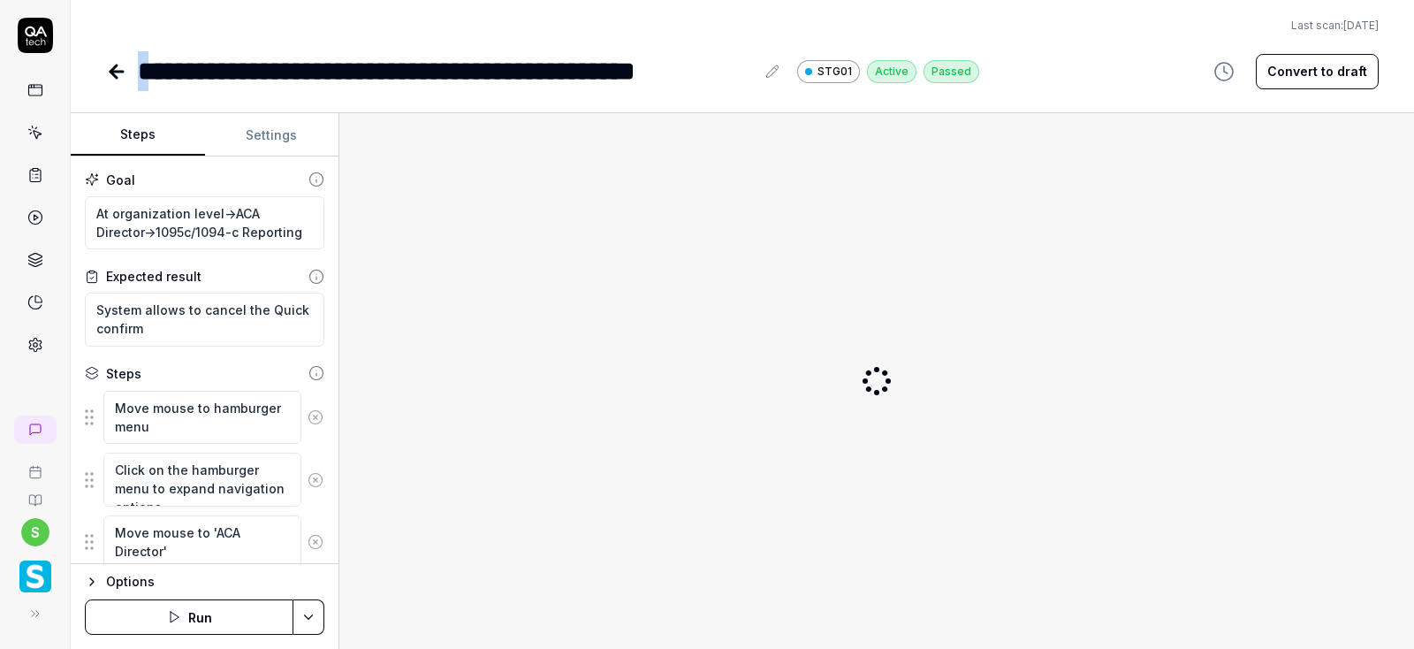
click at [150, 70] on div "**********" at bounding box center [446, 71] width 617 height 40
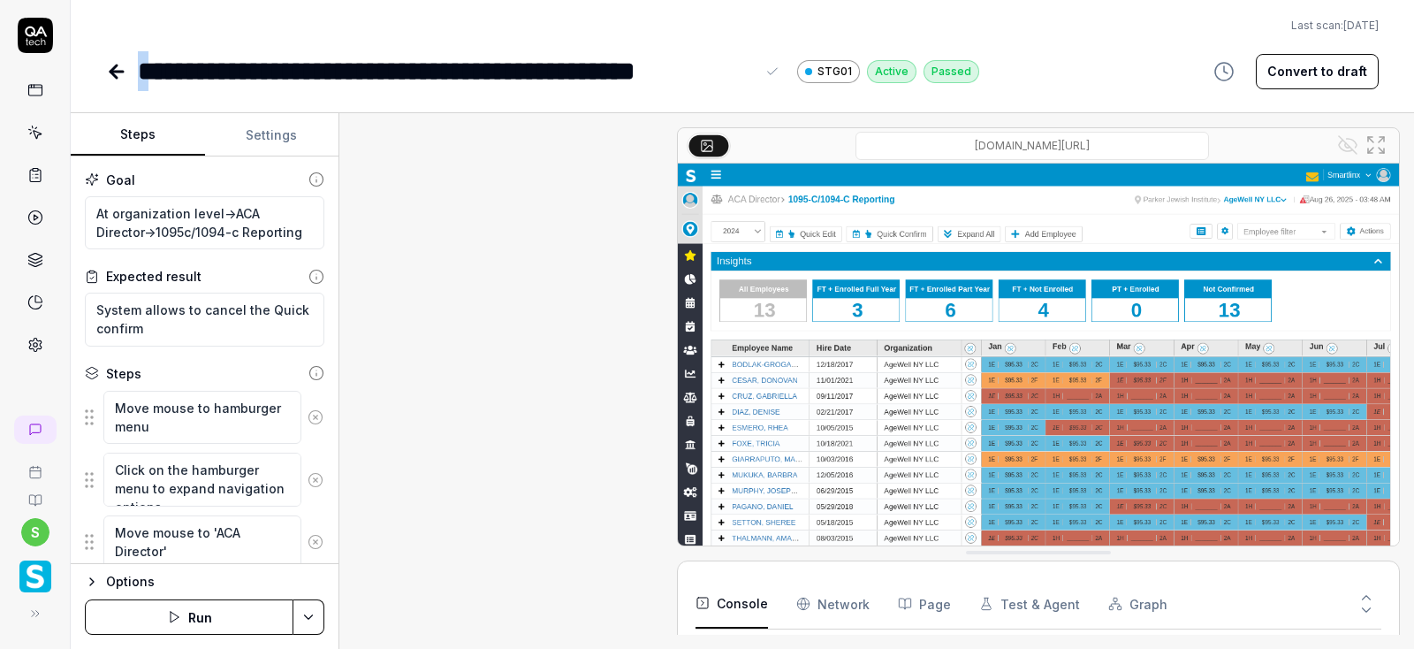
click at [156, 68] on div "**********" at bounding box center [446, 71] width 617 height 40
type textarea "*"
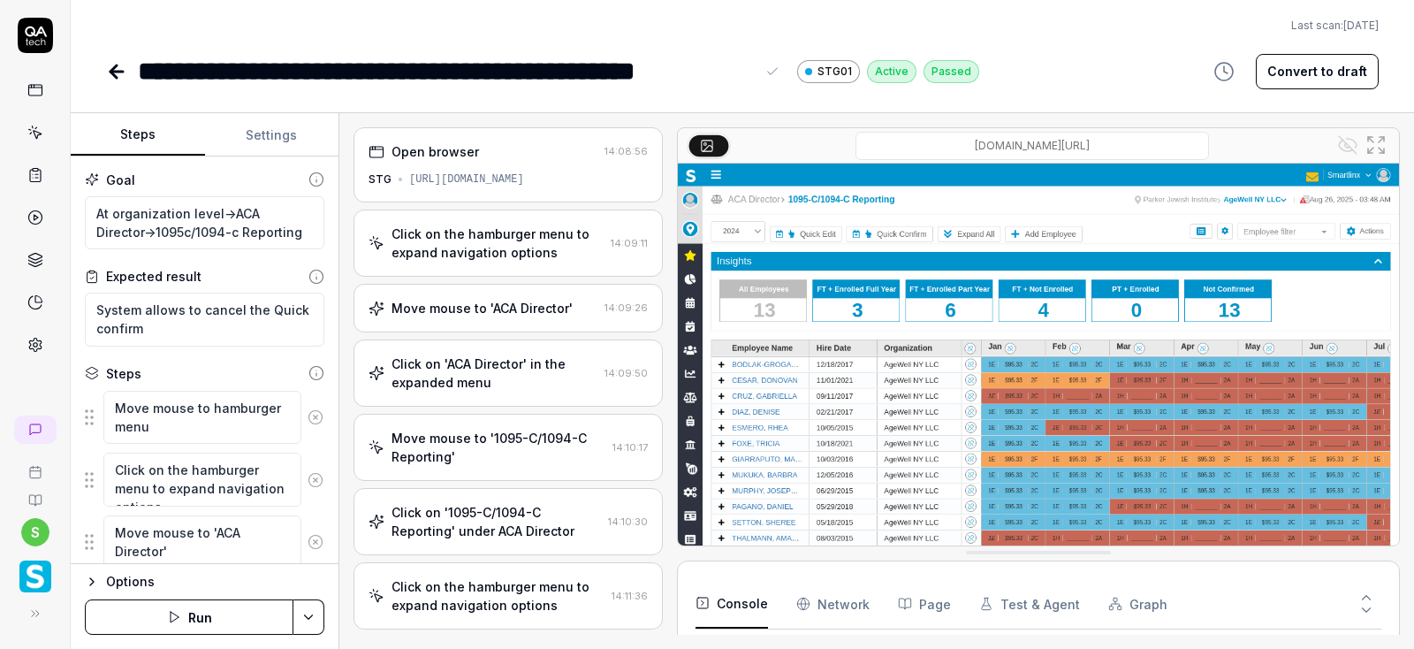
scroll to position [2004, 0]
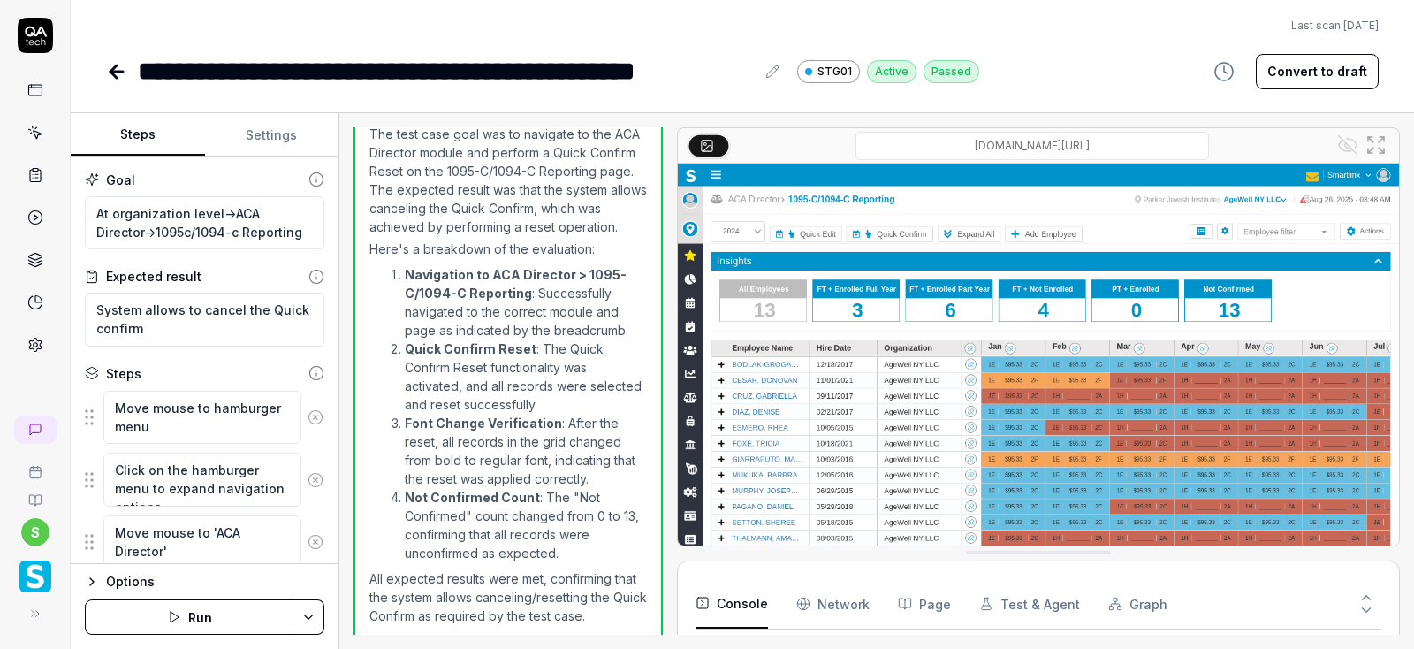
click at [109, 69] on icon at bounding box center [116, 71] width 21 height 21
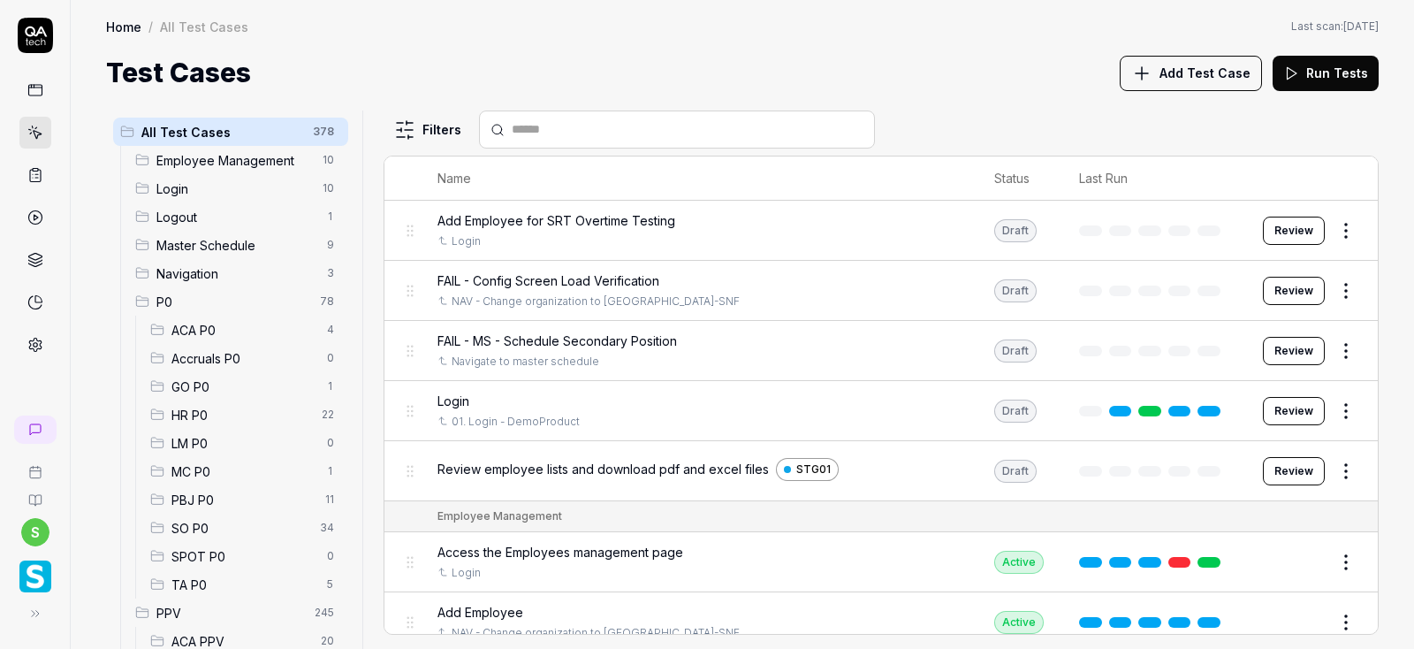
click at [219, 321] on span "ACA P0" at bounding box center [243, 330] width 145 height 19
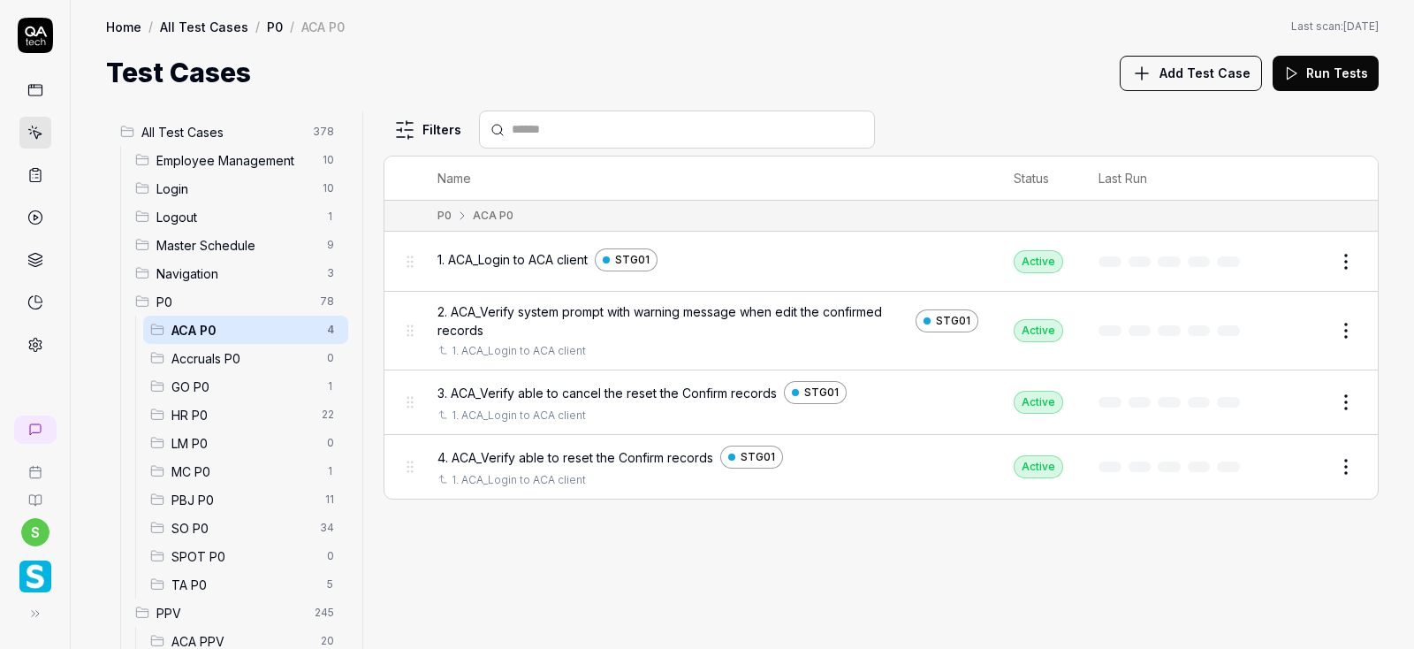
click at [1302, 333] on button "Edit" at bounding box center [1303, 330] width 42 height 28
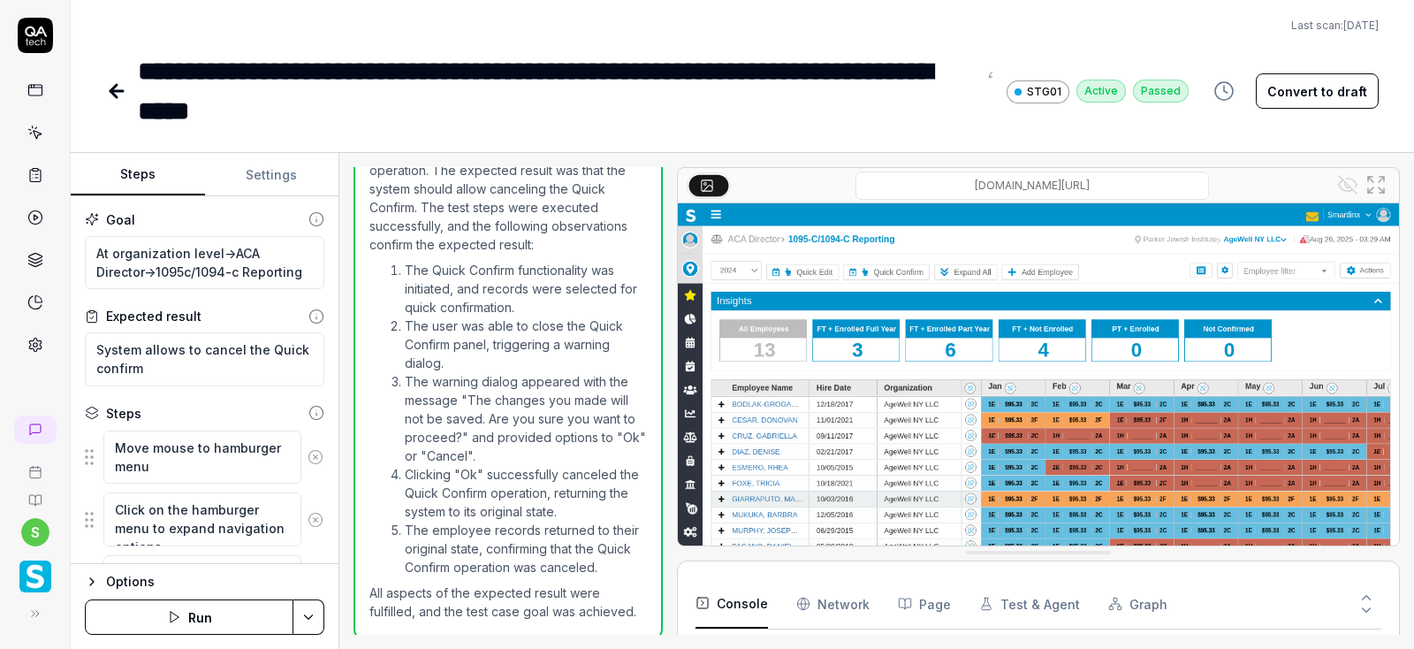
scroll to position [1116, 0]
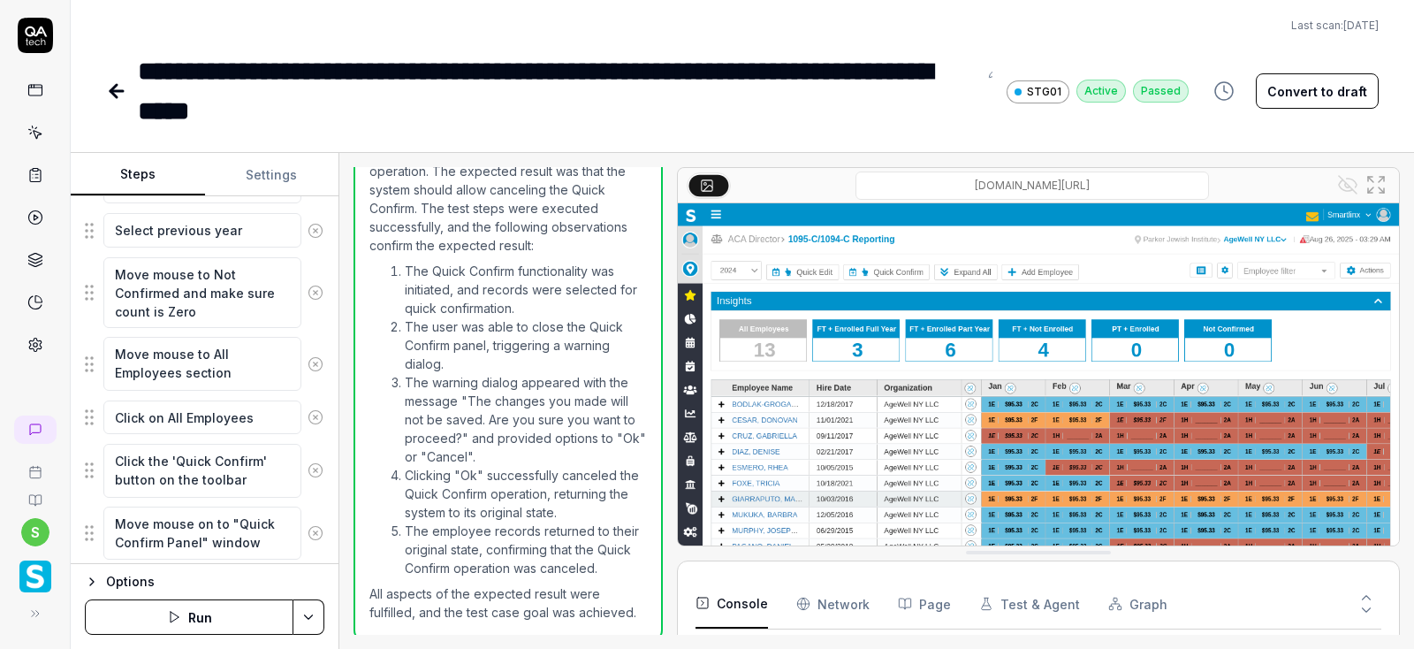
scroll to position [742, 0]
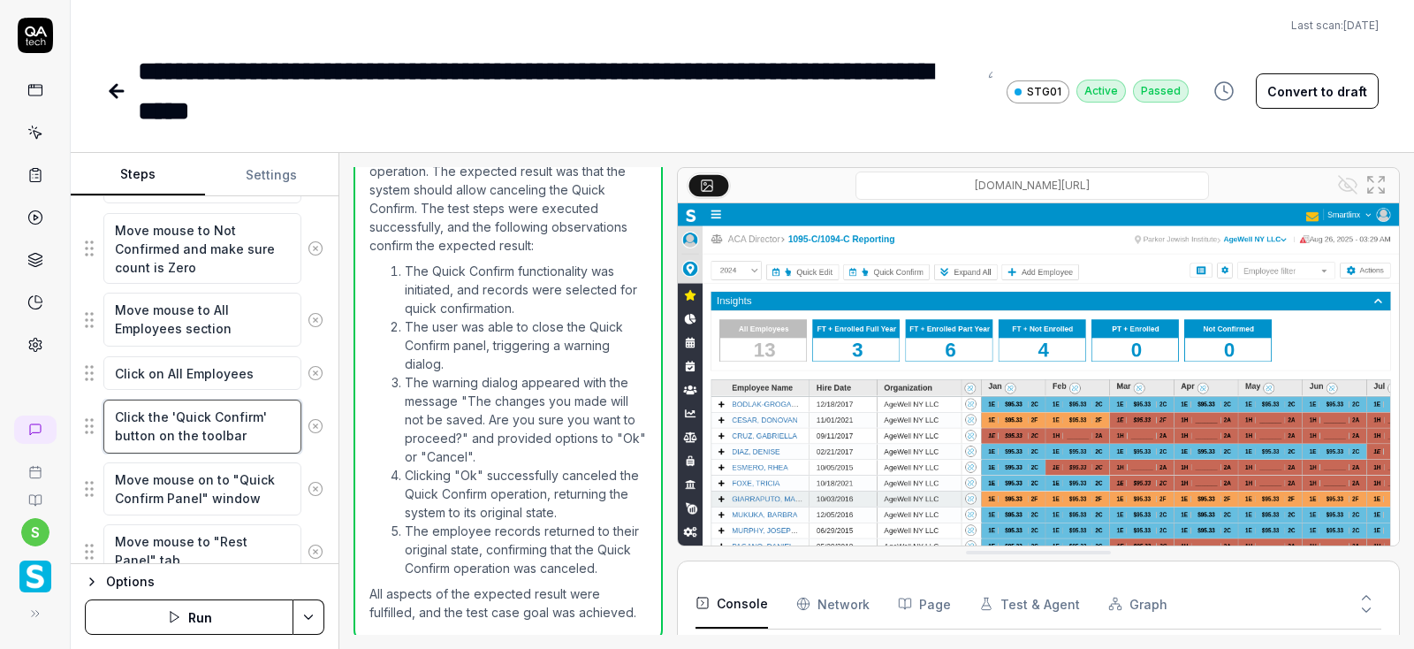
click at [189, 429] on textarea "Click the 'Quick Confirm' button on the toolbar" at bounding box center [202, 426] width 198 height 54
type textarea "*"
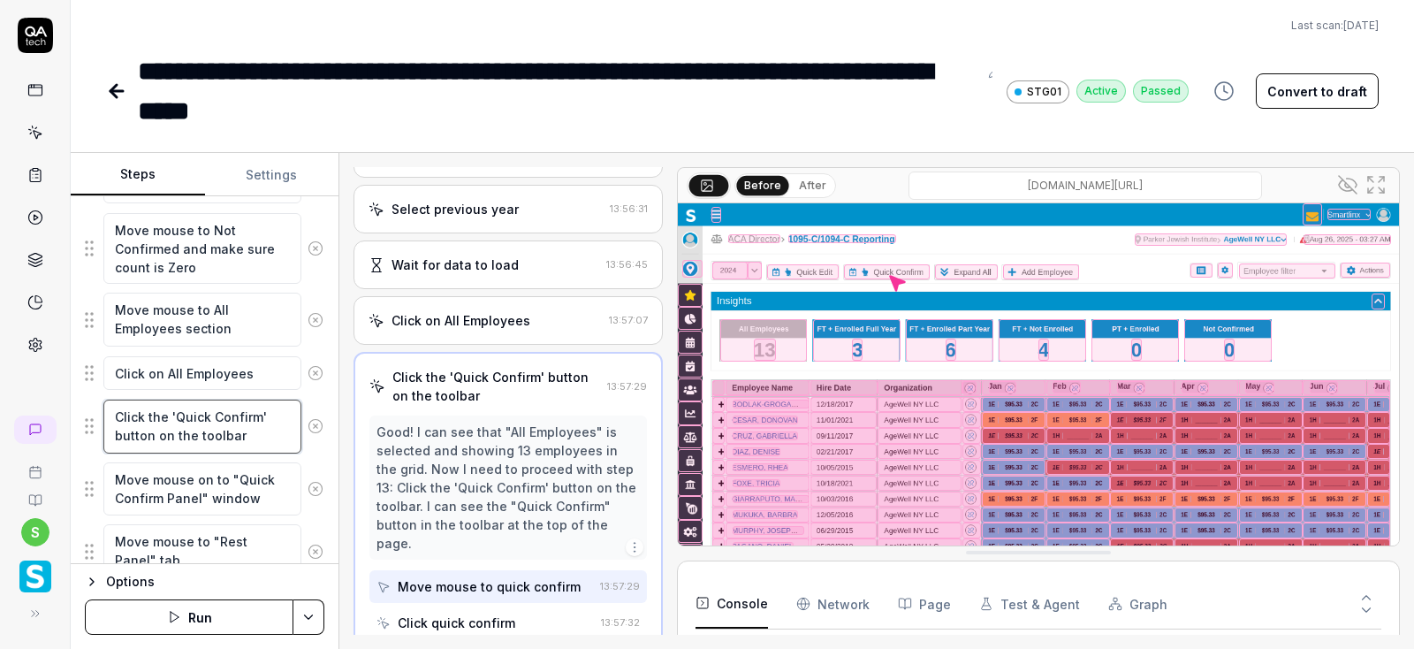
scroll to position [378, 0]
click at [231, 407] on textarea "Click the 'Quick Confirm' button on the toolbar" at bounding box center [202, 426] width 198 height 54
type textarea "Click the 'Quick E' button on the toolbar"
type textarea "*"
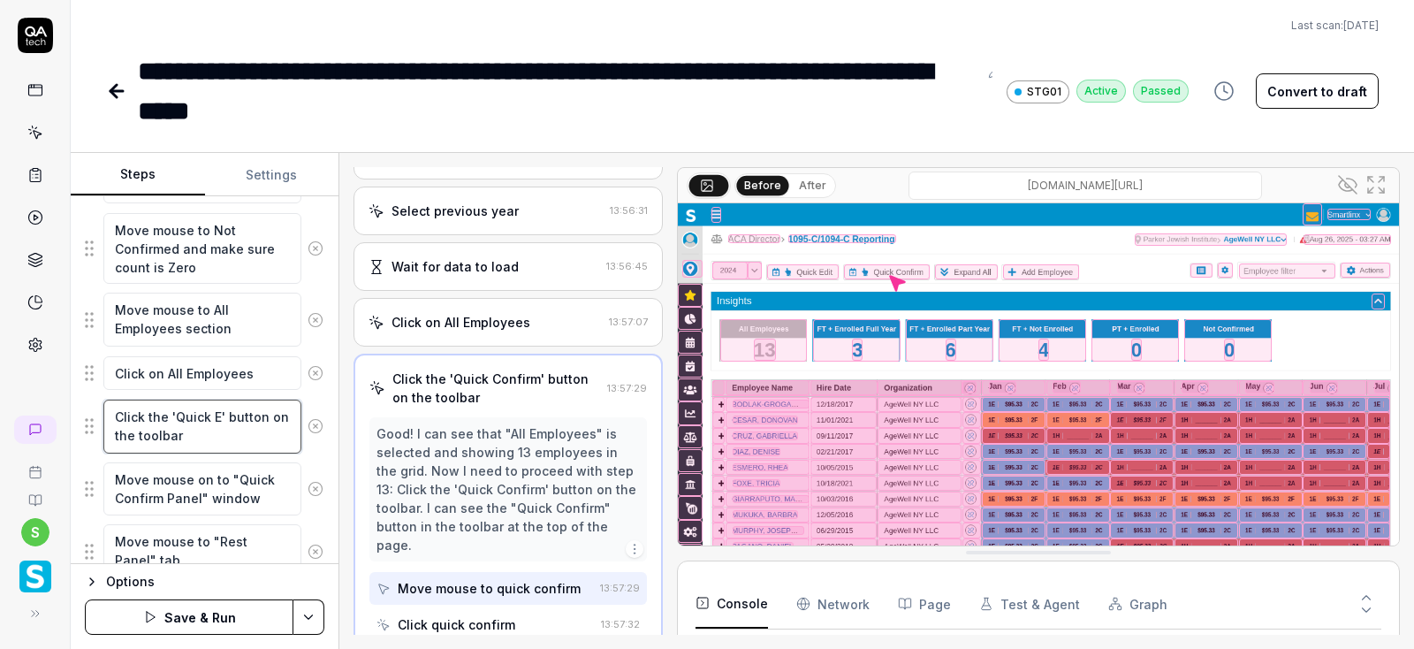
type textarea "Click the 'Quick Ed' button on the toolbar"
type textarea "*"
type textarea "Click the 'Quick Edi' button on the toolbar"
type textarea "*"
type textarea "Click the 'Quick Edit' button on the toolbar"
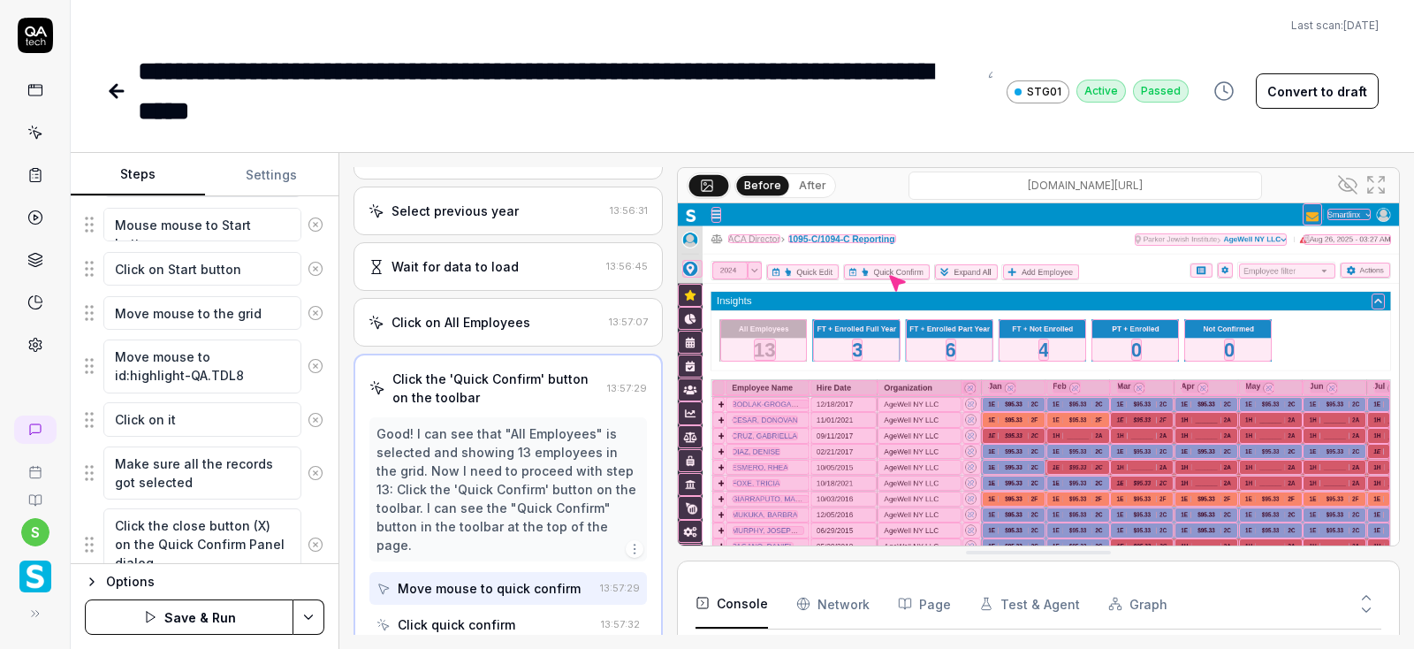
scroll to position [1273, 0]
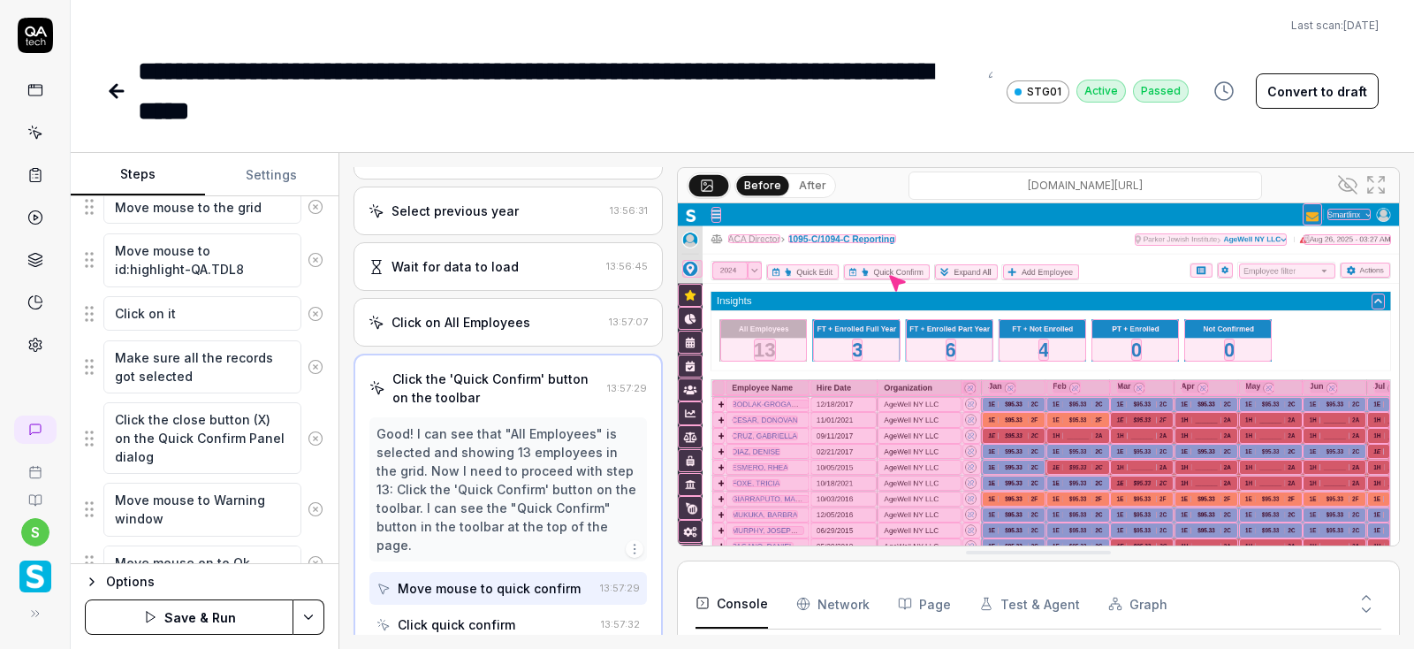
click at [316, 362] on icon at bounding box center [316, 367] width 16 height 16
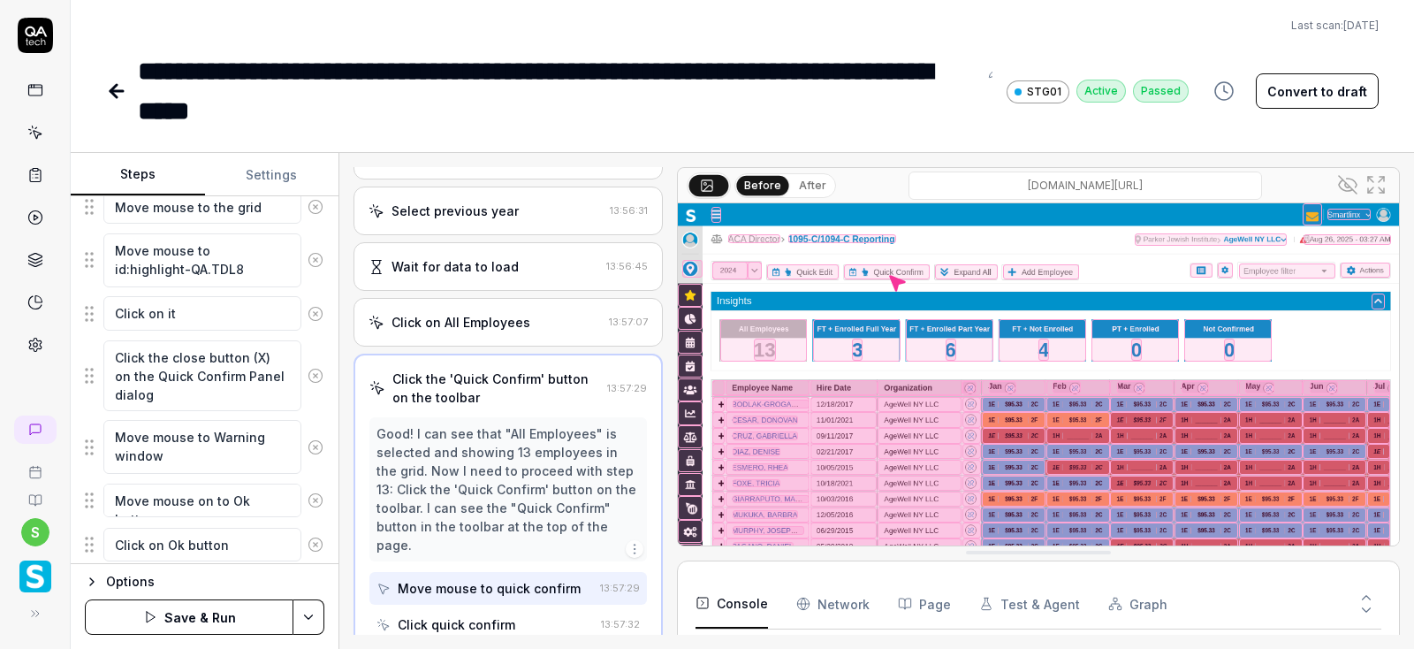
scroll to position [1318, 0]
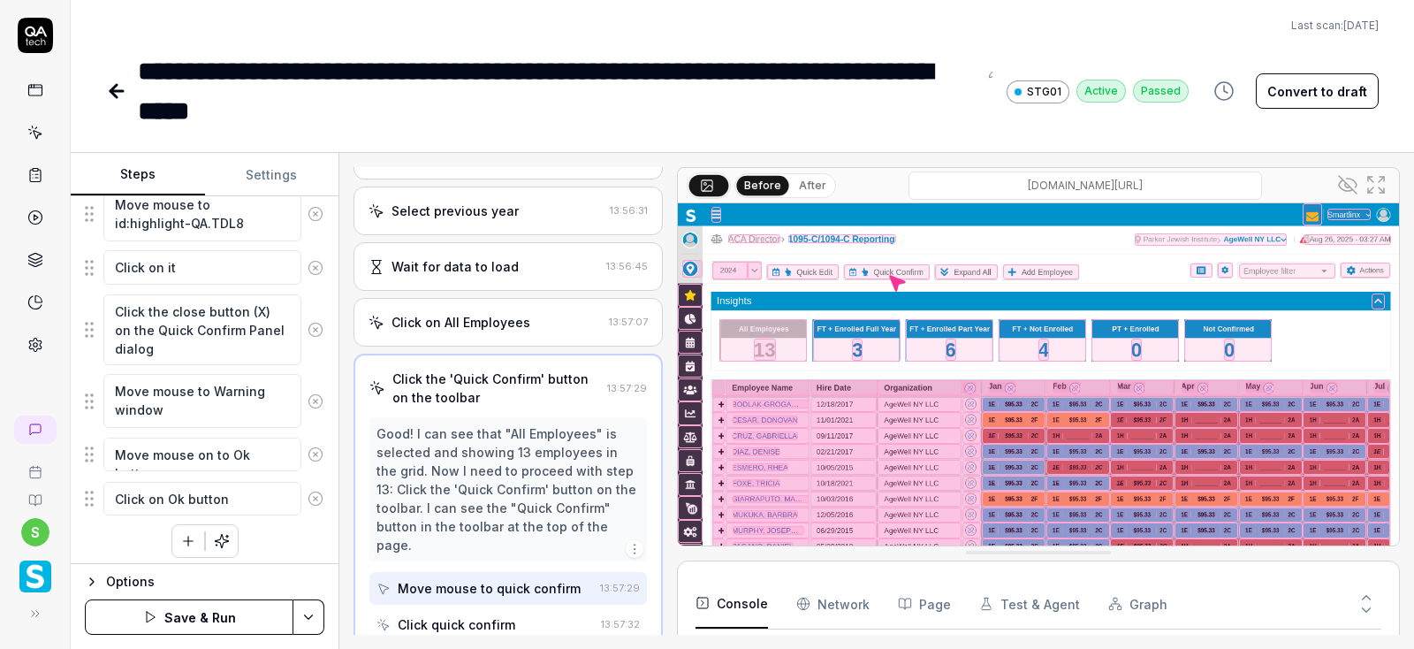
click at [315, 490] on icon at bounding box center [316, 498] width 16 height 16
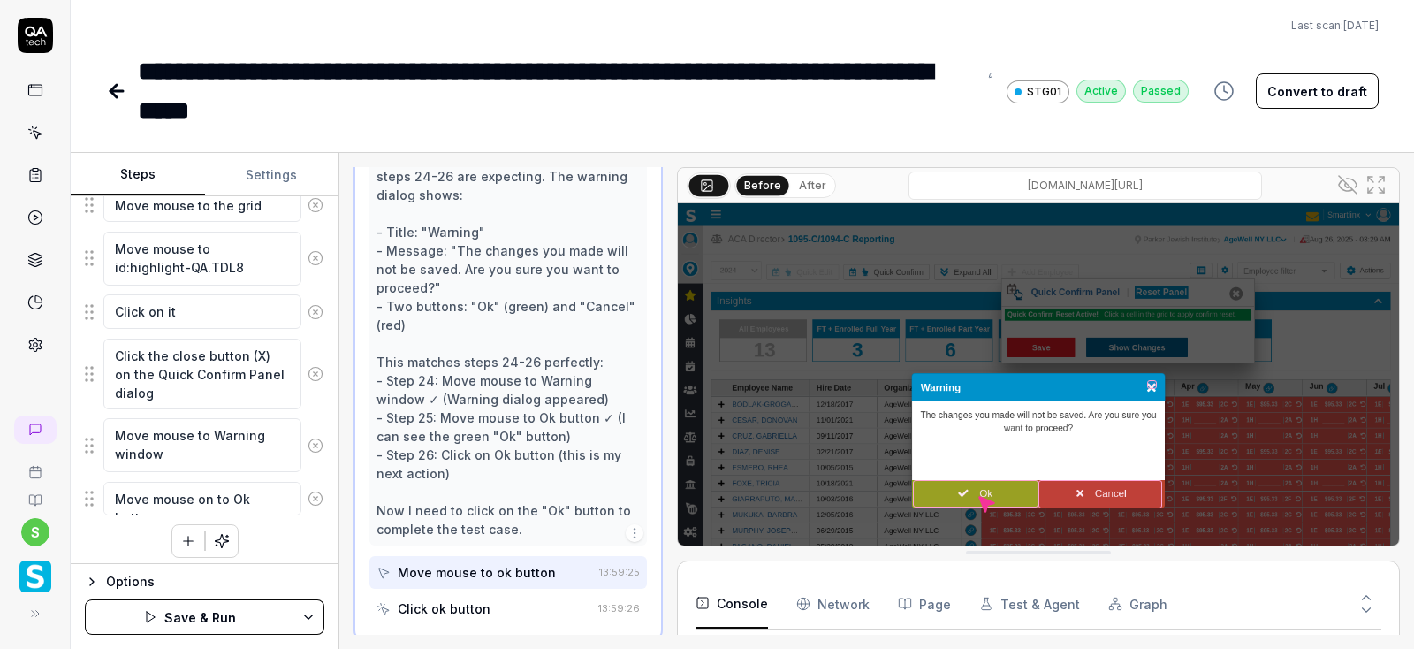
scroll to position [1007, 0]
click at [319, 490] on icon at bounding box center [316, 498] width 16 height 16
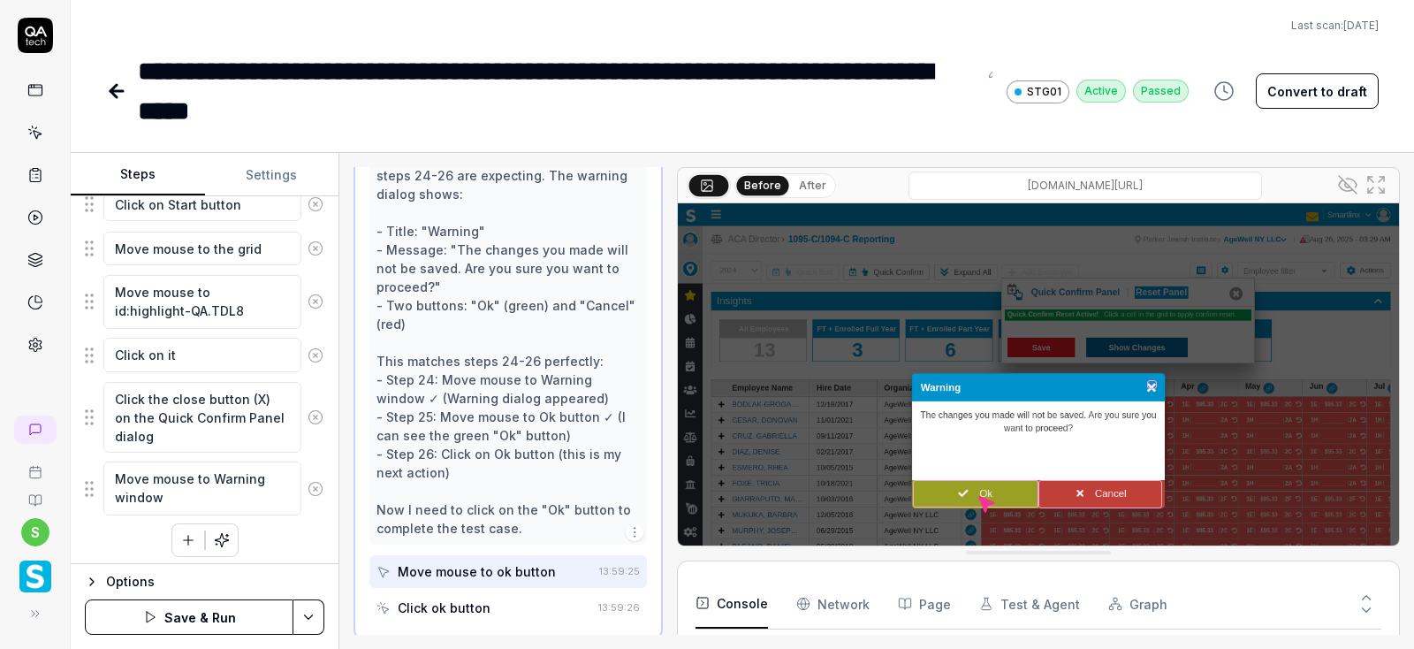
click at [319, 482] on icon at bounding box center [316, 489] width 16 height 16
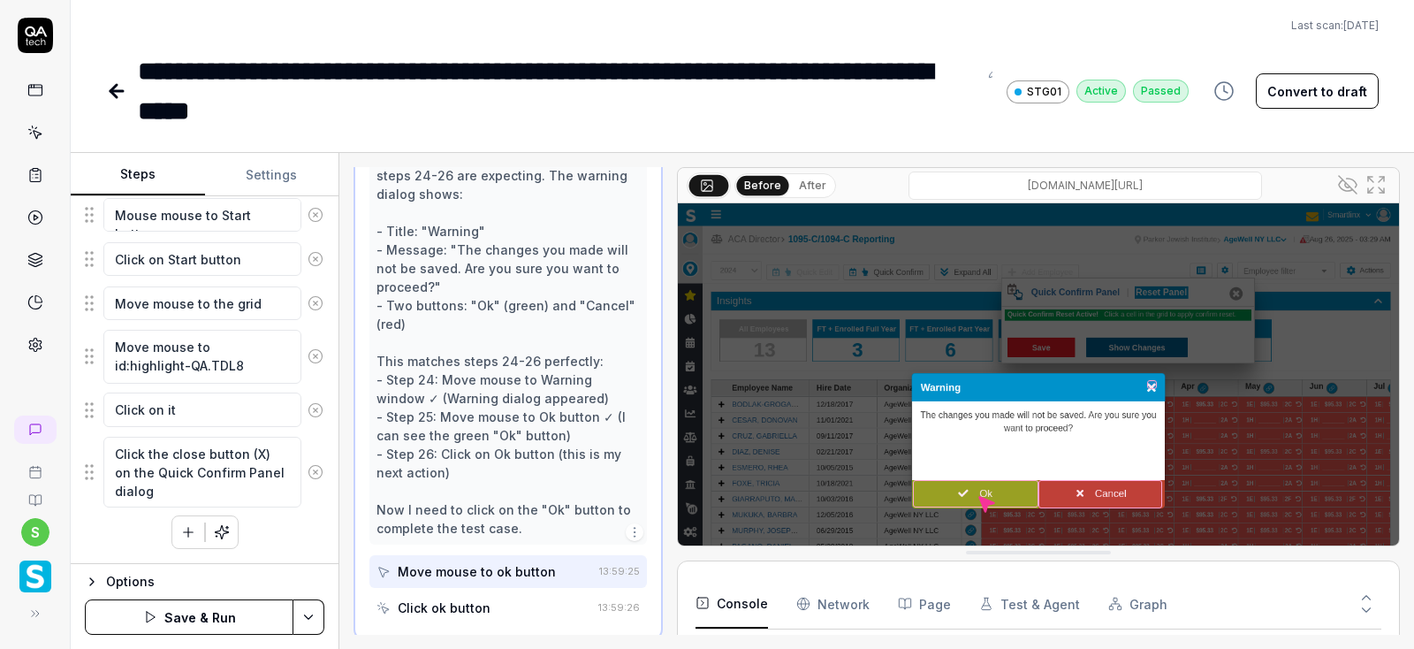
scroll to position [1168, 0]
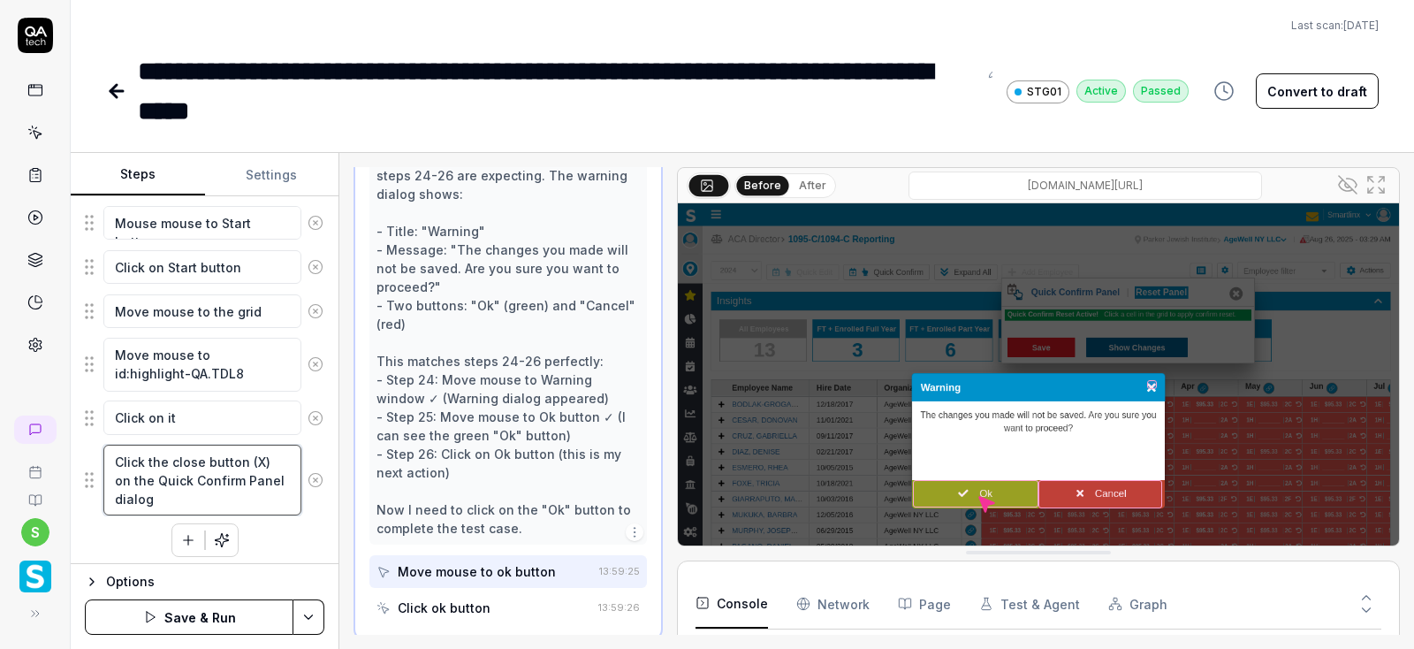
click at [241, 477] on textarea "Click the close button (X) on the Quick Confirm Panel dialog" at bounding box center [202, 480] width 198 height 72
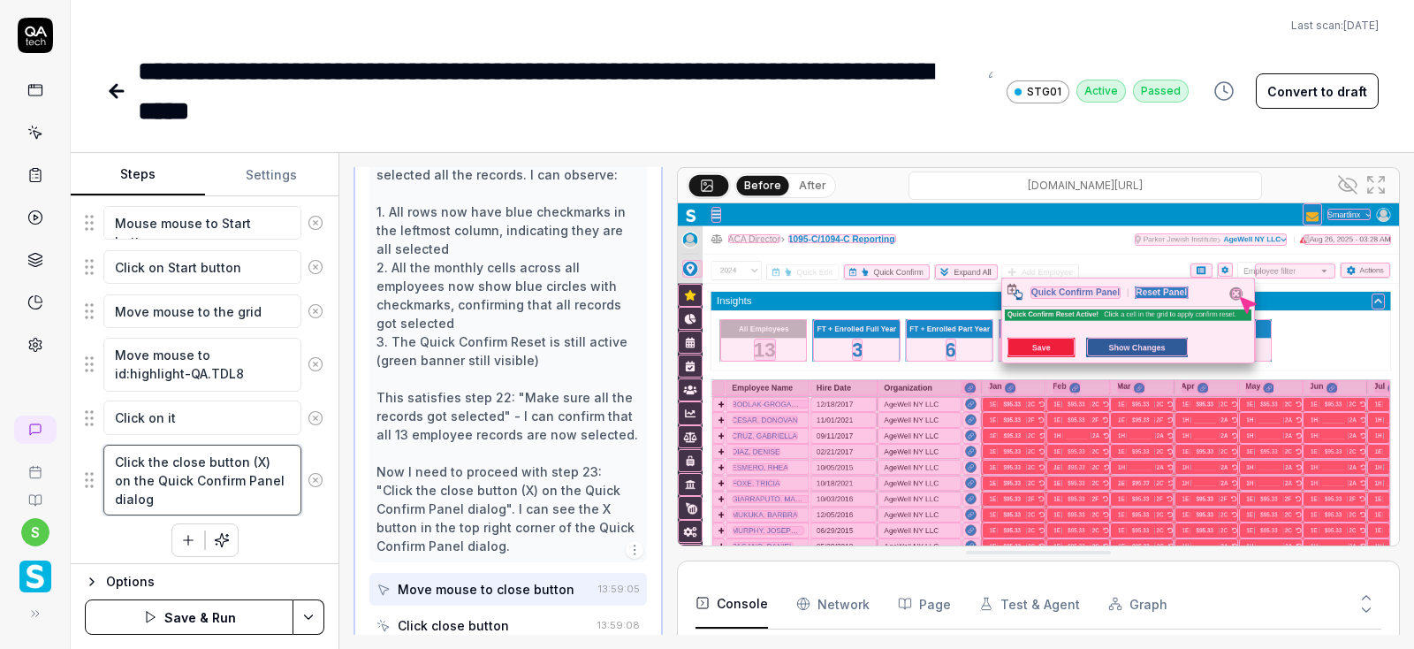
scroll to position [915, 0]
drag, startPoint x: 178, startPoint y: 490, endPoint x: 110, endPoint y: 451, distance: 78.8
click at [110, 451] on textarea "Click the close button (X) on the Quick Confirm Panel dialog" at bounding box center [202, 480] width 198 height 72
click at [1334, 642] on div "Open browser 13:54:59 STG [URL][DOMAIN_NAME] Move mouse to hamburger menu 13:55…" at bounding box center [876, 401] width 1075 height 496
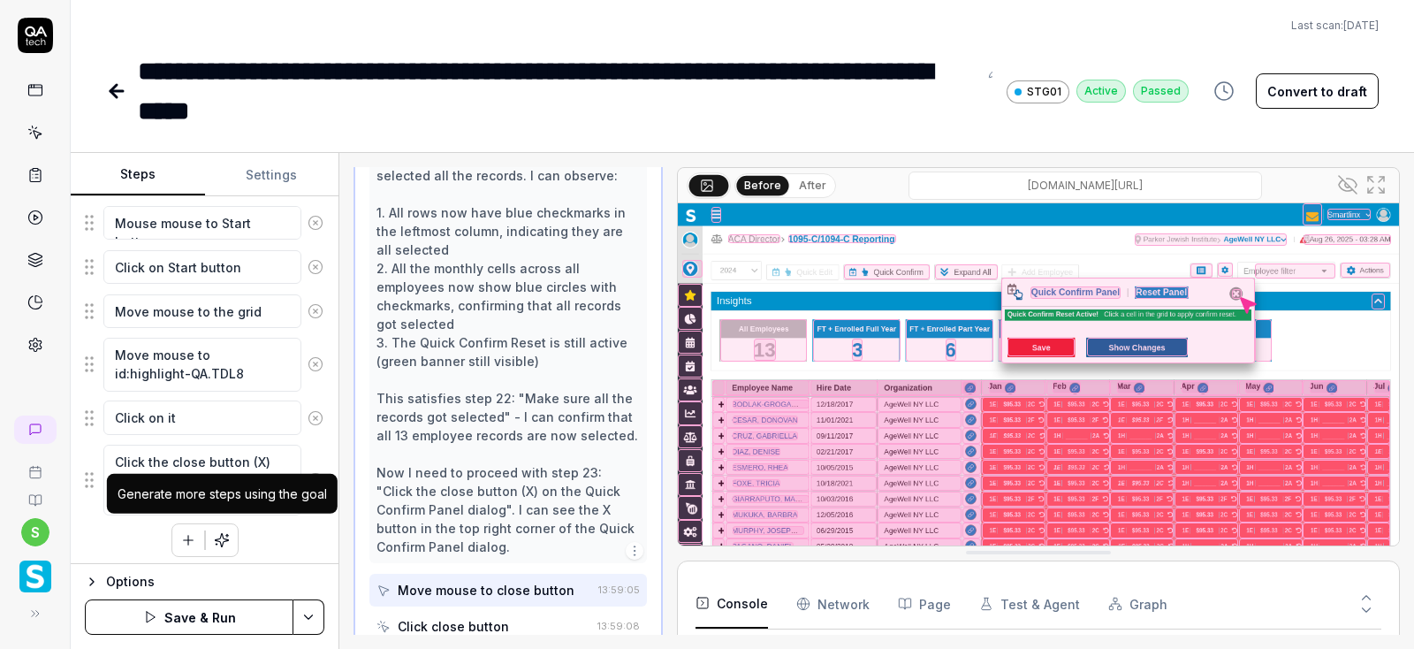
click at [157, 490] on div "Generate more steps using the goal" at bounding box center [222, 493] width 209 height 19
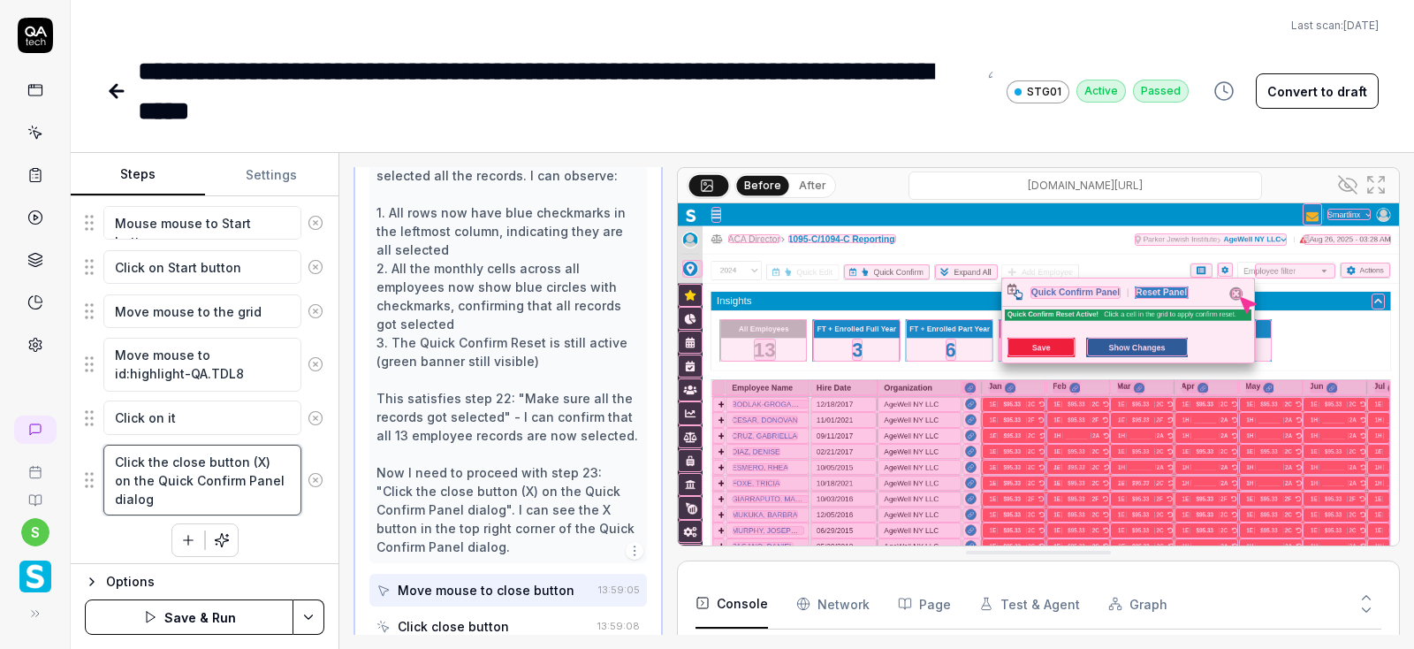
click at [196, 452] on textarea "Click the close button (X) on the Quick Confirm Panel dialog" at bounding box center [202, 480] width 198 height 72
click at [171, 498] on textarea "Click the close button (X) on the Quick Confirm Panel dialog" at bounding box center [202, 480] width 198 height 72
type textarea "*"
type textarea "Click the close button (X) on the Quick Confirm Panel dialo"
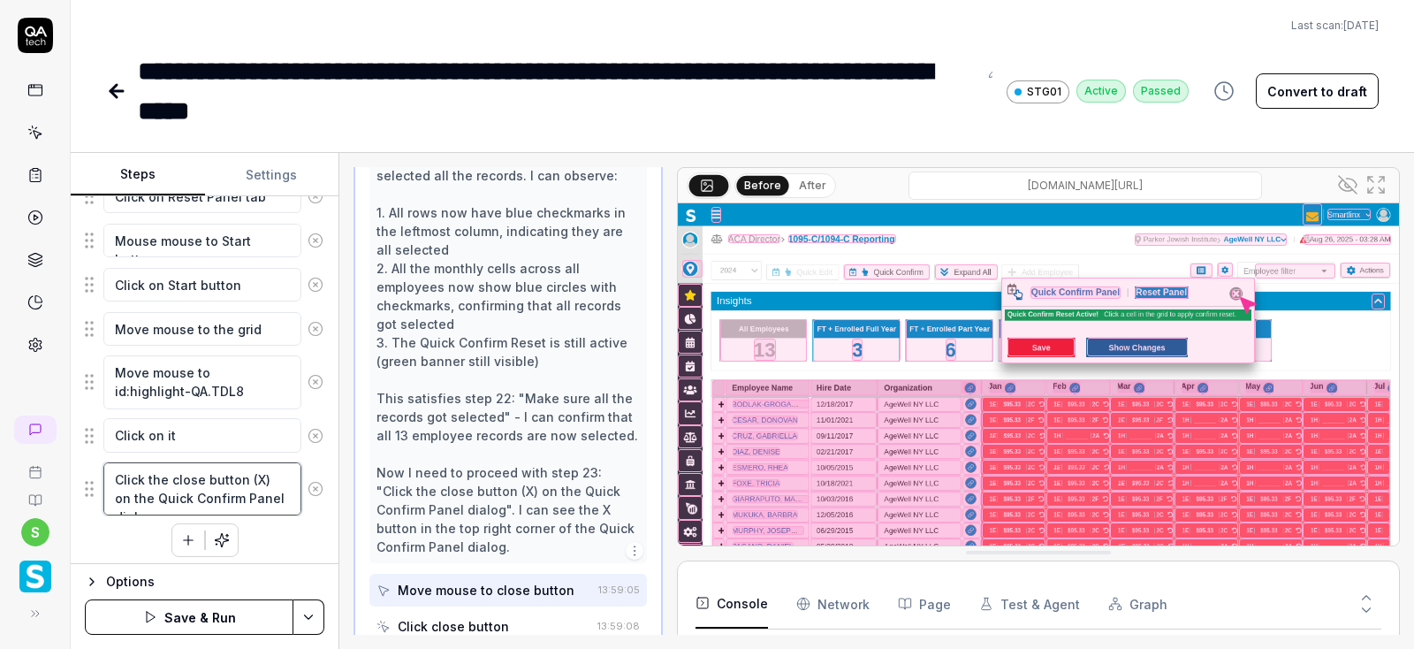
type textarea "*"
type textarea "Click the close button (X) on the Quick Confirm Panel dial"
type textarea "*"
type textarea "Click the close button (X) on the Quick Confirm Panel dia"
type textarea "*"
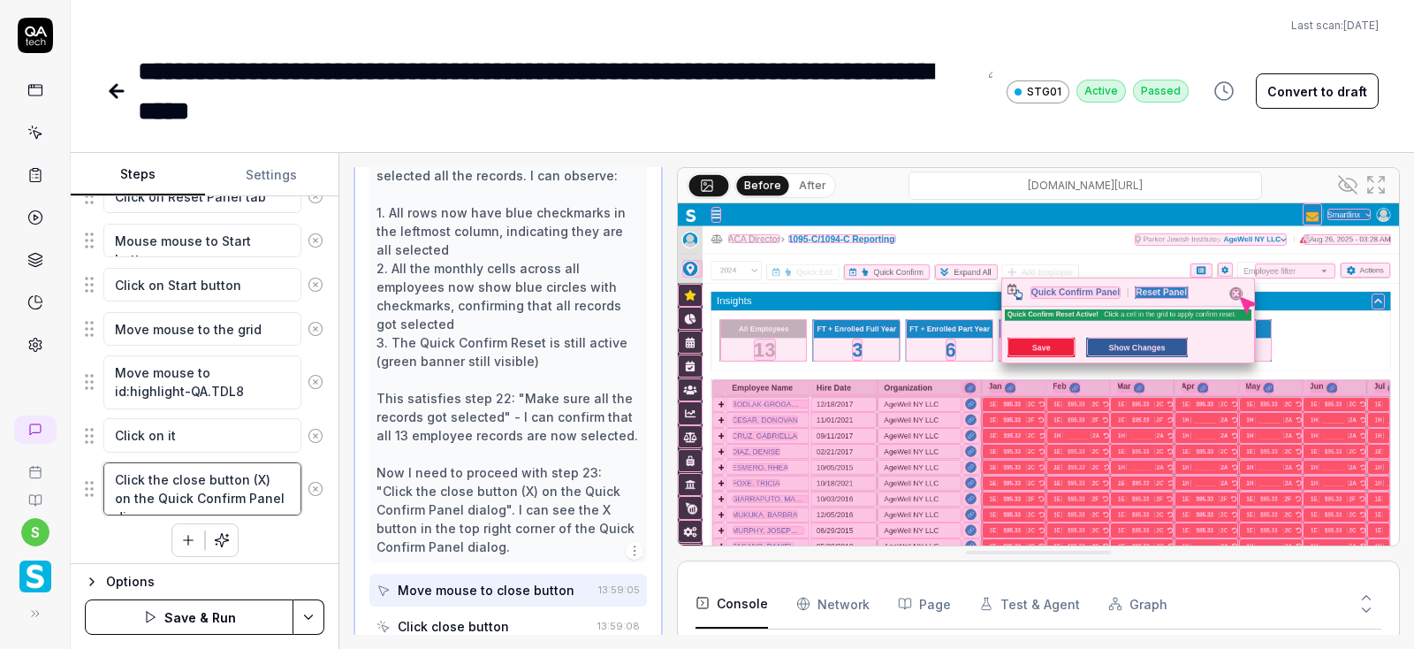
type textarea "Click the close button (X) on the Quick Confirm Panel di"
type textarea "*"
type textarea "Click the close button (X) on the Quick Confirm Panel d"
type textarea "*"
type textarea "Click the close button (X) on the Quick Confirm Panel"
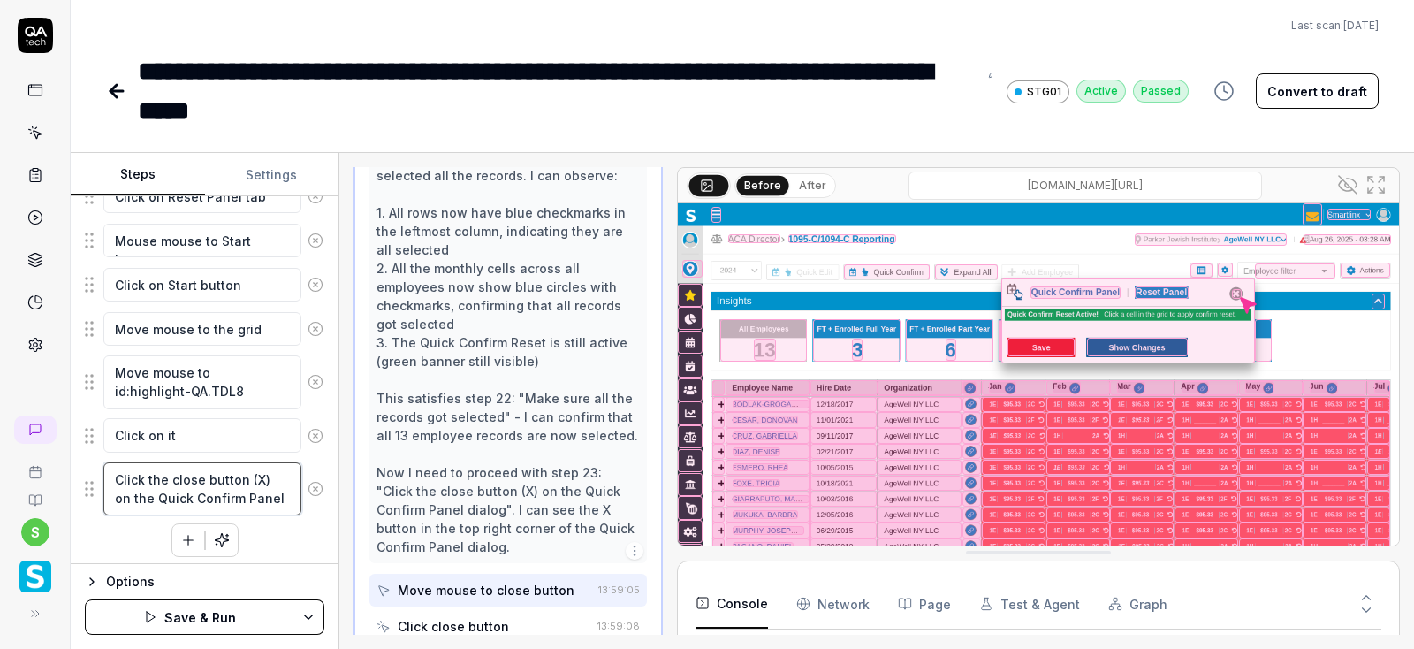
type textarea "*"
type textarea "Click the close button (X) on the Quick Confirm Panel"
type textarea "*"
type textarea "Click the close button (X) on the Quick Confirm Pane"
type textarea "*"
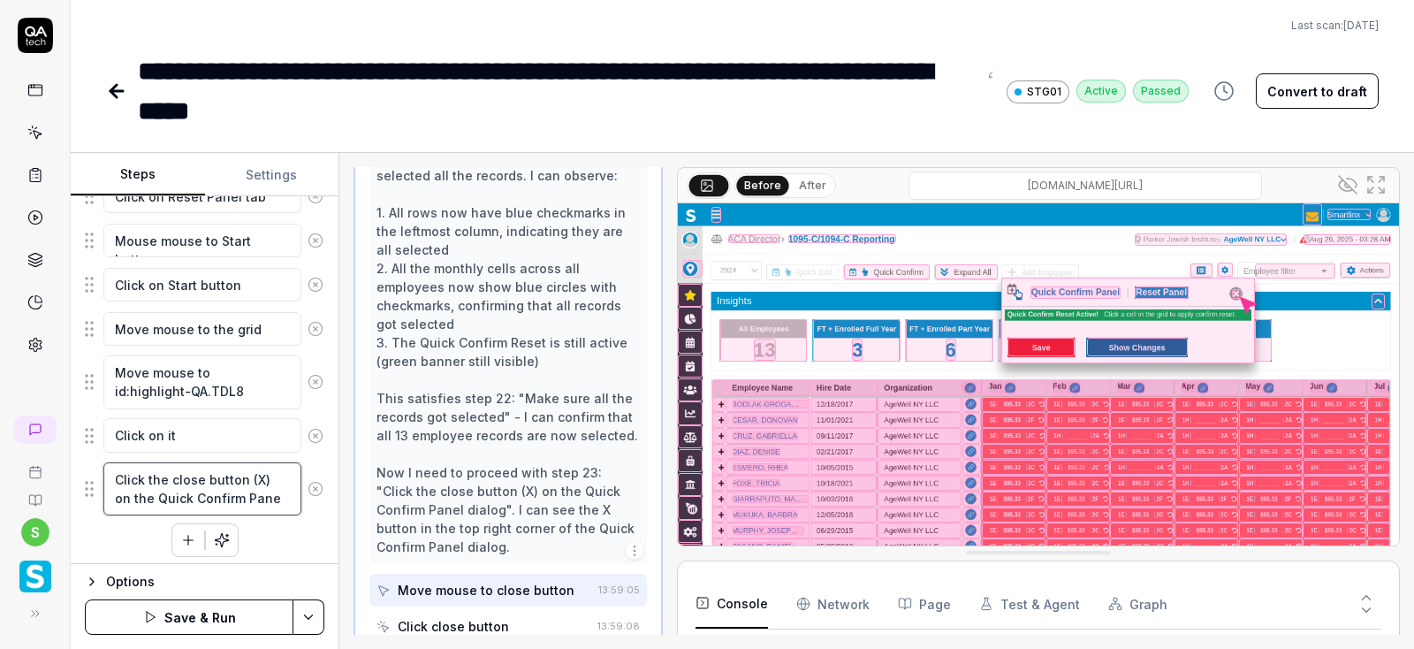
type textarea "Click the close button (X) on the Quick Confirm Pan"
type textarea "*"
type textarea "Click the close button (X) on the Quick Confirm Pa"
type textarea "*"
type textarea "Click the close button (X) on the Quick Confirm P"
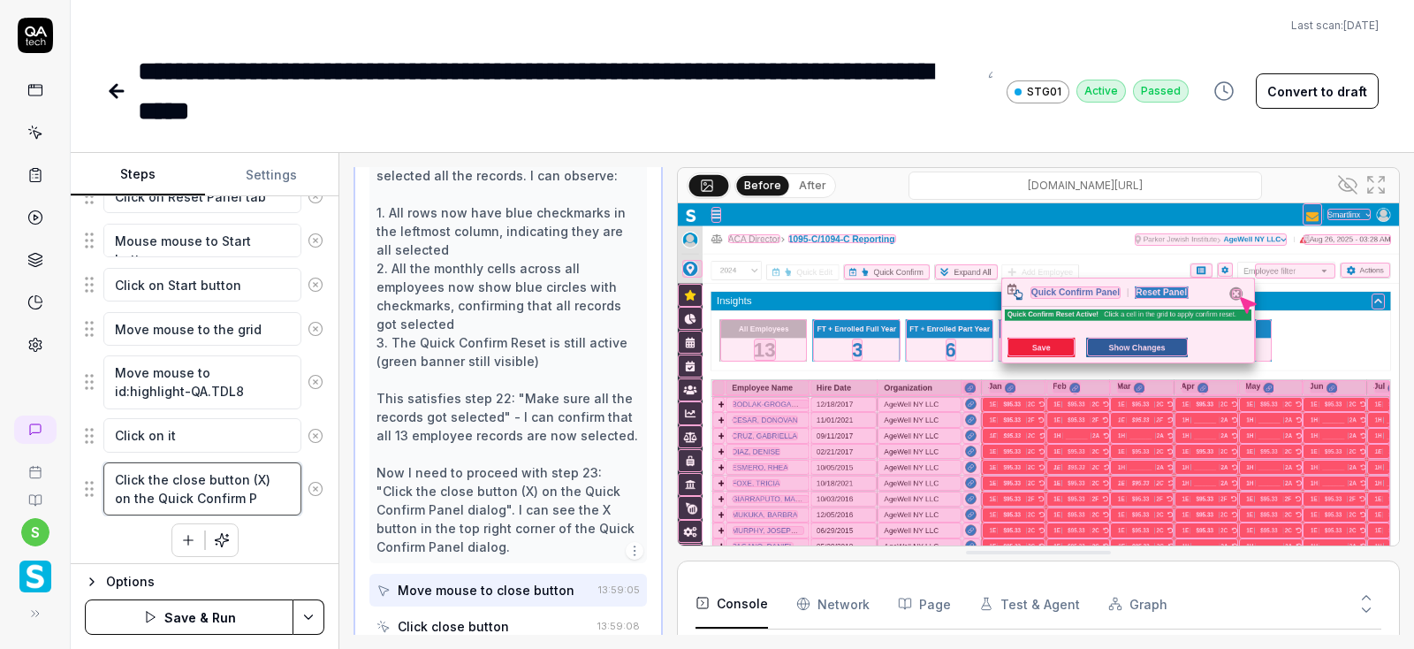
type textarea "*"
type textarea "Click the close button (X) on the Quick Confirm"
type textarea "*"
type textarea "Click the close button (X) on the Quick Confirm"
type textarea "*"
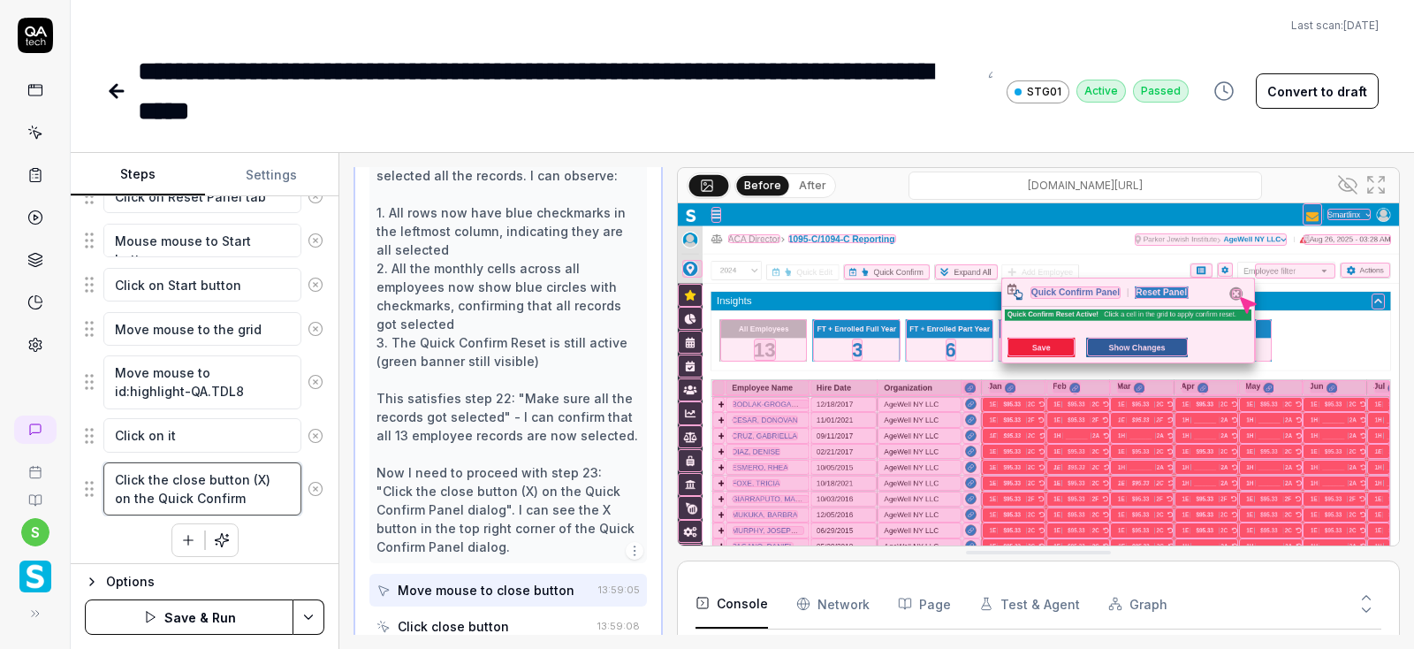
type textarea "Click the close button (X) on the Quick Confir"
type textarea "*"
type textarea "Click the close button (X) on the Quick Confi"
type textarea "*"
type textarea "Click the close button (X) on the Quick Conf"
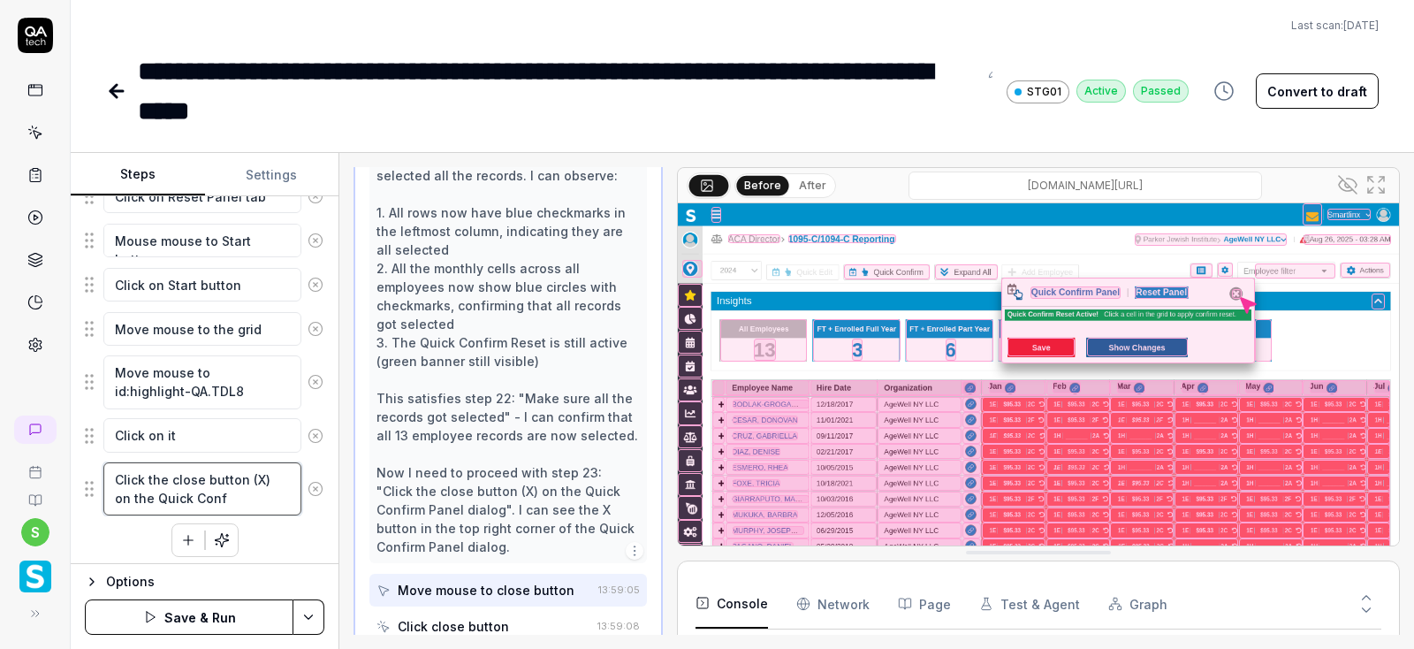
type textarea "*"
type textarea "Click the close button (X) on the Quick Con"
type textarea "*"
type textarea "Click the close button (X) on the Quick Co"
type textarea "*"
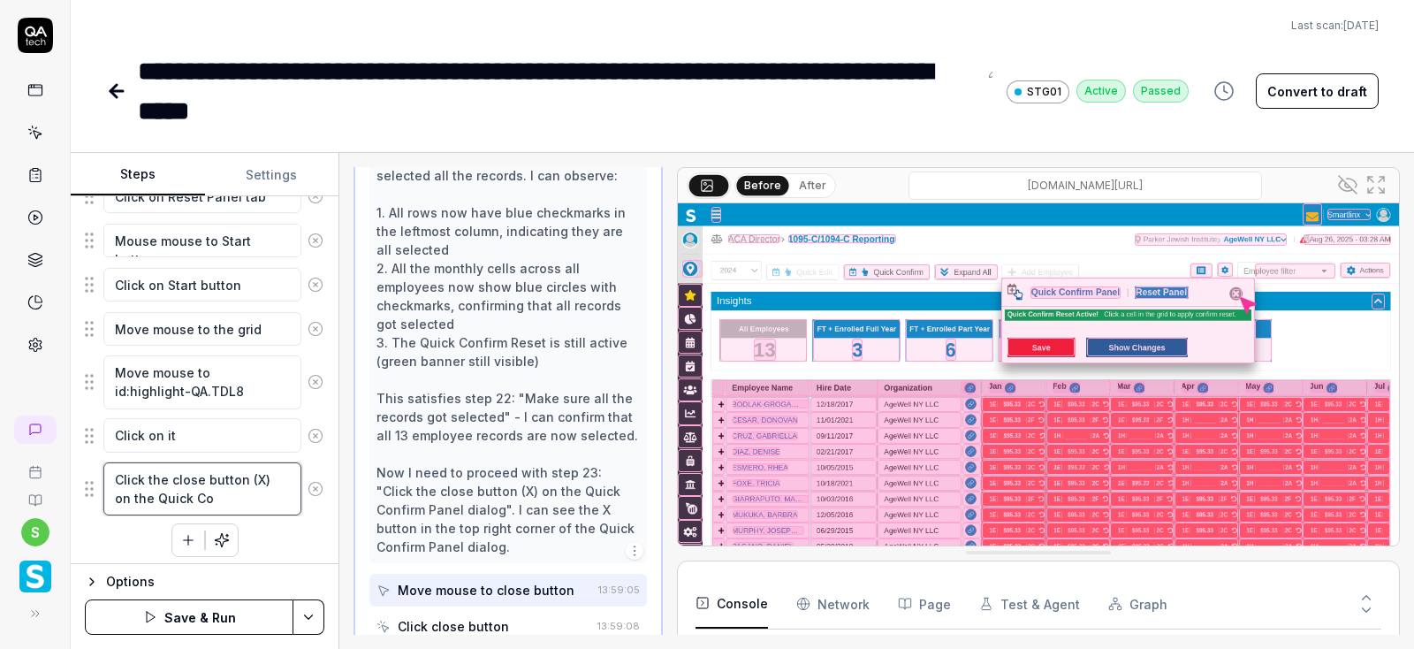
type textarea "Click the close button (X) on the Quick C"
type textarea "*"
type textarea "Click the close button (X) on the Quick"
type textarea "*"
type textarea "Click the close button (X) on the Quick"
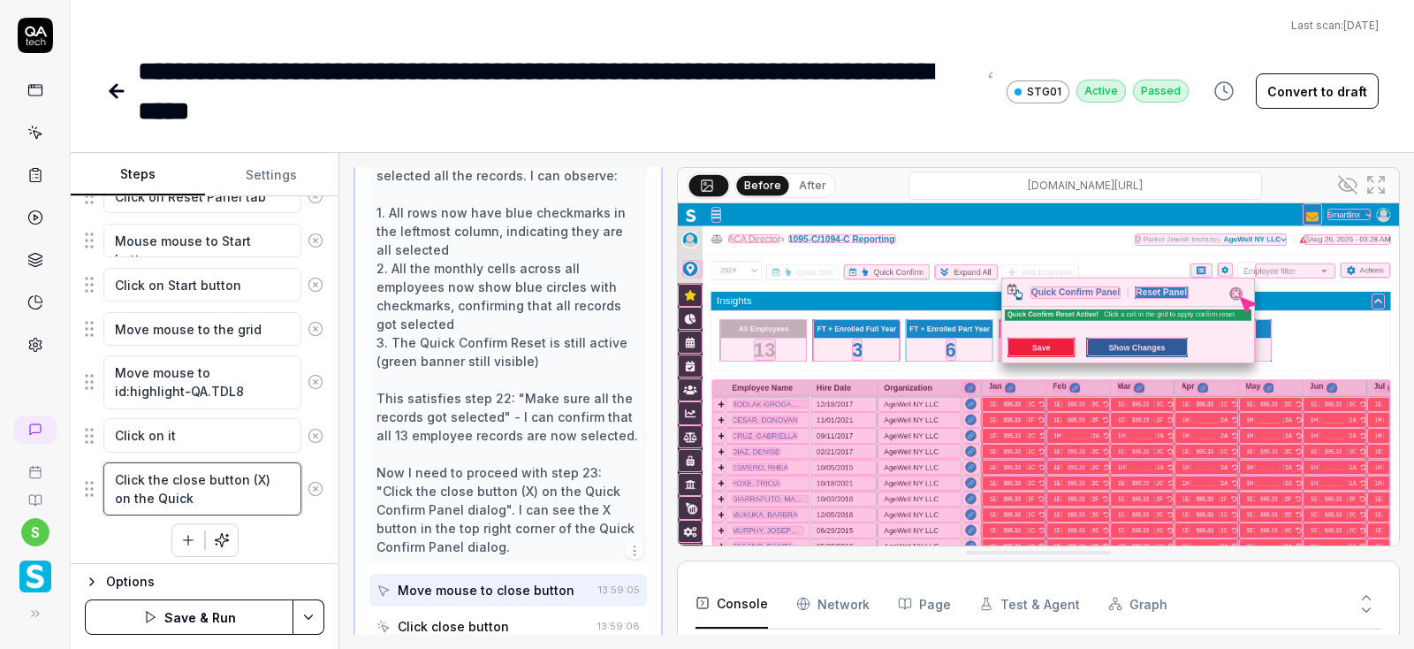
type textarea "*"
type textarea "Click the close button (X) on the Quic"
type textarea "*"
type textarea "Click the close button (X) on the Qui"
type textarea "*"
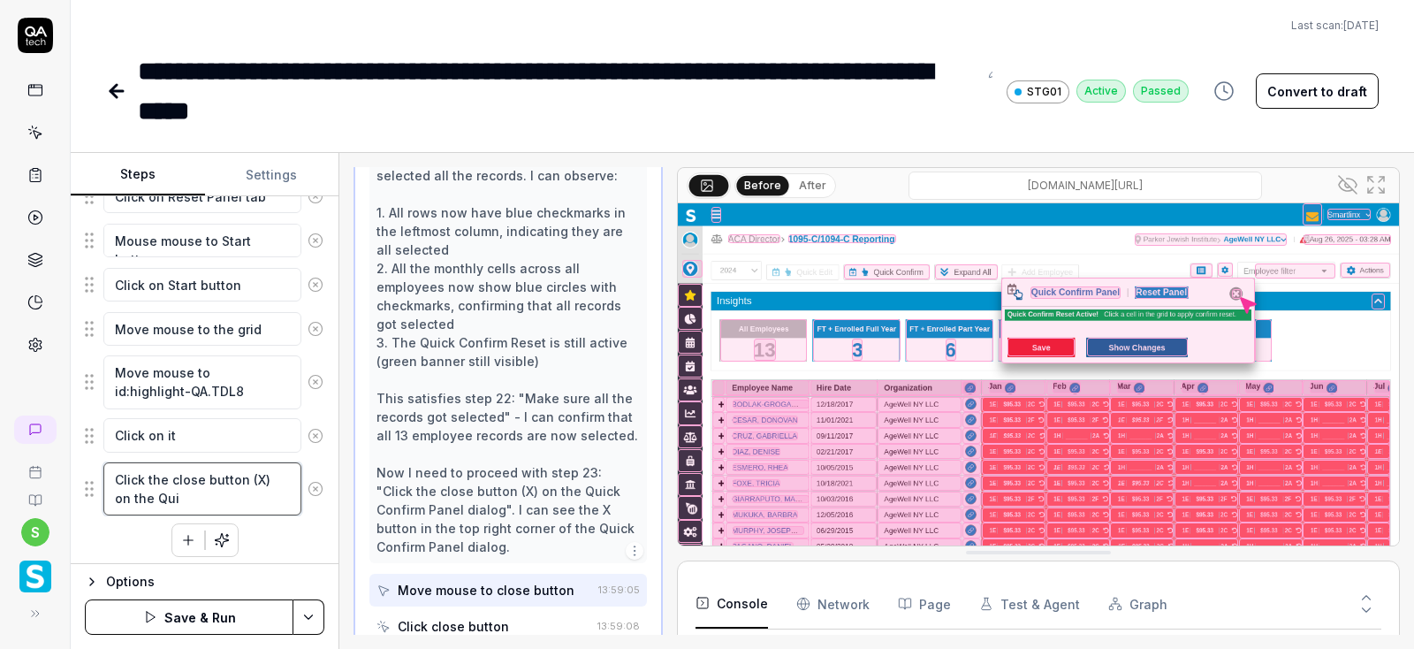
type textarea "Click the close button (X) on the Qu"
type textarea "*"
type textarea "Click the close button (X) on the Q"
type textarea "*"
type textarea "Click the close button (X) on the"
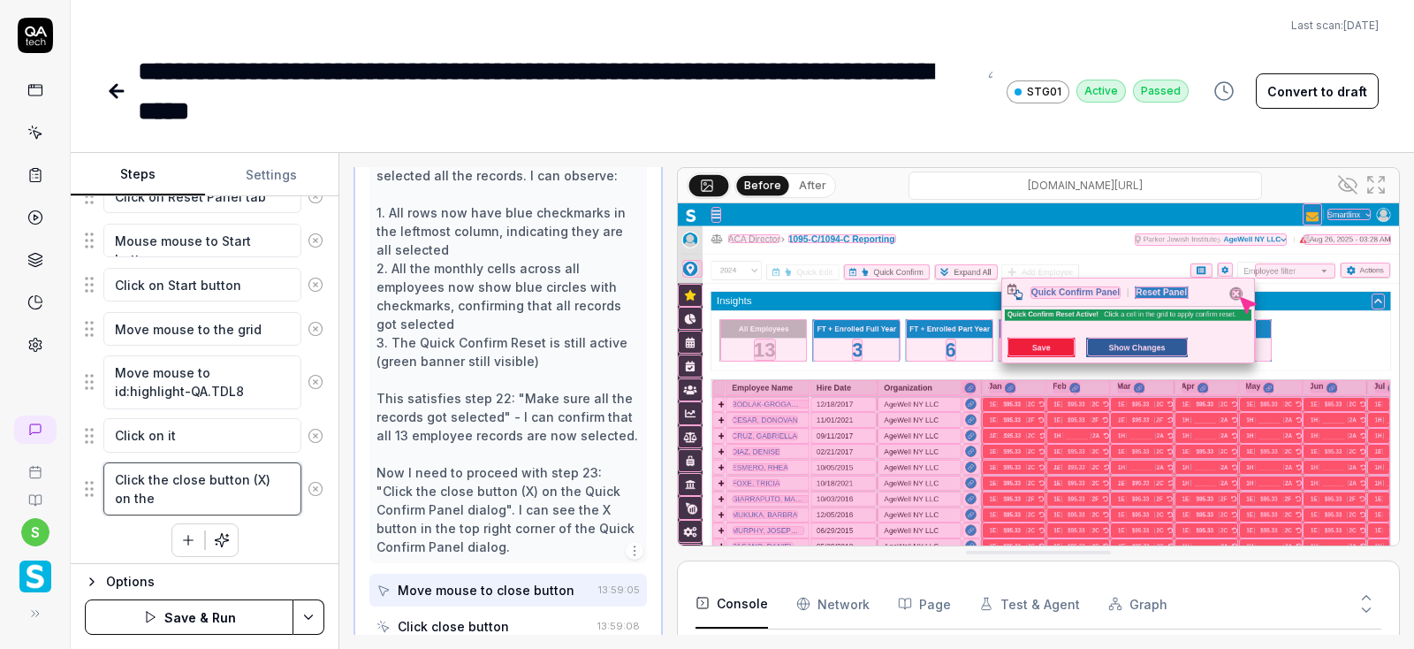
type textarea "*"
type textarea "Click the close button (X) on the"
type textarea "*"
type textarea "Click the close button (X) on th"
type textarea "*"
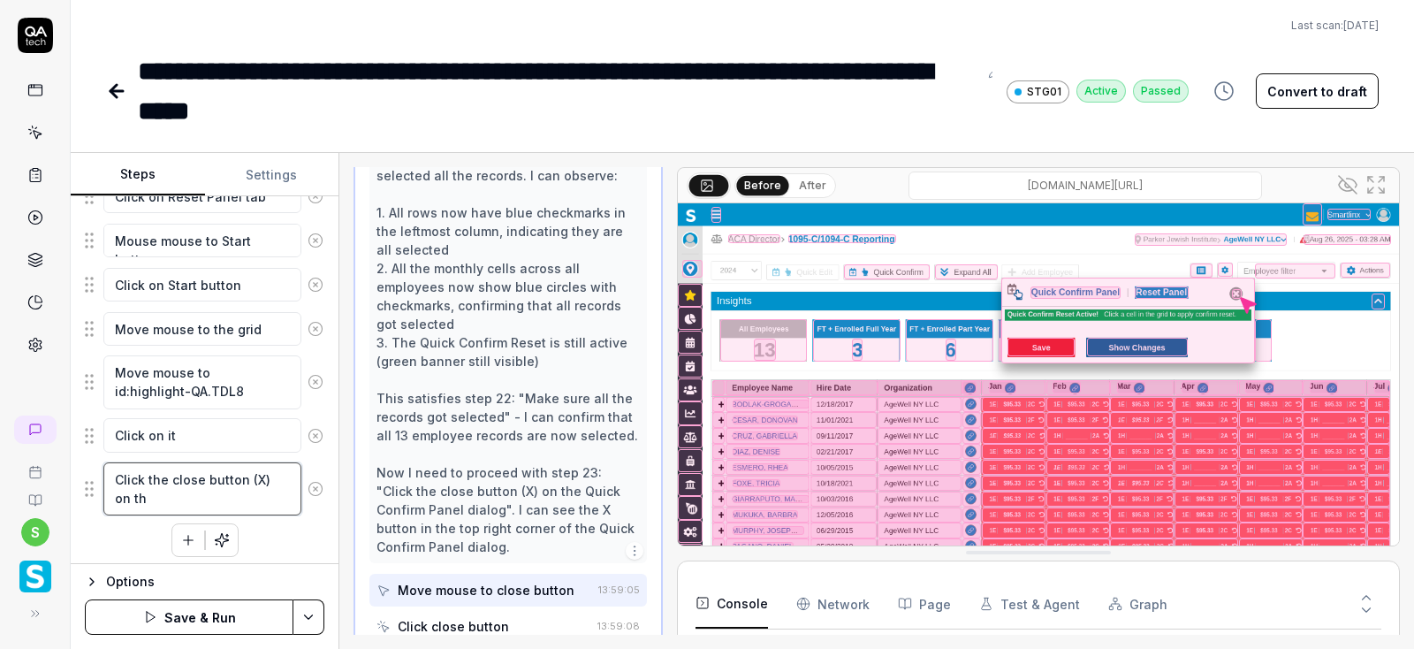
type textarea "Click the close button (X) on t"
type textarea "*"
type textarea "Click the close button (X) on"
type textarea "*"
type textarea "Click the close button (X) on"
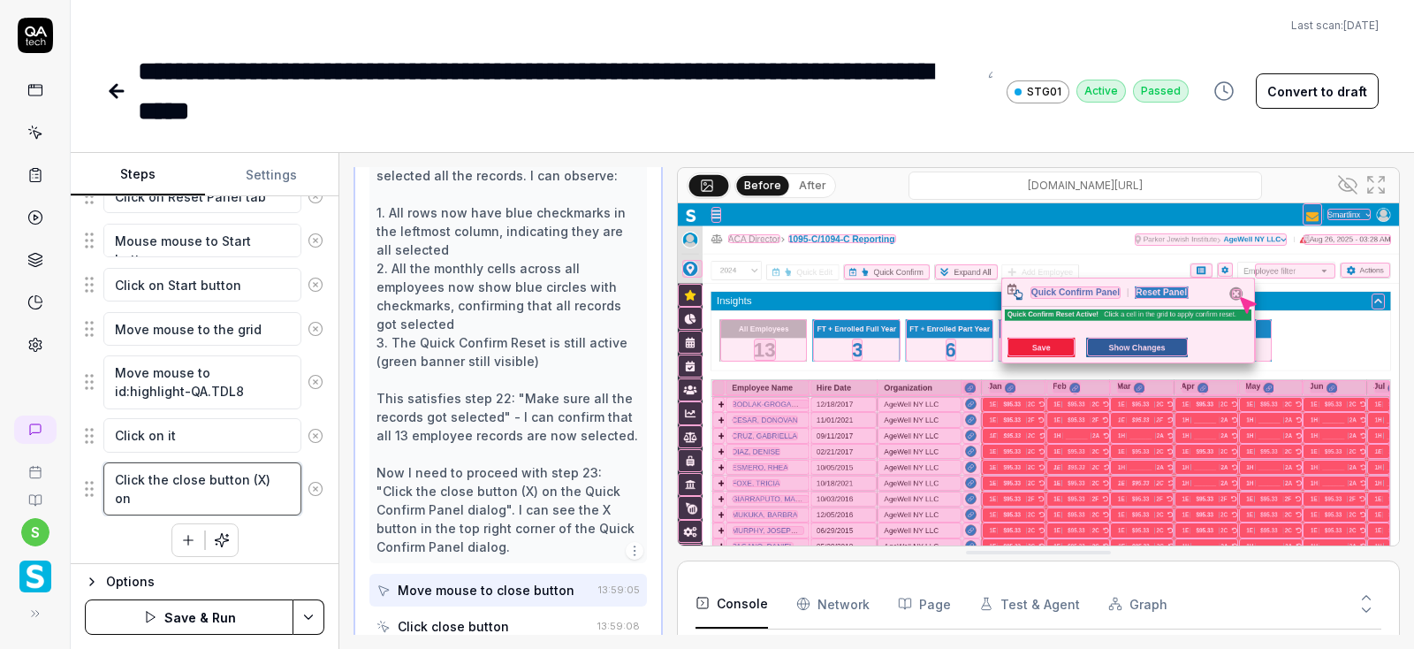
scroll to position [1132, 0]
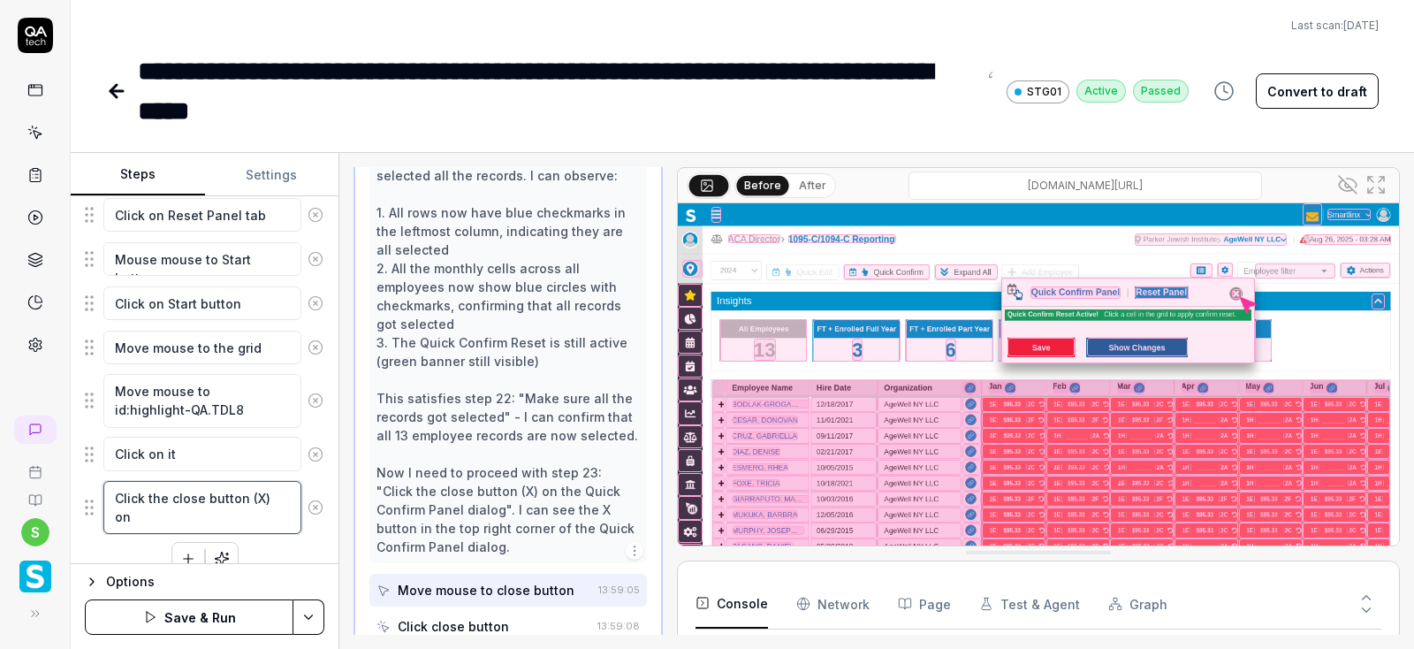
type textarea "*"
type textarea "Click the close button (X) o"
type textarea "*"
type textarea "Click the close button (X)"
type textarea "*"
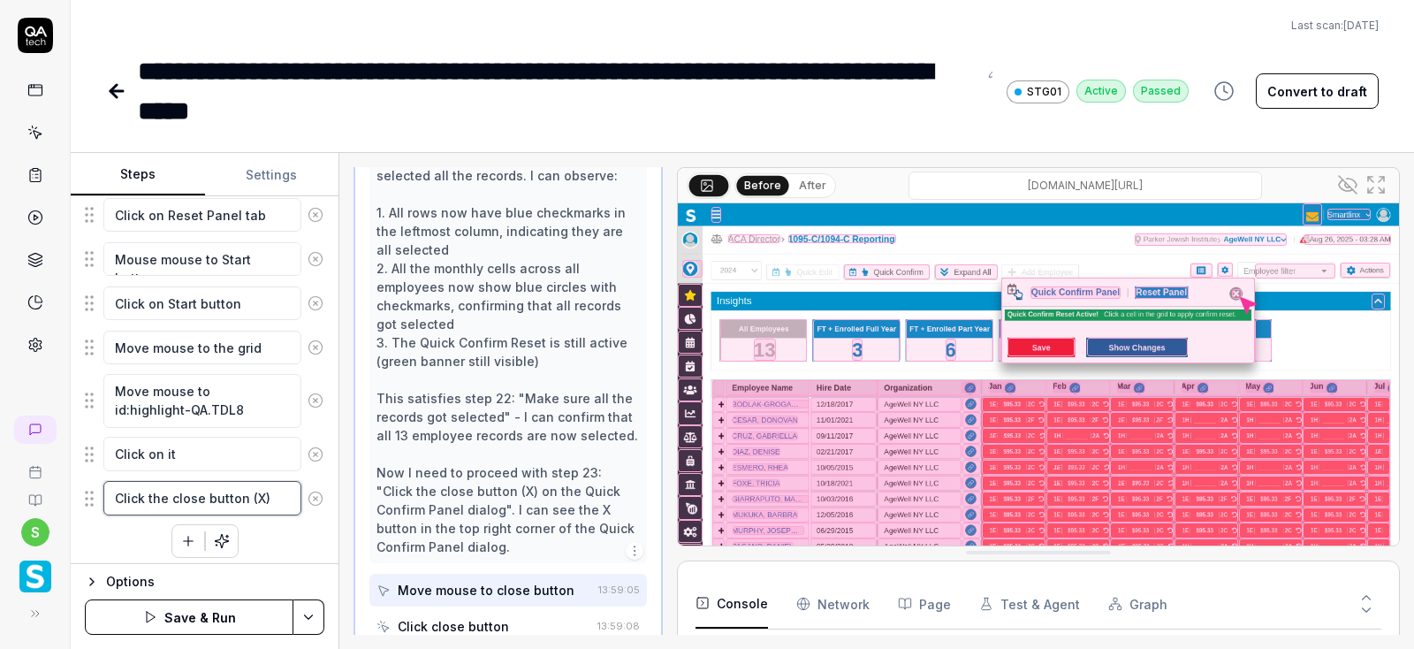
type textarea "Click the close button (X)"
type textarea "*"
type textarea "Click the close button (X"
type textarea "*"
type textarea "Click the close button ("
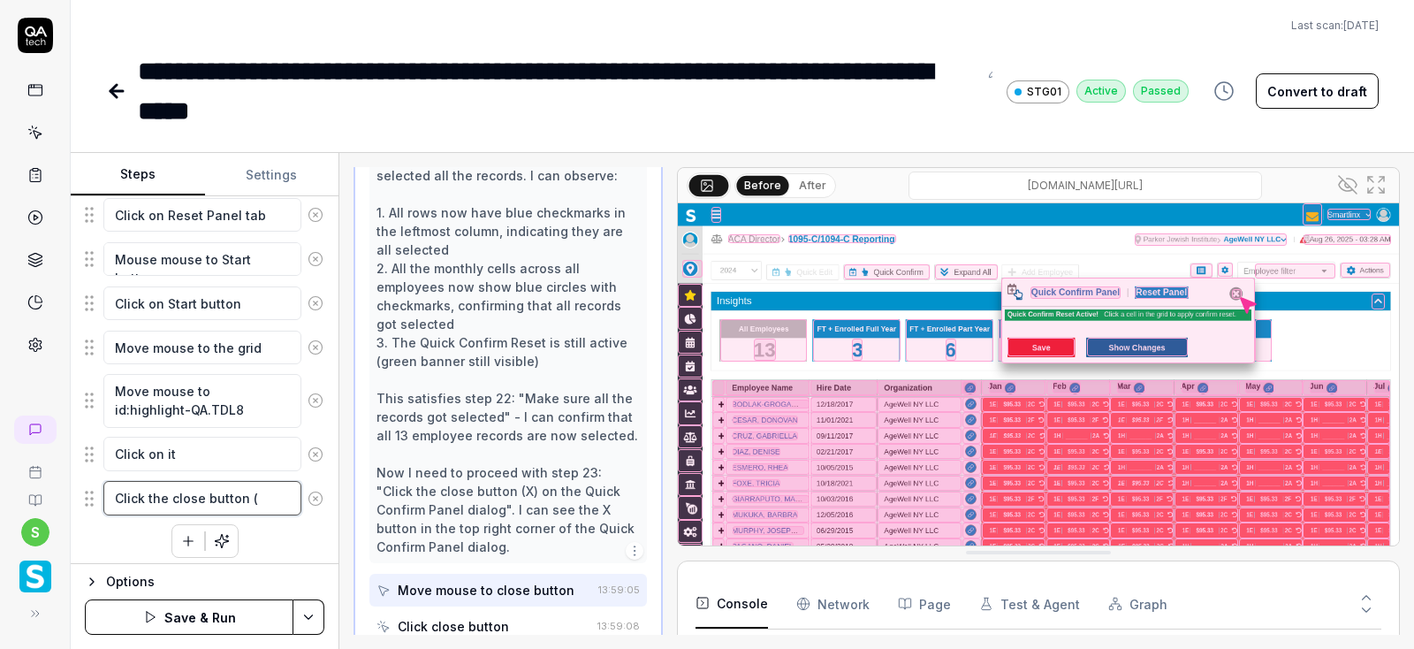
type textarea "*"
type textarea "Click the close button"
type textarea "*"
type textarea "Click the close button"
type textarea "*"
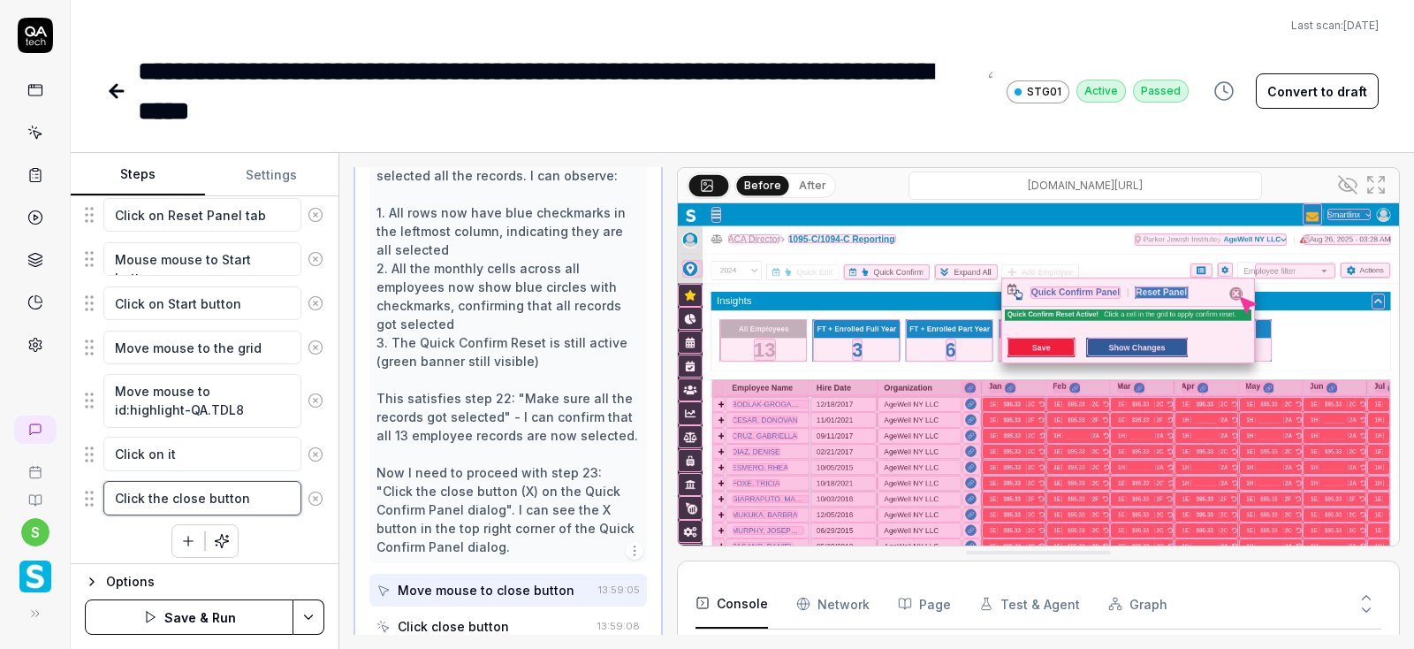
type textarea "Click the close butto"
type textarea "*"
type textarea "Click the close butt"
type textarea "*"
type textarea "Click the close but"
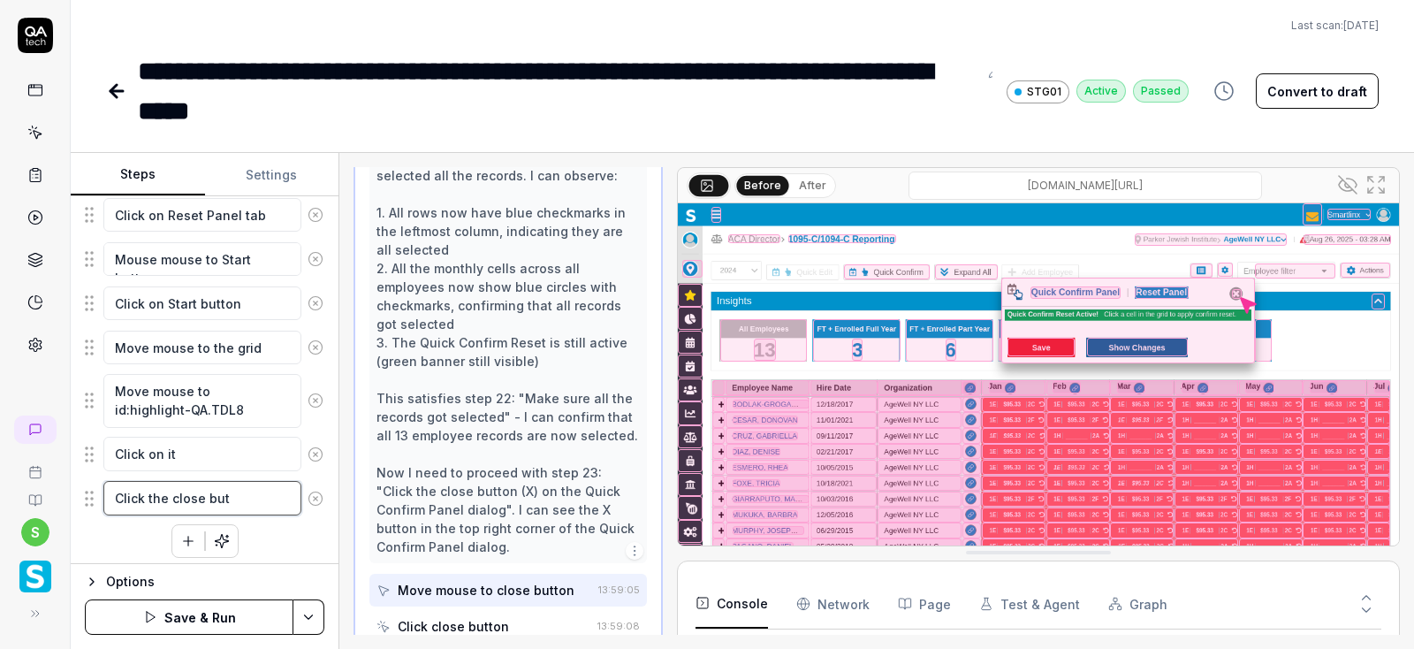
type textarea "*"
type textarea "Click the close bu"
type textarea "*"
type textarea "Click the close b"
type textarea "*"
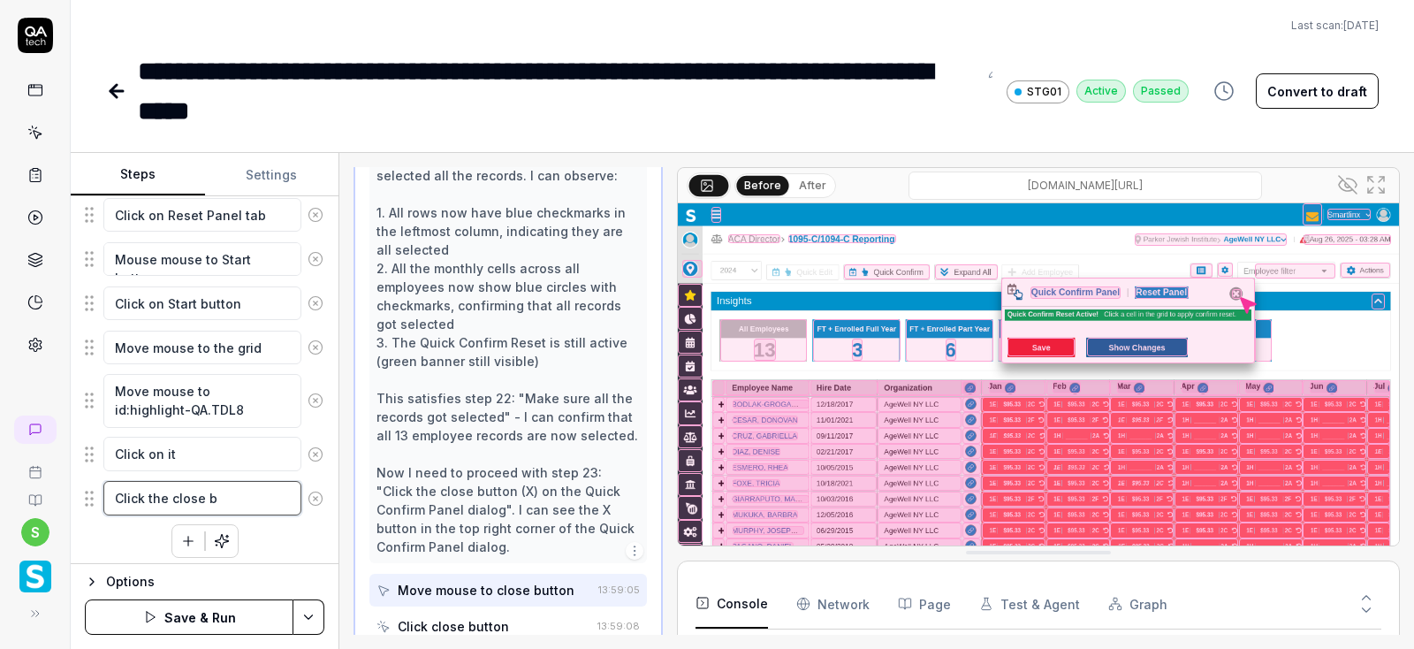
type textarea "Click the close"
type textarea "*"
type textarea "Click the close"
type textarea "*"
type textarea "Click the clos"
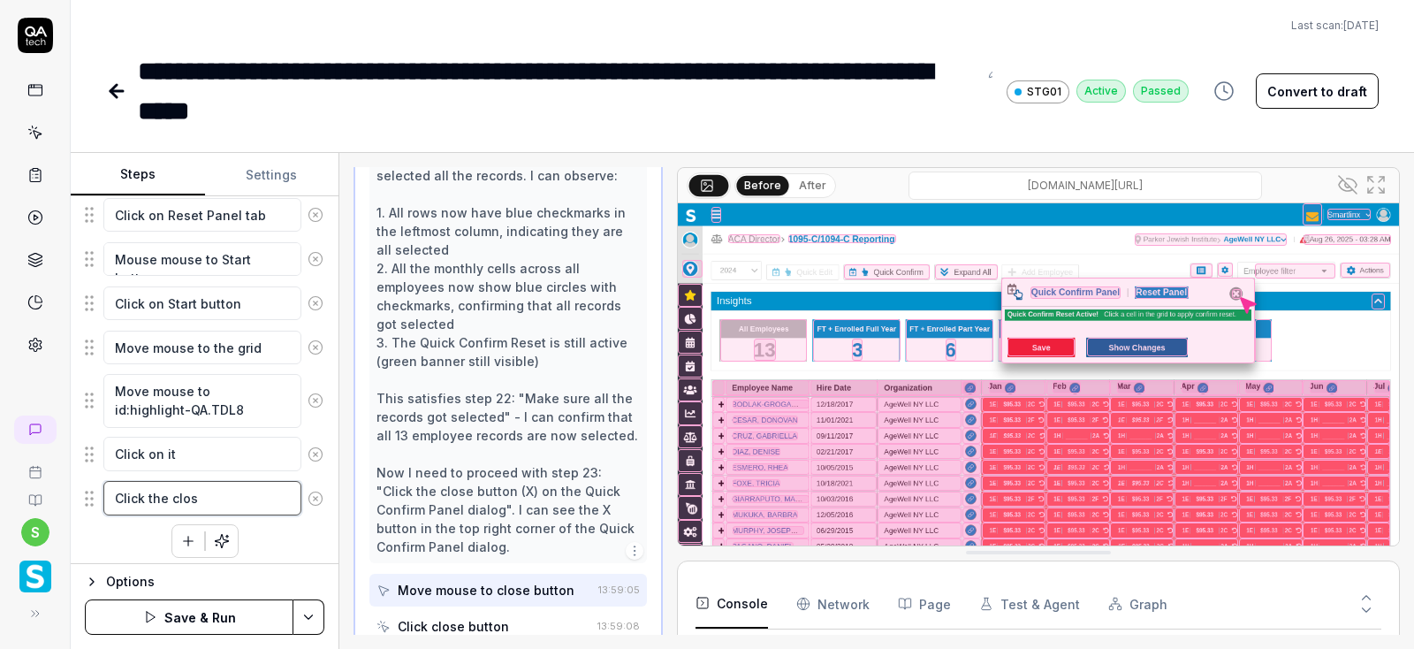
type textarea "*"
type textarea "Click the clo"
type textarea "*"
type textarea "Click the cl"
type textarea "*"
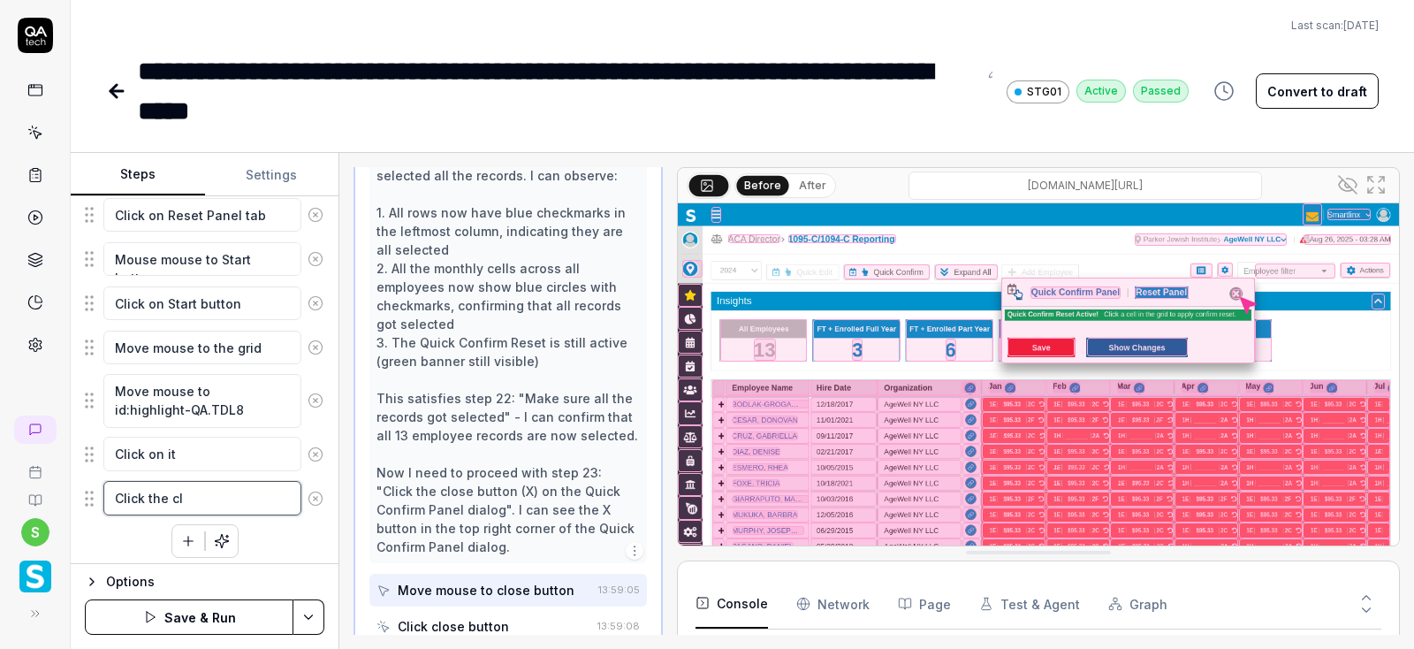
type textarea "Click the c"
type textarea "*"
type textarea "Click the"
type textarea "*"
type textarea "Click the"
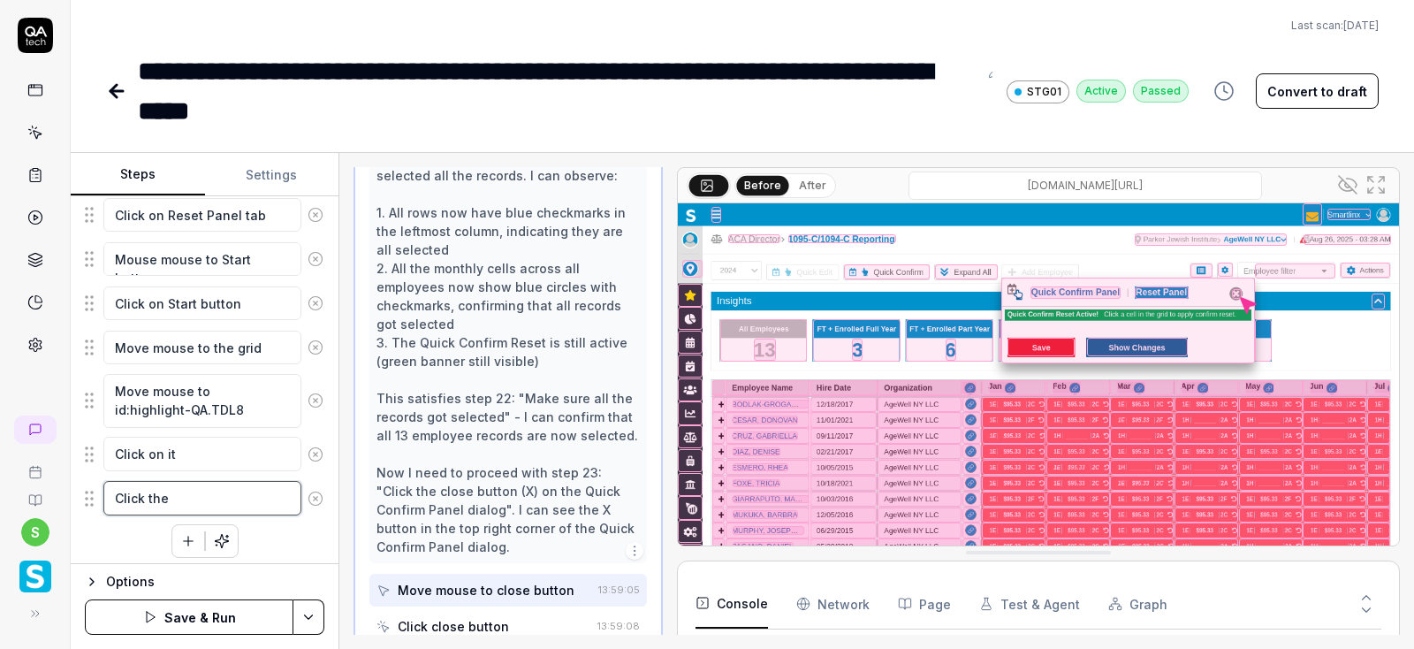
type textarea "*"
type textarea "Click th"
type textarea "*"
type textarea "Click t"
type textarea "*"
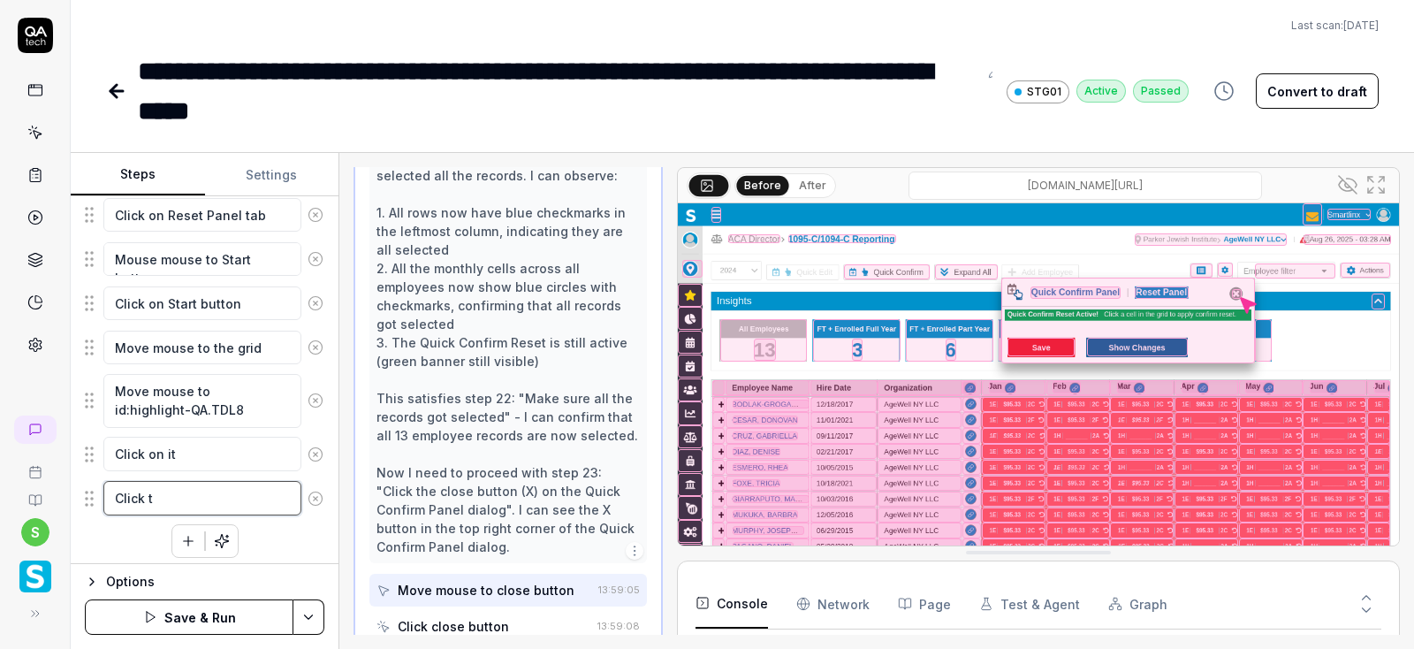
type textarea "Click"
type textarea "*"
type textarea "Click"
type textarea "*"
type textarea "Clic"
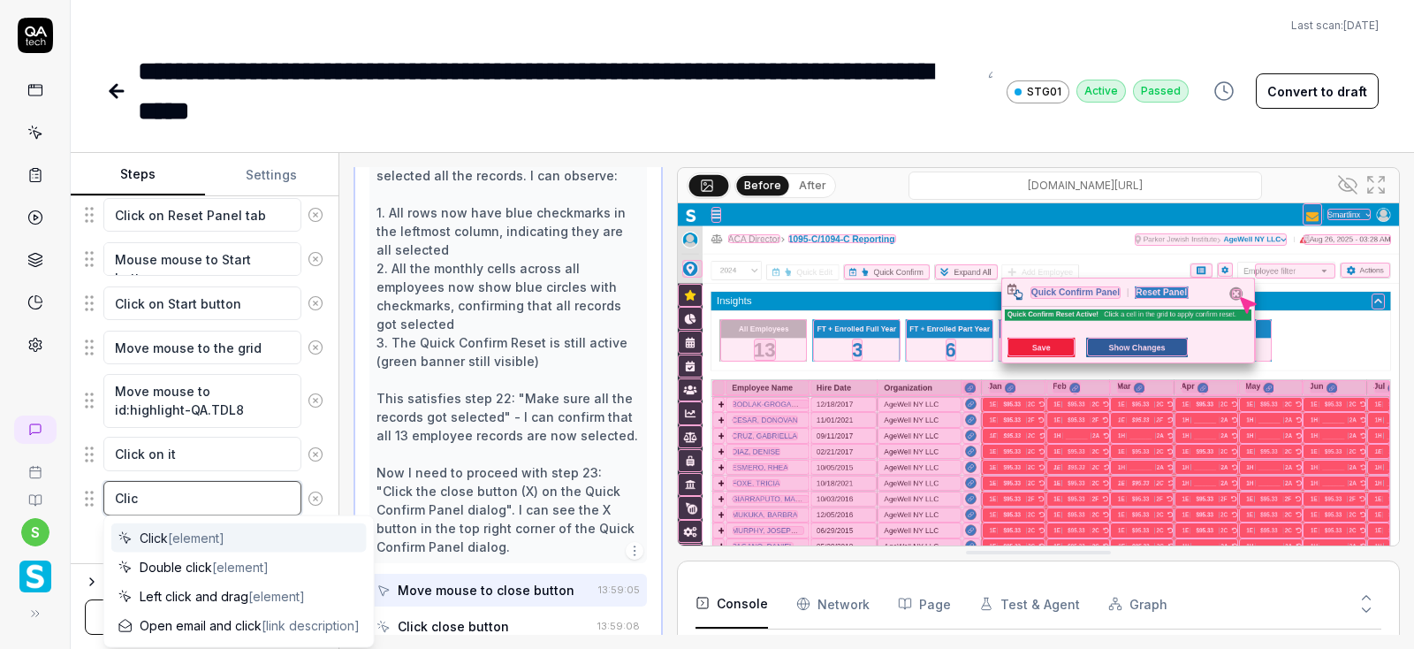
type textarea "*"
type textarea "Cli"
type textarea "*"
type textarea "Cl"
type textarea "*"
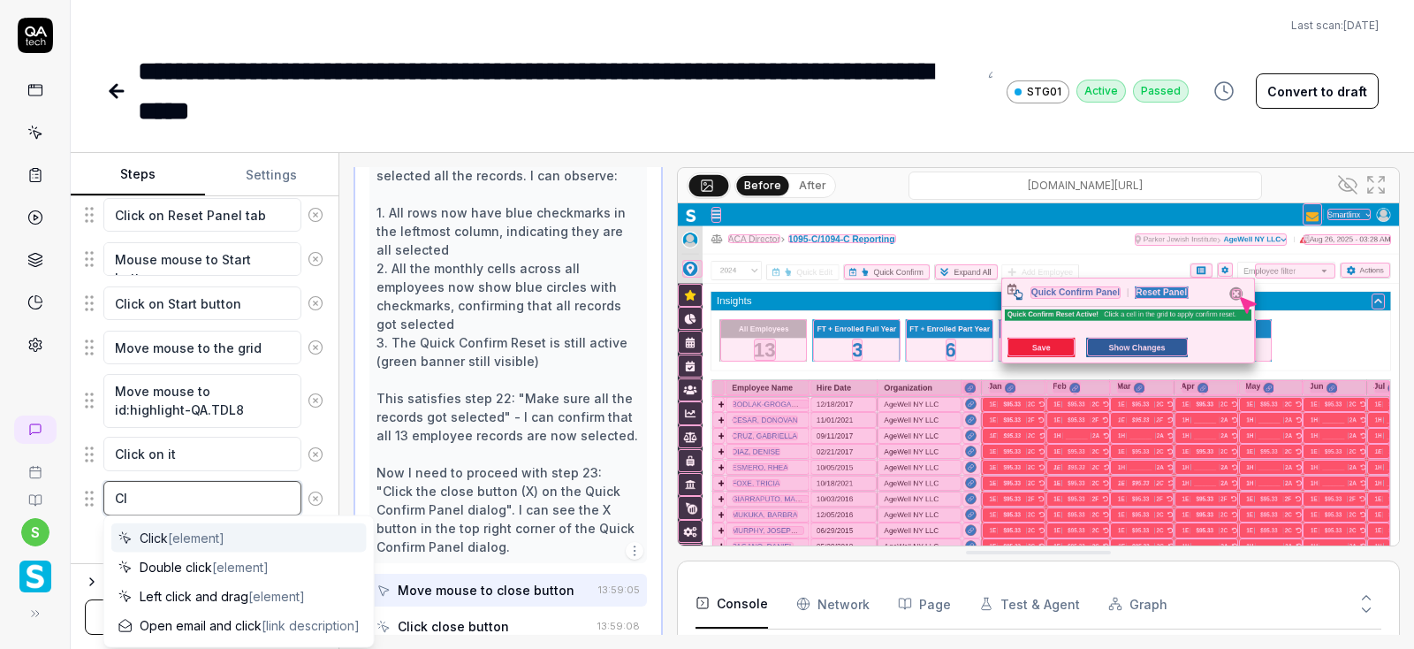
type textarea "C"
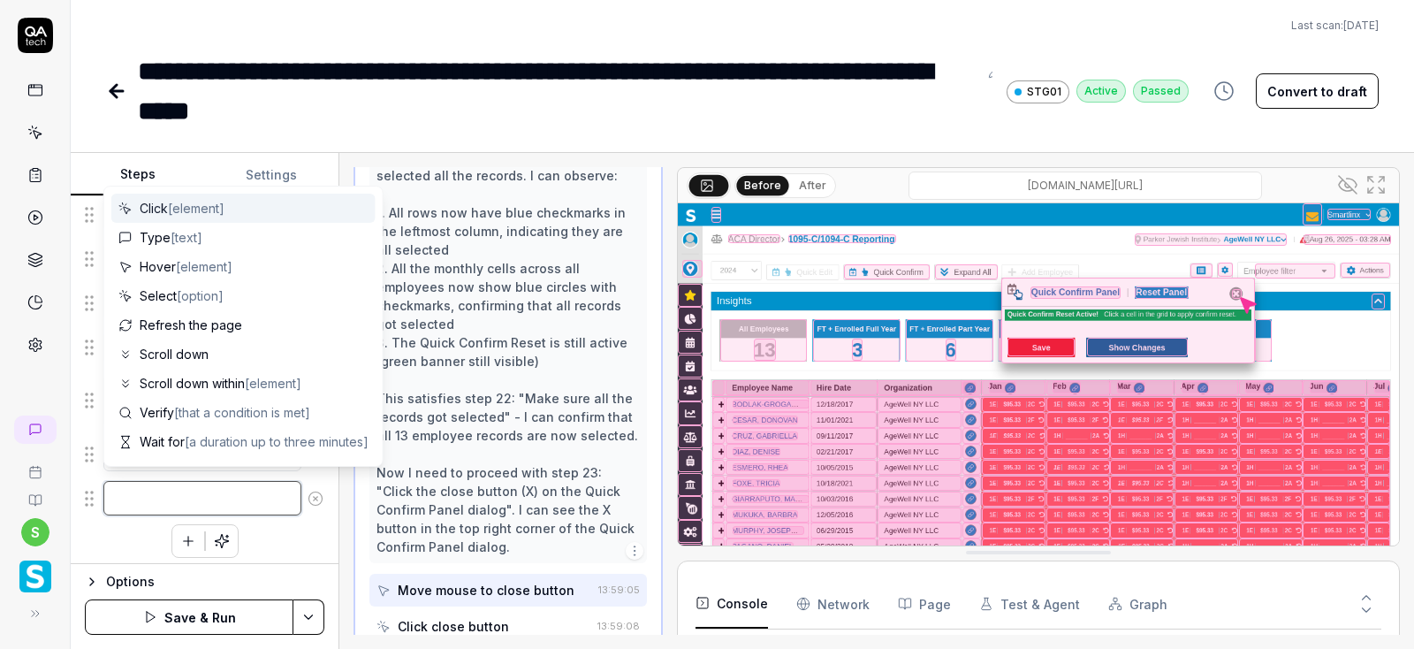
type textarea "*"
type textarea "v"
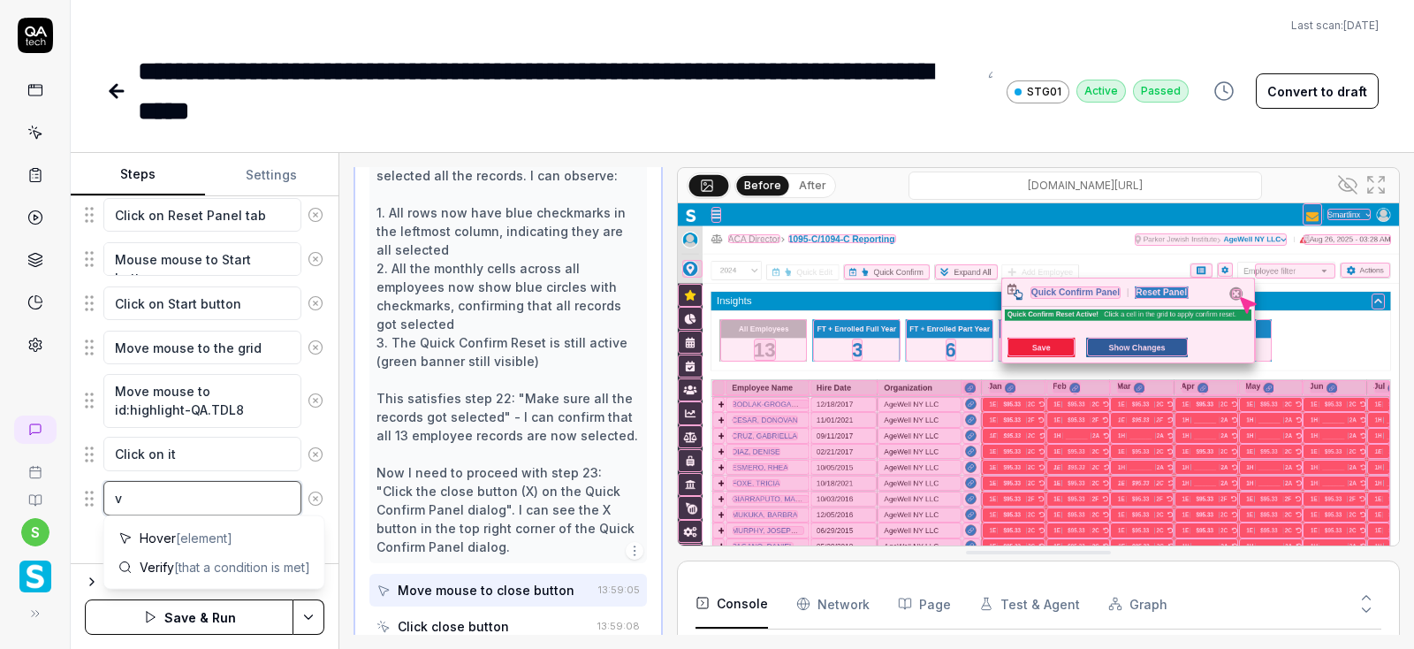
type textarea "*"
type textarea "vE"
type textarea "*"
type textarea "vER"
type textarea "*"
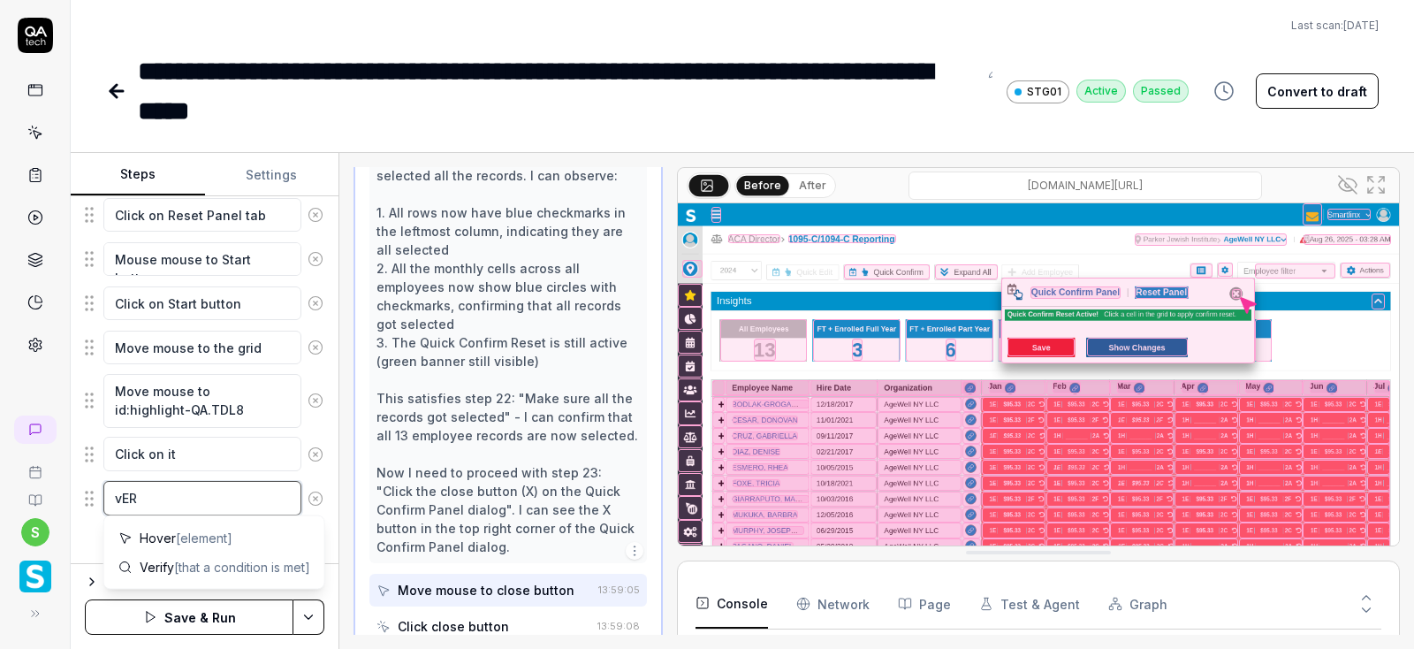
type textarea "vE"
type textarea "*"
type textarea "v"
type textarea "*"
type textarea "V"
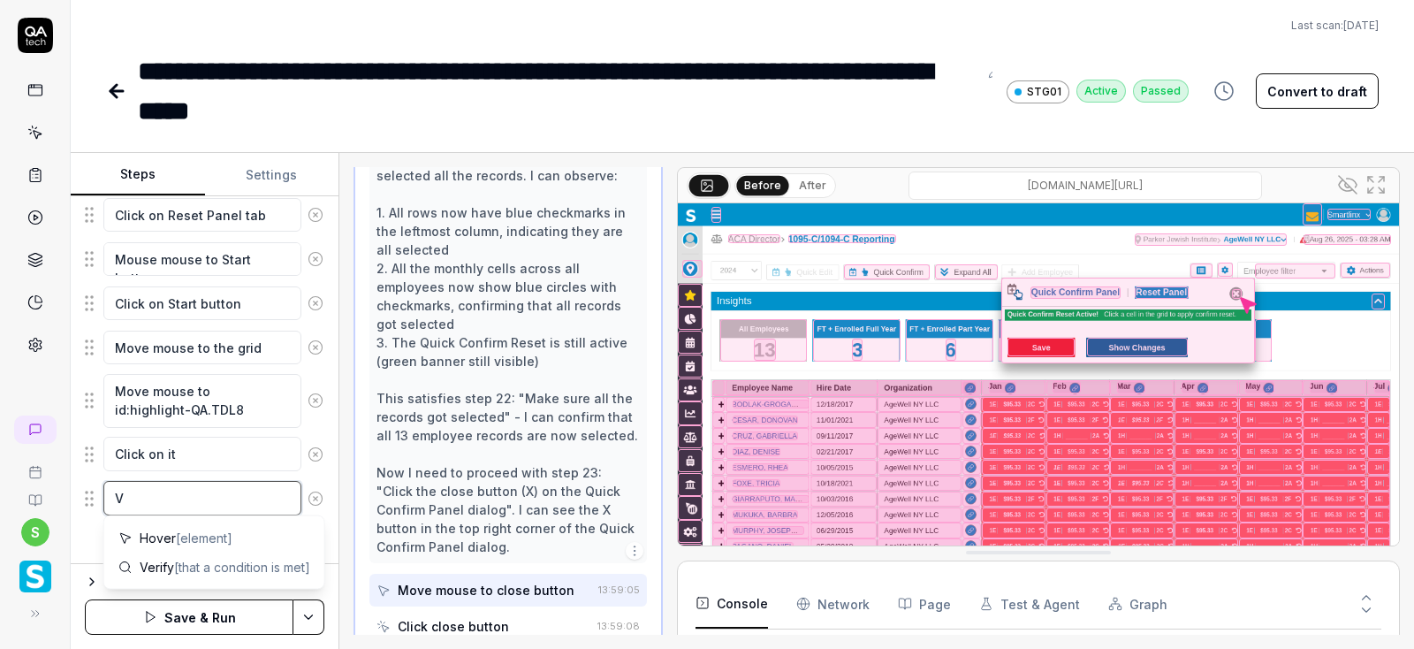
type textarea "*"
type textarea "Ve"
type textarea "*"
type textarea "Ver"
type textarea "*"
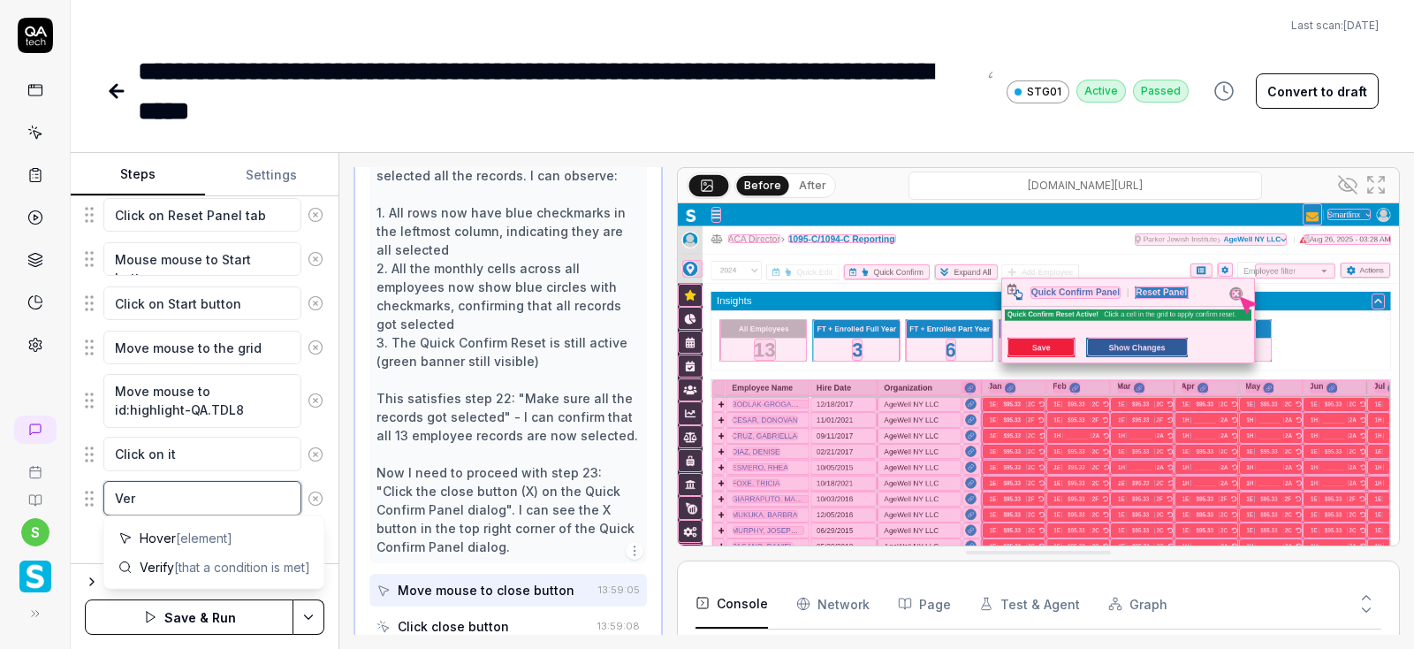
type textarea "Veri"
type textarea "*"
type textarea "Verif"
type textarea "*"
type textarea "Verify"
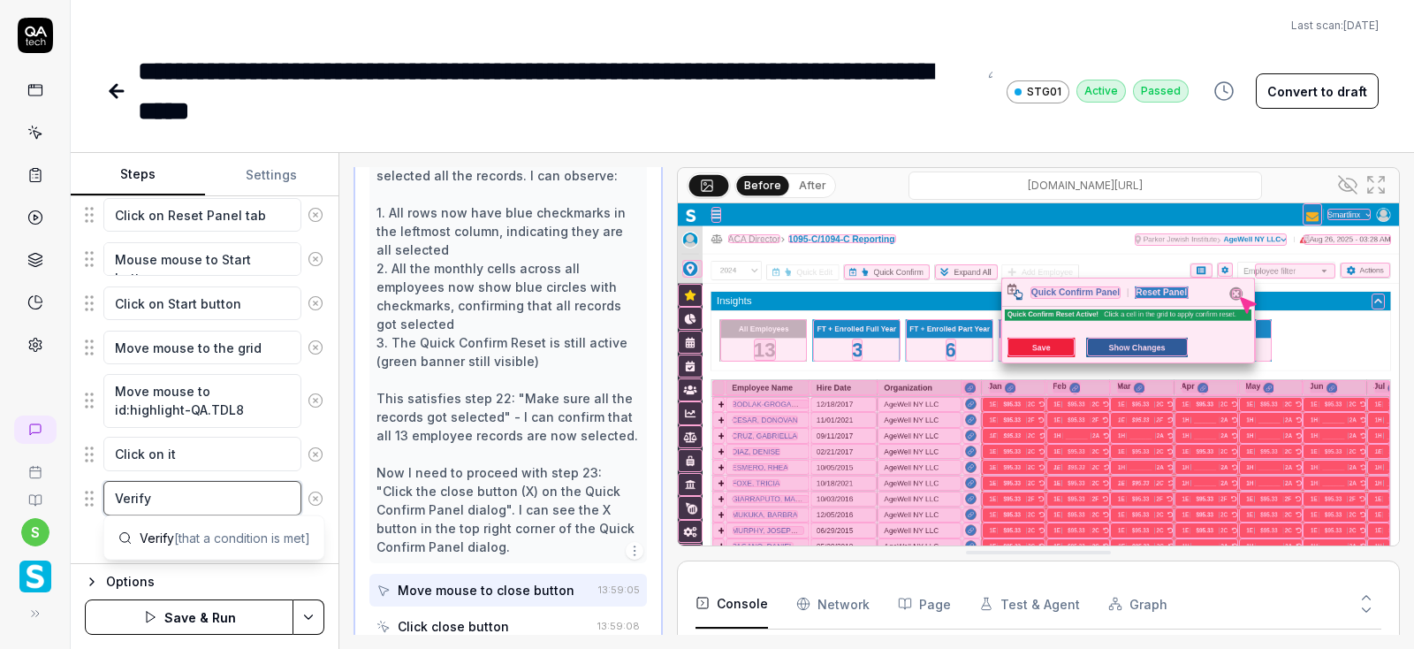
type textarea "*"
type textarea "Verify"
type textarea "*"
type textarea "Verify W"
type textarea "*"
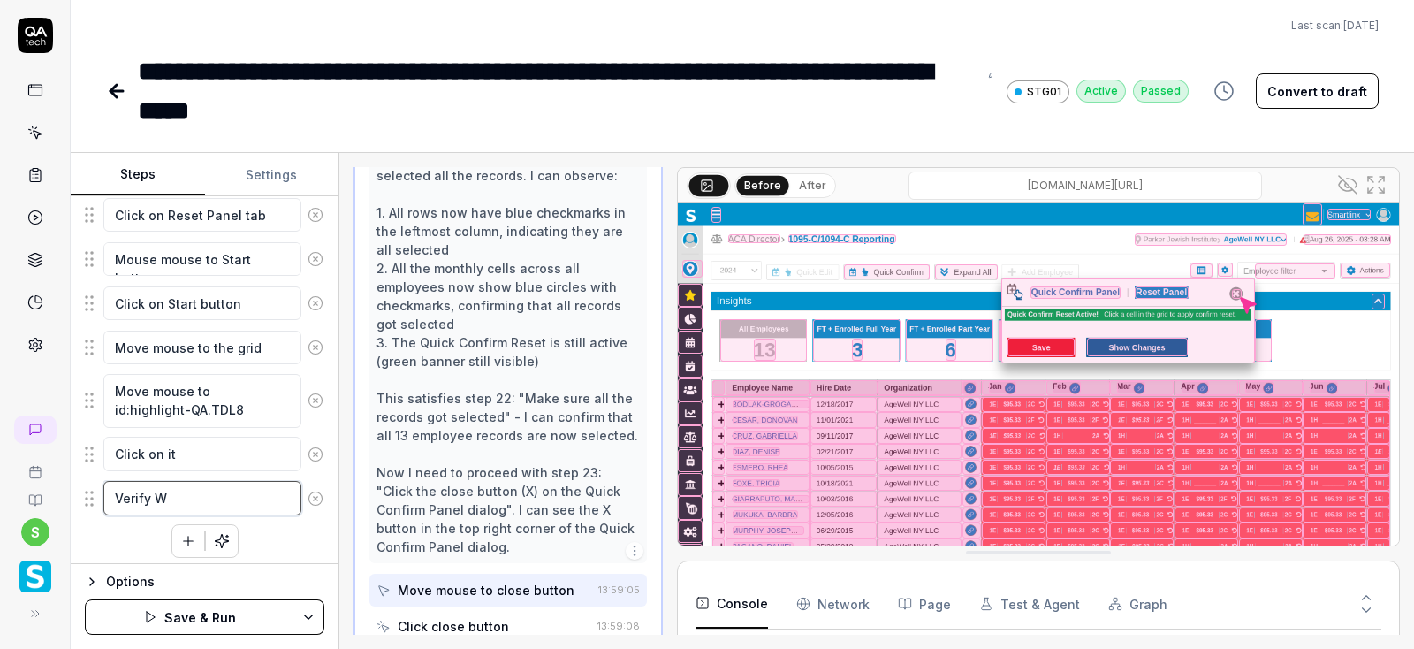
type textarea "Verify Wa"
type textarea "*"
type textarea "Verify War"
type textarea "*"
type textarea "Verify Warn"
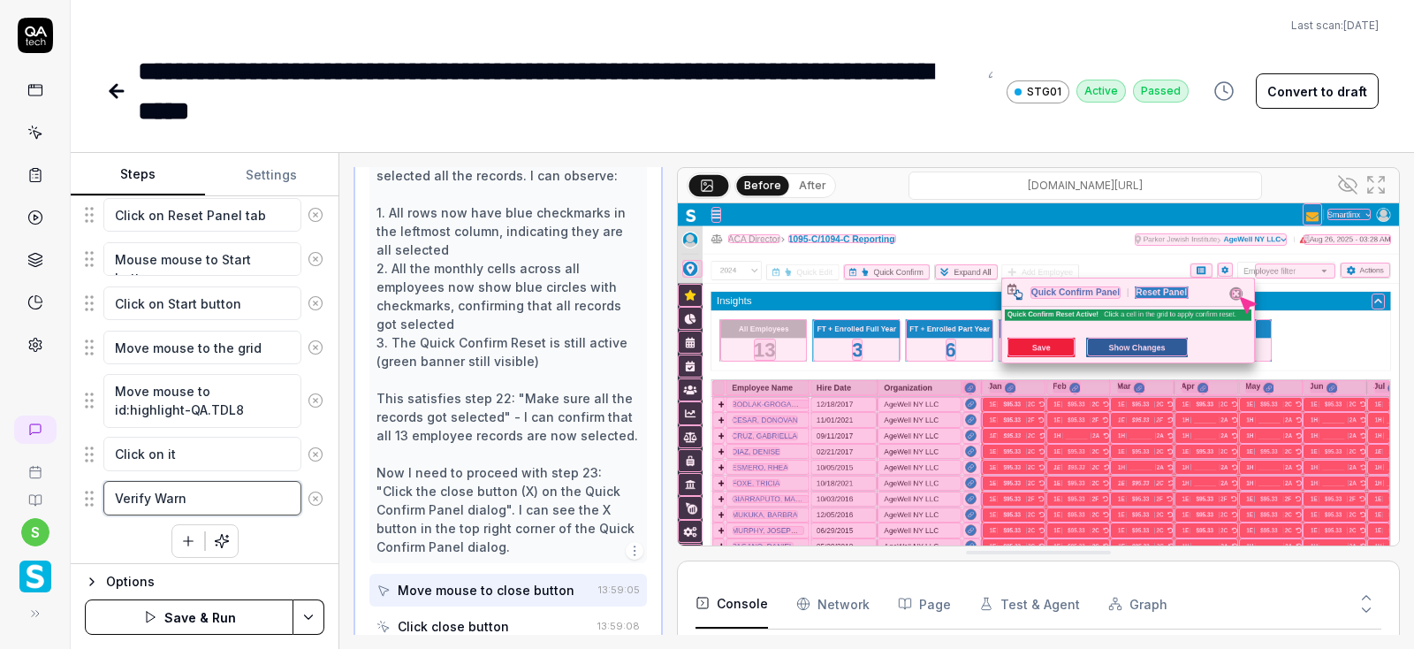
type textarea "*"
type textarea "Verify Warni"
type textarea "*"
type textarea "Verify Warnin"
type textarea "*"
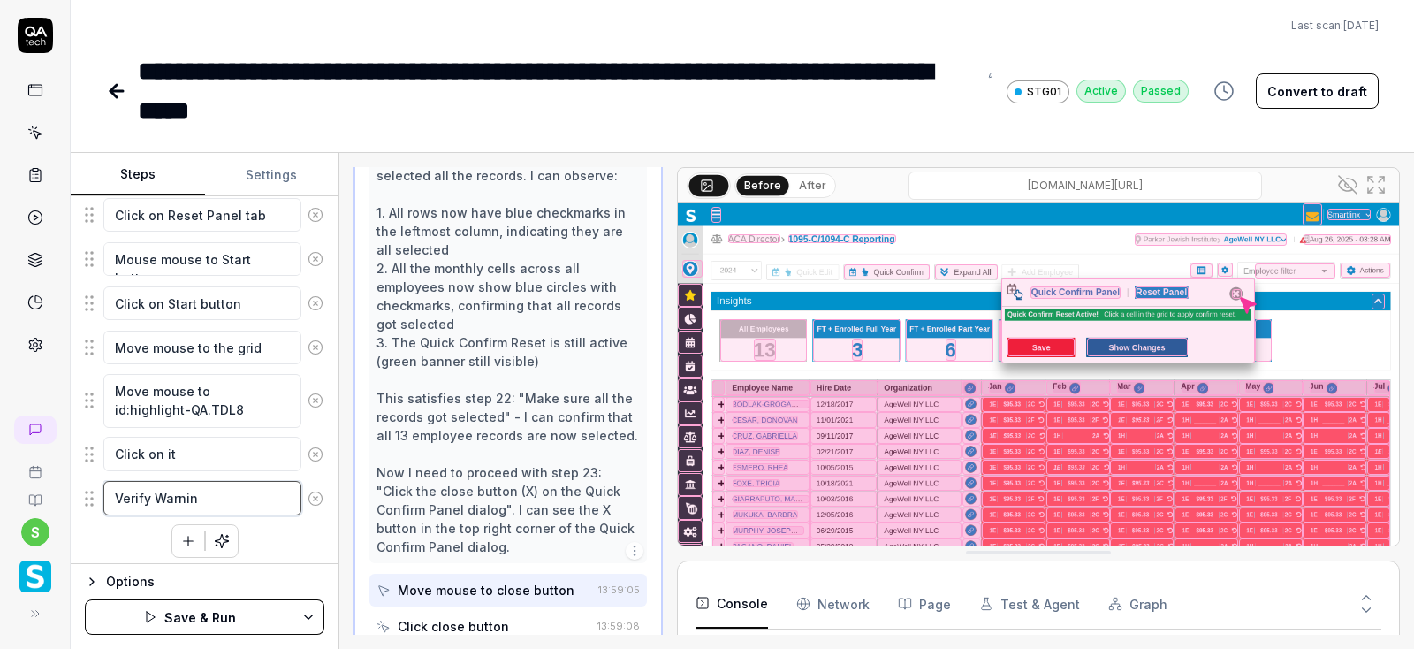
type textarea "Verify Warning"
type textarea "*"
type textarea "Verify Warning"
type textarea "*"
type textarea "Verify Warning p"
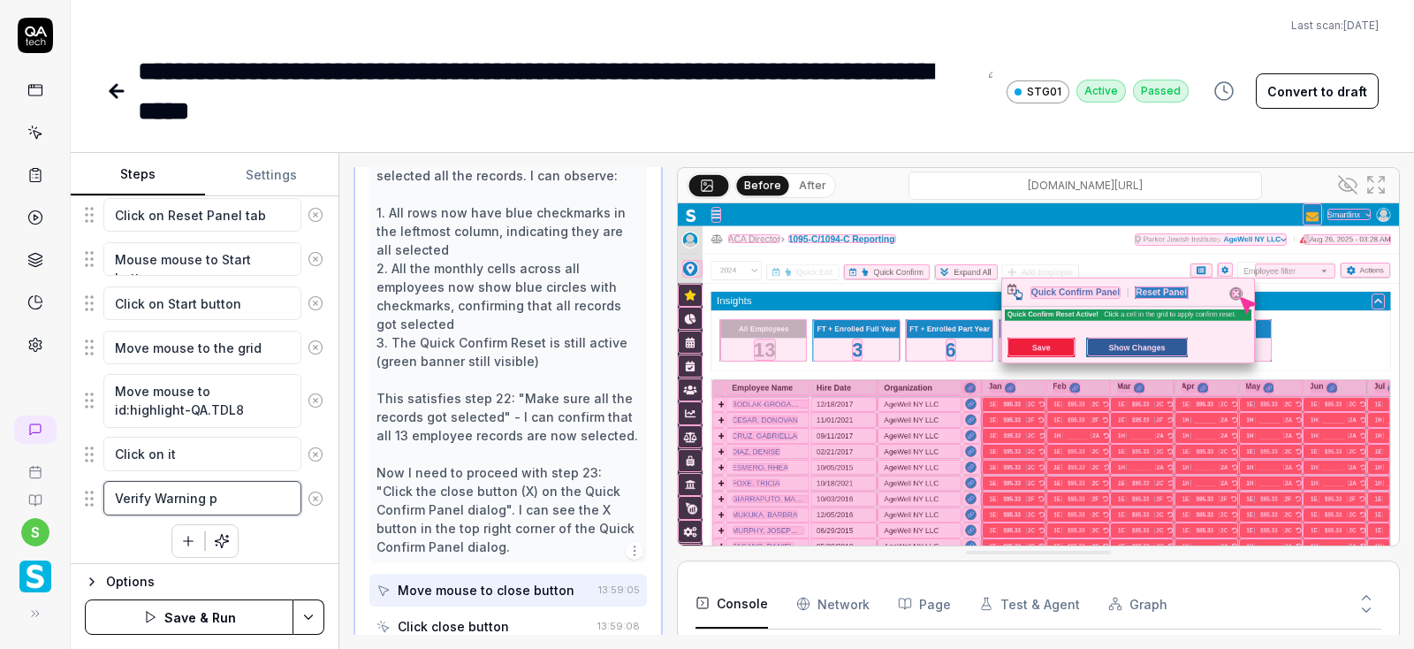
type textarea "*"
type textarea "Verify Warning"
type textarea "*"
type textarea "Verify Warning w"
type textarea "*"
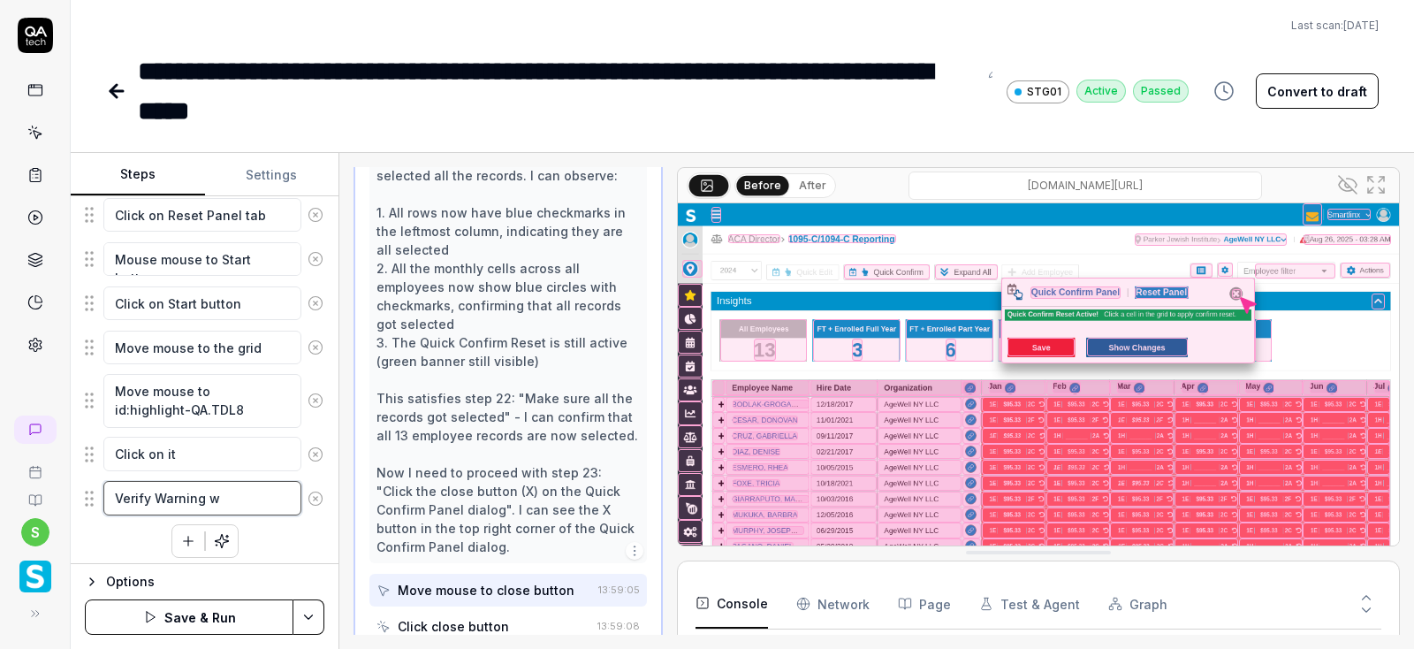
type textarea "Verify Warning wi"
type textarea "*"
type textarea "Verify Warning win"
type textarea "*"
type textarea "Verify Warning wind"
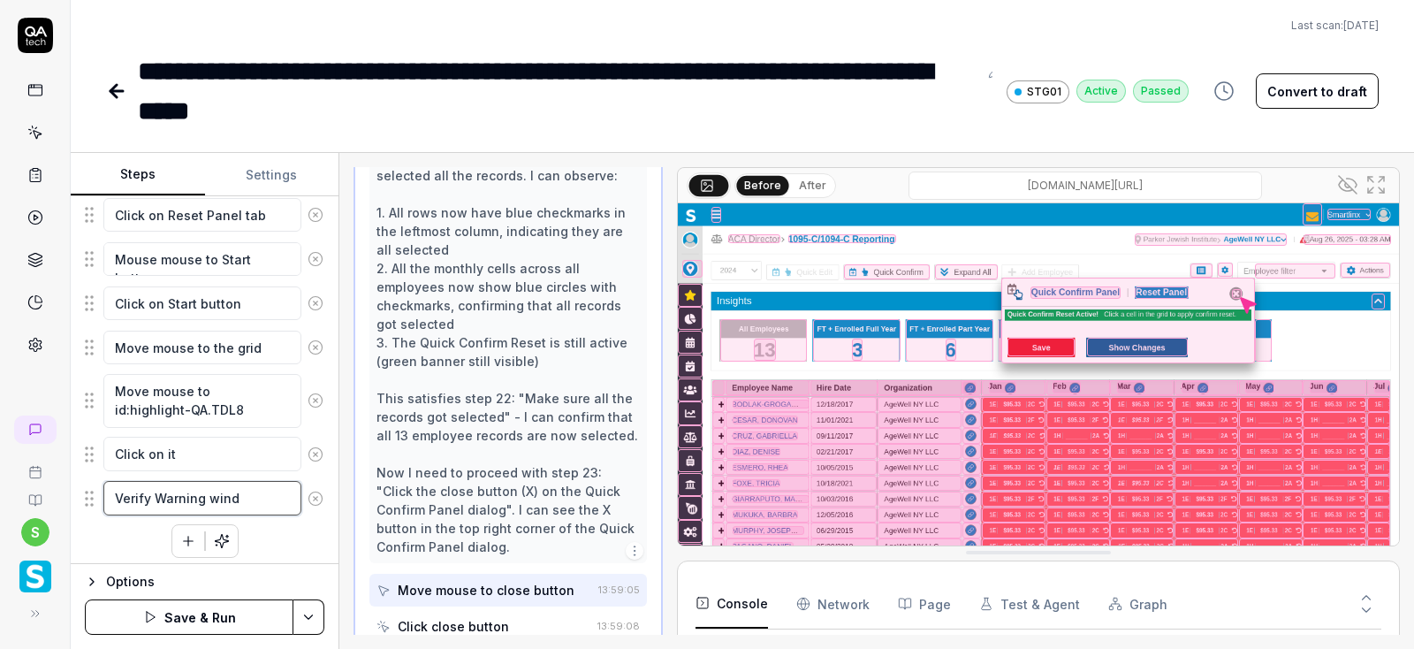
type textarea "*"
type textarea "Verify Warning windo"
type textarea "*"
type textarea "Verify Warning window"
type textarea "*"
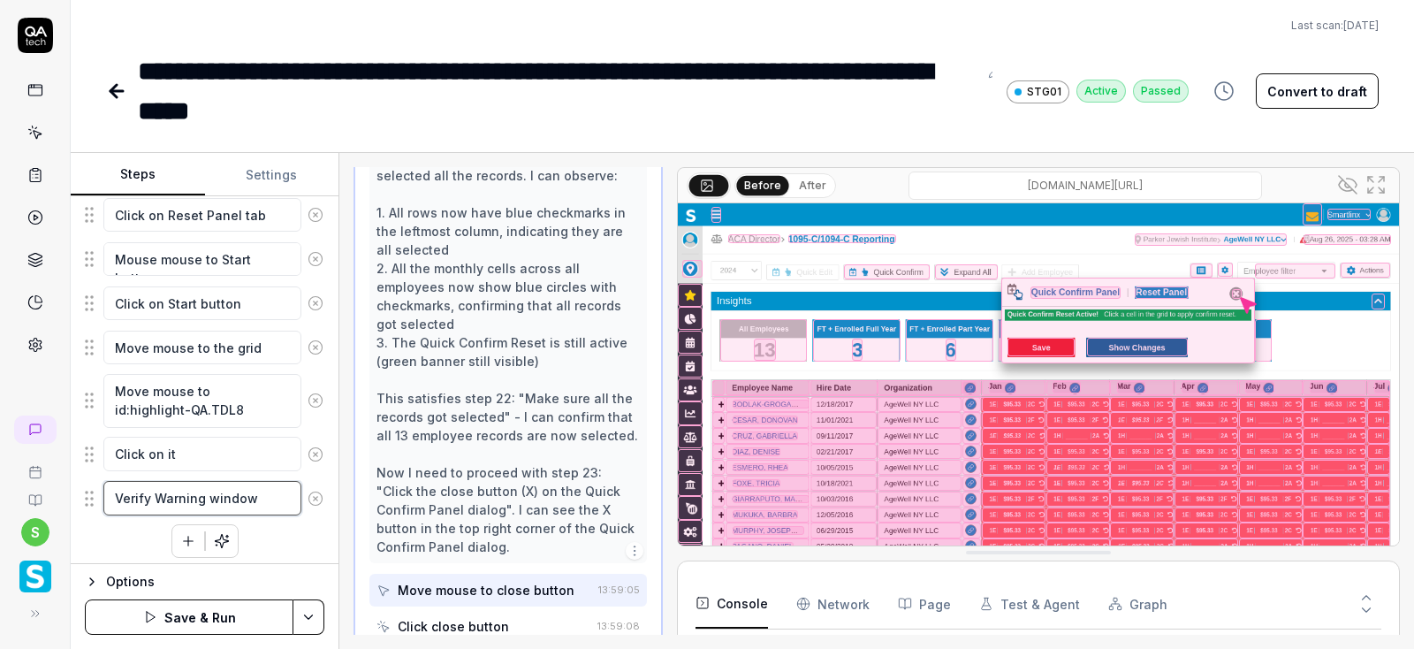
type textarea "Verify Warning window"
type textarea "*"
type textarea "Verify Warning window i"
type textarea "*"
type textarea "Verify Warning window is"
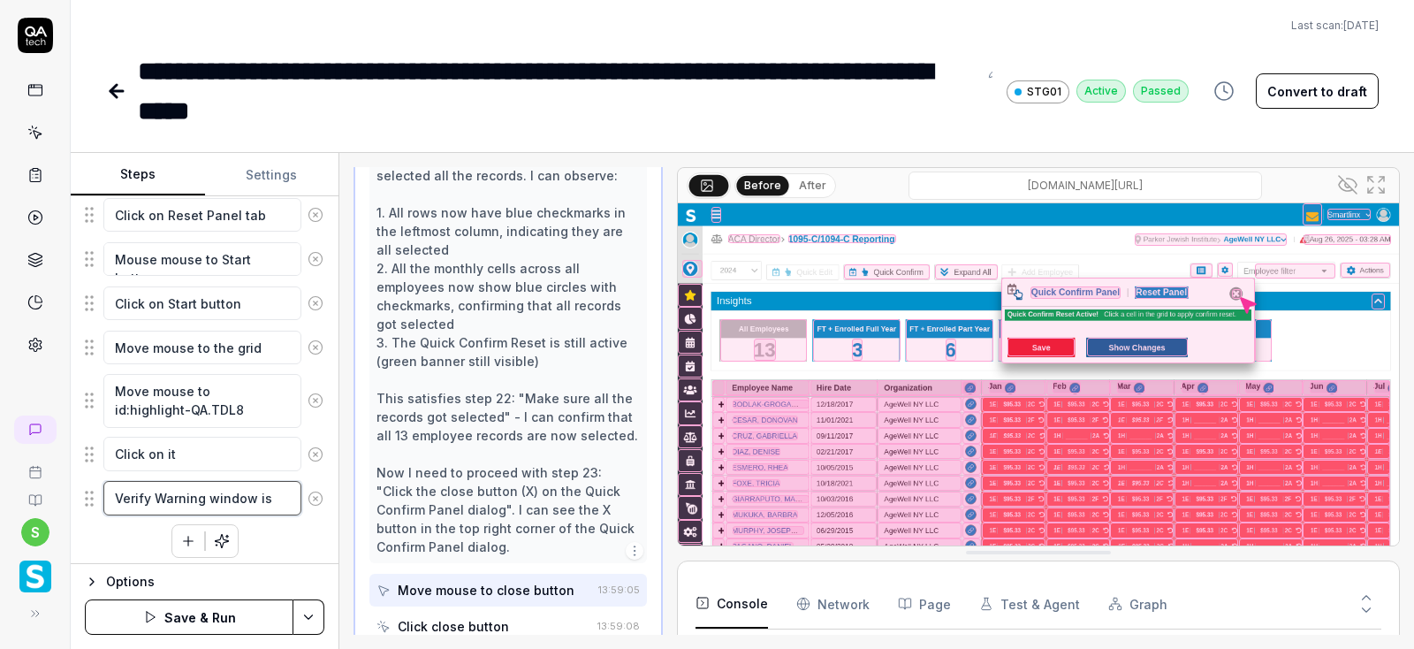
type textarea "*"
type textarea "Verify Warning window is"
type textarea "*"
type textarea "Verify Warning window is p"
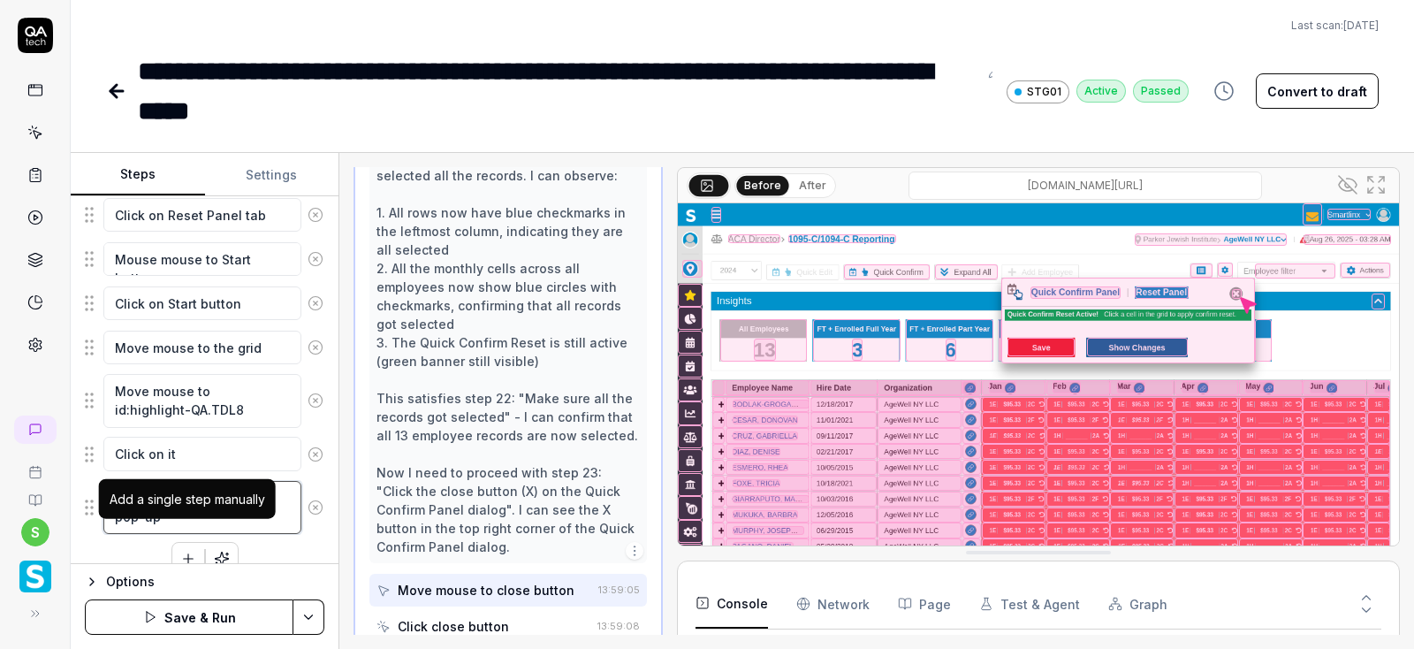
scroll to position [1151, 0]
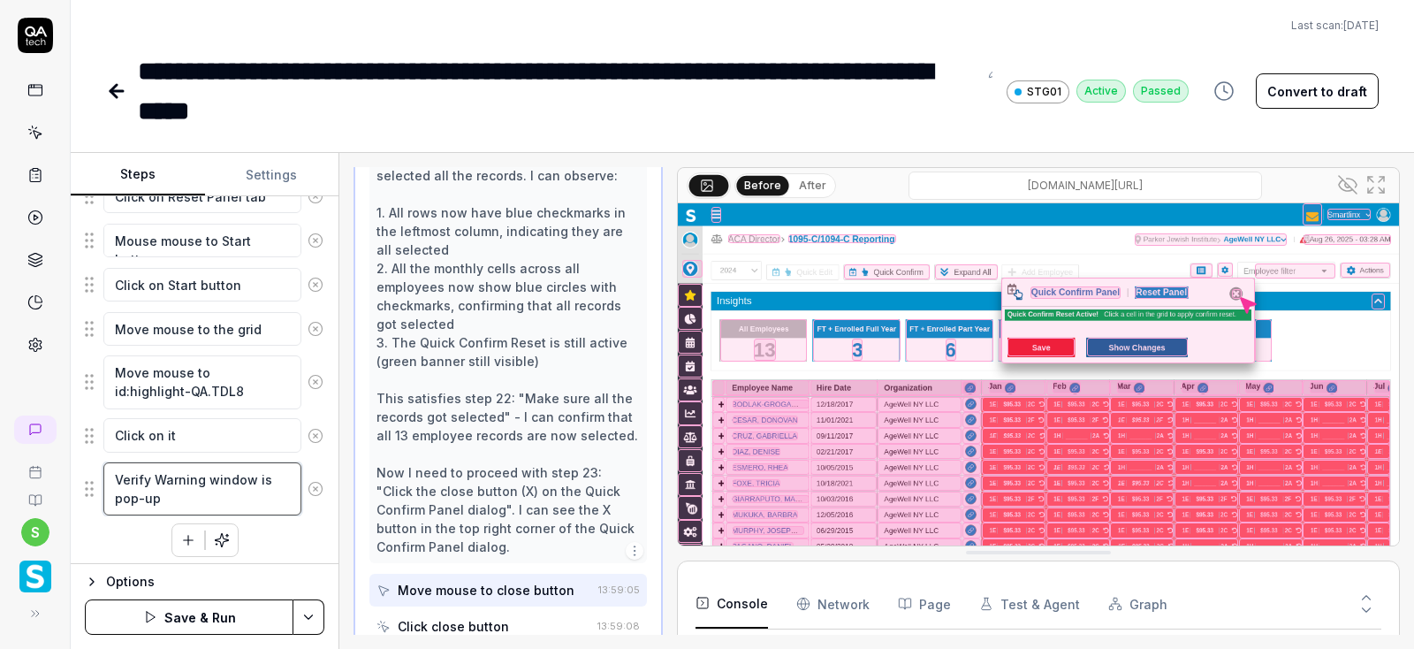
click at [195, 488] on textarea "Verify Warning window is pop-up" at bounding box center [202, 489] width 198 height 54
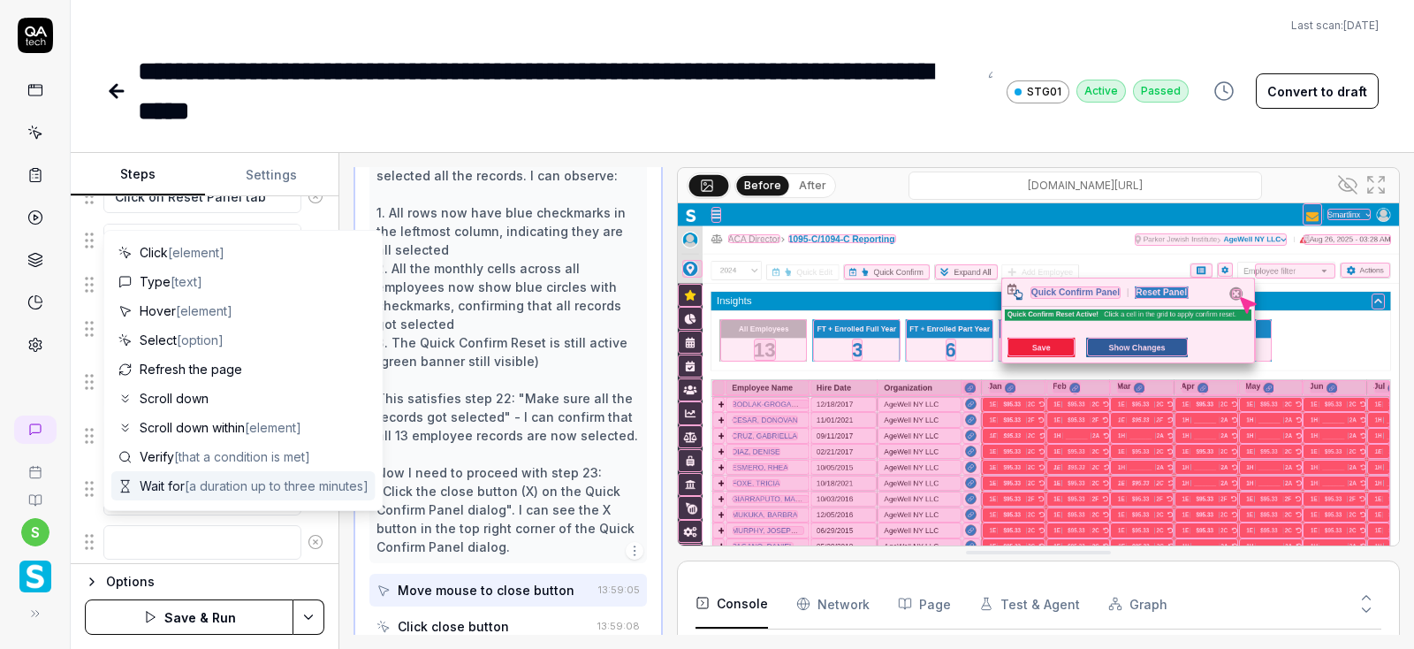
click at [141, 539] on textarea at bounding box center [202, 542] width 198 height 34
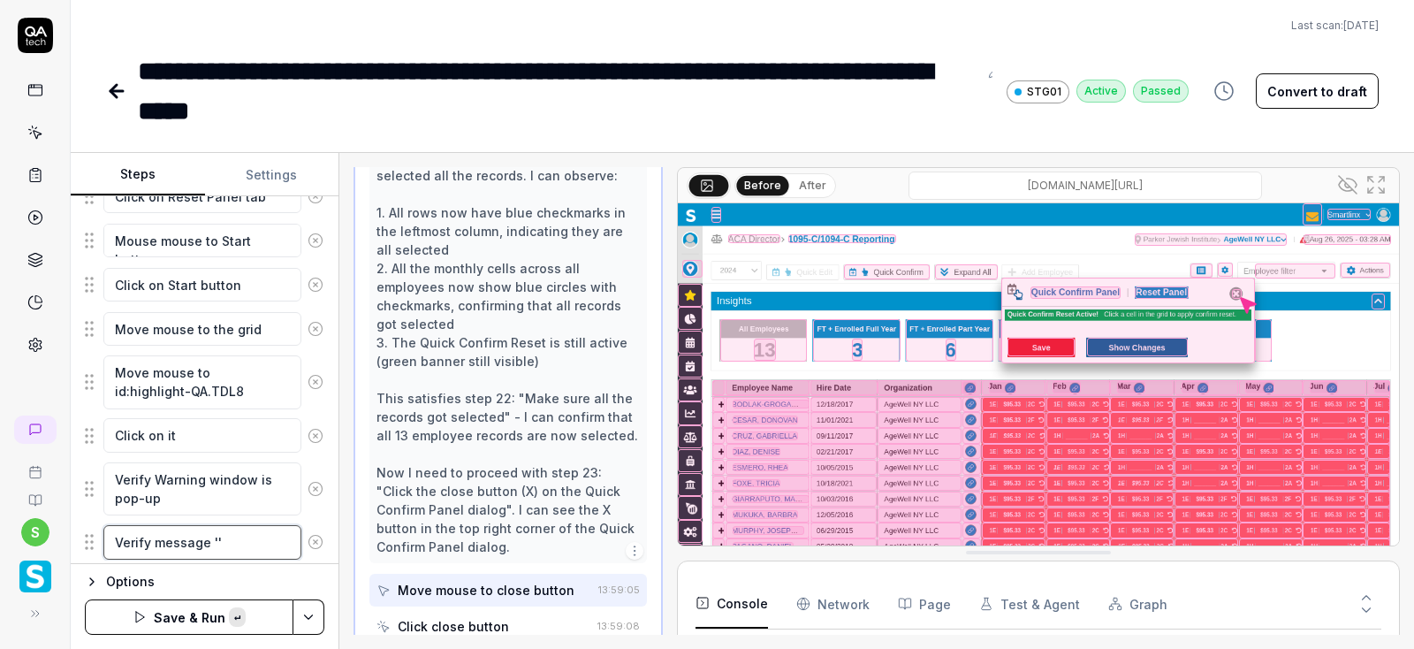
paste textarea "Confirmed records cannot be reset to suggested values until they are reset to b…"
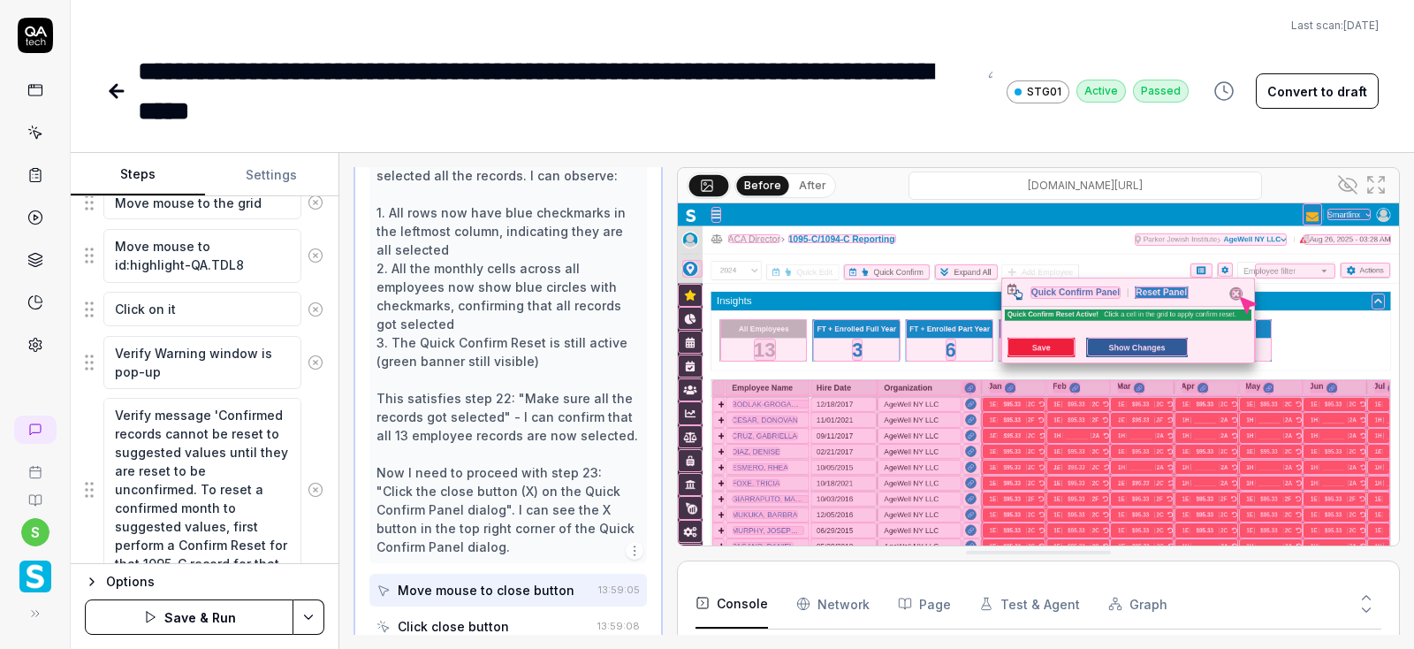
click at [306, 621] on html "**********" at bounding box center [707, 324] width 1414 height 649
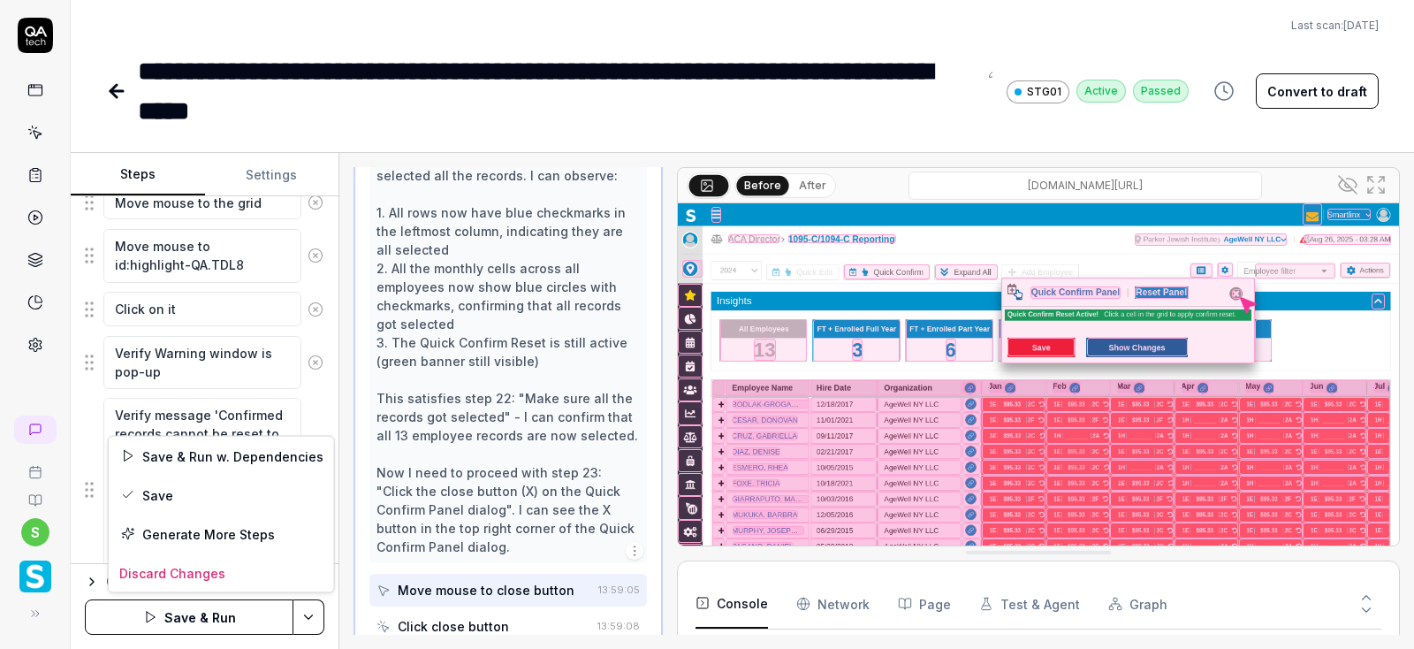
scroll to position [150, 0]
click at [157, 490] on div "Save" at bounding box center [221, 494] width 225 height 39
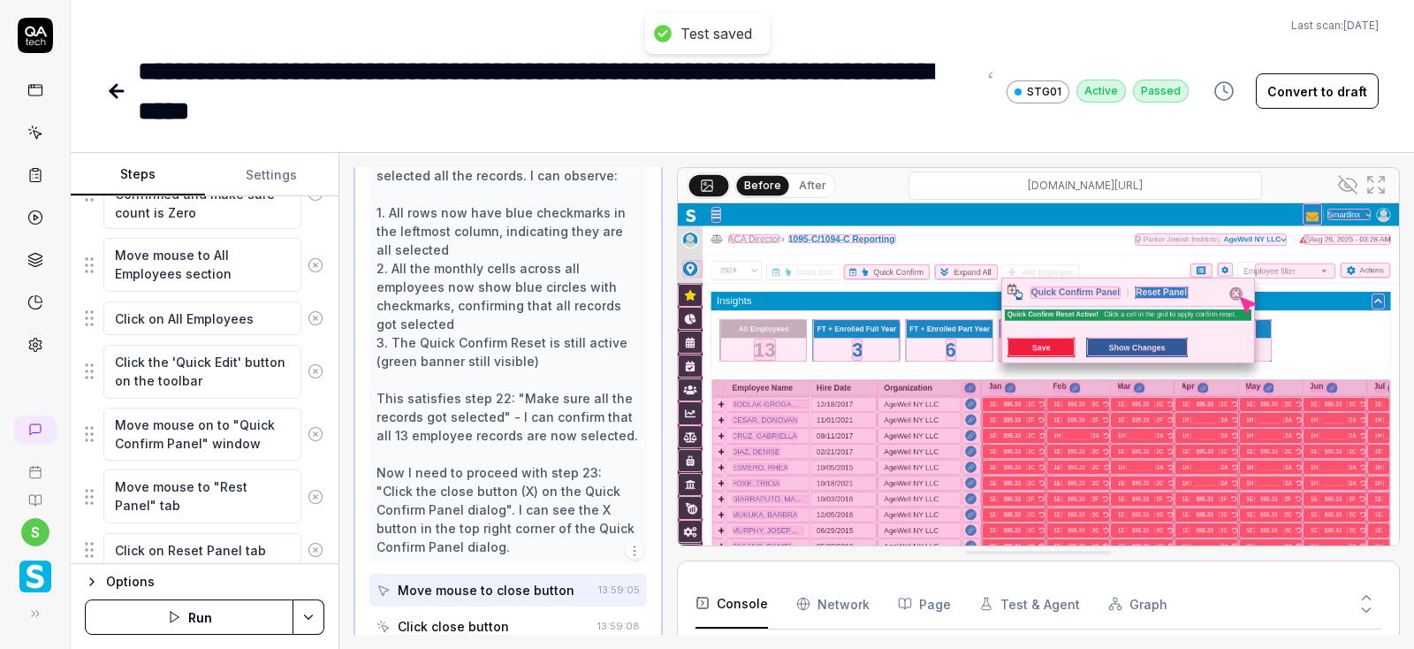
scroll to position [786, 0]
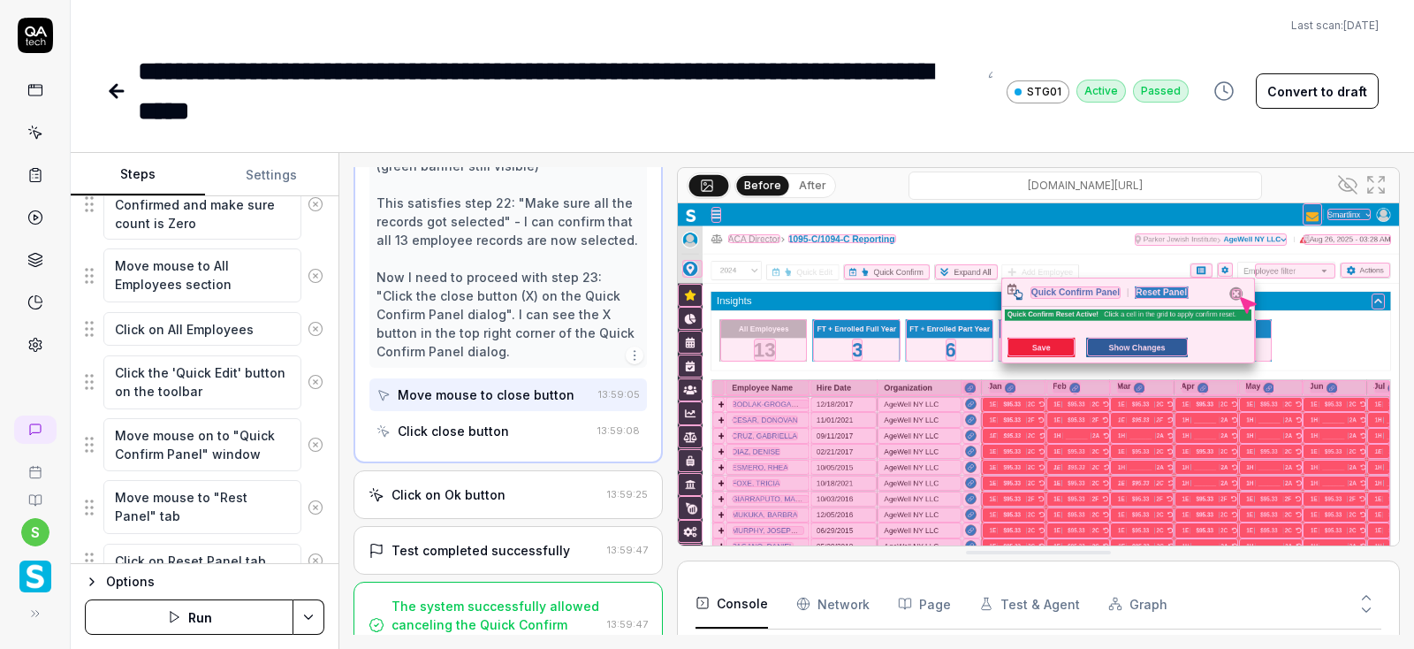
scroll to position [1118, 0]
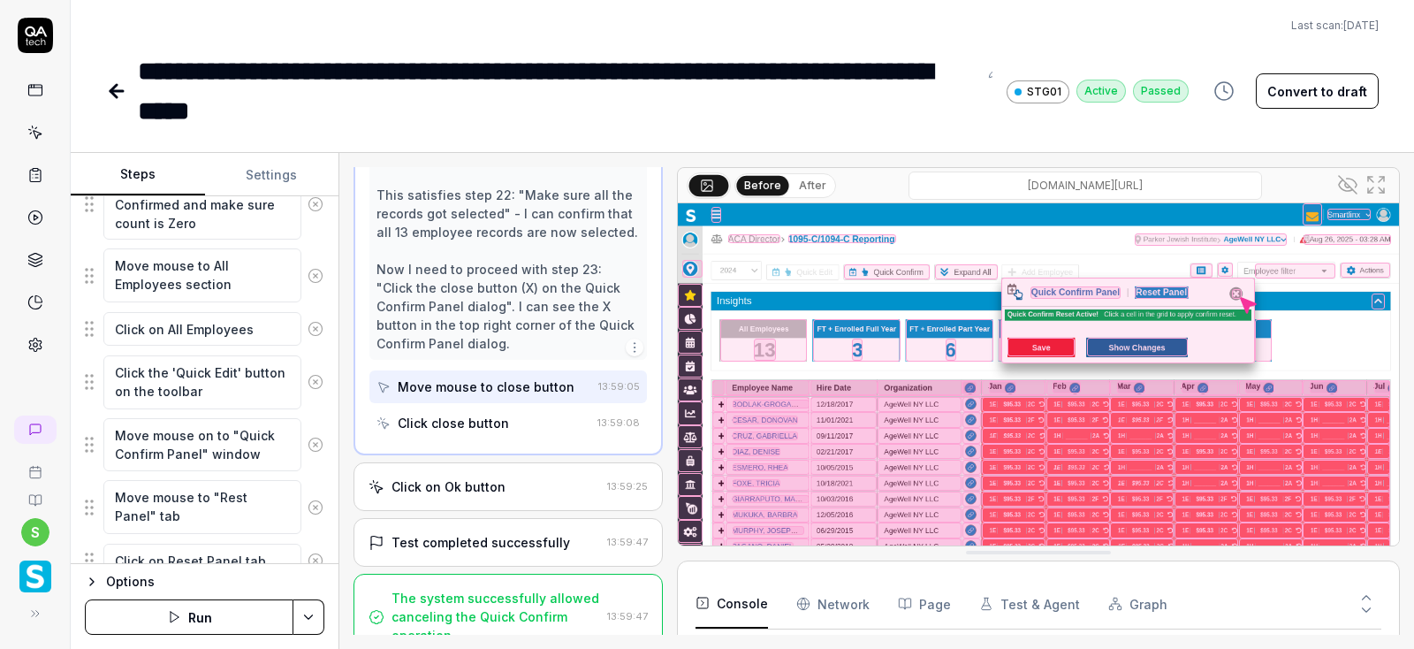
click at [512, 533] on div "Test completed successfully" at bounding box center [480, 542] width 179 height 19
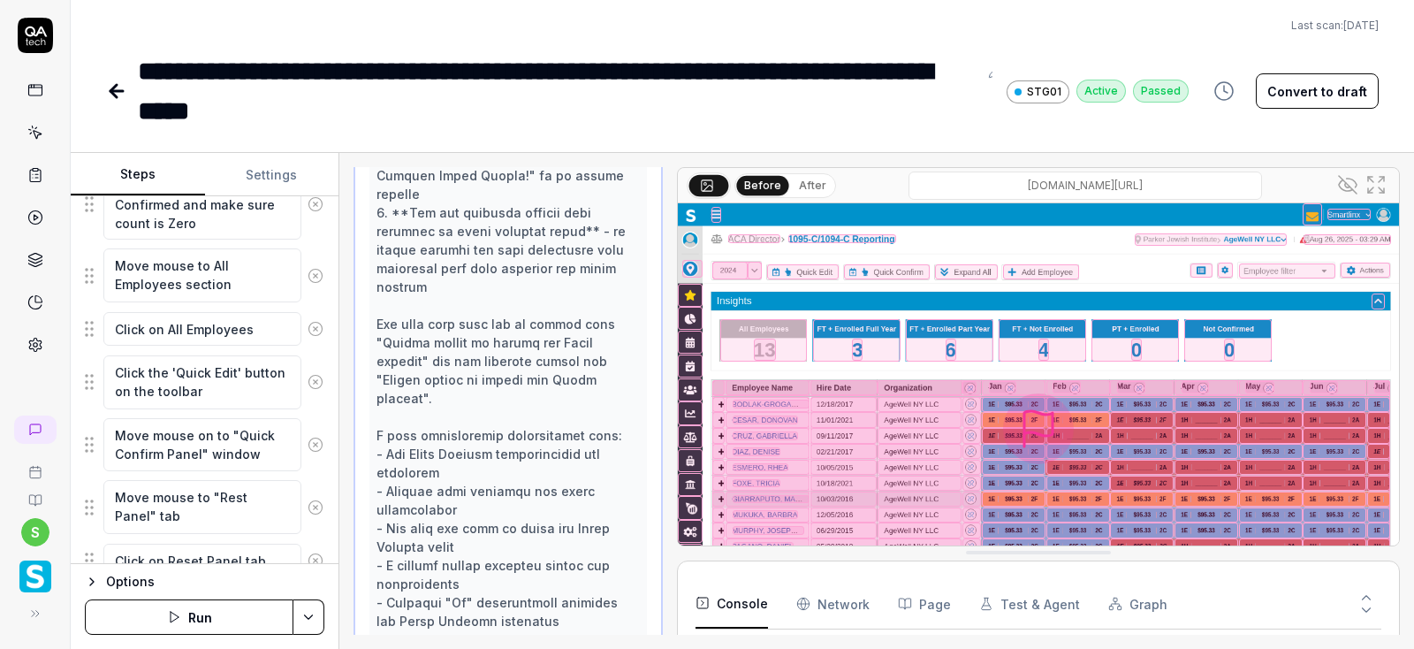
scroll to position [1397, 0]
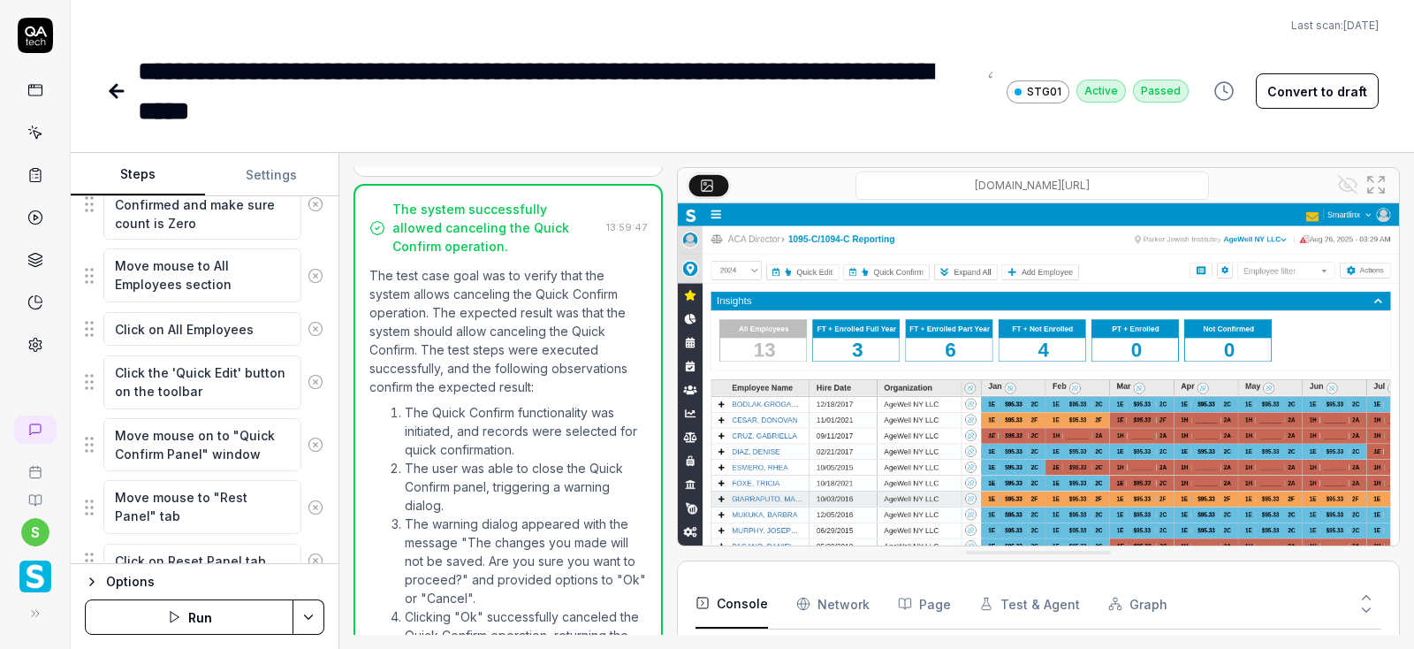
scroll to position [798, 0]
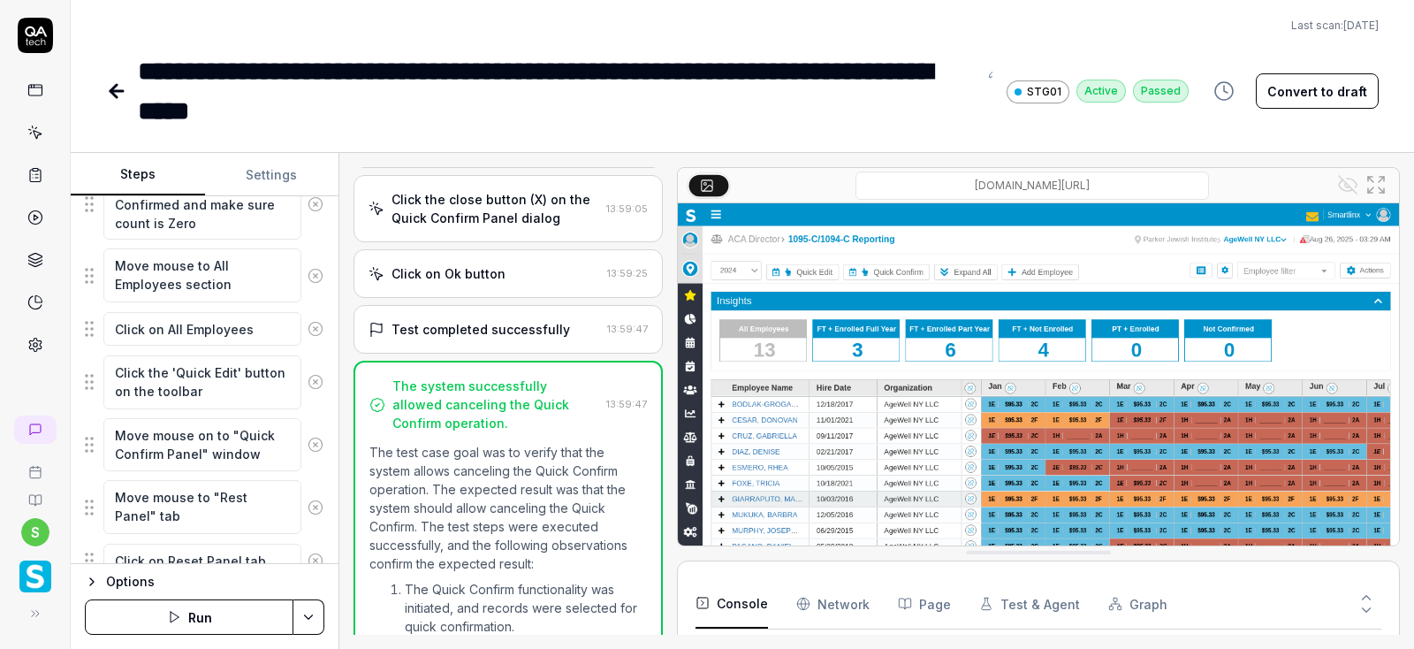
click at [492, 515] on p "The test case goal was to verify that the system allows canceling the Quick Con…" at bounding box center [507, 508] width 277 height 130
click at [504, 325] on div "Test completed successfully" at bounding box center [480, 329] width 179 height 19
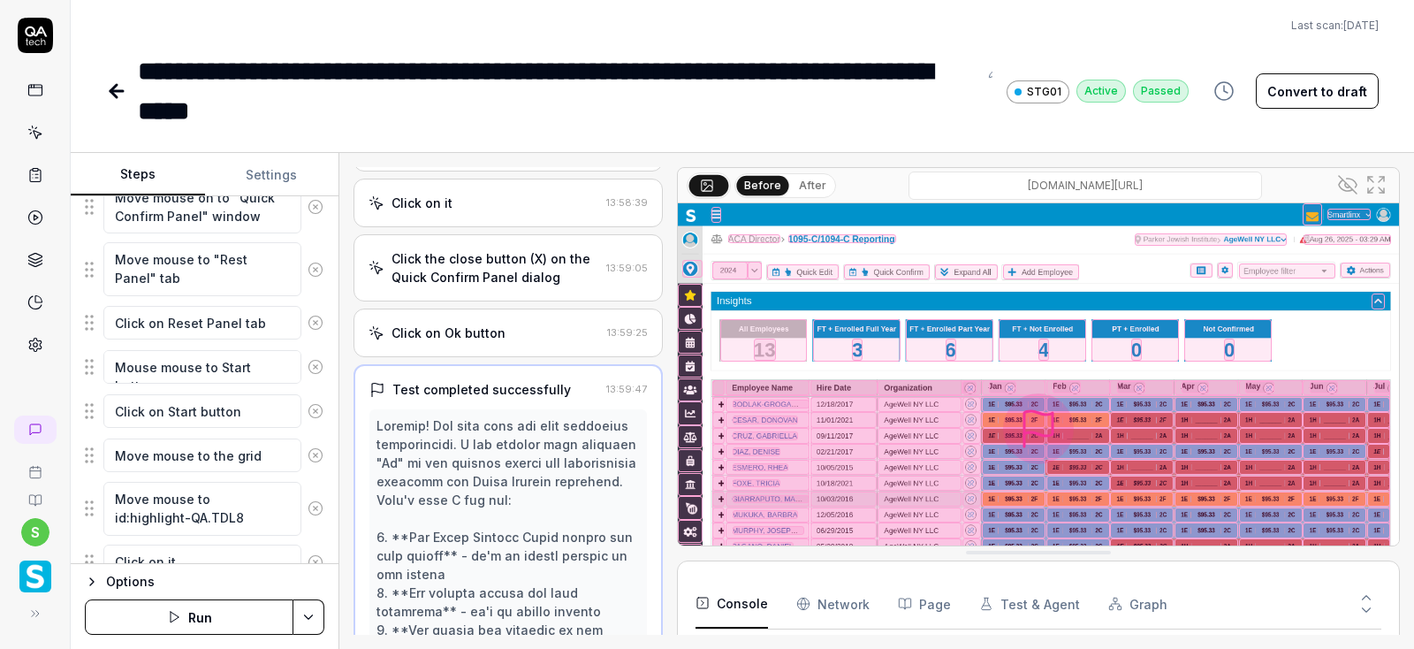
scroll to position [668, 0]
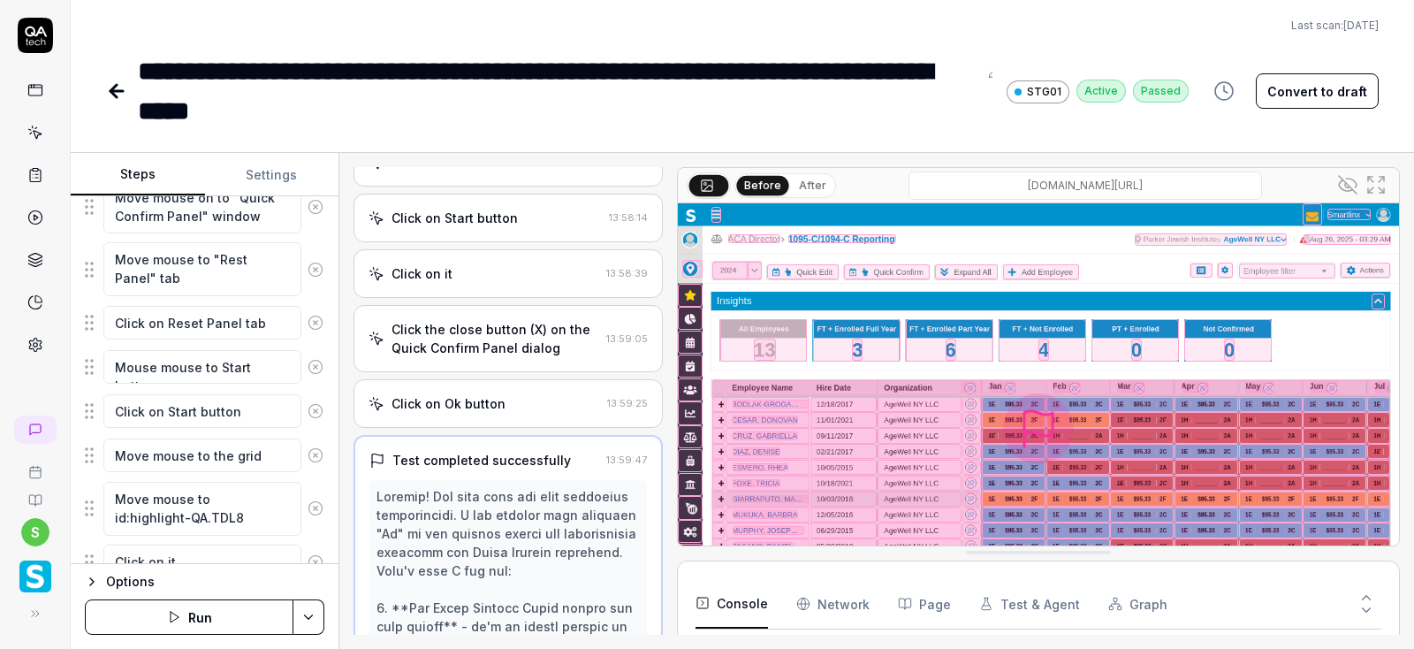
click at [195, 619] on button "Run" at bounding box center [189, 616] width 209 height 35
